Goal: Task Accomplishment & Management: Complete application form

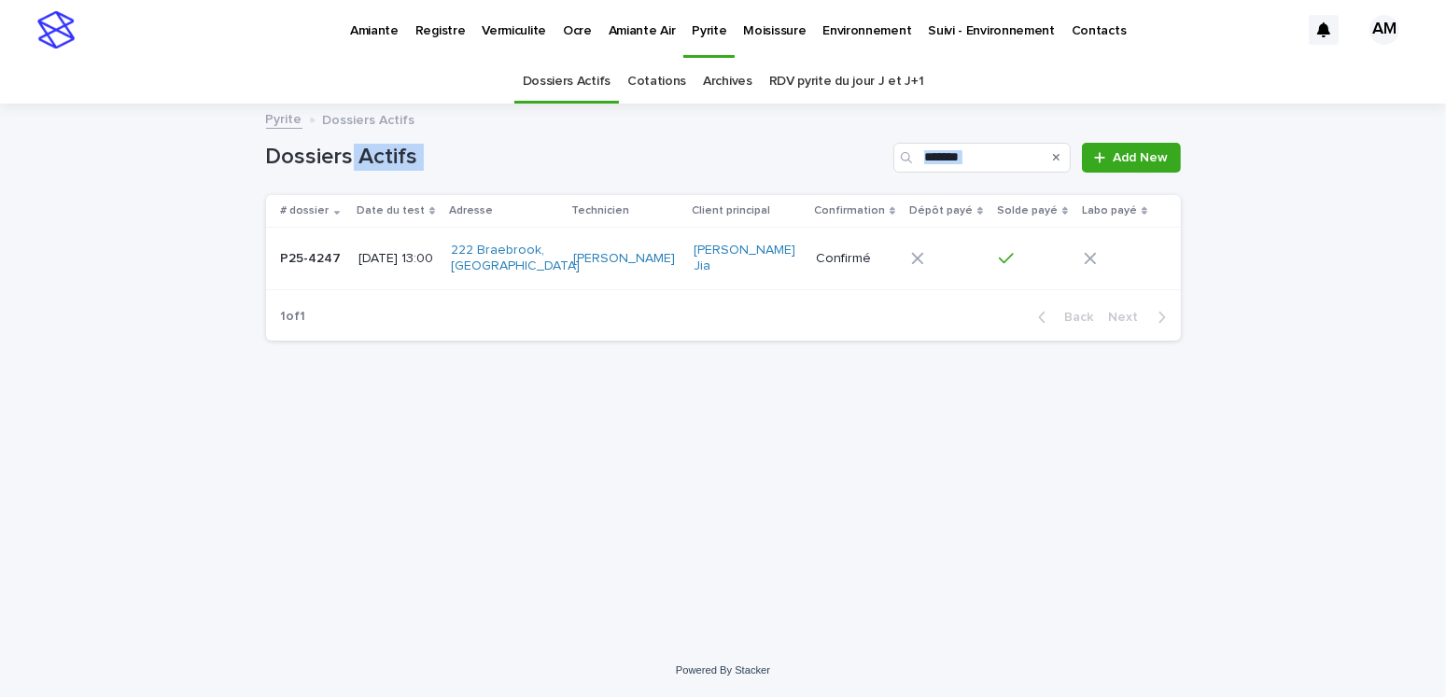
drag, startPoint x: 157, startPoint y: 210, endPoint x: 392, endPoint y: 144, distance: 244.4
click at [379, 149] on div "Loading... Saving… Loading... Saving… Dossiers Actifs ******* Add New # dossier…" at bounding box center [723, 374] width 1446 height 539
click at [426, 124] on div "Pyrite Dossiers Actifs" at bounding box center [724, 120] width 934 height 26
click at [583, 86] on link "Dossiers Actifs" at bounding box center [567, 82] width 88 height 44
click at [977, 156] on input "Search" at bounding box center [981, 158] width 177 height 30
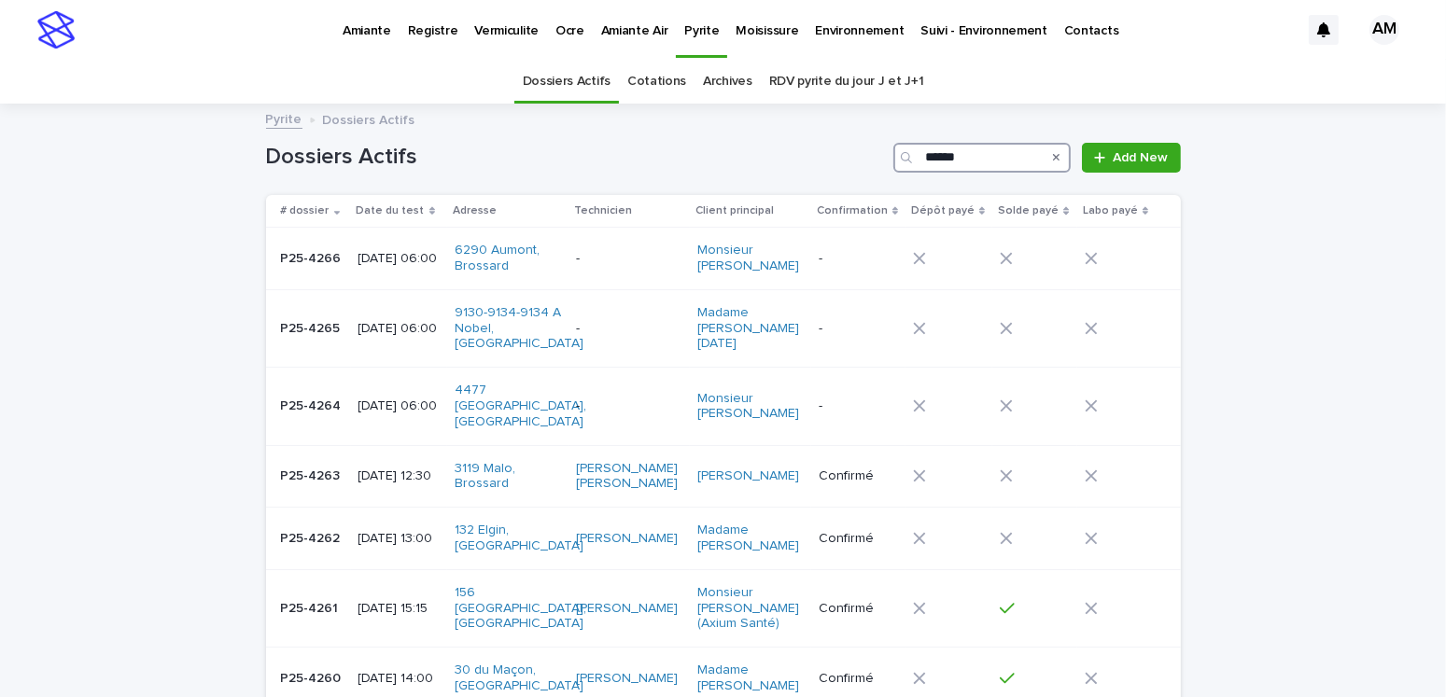
type input "*******"
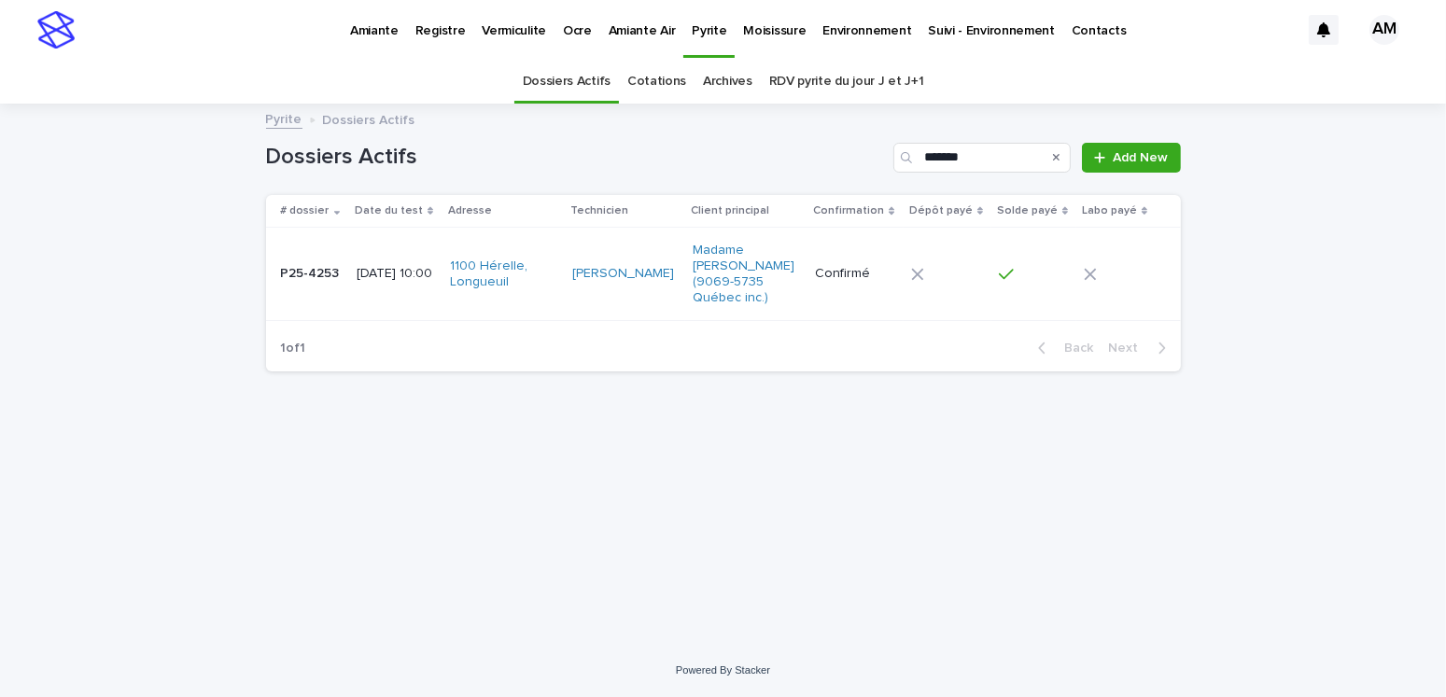
click at [424, 266] on p "[DATE] 10:00" at bounding box center [396, 274] width 78 height 16
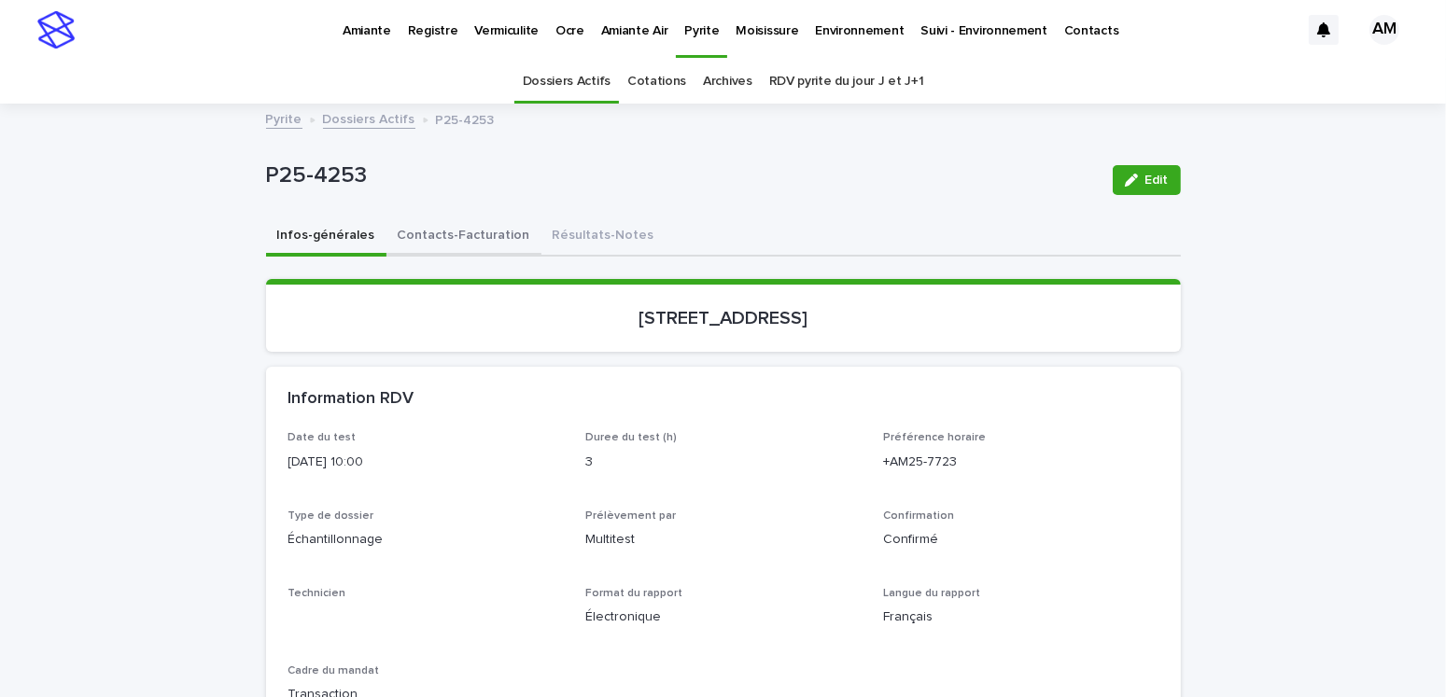
click at [441, 226] on button "Contacts-Facturation" at bounding box center [463, 237] width 155 height 39
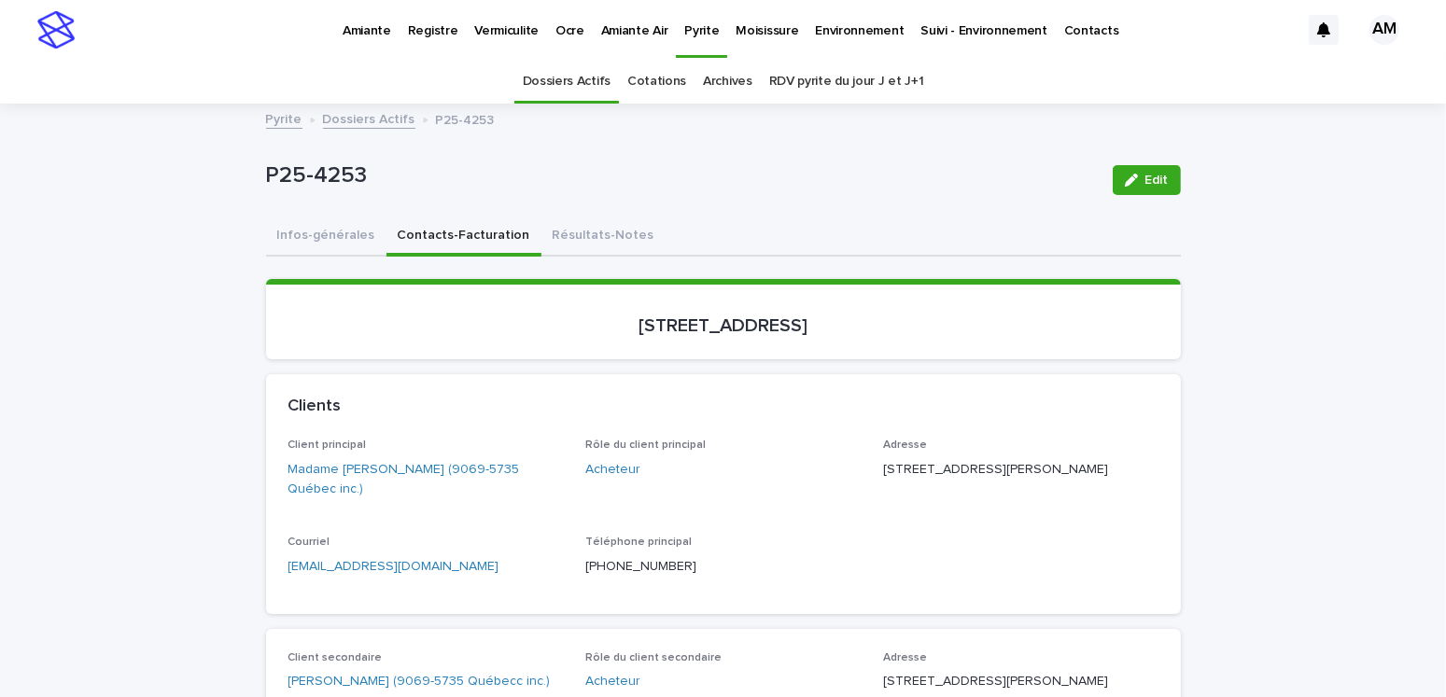
click at [369, 21] on p "Amiante" at bounding box center [367, 19] width 49 height 39
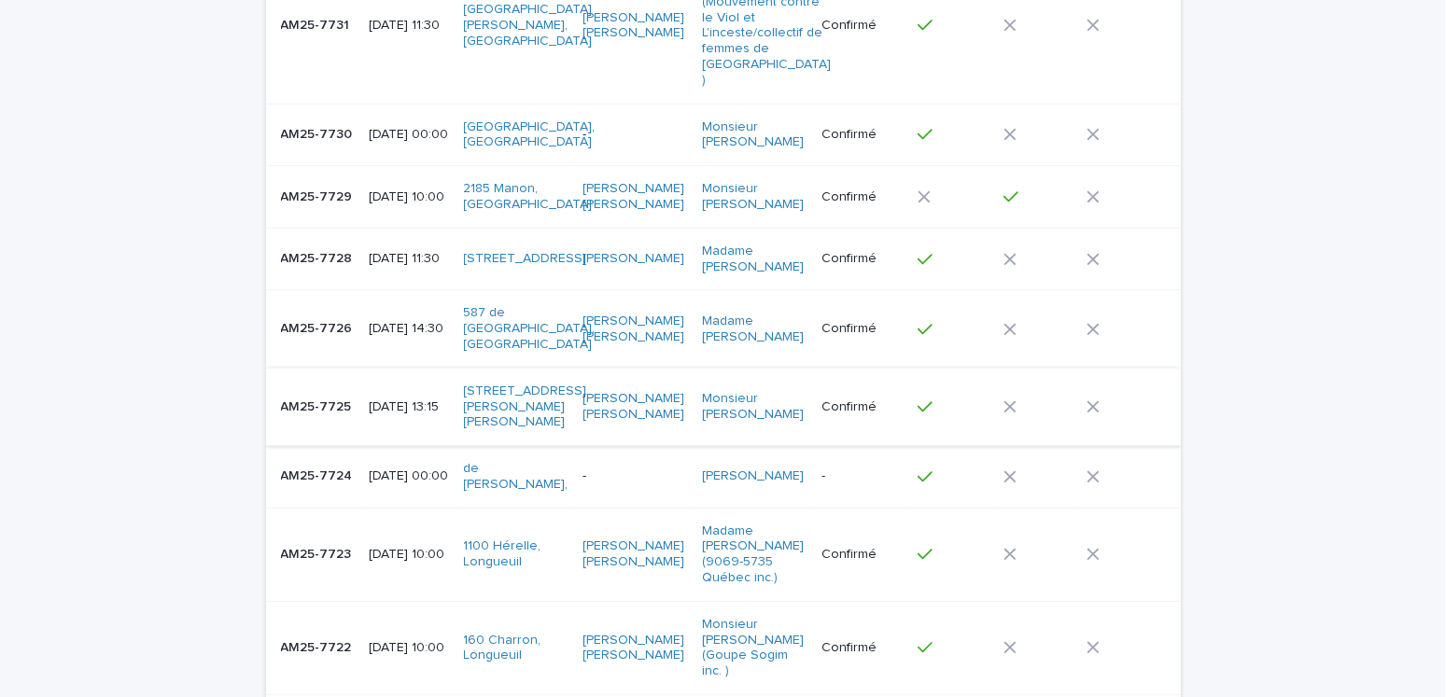
scroll to position [653, 0]
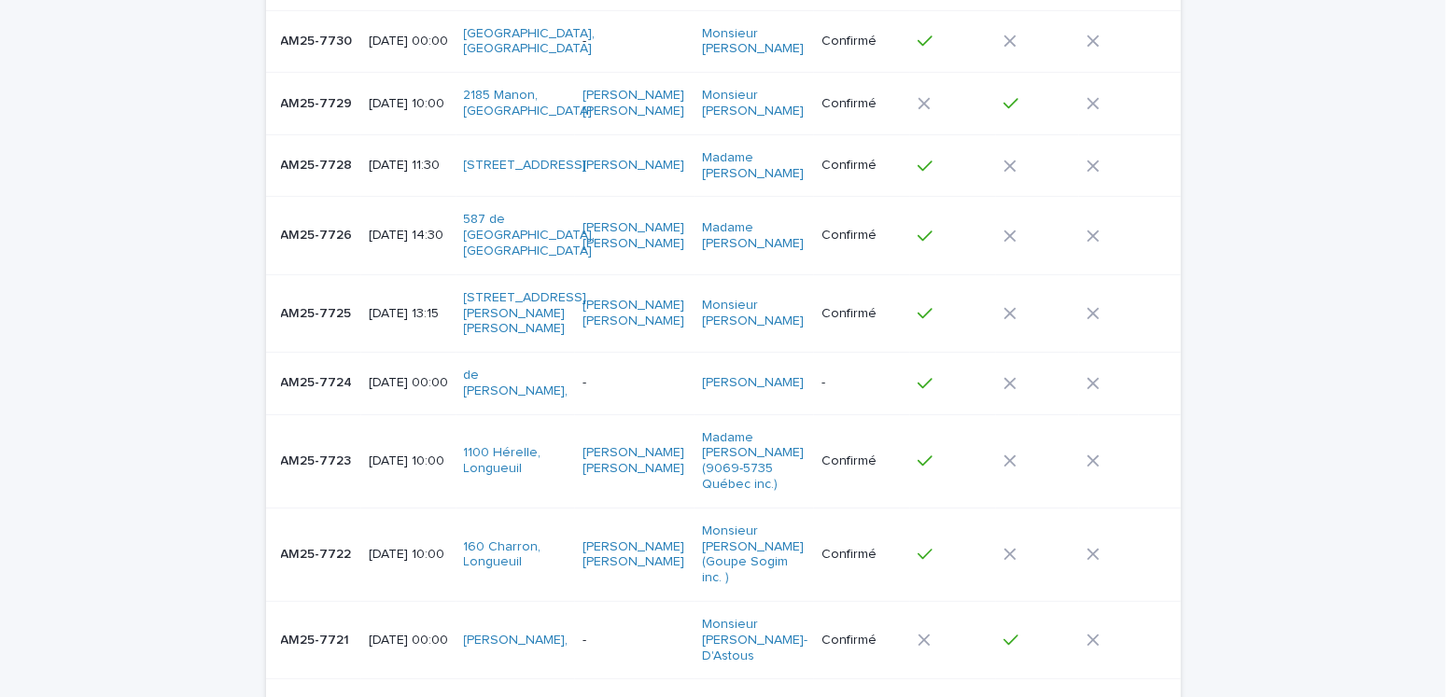
click at [383, 454] on p "[DATE] 10:00" at bounding box center [409, 462] width 80 height 16
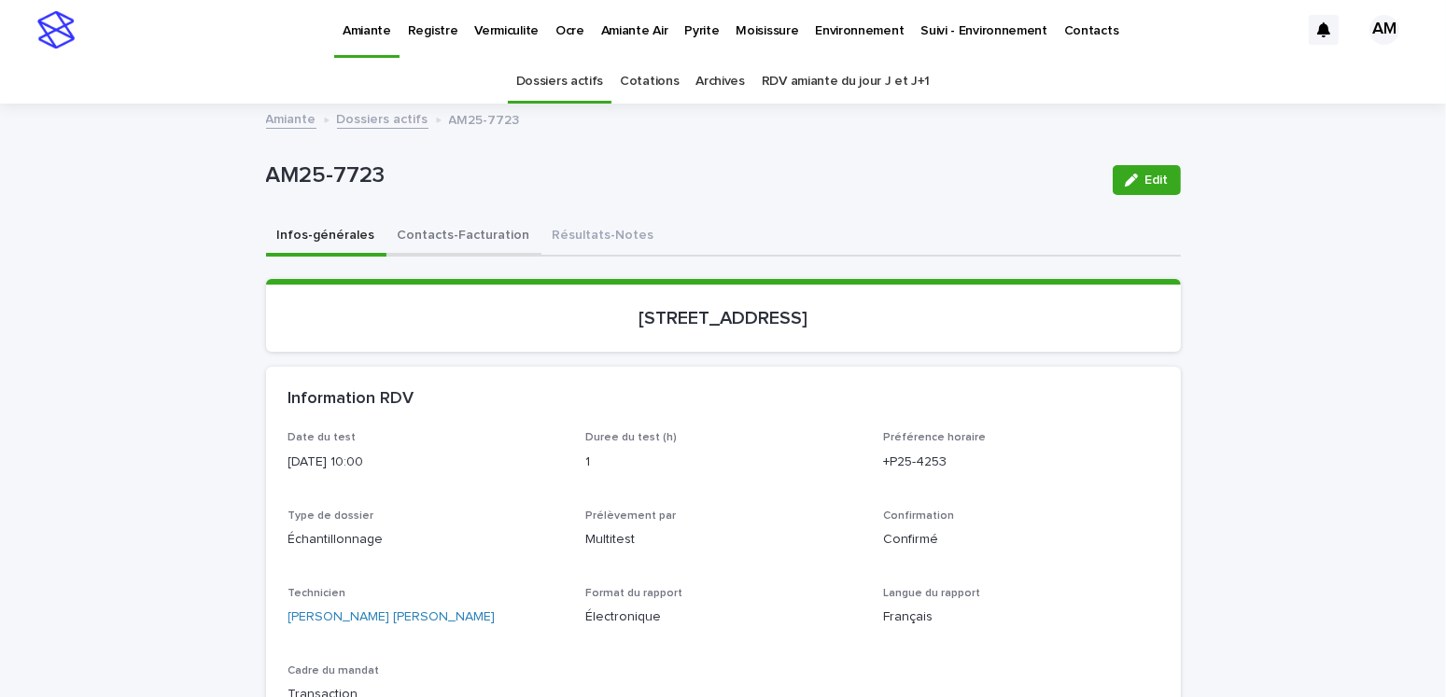
click at [434, 235] on button "Contacts-Facturation" at bounding box center [463, 237] width 155 height 39
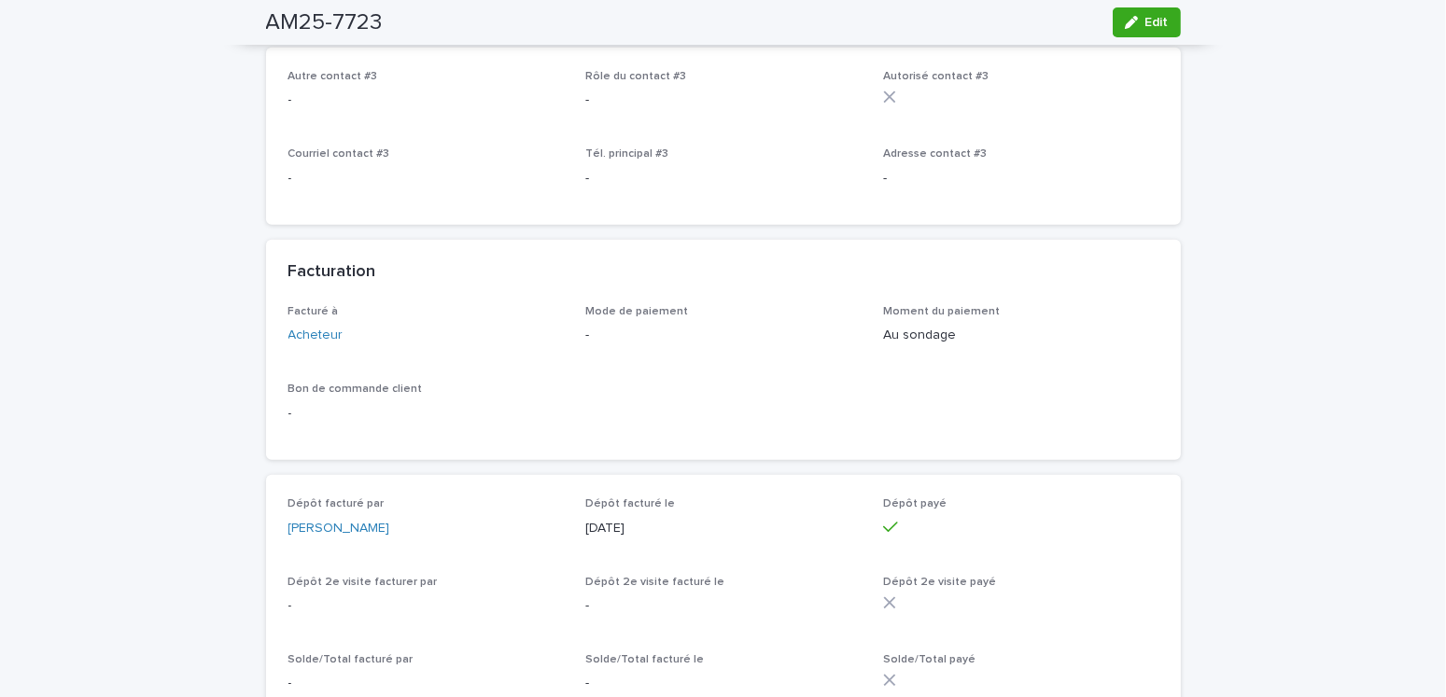
scroll to position [1400, 0]
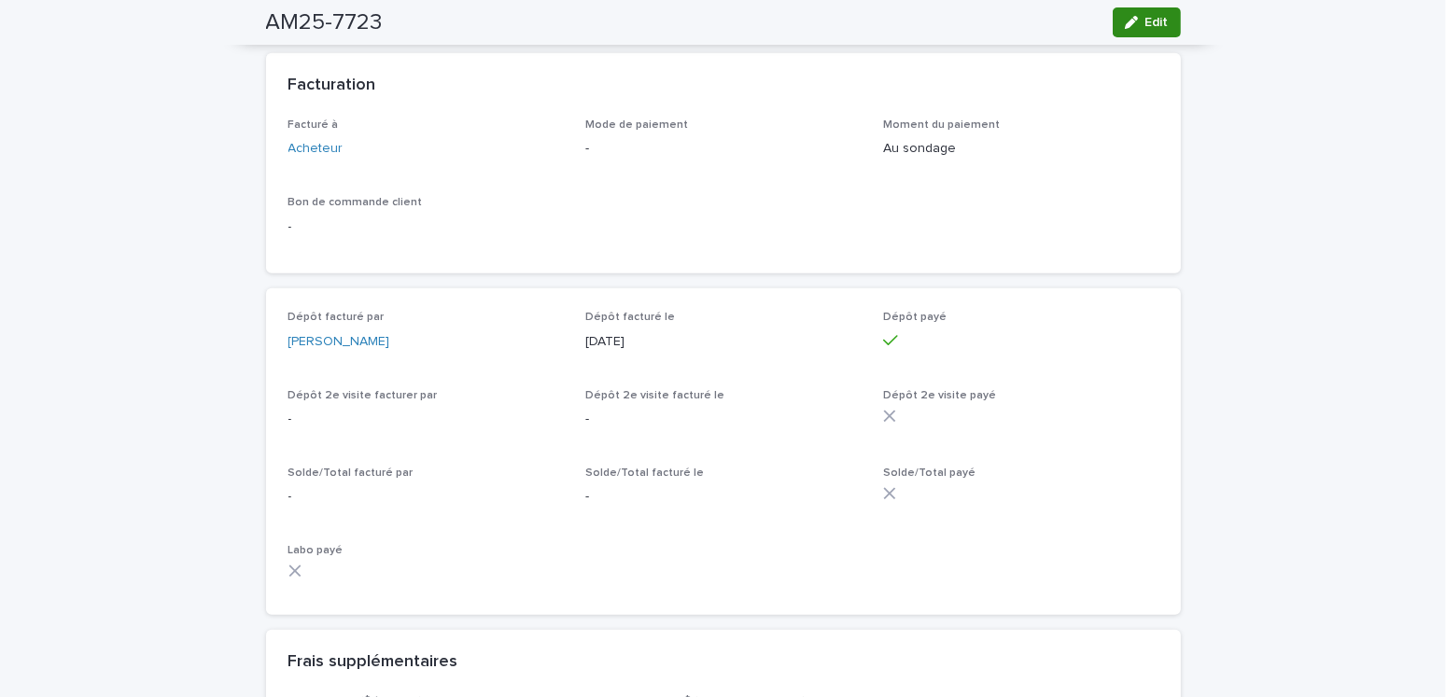
click at [1162, 22] on button "Edit" at bounding box center [1147, 22] width 68 height 30
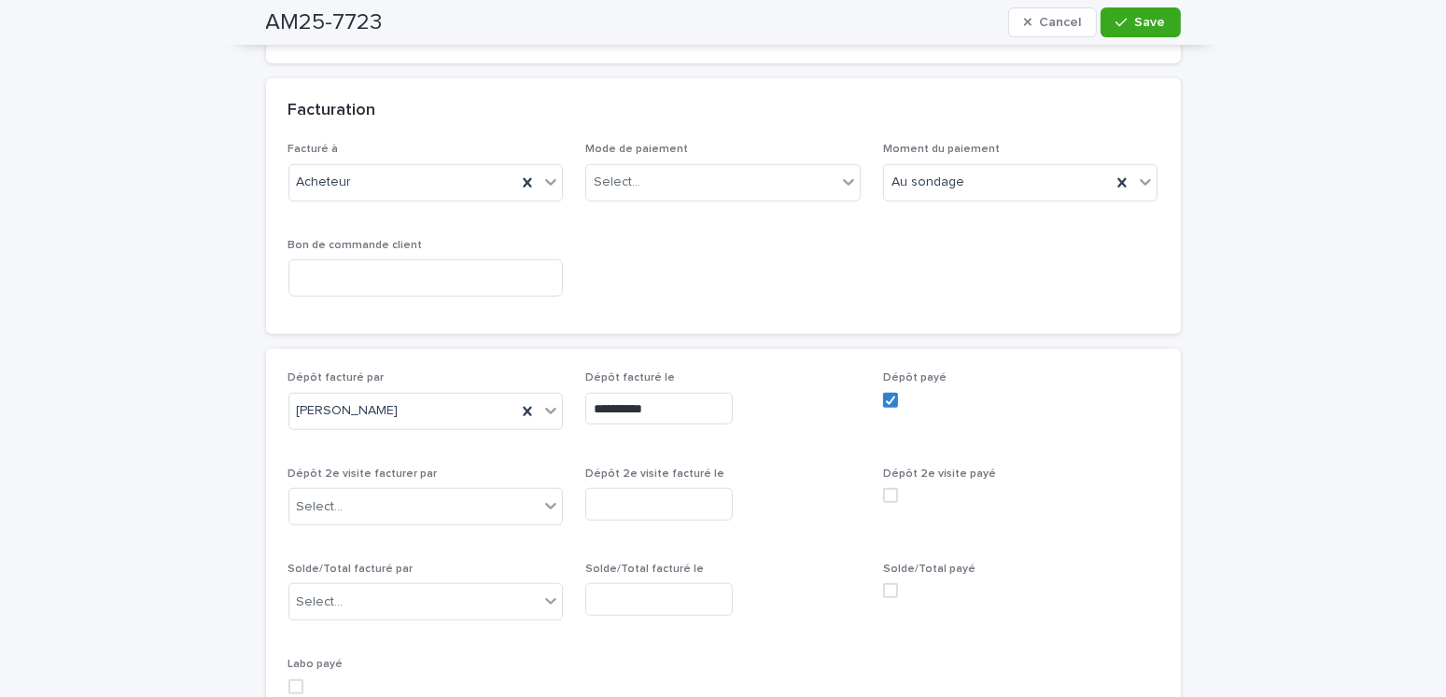
scroll to position [1581, 0]
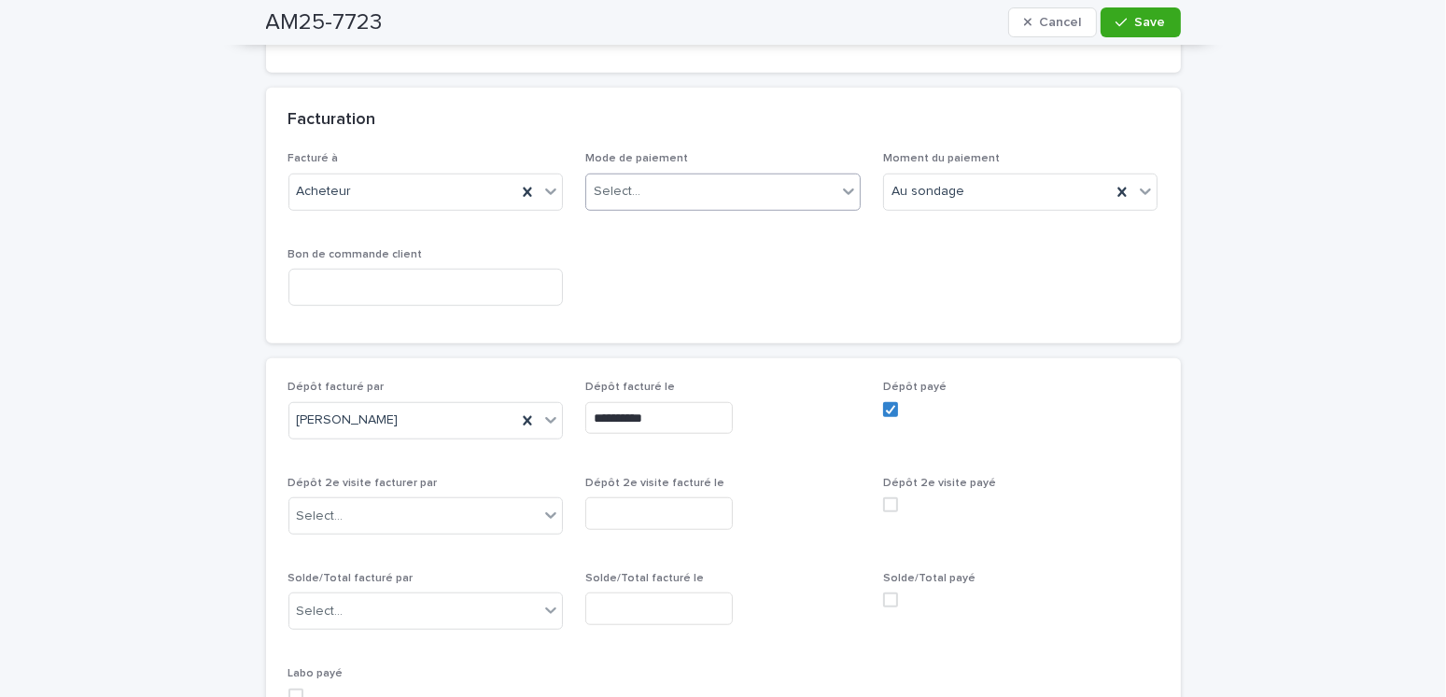
click at [638, 176] on div "Select..." at bounding box center [711, 191] width 250 height 31
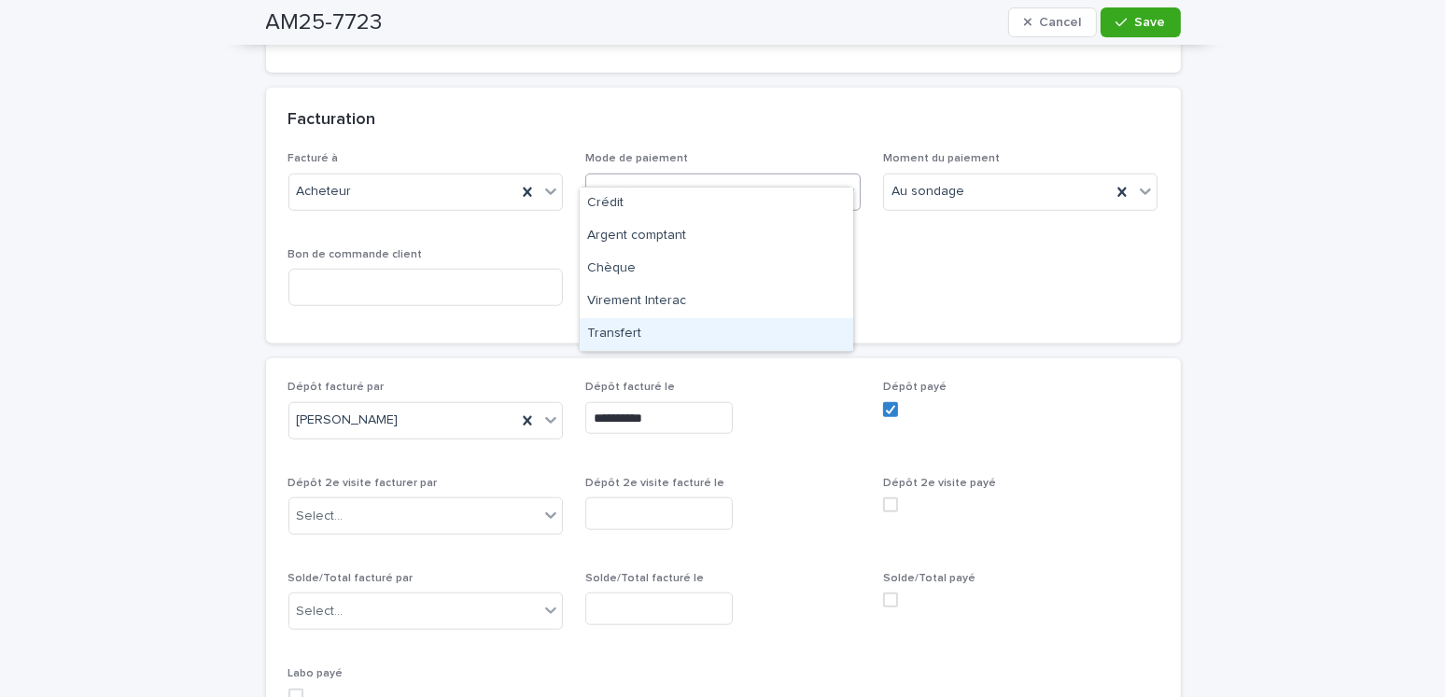
click at [618, 333] on div "Transfert" at bounding box center [717, 334] width 274 height 33
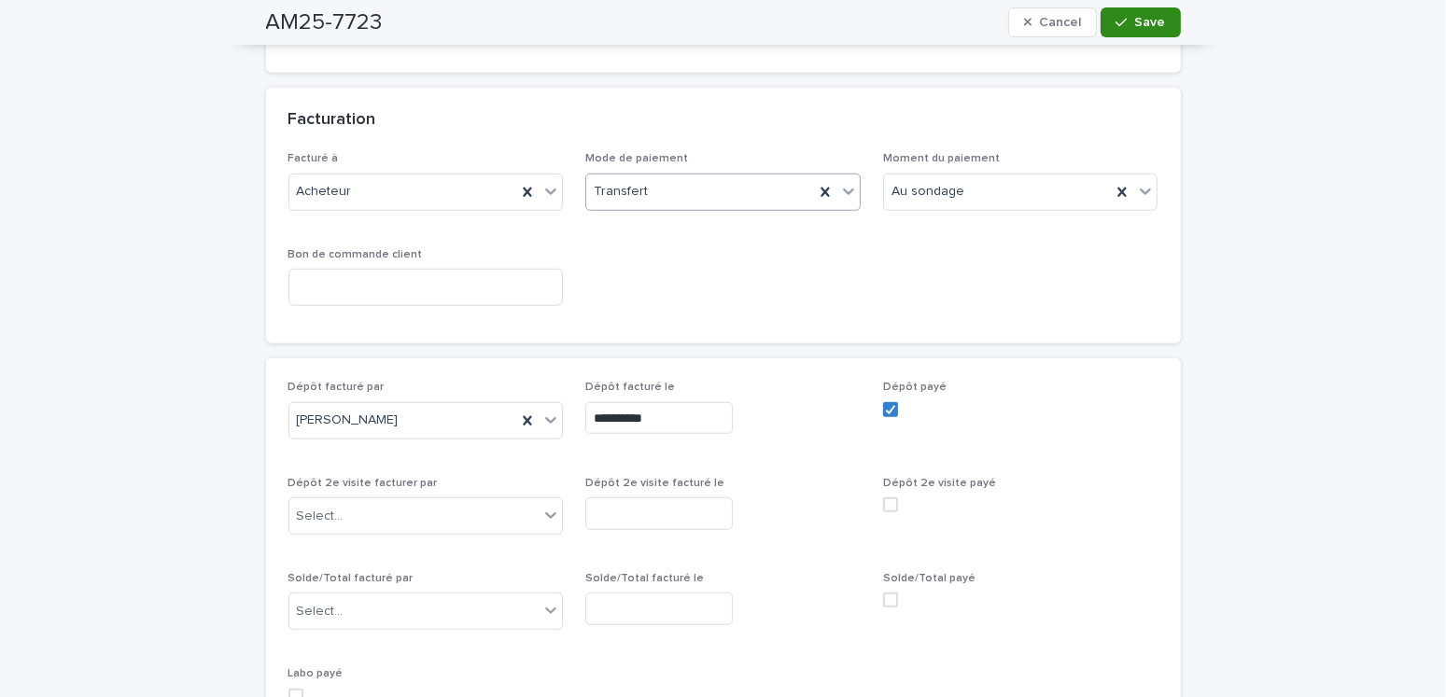
click at [1104, 21] on button "Save" at bounding box center [1140, 22] width 79 height 30
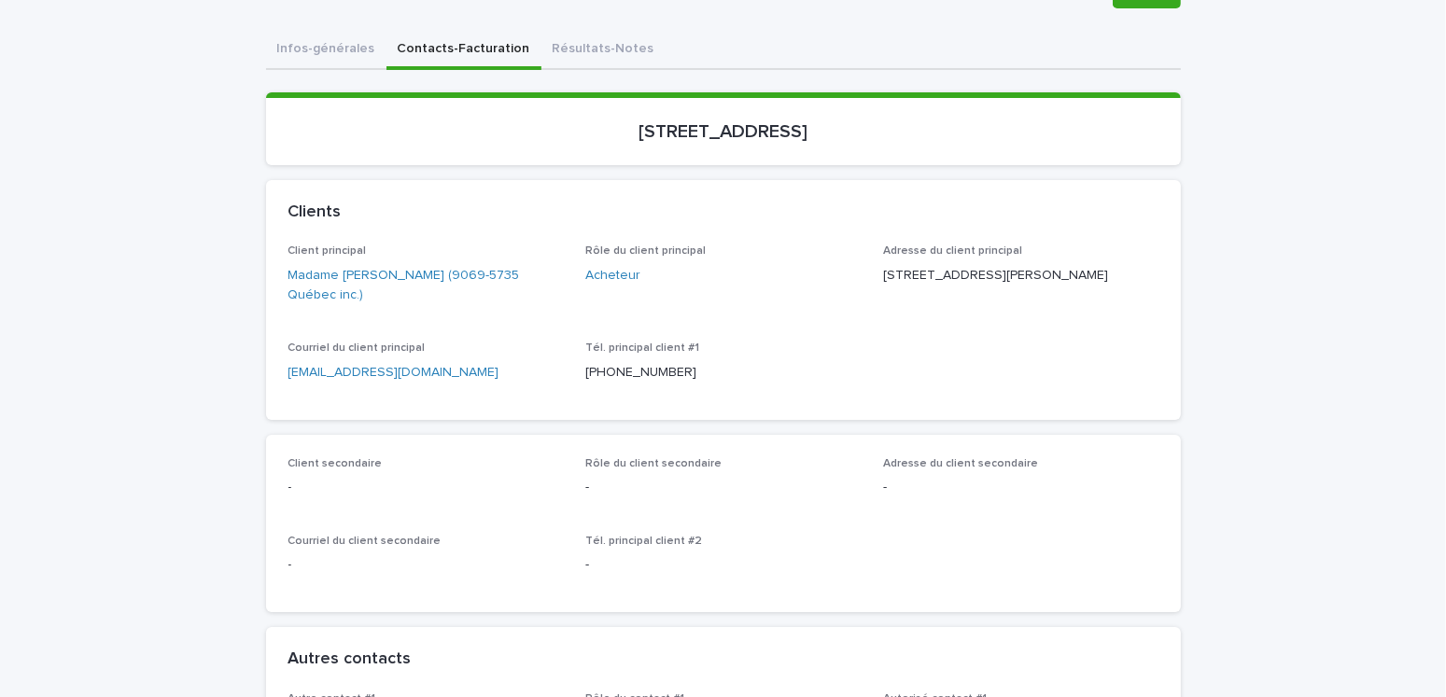
scroll to position [0, 0]
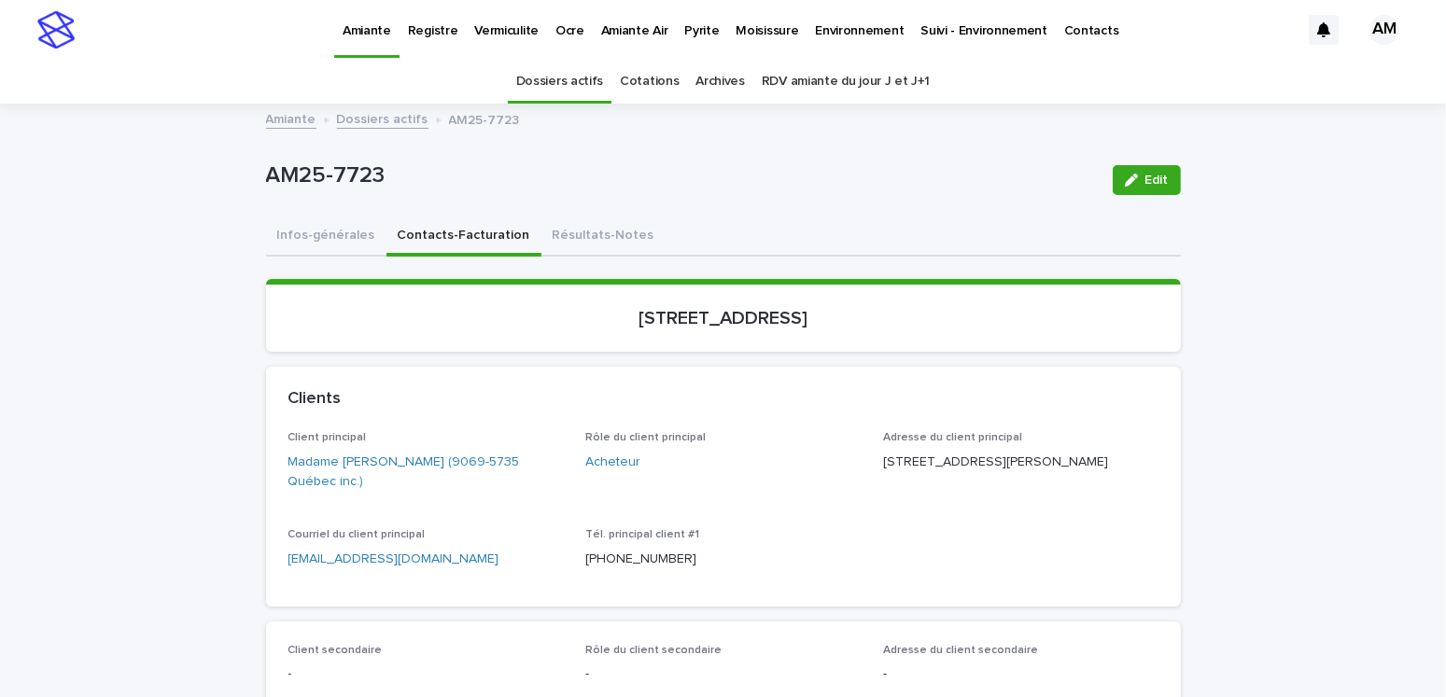
click at [695, 21] on p "Pyrite" at bounding box center [701, 19] width 35 height 39
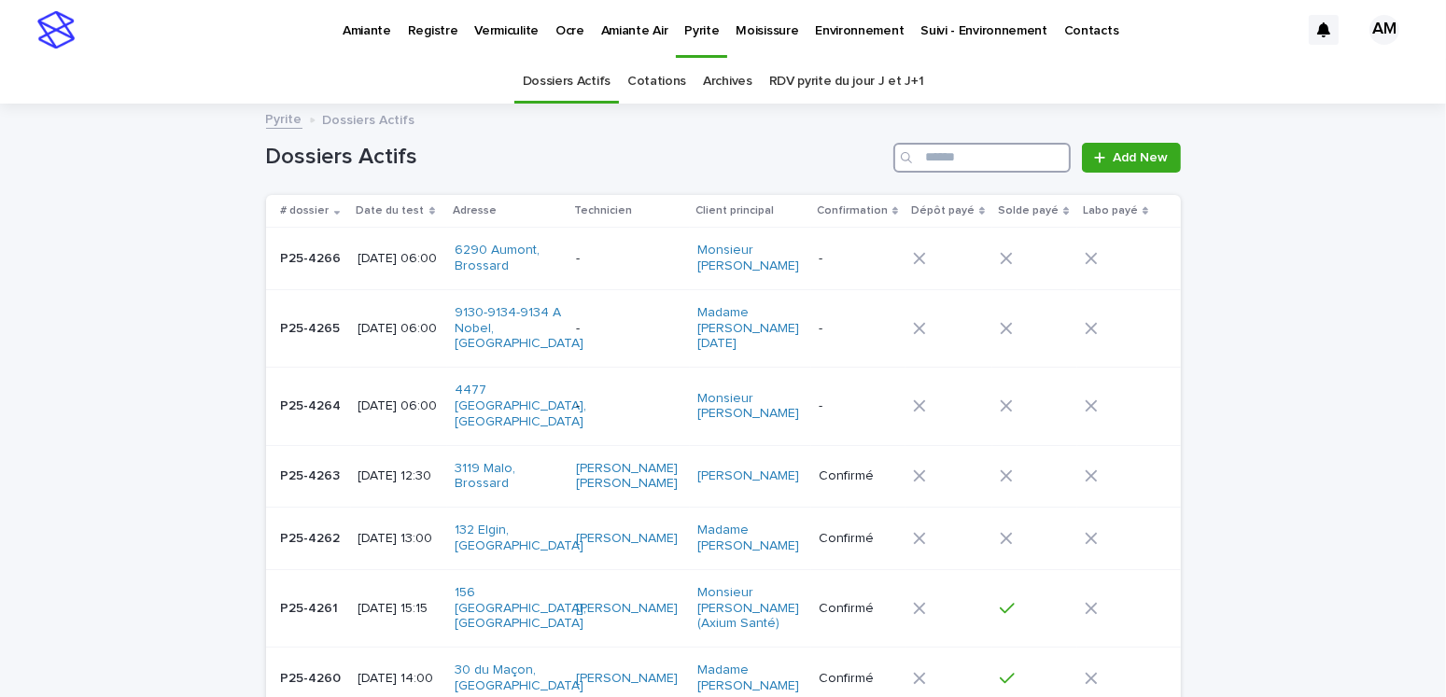
click at [951, 163] on input "Search" at bounding box center [981, 158] width 177 height 30
click at [950, 156] on input "***" at bounding box center [981, 158] width 177 height 30
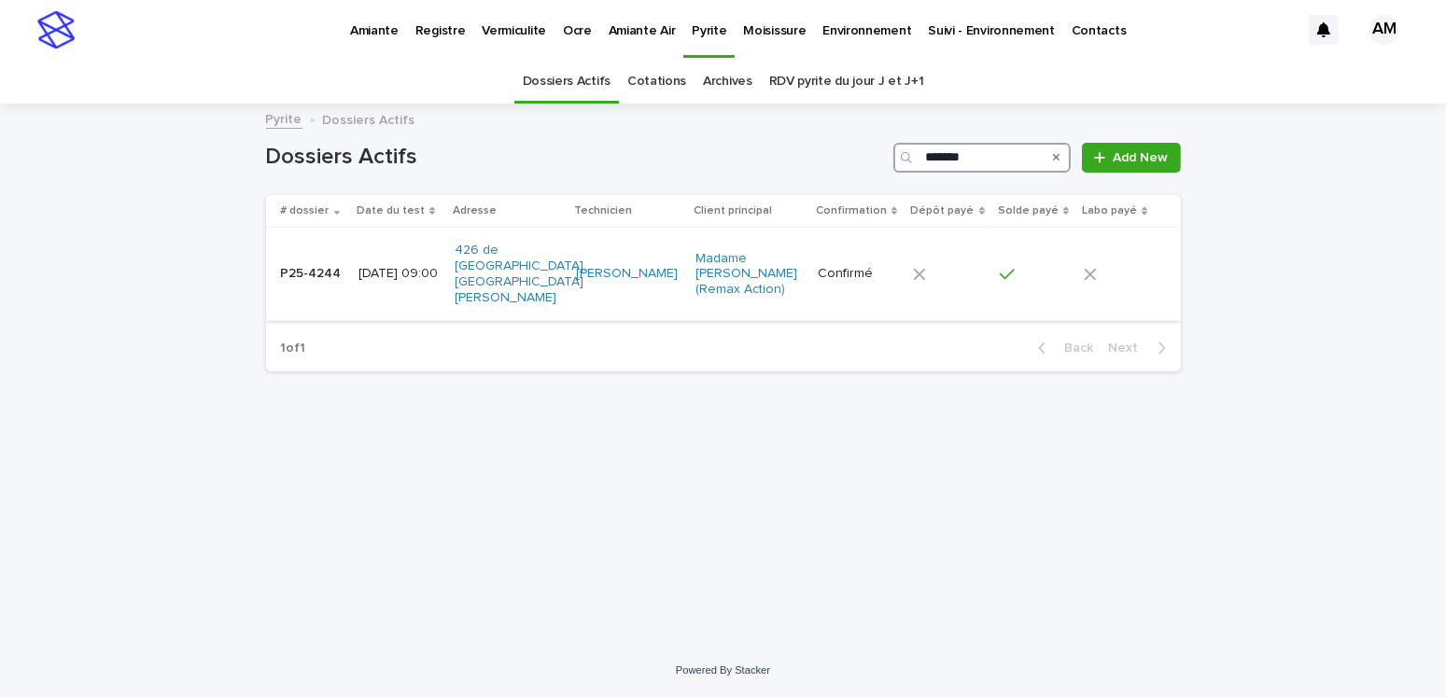
type input "*******"
click at [420, 266] on p "[DATE] 09:00" at bounding box center [399, 274] width 82 height 16
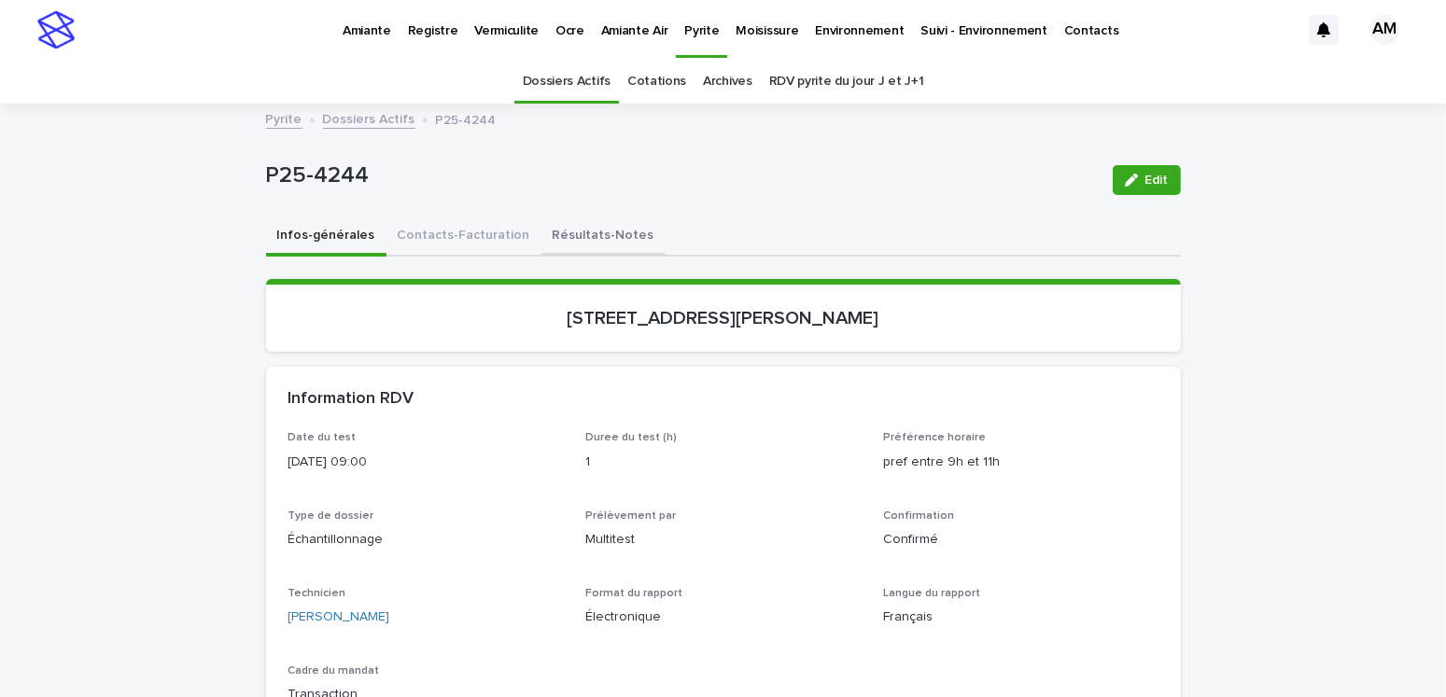
click at [565, 239] on button "Résultats-Notes" at bounding box center [603, 237] width 124 height 39
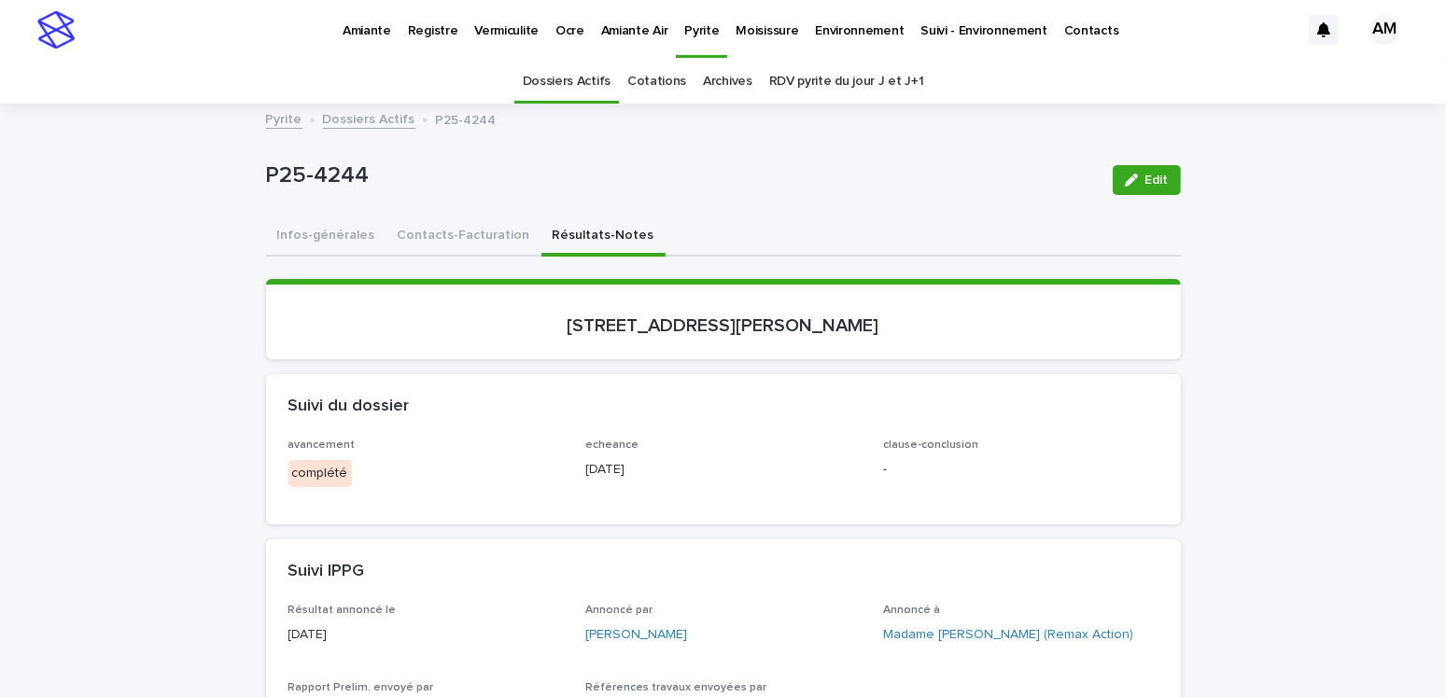
click at [1117, 171] on button "Edit" at bounding box center [1147, 180] width 68 height 30
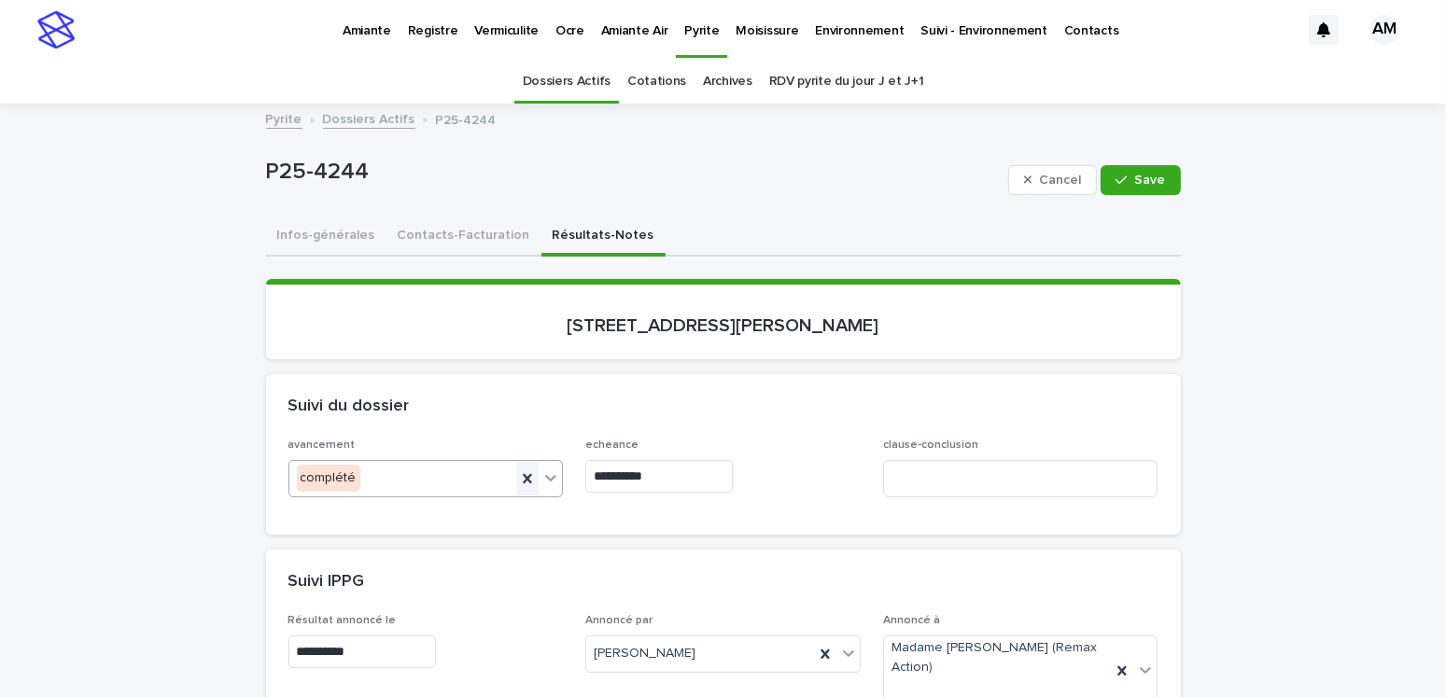
click at [518, 471] on icon at bounding box center [527, 479] width 19 height 19
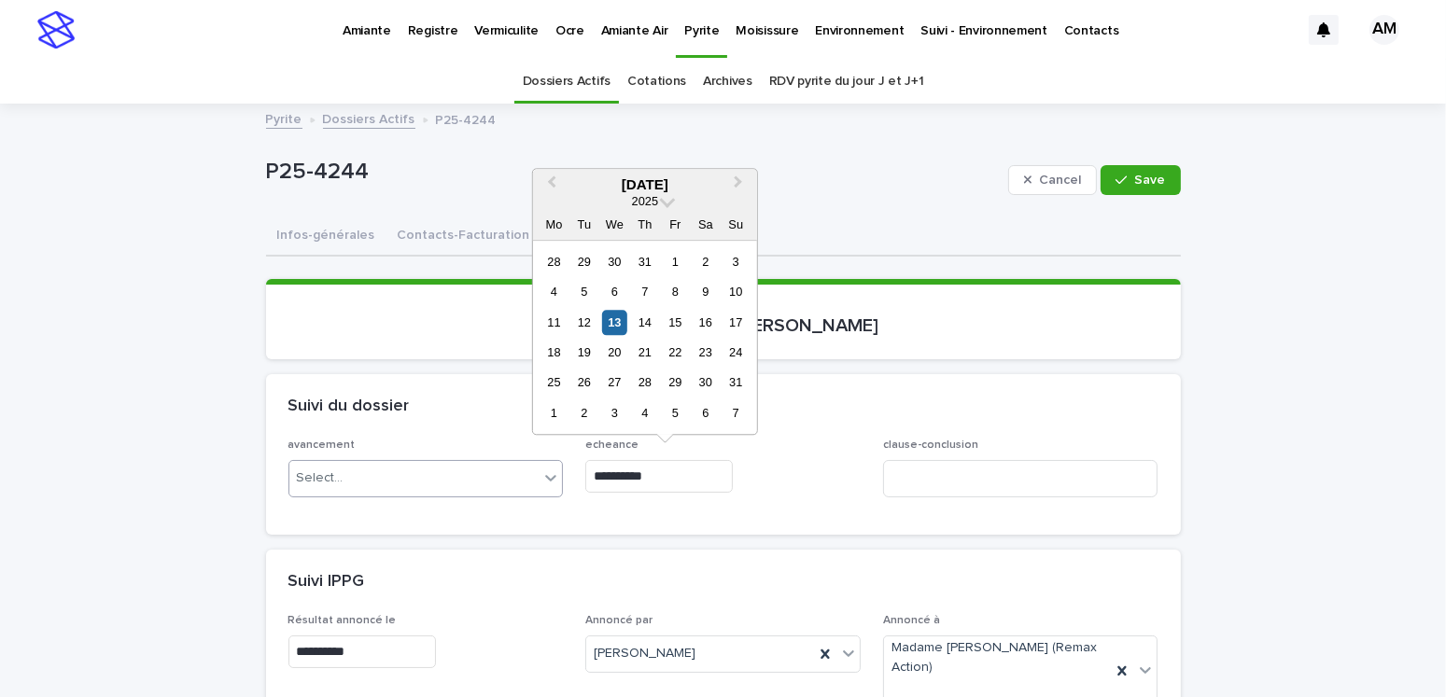
drag, startPoint x: 695, startPoint y: 469, endPoint x: 543, endPoint y: 475, distance: 151.4
click at [543, 475] on div "**********" at bounding box center [723, 475] width 870 height 73
type input "**********"
click at [690, 523] on div "avancement Select... echeance clause-conclusion" at bounding box center [723, 486] width 915 height 95
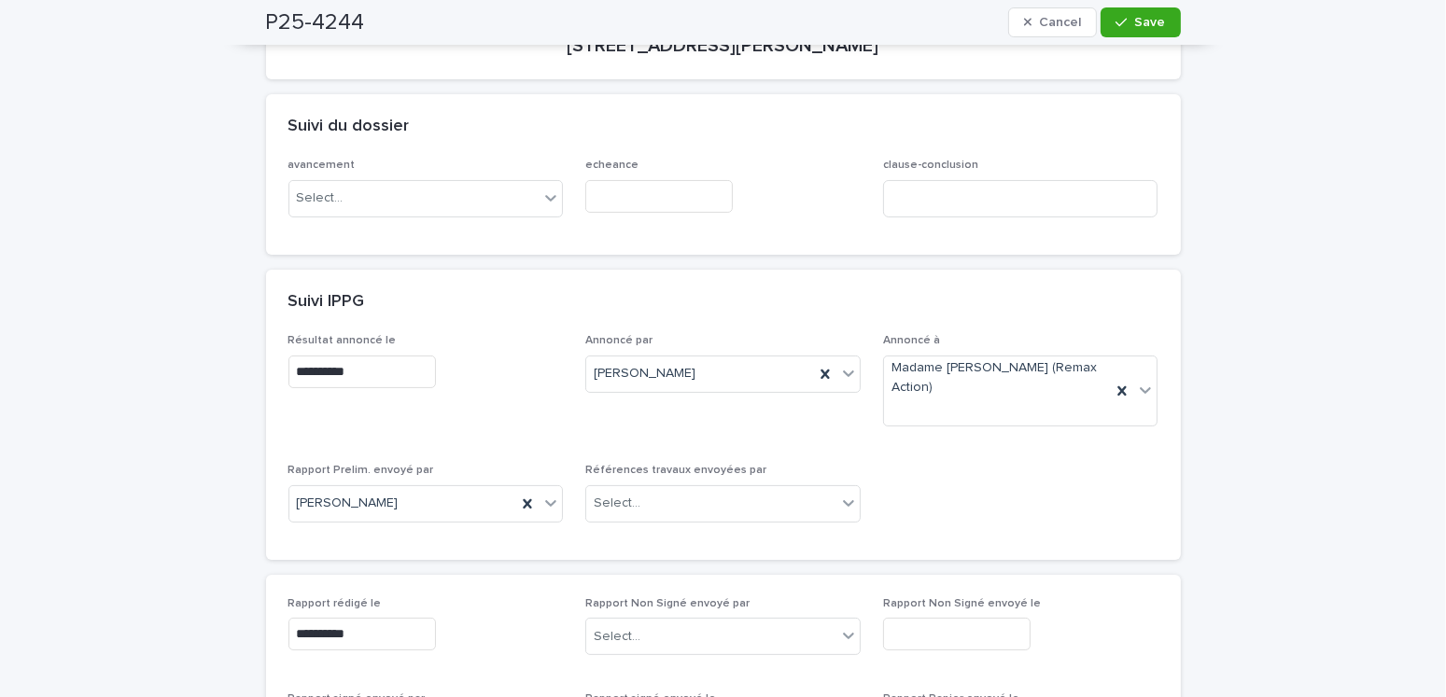
scroll to position [467, 0]
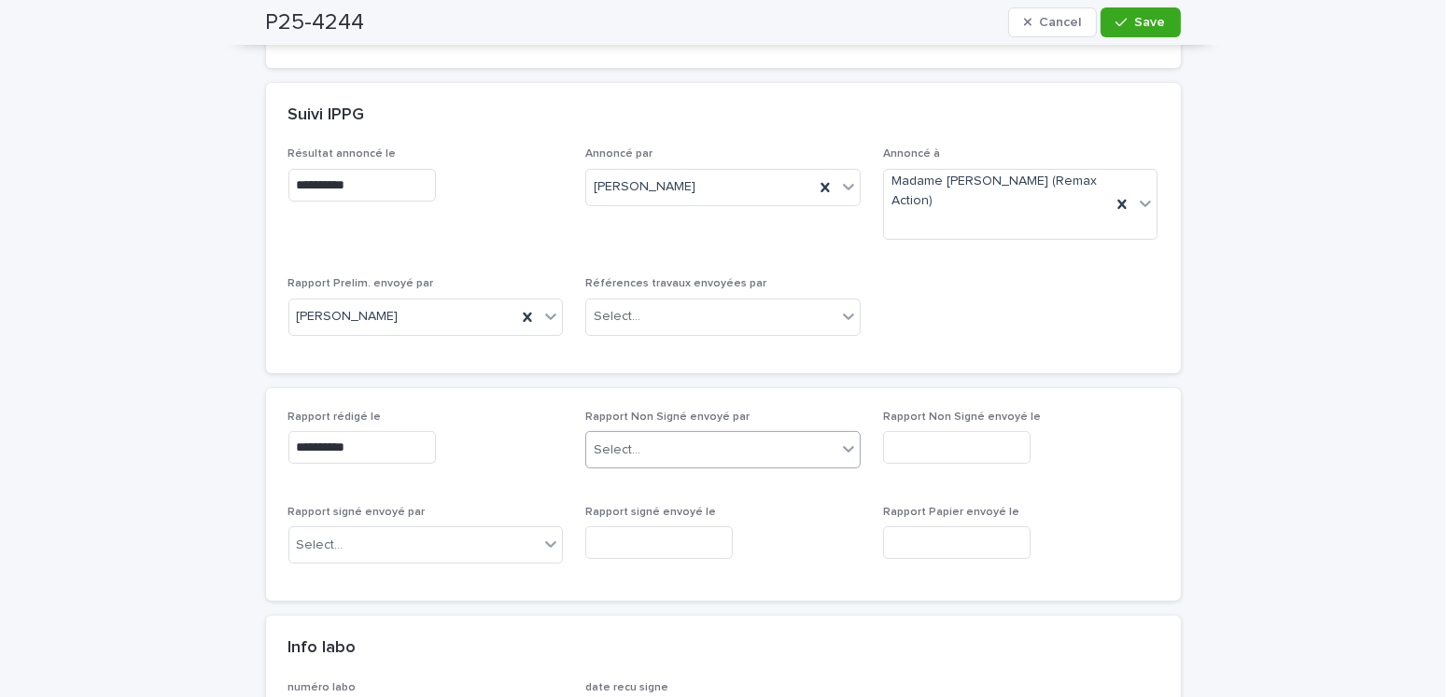
click at [653, 440] on div "Select..." at bounding box center [711, 450] width 250 height 31
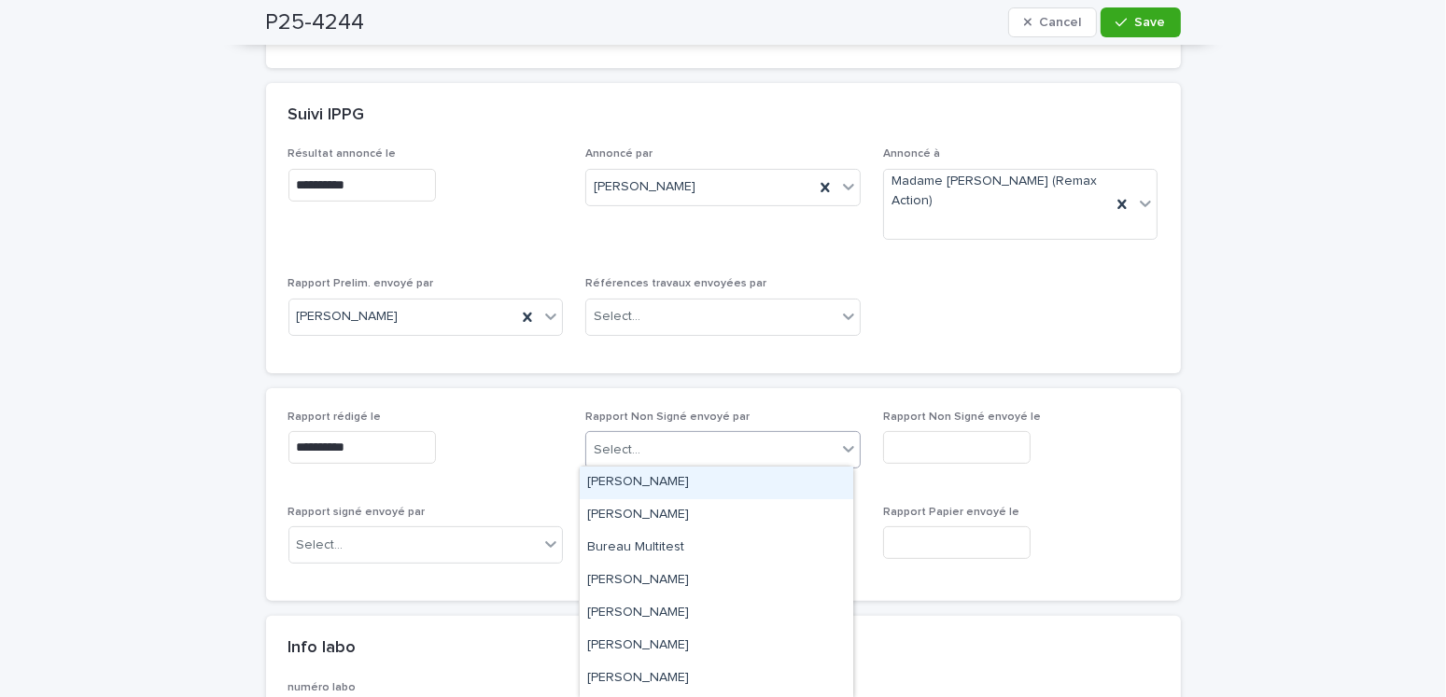
drag, startPoint x: 641, startPoint y: 479, endPoint x: 765, endPoint y: 476, distance: 123.3
click at [641, 480] on div "[PERSON_NAME]" at bounding box center [717, 483] width 274 height 33
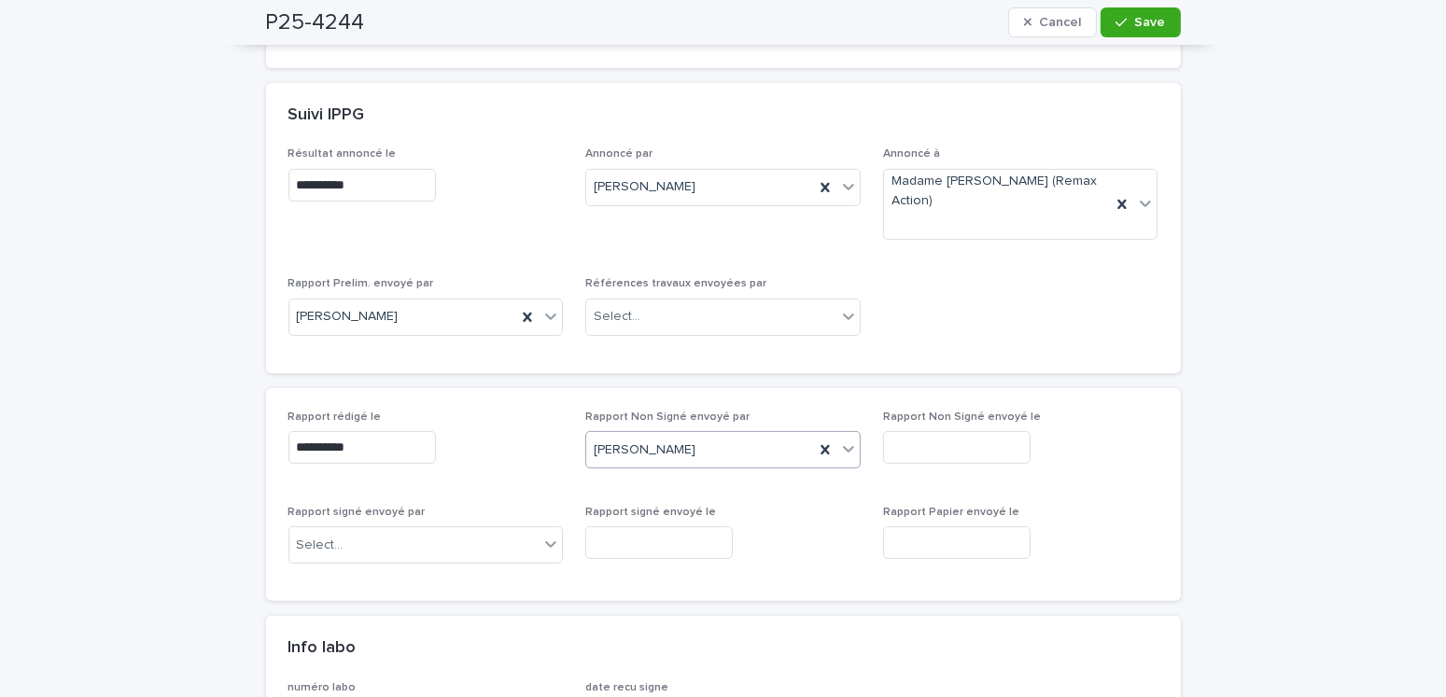
click at [922, 441] on input "text" at bounding box center [957, 447] width 148 height 33
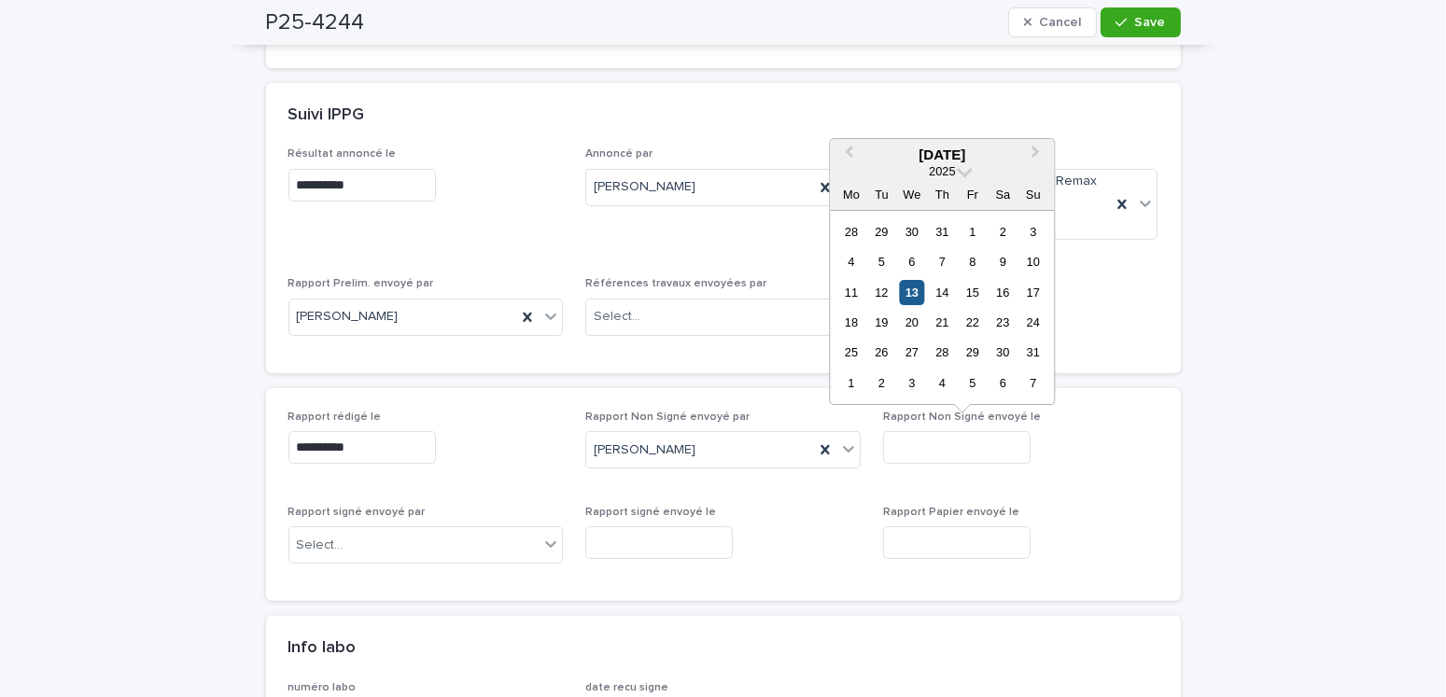
click at [914, 303] on div "13" at bounding box center [911, 292] width 25 height 25
type input "**********"
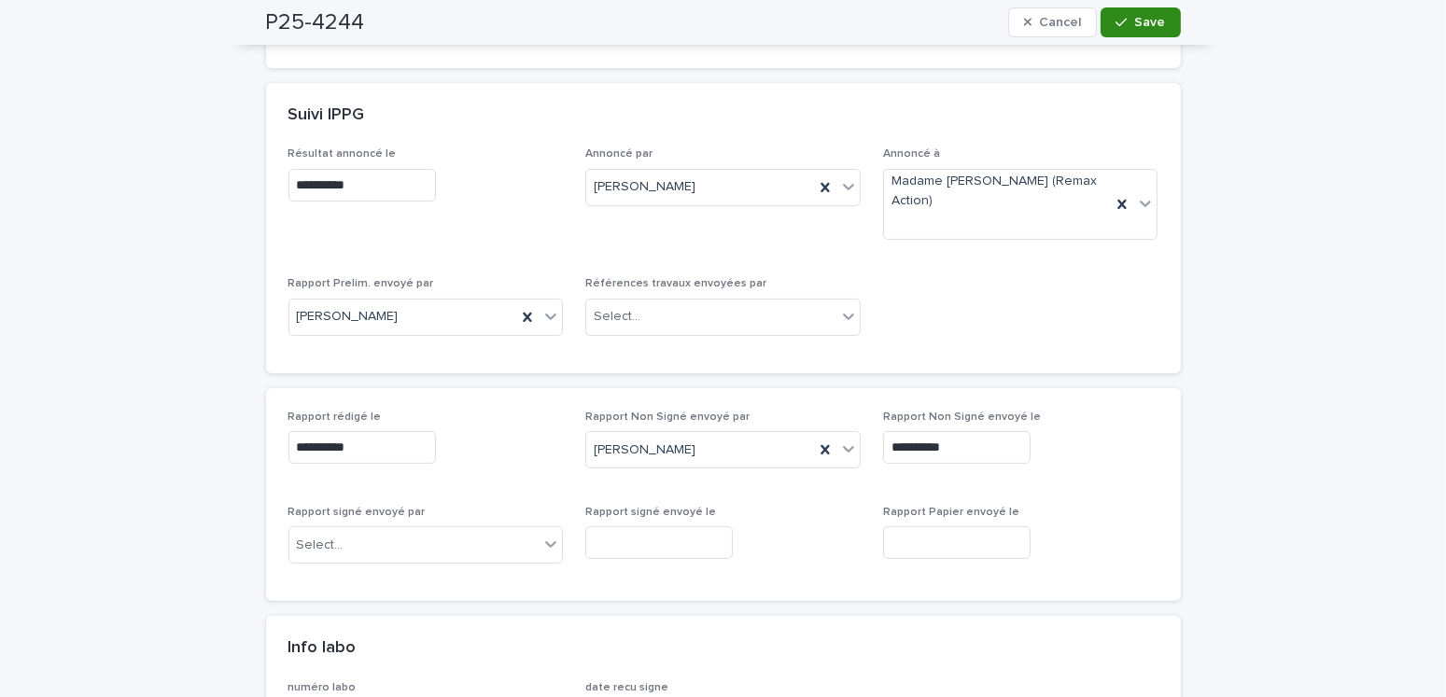
click at [1127, 23] on div "button" at bounding box center [1125, 22] width 19 height 13
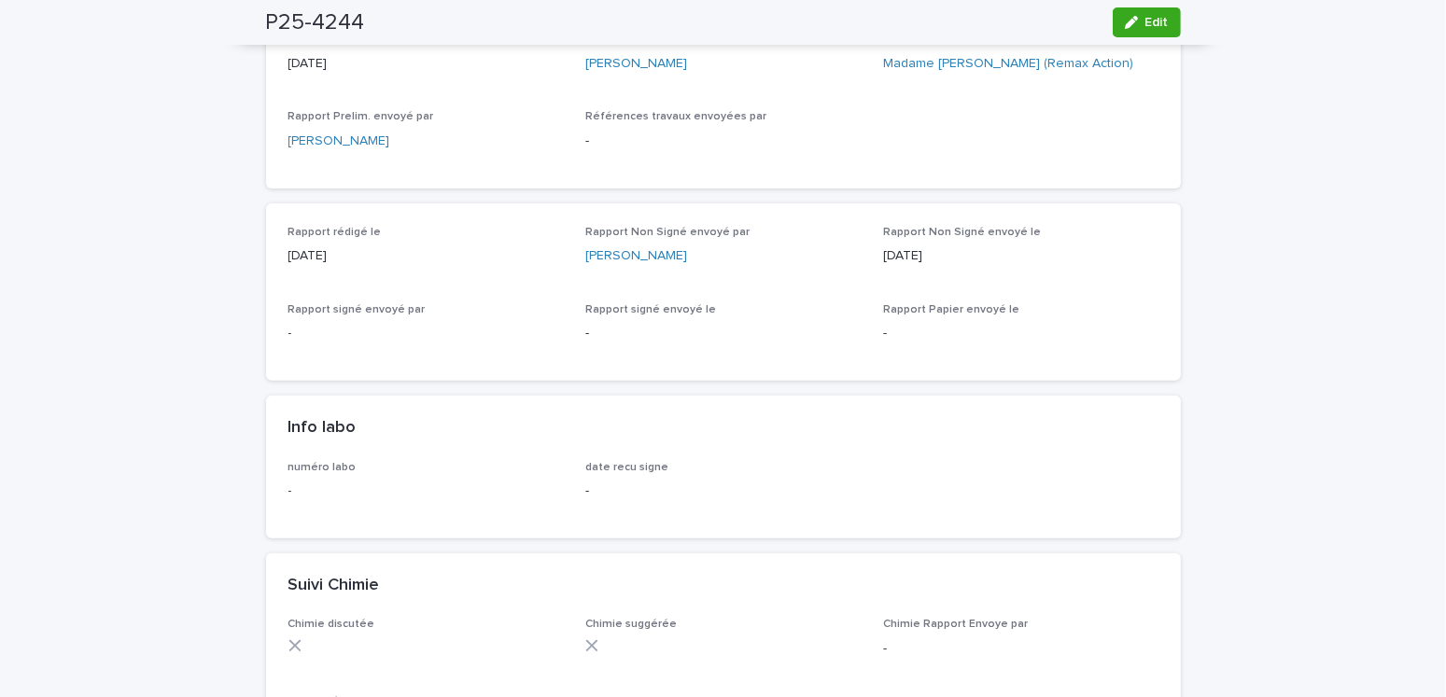
scroll to position [97, 0]
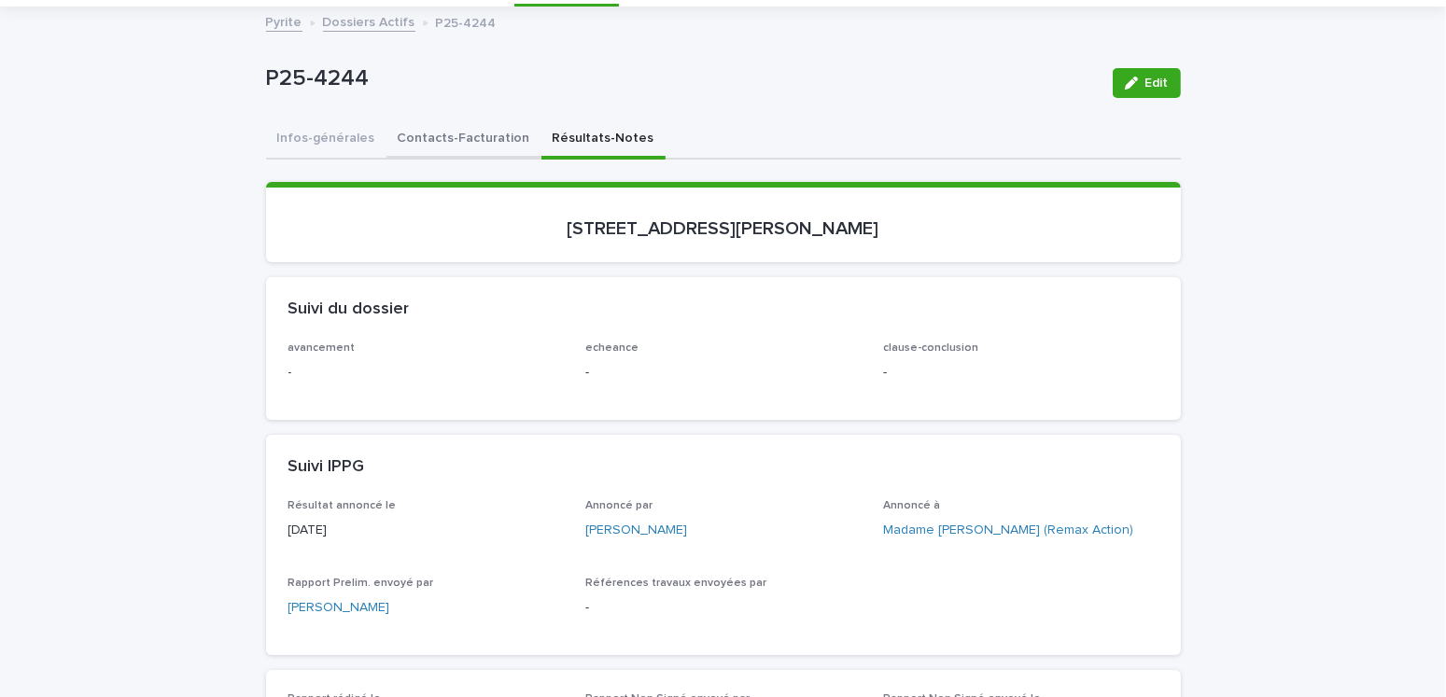
click at [447, 134] on button "Contacts-Facturation" at bounding box center [463, 139] width 155 height 39
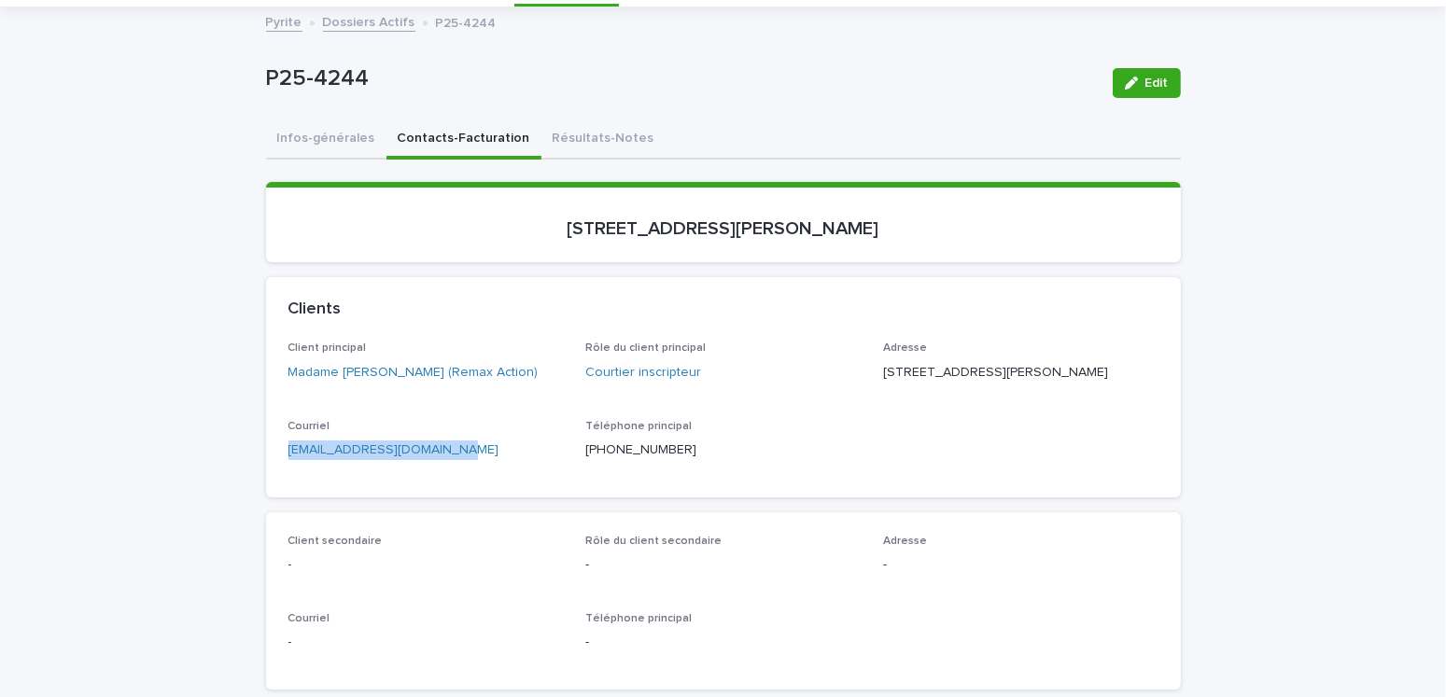
drag, startPoint x: 482, startPoint y: 469, endPoint x: 197, endPoint y: 477, distance: 284.9
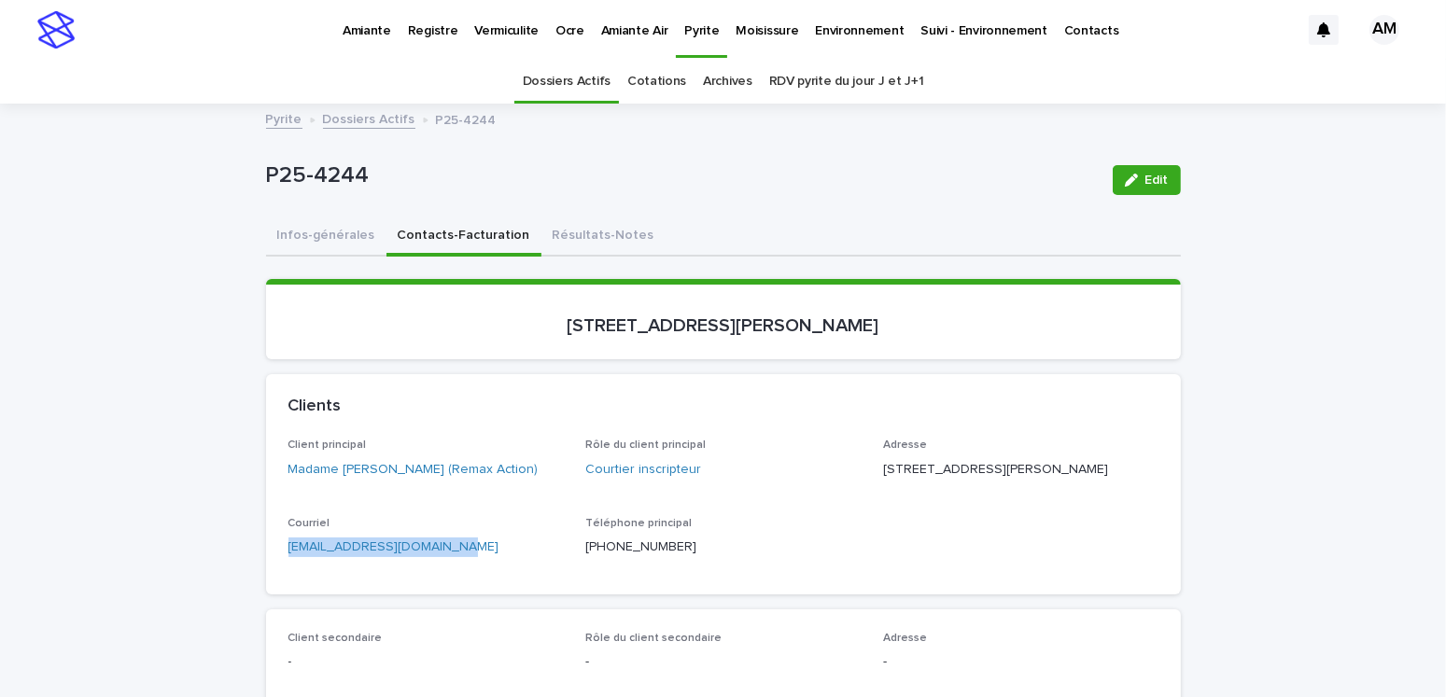
click at [345, 110] on link "Dossiers Actifs" at bounding box center [369, 117] width 92 height 21
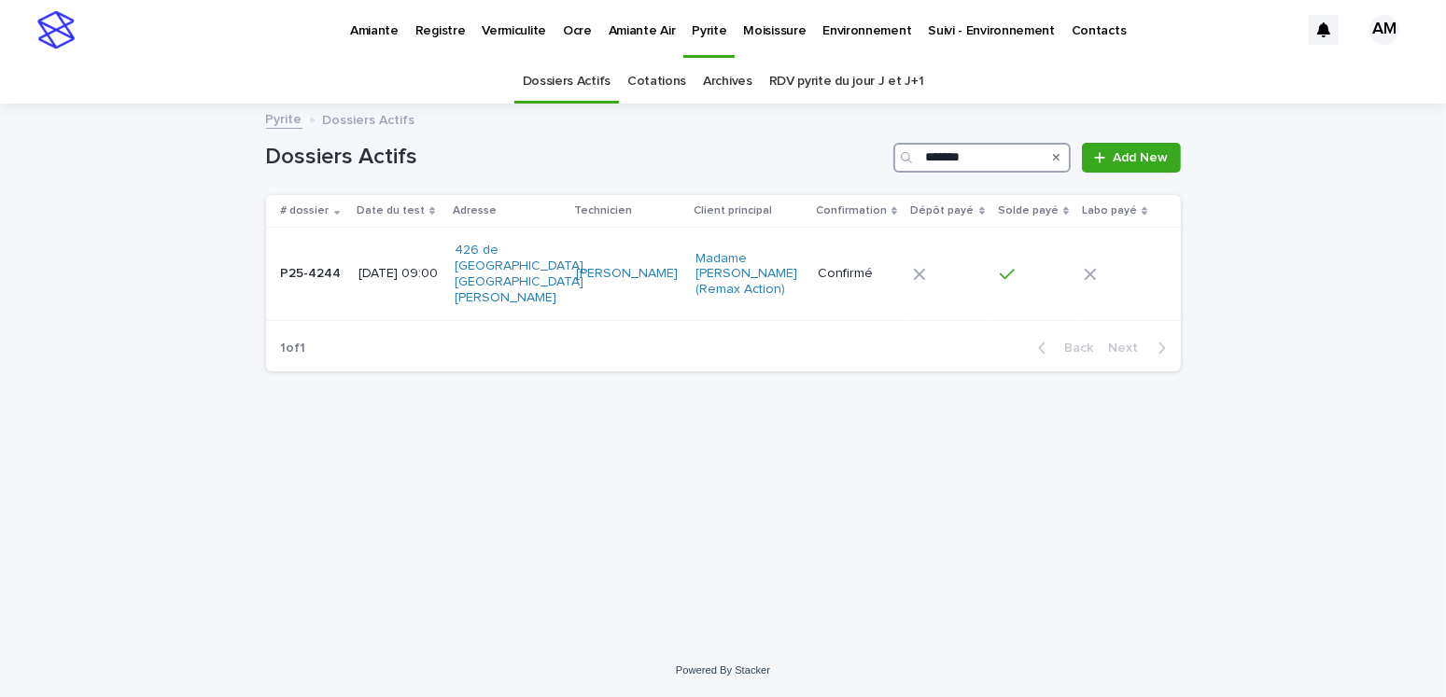
click at [976, 160] on input "*******" at bounding box center [981, 158] width 177 height 30
type input "*******"
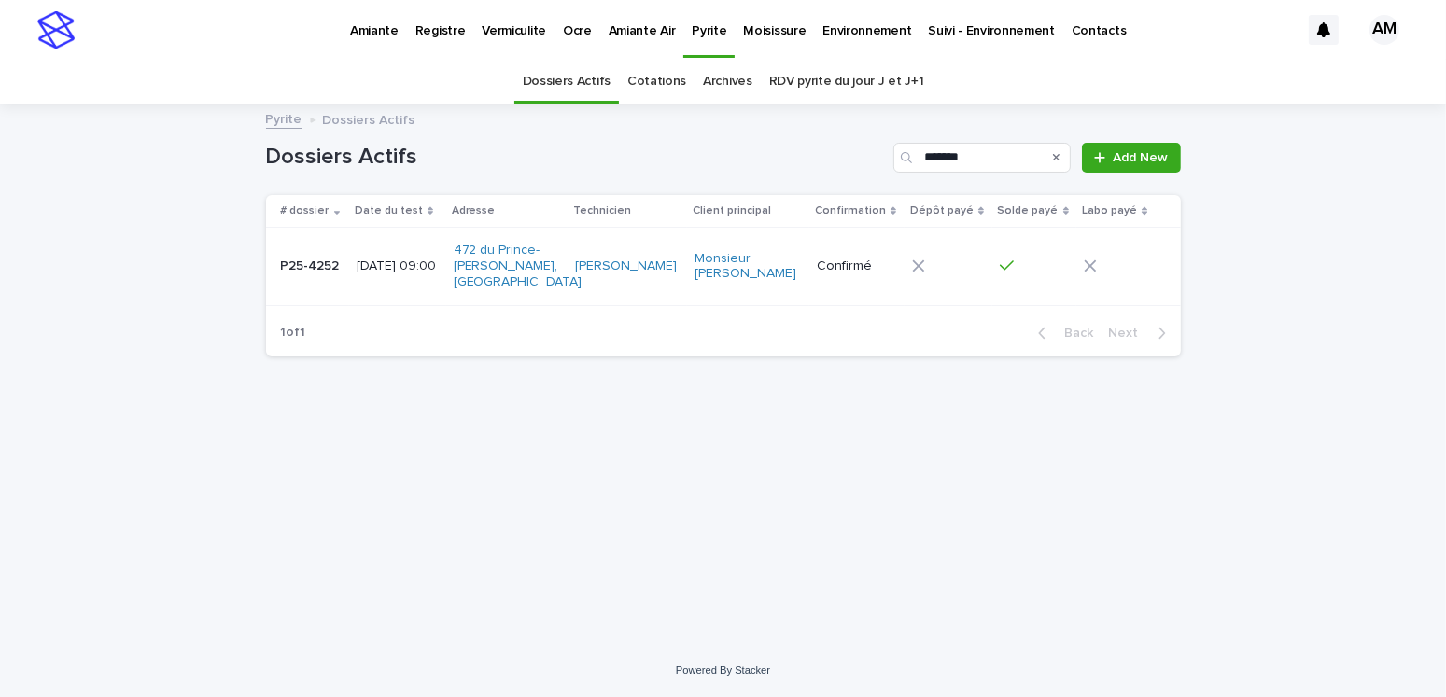
click at [309, 265] on p "P25-4252" at bounding box center [312, 265] width 63 height 20
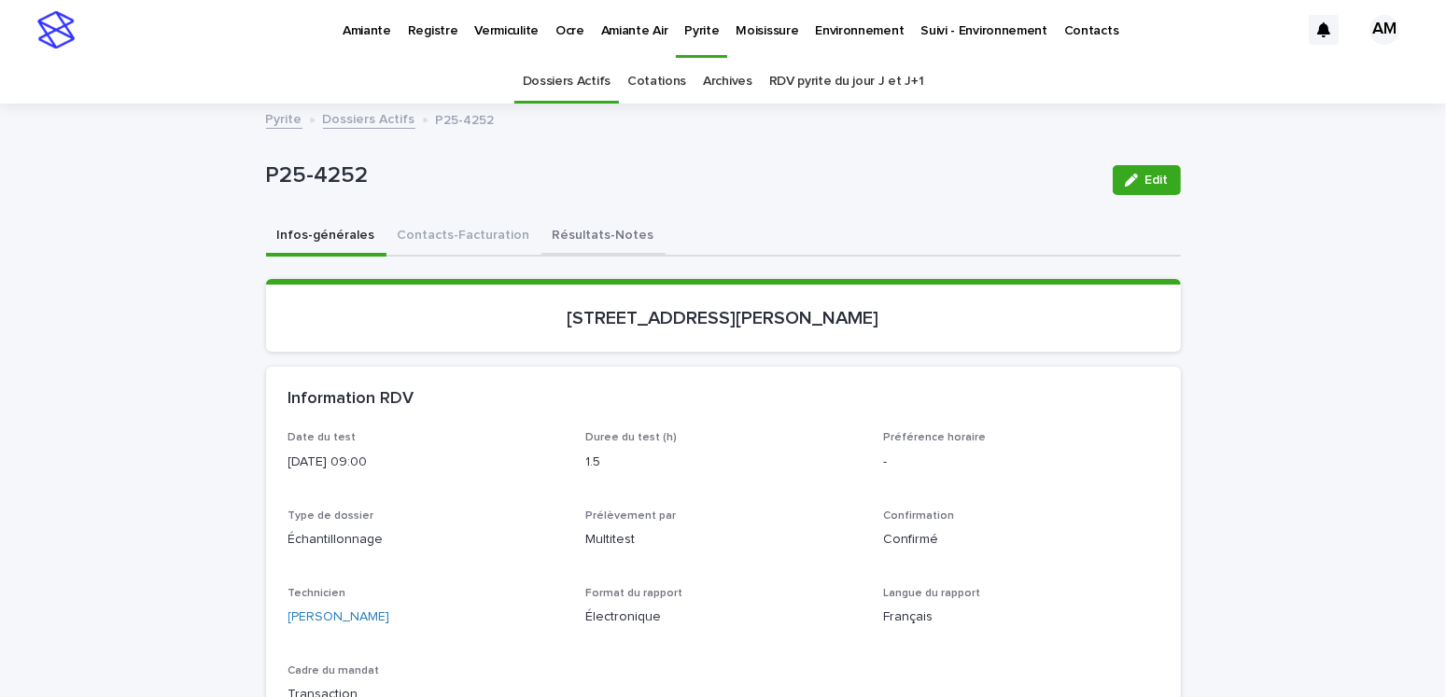
click at [591, 241] on button "Résultats-Notes" at bounding box center [603, 237] width 124 height 39
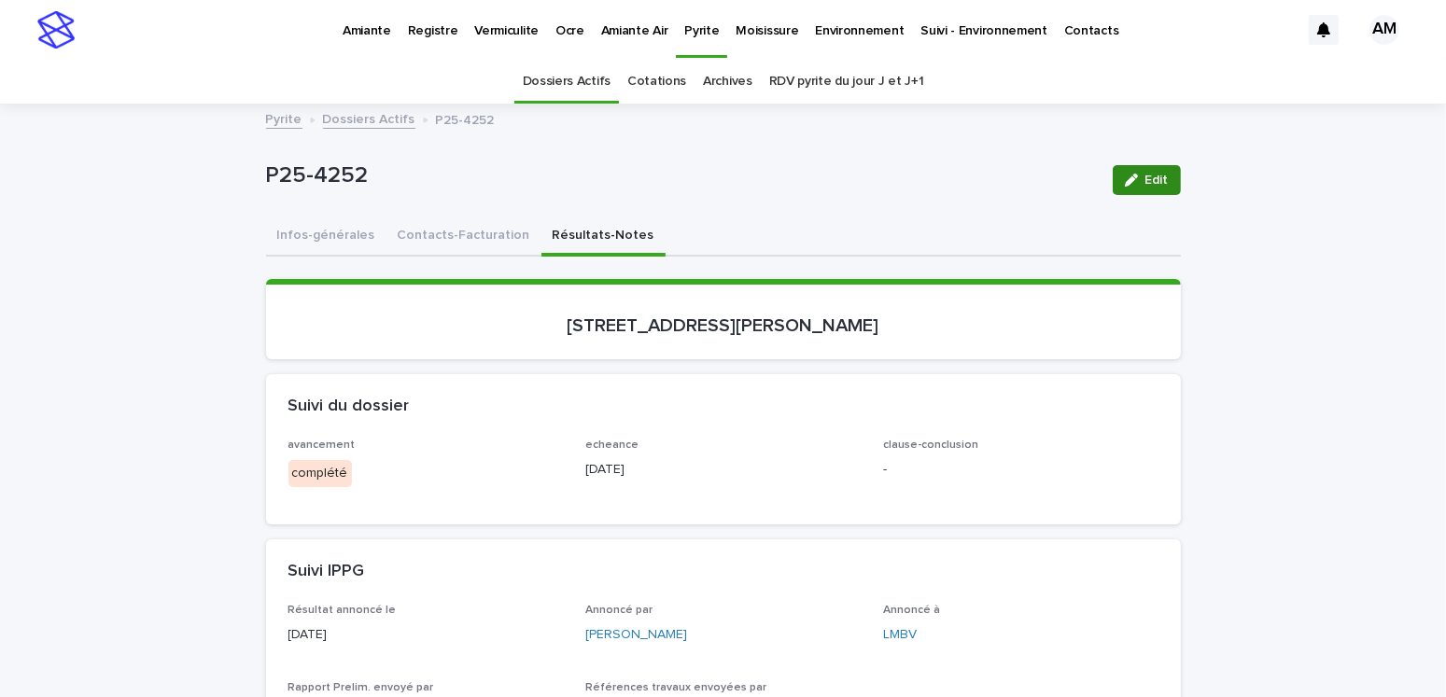
click at [1137, 167] on button "Edit" at bounding box center [1147, 180] width 68 height 30
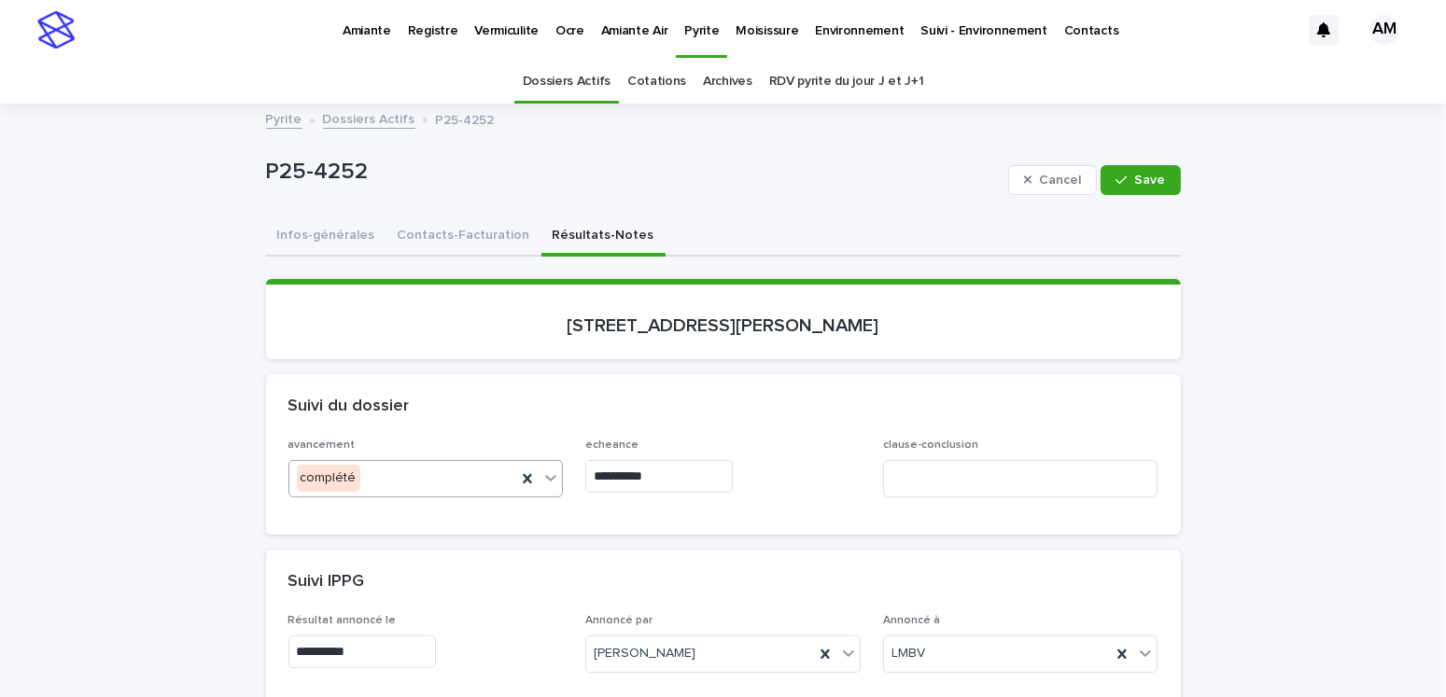
drag, startPoint x: 517, startPoint y: 476, endPoint x: 611, endPoint y: 473, distance: 93.4
click at [518, 475] on icon at bounding box center [527, 479] width 19 height 19
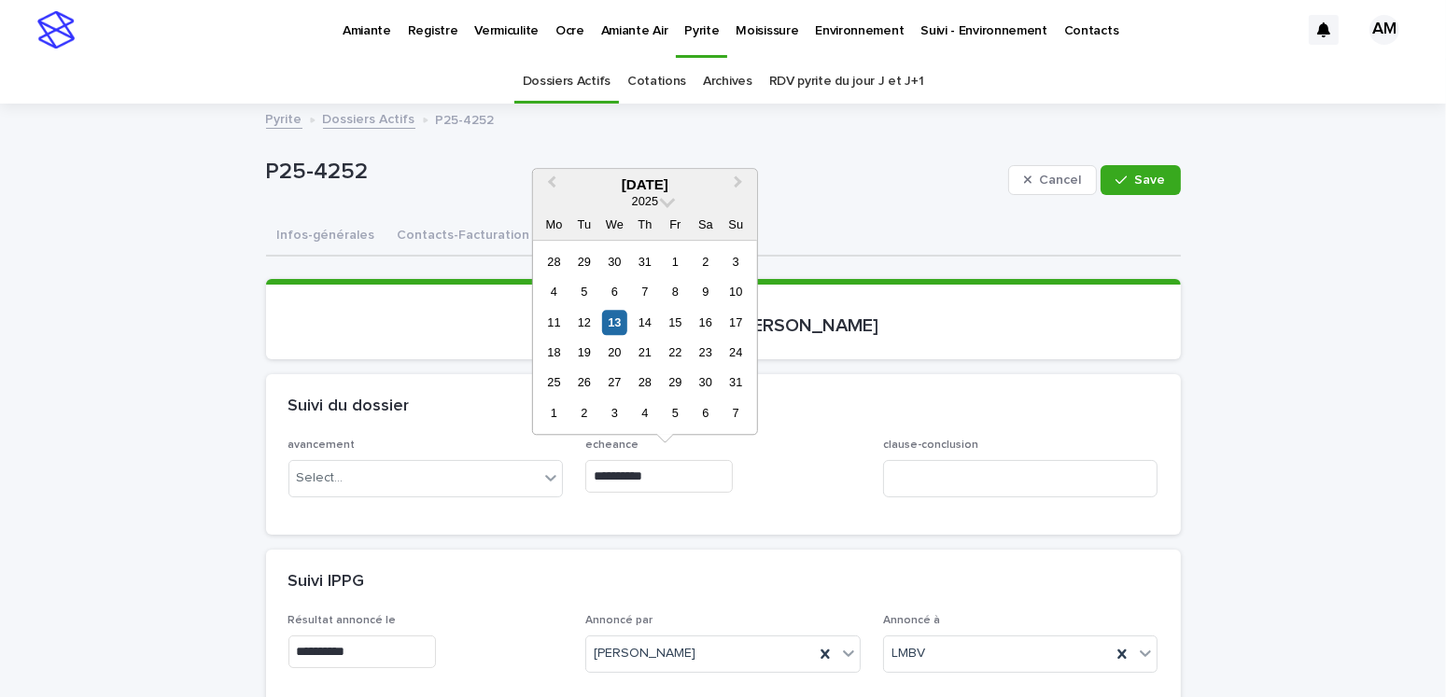
drag, startPoint x: 698, startPoint y: 473, endPoint x: 566, endPoint y: 479, distance: 132.7
click at [566, 479] on div "**********" at bounding box center [723, 475] width 870 height 73
click at [779, 565] on div "Suivi IPPG" at bounding box center [723, 582] width 915 height 65
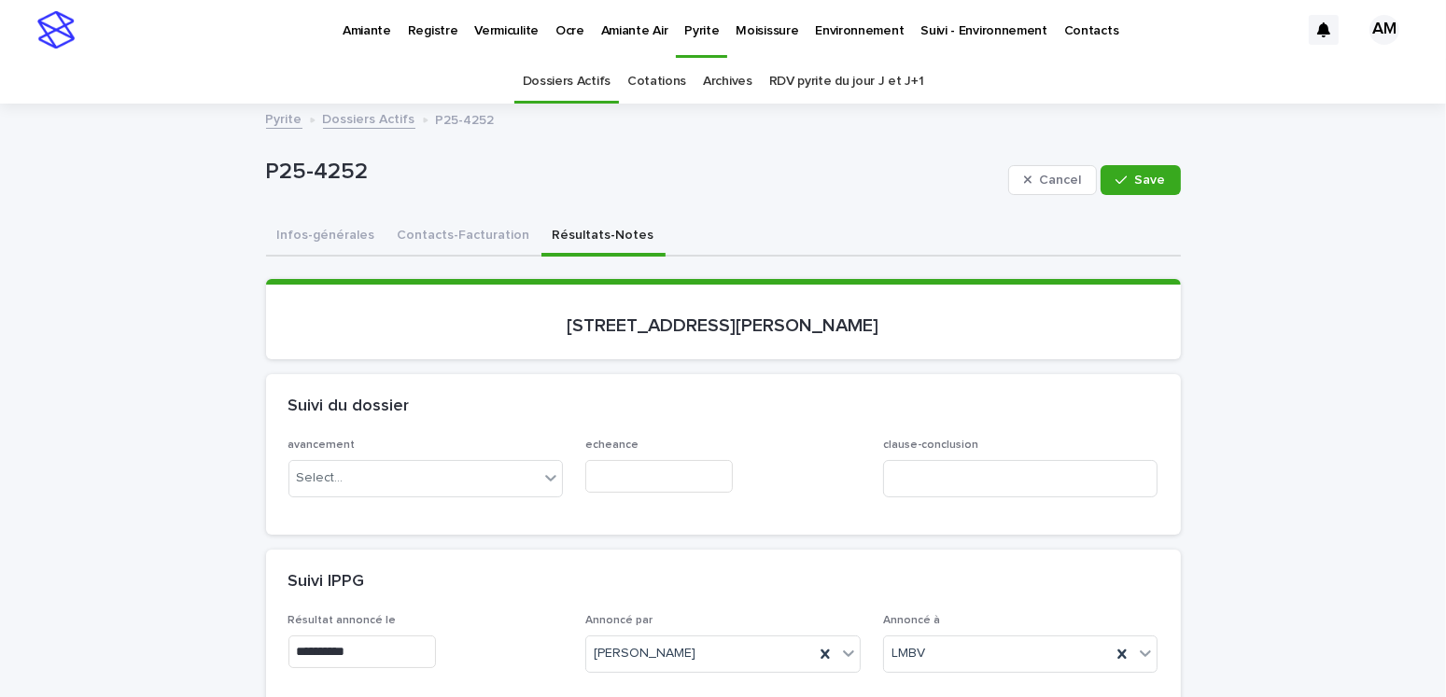
scroll to position [373, 0]
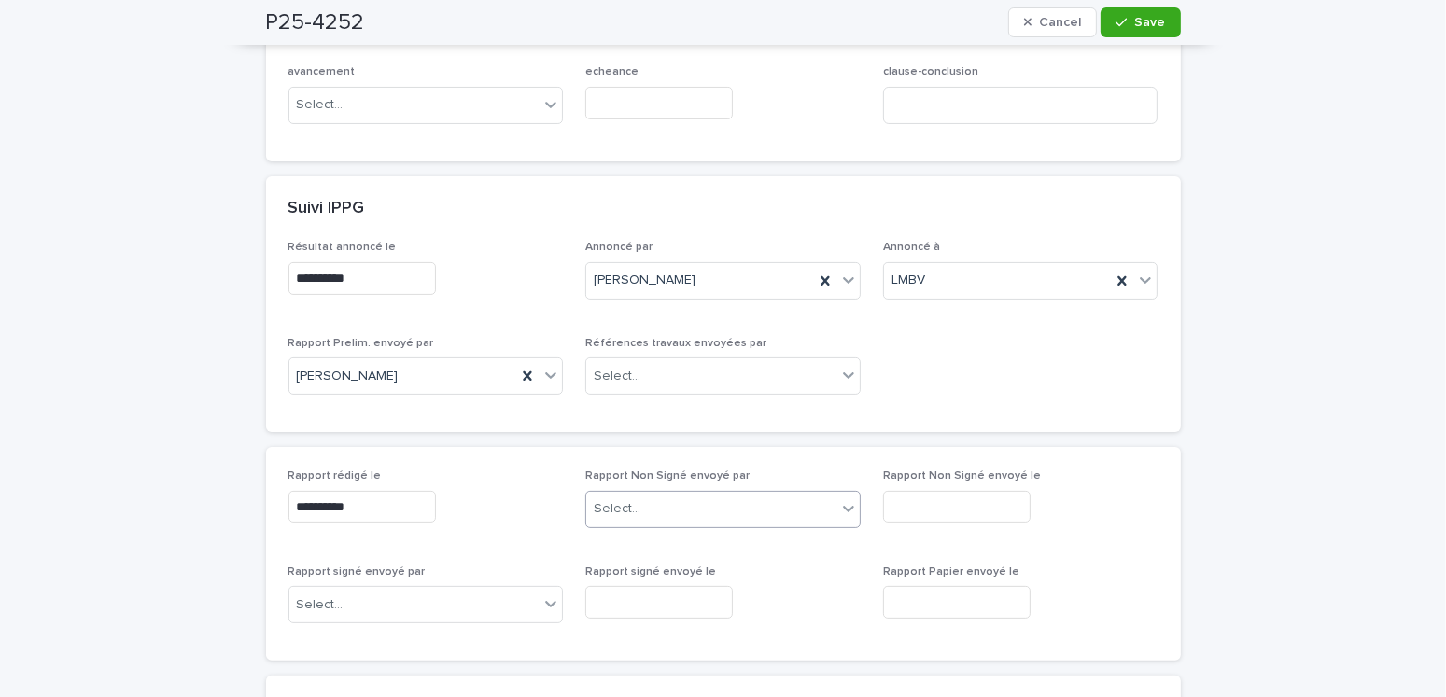
click at [699, 502] on div "Select..." at bounding box center [711, 509] width 250 height 31
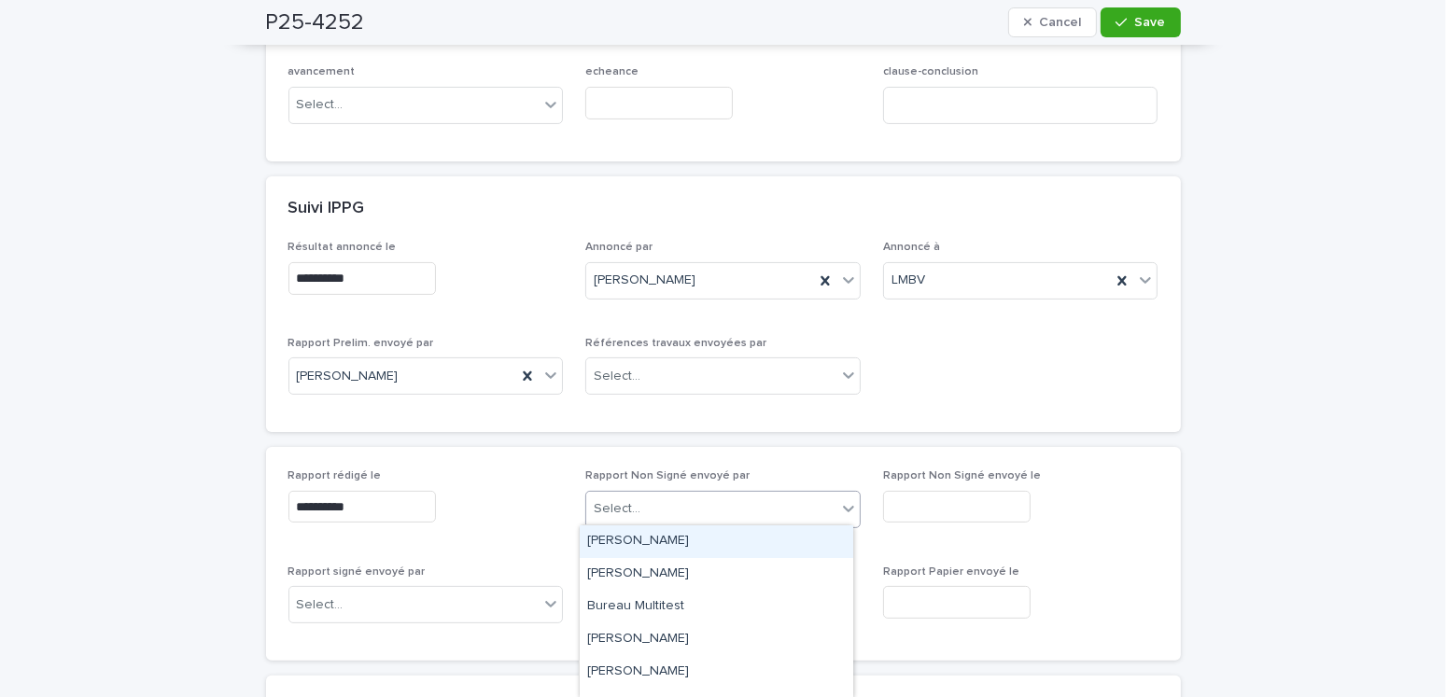
click at [665, 541] on div "[PERSON_NAME]" at bounding box center [717, 542] width 274 height 33
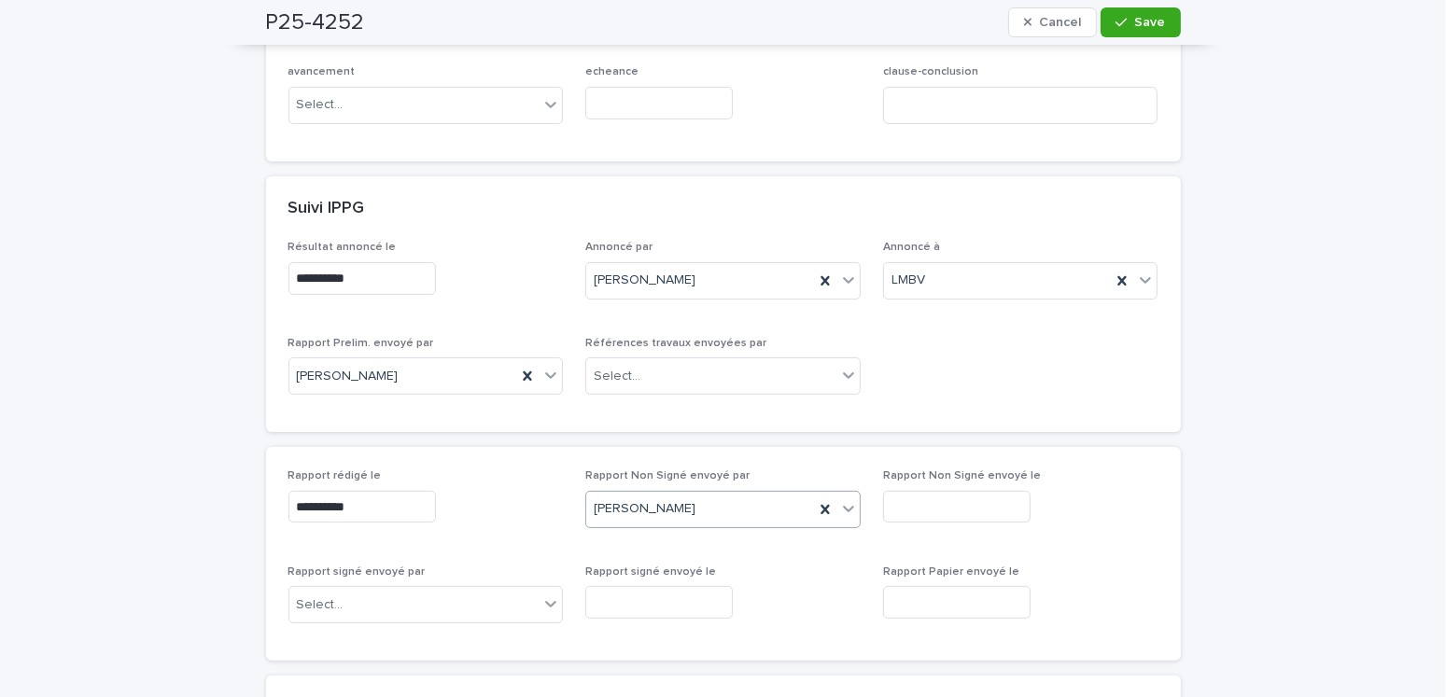
click at [958, 501] on input "text" at bounding box center [957, 507] width 148 height 33
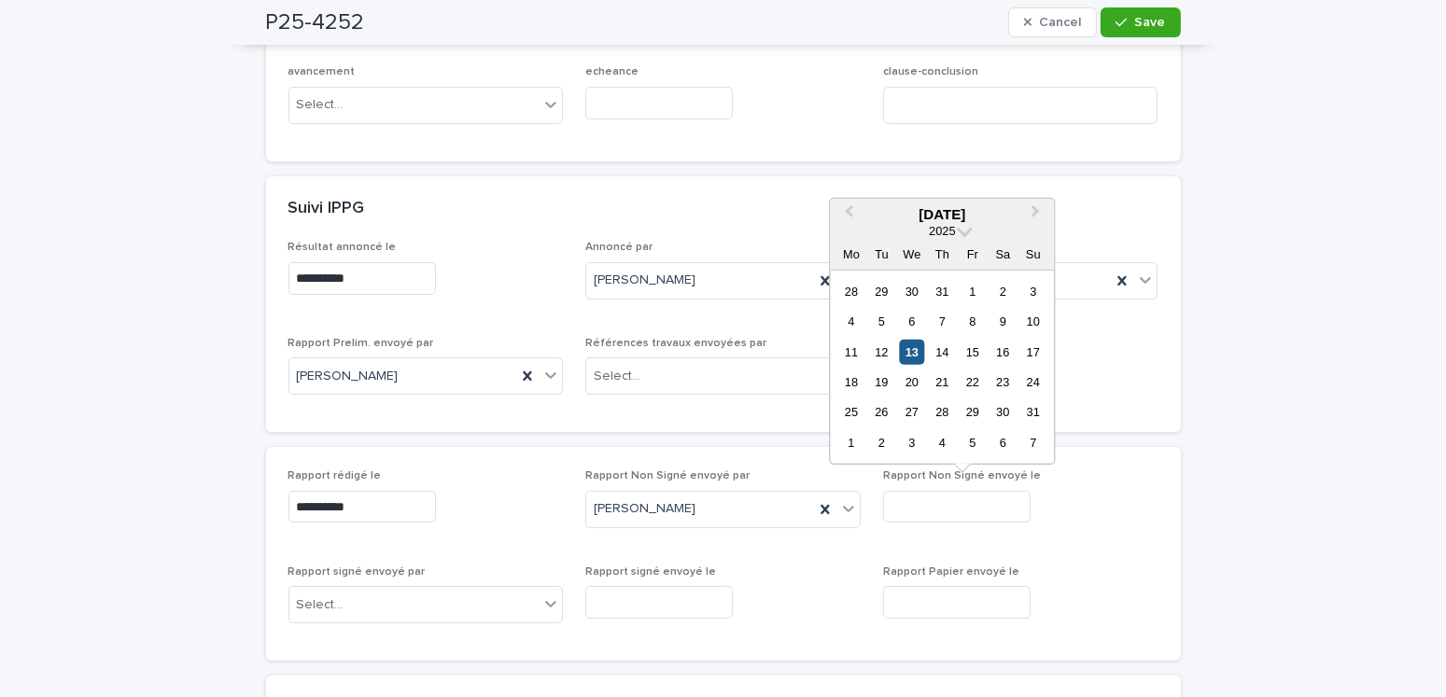
click at [914, 350] on div "13" at bounding box center [911, 351] width 25 height 25
type input "**********"
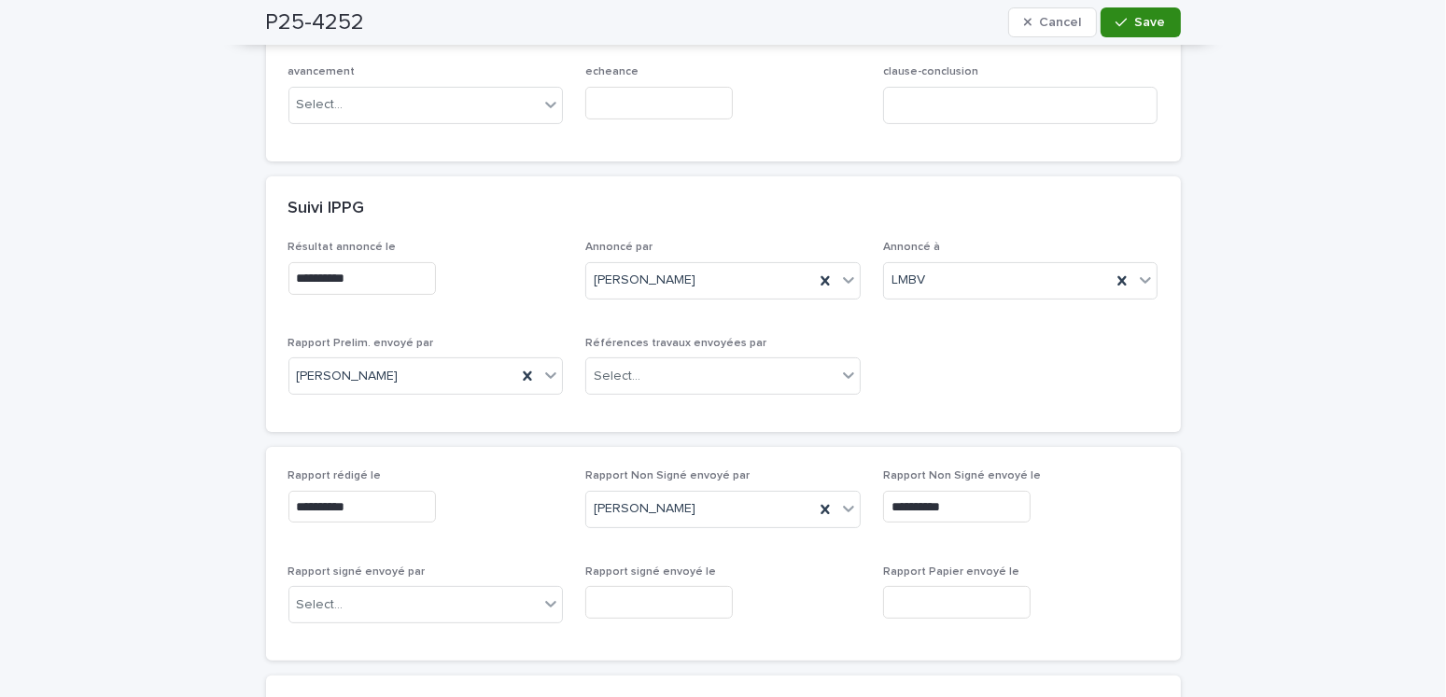
click at [1128, 25] on div "button" at bounding box center [1125, 22] width 19 height 13
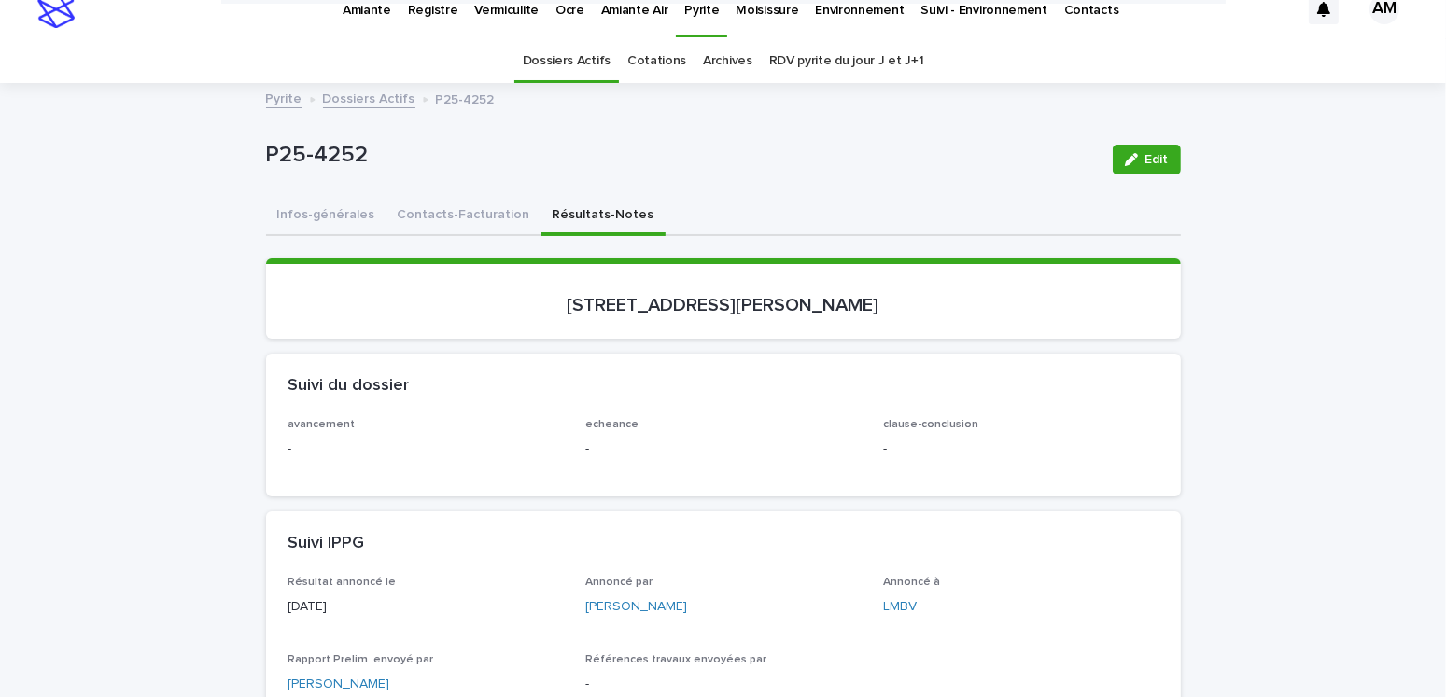
scroll to position [0, 0]
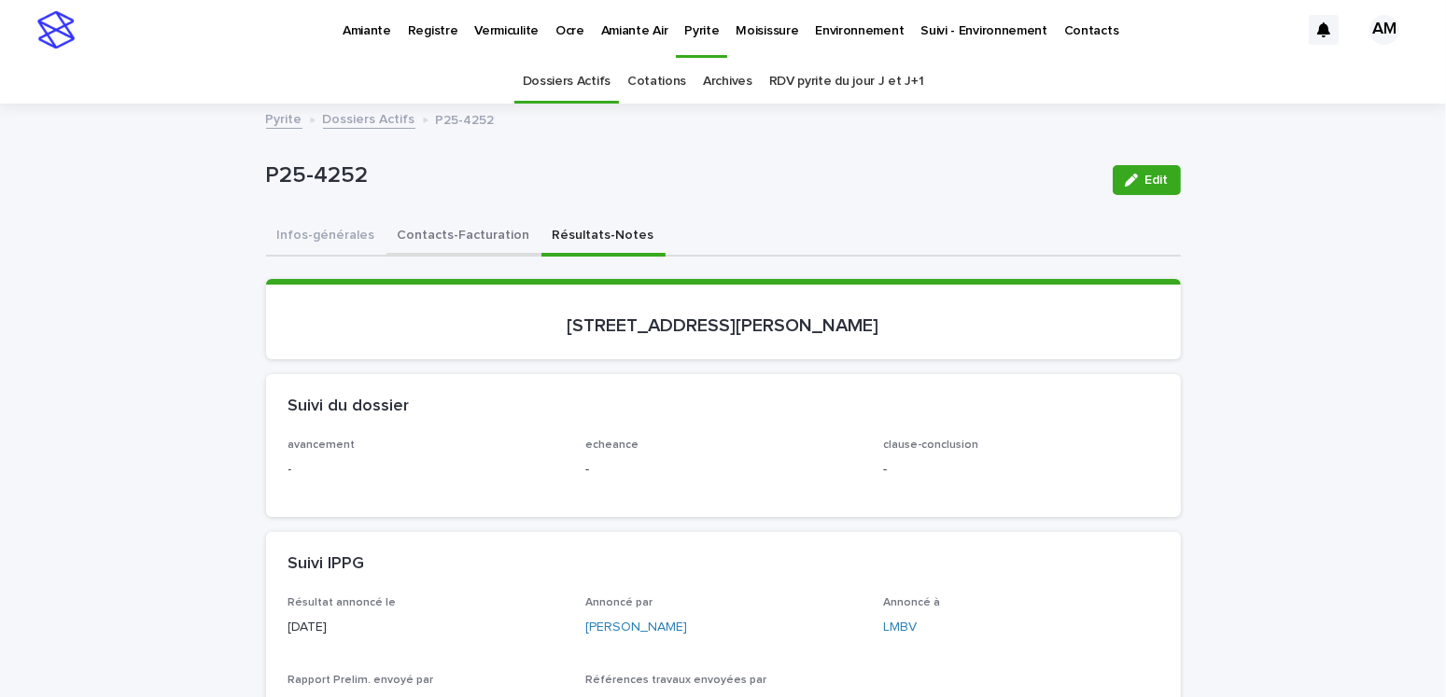
click at [420, 232] on button "Contacts-Facturation" at bounding box center [463, 237] width 155 height 39
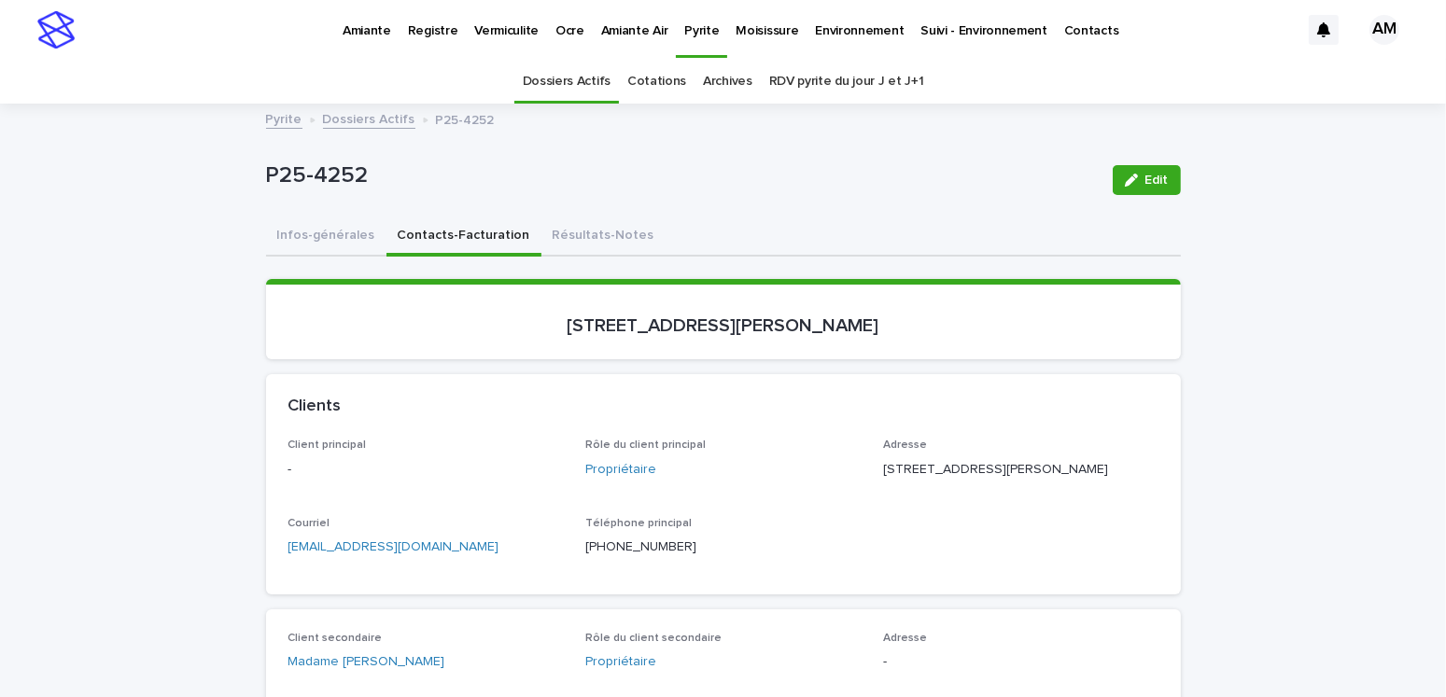
scroll to position [187, 0]
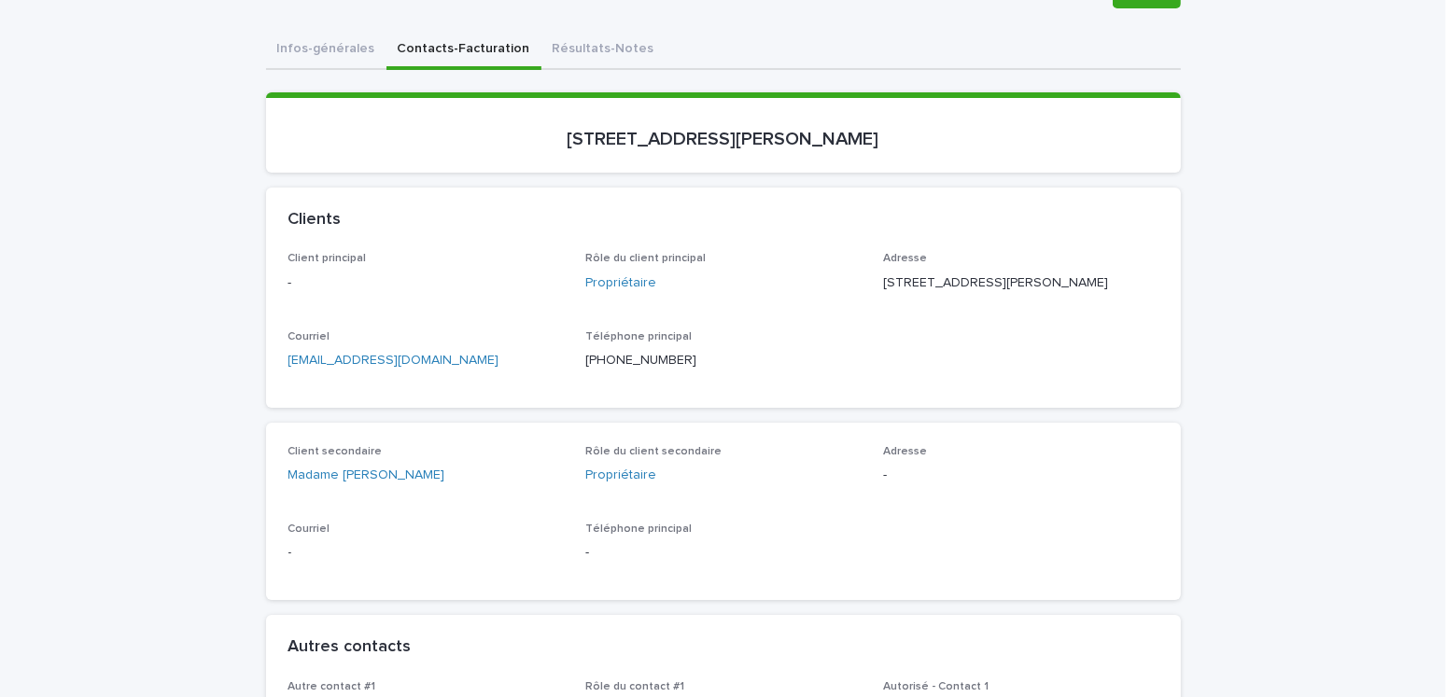
click at [469, 386] on div "Courriel [EMAIL_ADDRESS][DOMAIN_NAME]" at bounding box center [425, 357] width 275 height 55
drag, startPoint x: 422, startPoint y: 393, endPoint x: 209, endPoint y: 381, distance: 213.2
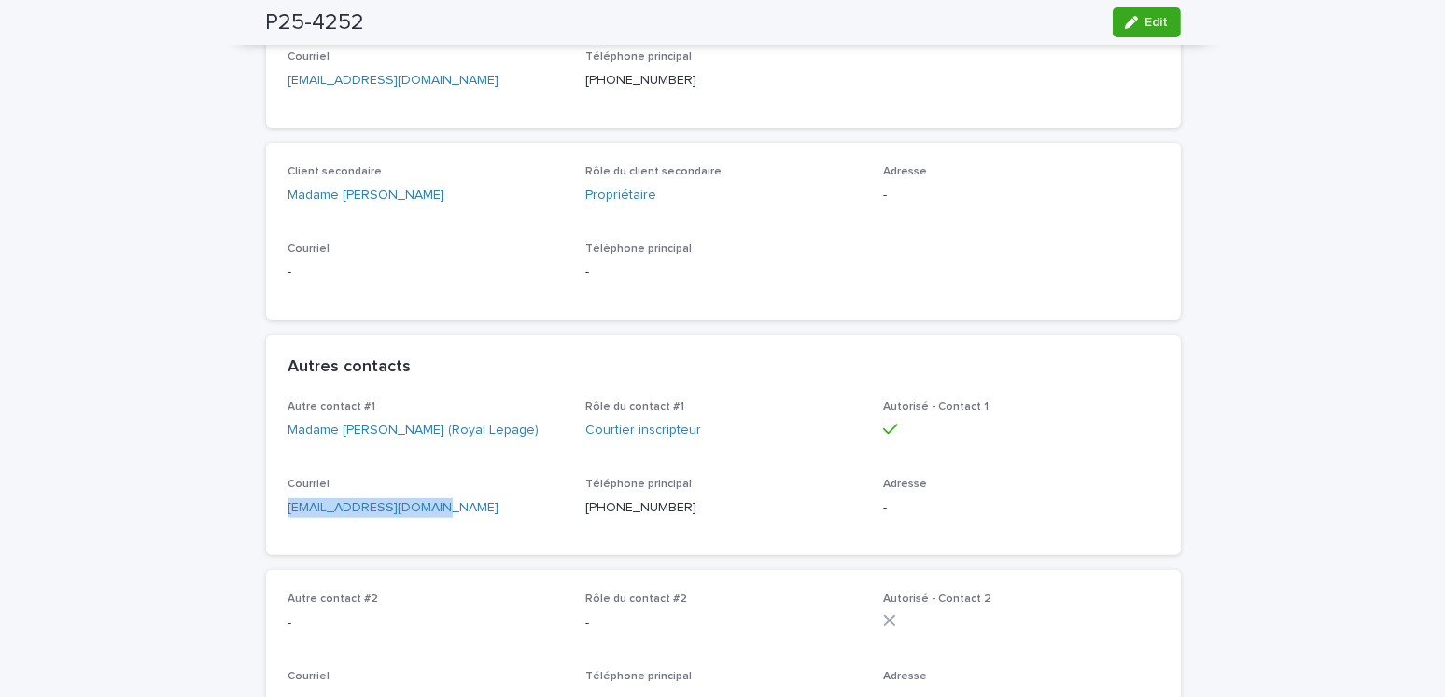
drag, startPoint x: 449, startPoint y: 526, endPoint x: 245, endPoint y: 529, distance: 204.5
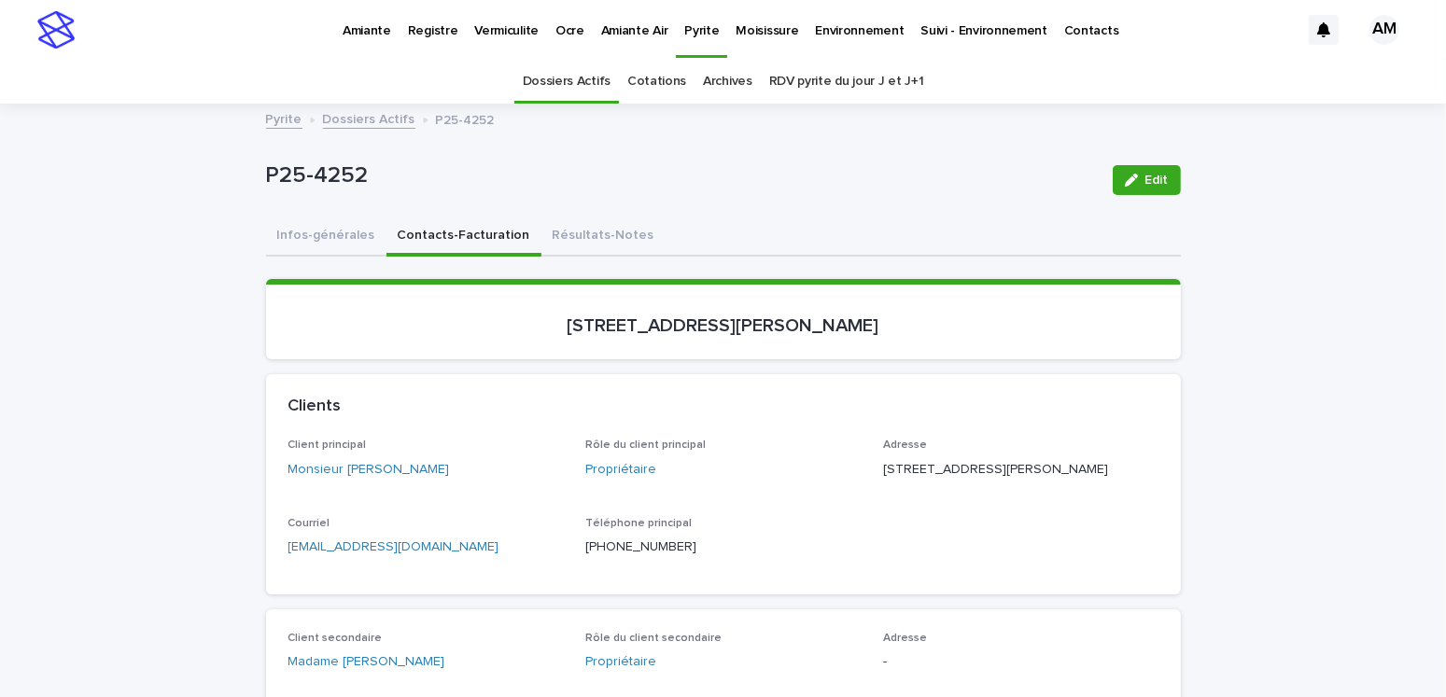
click at [334, 113] on link "Dossiers Actifs" at bounding box center [369, 117] width 92 height 21
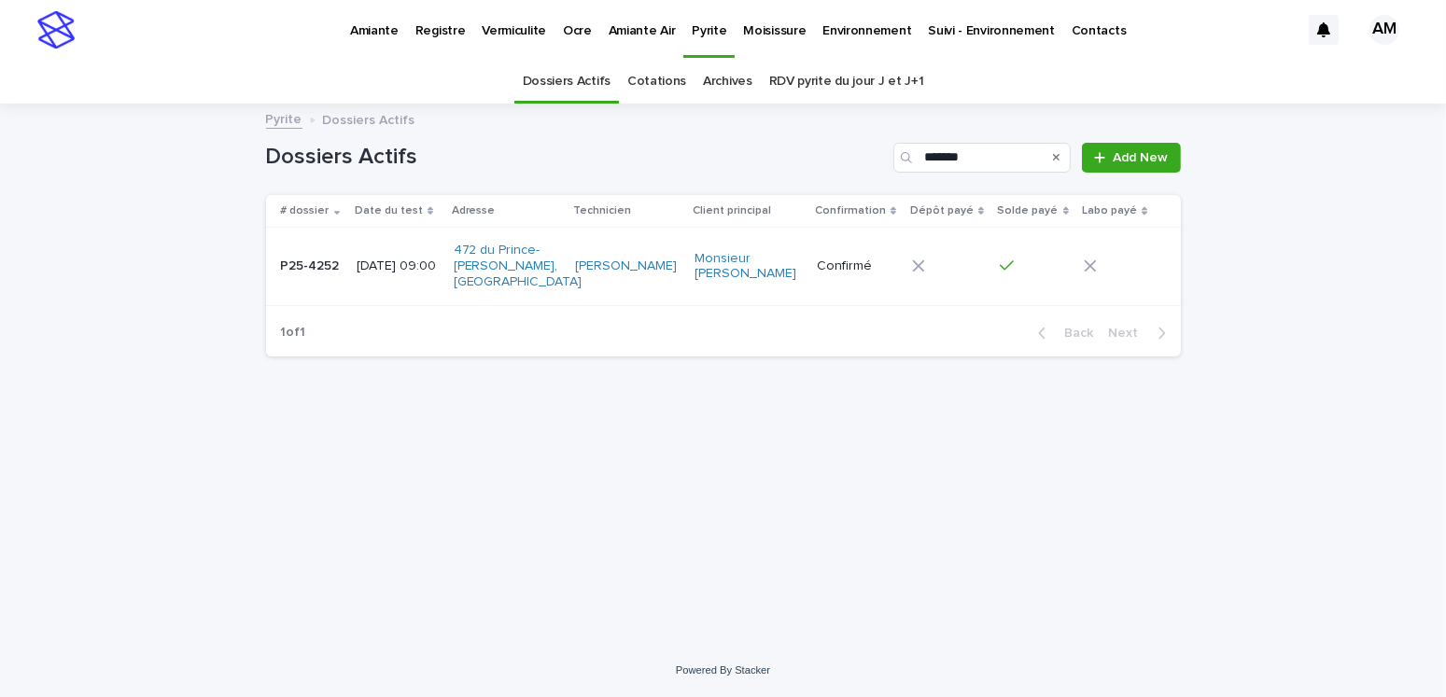
click at [492, 25] on p "Vermiculite" at bounding box center [514, 19] width 64 height 39
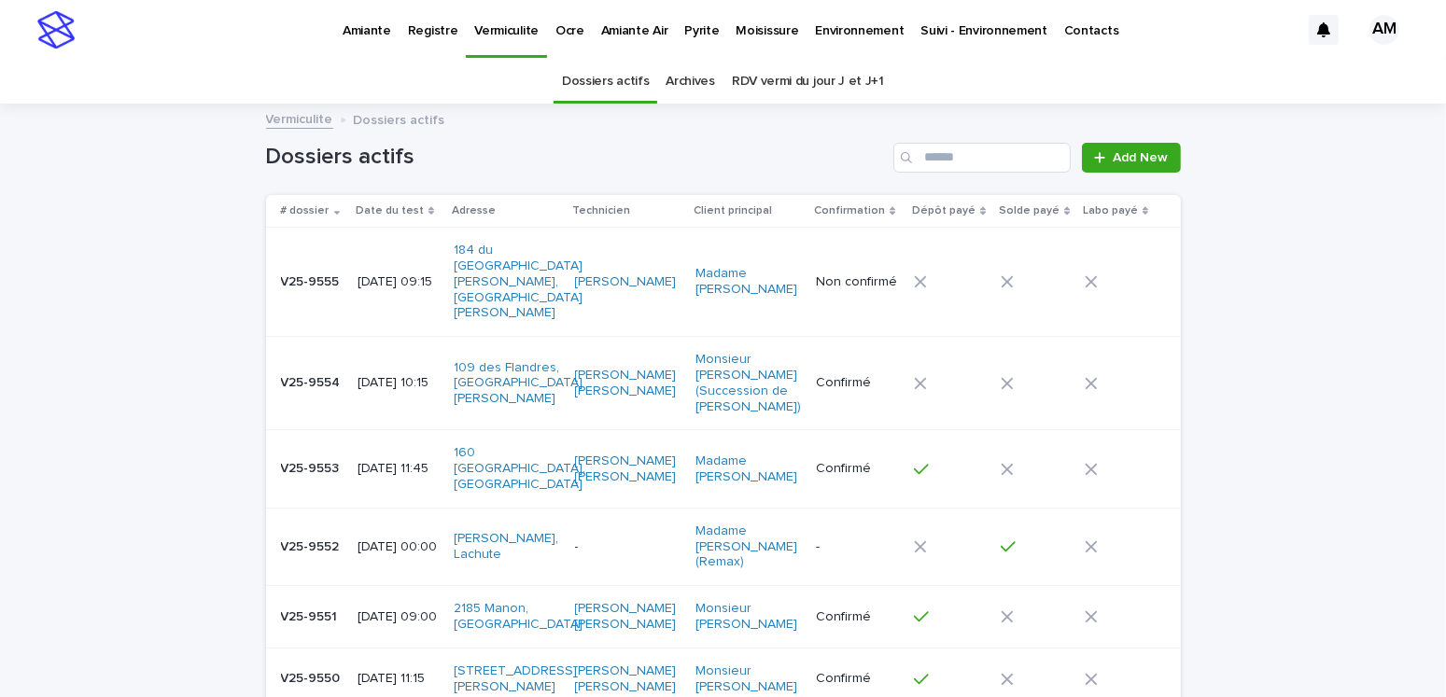
click at [422, 274] on p "[DATE] 09:15" at bounding box center [398, 282] width 81 height 16
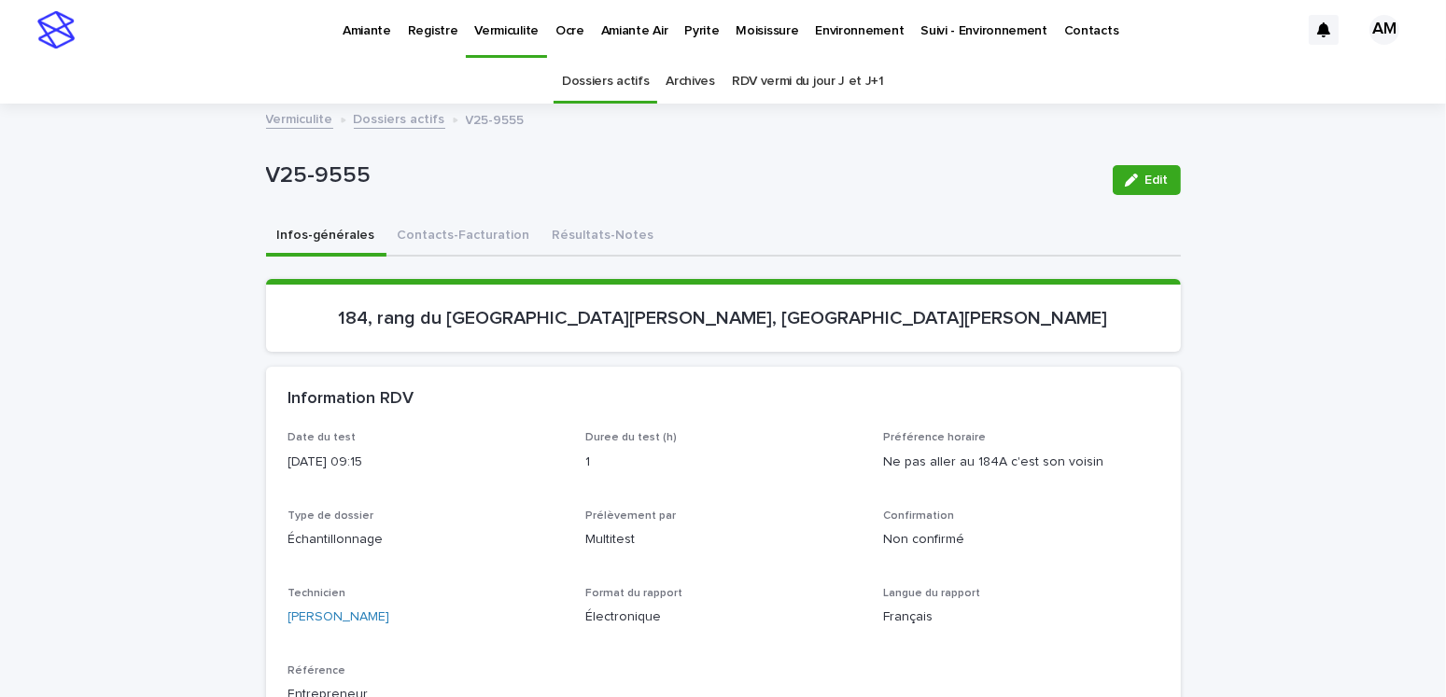
click at [801, 315] on p "184, rang du [GEOGRAPHIC_DATA][PERSON_NAME], [GEOGRAPHIC_DATA][PERSON_NAME]" at bounding box center [723, 318] width 870 height 22
drag, startPoint x: 801, startPoint y: 315, endPoint x: 595, endPoint y: 317, distance: 206.3
click at [595, 317] on p "184, rang du [GEOGRAPHIC_DATA][PERSON_NAME], [GEOGRAPHIC_DATA][PERSON_NAME]" at bounding box center [723, 318] width 870 height 22
drag, startPoint x: 590, startPoint y: 314, endPoint x: 801, endPoint y: 316, distance: 211.0
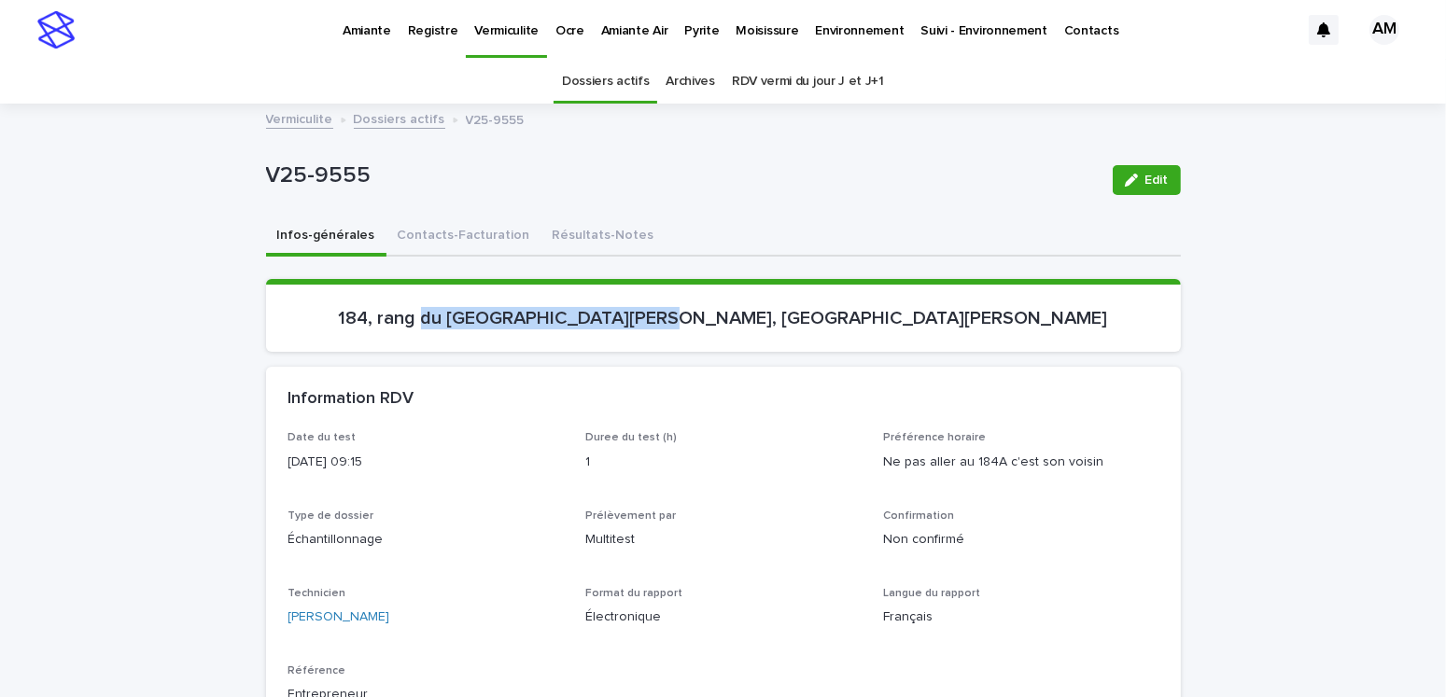
click at [801, 316] on p "184, rang du [GEOGRAPHIC_DATA][PERSON_NAME], [GEOGRAPHIC_DATA][PERSON_NAME]" at bounding box center [723, 318] width 870 height 22
copy p "du [GEOGRAPHIC_DATA][PERSON_NAME]"
click at [480, 435] on p "Date du test" at bounding box center [425, 437] width 275 height 13
click at [1153, 166] on button "Edit" at bounding box center [1147, 180] width 68 height 30
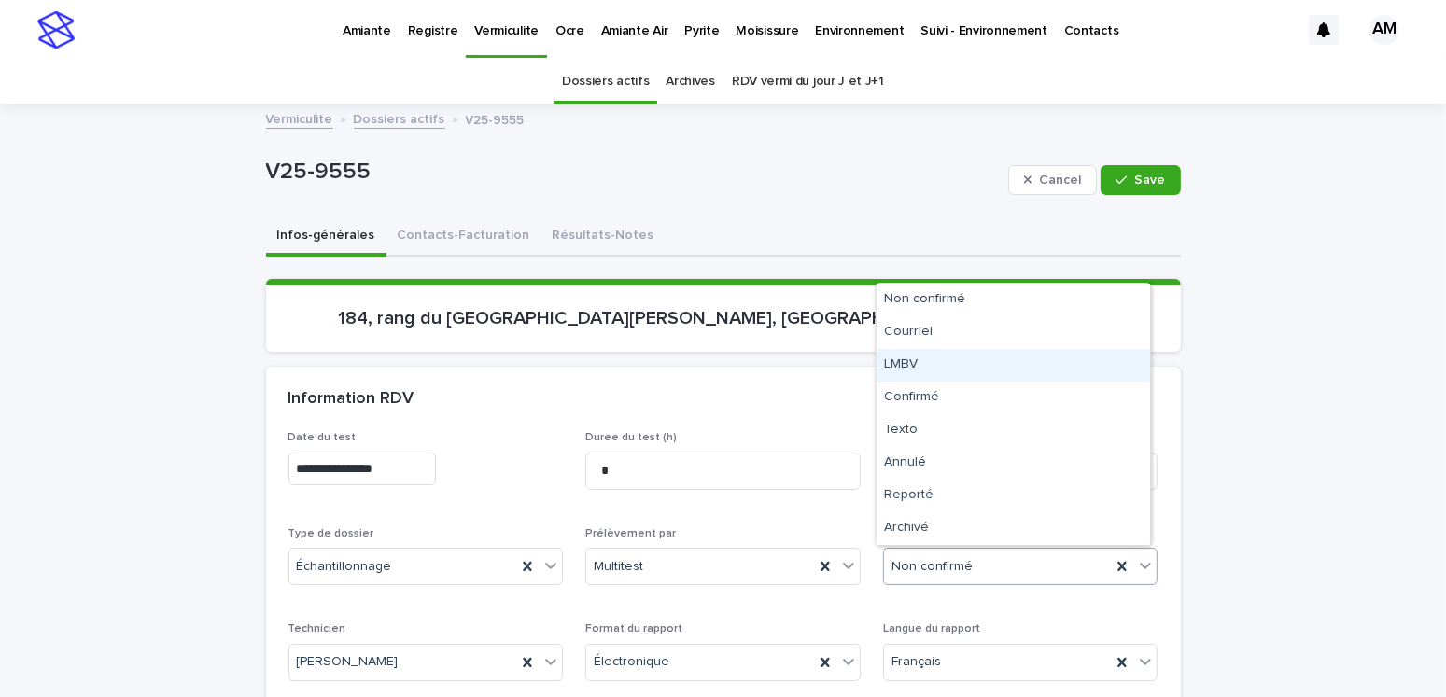
click at [906, 367] on div "LMBV" at bounding box center [1014, 365] width 274 height 33
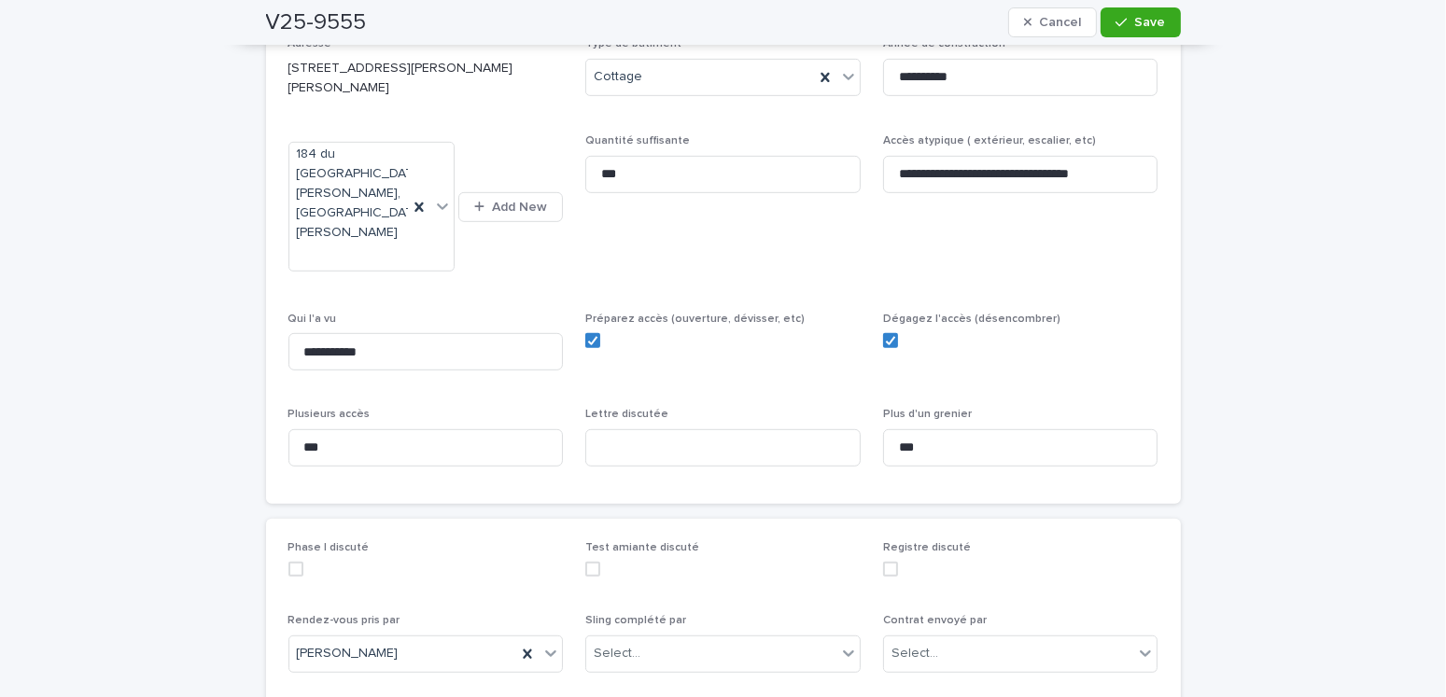
scroll to position [1304, 0]
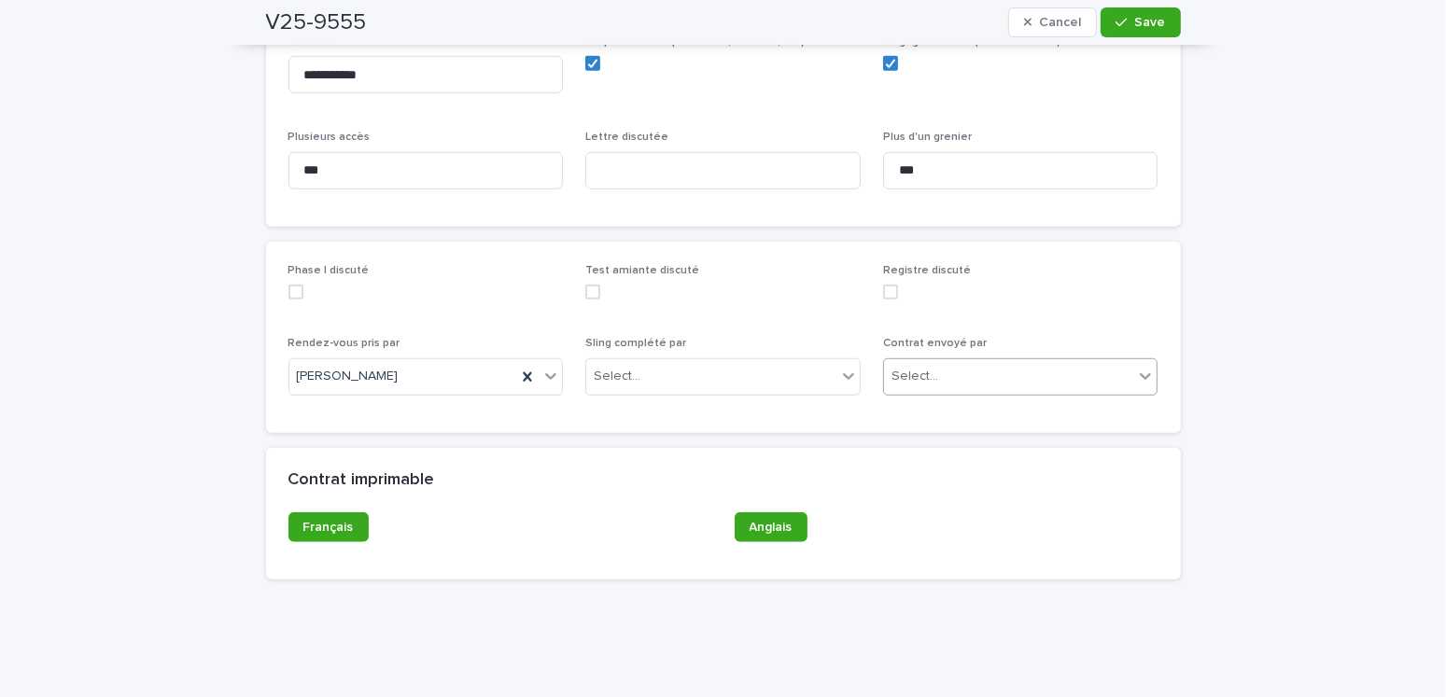
click at [921, 367] on div "Select..." at bounding box center [915, 377] width 47 height 20
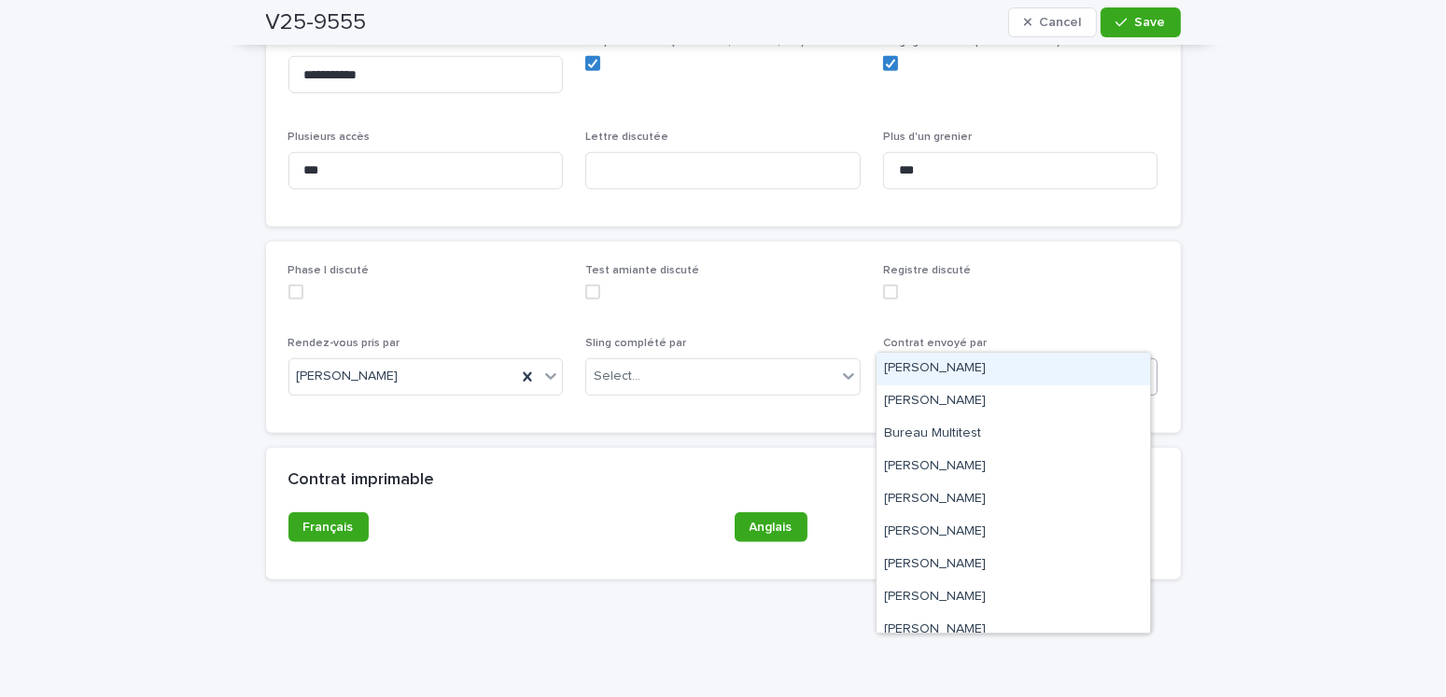
click at [919, 366] on div "[PERSON_NAME]" at bounding box center [1014, 369] width 274 height 33
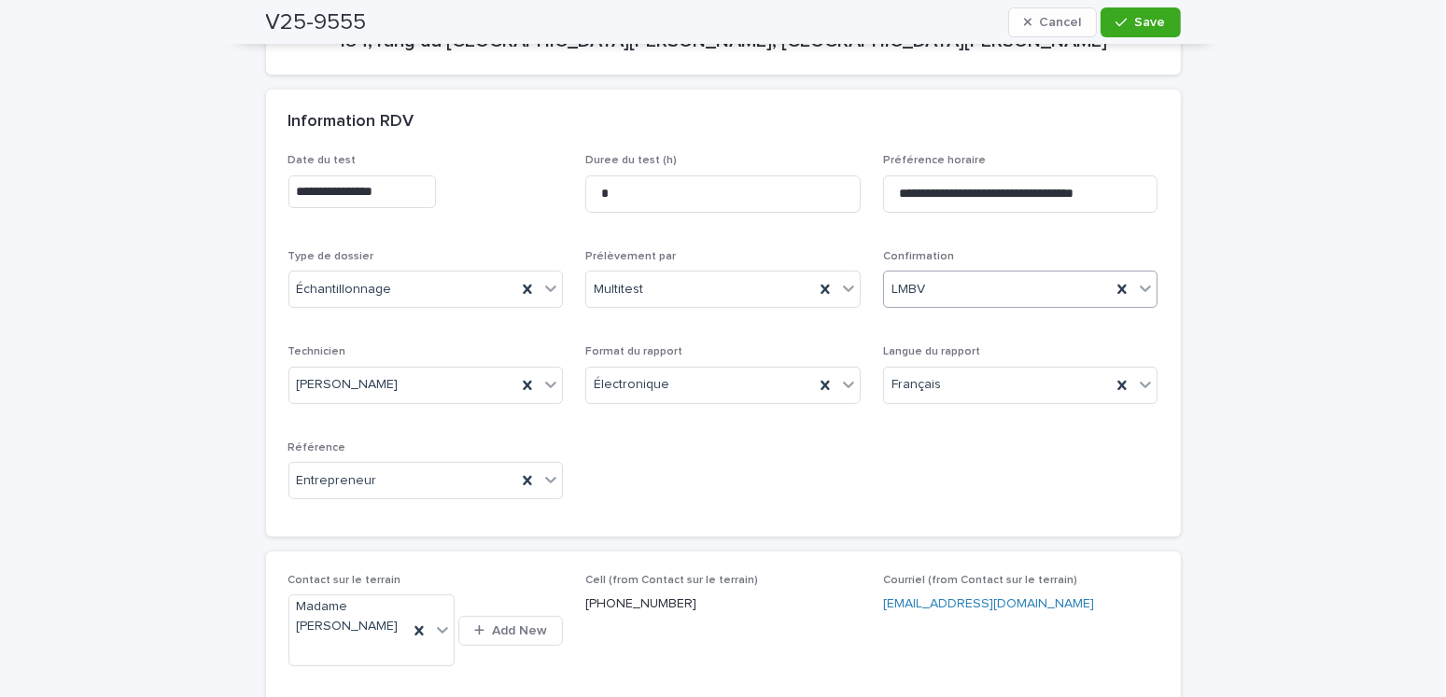
scroll to position [0, 0]
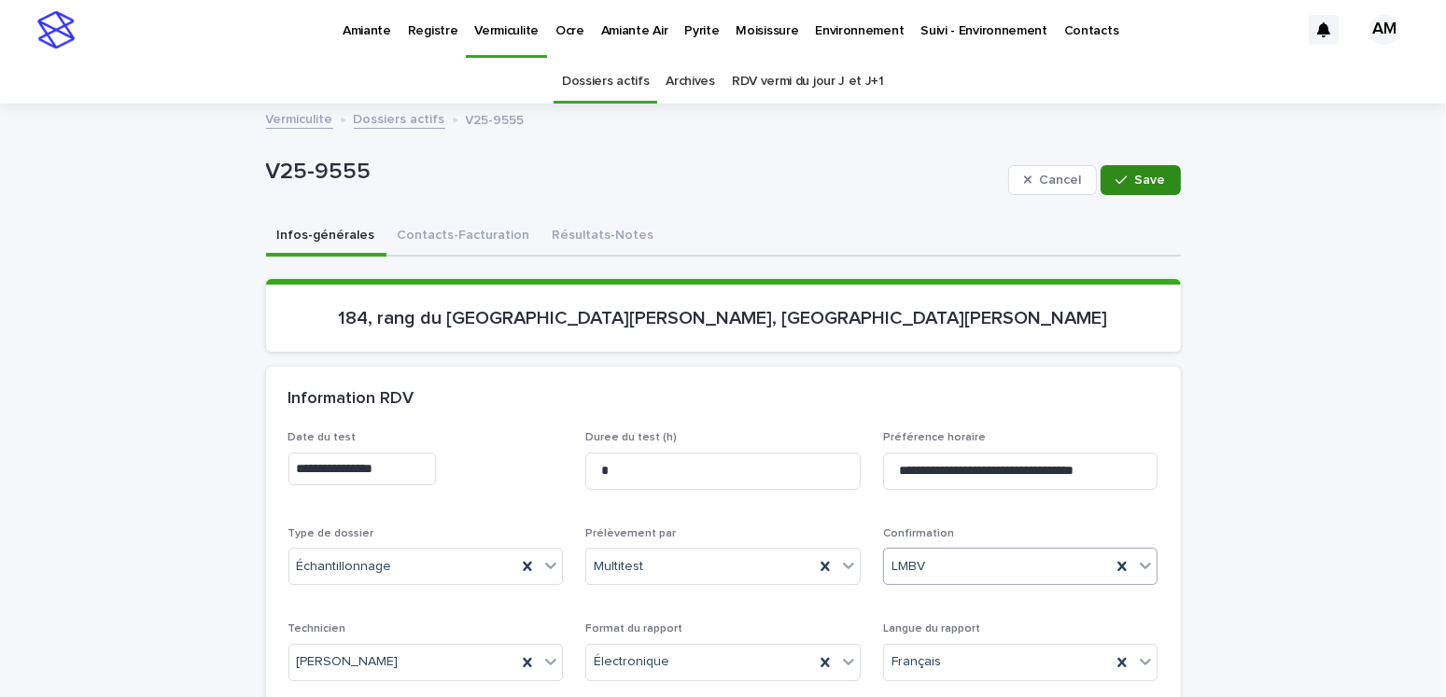
click at [1140, 176] on span "Save" at bounding box center [1150, 180] width 31 height 13
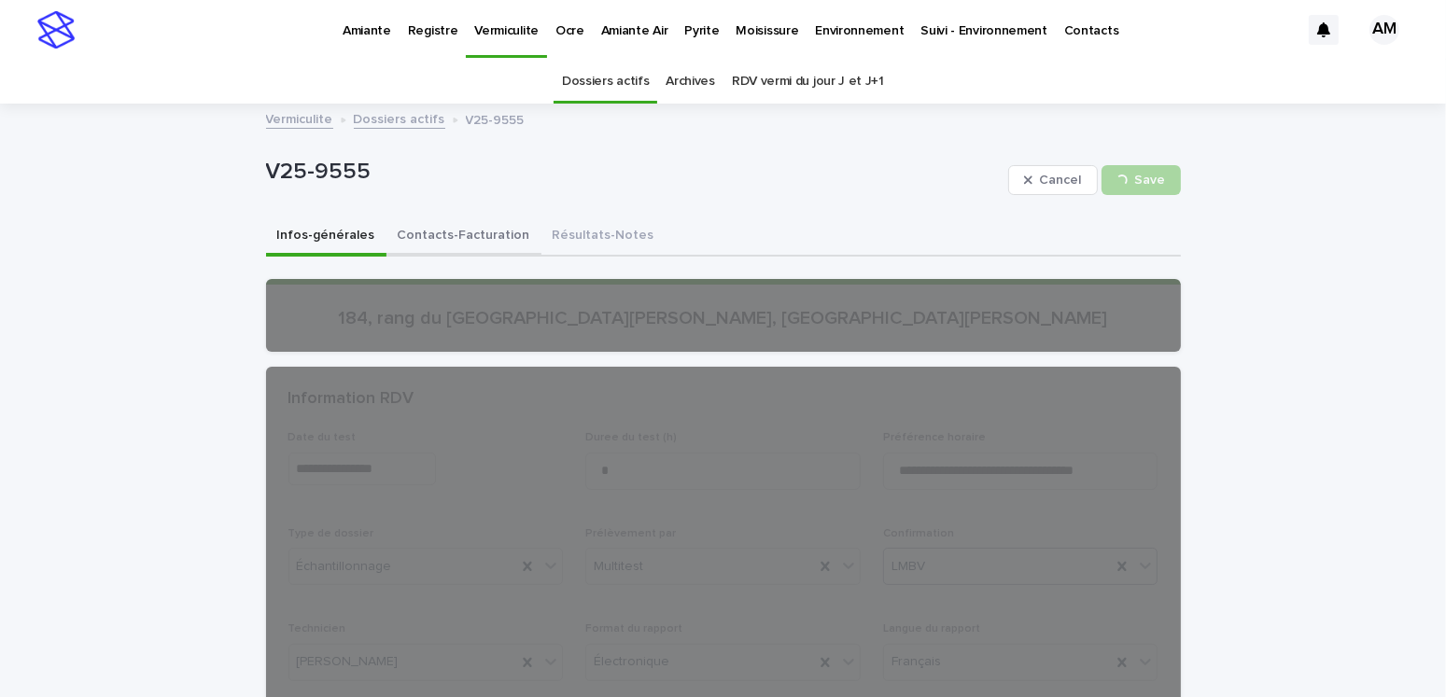
click at [471, 233] on button "Contacts-Facturation" at bounding box center [463, 237] width 155 height 39
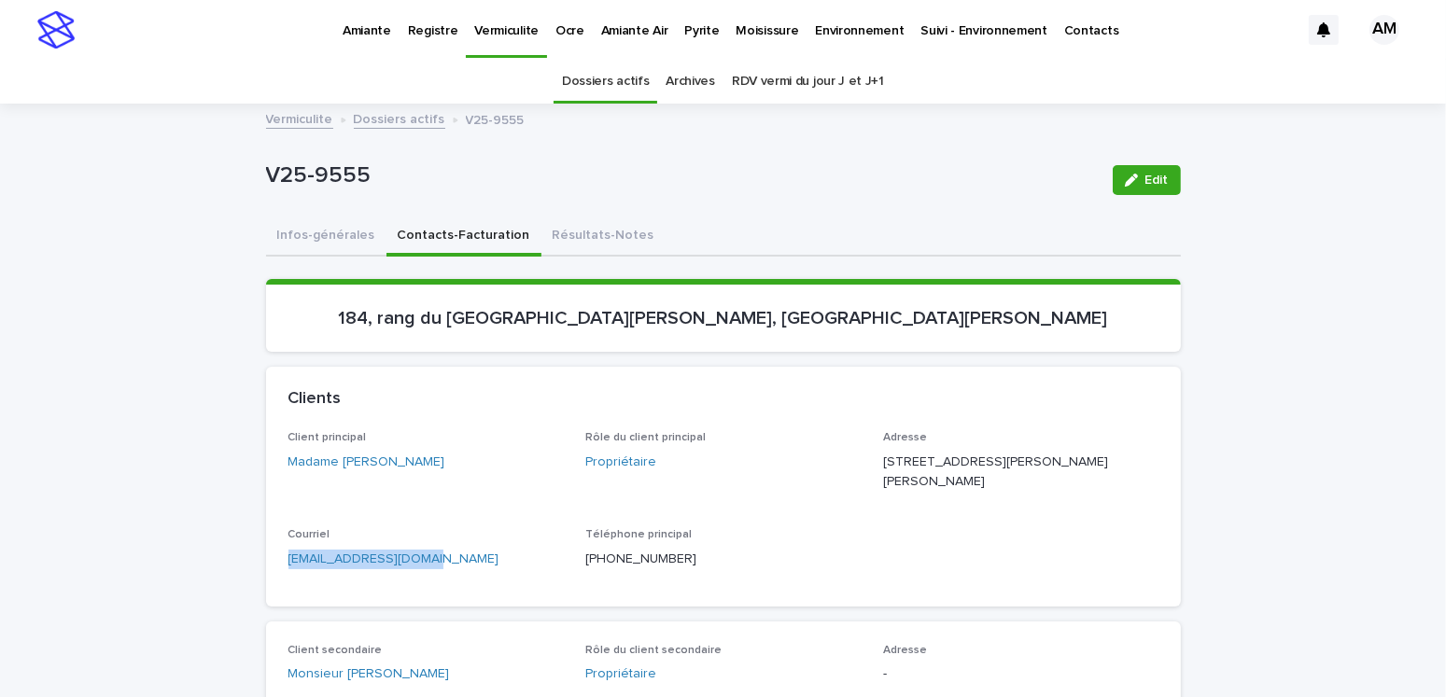
drag, startPoint x: 443, startPoint y: 571, endPoint x: 224, endPoint y: 560, distance: 218.7
click at [333, 231] on button "Infos-générales" at bounding box center [326, 237] width 120 height 39
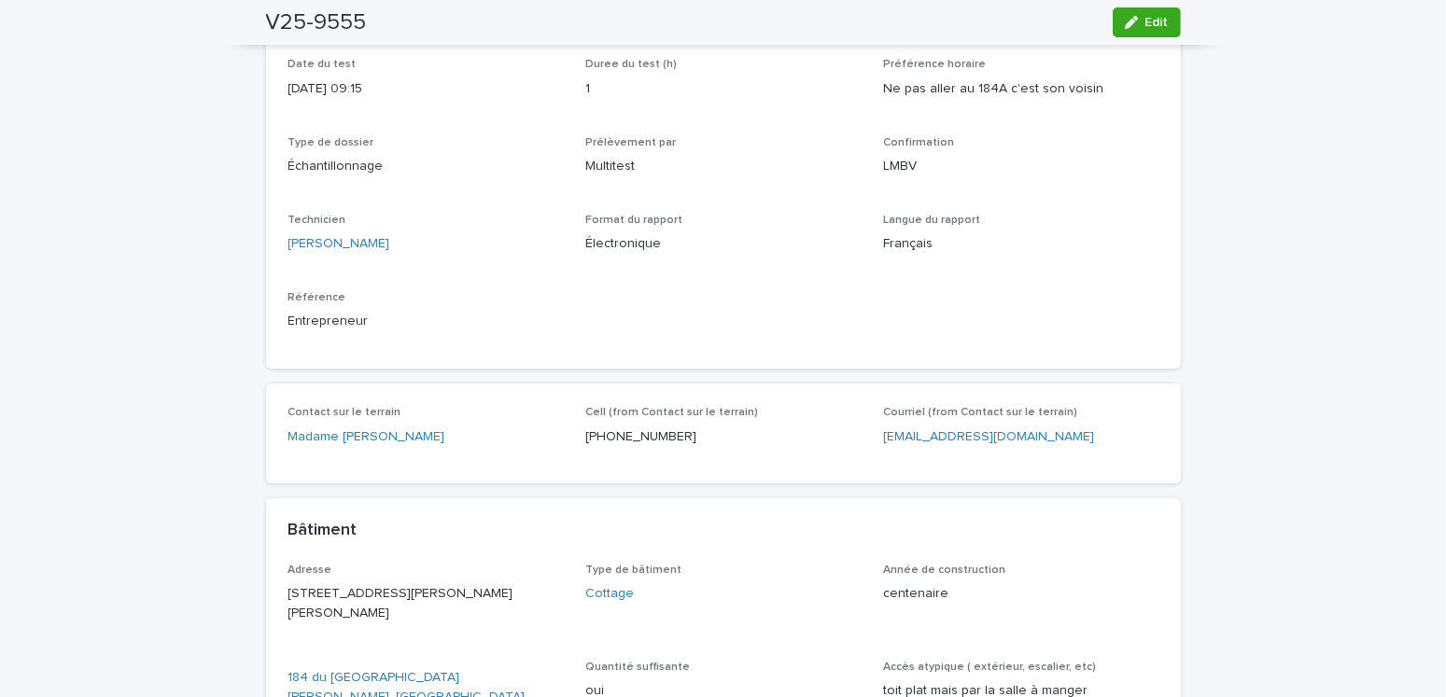
scroll to position [93, 0]
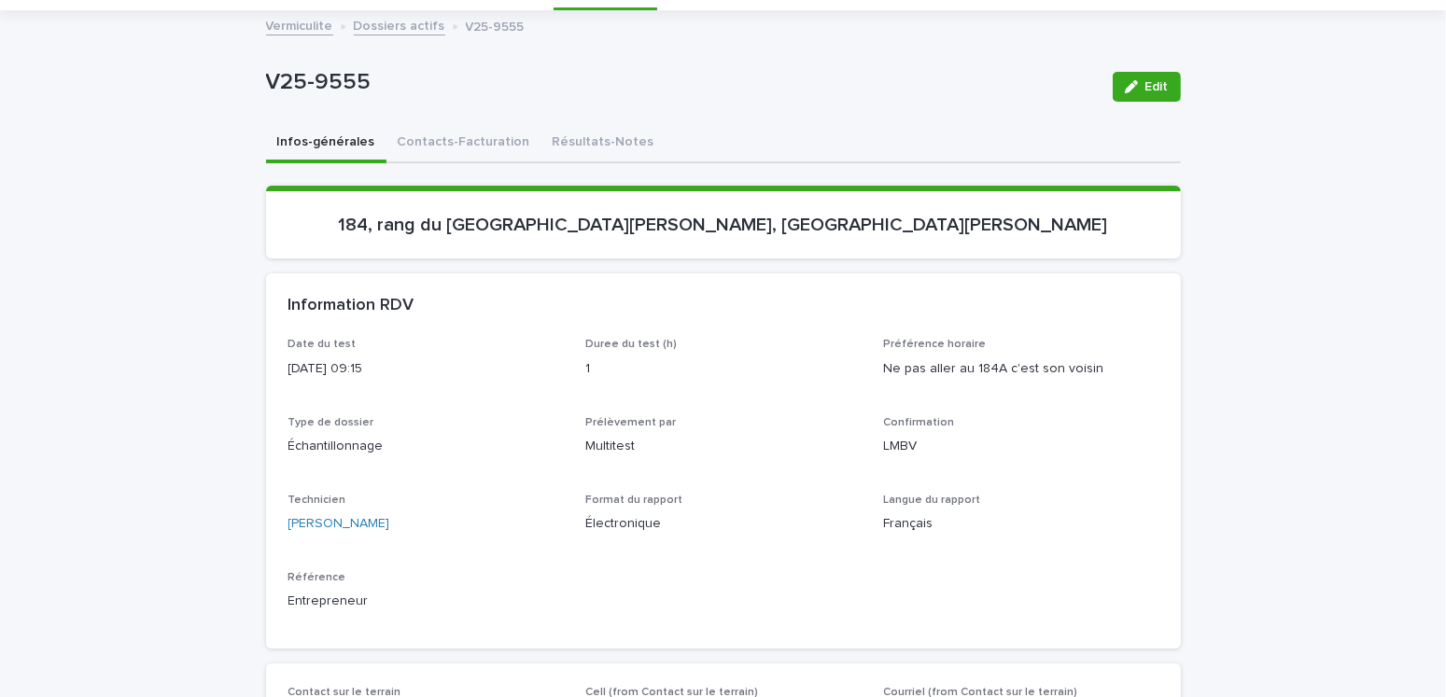
drag, startPoint x: 1131, startPoint y: 80, endPoint x: 1182, endPoint y: 122, distance: 65.6
click at [1131, 80] on div "button" at bounding box center [1135, 86] width 21 height 13
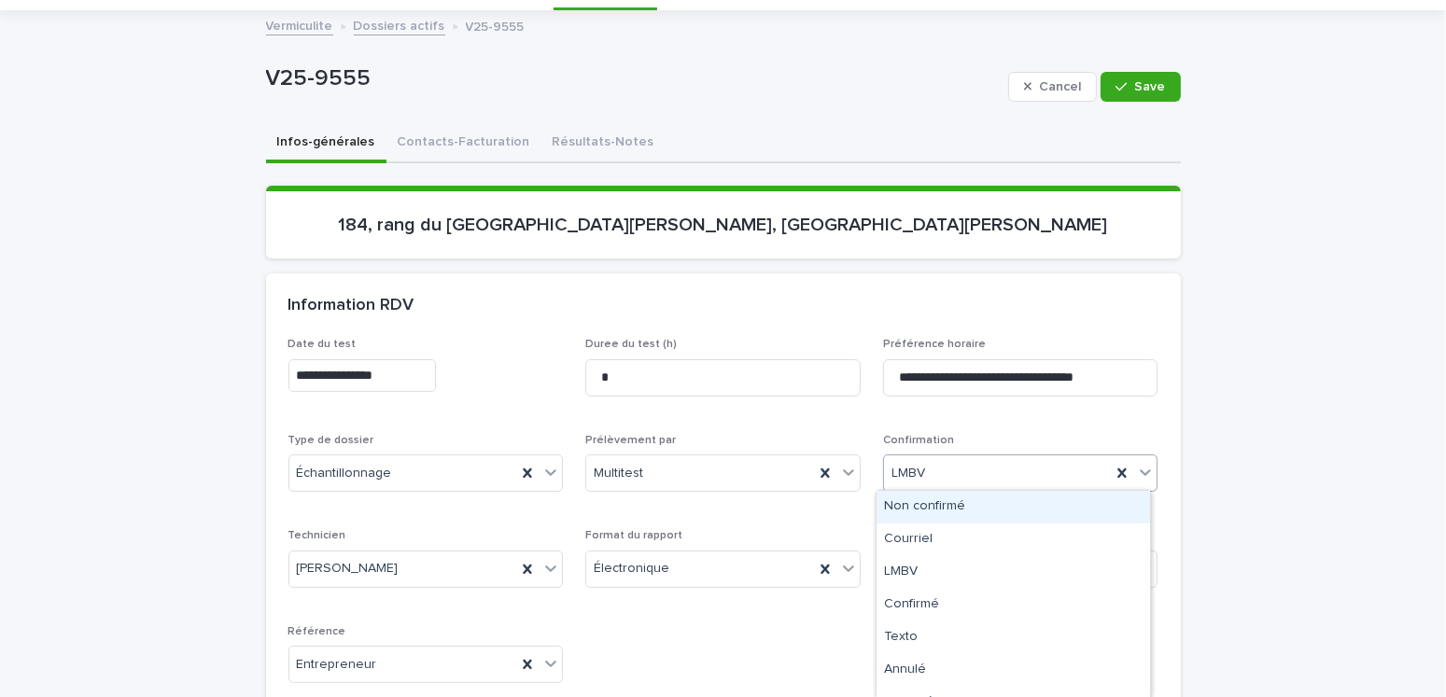
click at [924, 470] on div "LMBV" at bounding box center [998, 473] width 228 height 31
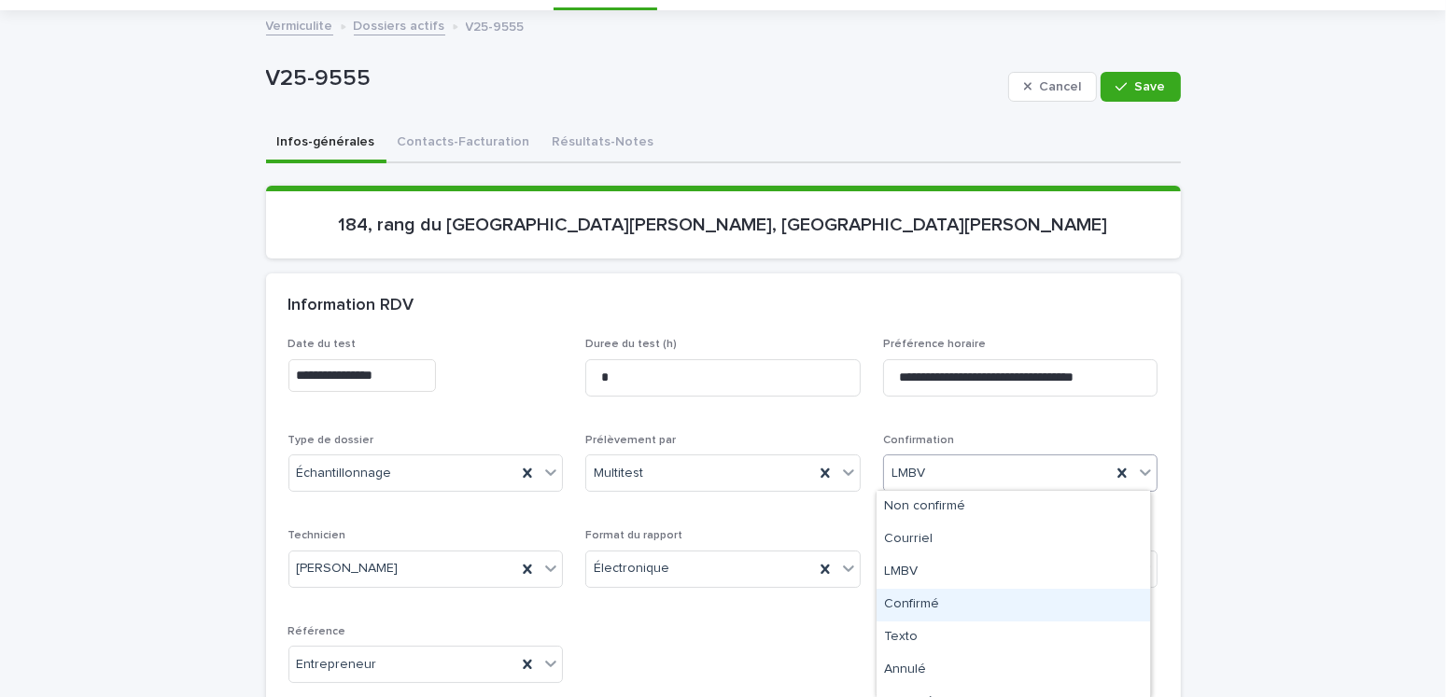
click at [894, 611] on div "Confirmé" at bounding box center [1014, 605] width 274 height 33
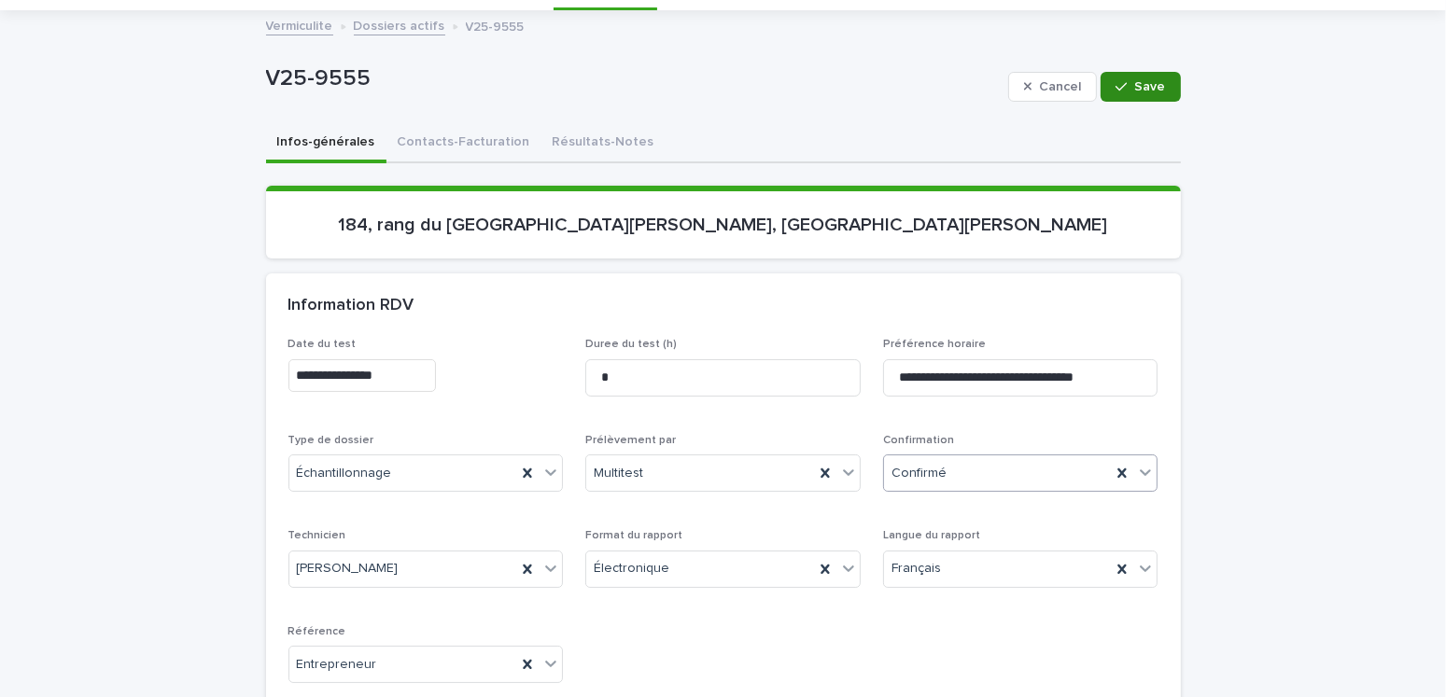
click at [1116, 83] on icon "button" at bounding box center [1121, 86] width 11 height 13
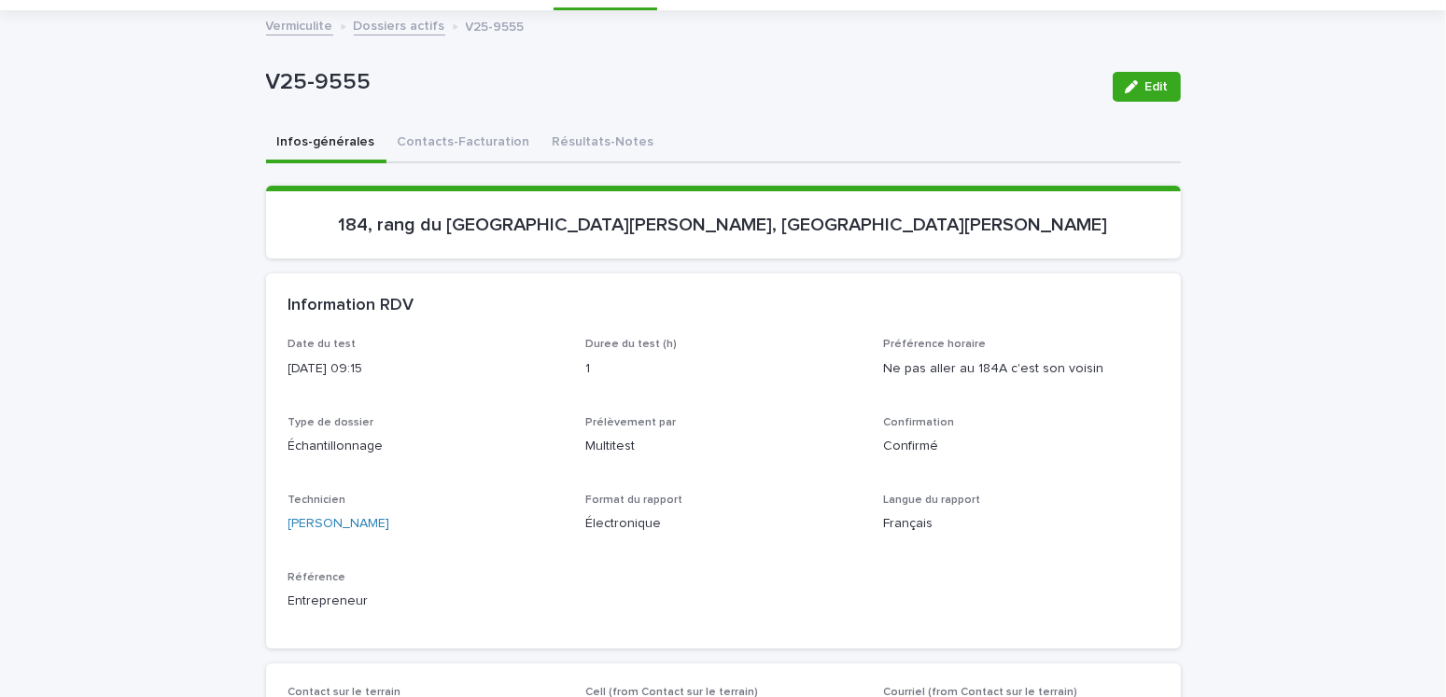
scroll to position [0, 0]
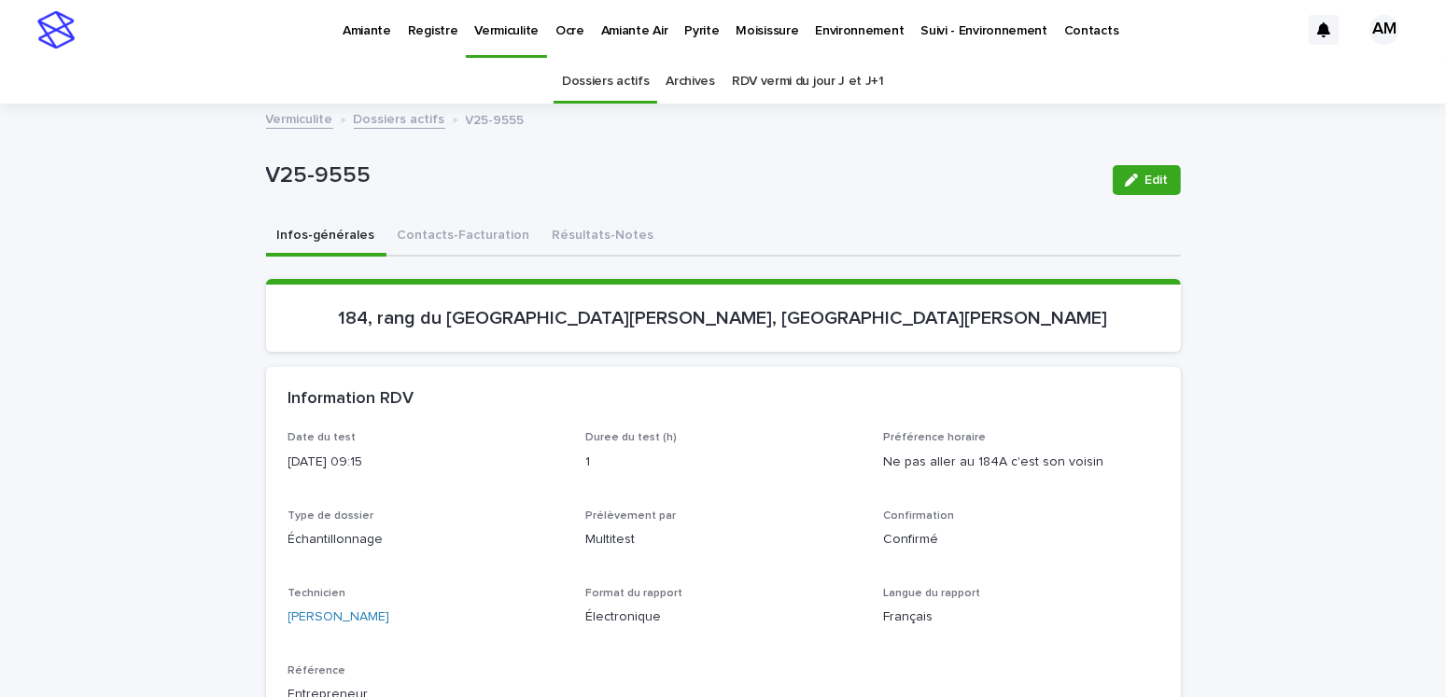
click at [688, 25] on p "Pyrite" at bounding box center [701, 19] width 35 height 39
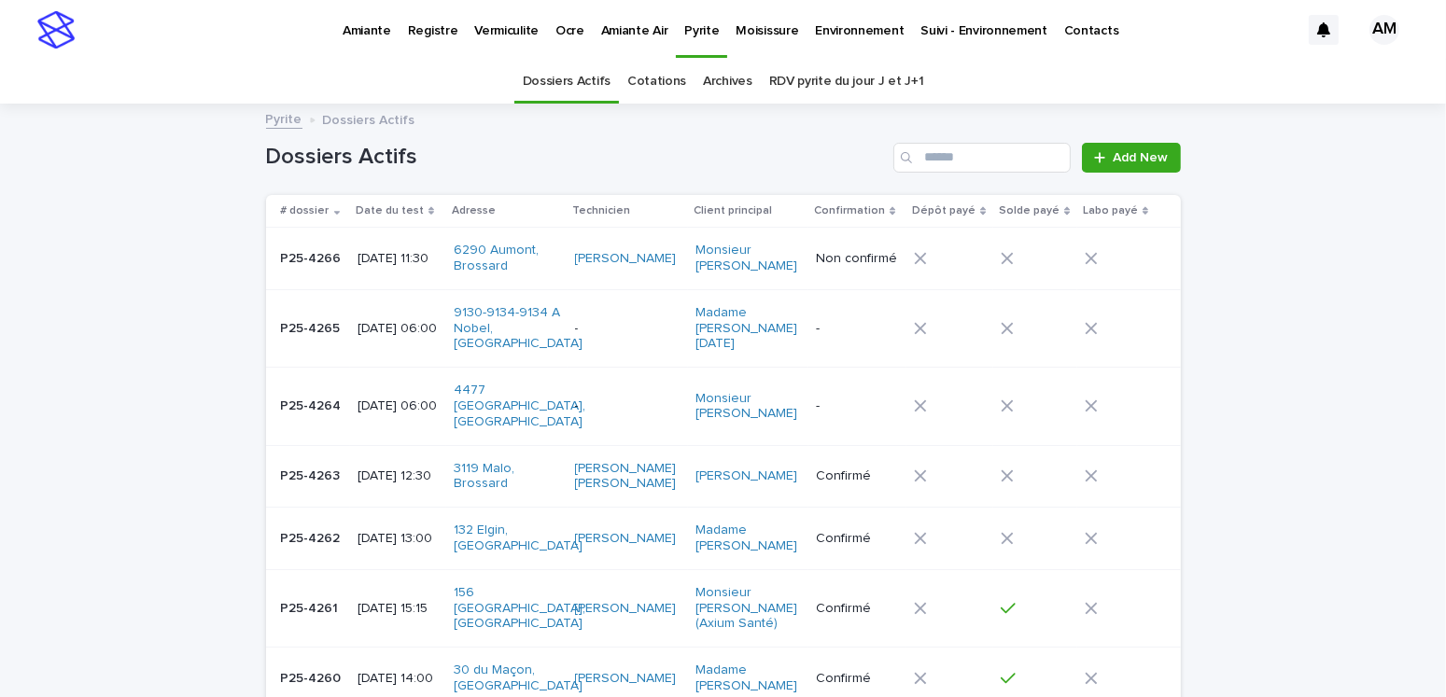
click at [851, 82] on link "RDV pyrite du jour J et J+1" at bounding box center [846, 82] width 155 height 44
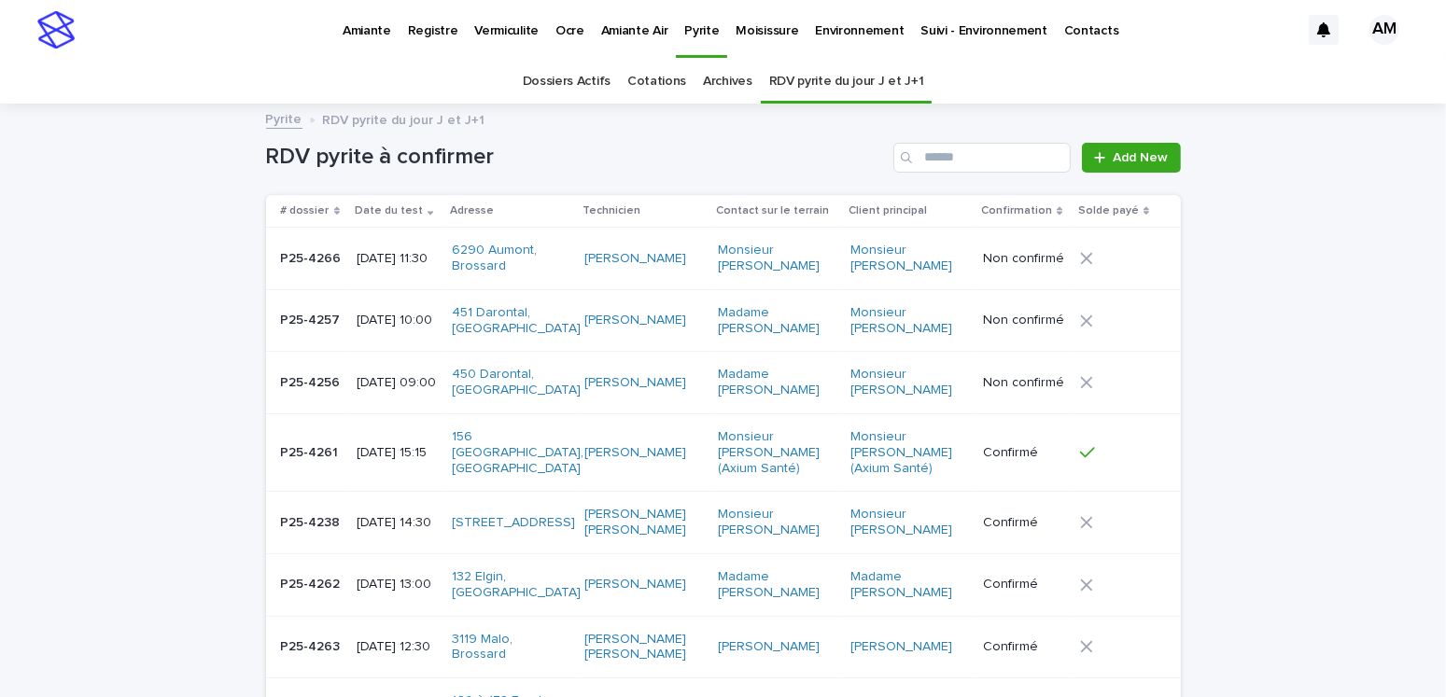
click at [371, 371] on td "[DATE] 09:00" at bounding box center [396, 383] width 95 height 63
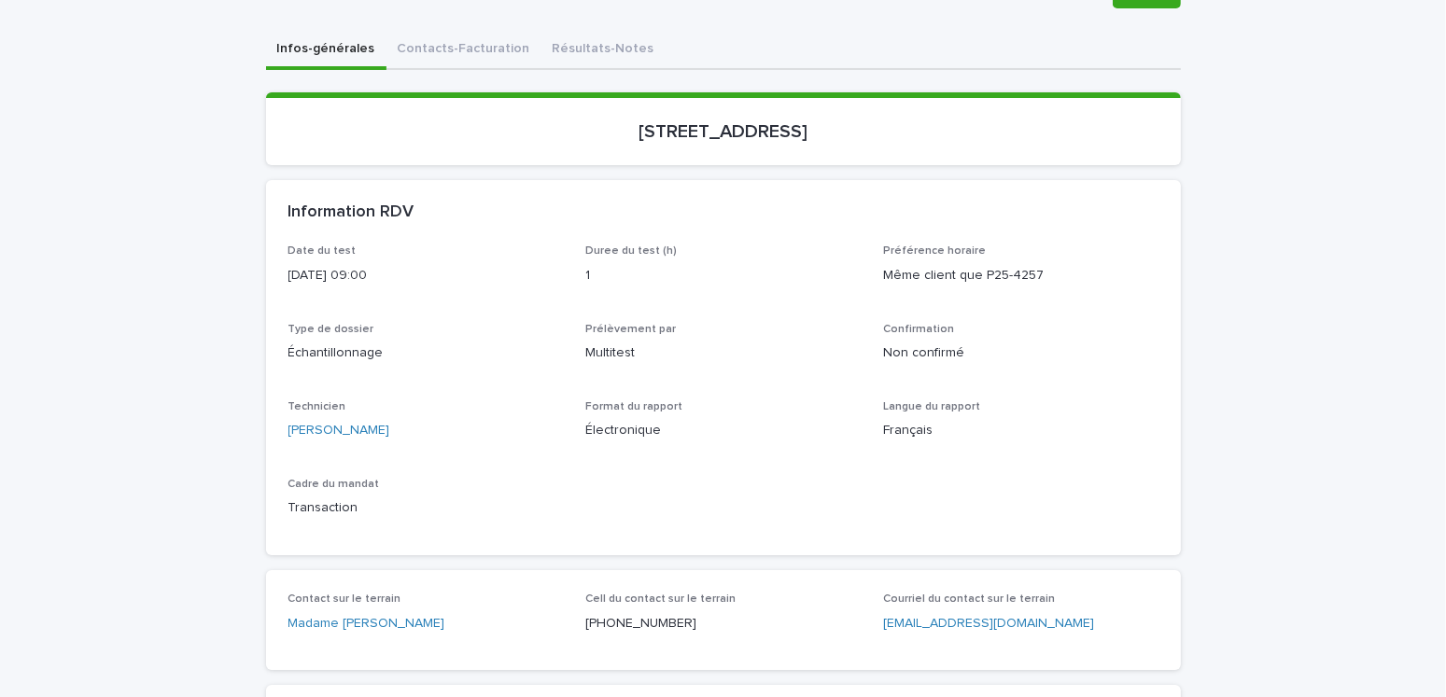
scroll to position [93, 0]
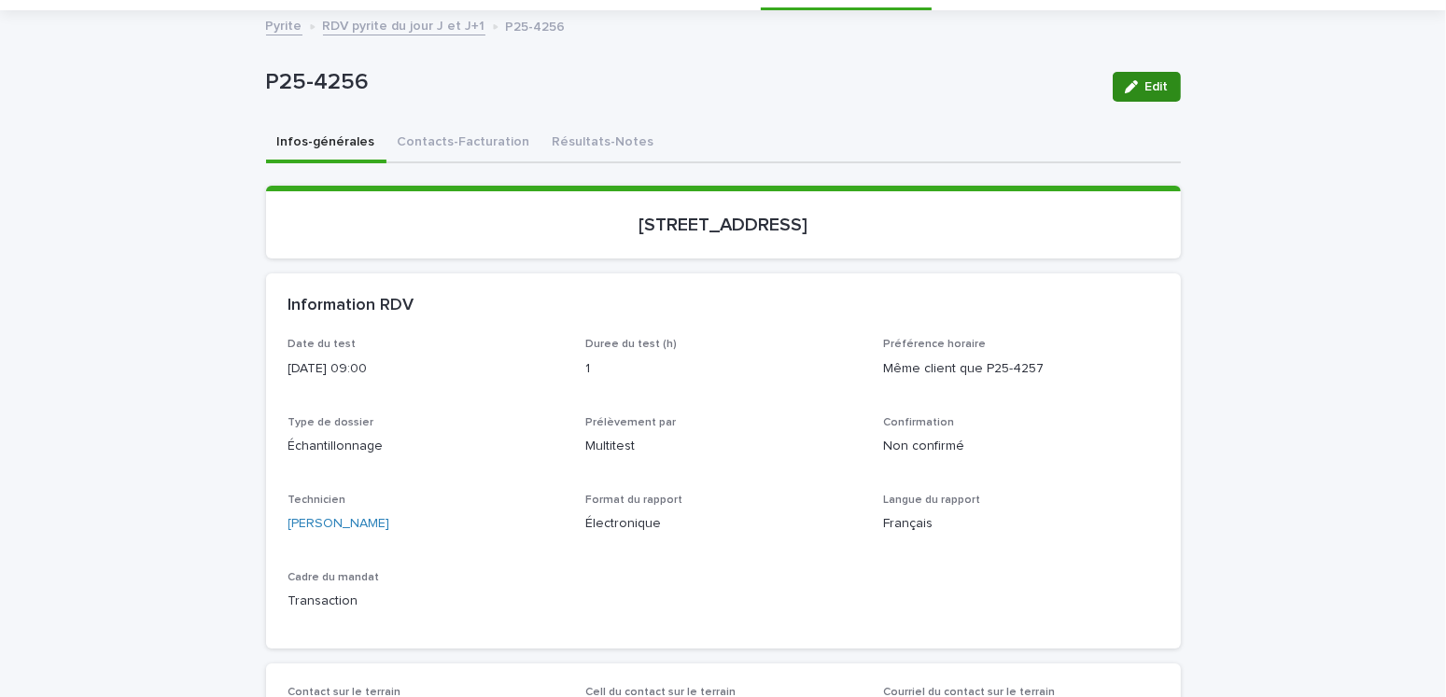
click at [1159, 77] on button "Edit" at bounding box center [1147, 87] width 68 height 30
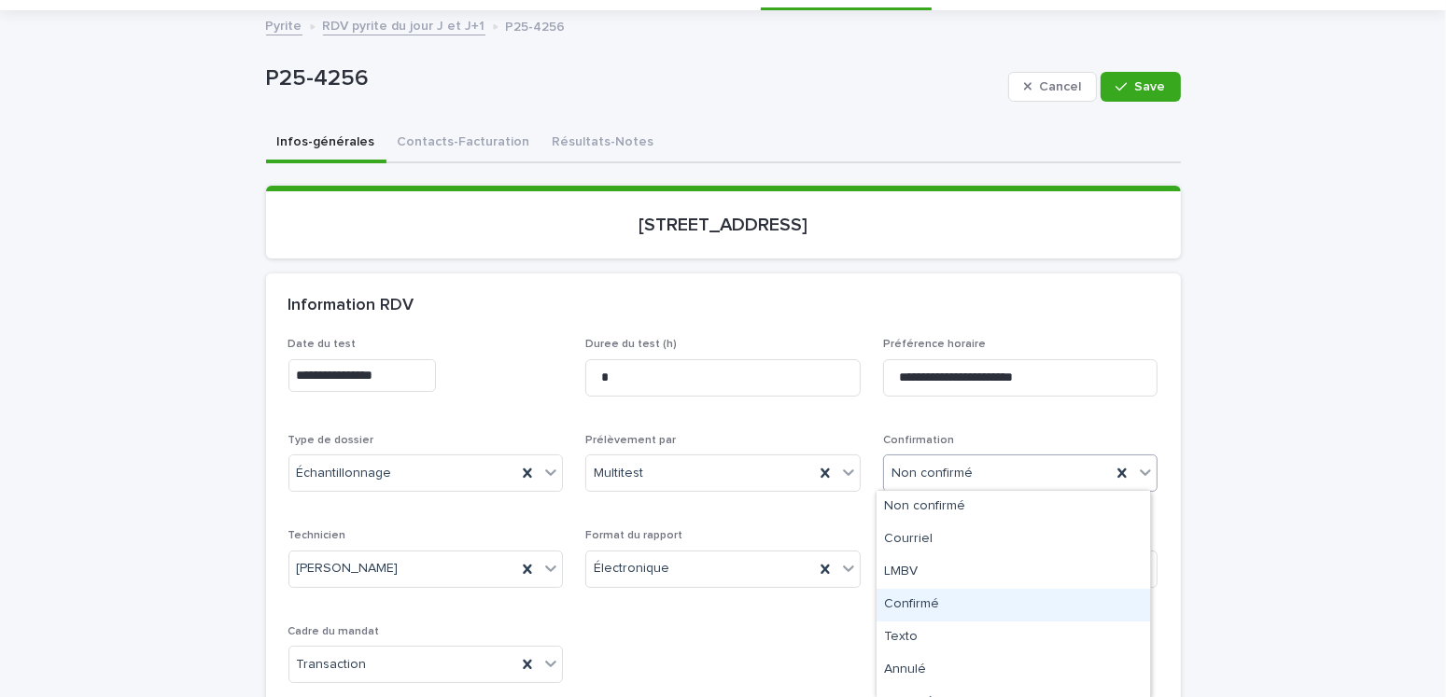
click at [922, 605] on div "Confirmé" at bounding box center [1014, 605] width 274 height 33
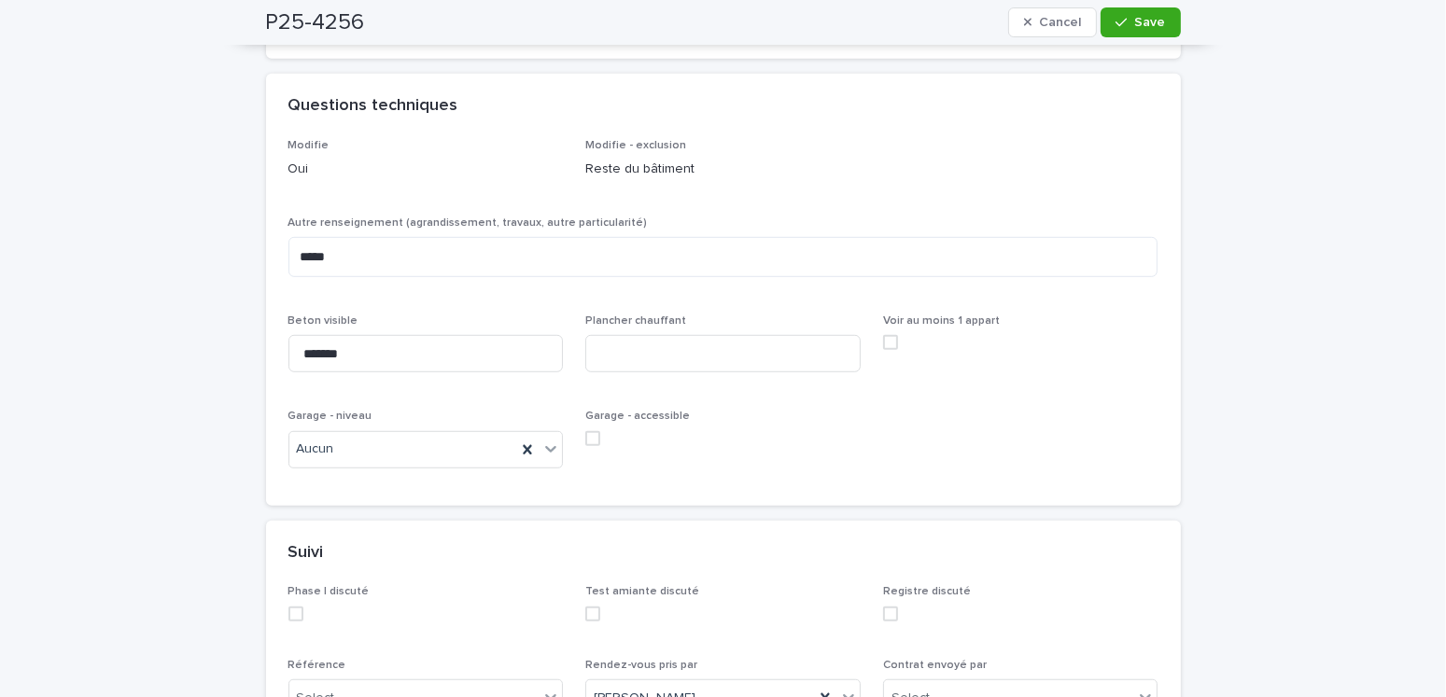
scroll to position [1494, 0]
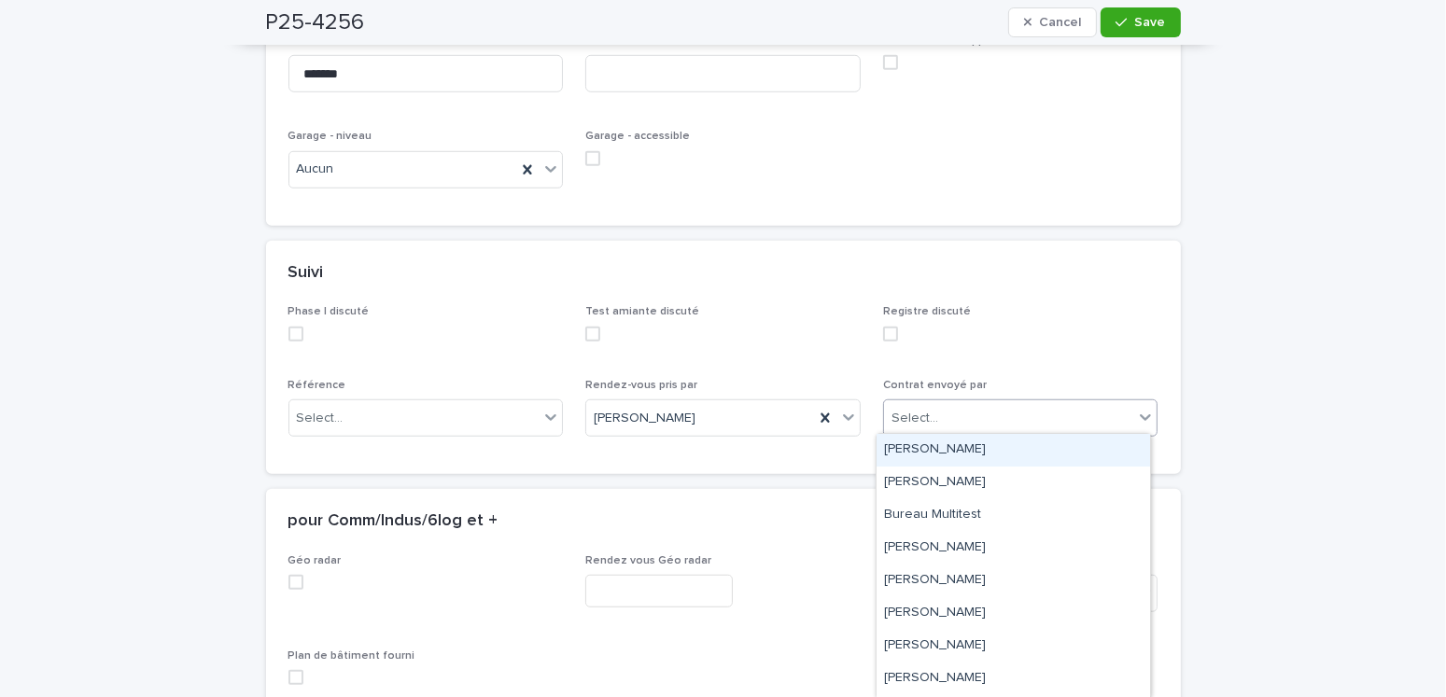
click at [909, 420] on div "Select..." at bounding box center [915, 419] width 47 height 20
click at [902, 447] on div "[PERSON_NAME]" at bounding box center [1014, 450] width 274 height 33
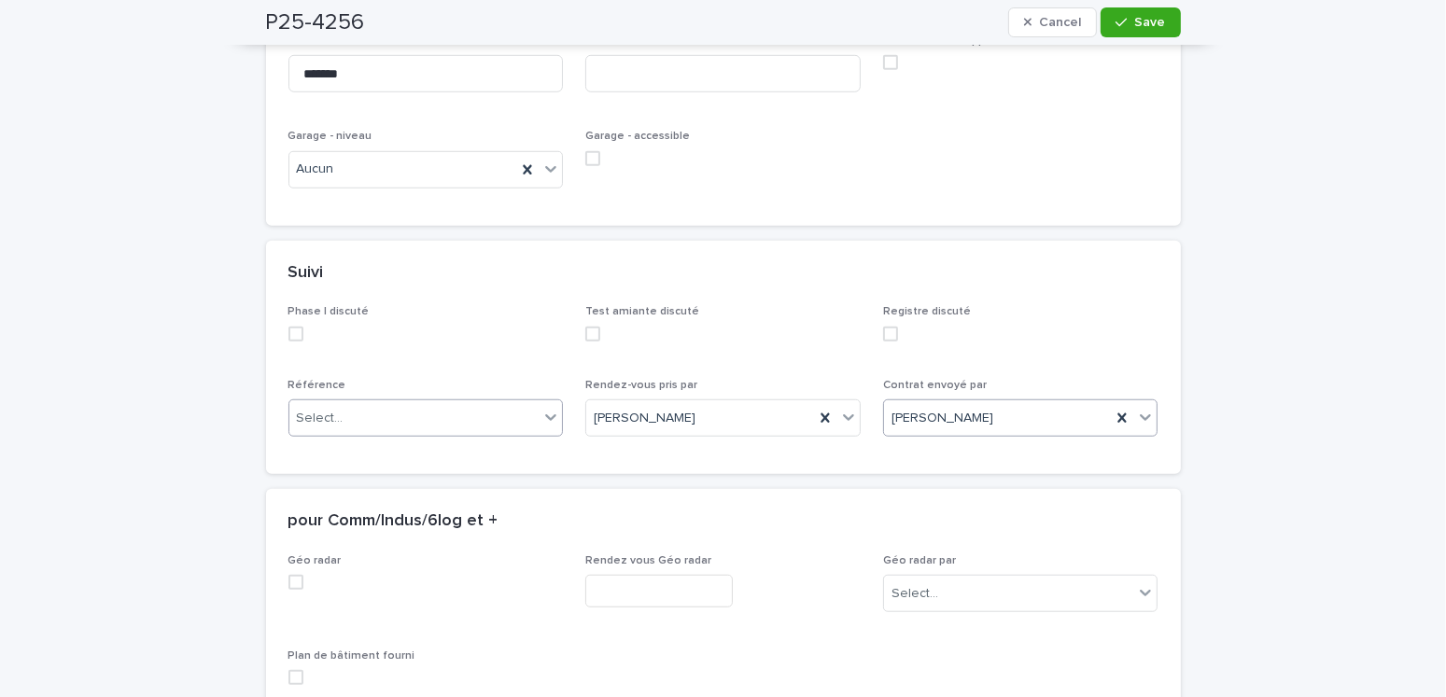
click at [330, 420] on div "Select..." at bounding box center [320, 419] width 47 height 20
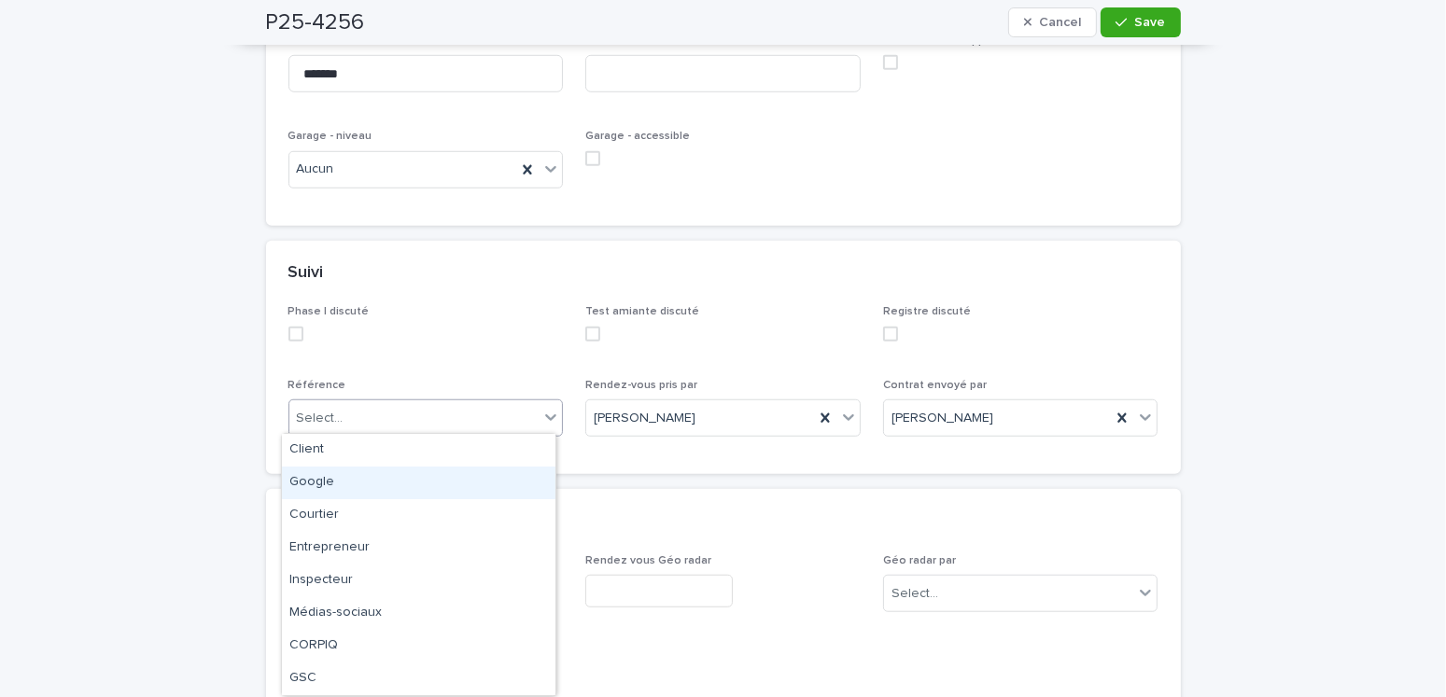
click at [313, 479] on div "Google" at bounding box center [419, 483] width 274 height 33
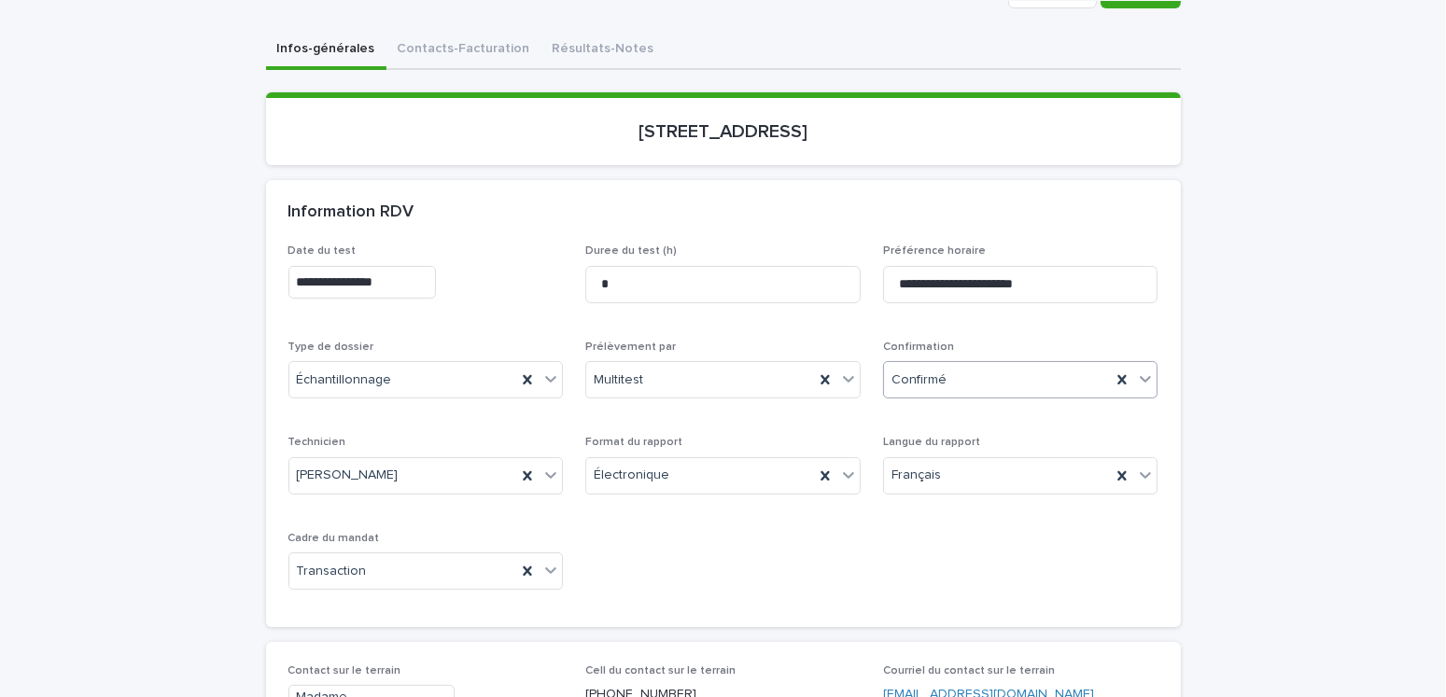
scroll to position [0, 0]
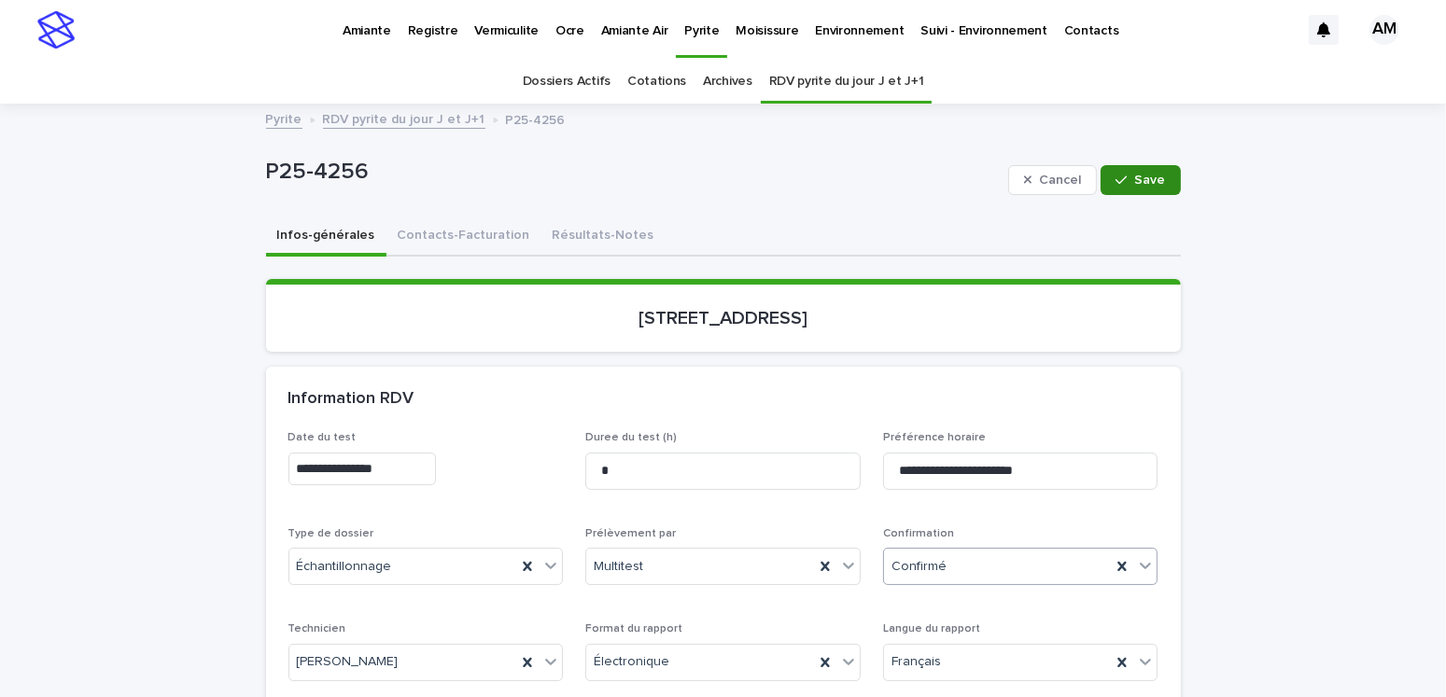
click at [1120, 165] on button "Save" at bounding box center [1140, 180] width 79 height 30
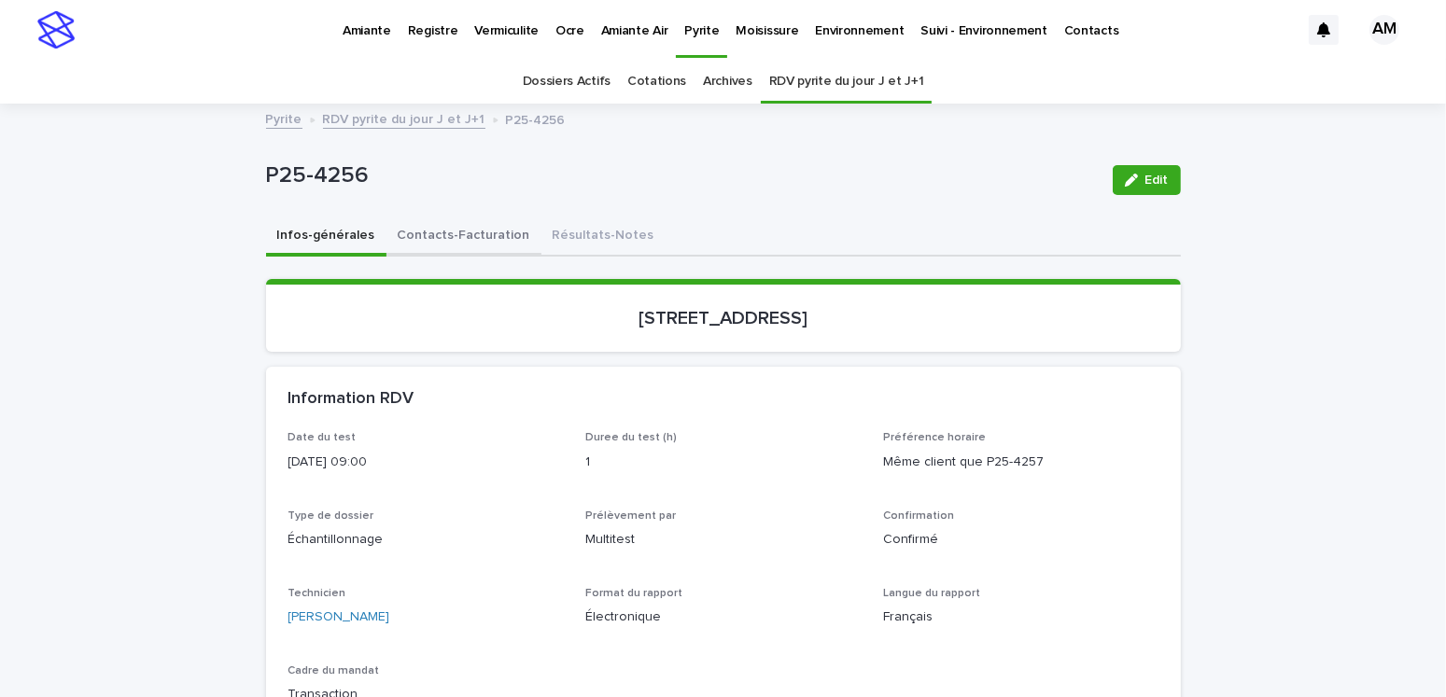
click at [443, 231] on button "Contacts-Facturation" at bounding box center [463, 237] width 155 height 39
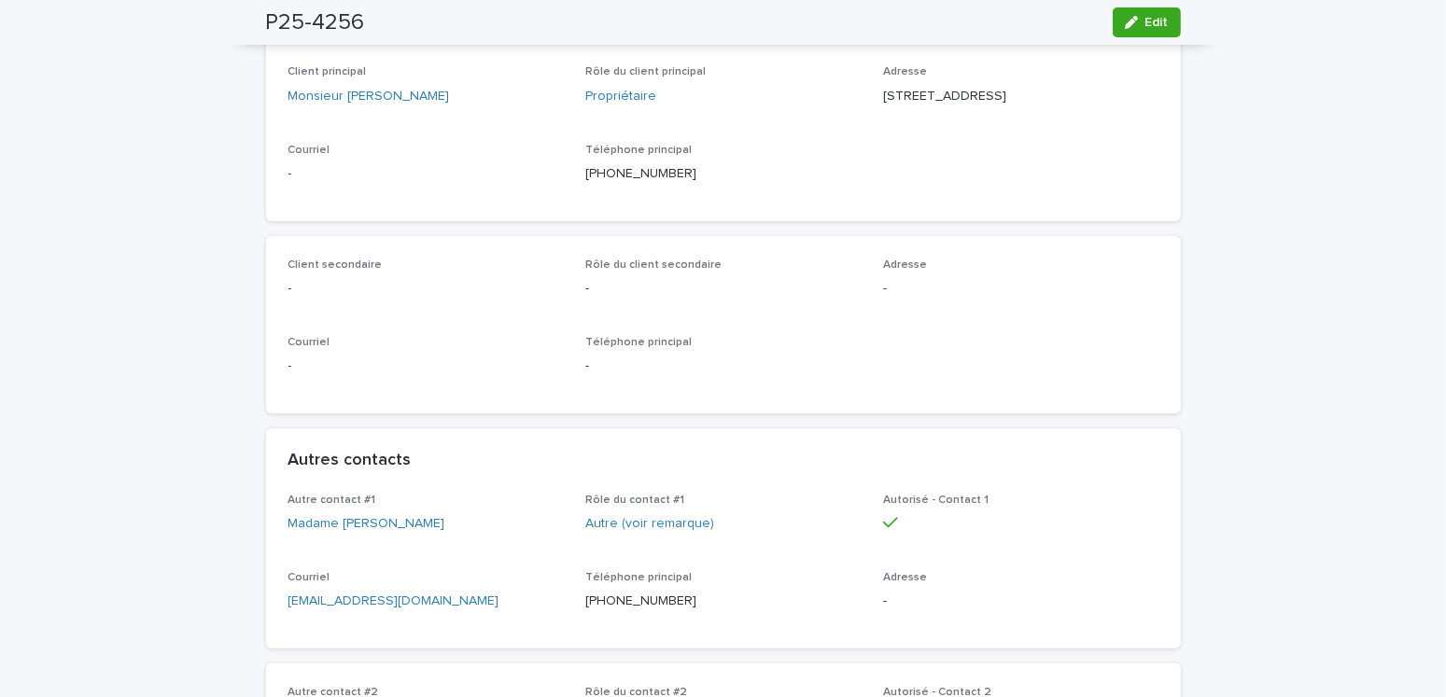
scroll to position [467, 0]
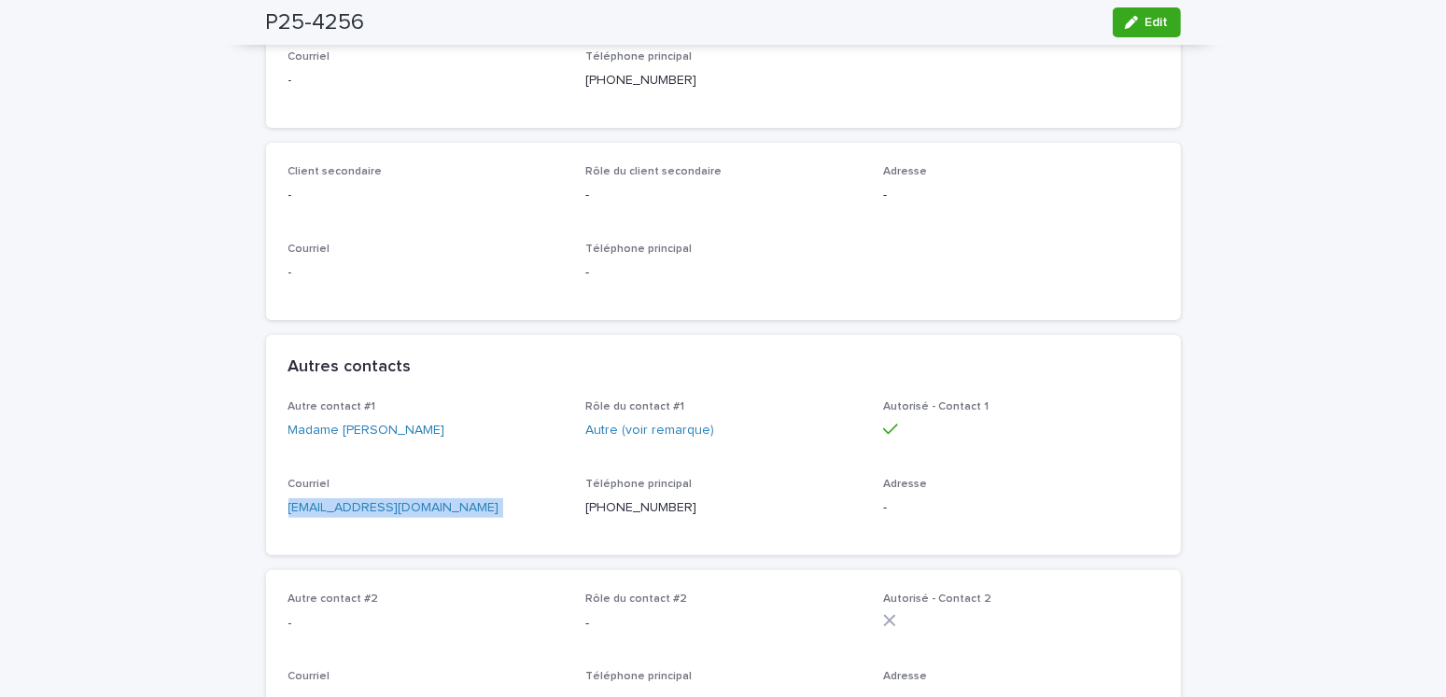
drag, startPoint x: 484, startPoint y: 533, endPoint x: 232, endPoint y: 544, distance: 252.3
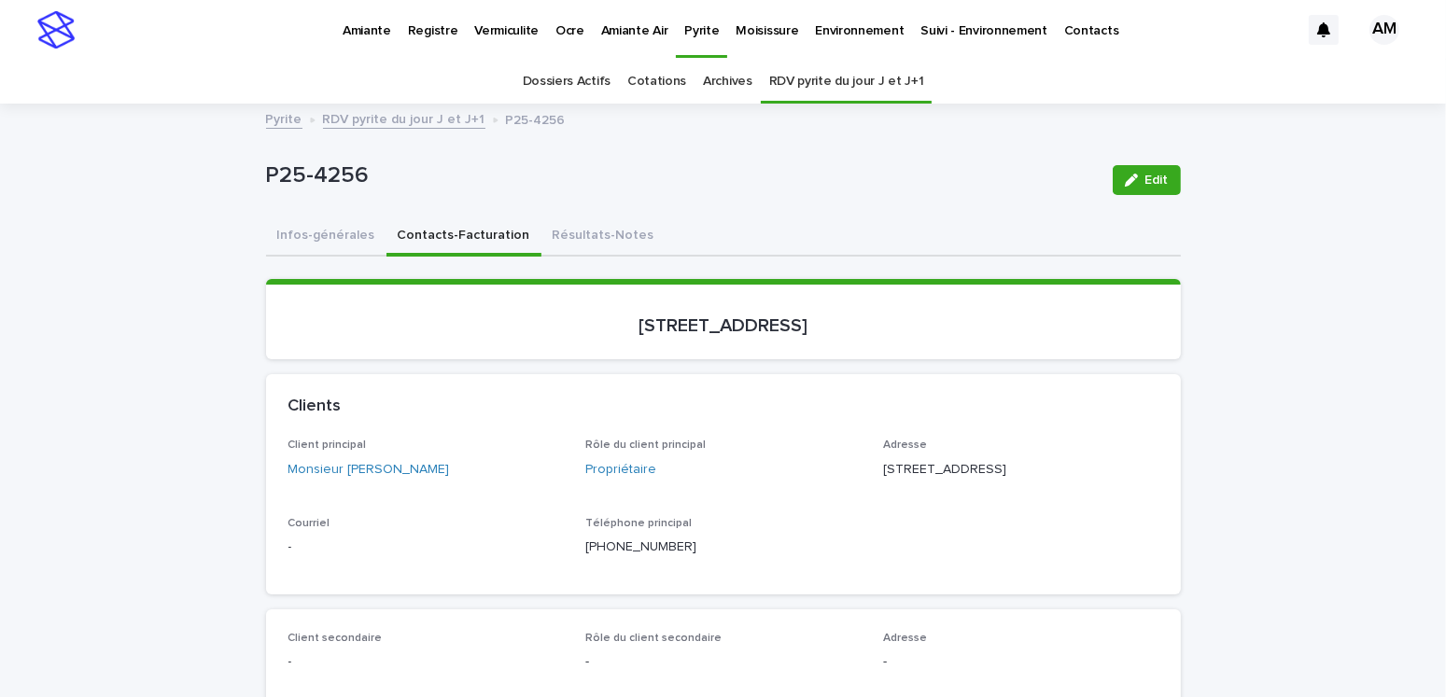
click at [331, 227] on button "Infos-générales" at bounding box center [326, 237] width 120 height 39
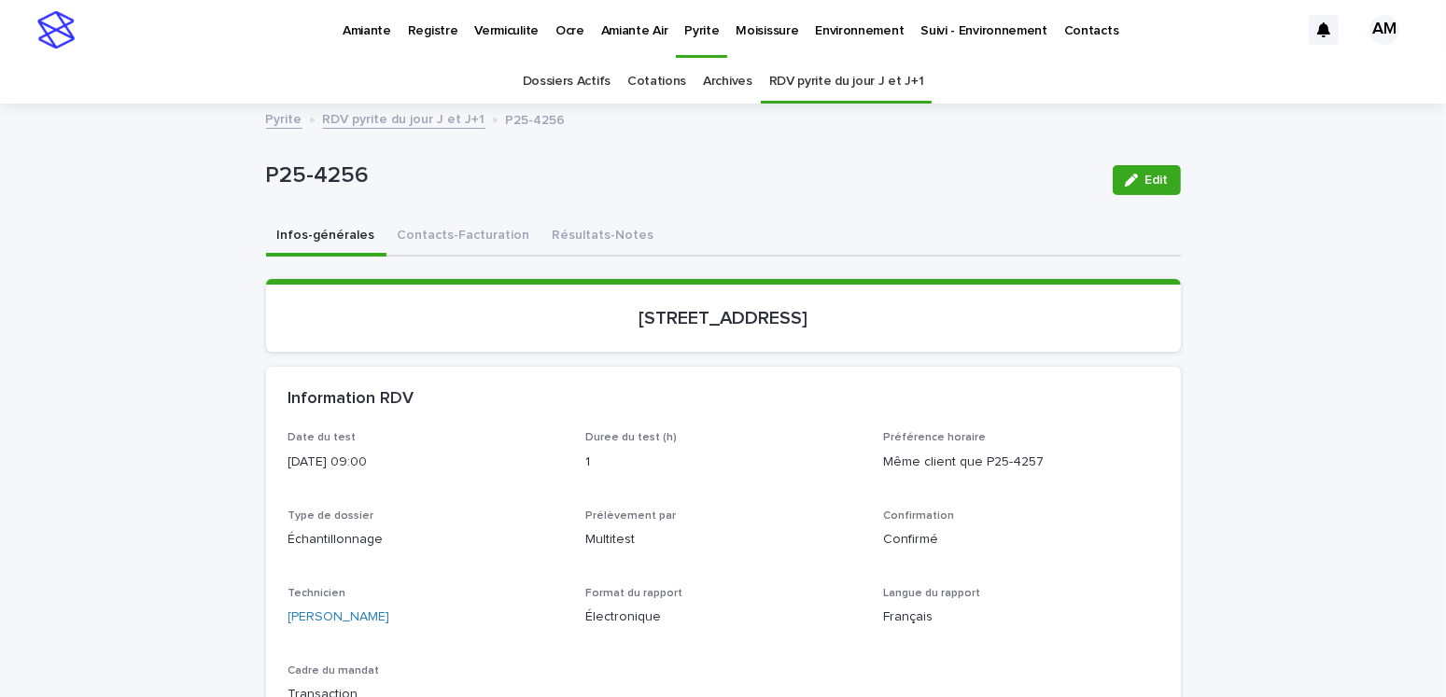
click at [392, 122] on link "RDV pyrite du jour J et J+1" at bounding box center [404, 117] width 162 height 21
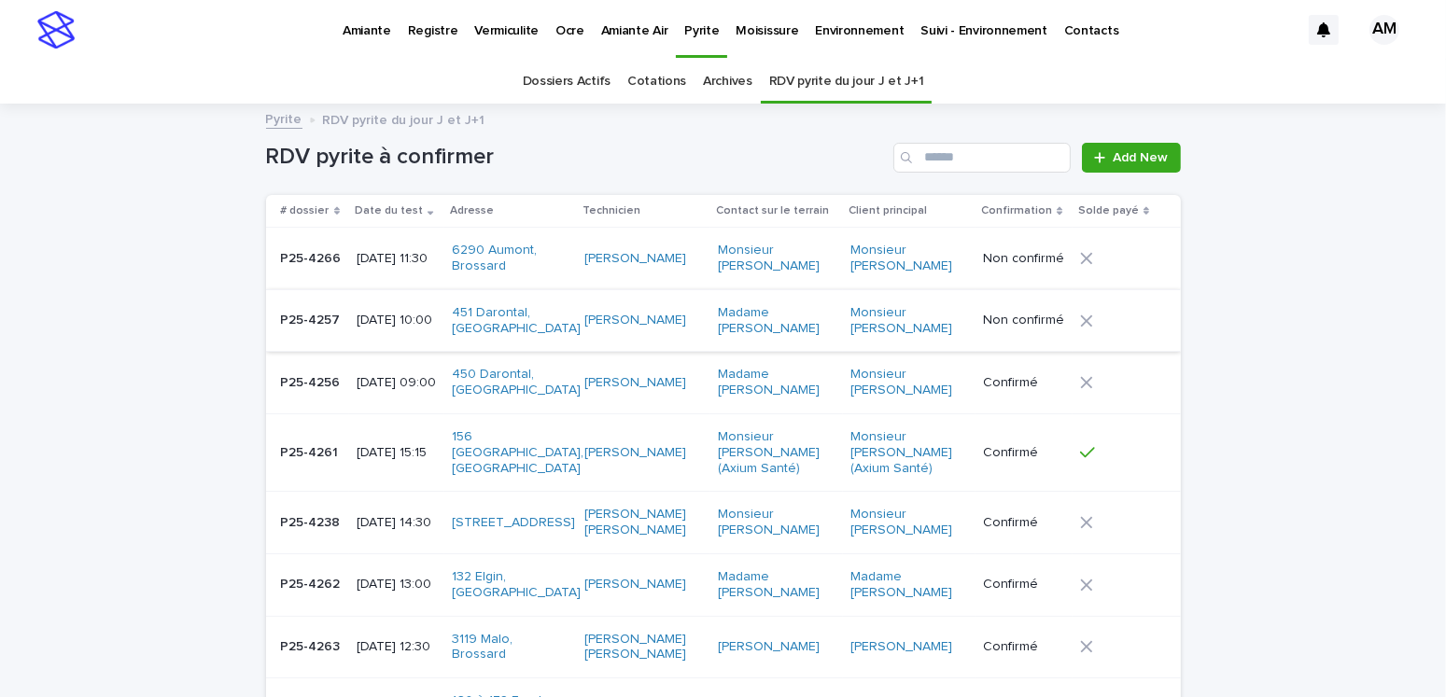
scroll to position [59, 0]
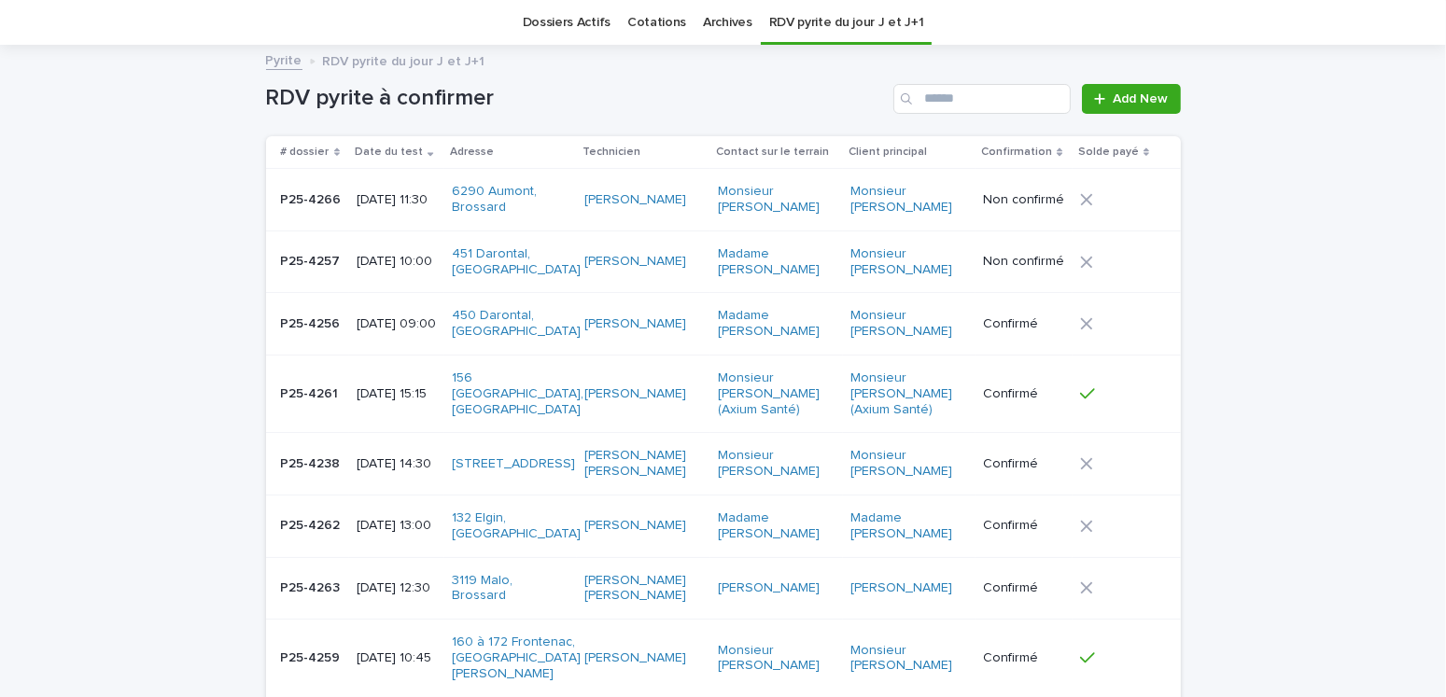
click at [395, 268] on p "[DATE] 10:00" at bounding box center [397, 262] width 80 height 16
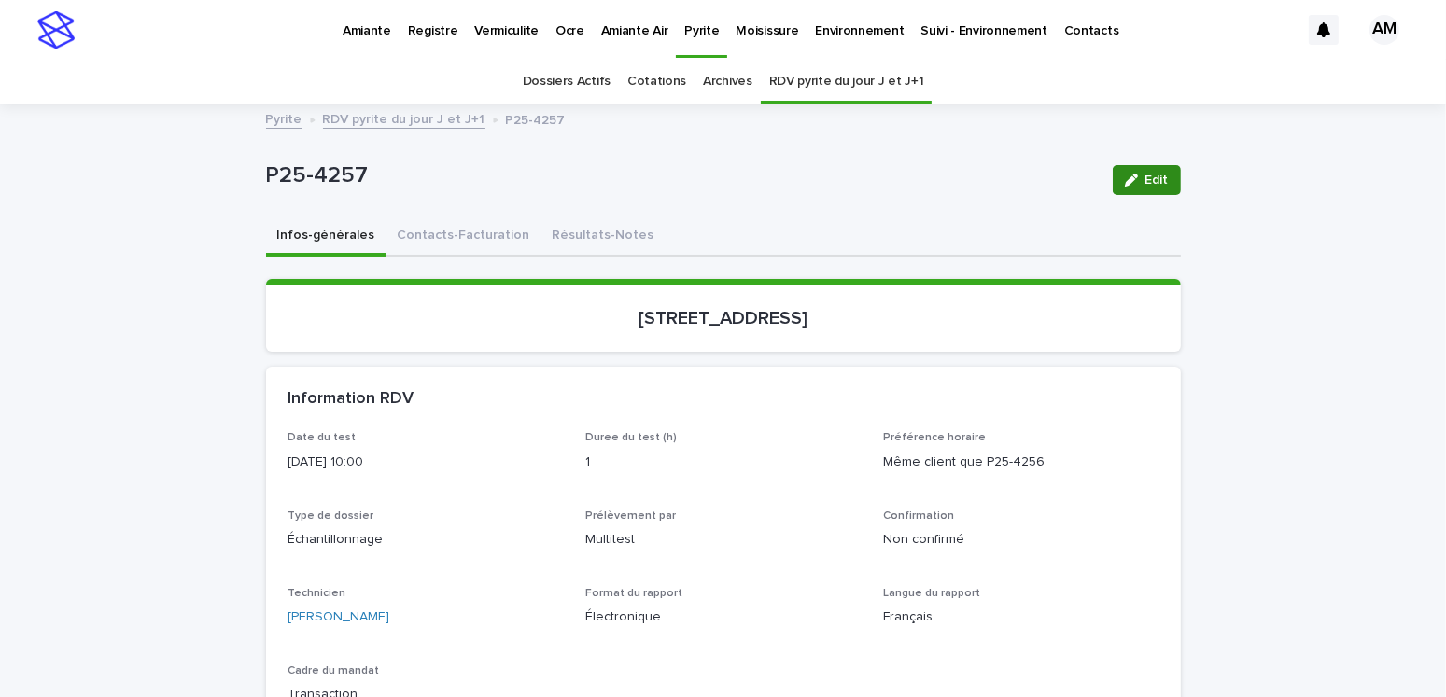
click at [1135, 181] on div "button" at bounding box center [1135, 180] width 21 height 13
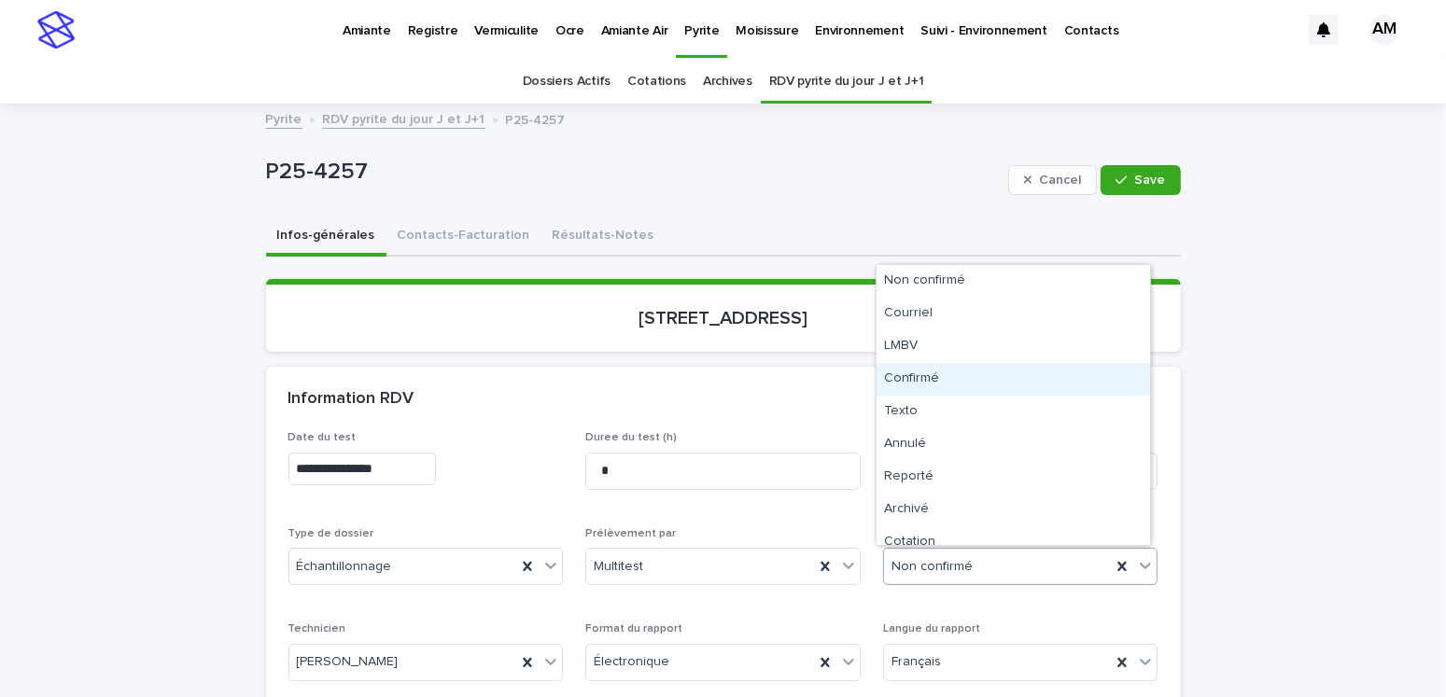
click at [909, 370] on div "Confirmé" at bounding box center [1014, 379] width 274 height 33
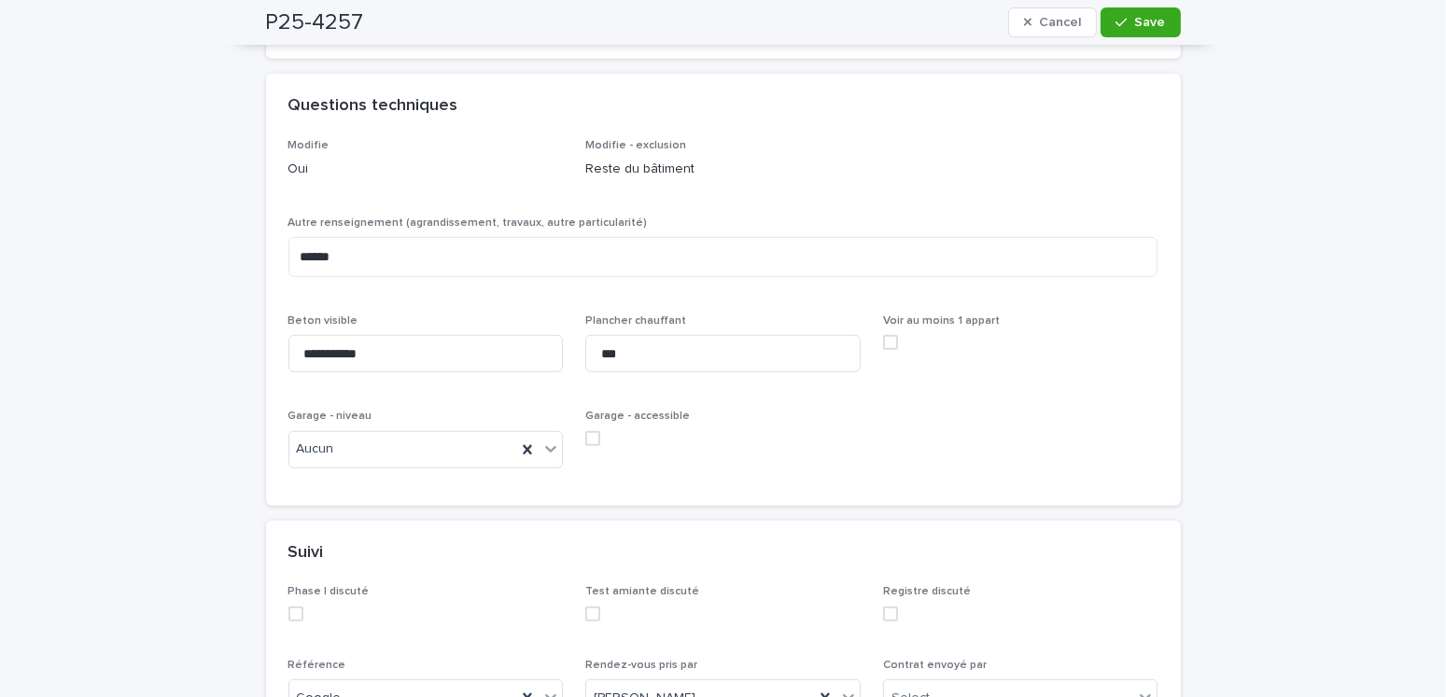
scroll to position [1494, 0]
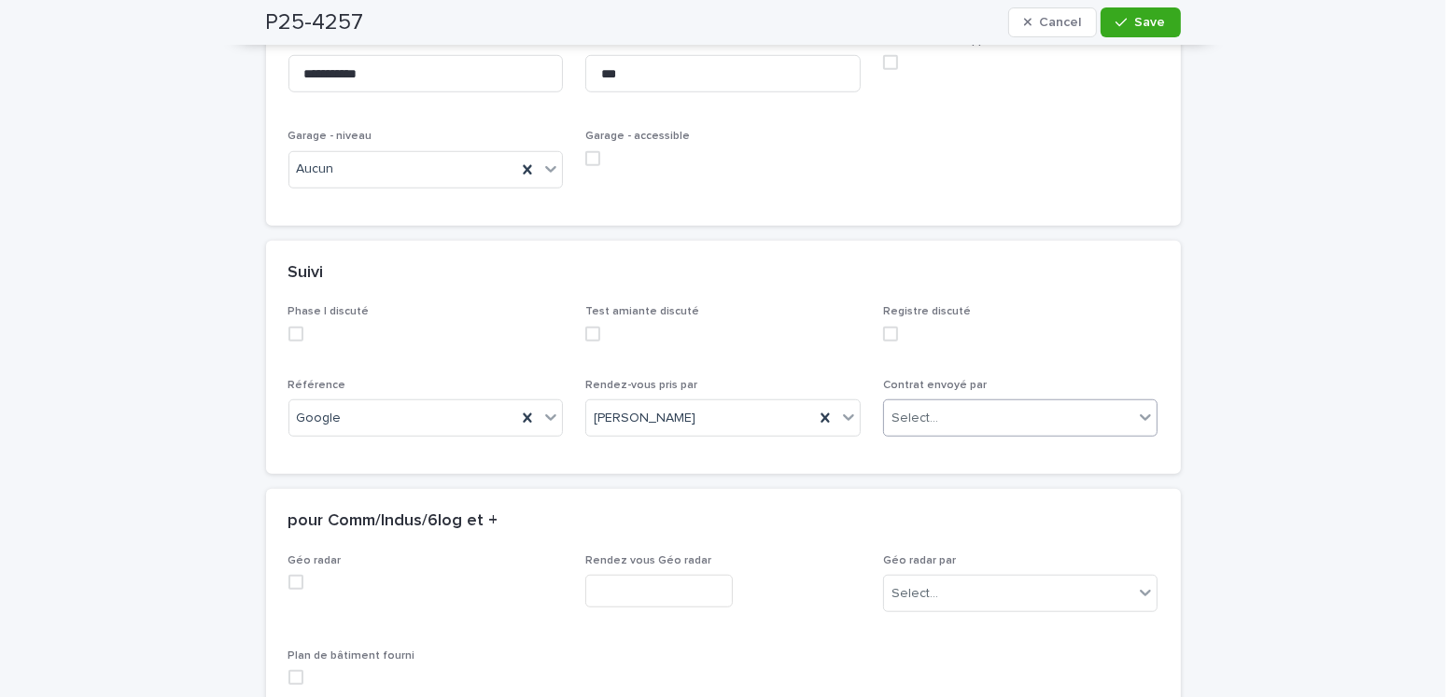
click at [951, 412] on div "Select..." at bounding box center [1009, 418] width 250 height 31
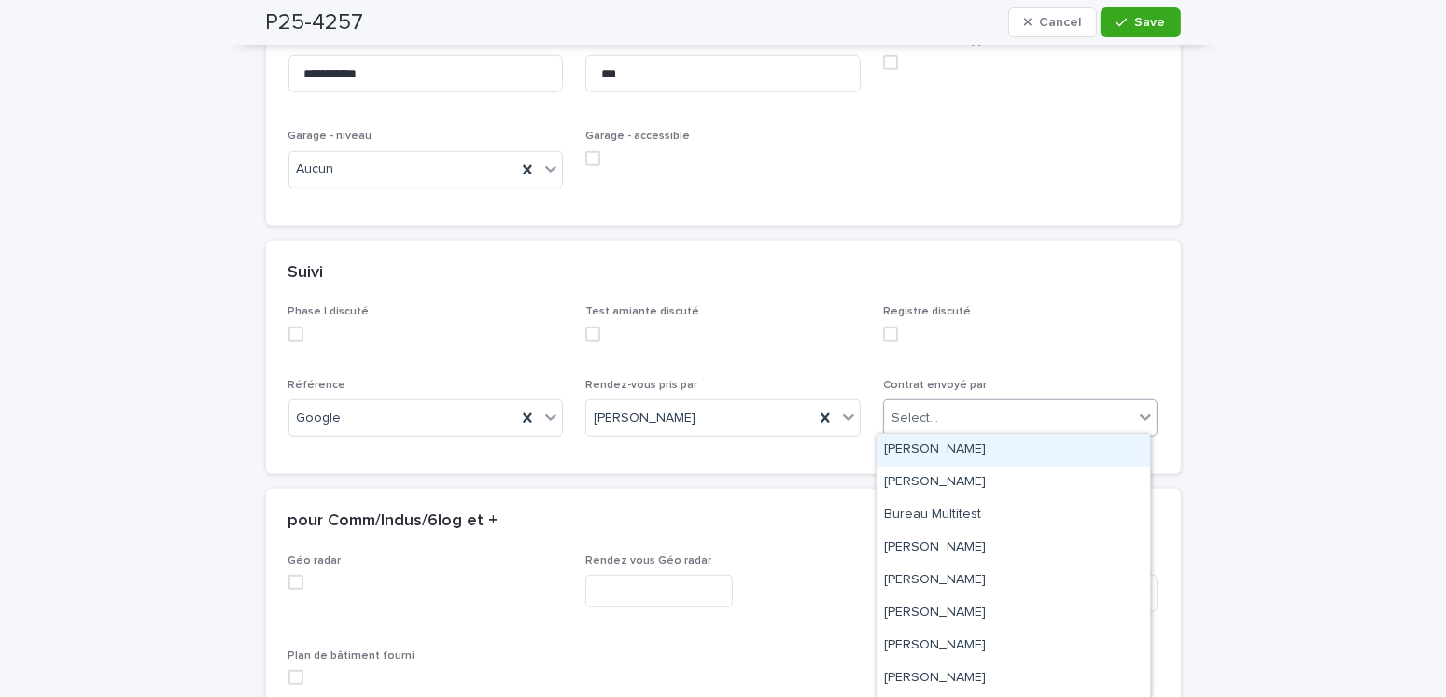
click at [893, 443] on div "[PERSON_NAME]" at bounding box center [1014, 450] width 274 height 33
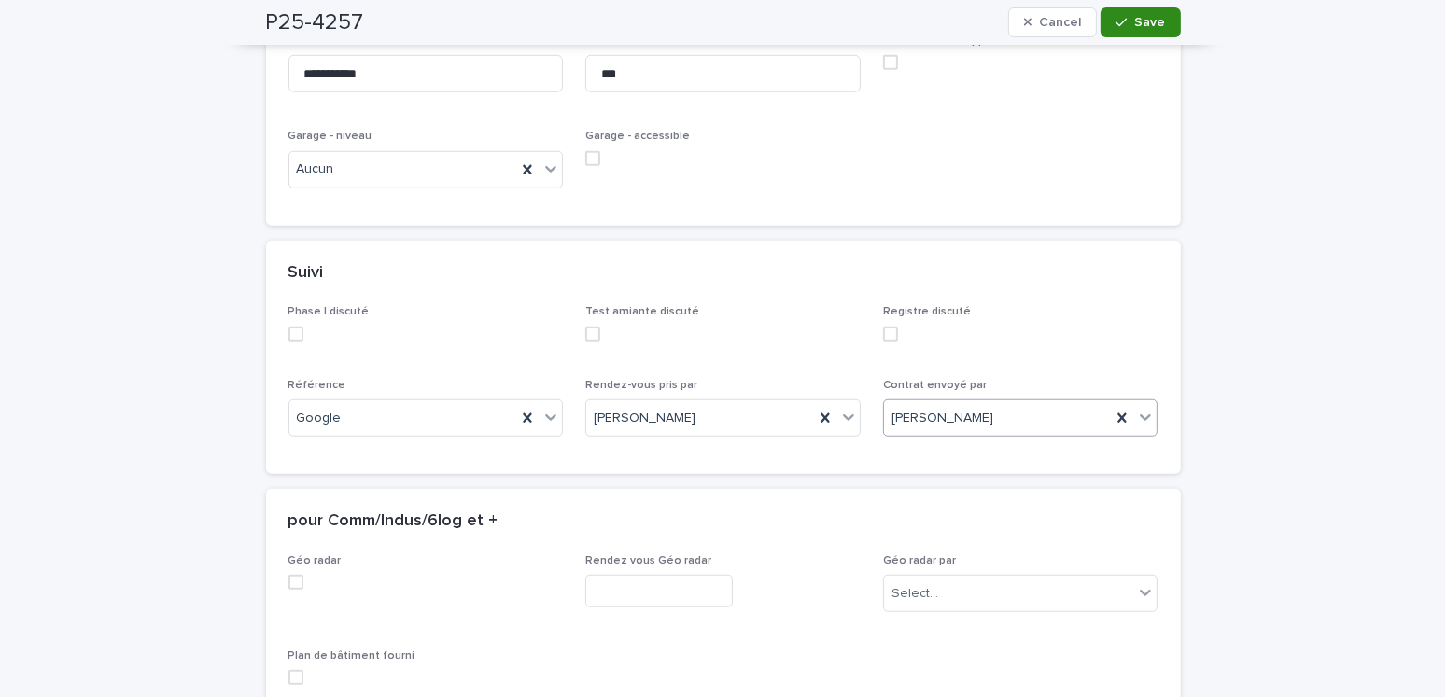
click at [1156, 23] on span "Save" at bounding box center [1150, 22] width 31 height 13
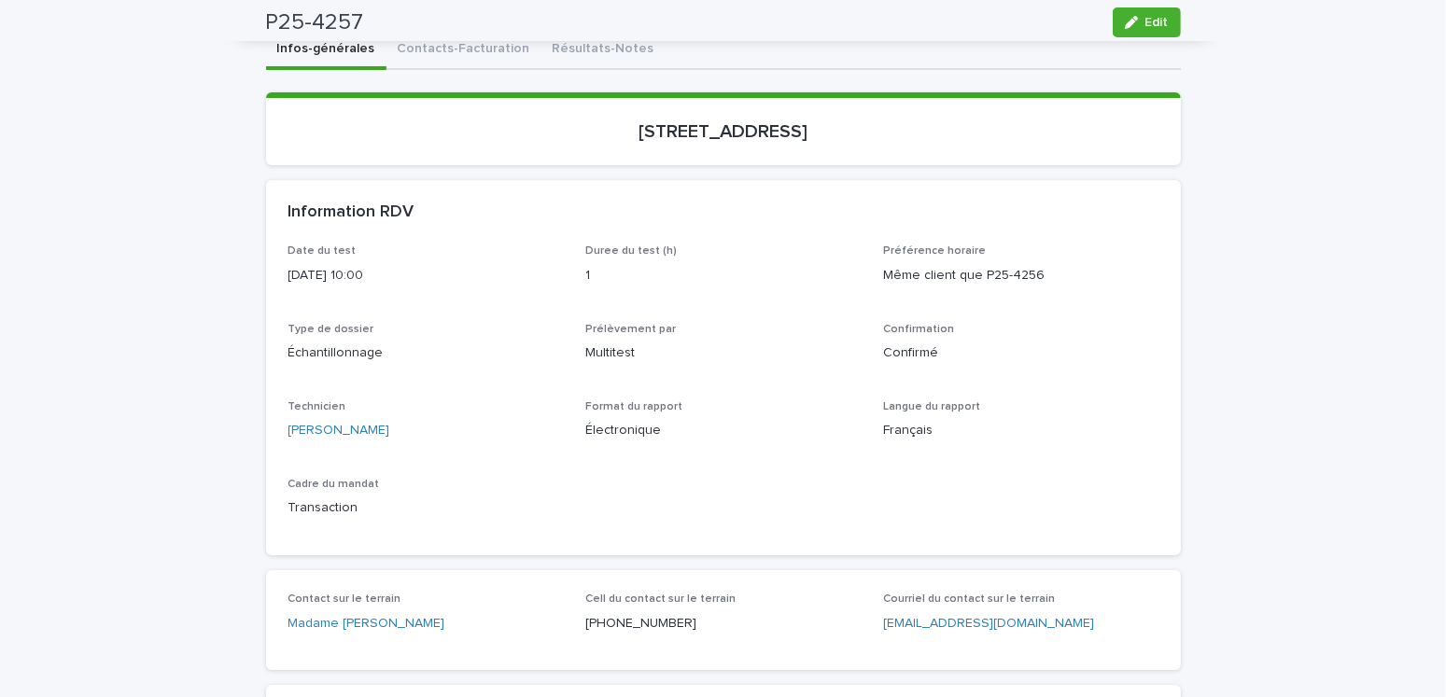
scroll to position [93, 0]
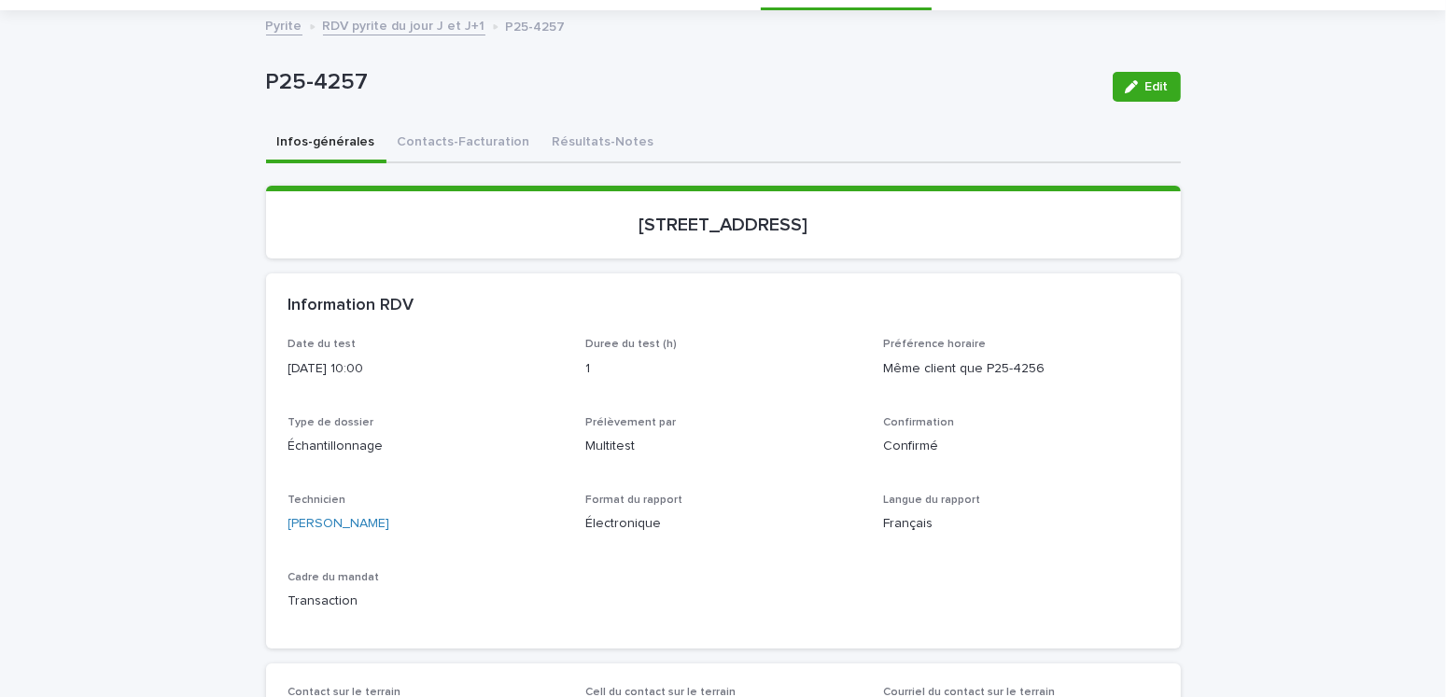
click at [397, 23] on link "RDV pyrite du jour J et J+1" at bounding box center [404, 24] width 162 height 21
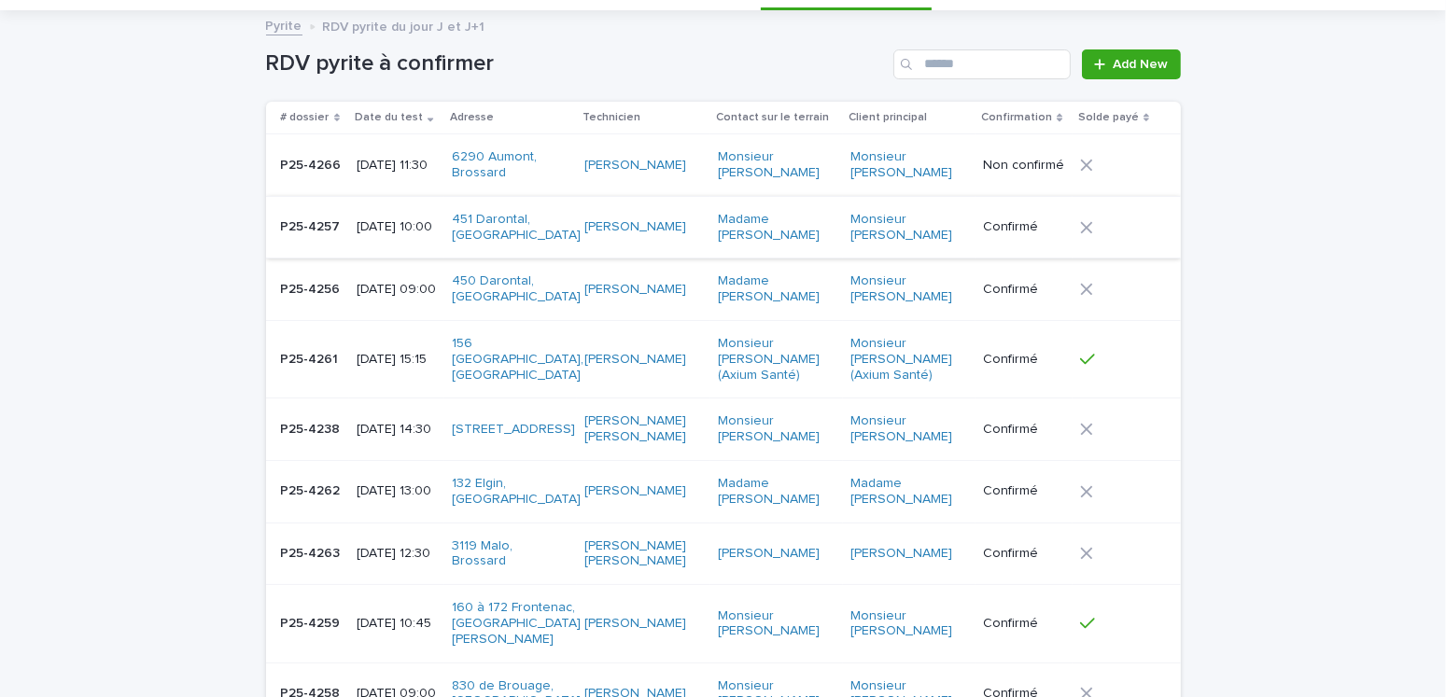
scroll to position [59, 0]
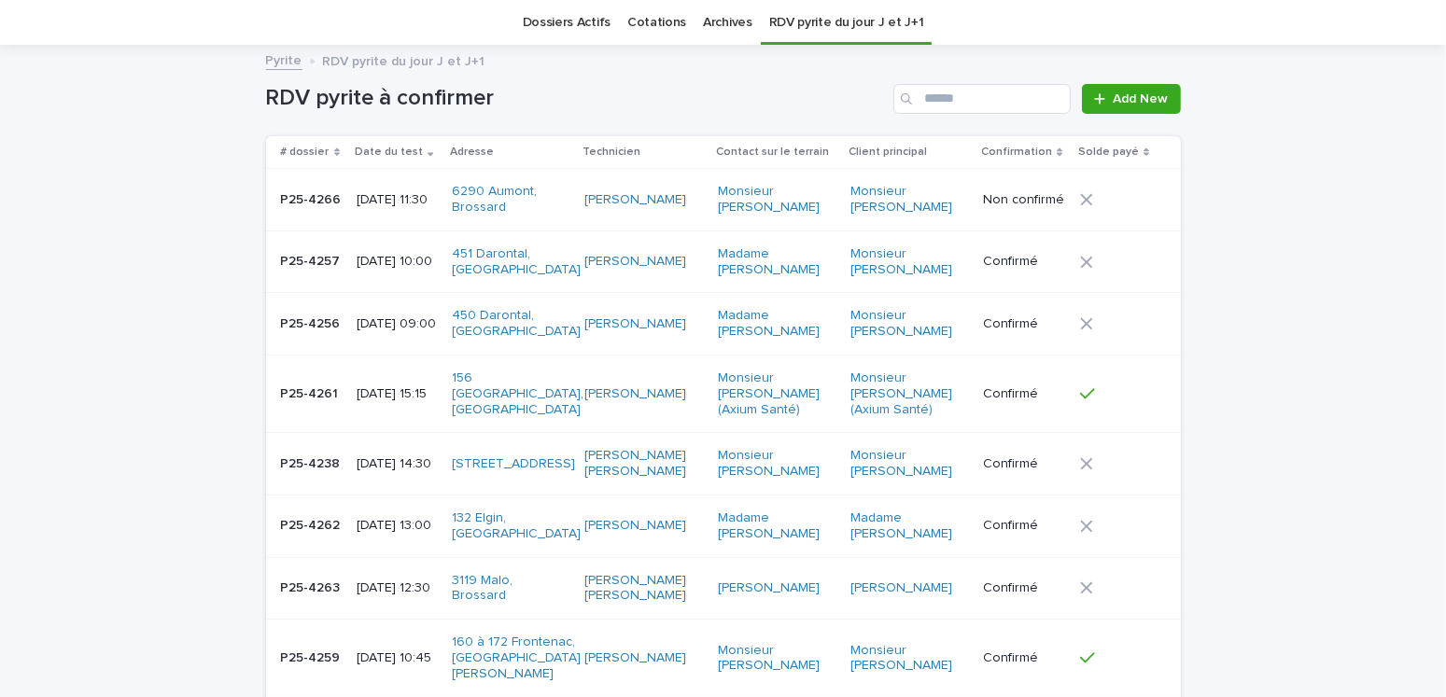
click at [357, 204] on p "[DATE] 11:30" at bounding box center [397, 200] width 80 height 16
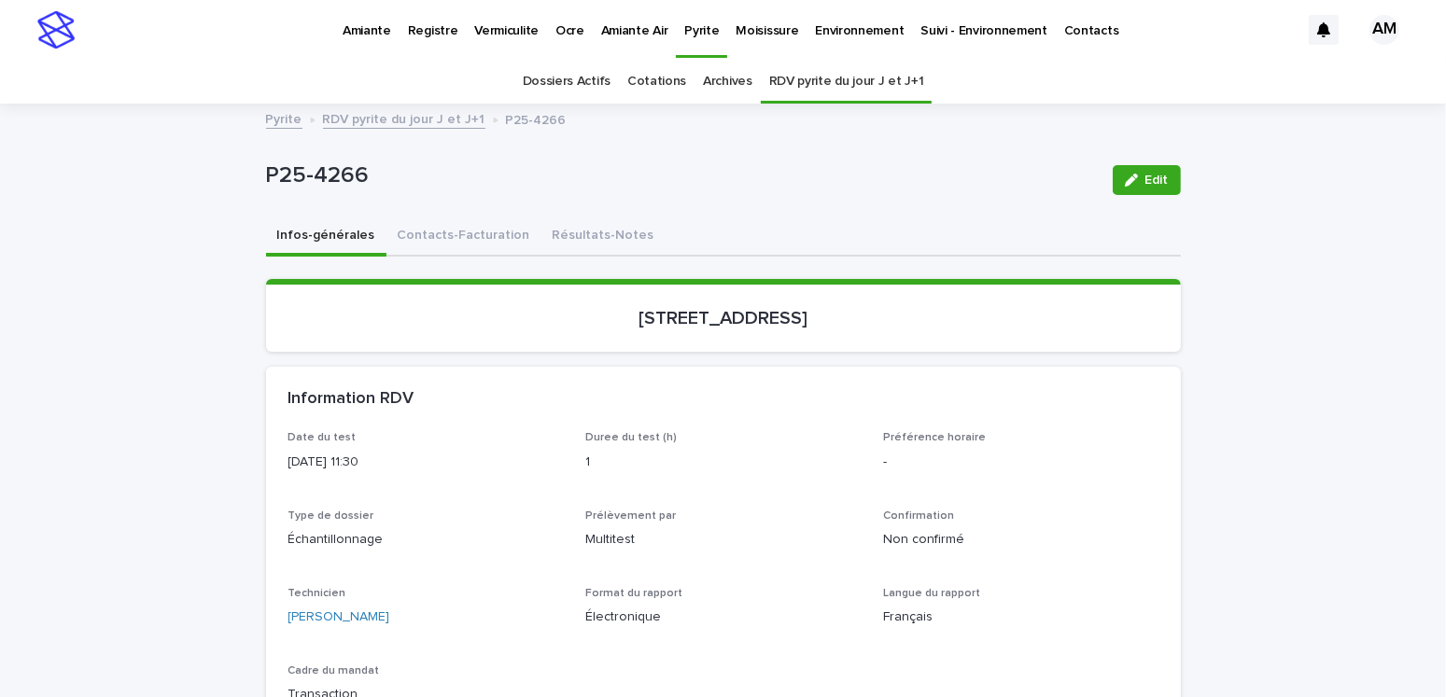
scroll to position [187, 0]
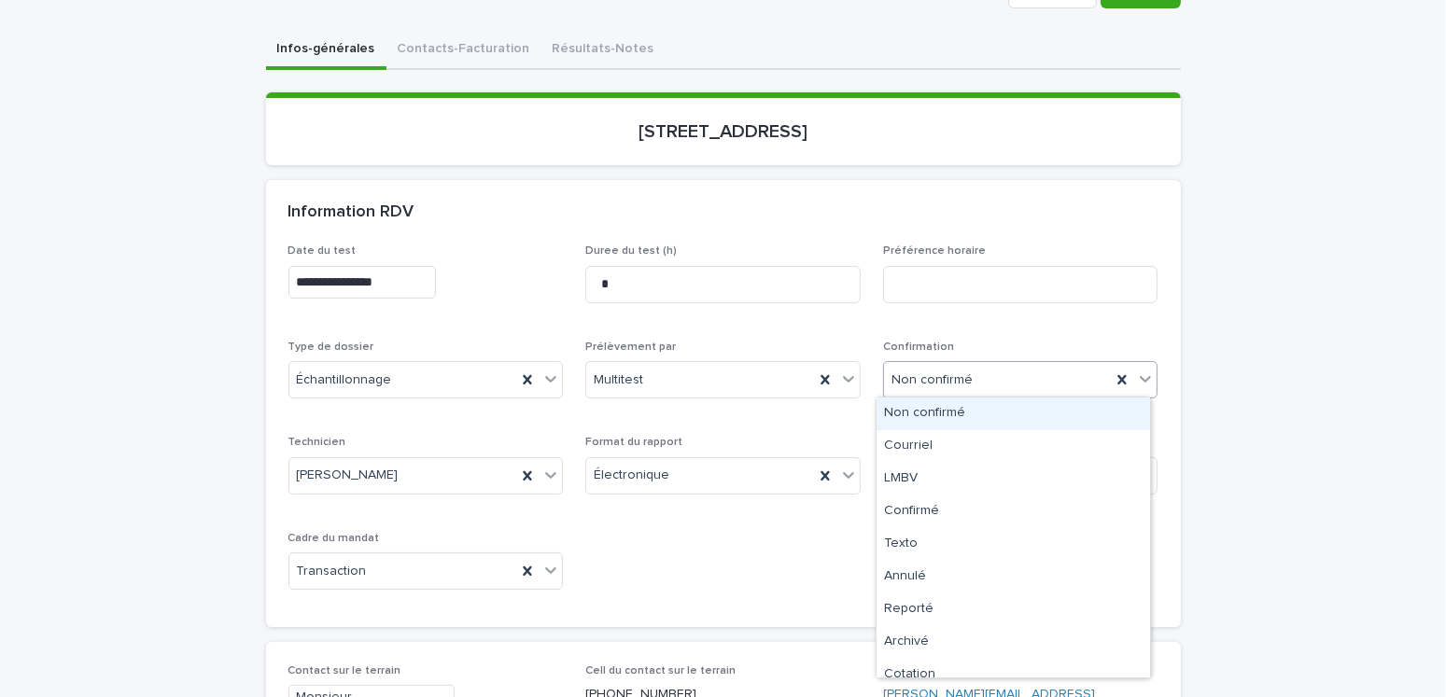
click at [932, 365] on div "Non confirmé" at bounding box center [998, 380] width 228 height 31
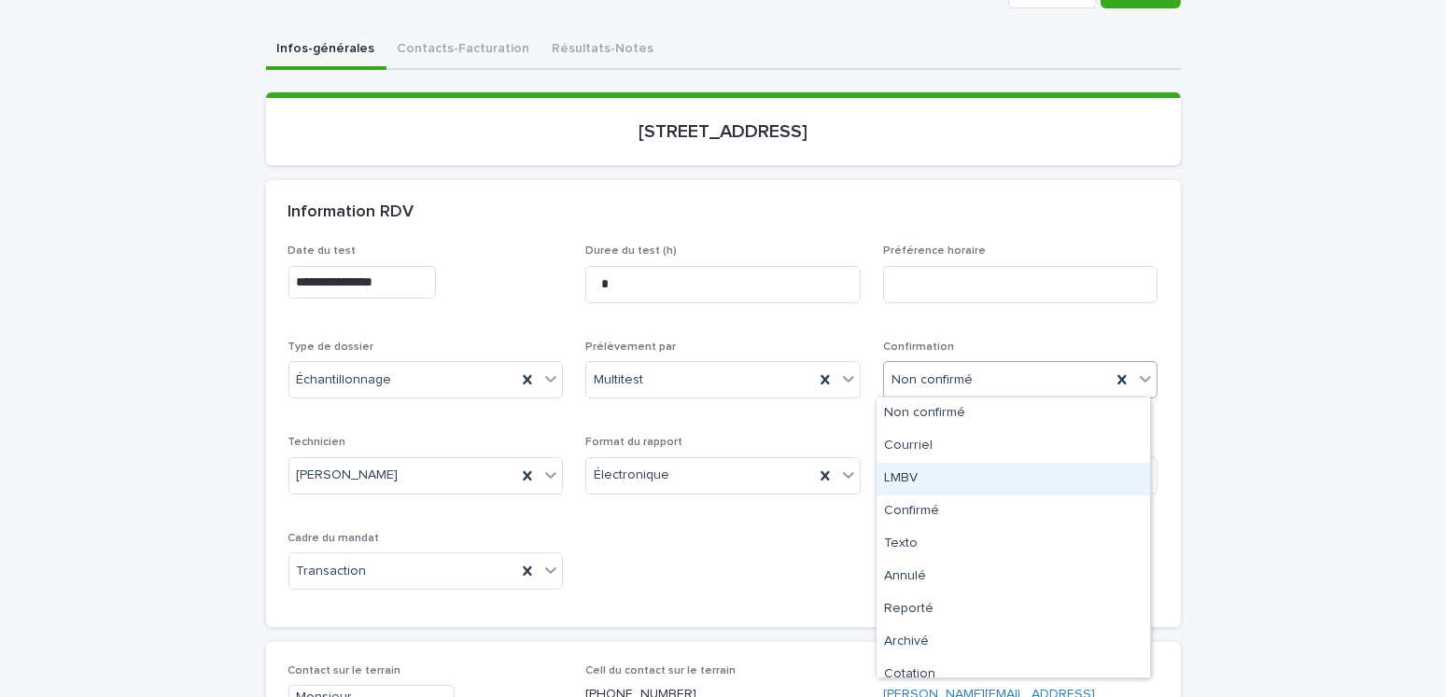
click at [906, 471] on div "LMBV" at bounding box center [1014, 479] width 274 height 33
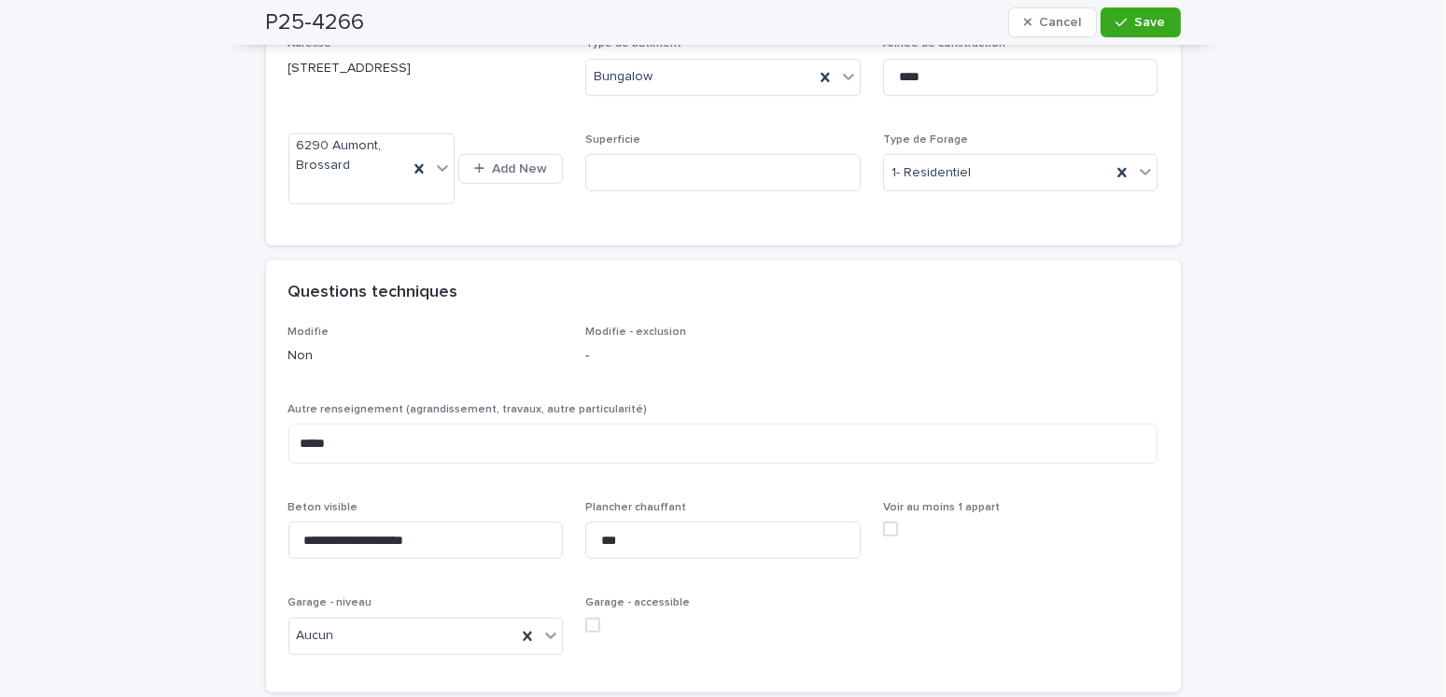
scroll to position [1400, 0]
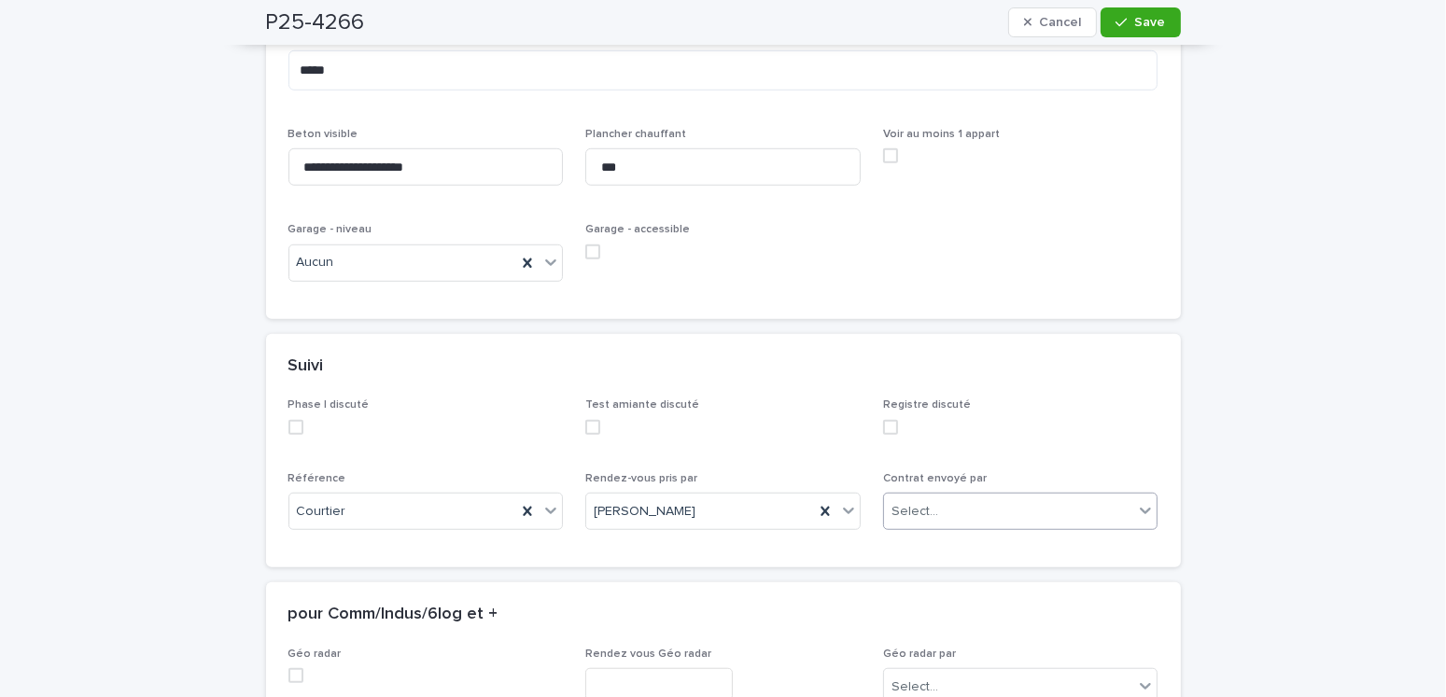
click at [978, 504] on div "Select..." at bounding box center [1009, 512] width 250 height 31
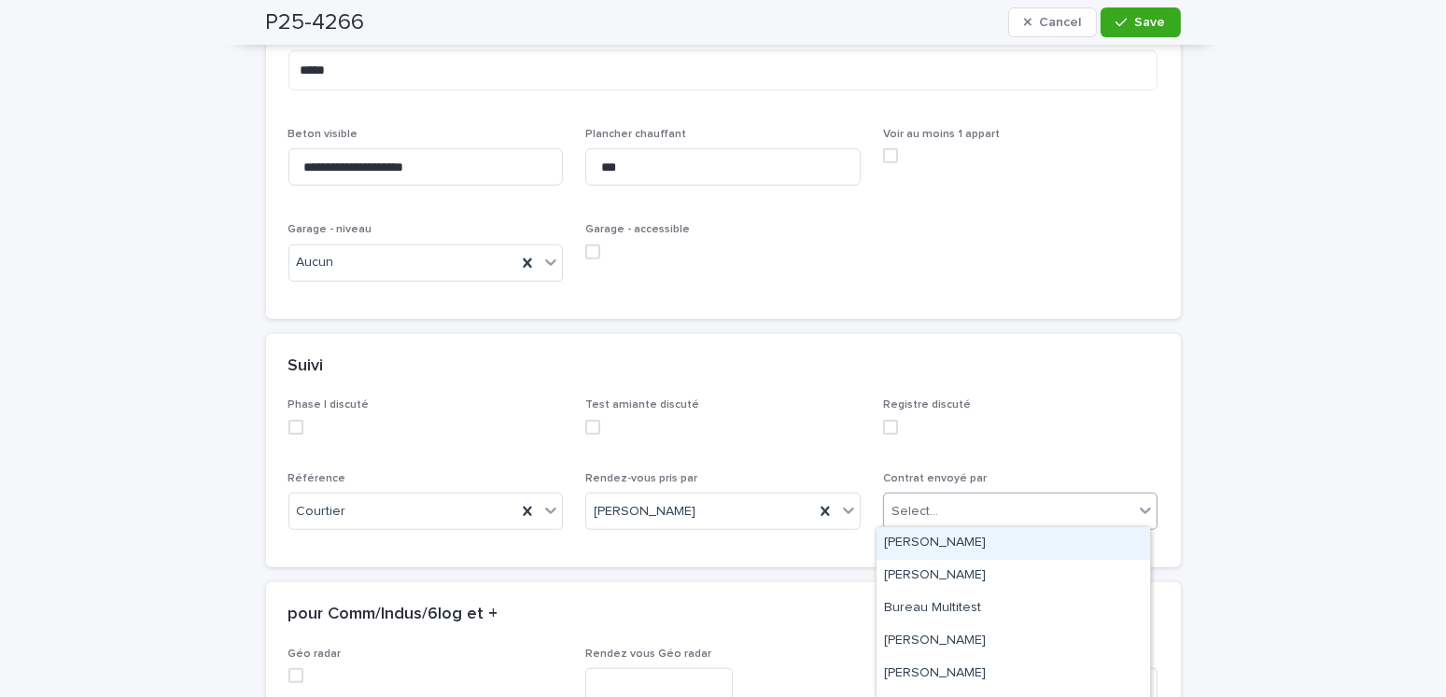
click at [940, 536] on div "[PERSON_NAME]" at bounding box center [1014, 543] width 274 height 33
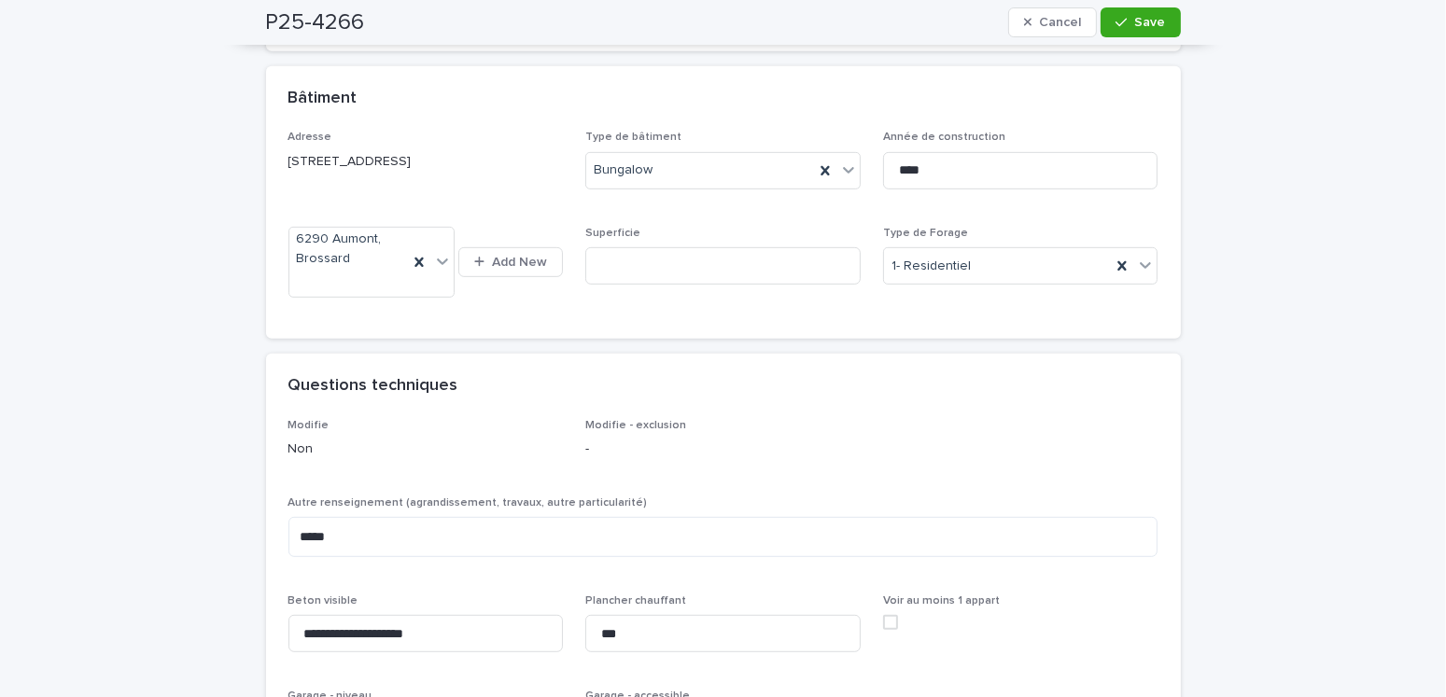
scroll to position [467, 0]
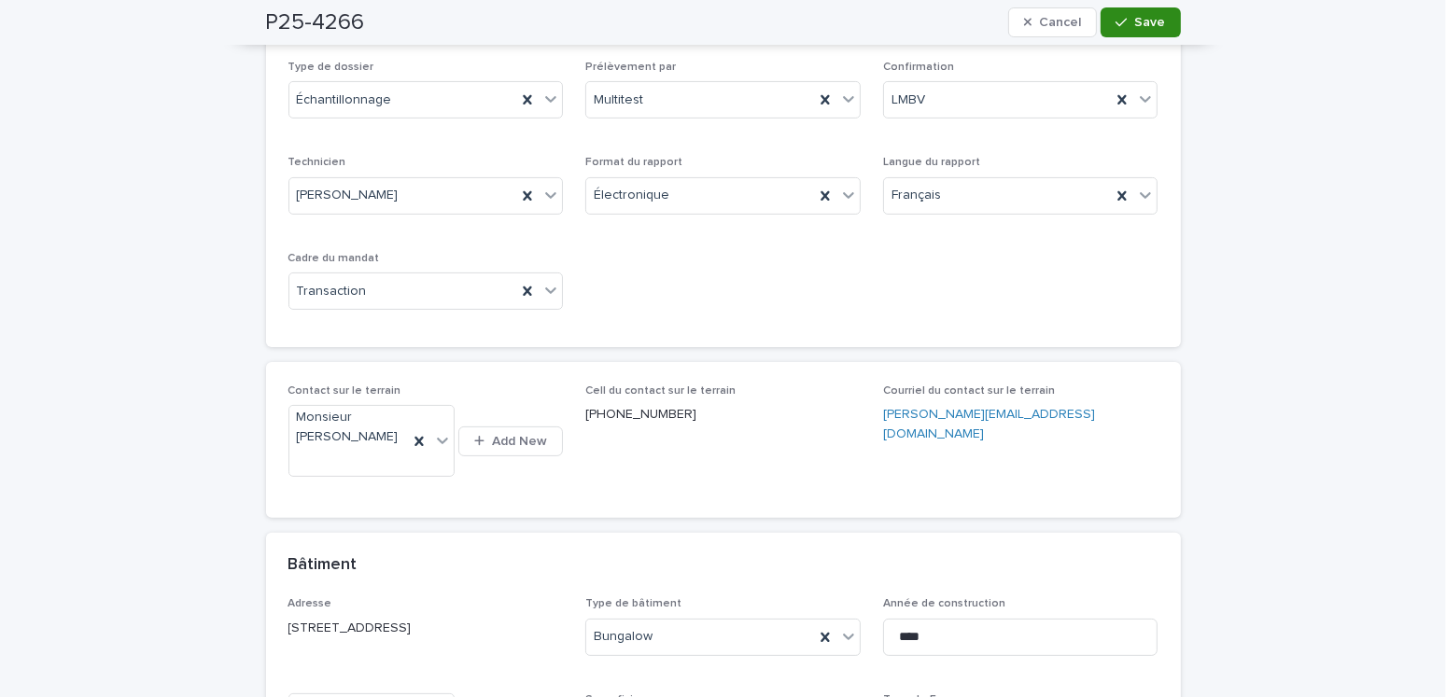
click at [1133, 7] on button "Save" at bounding box center [1140, 22] width 79 height 30
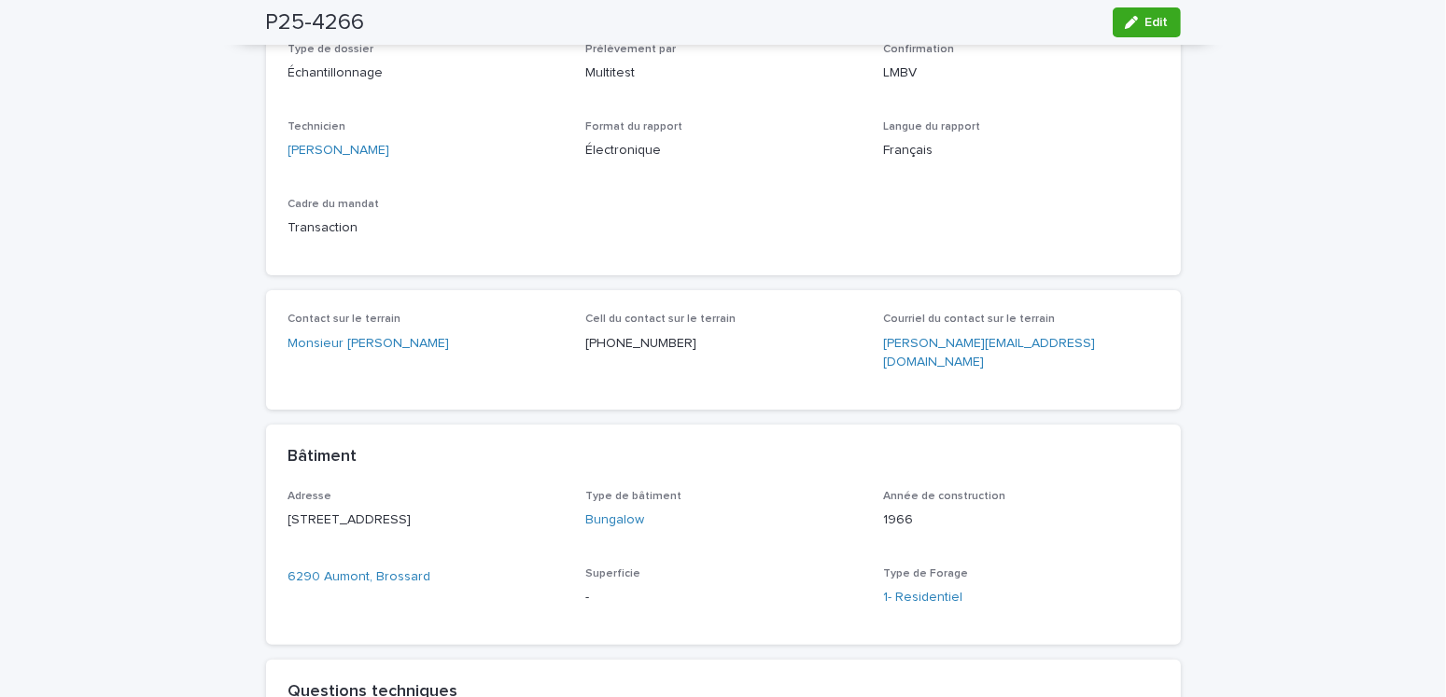
scroll to position [0, 0]
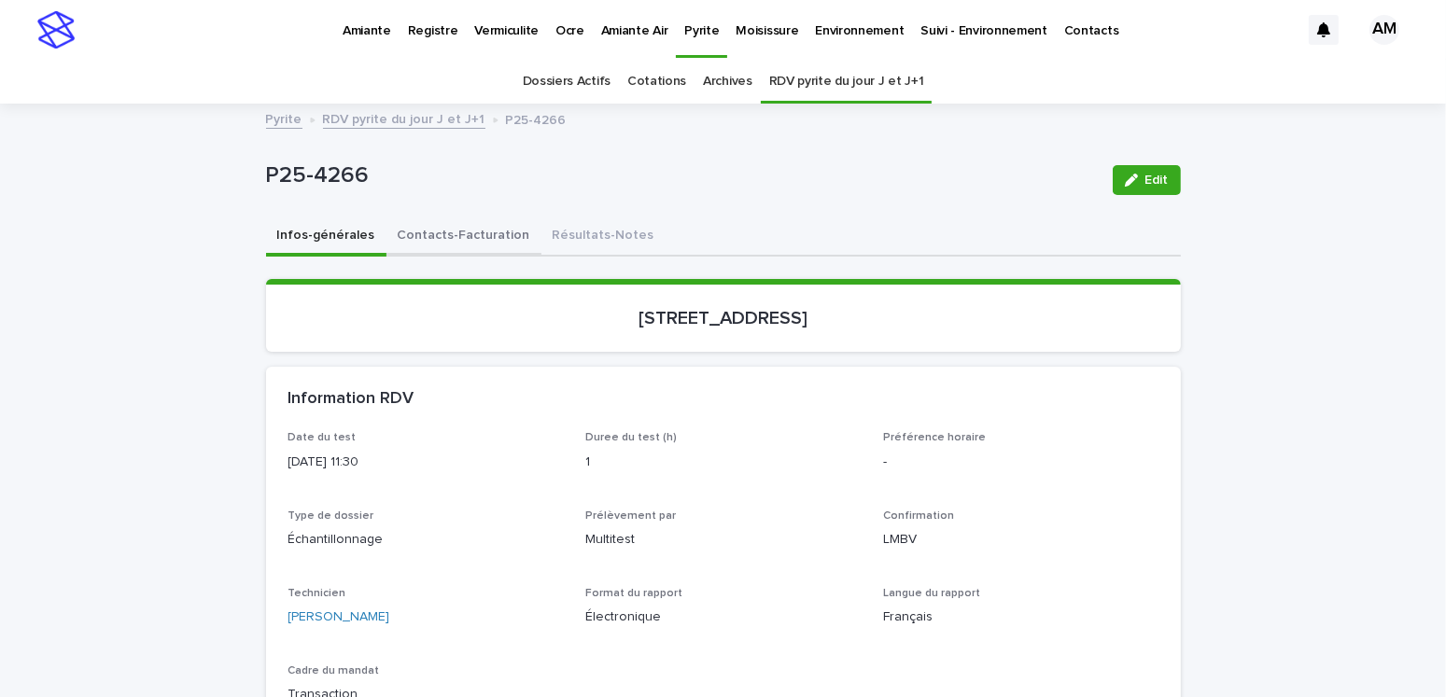
click at [453, 228] on button "Contacts-Facturation" at bounding box center [463, 237] width 155 height 39
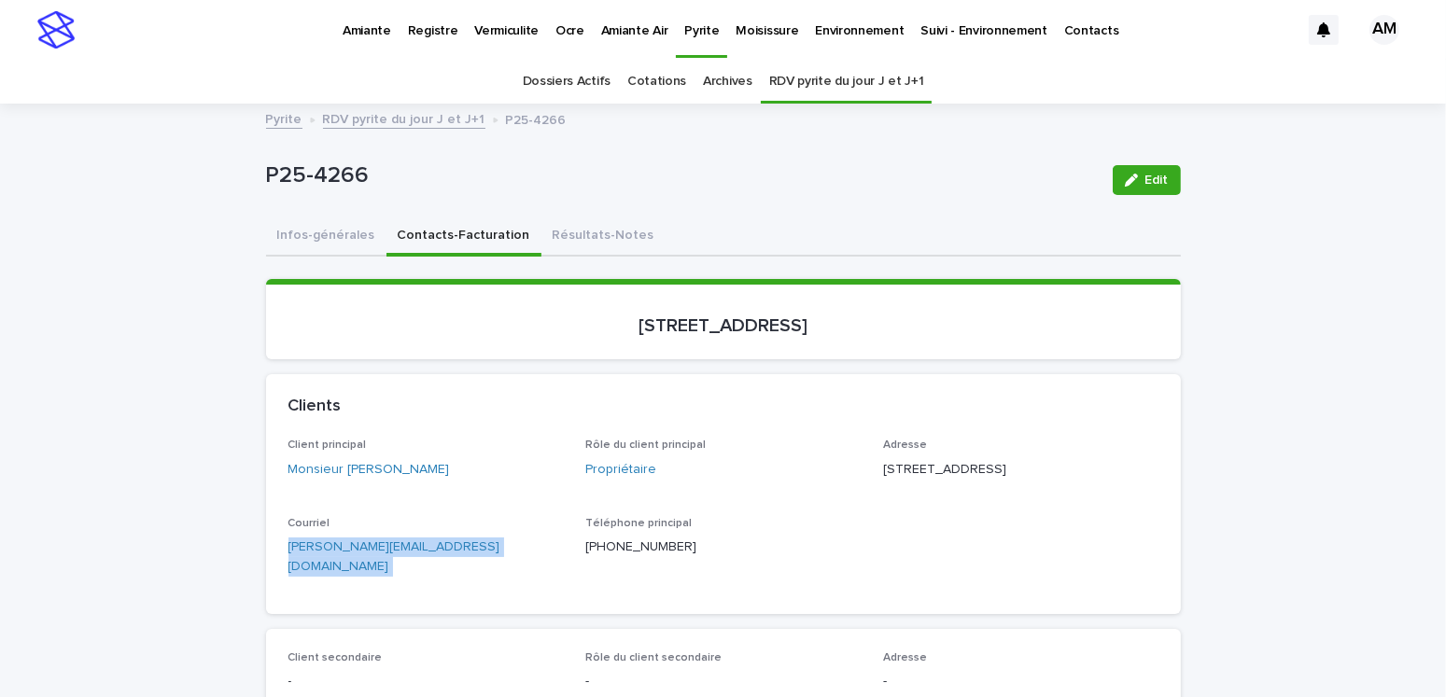
drag, startPoint x: 443, startPoint y: 566, endPoint x: 299, endPoint y: 579, distance: 145.3
click at [389, 117] on link "RDV pyrite du jour J et J+1" at bounding box center [404, 117] width 162 height 21
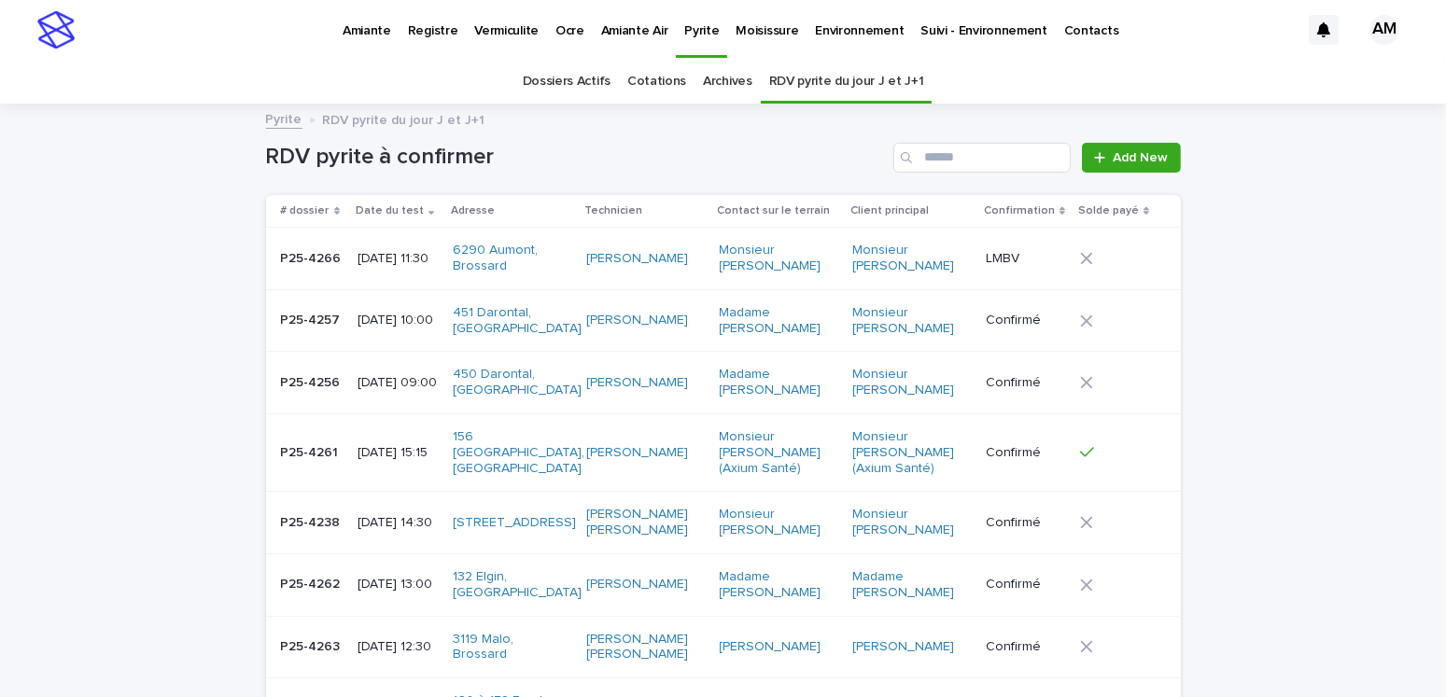
click at [581, 70] on link "Dossiers Actifs" at bounding box center [567, 82] width 88 height 44
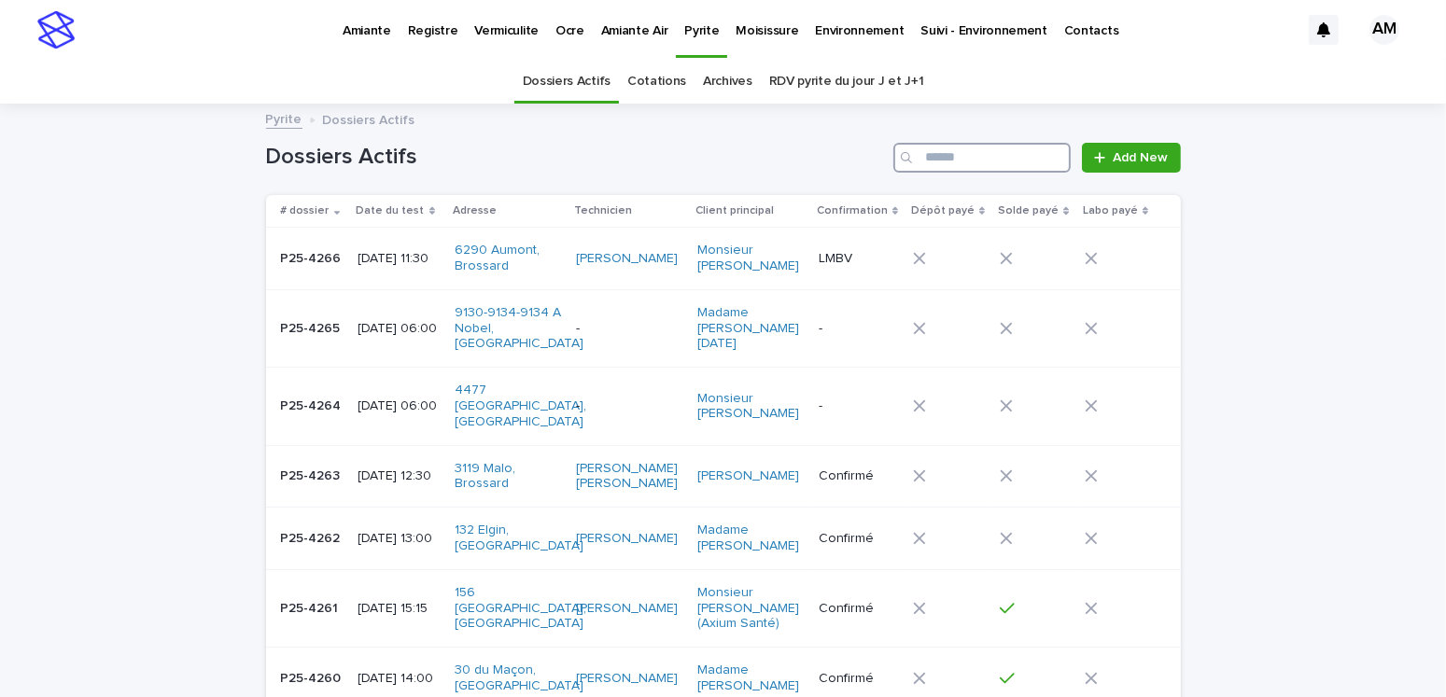
click at [969, 163] on input "Search" at bounding box center [981, 158] width 177 height 30
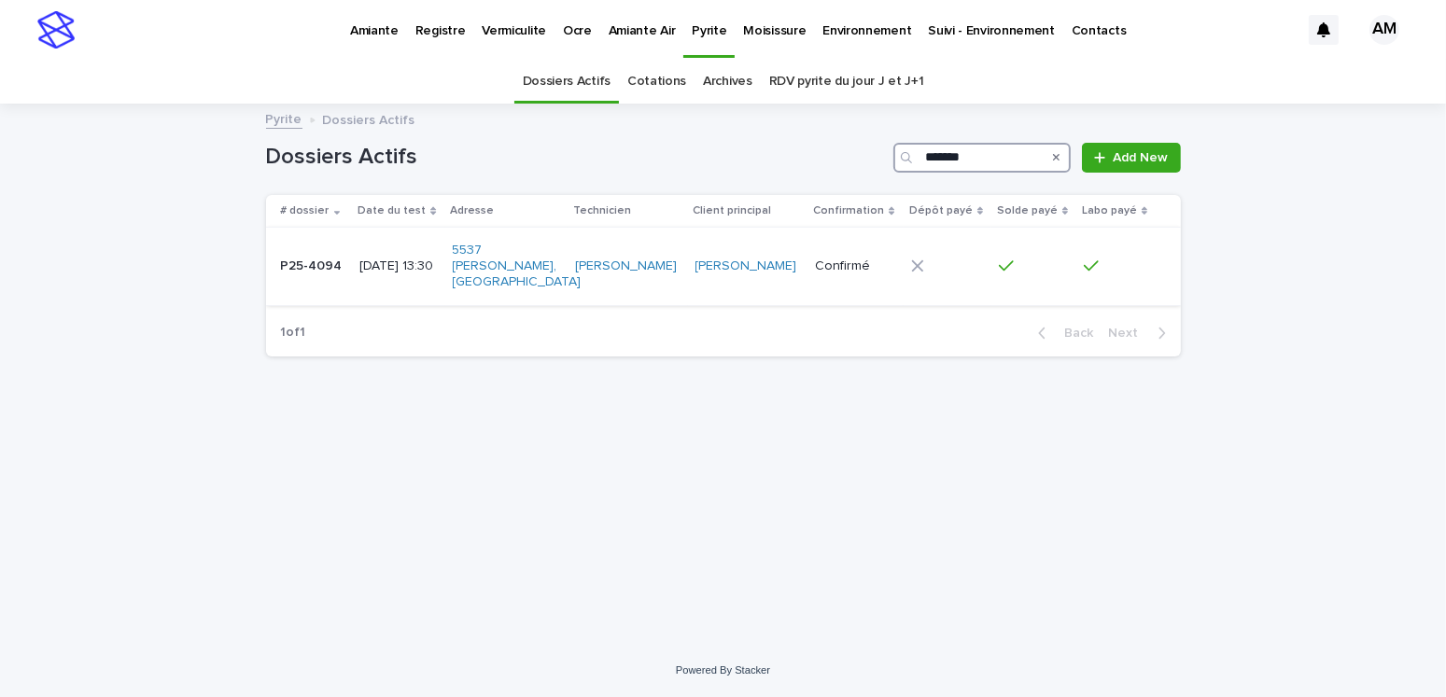
type input "*******"
click at [335, 255] on p "P25-4094" at bounding box center [313, 265] width 65 height 20
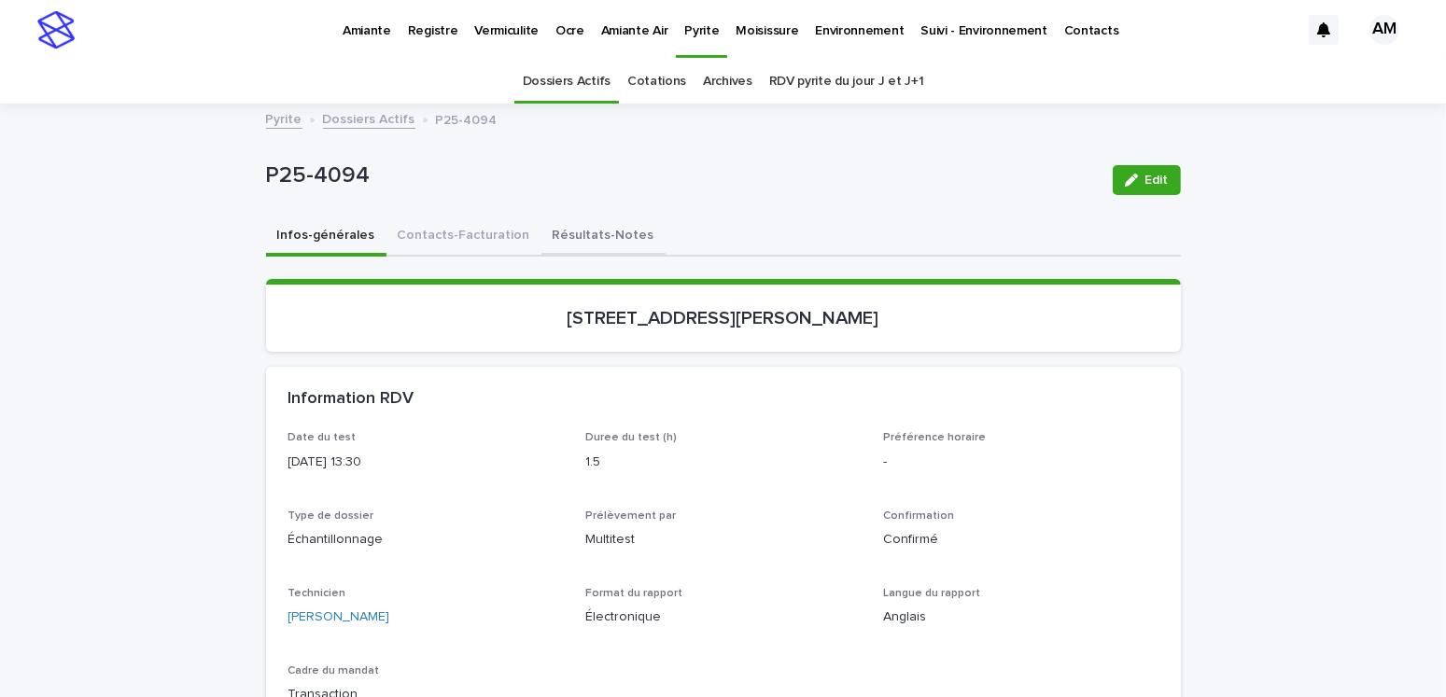
click at [591, 225] on button "Résultats-Notes" at bounding box center [603, 237] width 124 height 39
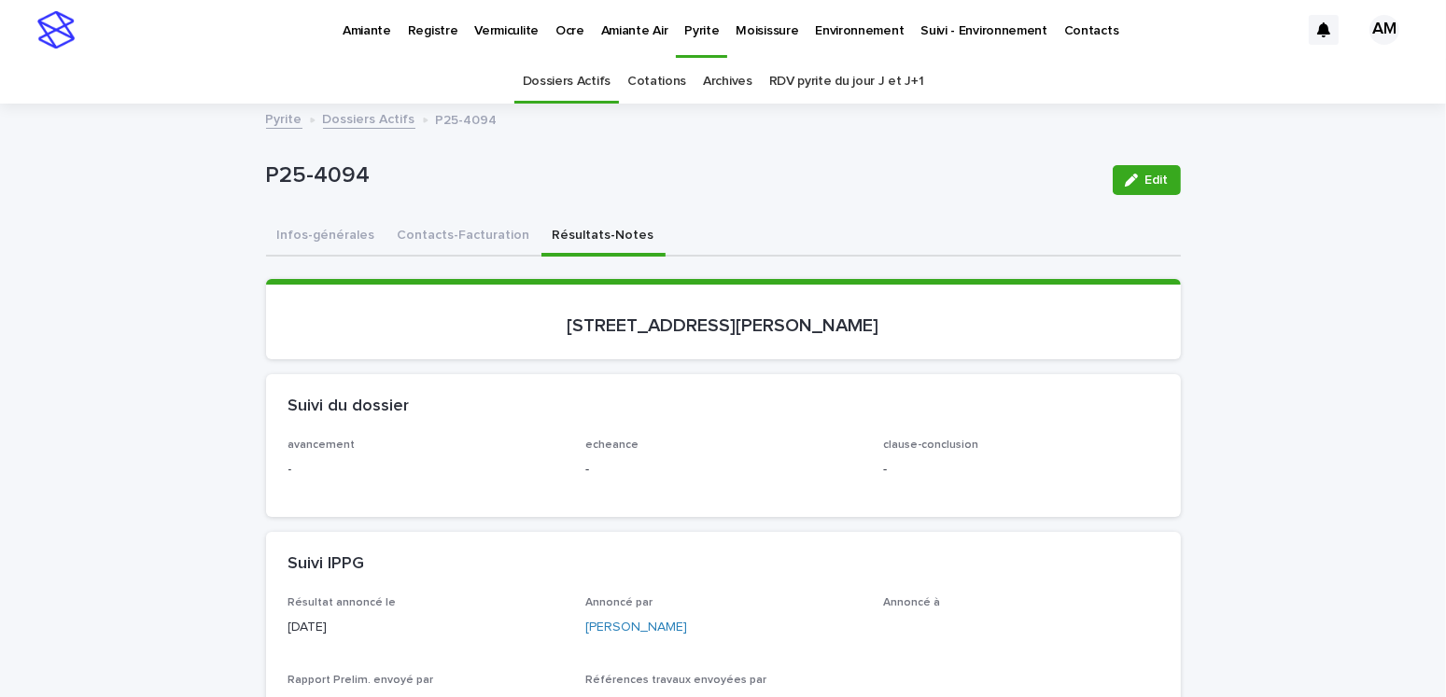
click at [1145, 177] on span "Edit" at bounding box center [1156, 180] width 23 height 13
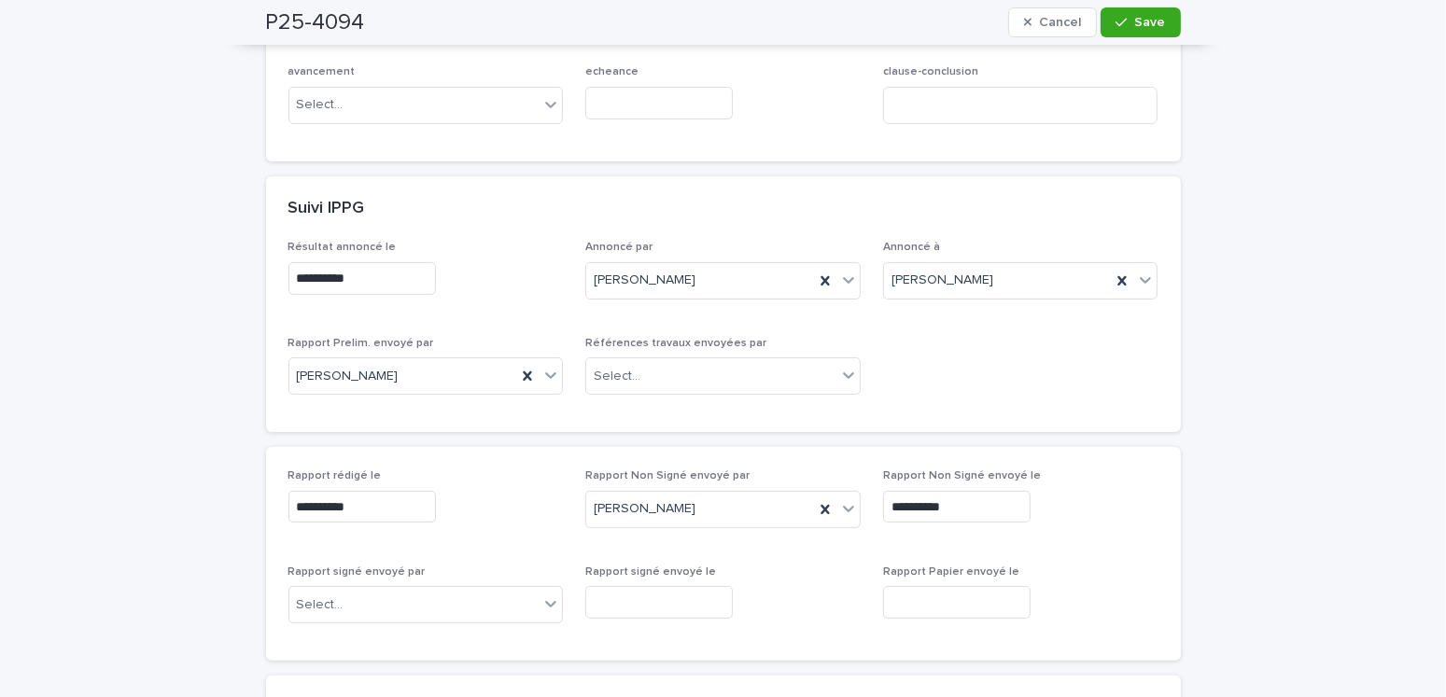
scroll to position [560, 0]
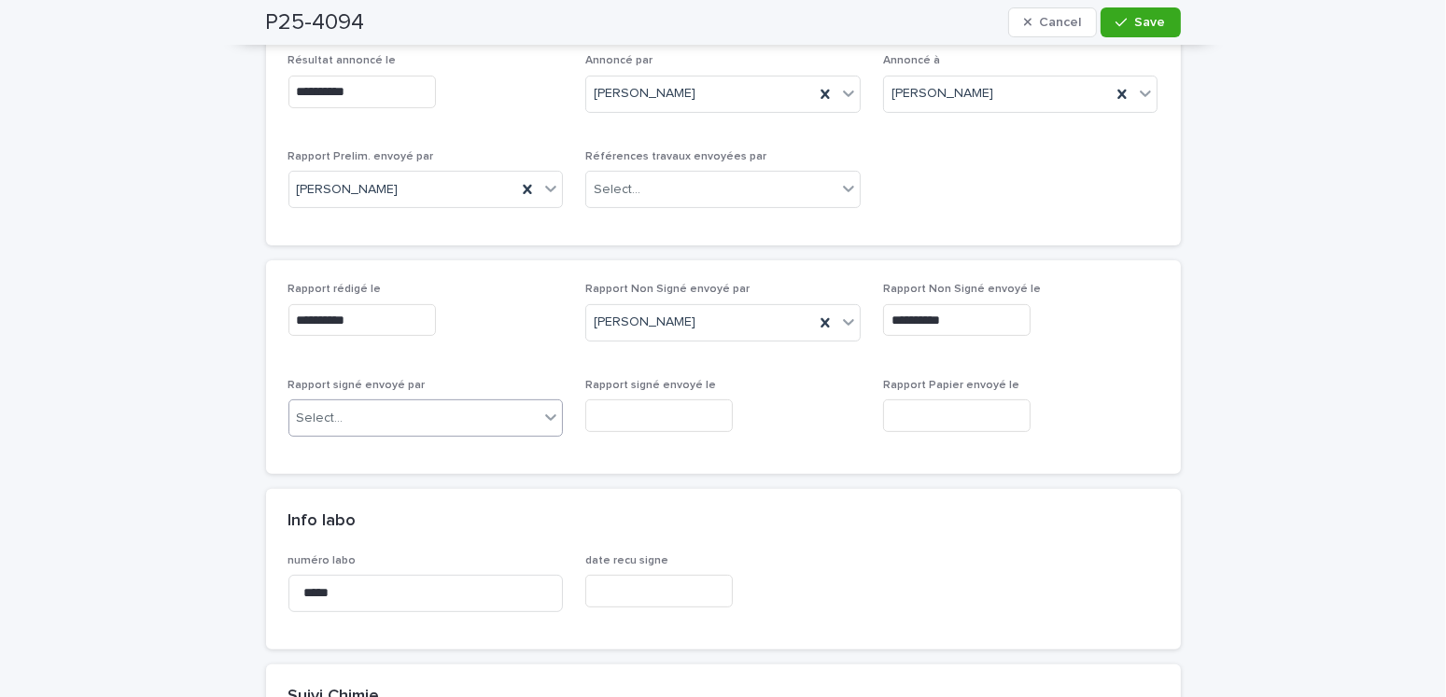
click at [377, 404] on div "Select..." at bounding box center [414, 418] width 250 height 31
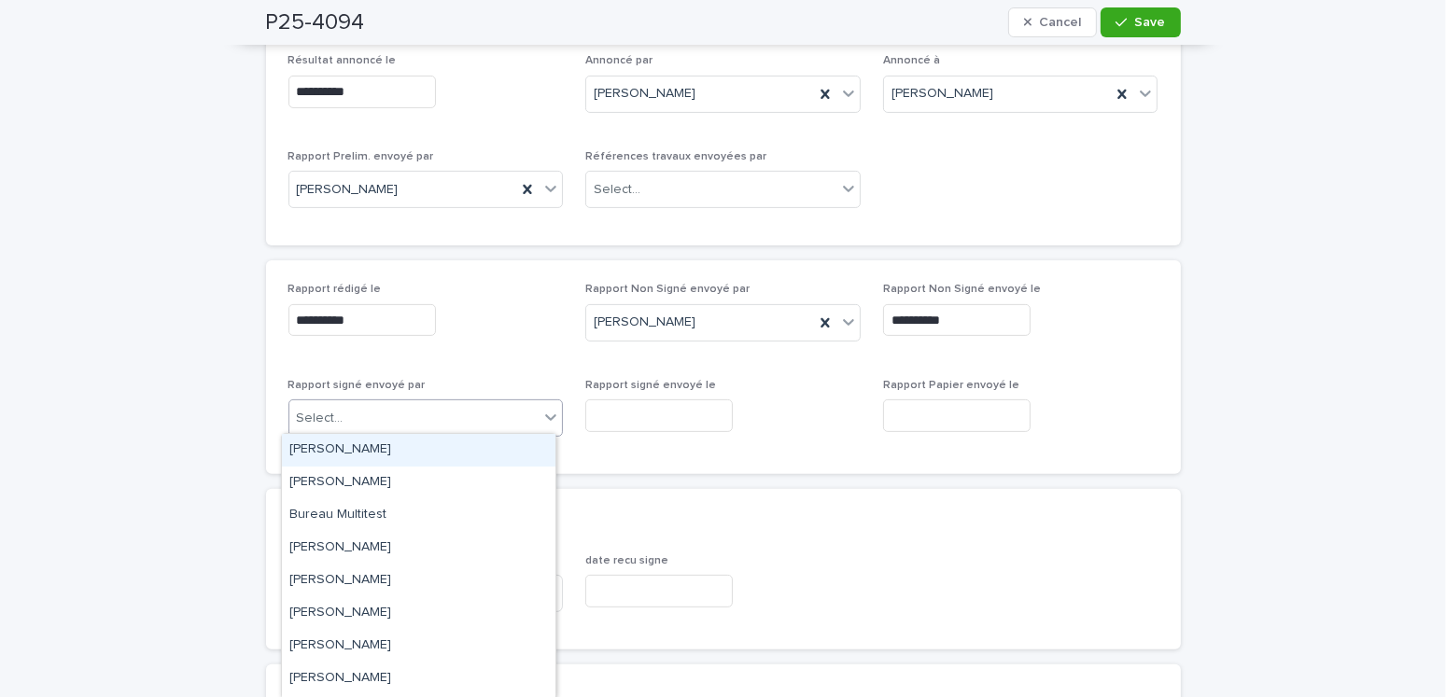
click at [357, 443] on div "[PERSON_NAME]" at bounding box center [419, 450] width 274 height 33
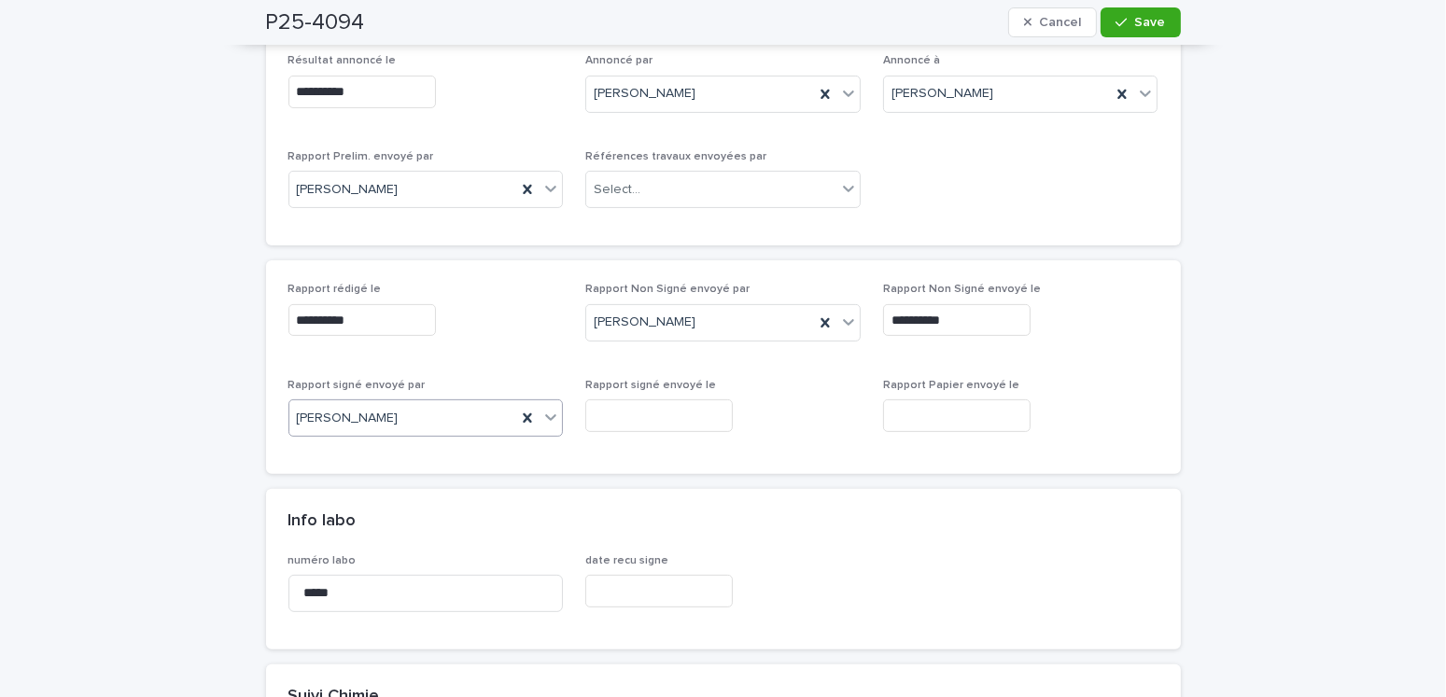
click at [636, 411] on input "text" at bounding box center [659, 416] width 148 height 33
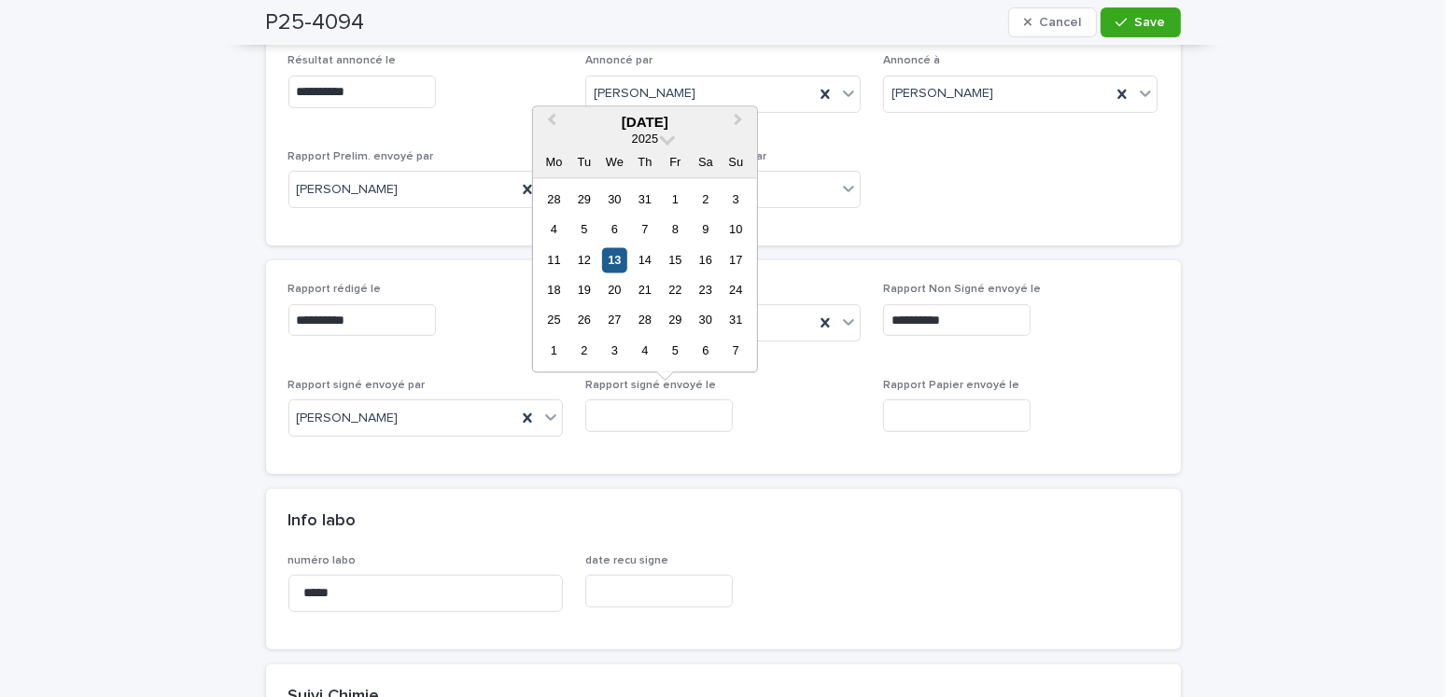
click at [622, 257] on div "13" at bounding box center [614, 259] width 25 height 25
type input "**********"
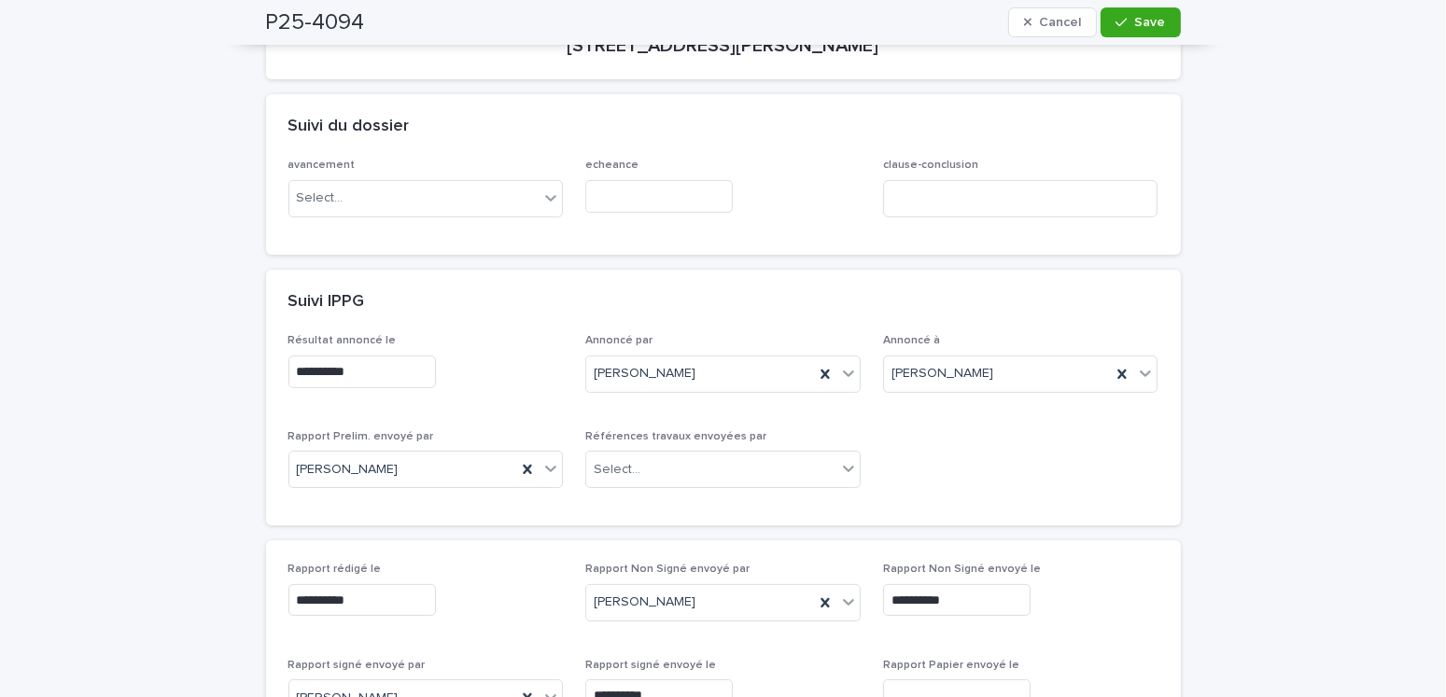
scroll to position [0, 0]
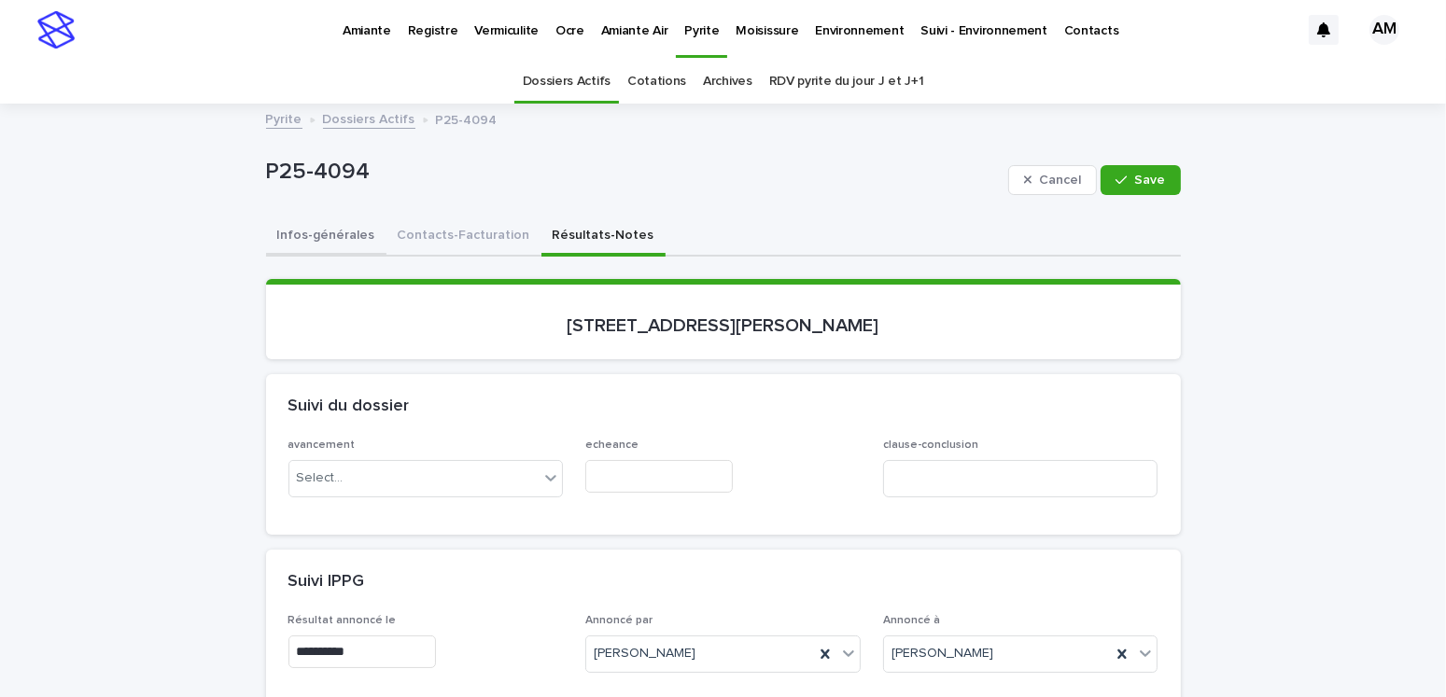
click at [335, 232] on button "Infos-générales" at bounding box center [326, 237] width 120 height 39
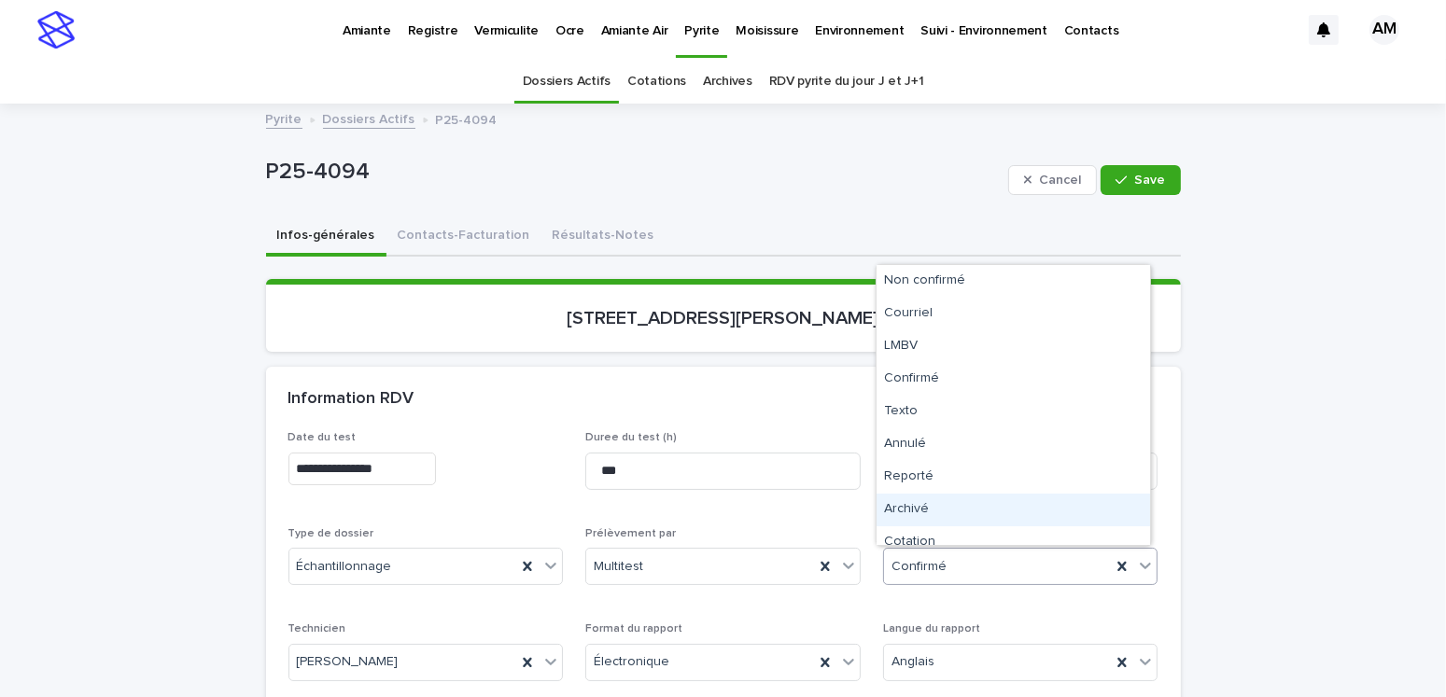
click at [898, 499] on div "Archivé" at bounding box center [1014, 510] width 274 height 33
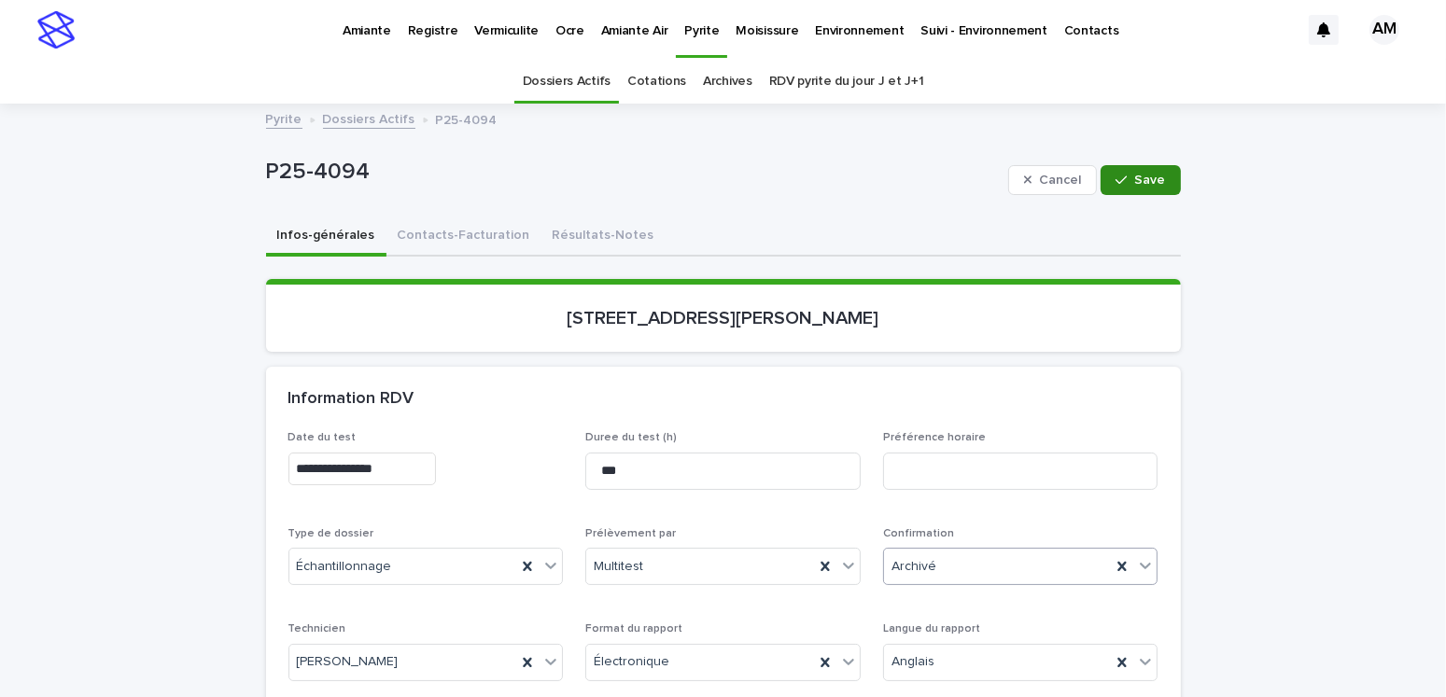
click at [1116, 176] on icon "button" at bounding box center [1121, 180] width 11 height 13
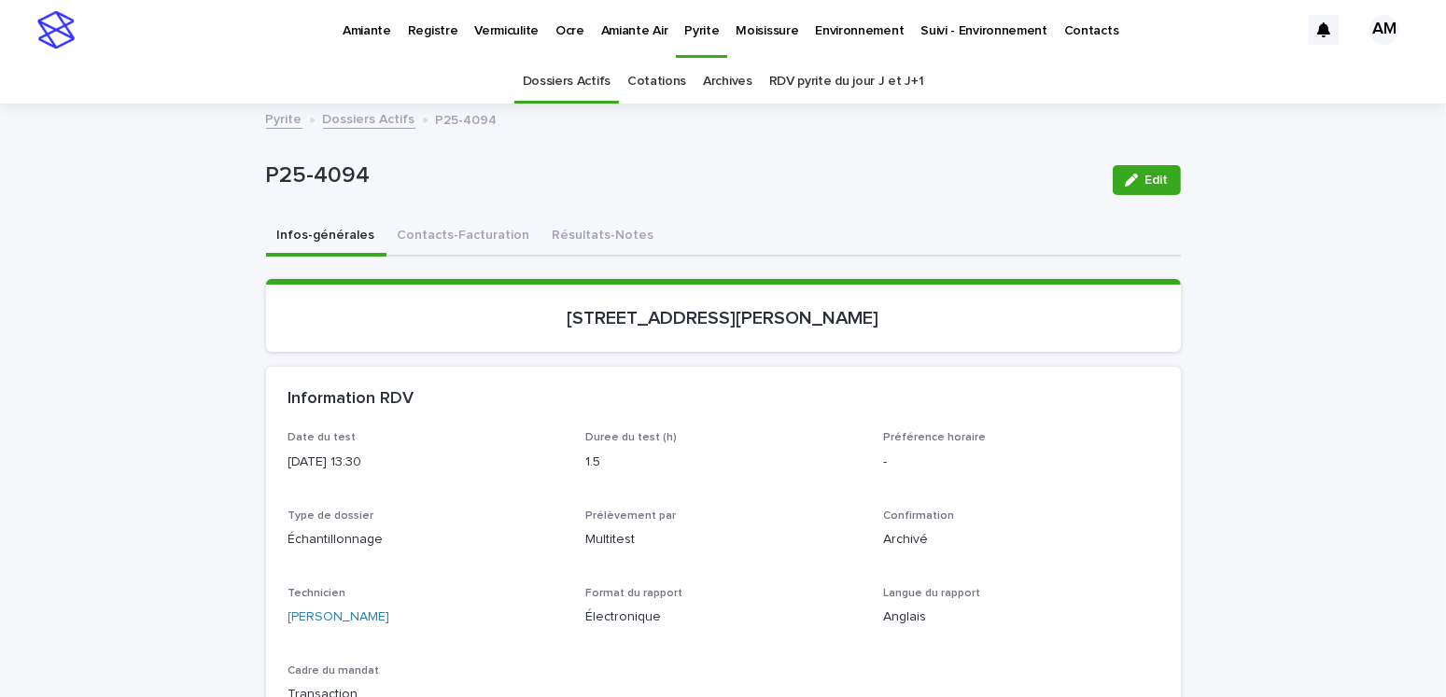
click at [374, 116] on link "Dossiers Actifs" at bounding box center [369, 117] width 92 height 21
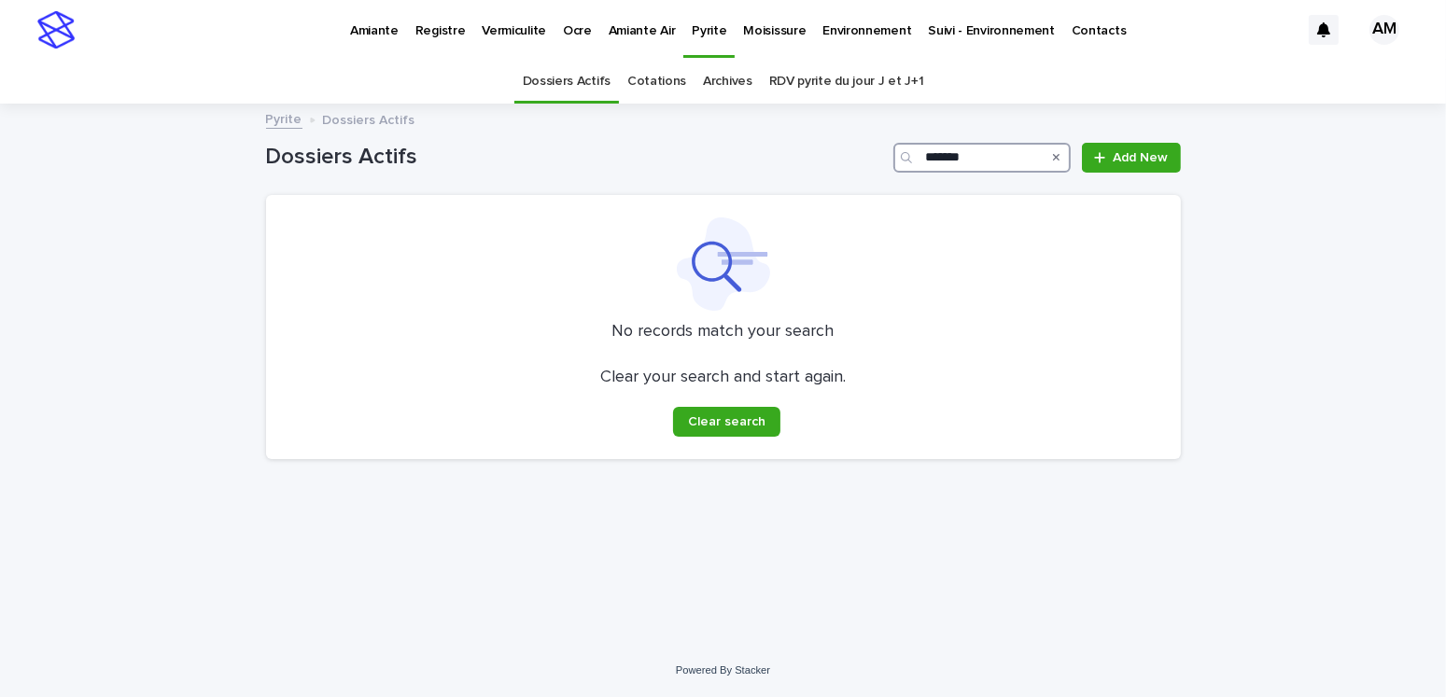
click at [985, 158] on input "*******" at bounding box center [981, 158] width 177 height 30
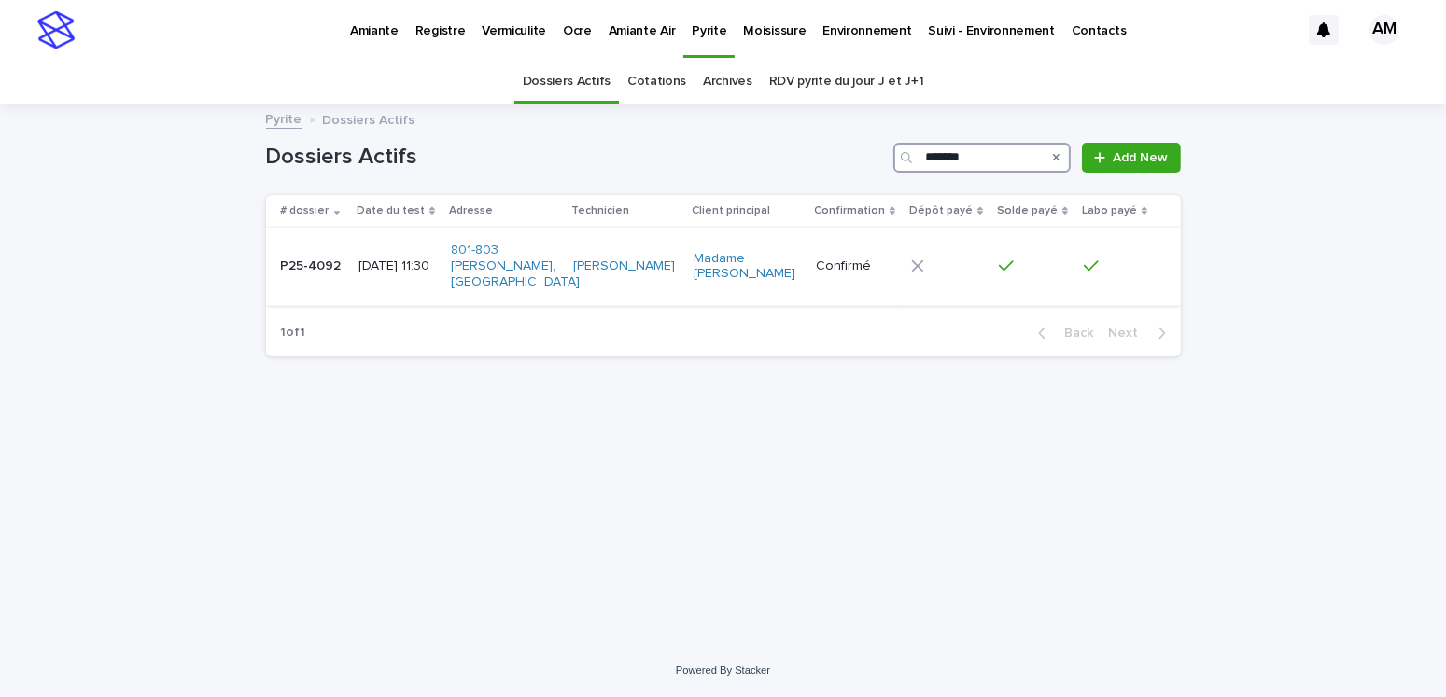
type input "*******"
click at [425, 259] on p "[DATE] 11:30" at bounding box center [396, 267] width 77 height 16
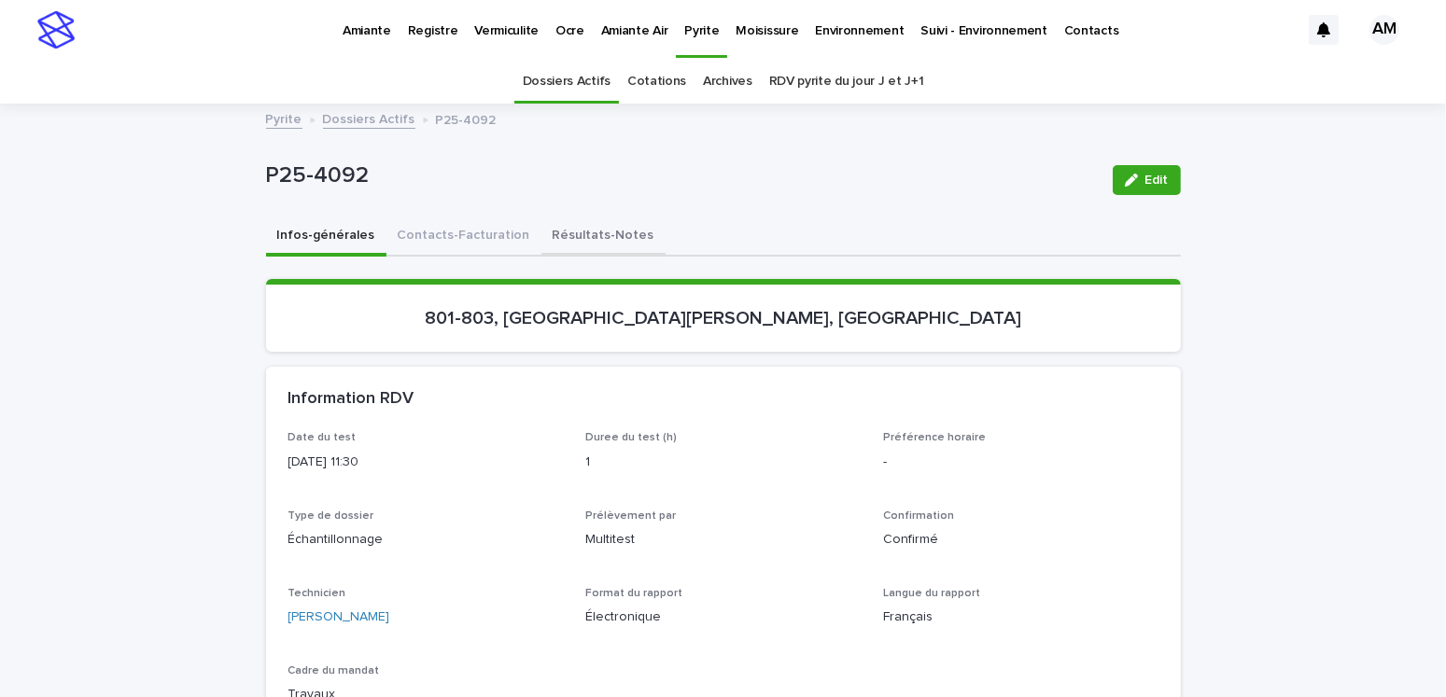
click at [572, 227] on button "Résultats-Notes" at bounding box center [603, 237] width 124 height 39
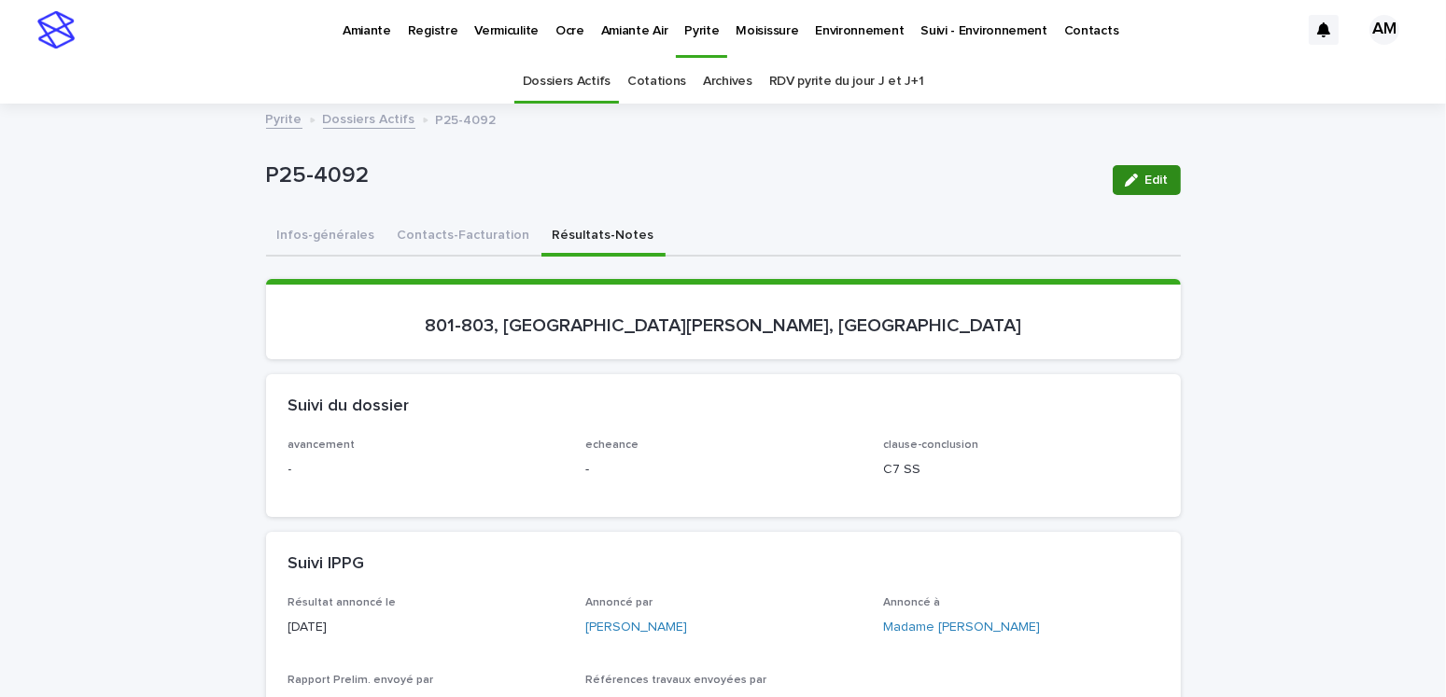
click at [1142, 190] on button "Edit" at bounding box center [1147, 180] width 68 height 30
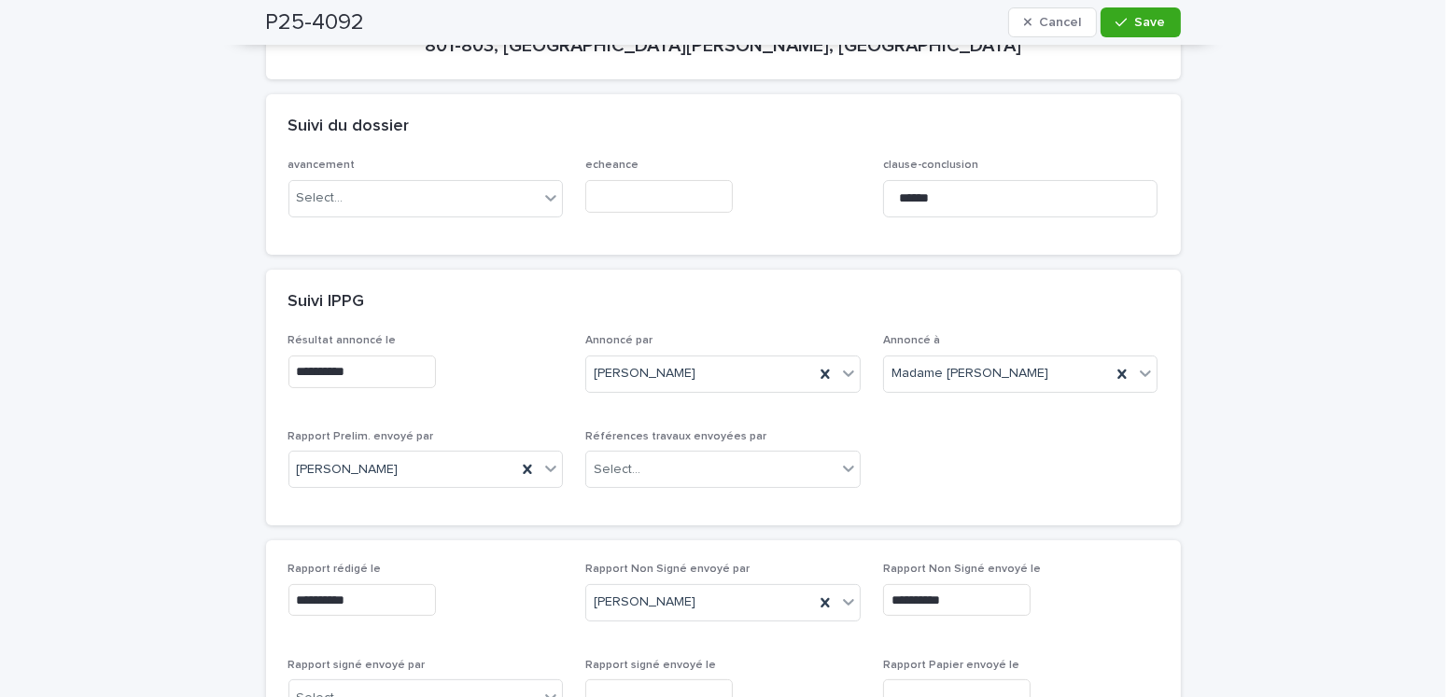
scroll to position [467, 0]
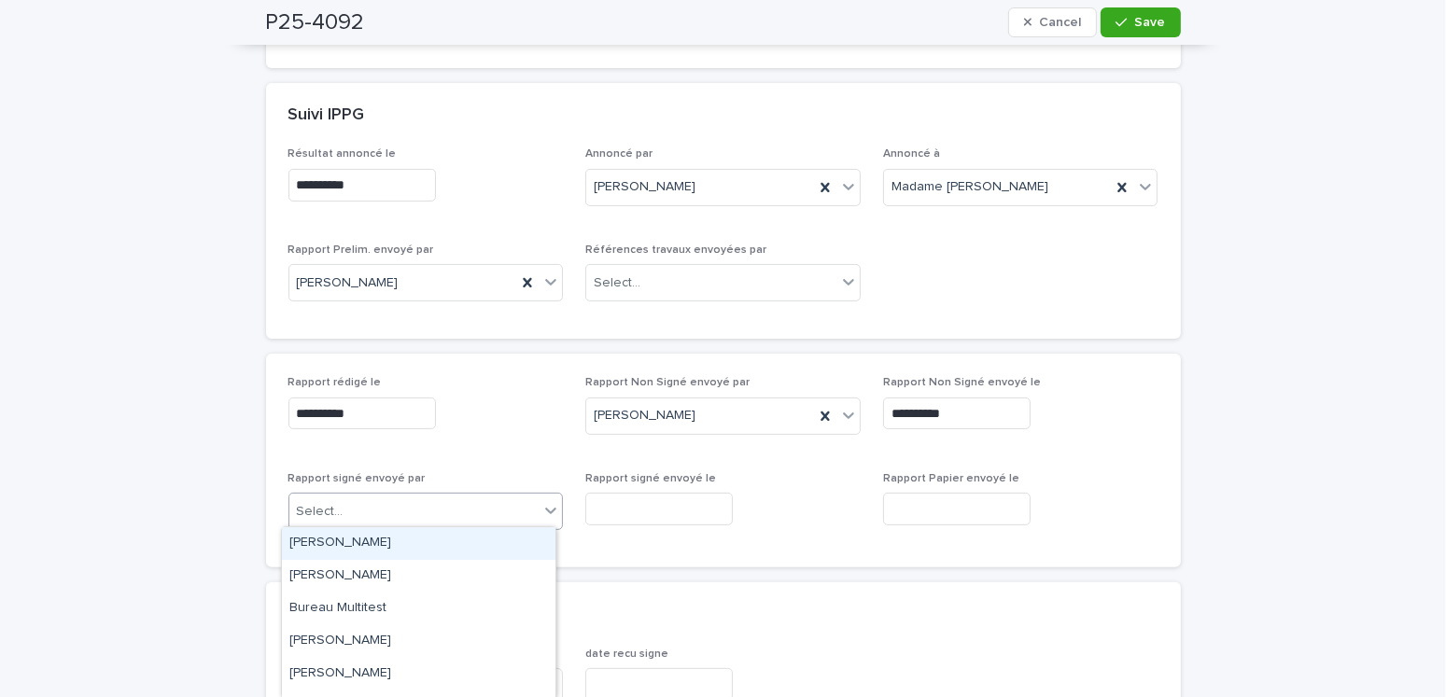
click at [450, 511] on div "Select..." at bounding box center [414, 512] width 250 height 31
click at [382, 541] on div "[PERSON_NAME]" at bounding box center [419, 543] width 274 height 33
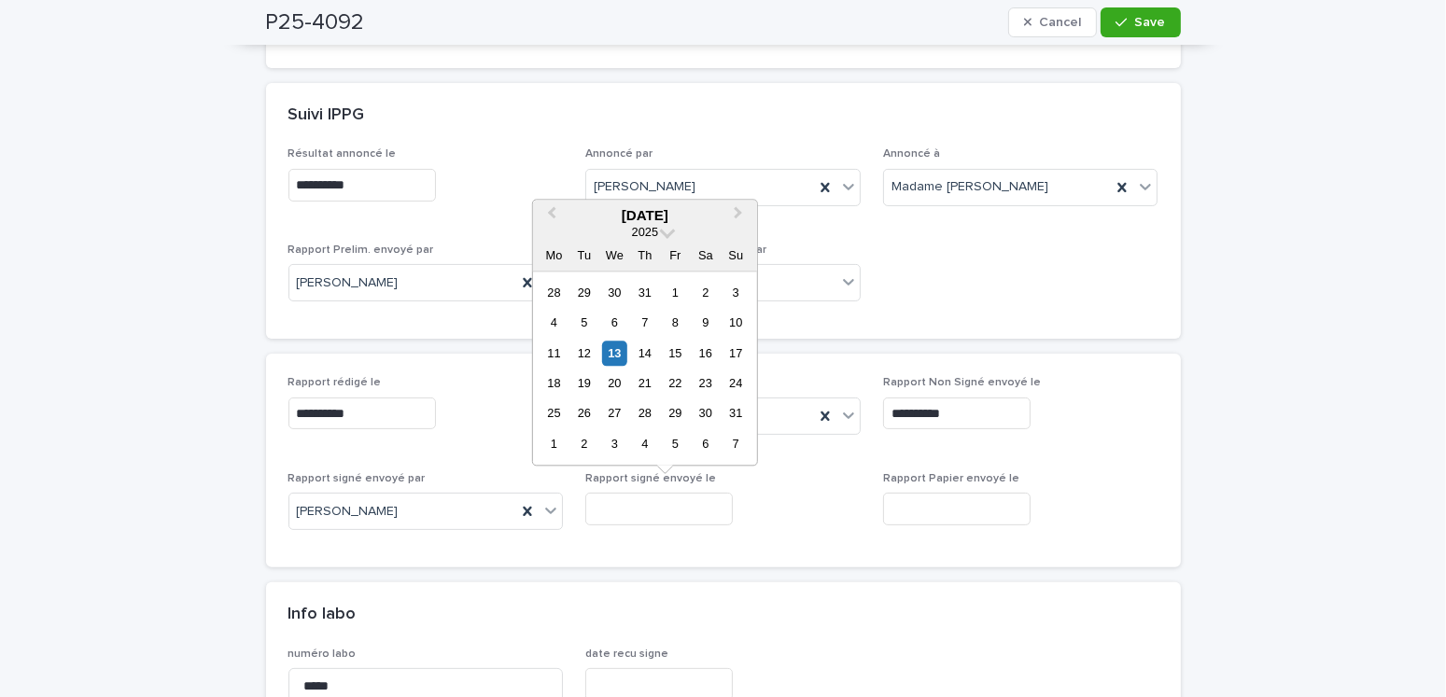
click at [603, 503] on input "text" at bounding box center [659, 509] width 148 height 33
click at [616, 356] on div "13" at bounding box center [614, 353] width 25 height 25
type input "**********"
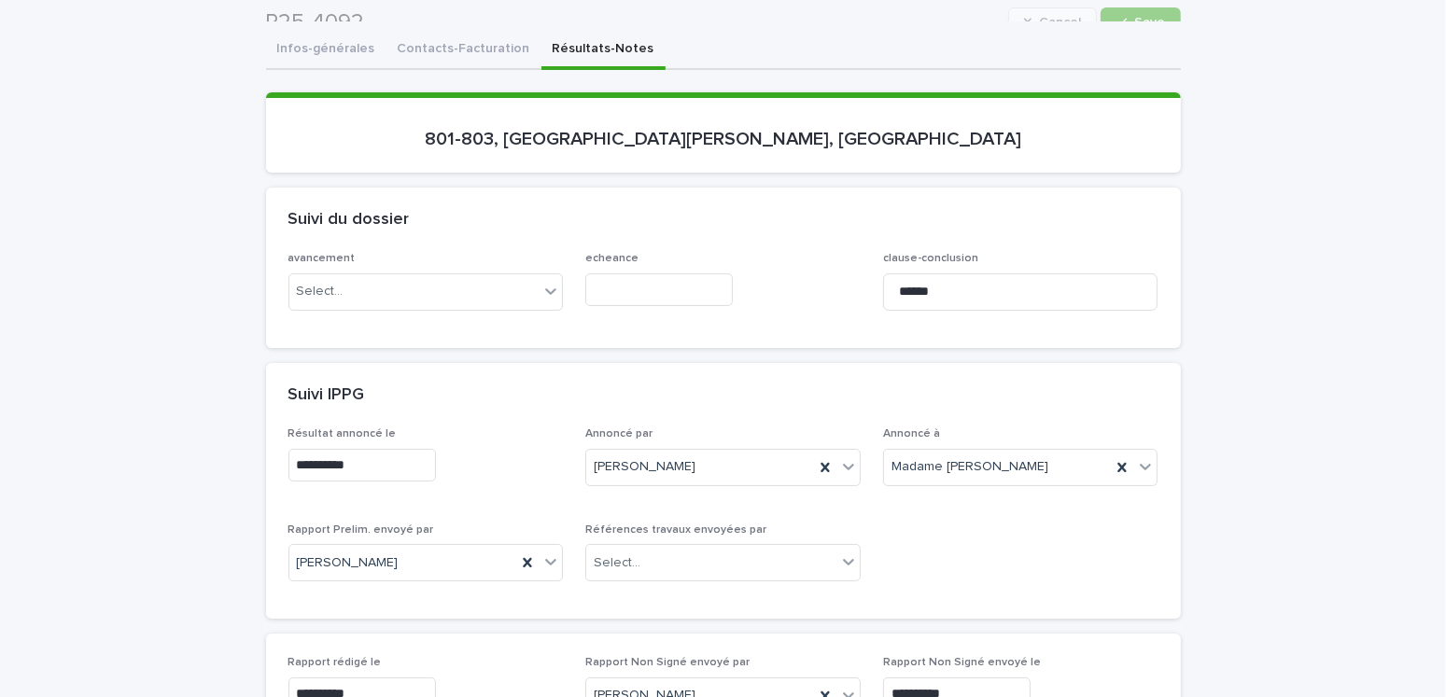
scroll to position [0, 0]
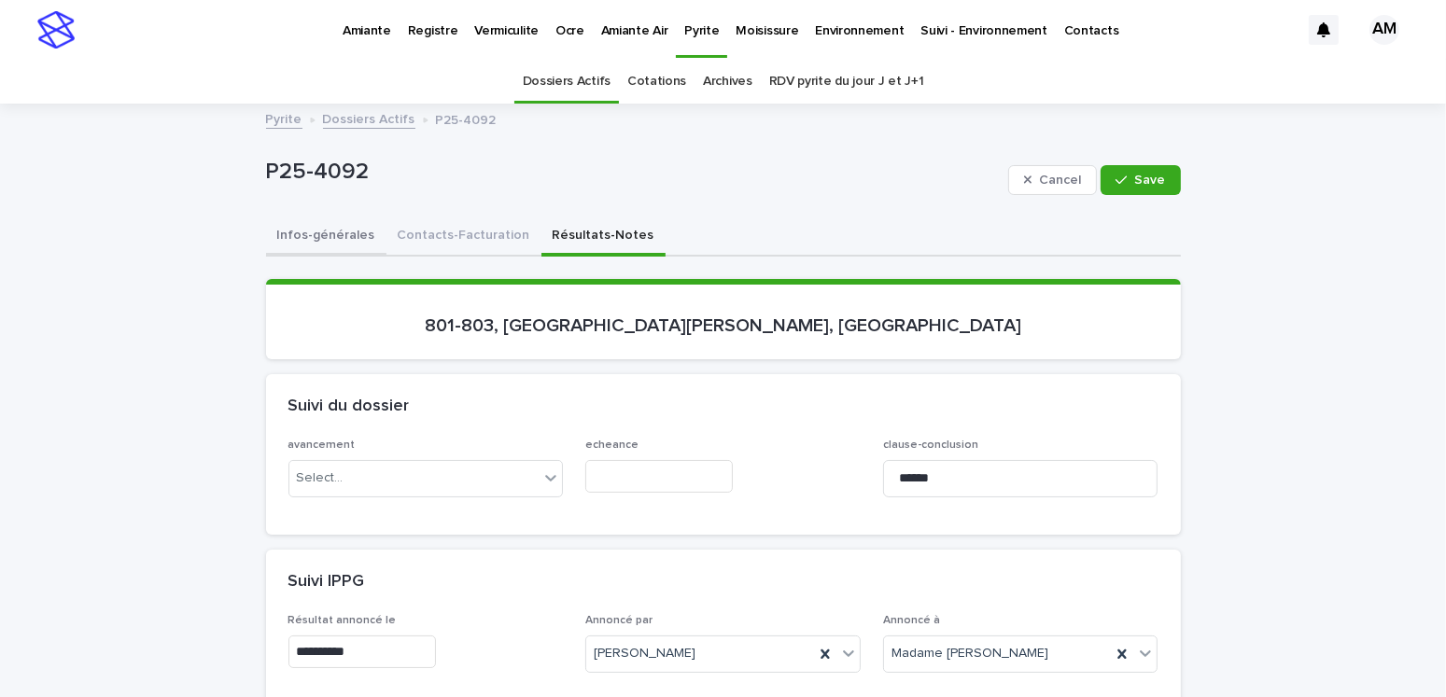
click at [344, 240] on button "Infos-générales" at bounding box center [326, 237] width 120 height 39
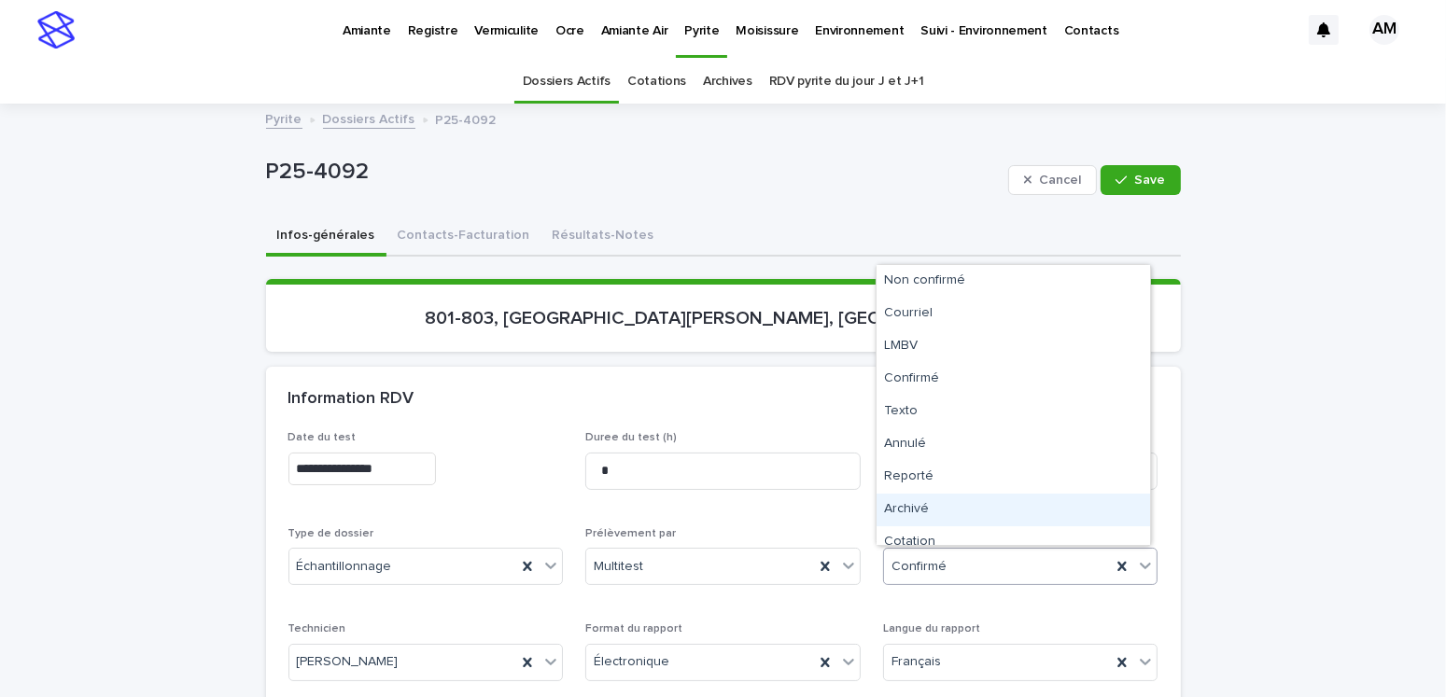
drag, startPoint x: 917, startPoint y: 561, endPoint x: 944, endPoint y: 546, distance: 30.9
click at [925, 513] on div "Archivé" at bounding box center [1014, 510] width 274 height 33
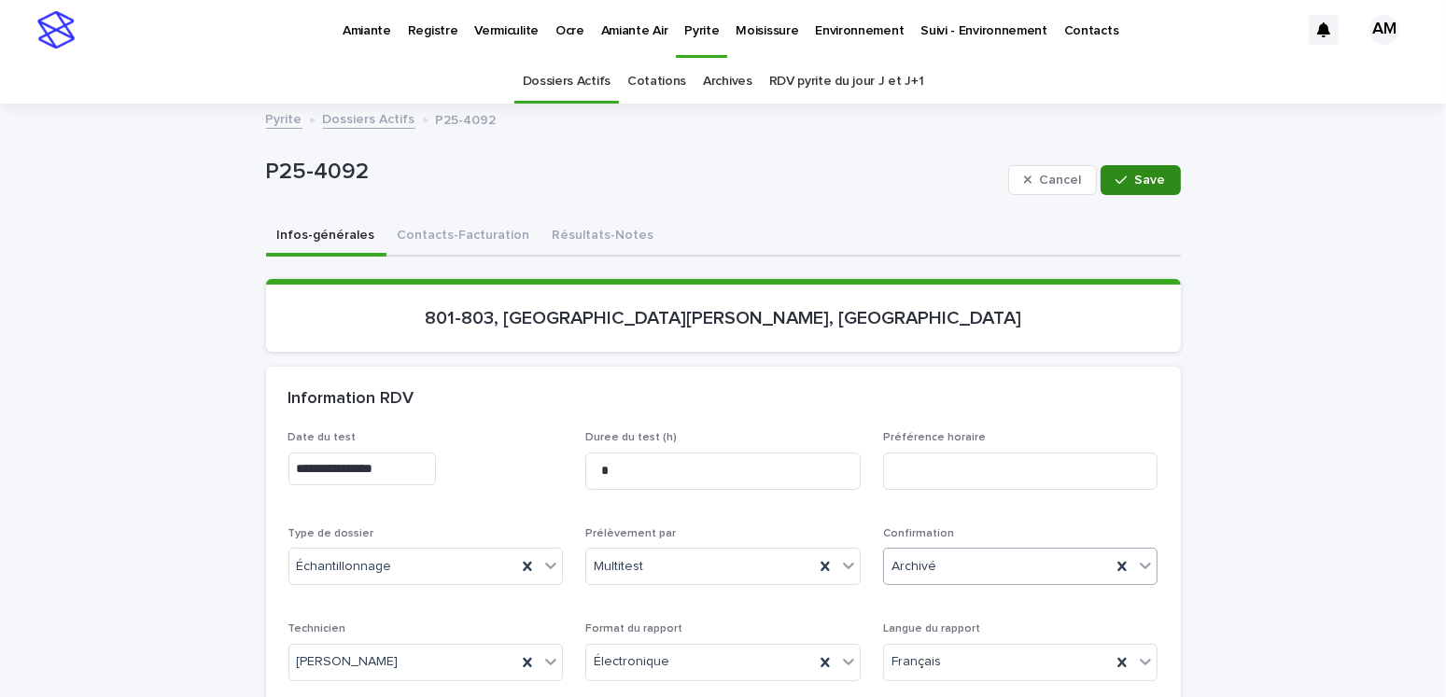
click at [1135, 180] on span "Save" at bounding box center [1150, 180] width 31 height 13
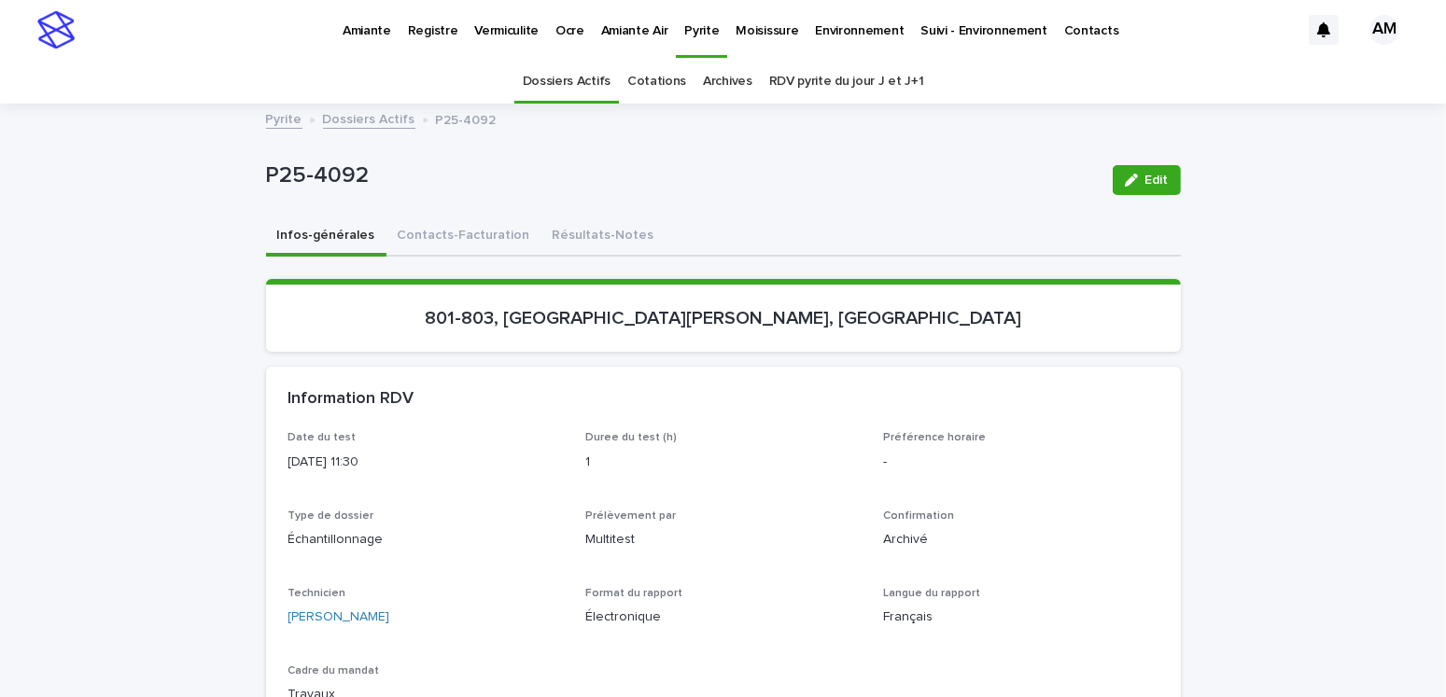
click at [357, 124] on link "Dossiers Actifs" at bounding box center [369, 117] width 92 height 21
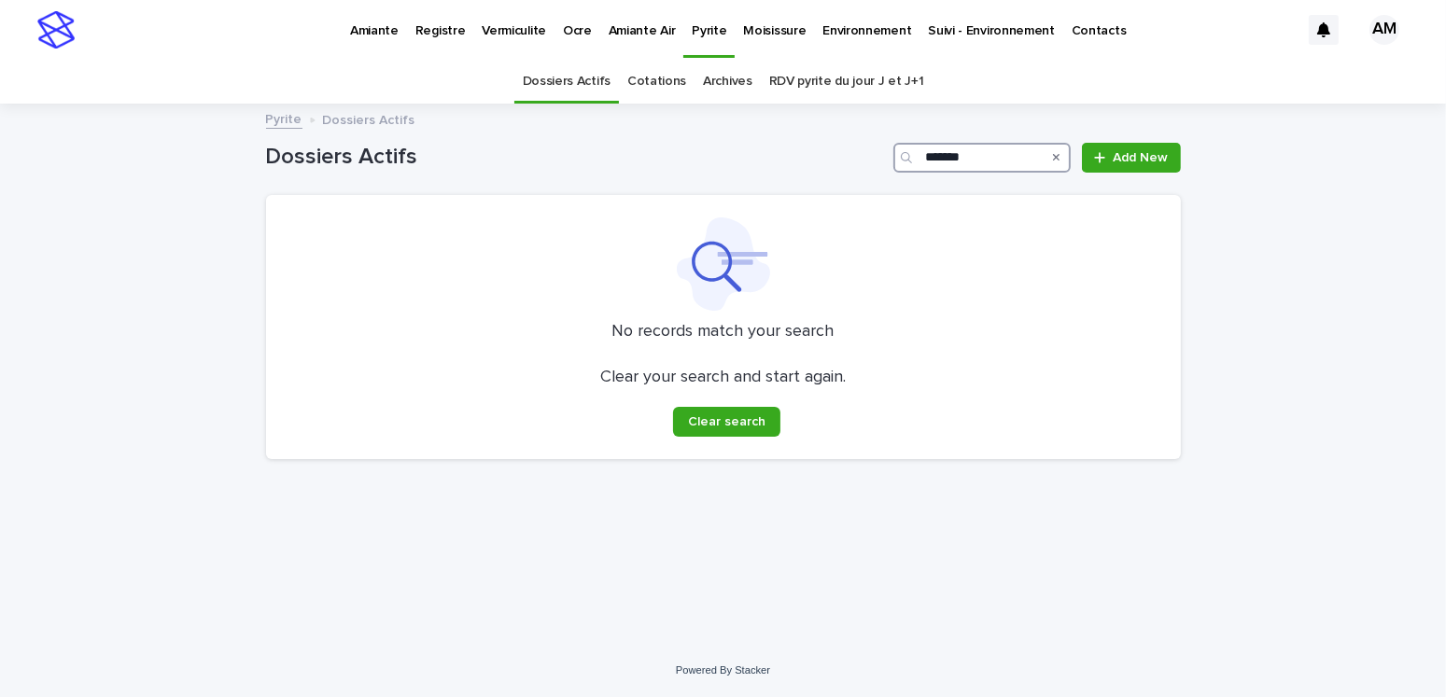
click at [987, 162] on input "*******" at bounding box center [981, 158] width 177 height 30
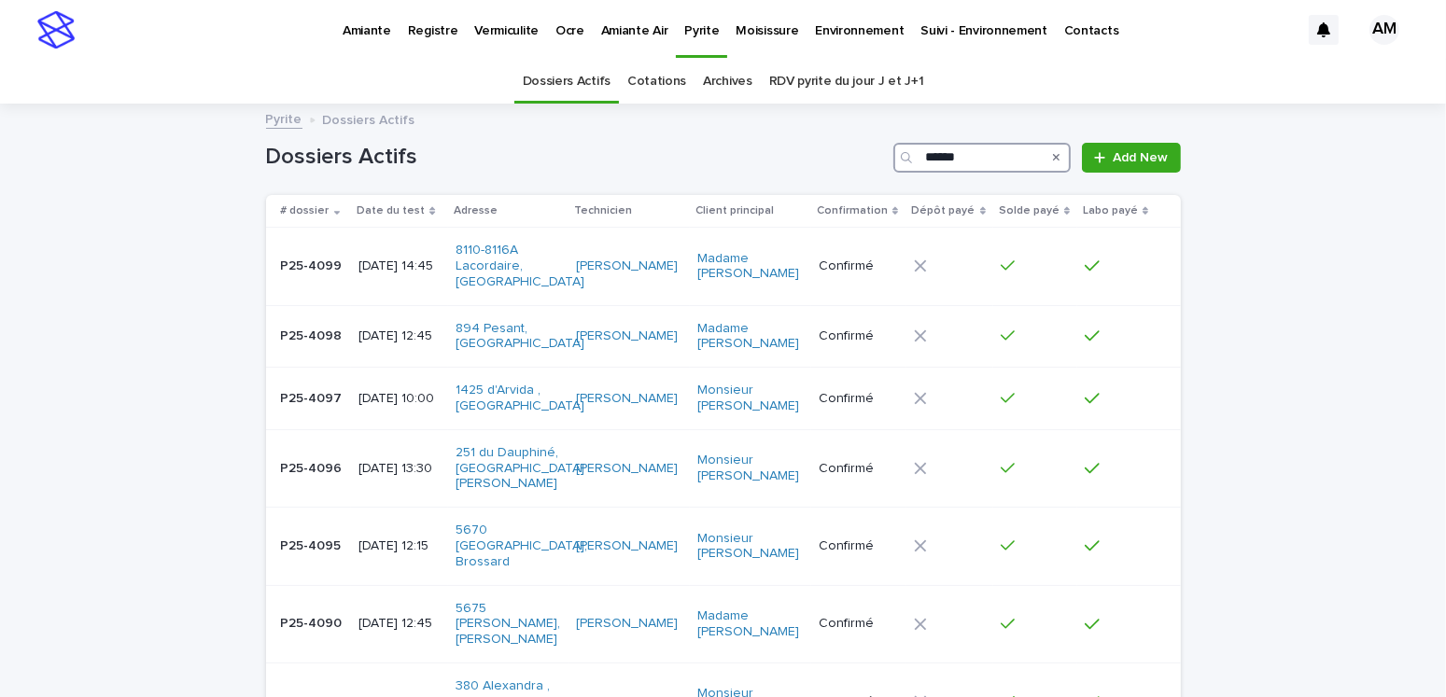
type input "*******"
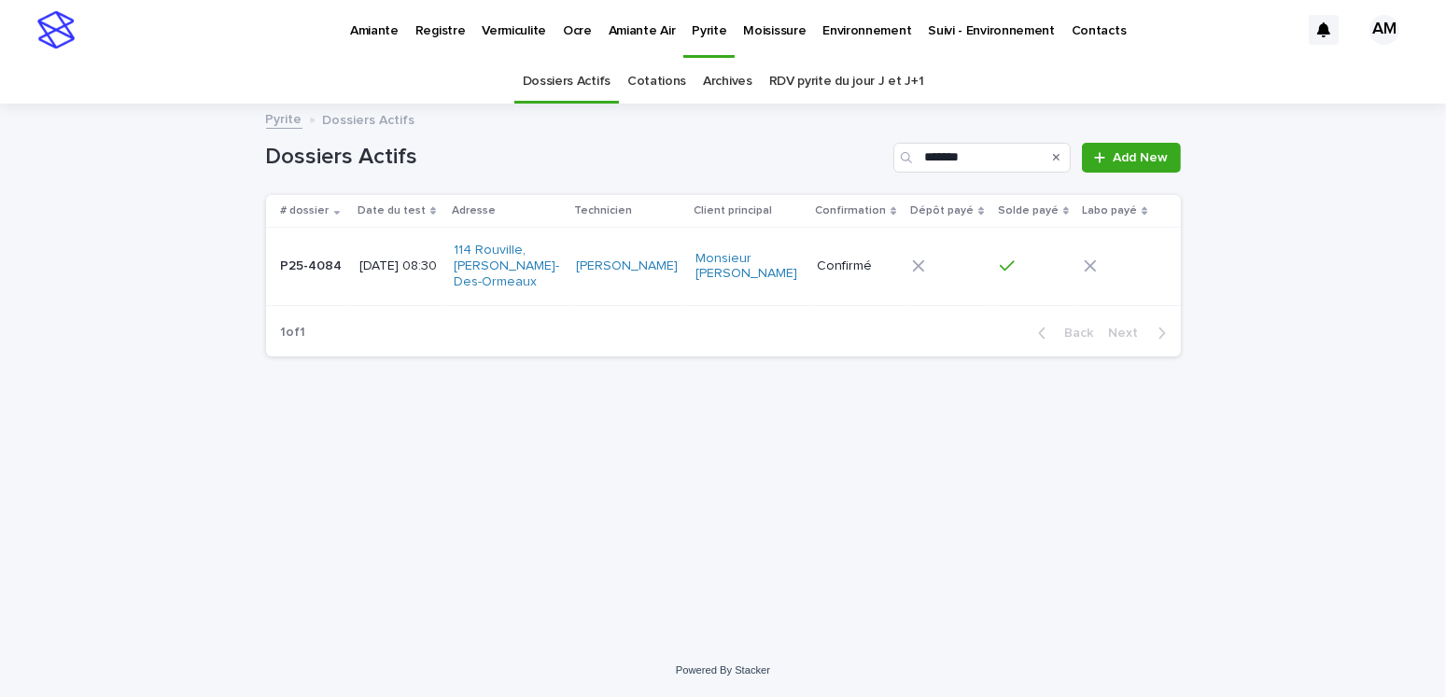
click at [372, 237] on td "[DATE] 08:30" at bounding box center [399, 266] width 95 height 77
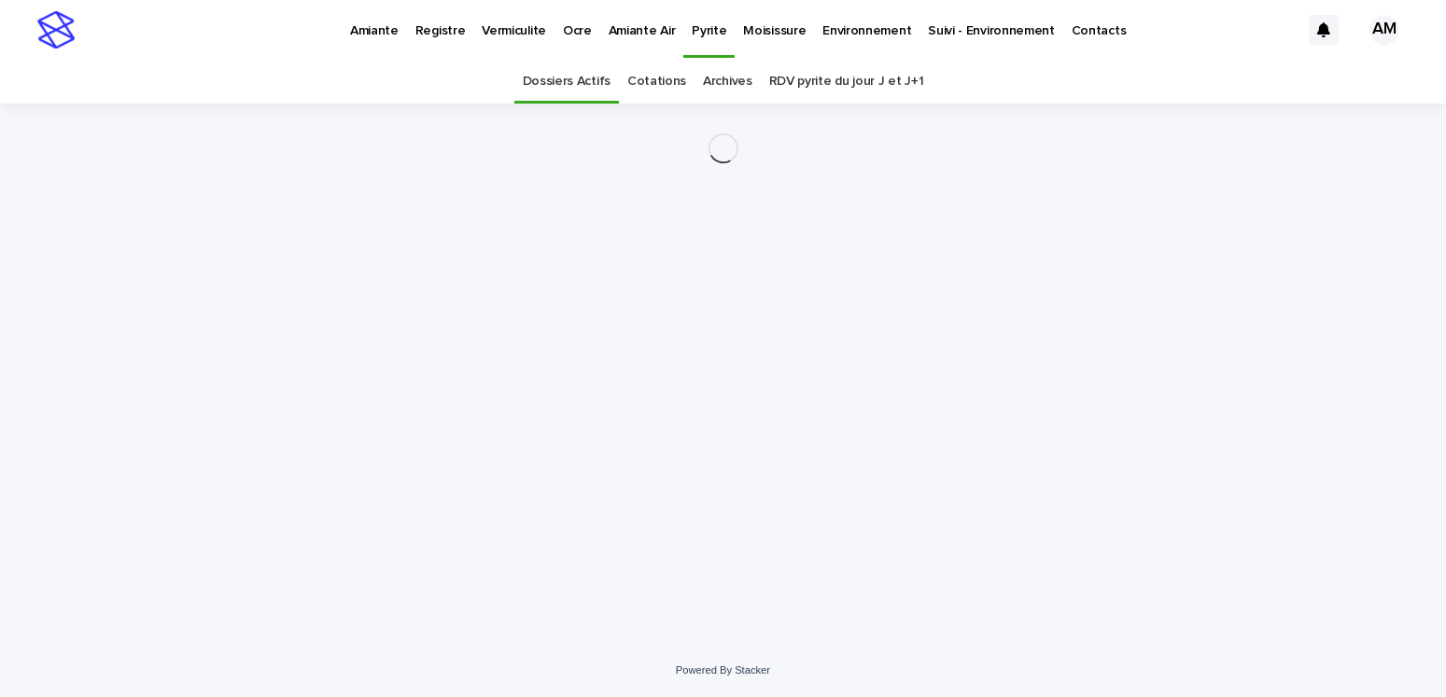
click at [372, 237] on div "Loading... Saving… Loading... Saving…" at bounding box center [724, 351] width 934 height 494
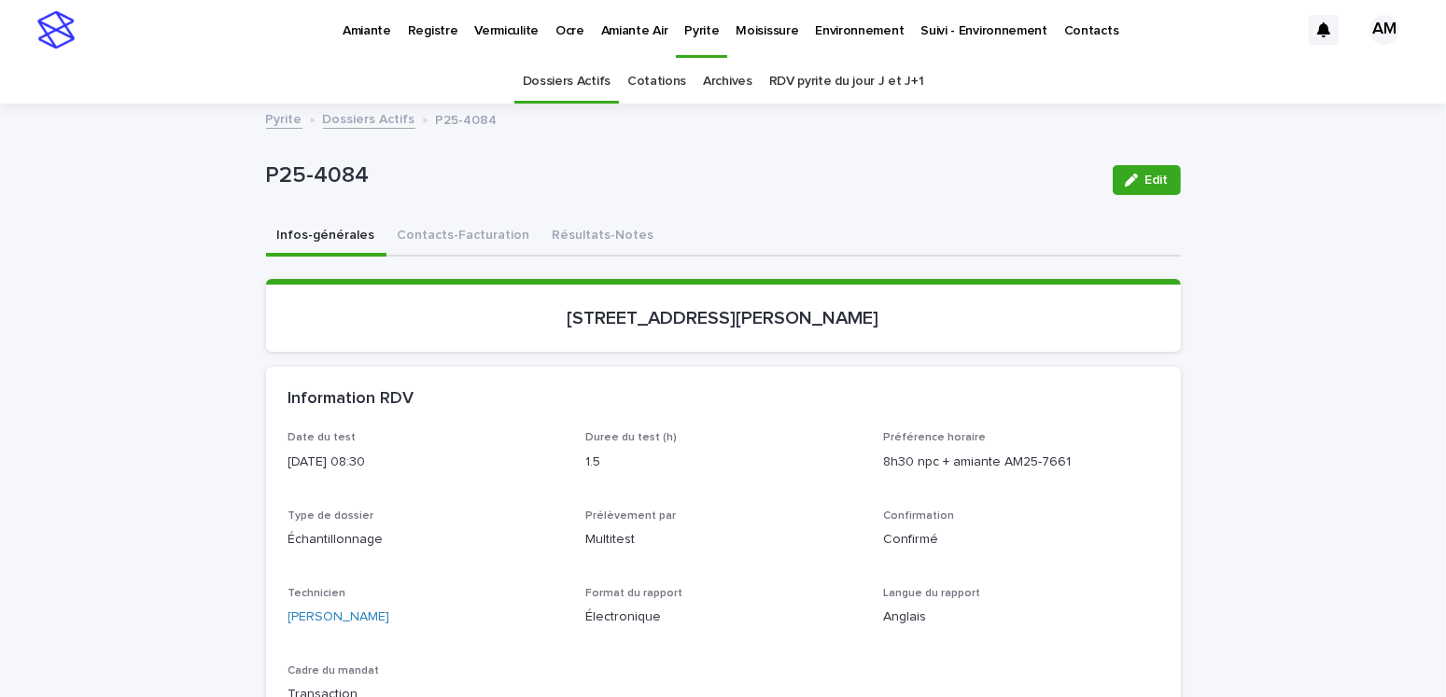
click at [751, 188] on p "P25-4084" at bounding box center [682, 175] width 832 height 27
click at [592, 224] on button "Résultats-Notes" at bounding box center [603, 237] width 124 height 39
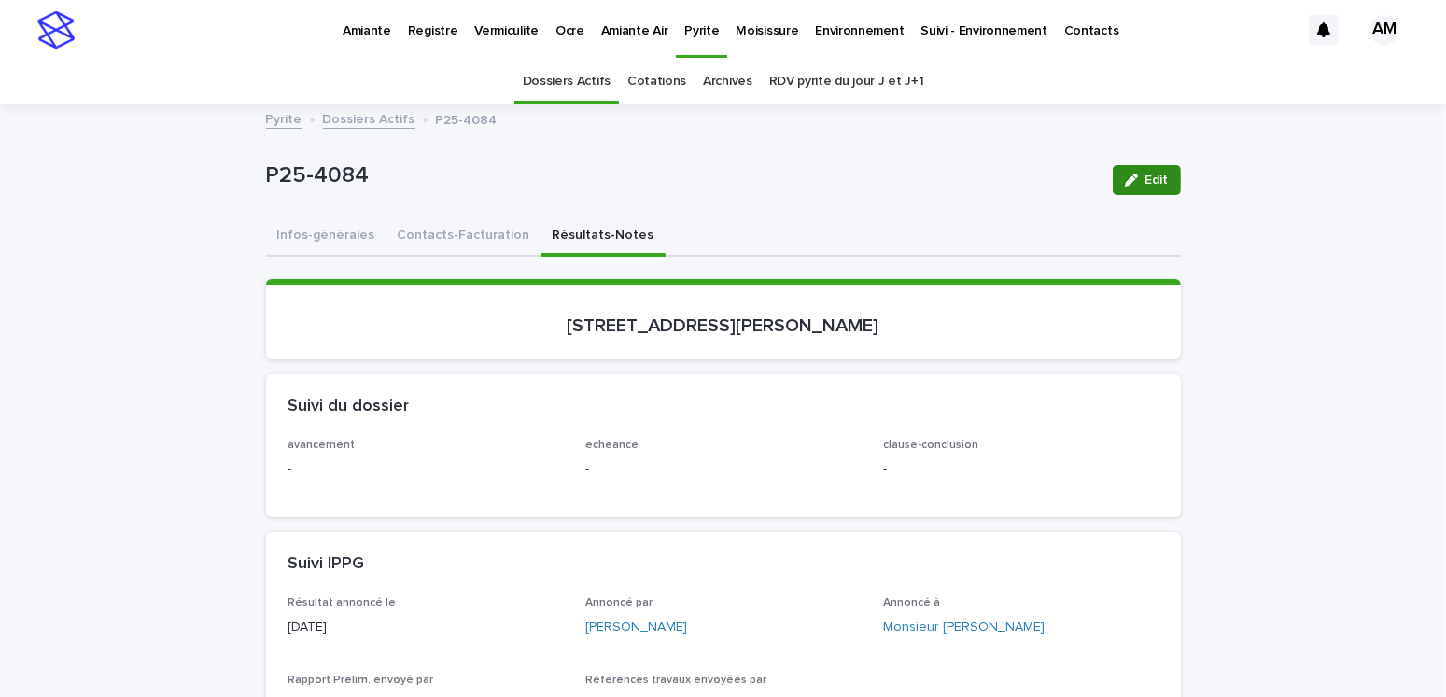
drag, startPoint x: 1135, startPoint y: 180, endPoint x: 1022, endPoint y: 244, distance: 129.6
click at [1135, 180] on div "button" at bounding box center [1135, 180] width 21 height 13
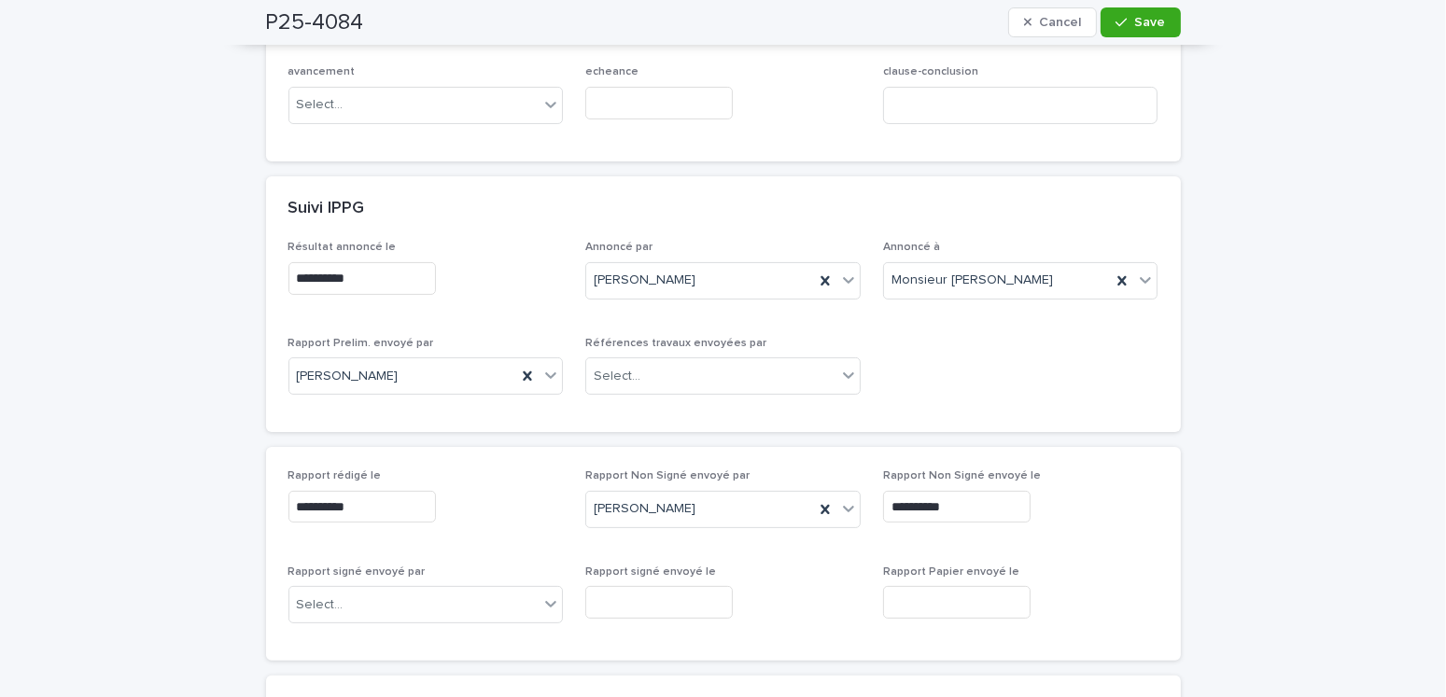
scroll to position [653, 0]
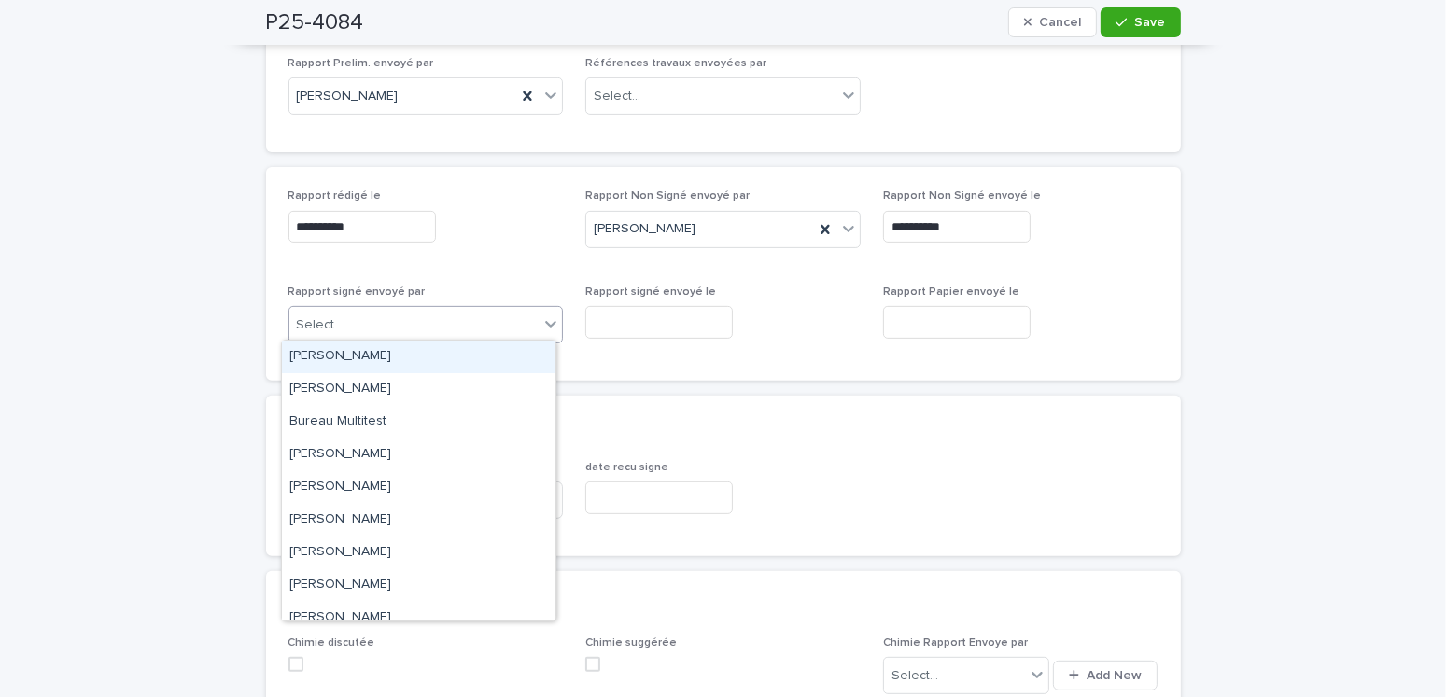
click at [392, 328] on div "Select..." at bounding box center [414, 325] width 250 height 31
click at [374, 354] on div "[PERSON_NAME]" at bounding box center [419, 357] width 274 height 33
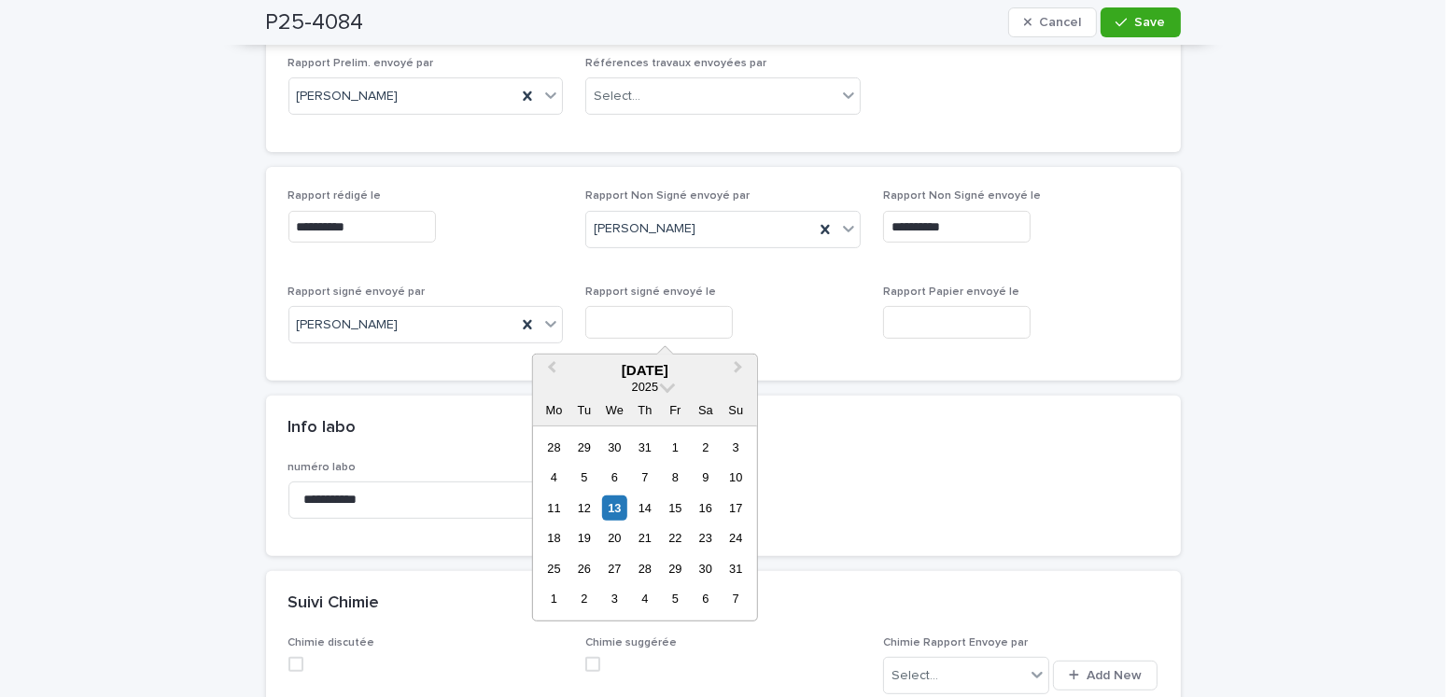
click at [690, 317] on input "text" at bounding box center [659, 322] width 148 height 33
click at [627, 507] on div "11 12 13 14 15 16 17" at bounding box center [645, 508] width 212 height 30
click at [614, 508] on div "13" at bounding box center [614, 508] width 25 height 25
type input "**********"
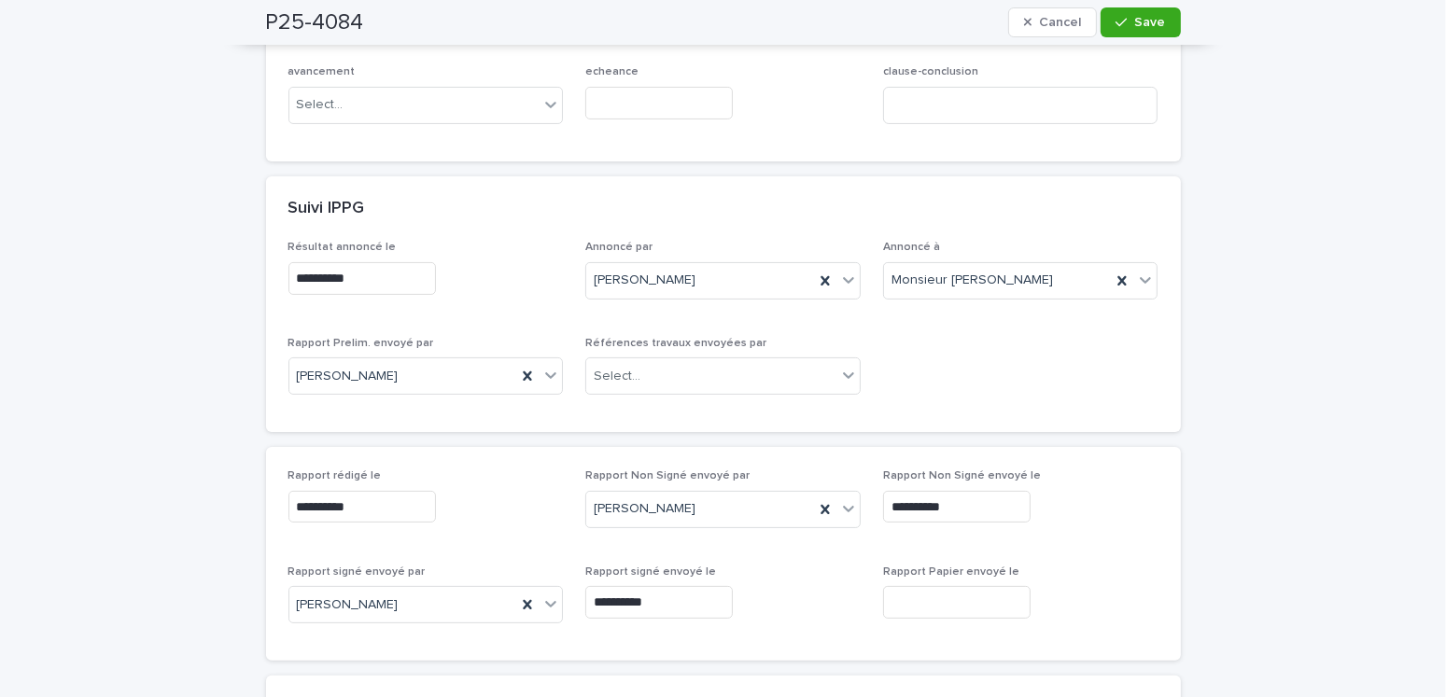
scroll to position [0, 0]
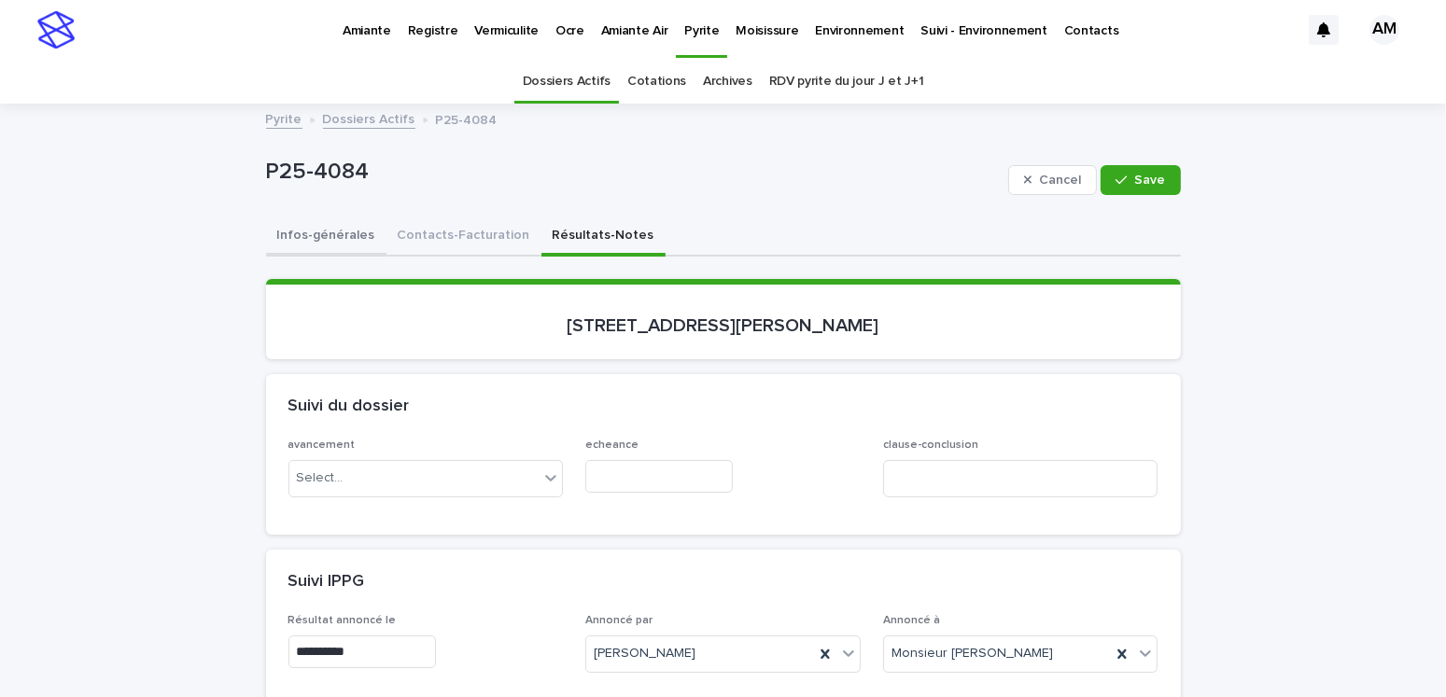
click at [331, 235] on button "Infos-générales" at bounding box center [326, 237] width 120 height 39
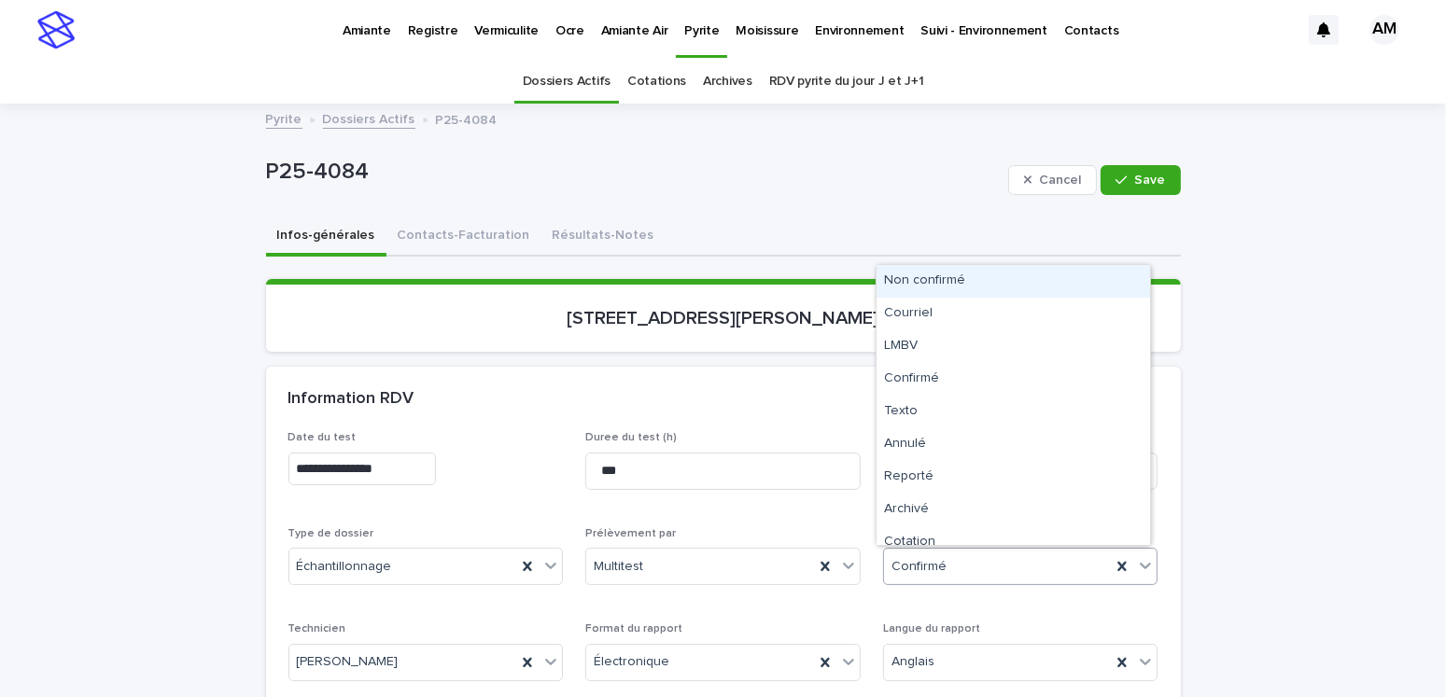
click at [955, 563] on div "Confirmé" at bounding box center [998, 567] width 228 height 31
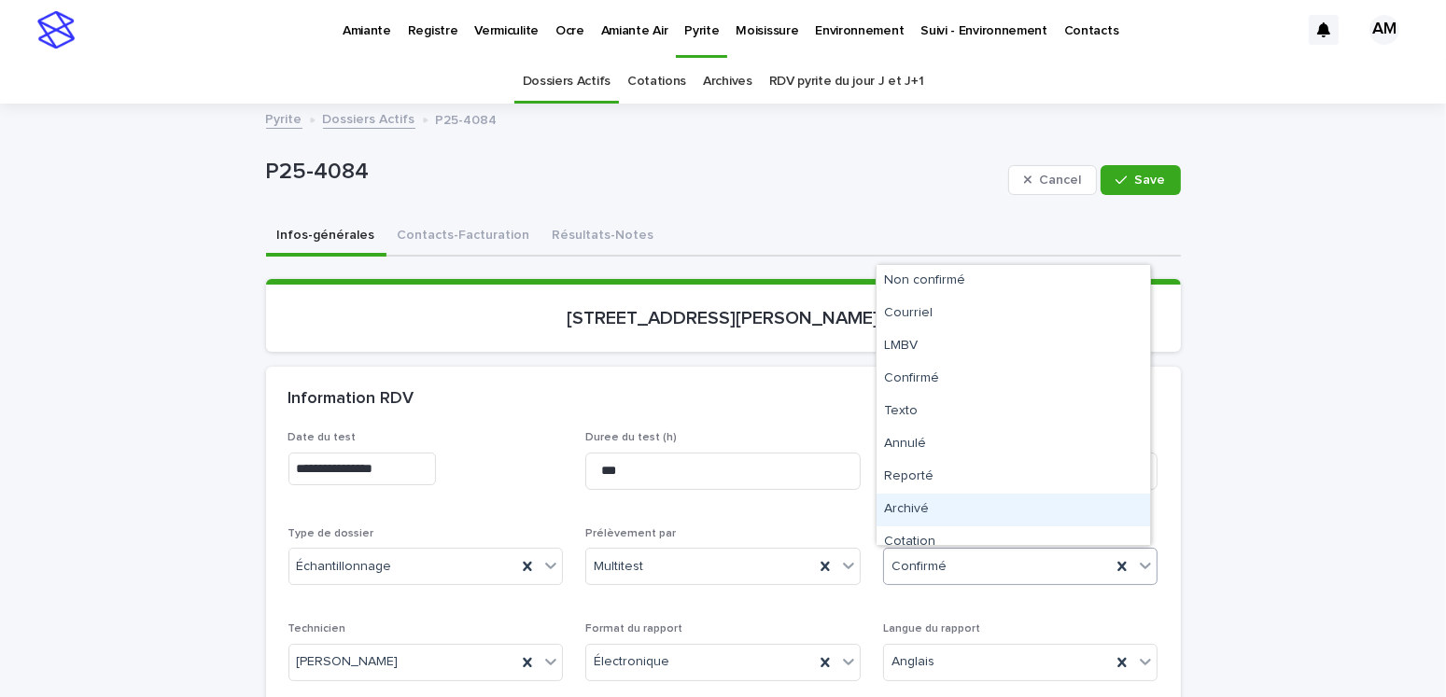
click at [921, 499] on div "Archivé" at bounding box center [1014, 510] width 274 height 33
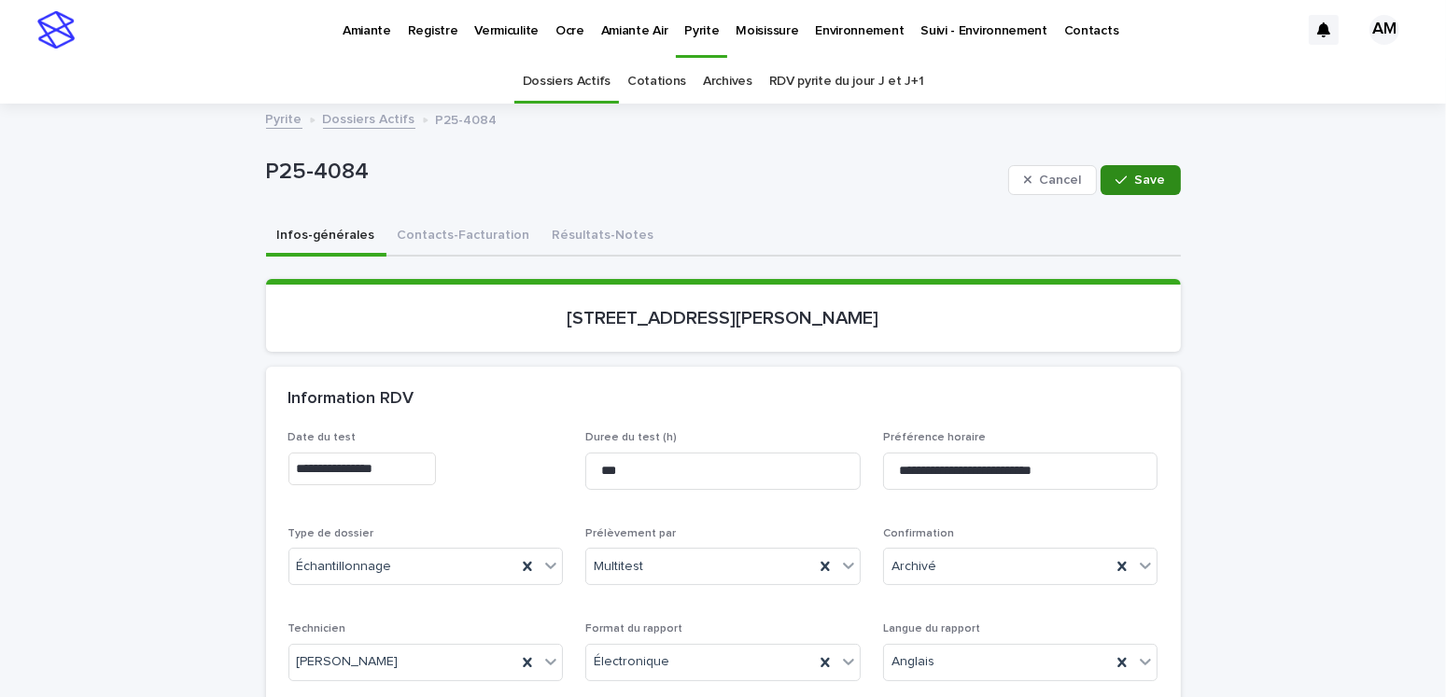
click at [1128, 180] on div "button" at bounding box center [1125, 180] width 19 height 13
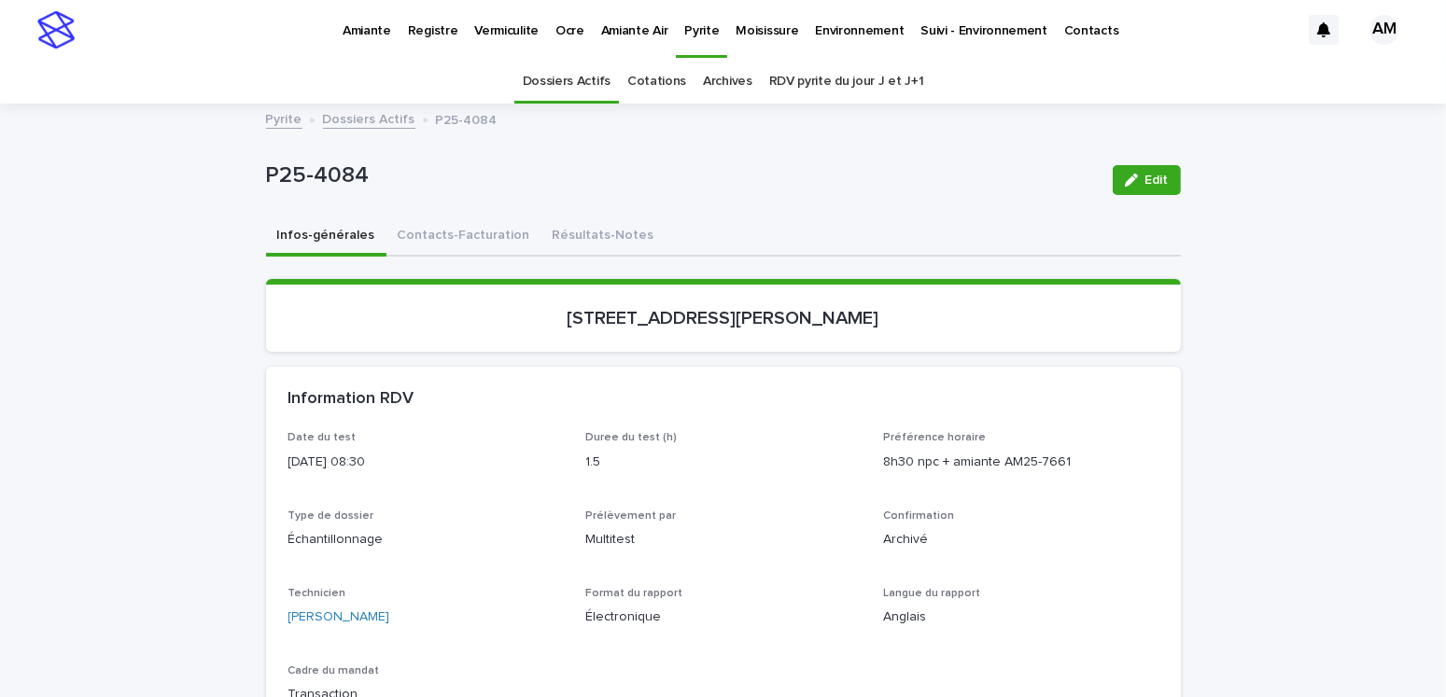
click at [368, 129] on div "Pyrite Dossiers Actifs P25-4084" at bounding box center [724, 120] width 934 height 26
click at [358, 118] on link "Dossiers Actifs" at bounding box center [369, 117] width 92 height 21
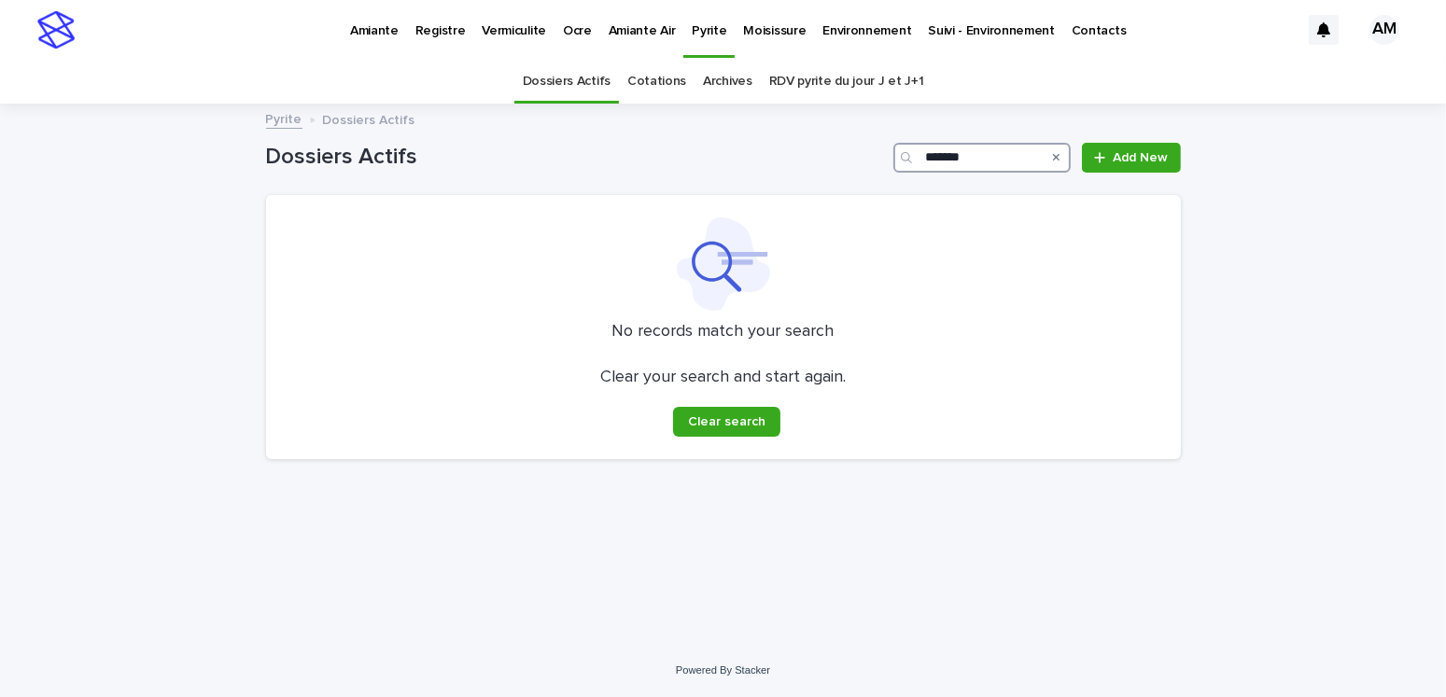
click at [1003, 154] on input "*******" at bounding box center [981, 158] width 177 height 30
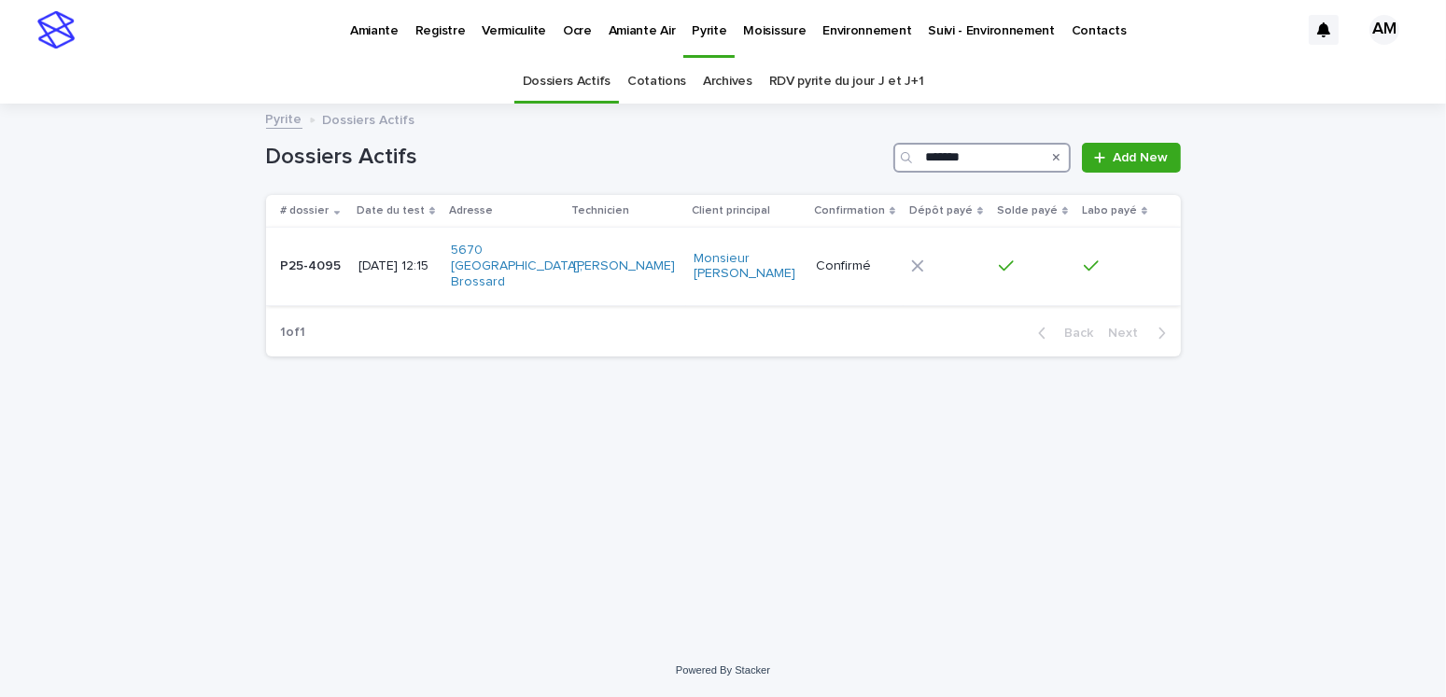
type input "*******"
click at [399, 255] on div "[DATE] 12:15" at bounding box center [396, 265] width 77 height 20
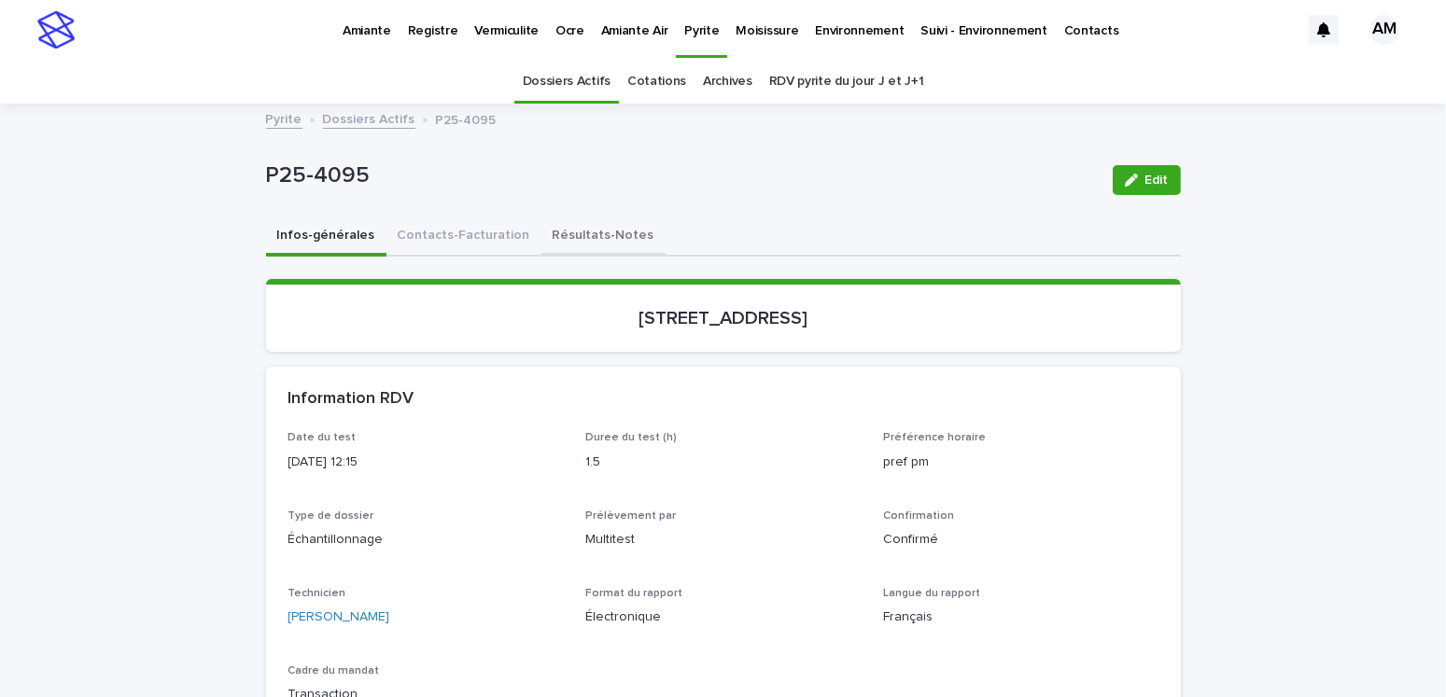
click at [581, 234] on button "Résultats-Notes" at bounding box center [603, 237] width 124 height 39
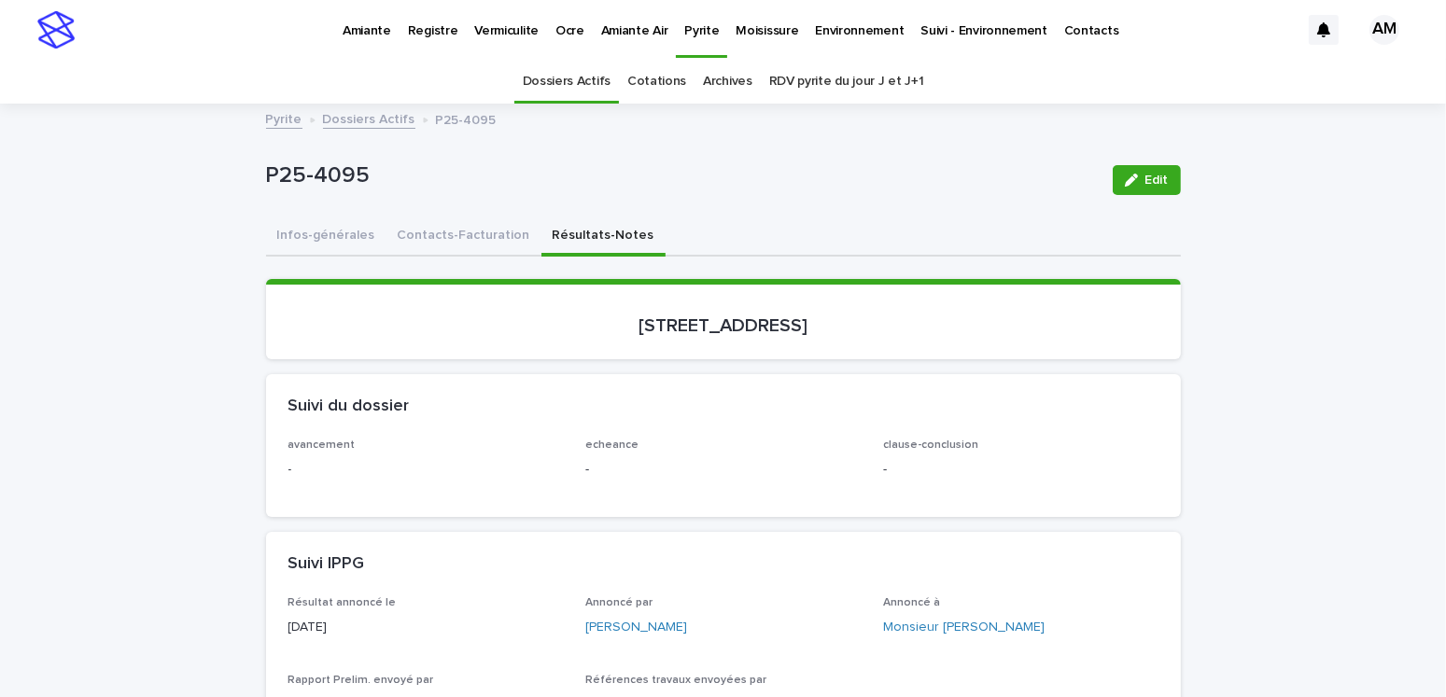
click at [1135, 171] on button "Edit" at bounding box center [1147, 180] width 68 height 30
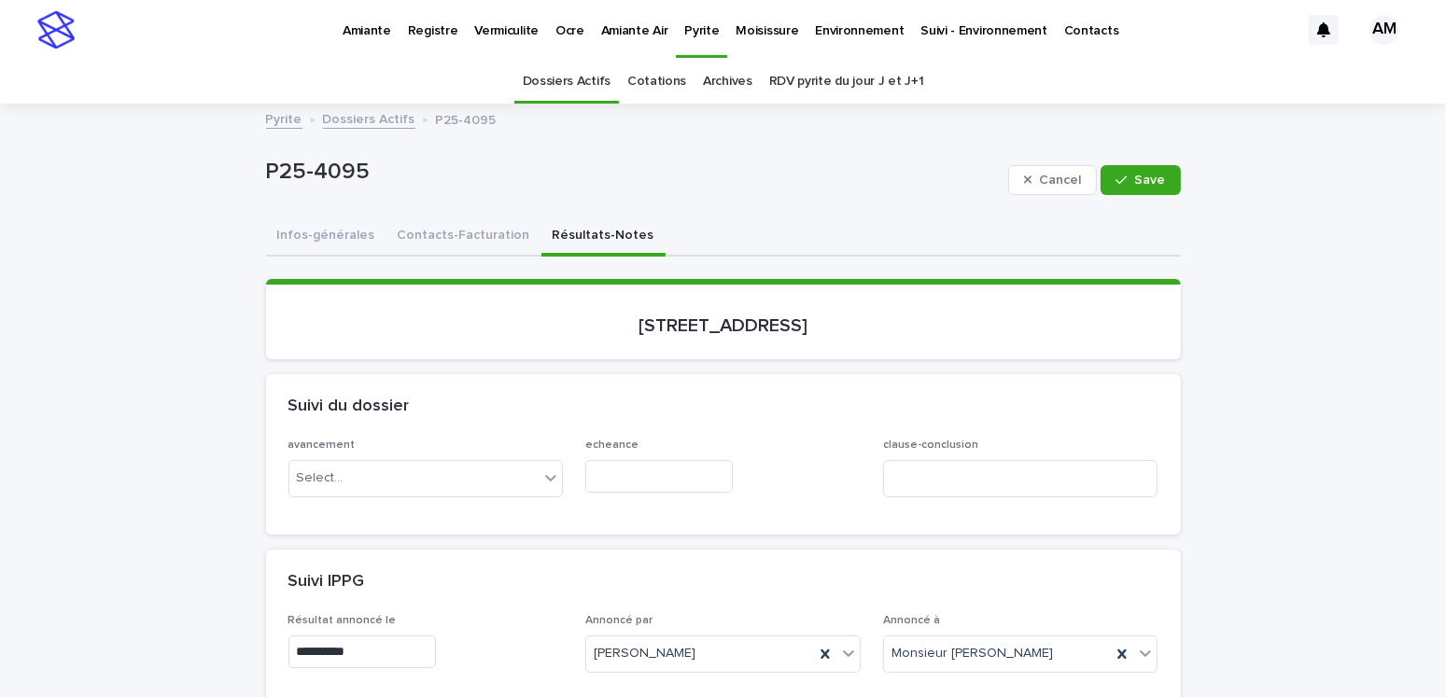
scroll to position [373, 0]
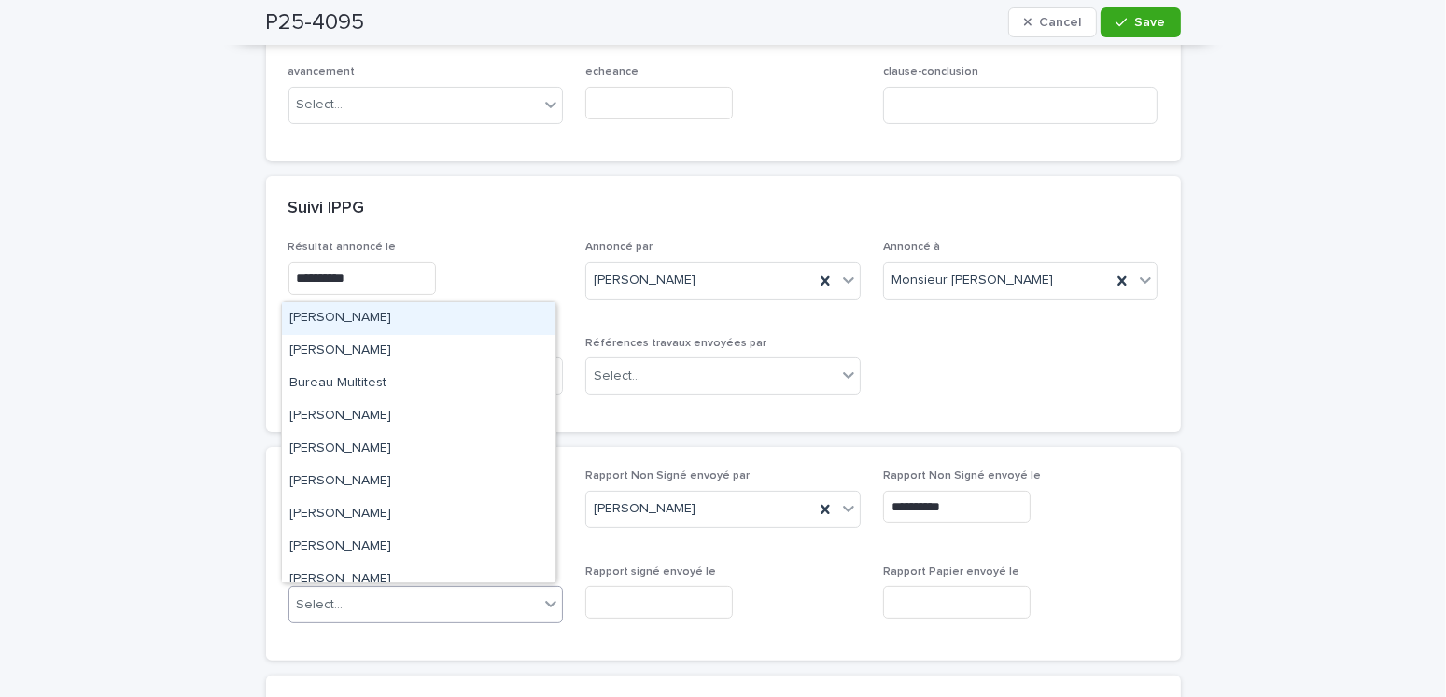
click at [400, 593] on div "Select..." at bounding box center [414, 605] width 250 height 31
click at [345, 316] on div "[PERSON_NAME]" at bounding box center [419, 318] width 274 height 33
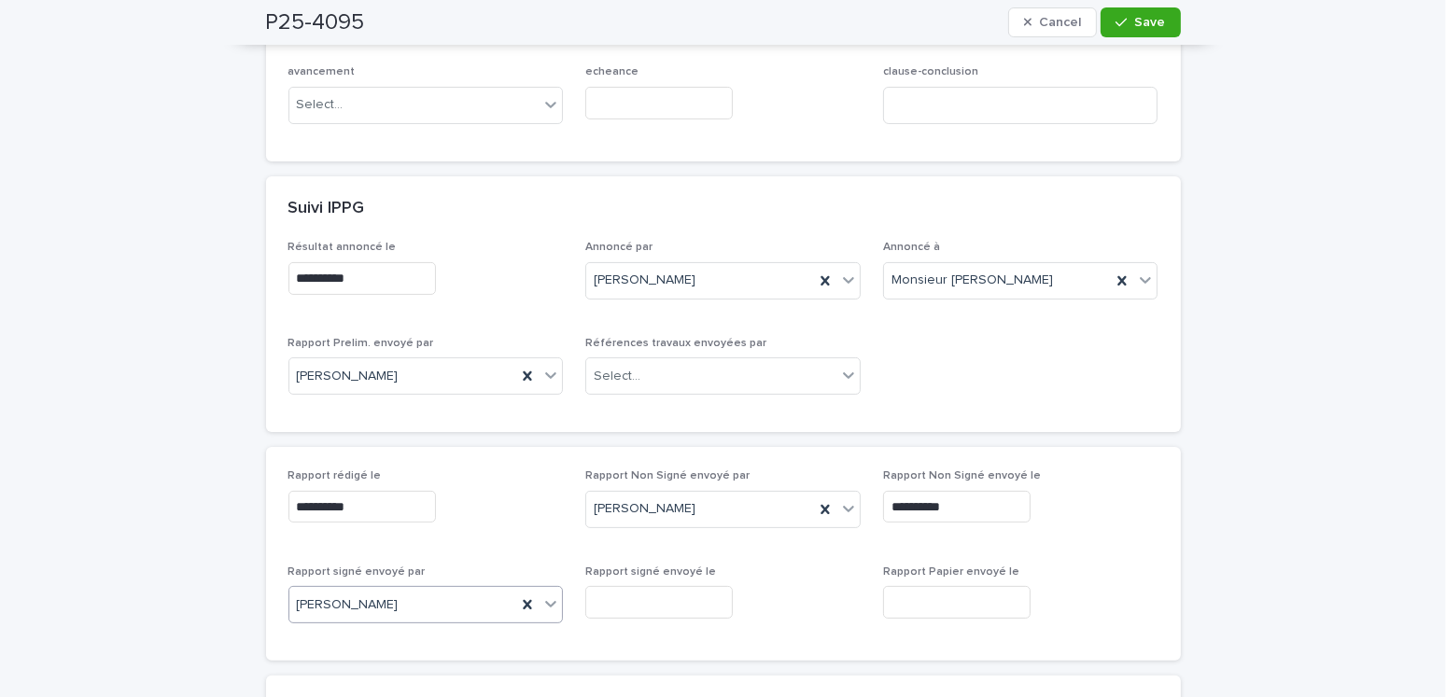
click at [602, 588] on input "text" at bounding box center [659, 602] width 148 height 33
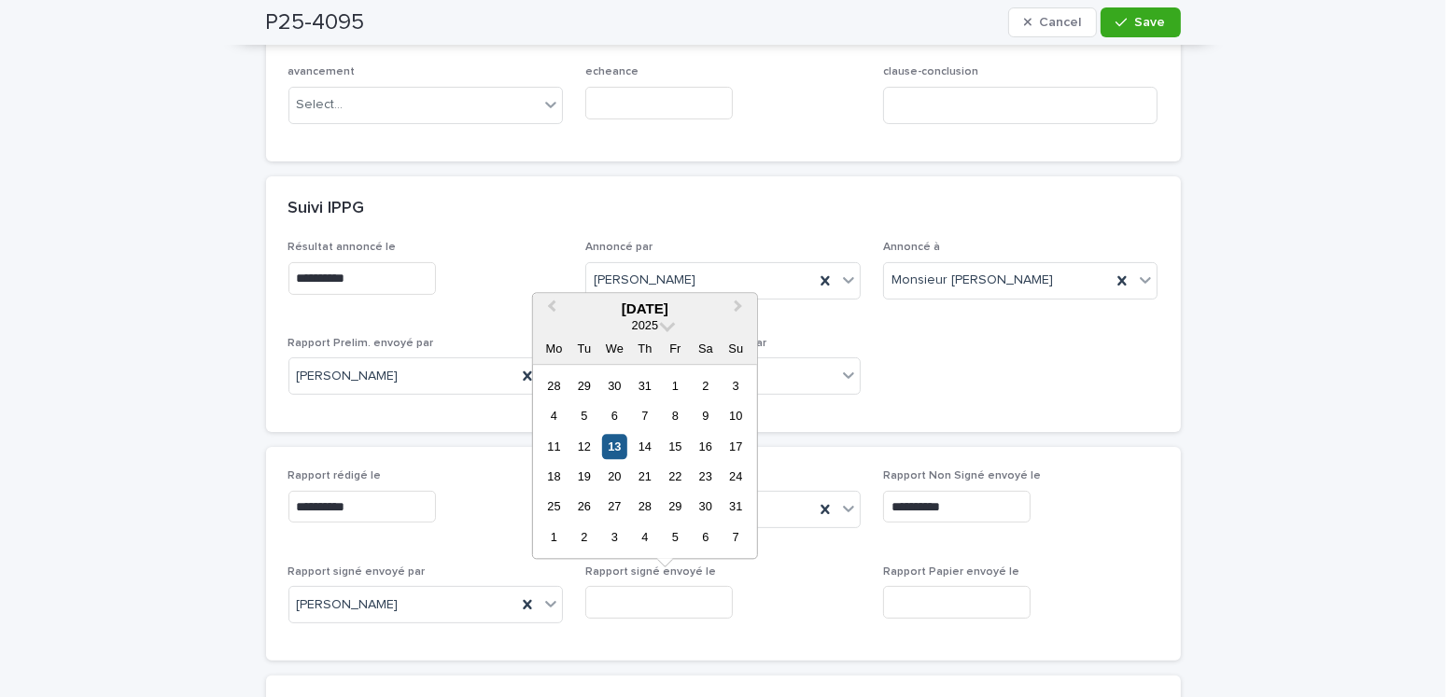
click at [618, 440] on div "13" at bounding box center [614, 446] width 25 height 25
type input "**********"
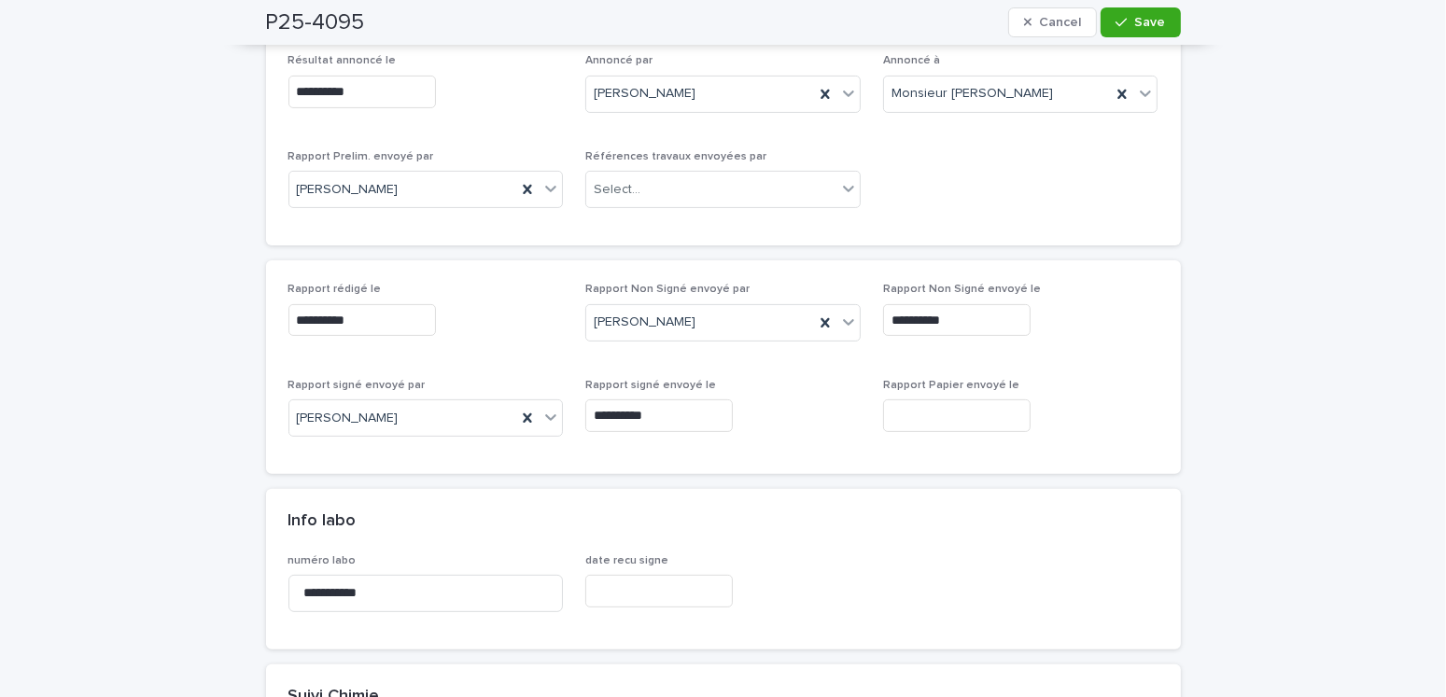
scroll to position [0, 0]
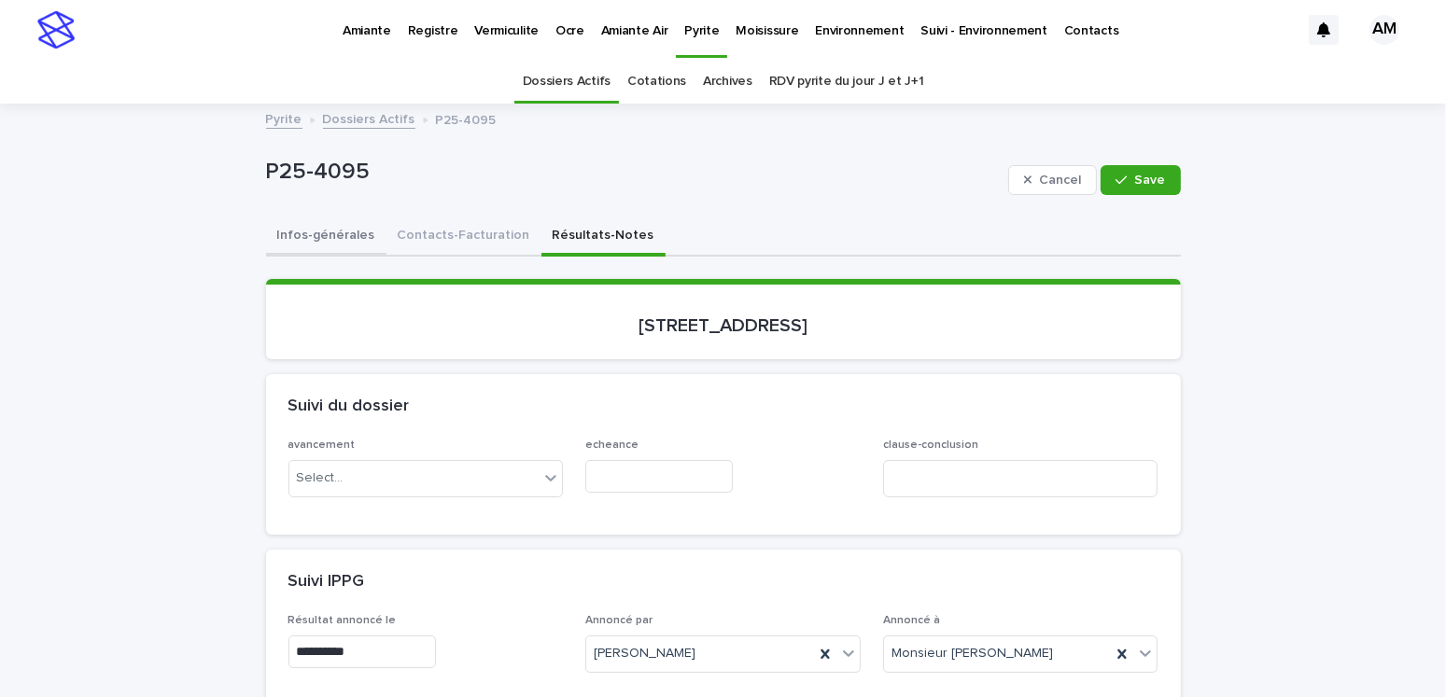
click at [303, 237] on button "Infos-générales" at bounding box center [326, 237] width 120 height 39
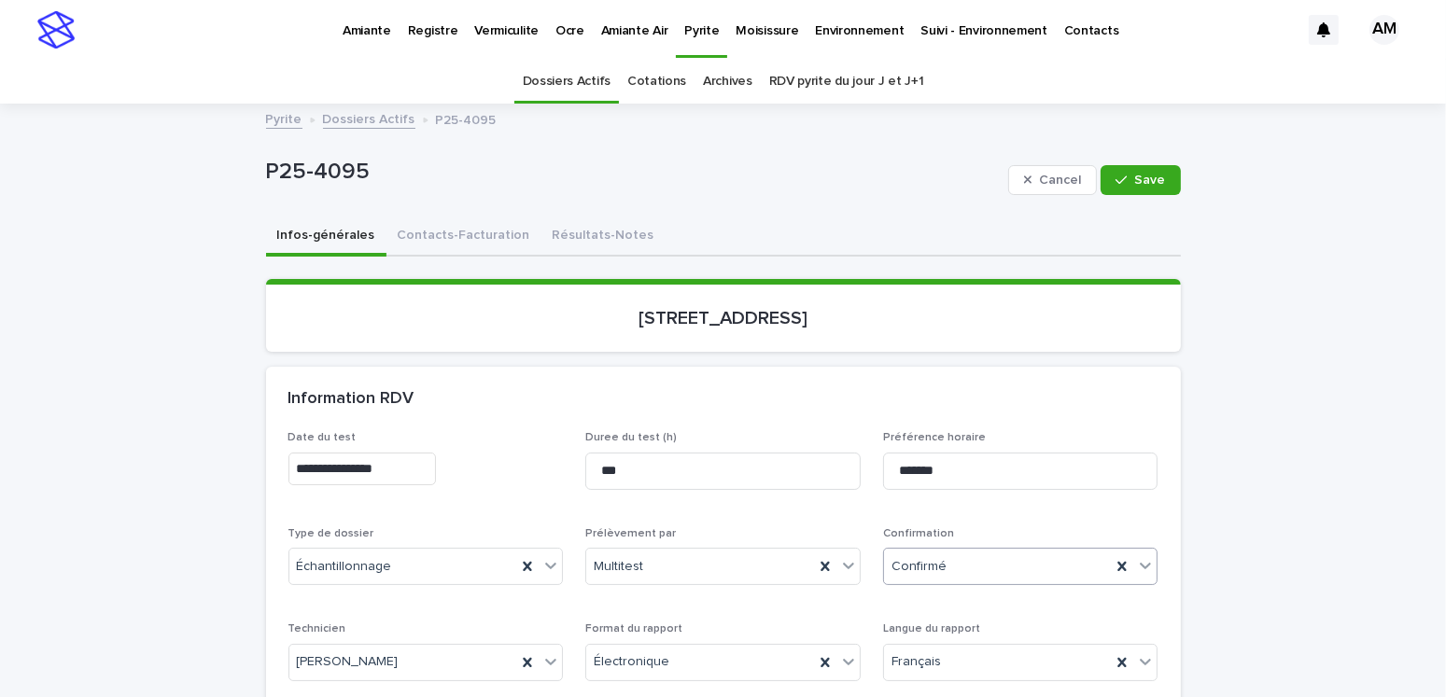
click at [949, 572] on div "Confirmé" at bounding box center [998, 567] width 228 height 31
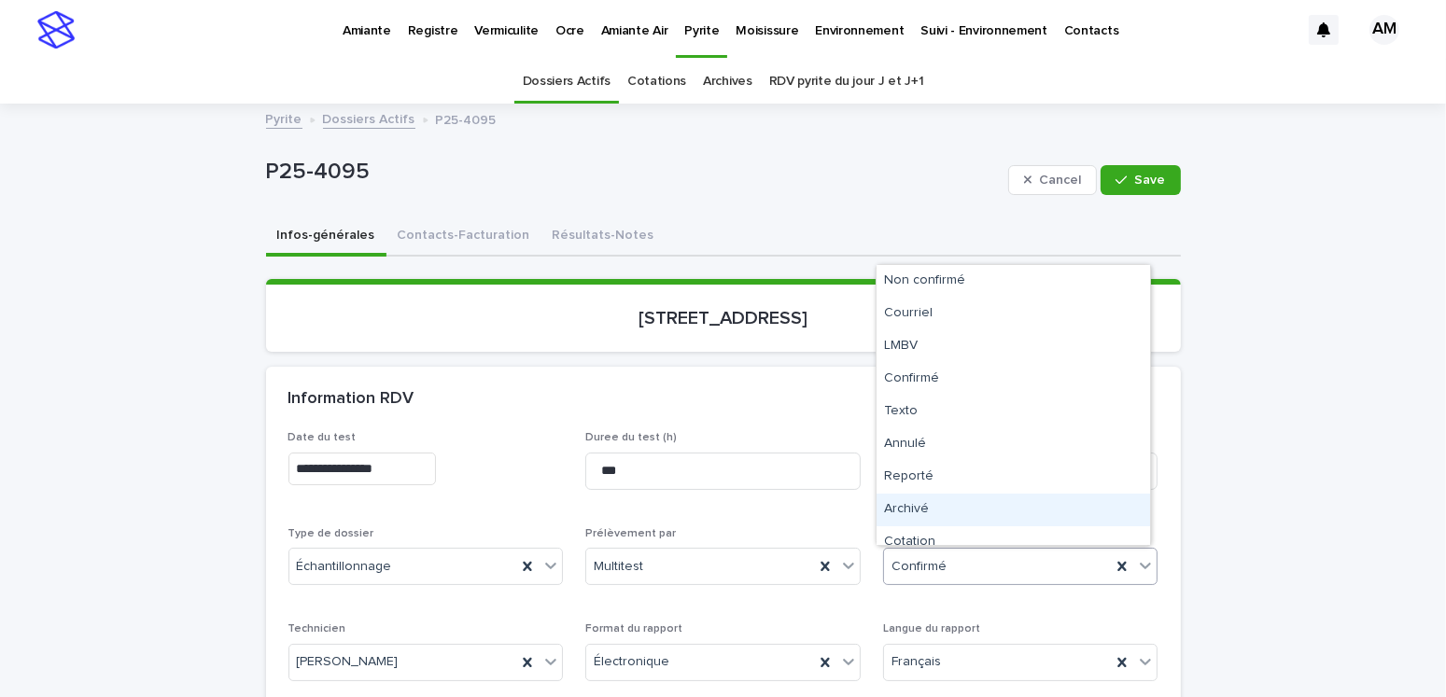
click at [929, 510] on div "Archivé" at bounding box center [1014, 510] width 274 height 33
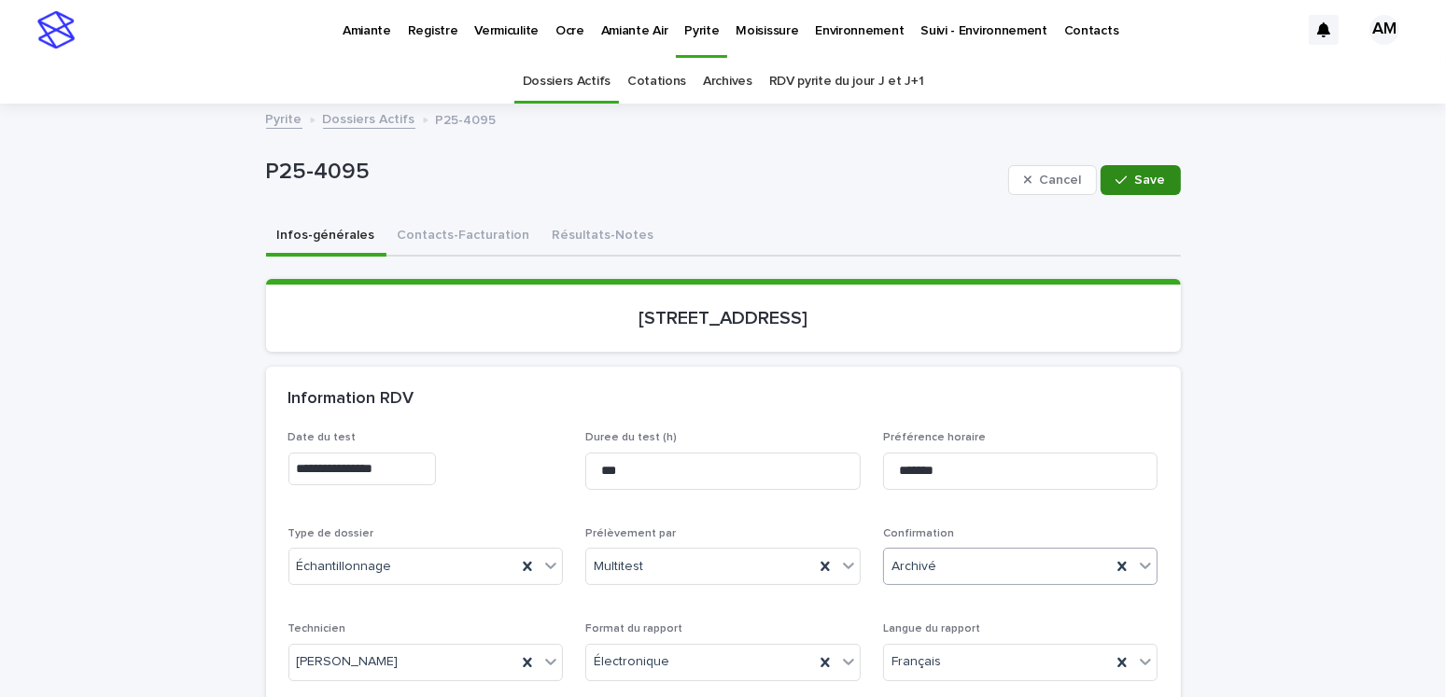
click at [1135, 174] on span "Save" at bounding box center [1150, 180] width 31 height 13
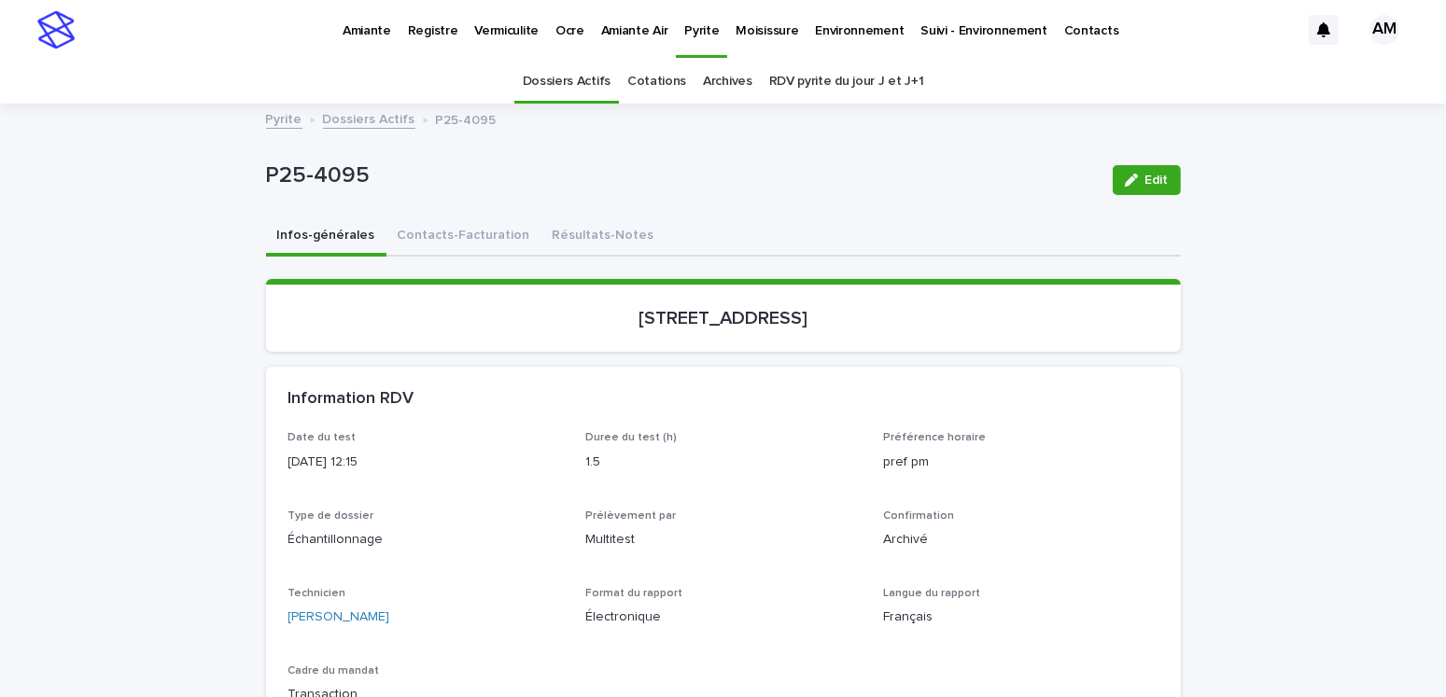
click at [383, 118] on link "Dossiers Actifs" at bounding box center [369, 117] width 92 height 21
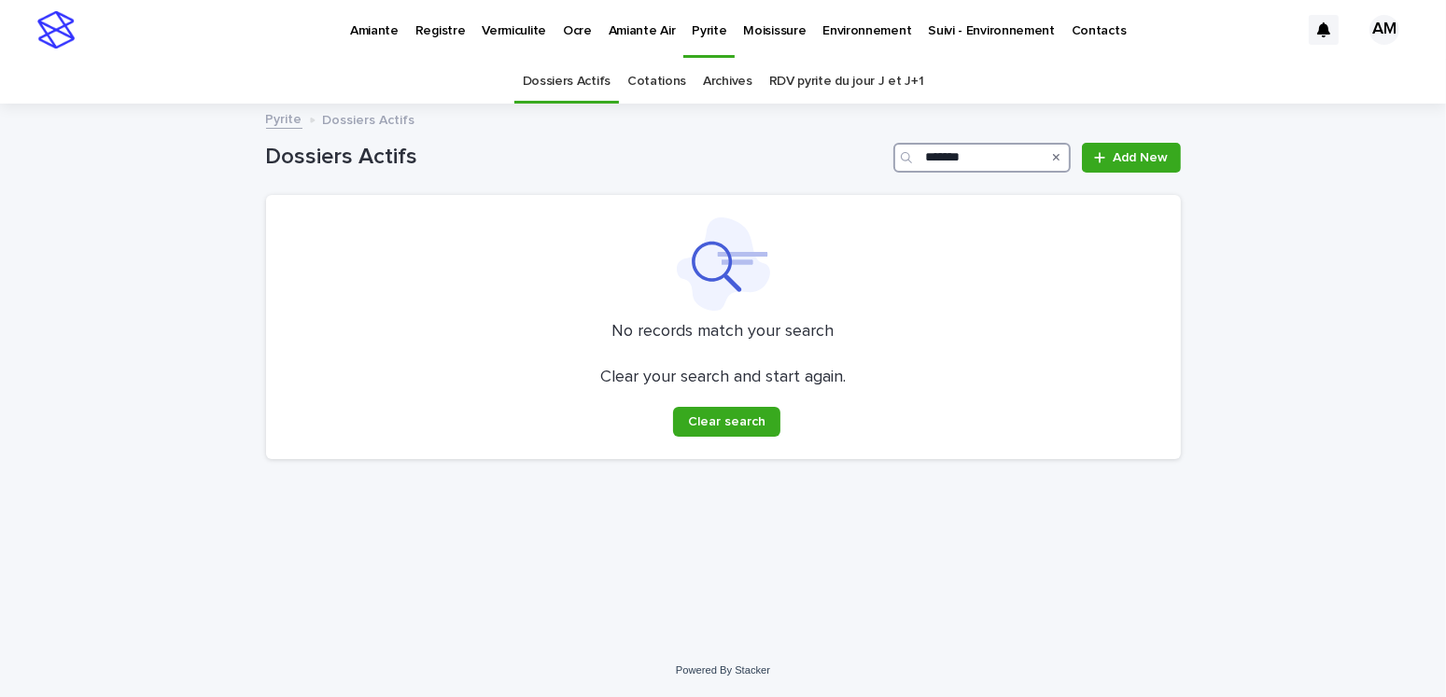
click at [984, 151] on input "*******" at bounding box center [981, 158] width 177 height 30
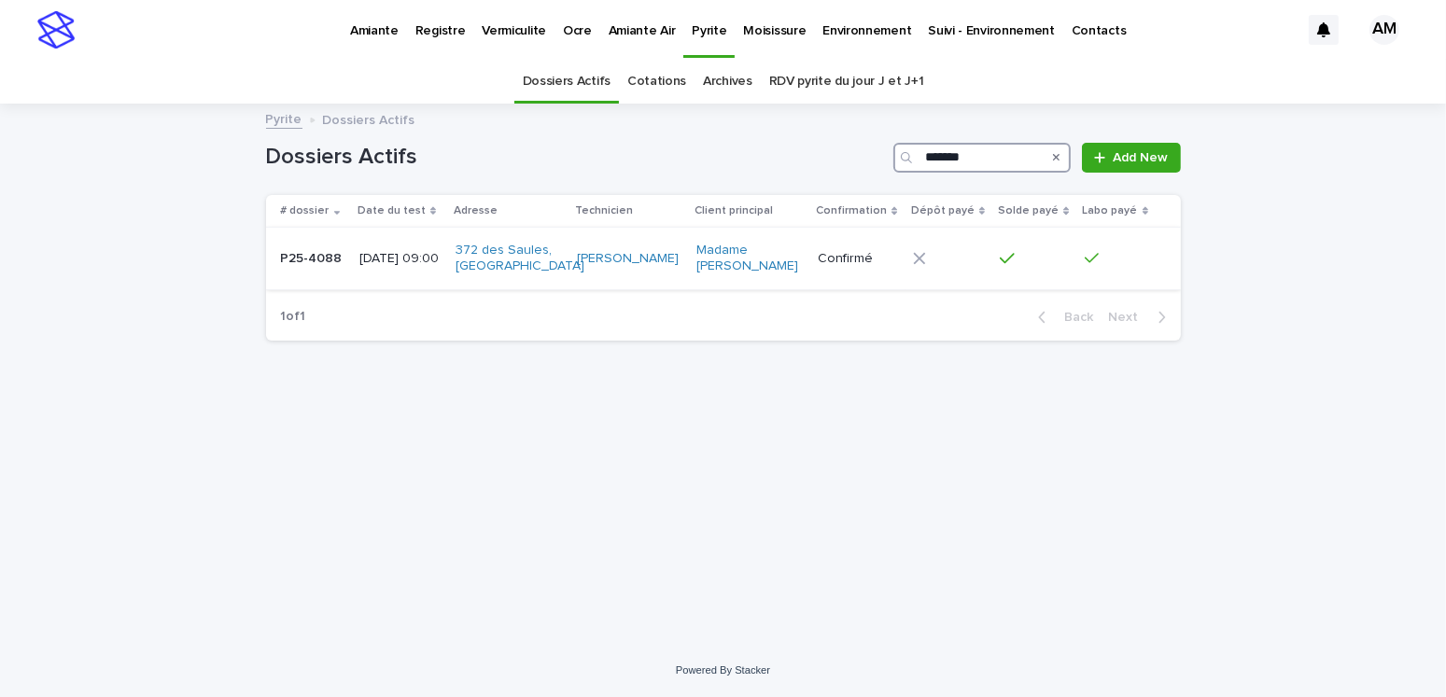
type input "*******"
click at [381, 267] on p "[DATE] 09:00" at bounding box center [399, 259] width 81 height 16
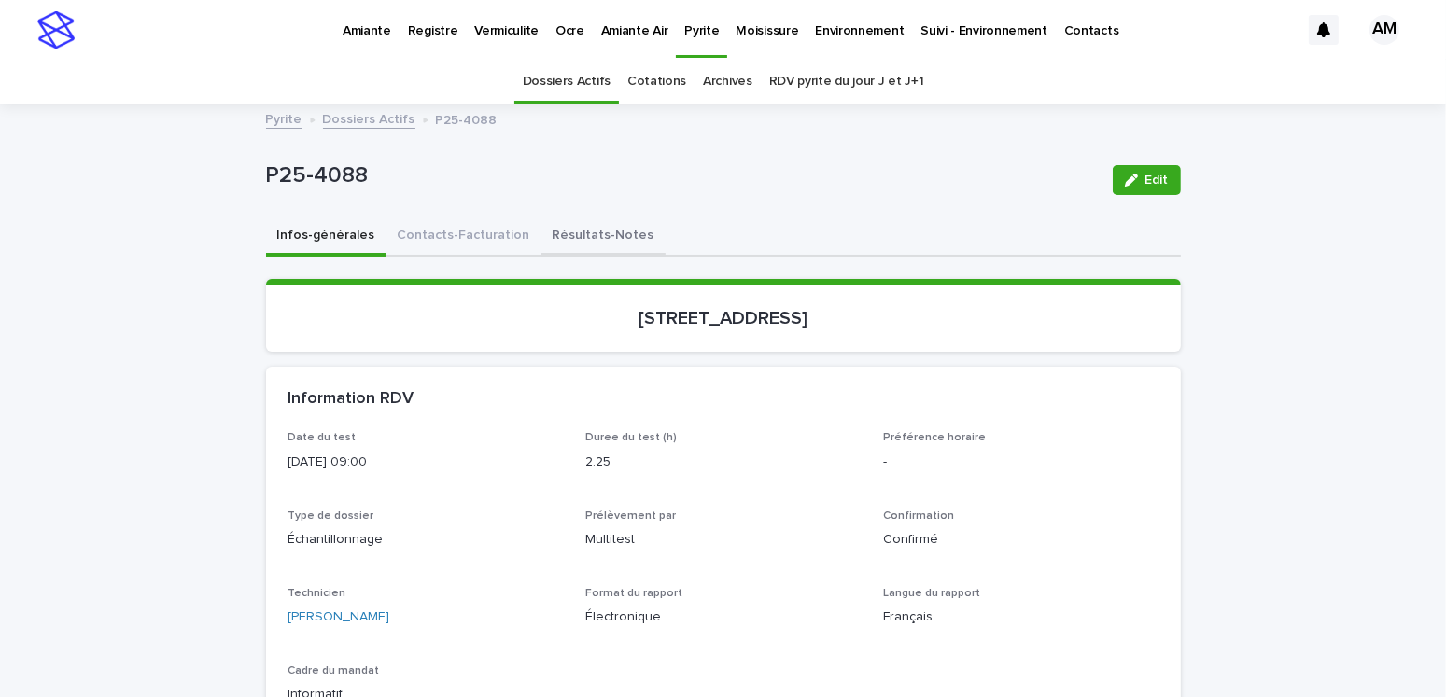
click at [589, 233] on button "Résultats-Notes" at bounding box center [603, 237] width 124 height 39
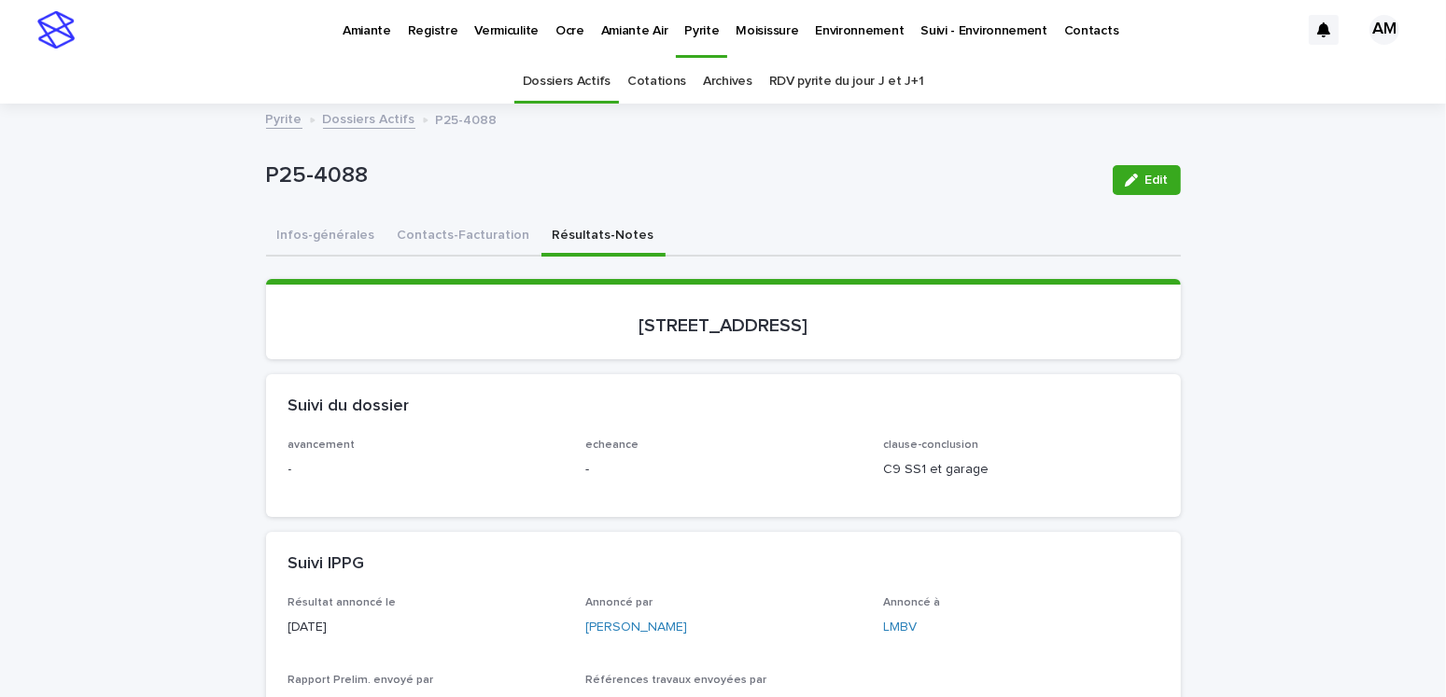
click at [1141, 189] on button "Edit" at bounding box center [1147, 180] width 68 height 30
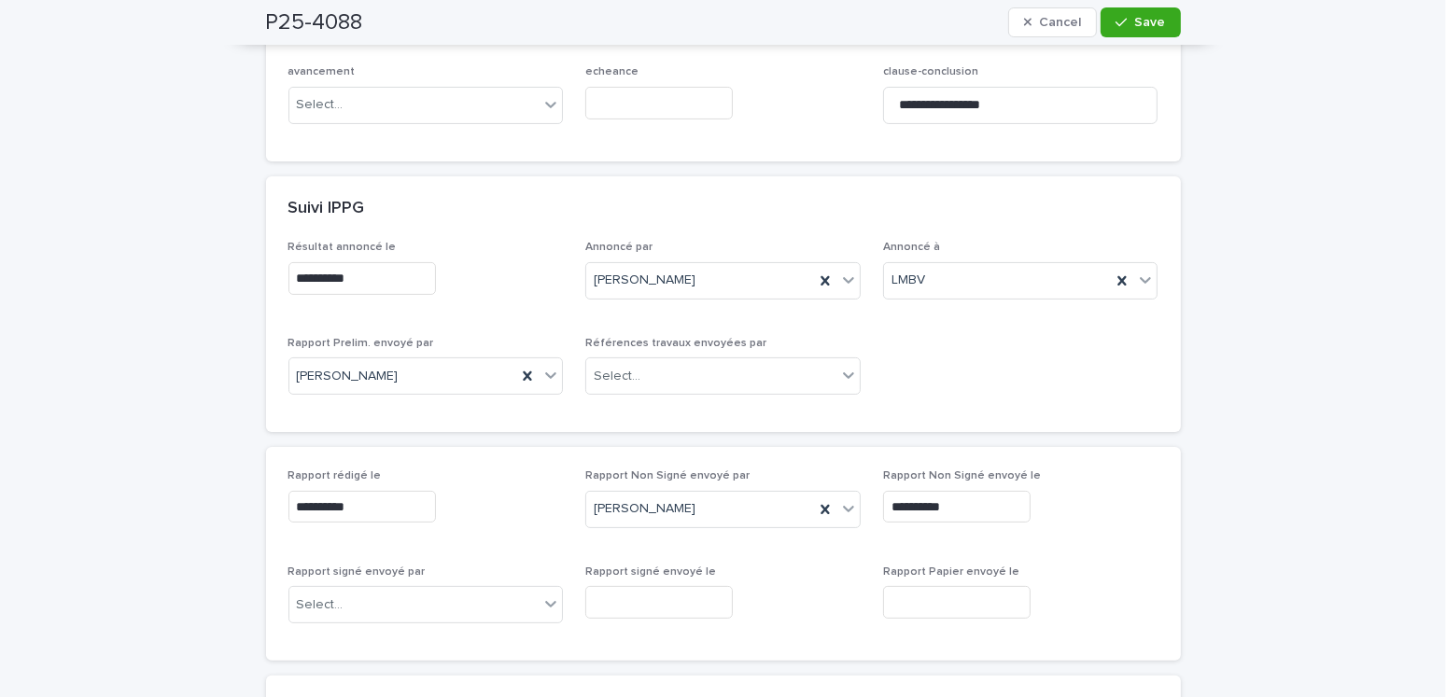
scroll to position [560, 0]
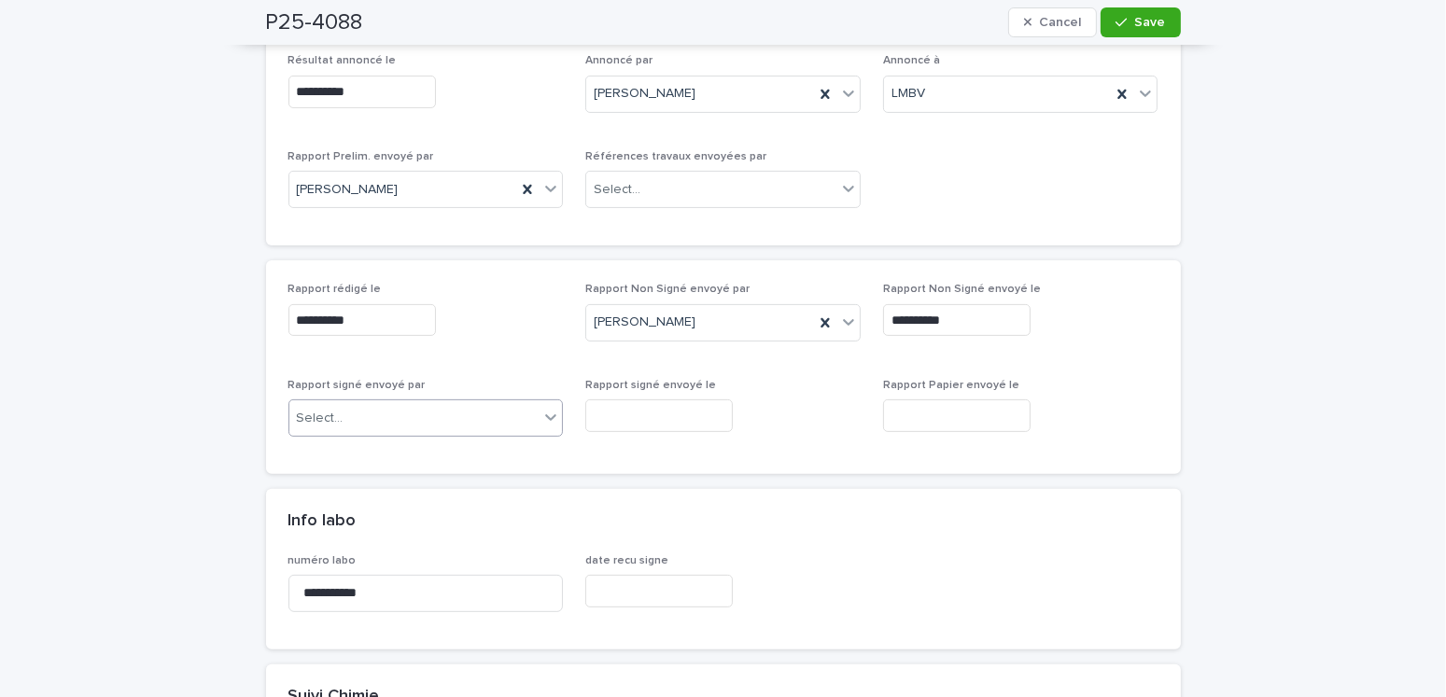
click at [388, 416] on div "Select..." at bounding box center [414, 418] width 250 height 31
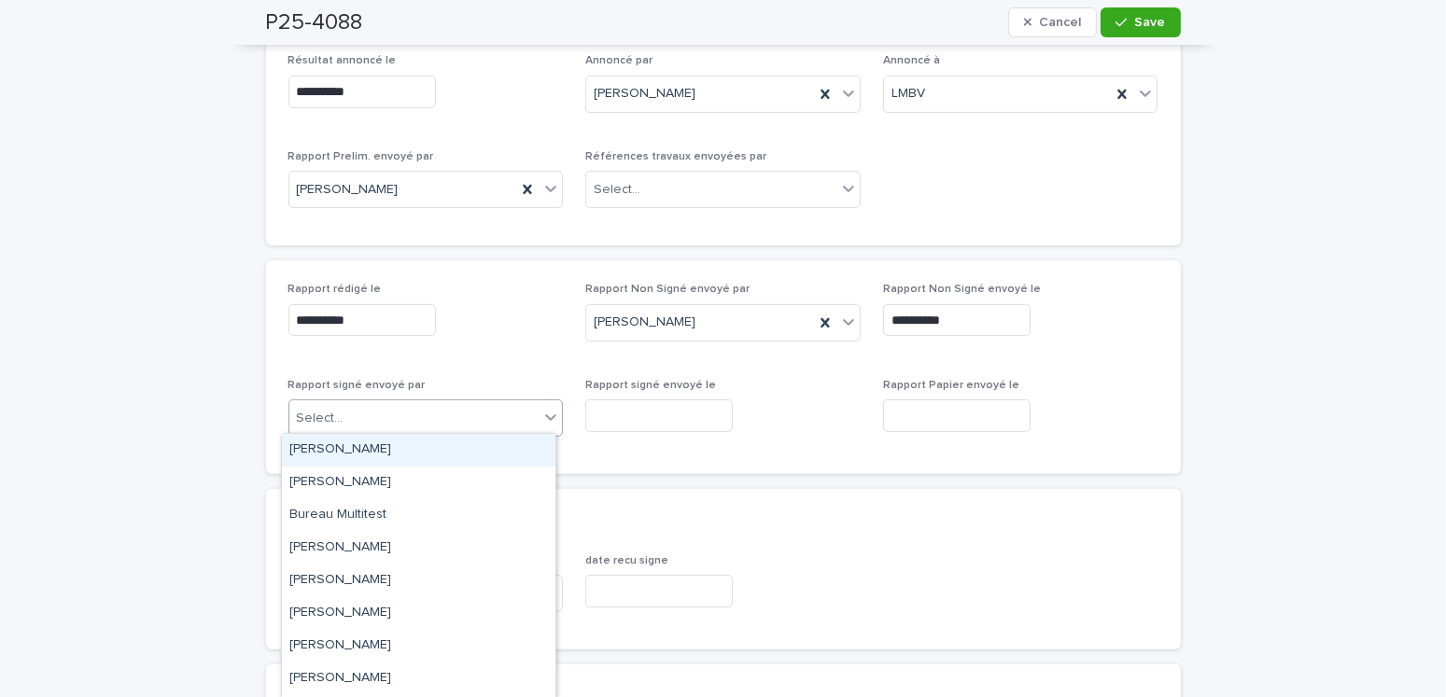
click at [358, 455] on div "[PERSON_NAME]" at bounding box center [419, 450] width 274 height 33
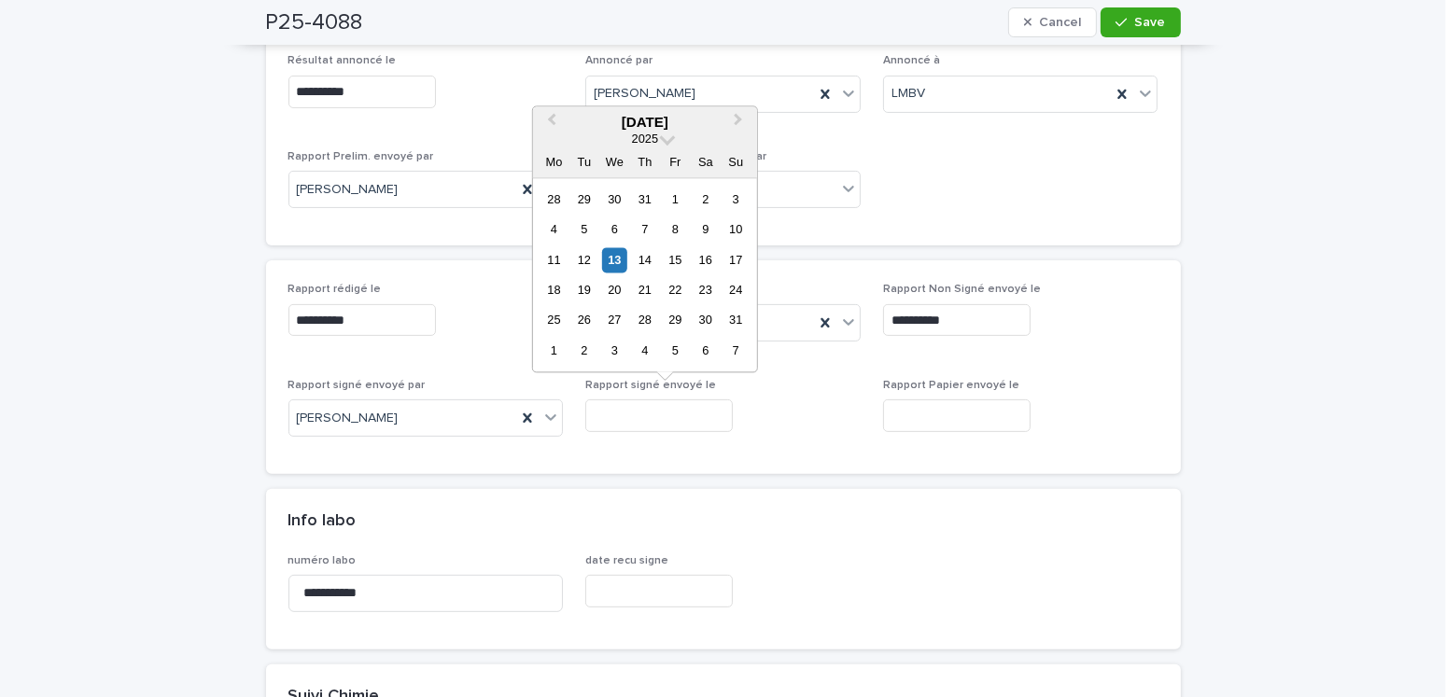
click at [624, 414] on input "text" at bounding box center [659, 416] width 148 height 33
click at [618, 266] on div "13" at bounding box center [614, 259] width 25 height 25
type input "**********"
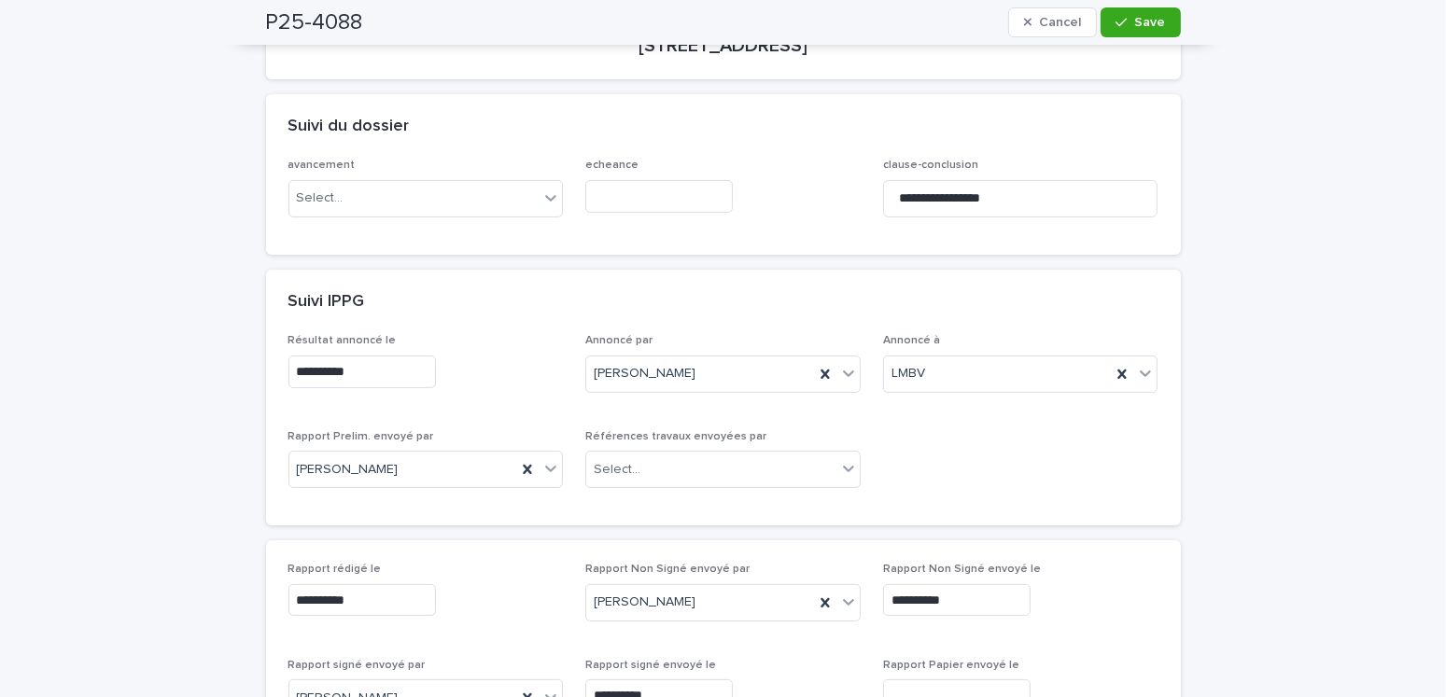
scroll to position [0, 0]
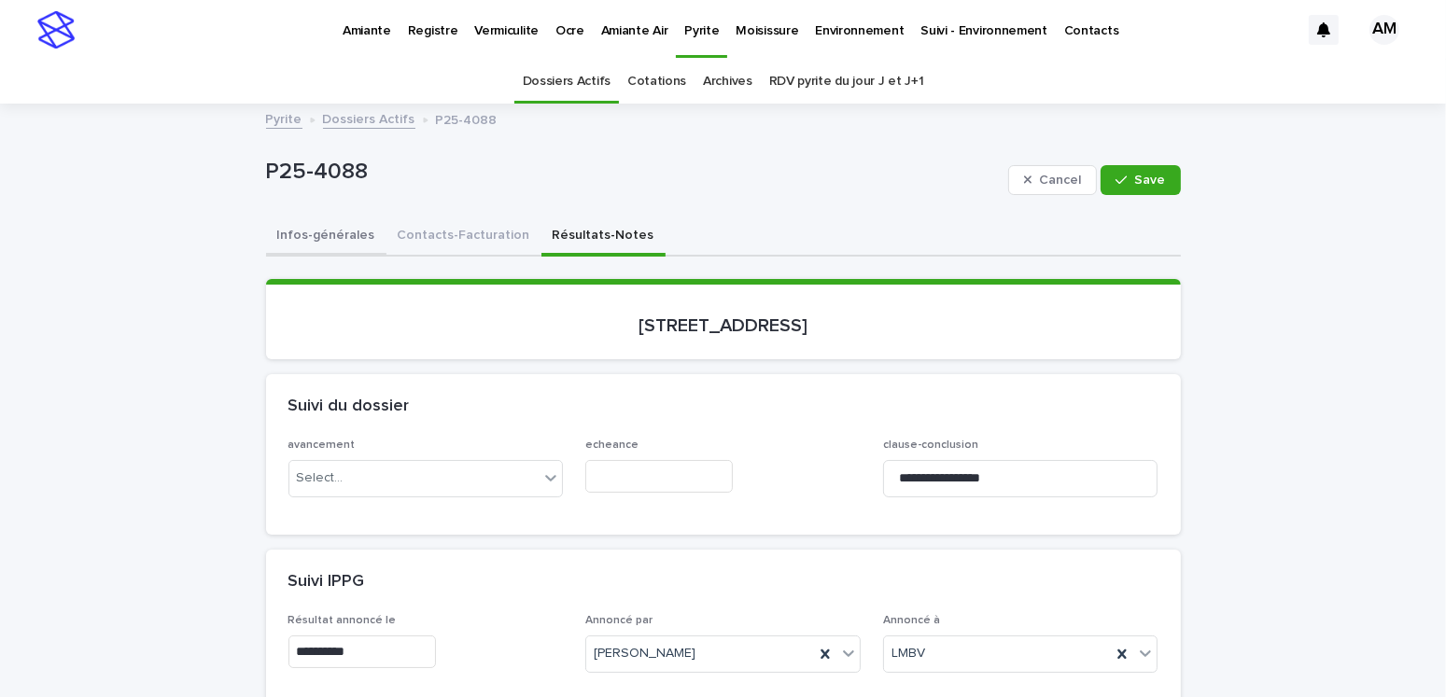
click at [311, 230] on button "Infos-générales" at bounding box center [326, 237] width 120 height 39
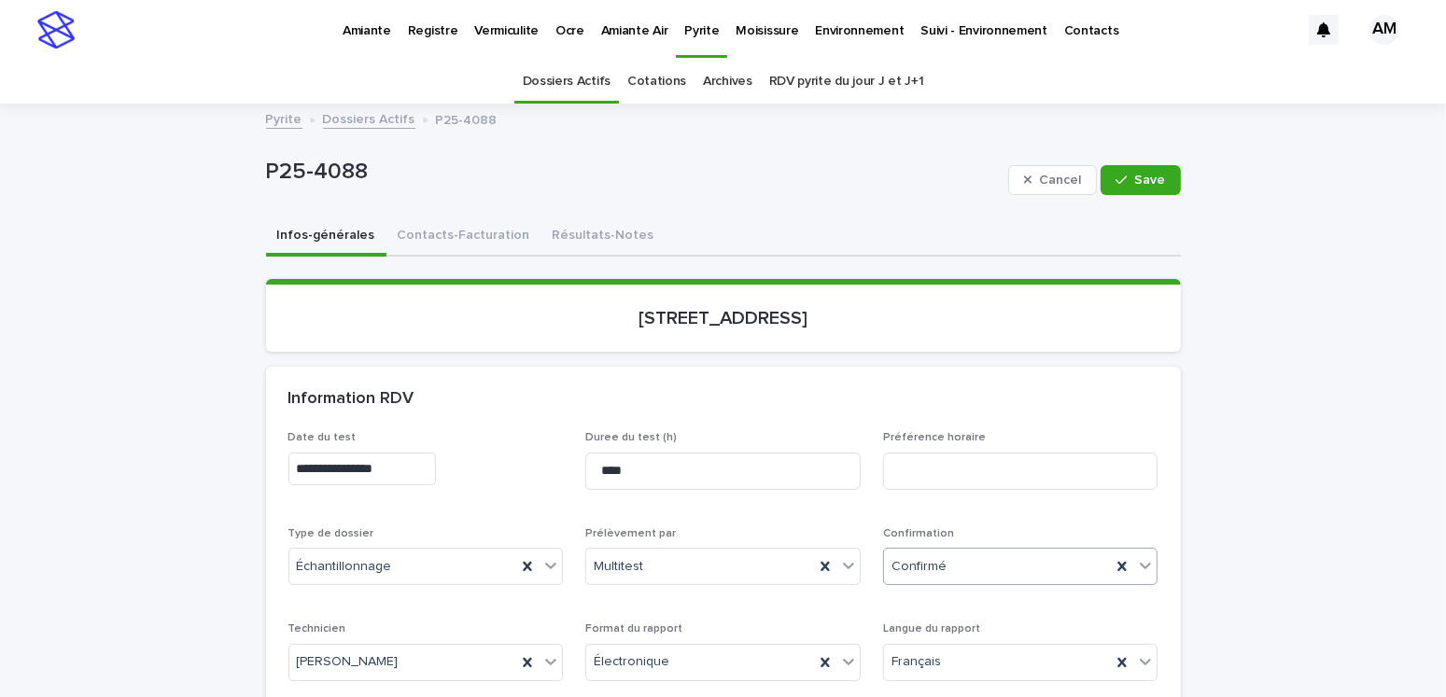
click at [969, 559] on div "Confirmé" at bounding box center [998, 567] width 228 height 31
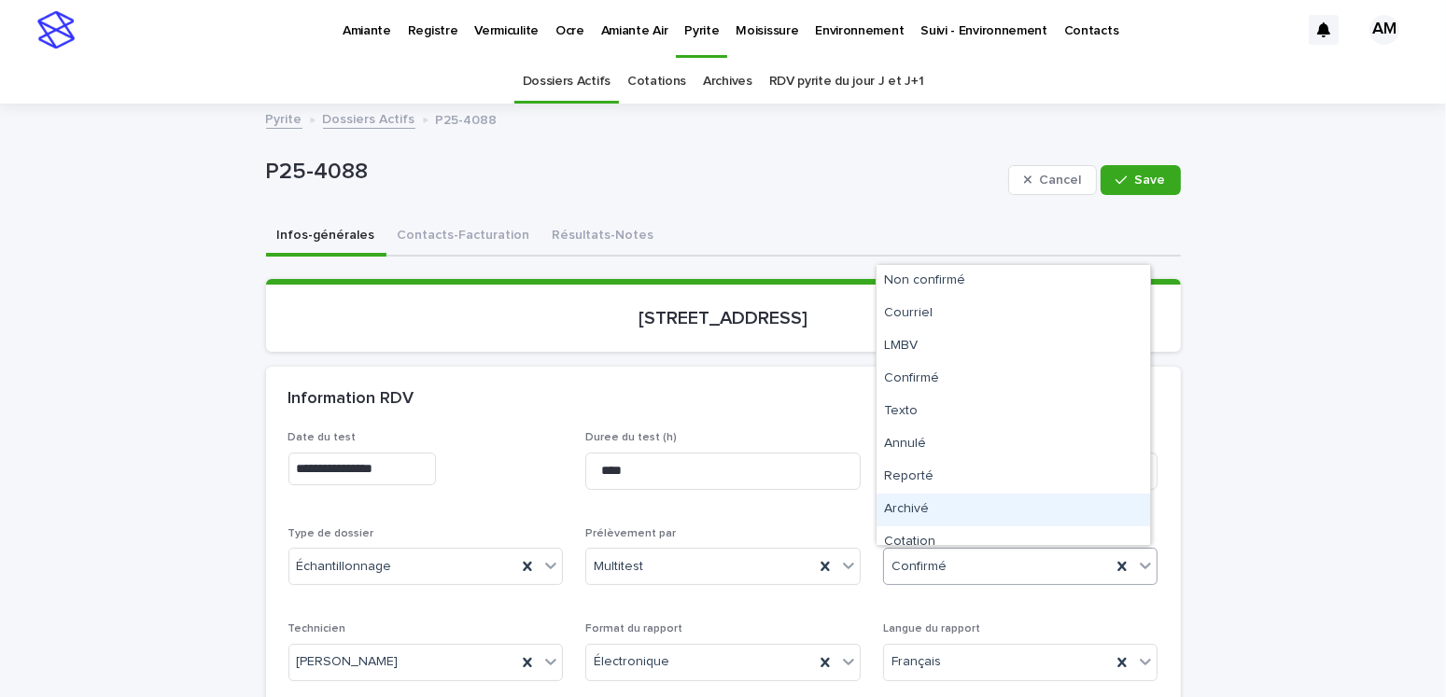
click at [929, 516] on div "Archivé" at bounding box center [1014, 510] width 274 height 33
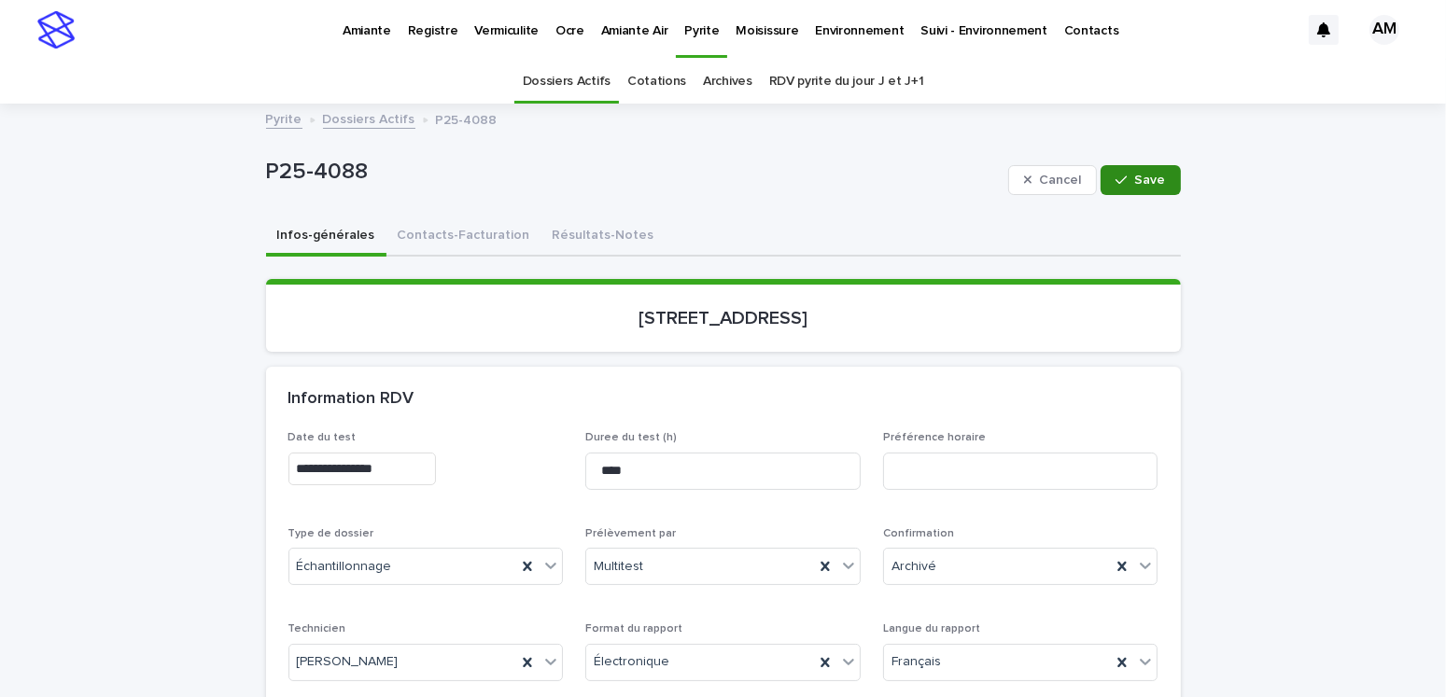
click at [1123, 174] on div "button" at bounding box center [1125, 180] width 19 height 13
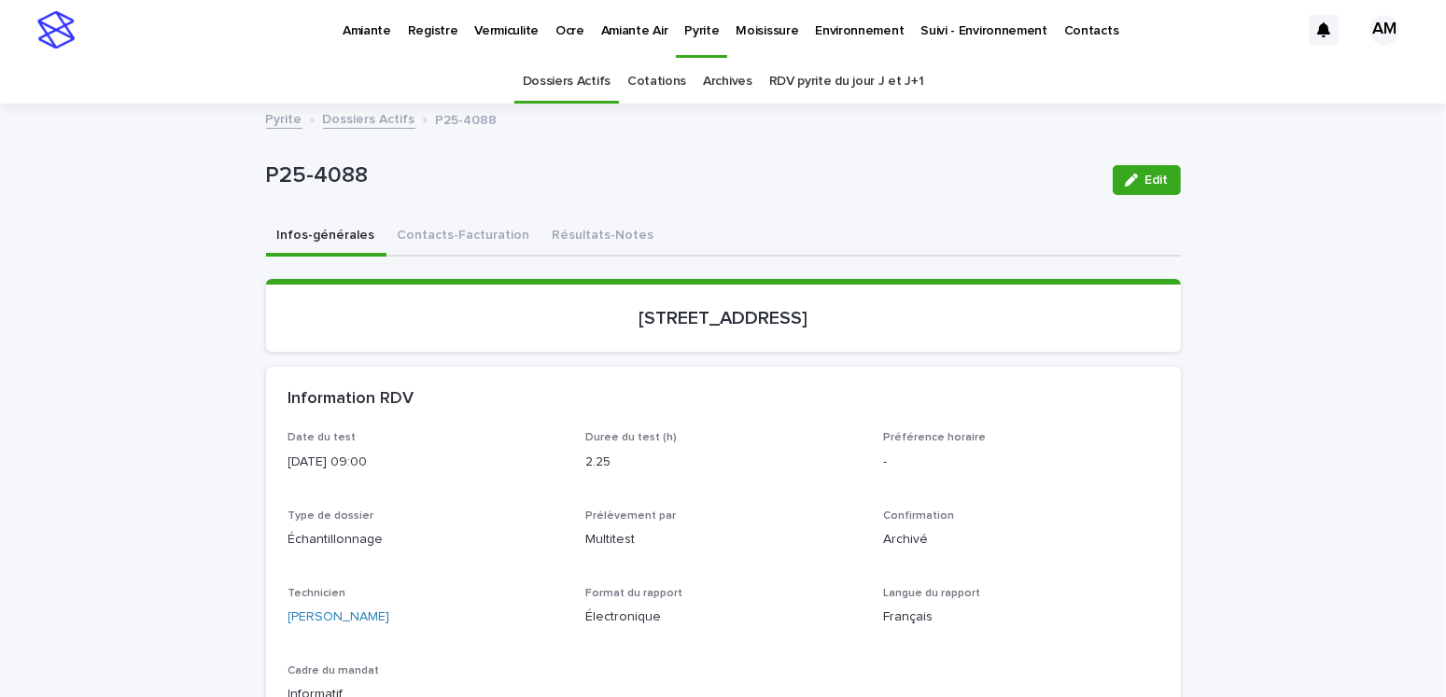
click at [342, 120] on link "Dossiers Actifs" at bounding box center [369, 117] width 92 height 21
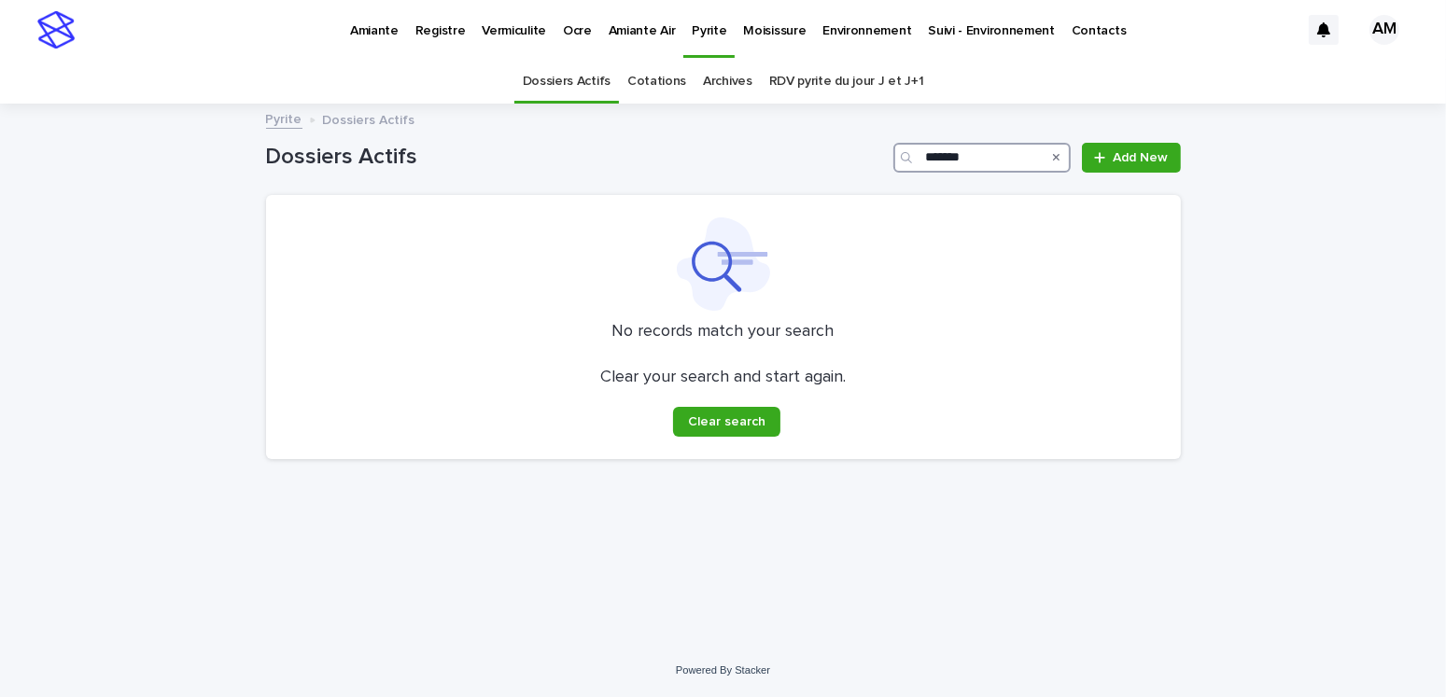
click at [984, 161] on input "*******" at bounding box center [981, 158] width 177 height 30
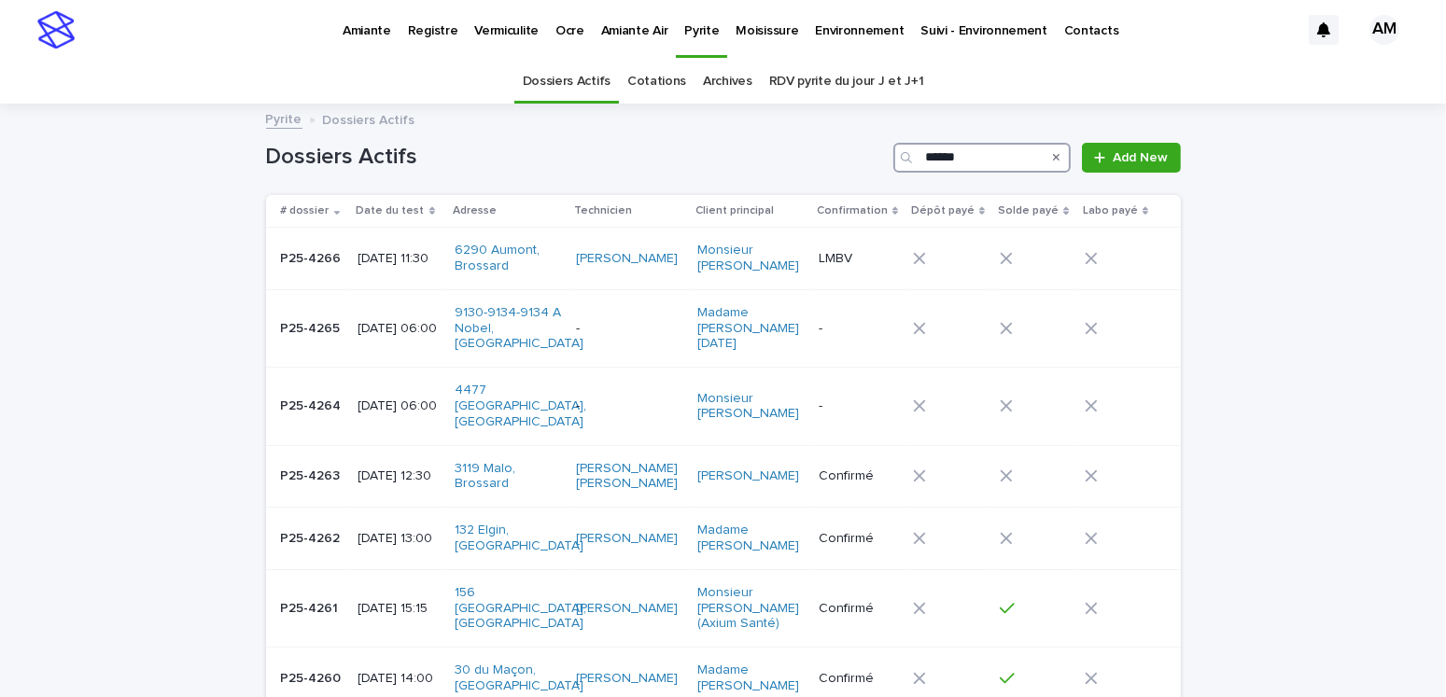
type input "*******"
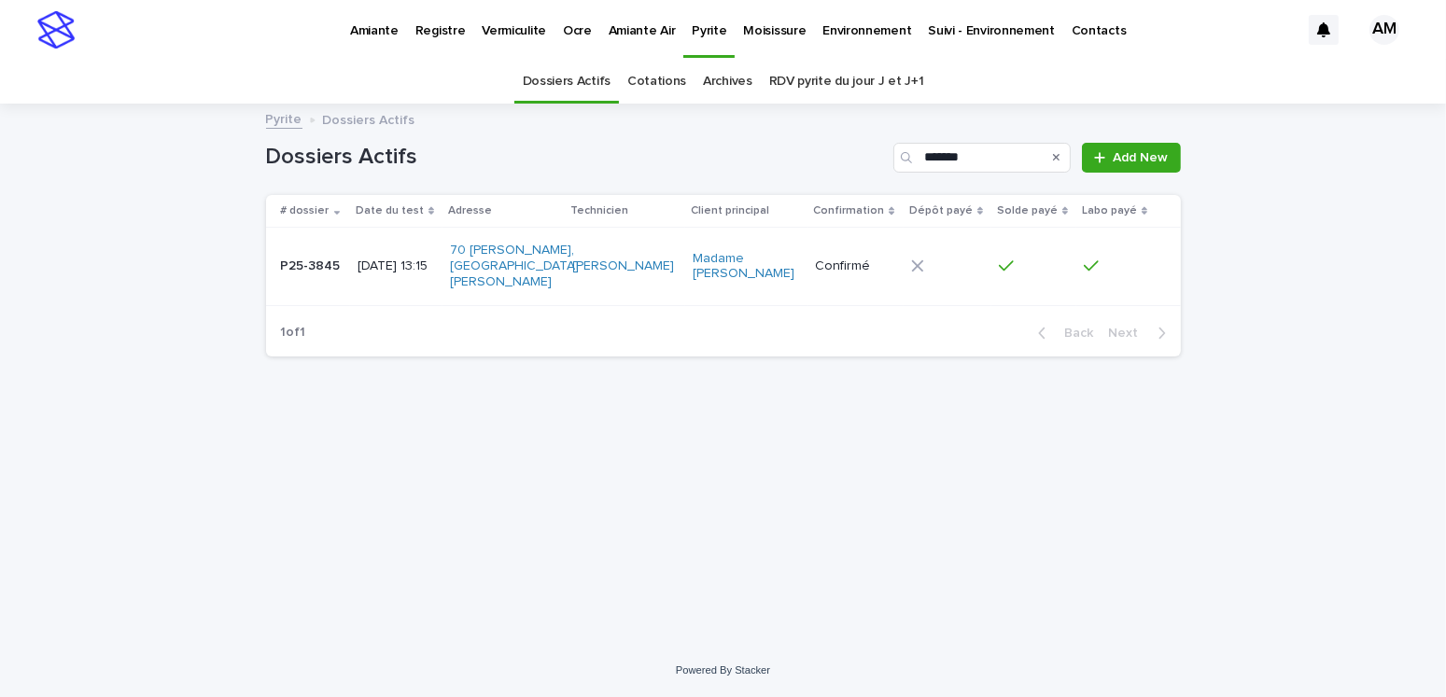
click at [366, 260] on p "[DATE] 13:15" at bounding box center [396, 267] width 77 height 16
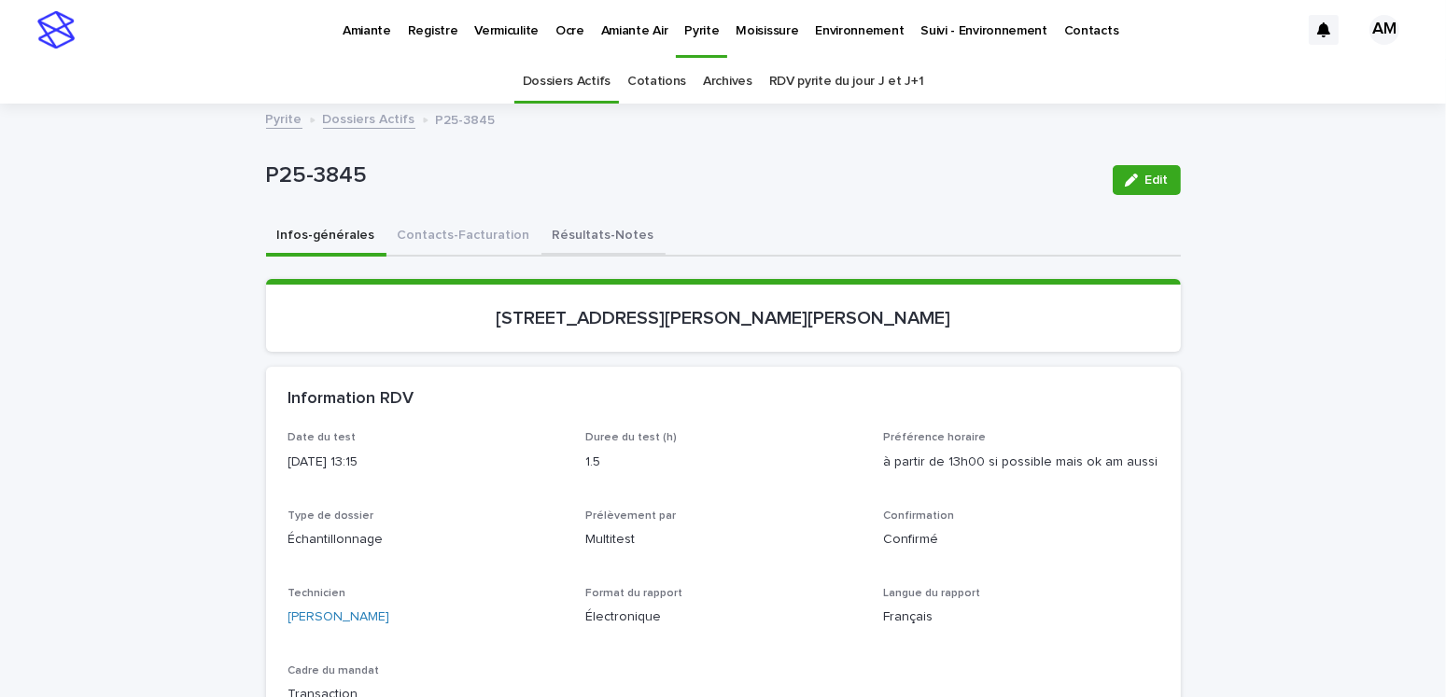
click at [544, 220] on button "Résultats-Notes" at bounding box center [603, 237] width 124 height 39
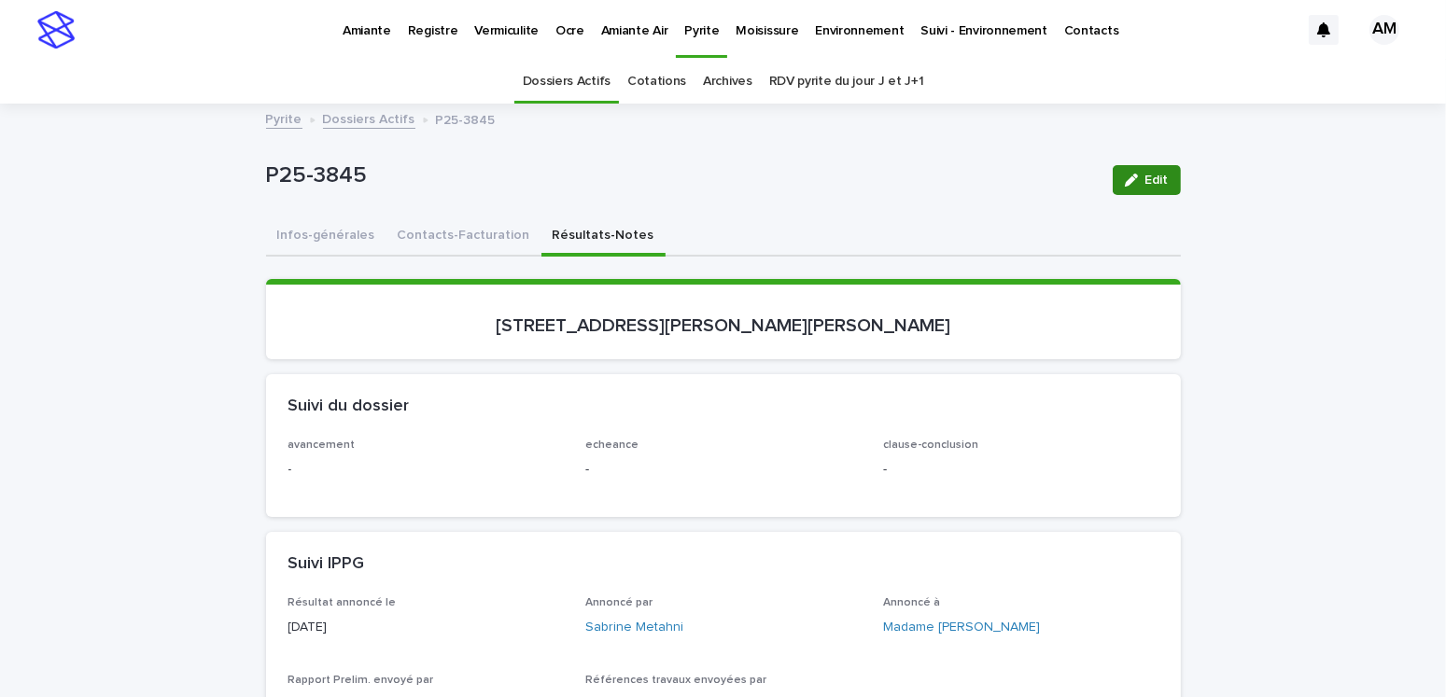
click at [1136, 173] on button "Edit" at bounding box center [1147, 180] width 68 height 30
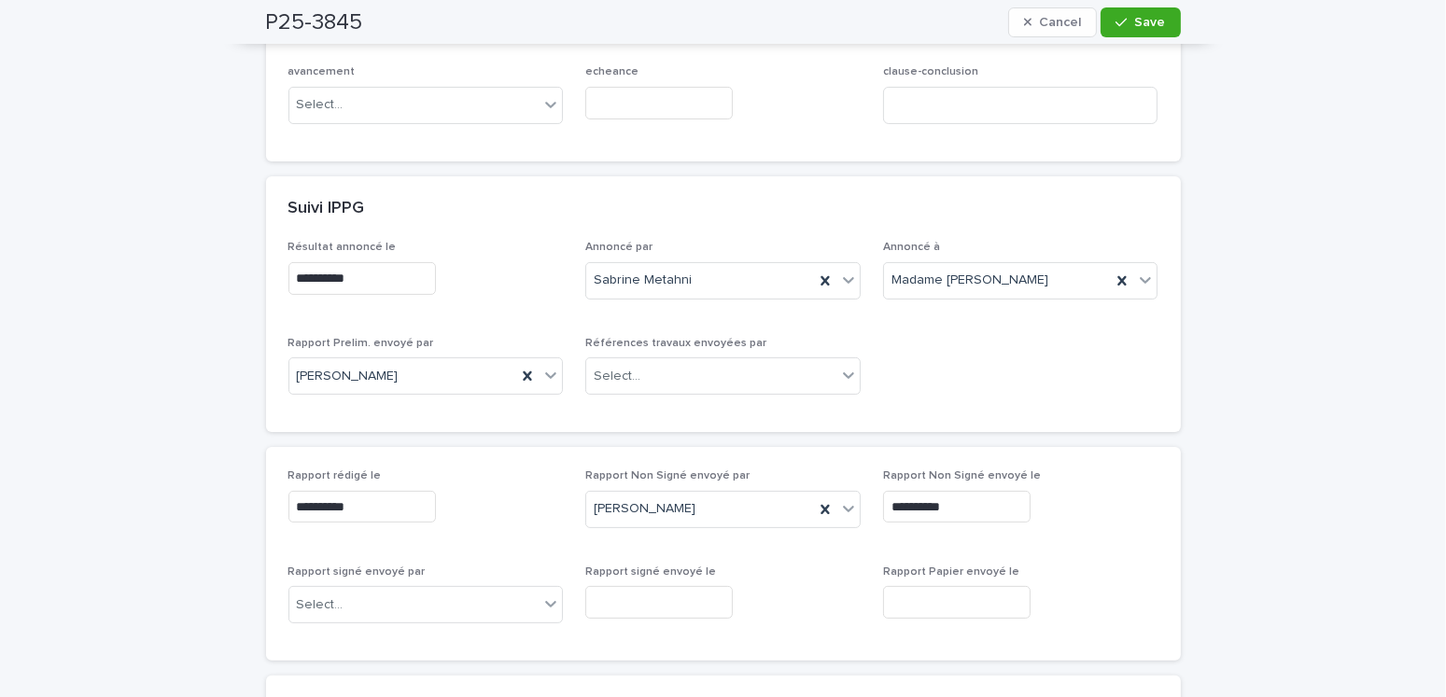
scroll to position [653, 0]
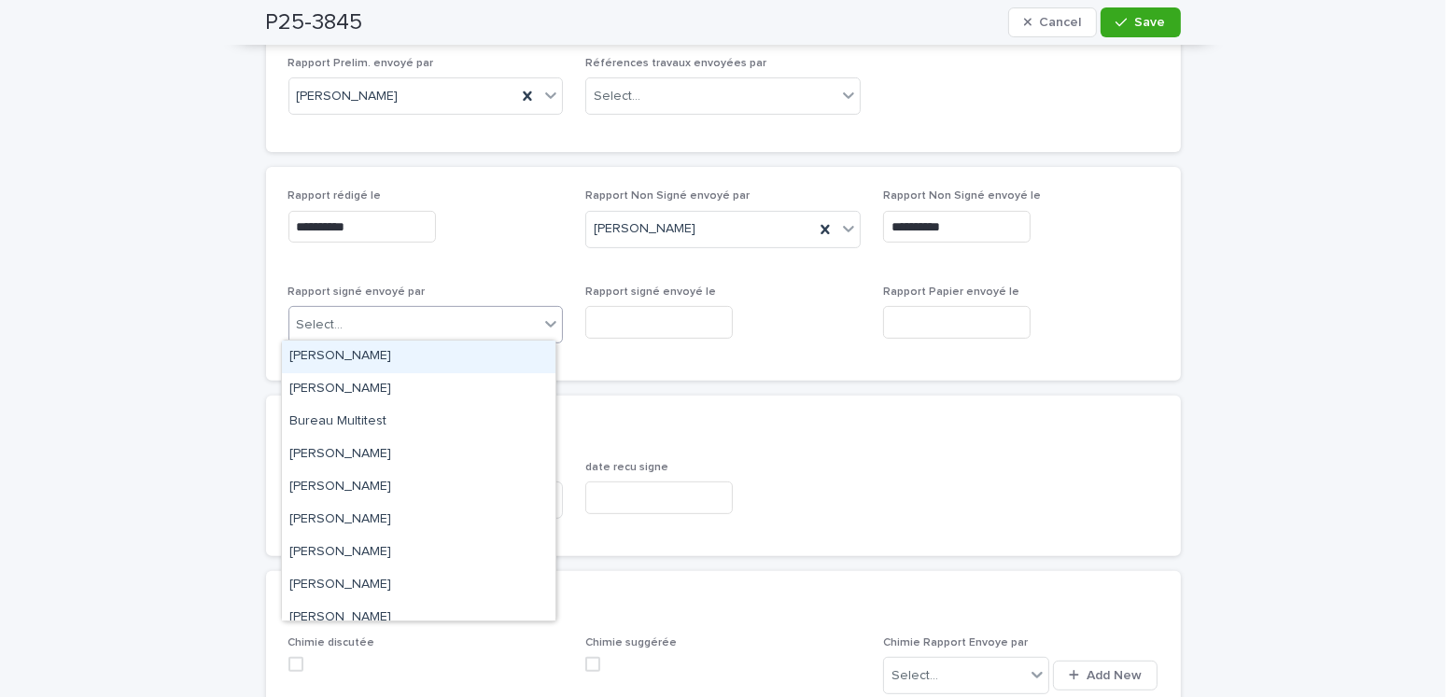
click at [356, 326] on div "Select..." at bounding box center [414, 325] width 250 height 31
click at [340, 358] on div "[PERSON_NAME]" at bounding box center [419, 357] width 274 height 33
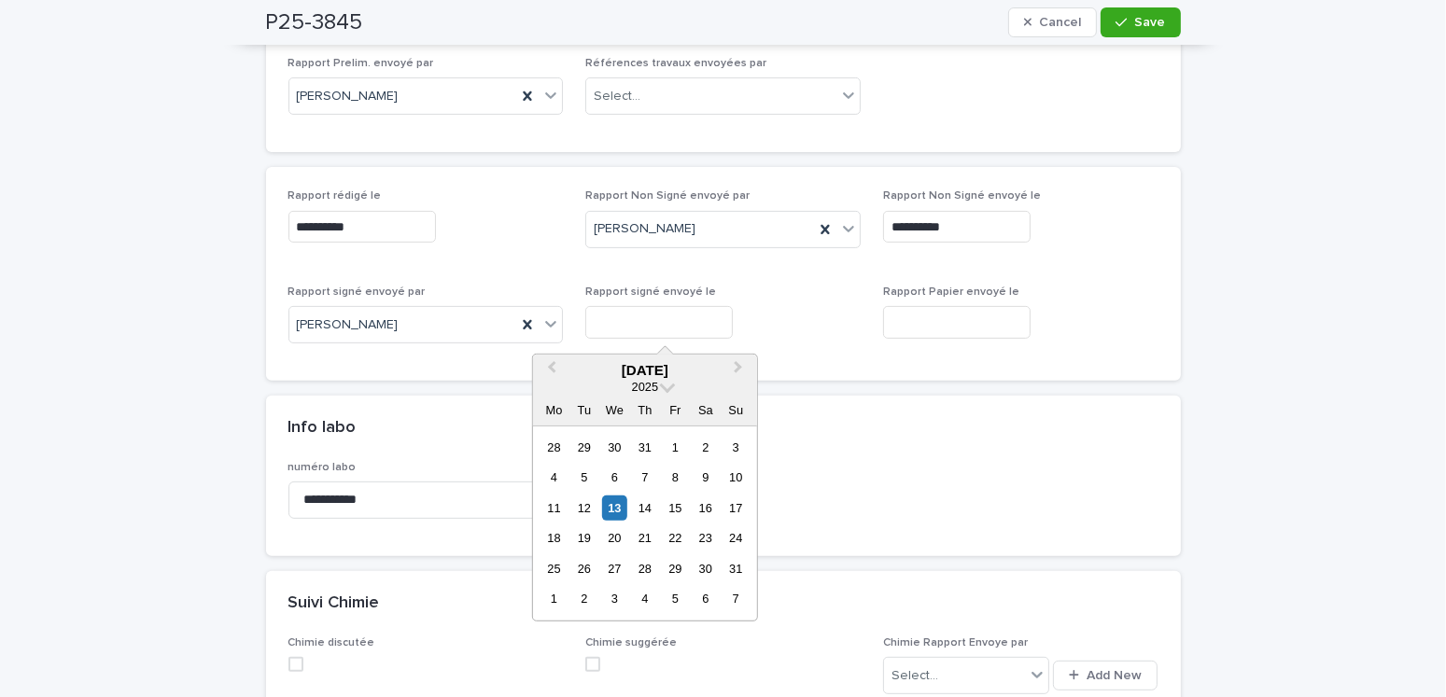
click at [601, 327] on input "text" at bounding box center [659, 322] width 148 height 33
click at [615, 502] on div "13" at bounding box center [614, 508] width 25 height 25
type input "**********"
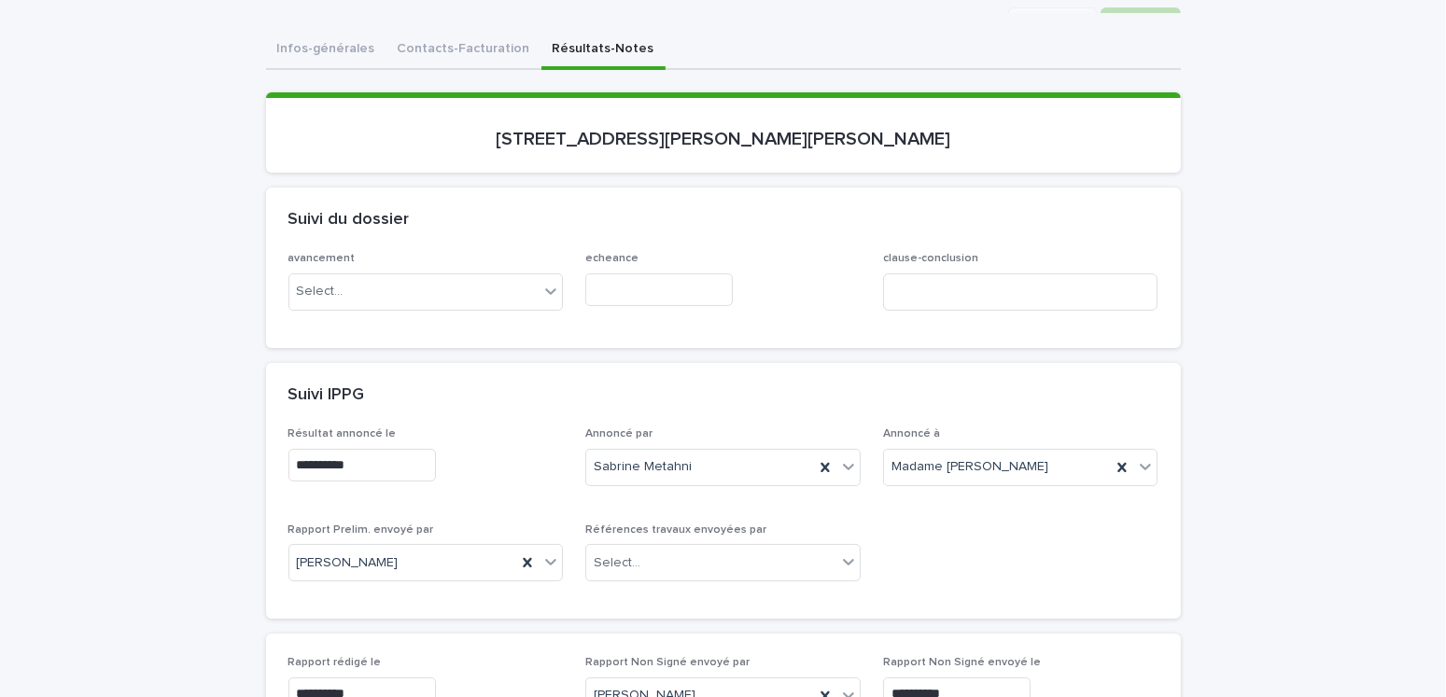
scroll to position [0, 0]
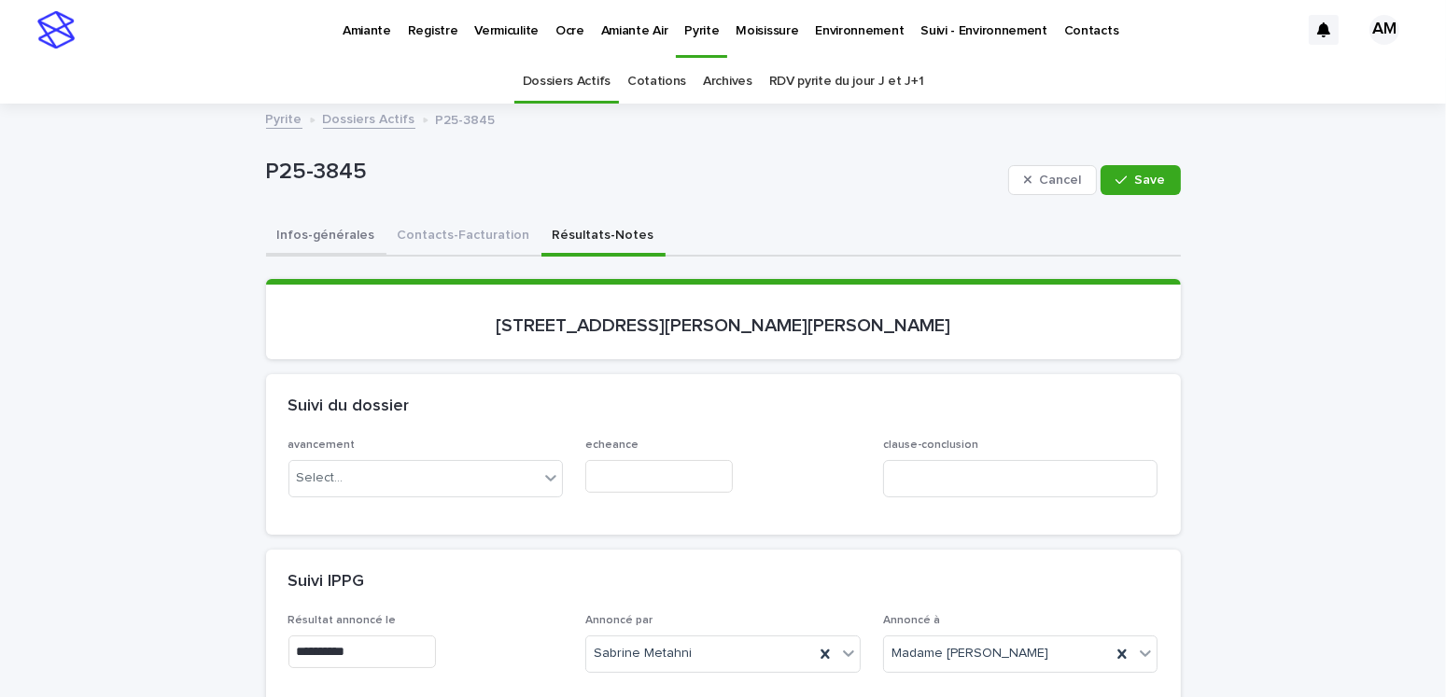
click at [345, 231] on button "Infos-générales" at bounding box center [326, 237] width 120 height 39
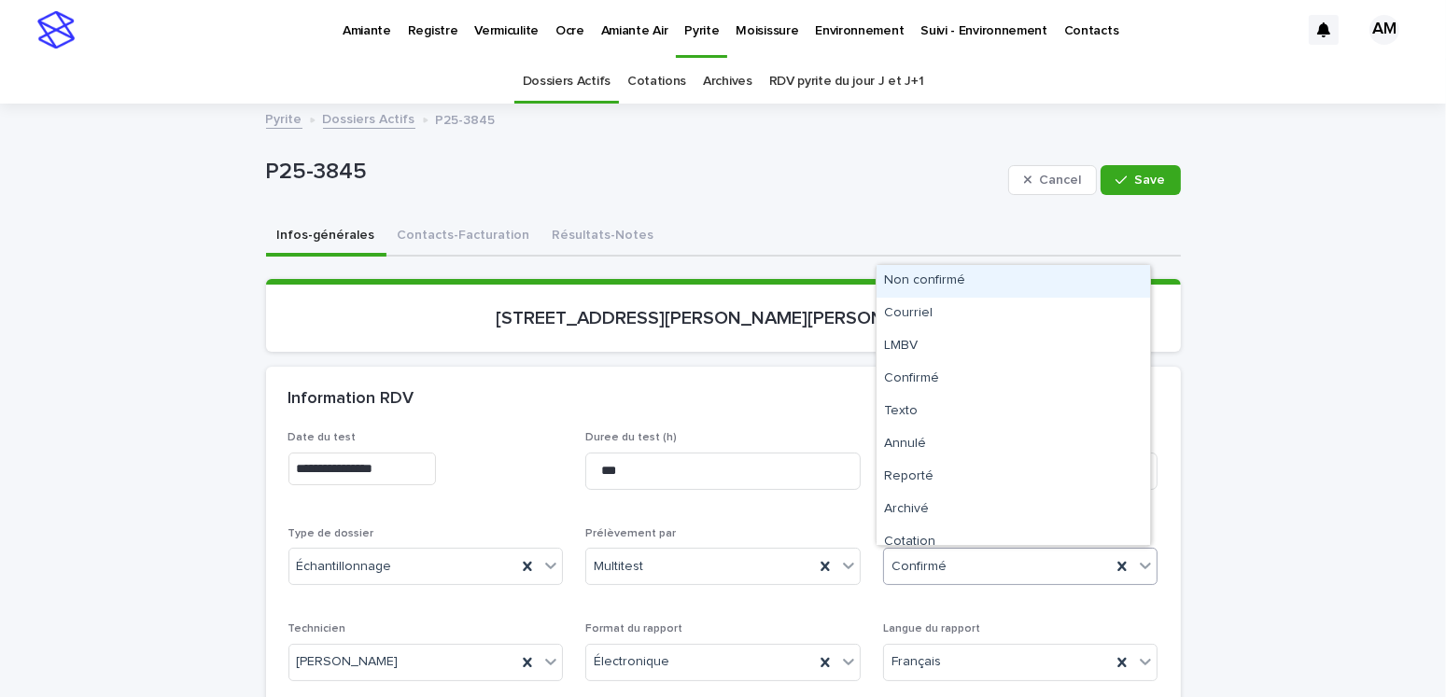
click at [949, 562] on div "Confirmé" at bounding box center [998, 567] width 228 height 31
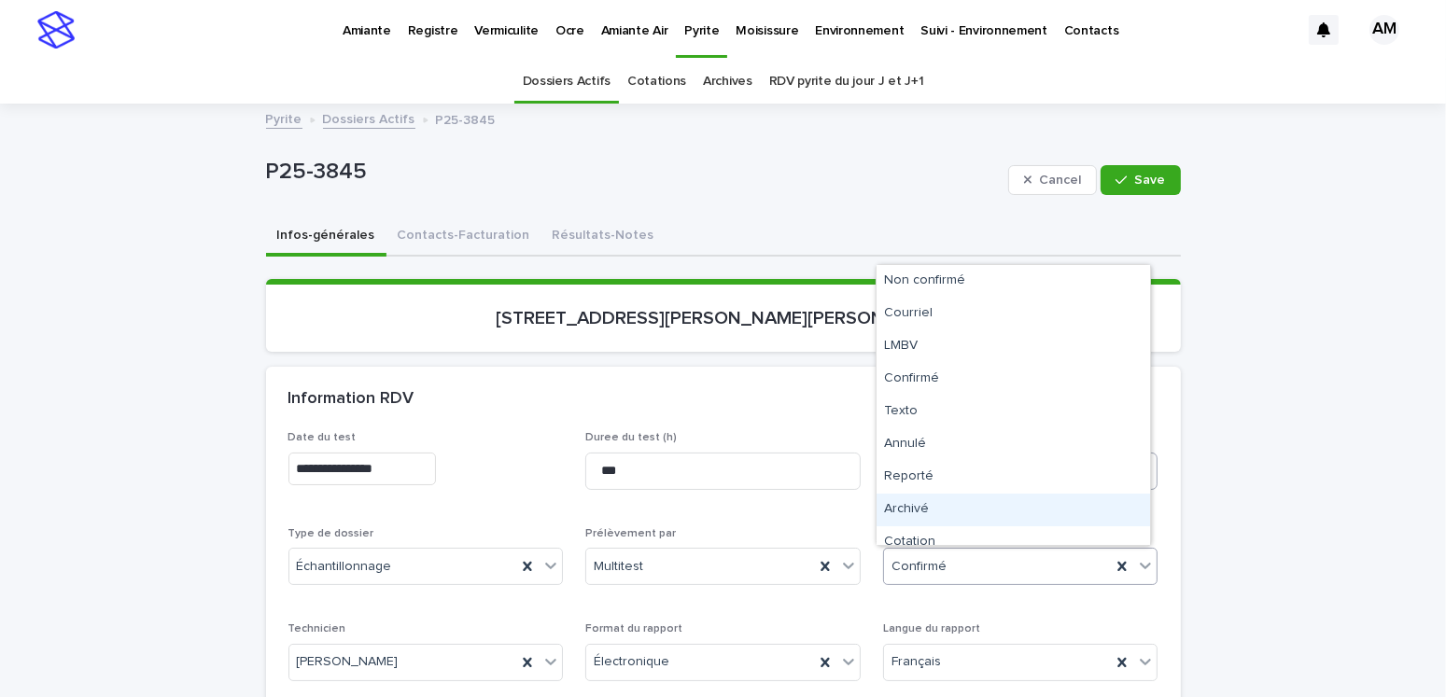
click at [918, 506] on div "Archivé" at bounding box center [1014, 510] width 274 height 33
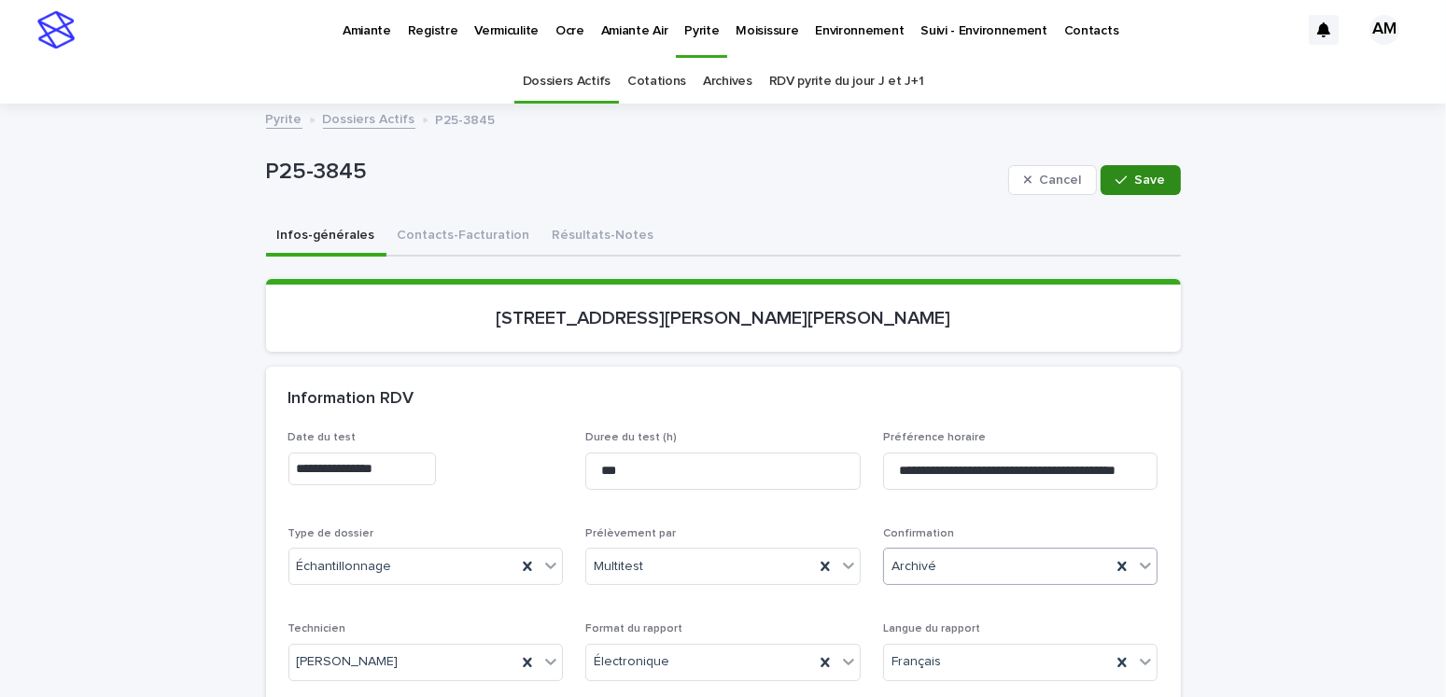
click at [1144, 181] on span "Save" at bounding box center [1150, 180] width 31 height 13
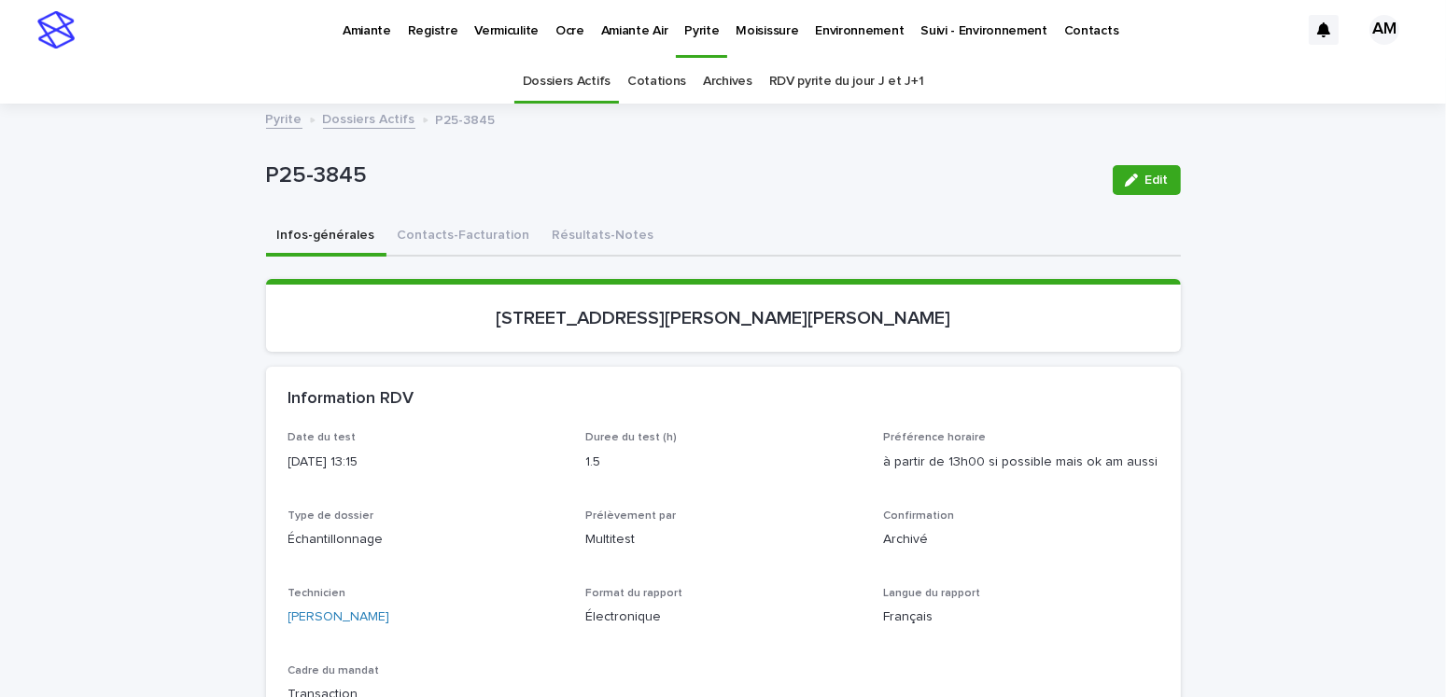
click at [367, 120] on link "Dossiers Actifs" at bounding box center [369, 117] width 92 height 21
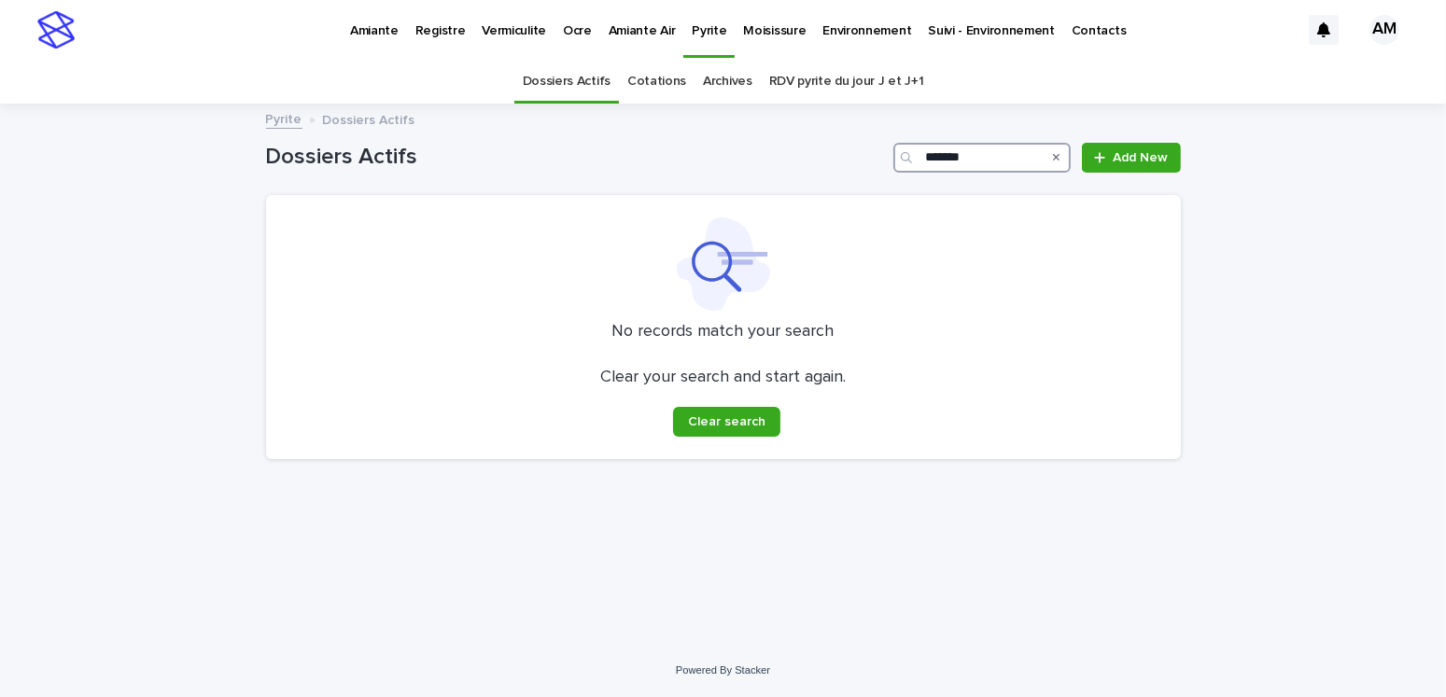
click at [977, 150] on input "*******" at bounding box center [981, 158] width 177 height 30
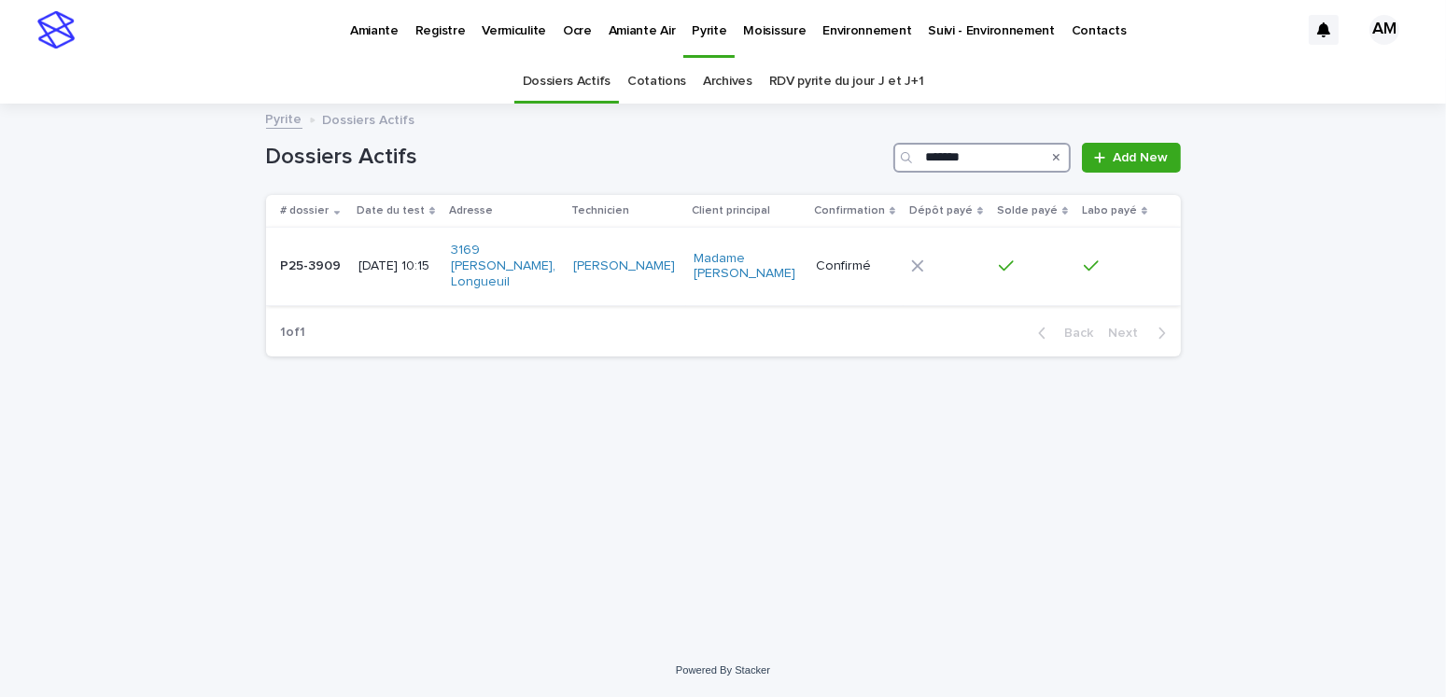
type input "*******"
click at [407, 259] on p "[DATE] 10:15" at bounding box center [396, 267] width 77 height 16
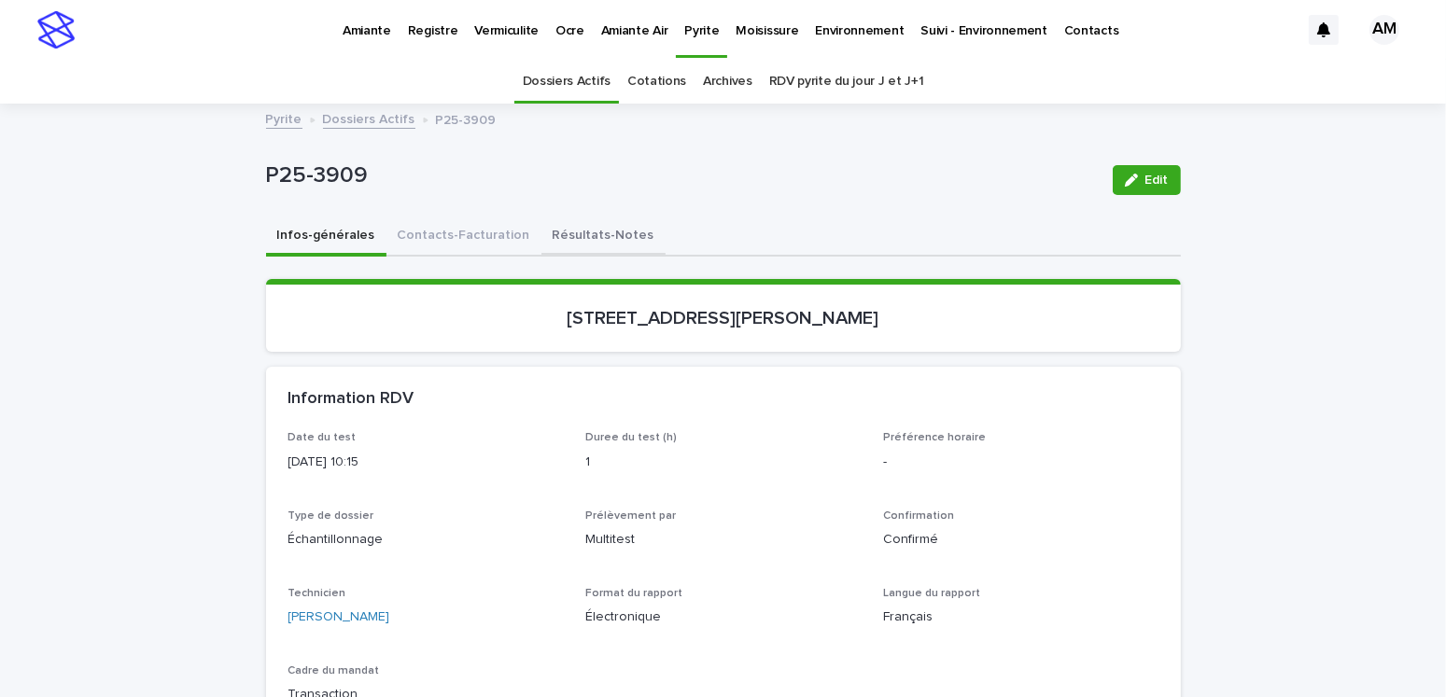
click at [569, 227] on button "Résultats-Notes" at bounding box center [603, 237] width 124 height 39
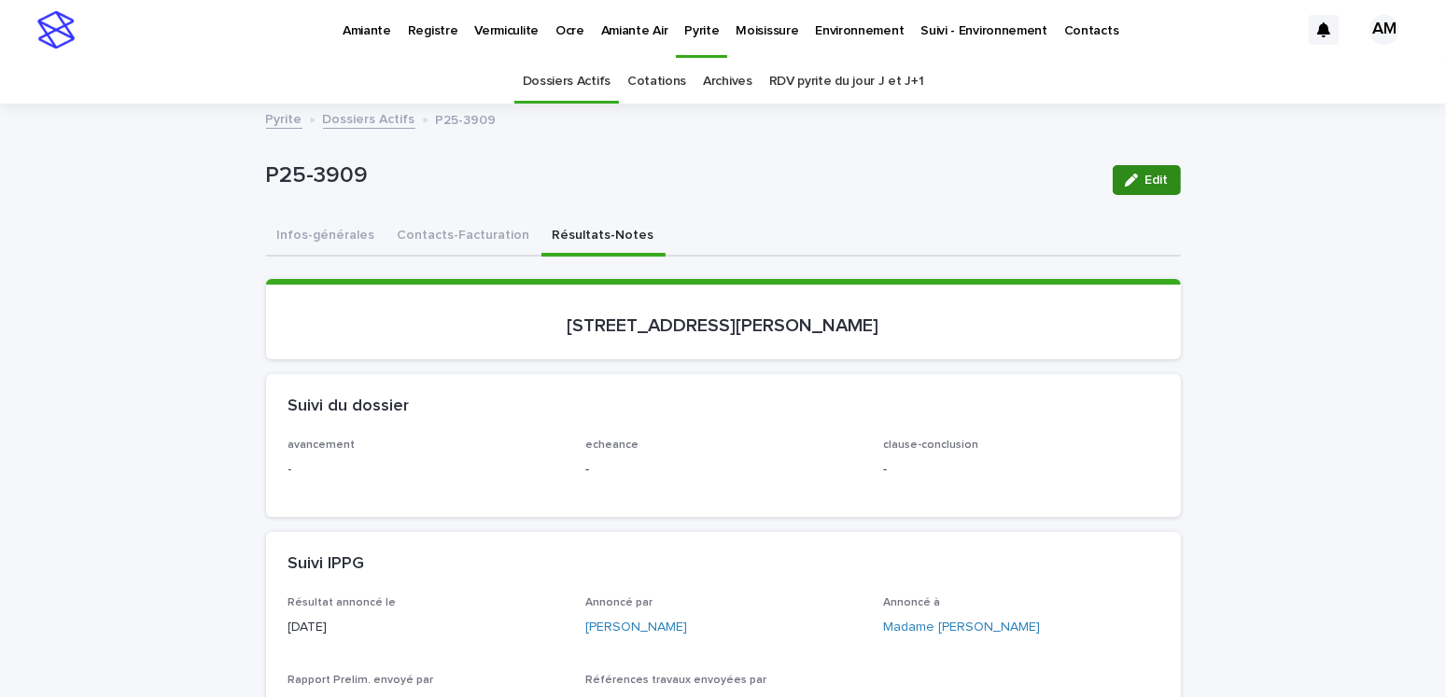
click at [1113, 183] on button "Edit" at bounding box center [1147, 180] width 68 height 30
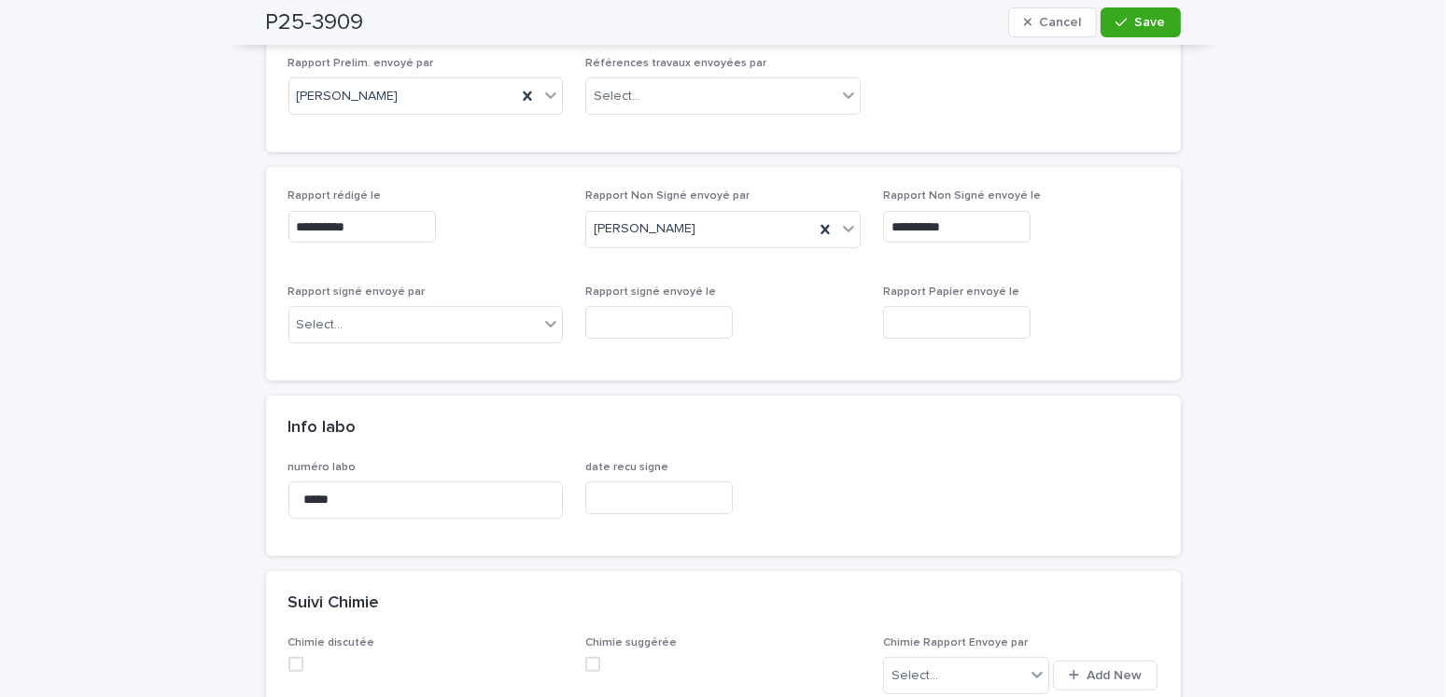
scroll to position [747, 0]
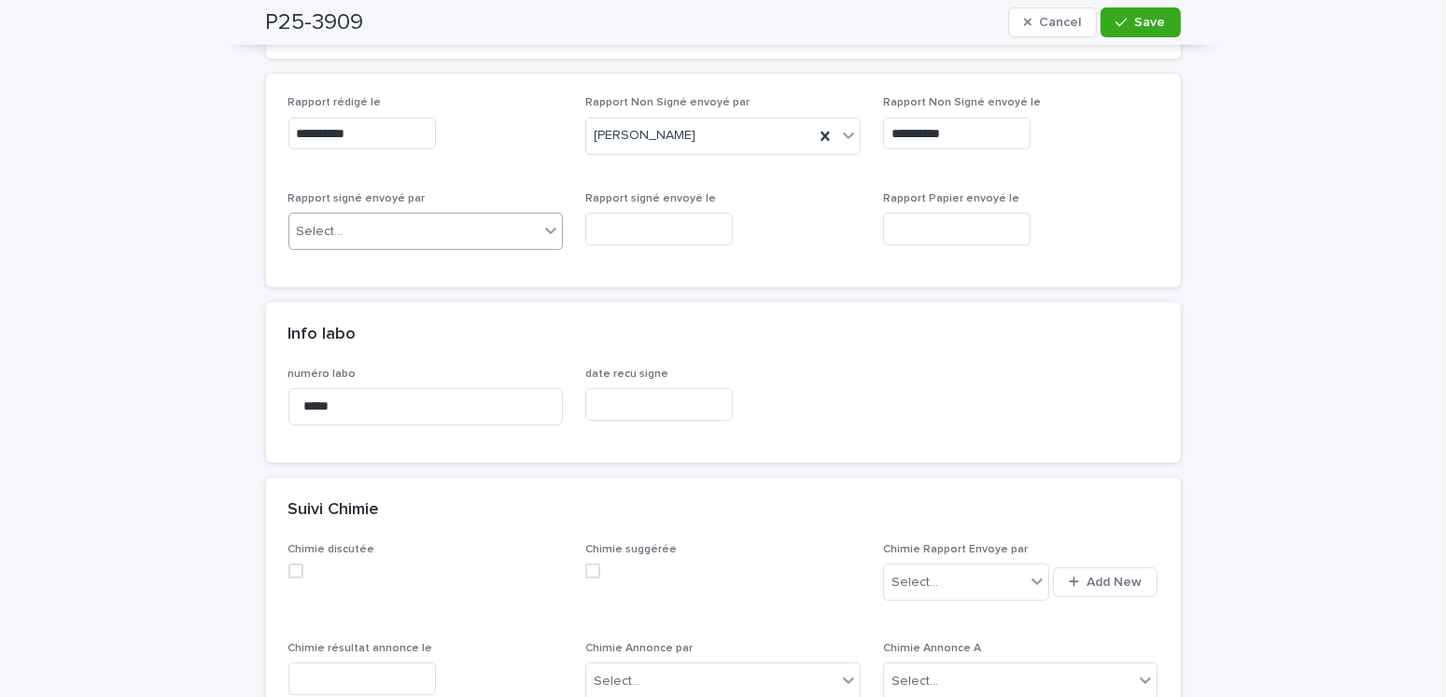
click at [388, 232] on div "Select..." at bounding box center [414, 232] width 250 height 31
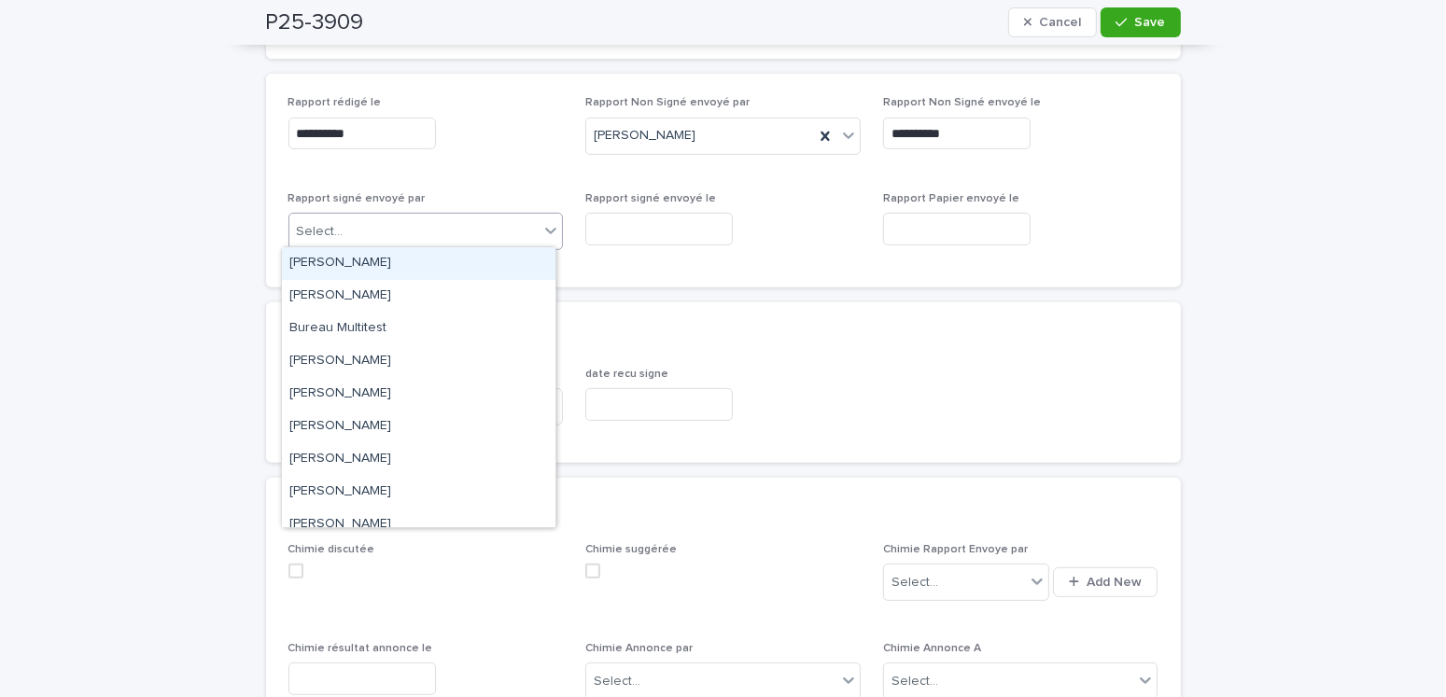
click at [351, 261] on div "[PERSON_NAME]" at bounding box center [419, 263] width 274 height 33
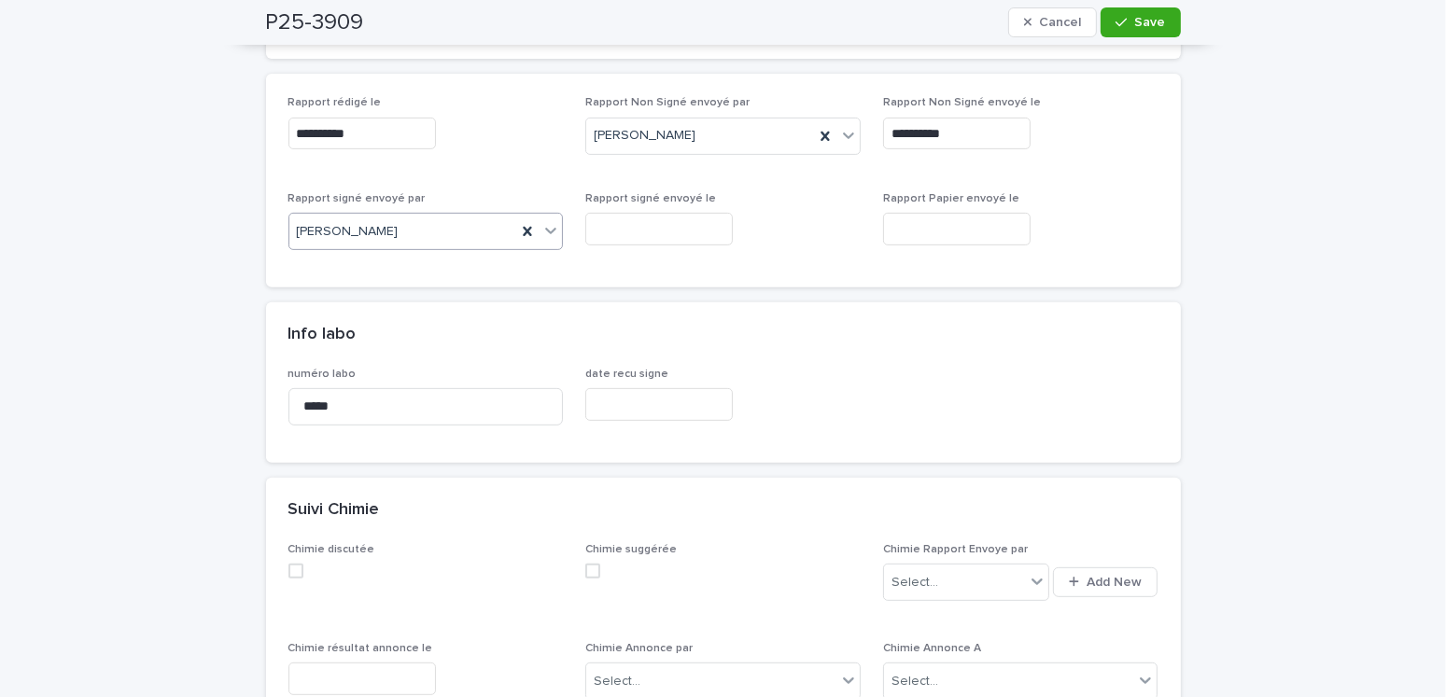
click at [653, 230] on input "text" at bounding box center [659, 229] width 148 height 33
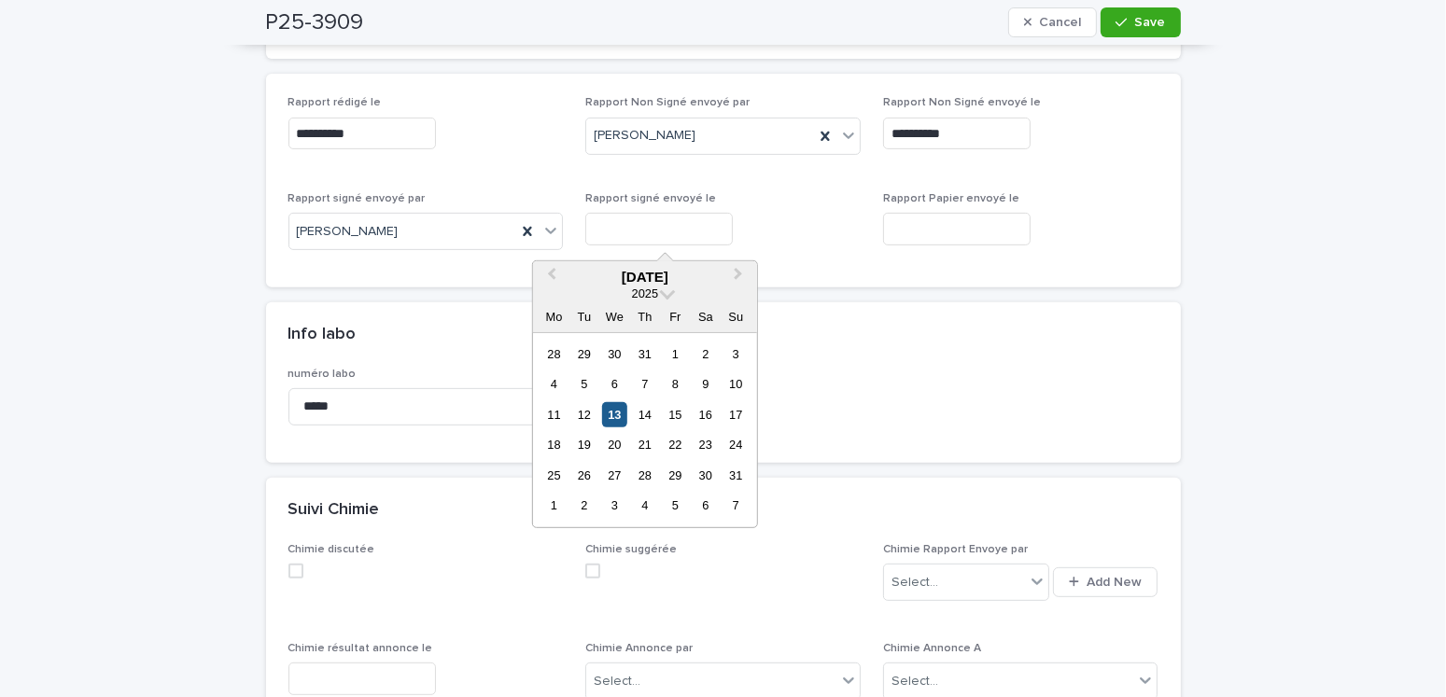
click at [622, 410] on div "13" at bounding box center [614, 414] width 25 height 25
type input "**********"
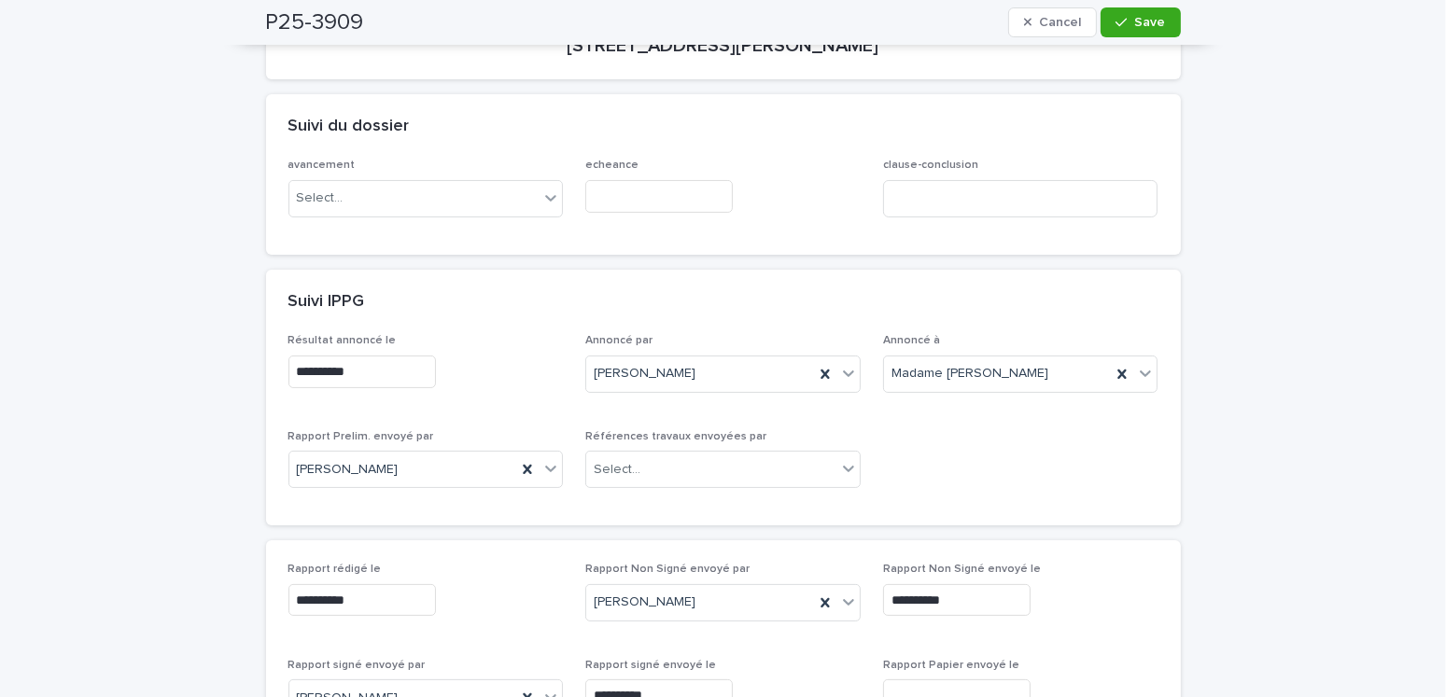
scroll to position [0, 0]
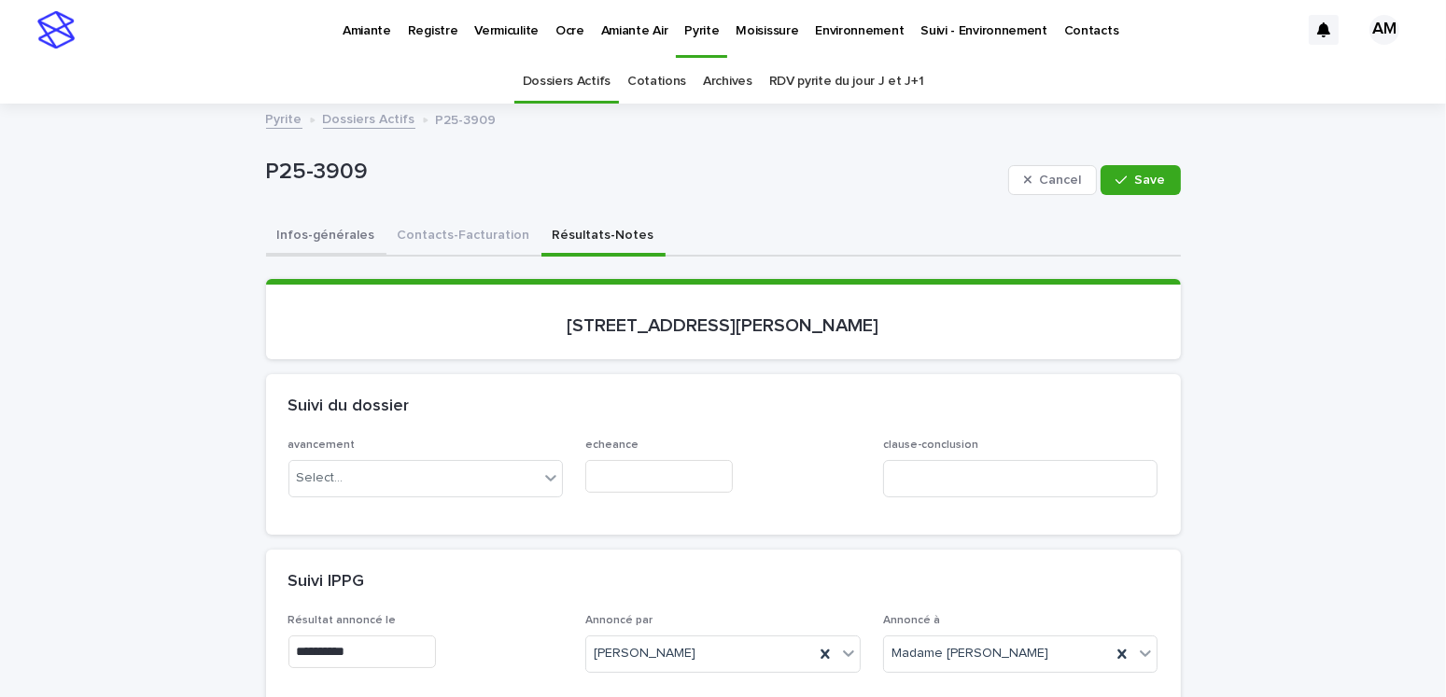
click at [321, 234] on button "Infos-générales" at bounding box center [326, 237] width 120 height 39
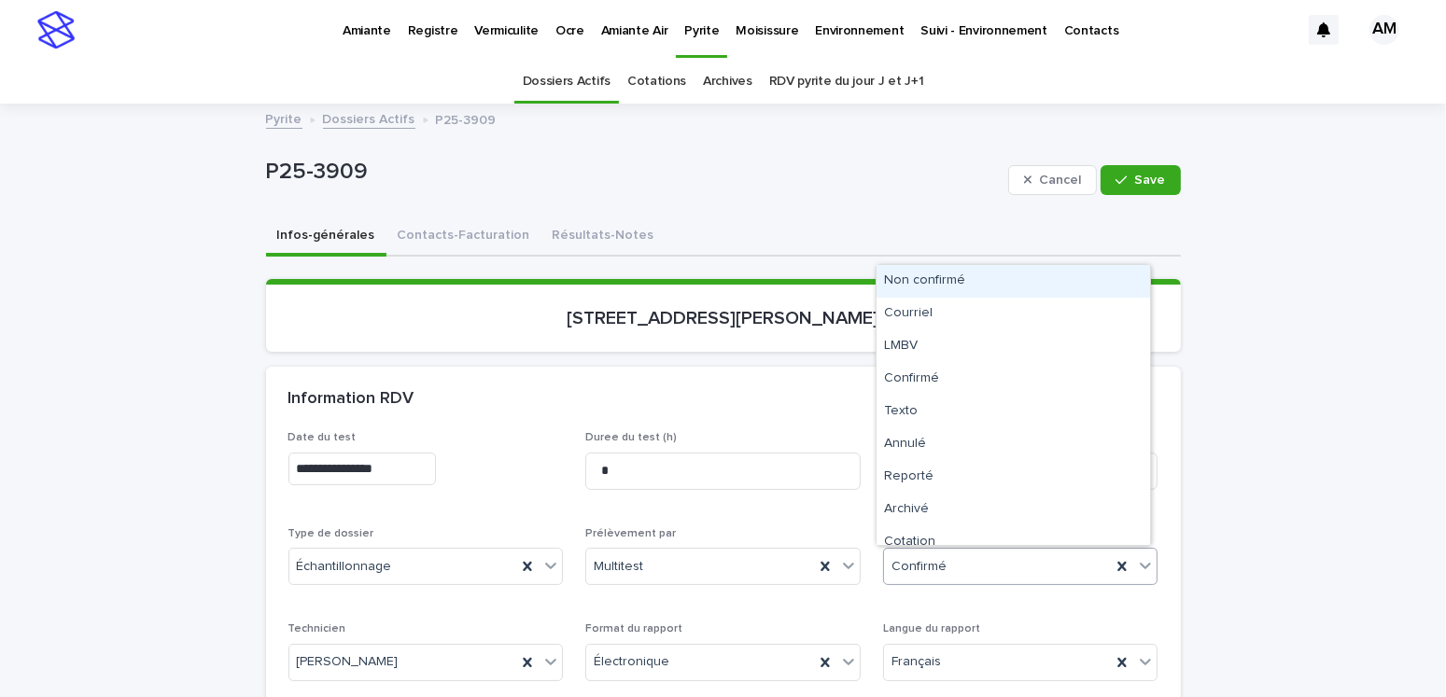
click at [949, 568] on div "Confirmé" at bounding box center [998, 567] width 228 height 31
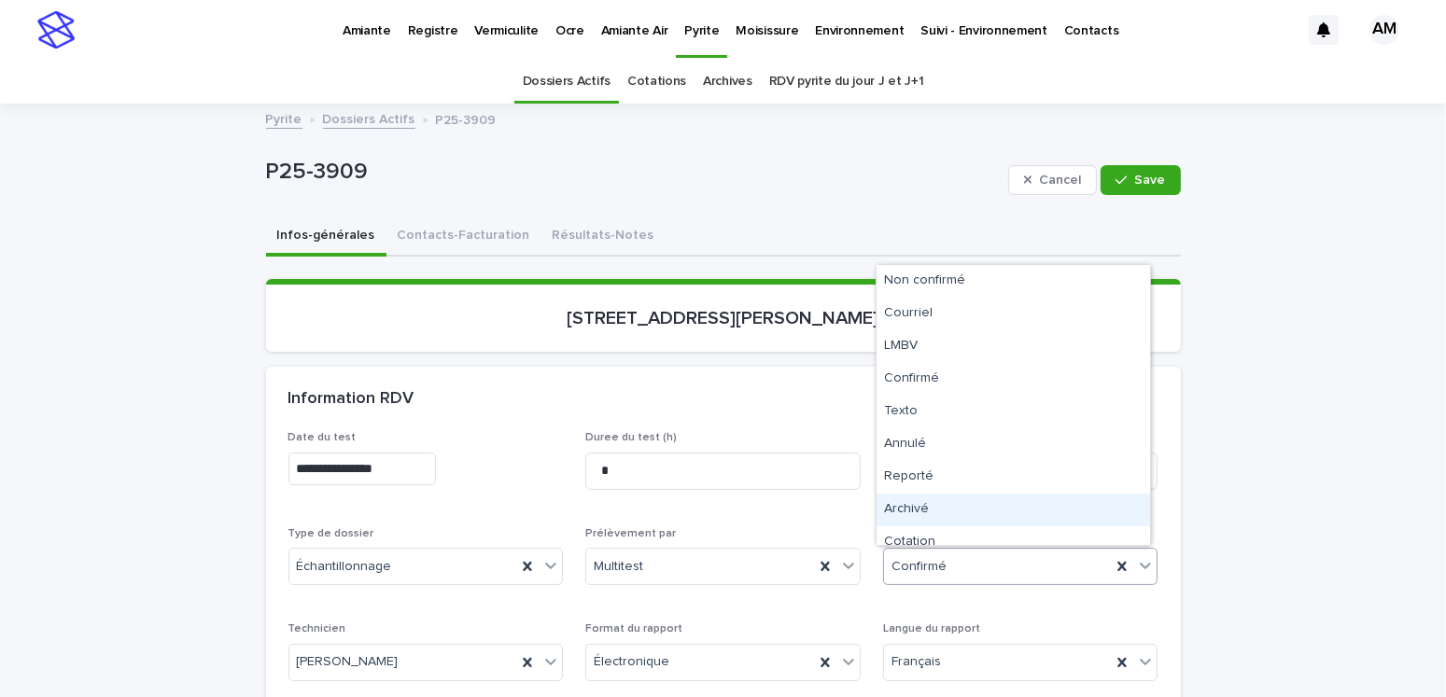
click at [908, 505] on div "Archivé" at bounding box center [1014, 510] width 274 height 33
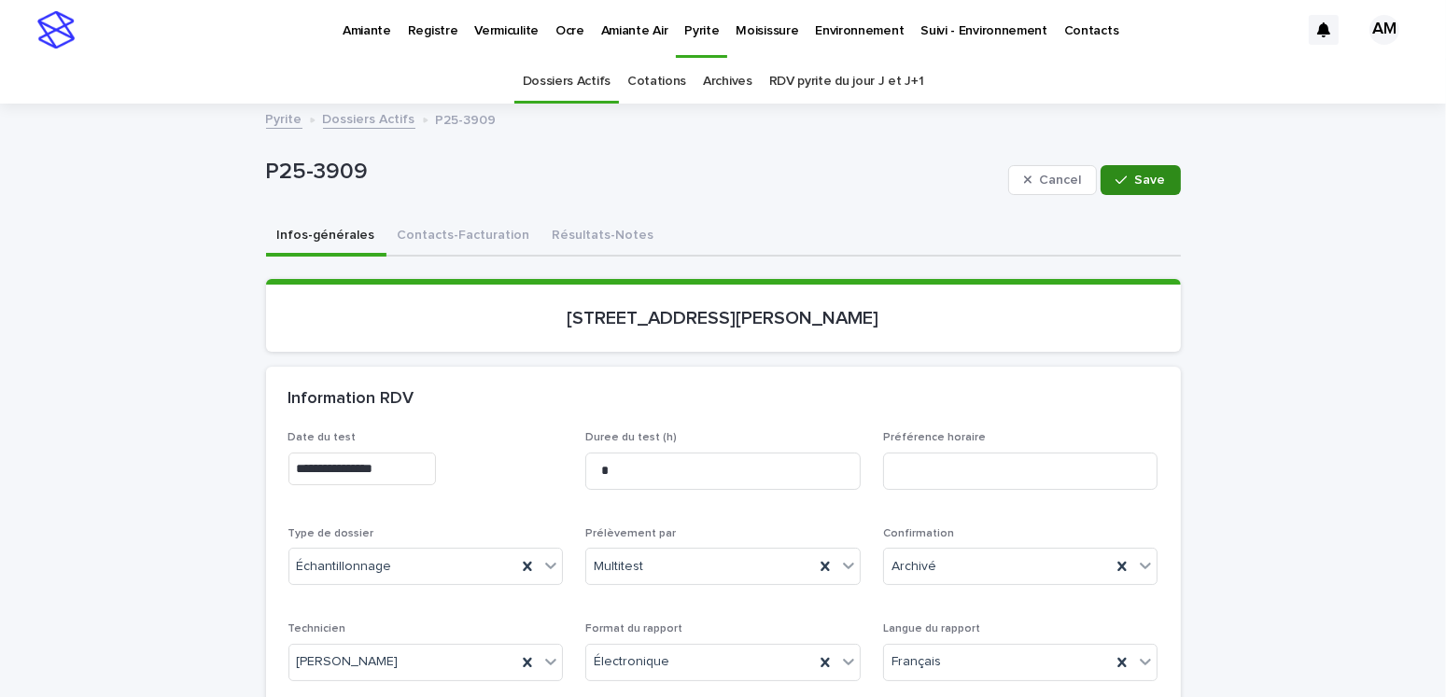
click at [1116, 178] on icon "button" at bounding box center [1121, 180] width 11 height 13
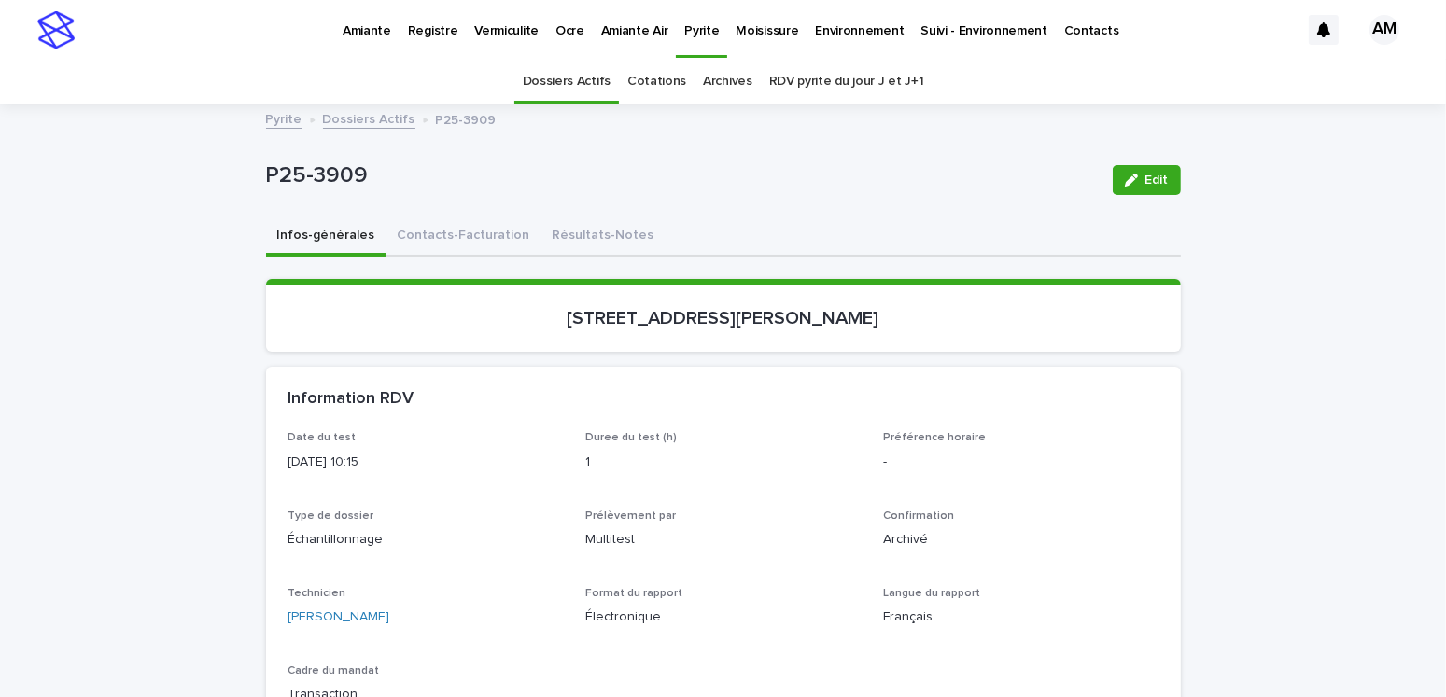
click at [333, 119] on link "Dossiers Actifs" at bounding box center [369, 117] width 92 height 21
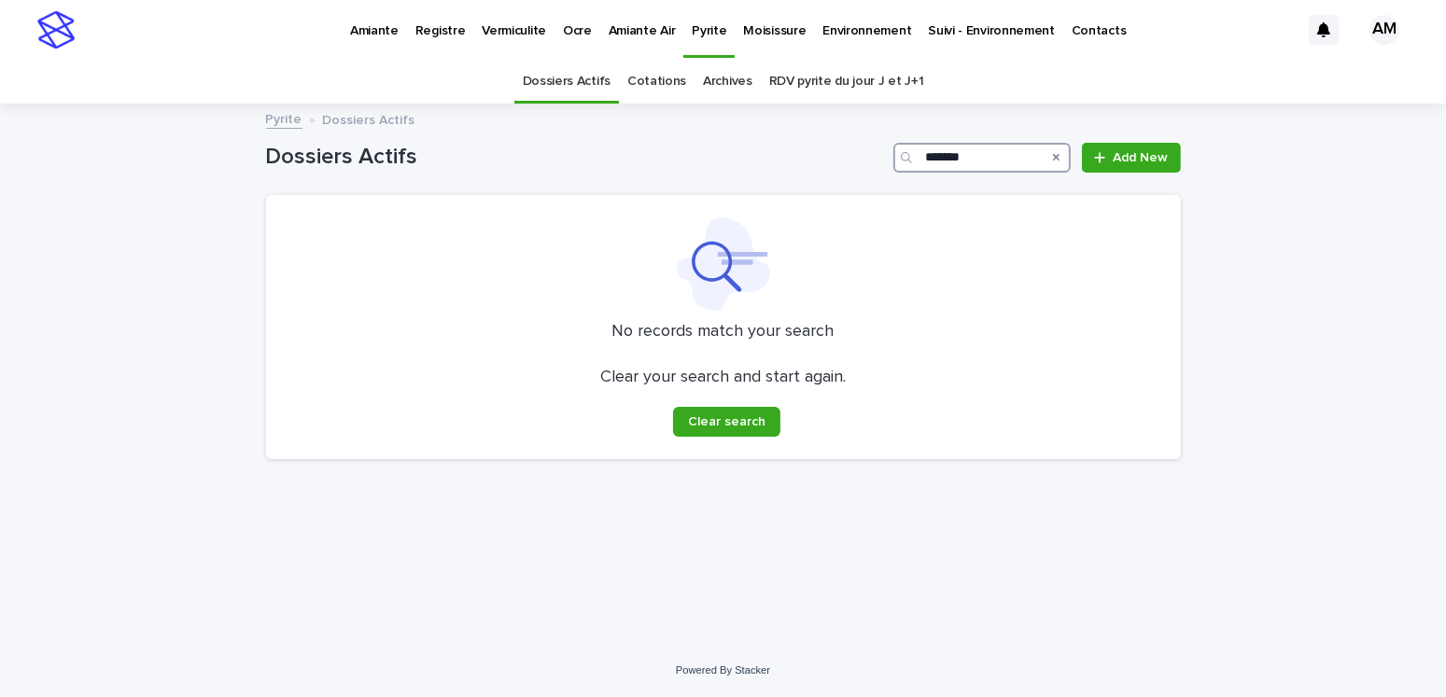
click at [986, 154] on input "*******" at bounding box center [981, 158] width 177 height 30
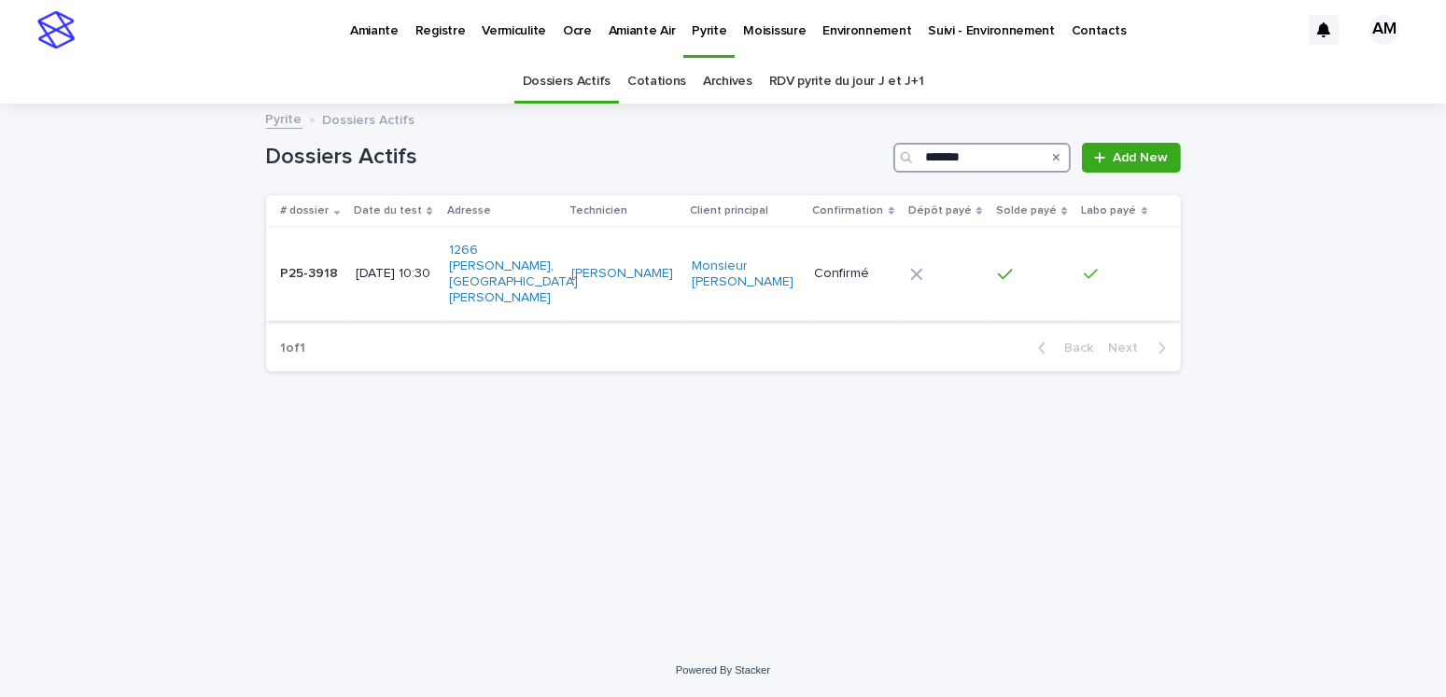
type input "*******"
click at [385, 266] on p "[DATE] 10:30" at bounding box center [394, 274] width 77 height 16
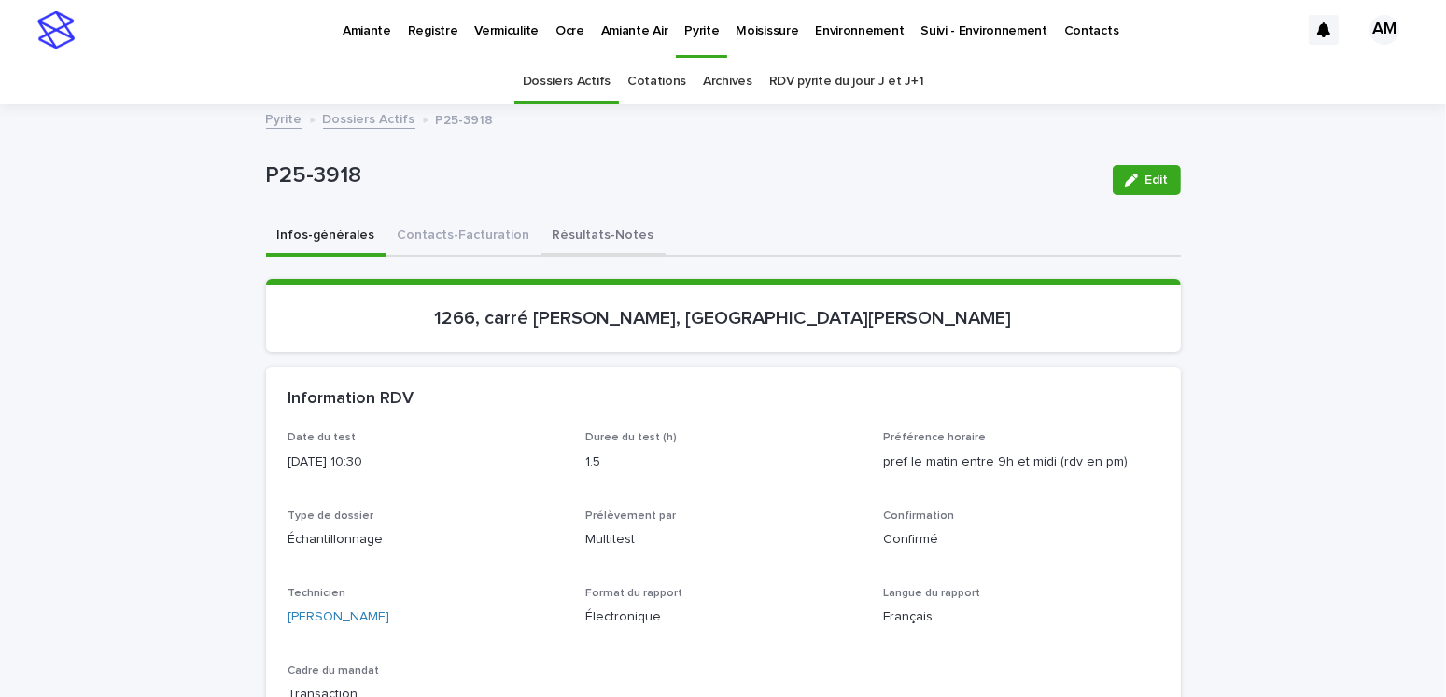
click at [605, 232] on button "Résultats-Notes" at bounding box center [603, 237] width 124 height 39
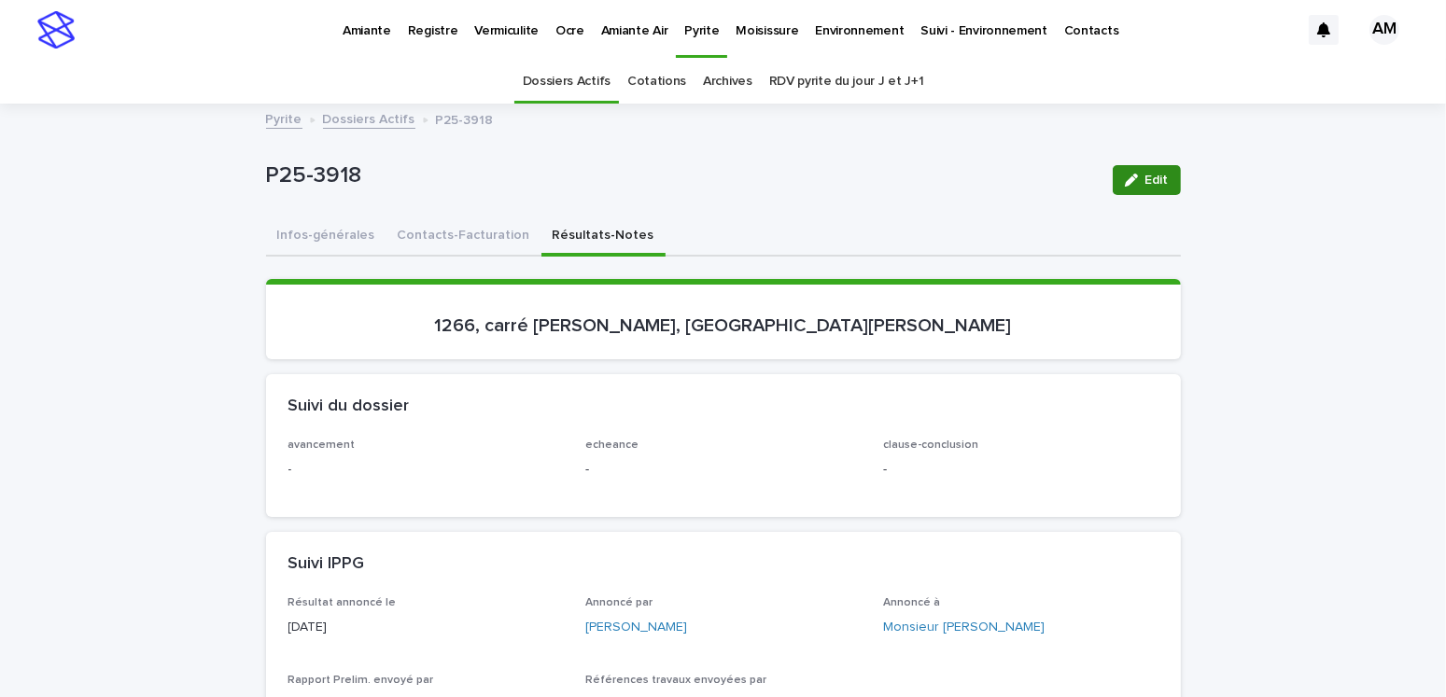
click at [1147, 176] on span "Edit" at bounding box center [1156, 180] width 23 height 13
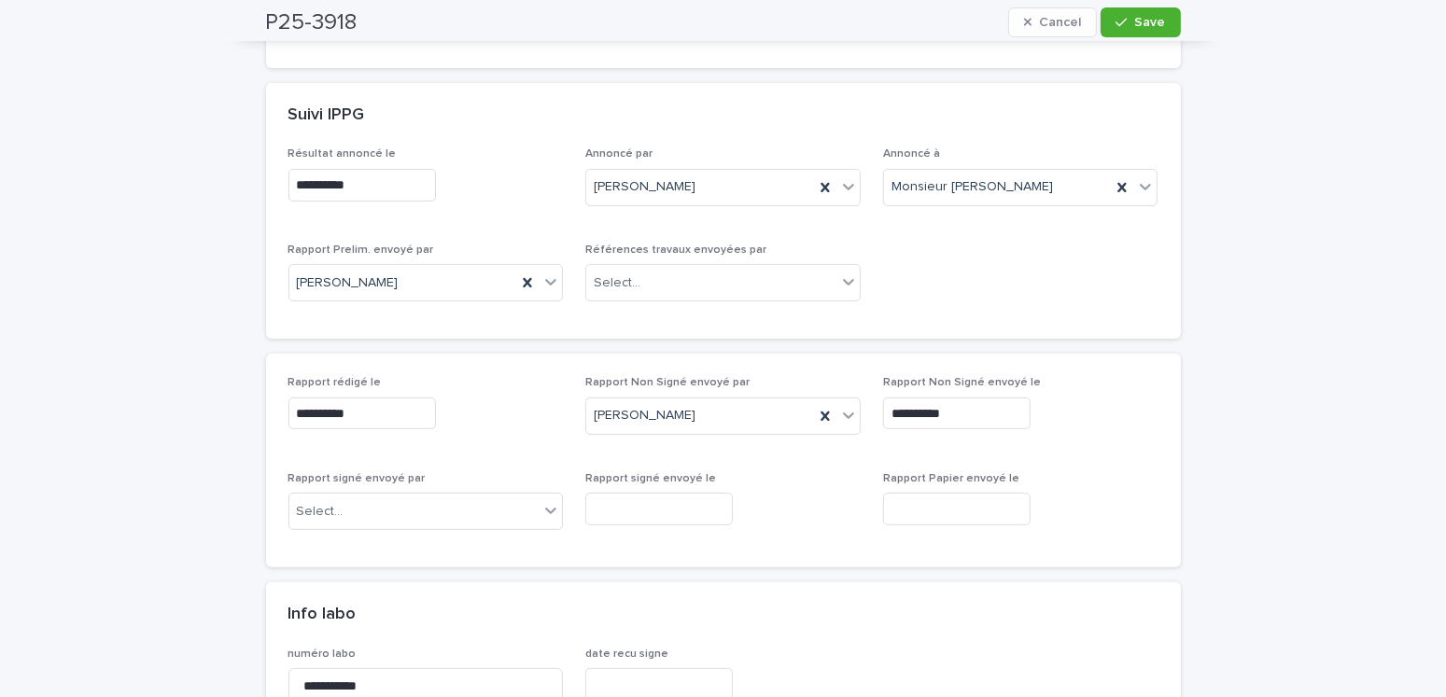
scroll to position [747, 0]
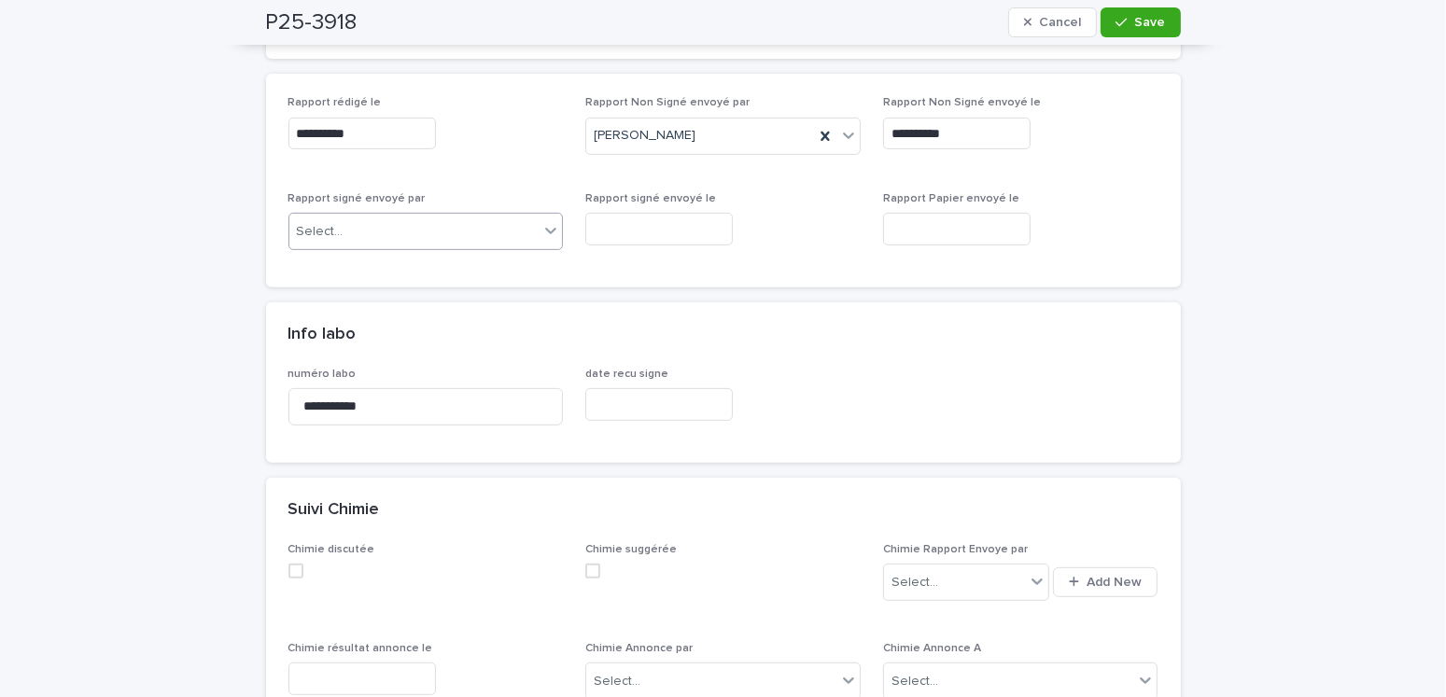
click at [325, 222] on div "Select..." at bounding box center [320, 232] width 47 height 20
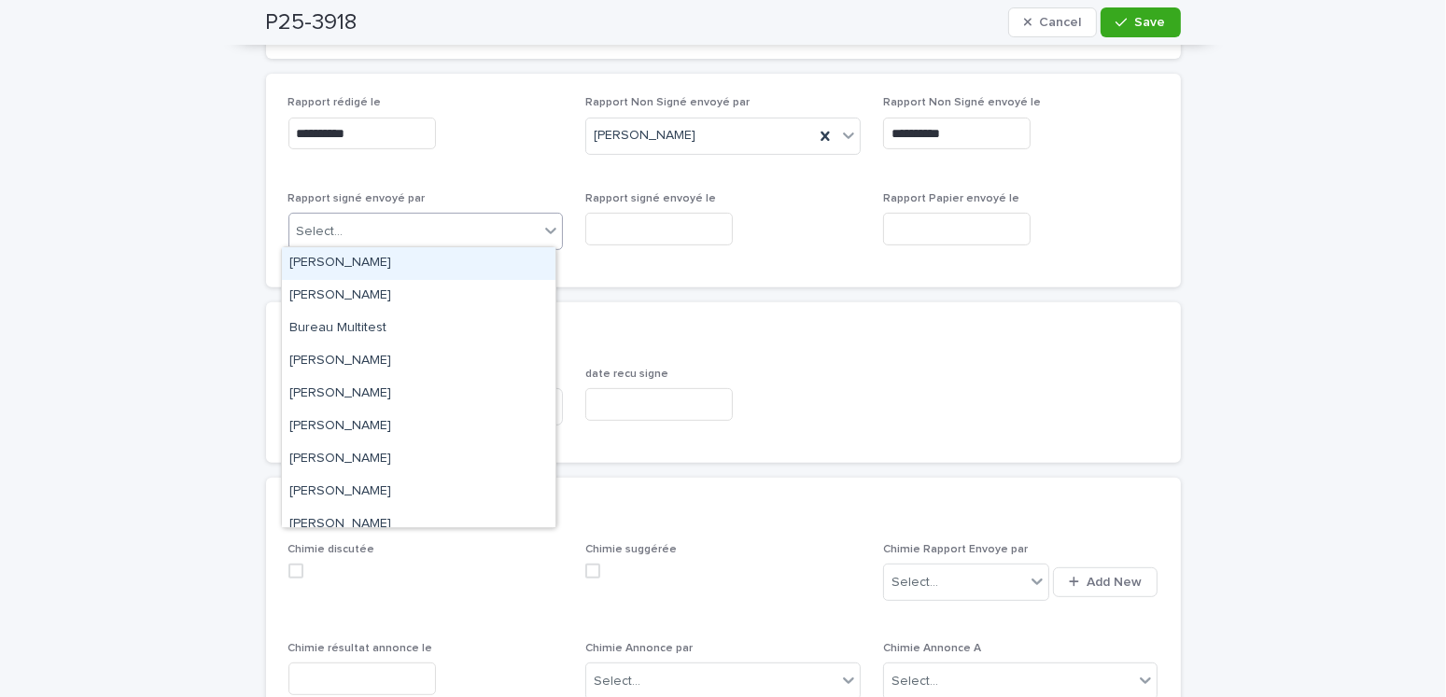
click at [345, 271] on div "[PERSON_NAME]" at bounding box center [419, 263] width 274 height 33
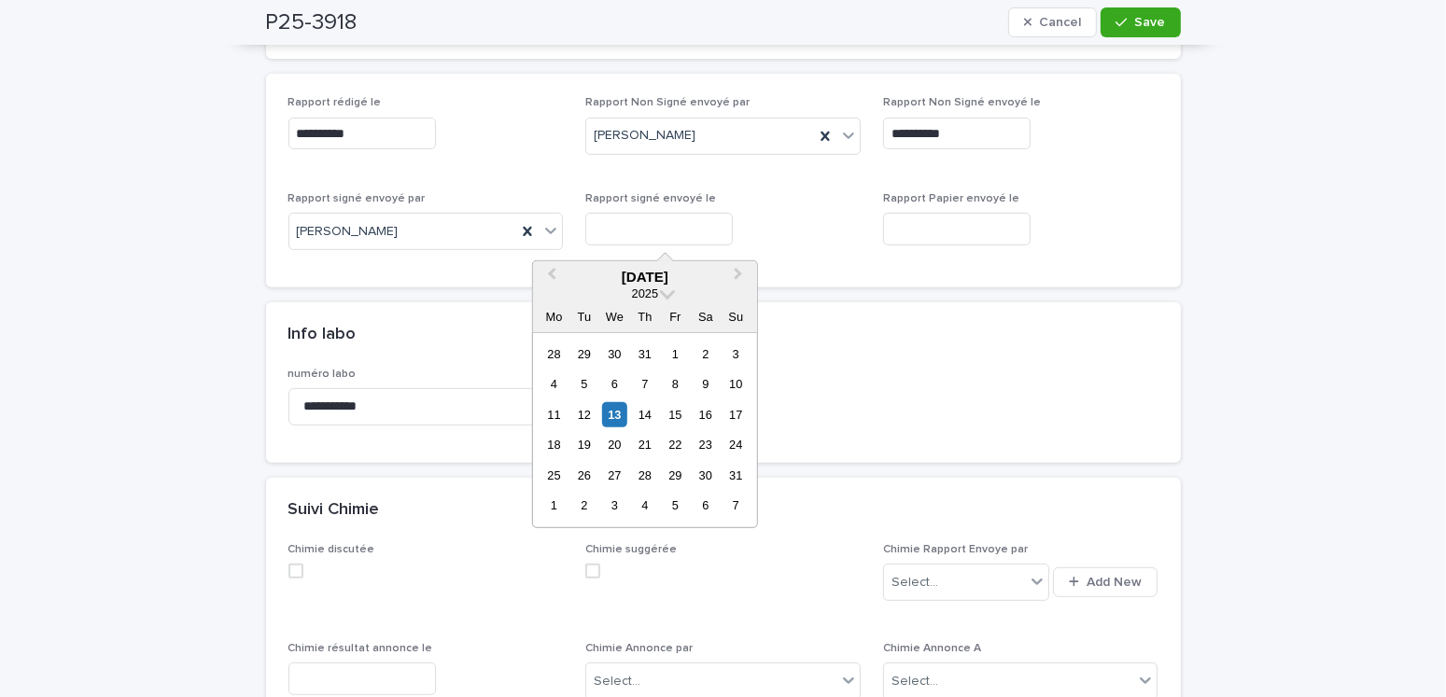
click at [645, 217] on input "text" at bounding box center [659, 229] width 148 height 33
click at [607, 421] on div "13" at bounding box center [614, 414] width 25 height 25
type input "**********"
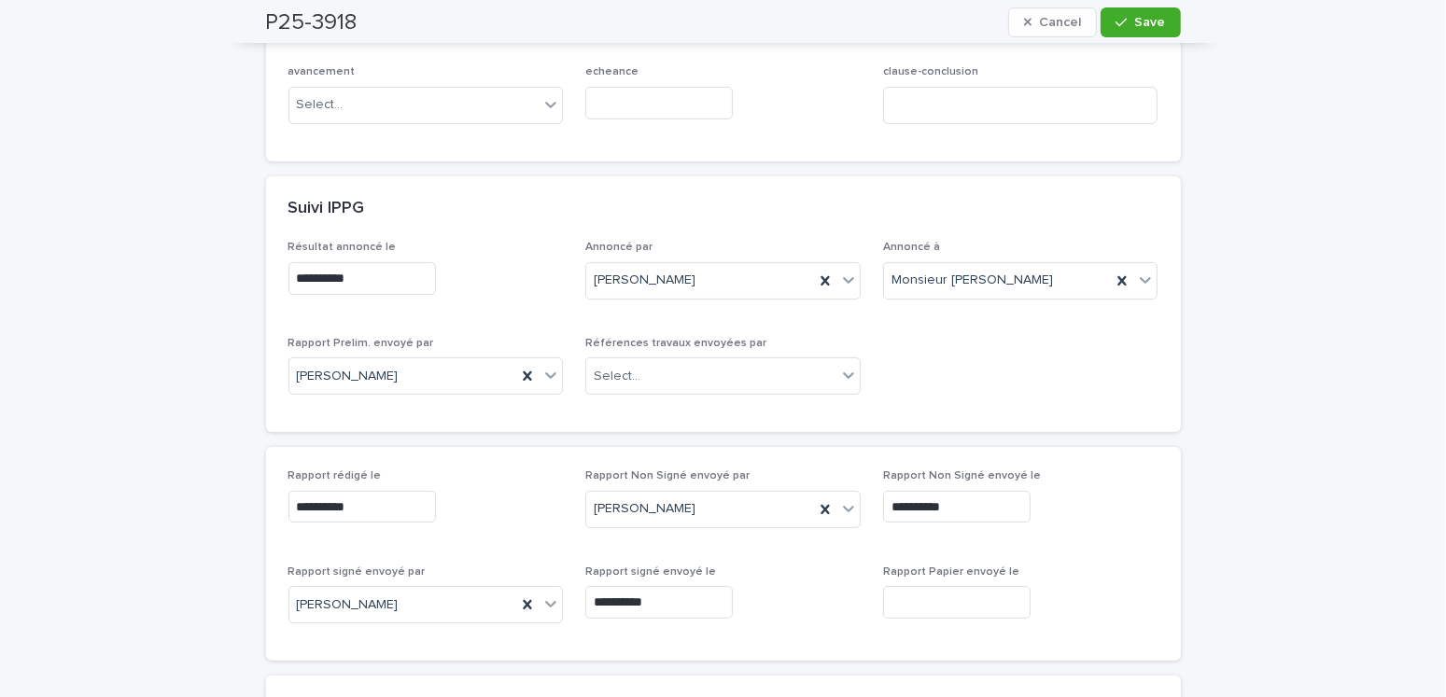
scroll to position [93, 0]
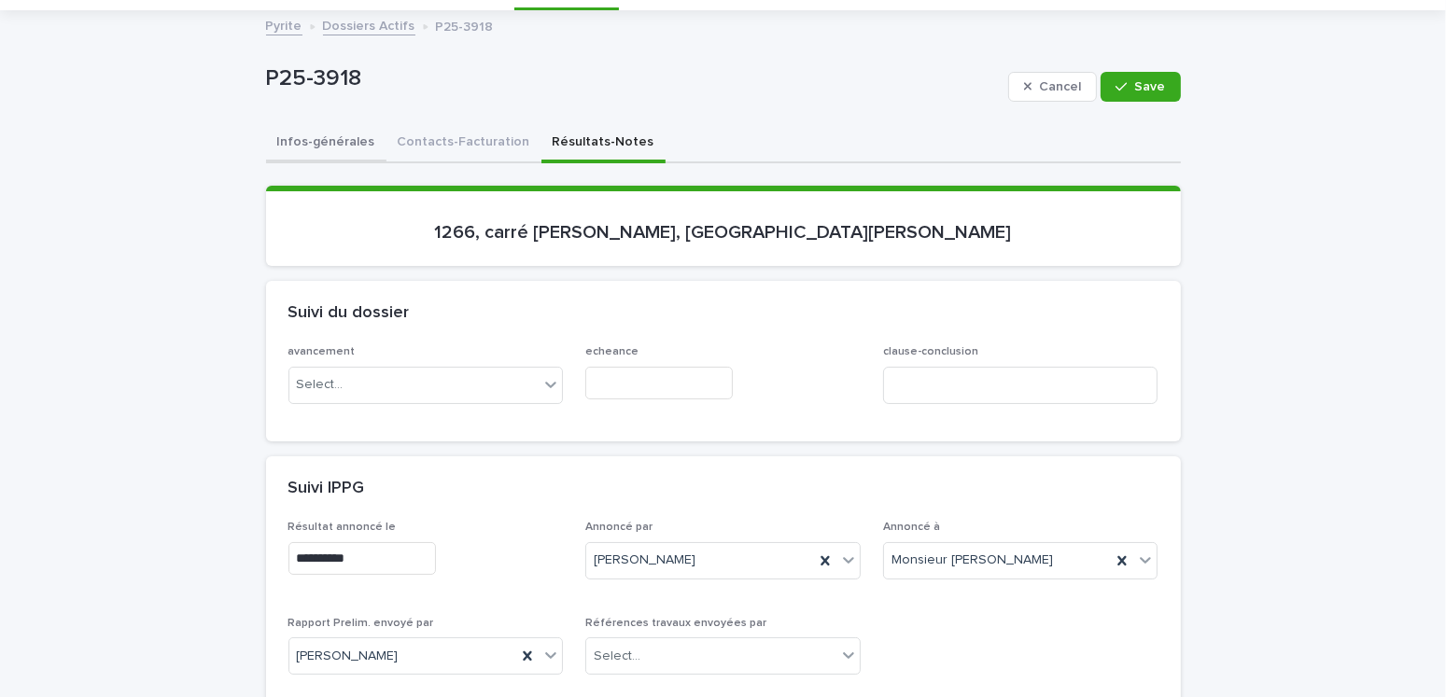
click at [335, 134] on button "Infos-générales" at bounding box center [326, 143] width 120 height 39
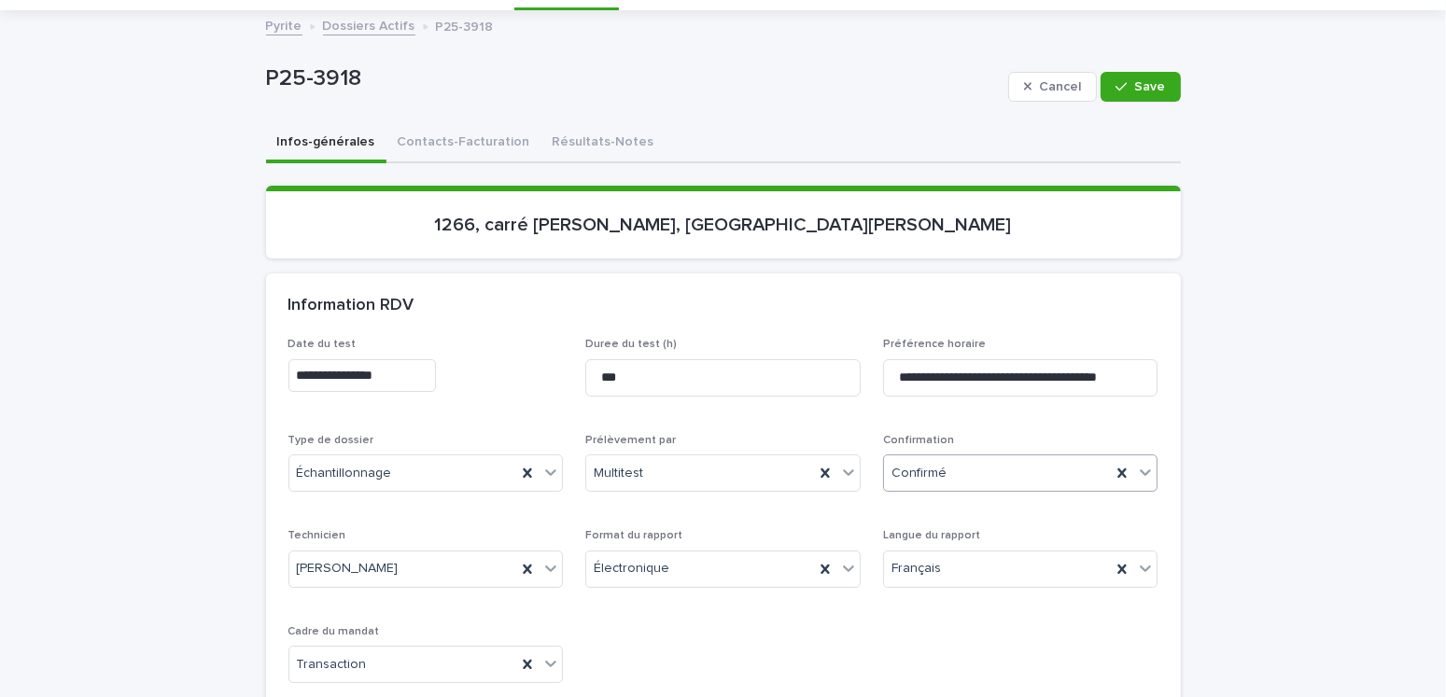
click at [937, 469] on div "Confirmé" at bounding box center [998, 473] width 228 height 31
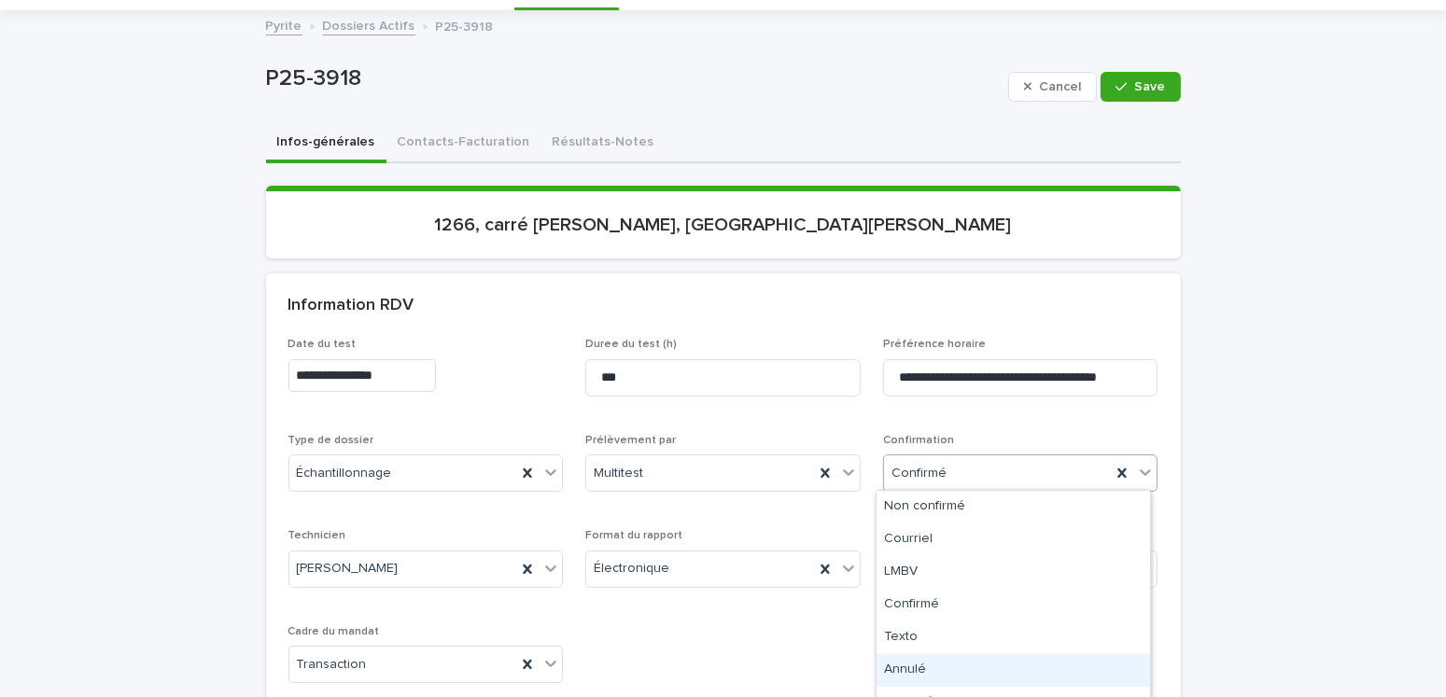
scroll to position [87, 0]
click at [919, 653] on div "Archivé" at bounding box center [1014, 649] width 274 height 33
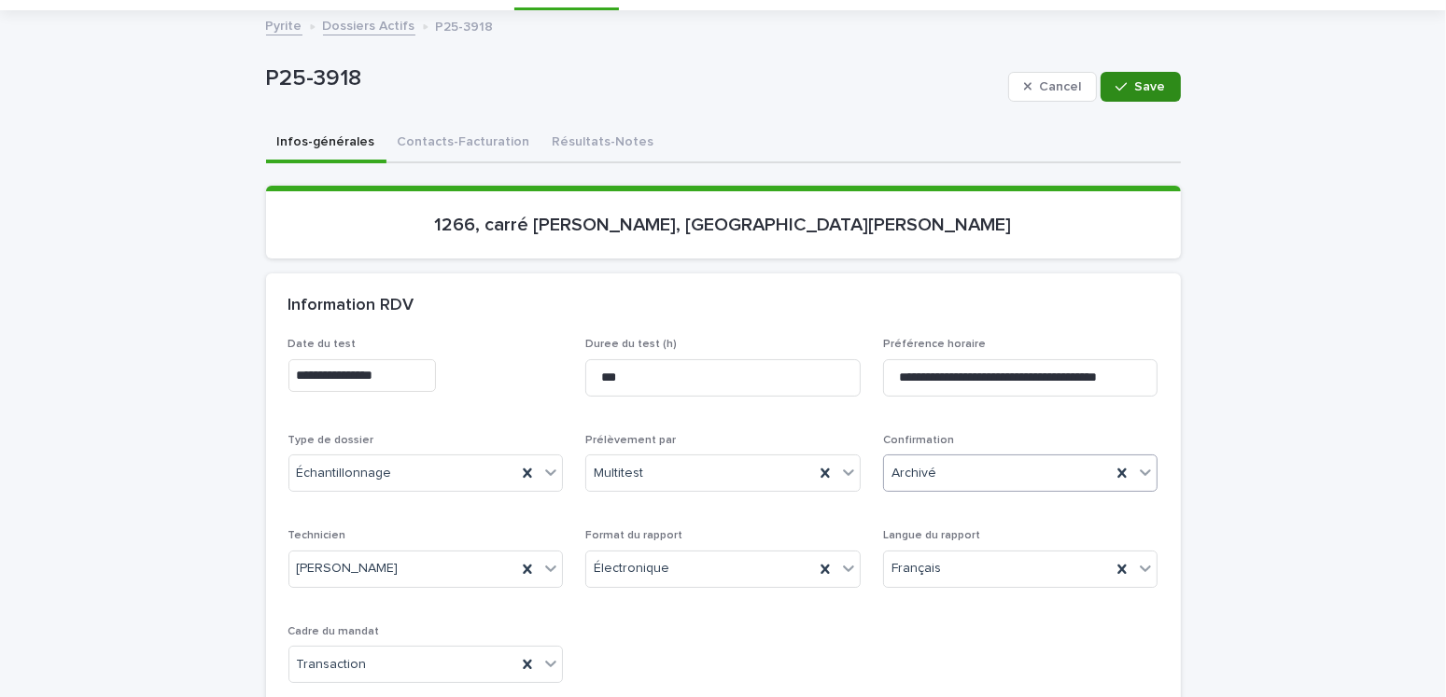
click at [1138, 91] on span "Save" at bounding box center [1150, 86] width 31 height 13
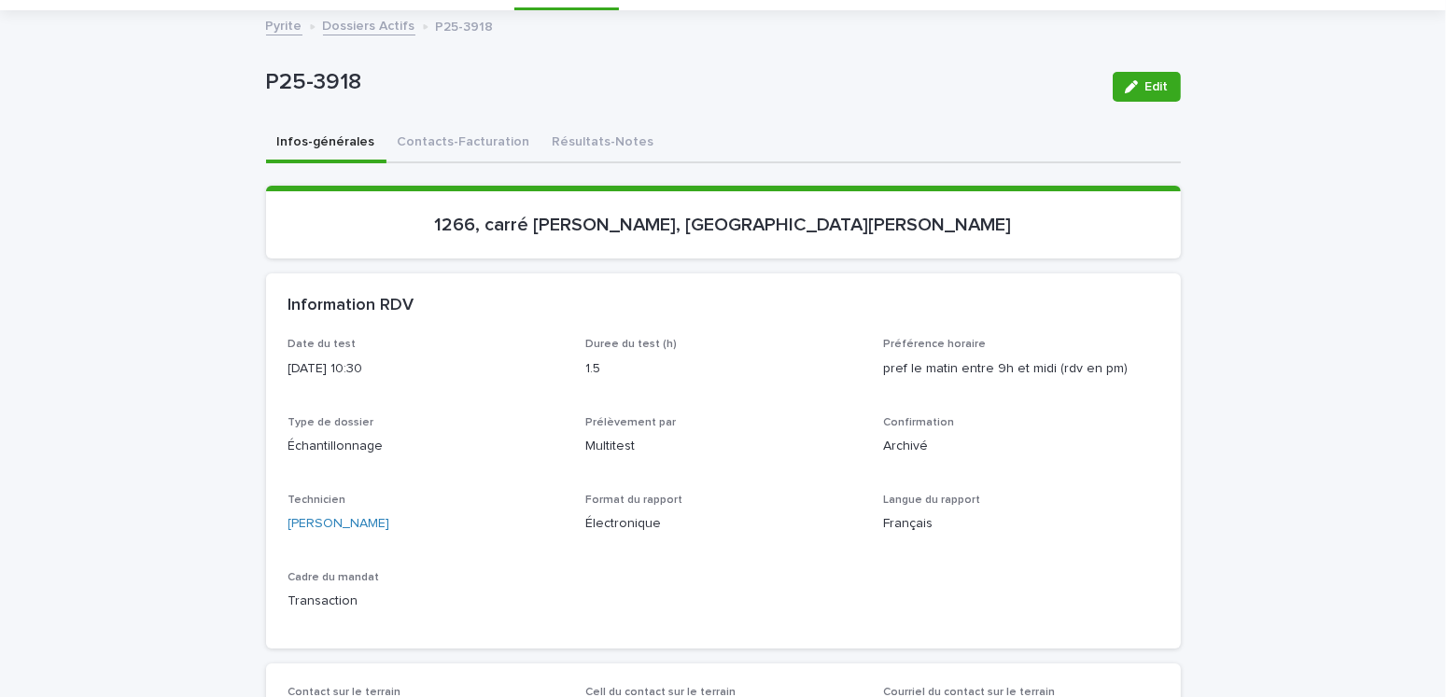
click at [336, 21] on link "Dossiers Actifs" at bounding box center [369, 24] width 92 height 21
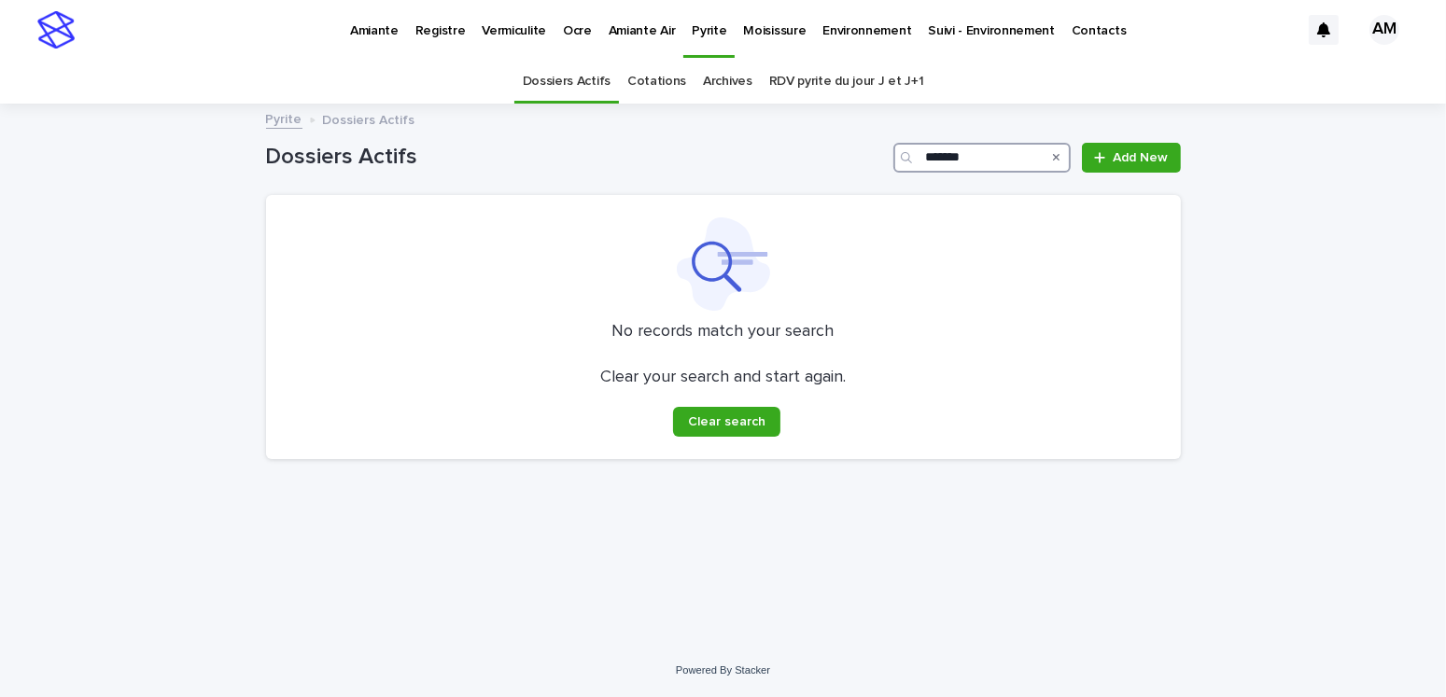
click at [984, 154] on input "*******" at bounding box center [981, 158] width 177 height 30
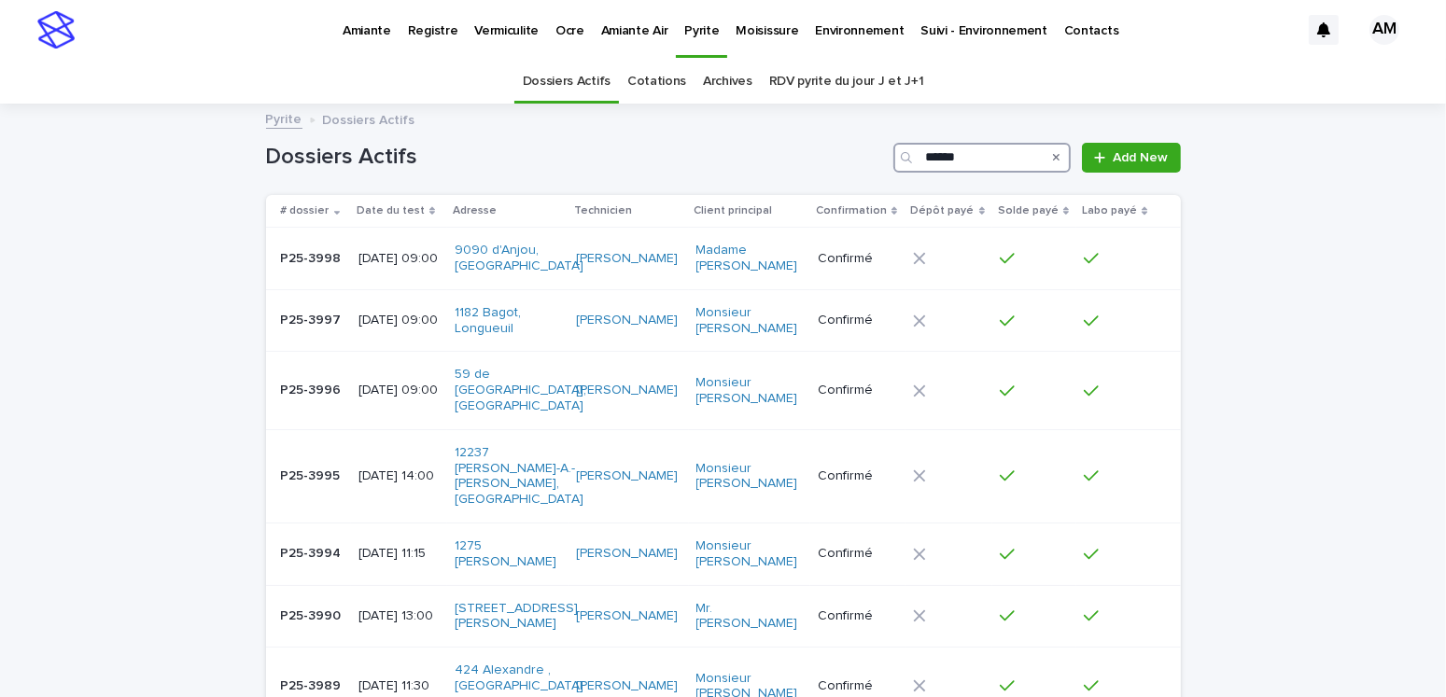
type input "*******"
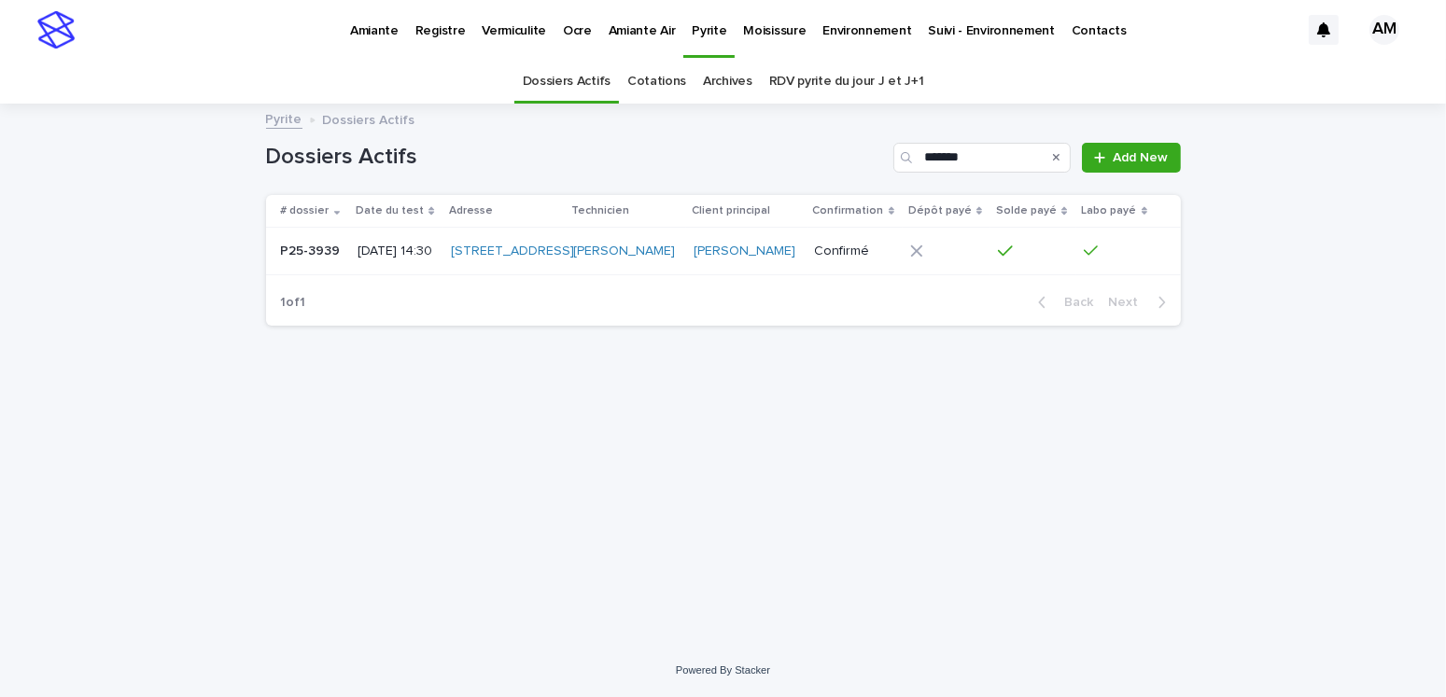
click at [428, 260] on p "[DATE] 14:30" at bounding box center [396, 252] width 77 height 16
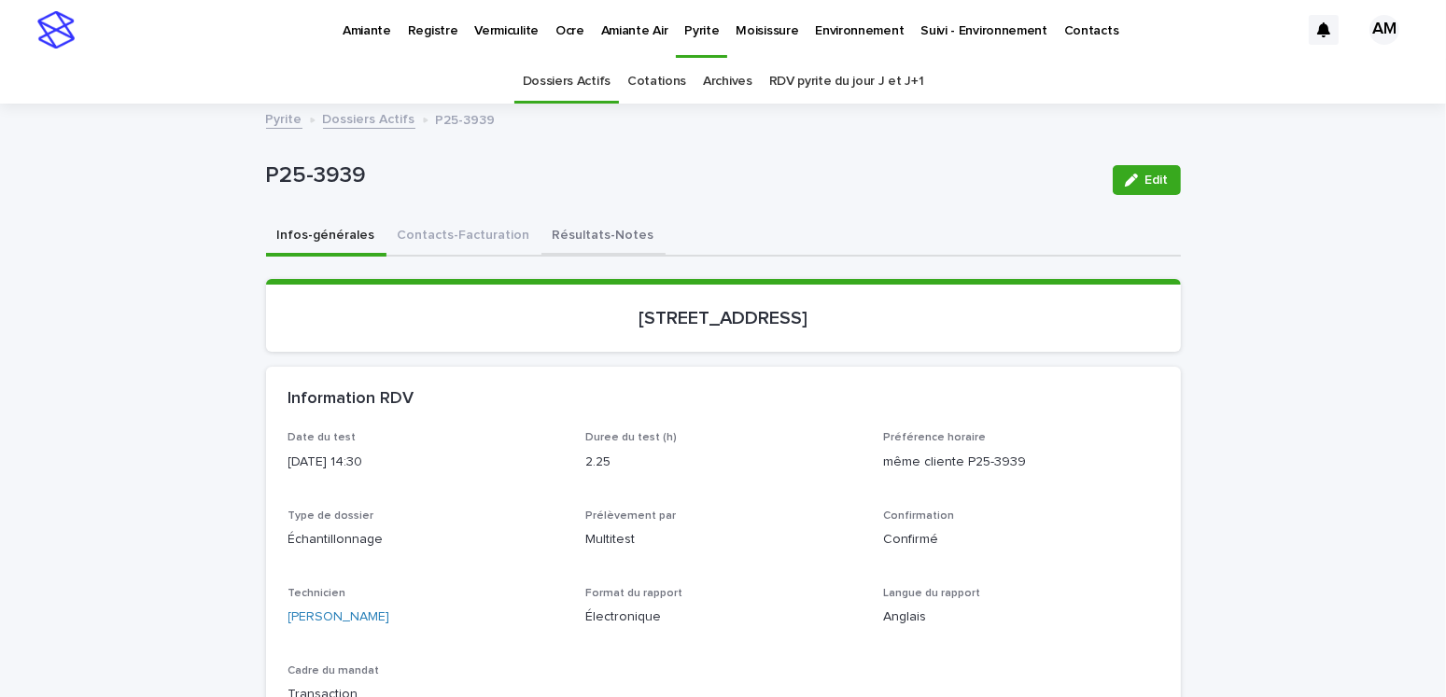
click at [582, 230] on button "Résultats-Notes" at bounding box center [603, 237] width 124 height 39
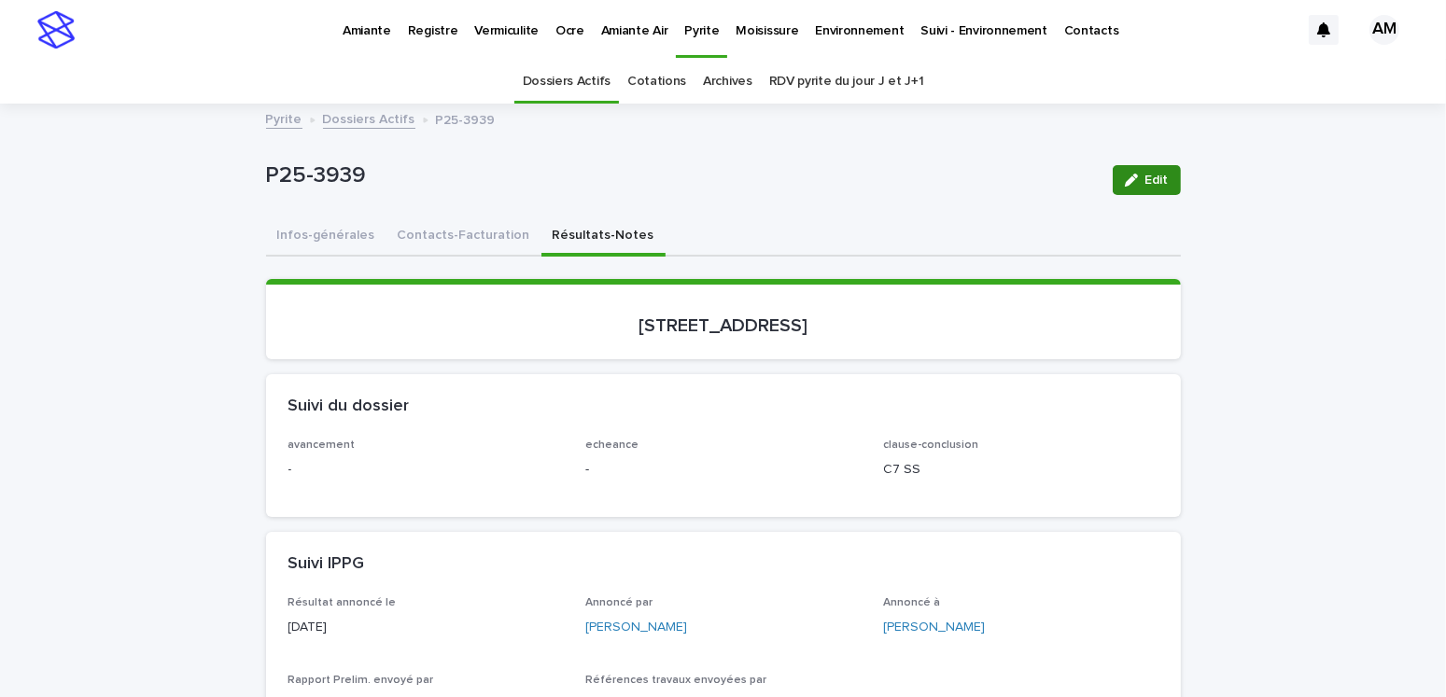
click at [1131, 178] on div "button" at bounding box center [1135, 180] width 21 height 13
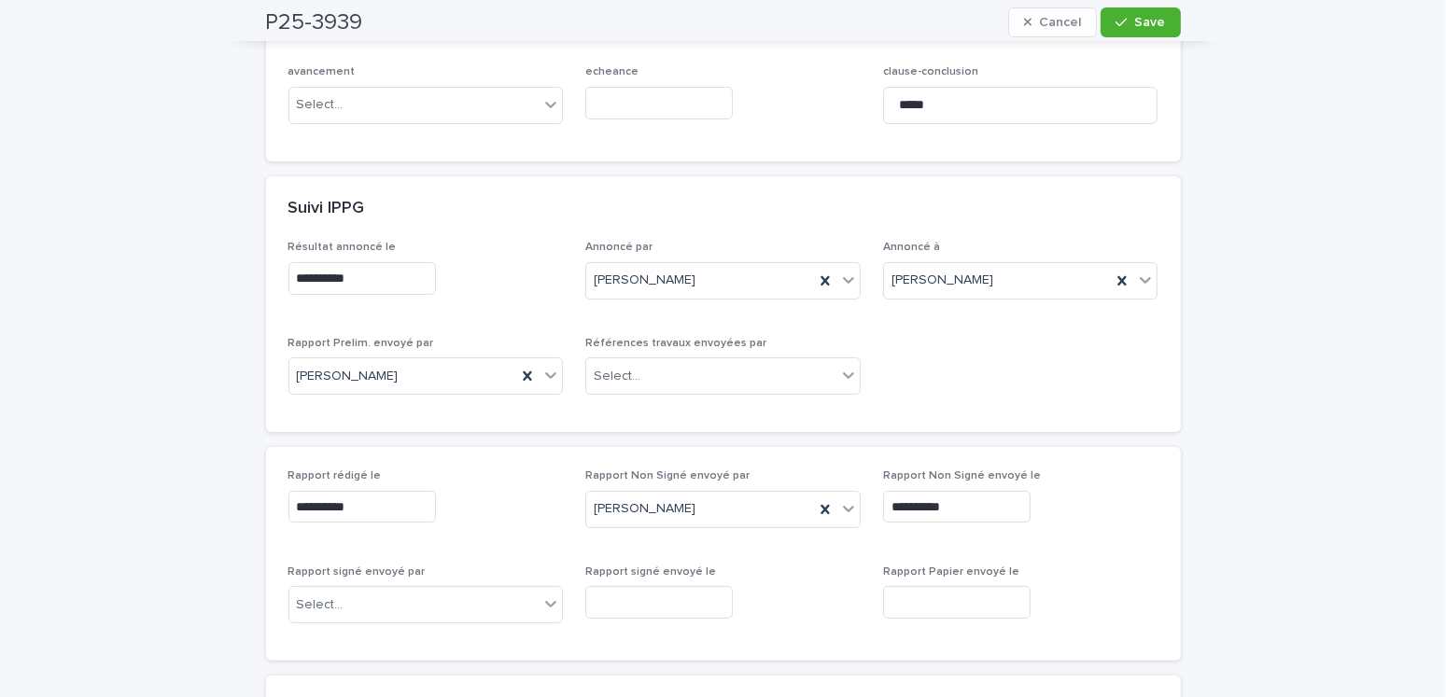
scroll to position [653, 0]
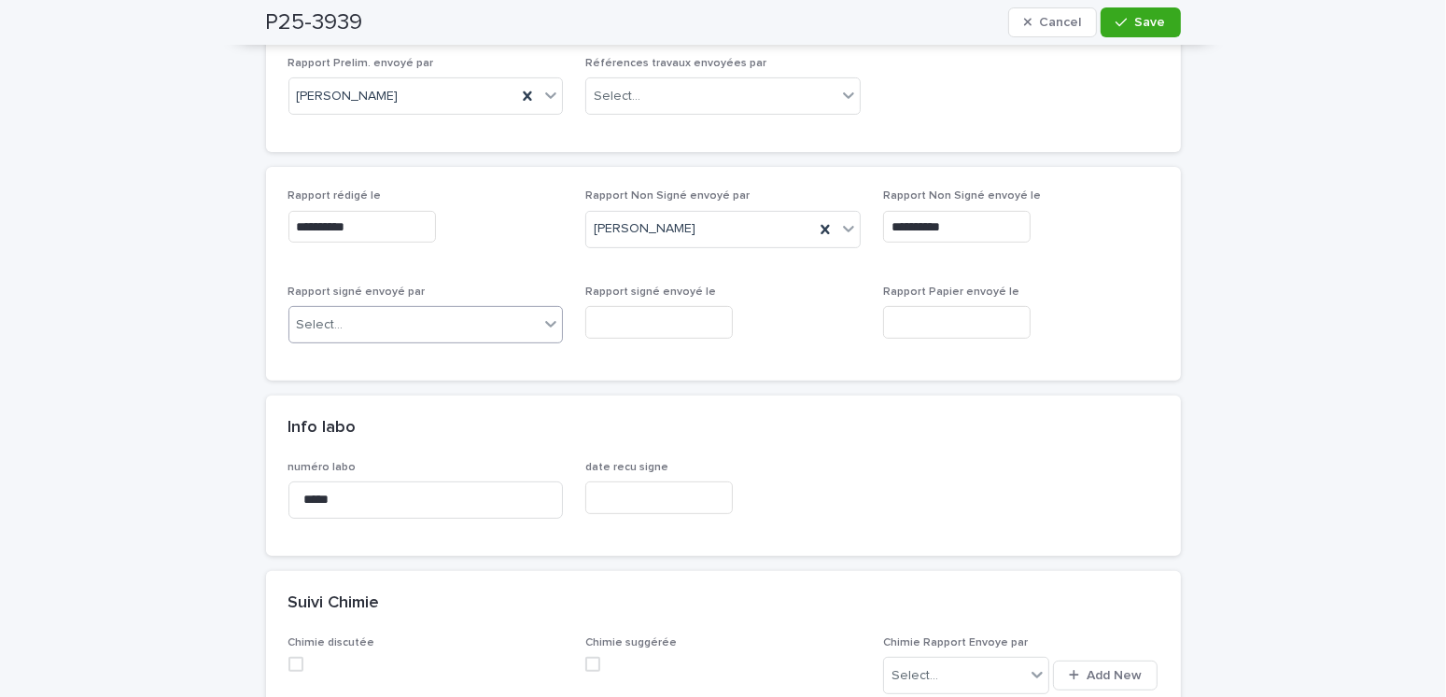
click at [376, 313] on div "Select..." at bounding box center [414, 325] width 250 height 31
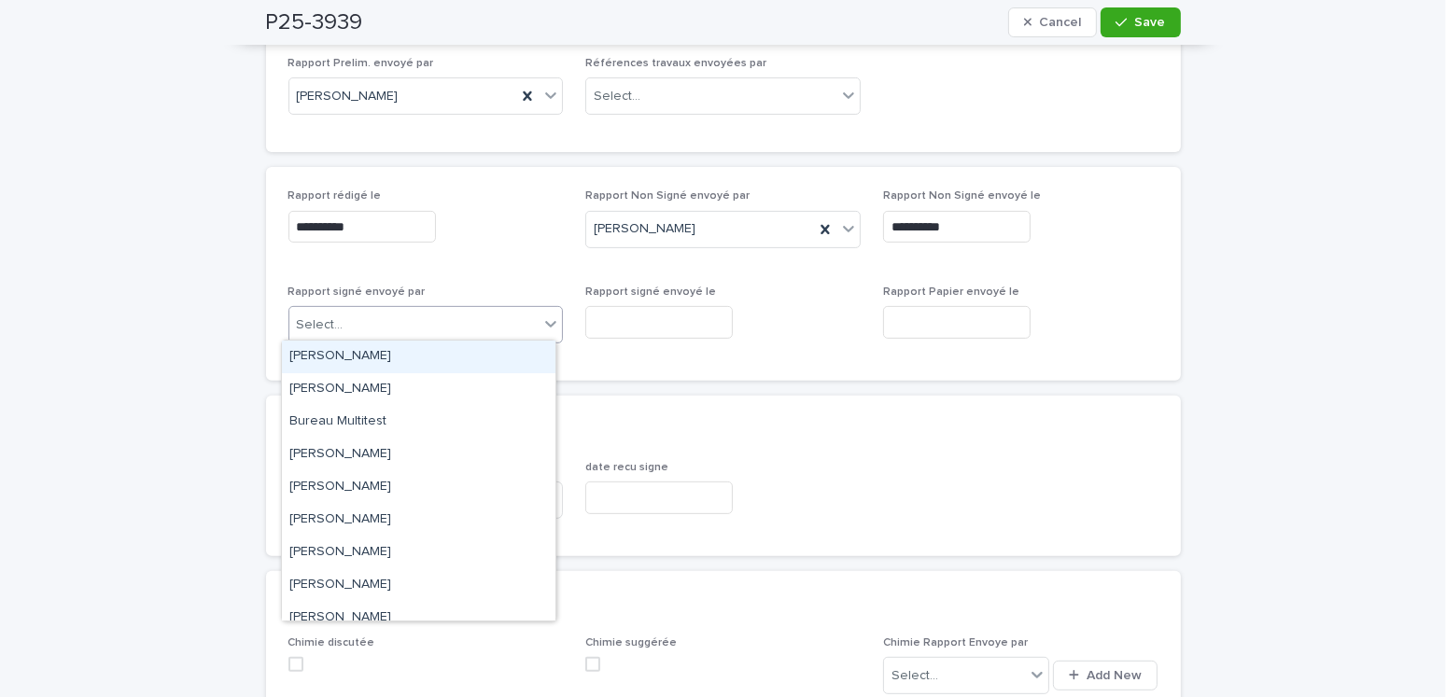
click at [345, 347] on div "[PERSON_NAME]" at bounding box center [419, 357] width 274 height 33
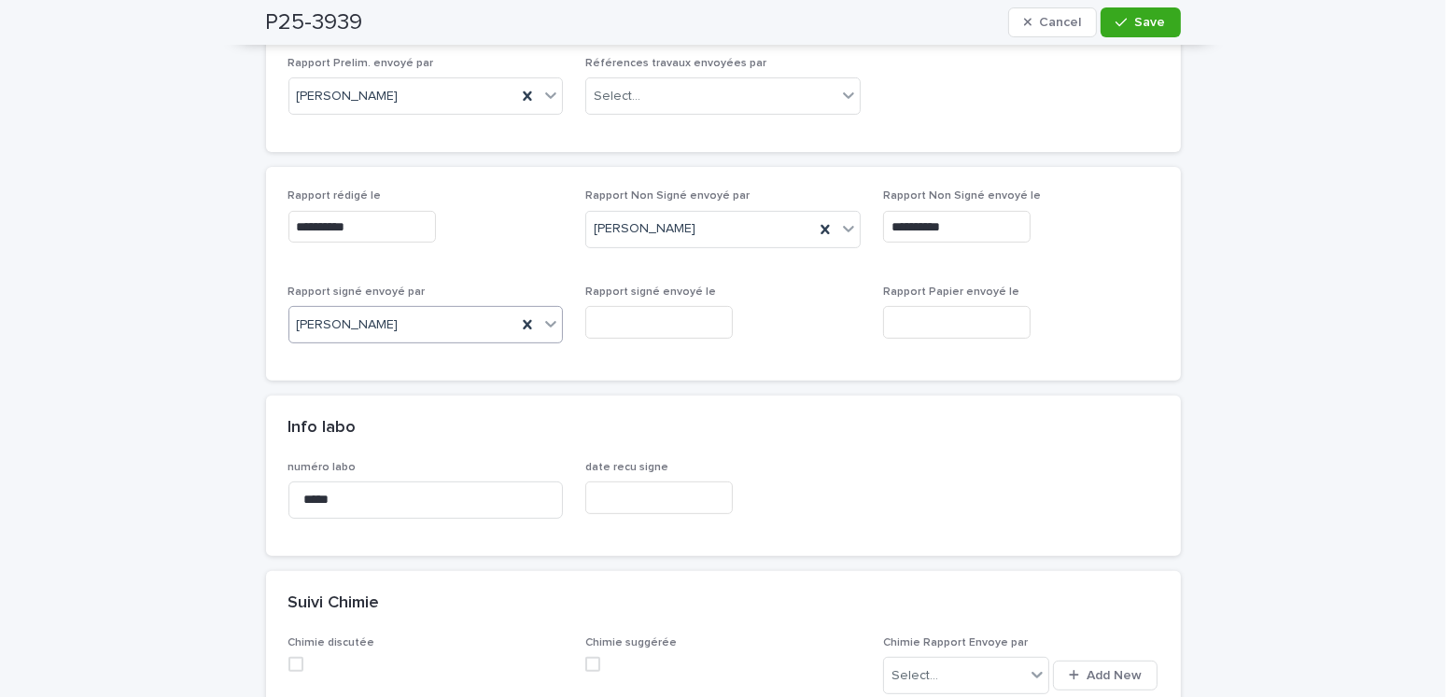
click at [716, 327] on input "text" at bounding box center [659, 322] width 148 height 33
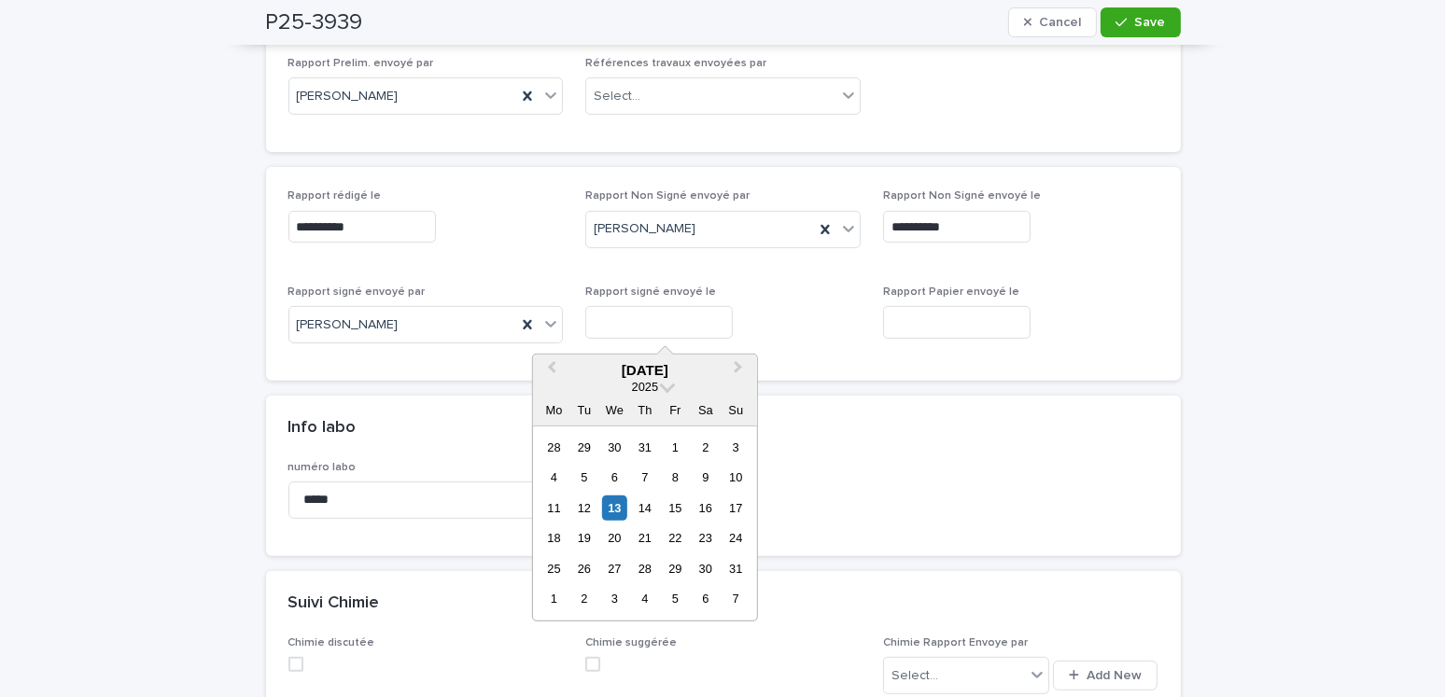
click at [614, 503] on div "13" at bounding box center [614, 508] width 25 height 25
type input "**********"
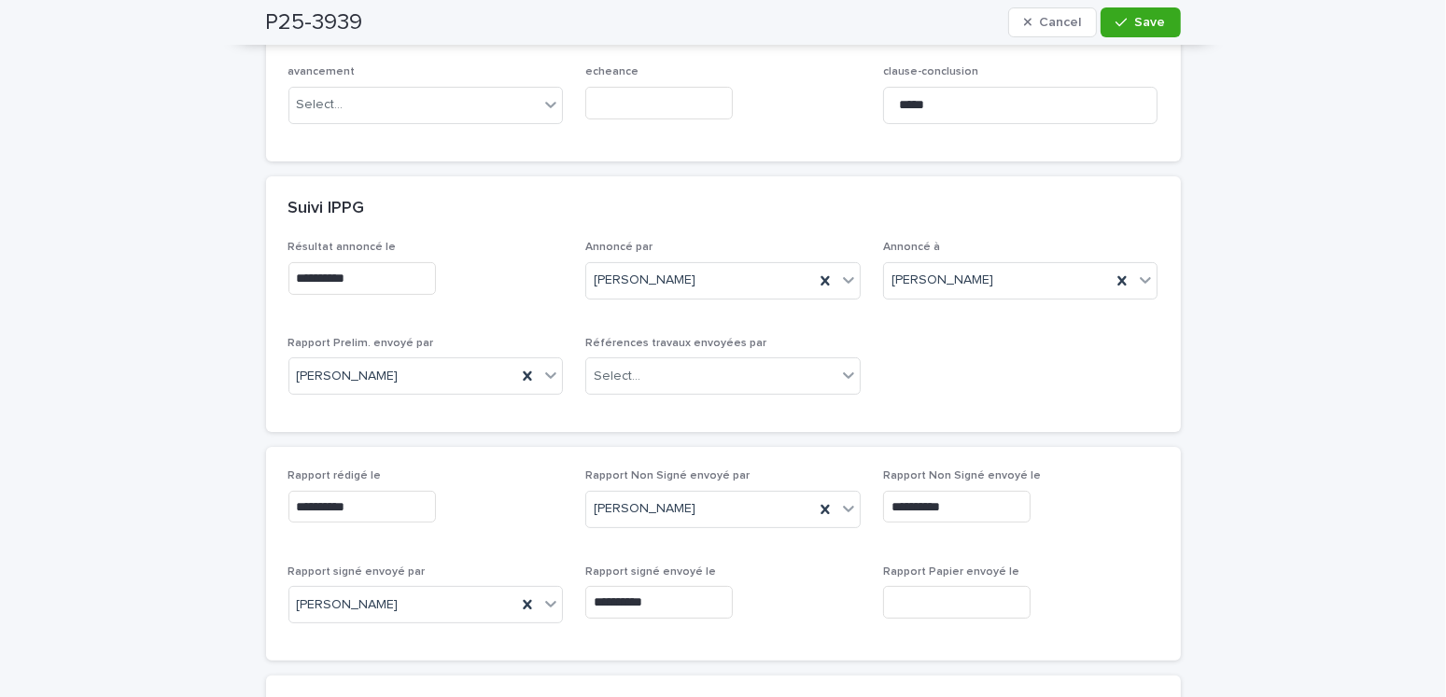
scroll to position [0, 0]
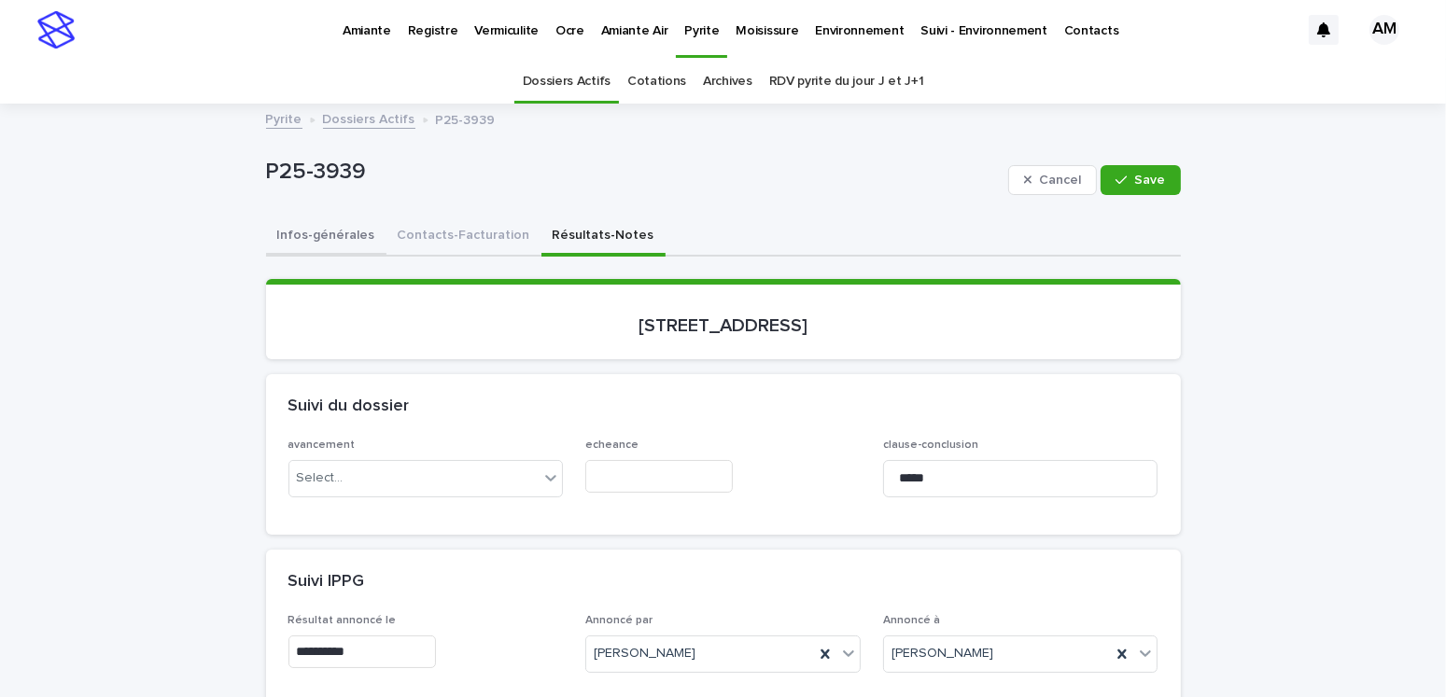
click at [330, 230] on button "Infos-générales" at bounding box center [326, 237] width 120 height 39
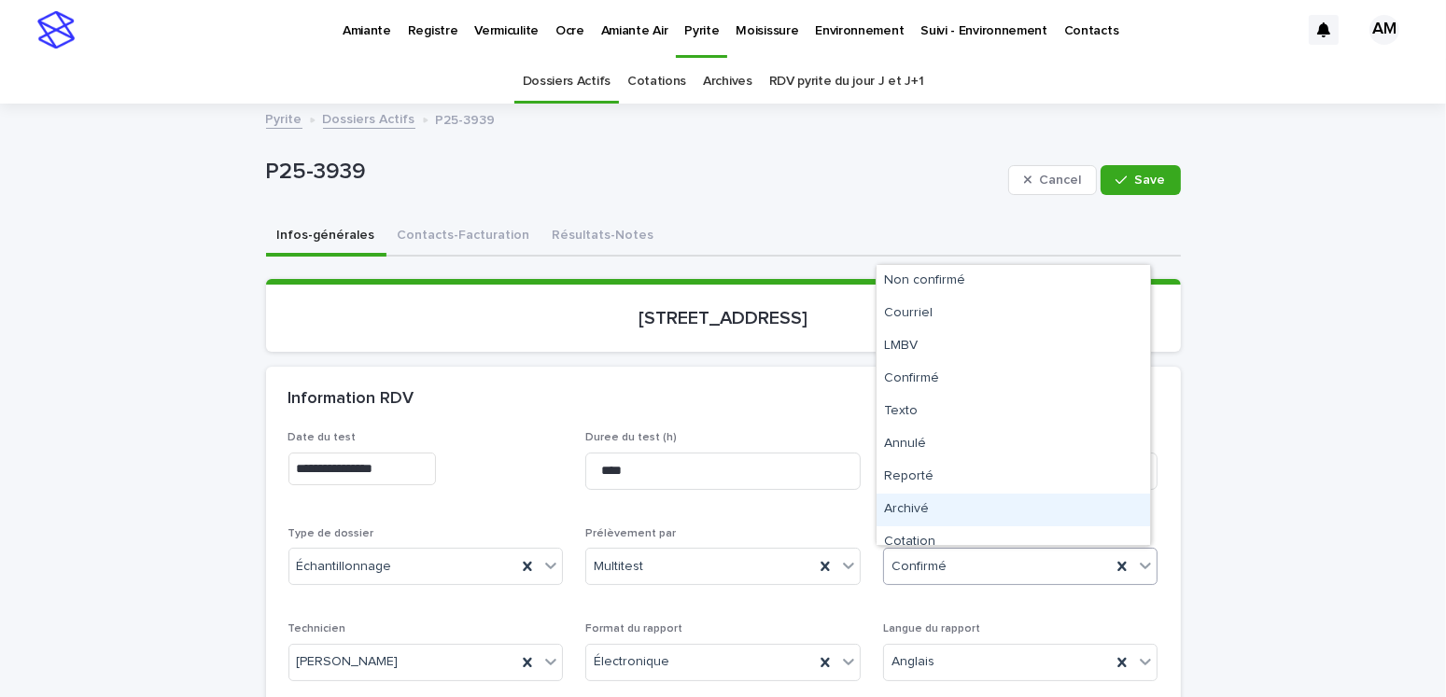
click at [919, 504] on div "Archivé" at bounding box center [1014, 510] width 274 height 33
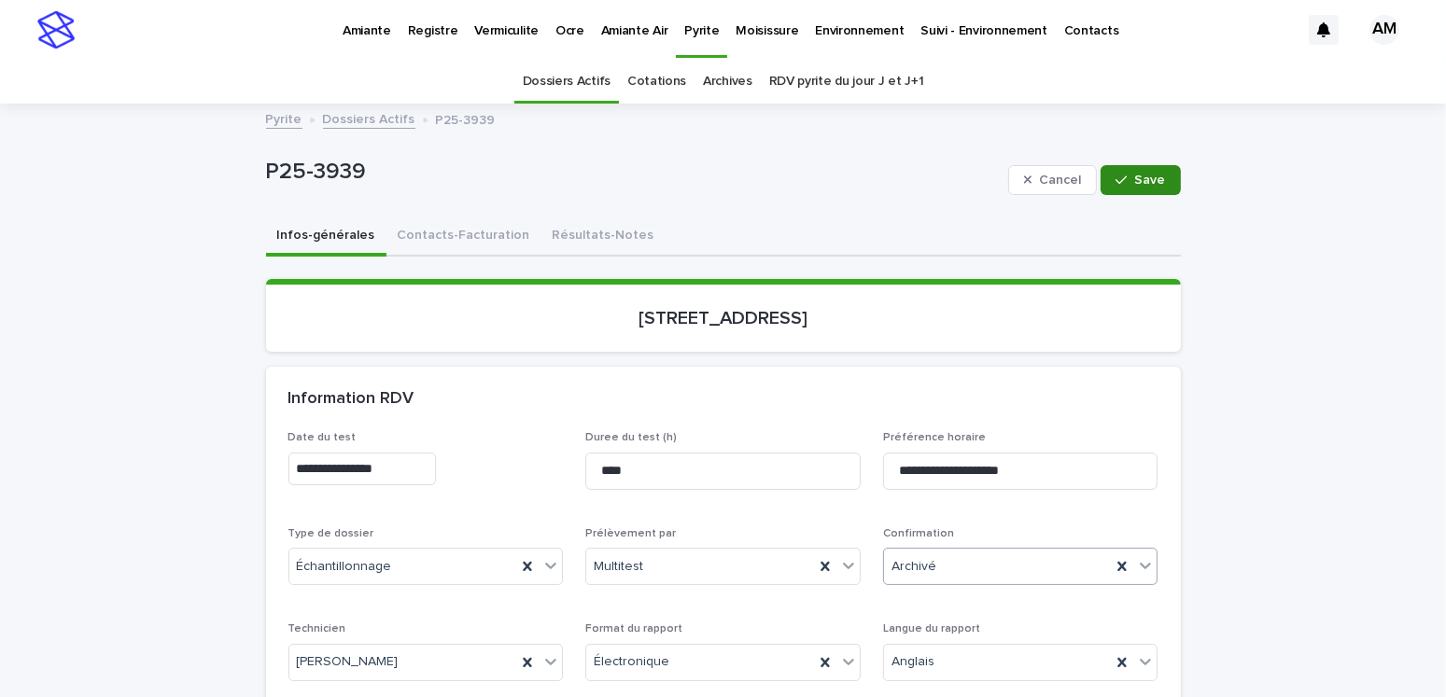
click at [1116, 178] on icon "button" at bounding box center [1121, 180] width 11 height 13
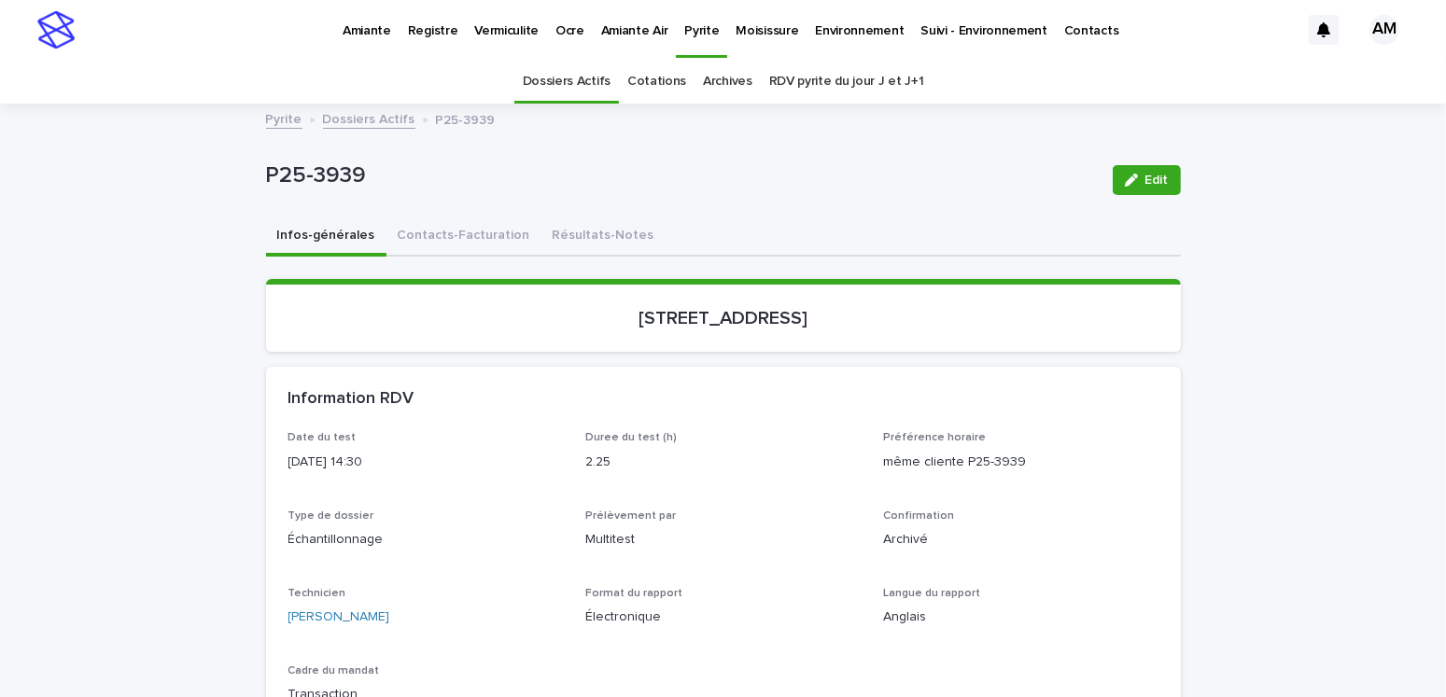
click at [346, 123] on link "Dossiers Actifs" at bounding box center [369, 117] width 92 height 21
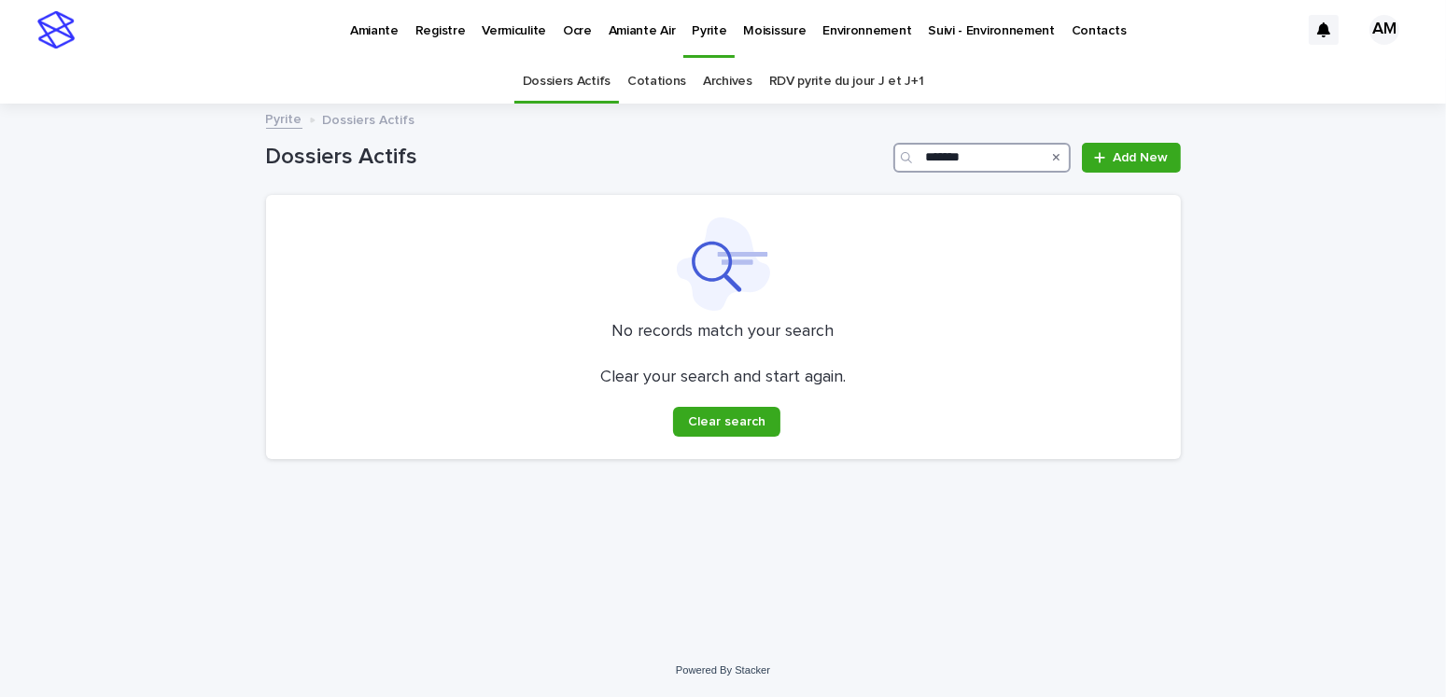
click at [992, 156] on input "*******" at bounding box center [981, 158] width 177 height 30
type input "*******"
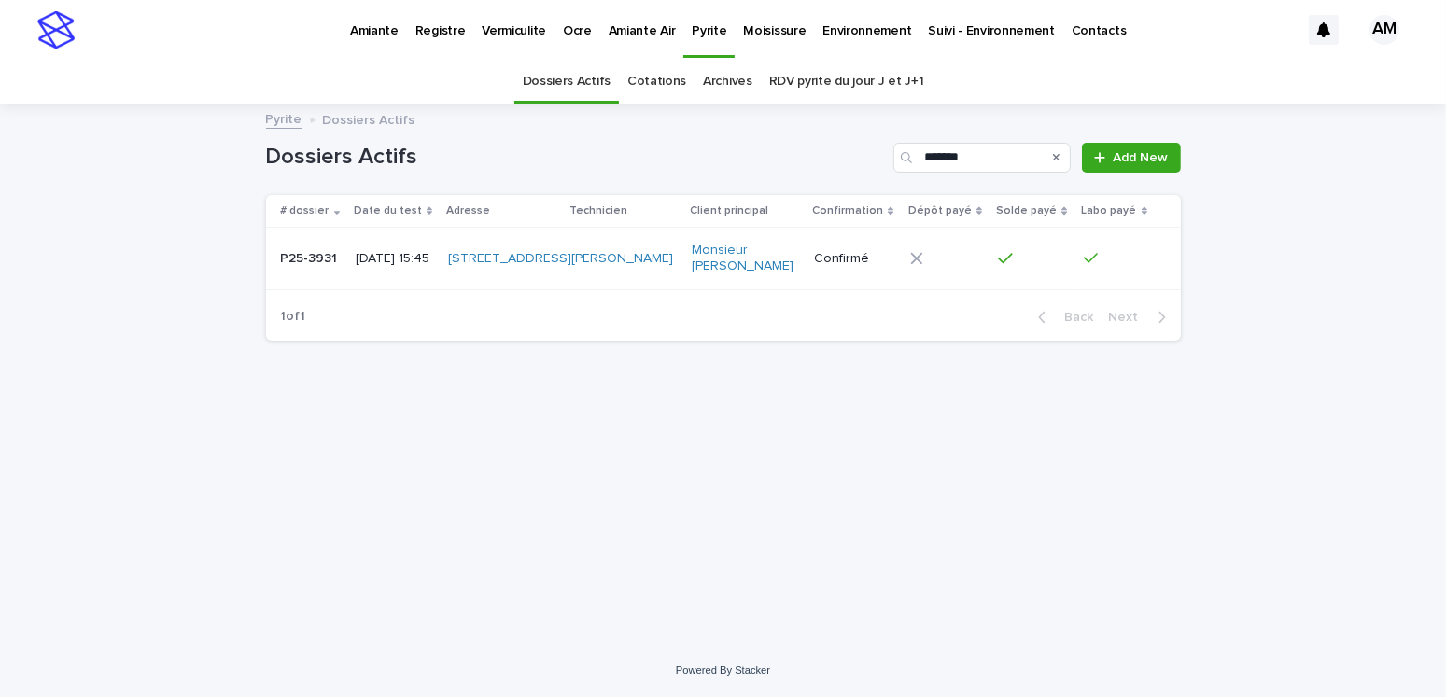
click at [323, 260] on p "P25-3931" at bounding box center [311, 257] width 61 height 20
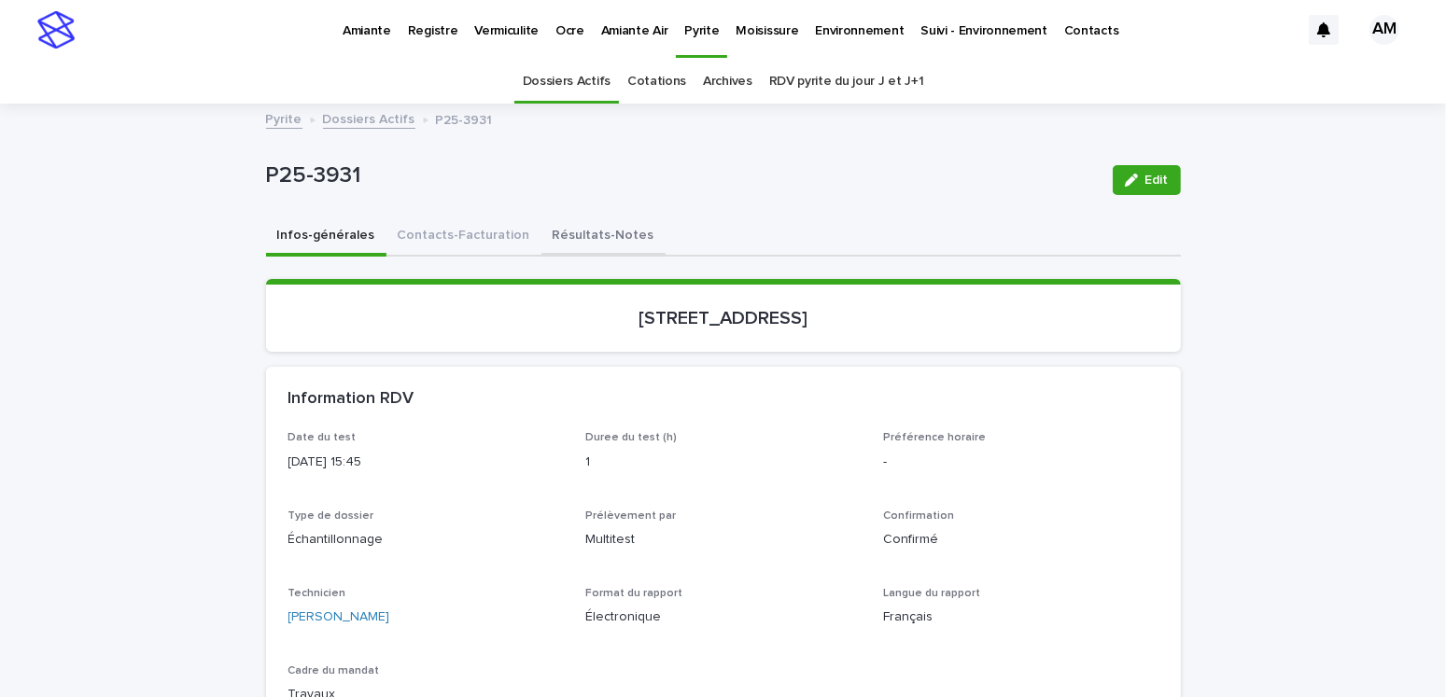
click at [584, 231] on button "Résultats-Notes" at bounding box center [603, 237] width 124 height 39
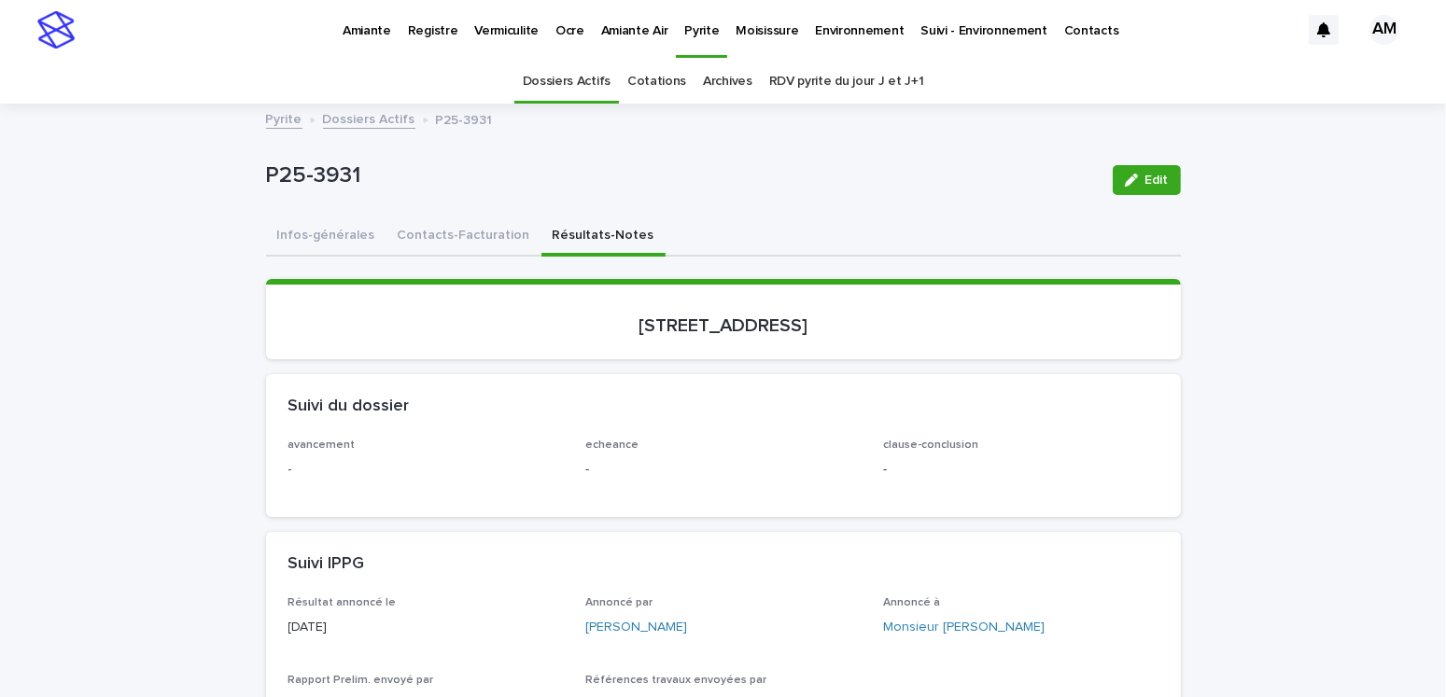
click at [1130, 174] on icon "button" at bounding box center [1131, 180] width 13 height 13
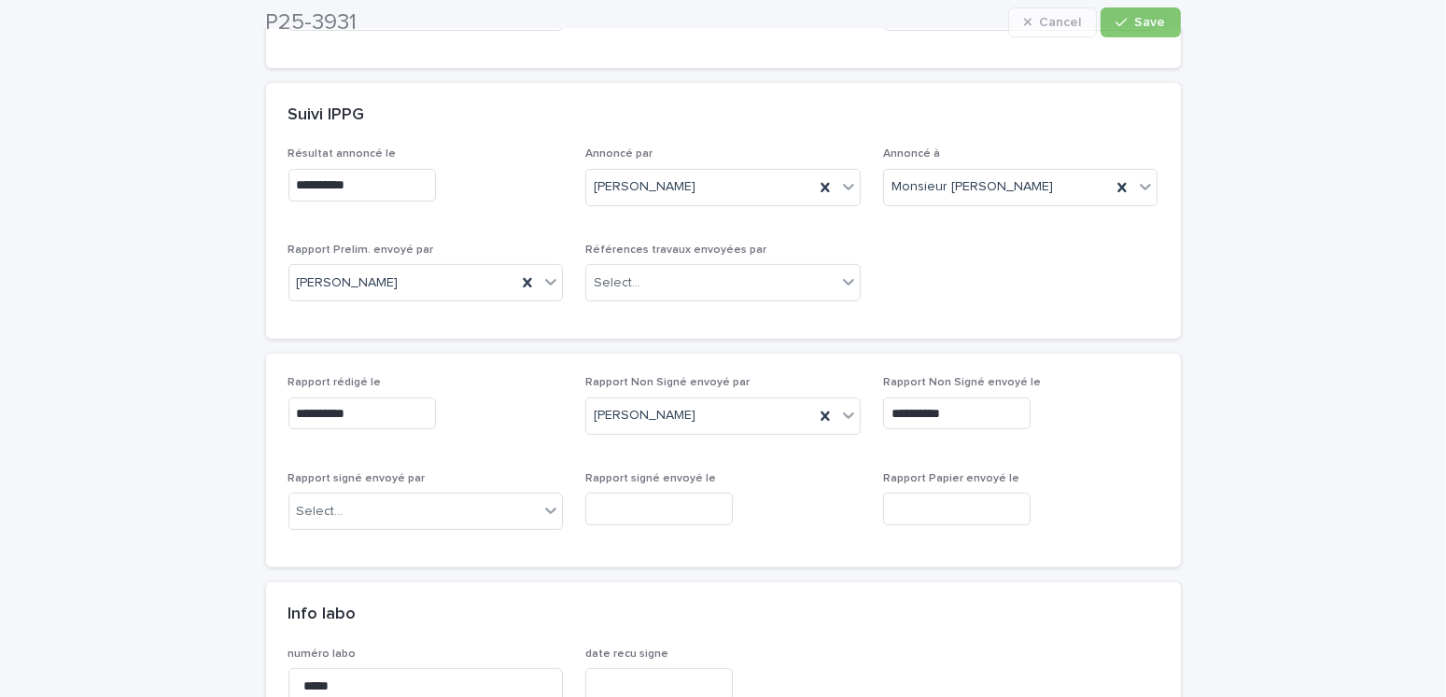
scroll to position [840, 0]
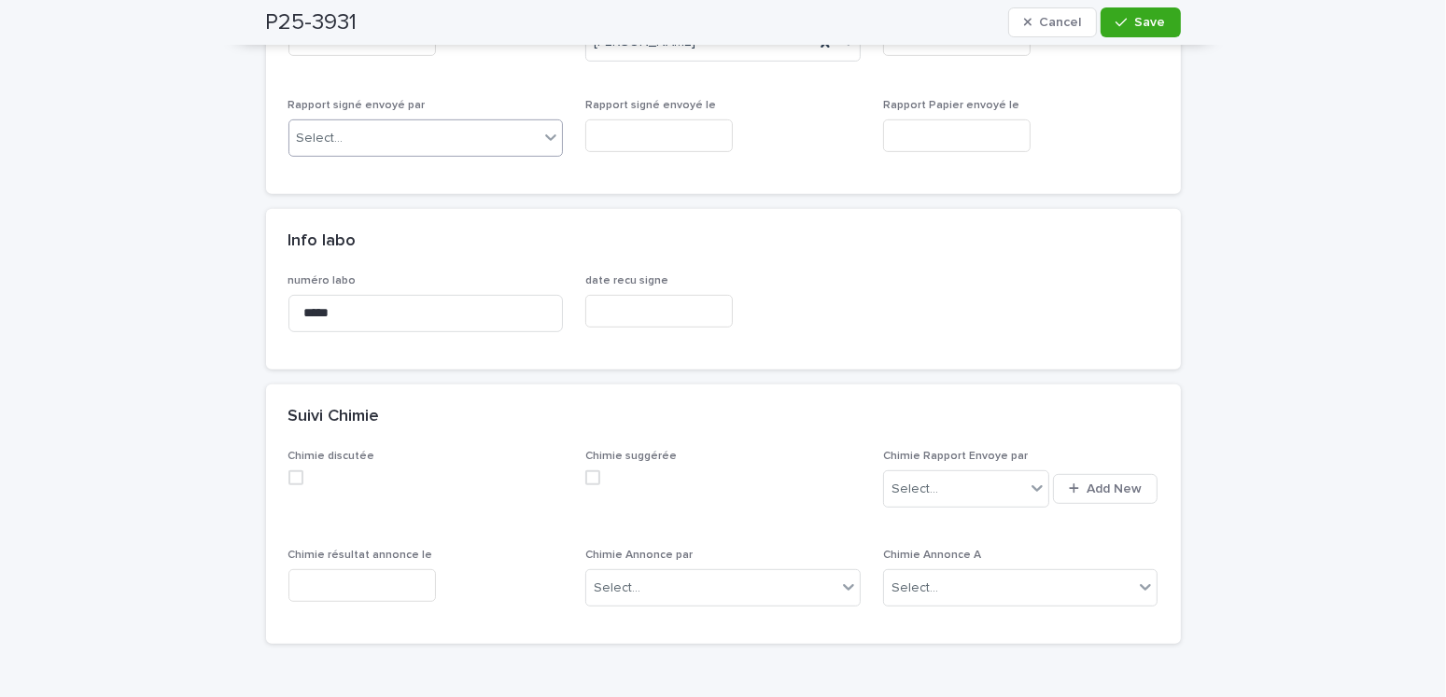
click at [388, 136] on div "Select..." at bounding box center [414, 138] width 250 height 31
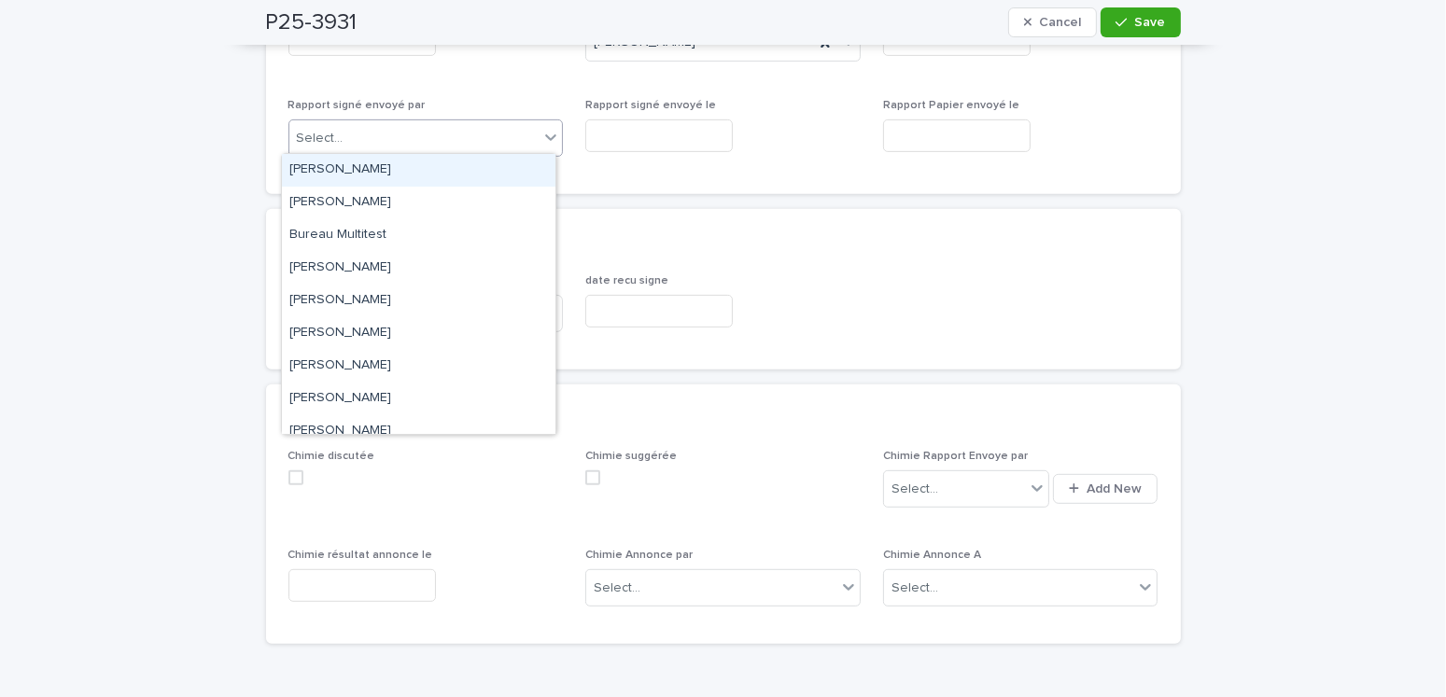
click at [365, 176] on div "[PERSON_NAME]" at bounding box center [419, 170] width 274 height 33
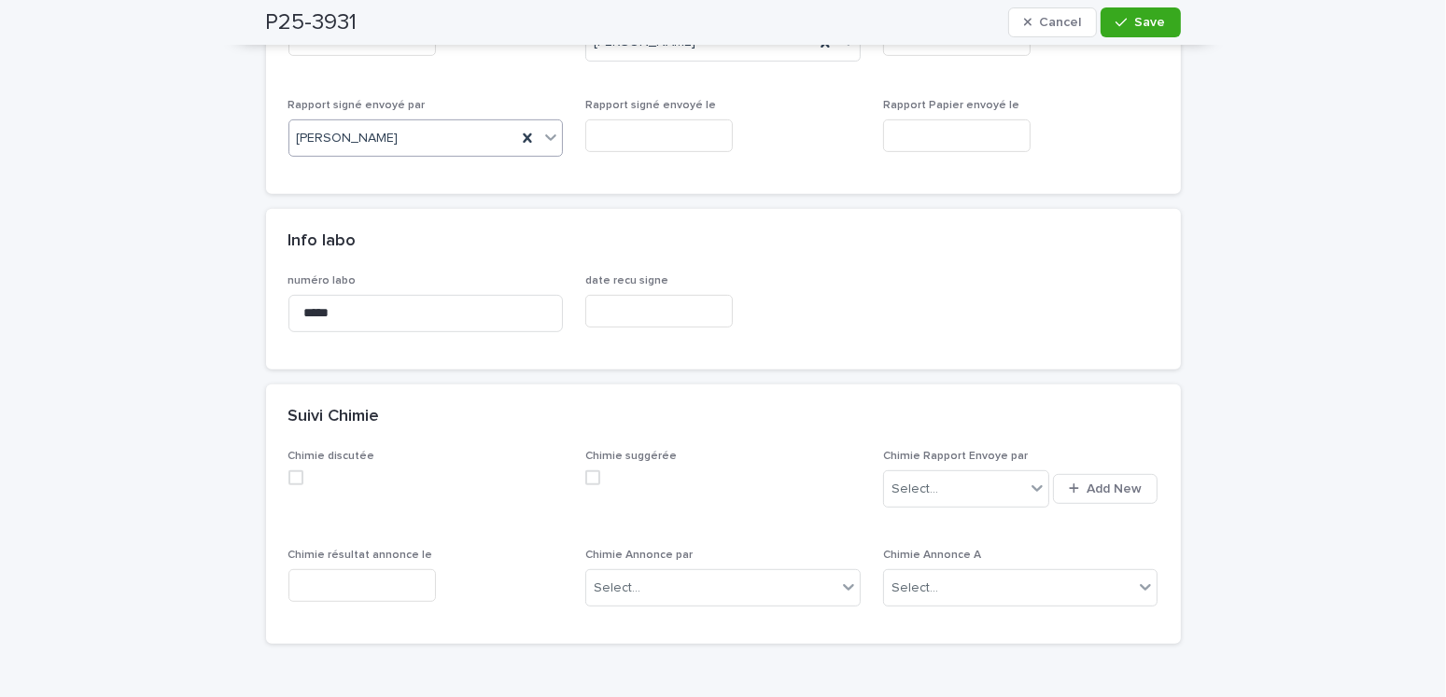
click at [641, 124] on input "text" at bounding box center [659, 135] width 148 height 33
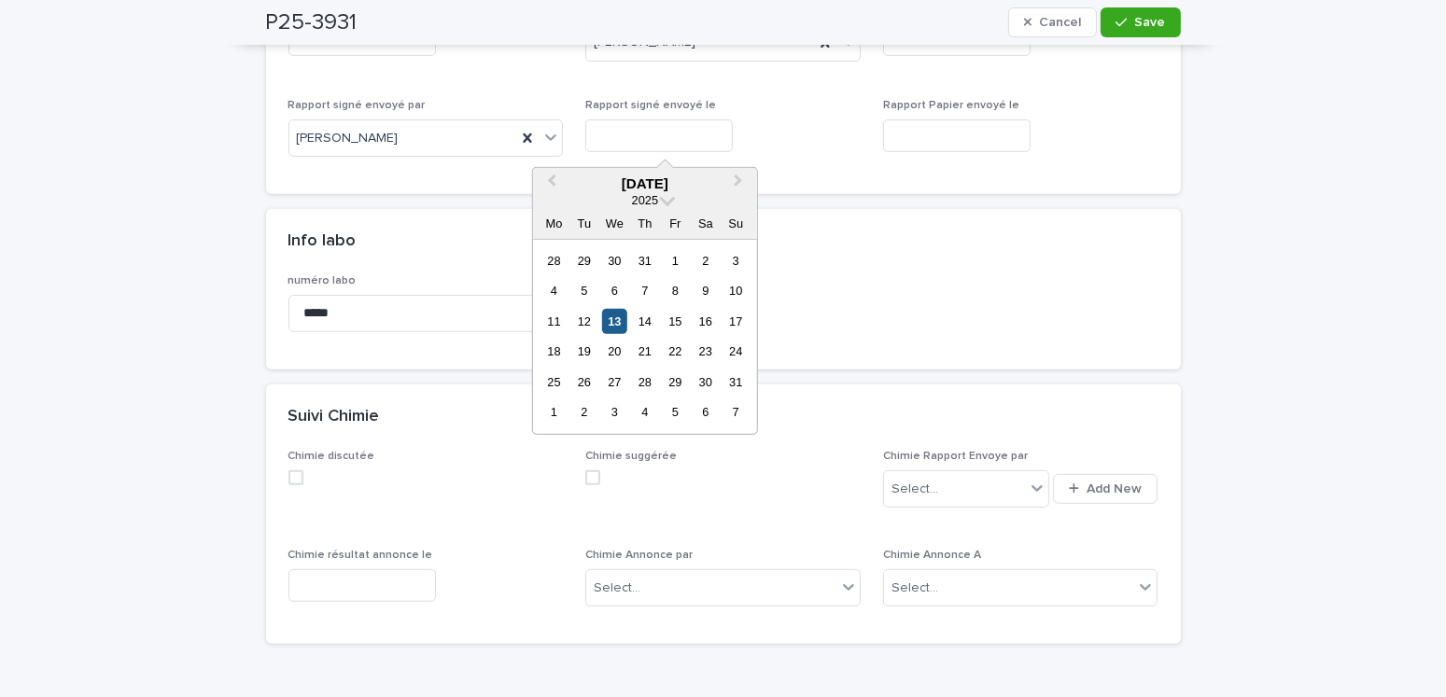
click at [616, 319] on div "13" at bounding box center [614, 321] width 25 height 25
type input "**********"
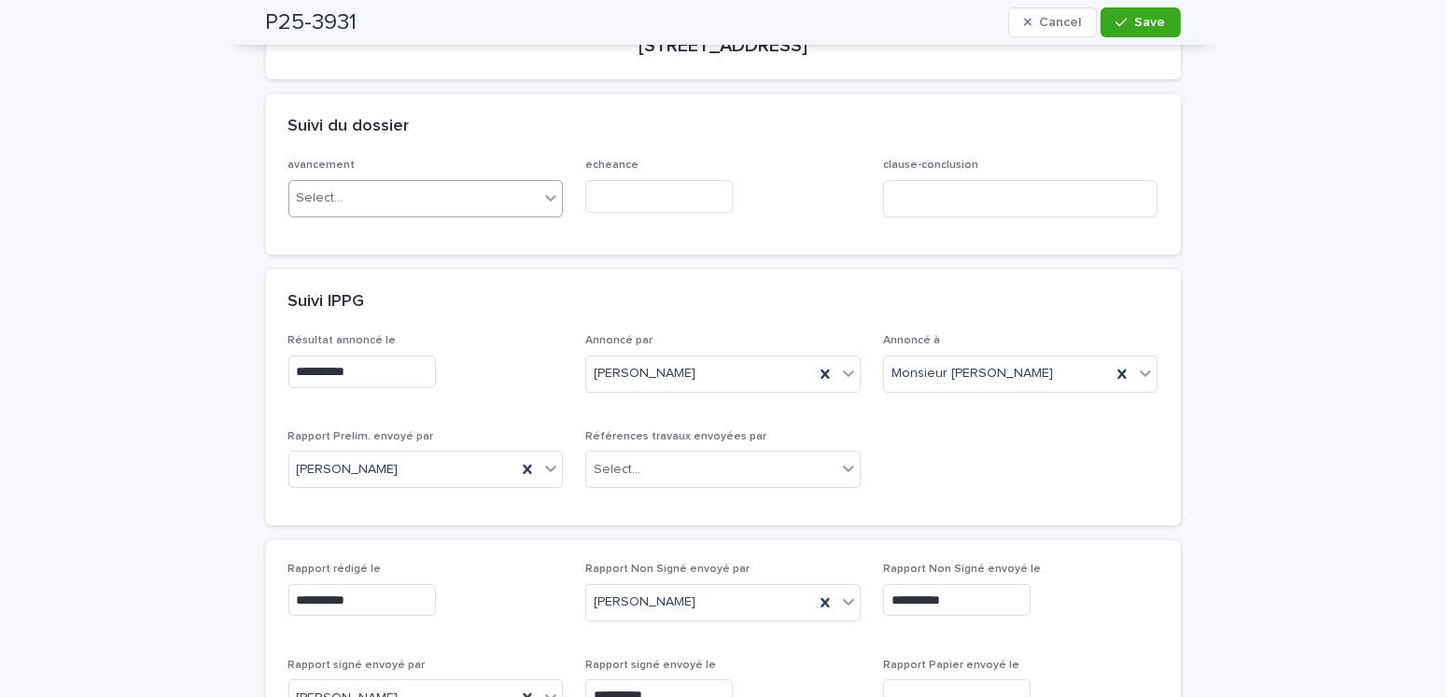
scroll to position [0, 0]
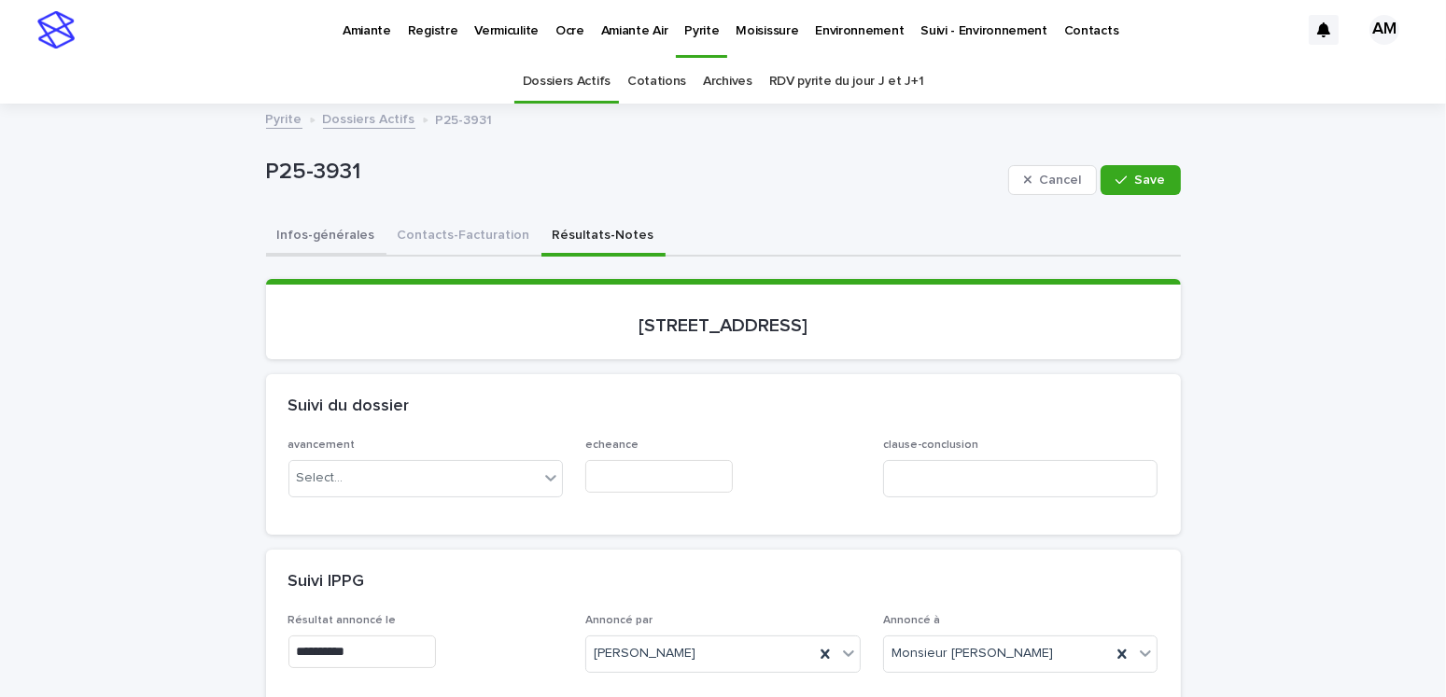
click at [344, 234] on button "Infos-générales" at bounding box center [326, 237] width 120 height 39
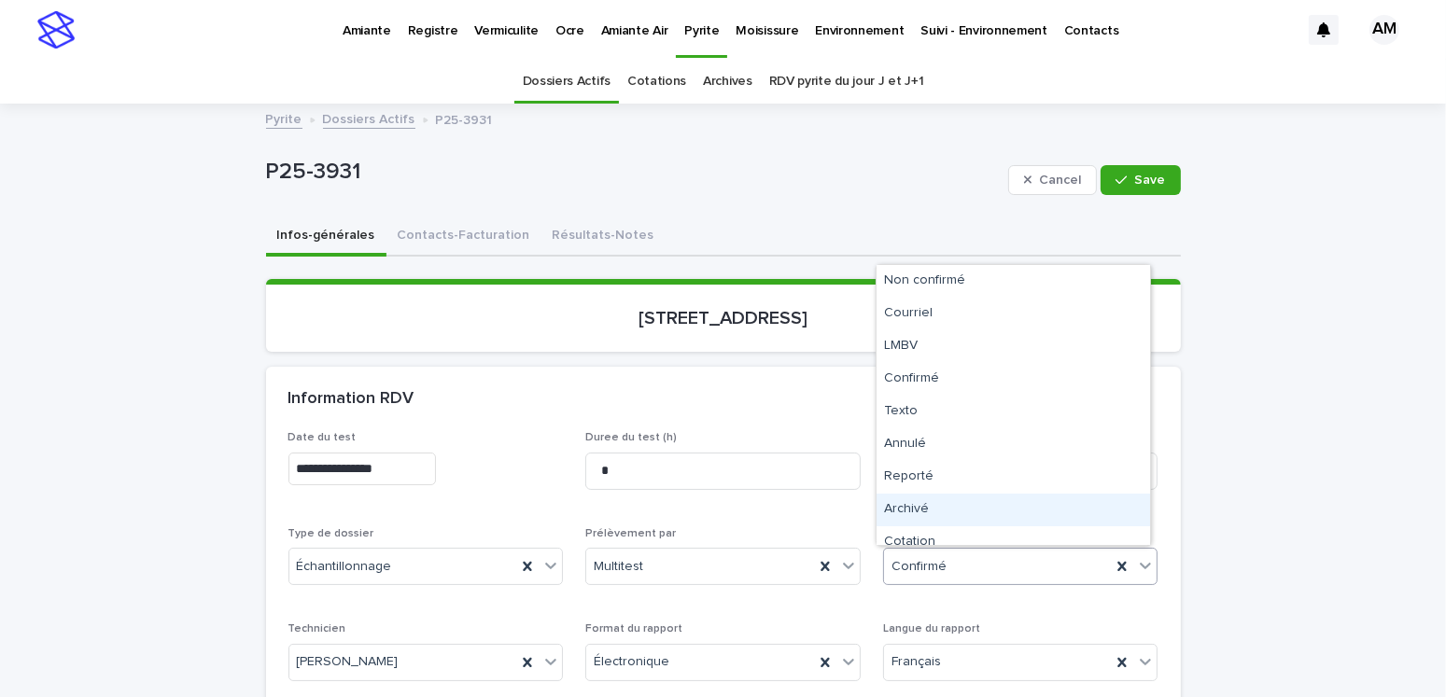
click at [922, 512] on div "Archivé" at bounding box center [1014, 510] width 274 height 33
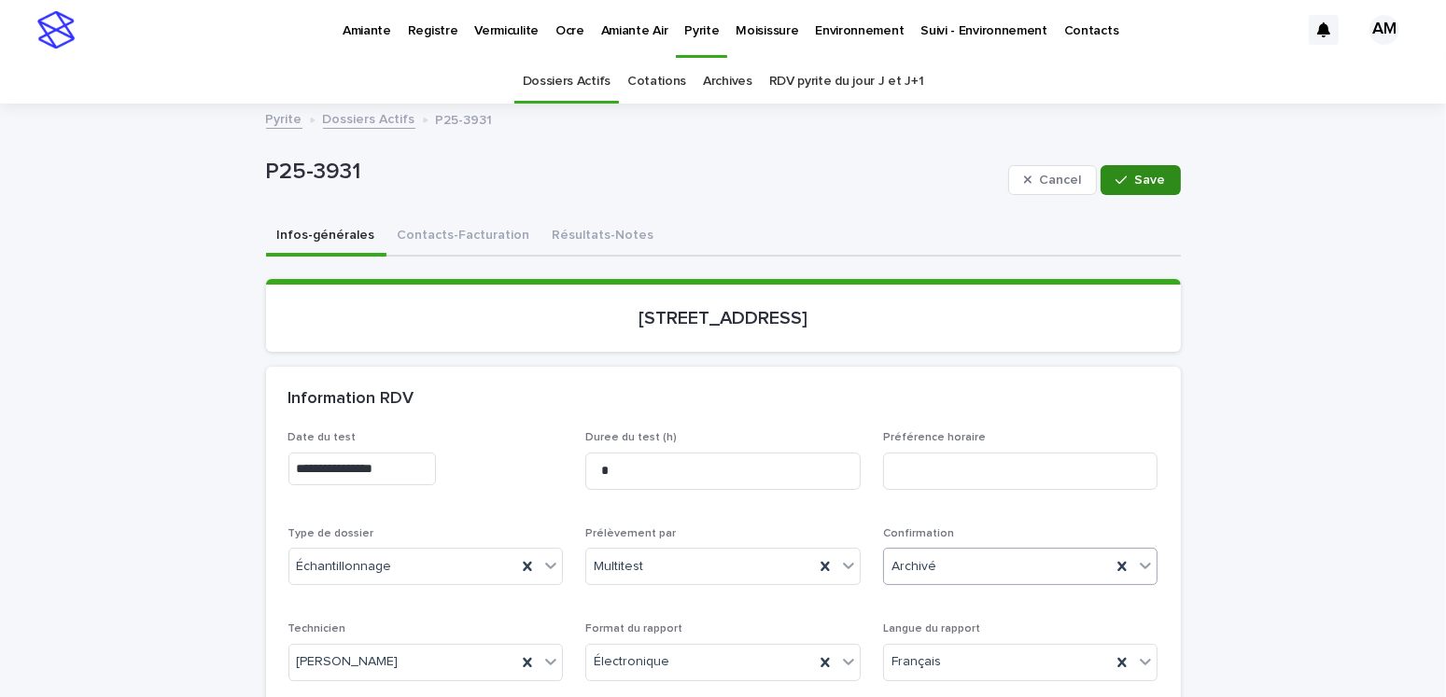
click at [1117, 178] on icon "button" at bounding box center [1121, 180] width 11 height 13
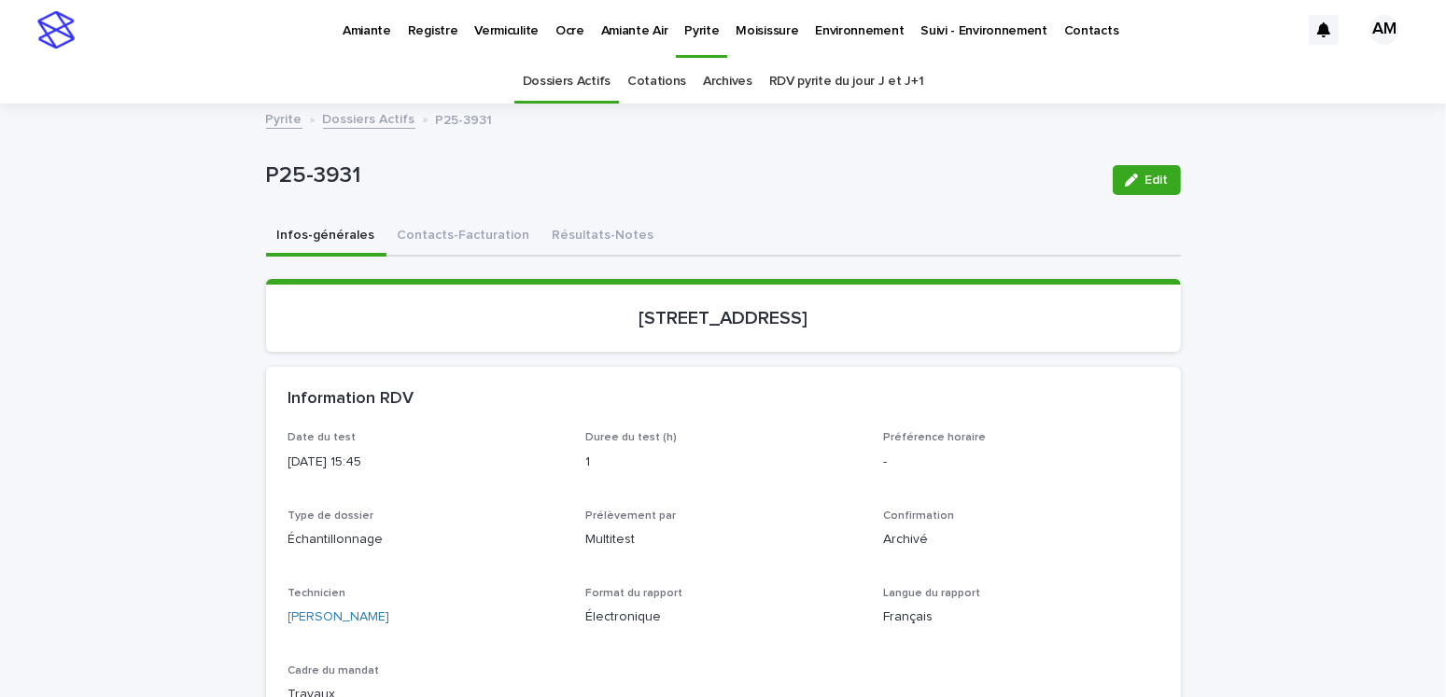
click at [342, 125] on link "Dossiers Actifs" at bounding box center [369, 117] width 92 height 21
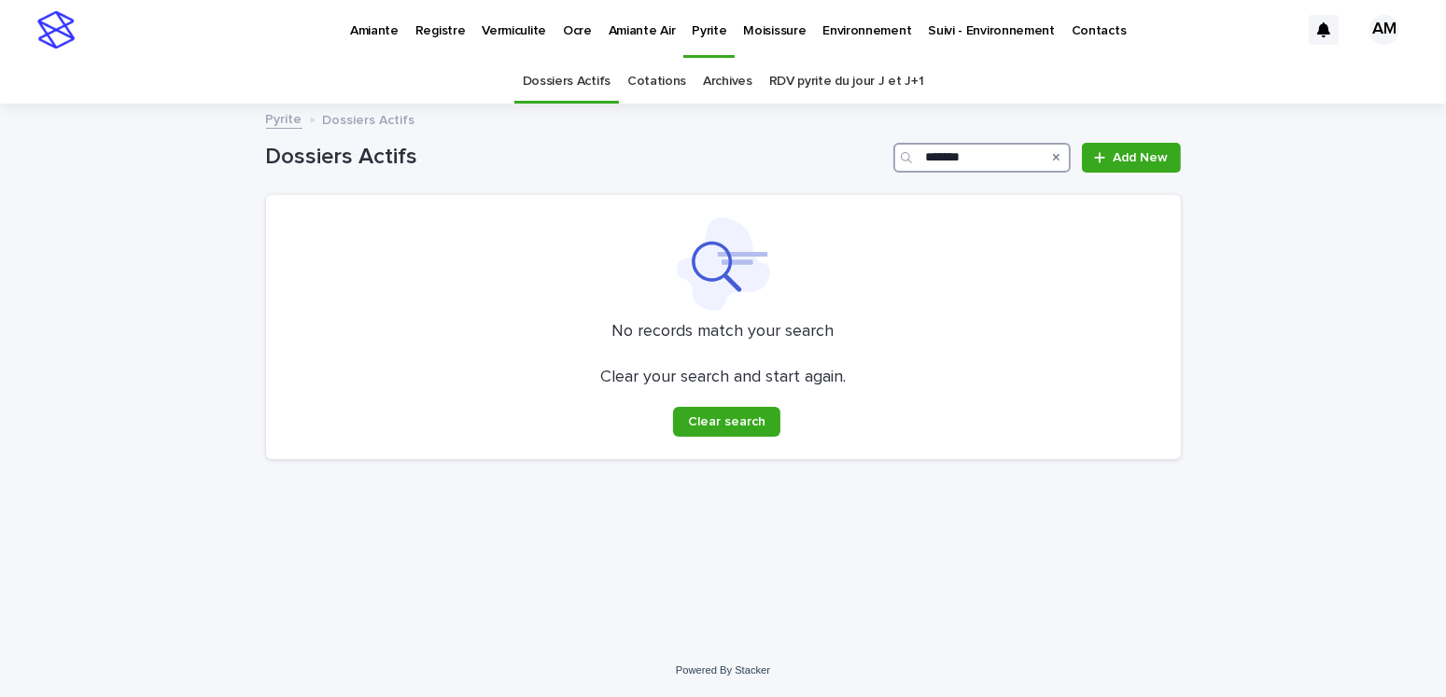
click at [975, 151] on input "*******" at bounding box center [981, 158] width 177 height 30
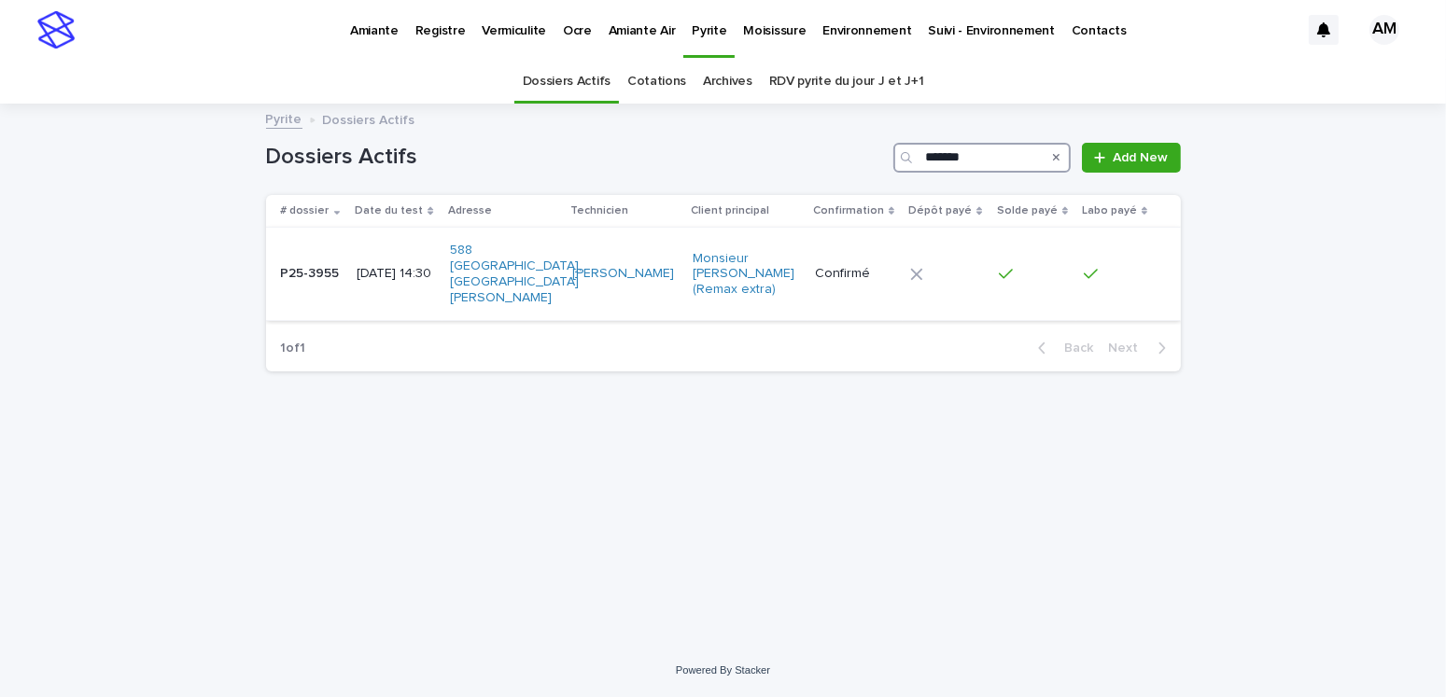
type input "*******"
click at [367, 246] on td "[DATE] 14:30" at bounding box center [395, 274] width 92 height 93
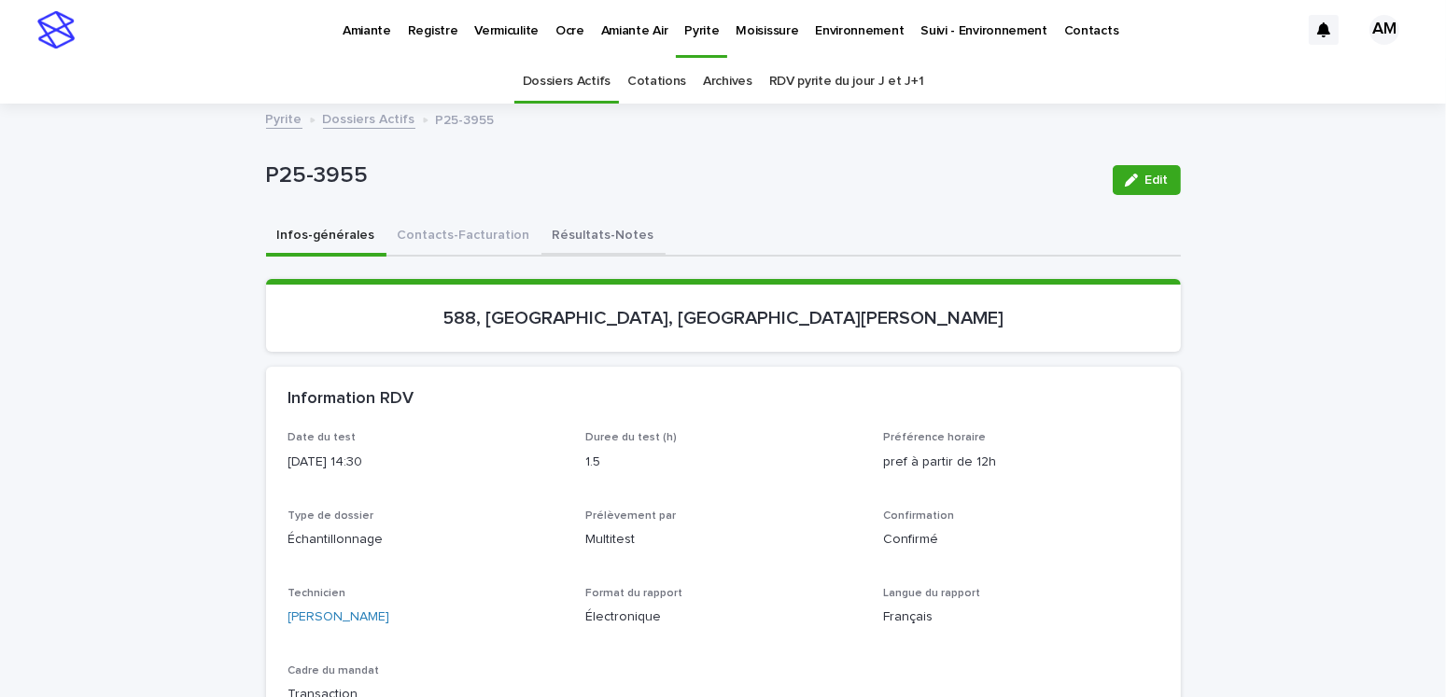
click at [571, 231] on button "Résultats-Notes" at bounding box center [603, 237] width 124 height 39
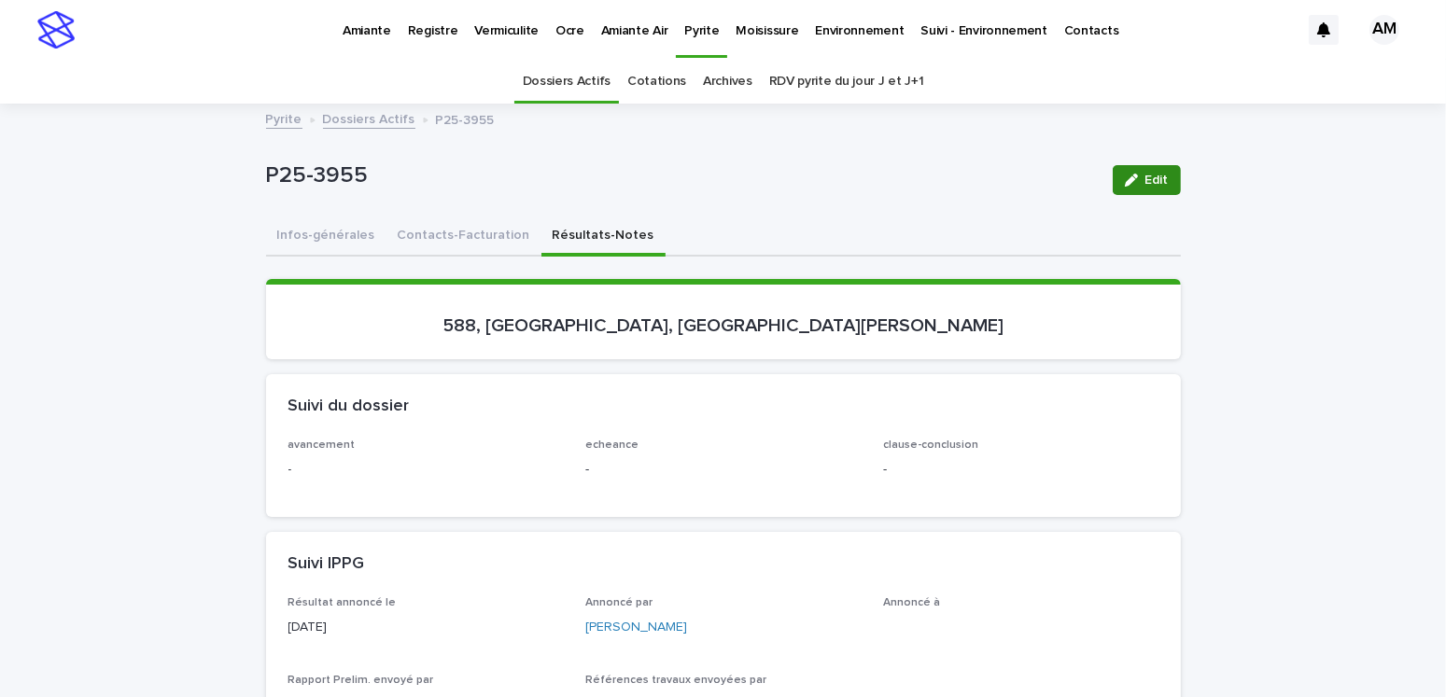
click at [1145, 176] on span "Edit" at bounding box center [1156, 180] width 23 height 13
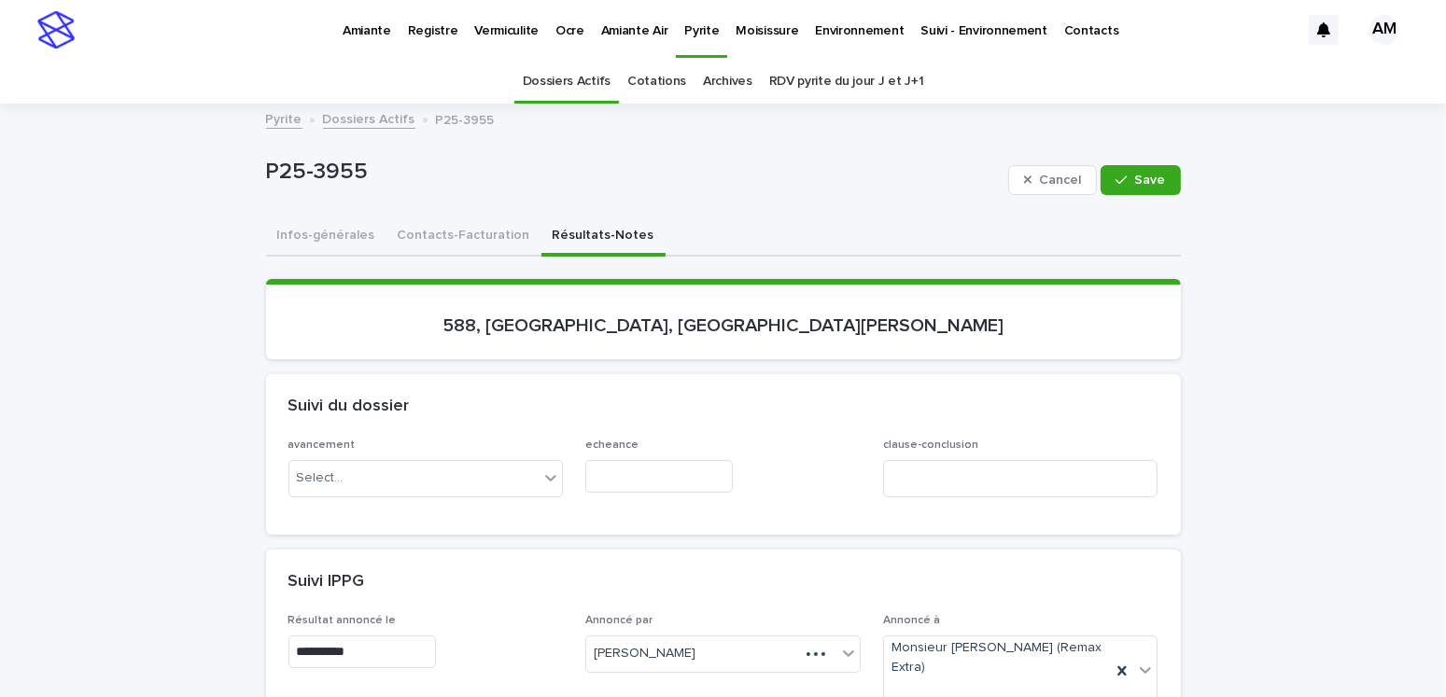
scroll to position [373, 0]
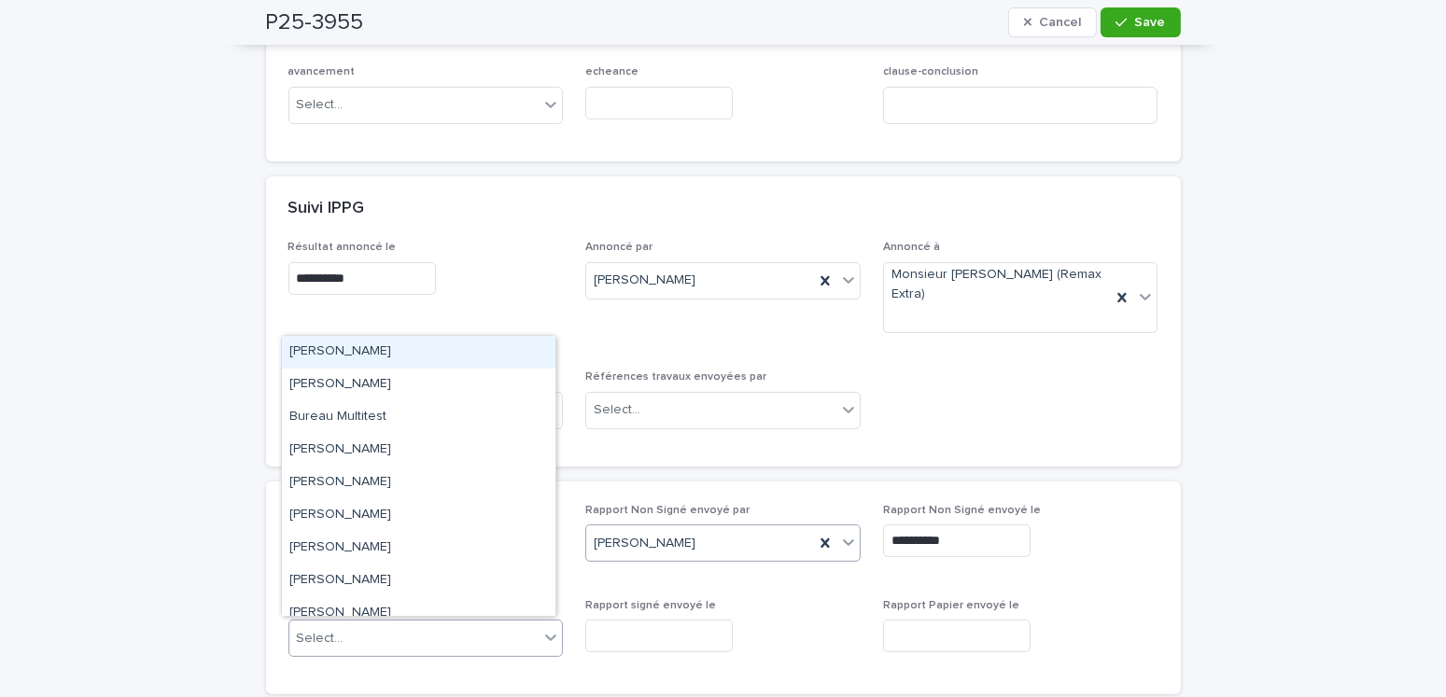
click at [345, 644] on div "Select..." at bounding box center [414, 639] width 250 height 31
click at [354, 352] on div "[PERSON_NAME]" at bounding box center [419, 352] width 274 height 33
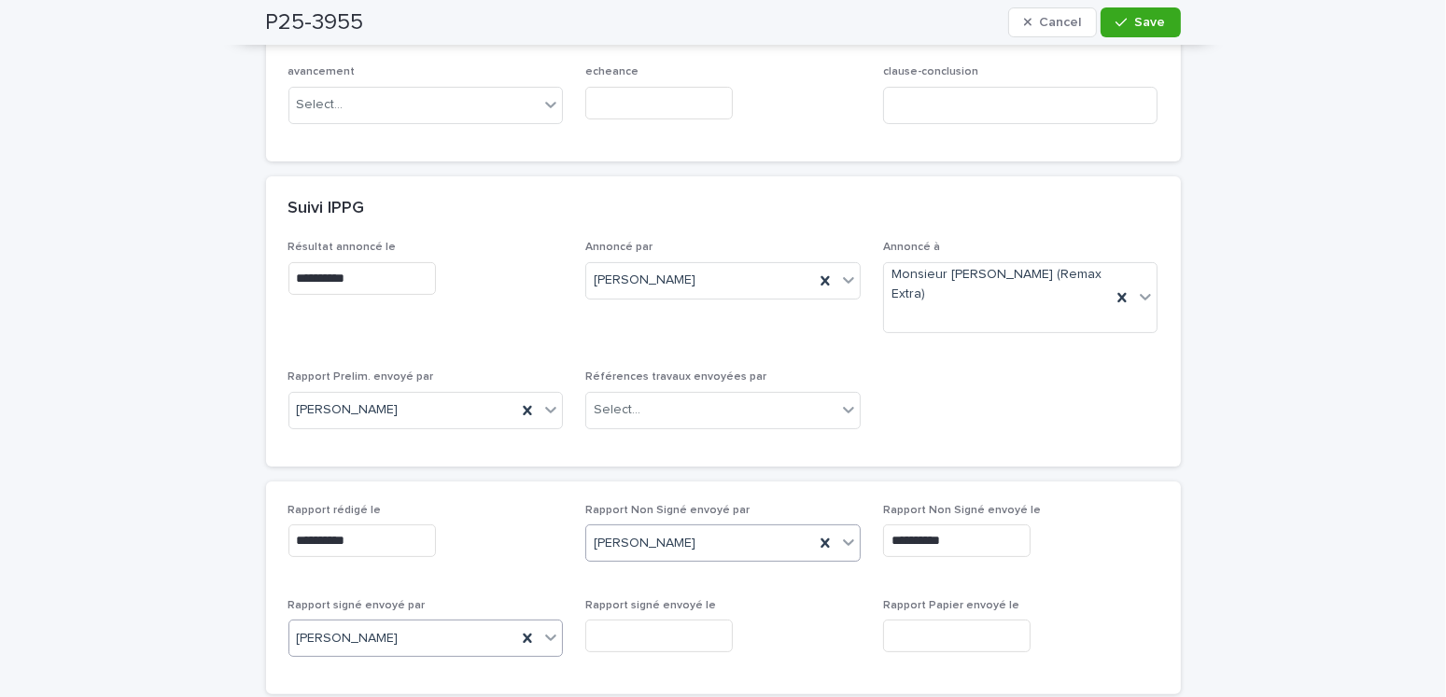
click at [663, 630] on input "text" at bounding box center [659, 636] width 148 height 33
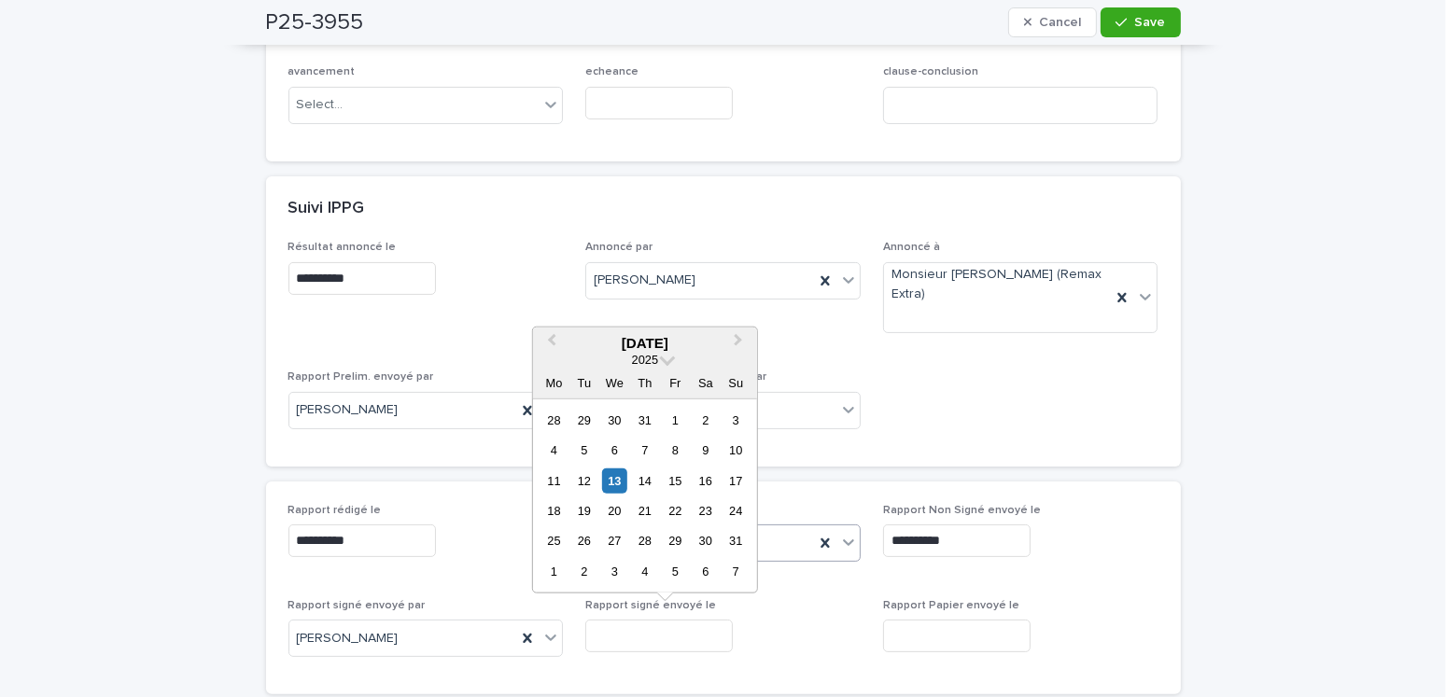
click at [618, 467] on div "11 12 13 14 15 16 17" at bounding box center [645, 481] width 212 height 30
click at [616, 481] on div "13" at bounding box center [614, 480] width 25 height 25
type input "**********"
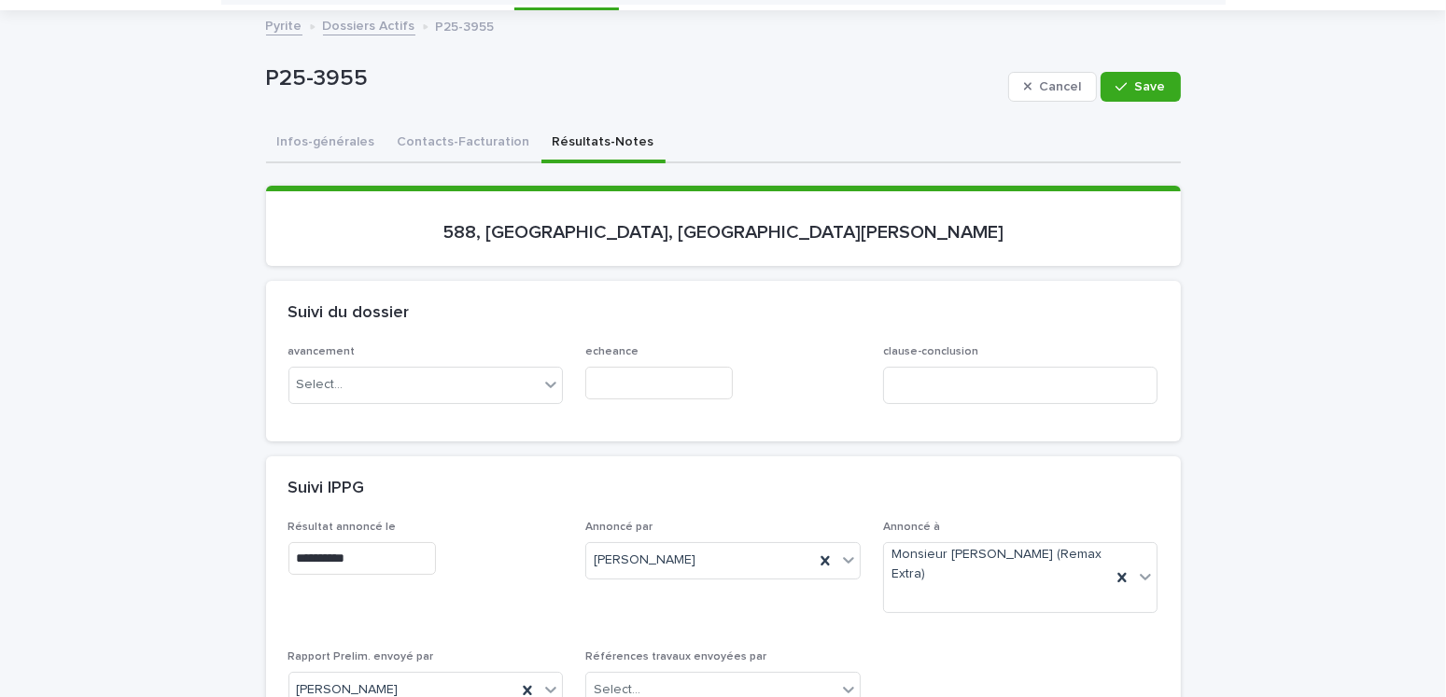
scroll to position [0, 0]
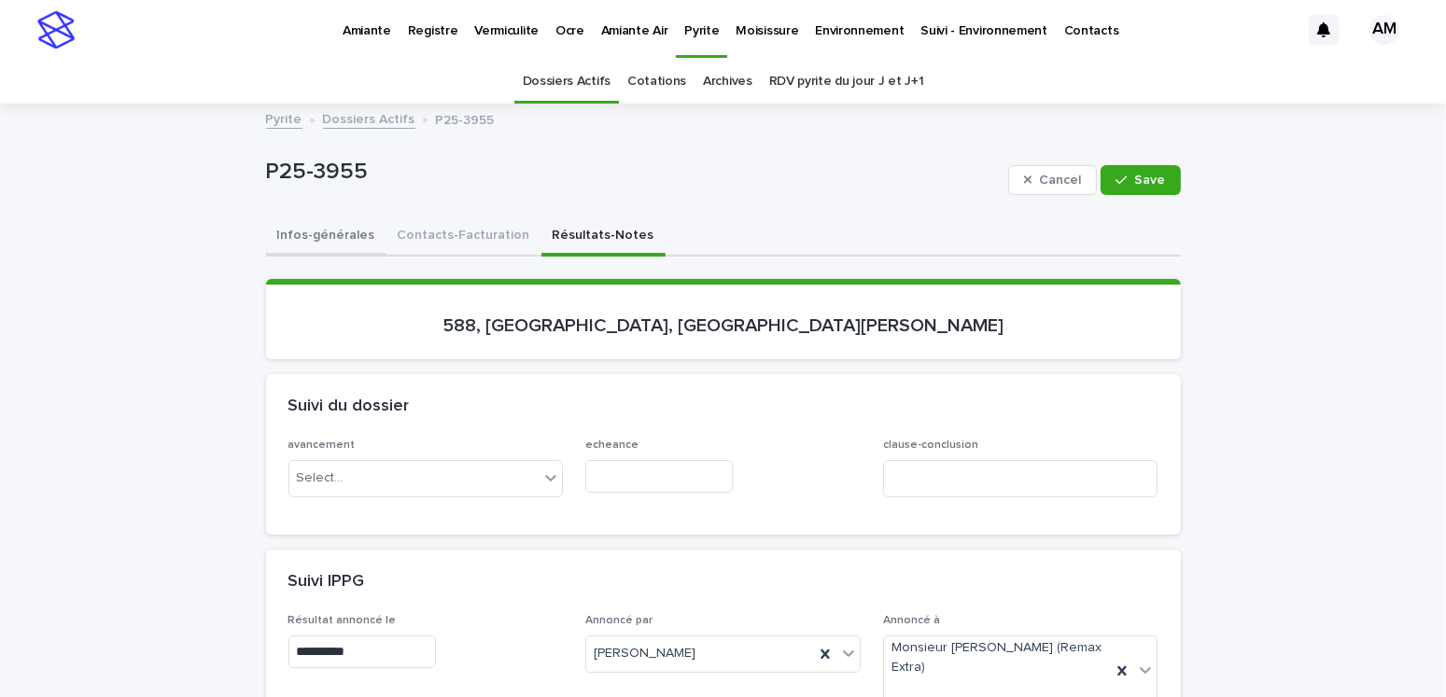
click at [288, 219] on button "Infos-générales" at bounding box center [326, 237] width 120 height 39
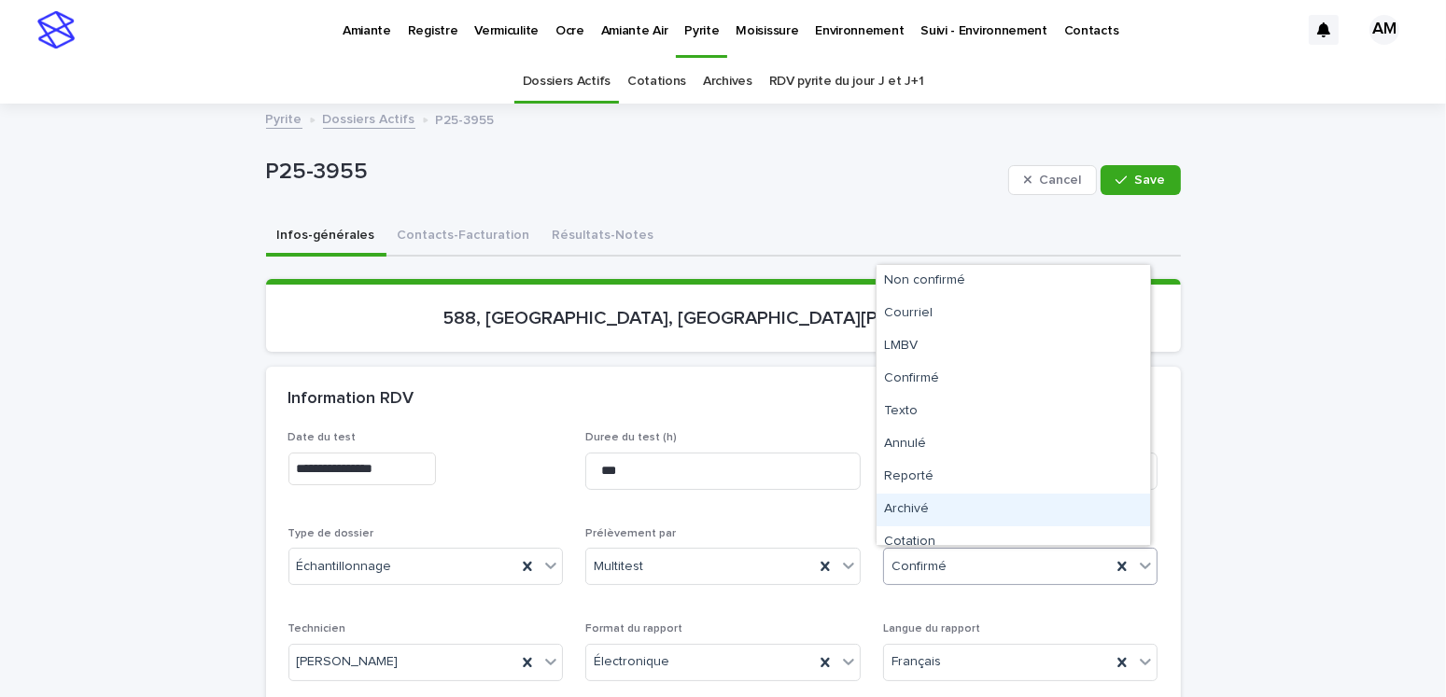
drag, startPoint x: 923, startPoint y: 563, endPoint x: 933, endPoint y: 491, distance: 72.5
click at [912, 510] on div "Archivé" at bounding box center [1014, 510] width 274 height 33
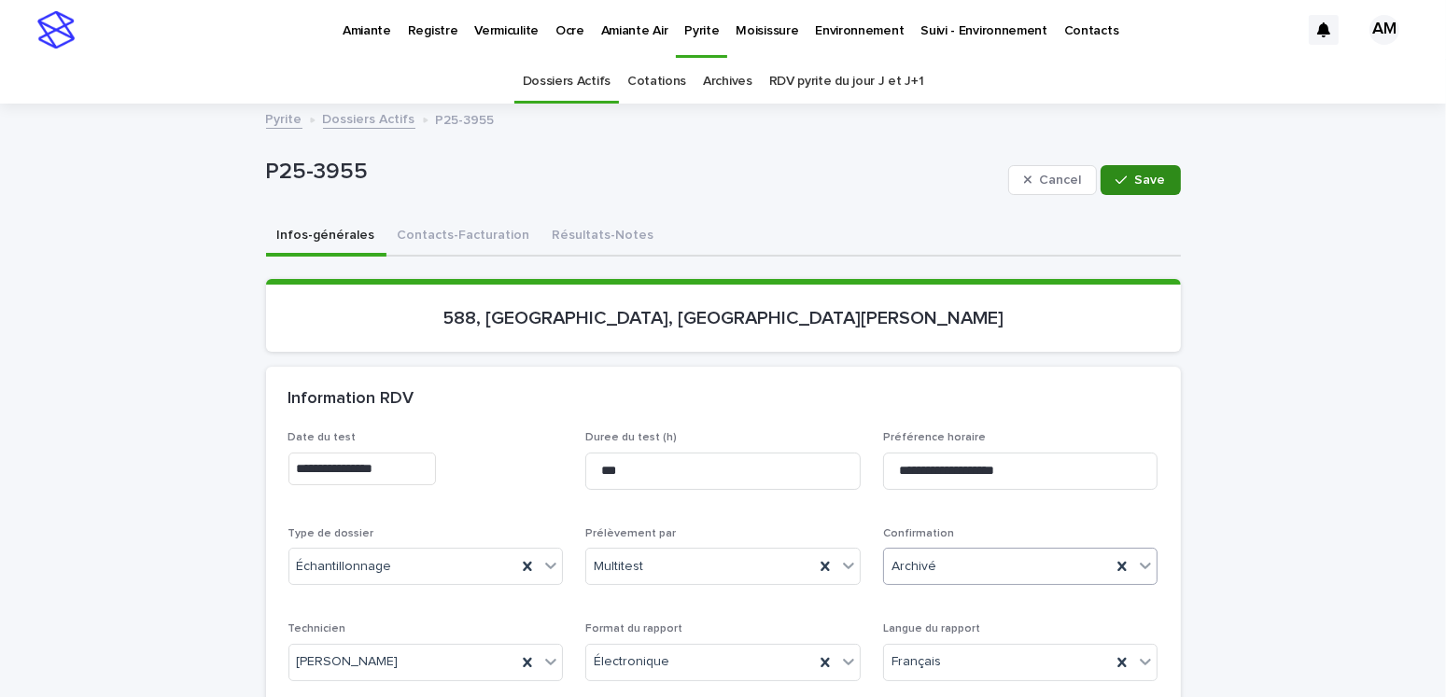
click at [1103, 180] on button "Save" at bounding box center [1140, 180] width 79 height 30
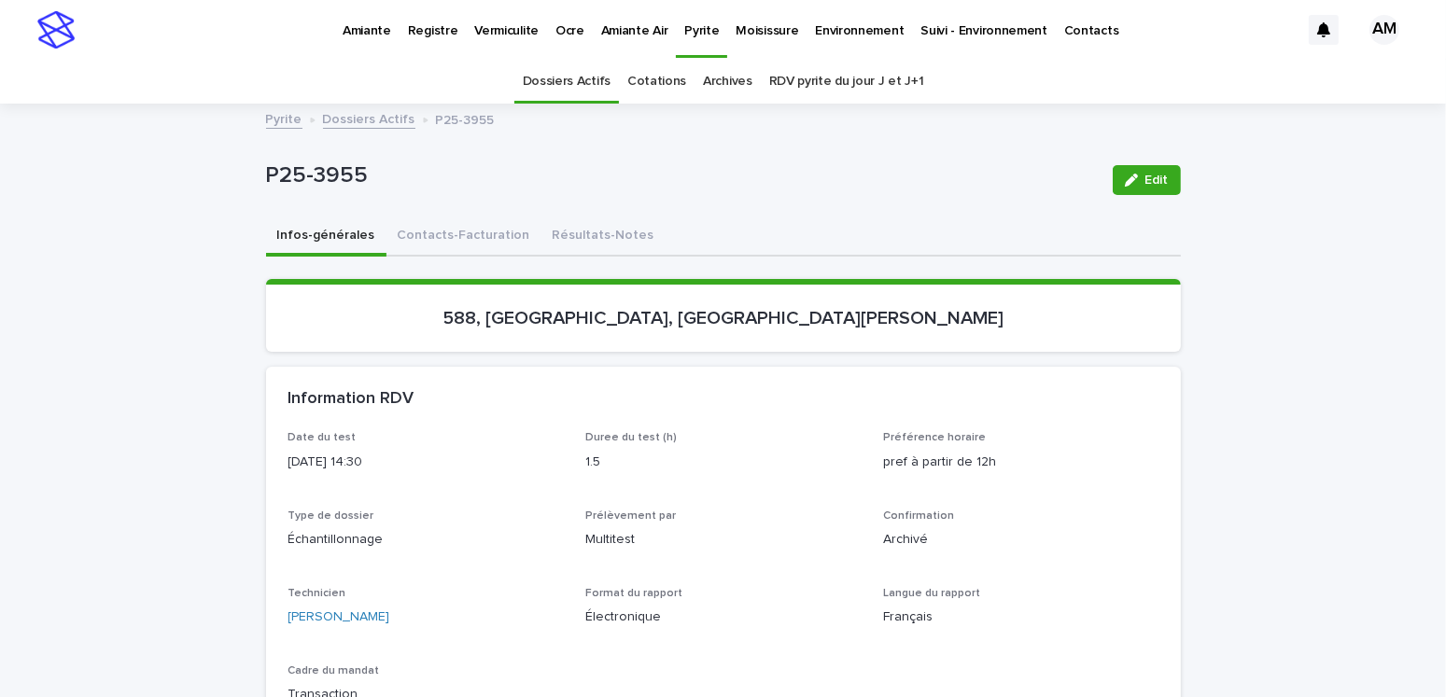
click at [385, 124] on link "Dossiers Actifs" at bounding box center [369, 117] width 92 height 21
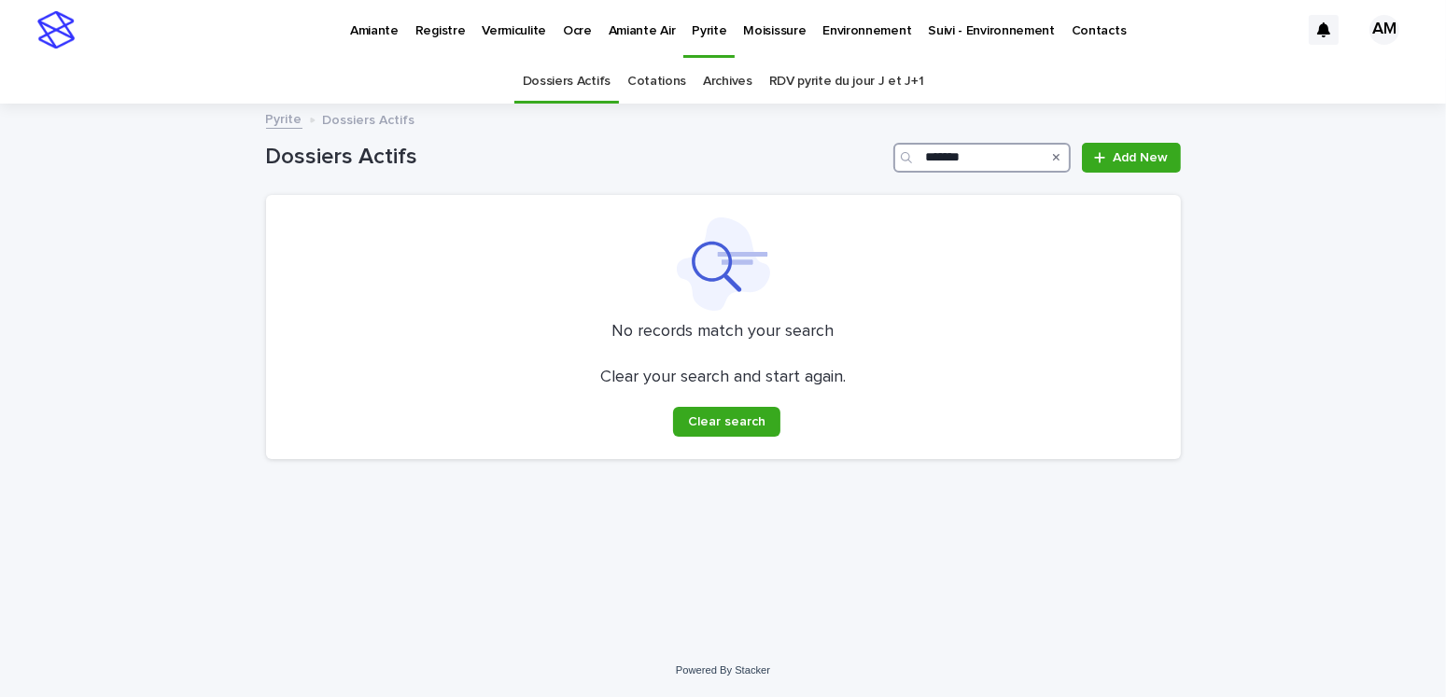
click at [978, 152] on input "*******" at bounding box center [981, 158] width 177 height 30
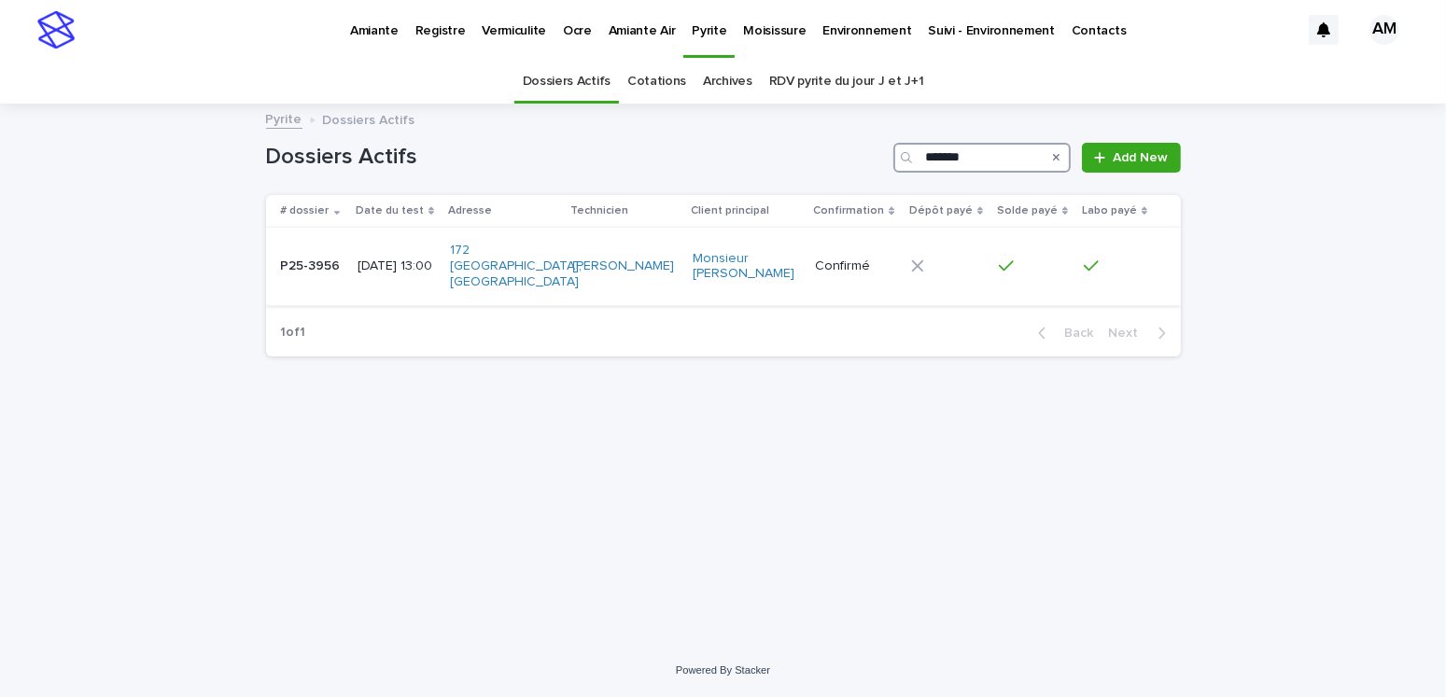
type input "*******"
click at [390, 274] on p "[DATE] 13:00" at bounding box center [396, 267] width 77 height 16
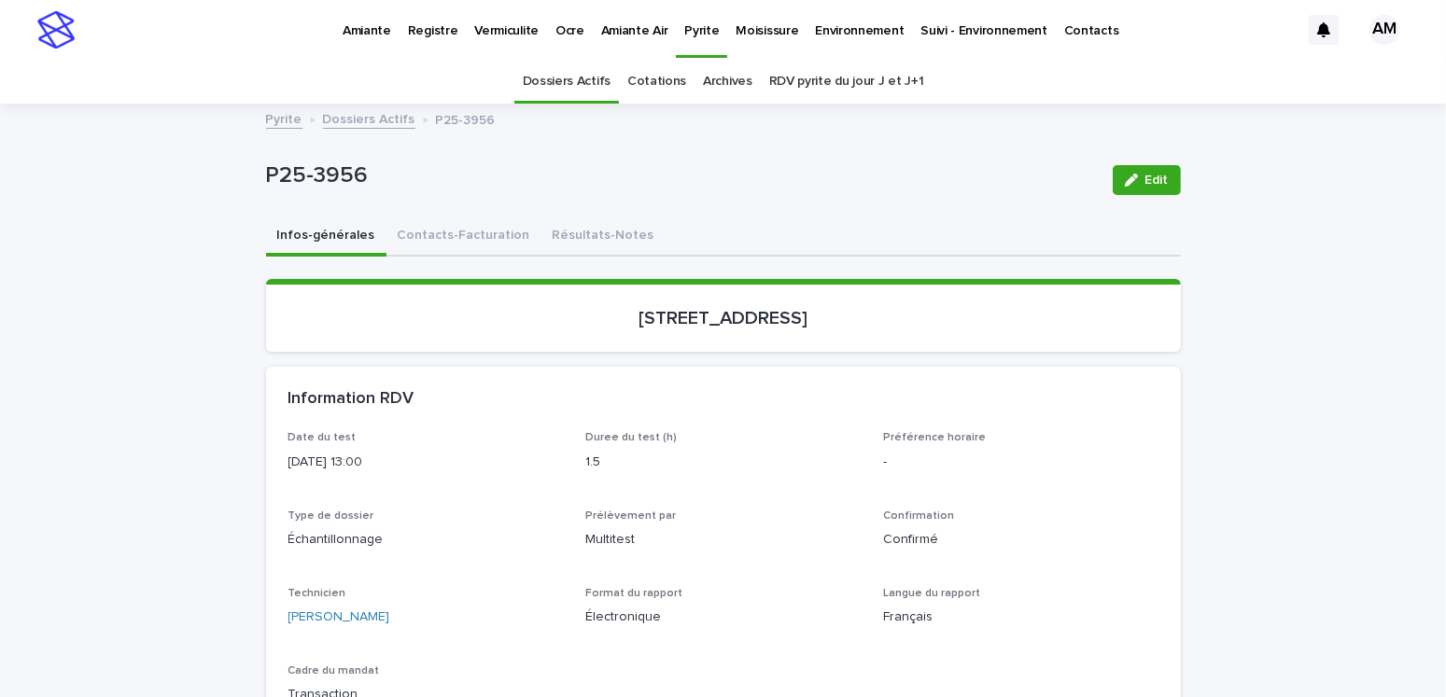
click at [582, 232] on button "Résultats-Notes" at bounding box center [603, 237] width 124 height 39
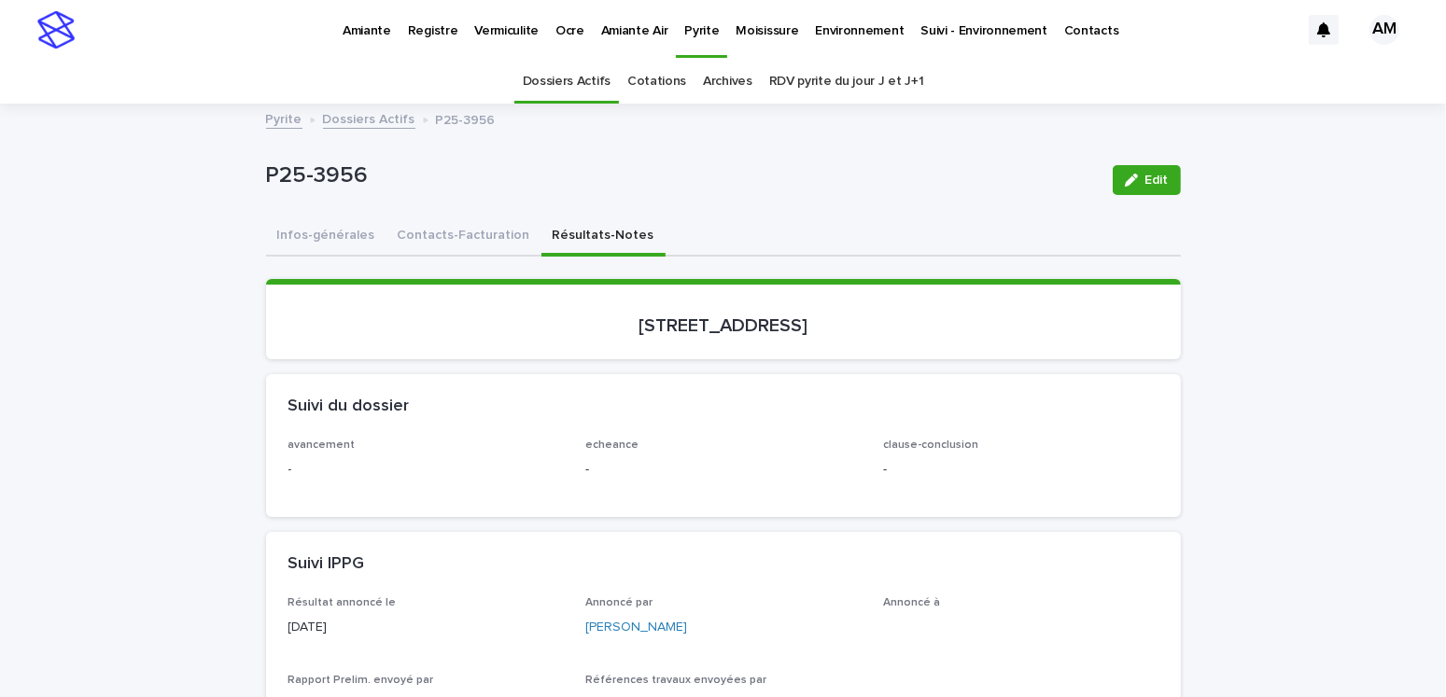
click at [1125, 179] on icon "button" at bounding box center [1131, 180] width 13 height 13
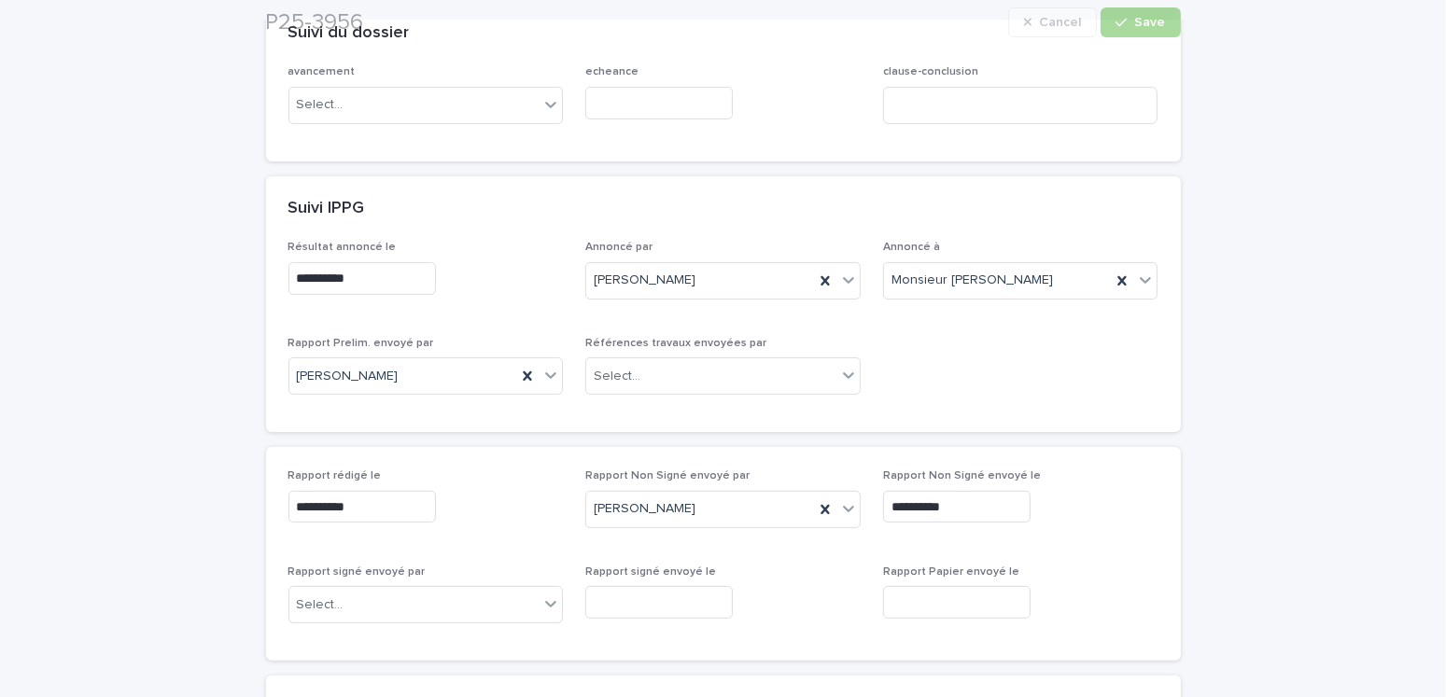
scroll to position [653, 0]
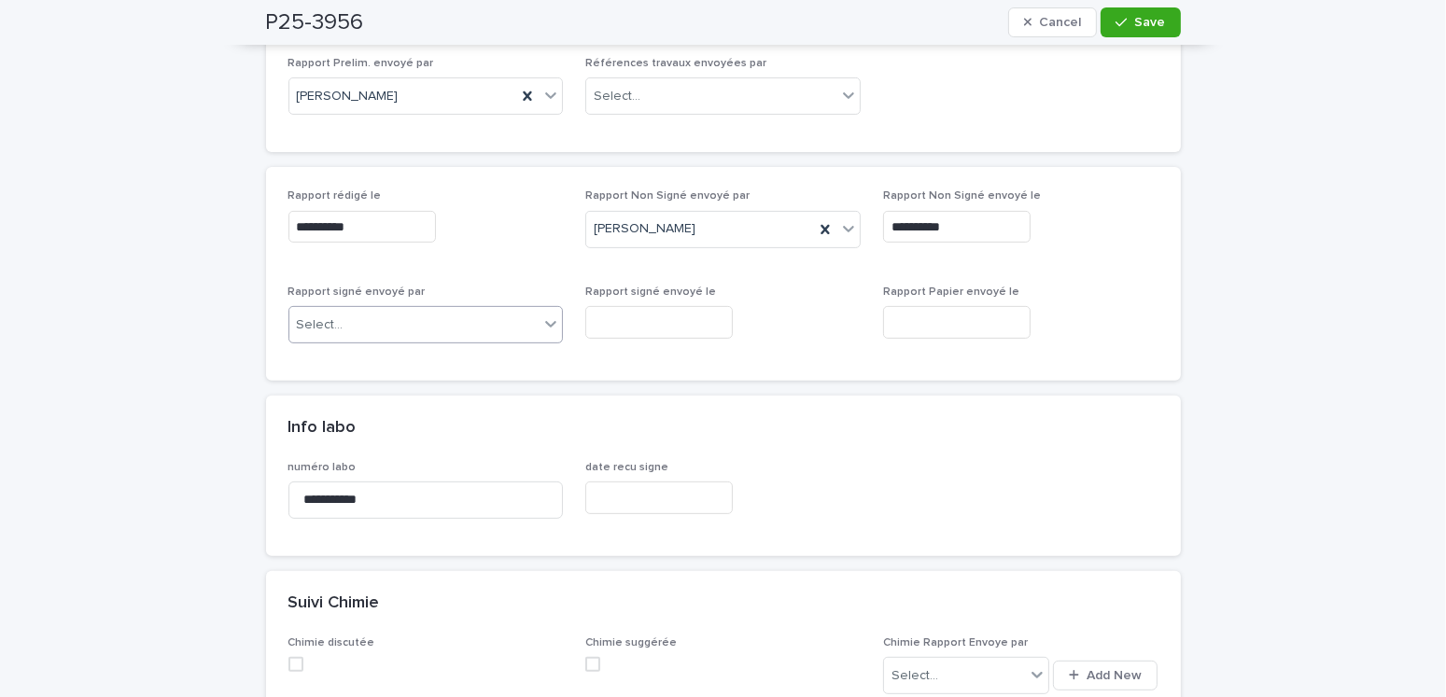
click at [358, 312] on div "Select..." at bounding box center [414, 325] width 250 height 31
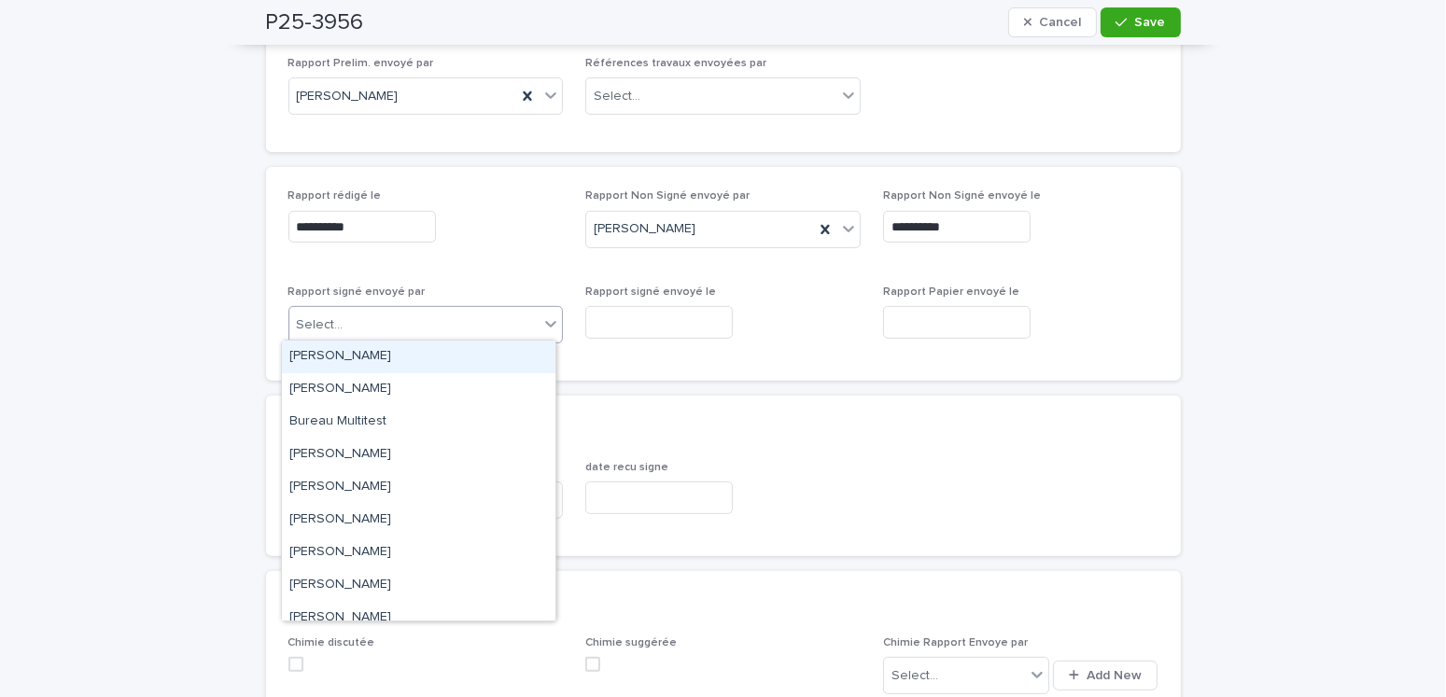
click at [342, 352] on div "[PERSON_NAME]" at bounding box center [419, 357] width 274 height 33
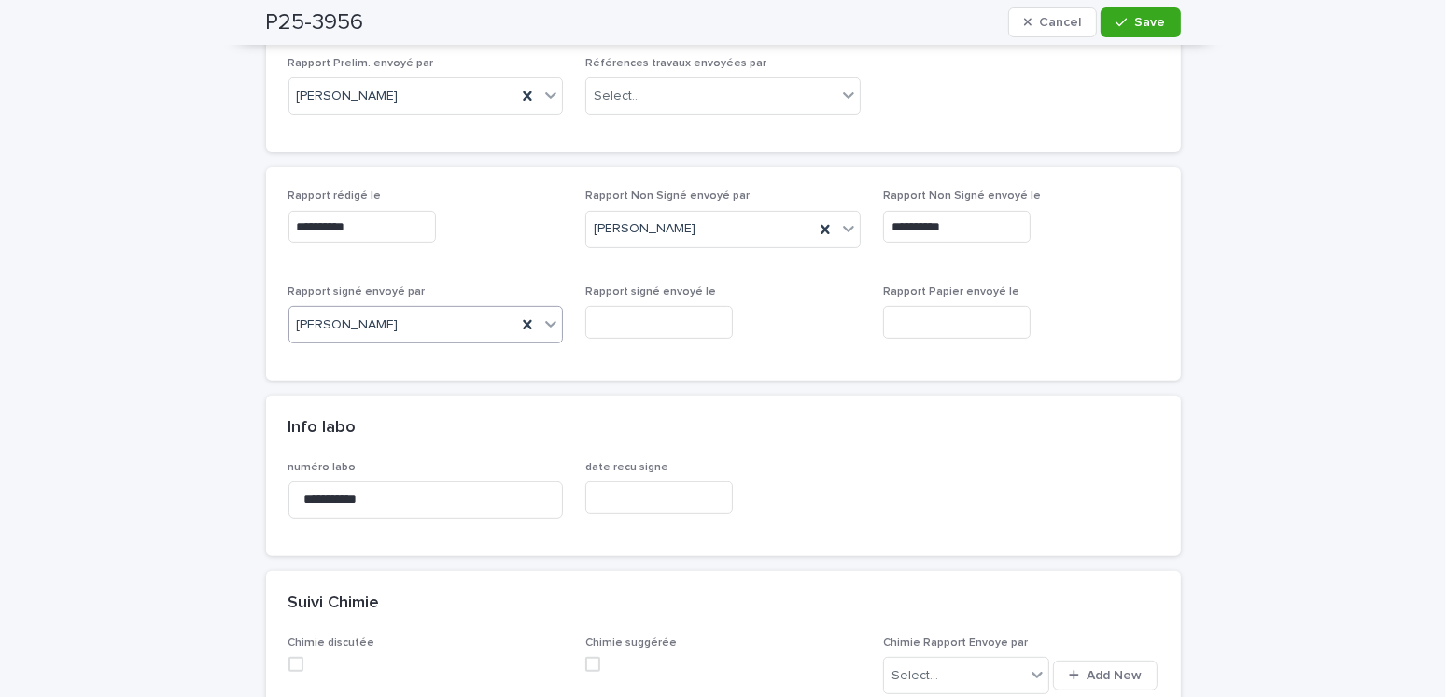
click at [603, 326] on input "text" at bounding box center [659, 322] width 148 height 33
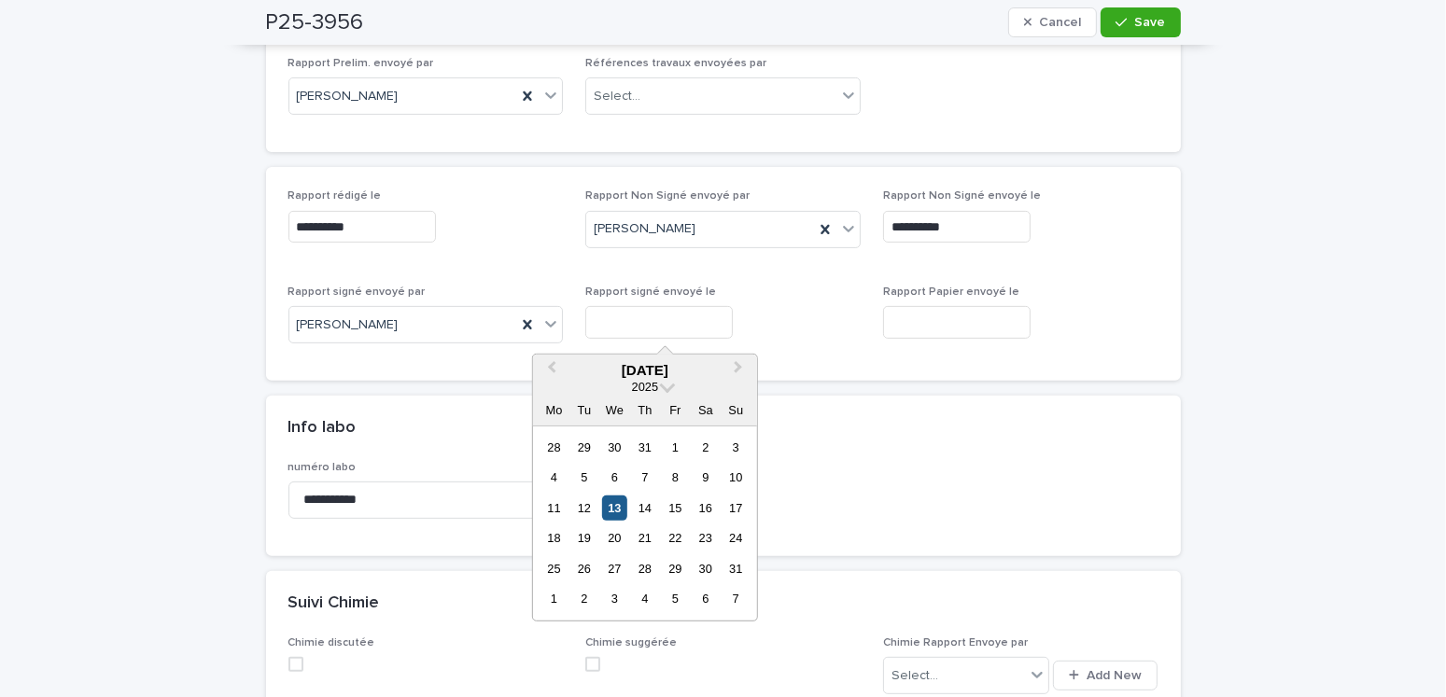
click at [619, 513] on div "13" at bounding box center [614, 508] width 25 height 25
type input "**********"
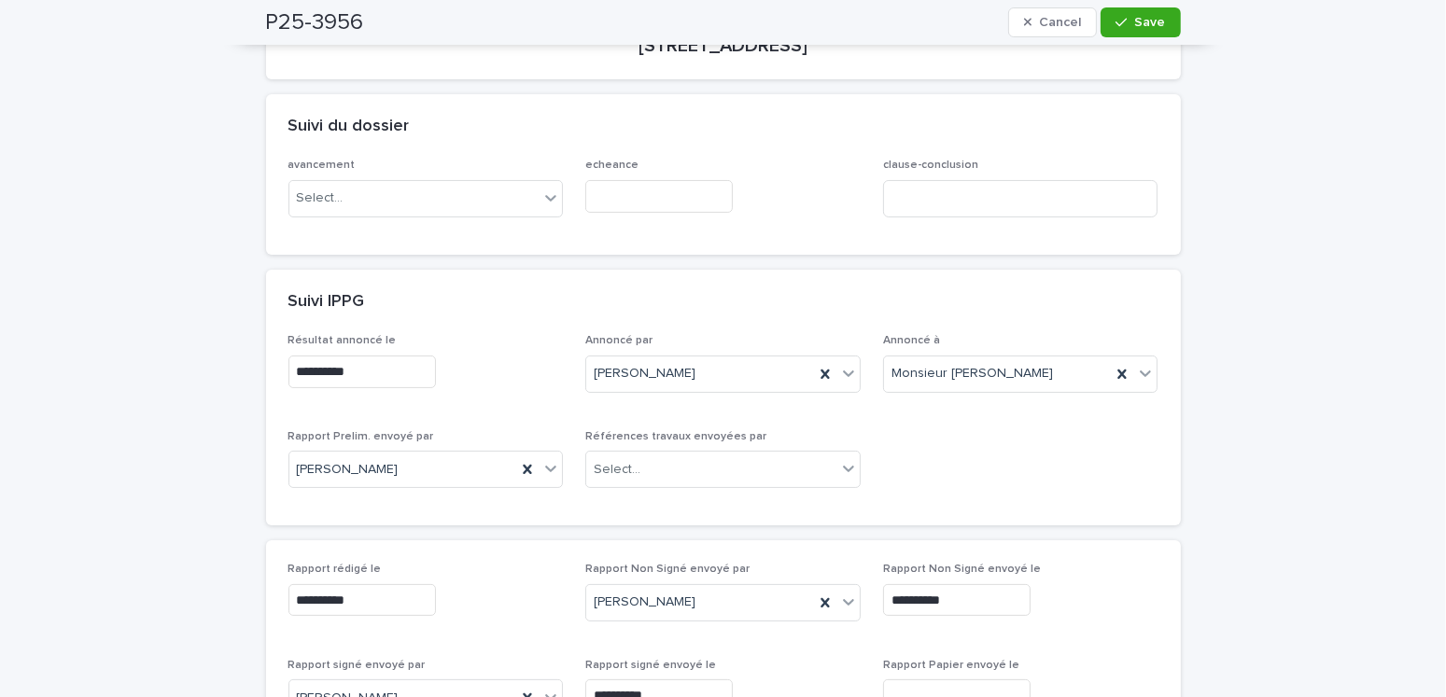
scroll to position [0, 0]
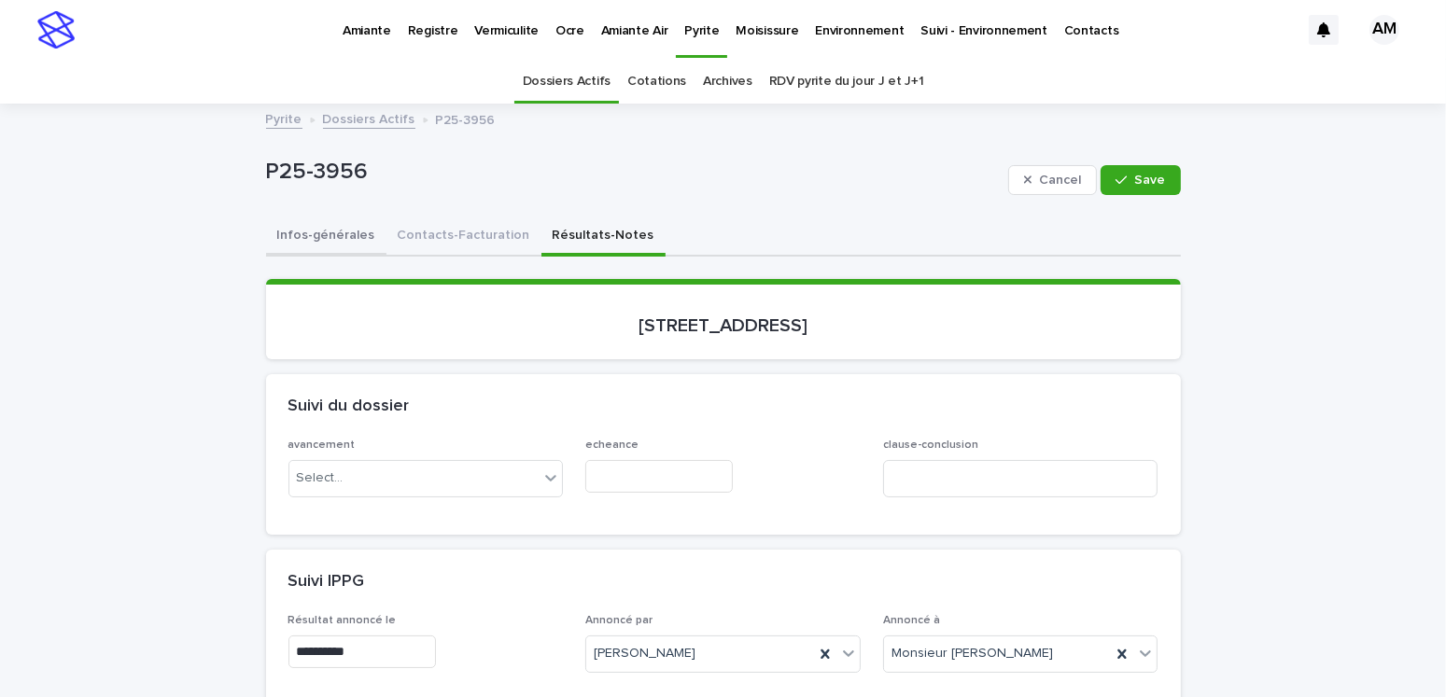
click at [338, 238] on button "Infos-générales" at bounding box center [326, 237] width 120 height 39
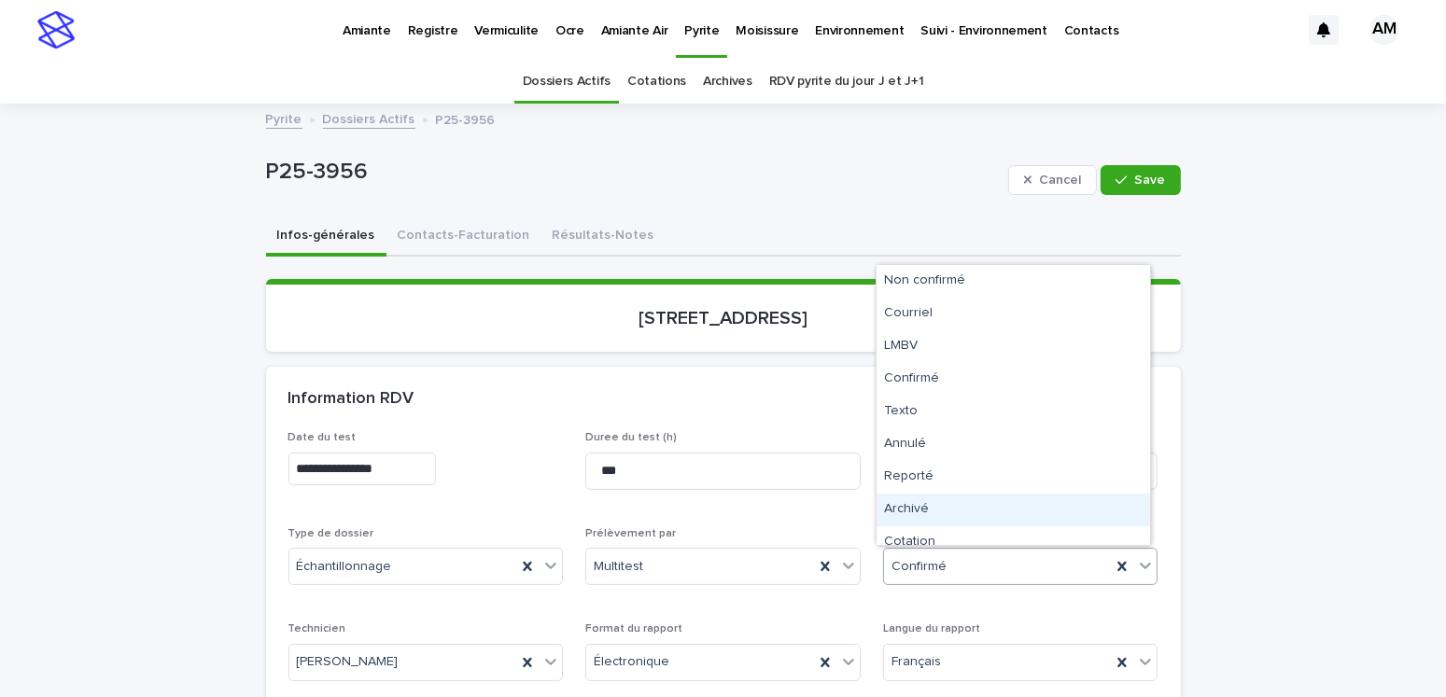
drag, startPoint x: 901, startPoint y: 562, endPoint x: 920, endPoint y: 487, distance: 77.0
click at [914, 506] on div "Archivé" at bounding box center [1014, 510] width 274 height 33
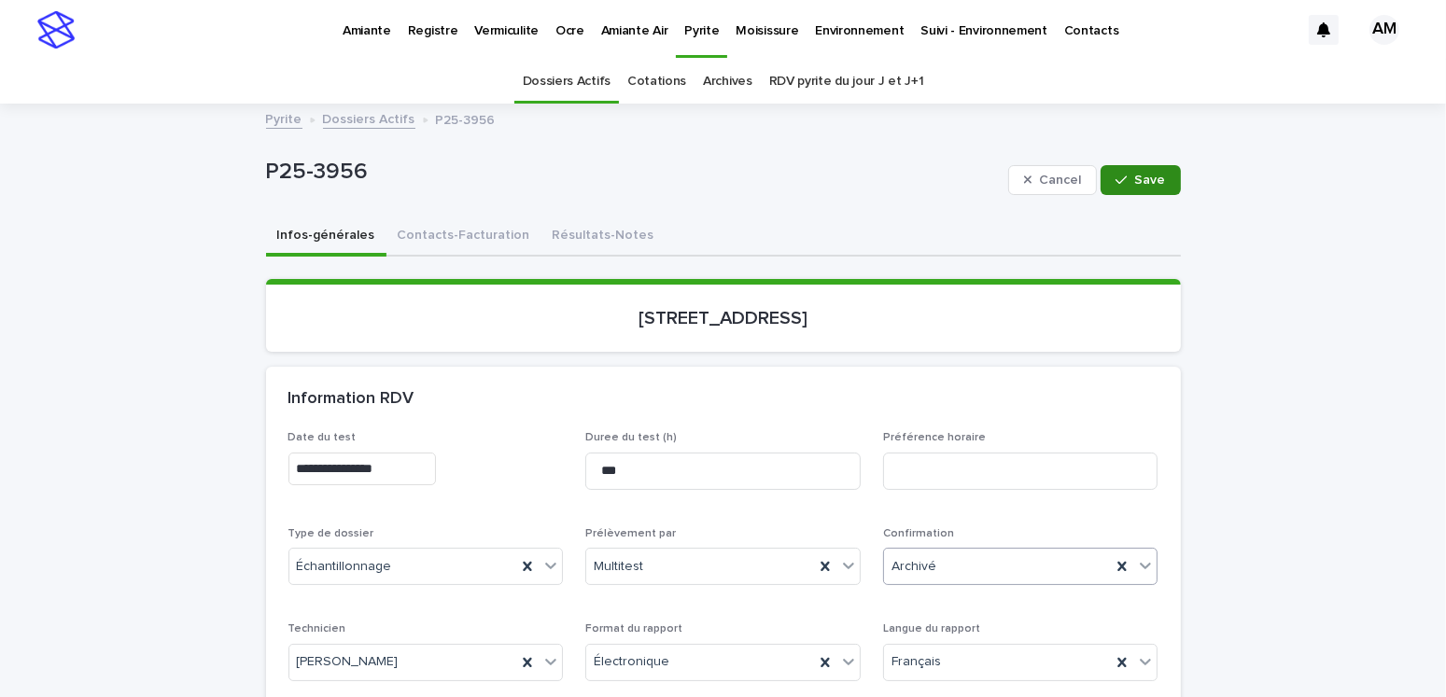
click at [1128, 182] on div "button" at bounding box center [1125, 180] width 19 height 13
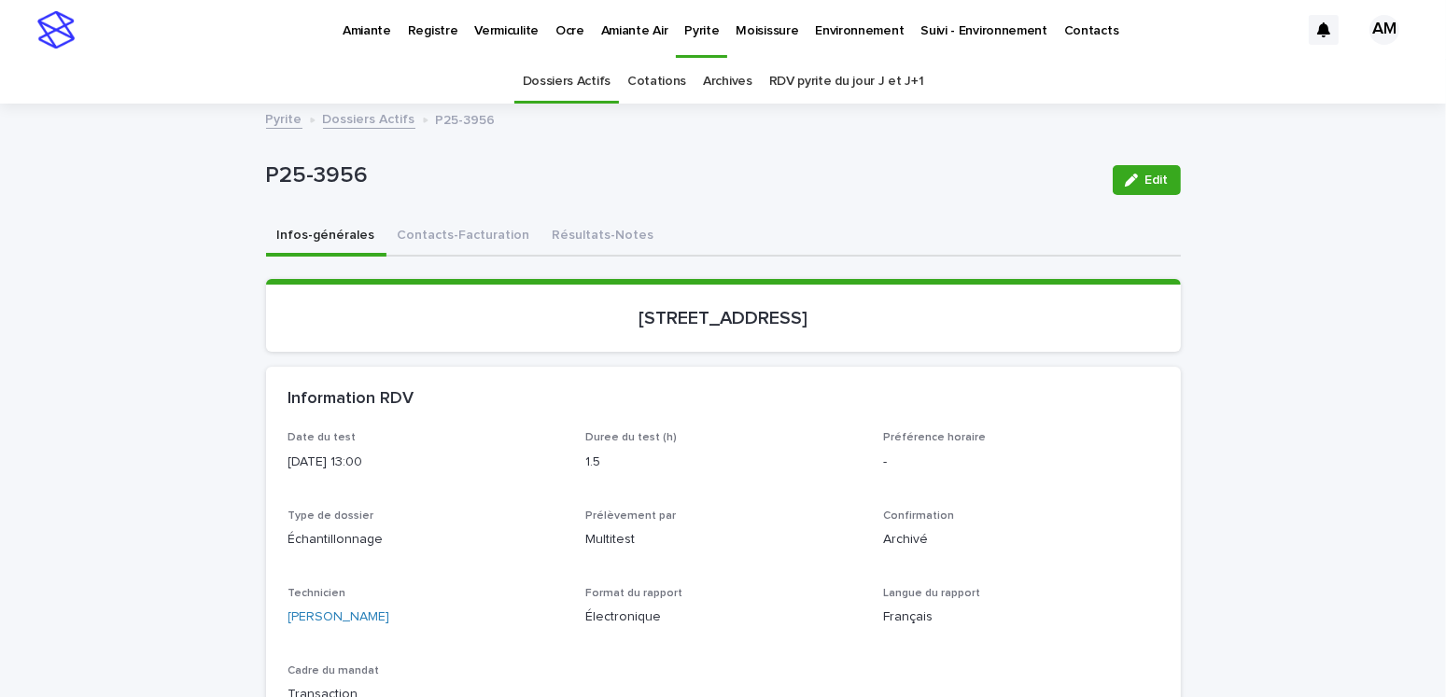
click at [350, 114] on link "Dossiers Actifs" at bounding box center [369, 117] width 92 height 21
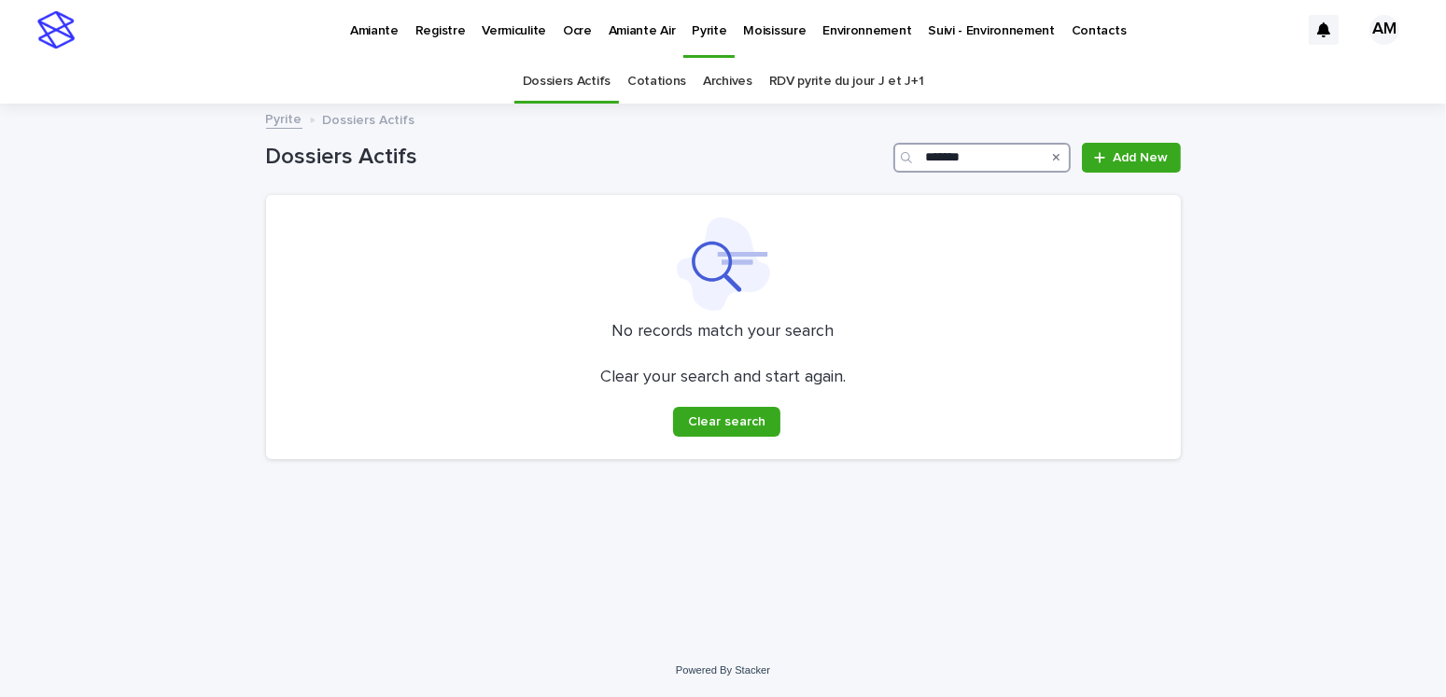
click at [974, 151] on input "*******" at bounding box center [981, 158] width 177 height 30
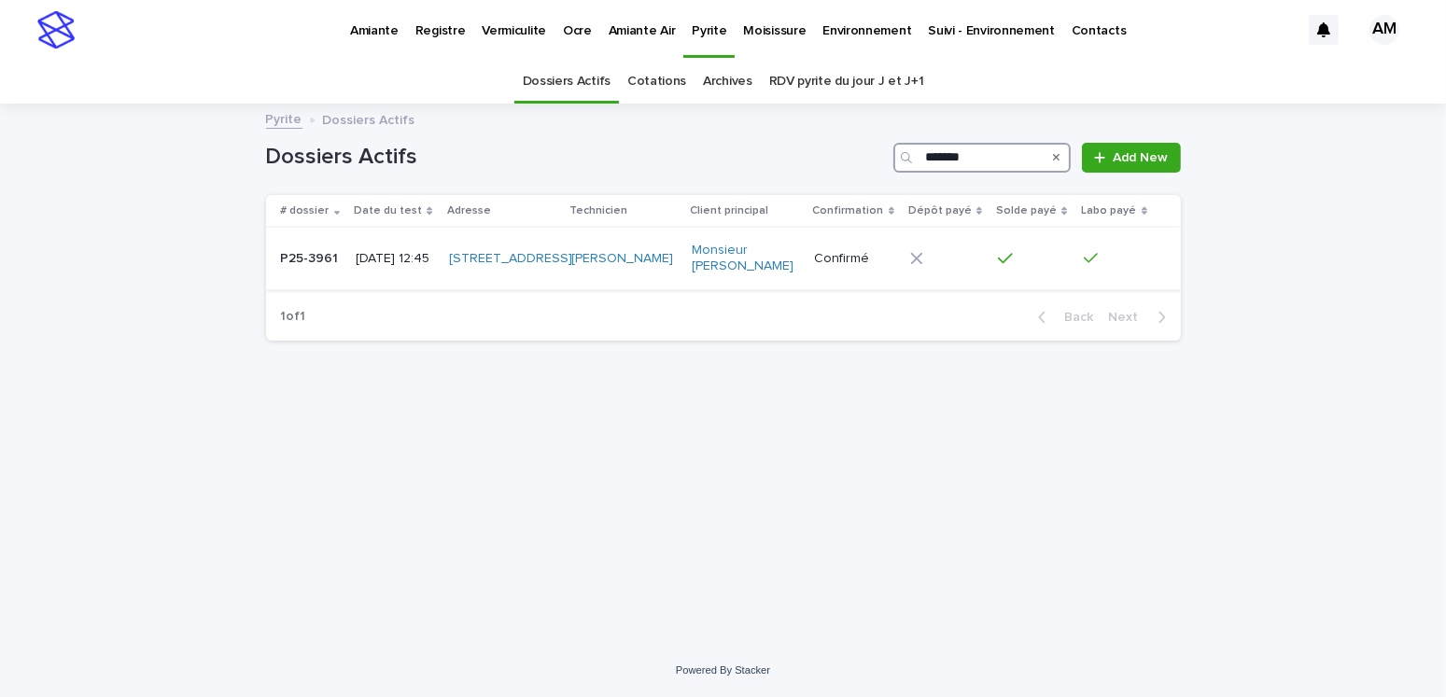
type input "*******"
click at [377, 260] on p "[DATE] 12:45" at bounding box center [394, 259] width 77 height 16
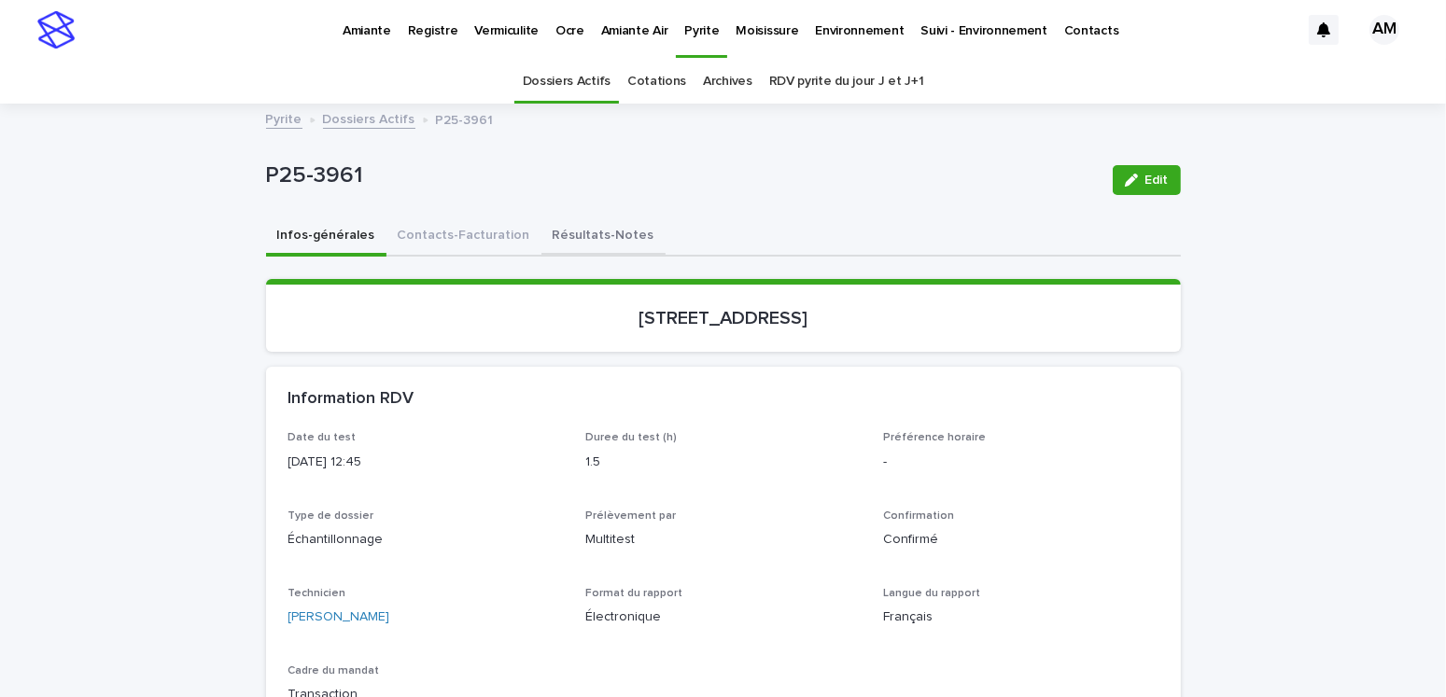
click at [611, 233] on button "Résultats-Notes" at bounding box center [603, 237] width 124 height 39
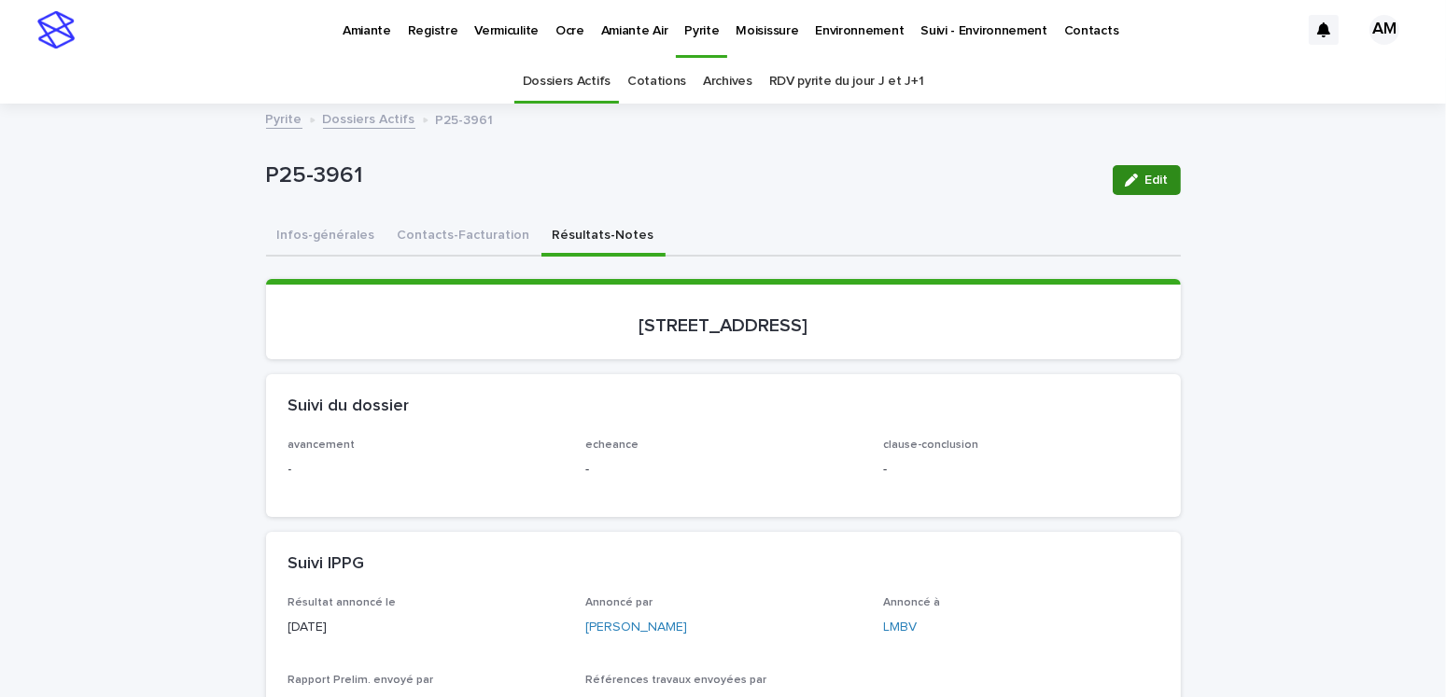
click at [1113, 181] on button "Edit" at bounding box center [1147, 180] width 68 height 30
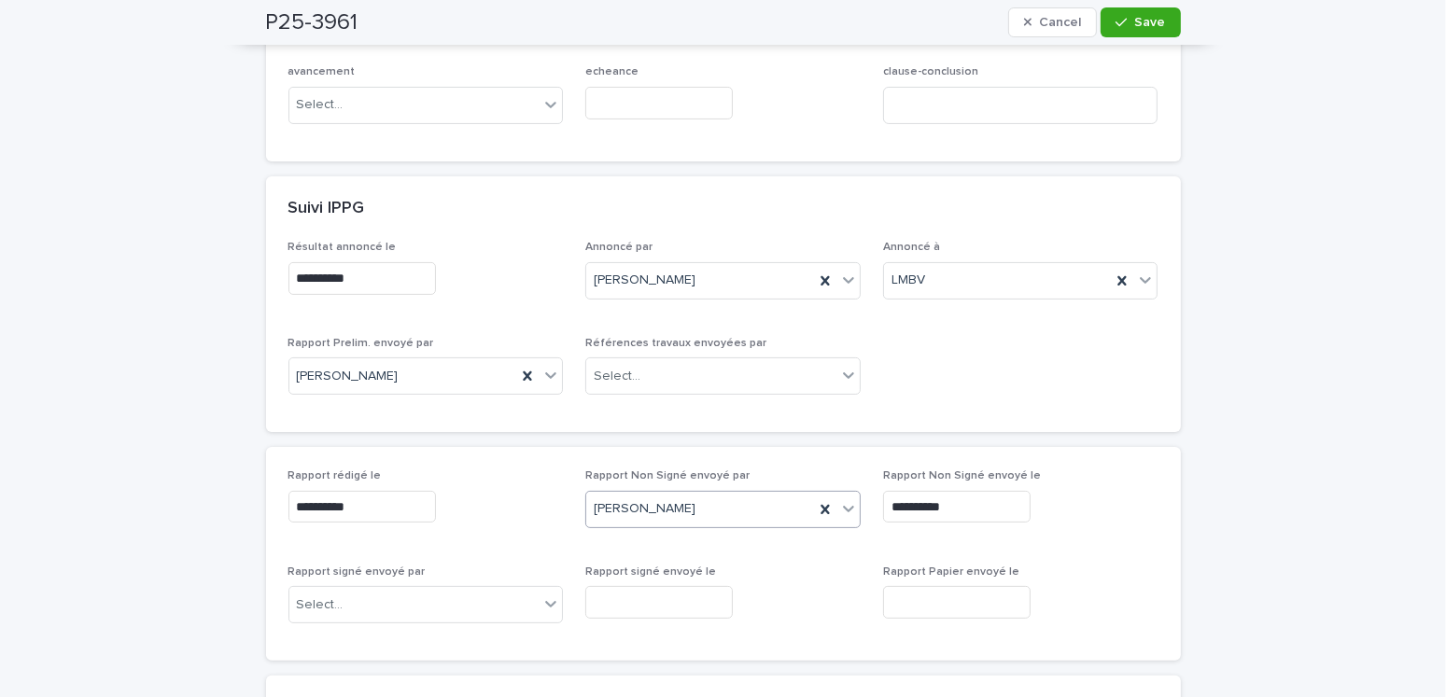
scroll to position [653, 0]
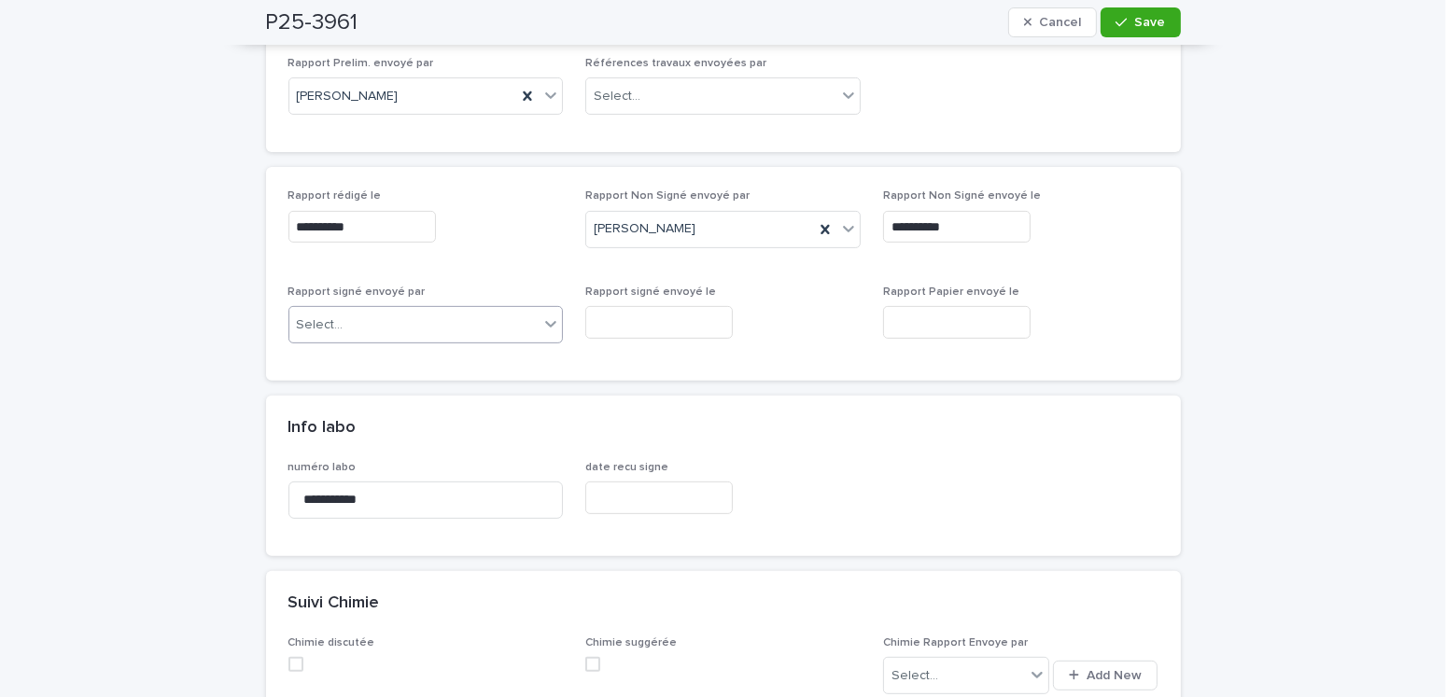
click at [351, 330] on div "Select..." at bounding box center [414, 325] width 250 height 31
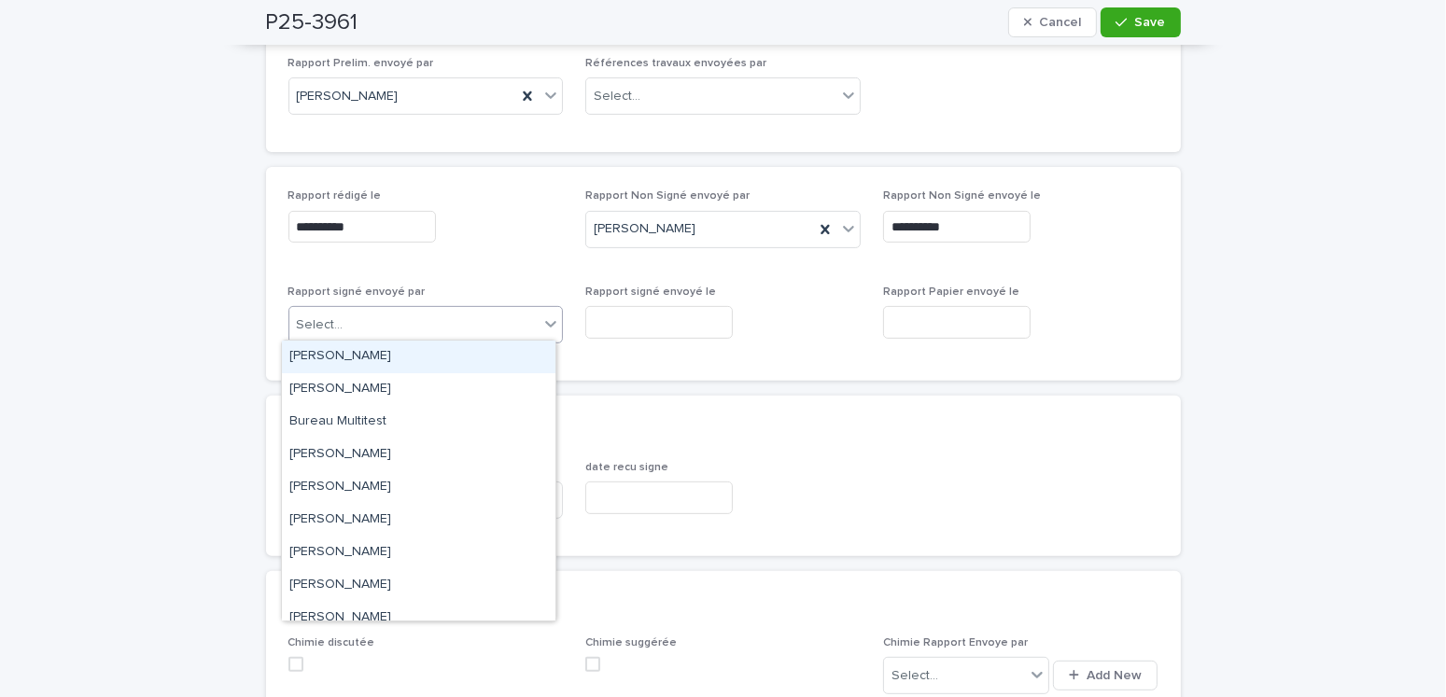
click at [339, 362] on div "[PERSON_NAME]" at bounding box center [419, 357] width 274 height 33
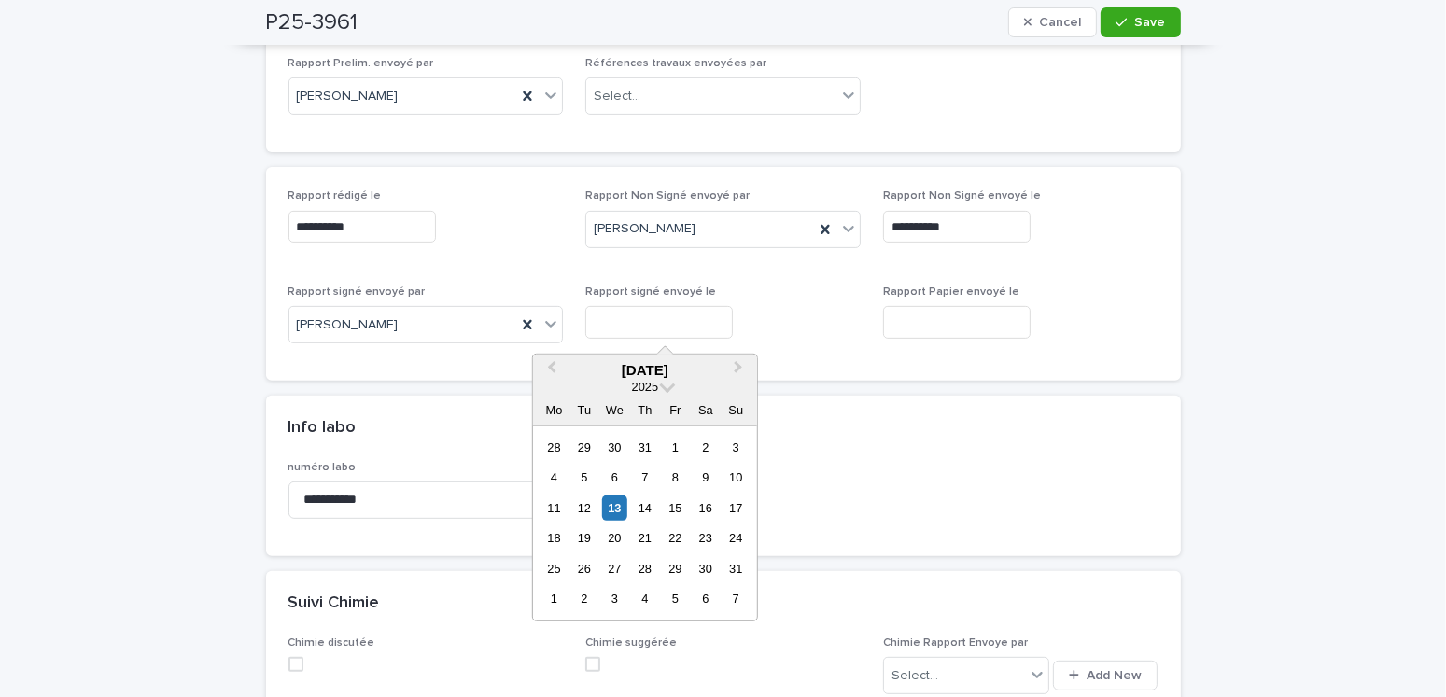
click at [711, 313] on input "text" at bounding box center [659, 322] width 148 height 33
click at [618, 500] on div "13" at bounding box center [614, 508] width 25 height 25
type input "**********"
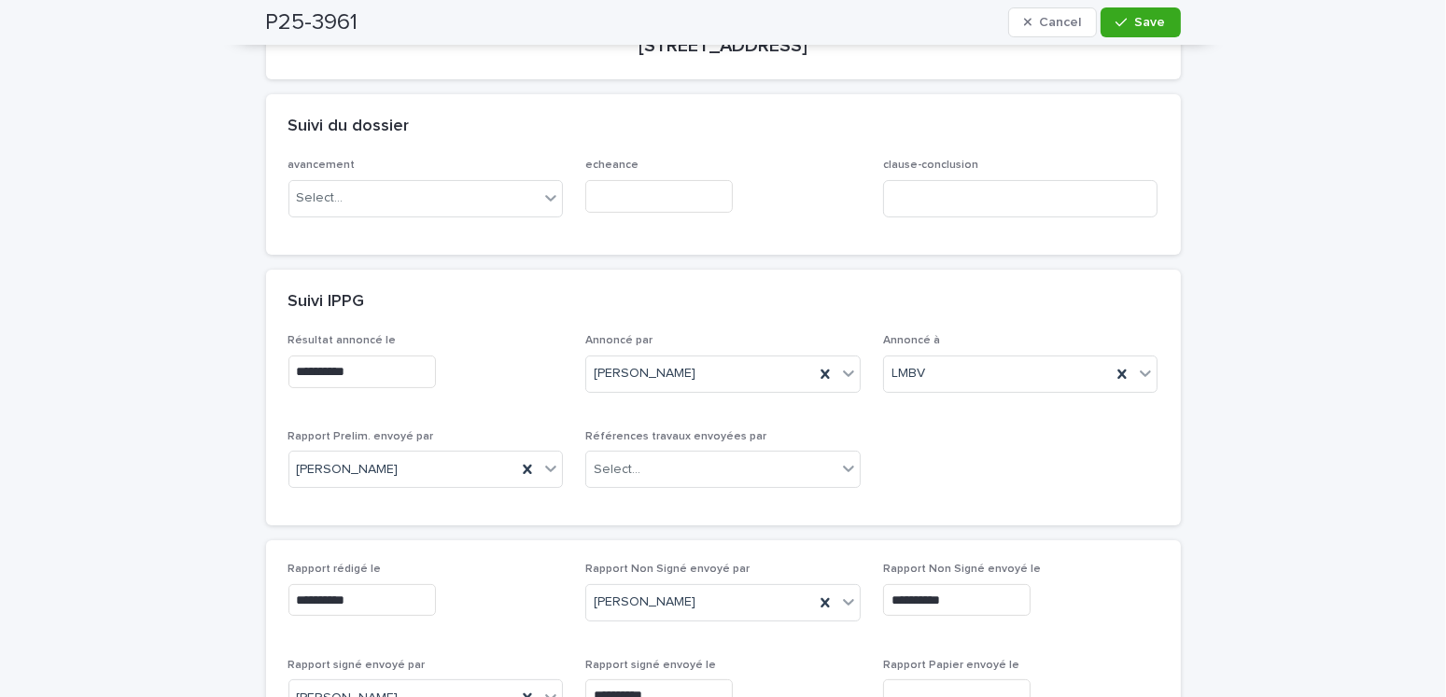
scroll to position [0, 0]
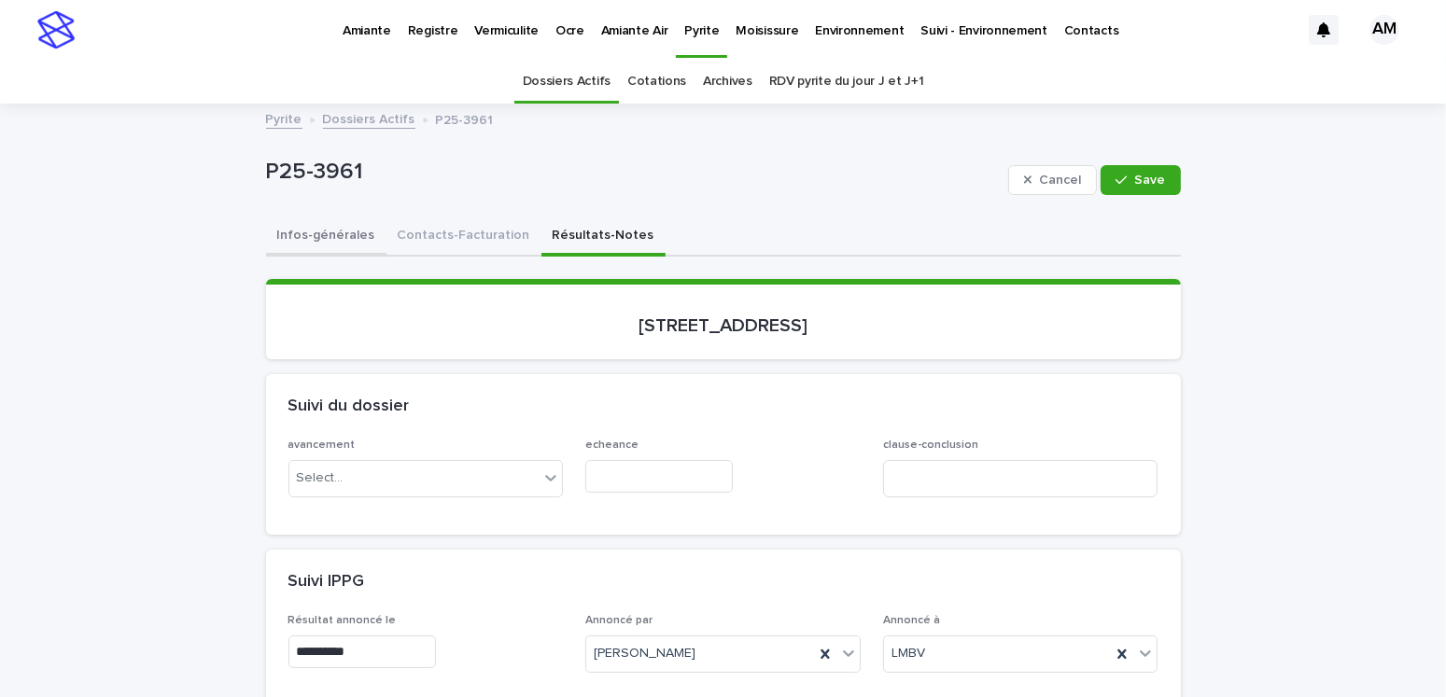
click at [342, 228] on button "Infos-générales" at bounding box center [326, 237] width 120 height 39
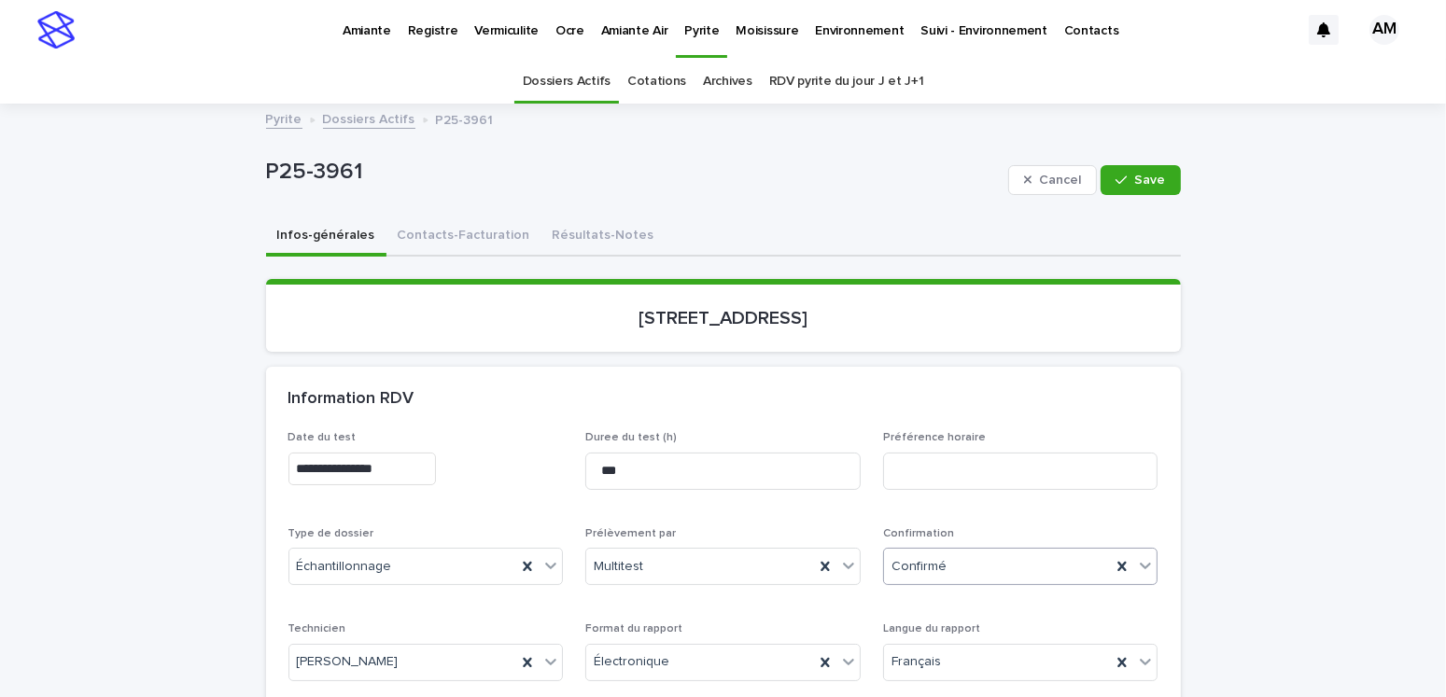
click at [920, 576] on div "Confirmé" at bounding box center [998, 567] width 228 height 31
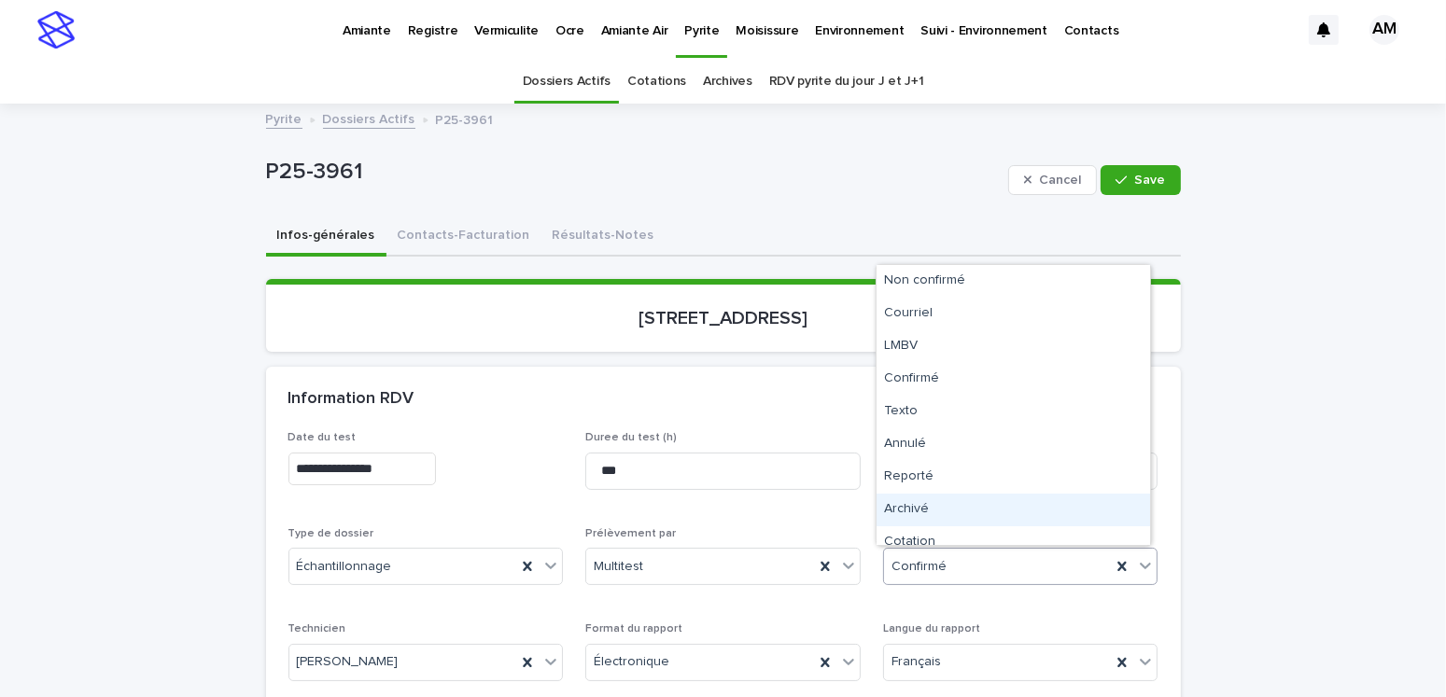
click at [918, 505] on div "Archivé" at bounding box center [1014, 510] width 274 height 33
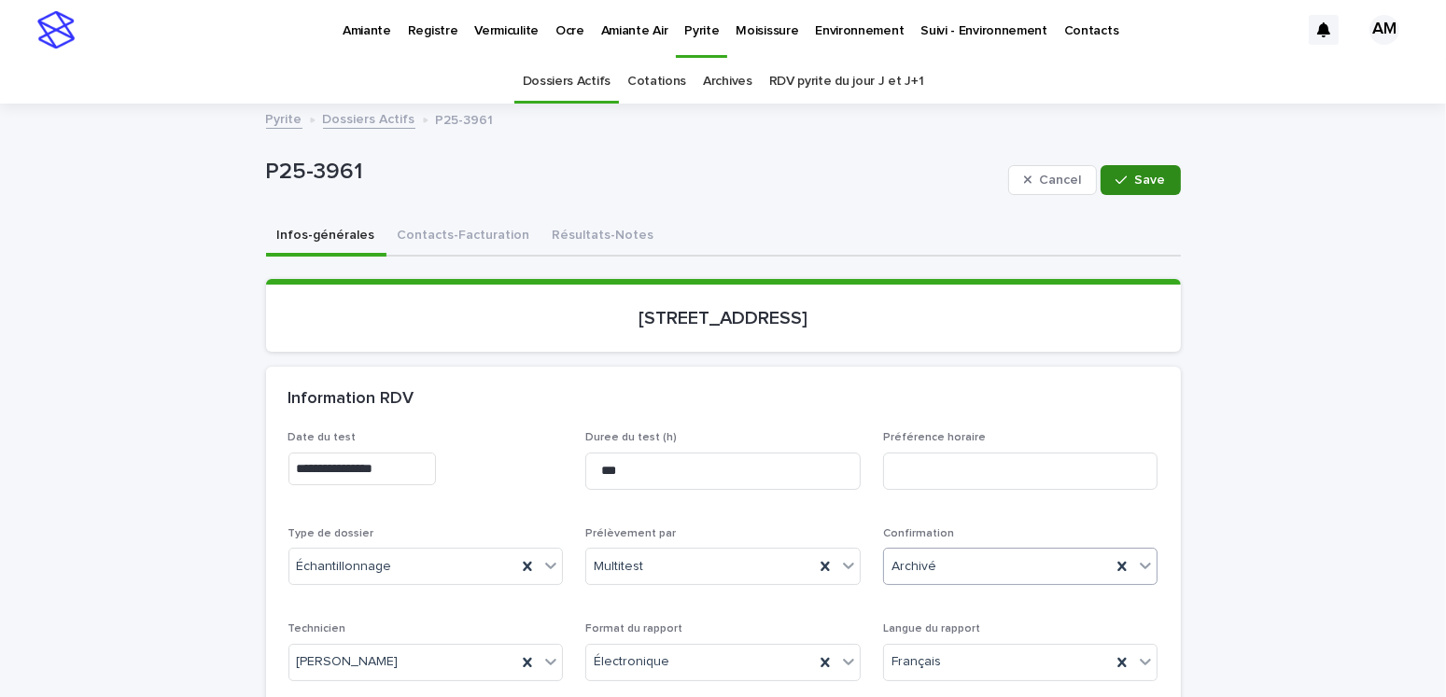
click at [1128, 183] on button "Save" at bounding box center [1140, 180] width 79 height 30
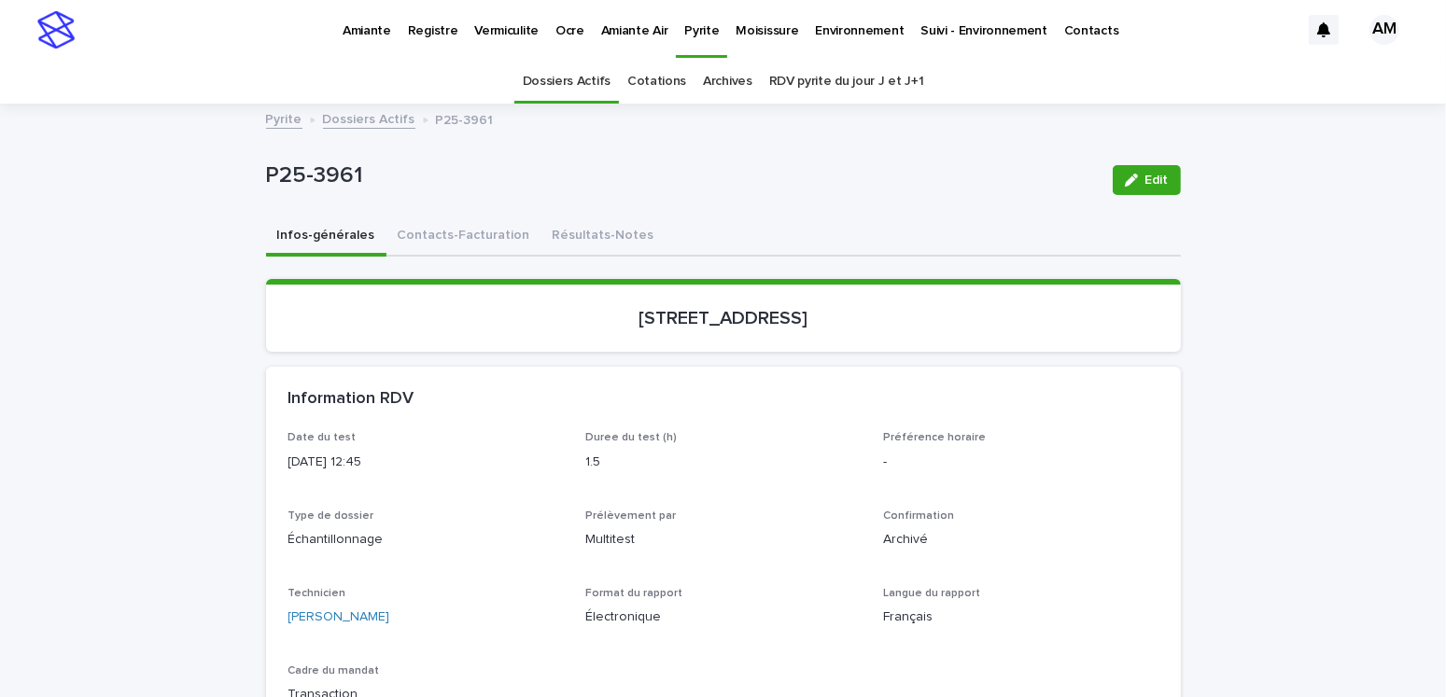
click at [346, 116] on link "Dossiers Actifs" at bounding box center [369, 117] width 92 height 21
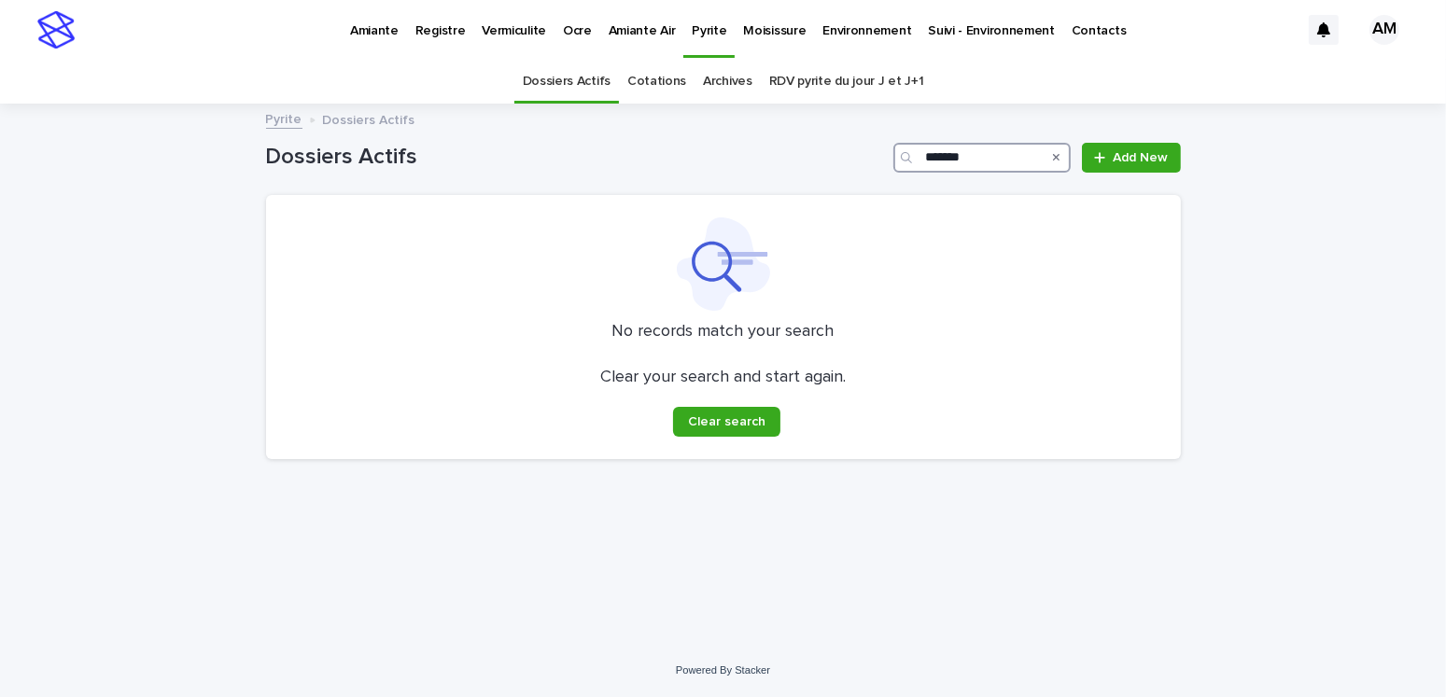
click at [986, 159] on input "*******" at bounding box center [981, 158] width 177 height 30
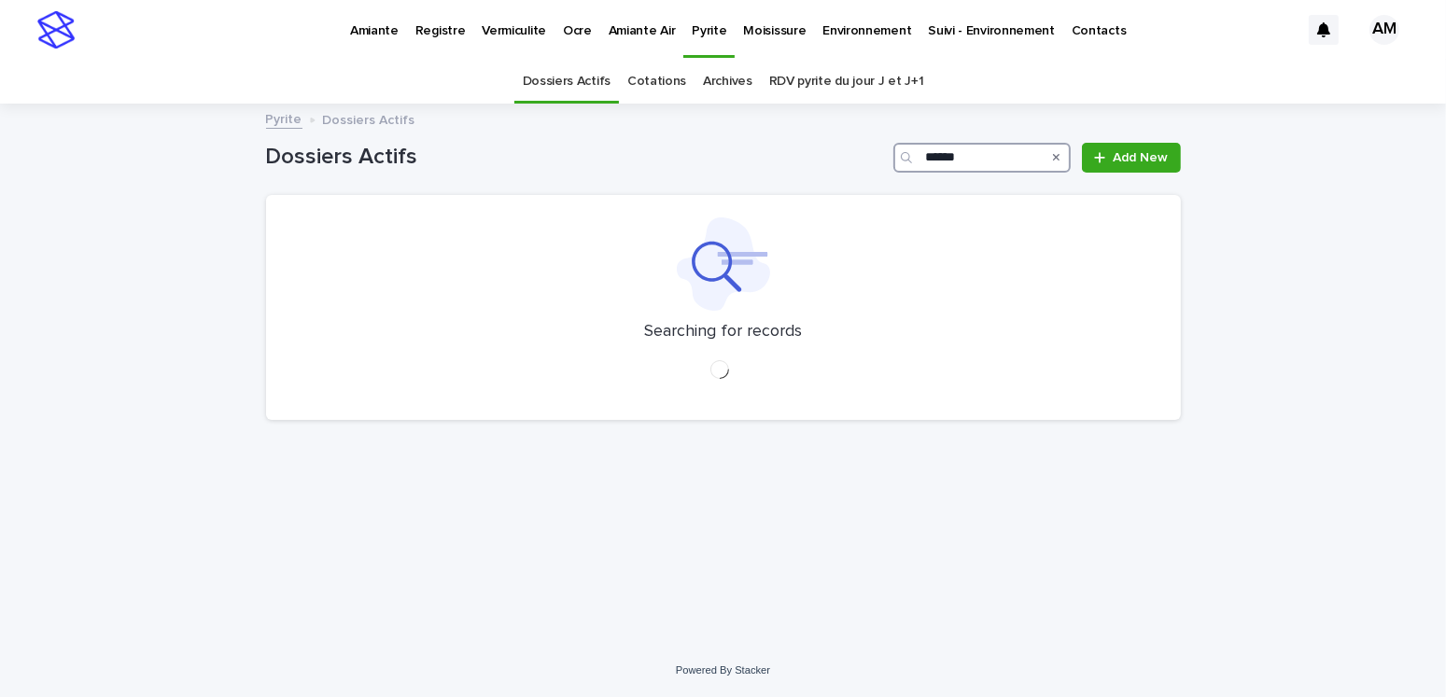
type input "*******"
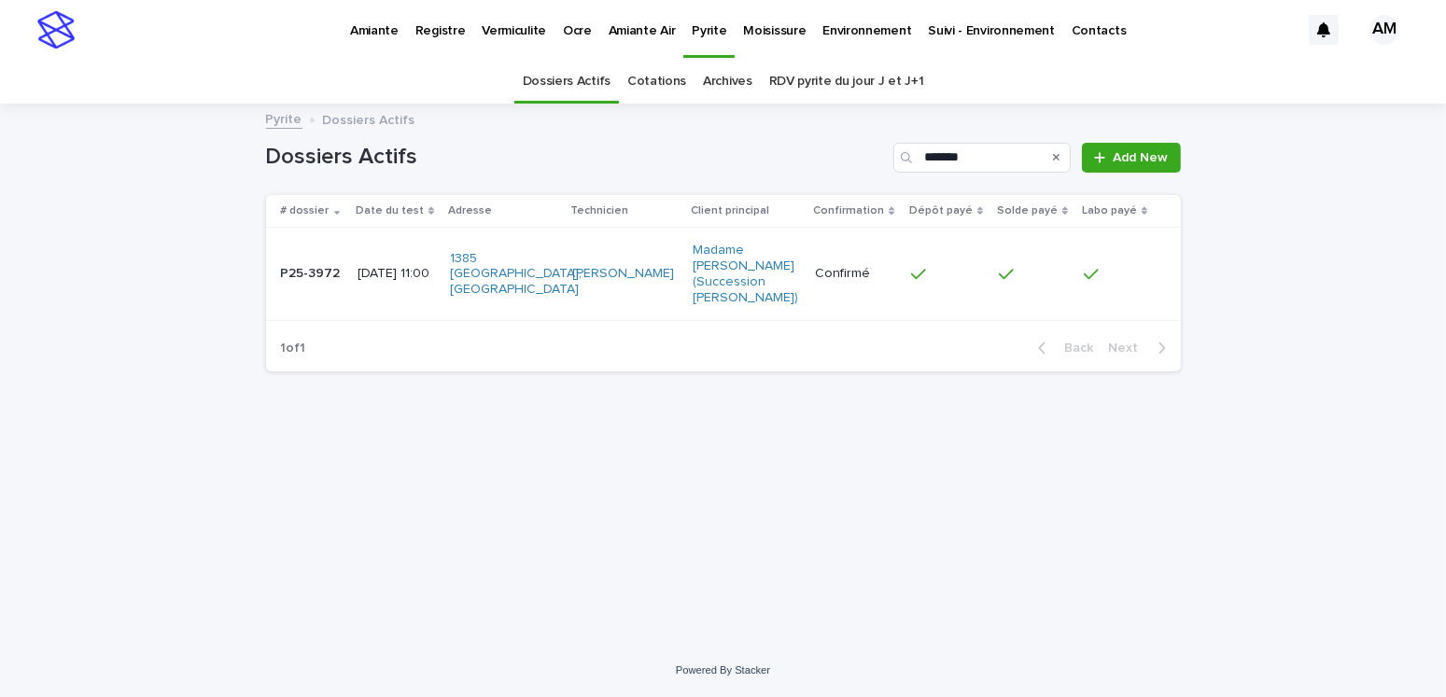
click at [385, 281] on div "[DATE] 11:00" at bounding box center [396, 274] width 77 height 31
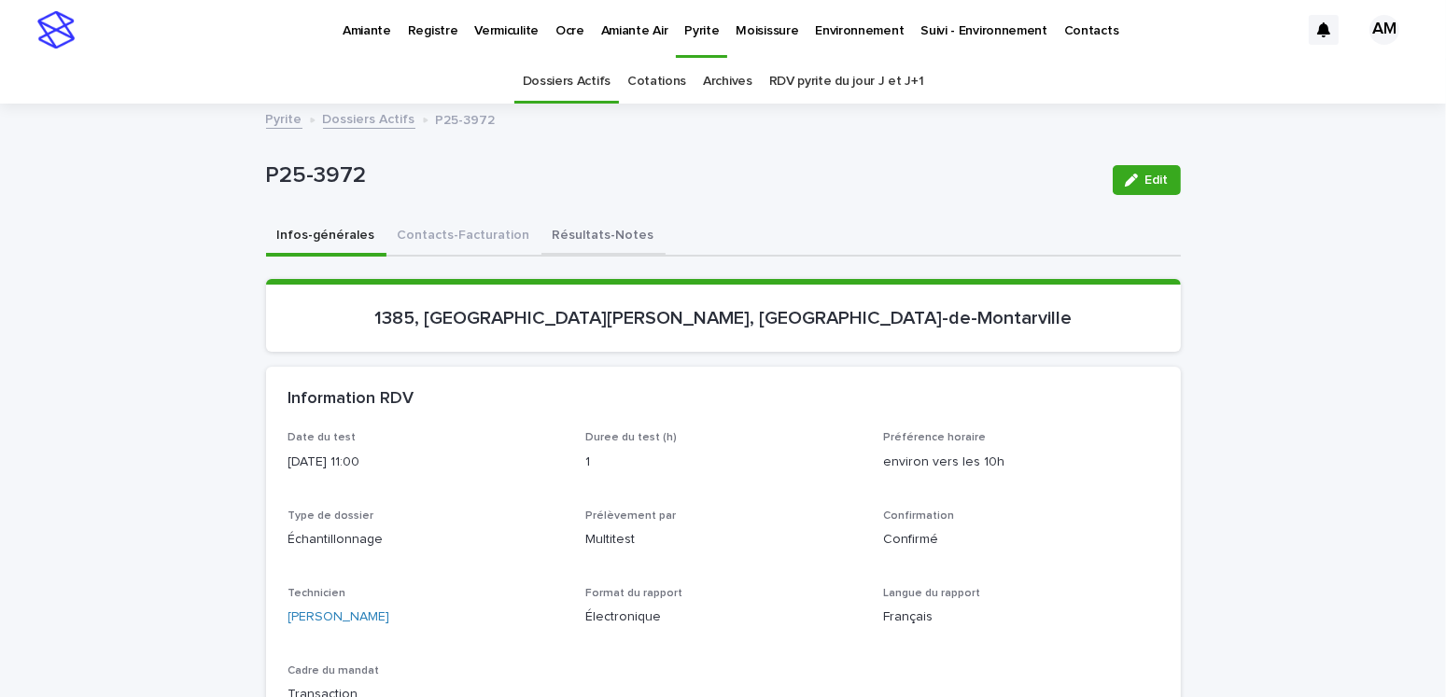
click at [572, 230] on button "Résultats-Notes" at bounding box center [603, 237] width 124 height 39
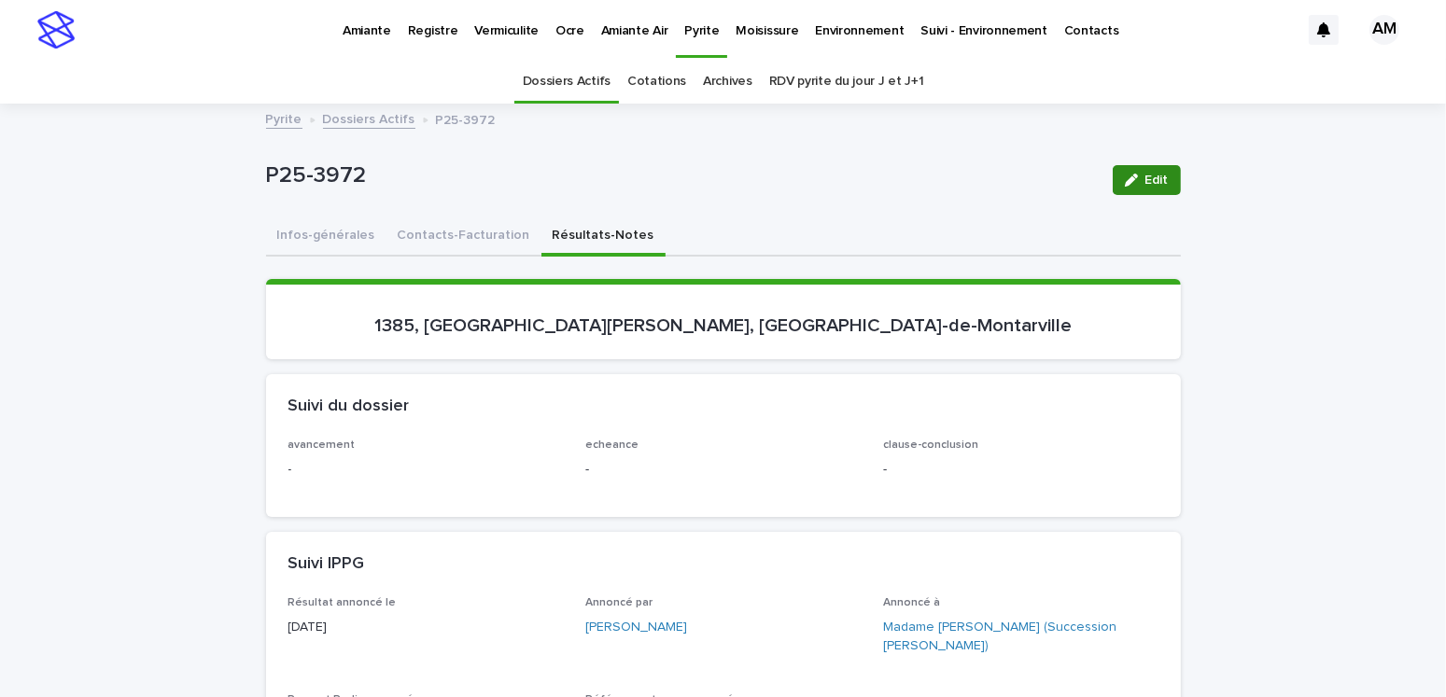
click at [1150, 177] on span "Edit" at bounding box center [1156, 180] width 23 height 13
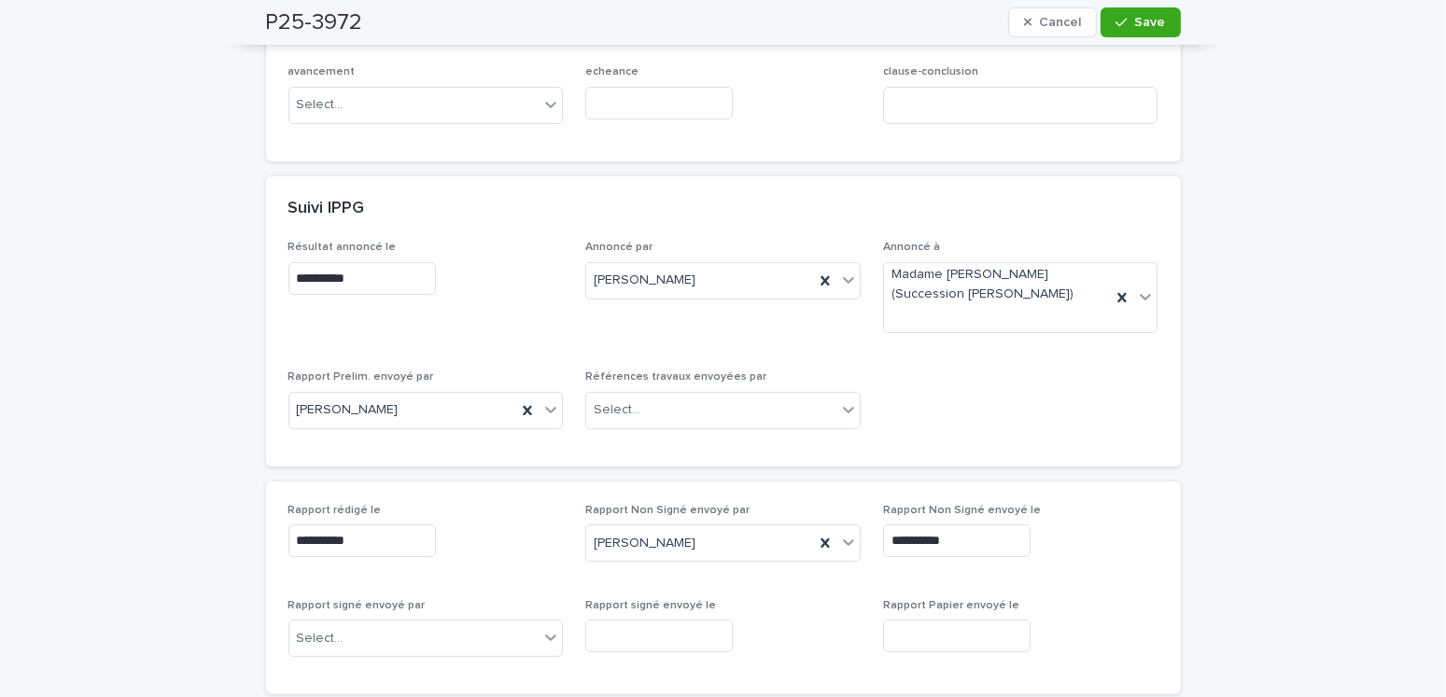
scroll to position [747, 0]
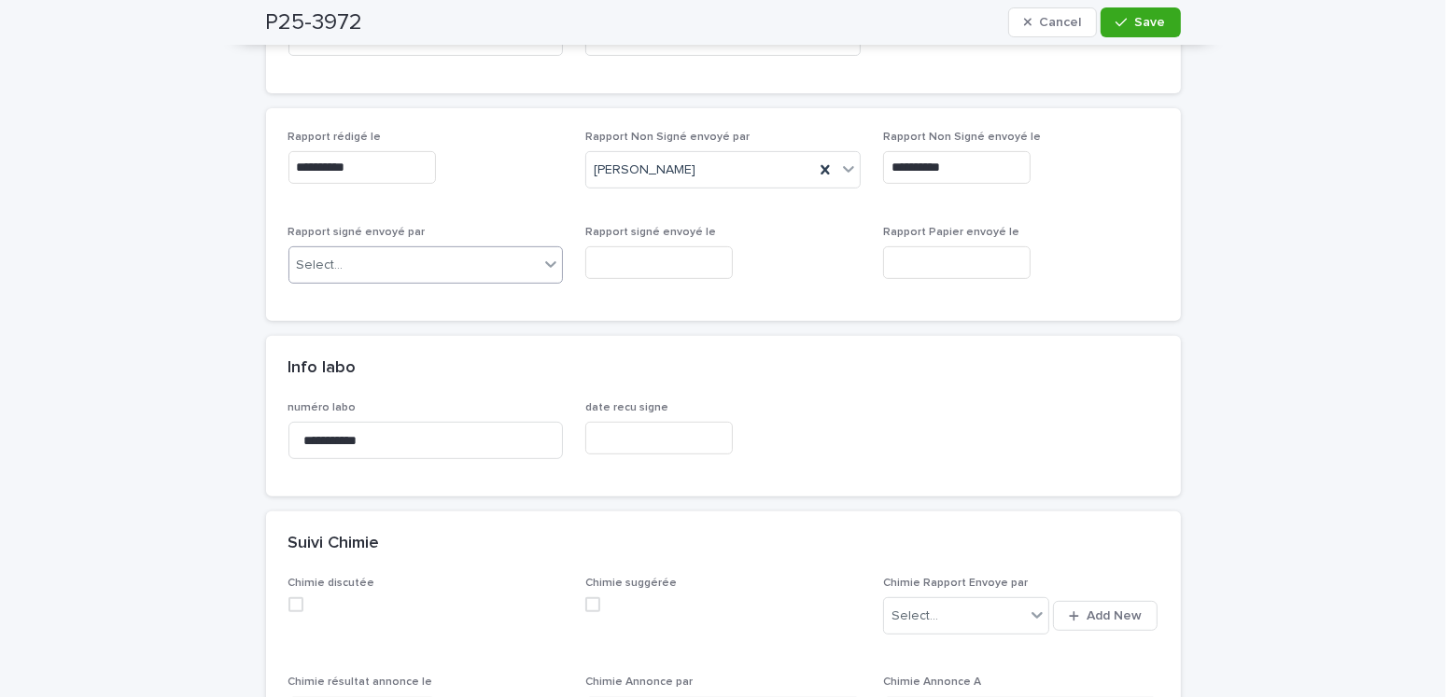
click at [384, 253] on div "Select..." at bounding box center [414, 265] width 250 height 31
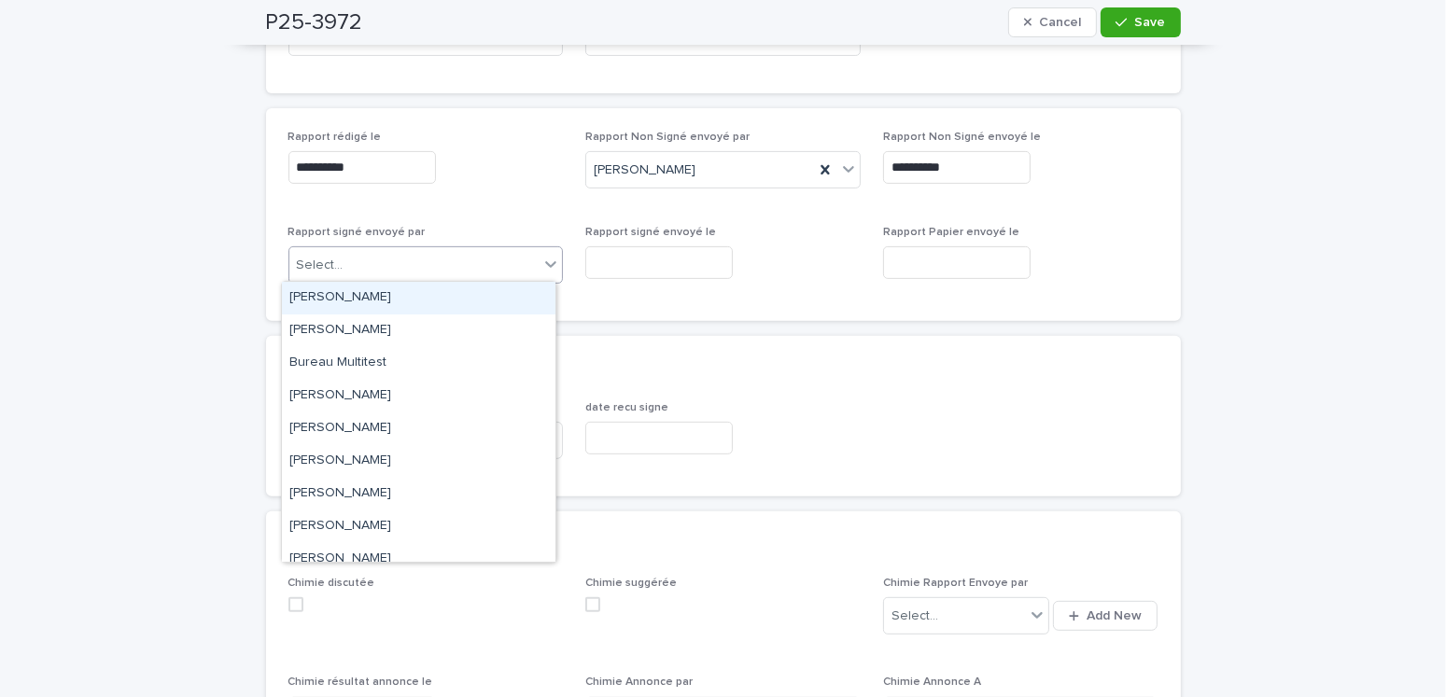
click at [361, 290] on div "[PERSON_NAME]" at bounding box center [419, 298] width 274 height 33
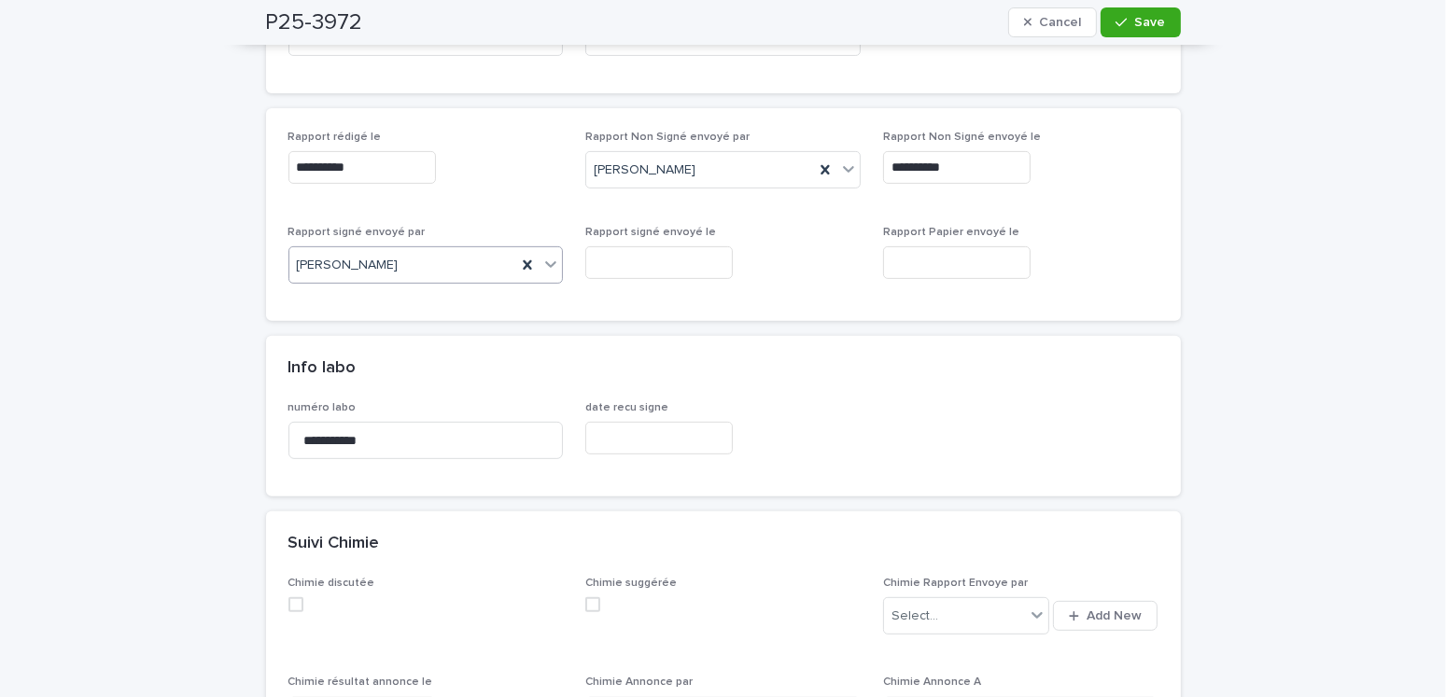
click at [629, 255] on input "text" at bounding box center [659, 262] width 148 height 33
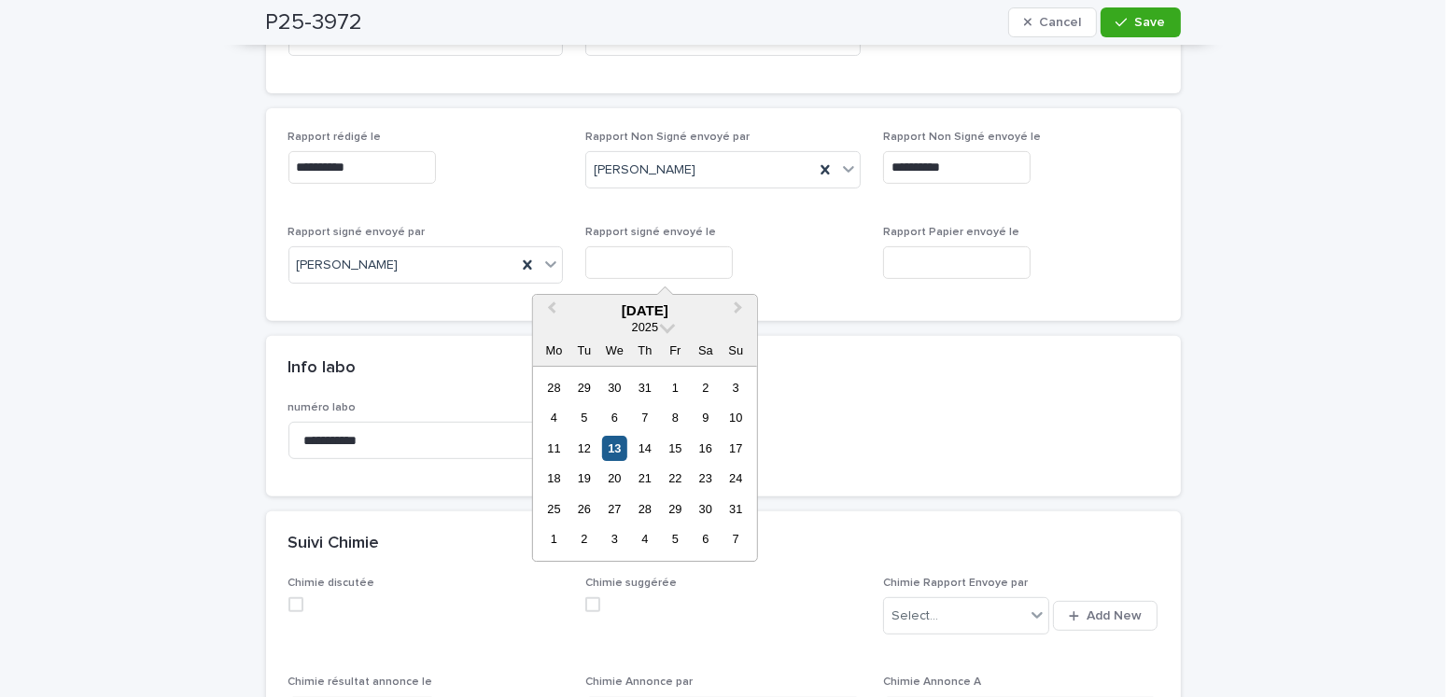
click at [625, 448] on div "13" at bounding box center [614, 448] width 25 height 25
type input "**********"
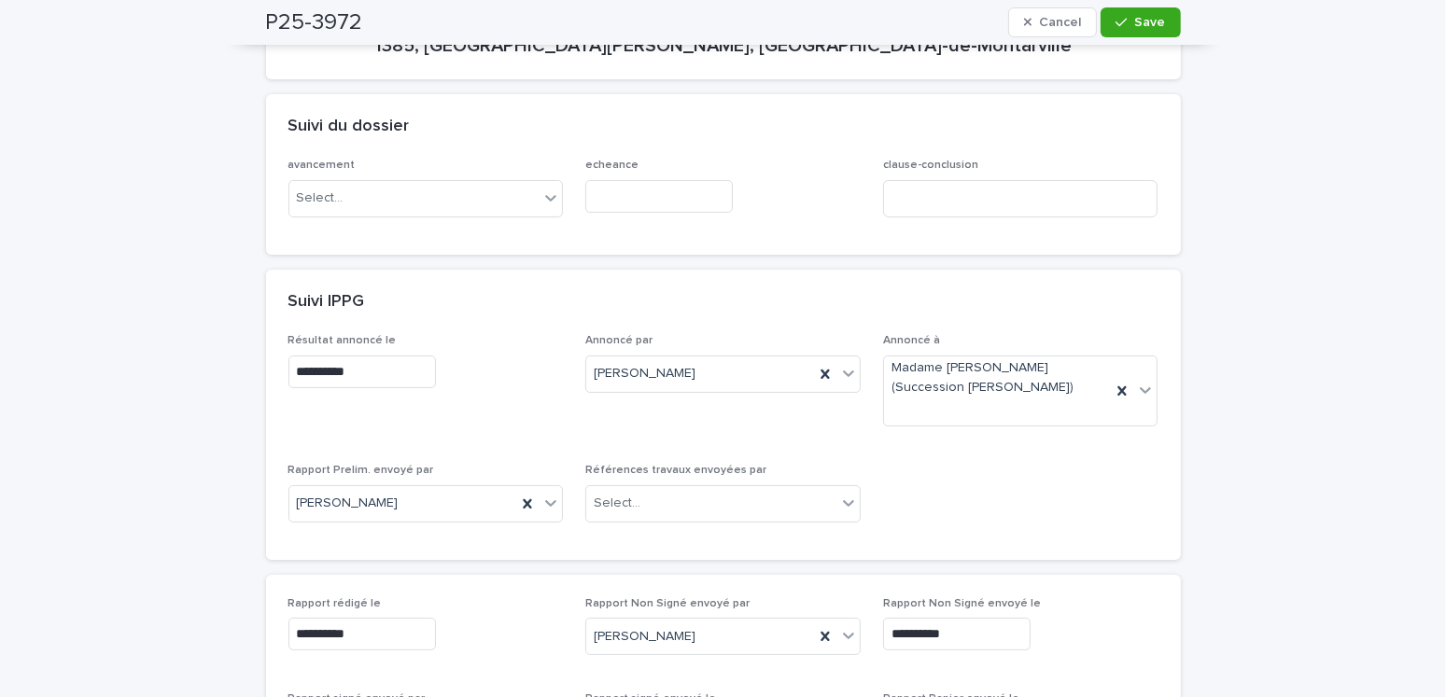
scroll to position [0, 0]
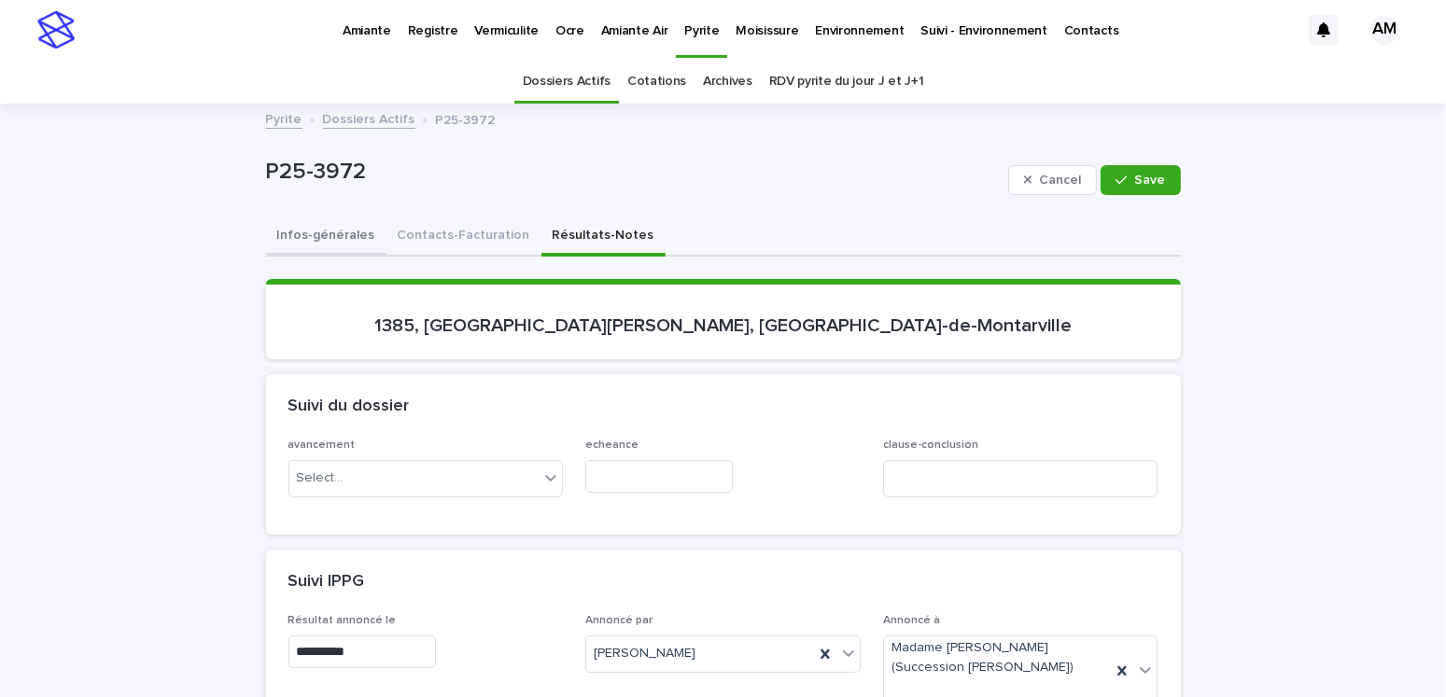
drag, startPoint x: 302, startPoint y: 246, endPoint x: 309, endPoint y: 237, distance: 12.0
click at [302, 246] on button "Infos-générales" at bounding box center [326, 237] width 120 height 39
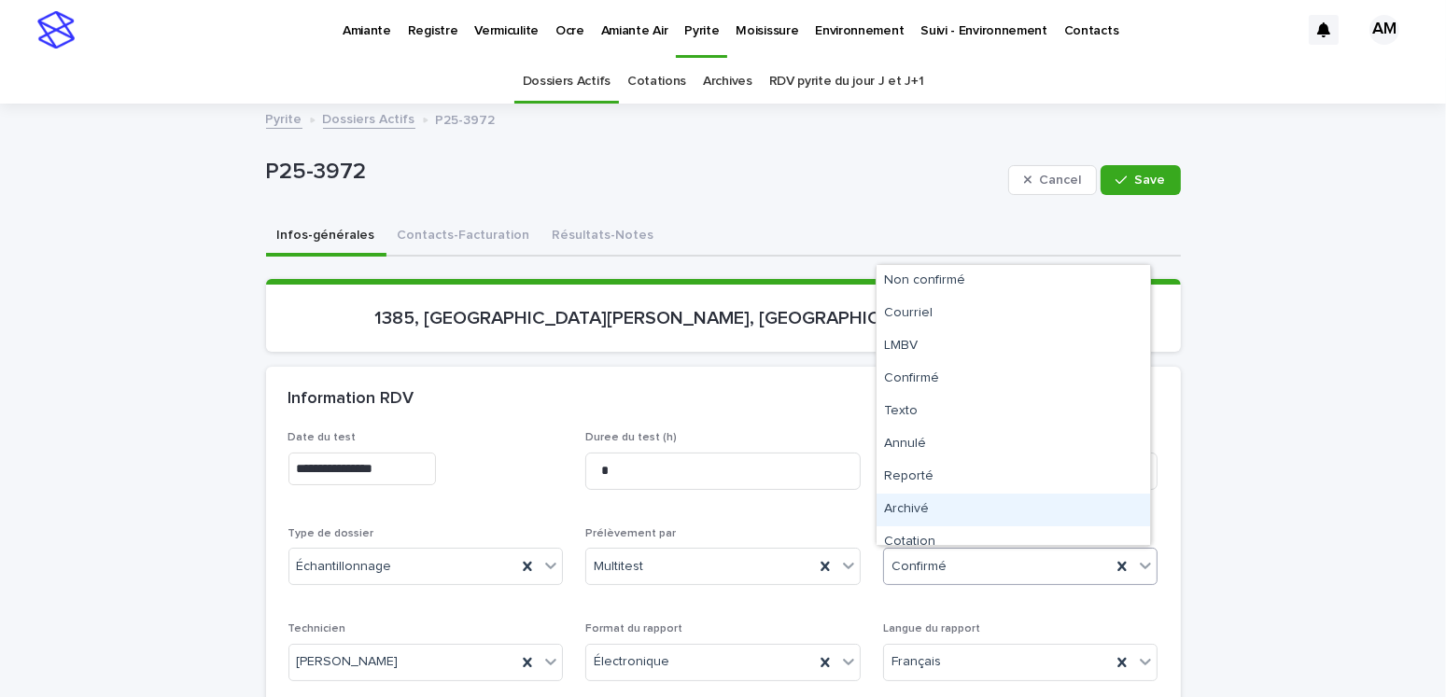
click at [902, 510] on div "Archivé" at bounding box center [1014, 510] width 274 height 33
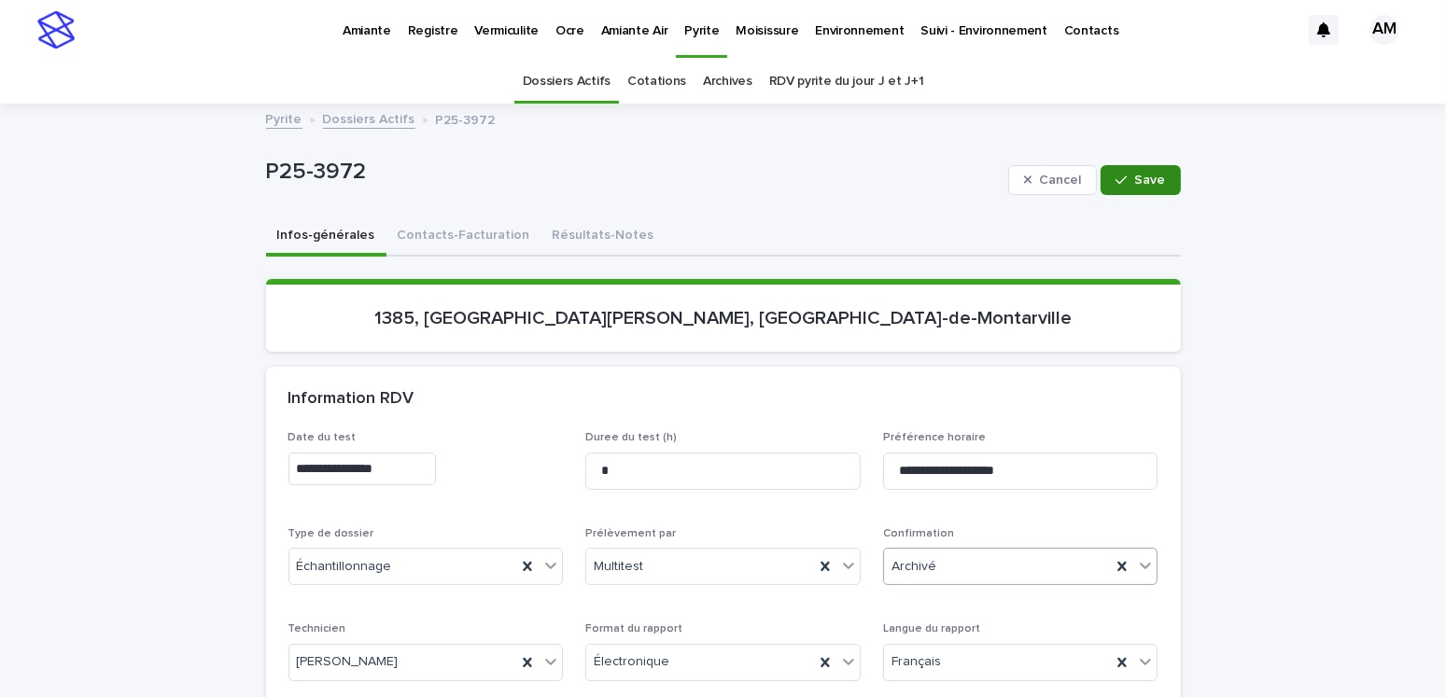
click at [1141, 179] on span "Save" at bounding box center [1150, 180] width 31 height 13
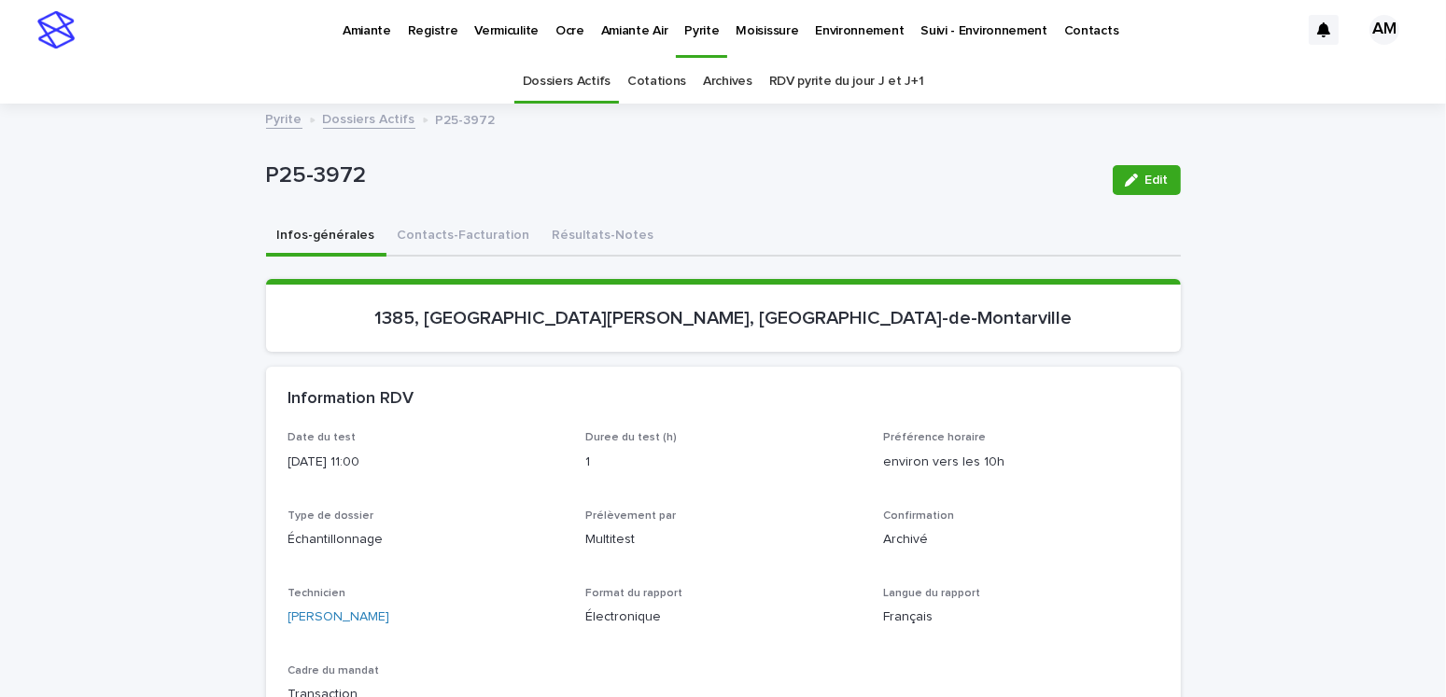
click at [377, 112] on link "Dossiers Actifs" at bounding box center [369, 117] width 92 height 21
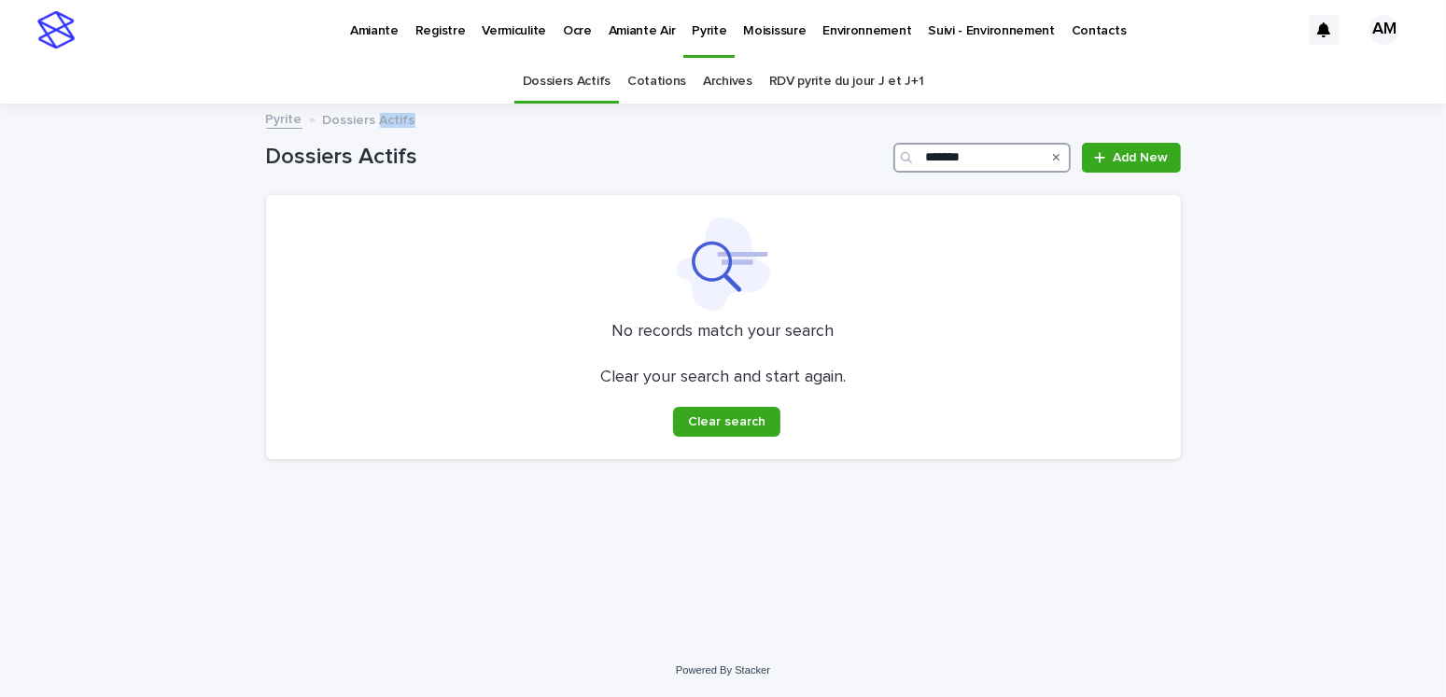
click at [990, 162] on input "*******" at bounding box center [981, 158] width 177 height 30
type input "*******"
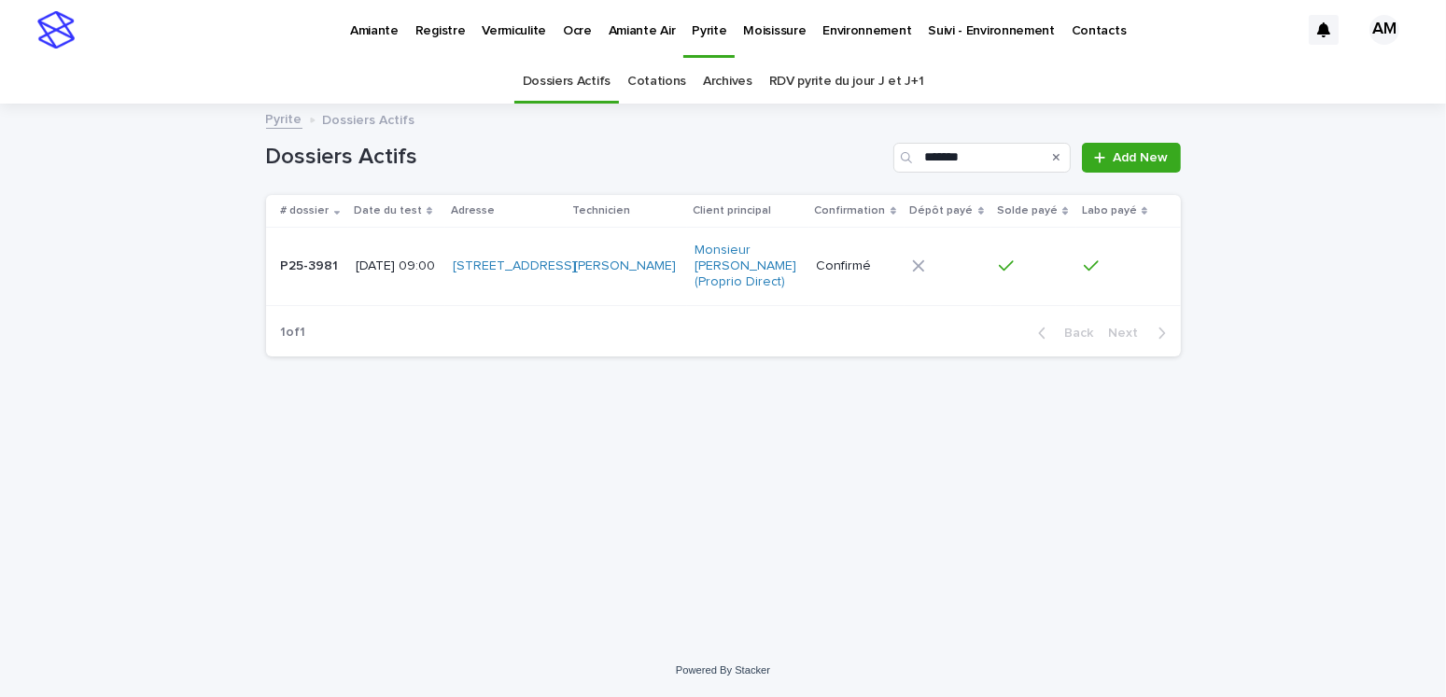
click at [313, 260] on p "P25-3981" at bounding box center [312, 265] width 62 height 20
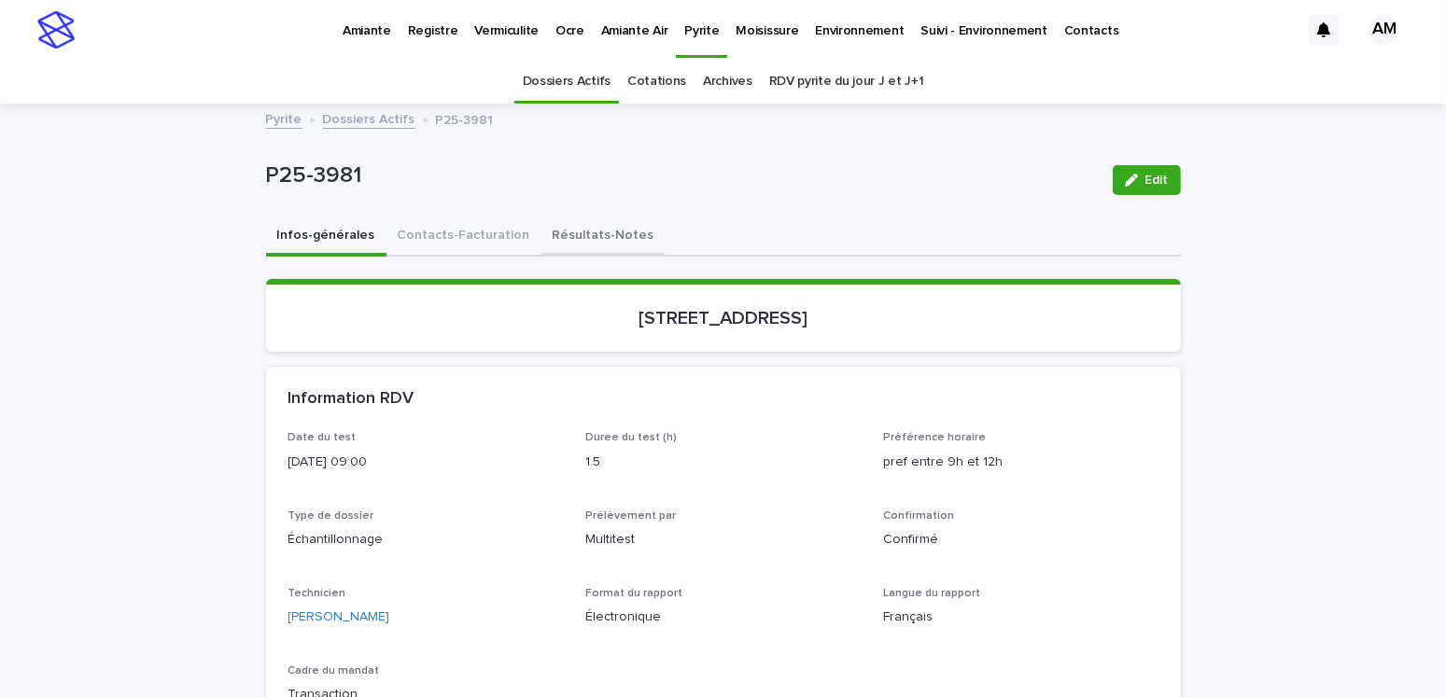
click at [567, 236] on button "Résultats-Notes" at bounding box center [603, 237] width 124 height 39
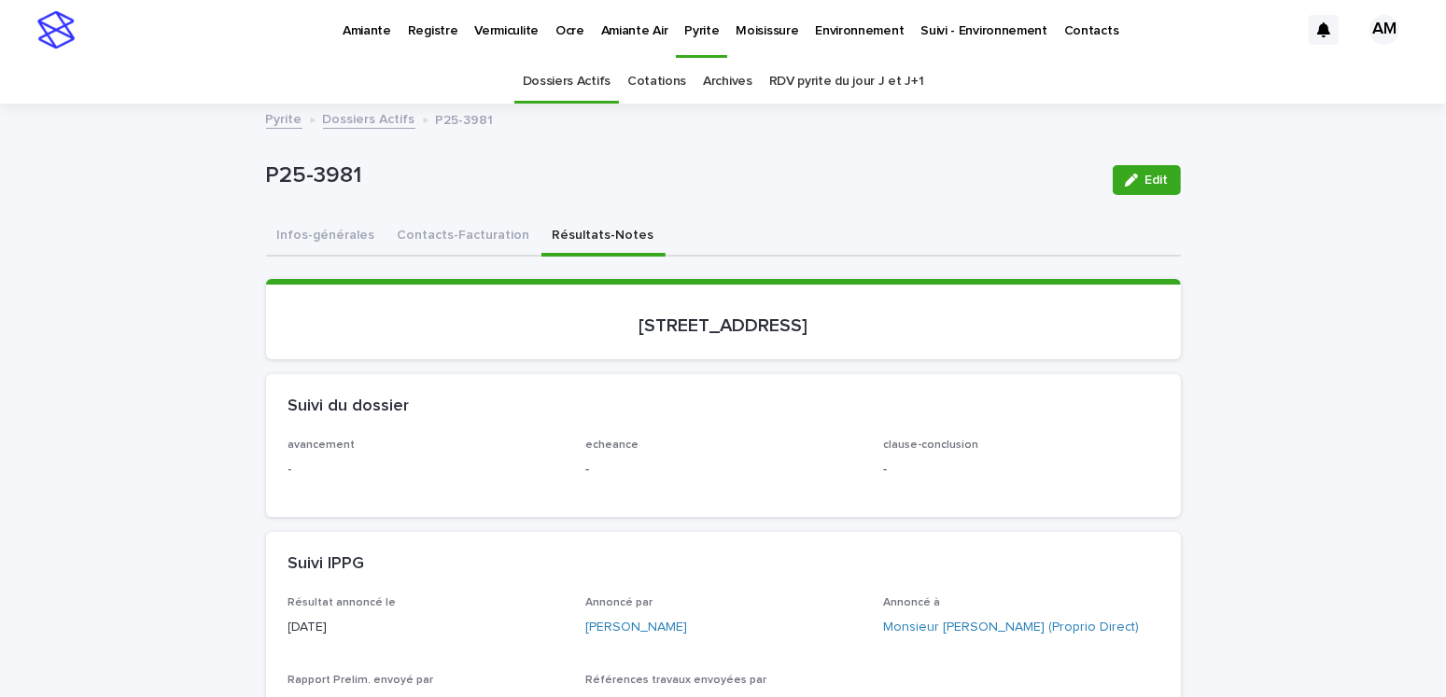
drag, startPoint x: 1149, startPoint y: 190, endPoint x: 1139, endPoint y: 204, distance: 17.4
click at [1149, 190] on button "Edit" at bounding box center [1147, 180] width 68 height 30
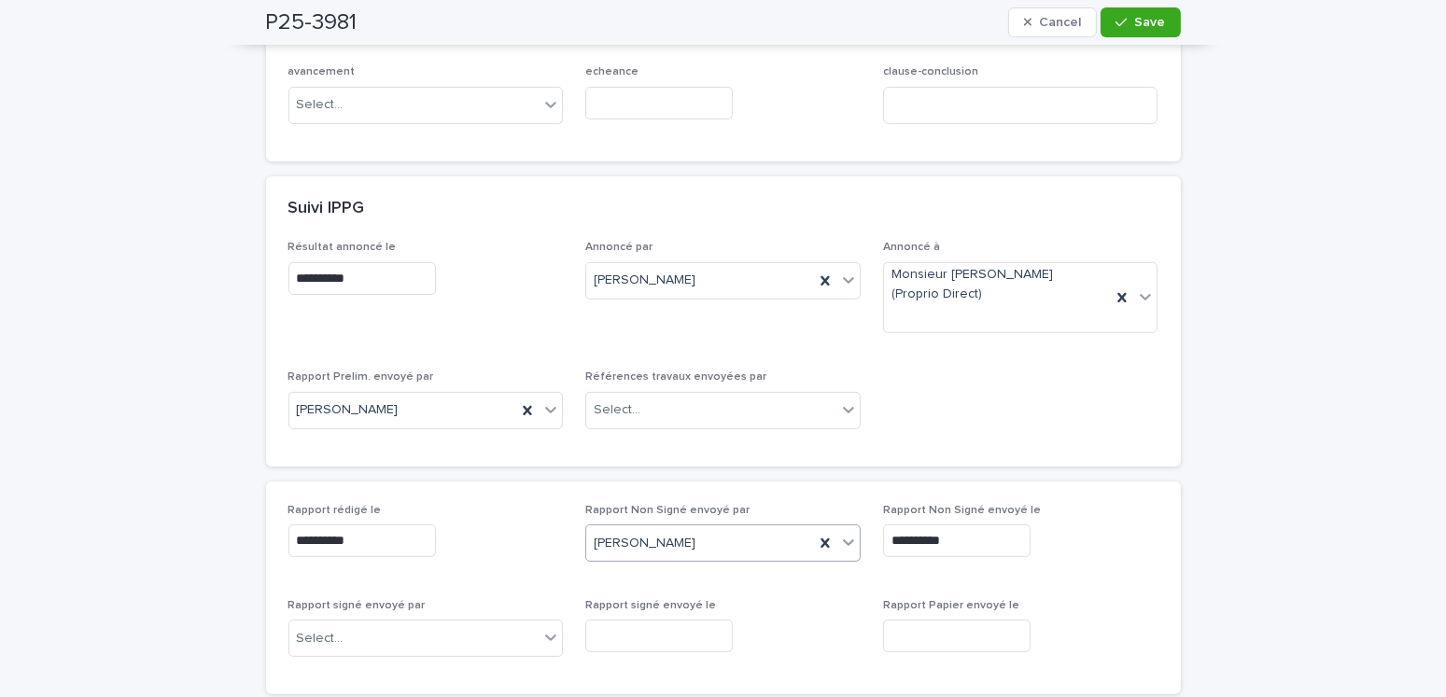
scroll to position [560, 0]
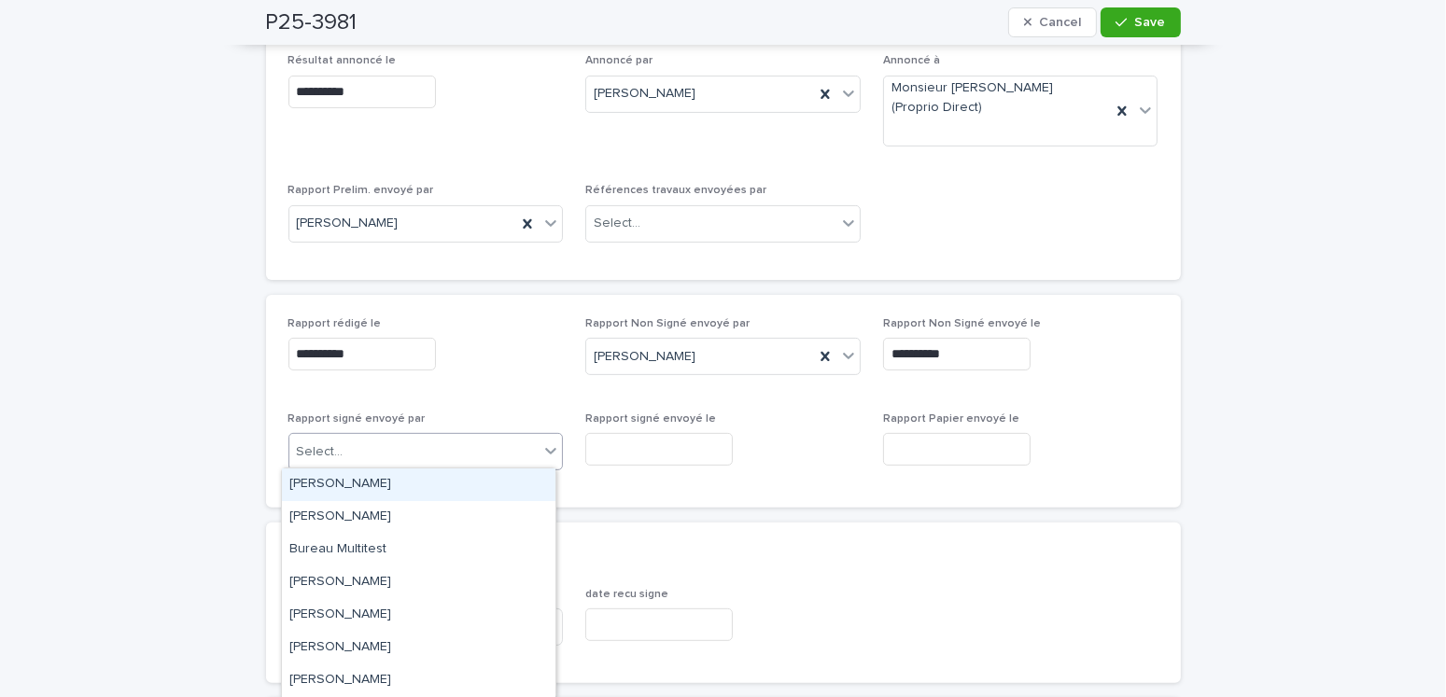
click at [342, 438] on div "Select..." at bounding box center [414, 452] width 250 height 31
click at [334, 483] on div "[PERSON_NAME]" at bounding box center [419, 485] width 274 height 33
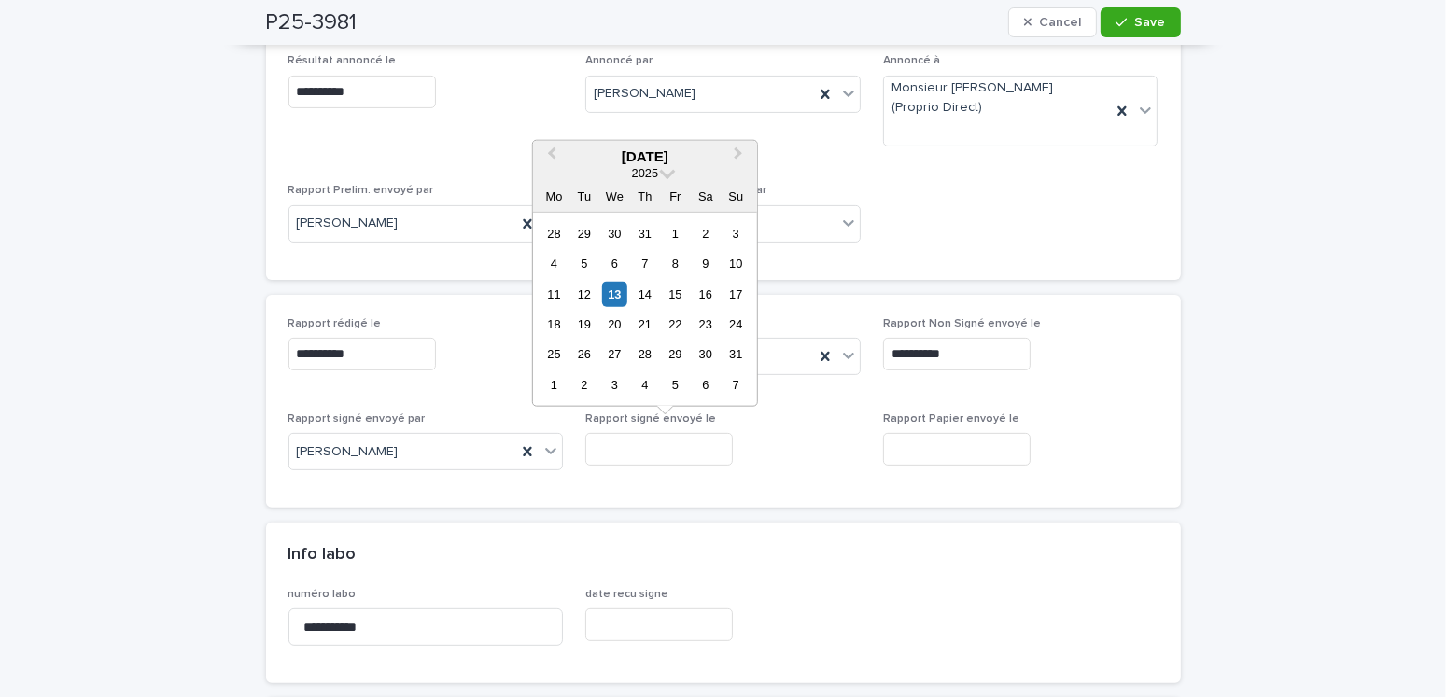
click at [678, 447] on input "text" at bounding box center [659, 449] width 148 height 33
click at [622, 301] on div "13" at bounding box center [614, 293] width 25 height 25
type input "**********"
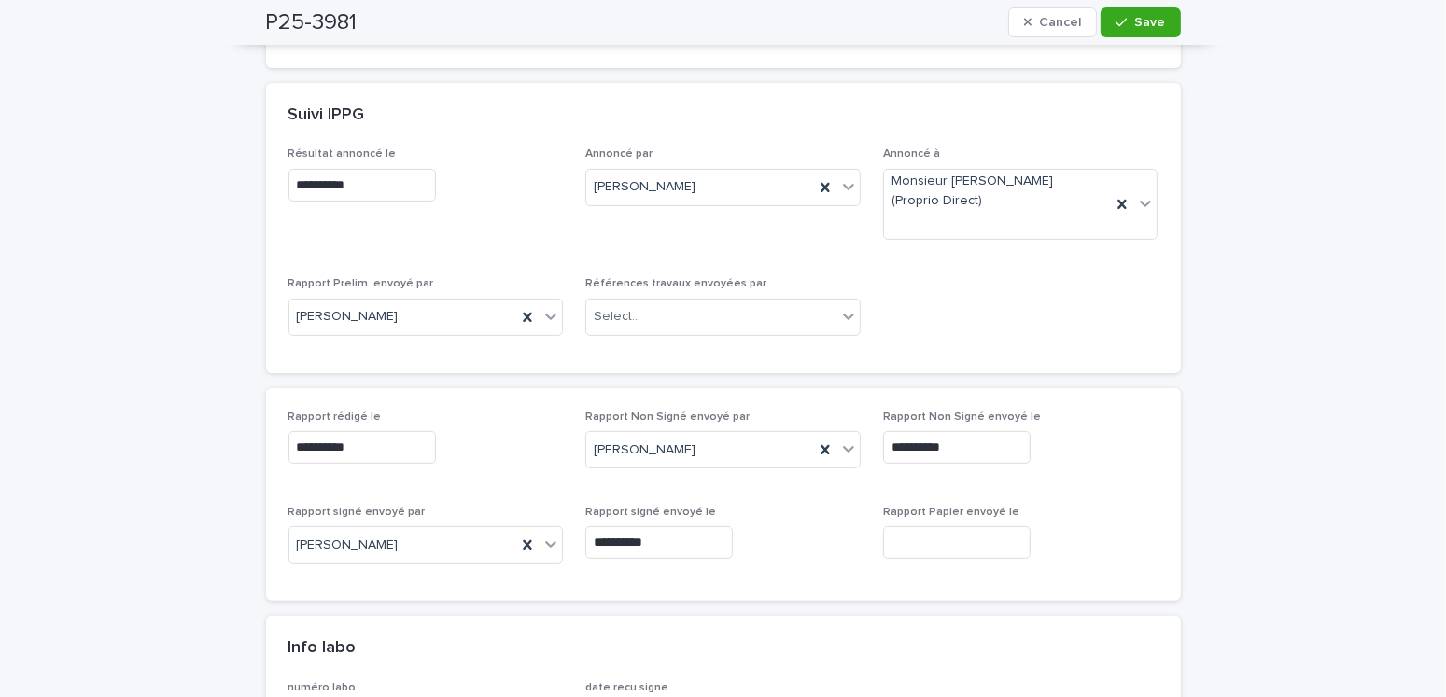
scroll to position [0, 0]
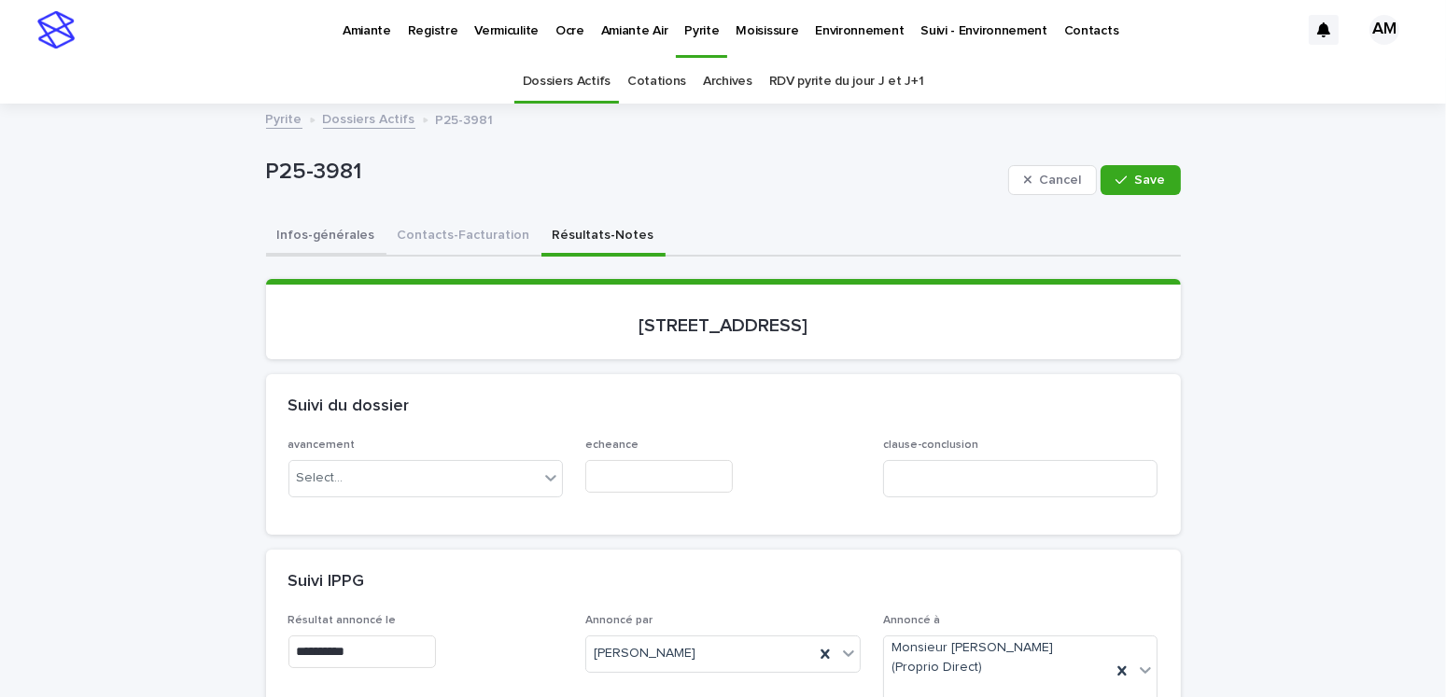
click at [350, 222] on button "Infos-générales" at bounding box center [326, 237] width 120 height 39
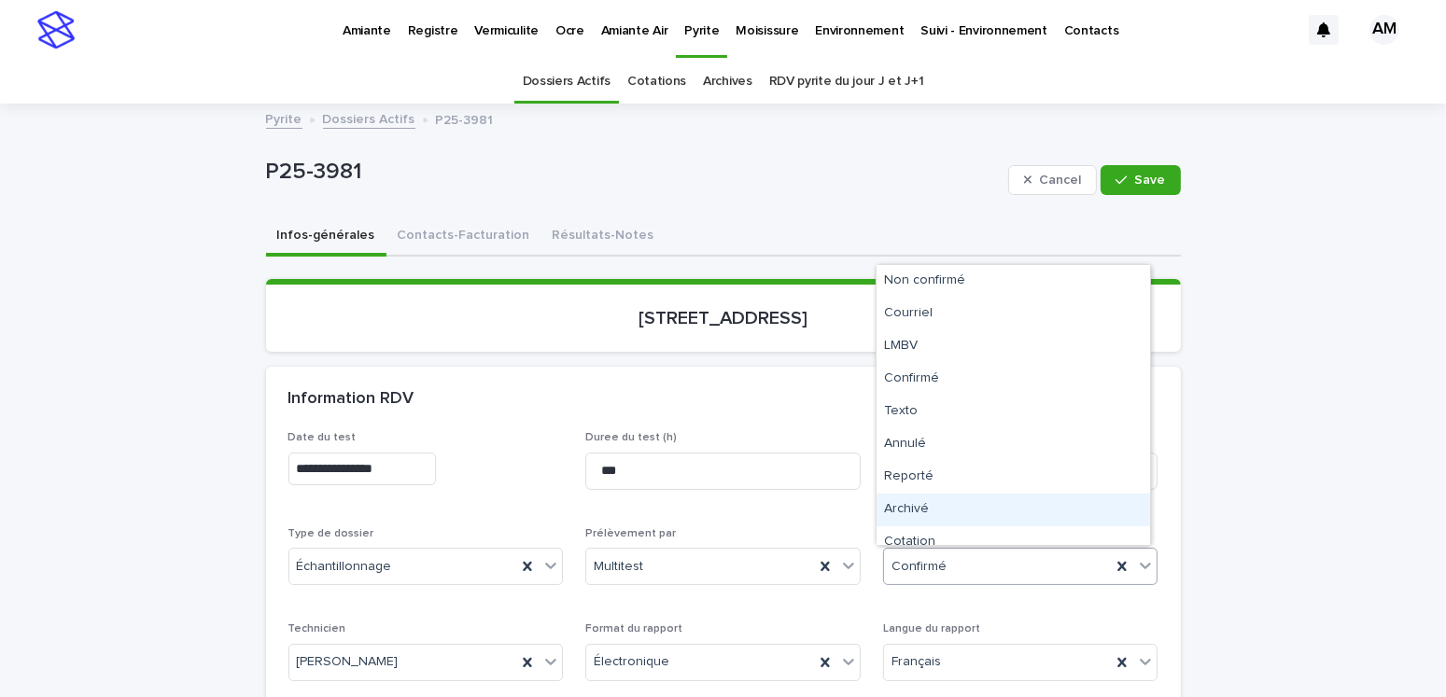
click at [912, 513] on div "Archivé" at bounding box center [1014, 510] width 274 height 33
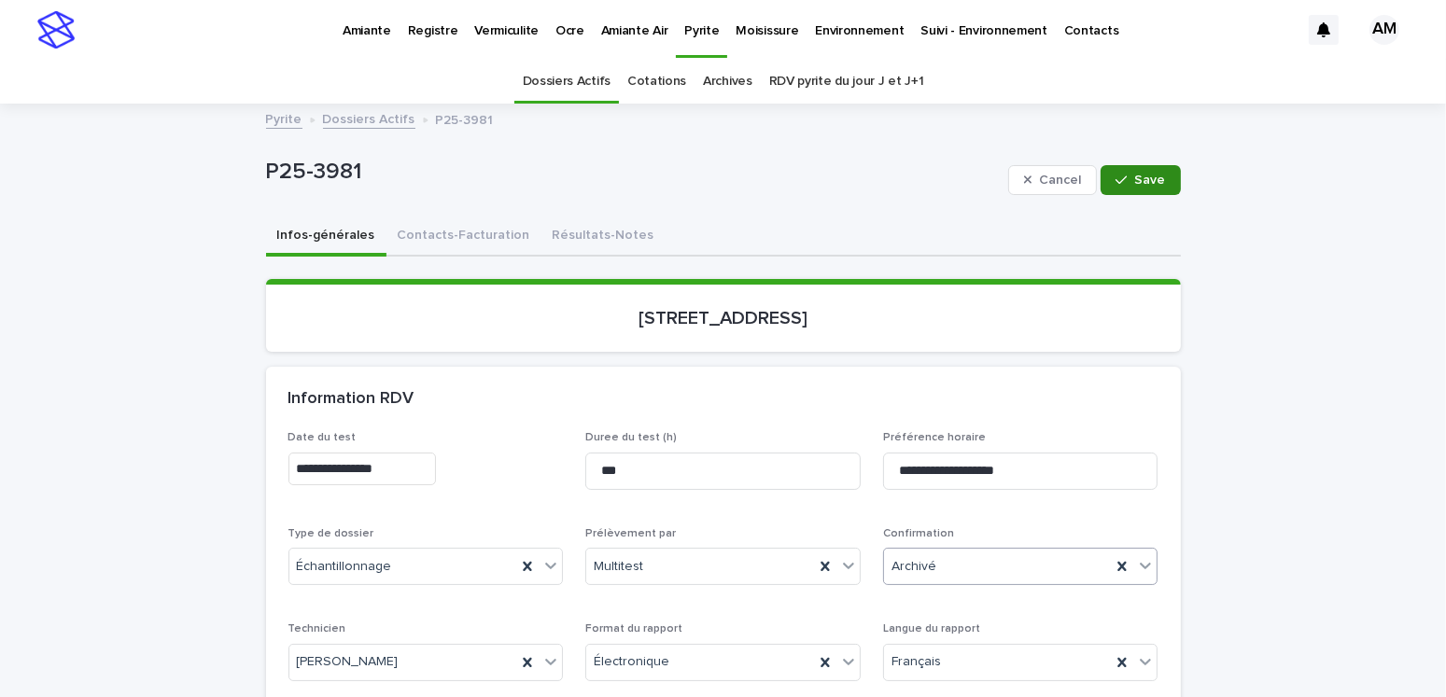
click at [1116, 175] on icon "button" at bounding box center [1121, 180] width 11 height 13
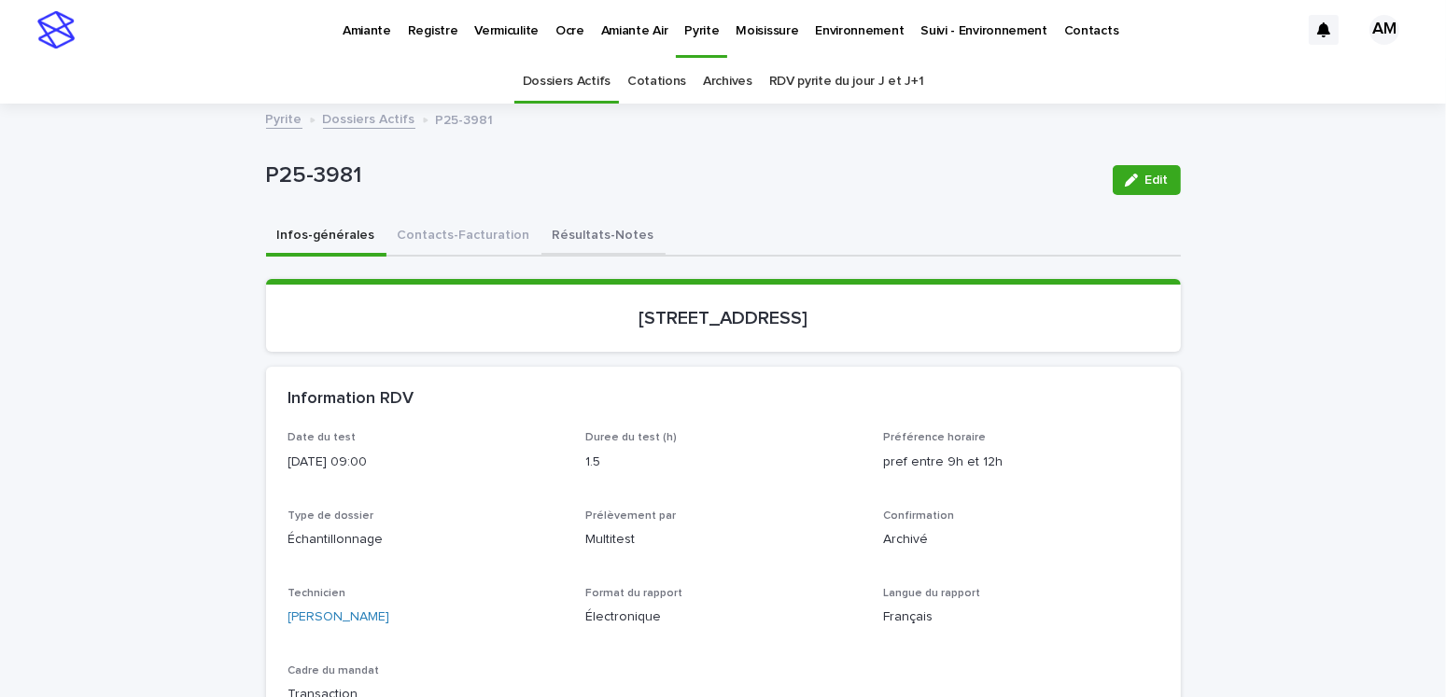
click at [567, 232] on button "Résultats-Notes" at bounding box center [603, 237] width 124 height 39
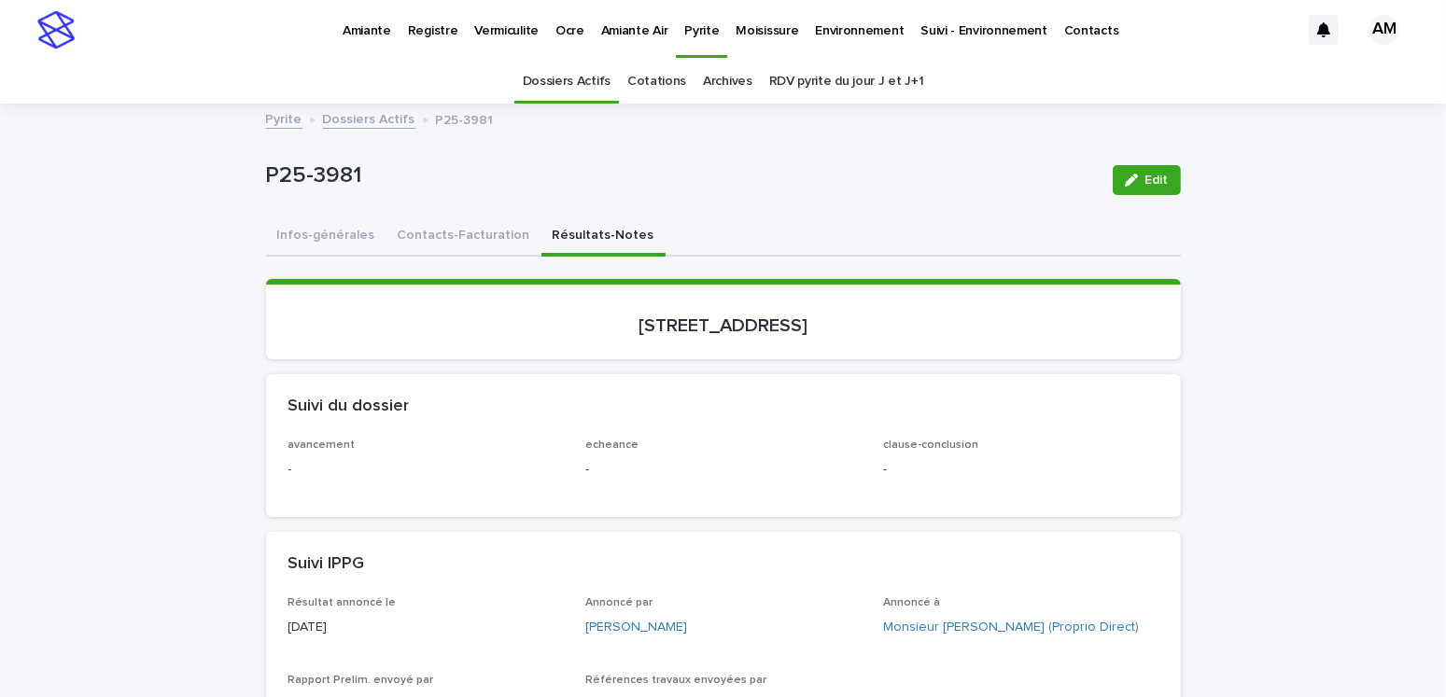
click at [344, 114] on link "Dossiers Actifs" at bounding box center [369, 117] width 92 height 21
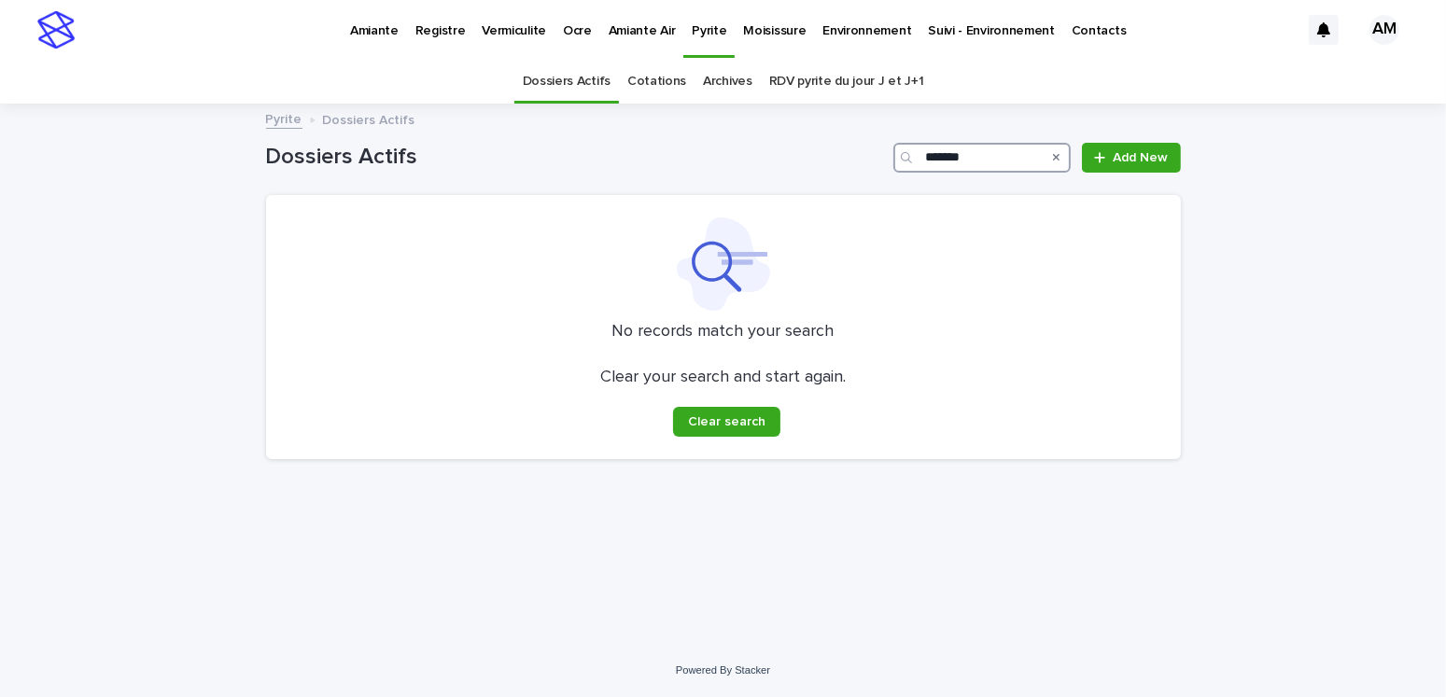
click at [996, 154] on input "*******" at bounding box center [981, 158] width 177 height 30
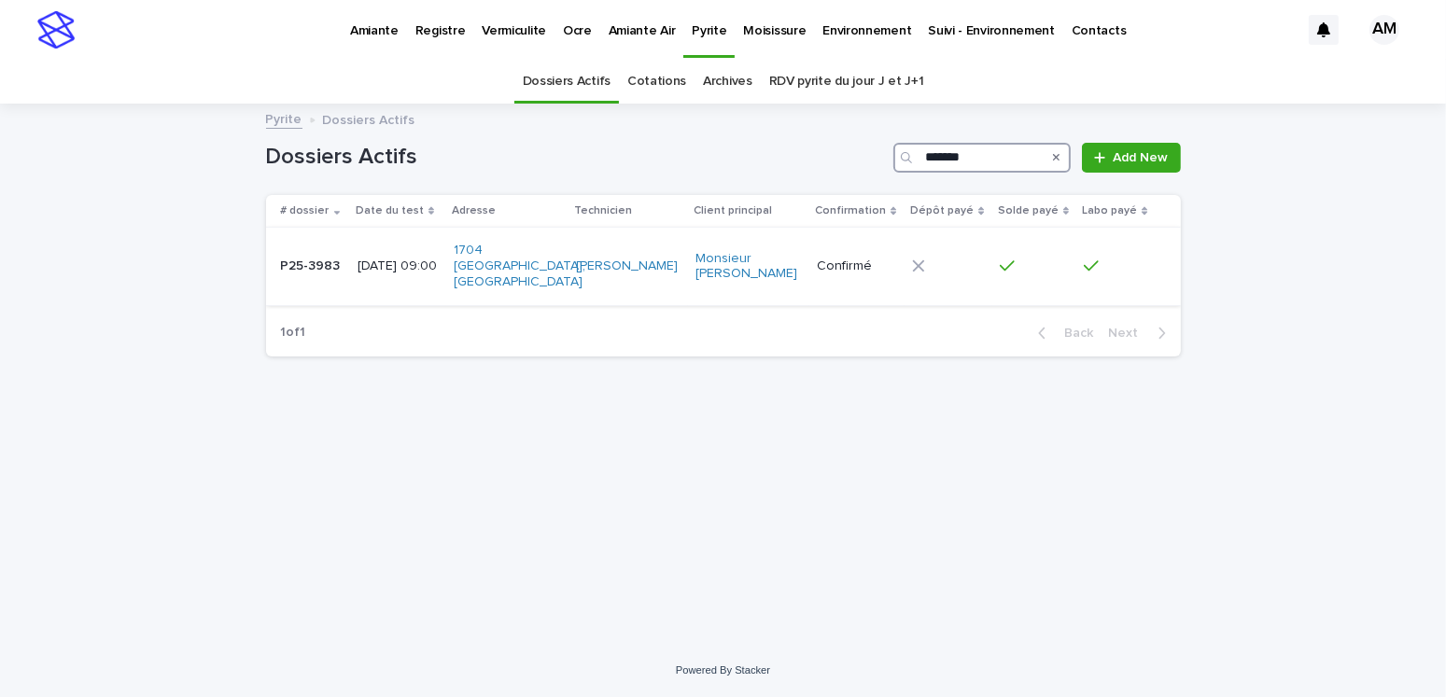
type input "*******"
click at [397, 259] on p "[DATE] 09:00" at bounding box center [399, 267] width 82 height 16
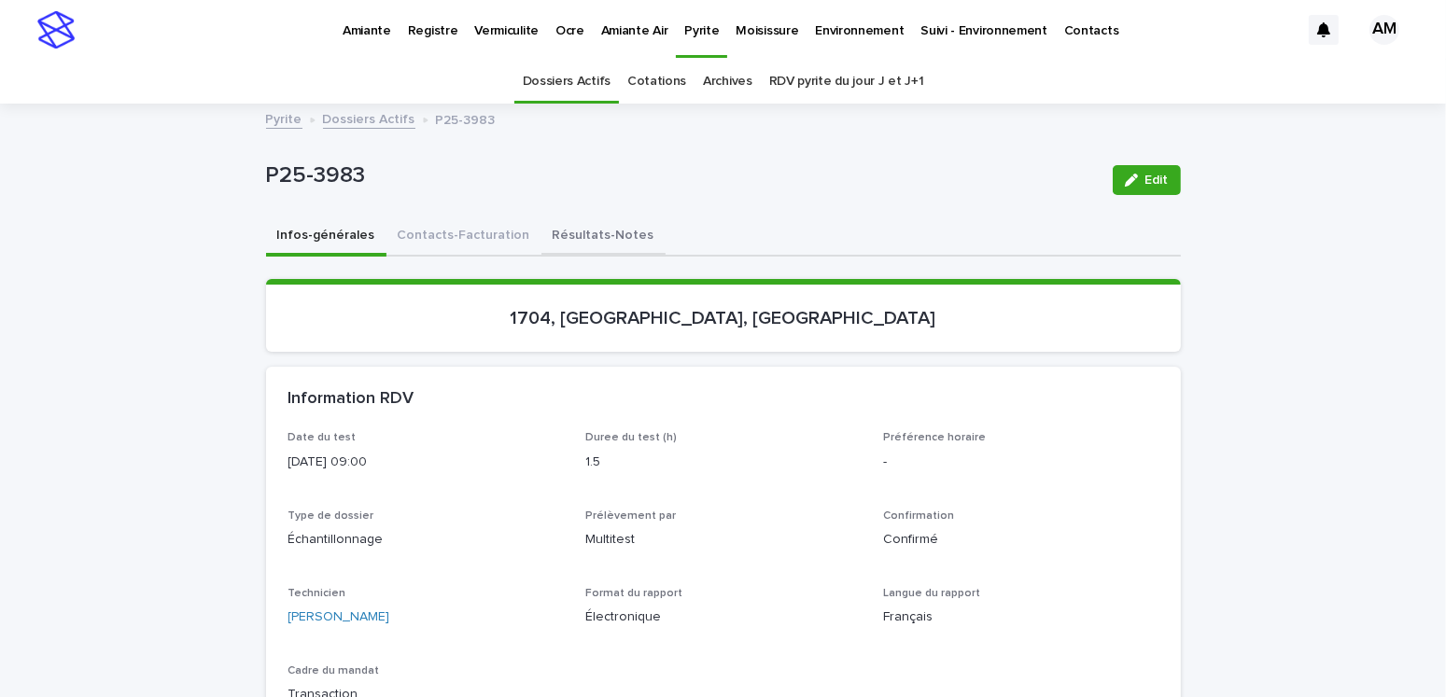
click at [546, 226] on button "Résultats-Notes" at bounding box center [603, 237] width 124 height 39
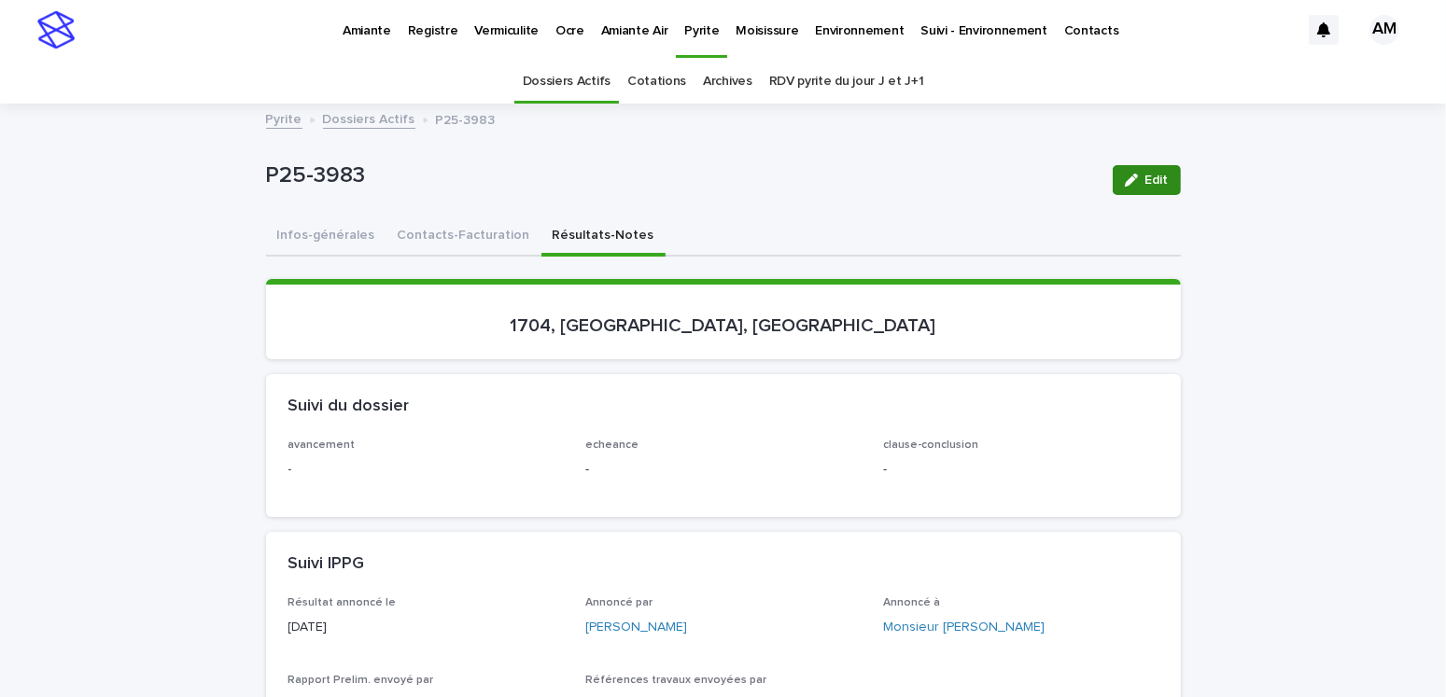
click at [1162, 185] on button "Edit" at bounding box center [1147, 180] width 68 height 30
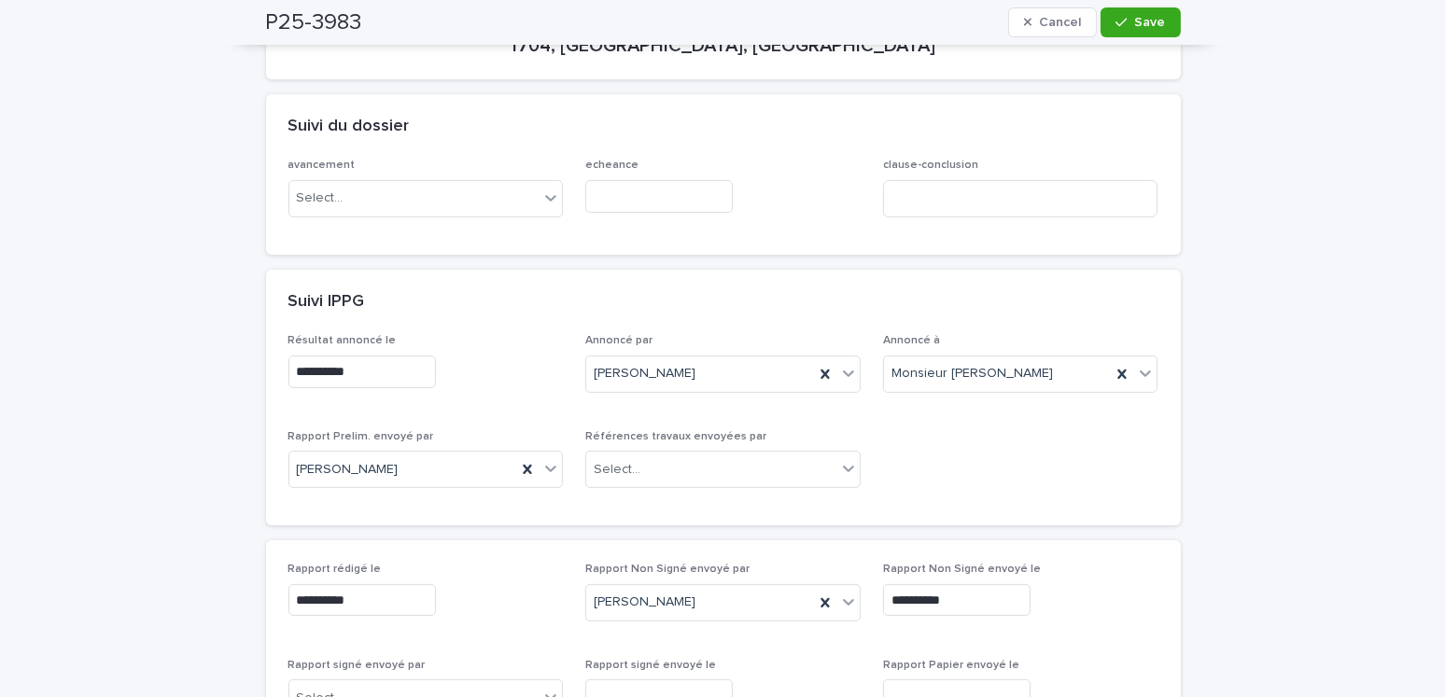
scroll to position [653, 0]
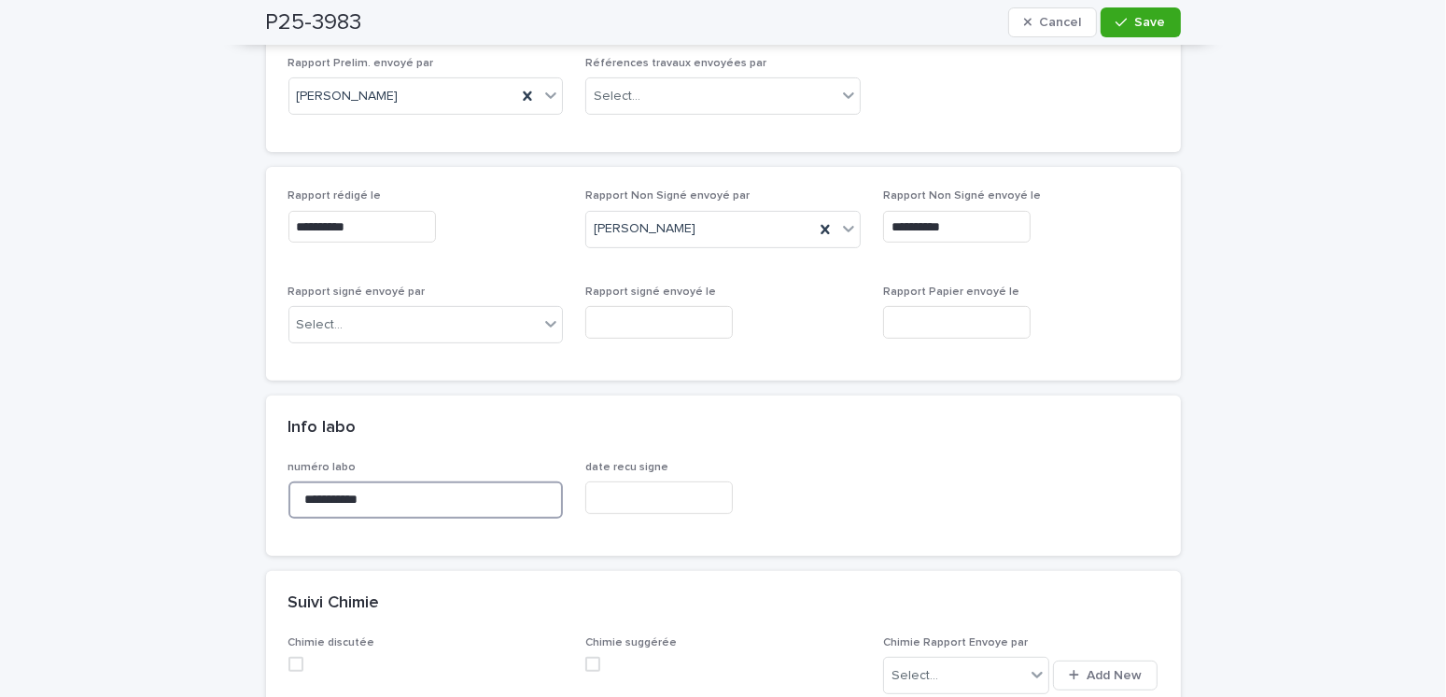
click at [414, 490] on input "**********" at bounding box center [425, 500] width 275 height 37
click at [405, 330] on div "Select..." at bounding box center [414, 325] width 250 height 31
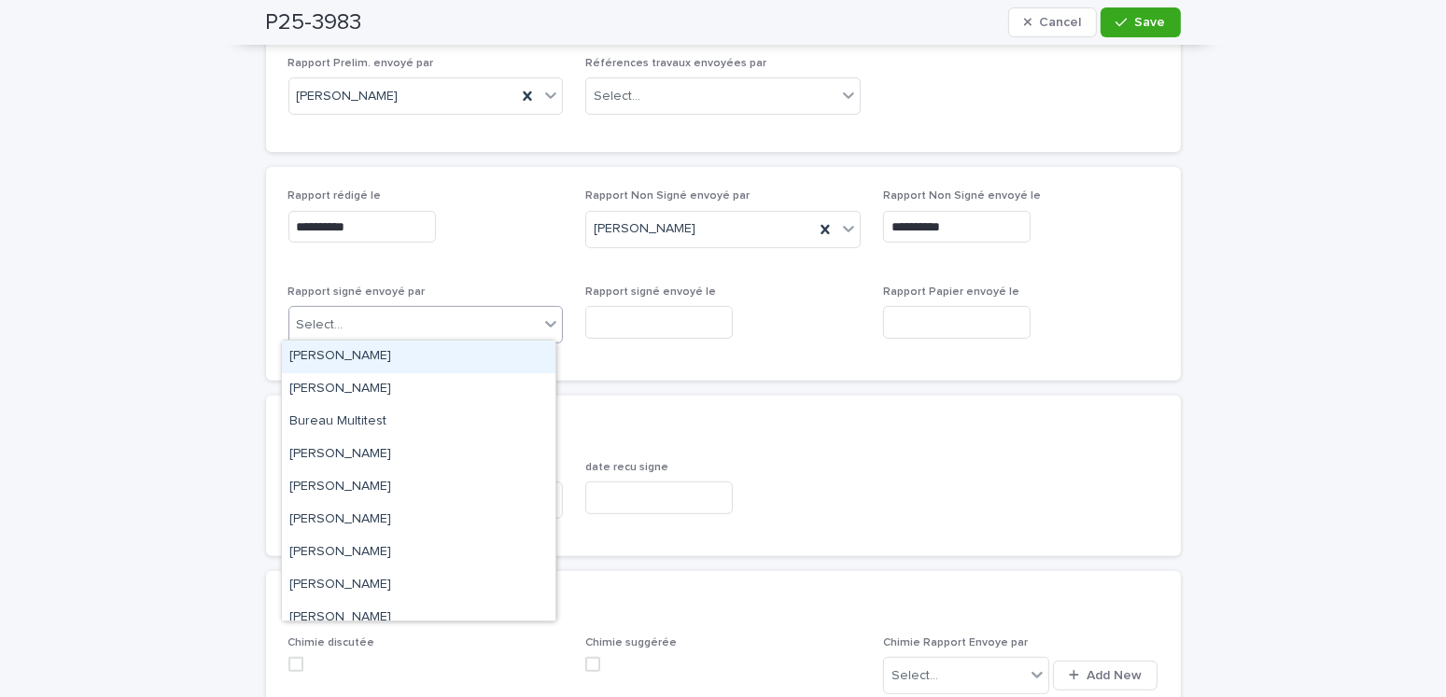
click at [350, 358] on div "[PERSON_NAME]" at bounding box center [419, 357] width 274 height 33
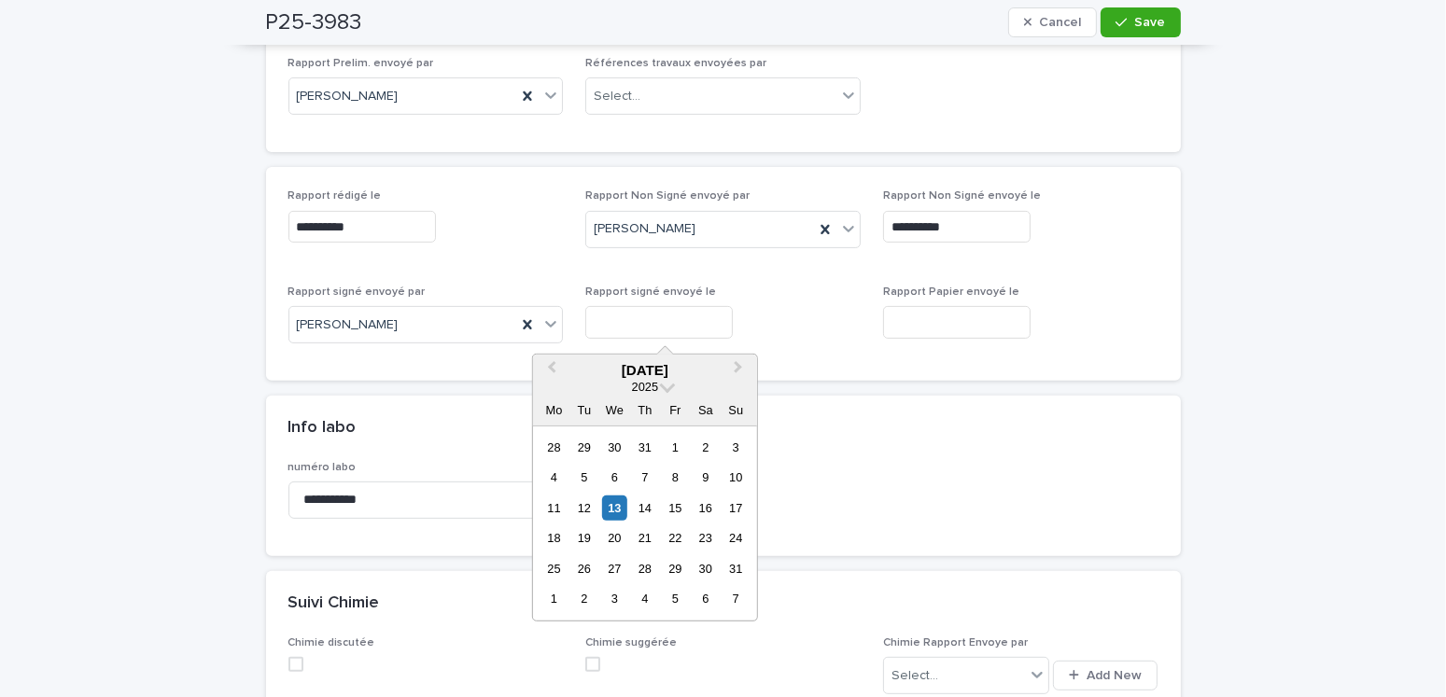
click at [640, 319] on input "text" at bounding box center [659, 322] width 148 height 33
click at [611, 499] on div "13" at bounding box center [614, 508] width 25 height 25
type input "**********"
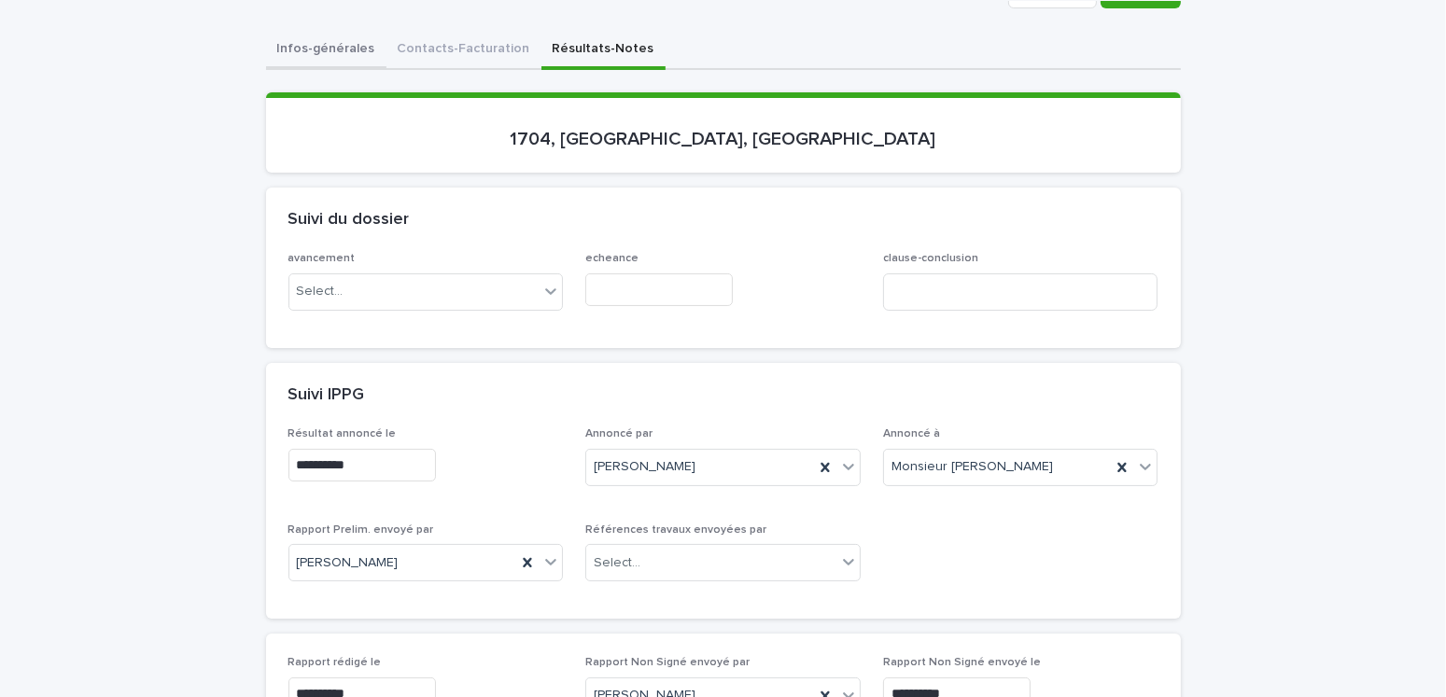
scroll to position [0, 0]
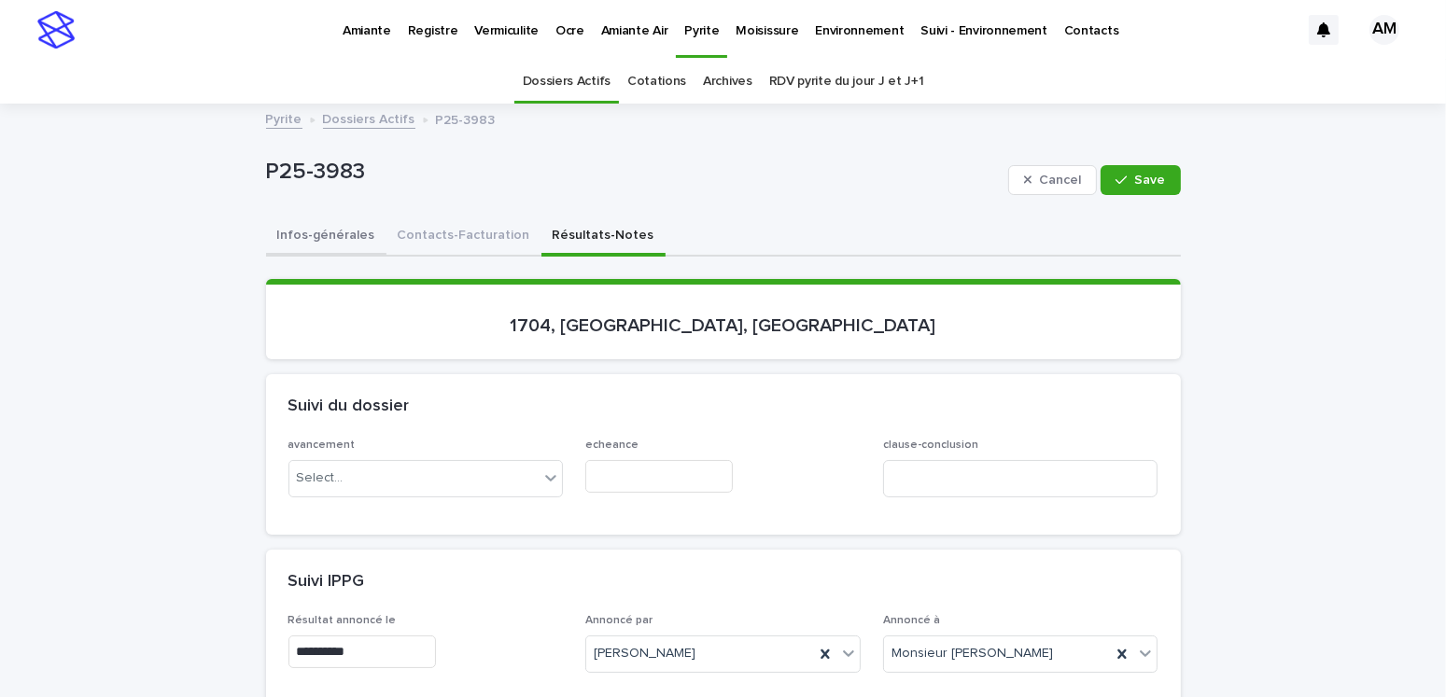
click at [315, 241] on button "Infos-générales" at bounding box center [326, 237] width 120 height 39
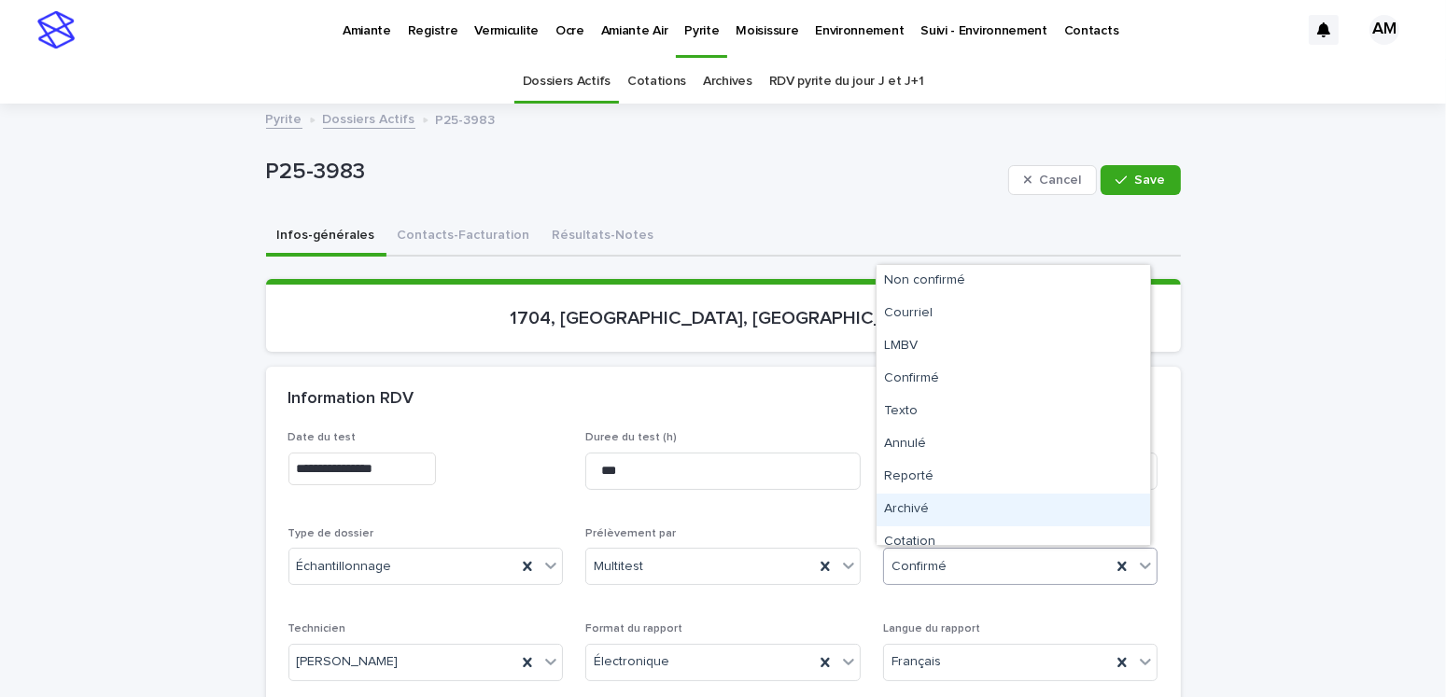
click at [918, 497] on div "Archivé" at bounding box center [1014, 510] width 274 height 33
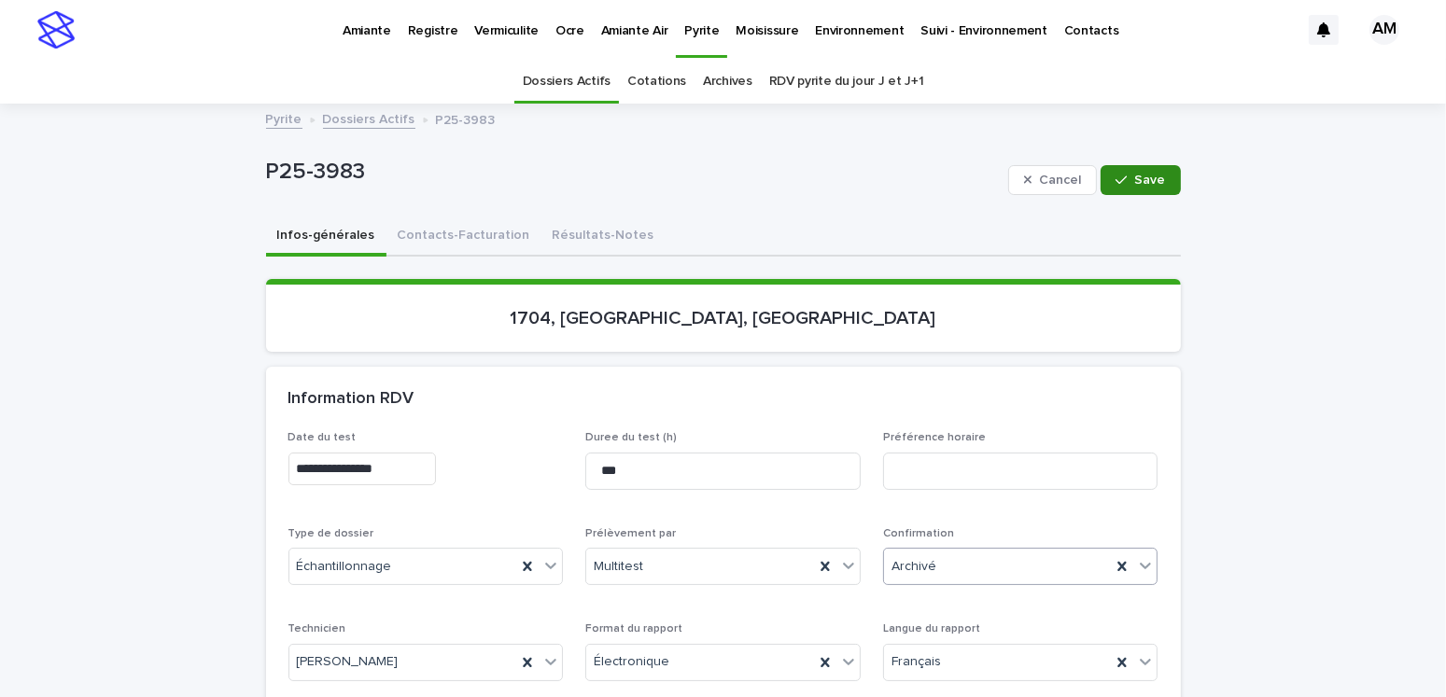
click at [1135, 176] on span "Save" at bounding box center [1150, 180] width 31 height 13
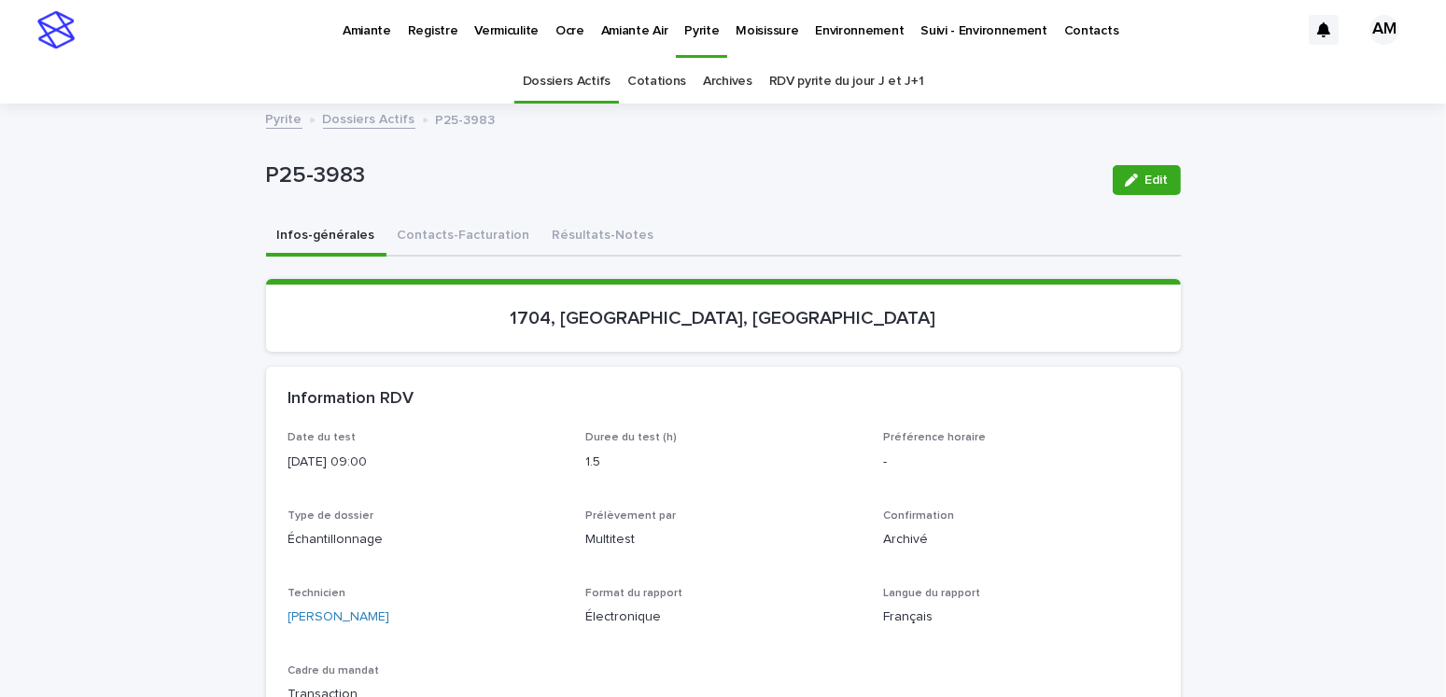
click at [372, 124] on link "Dossiers Actifs" at bounding box center [369, 117] width 92 height 21
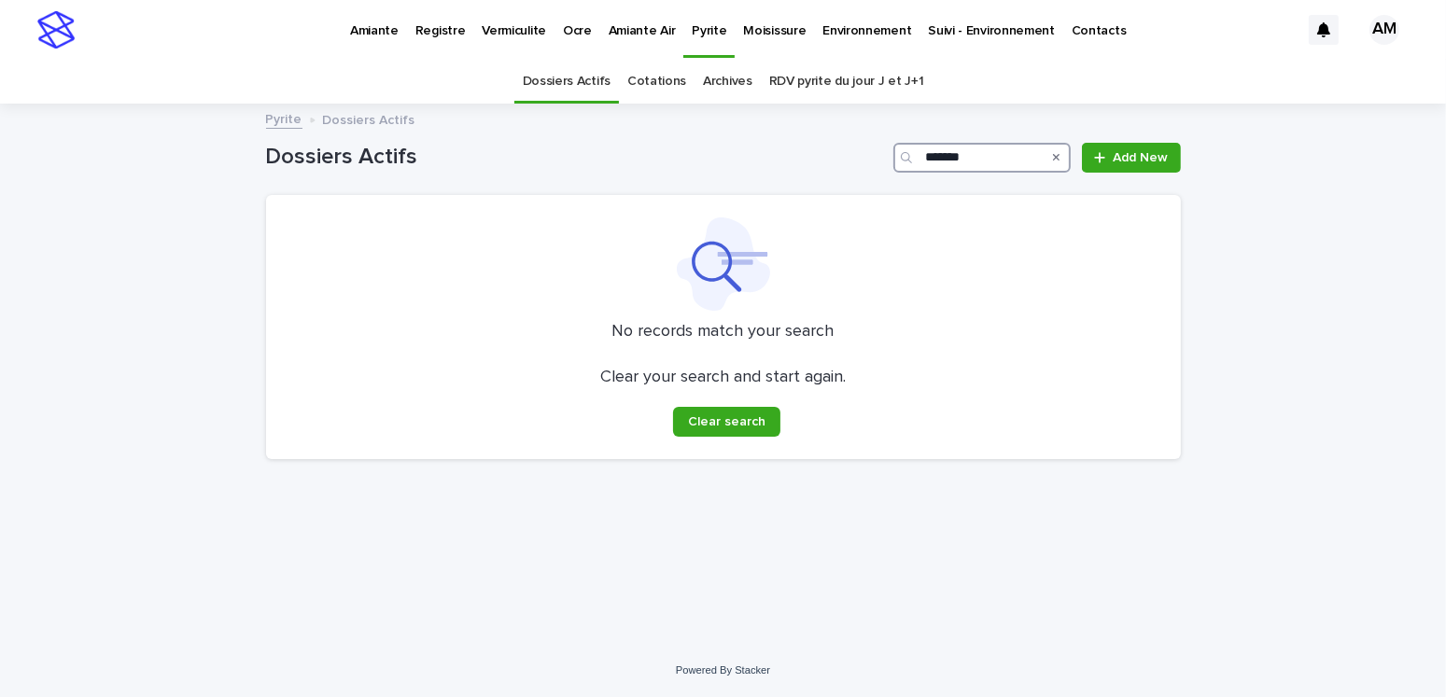
click at [992, 151] on input "*******" at bounding box center [981, 158] width 177 height 30
click at [974, 152] on input "*******" at bounding box center [981, 158] width 177 height 30
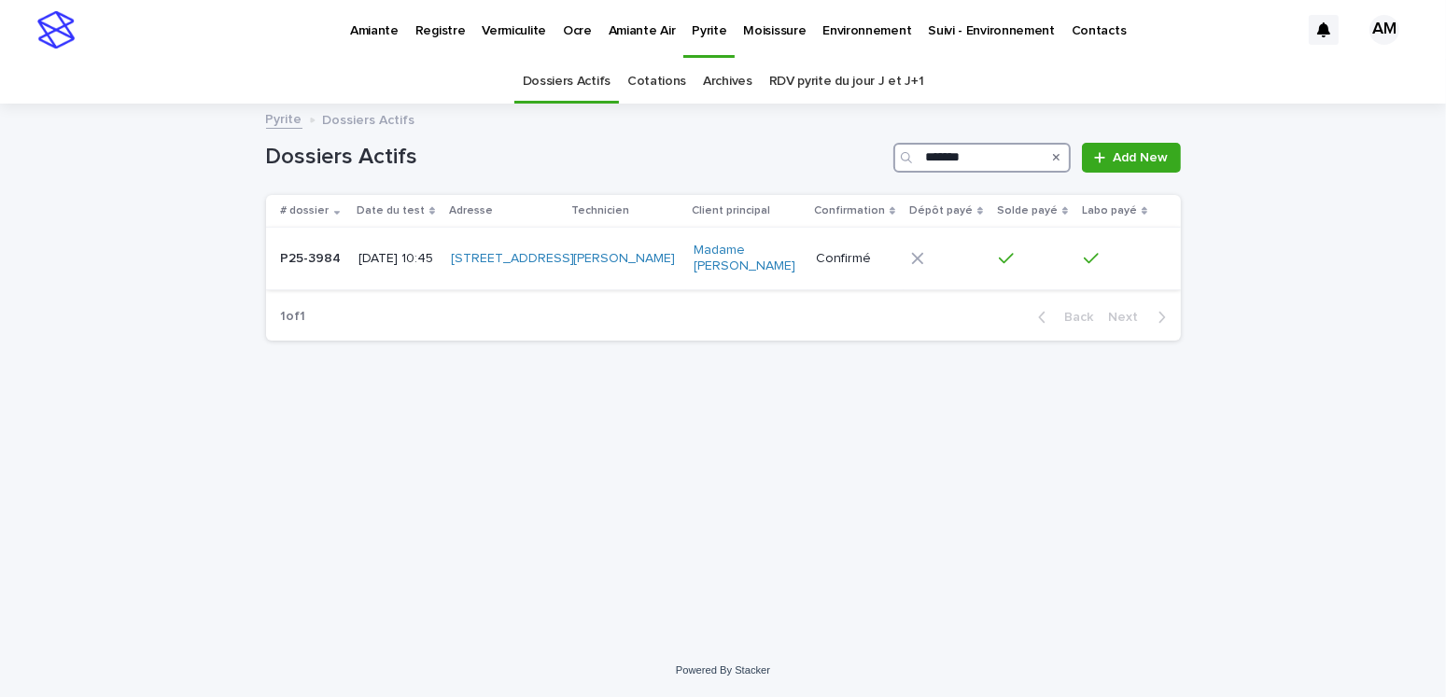
type input "*******"
click at [379, 251] on p "[DATE] 10:45" at bounding box center [396, 259] width 77 height 16
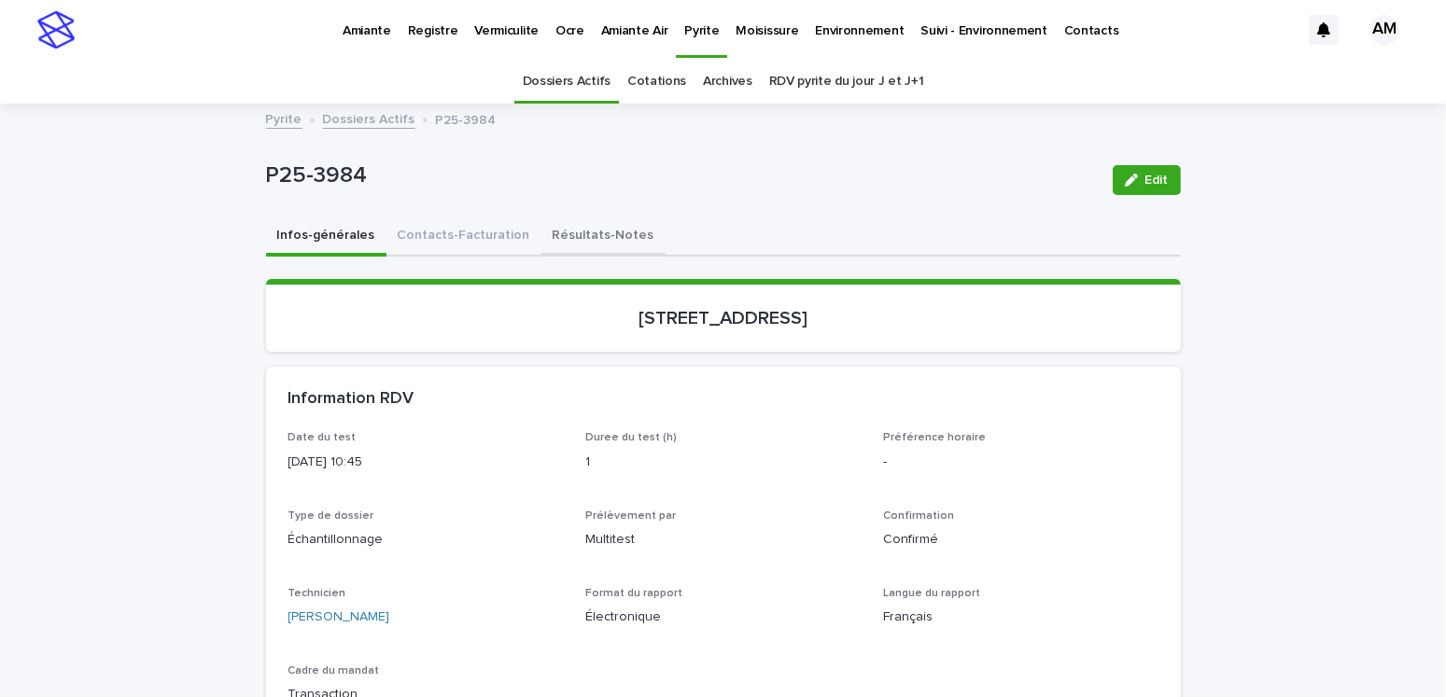
click at [570, 229] on button "Résultats-Notes" at bounding box center [603, 237] width 124 height 39
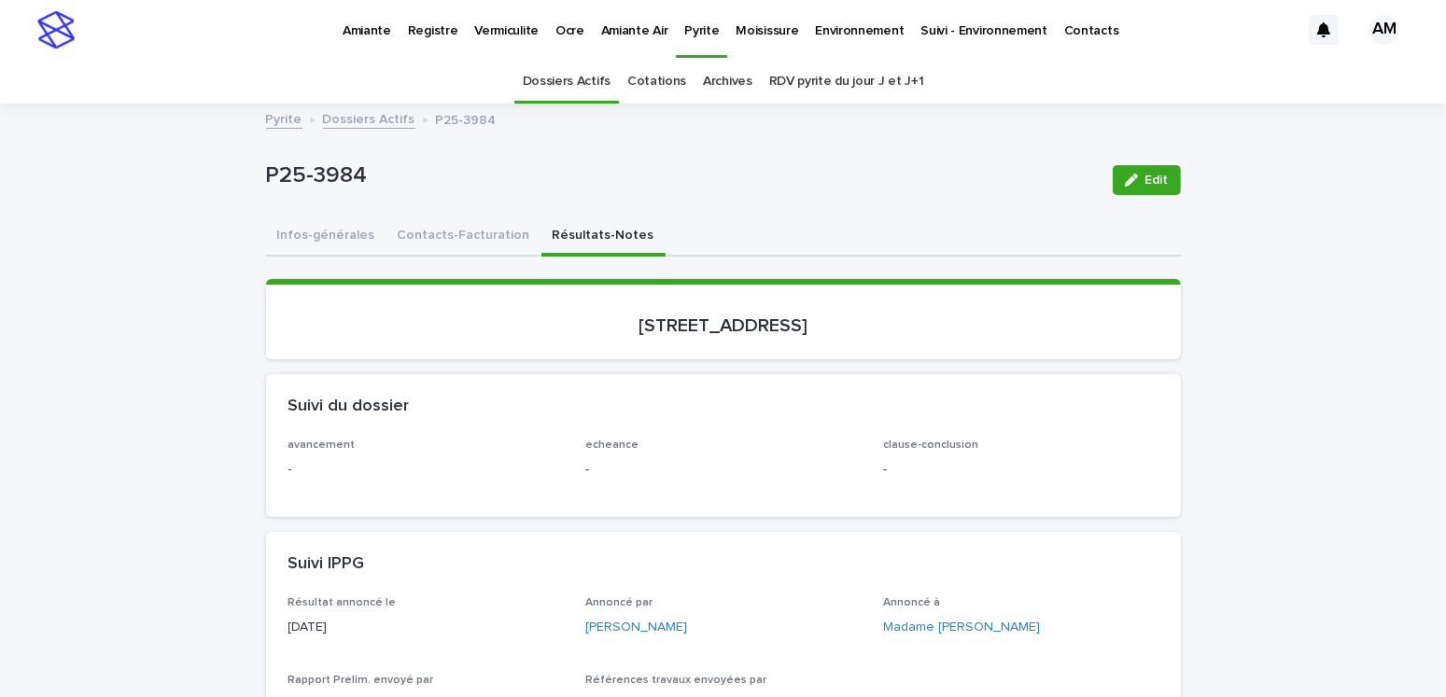
click at [1159, 176] on span "Edit" at bounding box center [1156, 180] width 23 height 13
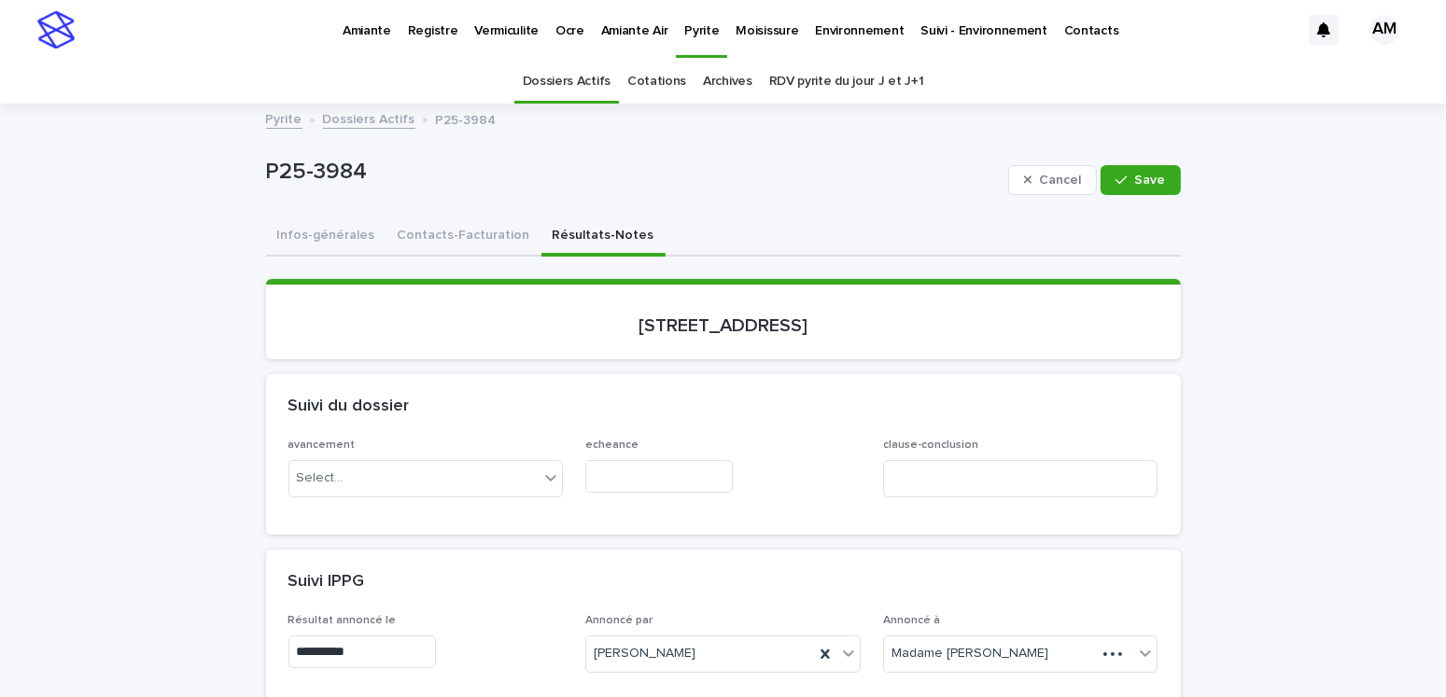
scroll to position [373, 0]
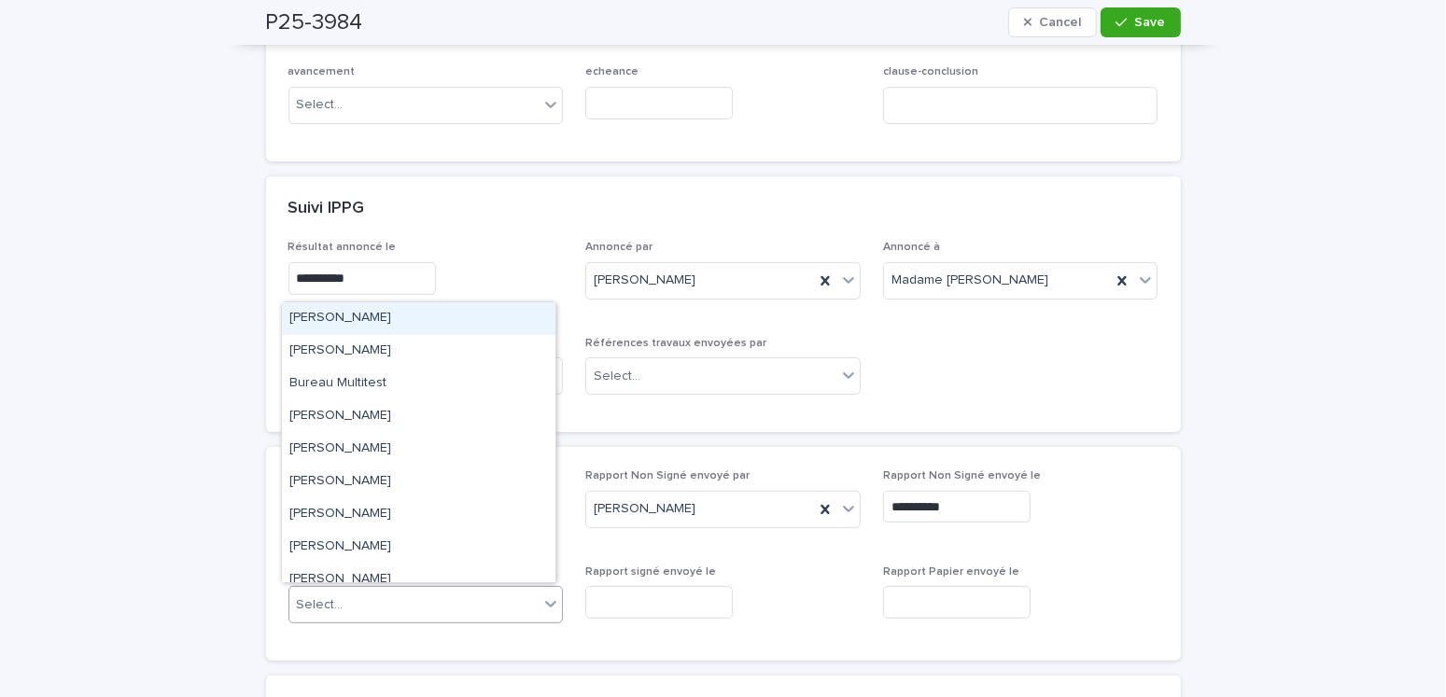
click at [355, 599] on div "Select..." at bounding box center [414, 605] width 250 height 31
click at [330, 320] on div "[PERSON_NAME]" at bounding box center [419, 318] width 274 height 33
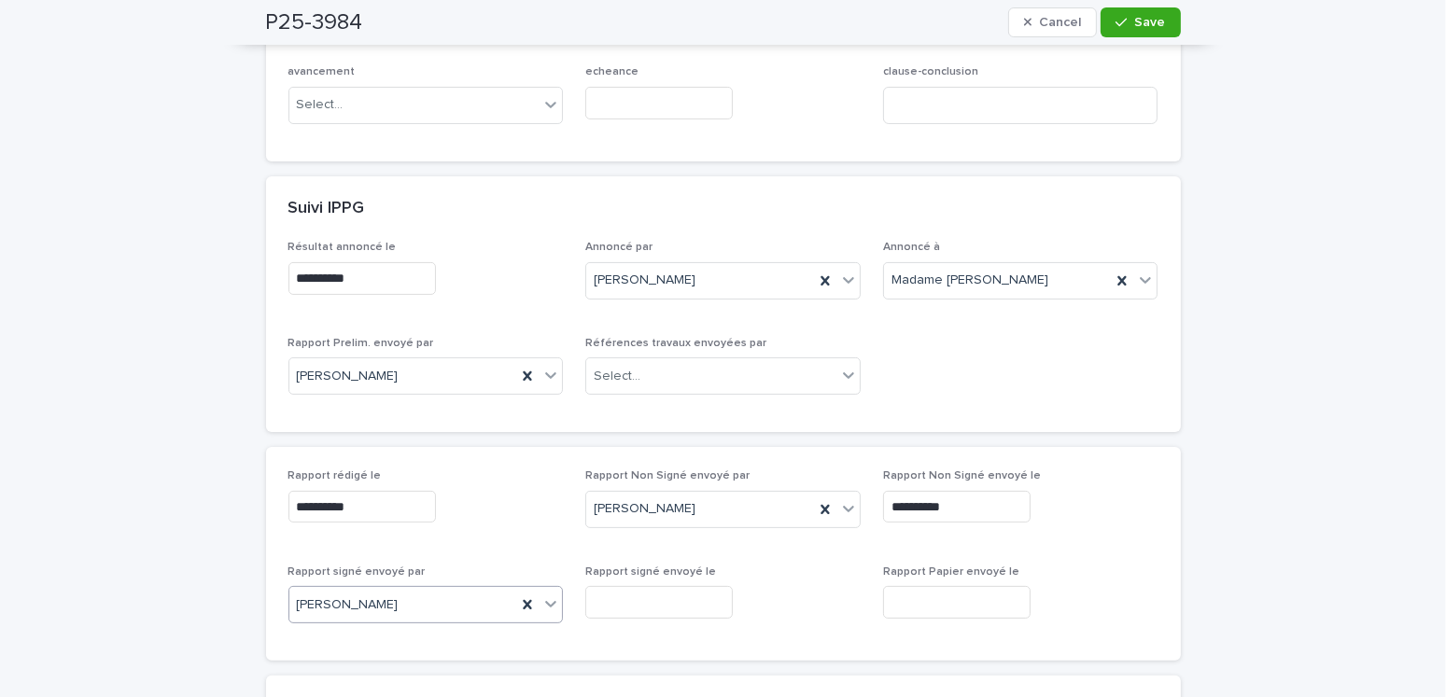
click at [606, 593] on input "text" at bounding box center [659, 602] width 148 height 33
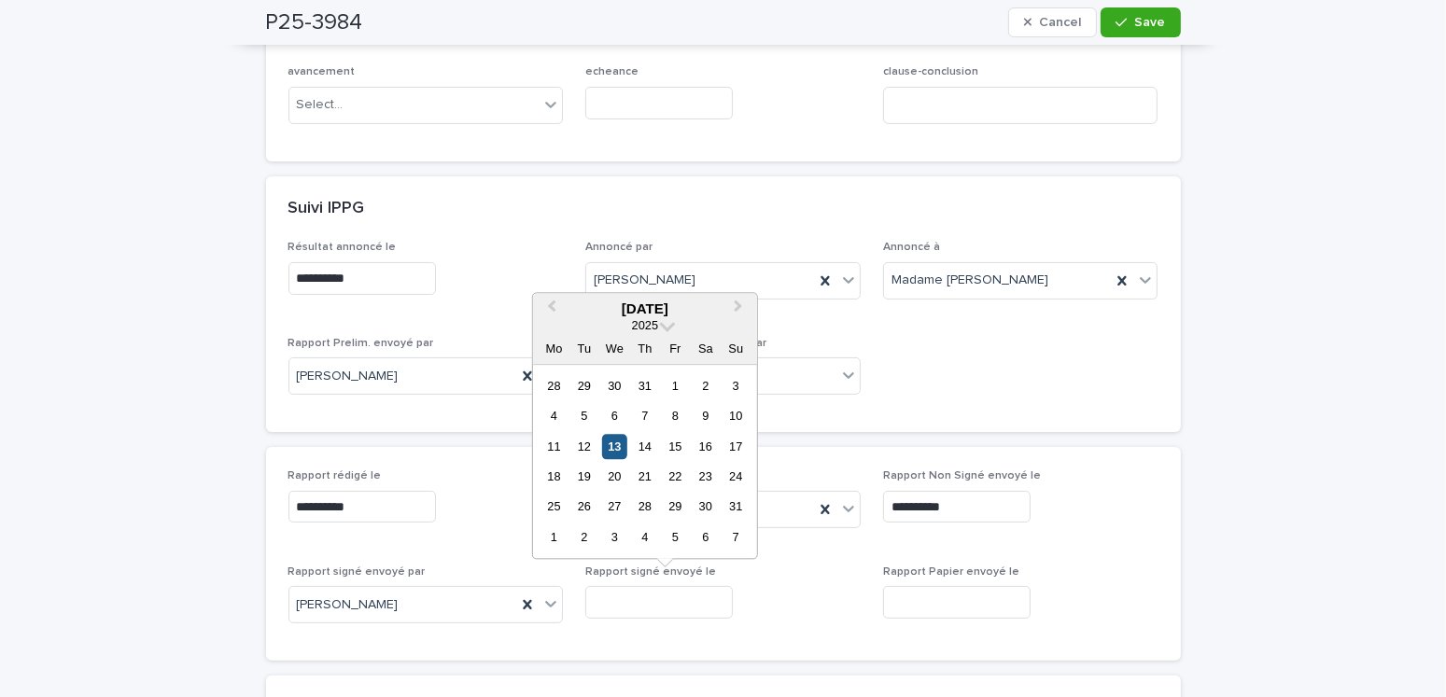
click at [611, 457] on div "13" at bounding box center [614, 446] width 25 height 25
type input "**********"
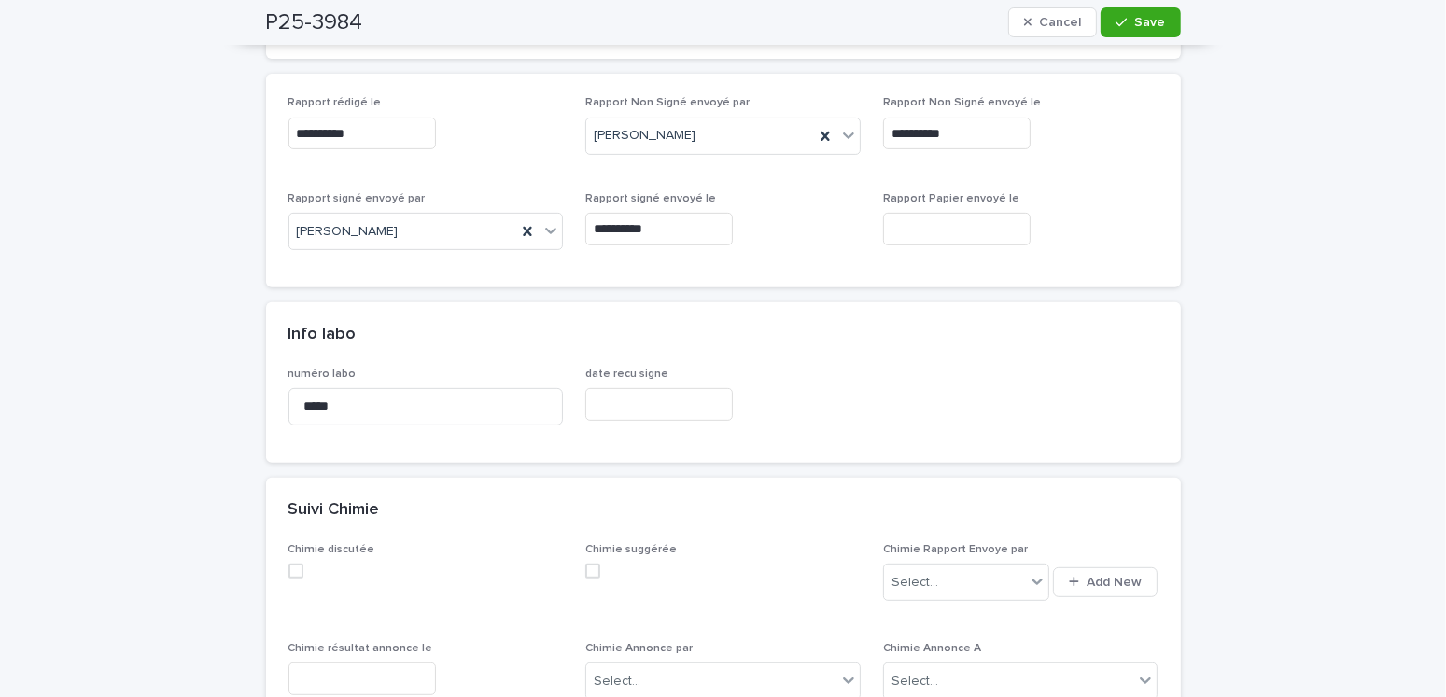
scroll to position [93, 0]
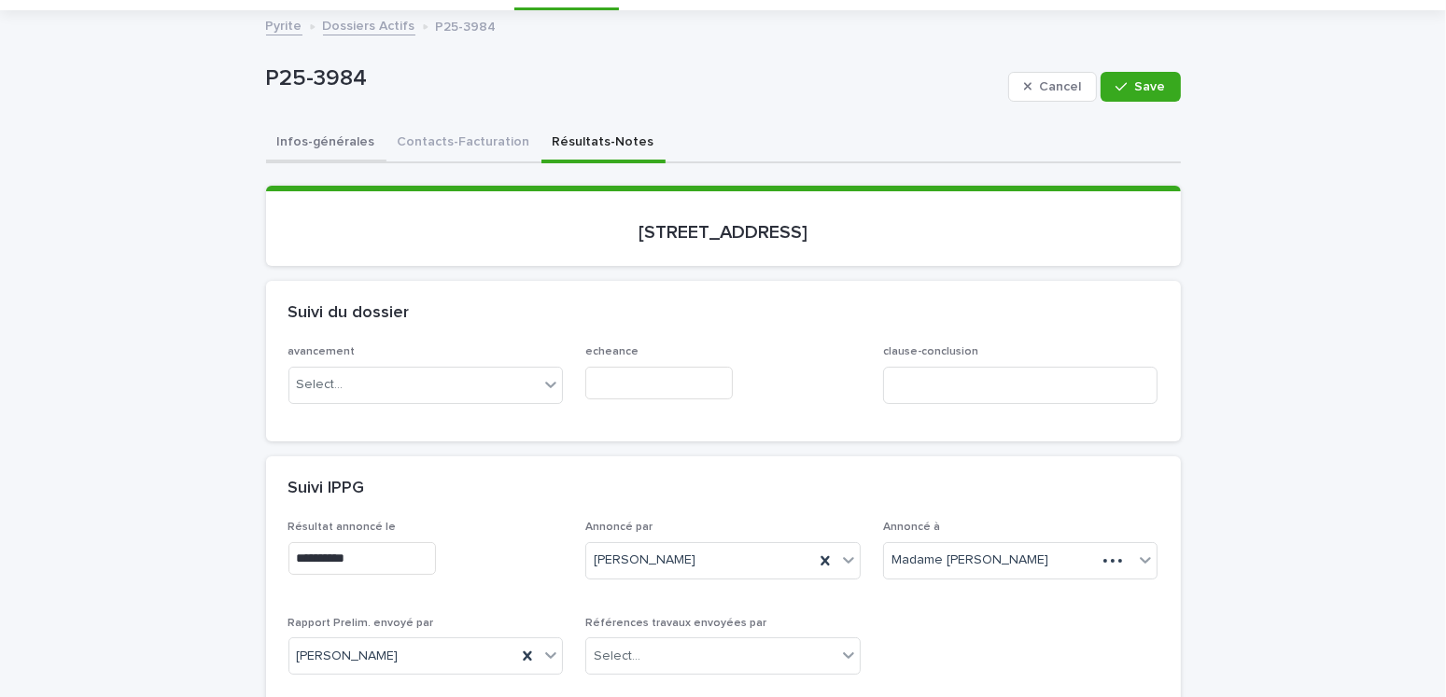
click at [308, 142] on button "Infos-générales" at bounding box center [326, 143] width 120 height 39
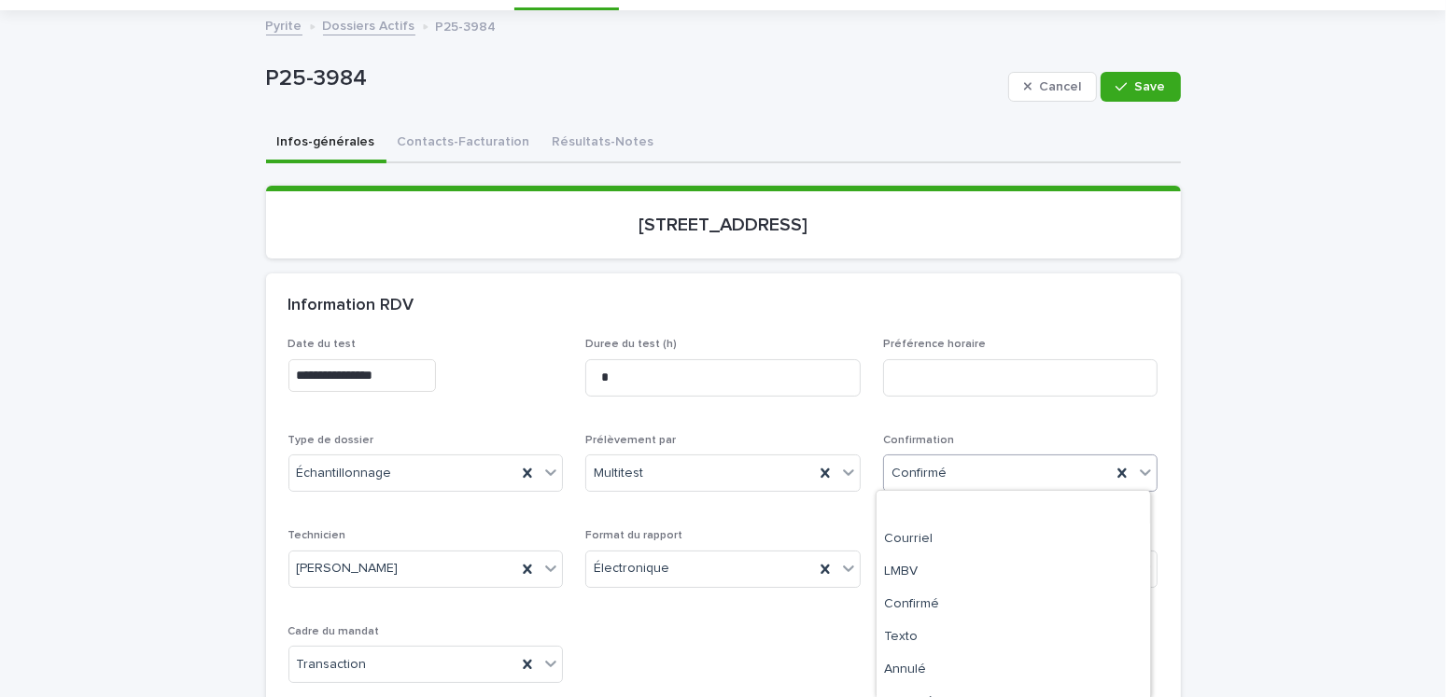
scroll to position [87, 0]
click at [914, 650] on div "Archivé" at bounding box center [1014, 649] width 274 height 33
click at [1145, 96] on button "Save" at bounding box center [1140, 87] width 79 height 30
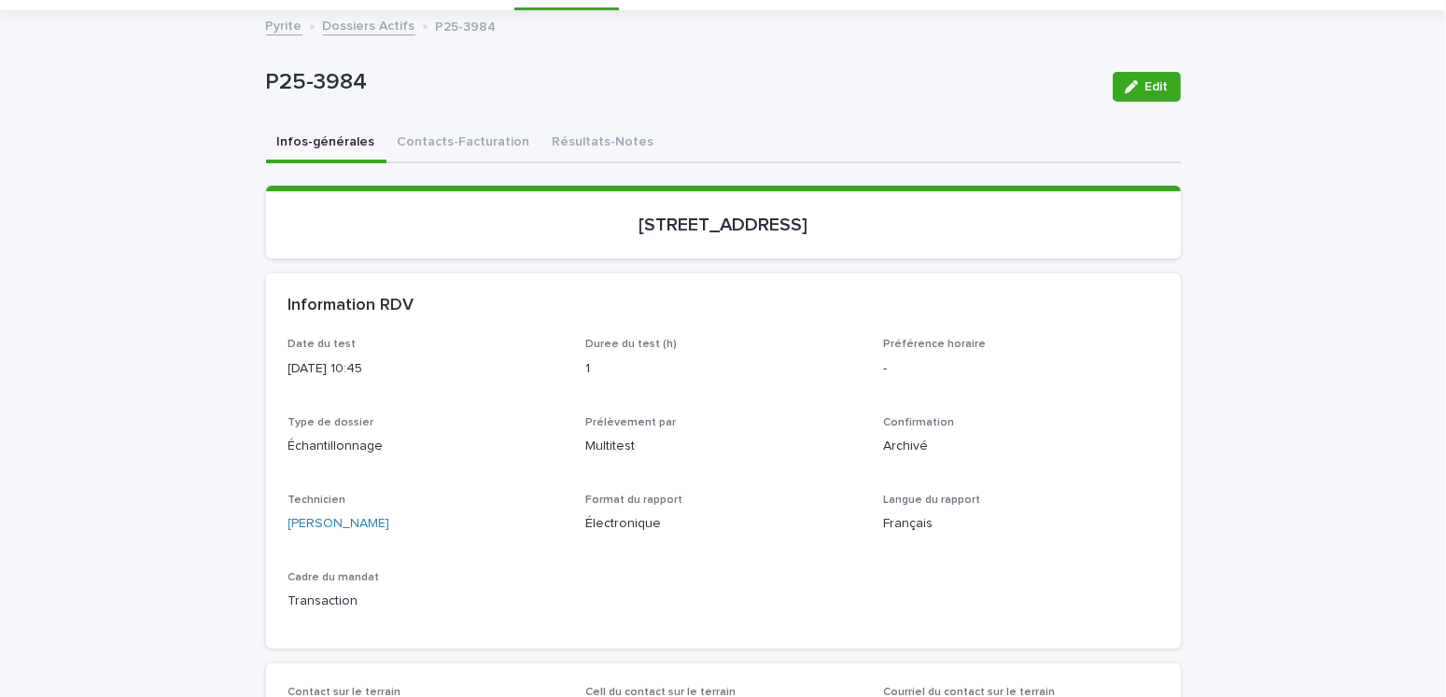
click at [359, 28] on link "Dossiers Actifs" at bounding box center [369, 24] width 92 height 21
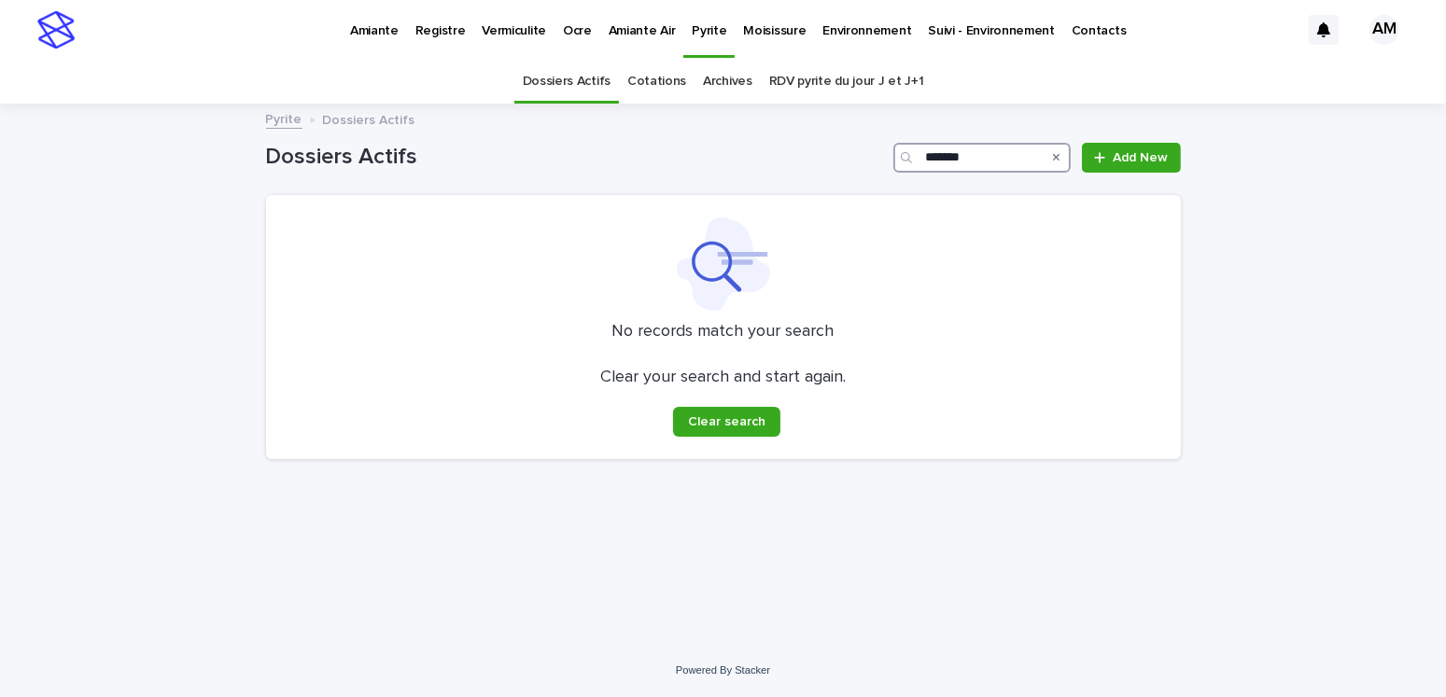
click at [1005, 154] on input "*******" at bounding box center [981, 158] width 177 height 30
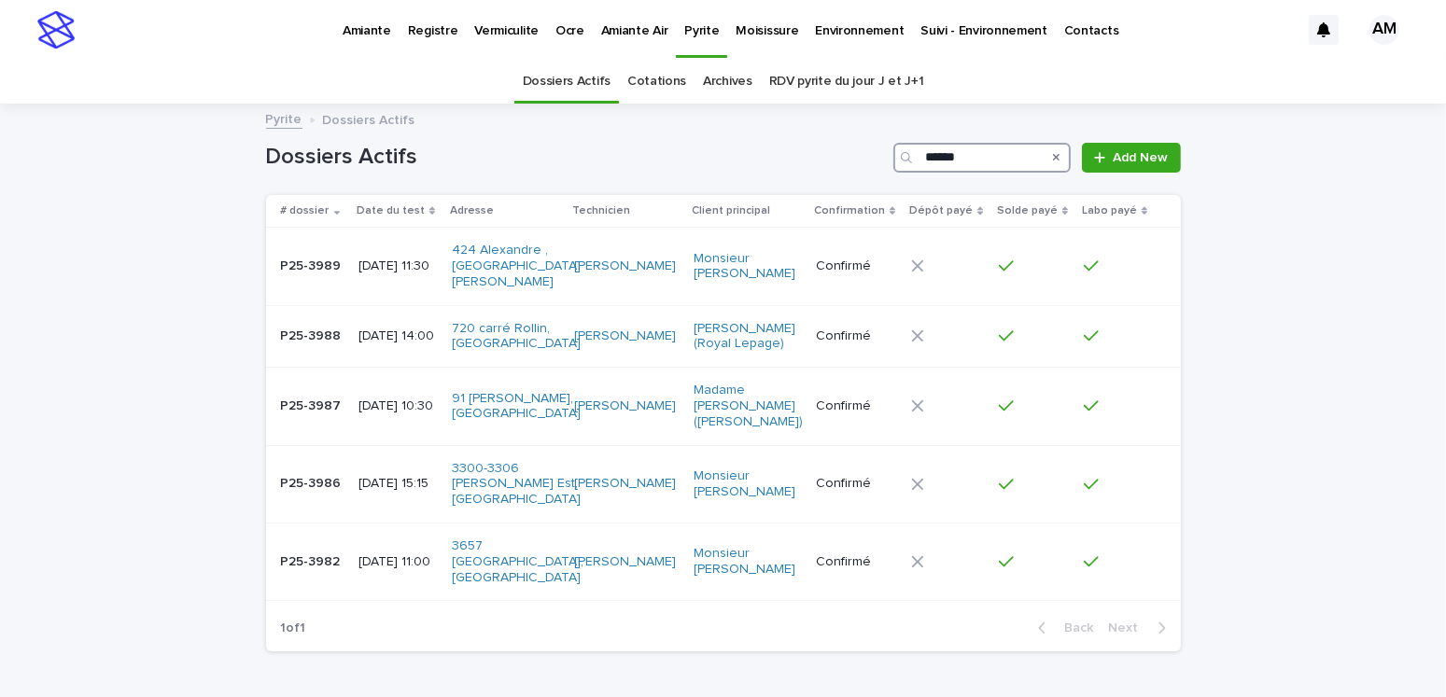
type input "*******"
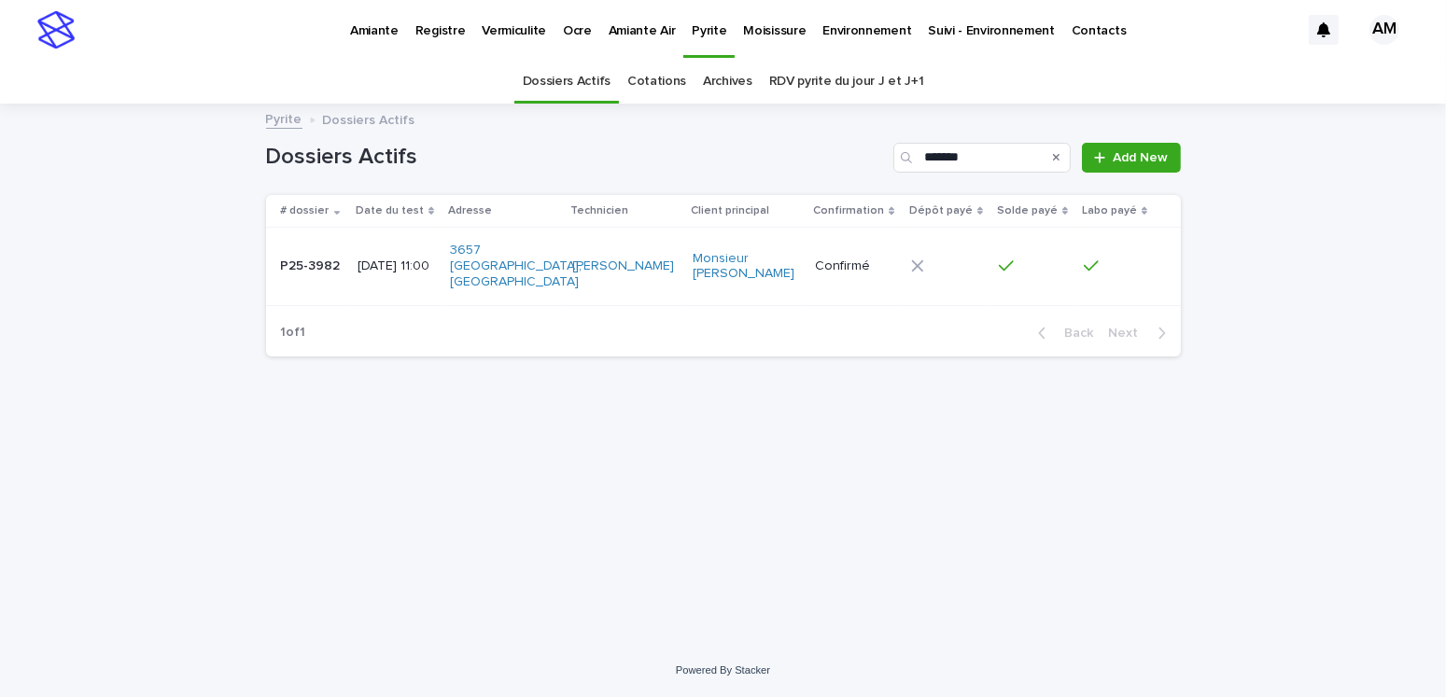
click at [433, 274] on div "[DATE] 11:00" at bounding box center [396, 266] width 77 height 31
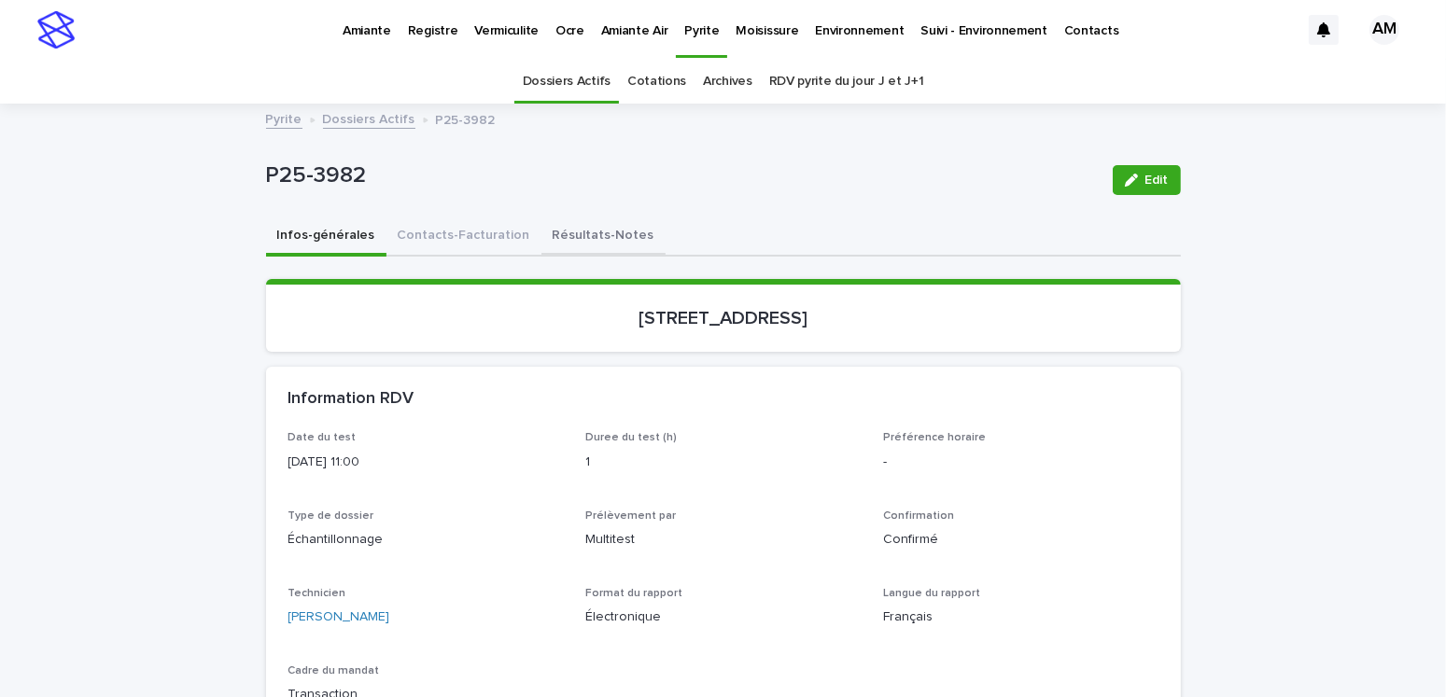
click at [617, 239] on button "Résultats-Notes" at bounding box center [603, 237] width 124 height 39
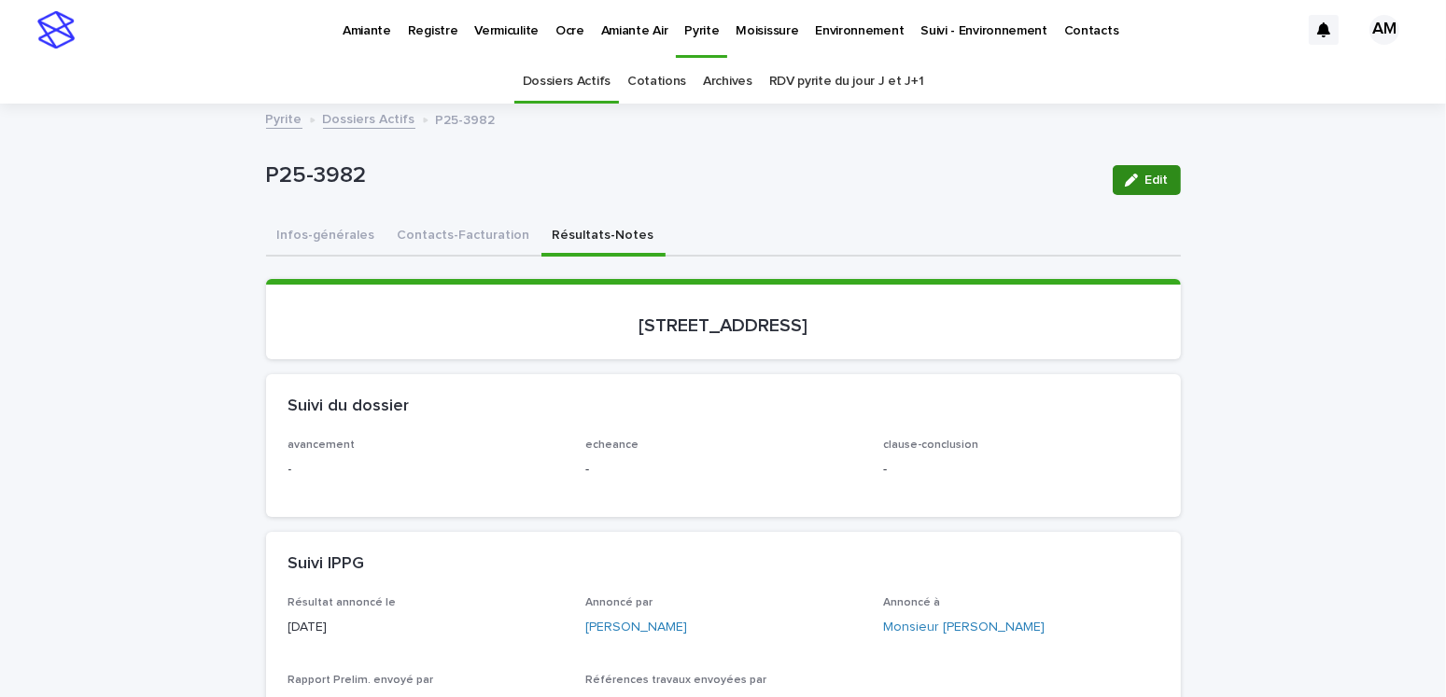
click at [1127, 170] on button "Edit" at bounding box center [1147, 180] width 68 height 30
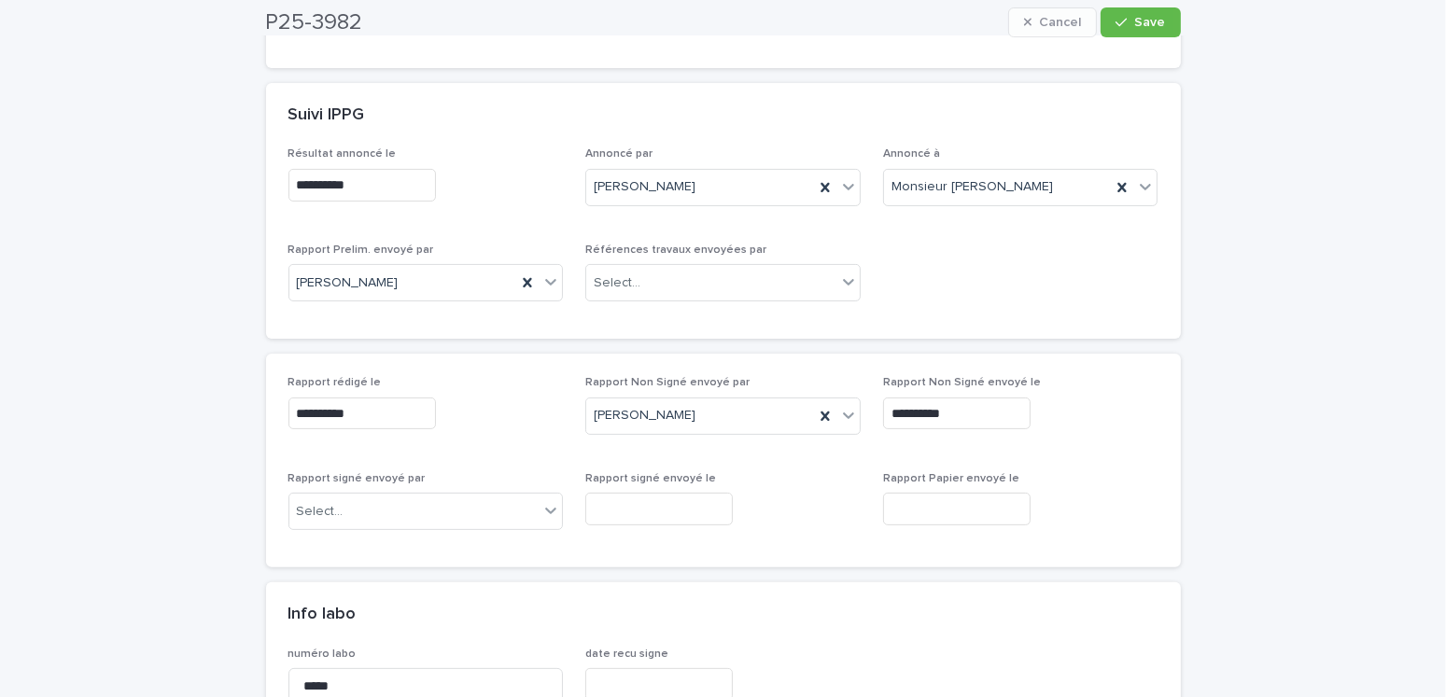
scroll to position [840, 0]
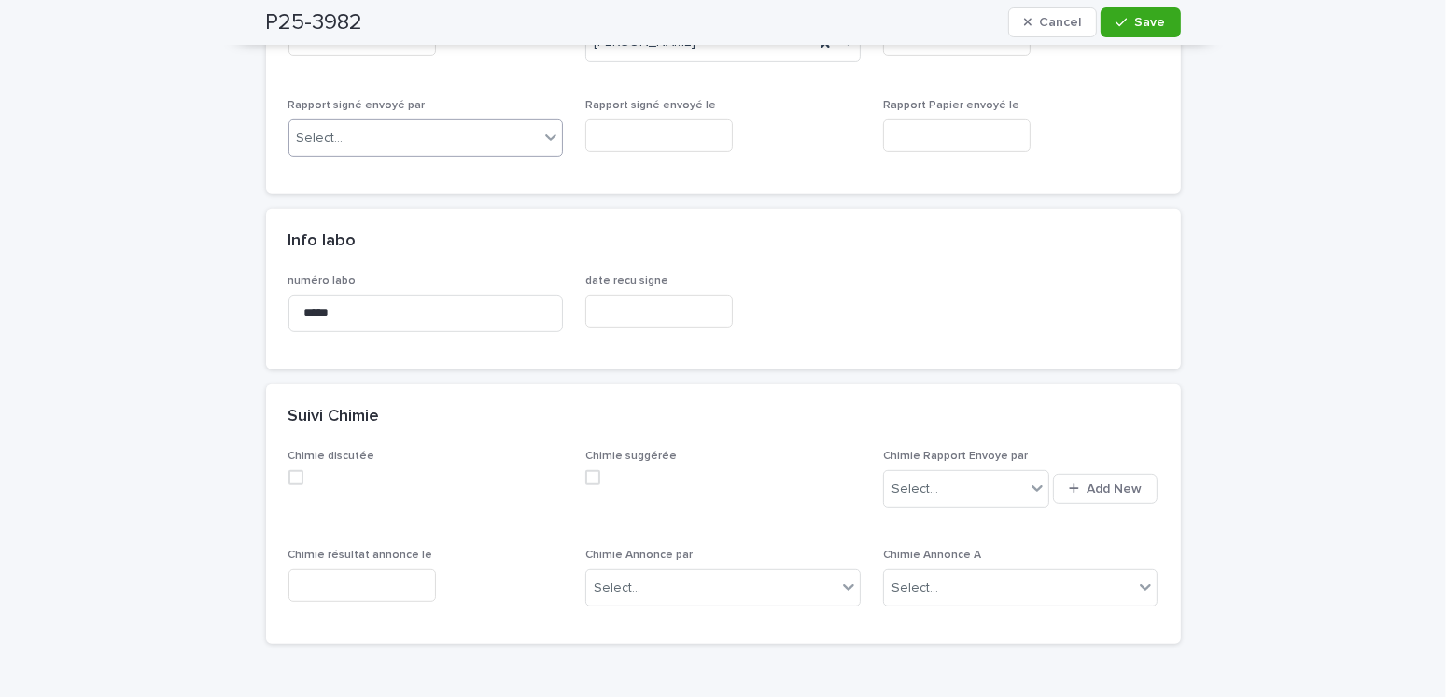
click at [404, 129] on div "Select..." at bounding box center [414, 138] width 250 height 31
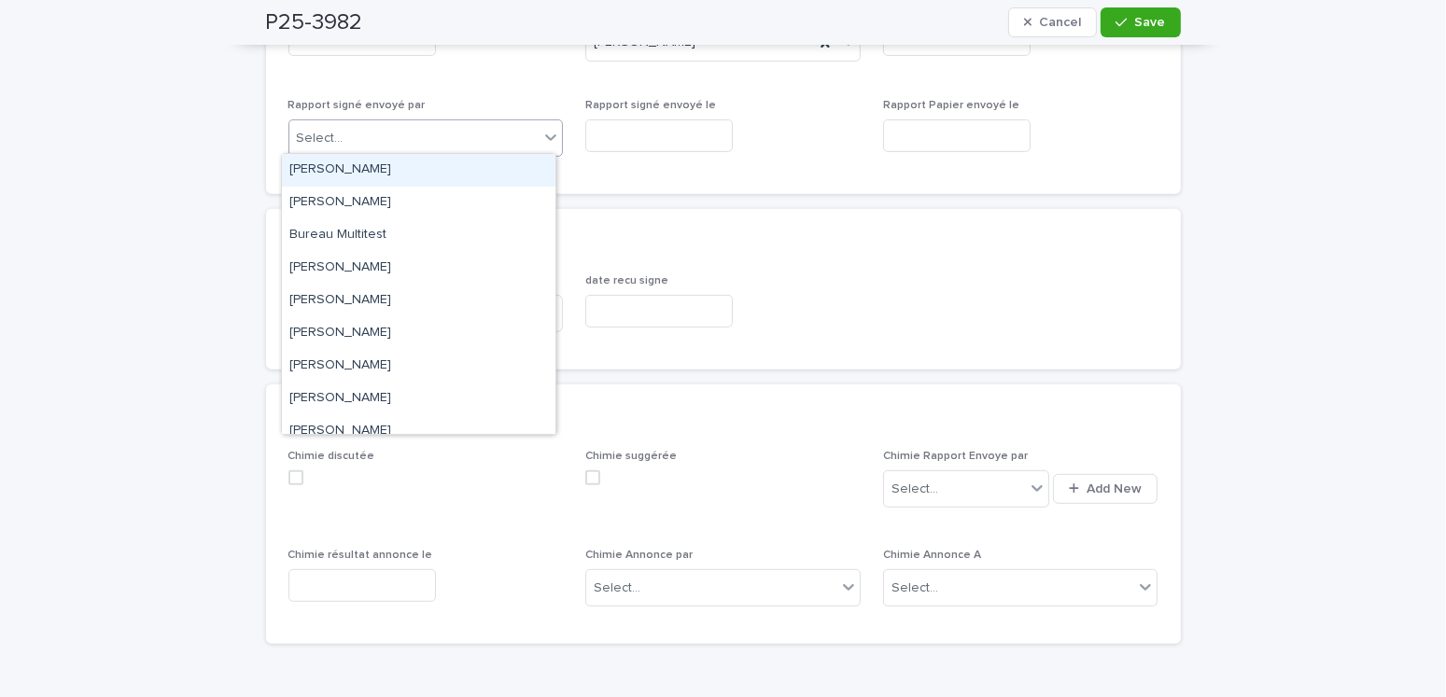
click at [352, 176] on div "[PERSON_NAME]" at bounding box center [419, 170] width 274 height 33
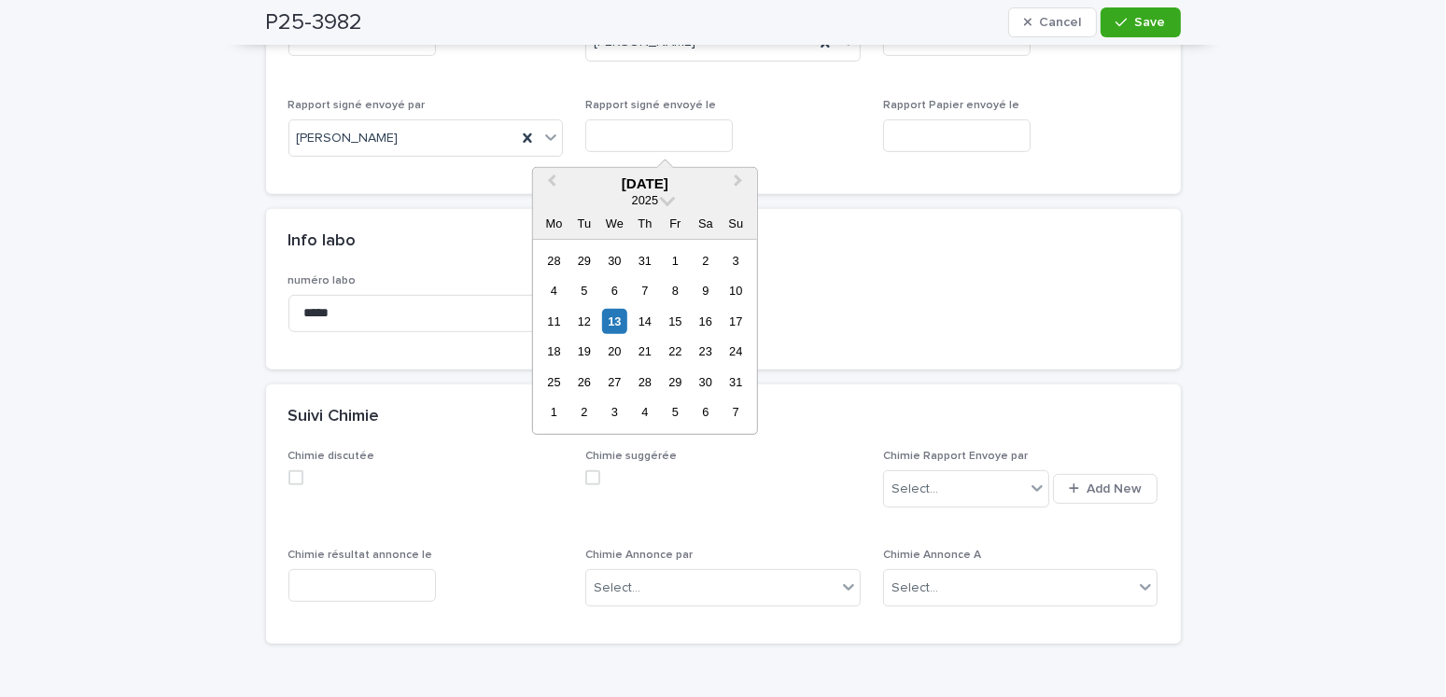
click at [669, 119] on input "text" at bounding box center [659, 135] width 148 height 33
click at [617, 323] on div "13" at bounding box center [614, 321] width 25 height 25
type input "**********"
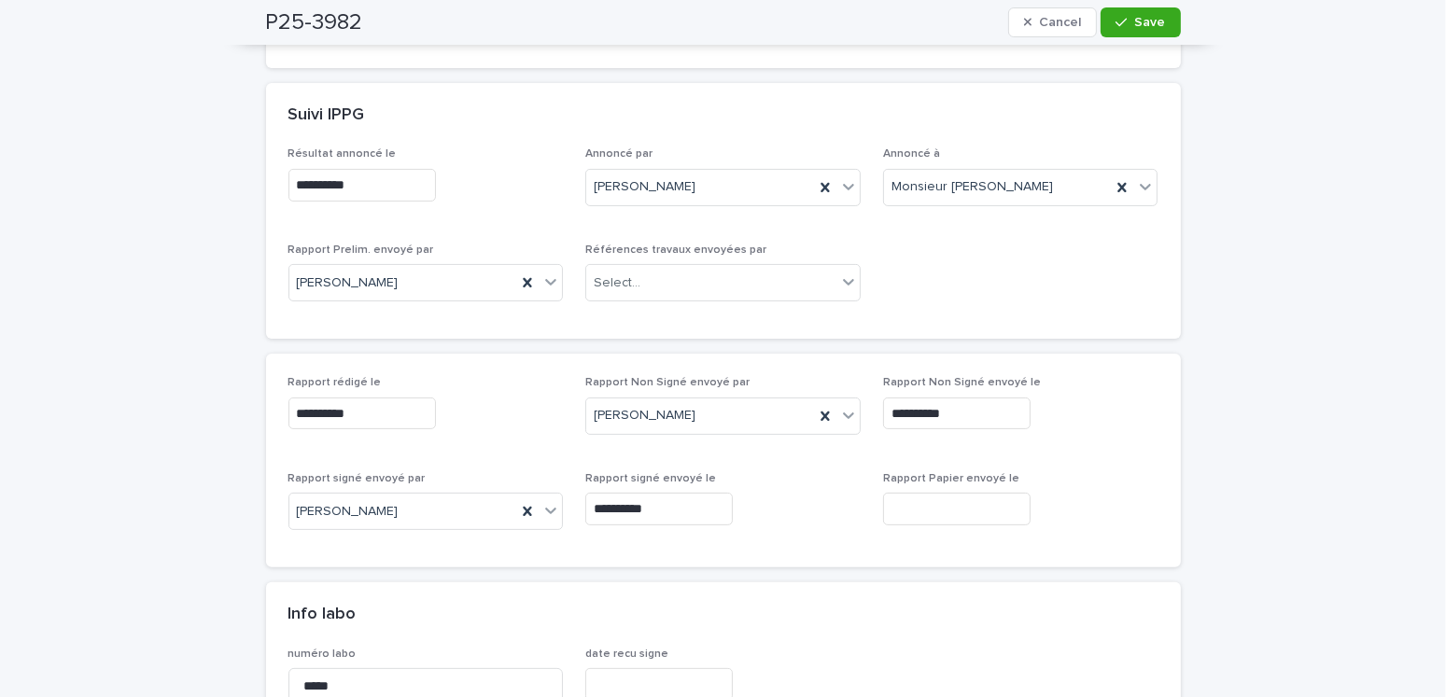
scroll to position [0, 0]
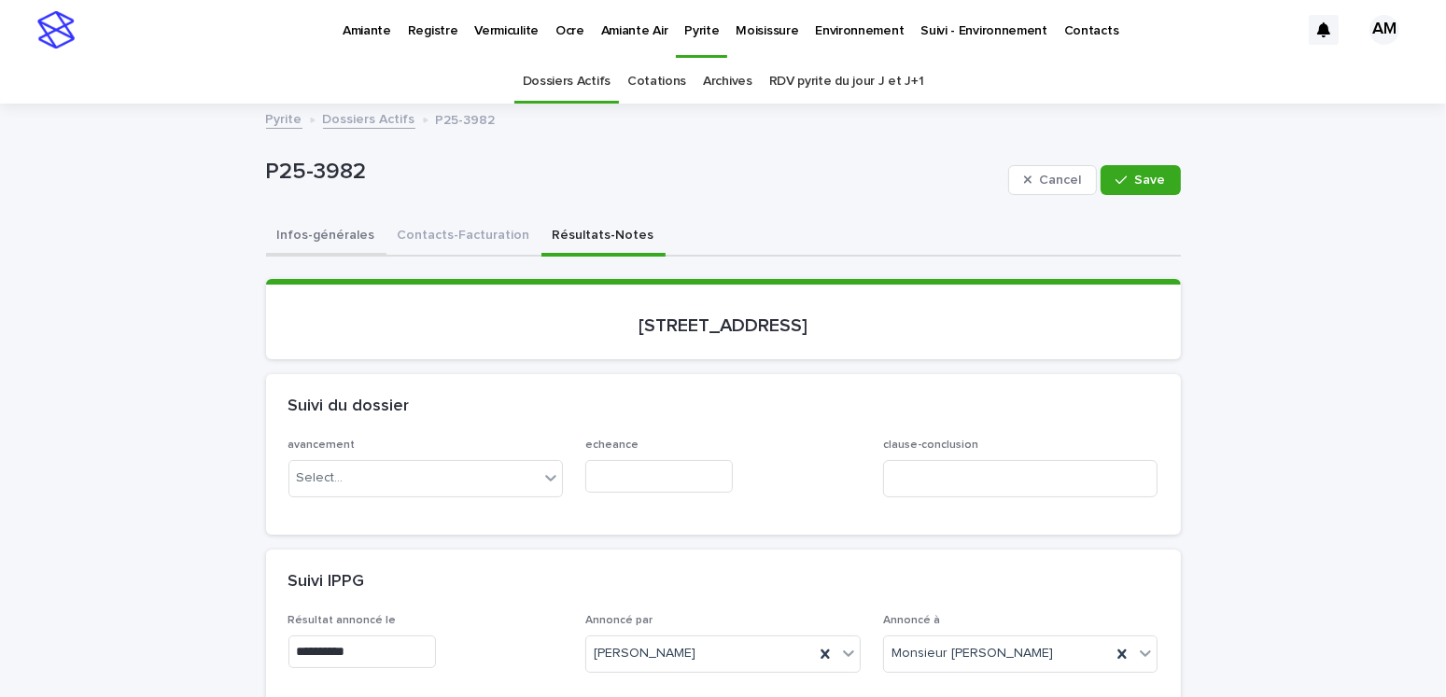
click at [295, 232] on button "Infos-générales" at bounding box center [326, 237] width 120 height 39
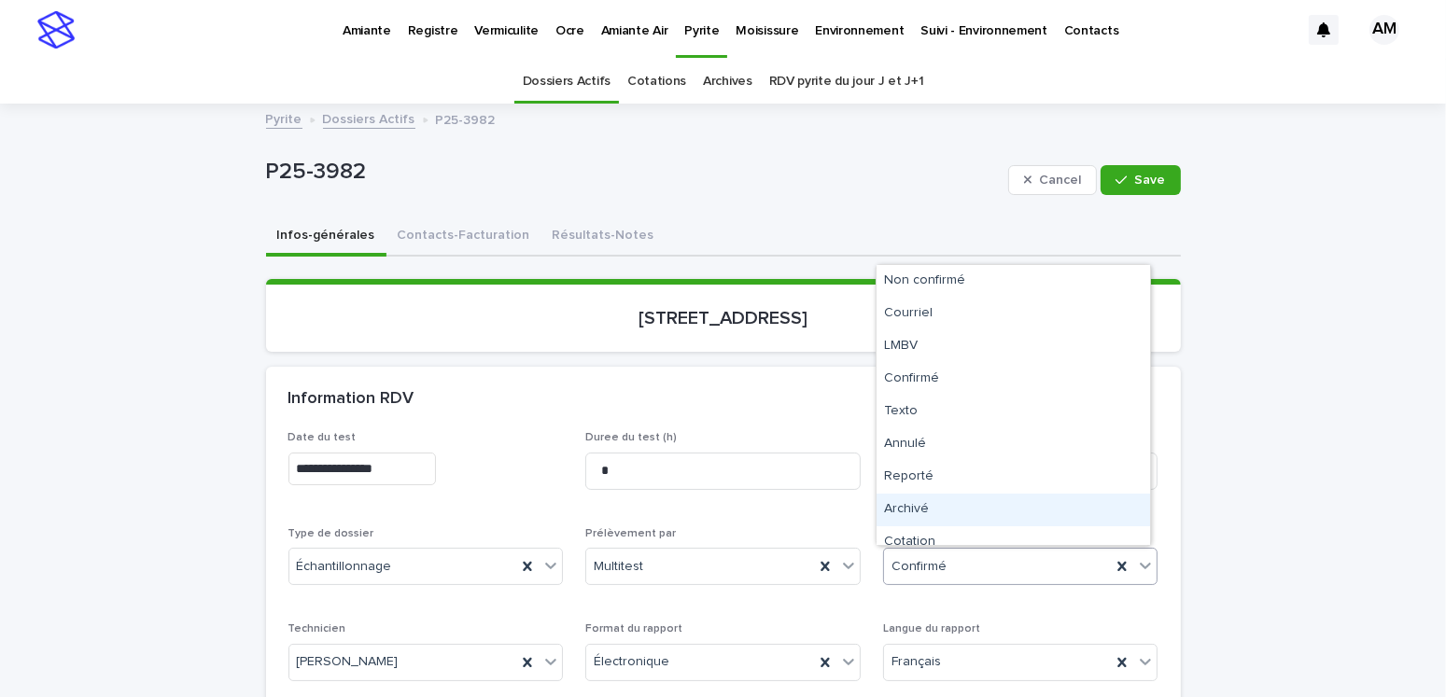
click at [915, 506] on div "Archivé" at bounding box center [1014, 510] width 274 height 33
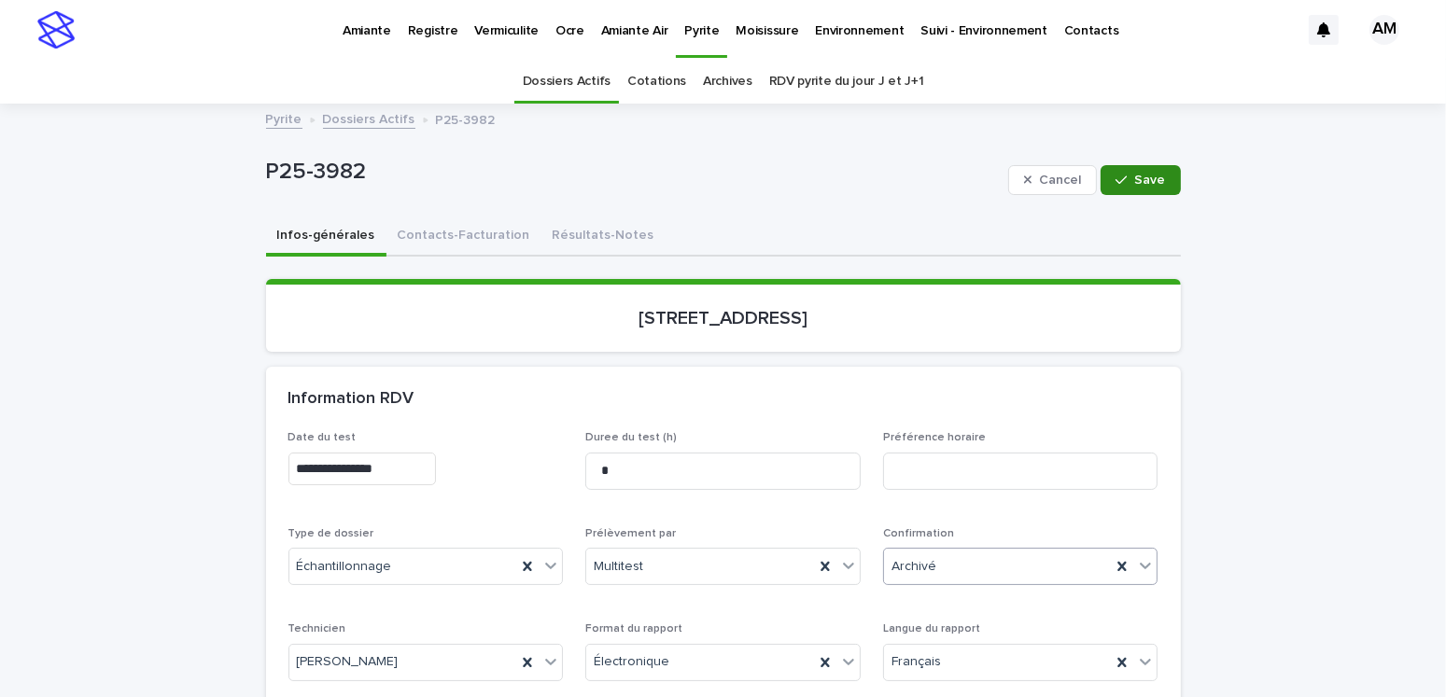
click at [1159, 173] on button "Save" at bounding box center [1140, 180] width 79 height 30
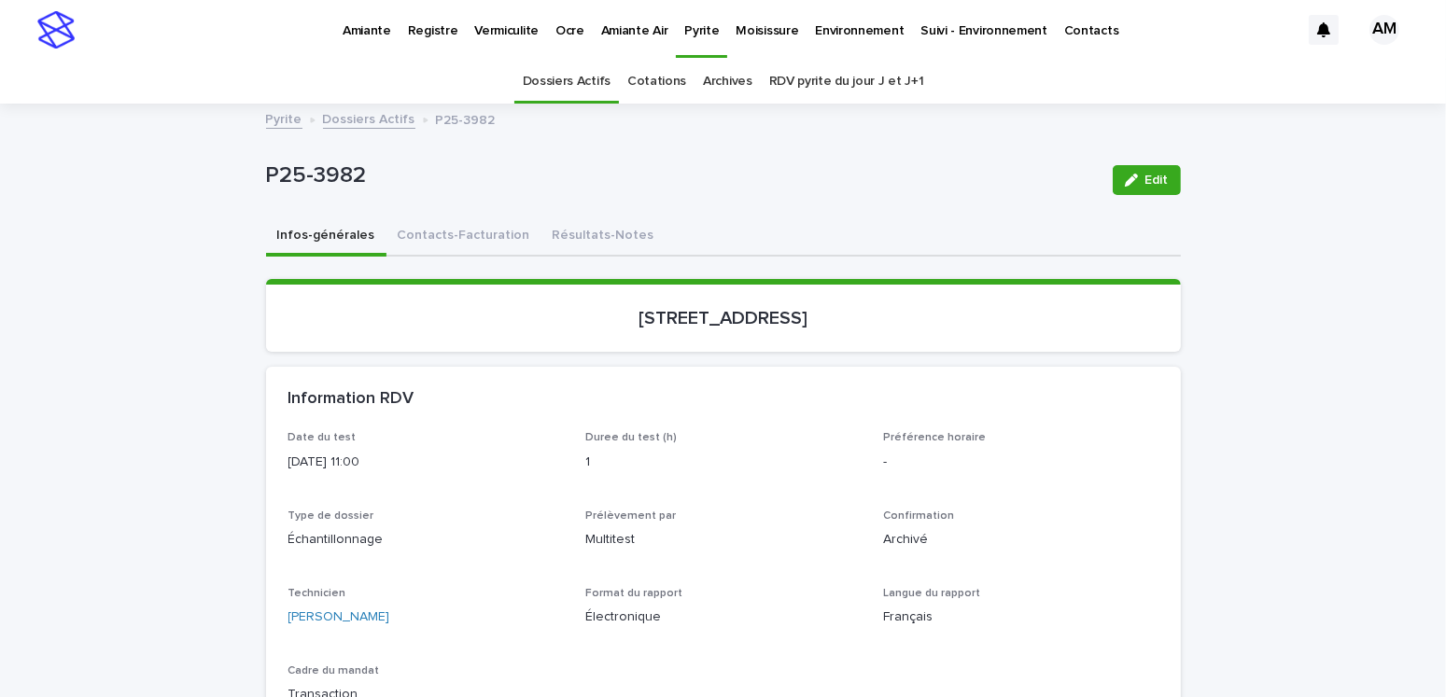
click at [363, 111] on link "Dossiers Actifs" at bounding box center [369, 117] width 92 height 21
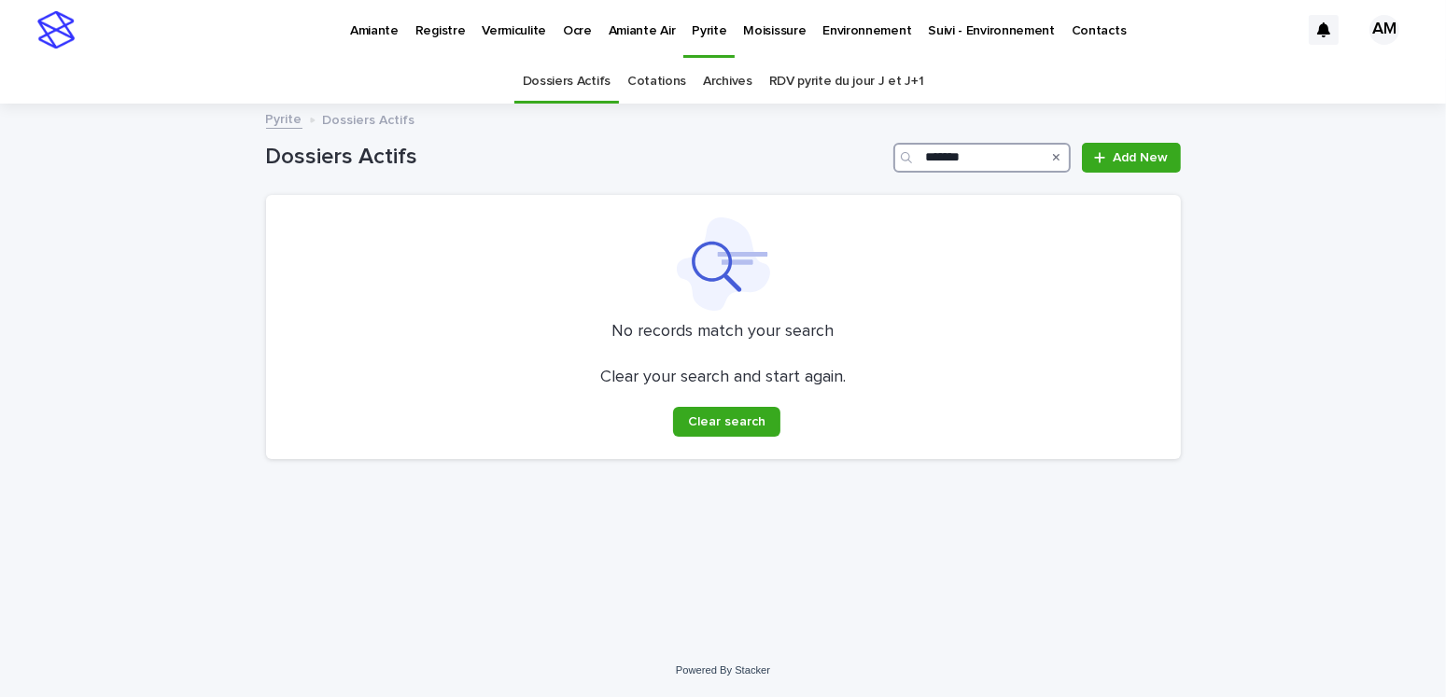
click at [980, 155] on input "*******" at bounding box center [981, 158] width 177 height 30
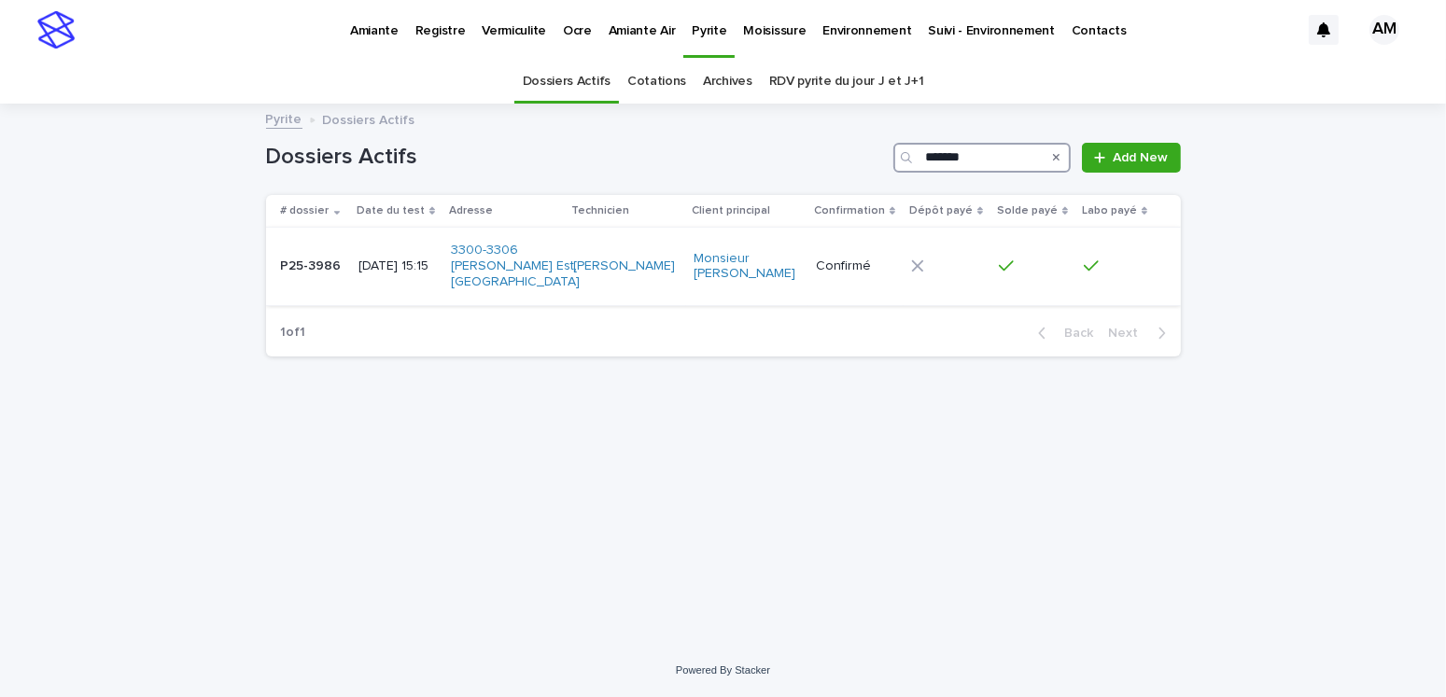
type input "*******"
click at [378, 251] on div "[DATE] 15:15" at bounding box center [396, 266] width 77 height 31
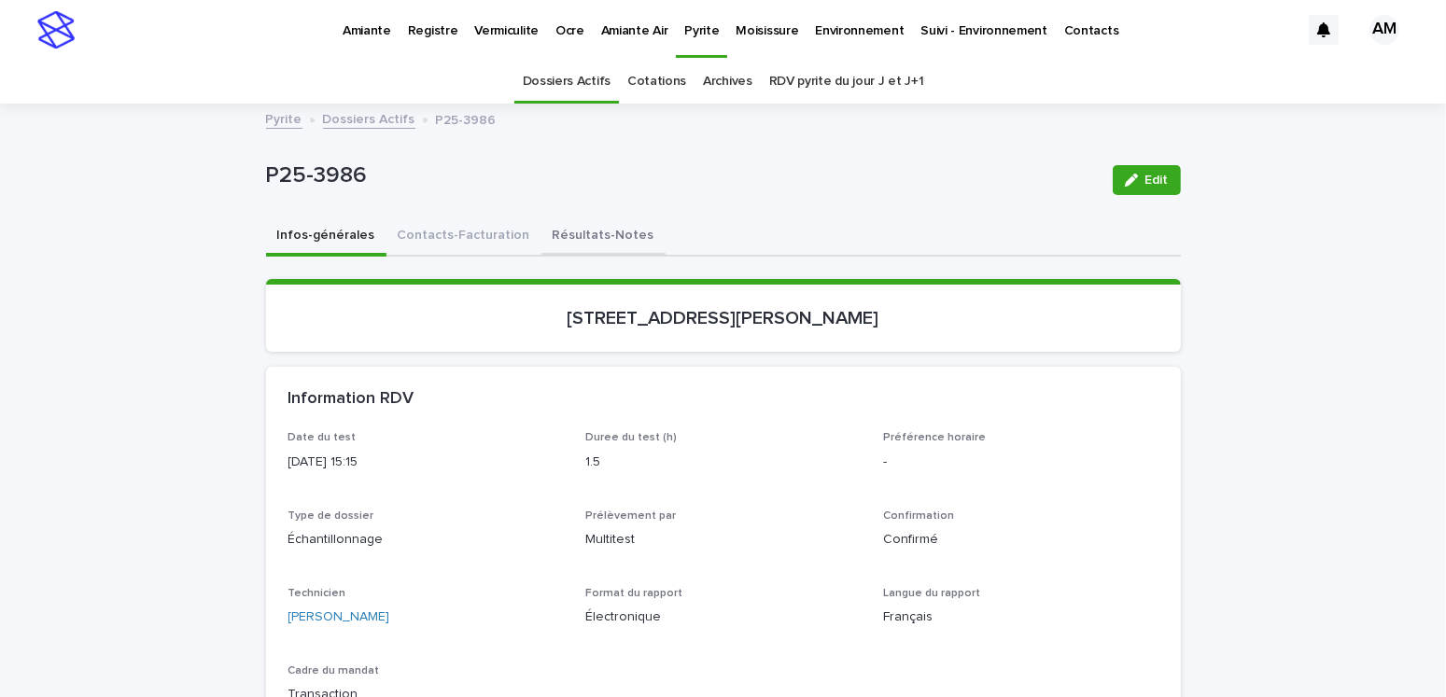
click at [579, 231] on button "Résultats-Notes" at bounding box center [603, 237] width 124 height 39
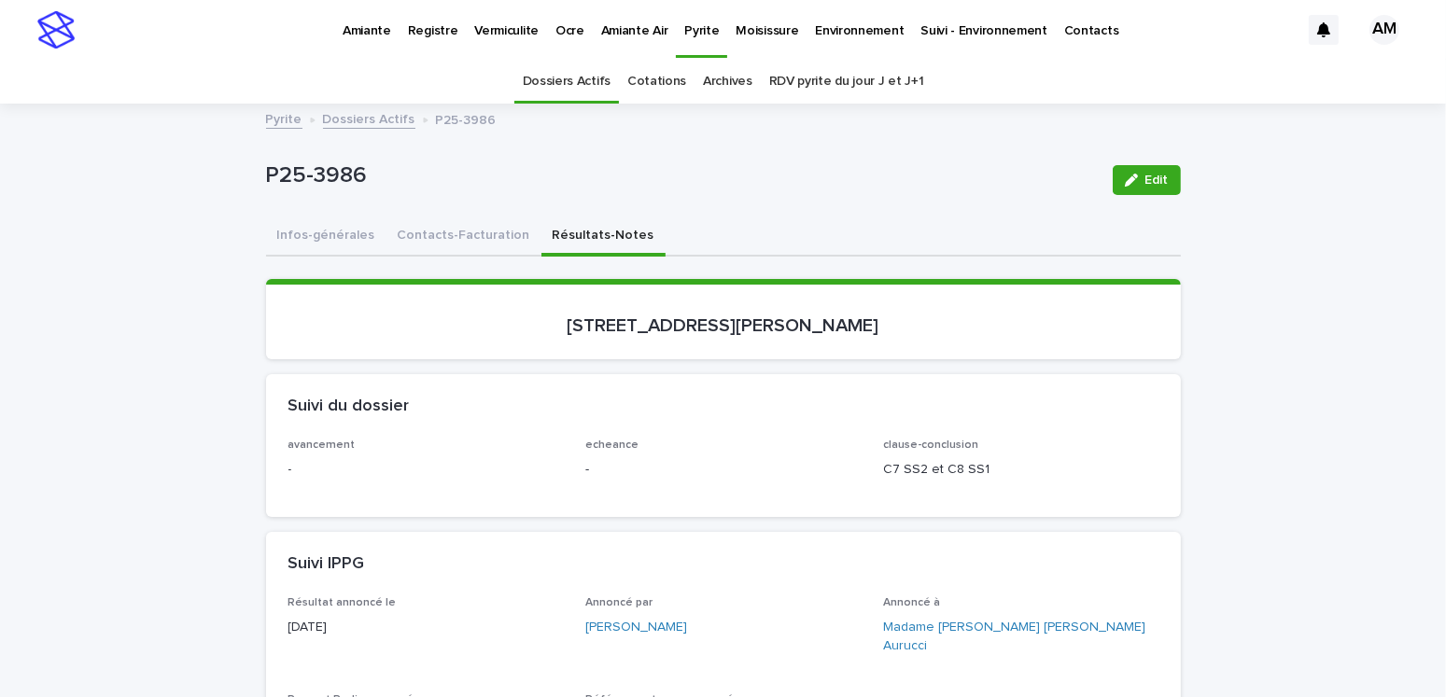
click at [1158, 182] on span "Edit" at bounding box center [1156, 180] width 23 height 13
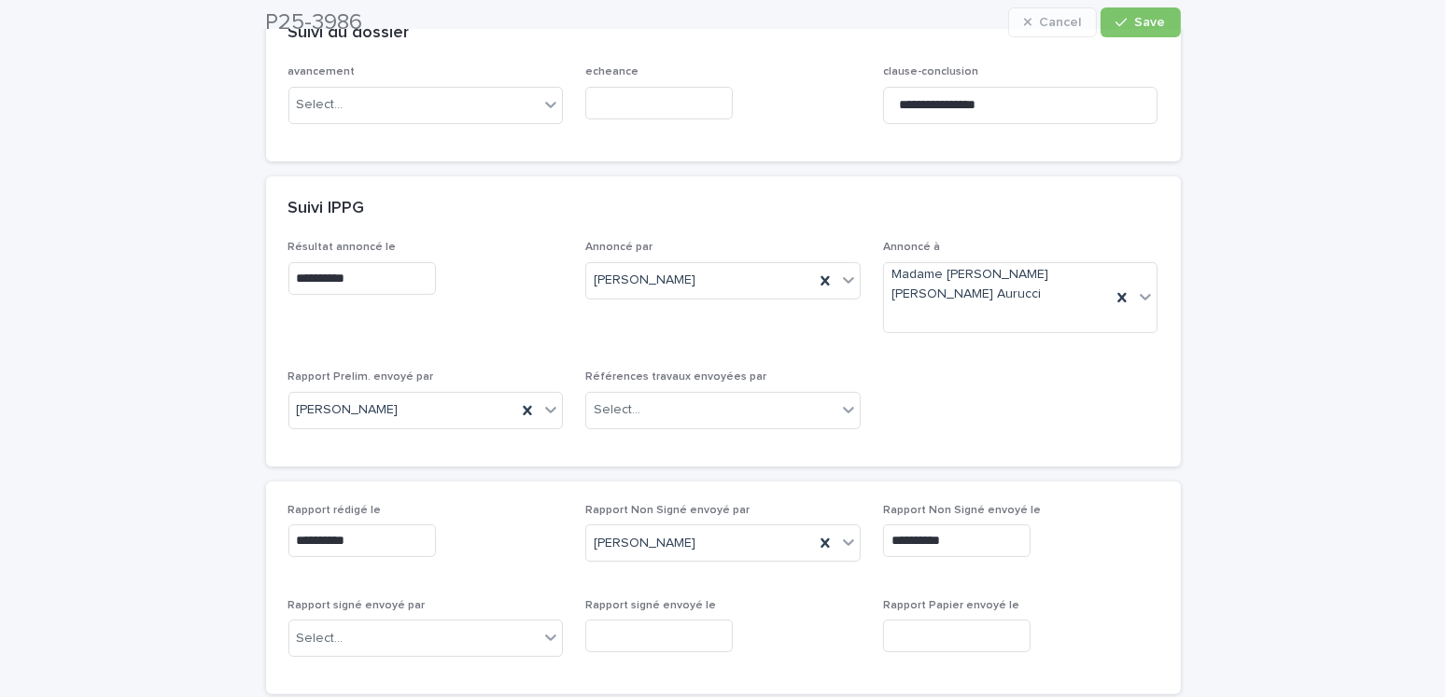
scroll to position [653, 0]
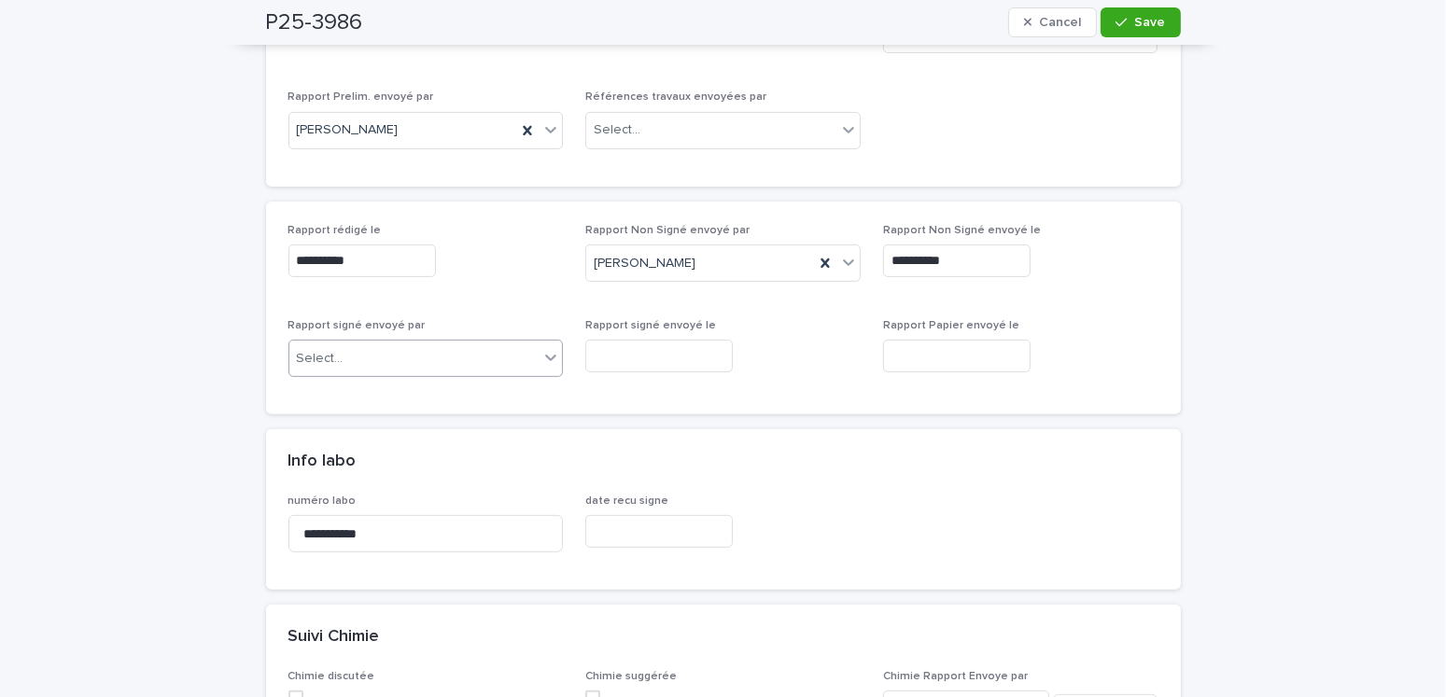
click at [344, 344] on div "Select..." at bounding box center [414, 359] width 250 height 31
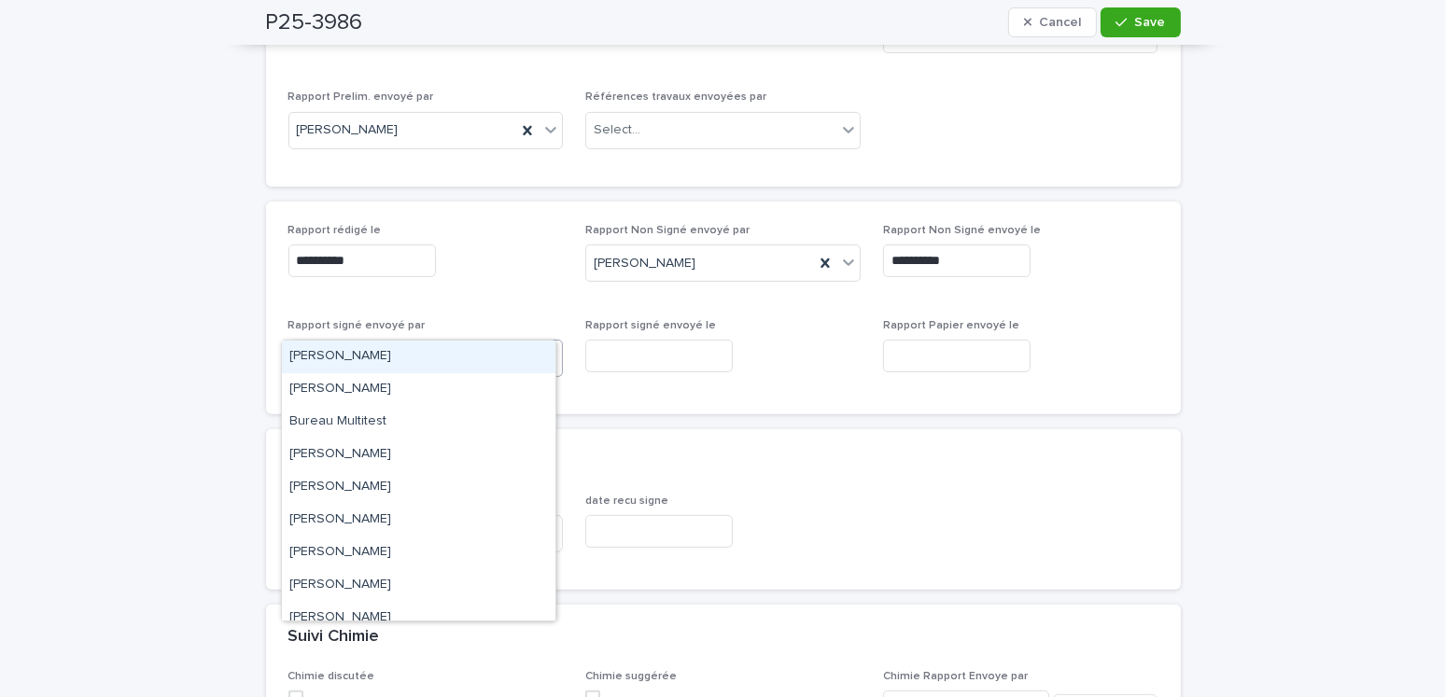
click at [338, 349] on div "[PERSON_NAME]" at bounding box center [419, 357] width 274 height 33
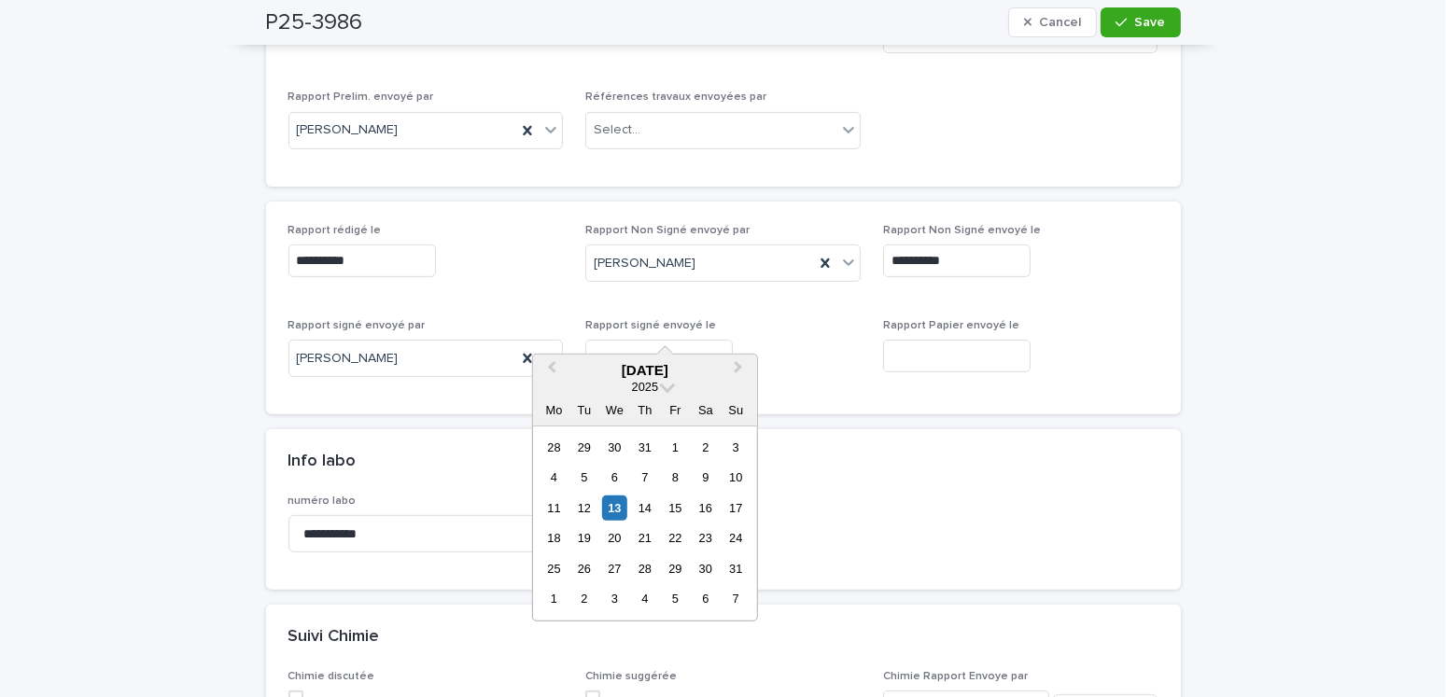
click at [610, 340] on input "text" at bounding box center [659, 356] width 148 height 33
click at [607, 513] on div "13" at bounding box center [614, 508] width 25 height 25
type input "**********"
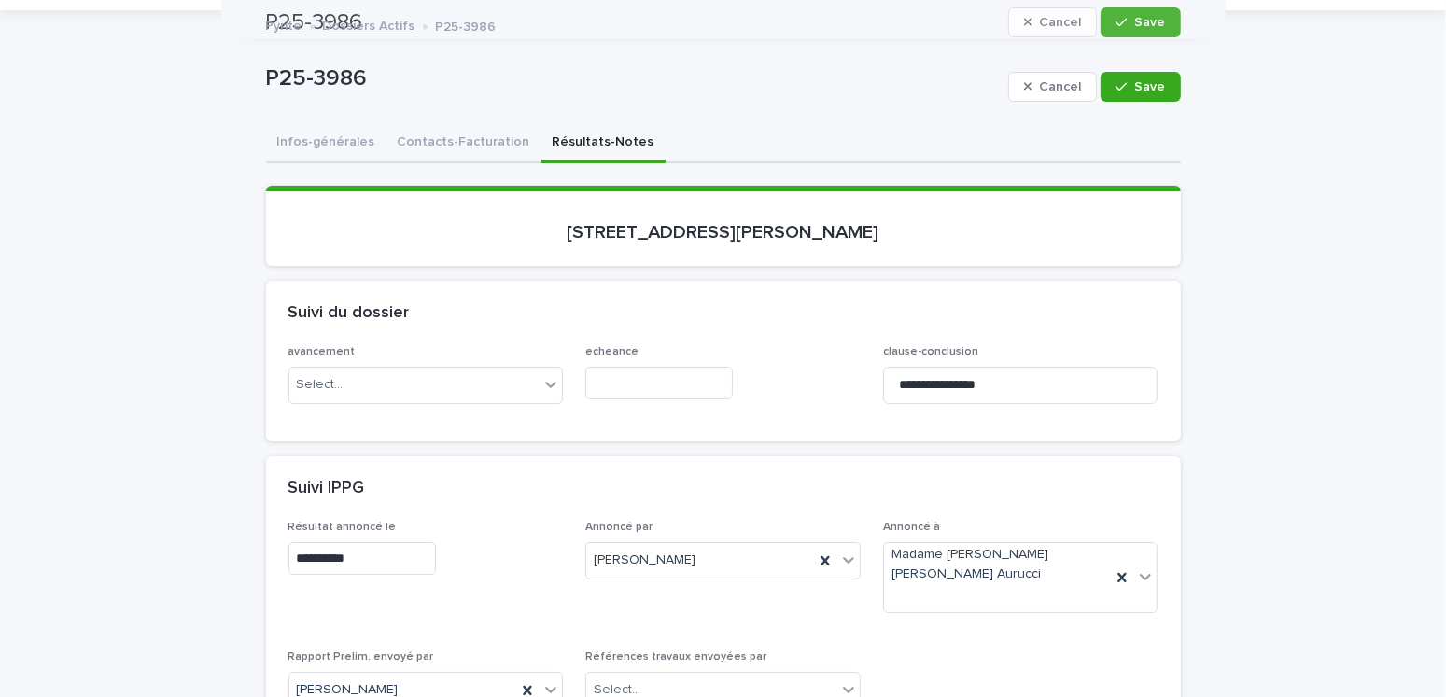
scroll to position [0, 0]
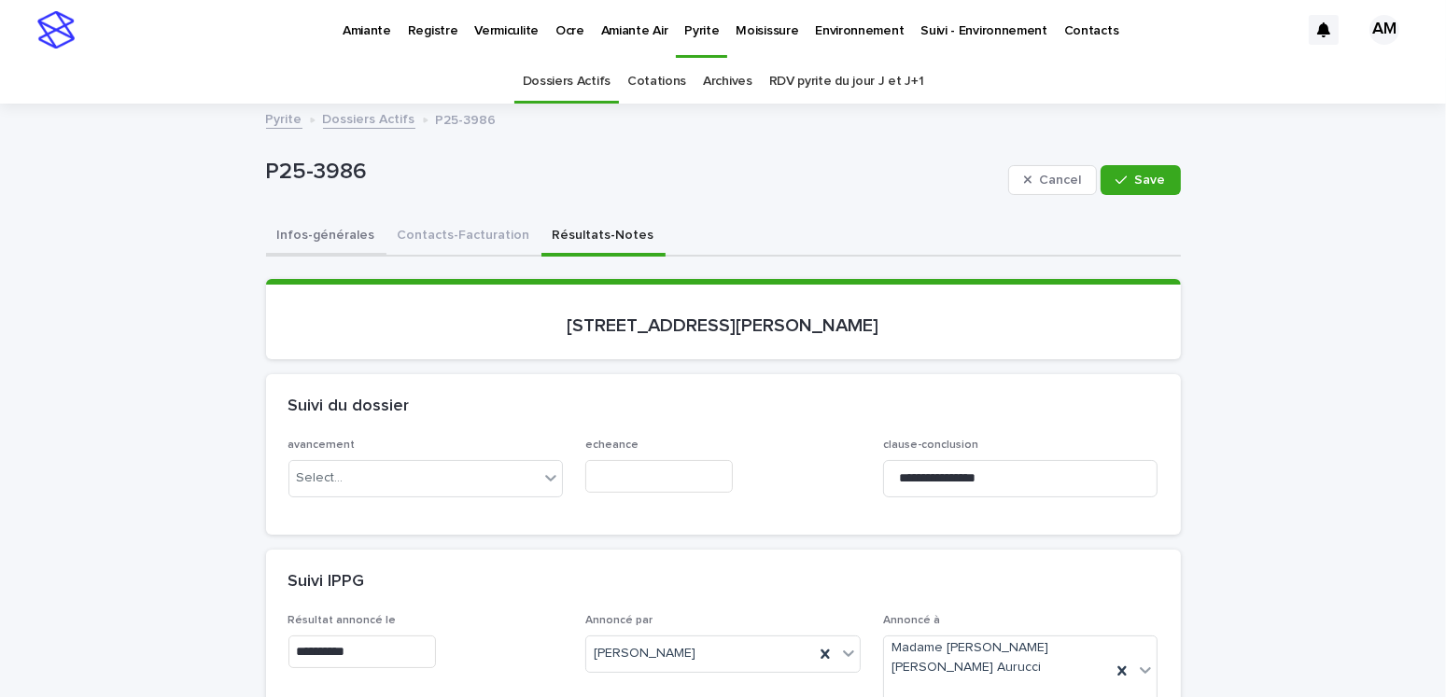
click at [323, 229] on button "Infos-générales" at bounding box center [326, 237] width 120 height 39
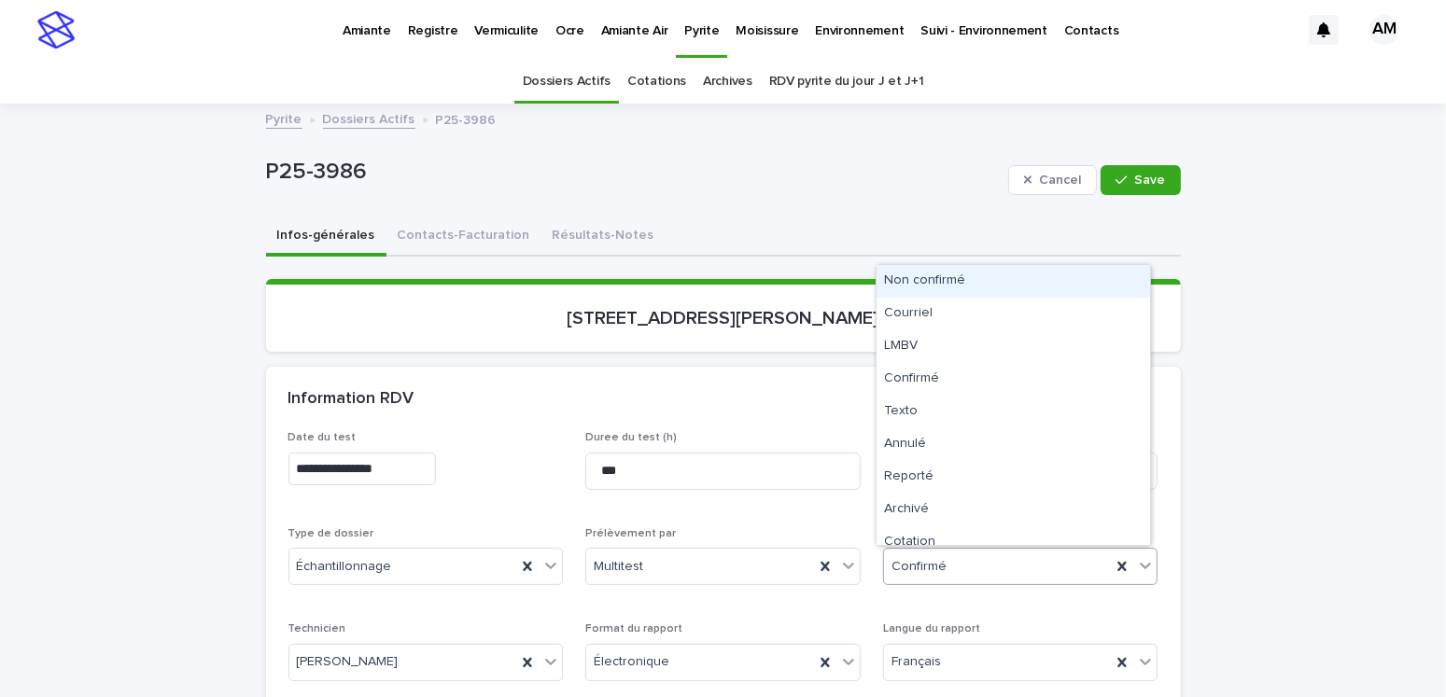
click at [937, 566] on div "Confirmé" at bounding box center [998, 567] width 228 height 31
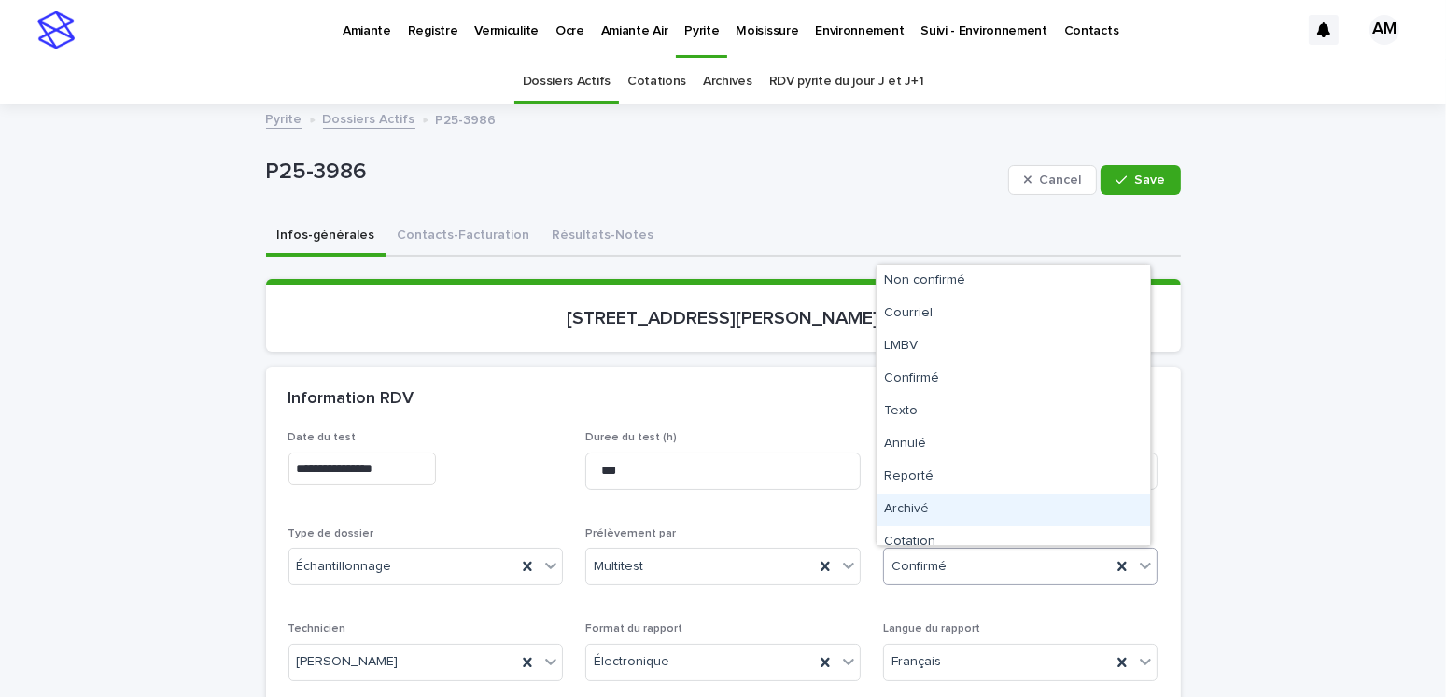
click at [907, 512] on div "Archivé" at bounding box center [1014, 510] width 274 height 33
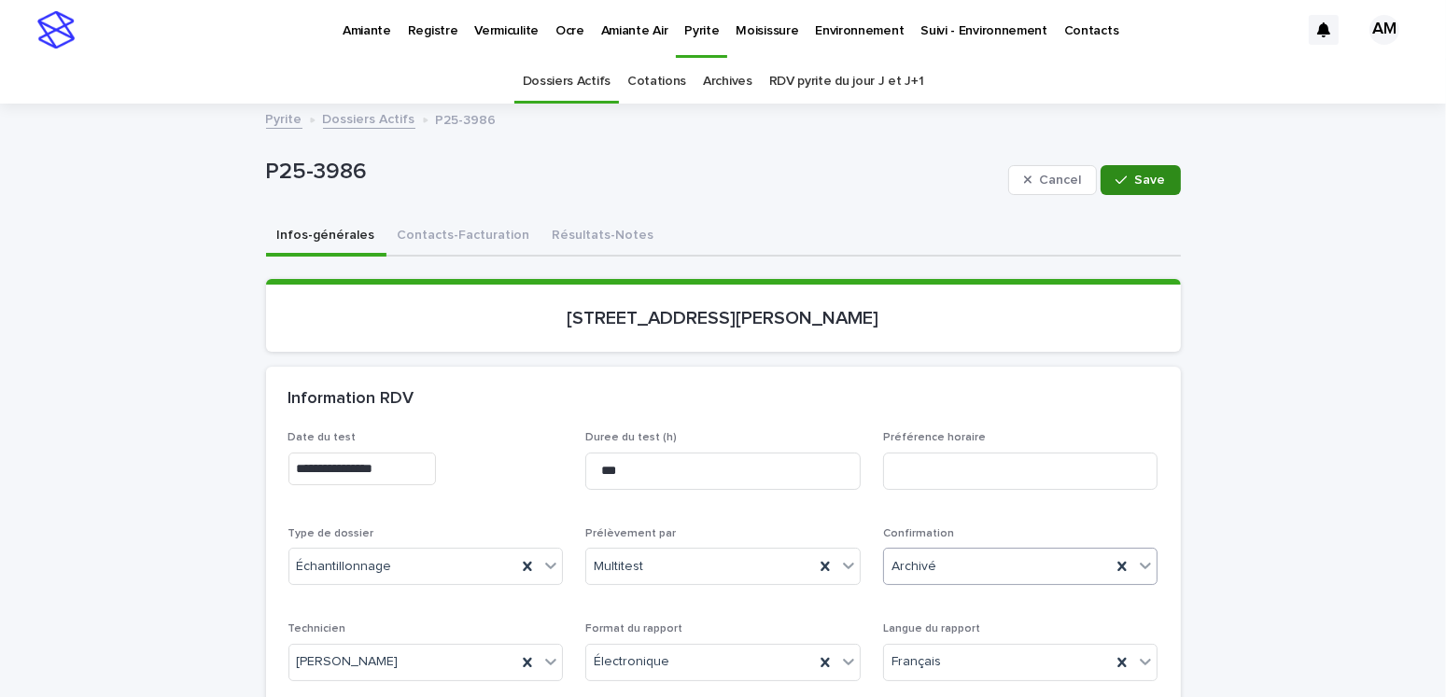
click at [1139, 170] on button "Save" at bounding box center [1140, 180] width 79 height 30
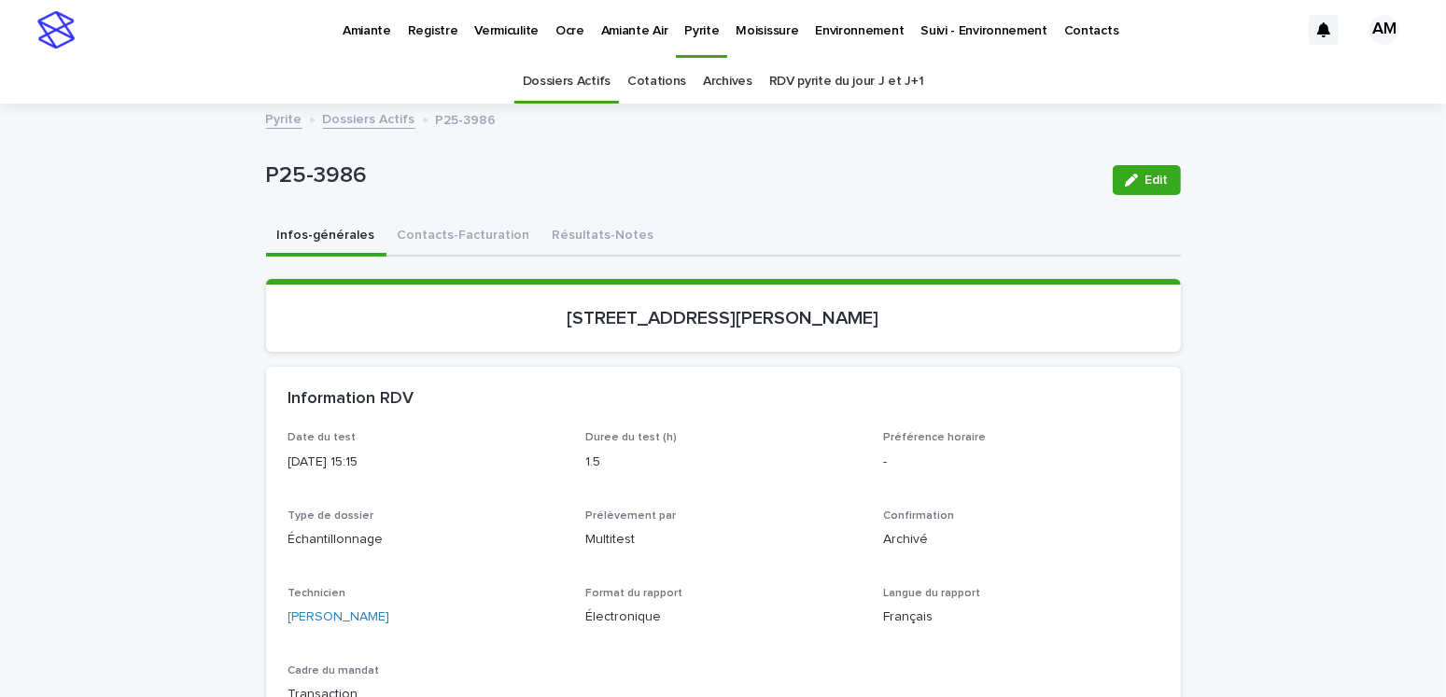
click at [377, 117] on link "Dossiers Actifs" at bounding box center [369, 117] width 92 height 21
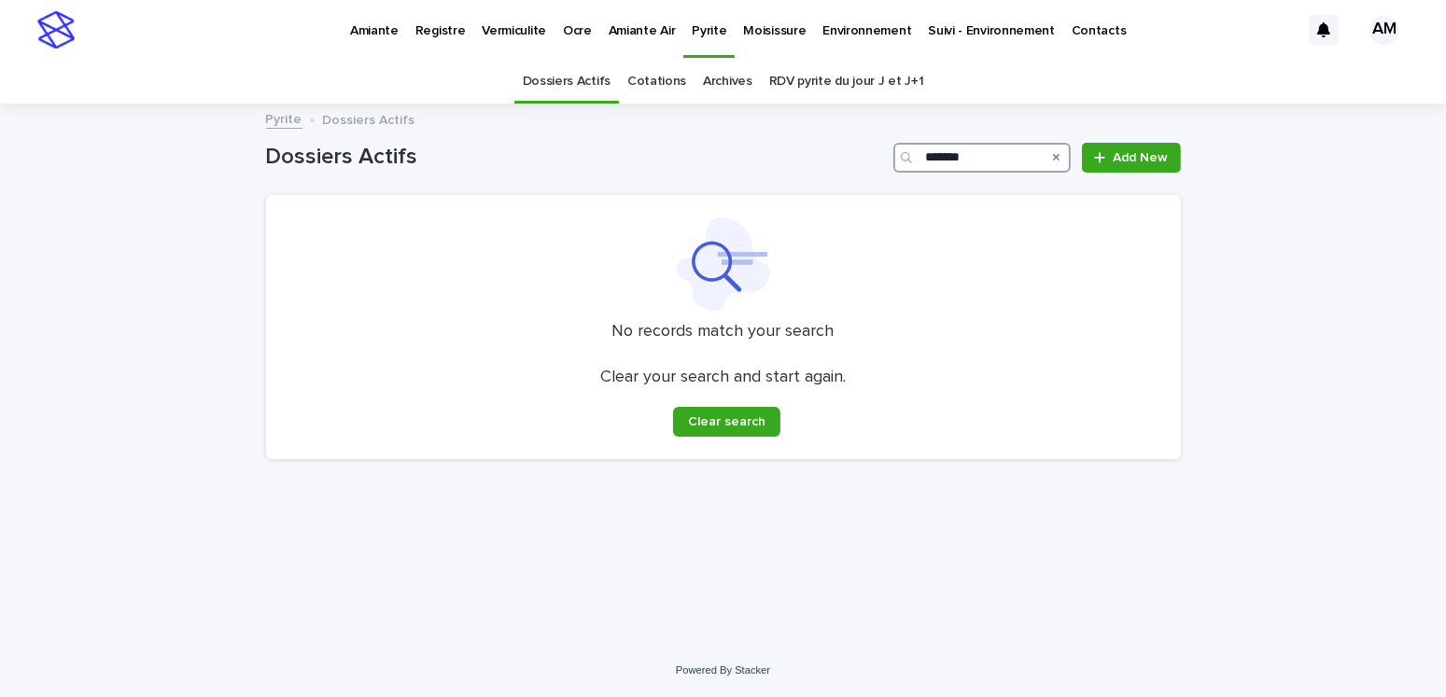
click at [992, 152] on input "*******" at bounding box center [981, 158] width 177 height 30
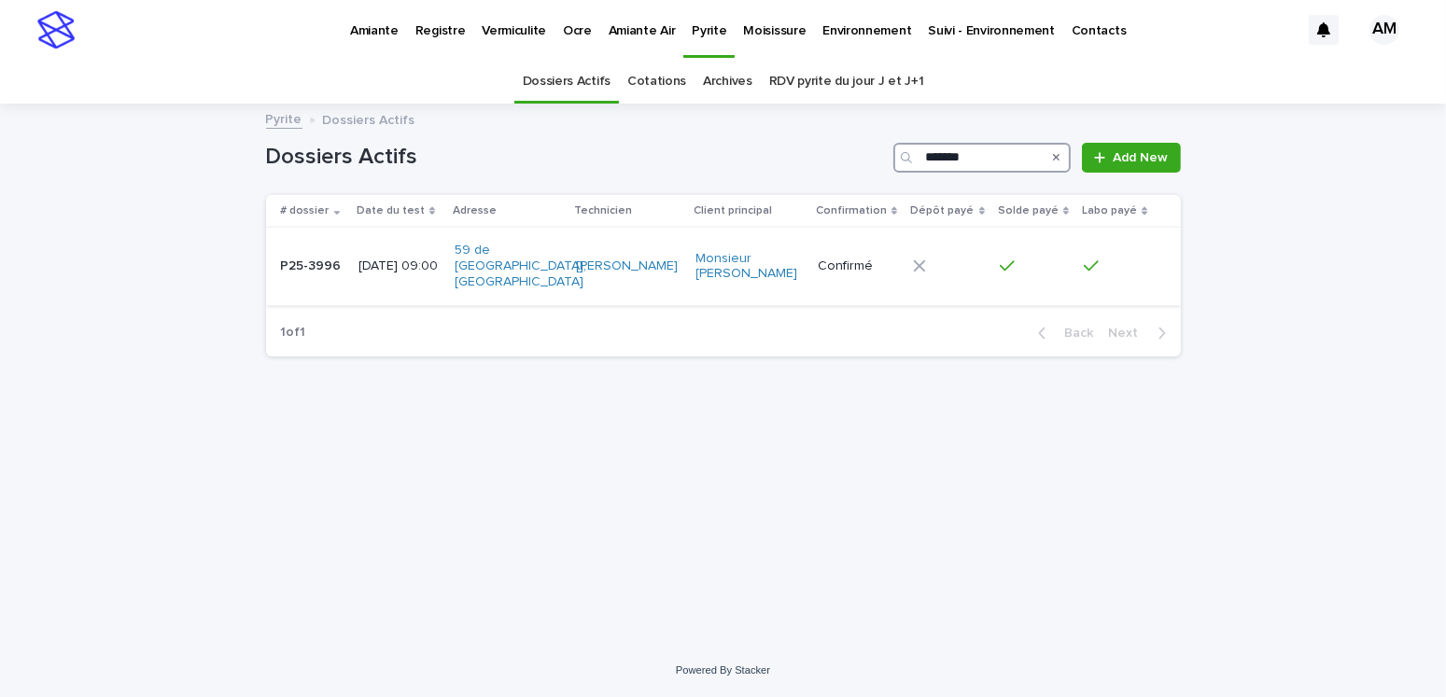
type input "*******"
click at [352, 250] on td "[DATE] 09:00" at bounding box center [399, 266] width 97 height 77
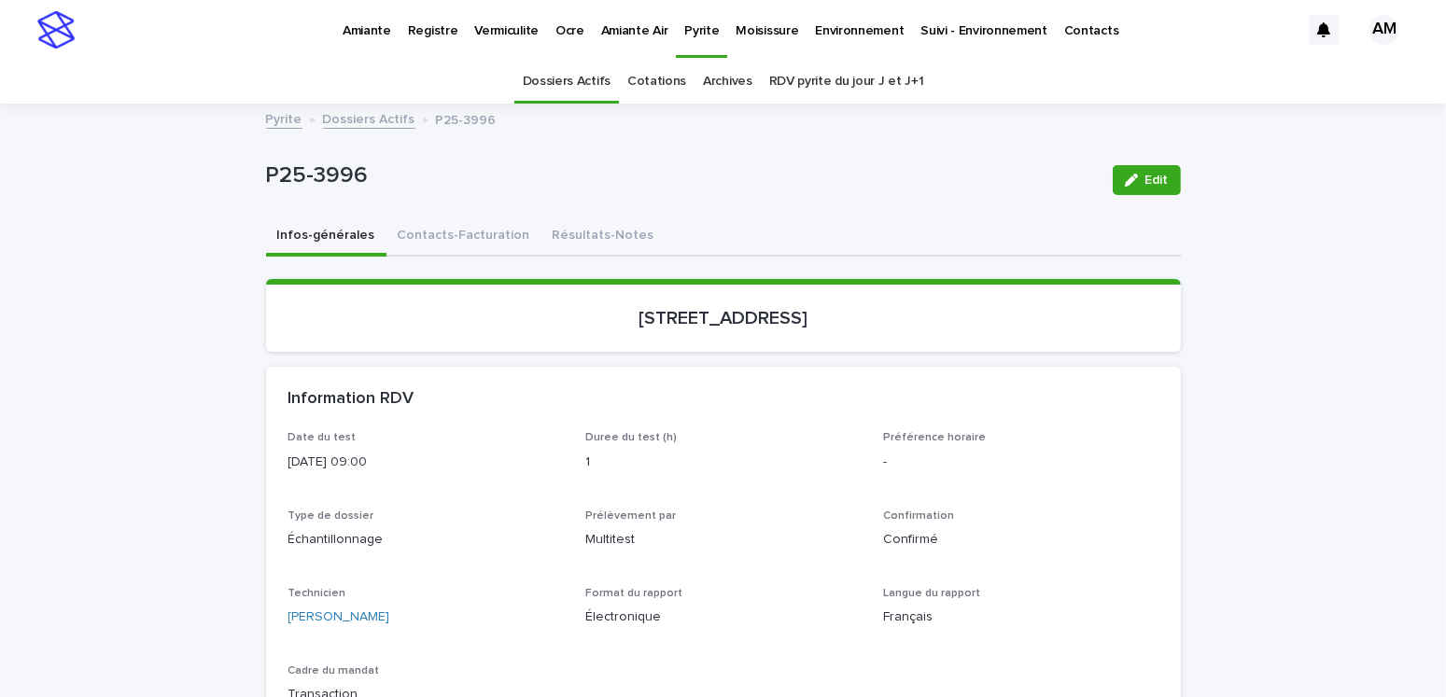
click at [565, 229] on button "Résultats-Notes" at bounding box center [603, 237] width 124 height 39
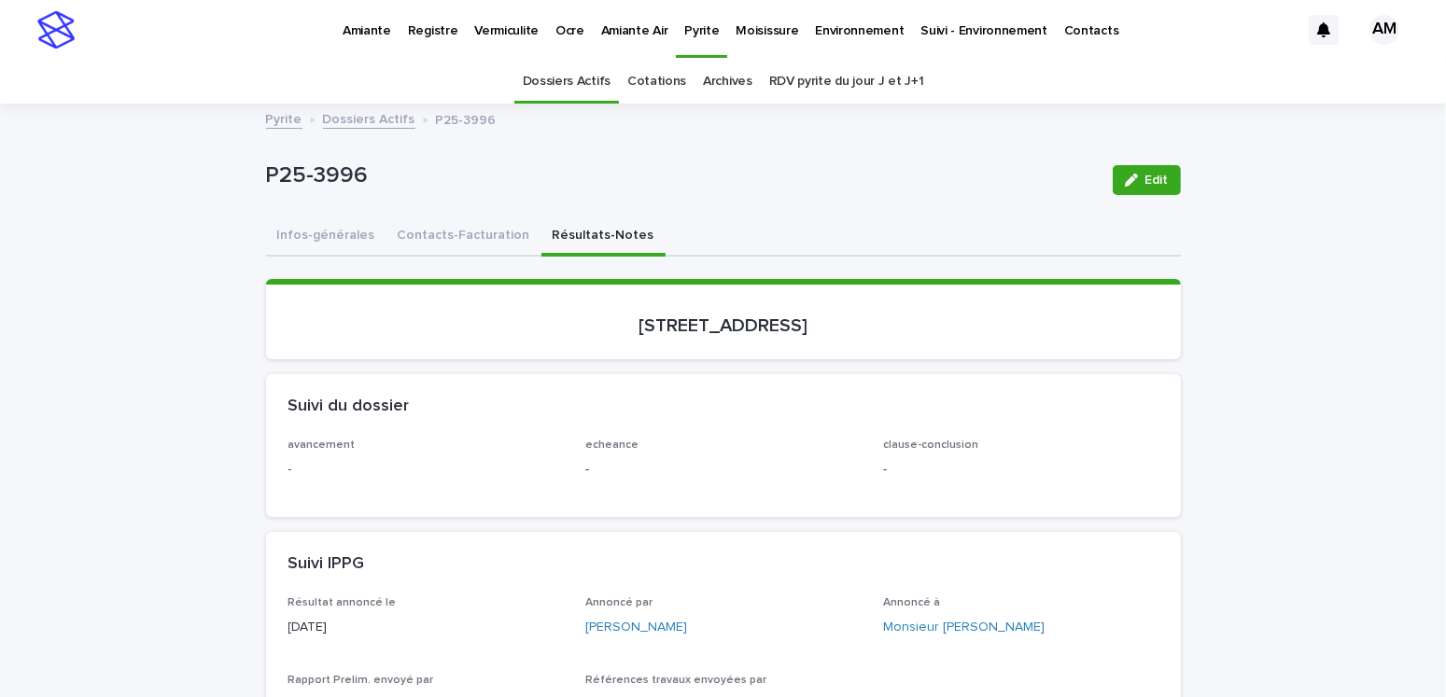
click at [1151, 177] on span "Edit" at bounding box center [1156, 180] width 23 height 13
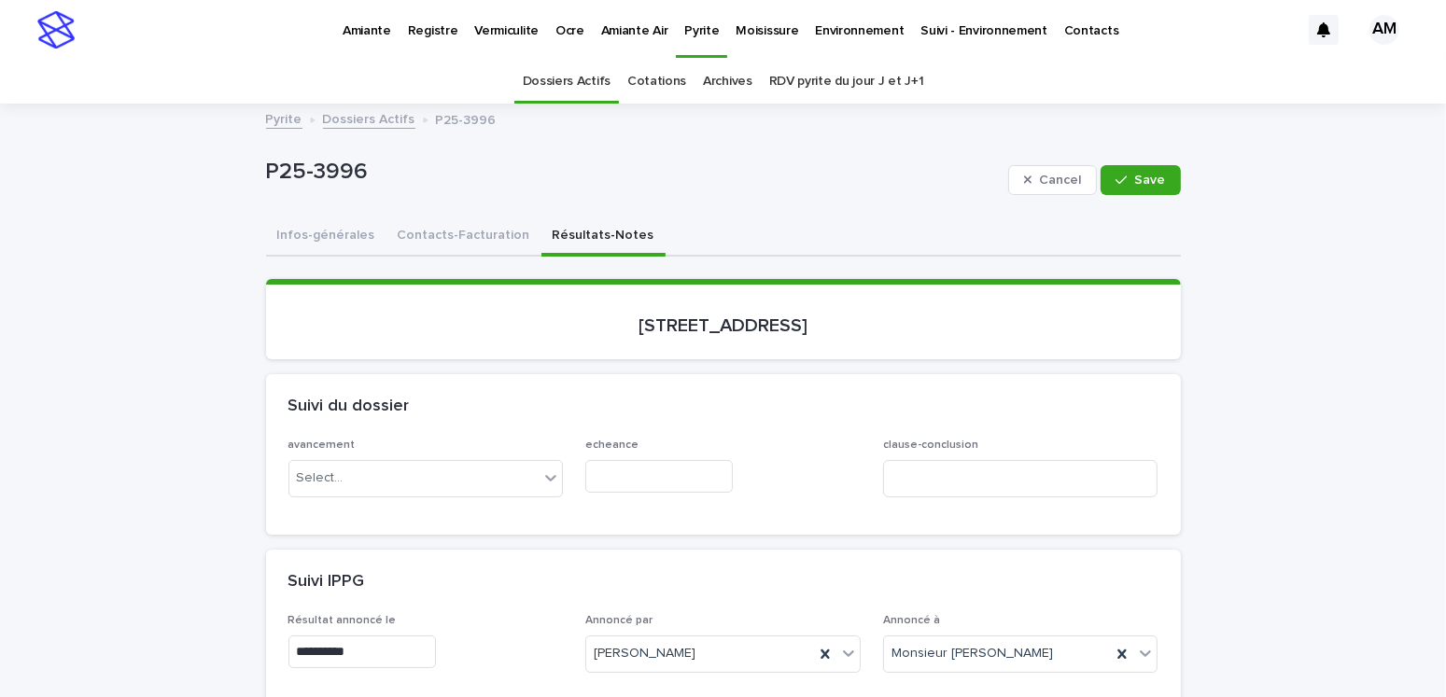
scroll to position [467, 0]
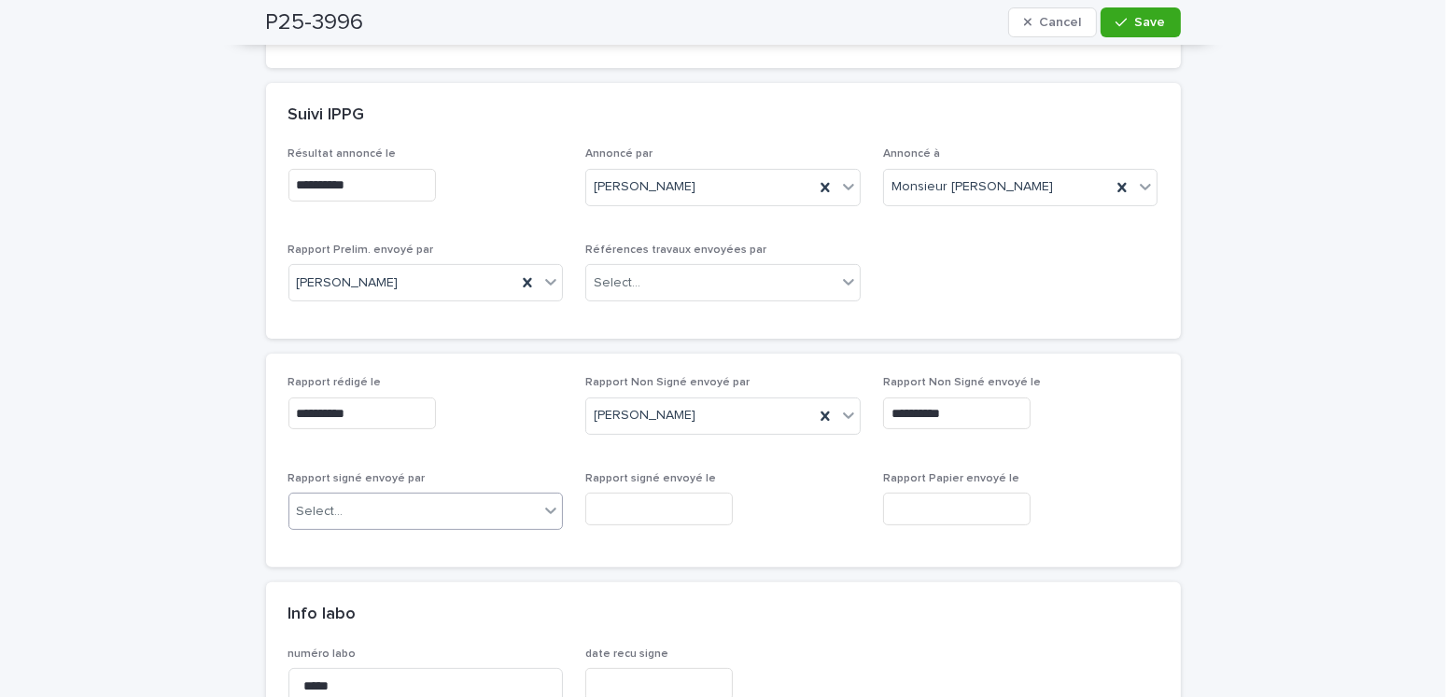
click at [415, 508] on div "Select..." at bounding box center [414, 512] width 250 height 31
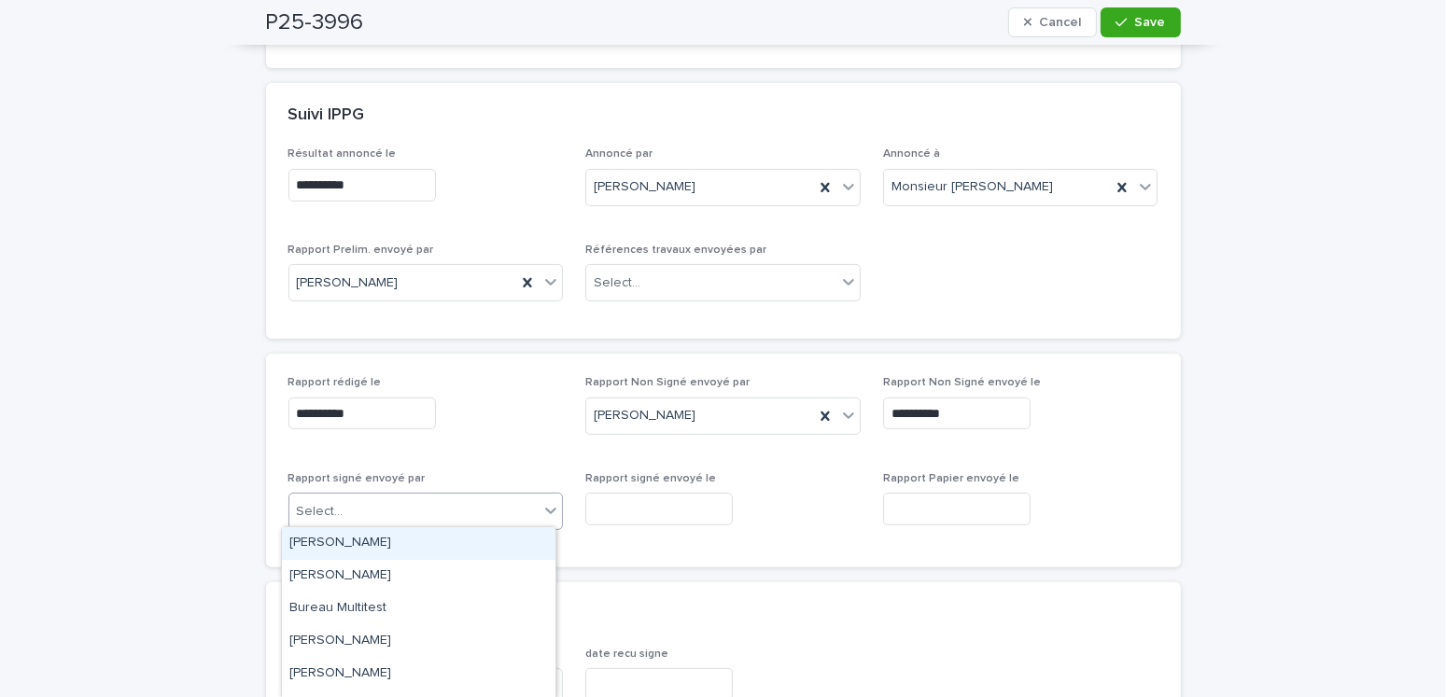
click at [339, 547] on div "[PERSON_NAME]" at bounding box center [419, 543] width 274 height 33
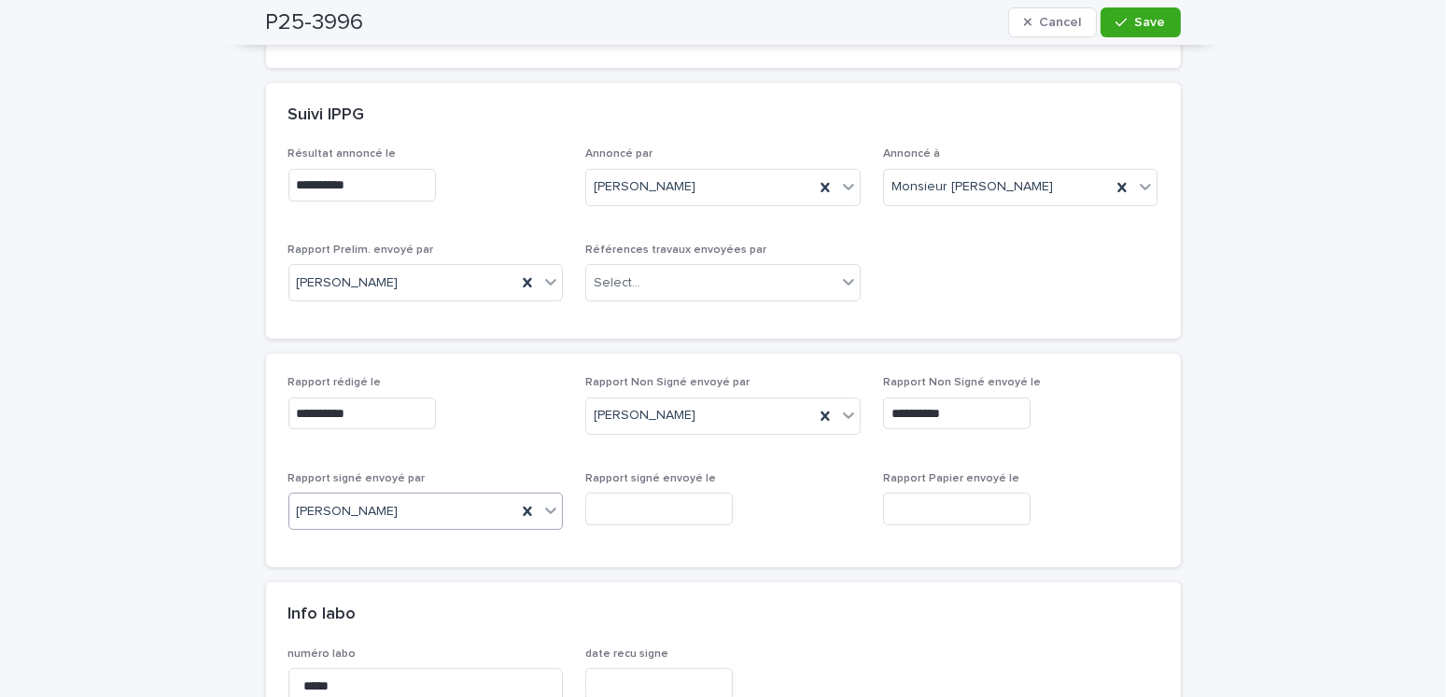
click at [613, 518] on input "text" at bounding box center [659, 509] width 148 height 33
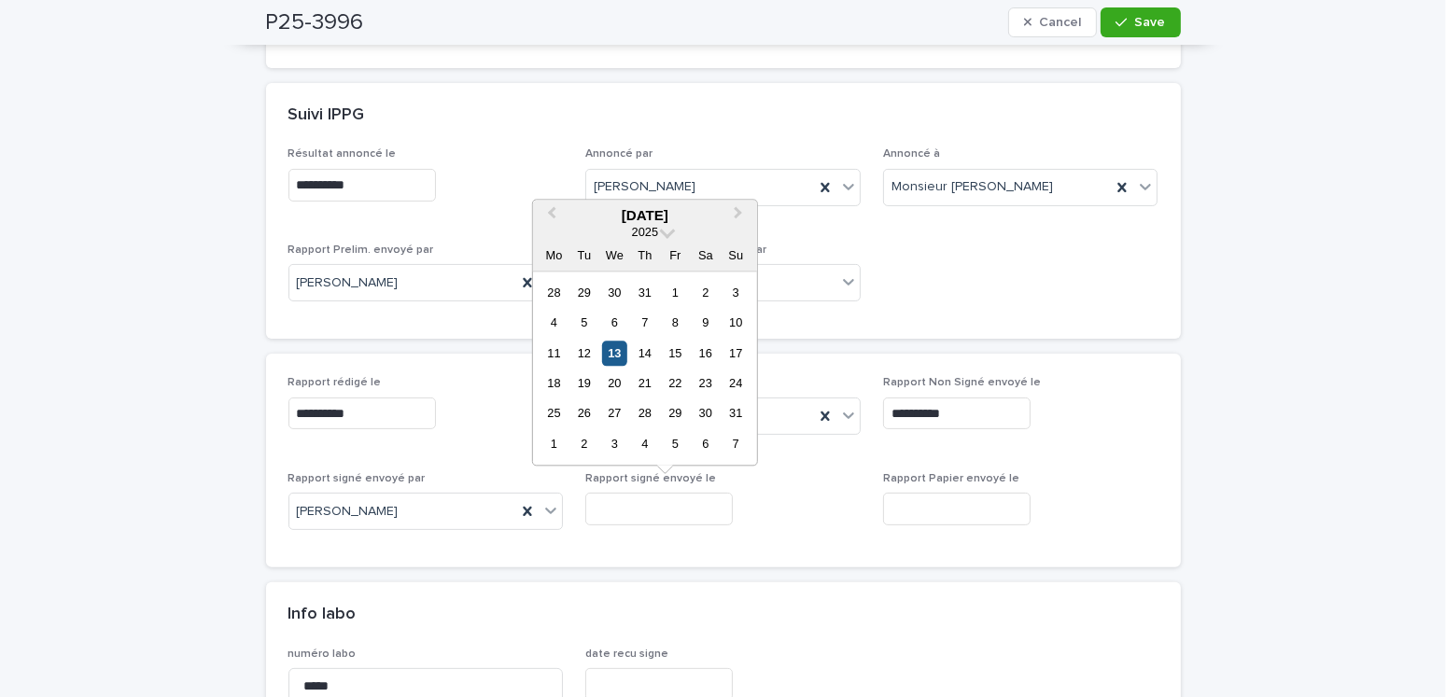
click at [615, 354] on div "13" at bounding box center [614, 353] width 25 height 25
type input "**********"
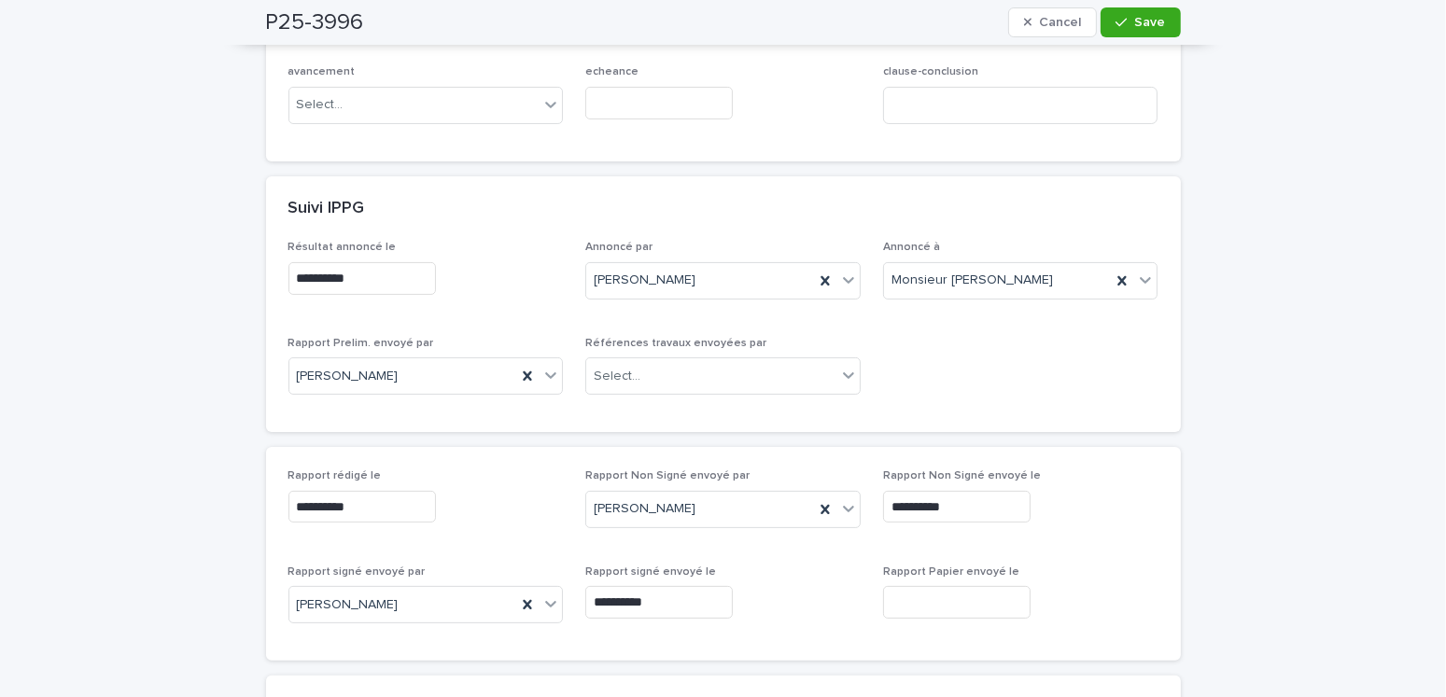
scroll to position [0, 0]
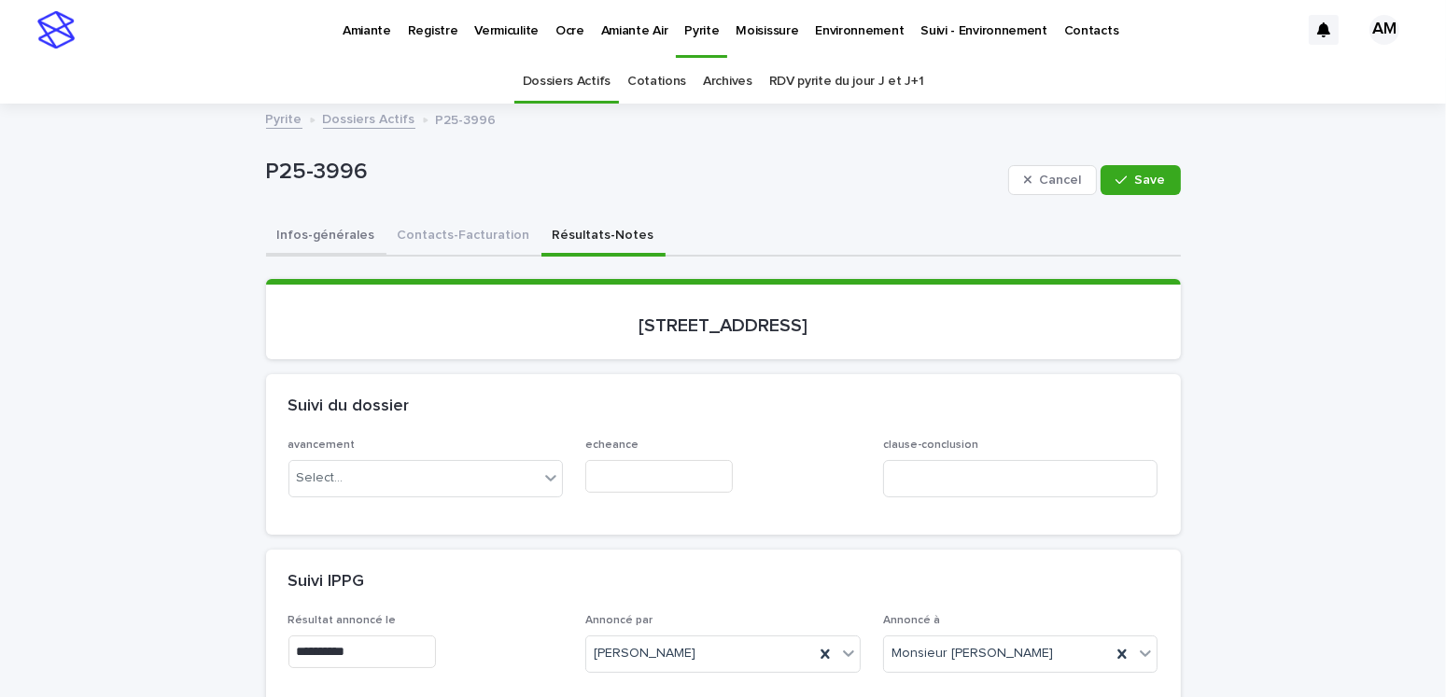
click at [348, 225] on button "Infos-générales" at bounding box center [326, 237] width 120 height 39
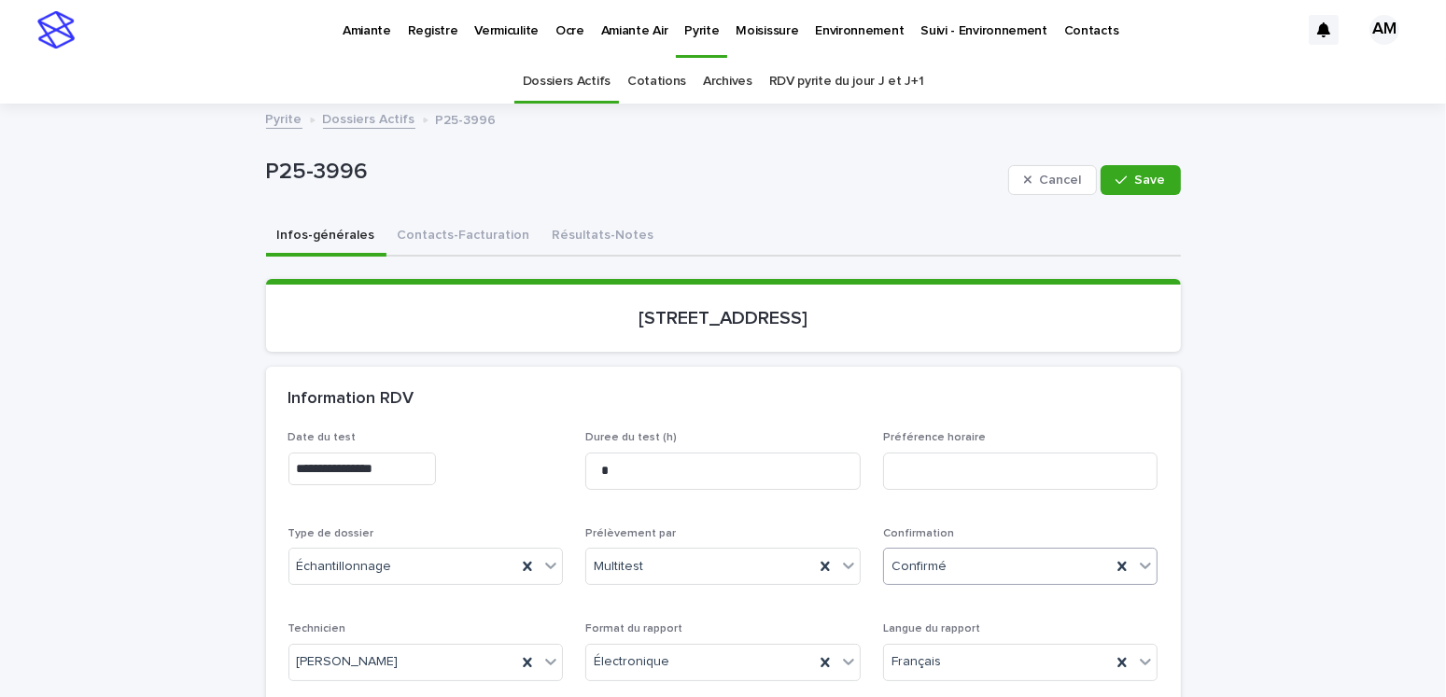
click at [958, 564] on div "Confirmé" at bounding box center [998, 567] width 228 height 31
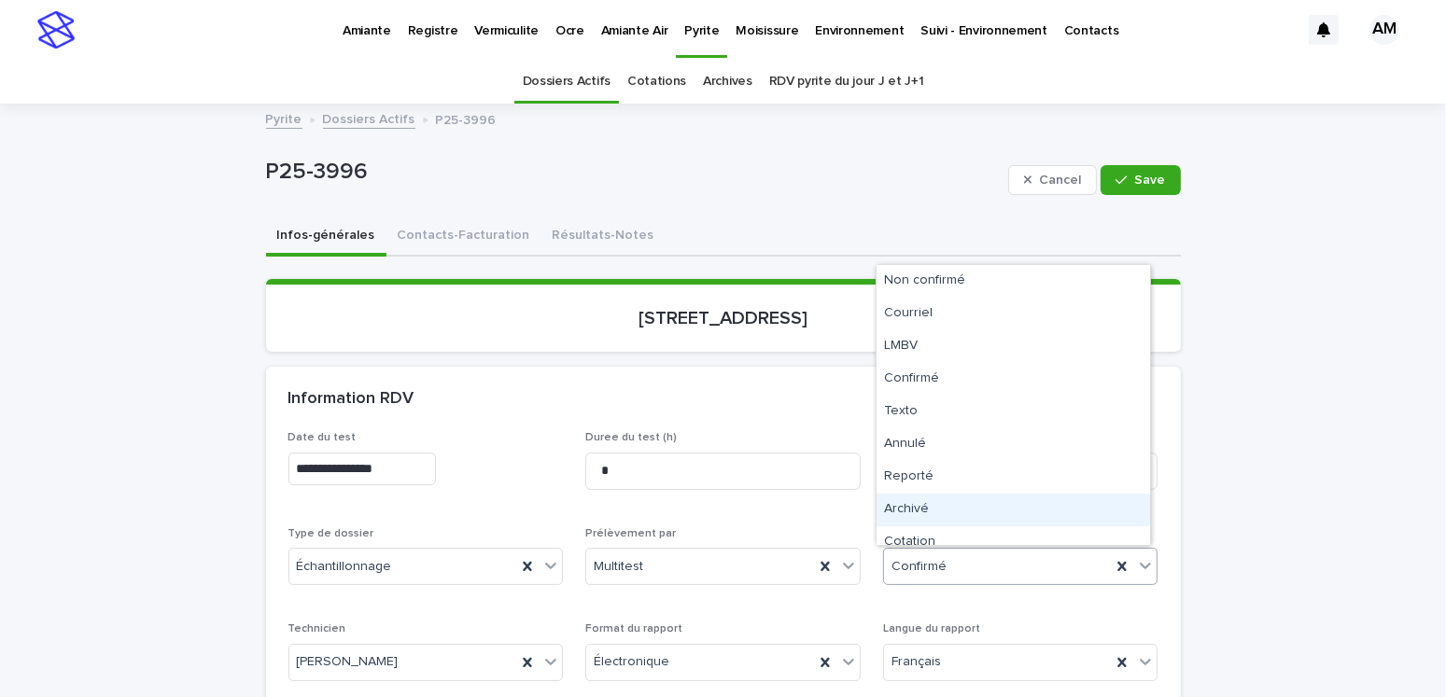
click at [930, 503] on div "Archivé" at bounding box center [1014, 510] width 274 height 33
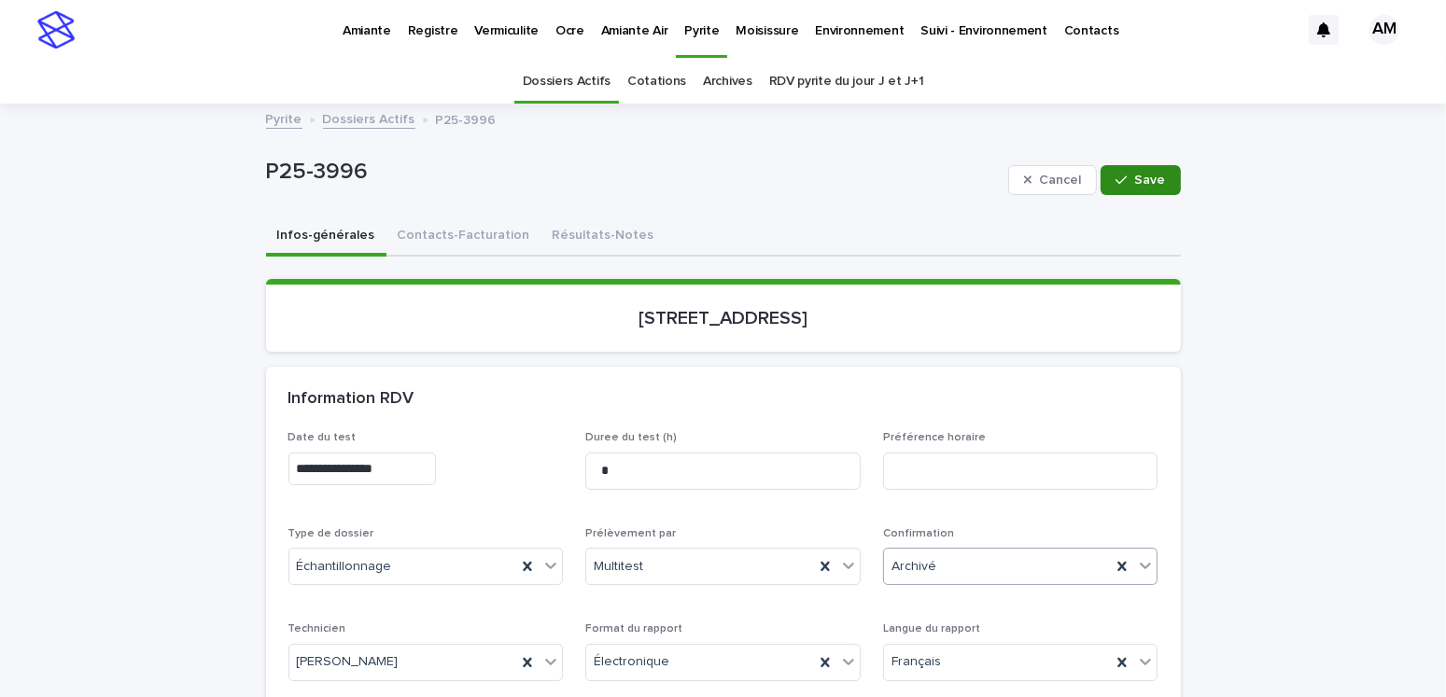
click at [1145, 176] on span "Save" at bounding box center [1150, 180] width 31 height 13
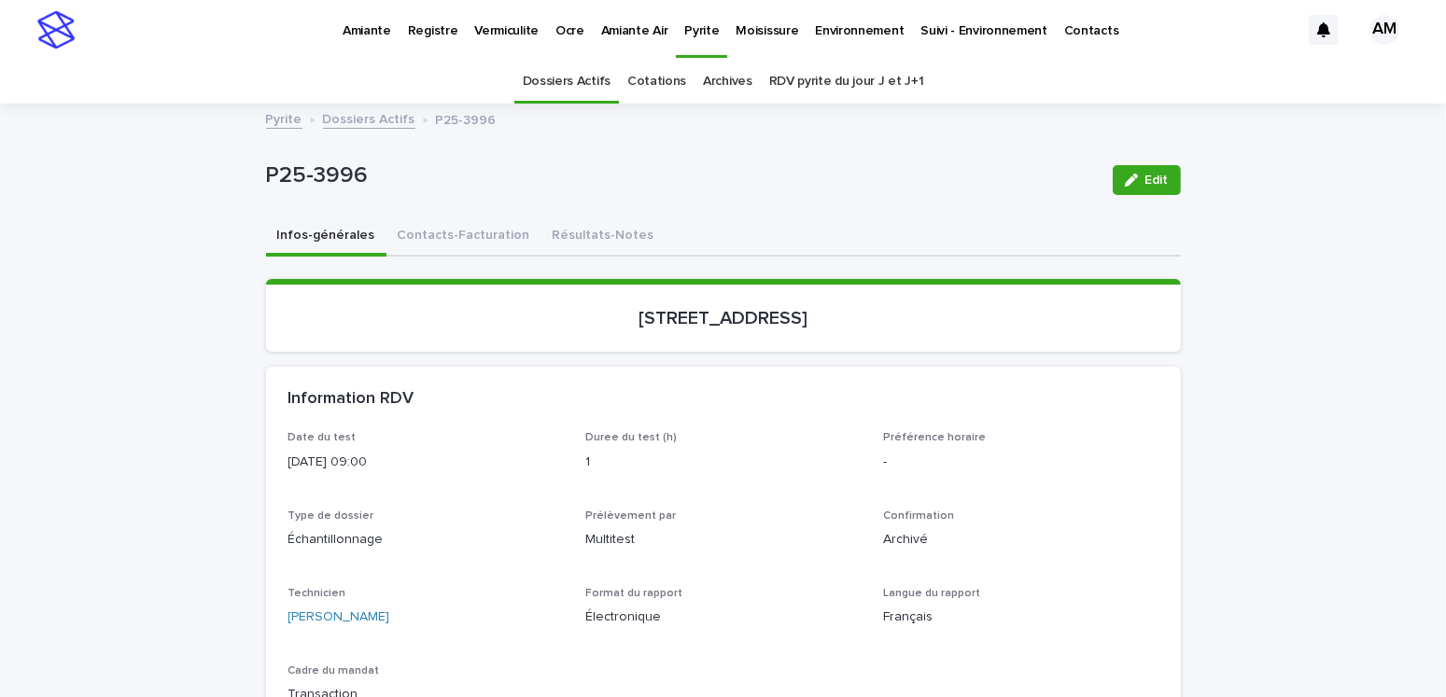
click at [358, 121] on link "Dossiers Actifs" at bounding box center [369, 117] width 92 height 21
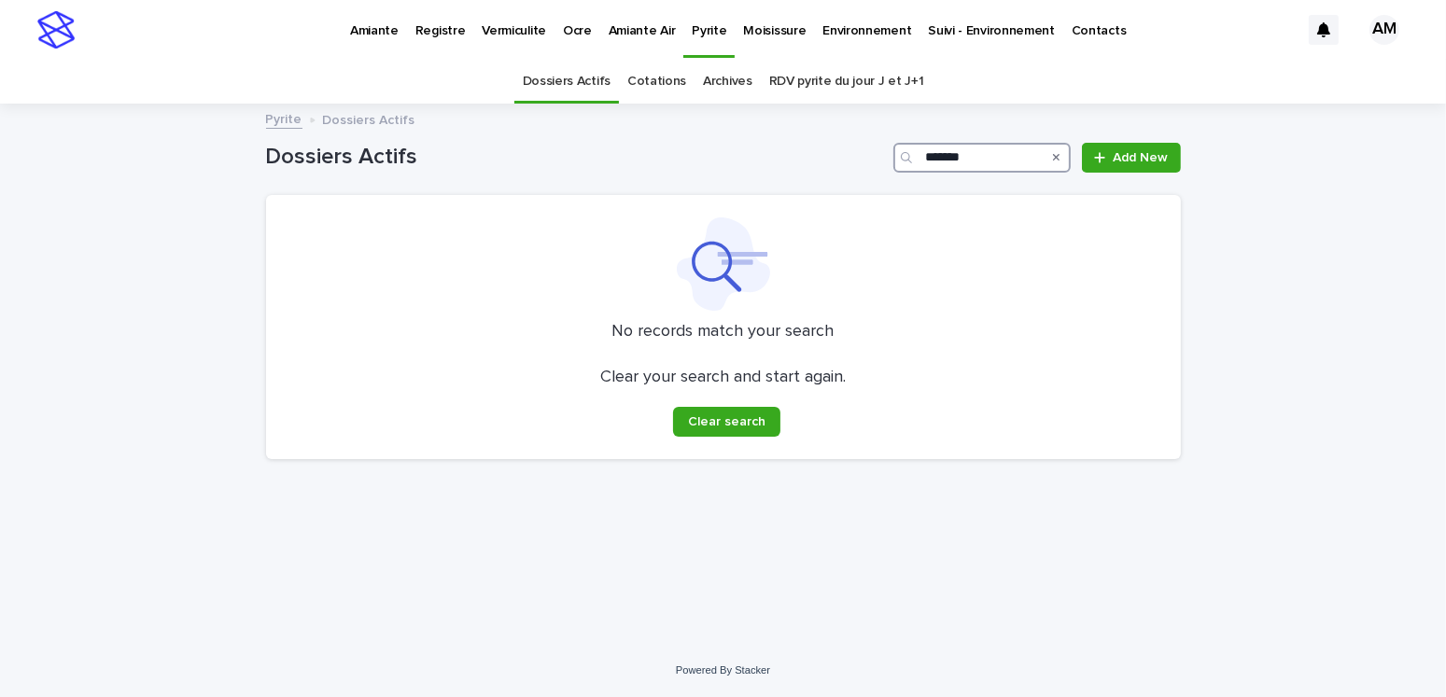
click at [997, 160] on input "*******" at bounding box center [981, 158] width 177 height 30
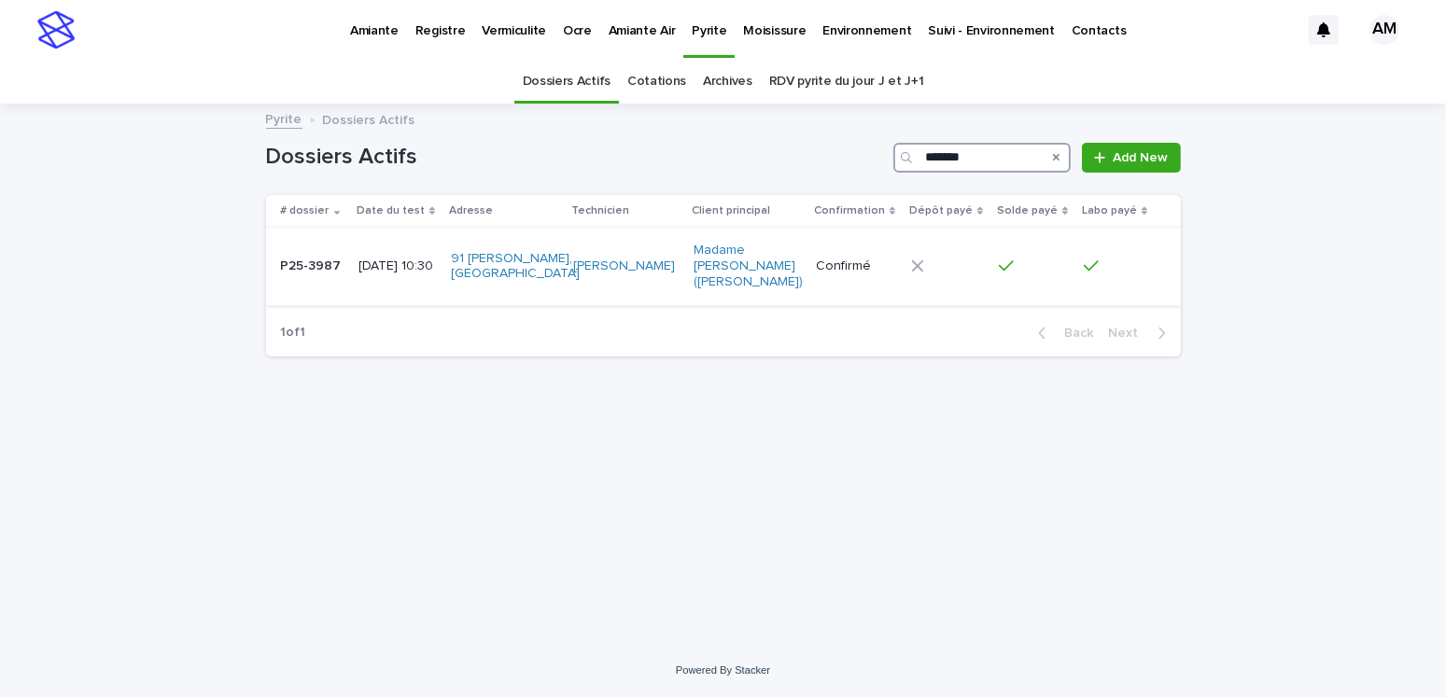
type input "*******"
click at [377, 251] on div "[DATE] 10:30" at bounding box center [396, 266] width 77 height 31
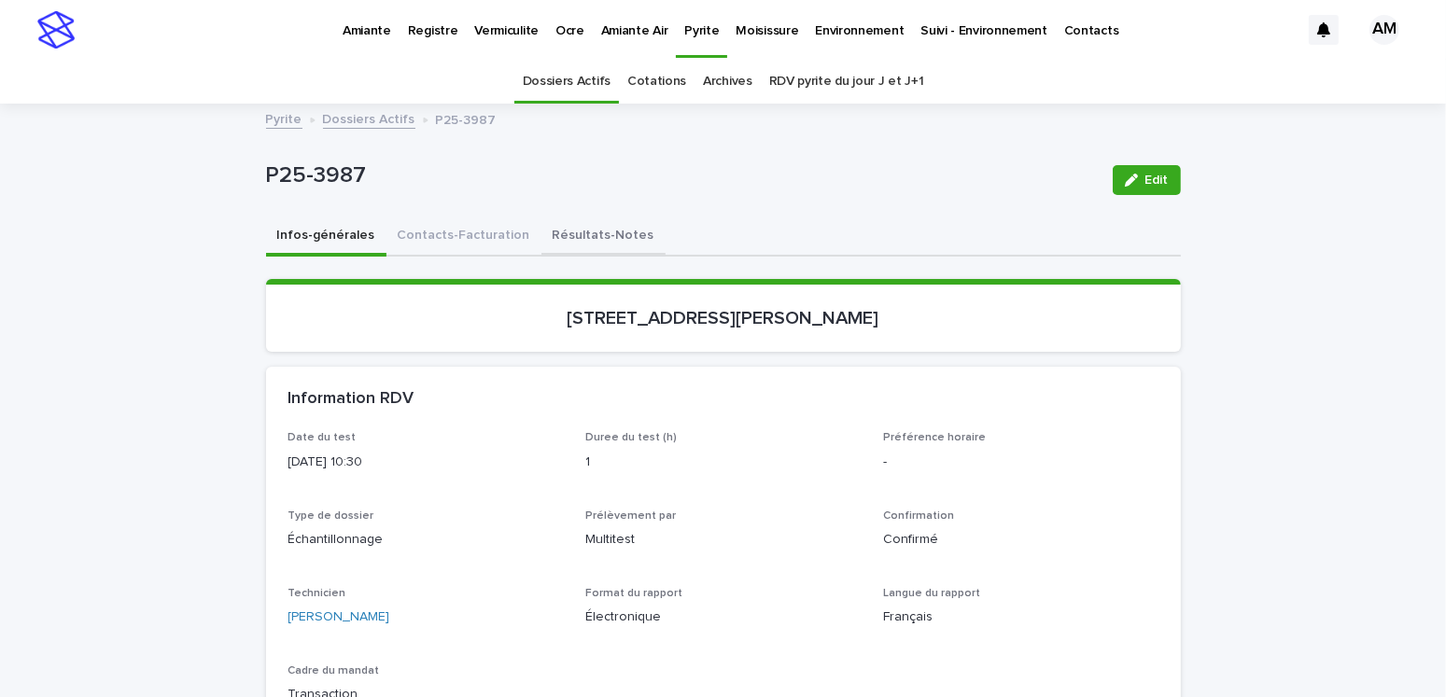
click at [569, 232] on button "Résultats-Notes" at bounding box center [603, 237] width 124 height 39
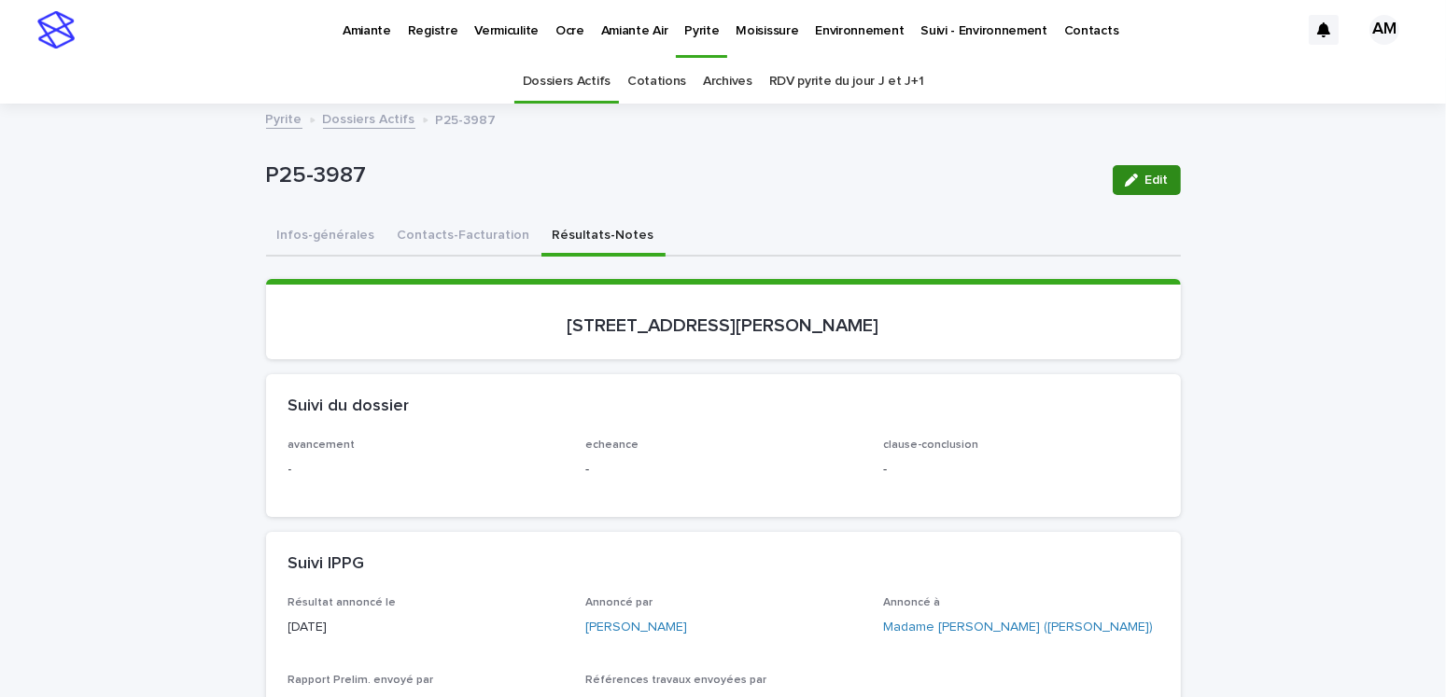
click at [1136, 167] on button "Edit" at bounding box center [1147, 180] width 68 height 30
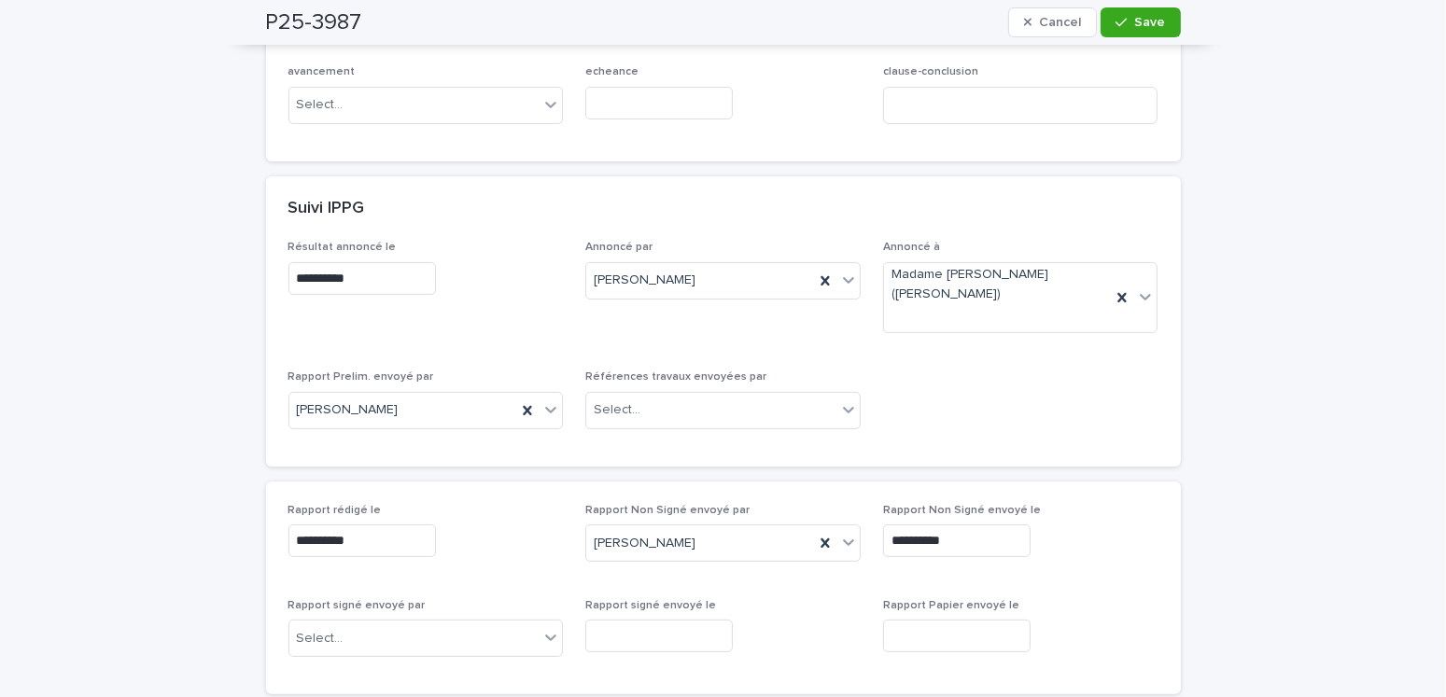
scroll to position [653, 0]
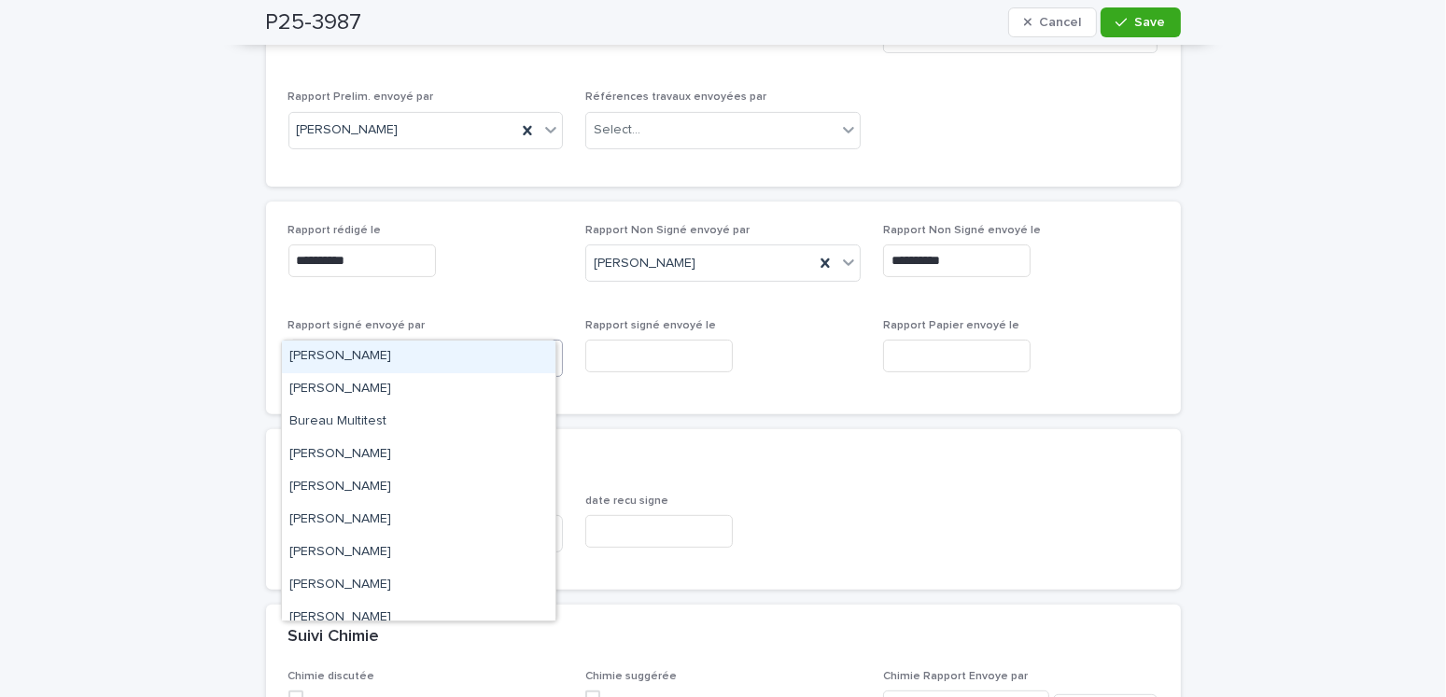
click at [351, 344] on div "Select..." at bounding box center [414, 359] width 250 height 31
click at [354, 365] on div "[PERSON_NAME]" at bounding box center [419, 357] width 274 height 33
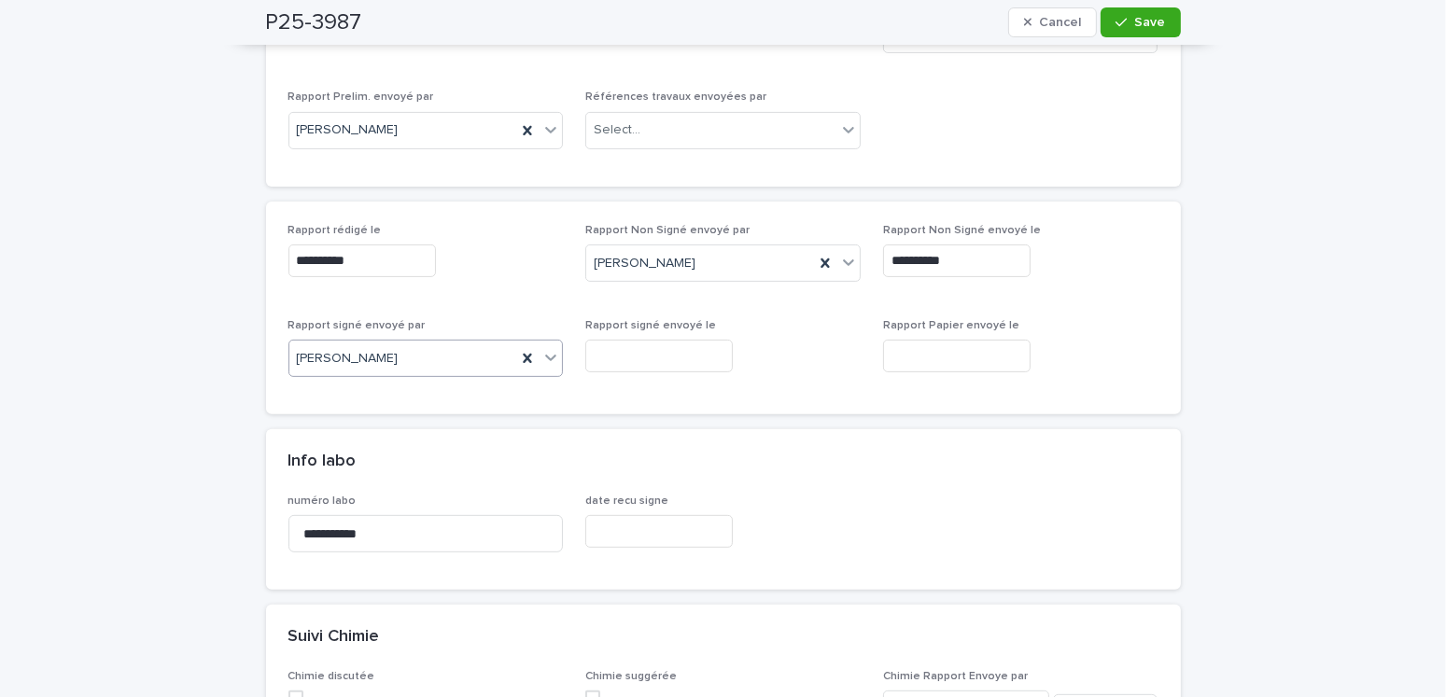
click at [624, 340] on input "text" at bounding box center [659, 356] width 148 height 33
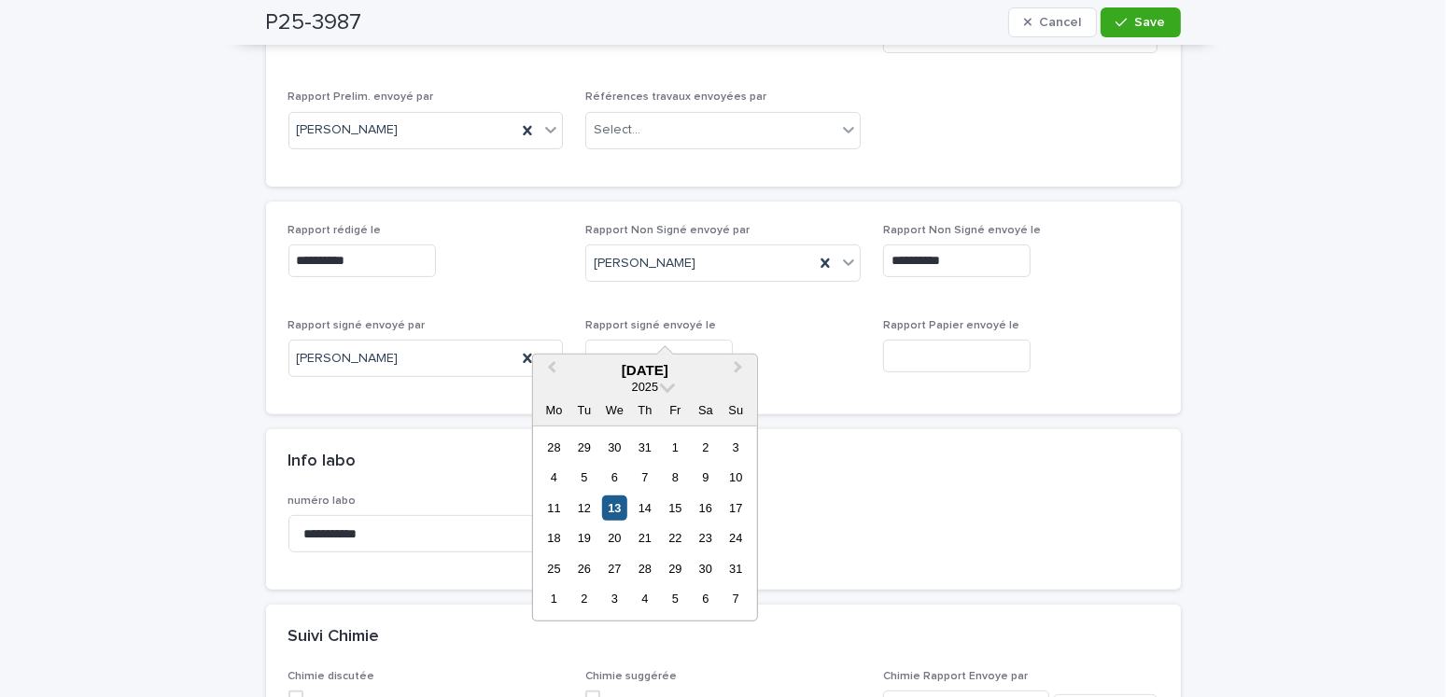
click at [625, 513] on div "13" at bounding box center [614, 508] width 25 height 25
type input "**********"
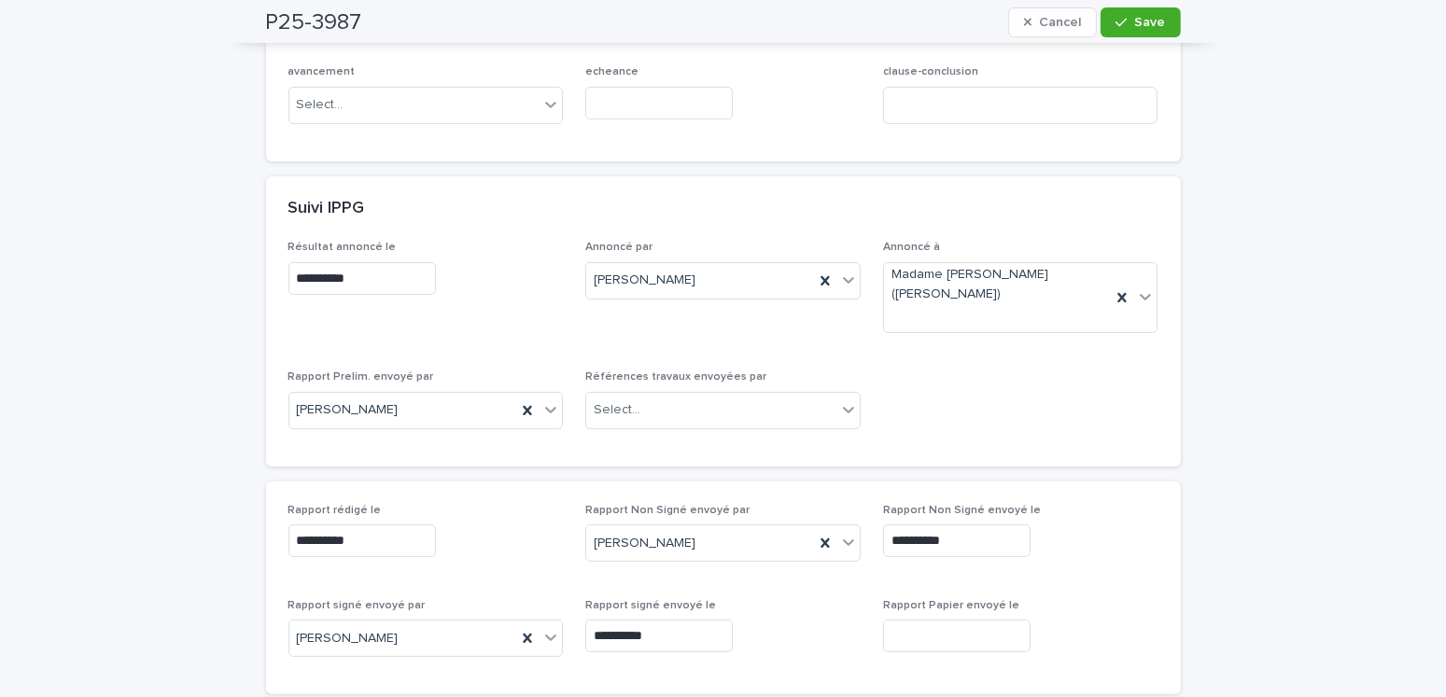
scroll to position [0, 0]
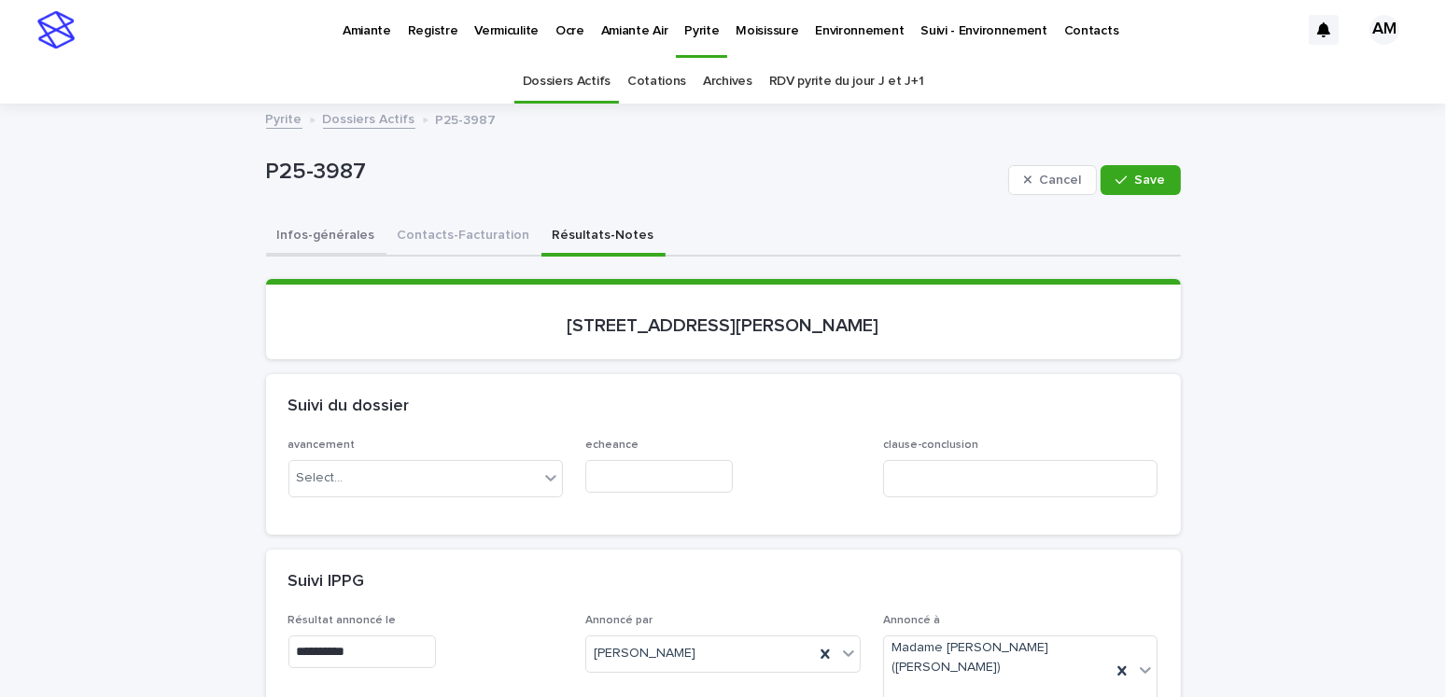
click at [336, 222] on button "Infos-générales" at bounding box center [326, 237] width 120 height 39
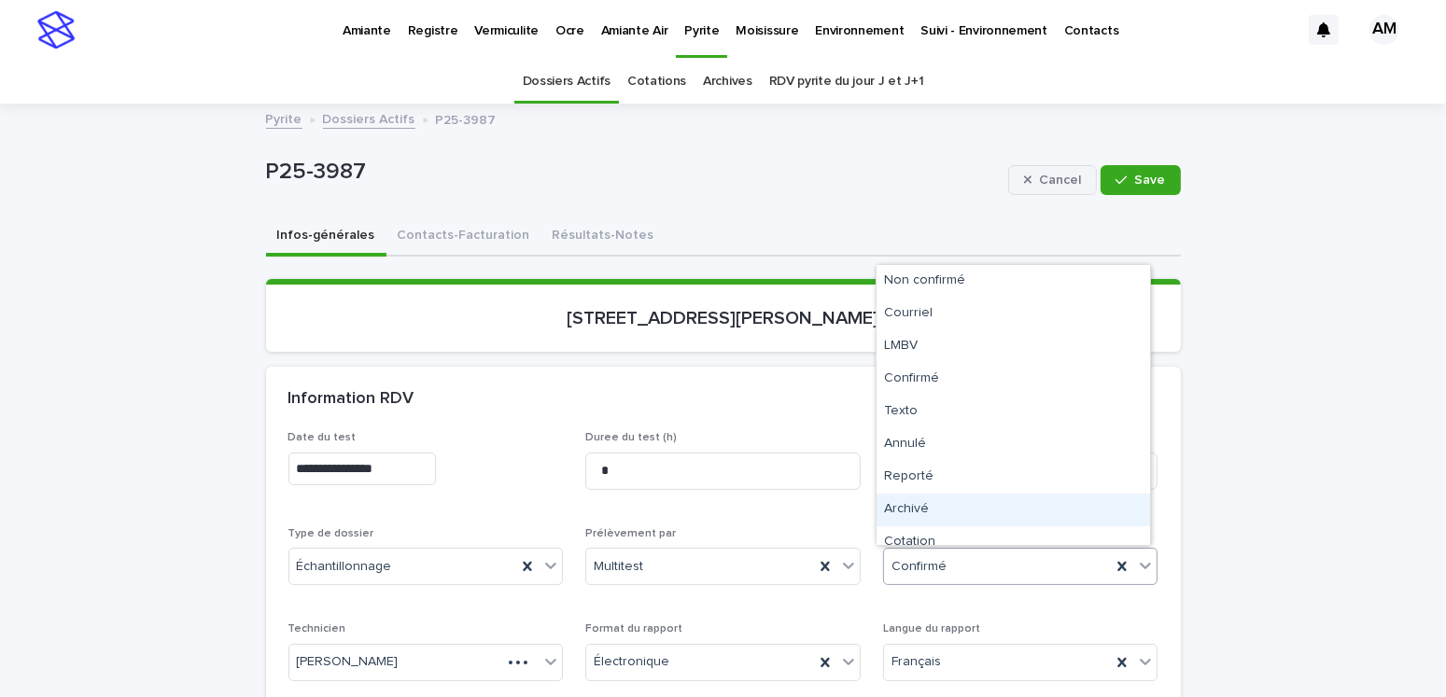
click at [921, 510] on div "Archivé" at bounding box center [1014, 510] width 274 height 33
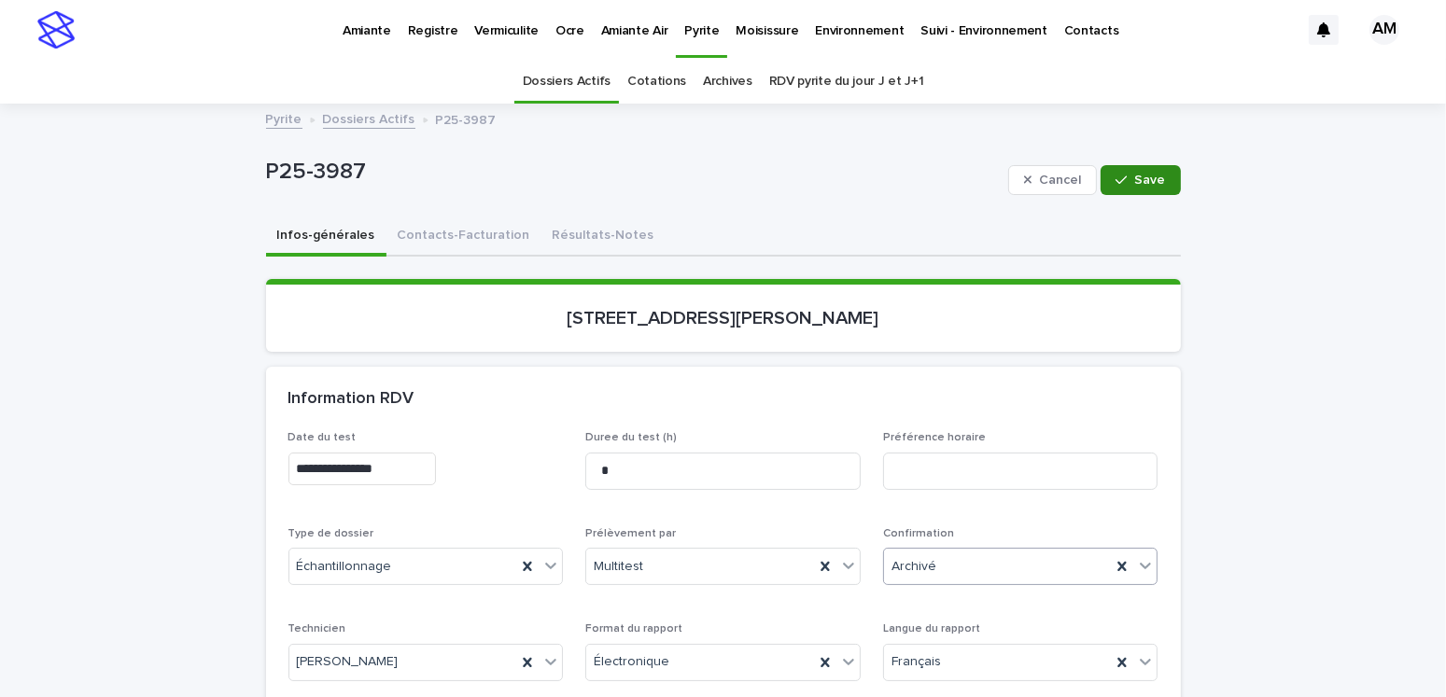
click at [1116, 175] on icon "button" at bounding box center [1121, 180] width 11 height 13
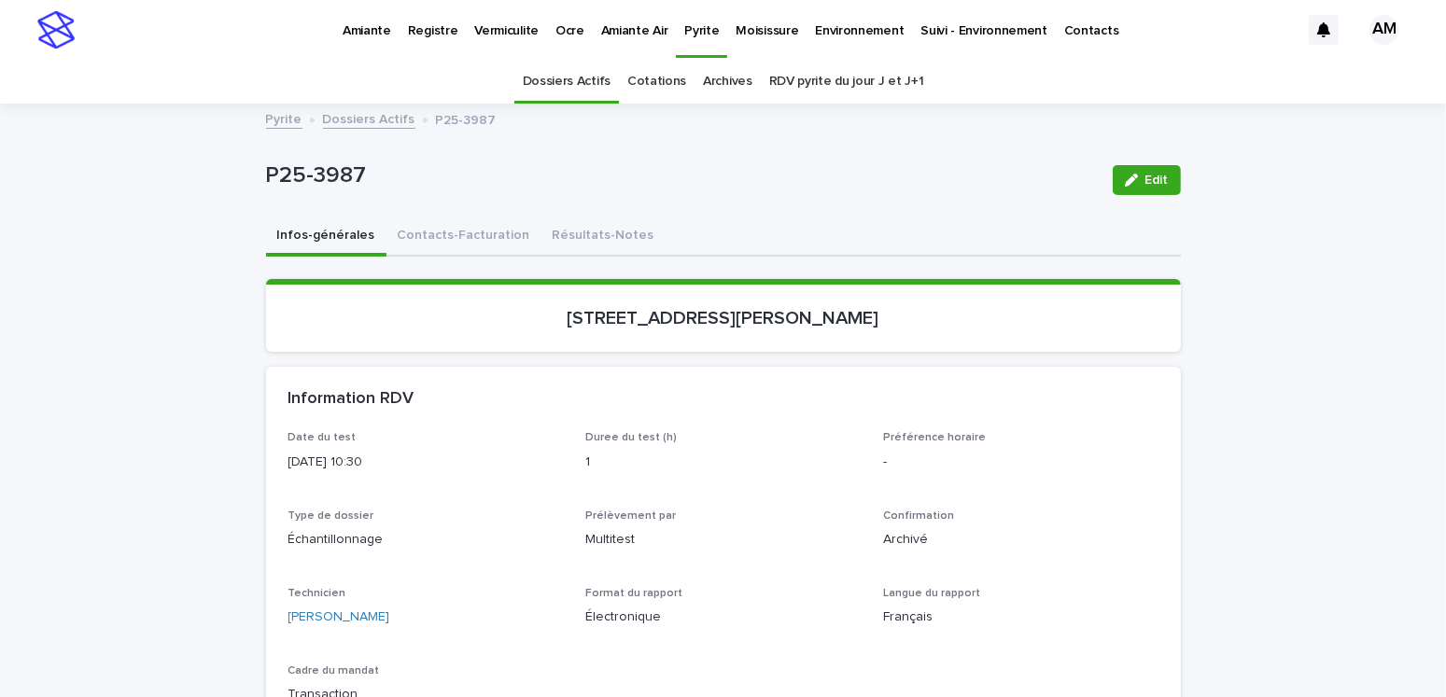
click at [361, 119] on link "Dossiers Actifs" at bounding box center [369, 117] width 92 height 21
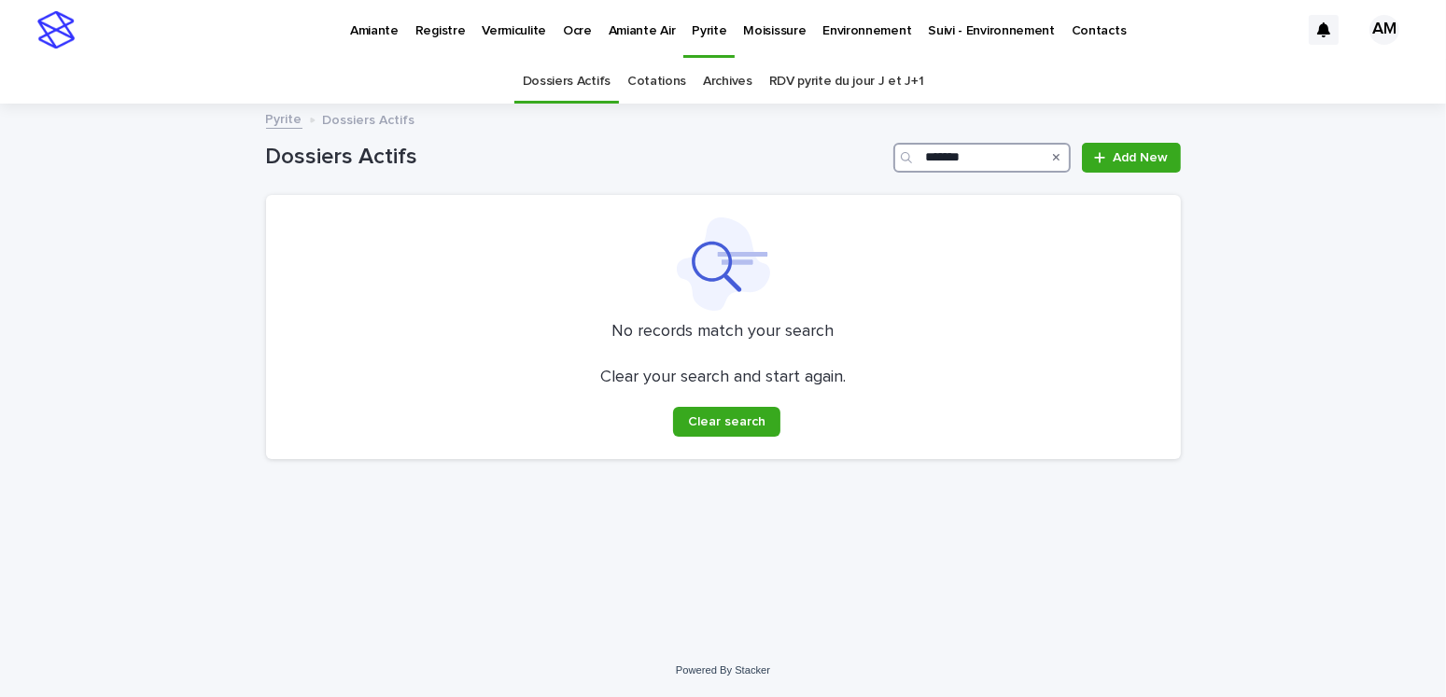
click at [992, 158] on input "*******" at bounding box center [981, 158] width 177 height 30
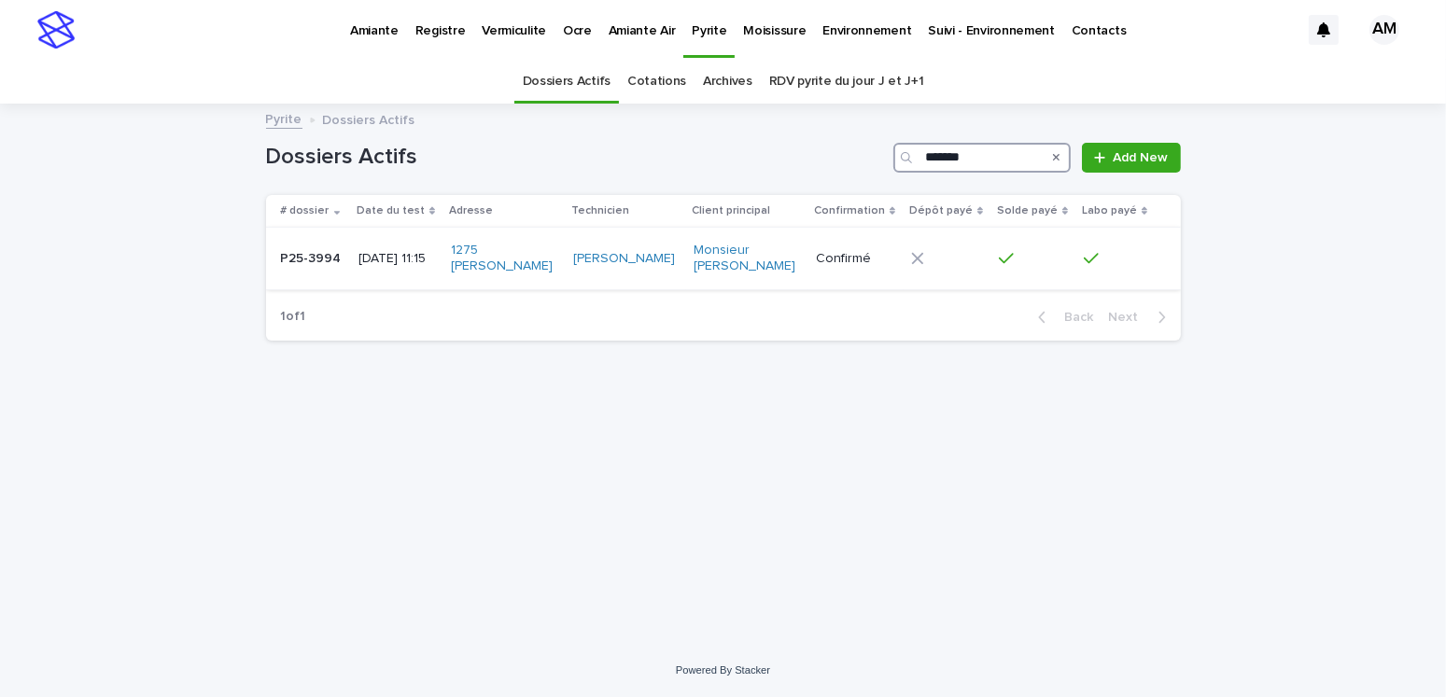
type input "*******"
click at [381, 260] on p "[DATE] 11:15" at bounding box center [396, 259] width 77 height 16
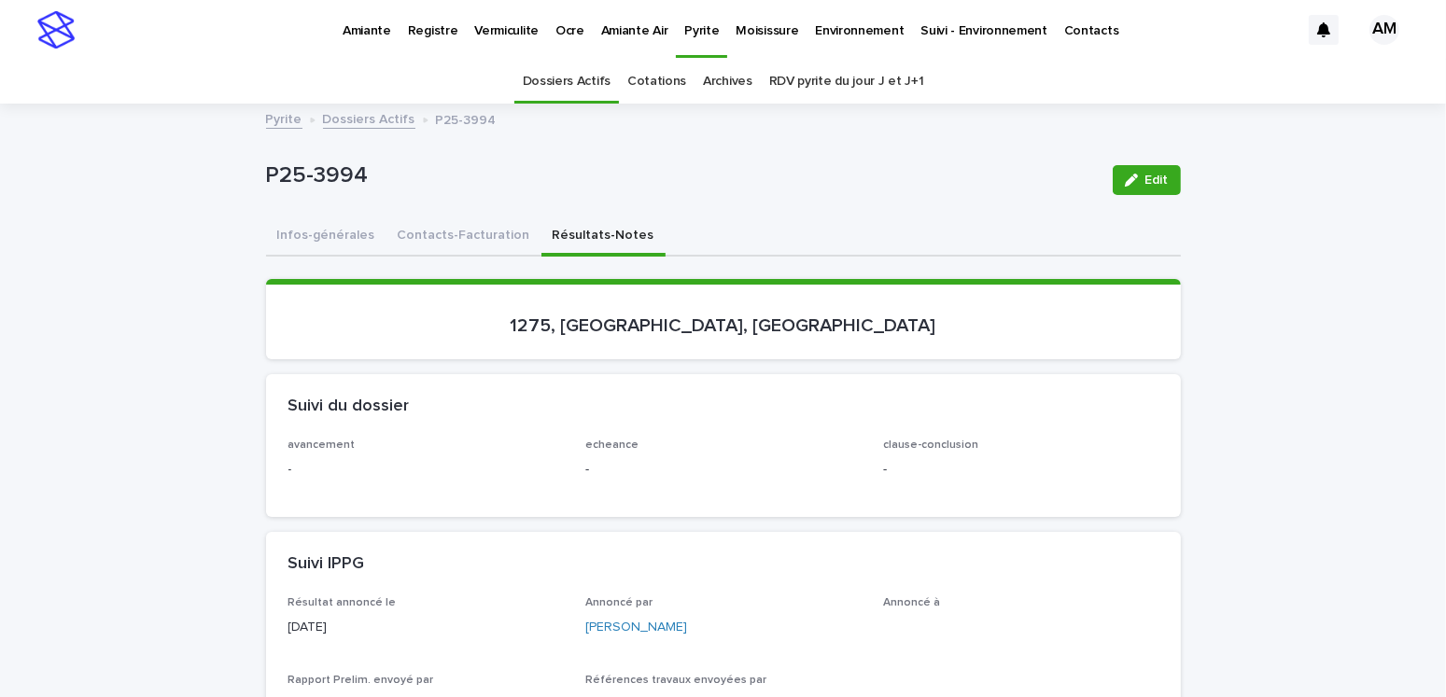
click at [542, 224] on button "Résultats-Notes" at bounding box center [603, 237] width 124 height 39
click at [1160, 167] on button "Edit" at bounding box center [1147, 180] width 68 height 30
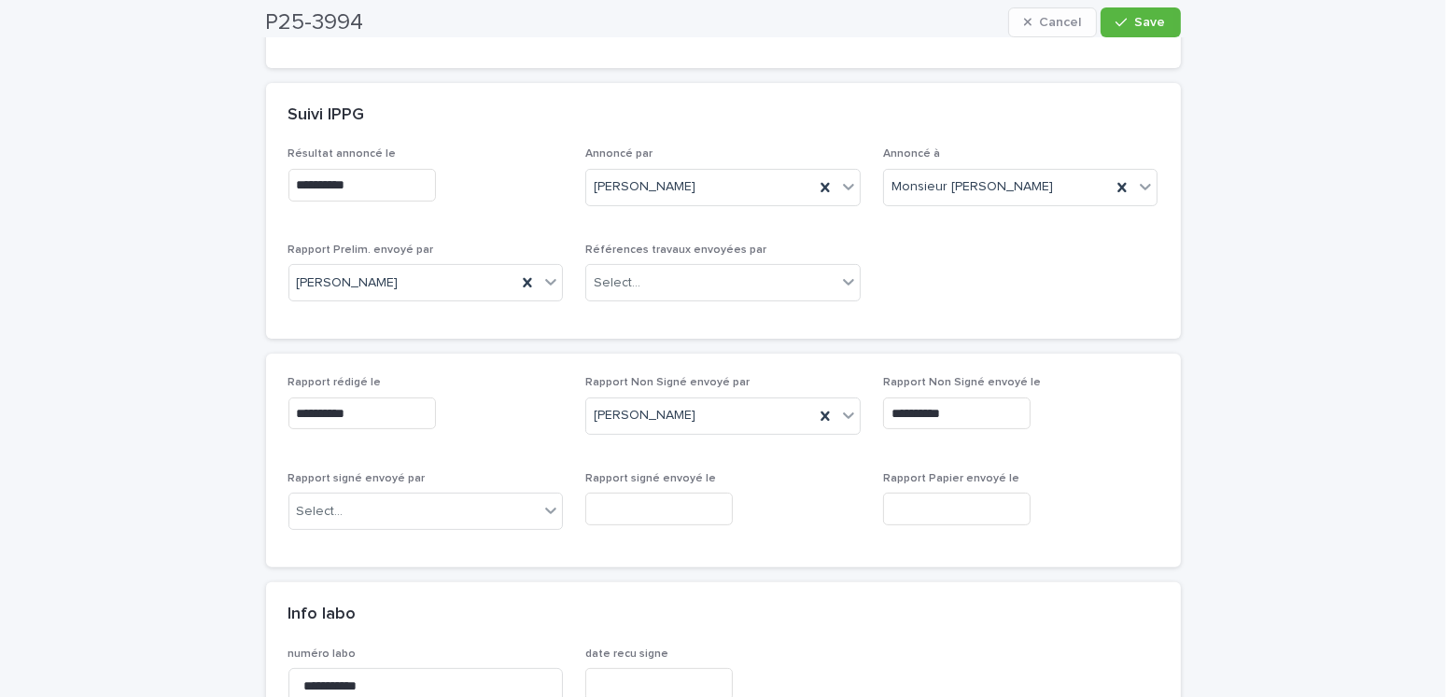
scroll to position [747, 0]
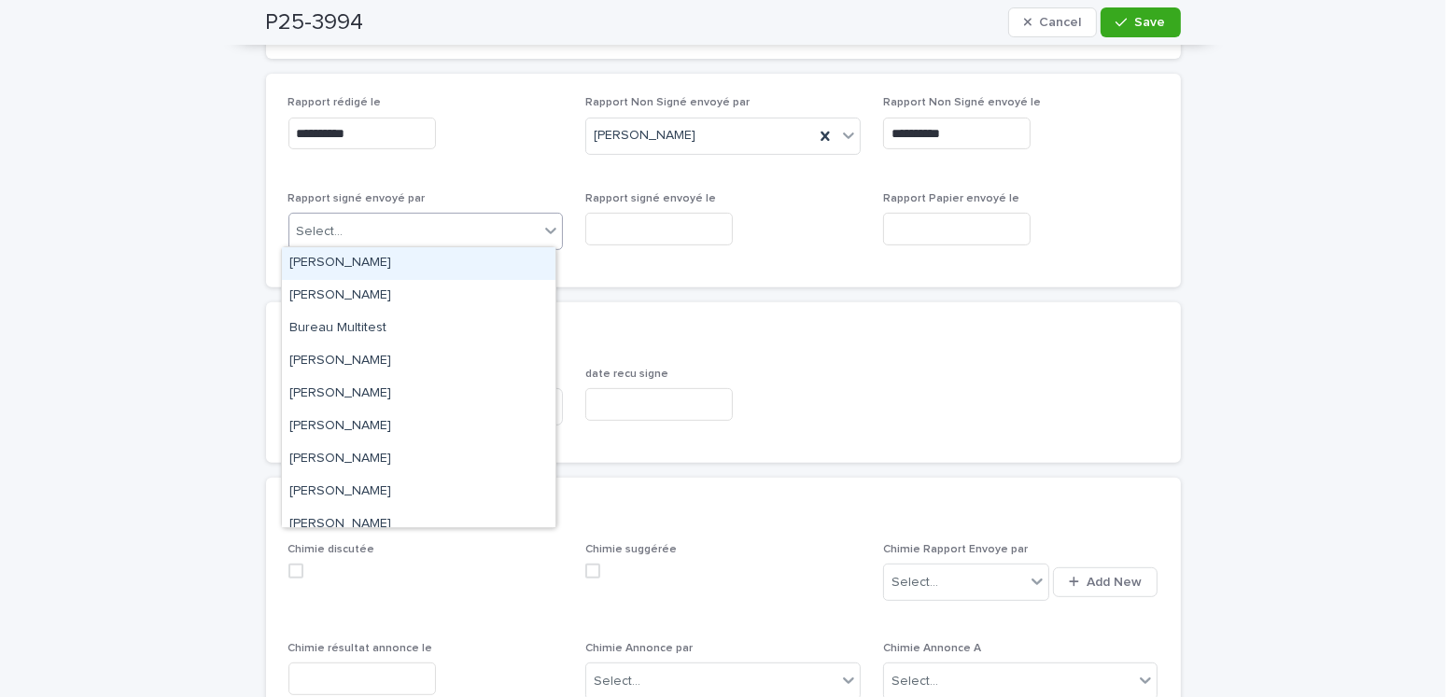
click at [352, 231] on div "Select..." at bounding box center [414, 232] width 250 height 31
click at [354, 259] on div "[PERSON_NAME]" at bounding box center [419, 263] width 274 height 33
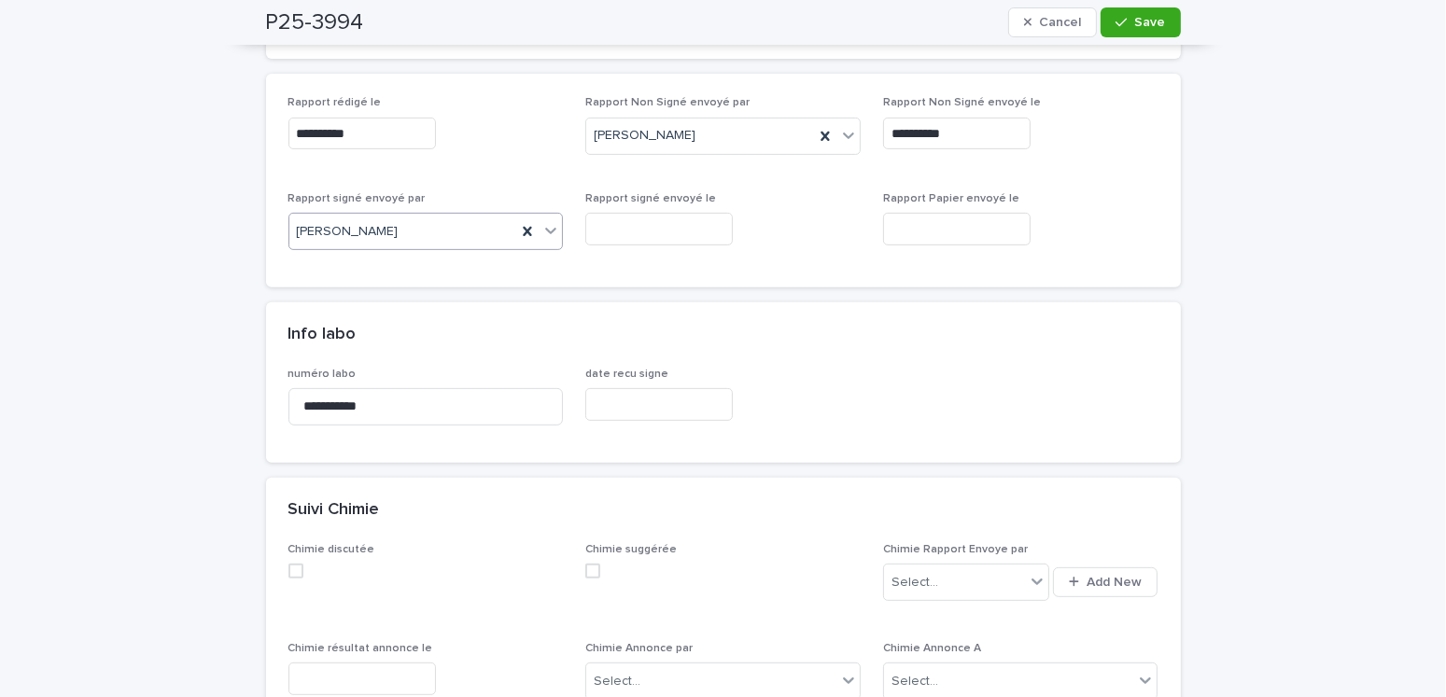
click at [622, 213] on input "text" at bounding box center [659, 229] width 148 height 33
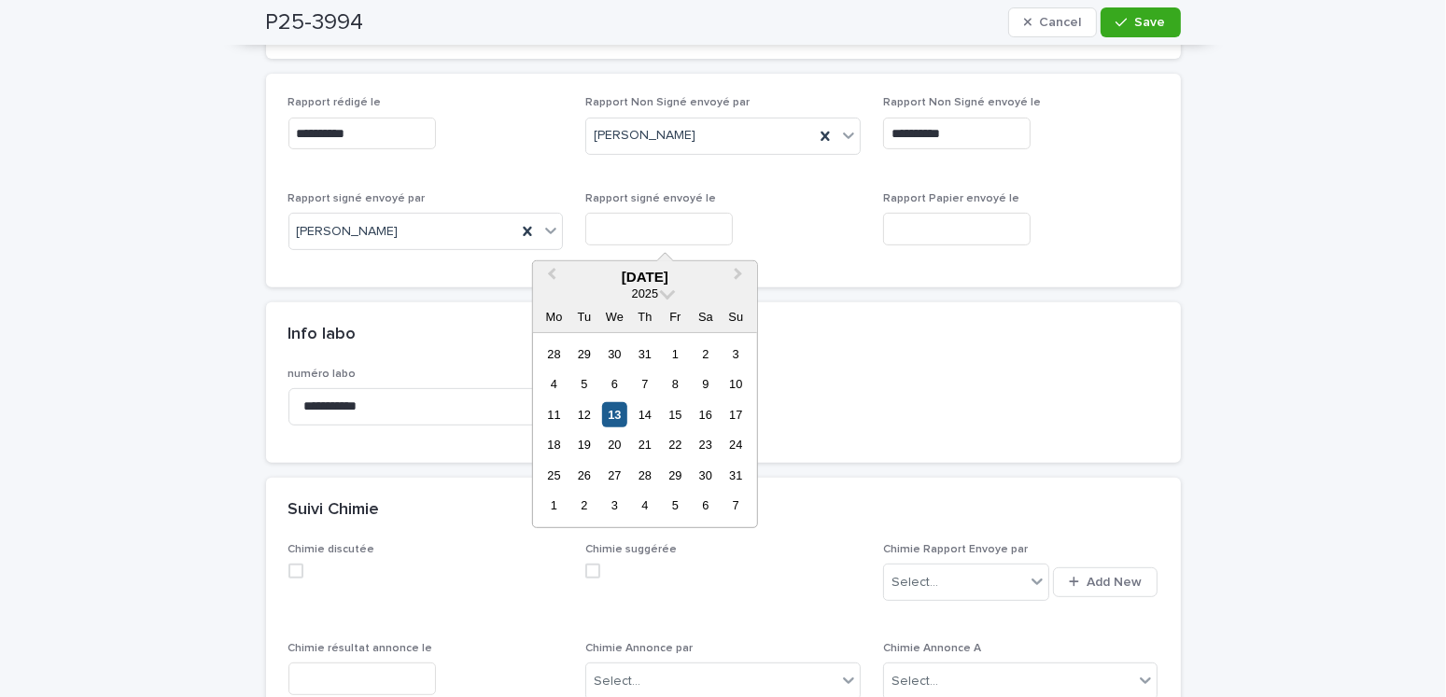
click at [611, 422] on div "13" at bounding box center [614, 414] width 25 height 25
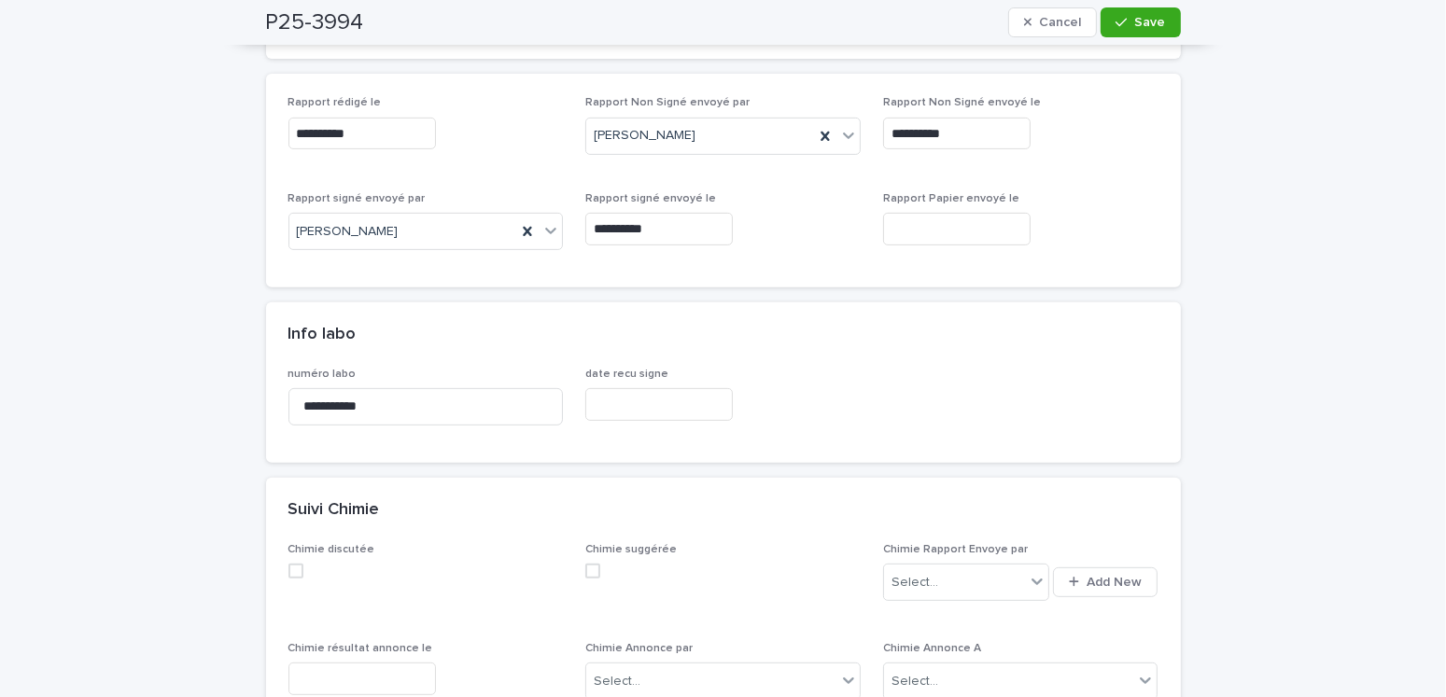
type input "**********"
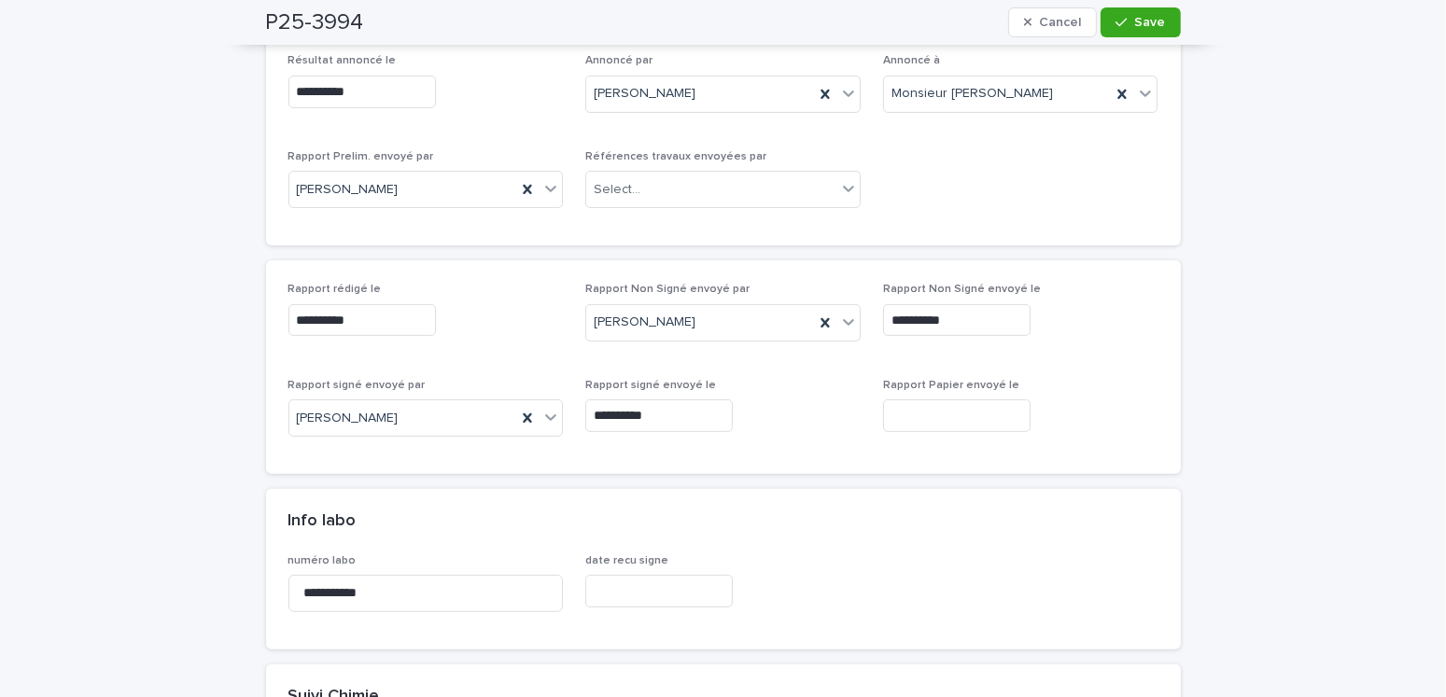
scroll to position [0, 0]
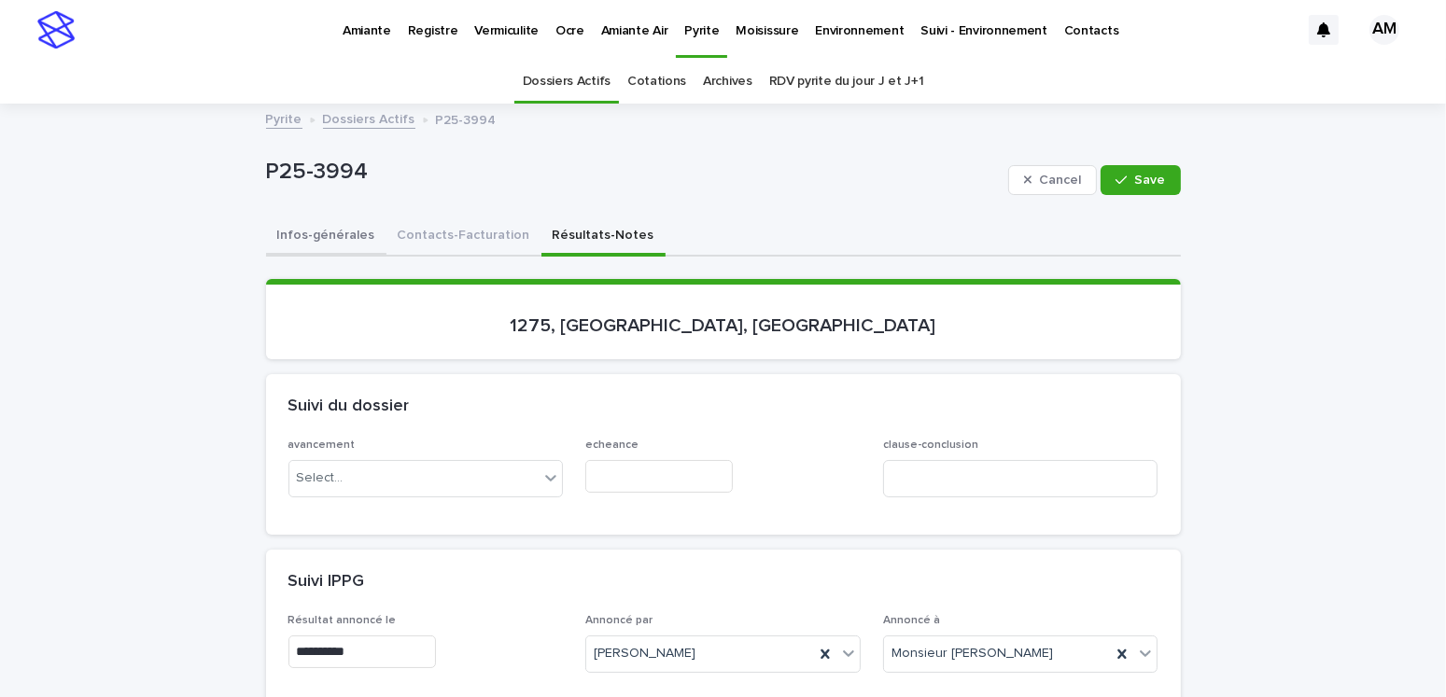
click at [331, 218] on button "Infos-générales" at bounding box center [326, 237] width 120 height 39
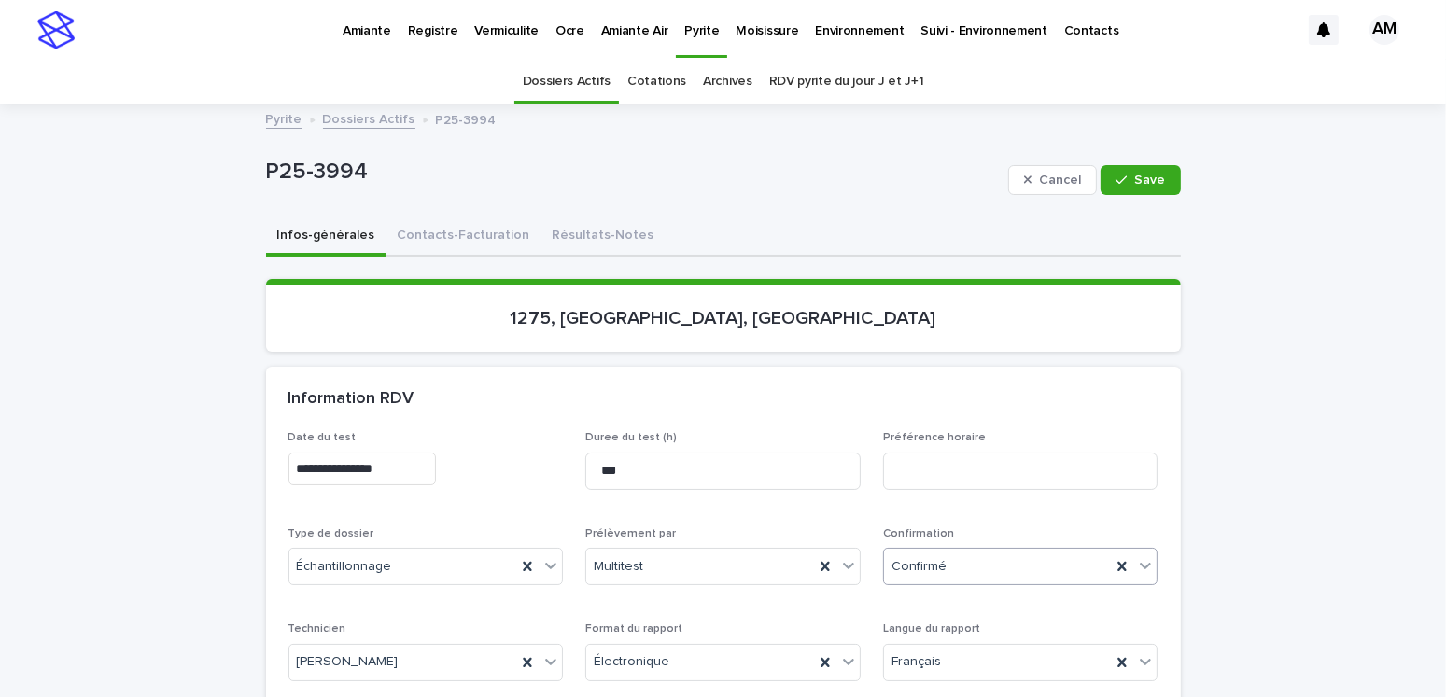
click at [952, 556] on div "Confirmé" at bounding box center [998, 567] width 228 height 31
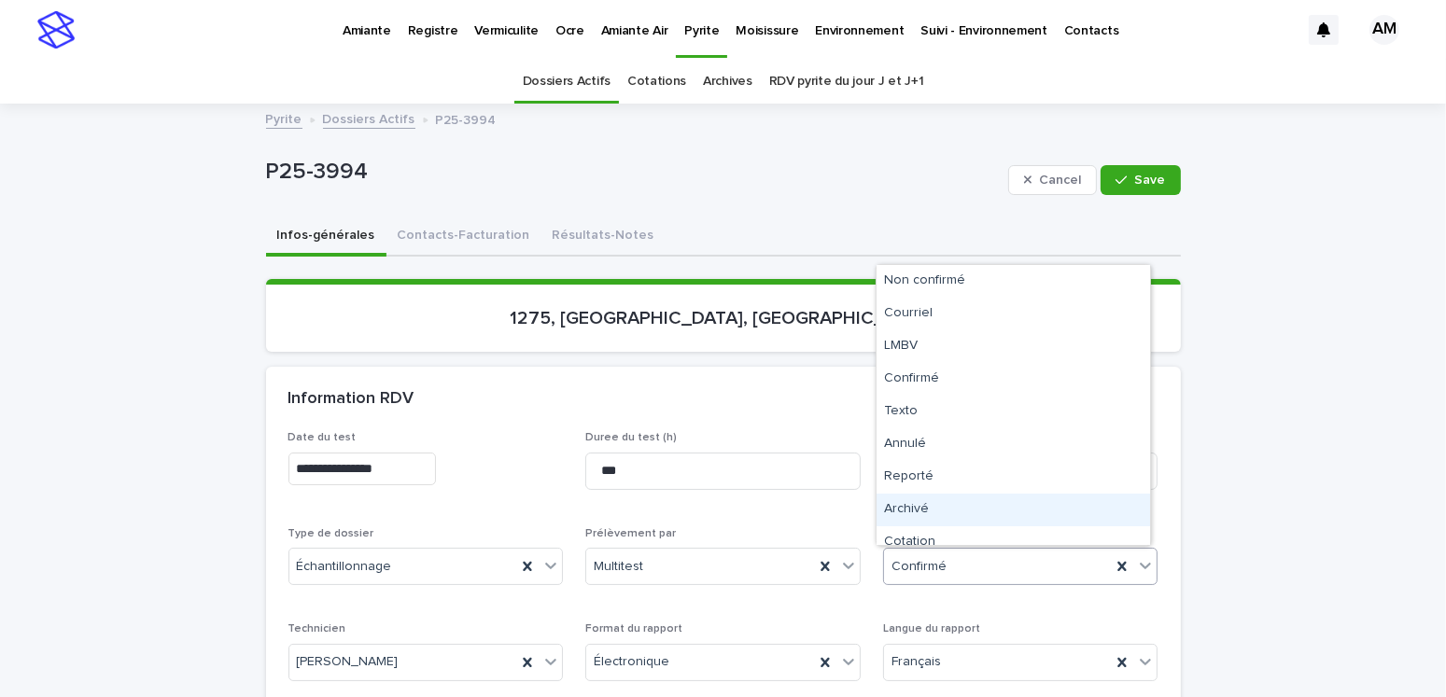
click at [924, 502] on div "Archivé" at bounding box center [1014, 510] width 274 height 33
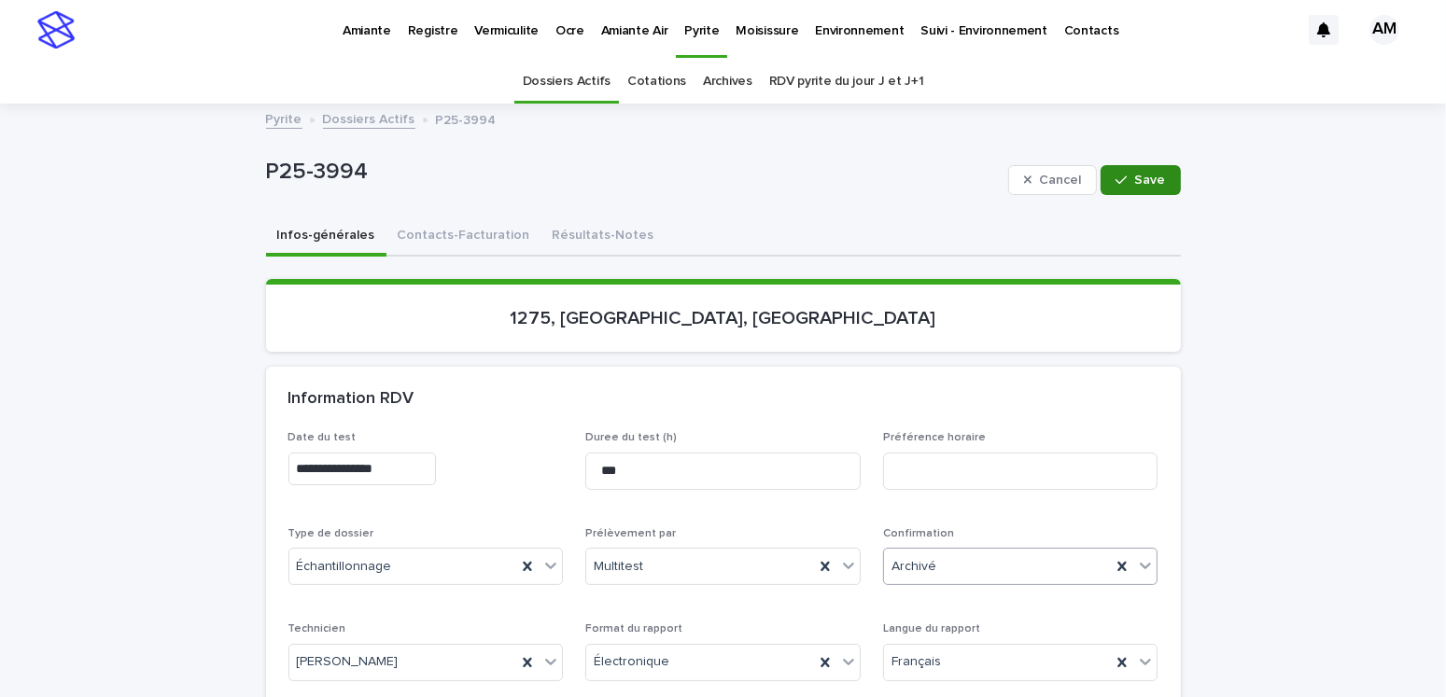
click at [1120, 176] on icon "button" at bounding box center [1121, 180] width 11 height 13
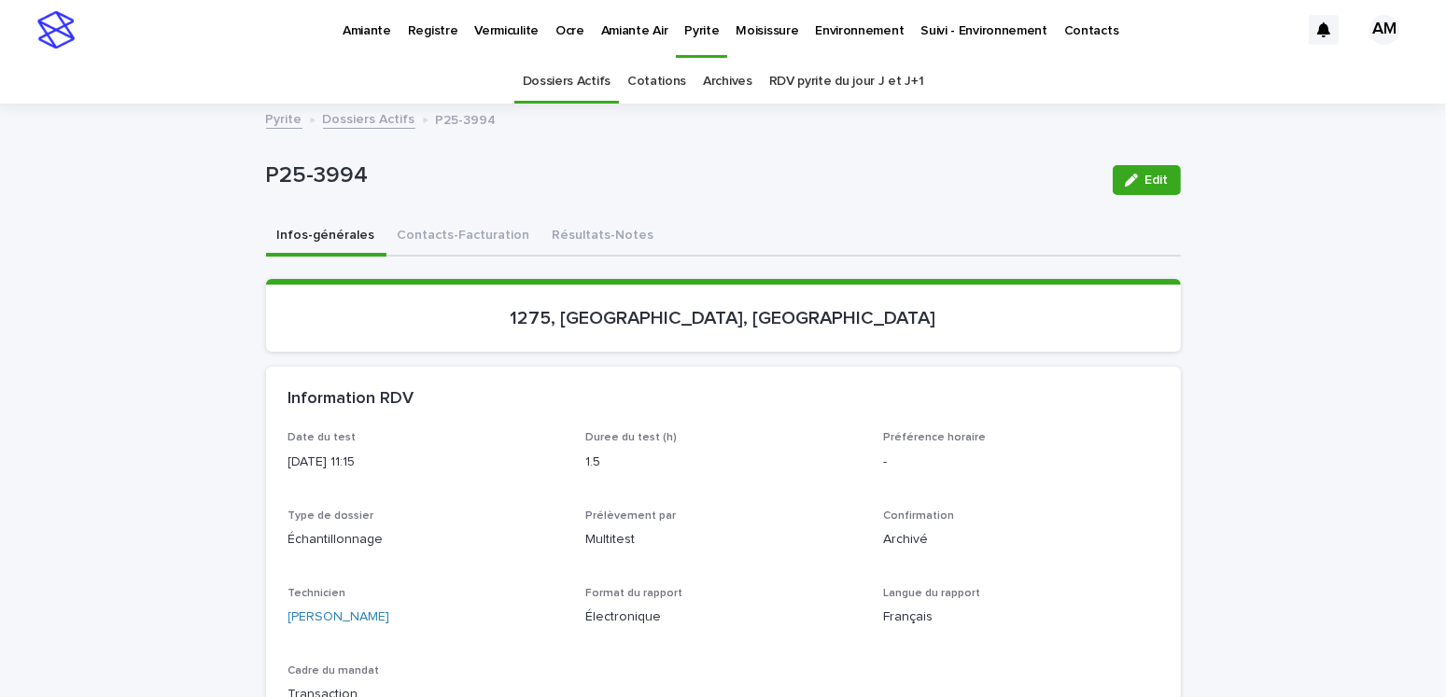
click at [376, 117] on link "Dossiers Actifs" at bounding box center [369, 117] width 92 height 21
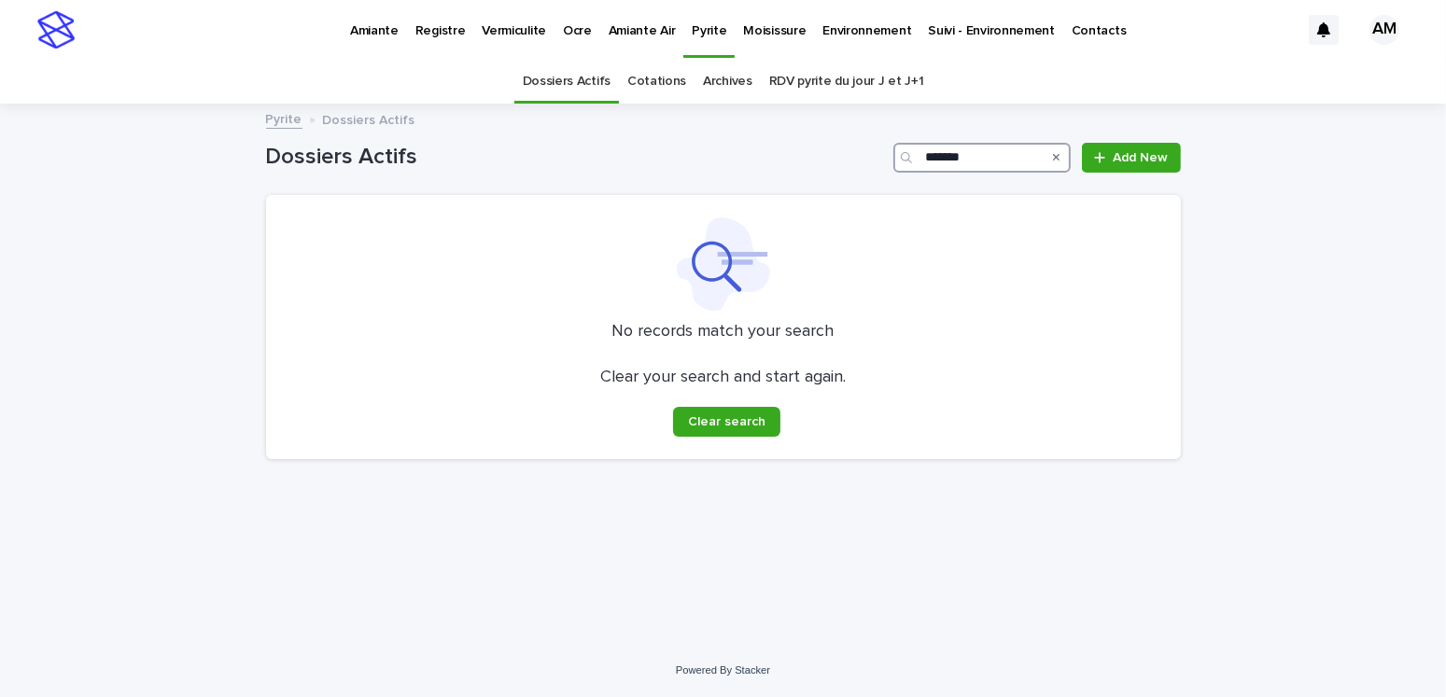
click at [993, 160] on input "*******" at bounding box center [981, 158] width 177 height 30
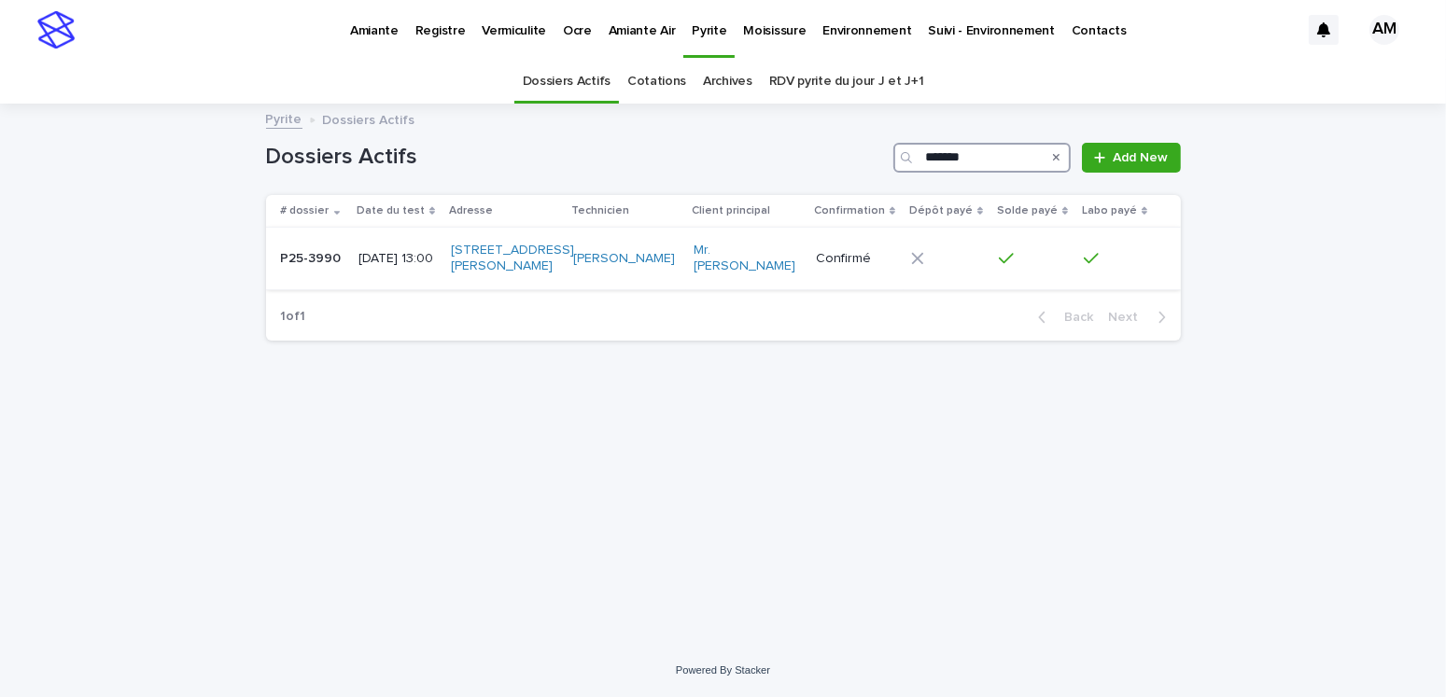
type input "*******"
click at [419, 256] on p "[DATE] 13:00" at bounding box center [396, 259] width 77 height 16
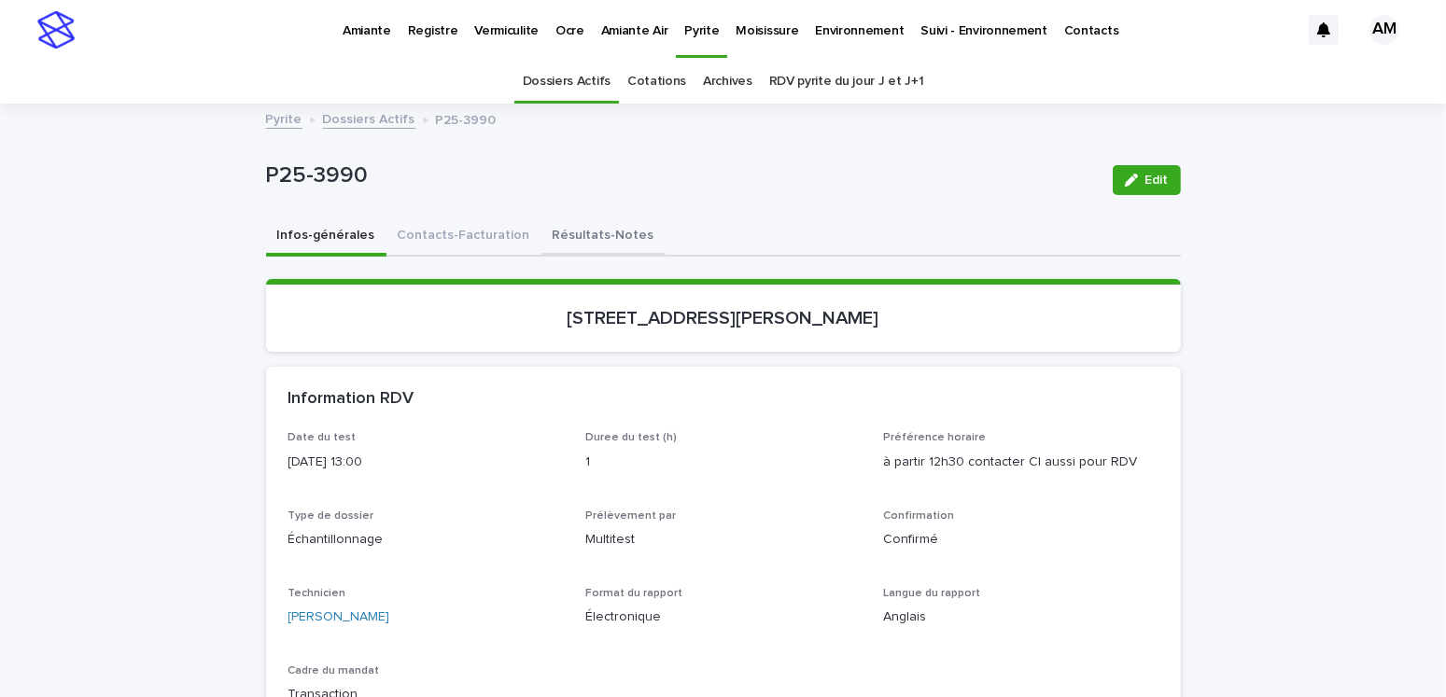
click at [600, 234] on button "Résultats-Notes" at bounding box center [603, 237] width 124 height 39
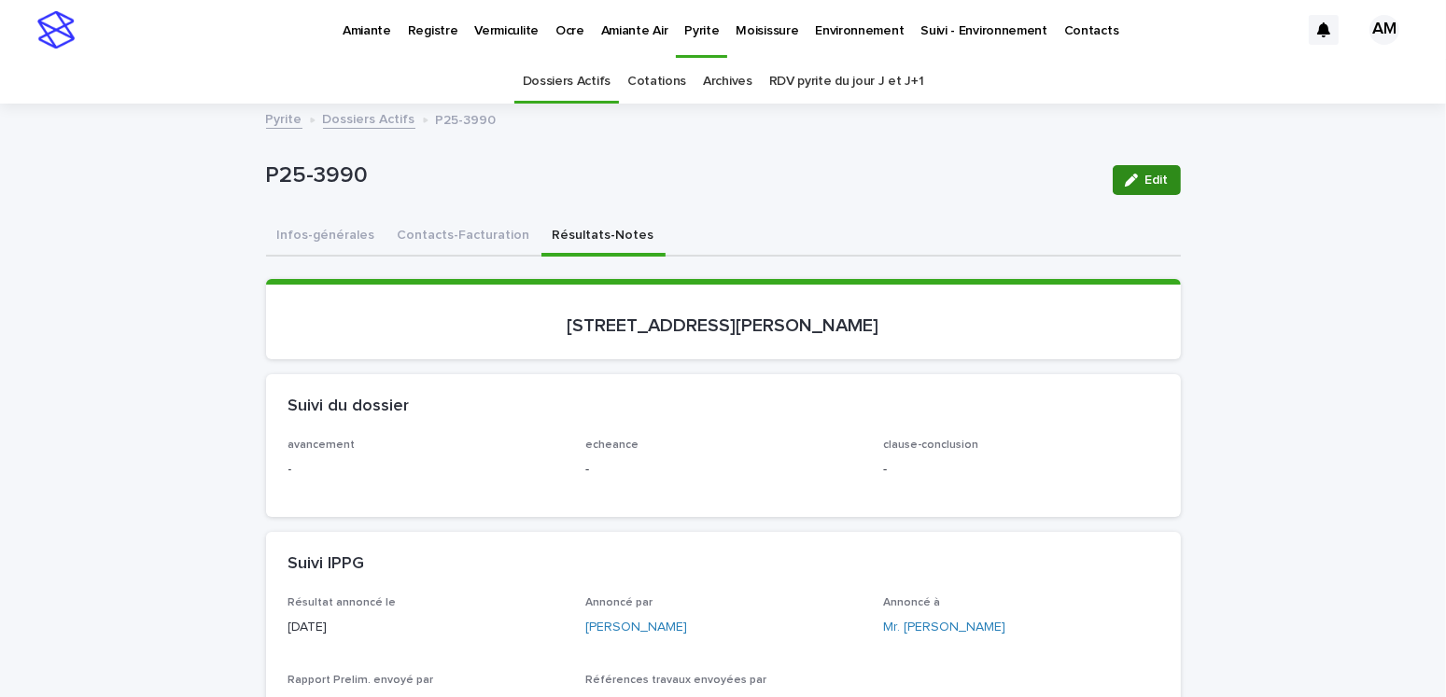
click at [1154, 191] on button "Edit" at bounding box center [1147, 180] width 68 height 30
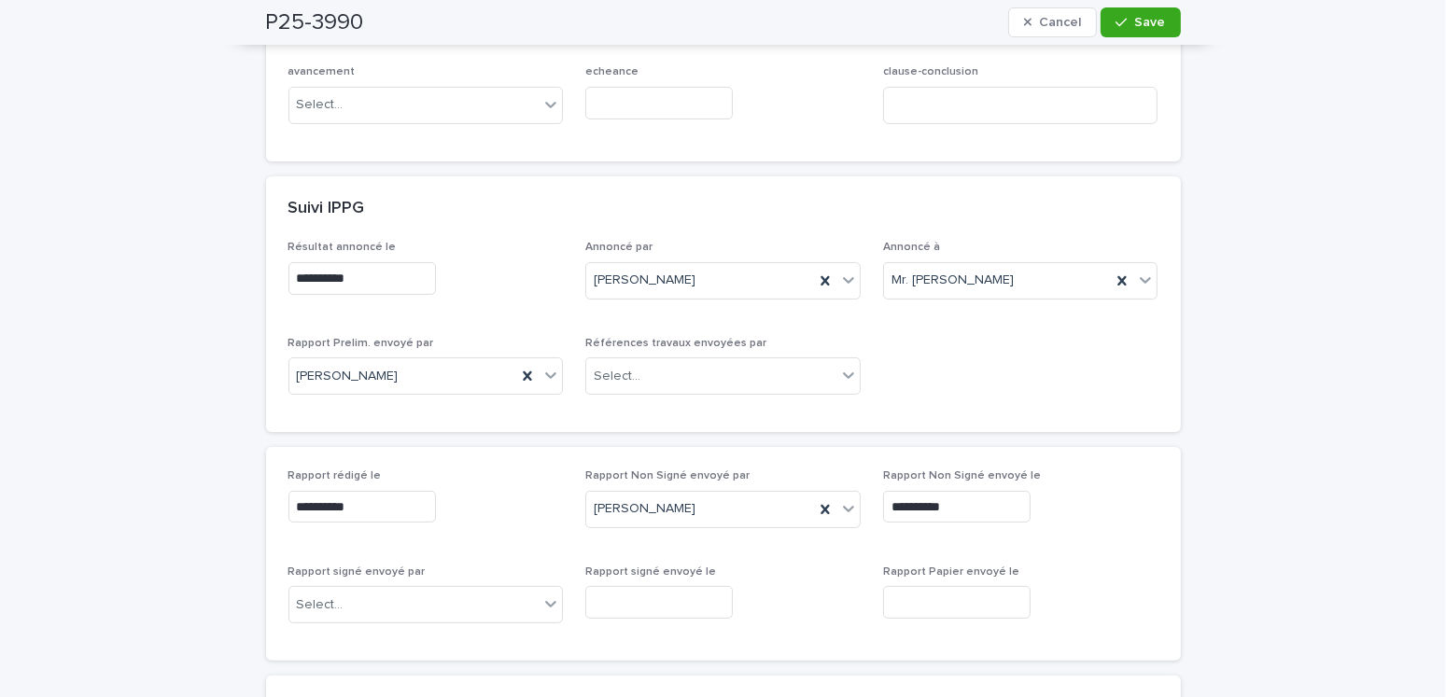
scroll to position [467, 0]
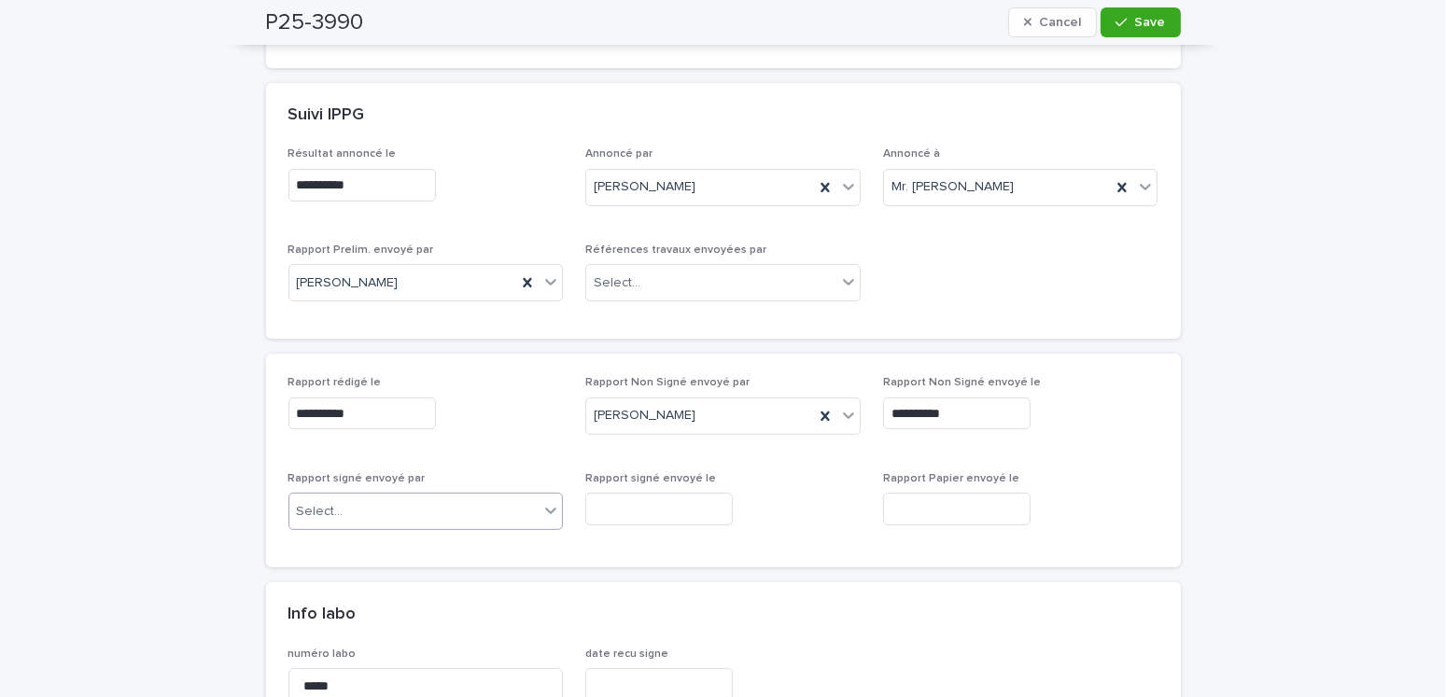
click at [344, 506] on div "Select..." at bounding box center [414, 512] width 250 height 31
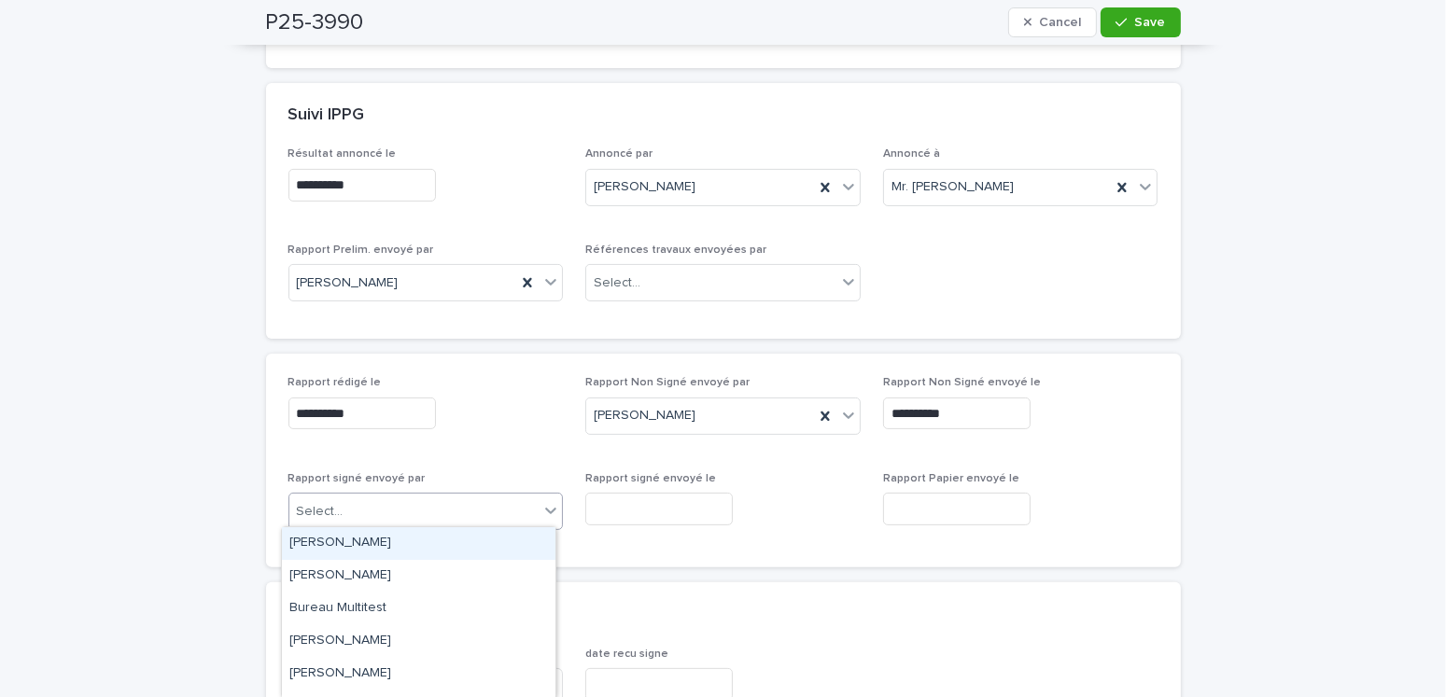
drag, startPoint x: 338, startPoint y: 541, endPoint x: 411, endPoint y: 534, distance: 73.2
click at [344, 541] on div "[PERSON_NAME]" at bounding box center [419, 543] width 274 height 33
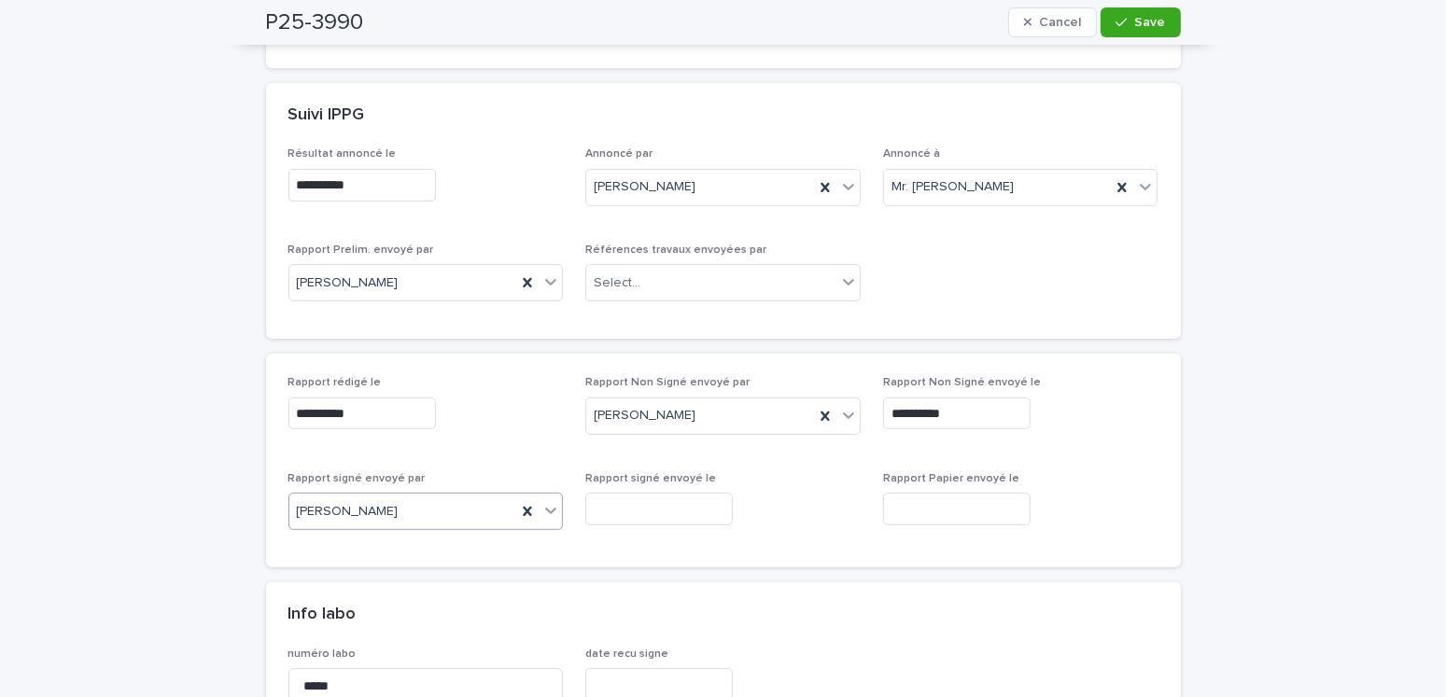
click at [665, 516] on input "text" at bounding box center [659, 509] width 148 height 33
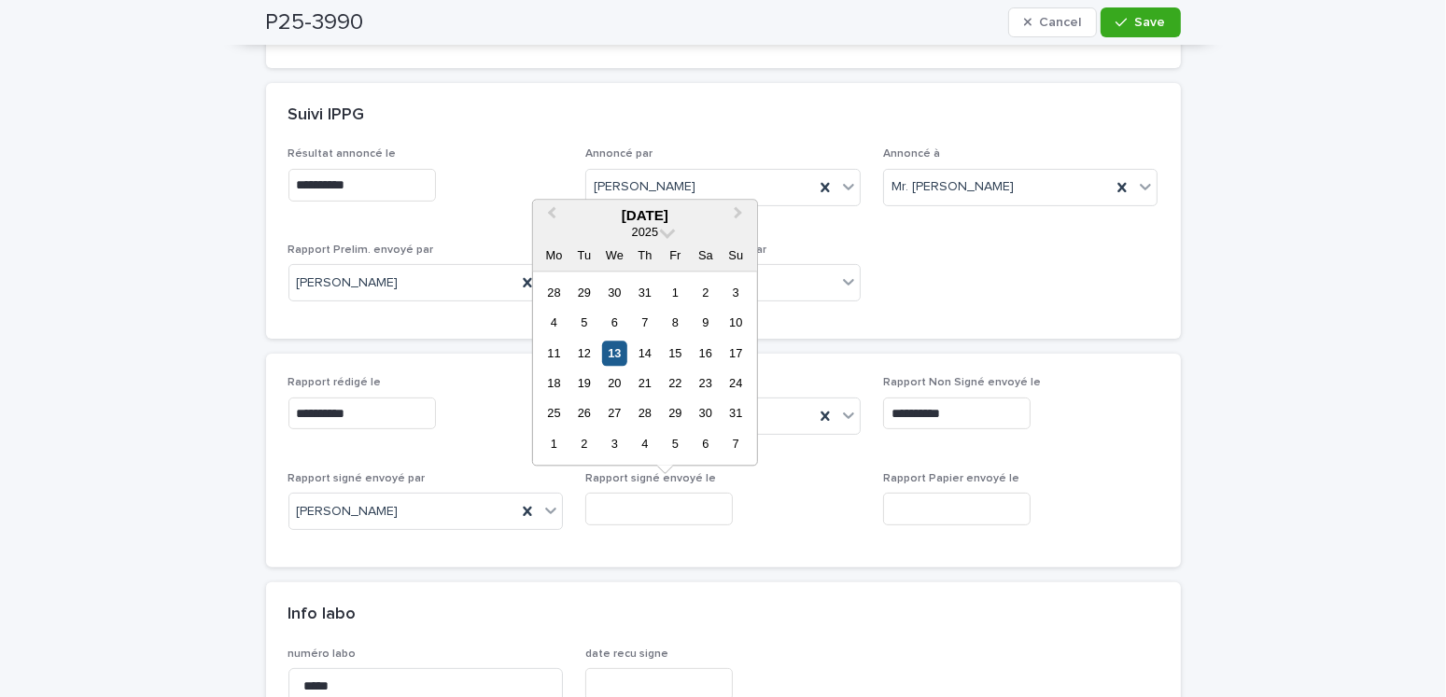
click at [606, 348] on div "13" at bounding box center [614, 353] width 25 height 25
type input "**********"
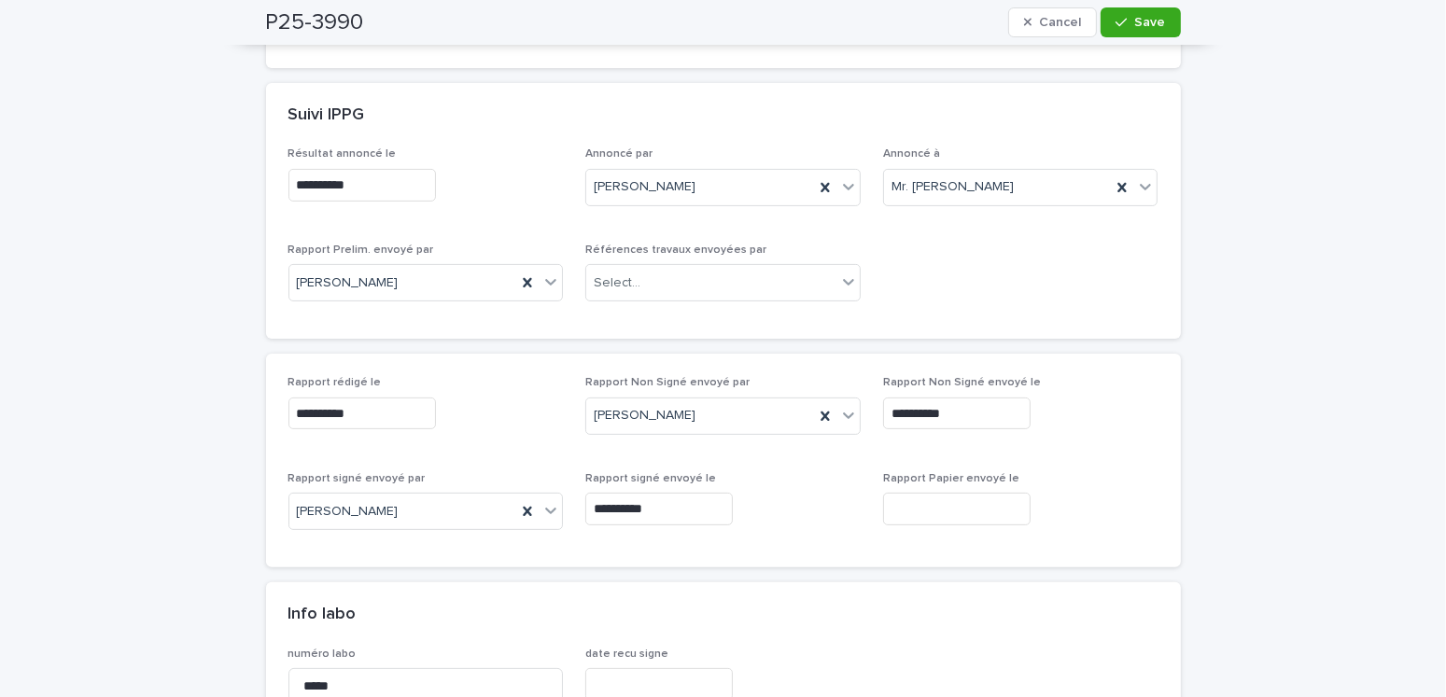
scroll to position [187, 0]
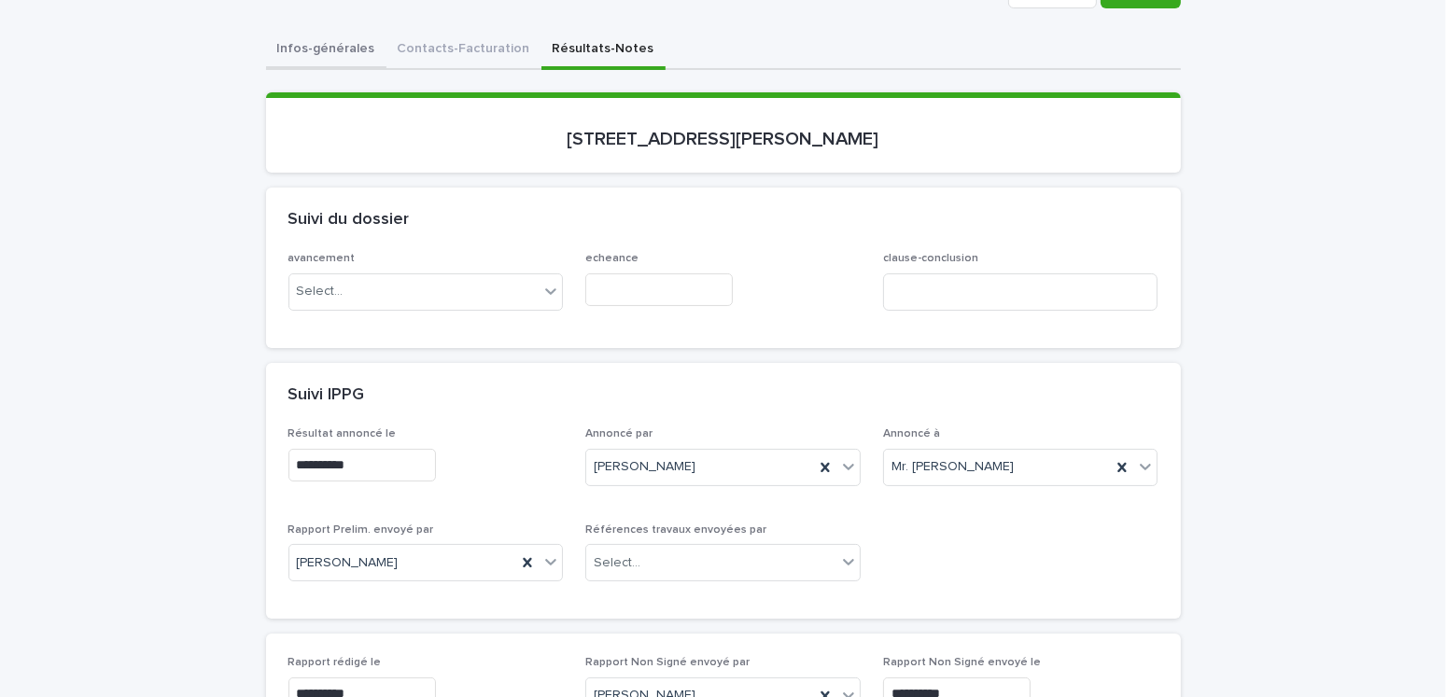
click at [311, 53] on button "Infos-générales" at bounding box center [326, 50] width 120 height 39
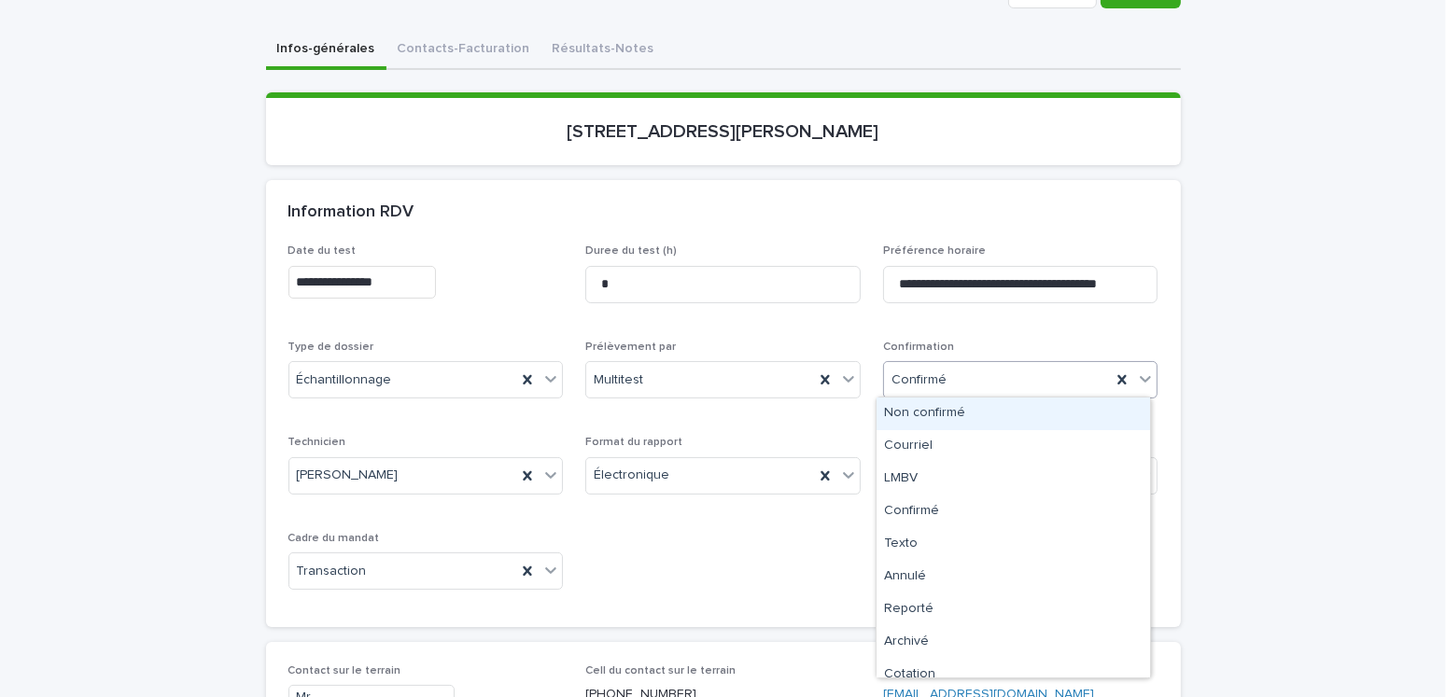
click at [959, 379] on div "Confirmé" at bounding box center [998, 380] width 228 height 31
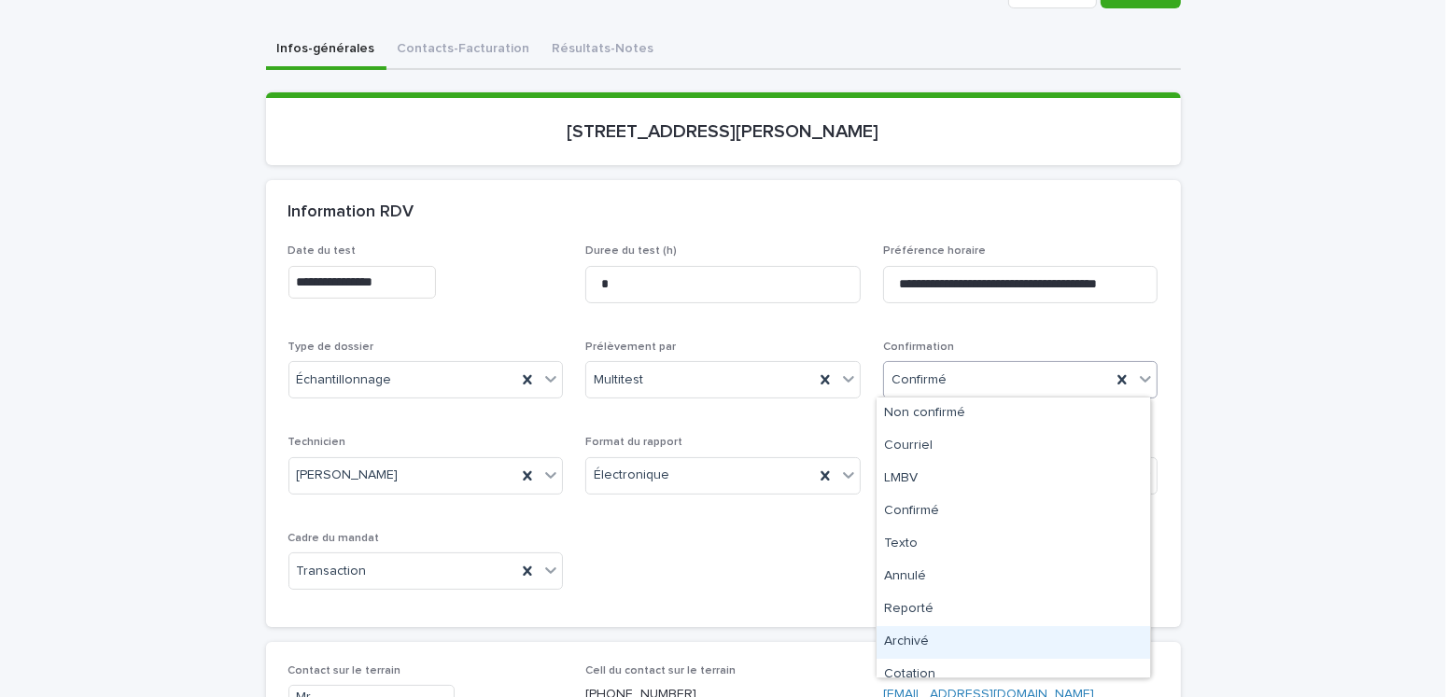
click at [936, 646] on div "Archivé" at bounding box center [1014, 642] width 274 height 33
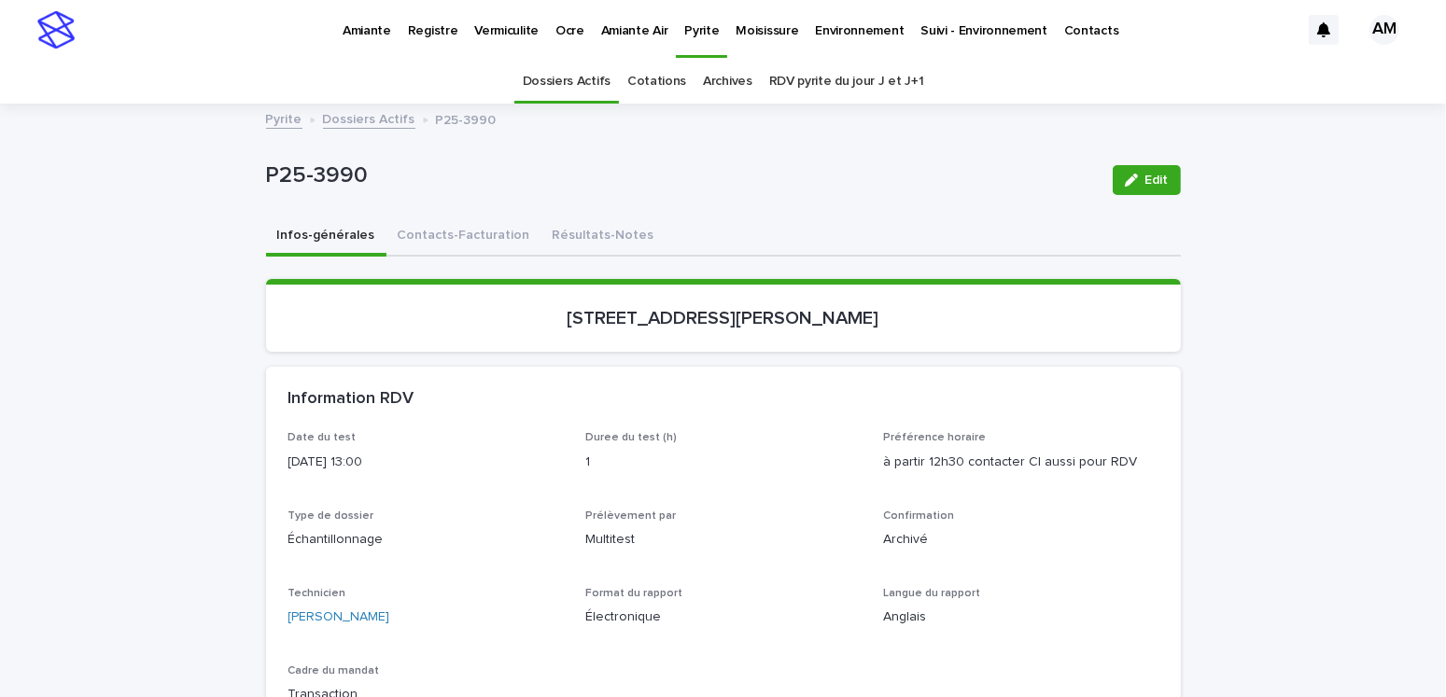
click at [388, 114] on link "Dossiers Actifs" at bounding box center [369, 117] width 92 height 21
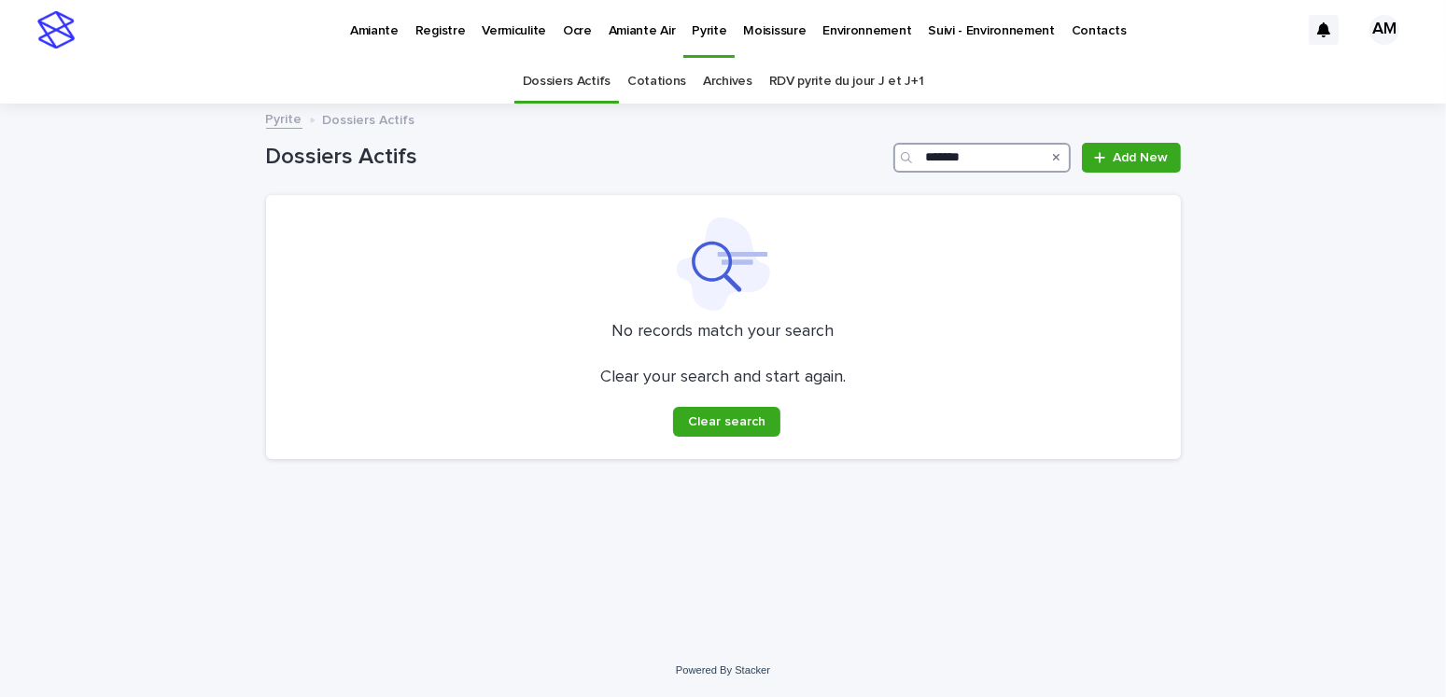
click at [1004, 160] on input "*******" at bounding box center [981, 158] width 177 height 30
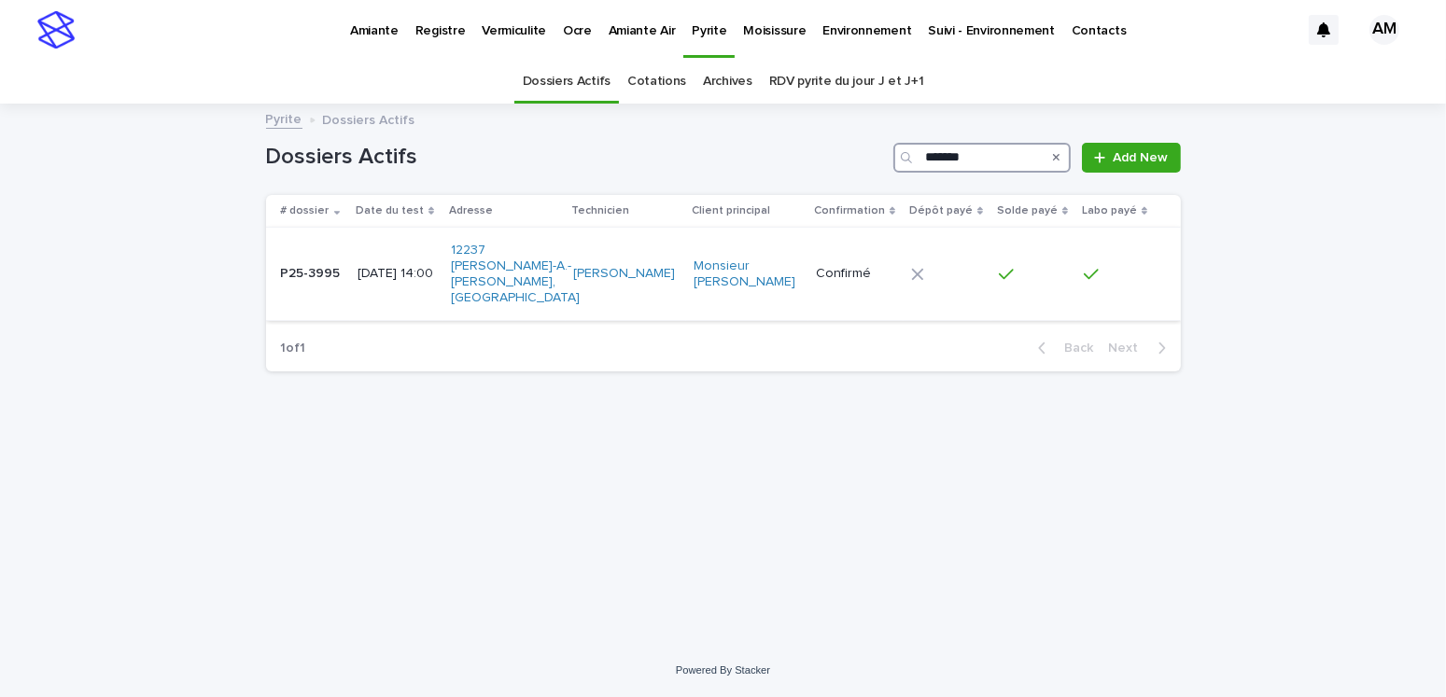
type input "*******"
click at [361, 266] on p "[DATE] 14:00" at bounding box center [397, 274] width 78 height 16
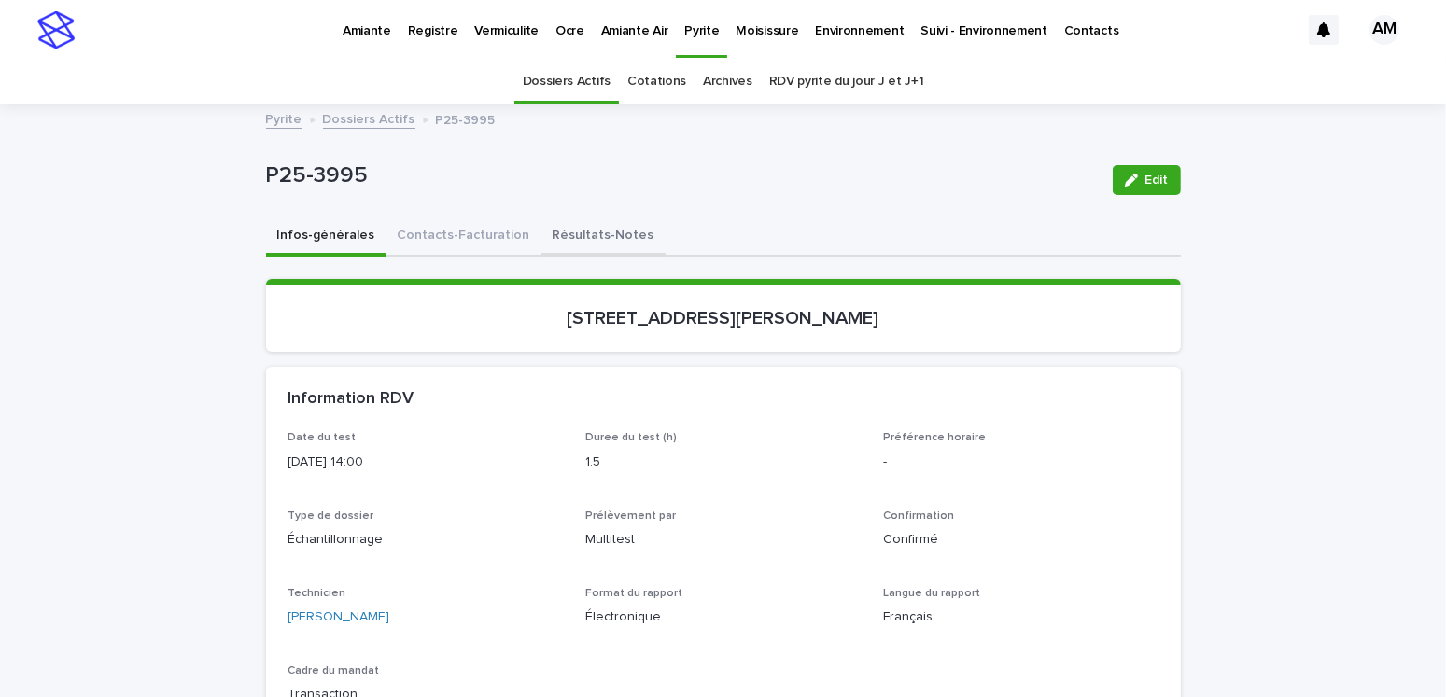
drag, startPoint x: 564, startPoint y: 222, endPoint x: 833, endPoint y: 246, distance: 269.9
click at [564, 222] on button "Résultats-Notes" at bounding box center [603, 237] width 124 height 39
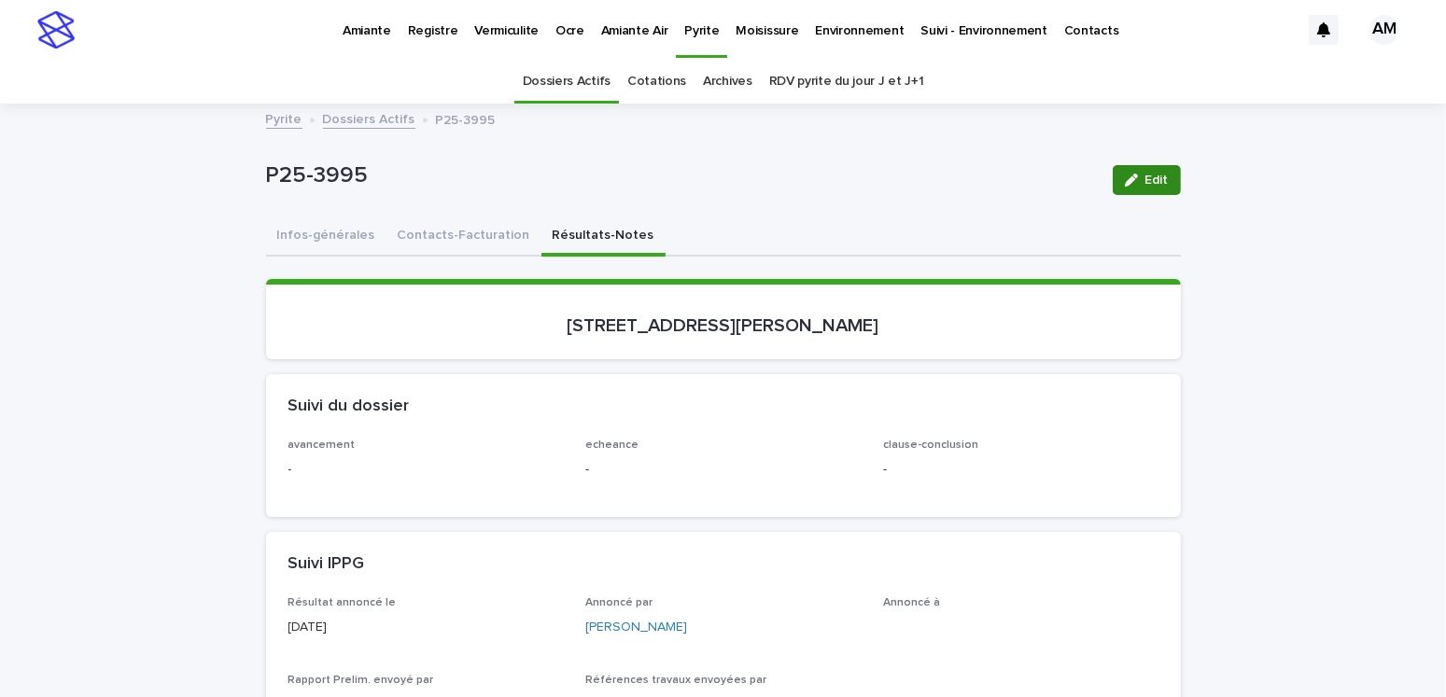
click at [1125, 176] on icon "button" at bounding box center [1131, 180] width 13 height 13
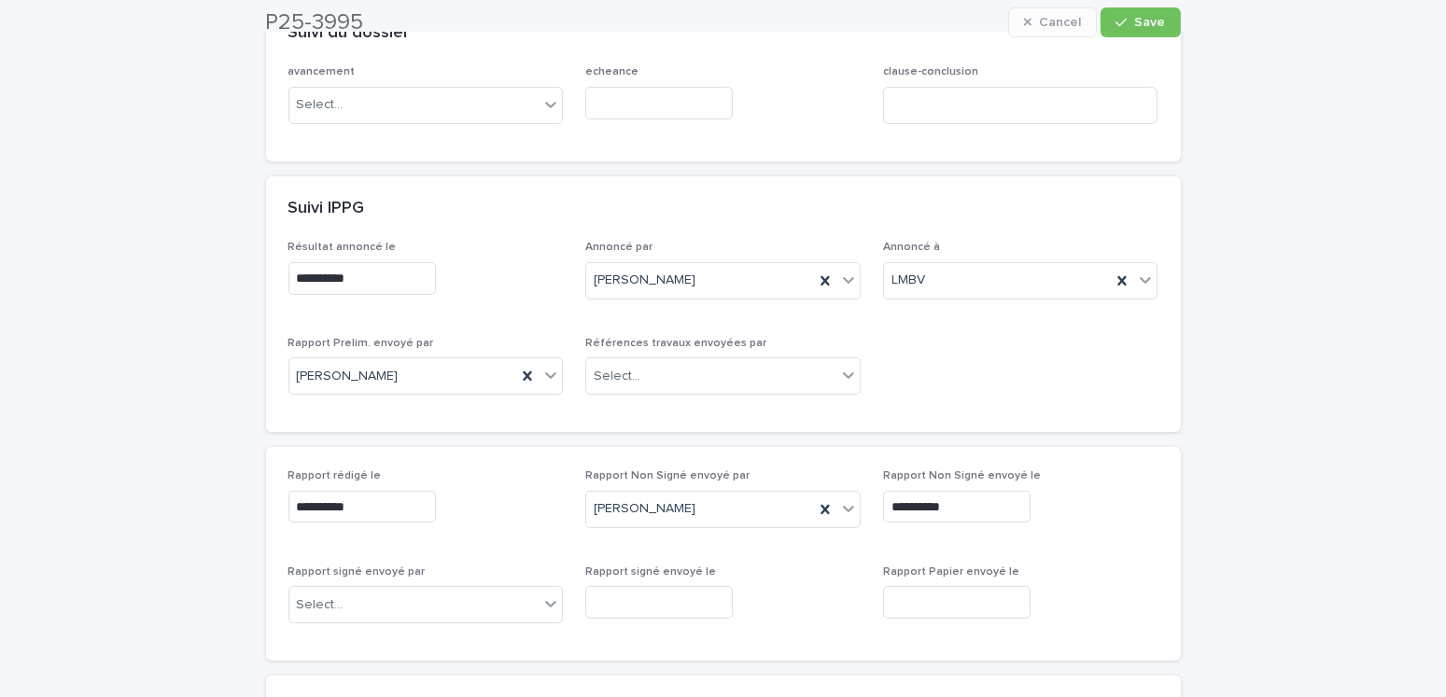
scroll to position [653, 0]
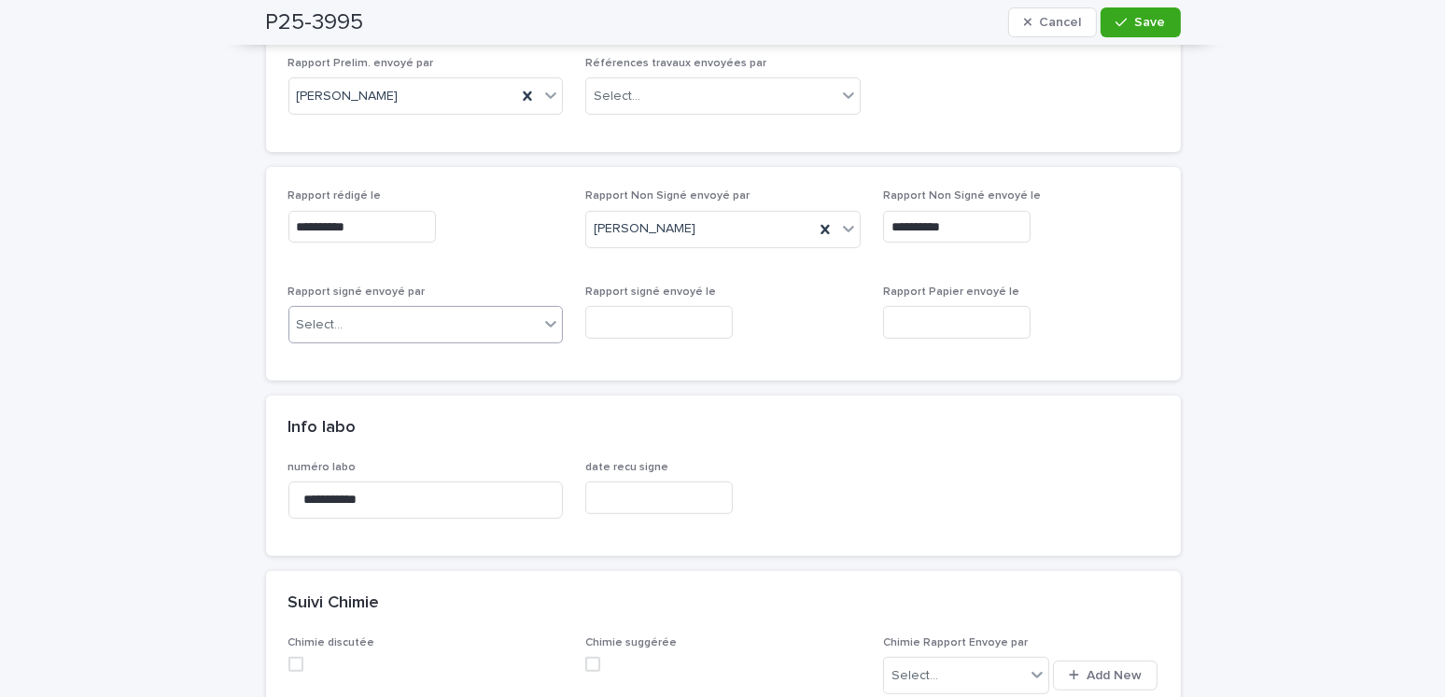
click at [369, 310] on div "Select..." at bounding box center [414, 325] width 250 height 31
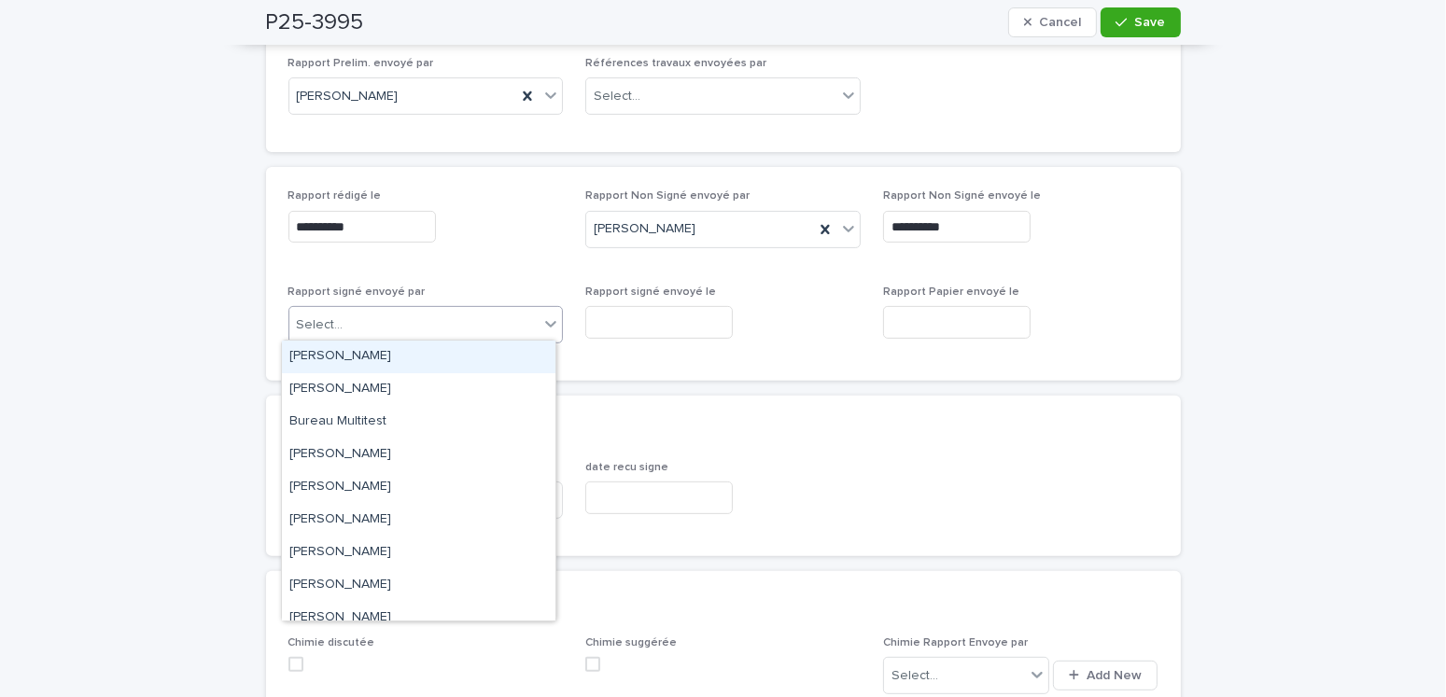
click at [363, 357] on div "[PERSON_NAME]" at bounding box center [419, 357] width 274 height 33
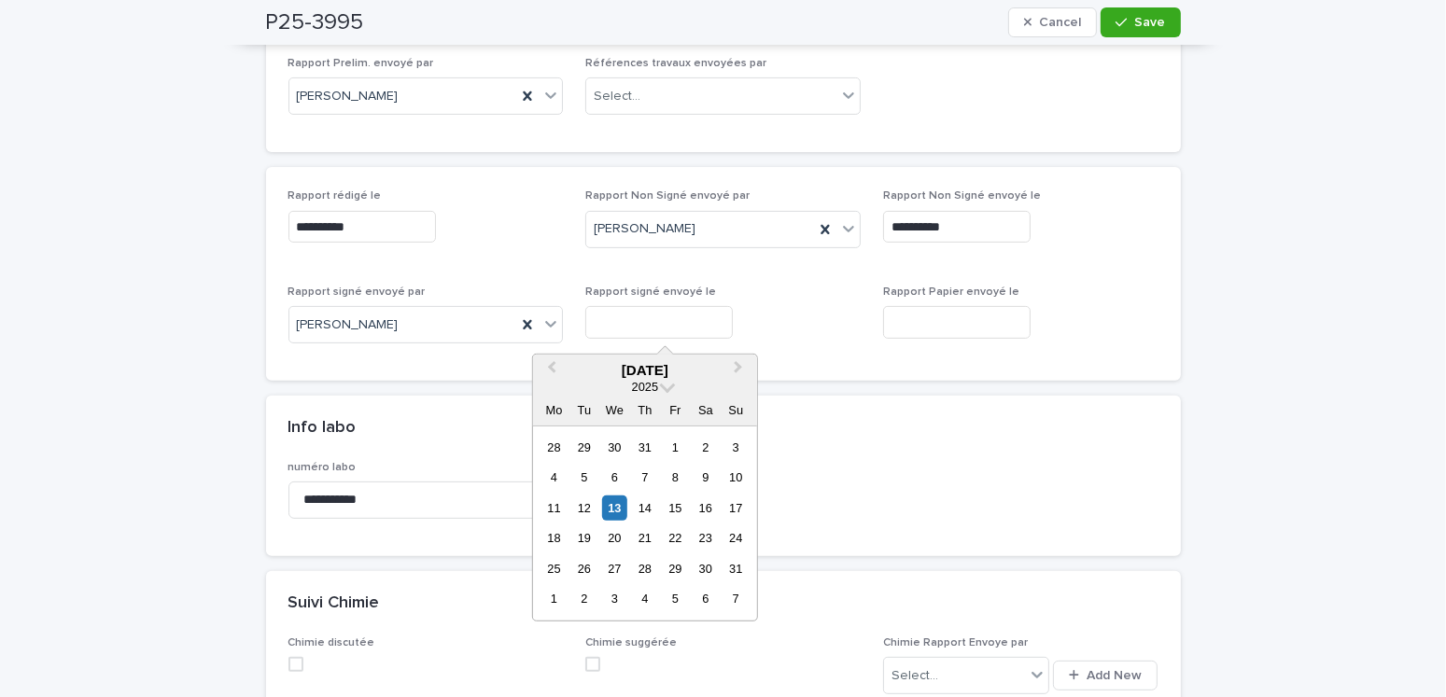
click at [592, 323] on input "text" at bounding box center [659, 322] width 148 height 33
click at [613, 504] on div "13" at bounding box center [614, 508] width 25 height 25
type input "**********"
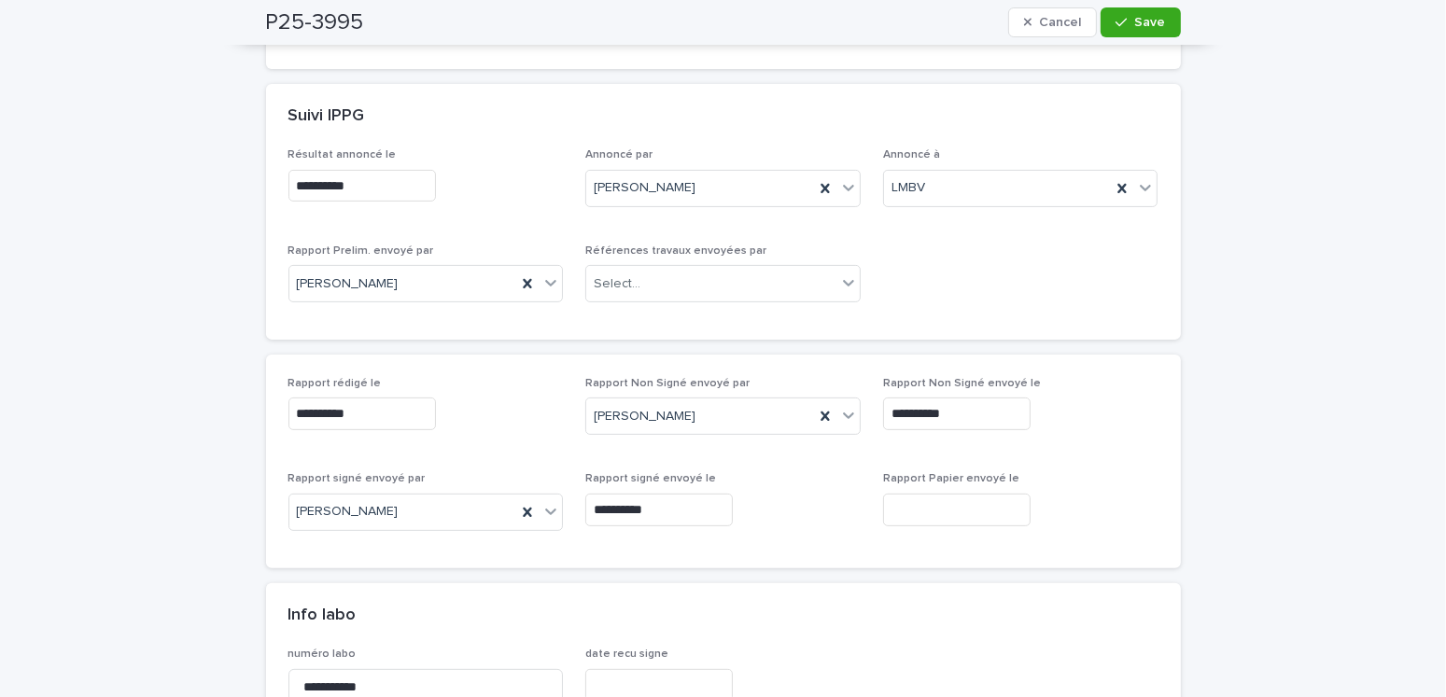
scroll to position [0, 0]
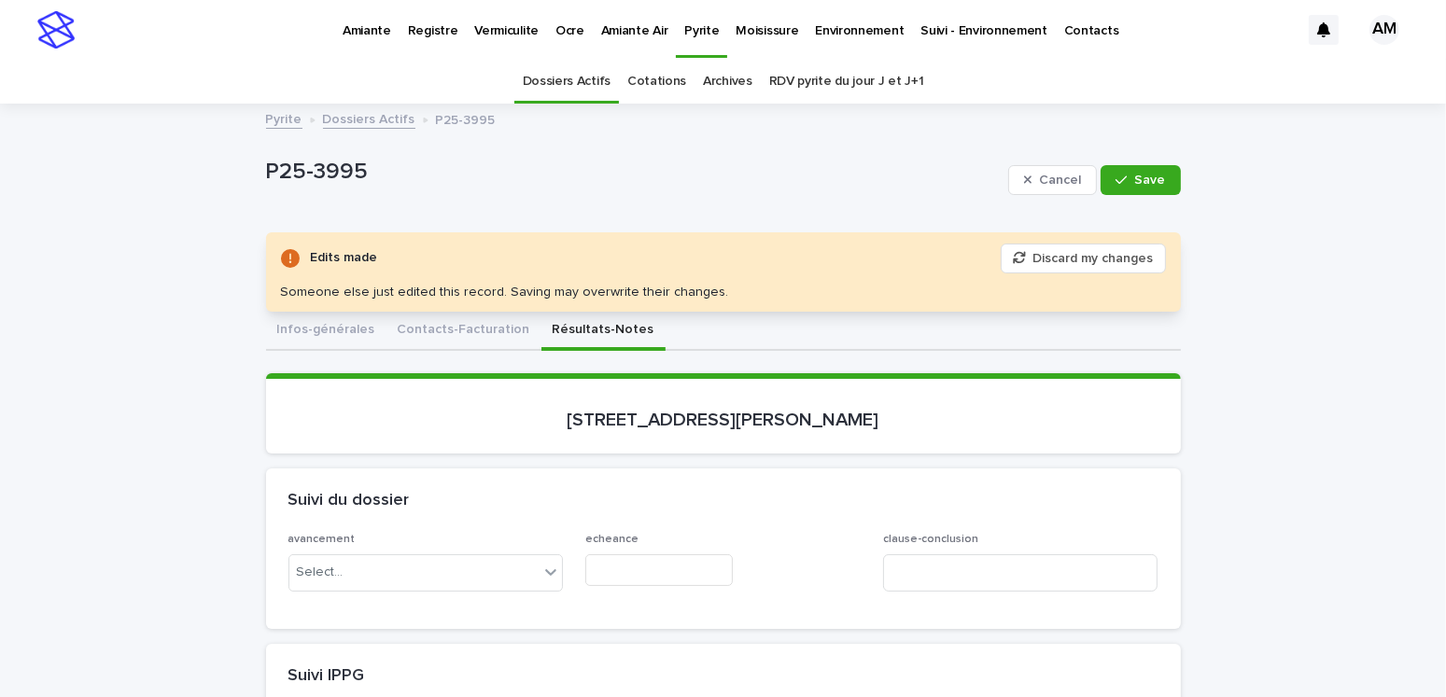
click at [325, 326] on button "Infos-générales" at bounding box center [326, 331] width 120 height 39
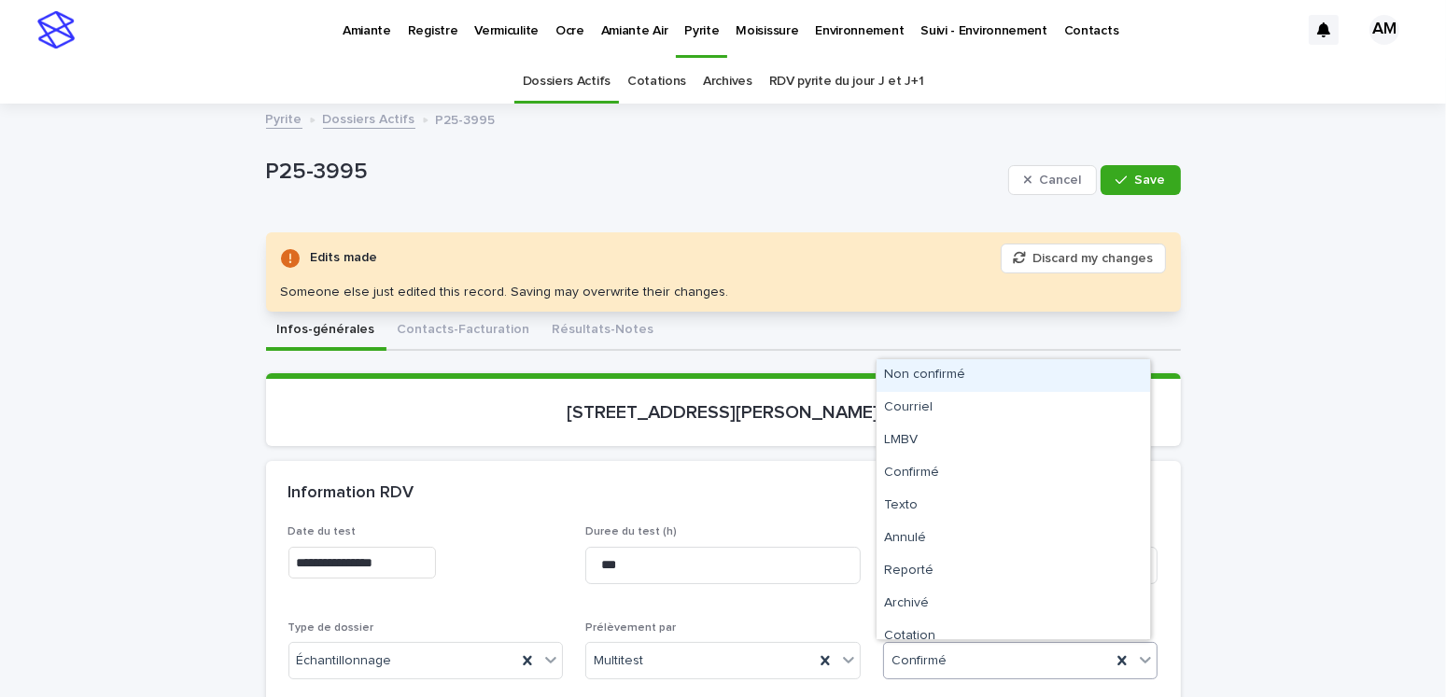
click at [948, 667] on div "Confirmé" at bounding box center [998, 661] width 228 height 31
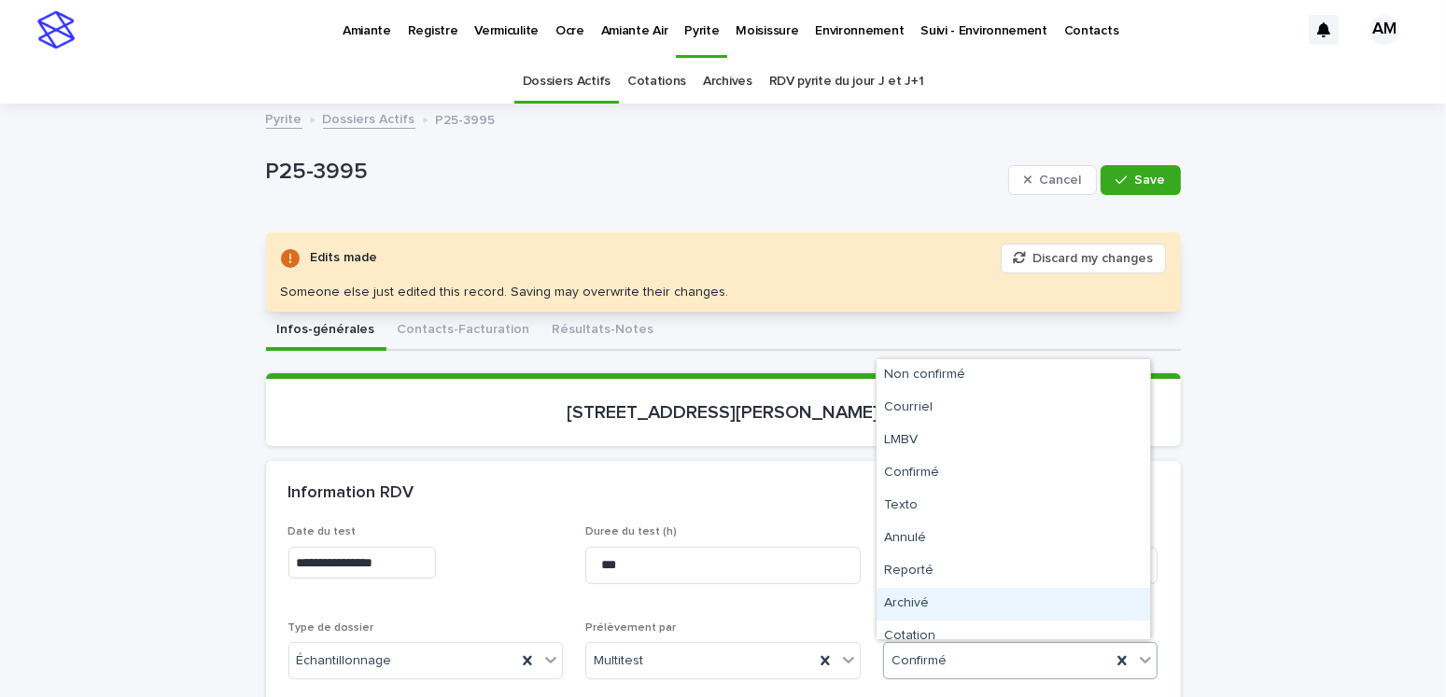
click at [919, 605] on div "Archivé" at bounding box center [1014, 604] width 274 height 33
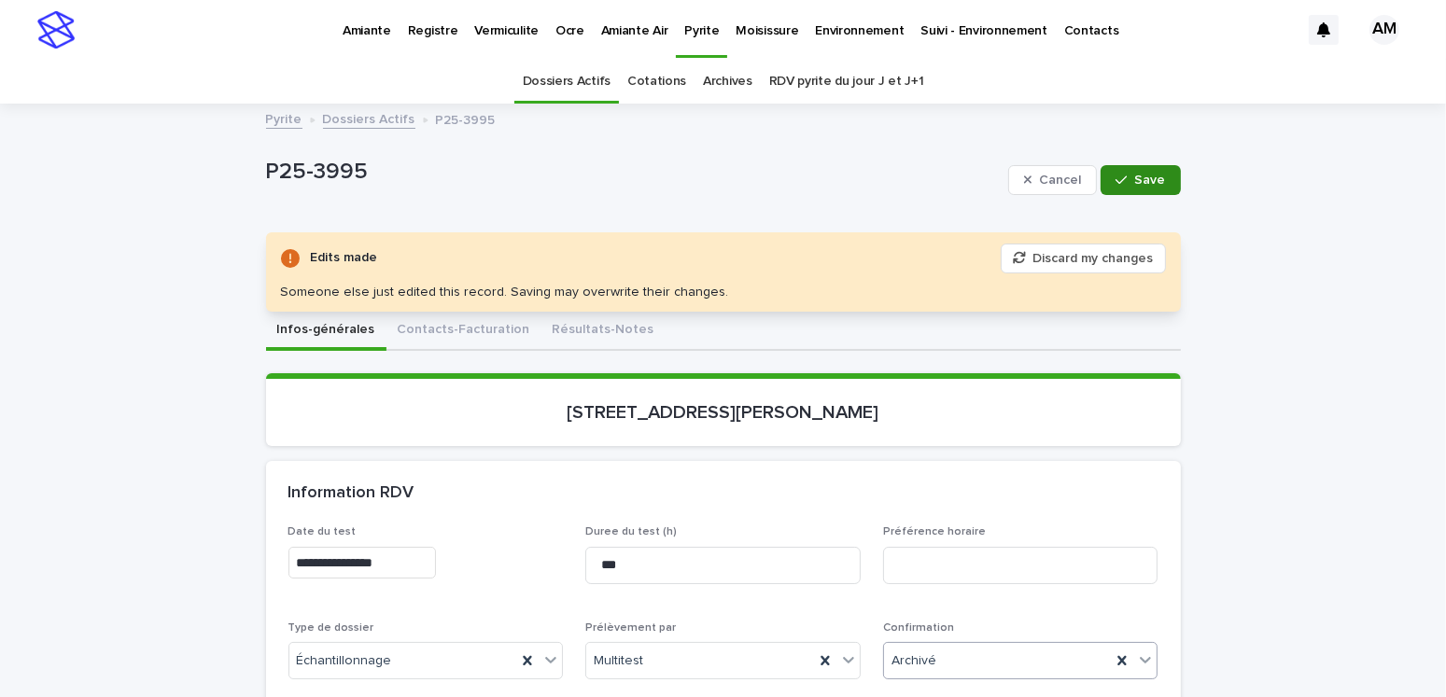
click at [1146, 190] on button "Save" at bounding box center [1140, 180] width 79 height 30
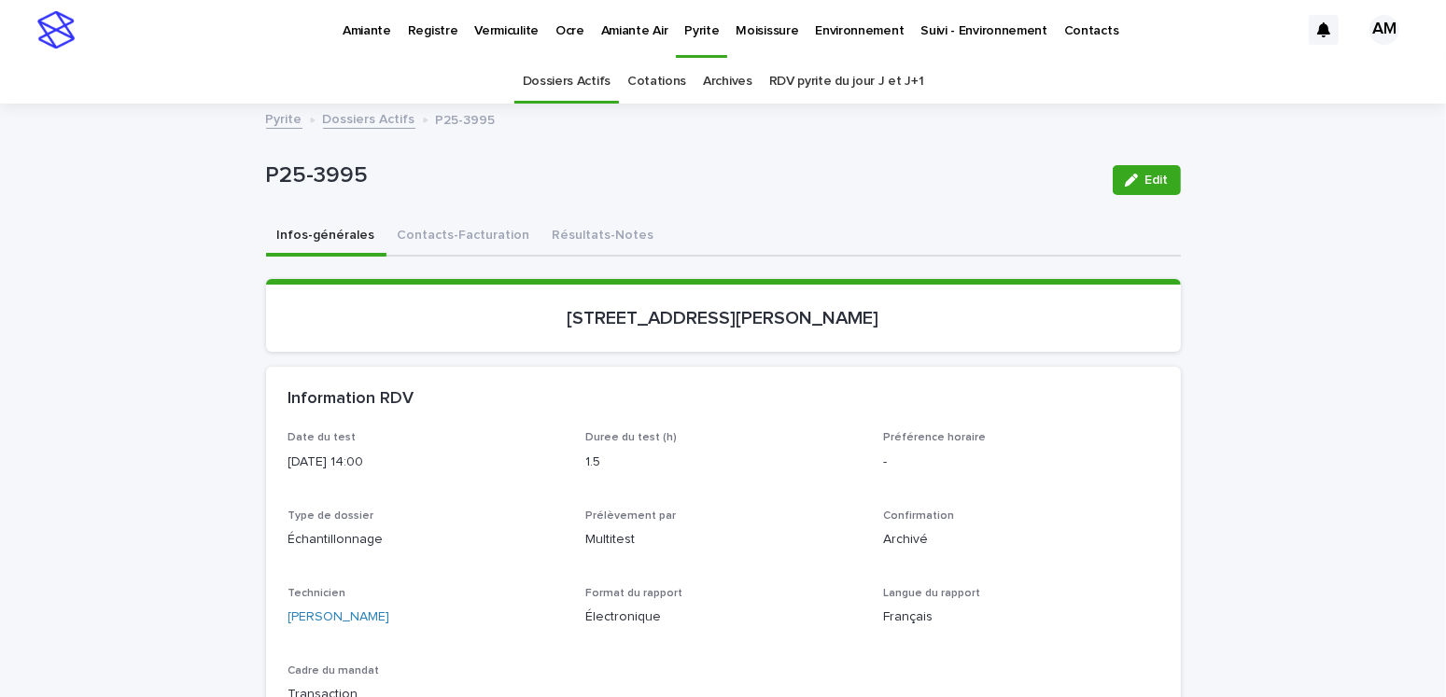
click at [266, 110] on link "Pyrite" at bounding box center [284, 117] width 36 height 21
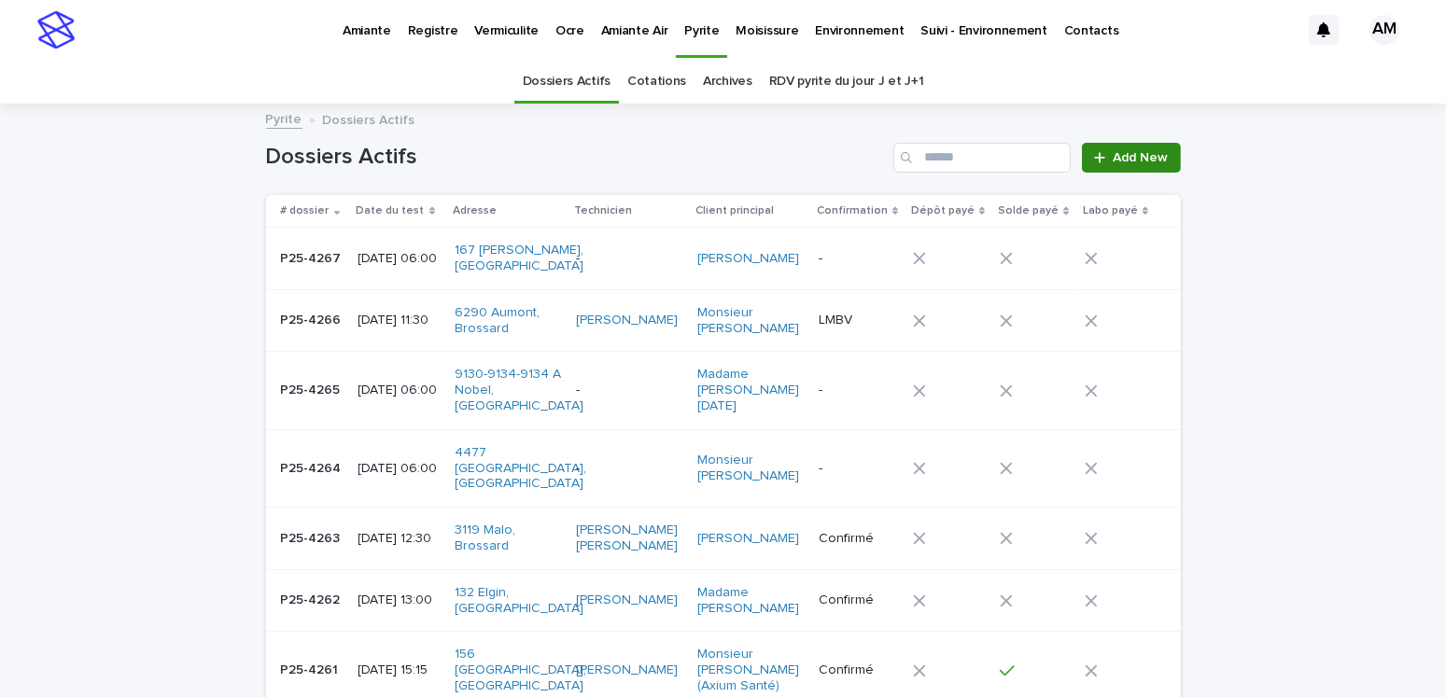
click at [1139, 157] on span "Add New" at bounding box center [1141, 157] width 55 height 13
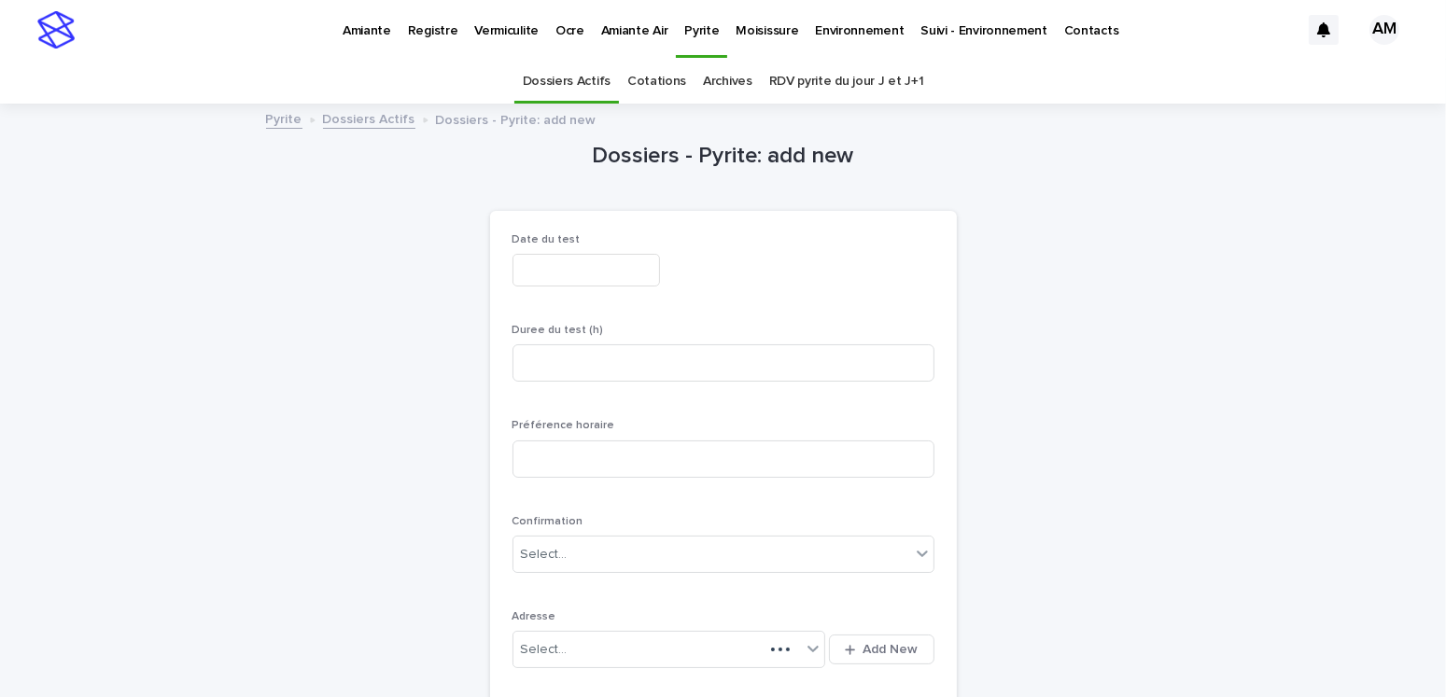
scroll to position [59, 0]
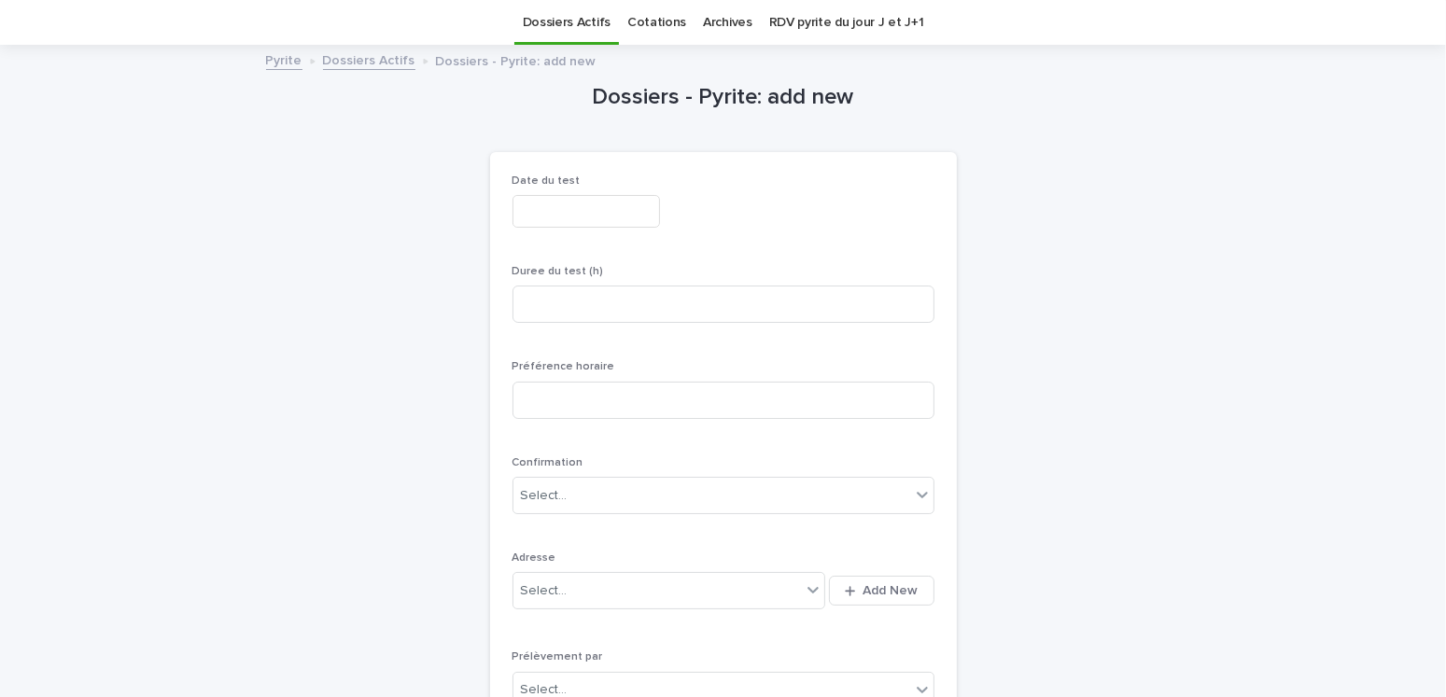
click at [547, 210] on input "text" at bounding box center [587, 211] width 148 height 33
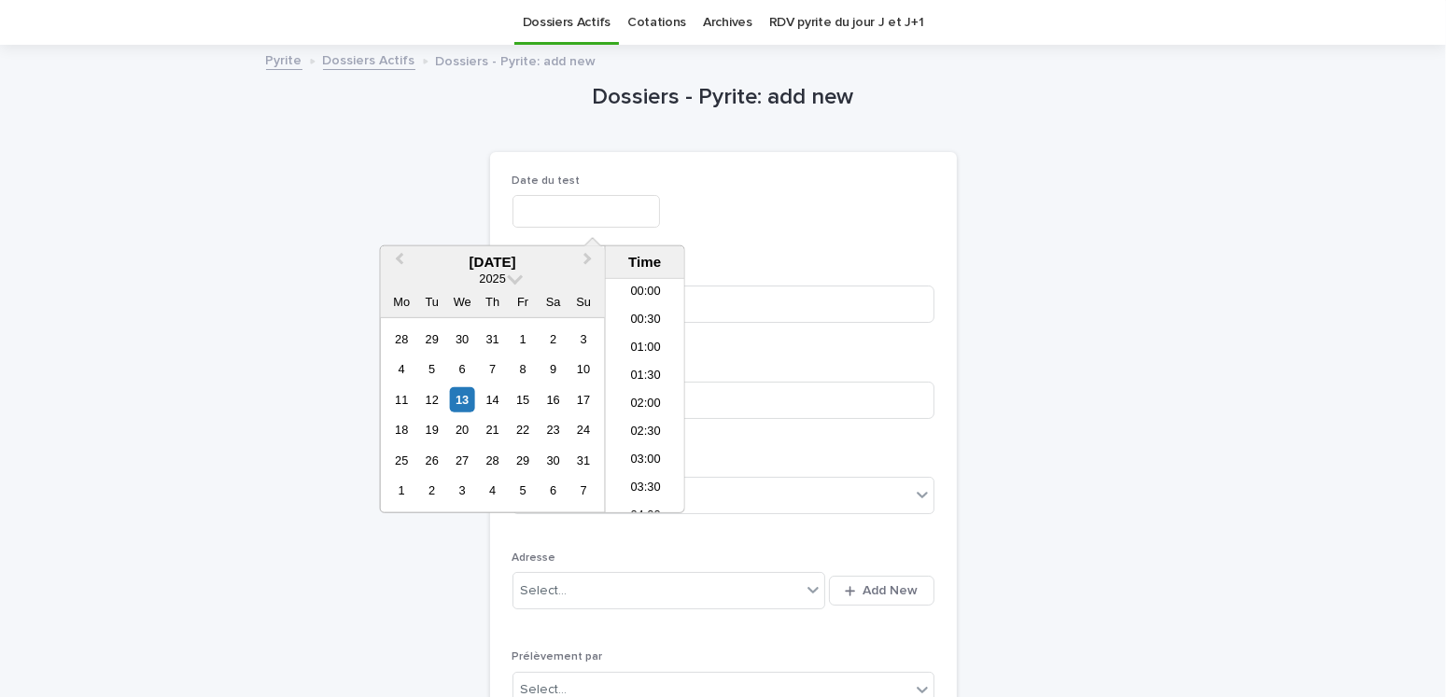
scroll to position [541, 0]
click at [399, 428] on div "18" at bounding box center [401, 429] width 25 height 25
type input "**********"
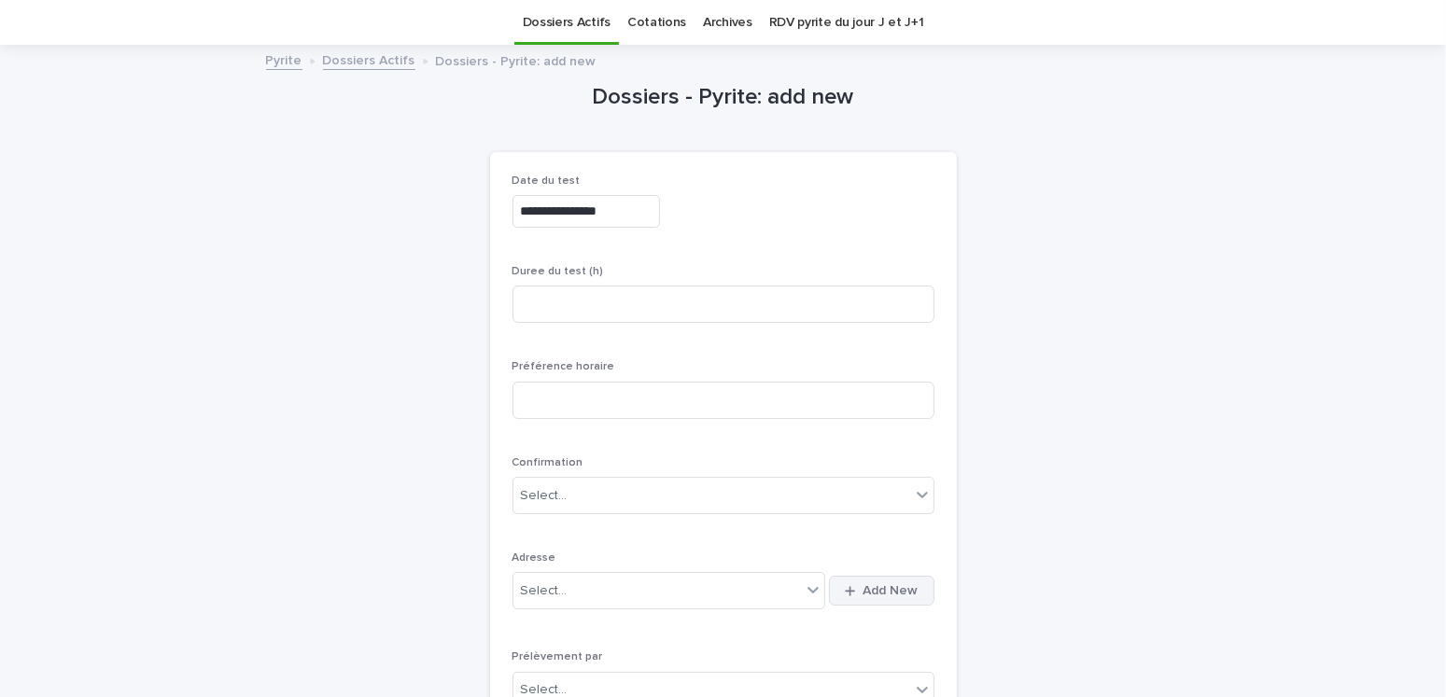
click at [883, 591] on span "Add New" at bounding box center [891, 590] width 55 height 13
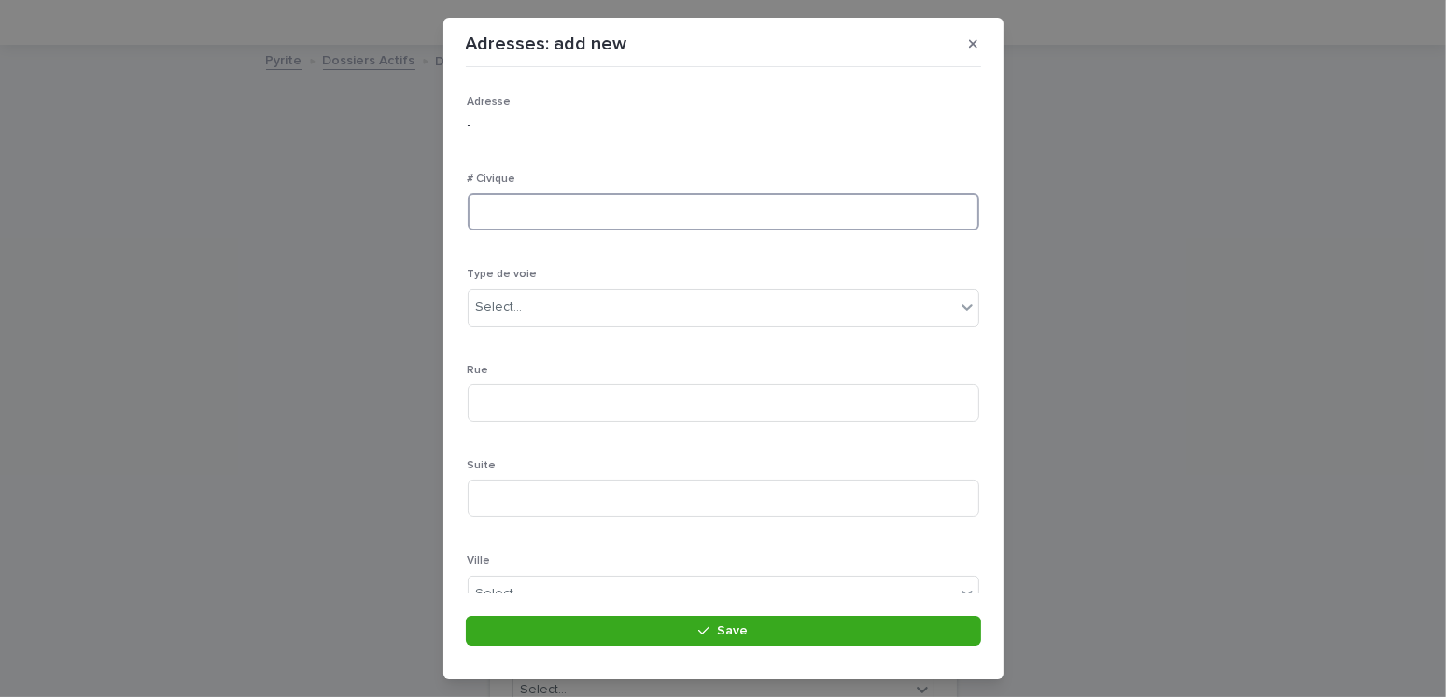
click at [605, 199] on input at bounding box center [724, 211] width 512 height 37
type input "*"
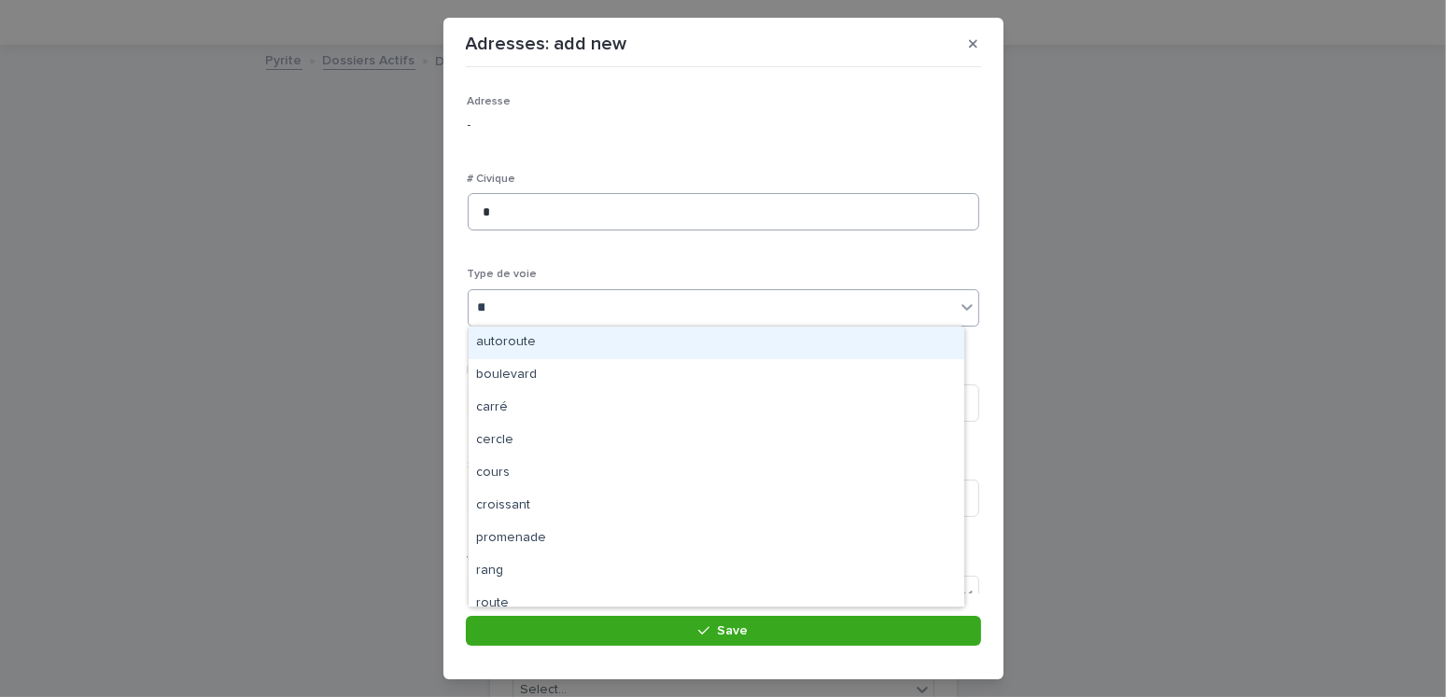
type input "***"
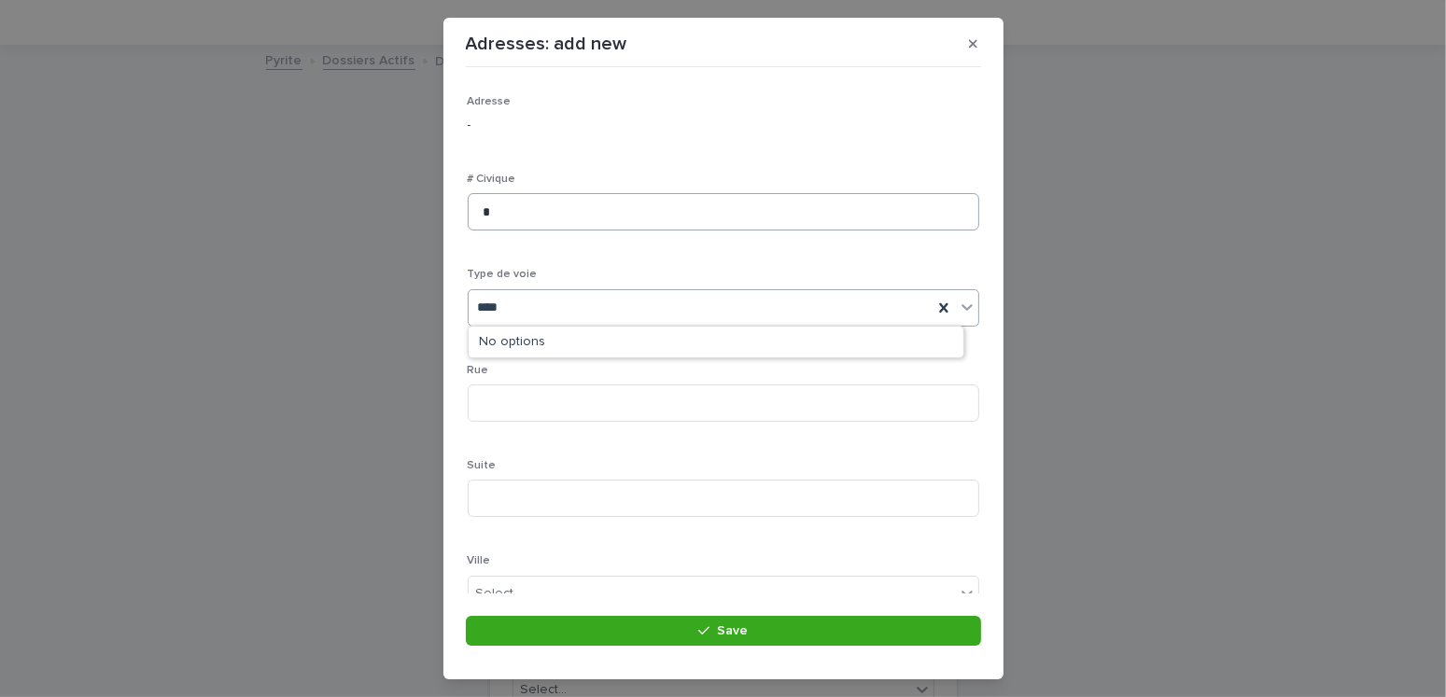
type input "****"
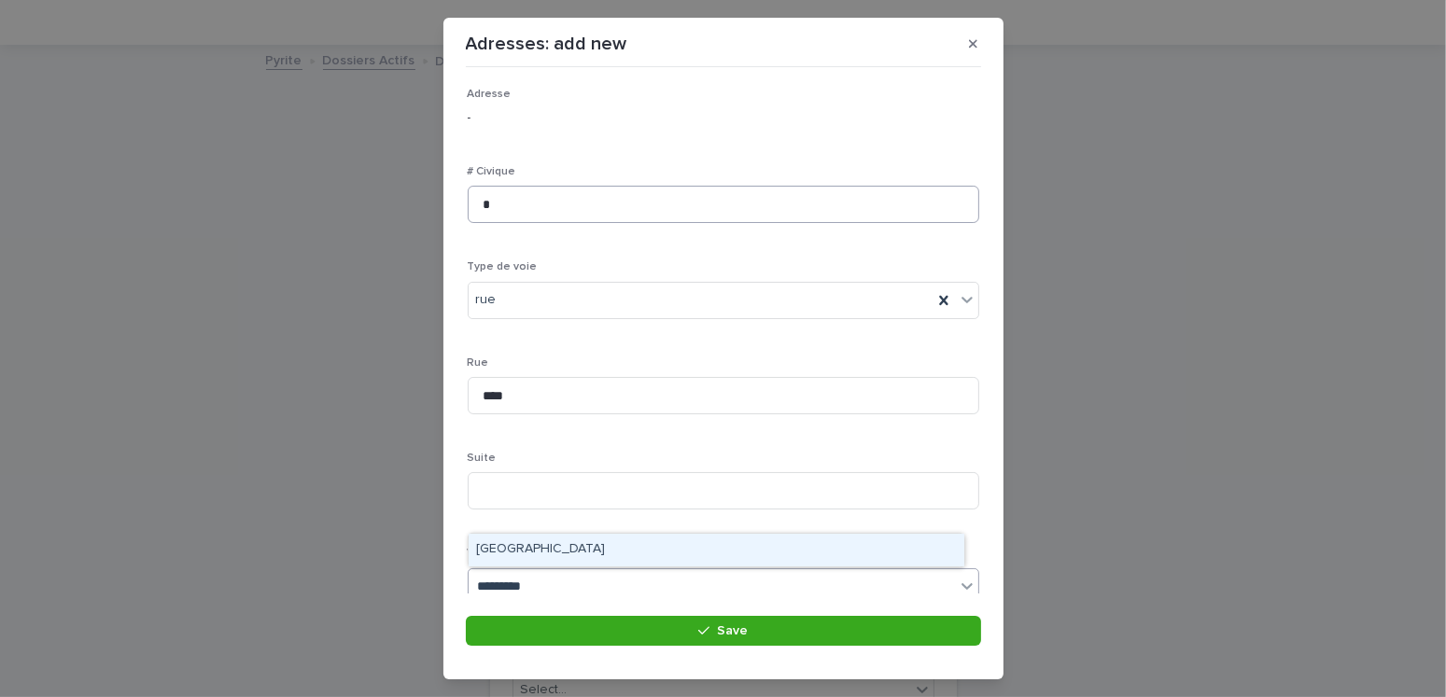
type input "**********"
click at [551, 541] on div "[GEOGRAPHIC_DATA]" at bounding box center [717, 550] width 496 height 33
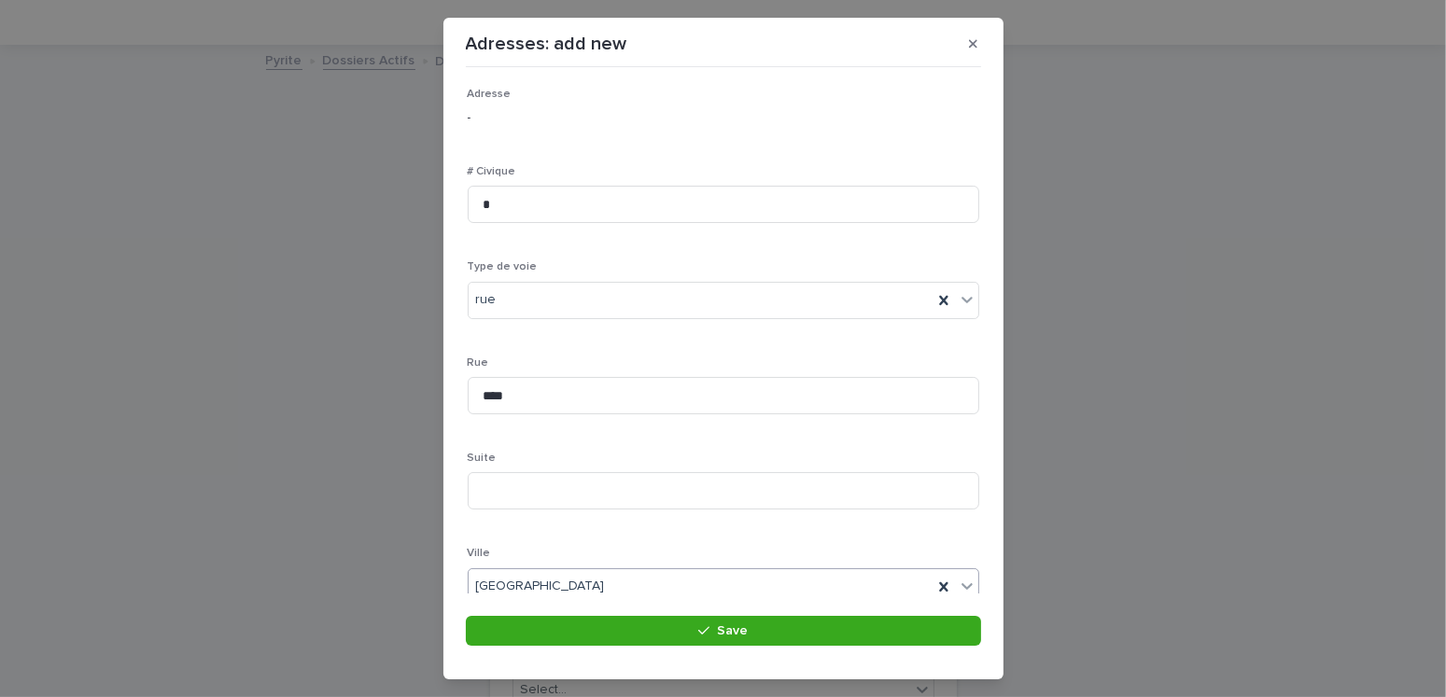
scroll to position [288, 0]
click at [531, 400] on div "Select..." at bounding box center [712, 402] width 486 height 31
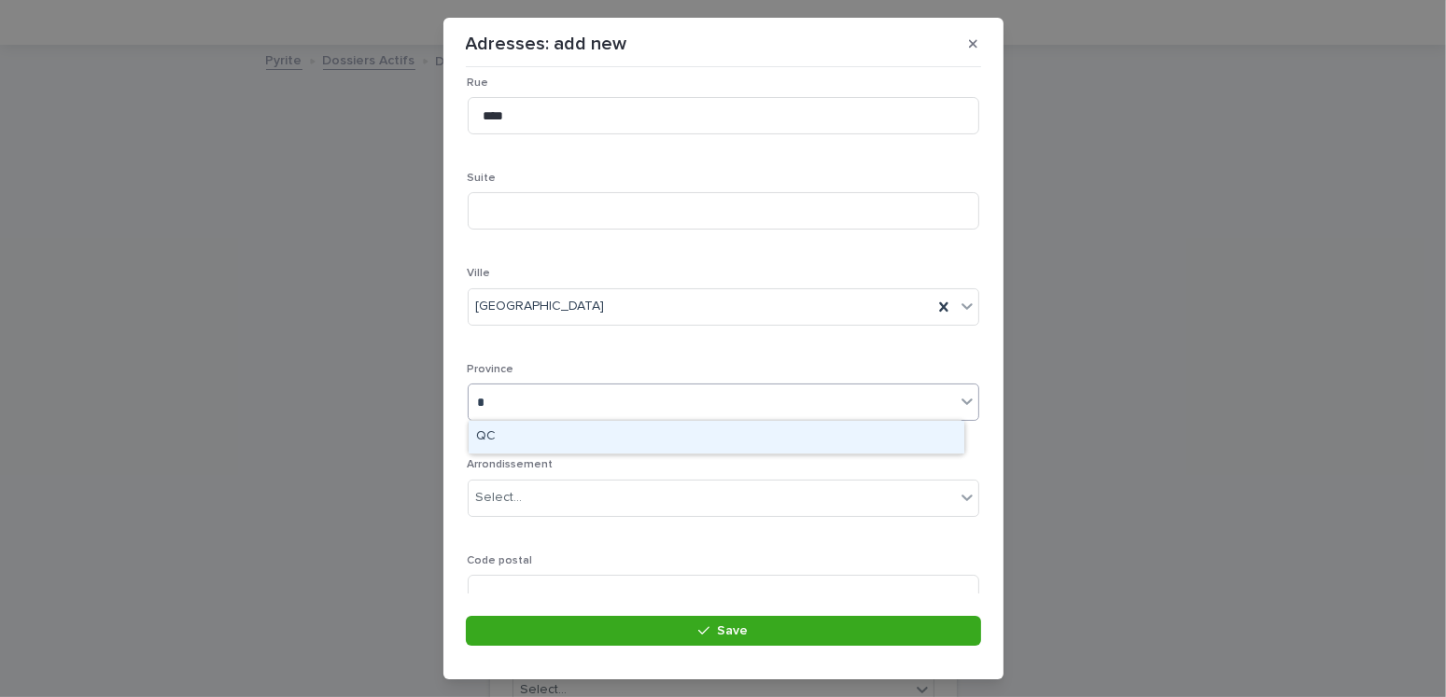
type input "**"
click at [513, 434] on div "QC" at bounding box center [717, 437] width 496 height 33
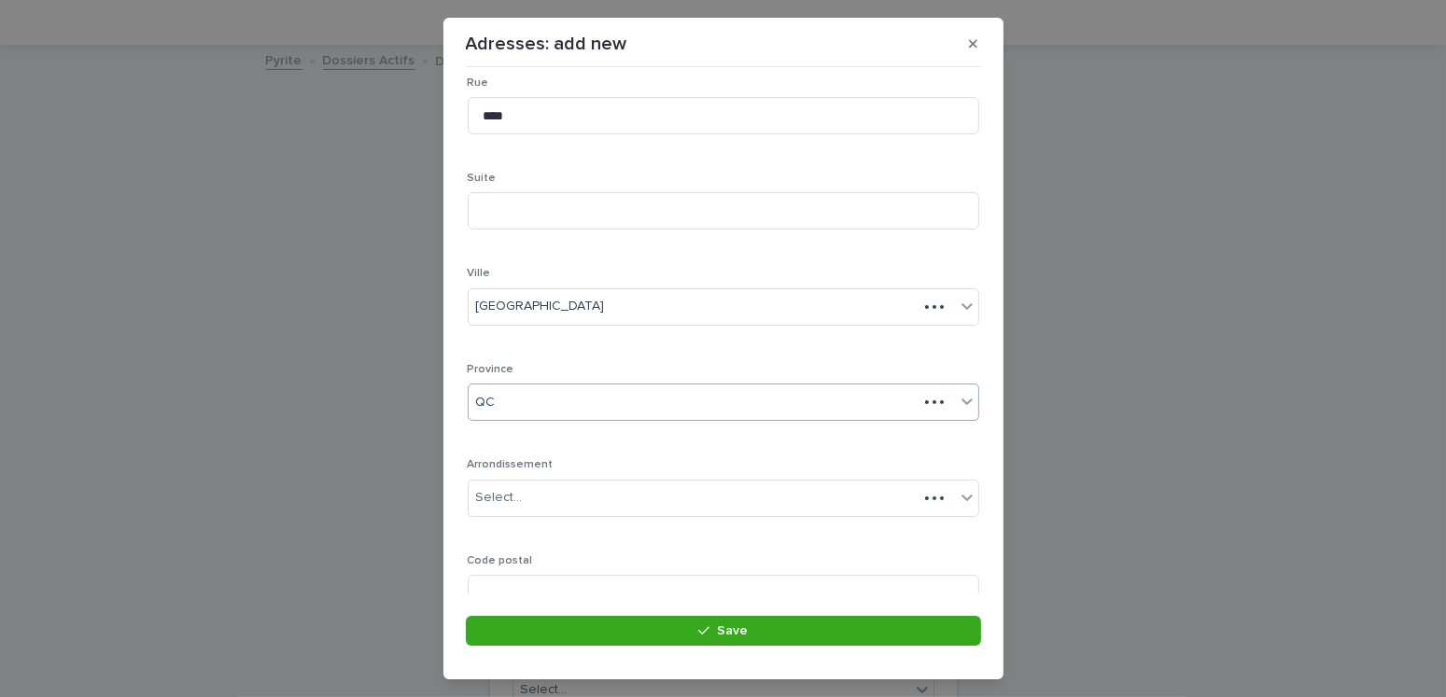
scroll to position [361, 0]
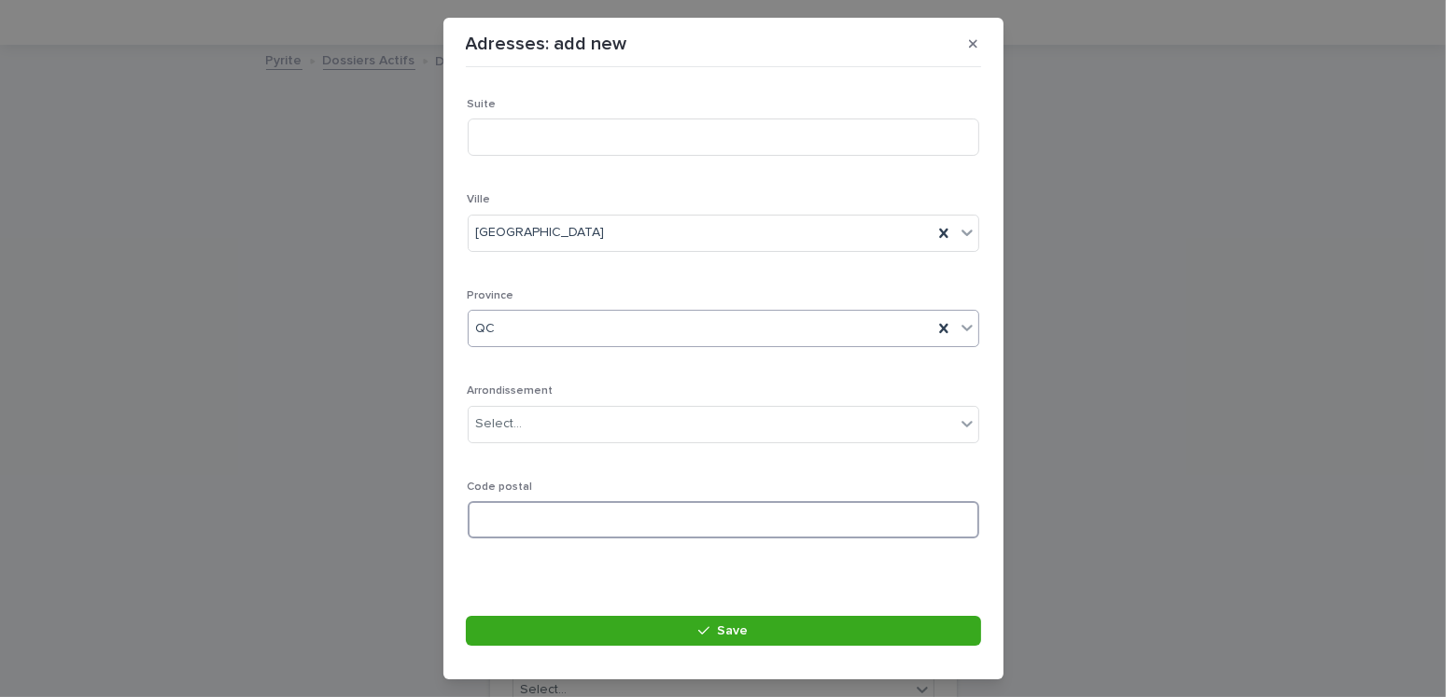
click at [513, 513] on input at bounding box center [724, 519] width 512 height 37
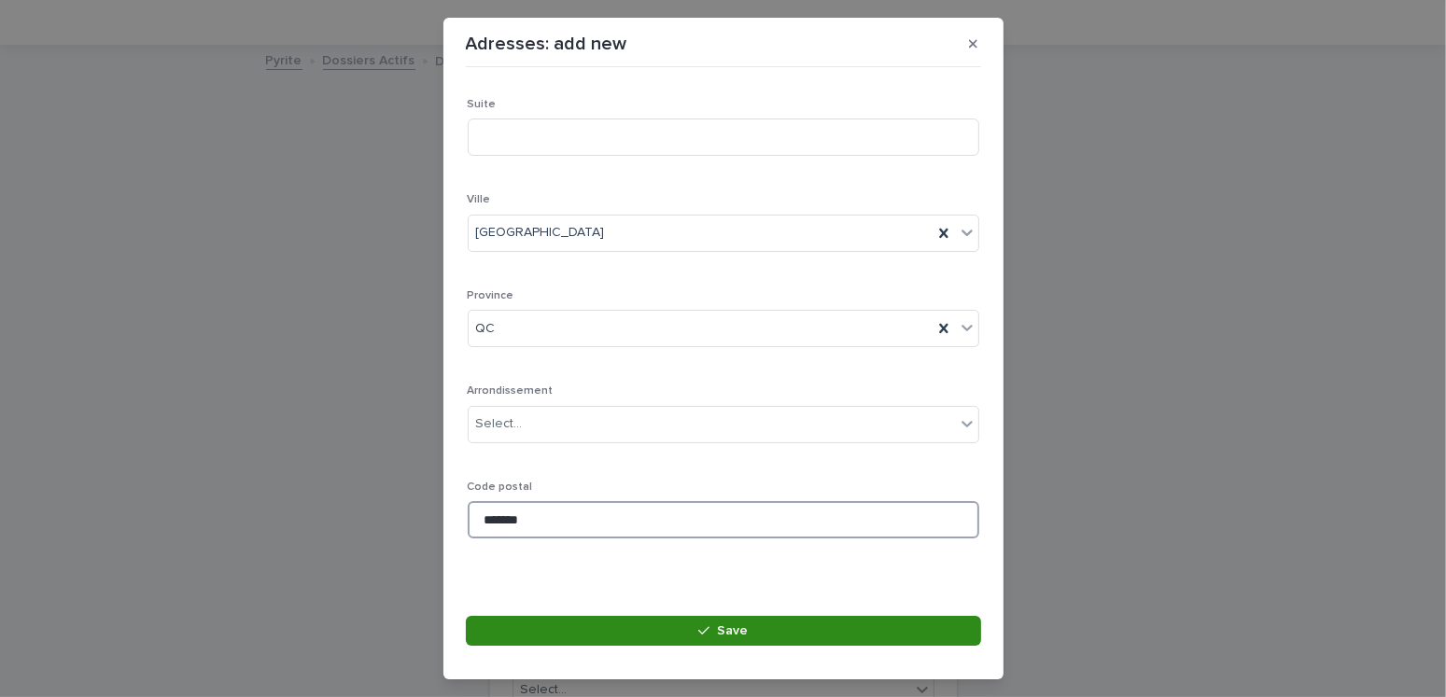
type input "*******"
click at [779, 630] on button "Save" at bounding box center [723, 631] width 515 height 30
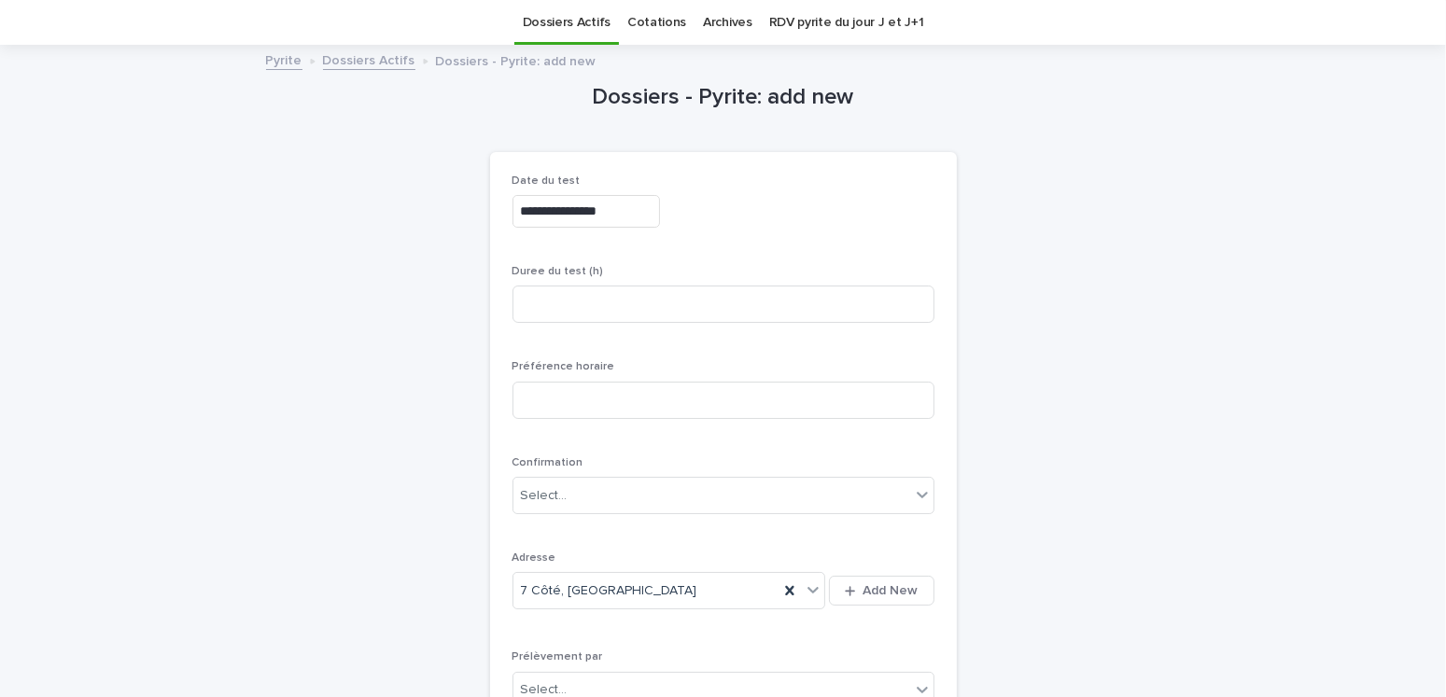
scroll to position [339, 0]
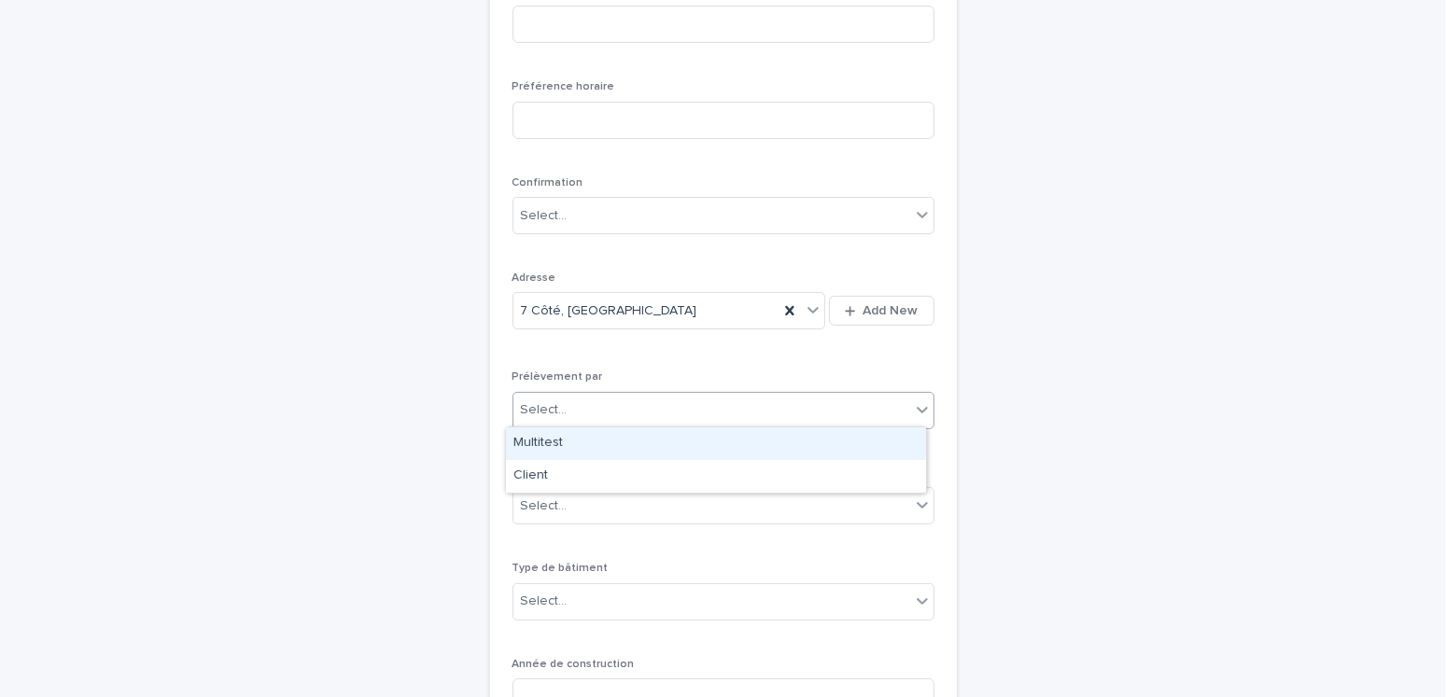
drag, startPoint x: 557, startPoint y: 397, endPoint x: 555, endPoint y: 411, distance: 14.1
click at [557, 397] on div "Select..." at bounding box center [711, 410] width 397 height 31
click at [551, 437] on div "Multitest" at bounding box center [716, 444] width 420 height 33
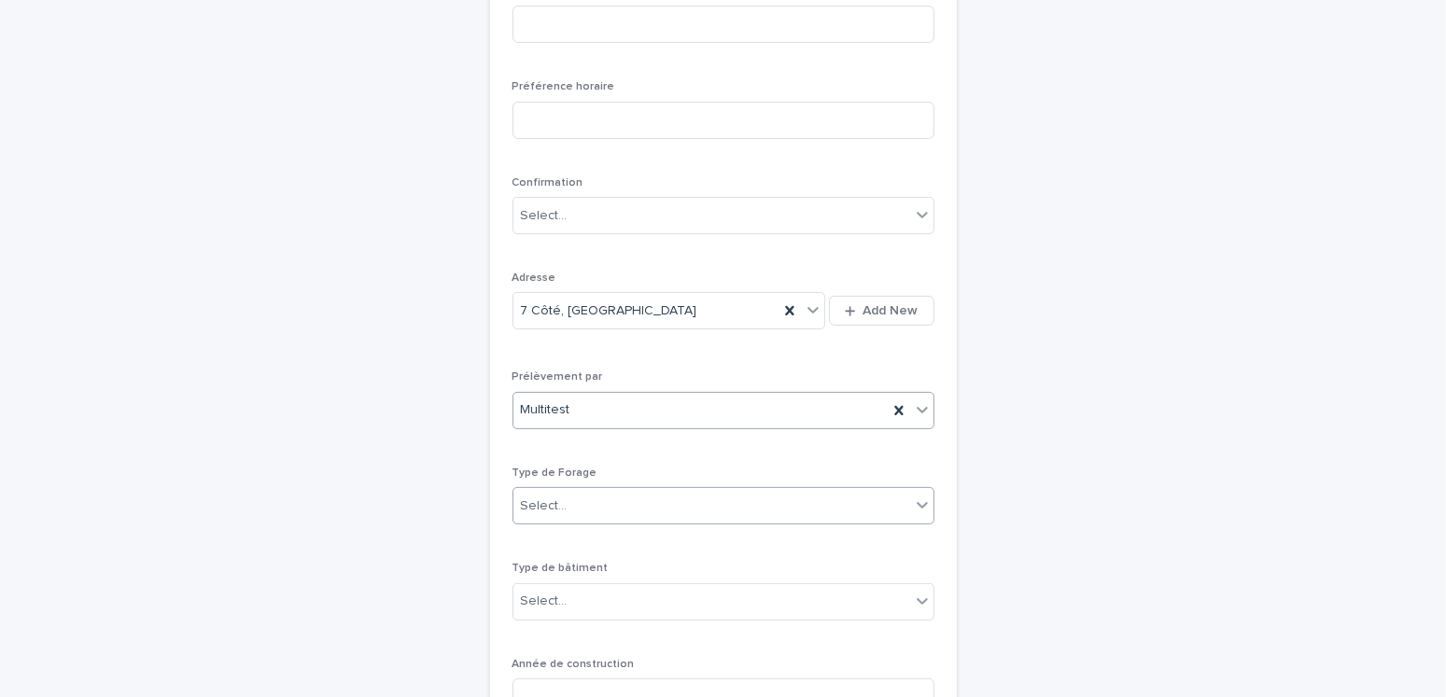
click at [565, 491] on div "Select..." at bounding box center [711, 506] width 397 height 31
click at [556, 546] on div "1- Residentiel" at bounding box center [716, 539] width 420 height 33
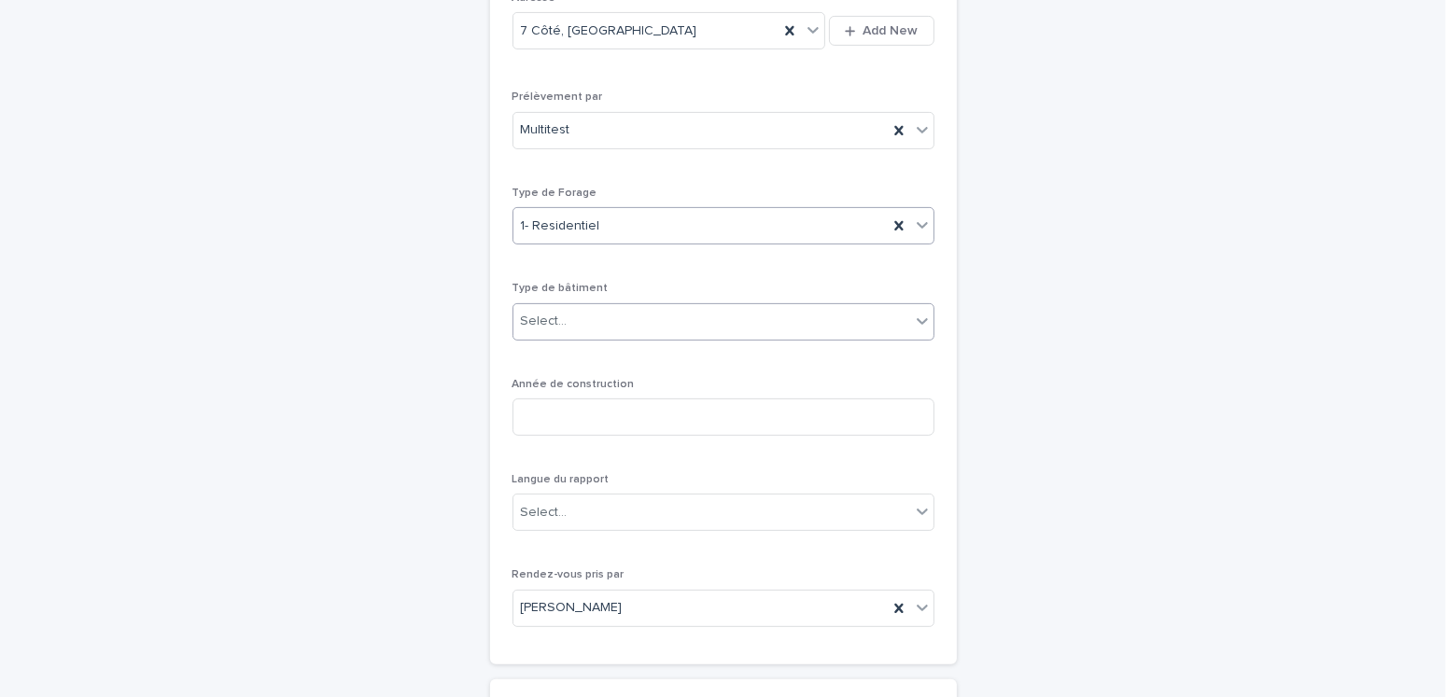
click at [540, 312] on div "Select..." at bounding box center [544, 322] width 47 height 20
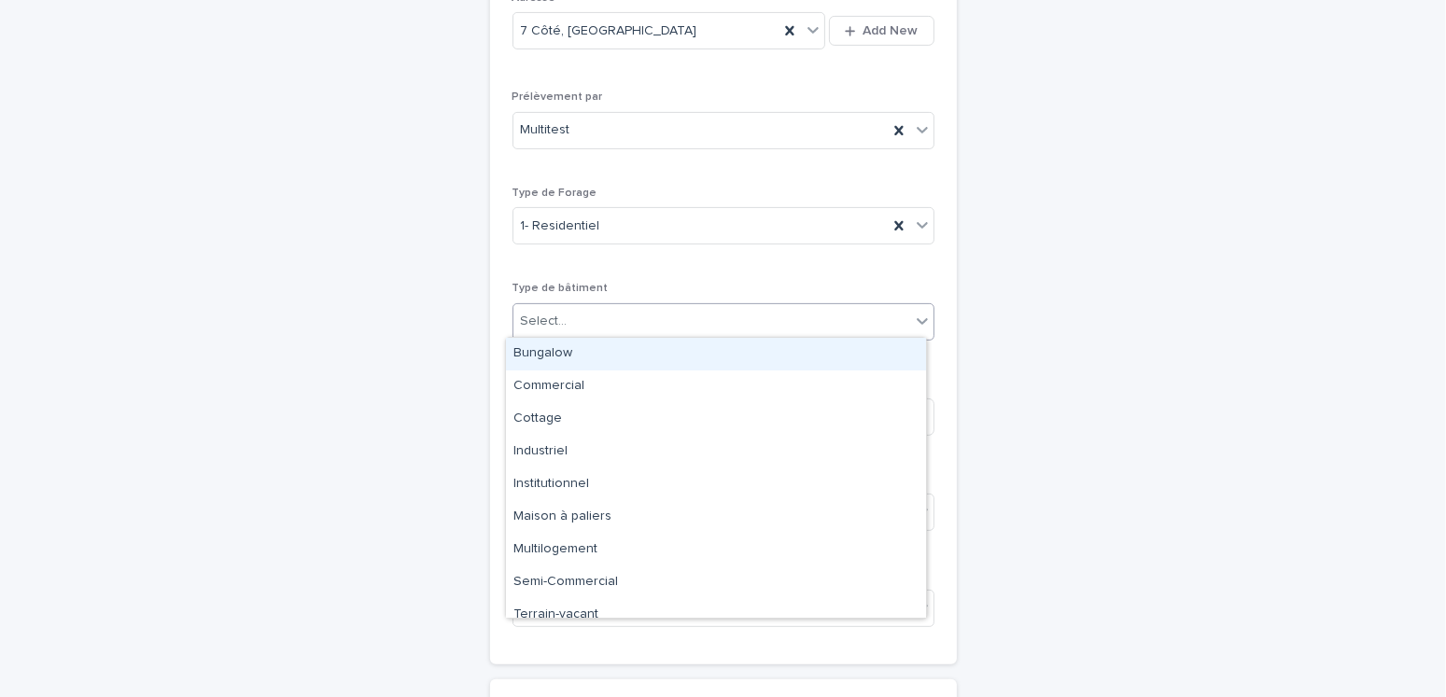
click at [526, 348] on div "Bungalow" at bounding box center [716, 354] width 420 height 33
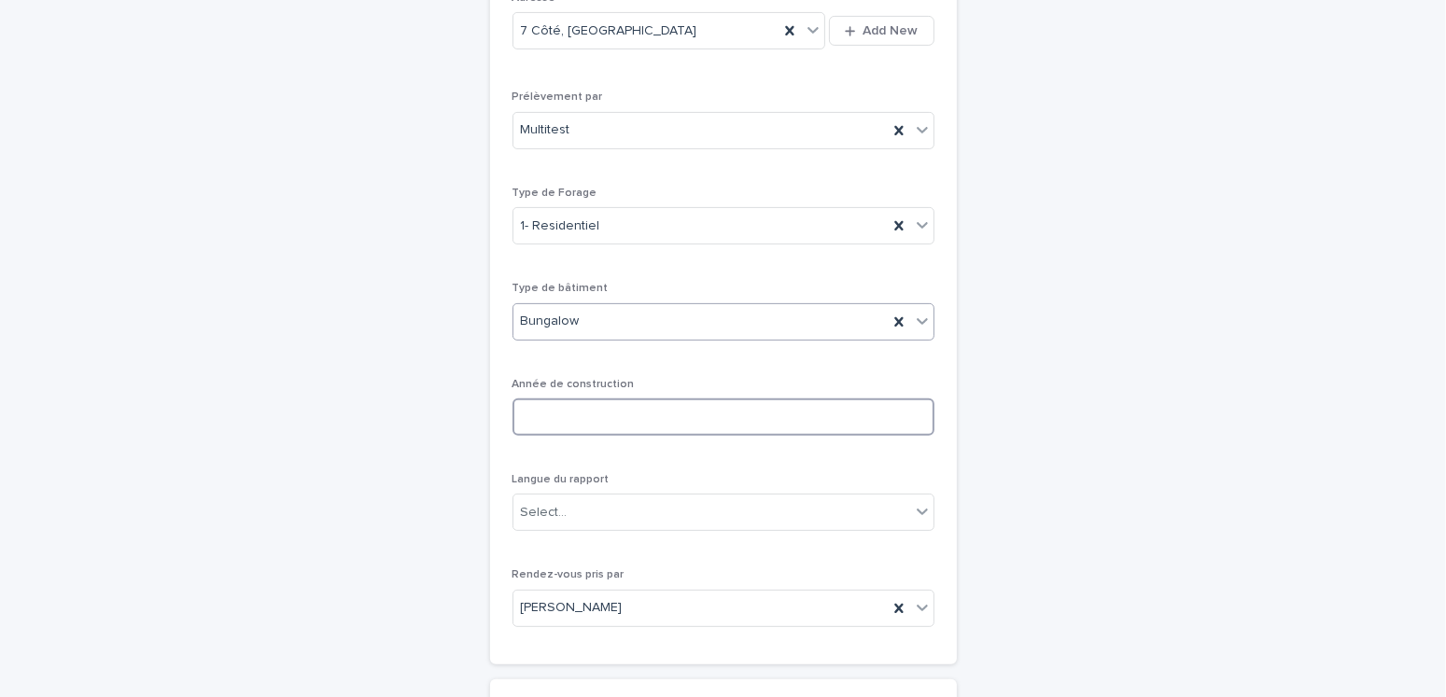
click at [574, 413] on input at bounding box center [724, 417] width 422 height 37
click at [532, 411] on input at bounding box center [724, 417] width 422 height 37
type input "****"
click at [613, 513] on div "Select..." at bounding box center [711, 513] width 397 height 31
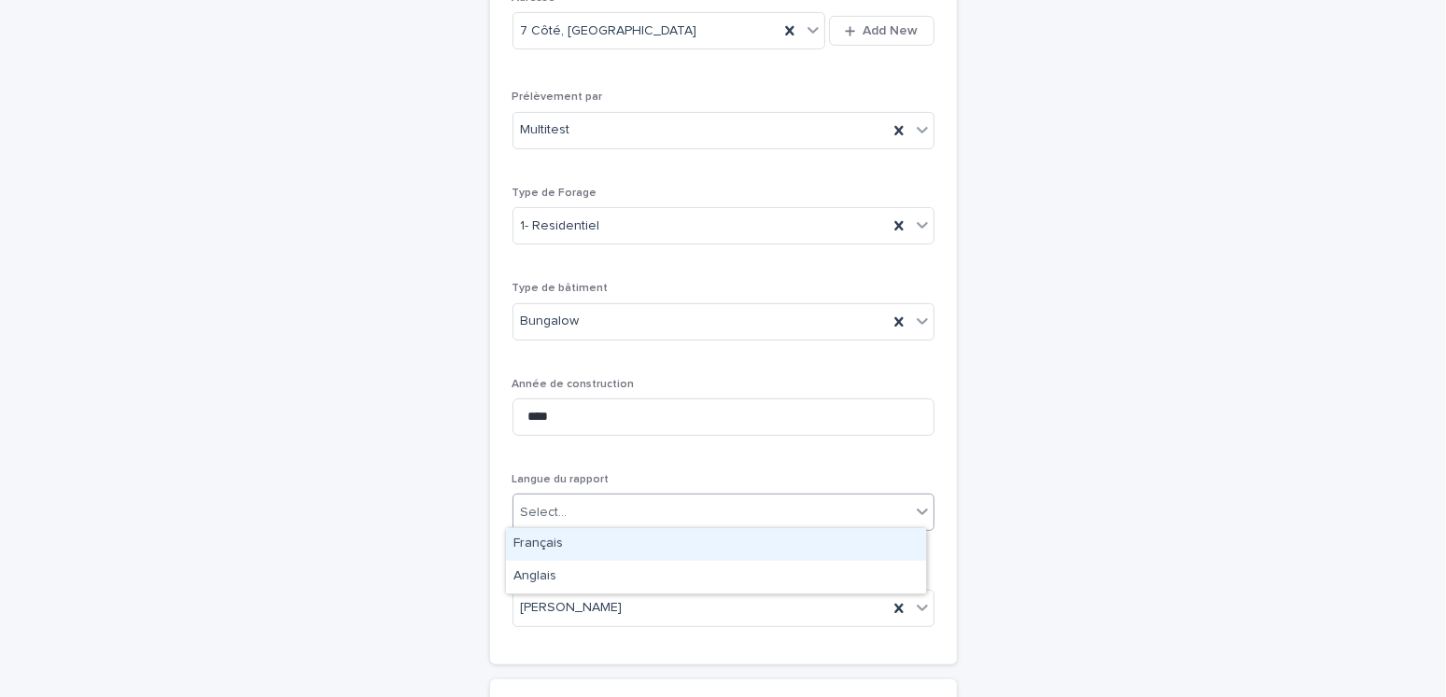
click at [557, 545] on div "Français" at bounding box center [716, 544] width 420 height 33
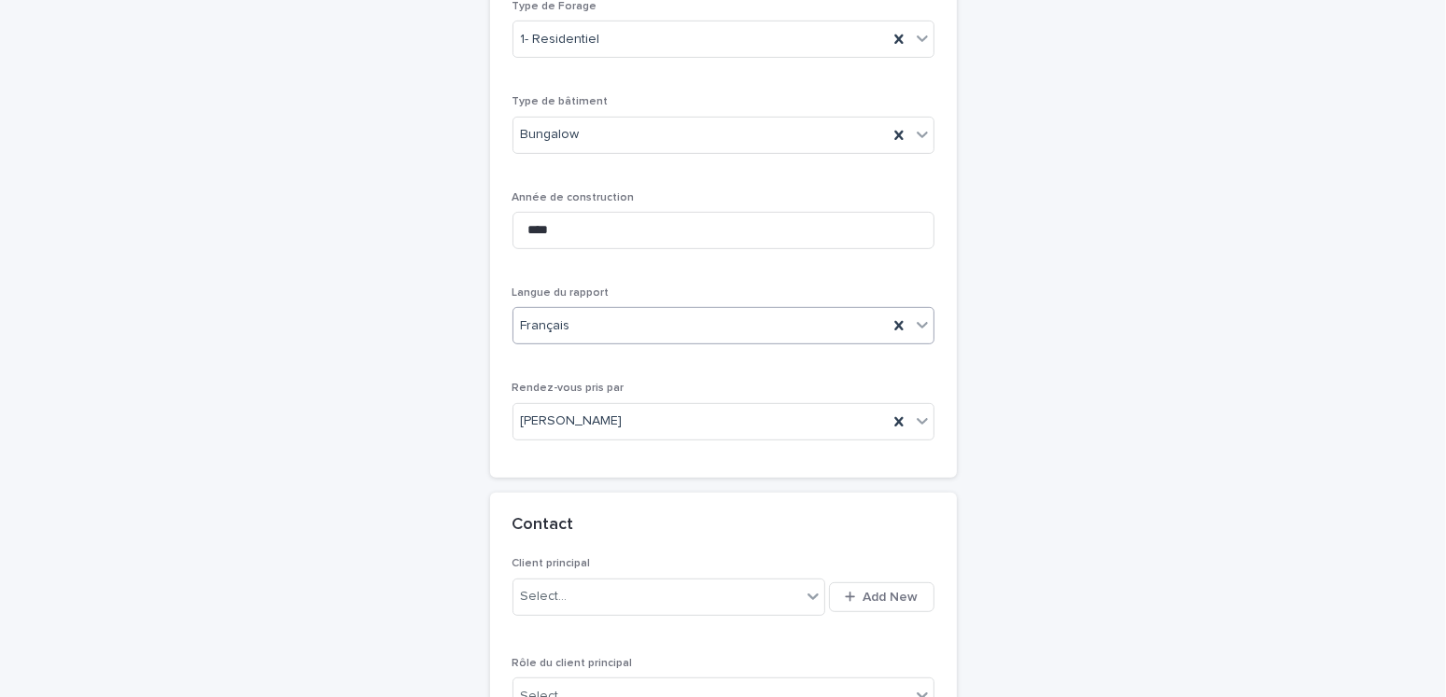
scroll to position [992, 0]
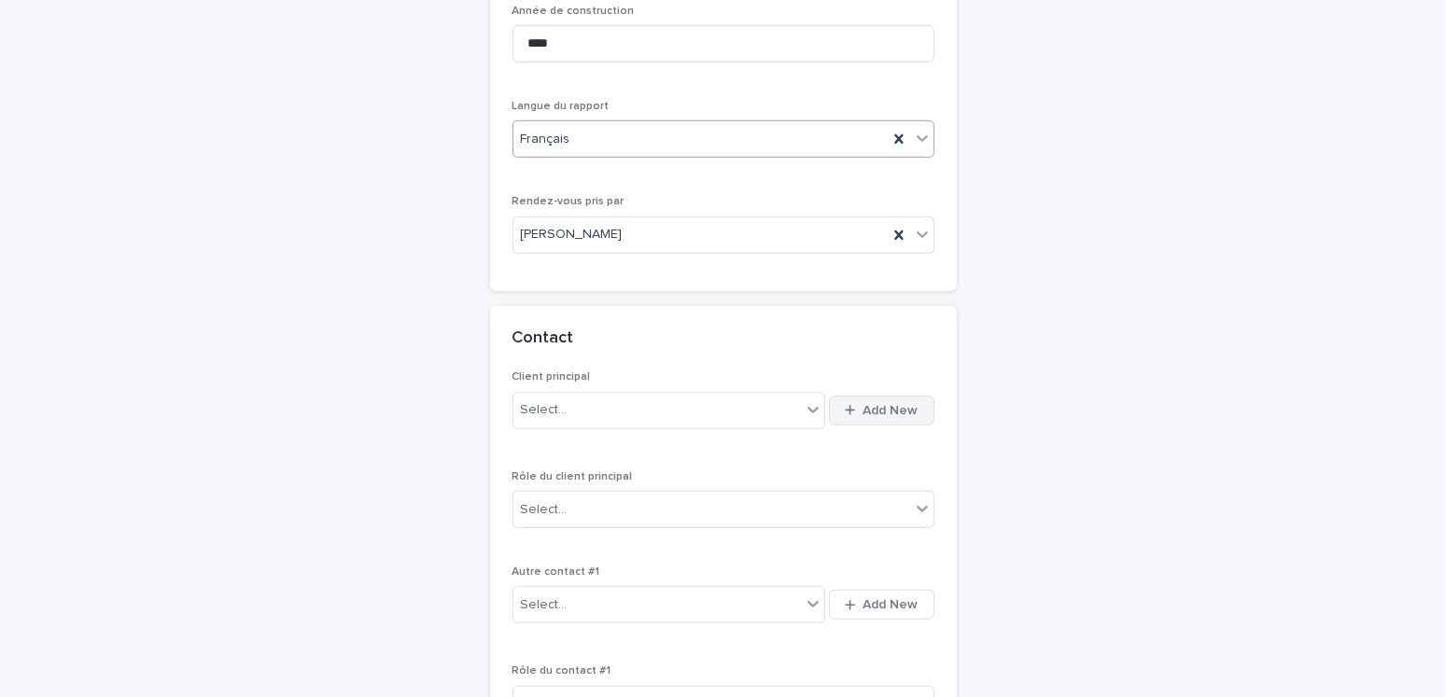
click at [882, 404] on span "Add New" at bounding box center [891, 410] width 55 height 13
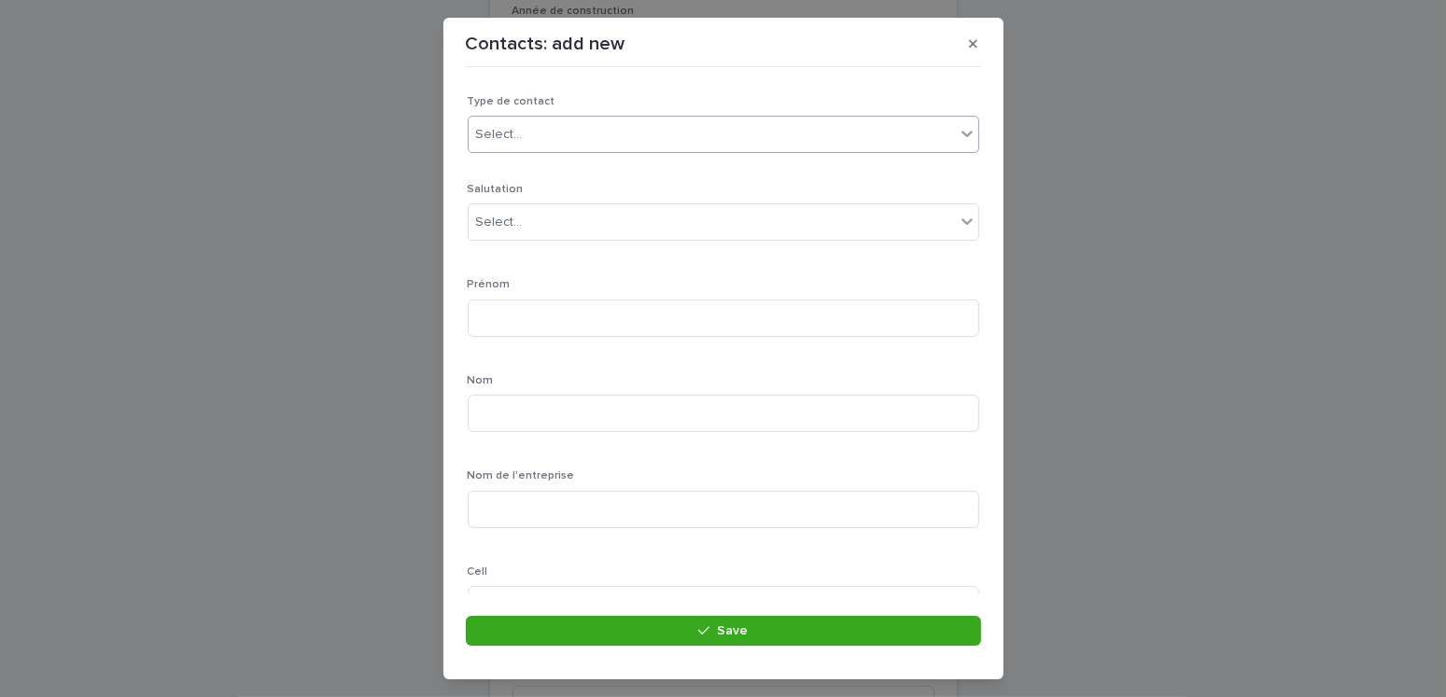
click at [602, 138] on div "Select..." at bounding box center [712, 134] width 486 height 31
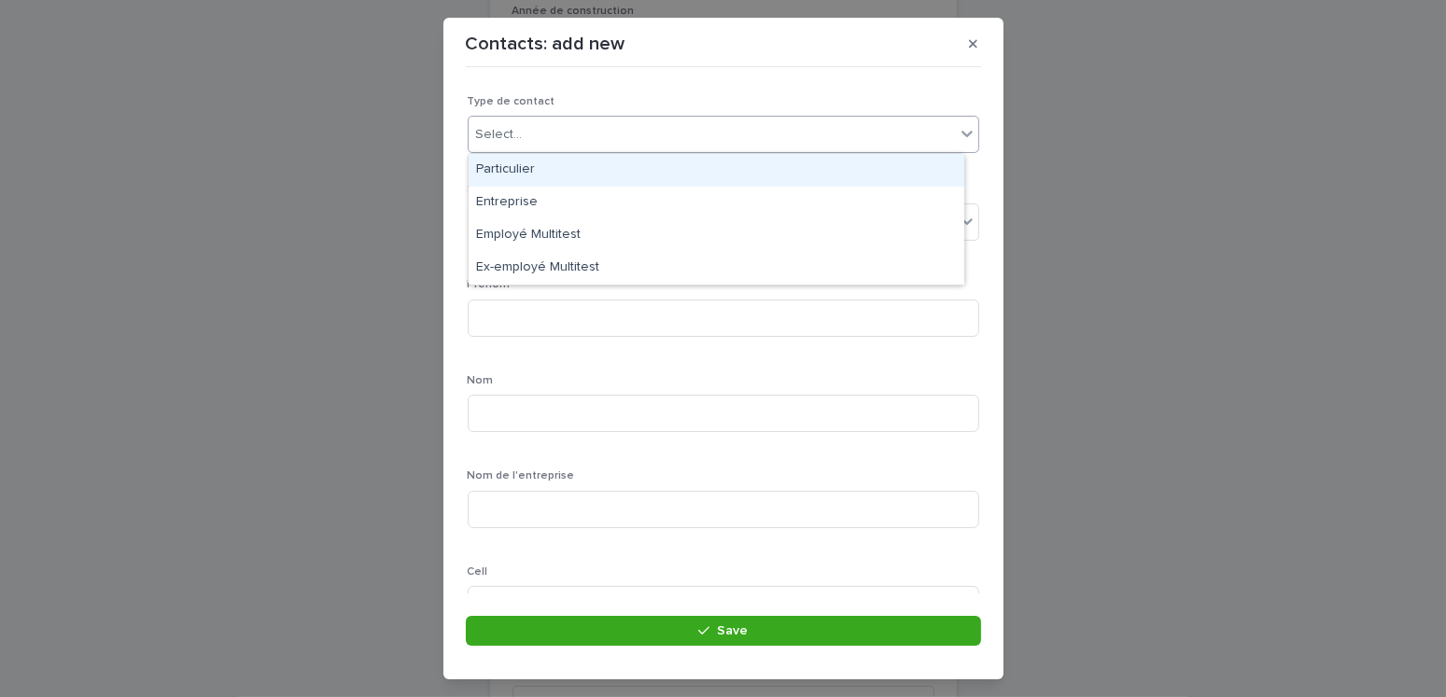
click at [497, 171] on div "Particulier" at bounding box center [717, 170] width 496 height 33
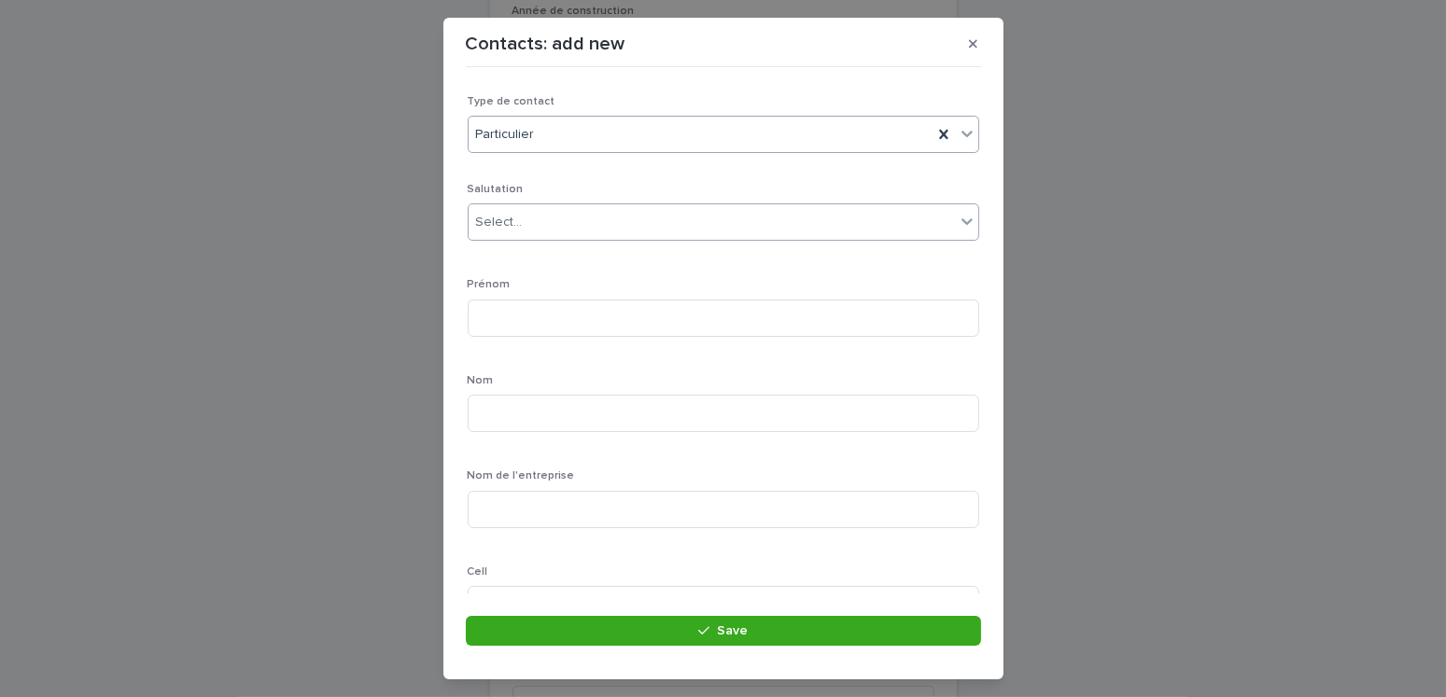
click at [521, 222] on div "Select..." at bounding box center [712, 222] width 486 height 31
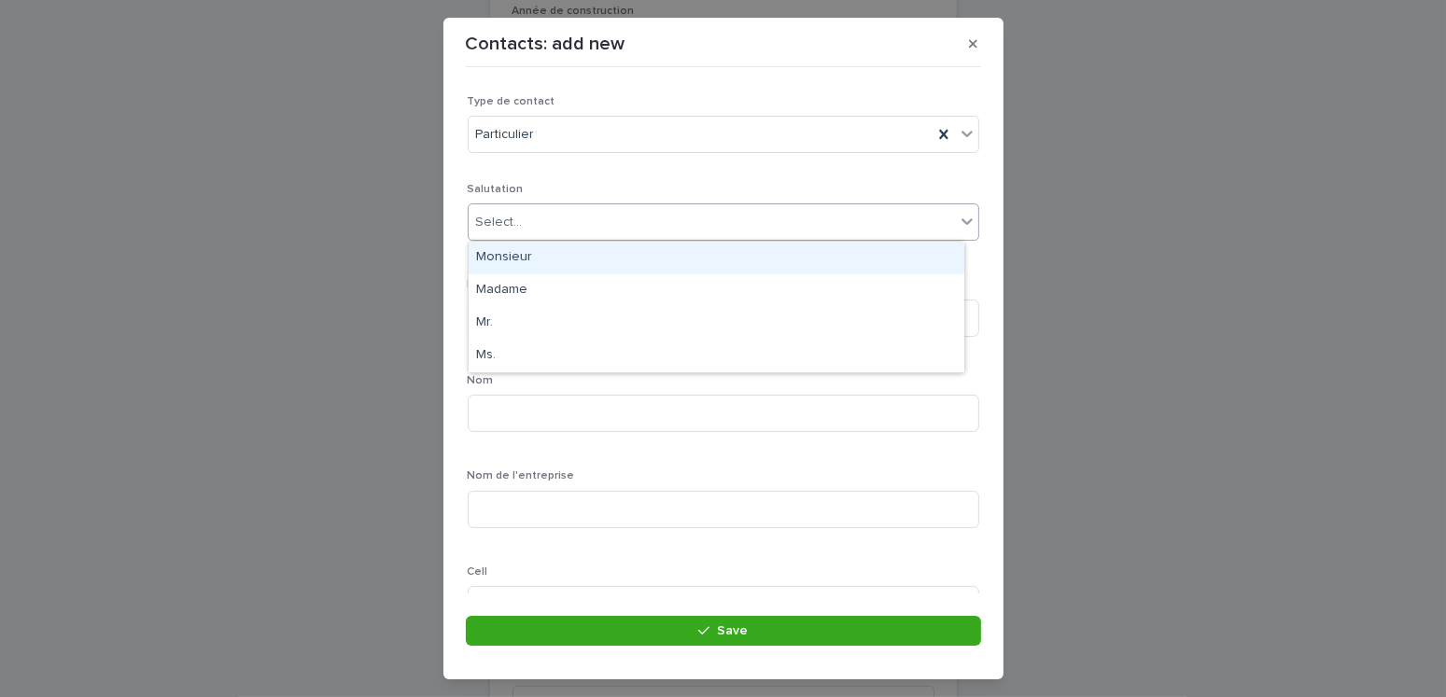
click at [513, 253] on div "Monsieur" at bounding box center [717, 258] width 496 height 33
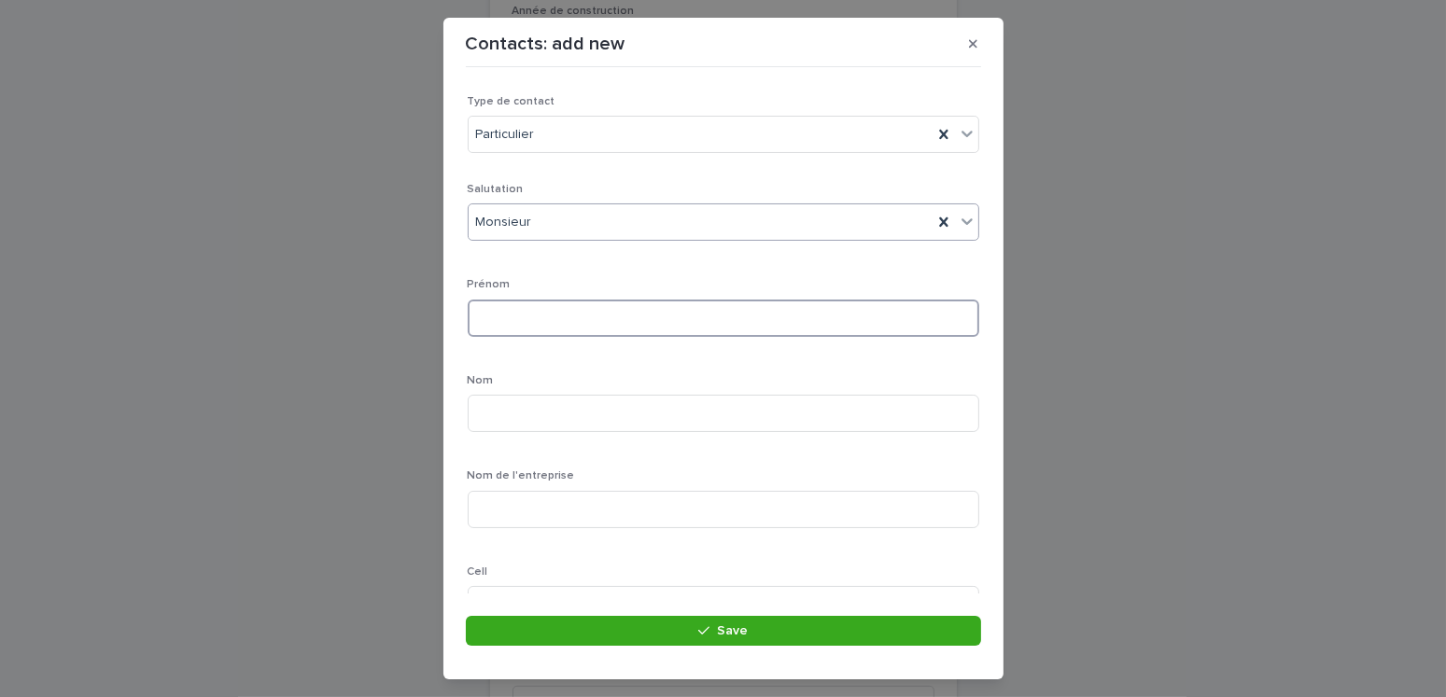
click at [517, 327] on input at bounding box center [724, 318] width 512 height 37
type input "****"
type input "**********"
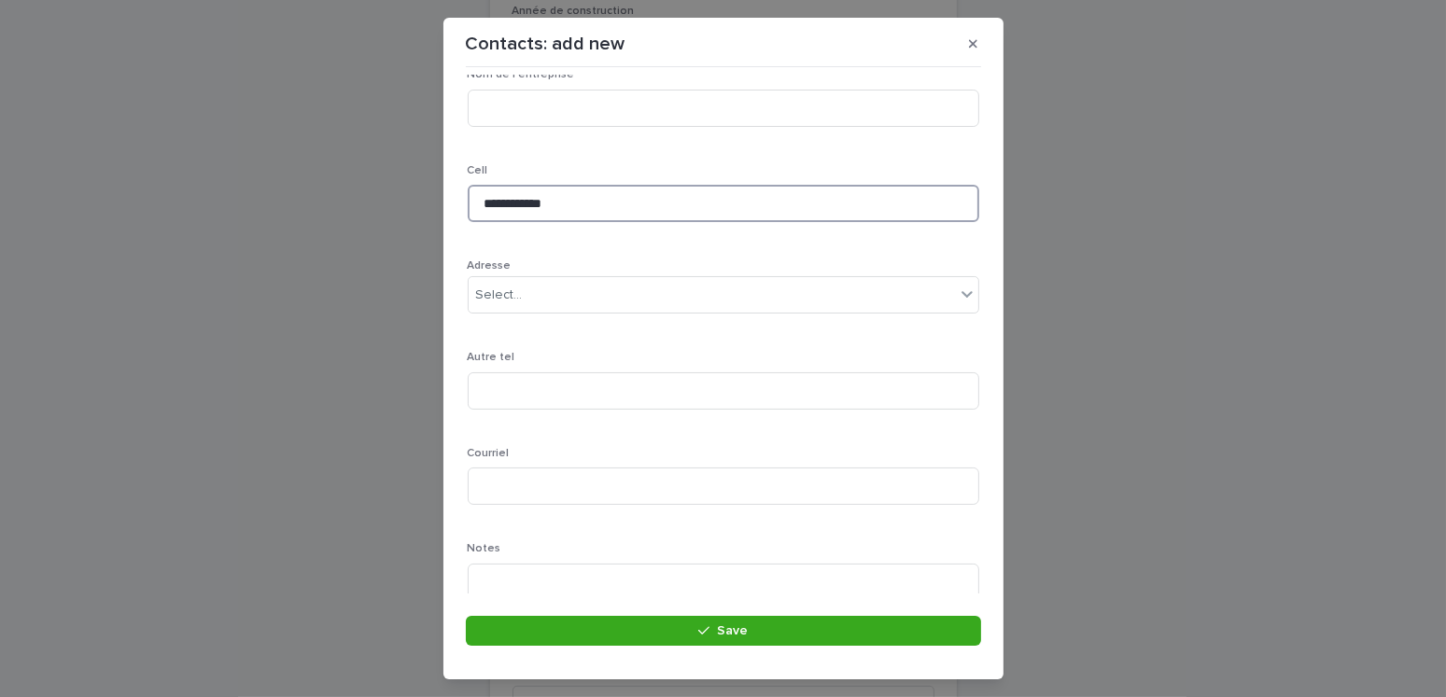
scroll to position [464, 0]
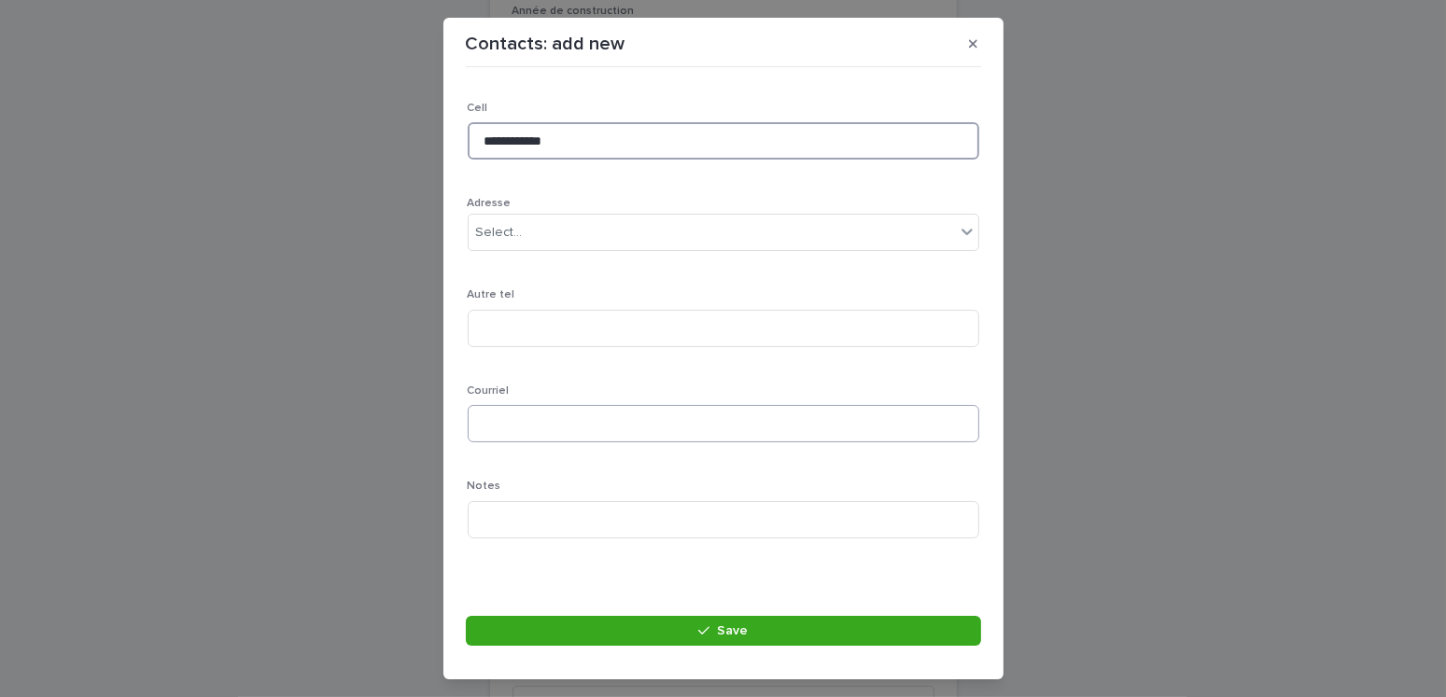
type input "**********"
click at [495, 429] on input at bounding box center [724, 423] width 512 height 37
click at [568, 421] on input "**********" at bounding box center [724, 423] width 512 height 37
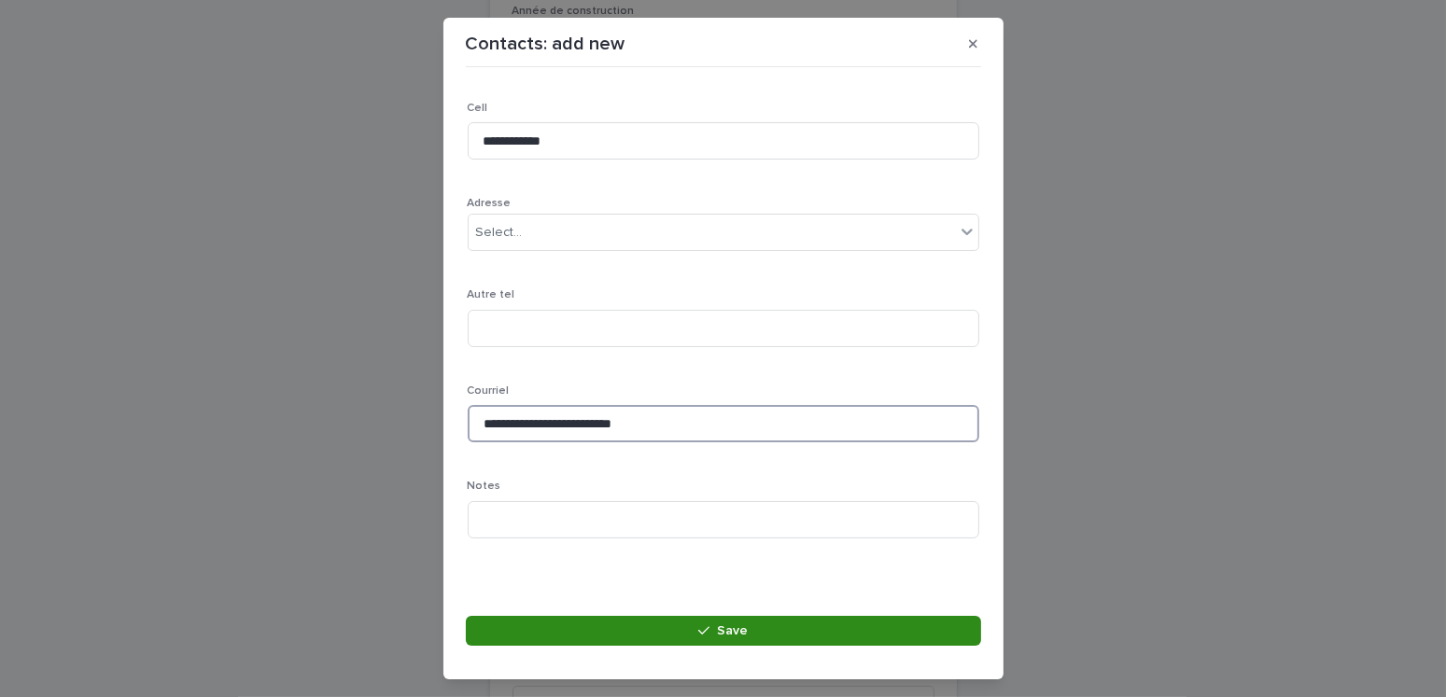
type input "**********"
click at [684, 639] on button "Save" at bounding box center [723, 631] width 515 height 30
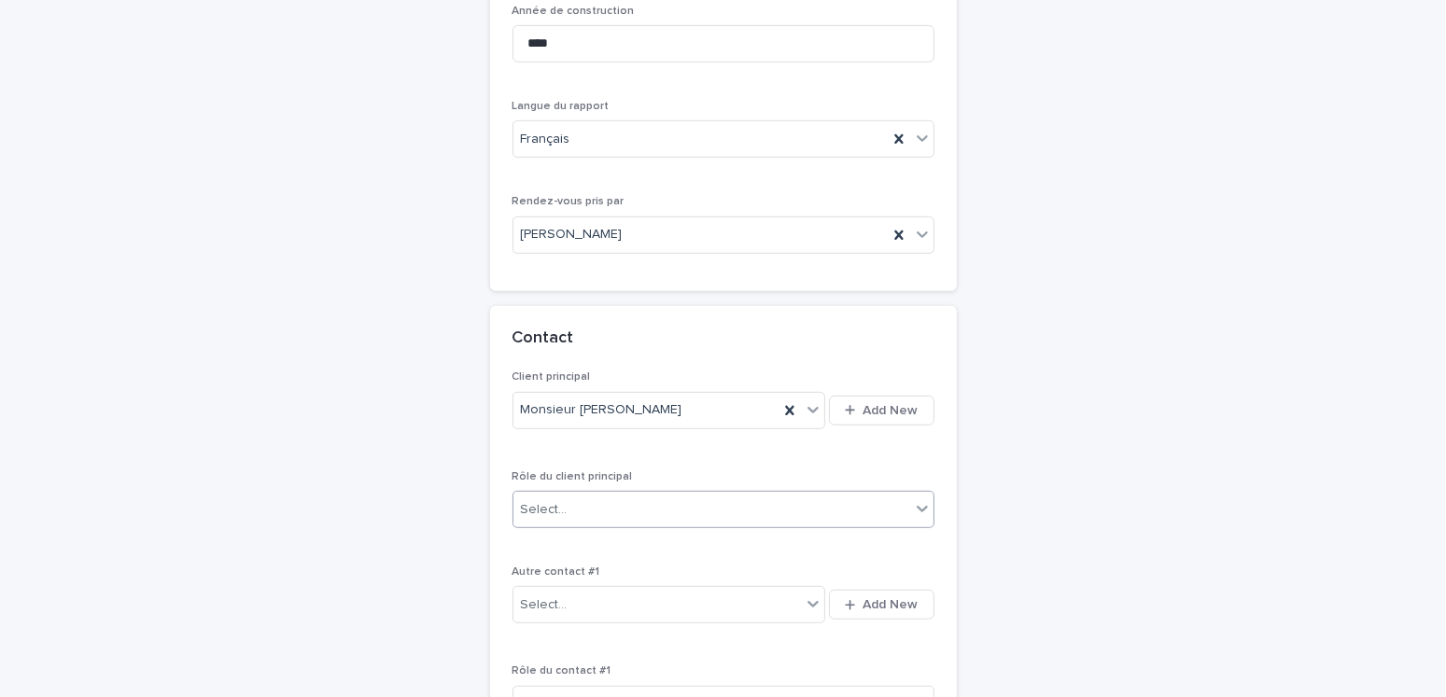
click at [556, 506] on div "Select..." at bounding box center [544, 510] width 47 height 20
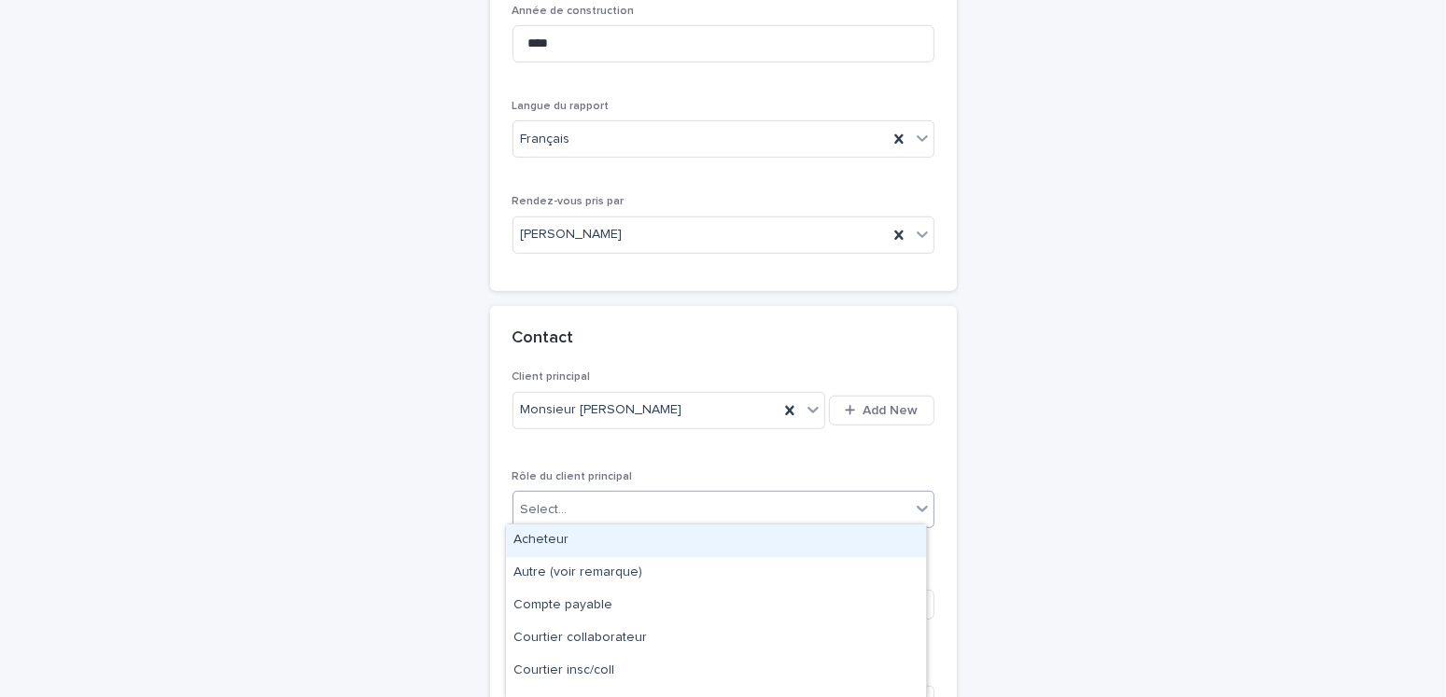
click at [558, 549] on div "Acheteur" at bounding box center [716, 541] width 420 height 33
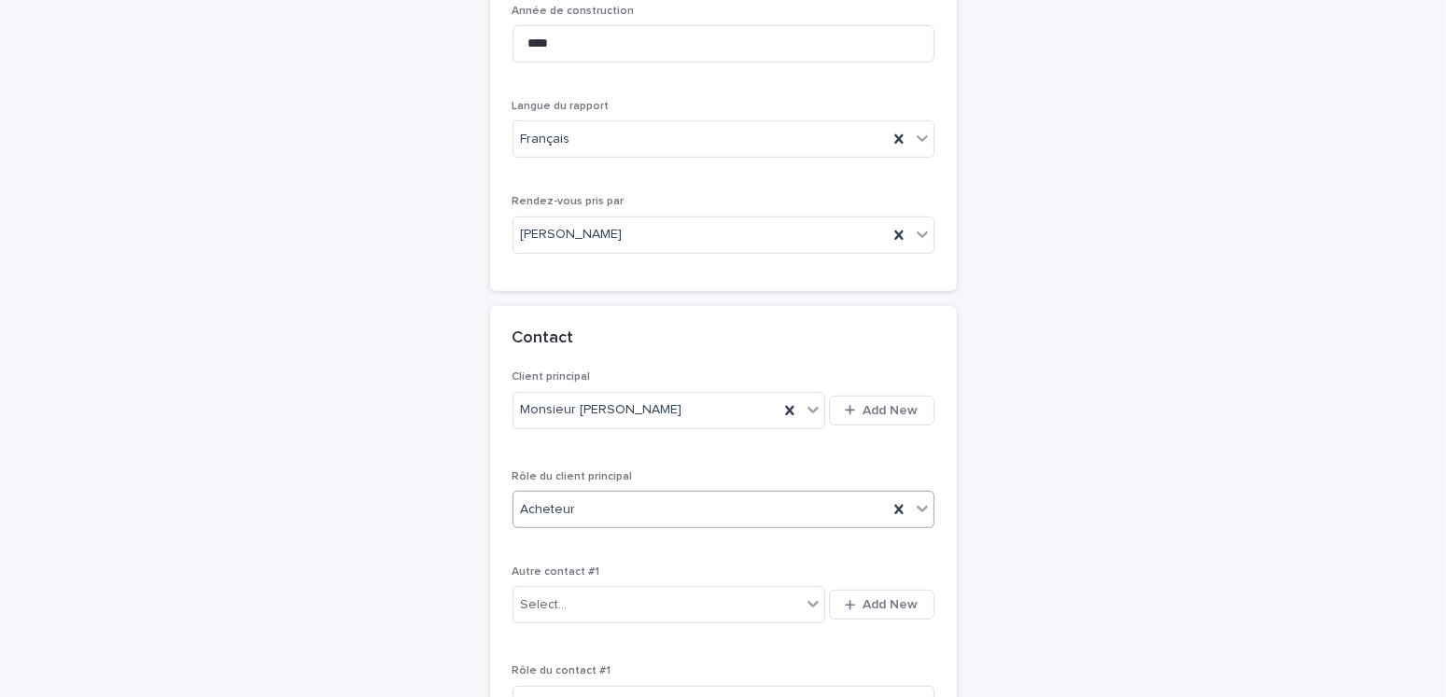
scroll to position [1314, 0]
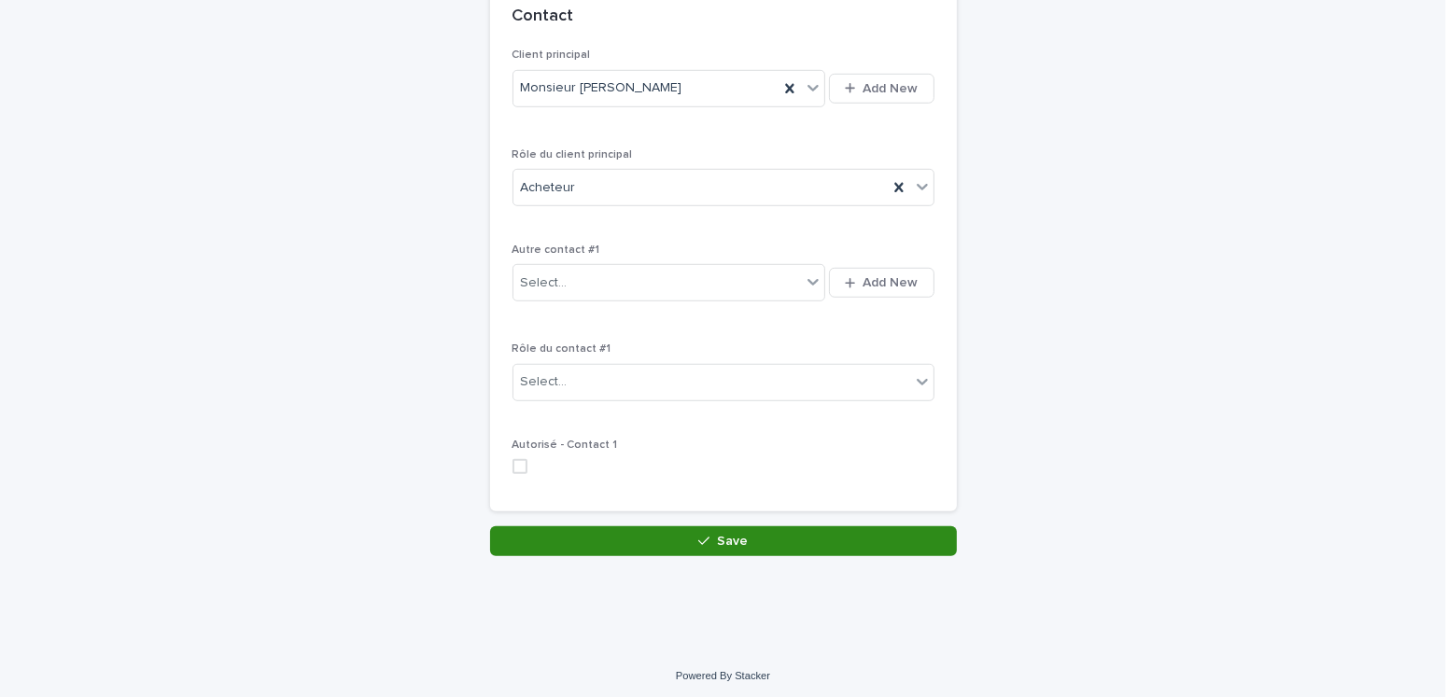
click at [714, 527] on button "Save" at bounding box center [723, 542] width 467 height 30
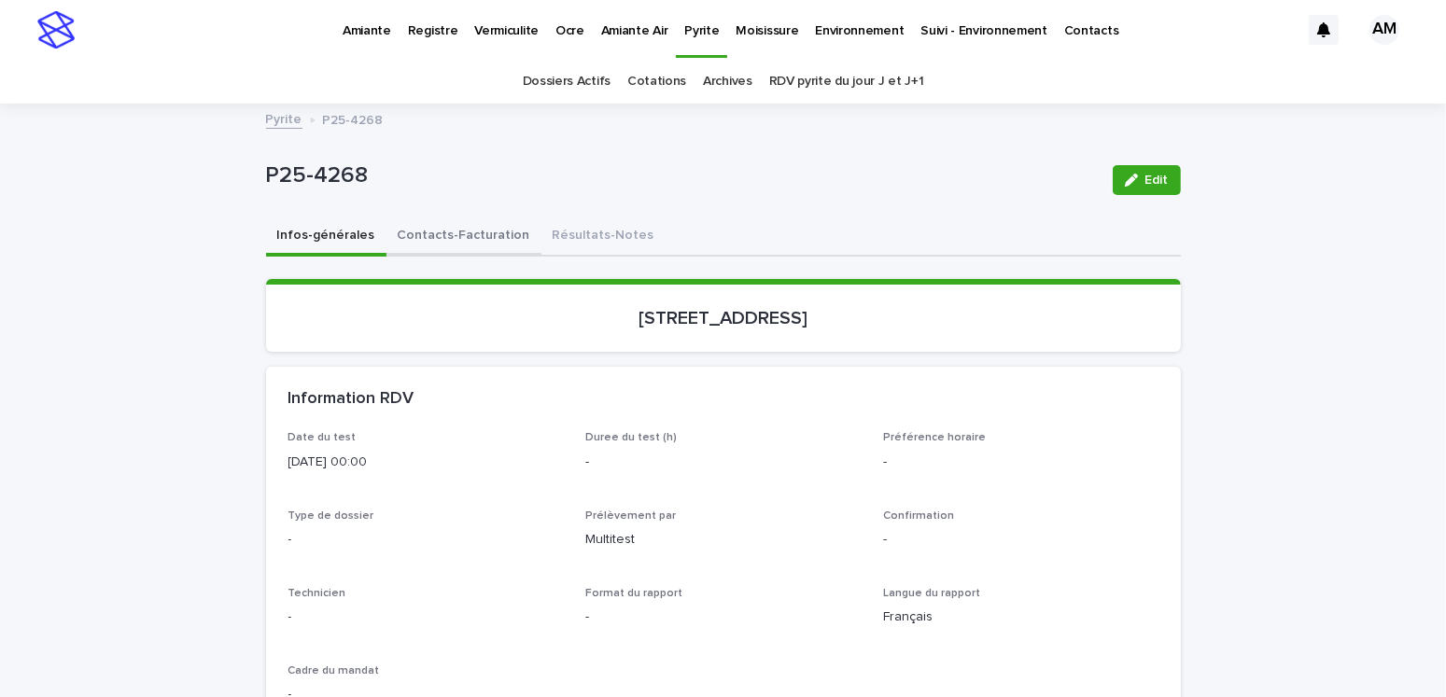
click at [435, 232] on button "Contacts-Facturation" at bounding box center [463, 237] width 155 height 39
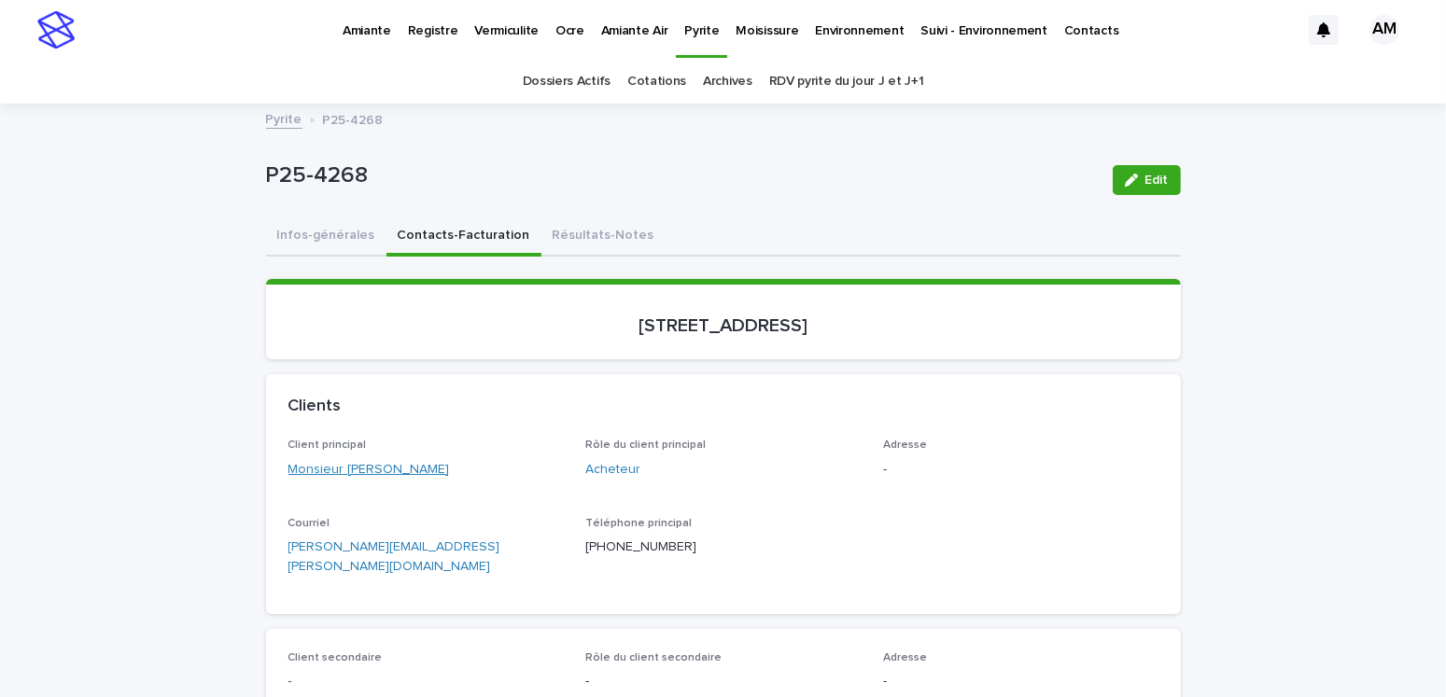
click at [365, 468] on link "Monsieur [PERSON_NAME]" at bounding box center [369, 470] width 162 height 20
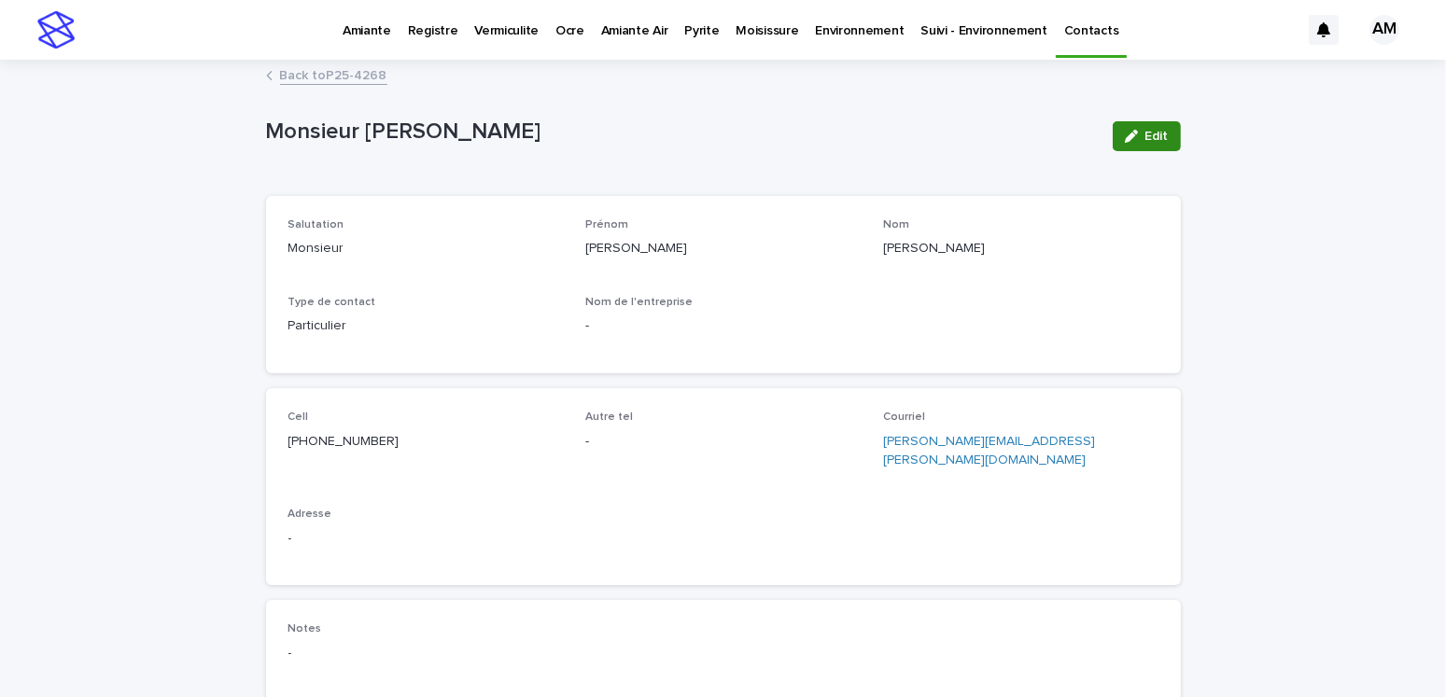
click at [1147, 135] on span "Edit" at bounding box center [1156, 136] width 23 height 13
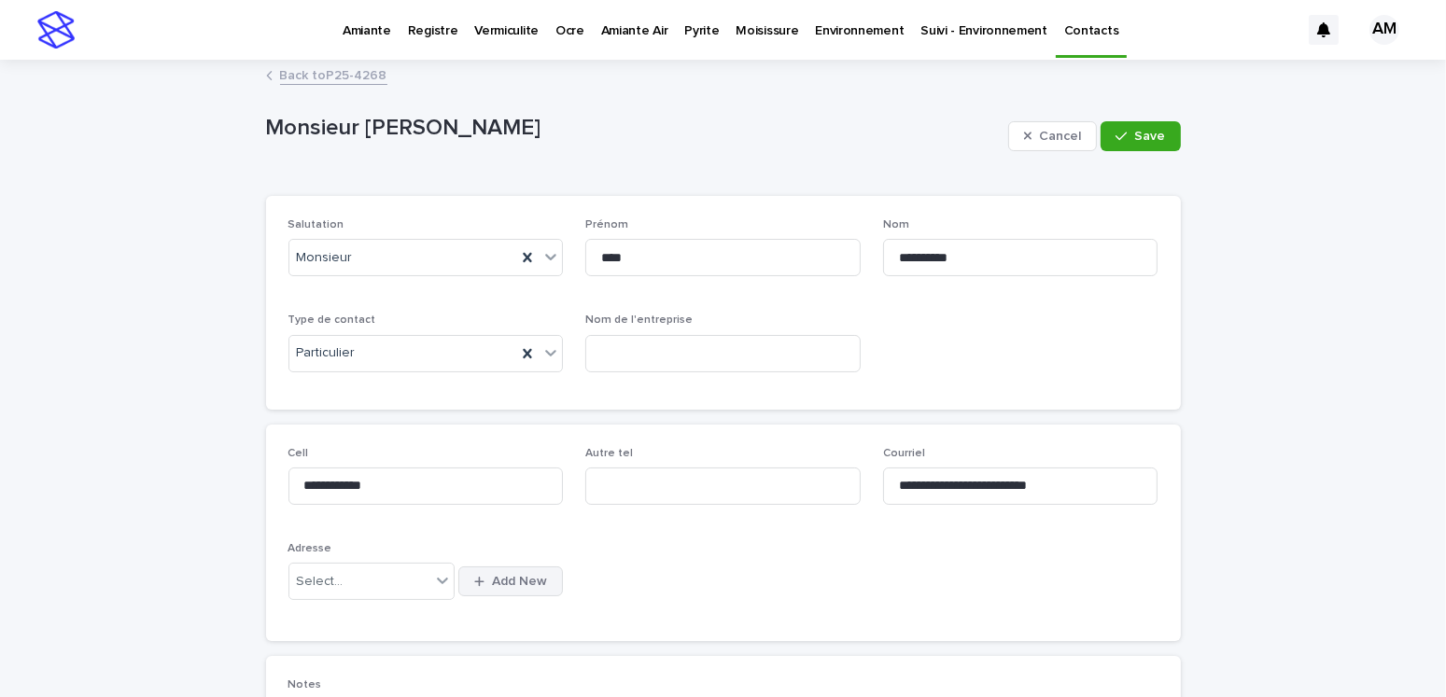
click at [516, 573] on button "Add New" at bounding box center [510, 582] width 105 height 30
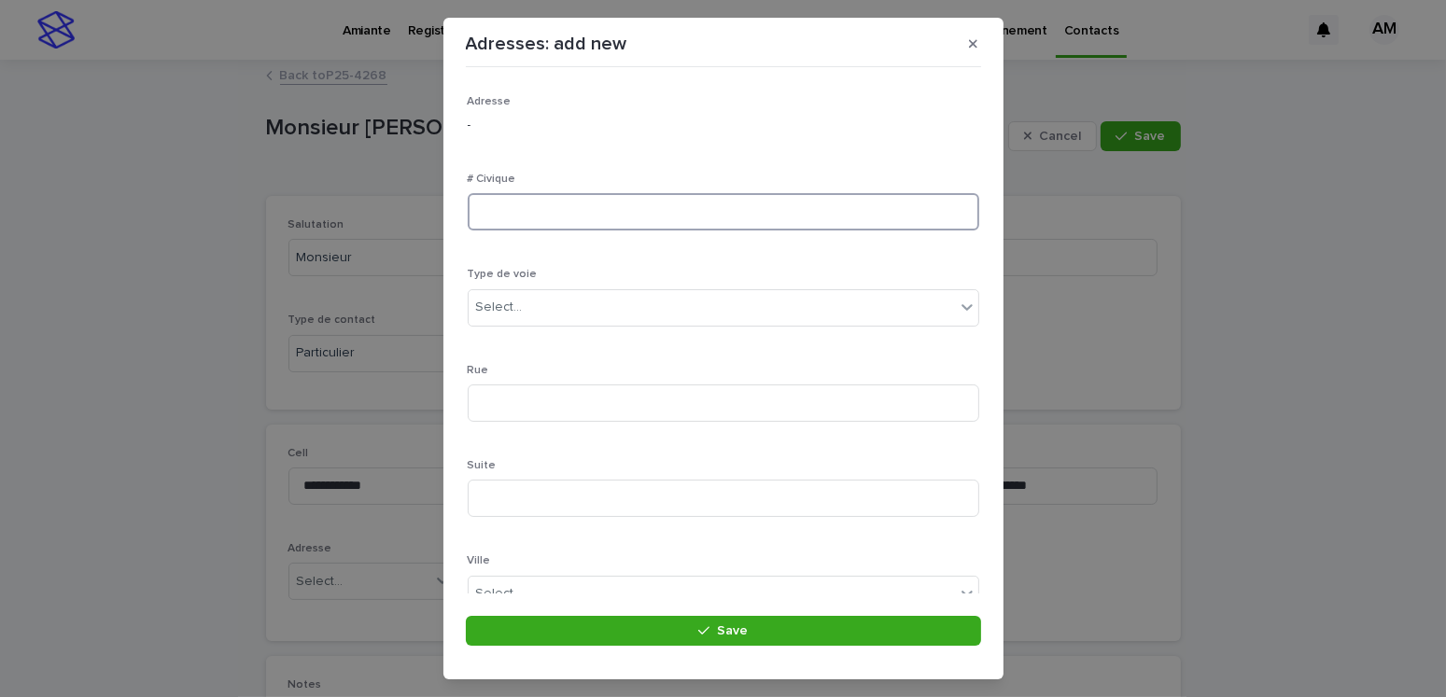
click at [593, 199] on input at bounding box center [724, 211] width 512 height 37
type input "****"
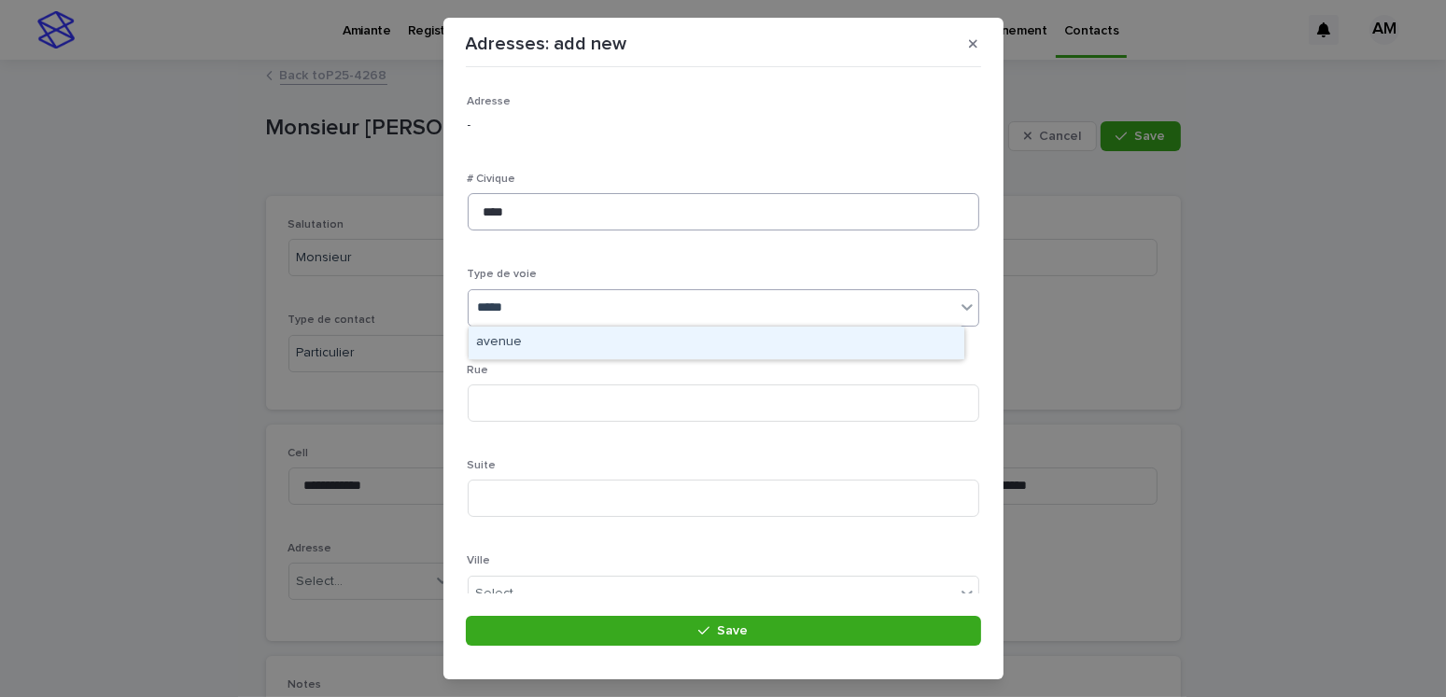
type input "******"
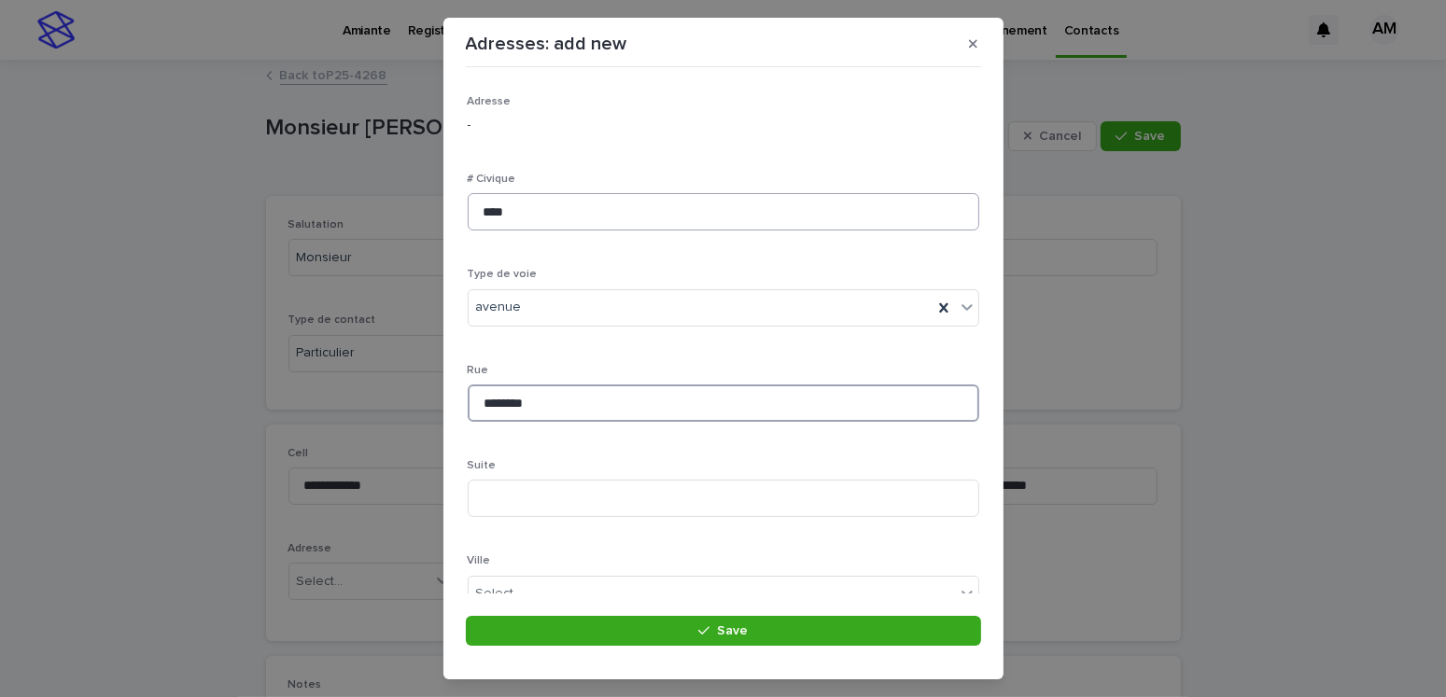
type input "********"
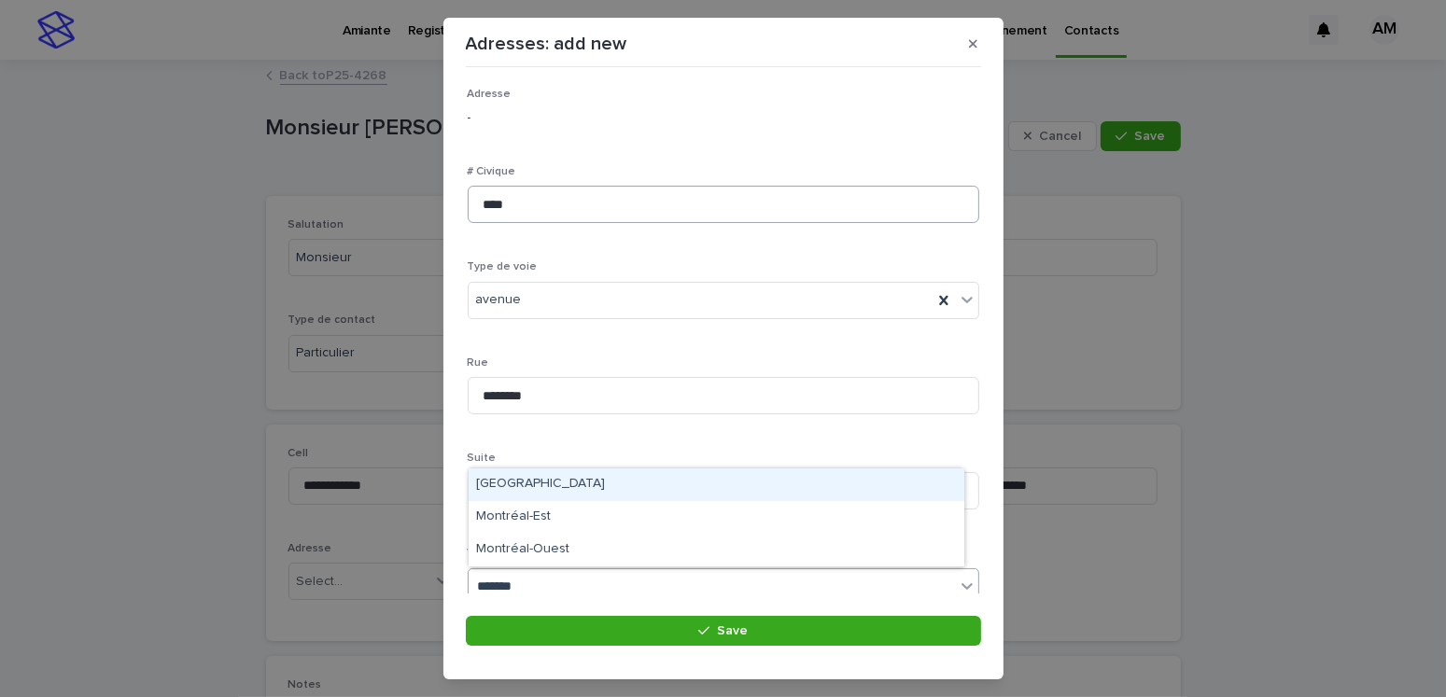
type input "********"
click at [492, 477] on div "[GEOGRAPHIC_DATA]" at bounding box center [717, 485] width 496 height 33
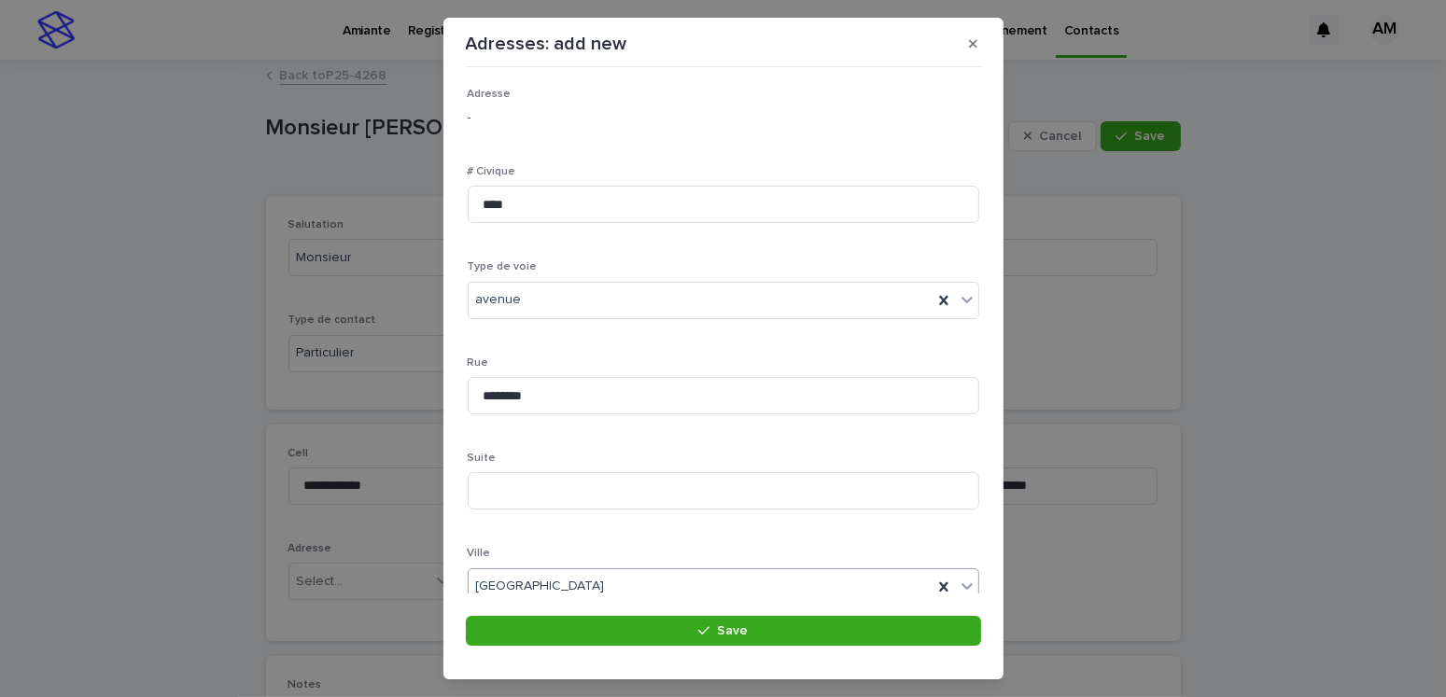
scroll to position [361, 0]
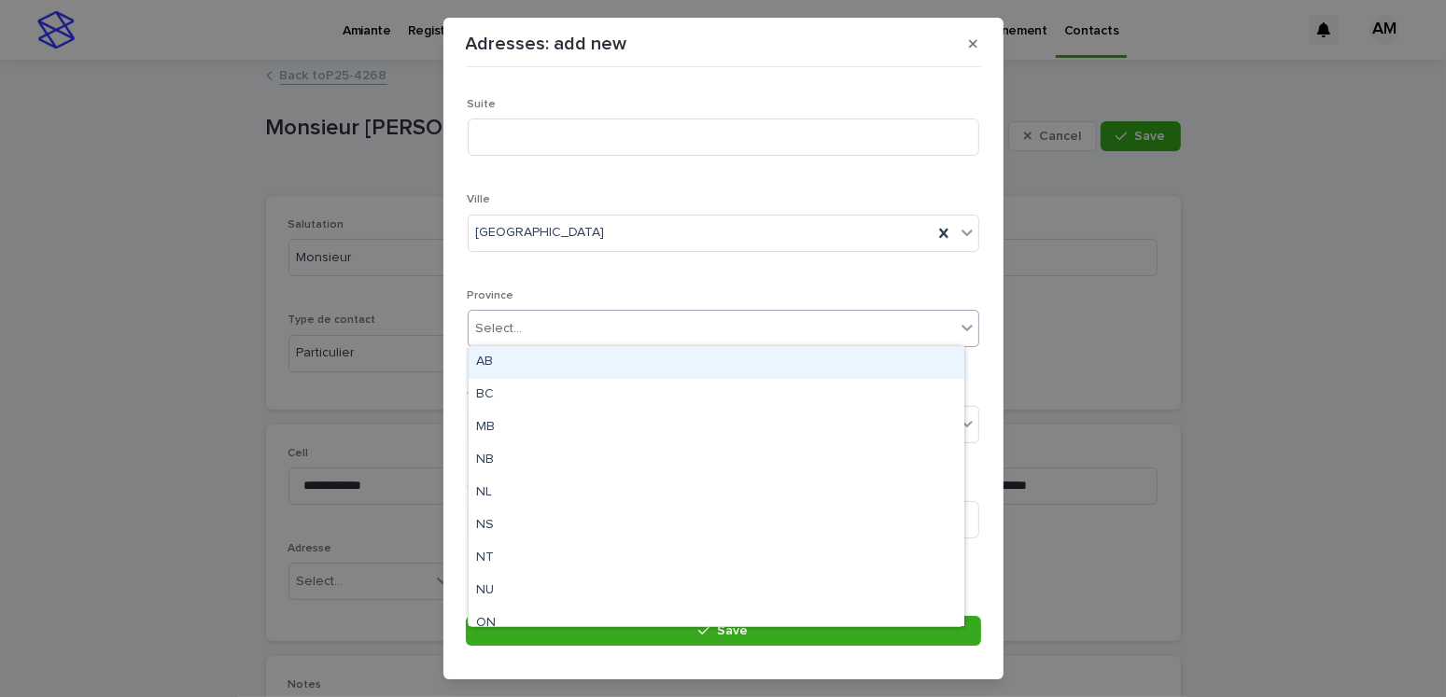
click at [505, 330] on div "Select..." at bounding box center [499, 329] width 47 height 20
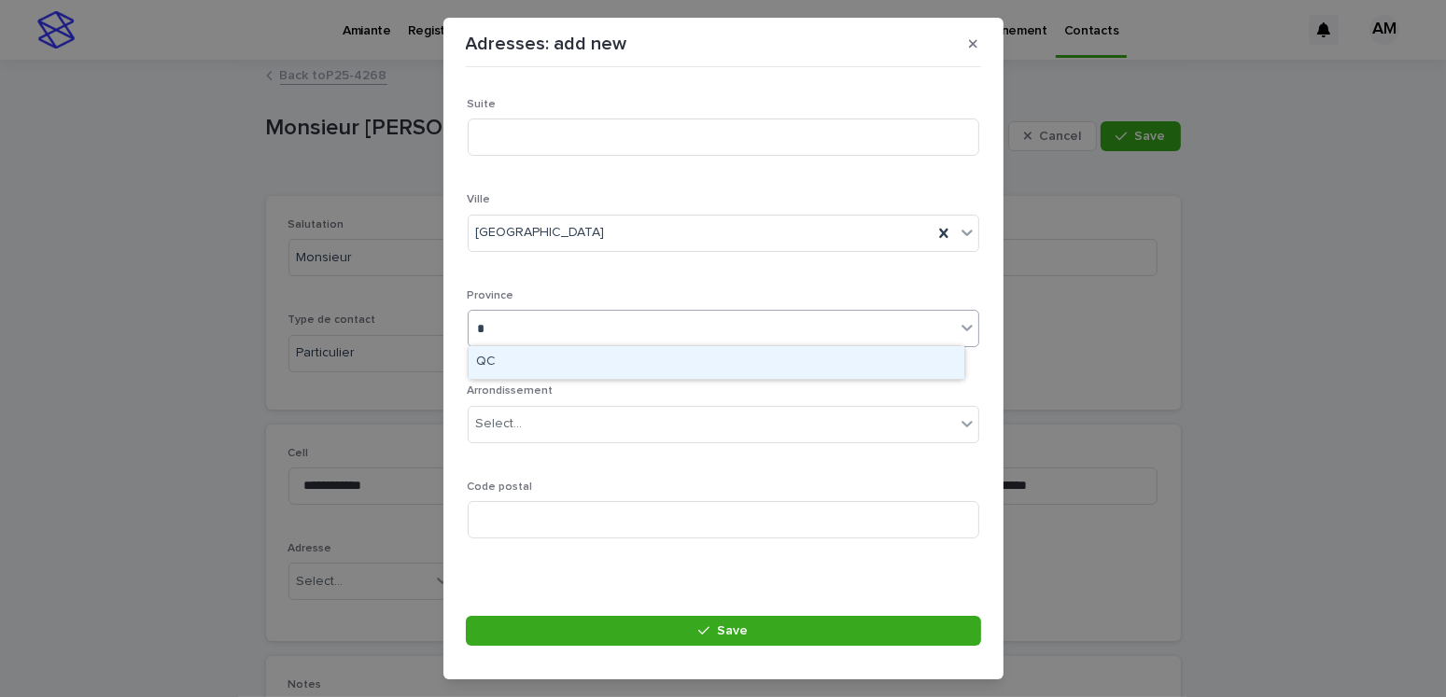
type input "**"
type input "**********"
click at [505, 367] on div "QC" at bounding box center [717, 362] width 496 height 33
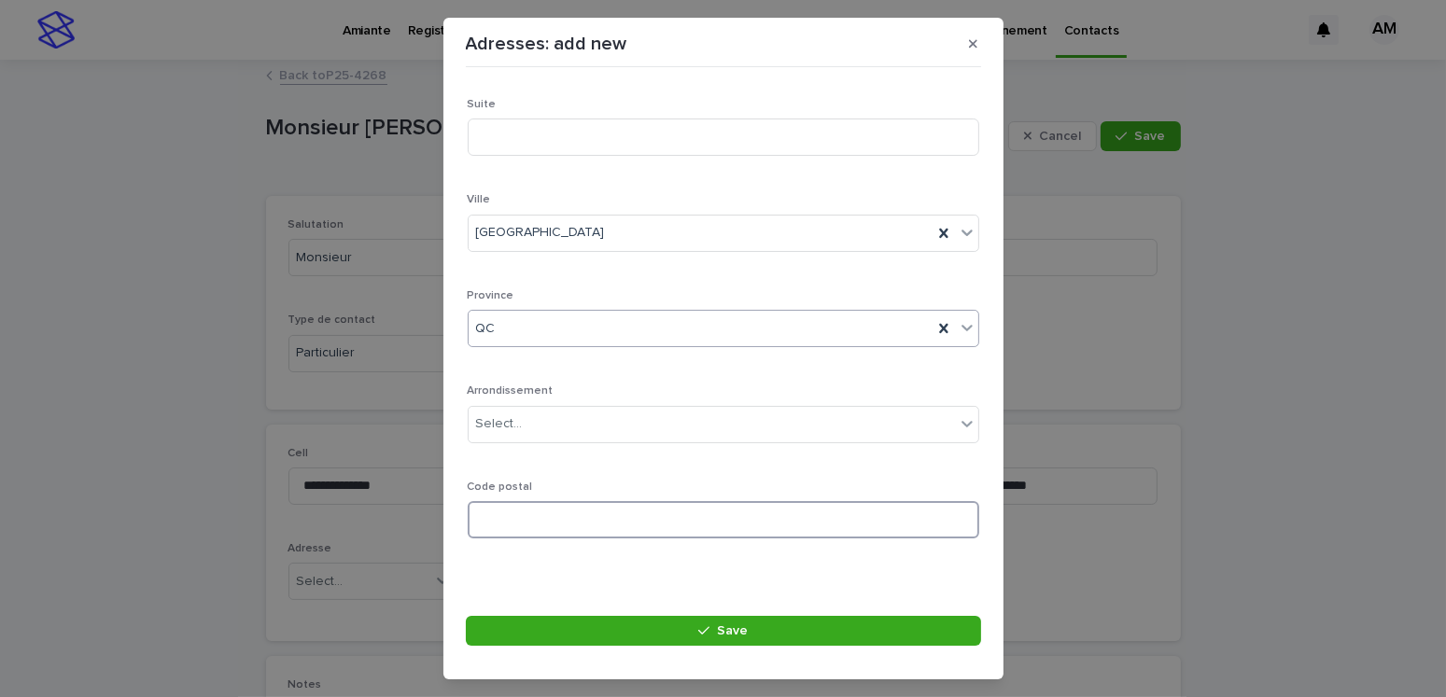
click at [569, 515] on input at bounding box center [724, 519] width 512 height 37
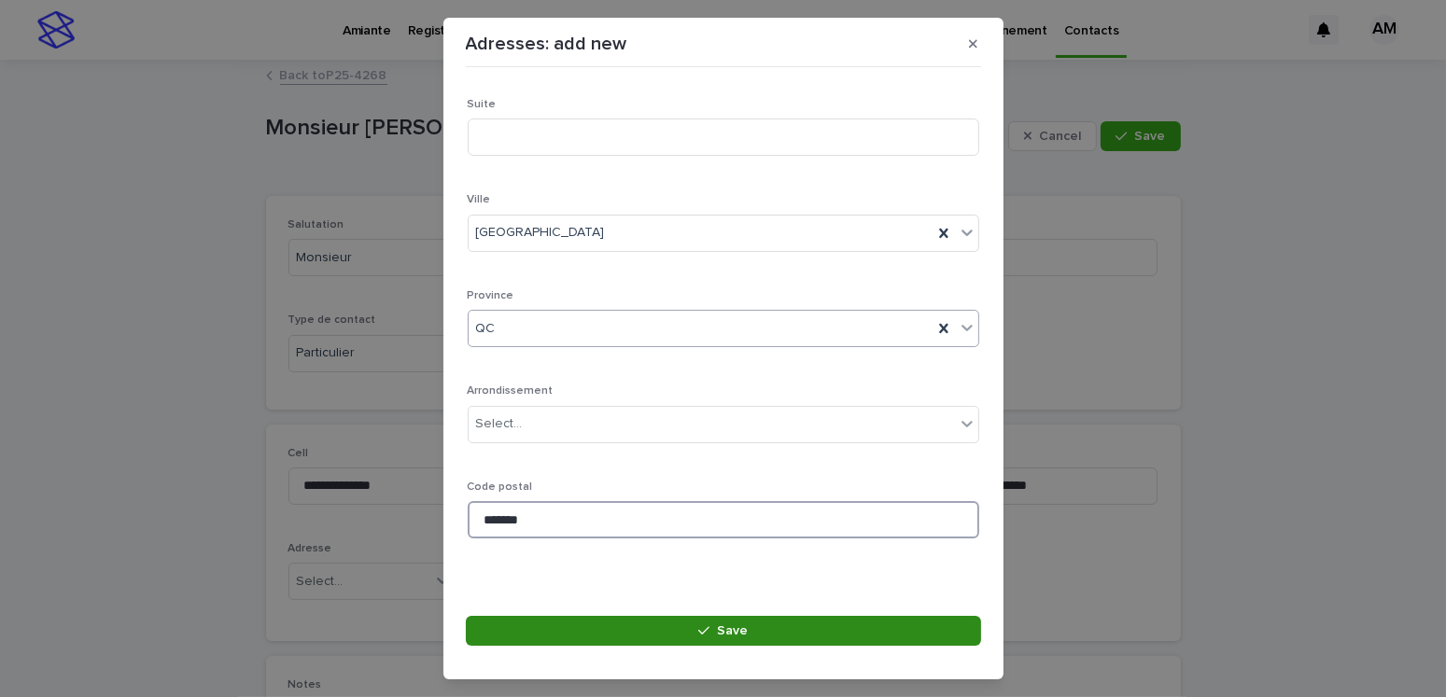
type input "*******"
click at [685, 620] on button "Save" at bounding box center [723, 631] width 515 height 30
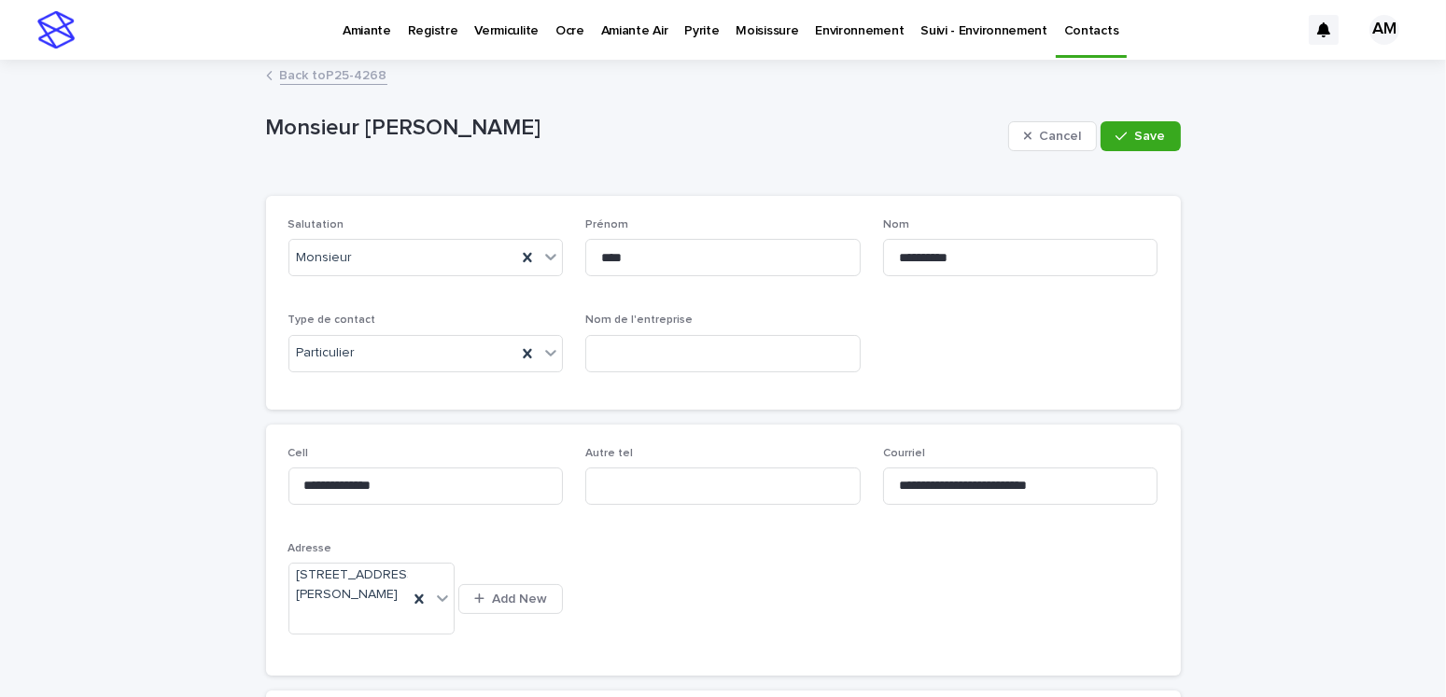
click at [312, 62] on div "**********" at bounding box center [723, 510] width 915 height 897
click at [316, 70] on link "Back to P25-4268" at bounding box center [333, 73] width 107 height 21
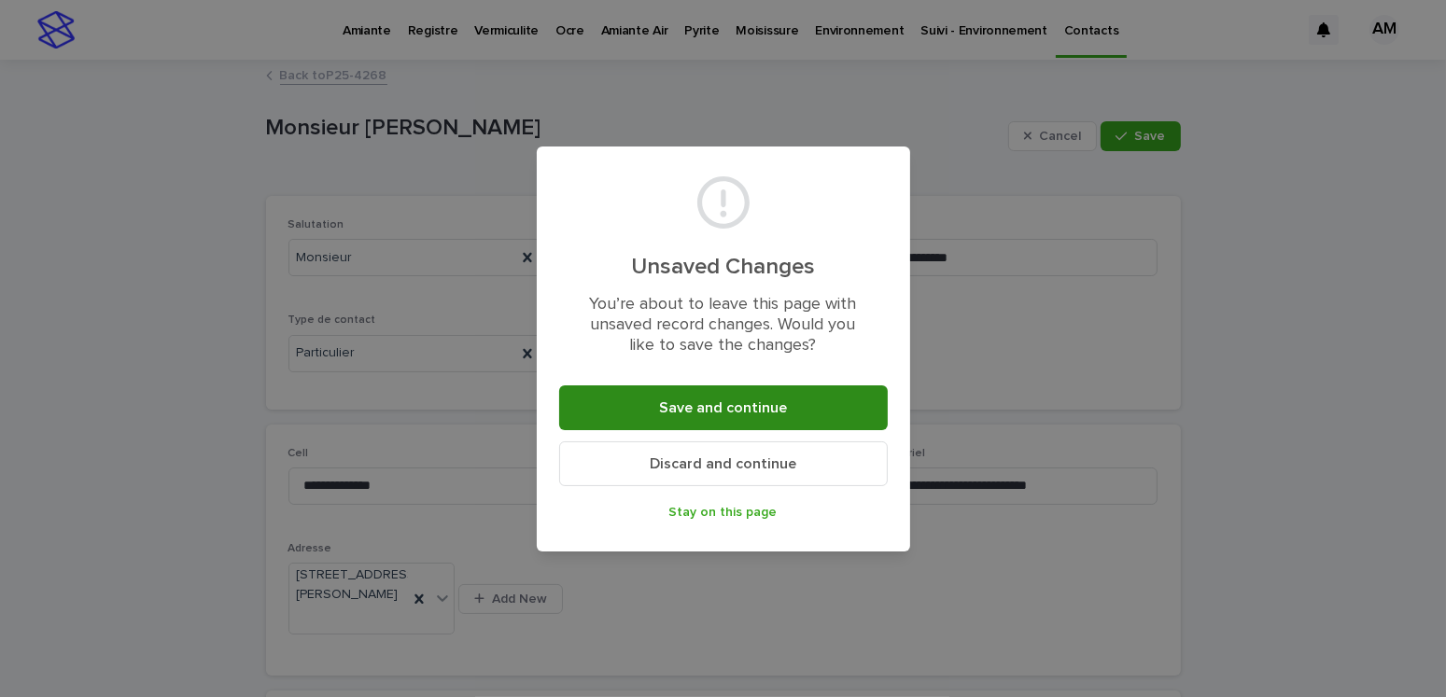
click at [709, 400] on span "Save and continue" at bounding box center [723, 407] width 128 height 15
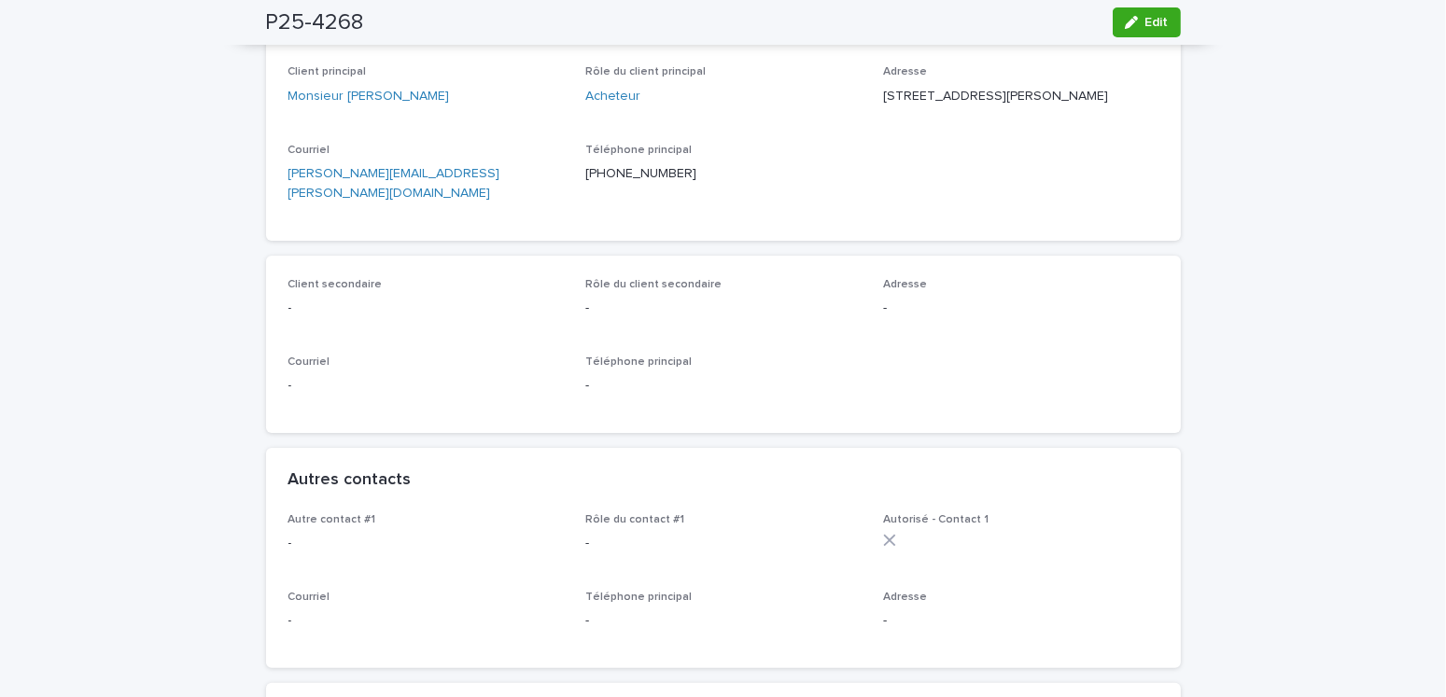
scroll to position [467, 0]
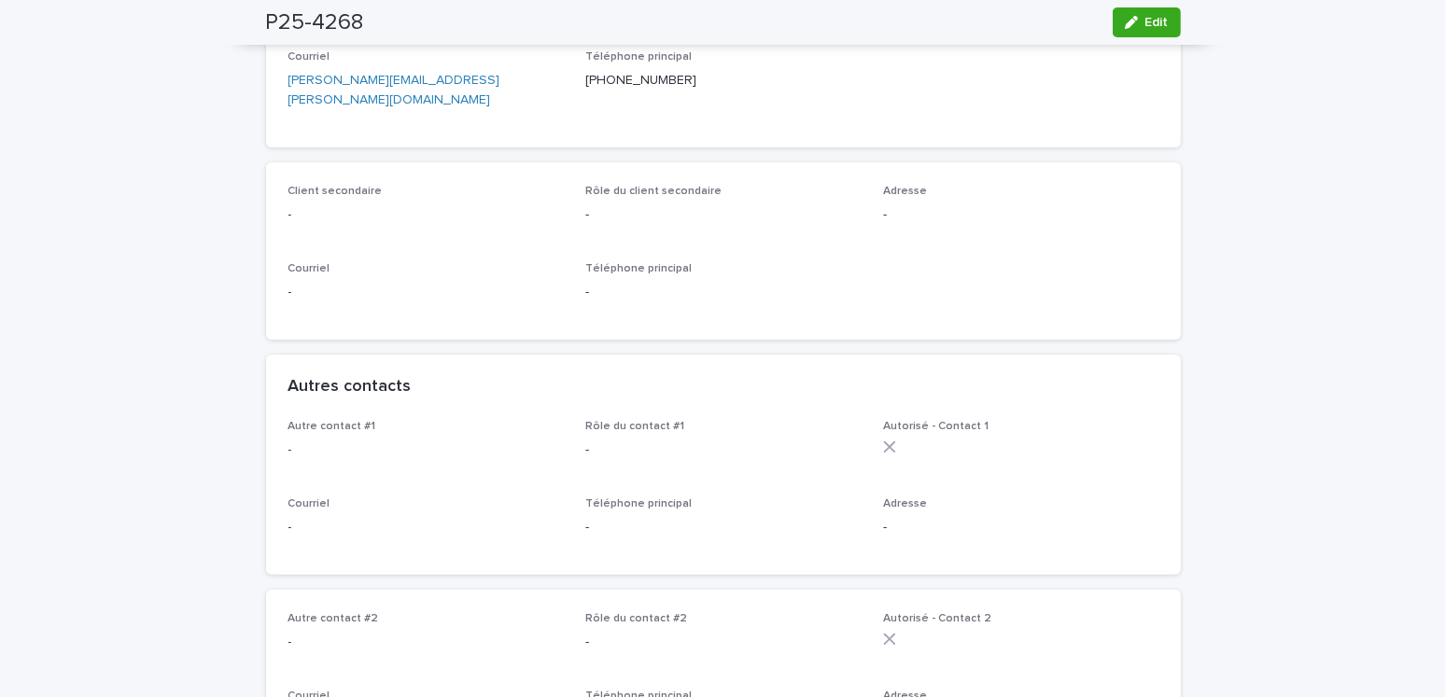
click at [1133, 19] on div "button" at bounding box center [1135, 22] width 21 height 13
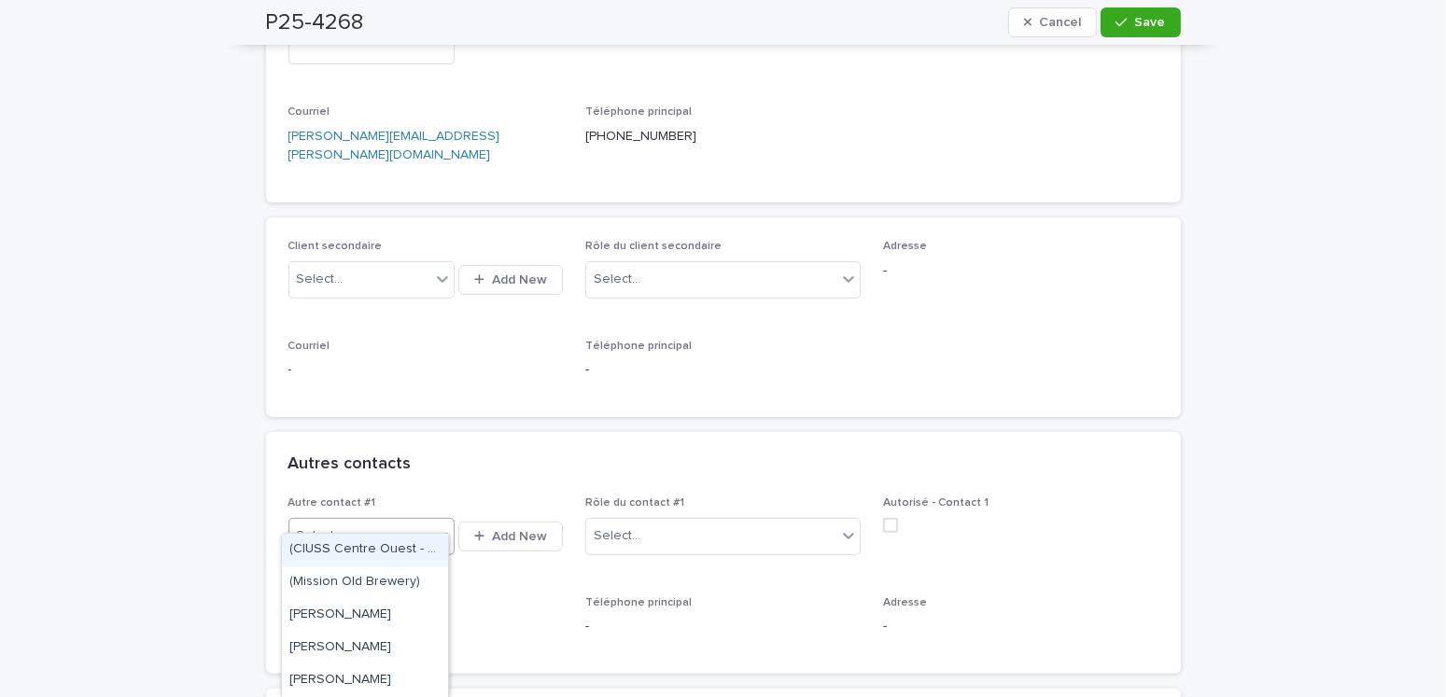
click at [318, 527] on div "Select..." at bounding box center [320, 537] width 47 height 20
type input "**********"
click at [385, 555] on div "Monsieur [PERSON_NAME] (Proprio Direct)" at bounding box center [365, 550] width 166 height 33
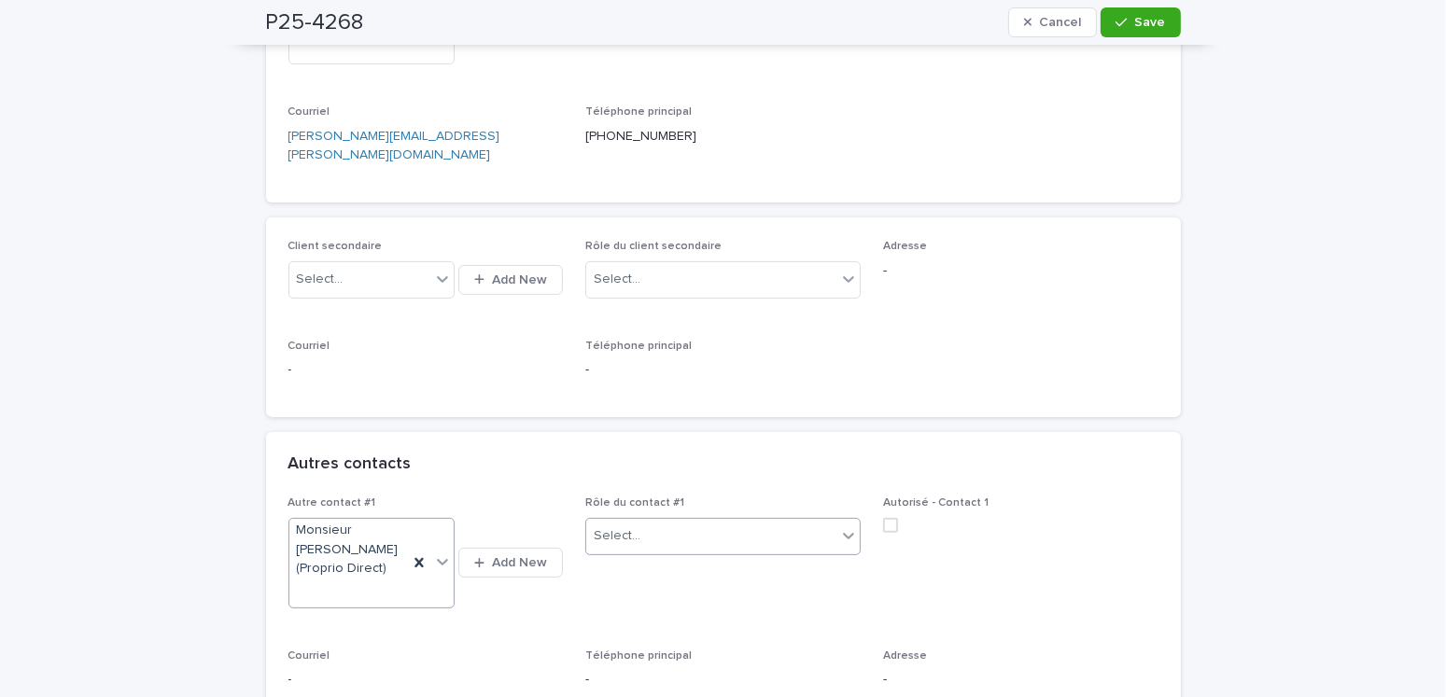
click at [728, 521] on div "Select..." at bounding box center [711, 536] width 250 height 31
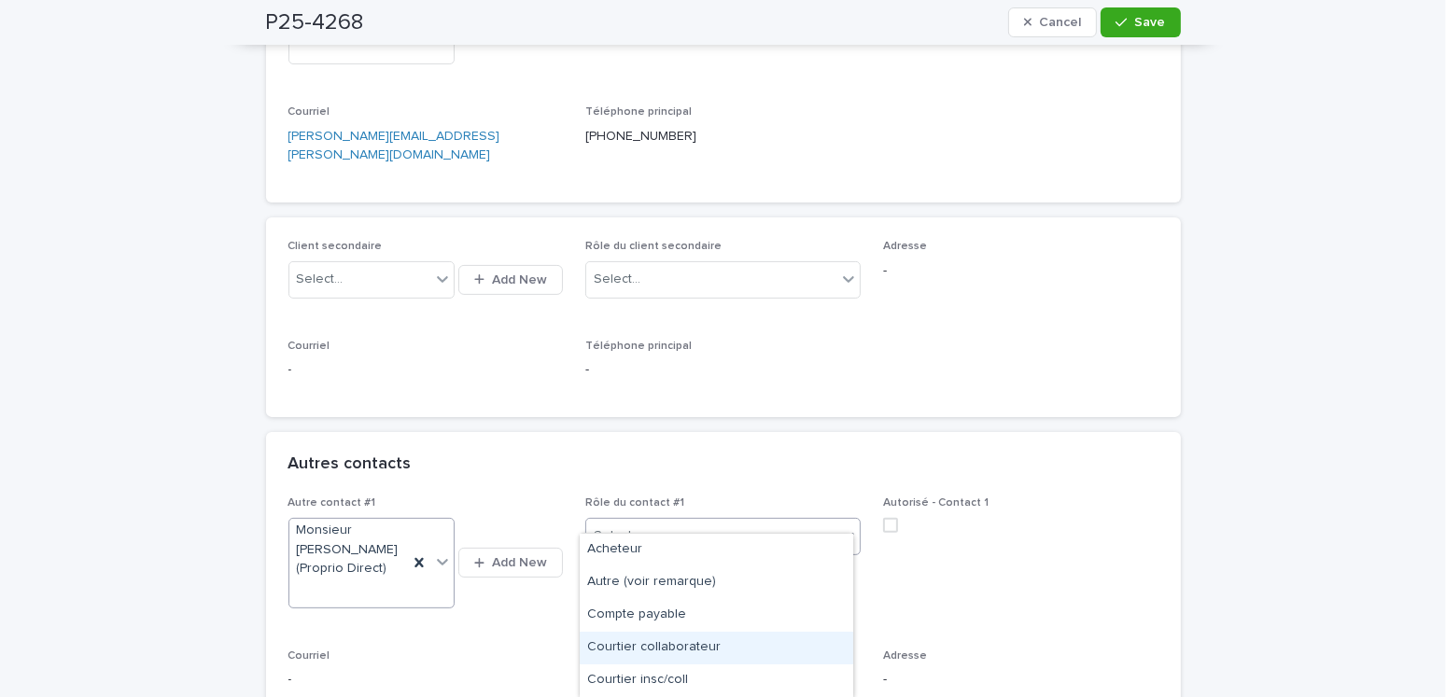
click at [686, 649] on div "Courtier collaborateur" at bounding box center [717, 648] width 274 height 33
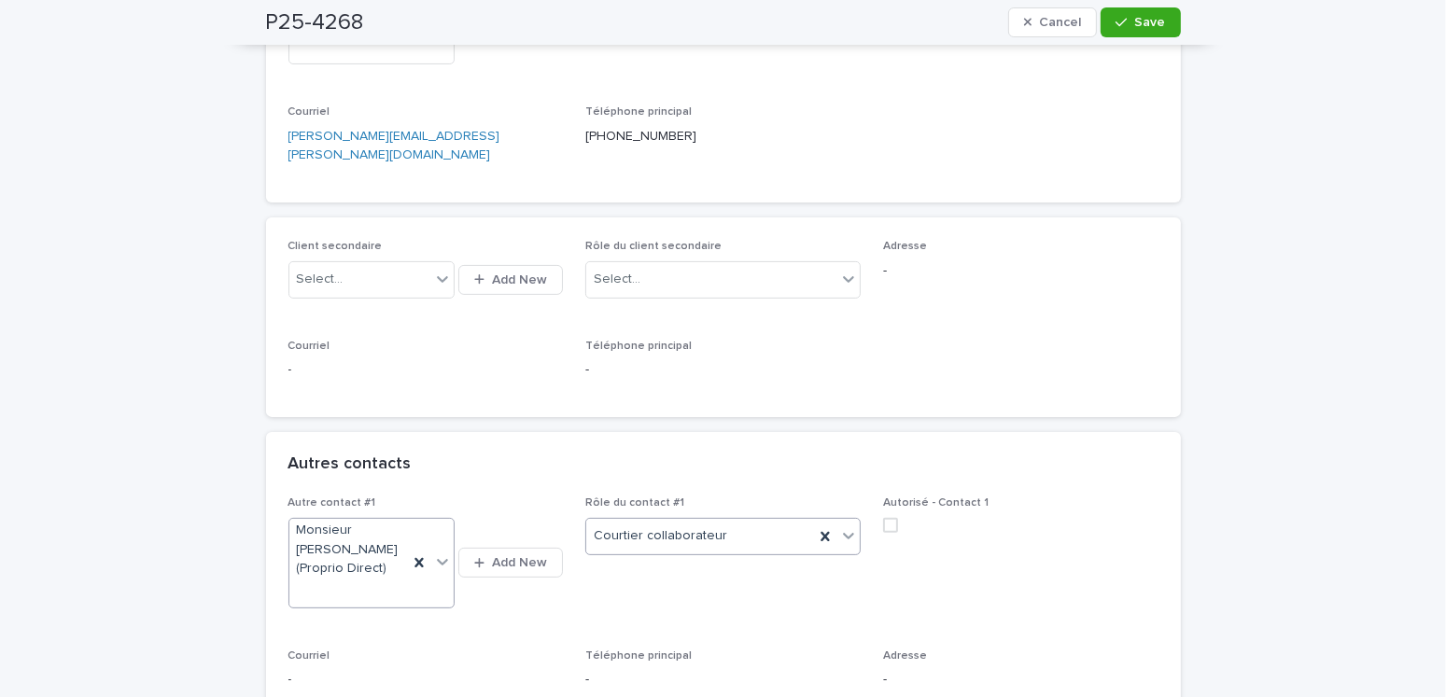
click at [883, 518] on span at bounding box center [890, 525] width 15 height 15
click at [1140, 23] on span "Save" at bounding box center [1150, 22] width 31 height 13
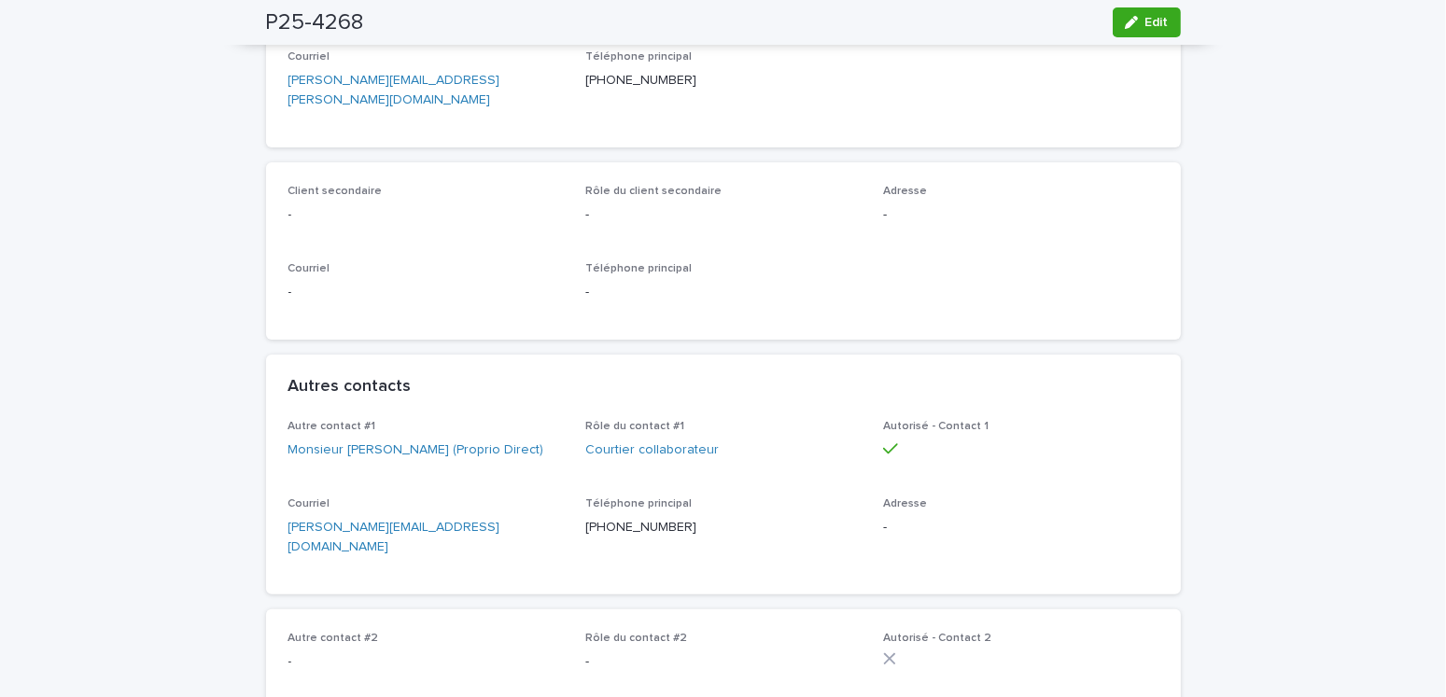
scroll to position [747, 0]
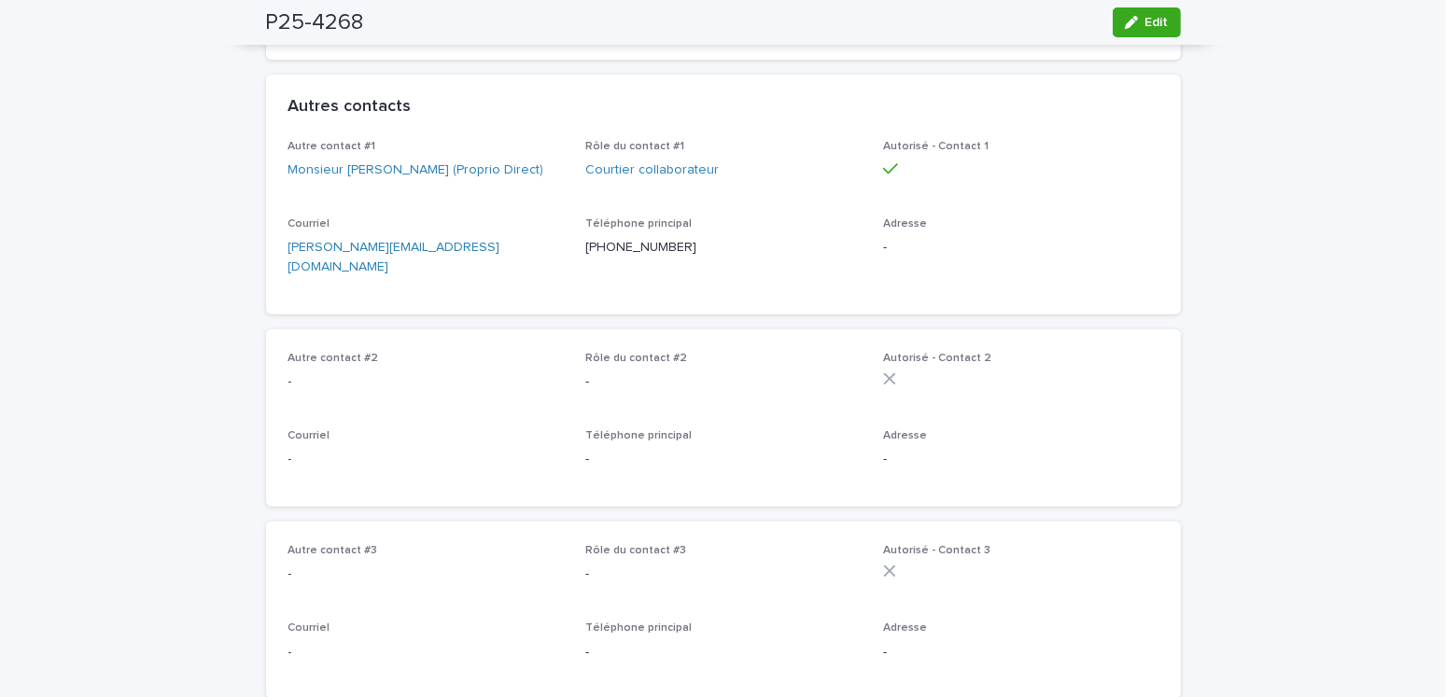
click at [1155, 20] on span "Edit" at bounding box center [1156, 22] width 23 height 13
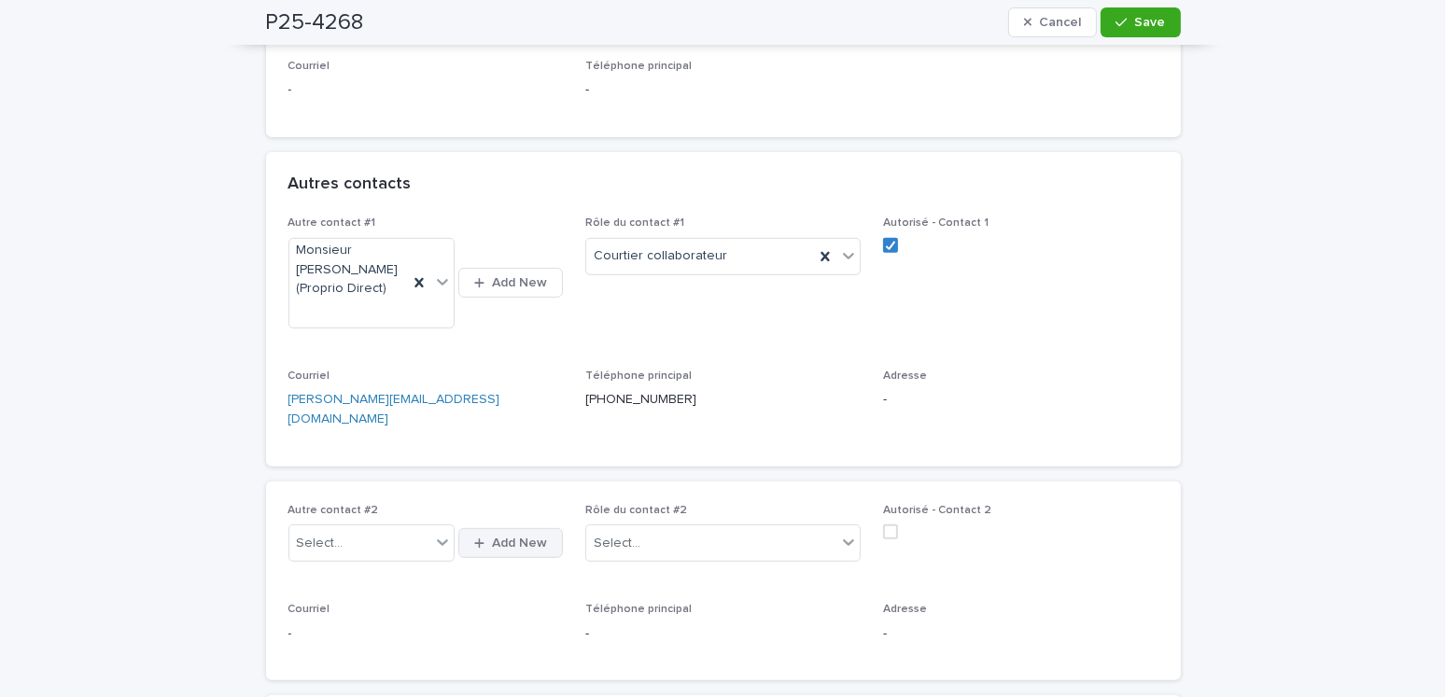
scroll to position [840, 0]
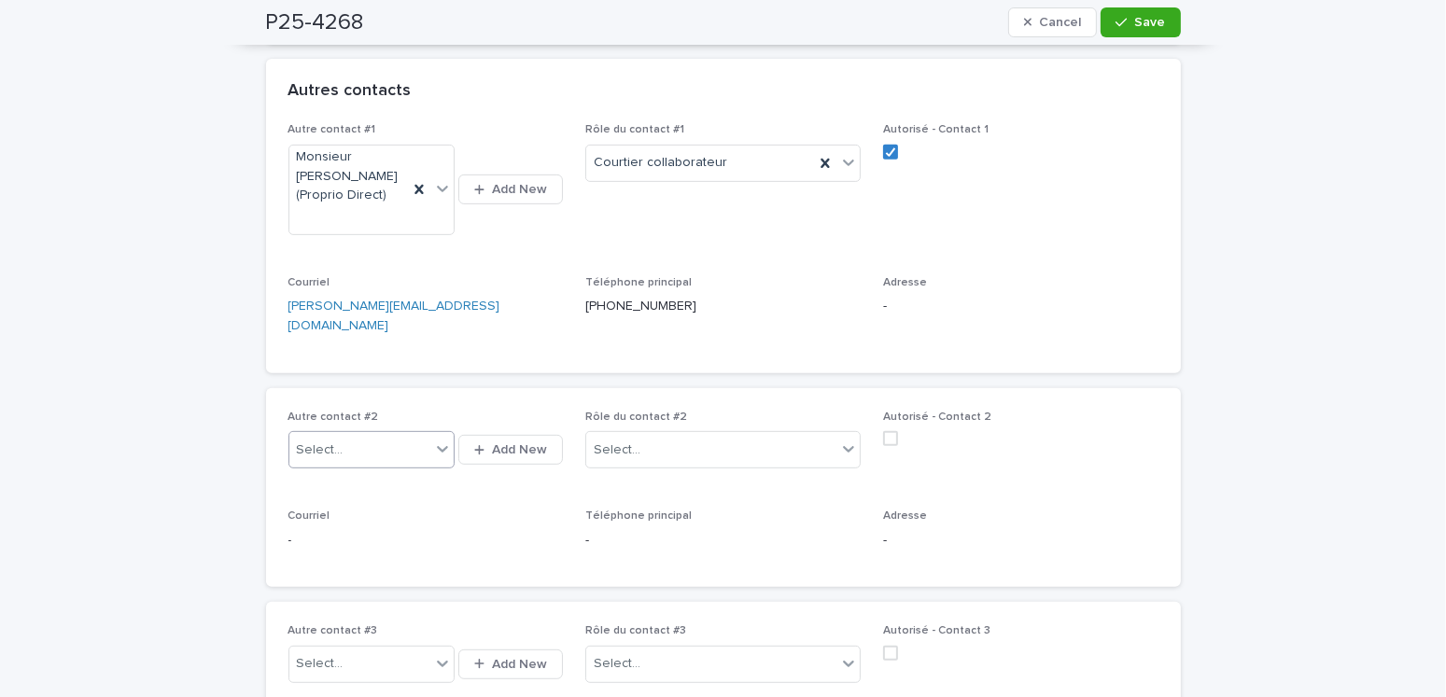
click at [301, 441] on div "Select..." at bounding box center [320, 451] width 47 height 20
type input "**********"
click at [482, 435] on button "Add New" at bounding box center [510, 450] width 105 height 30
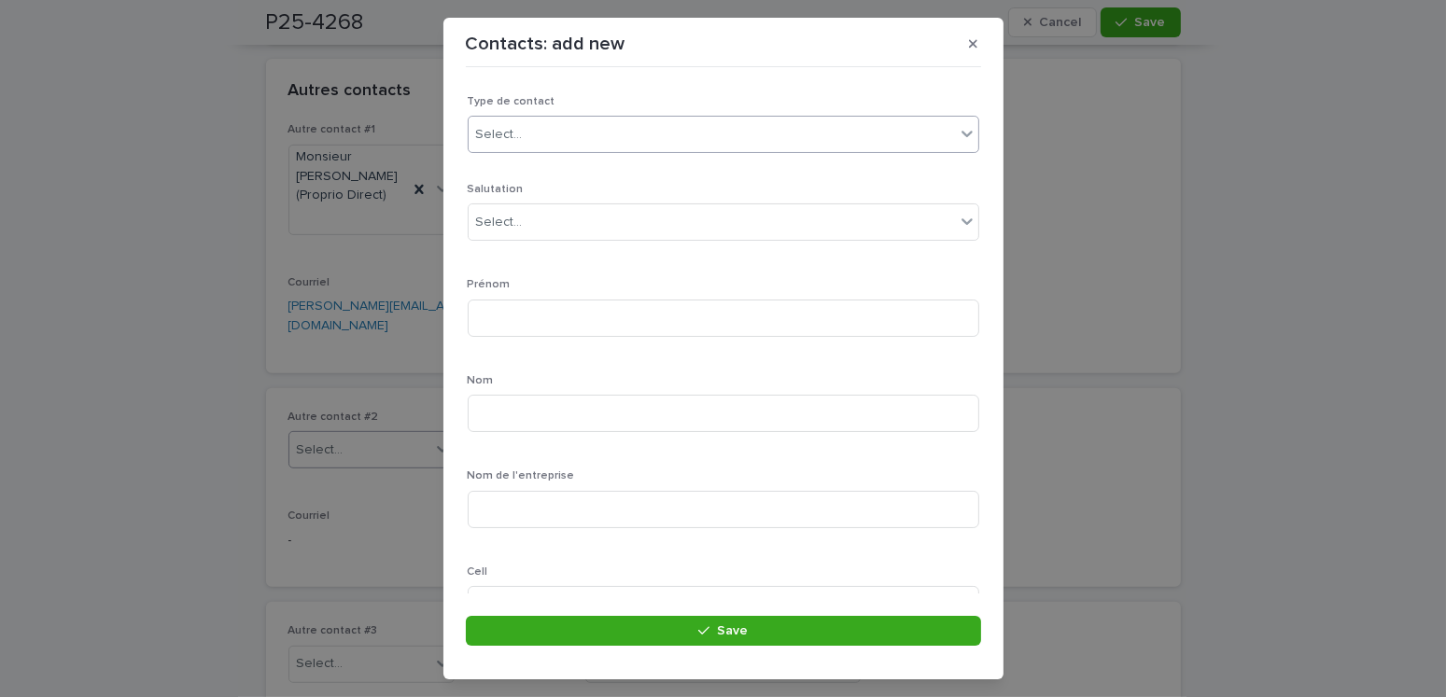
click at [505, 133] on div "Select..." at bounding box center [499, 135] width 47 height 20
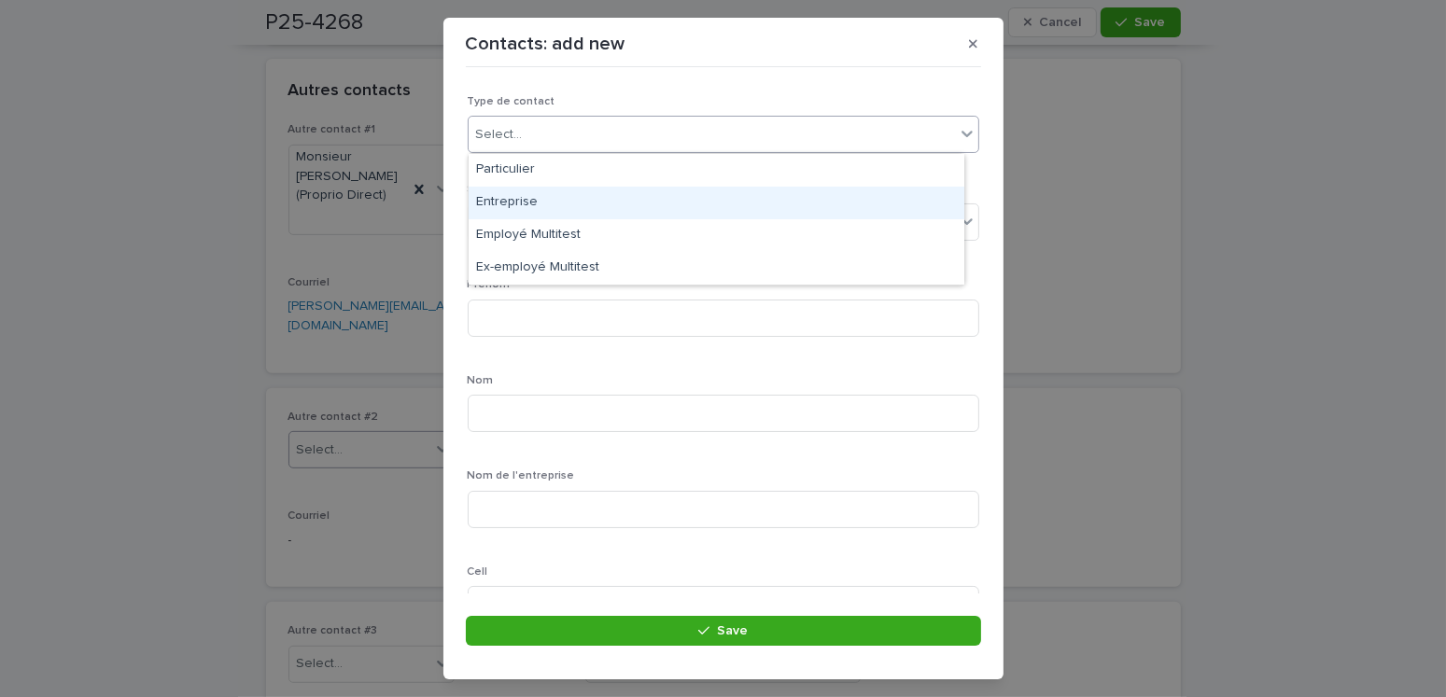
click at [523, 195] on div "Entreprise" at bounding box center [717, 203] width 496 height 33
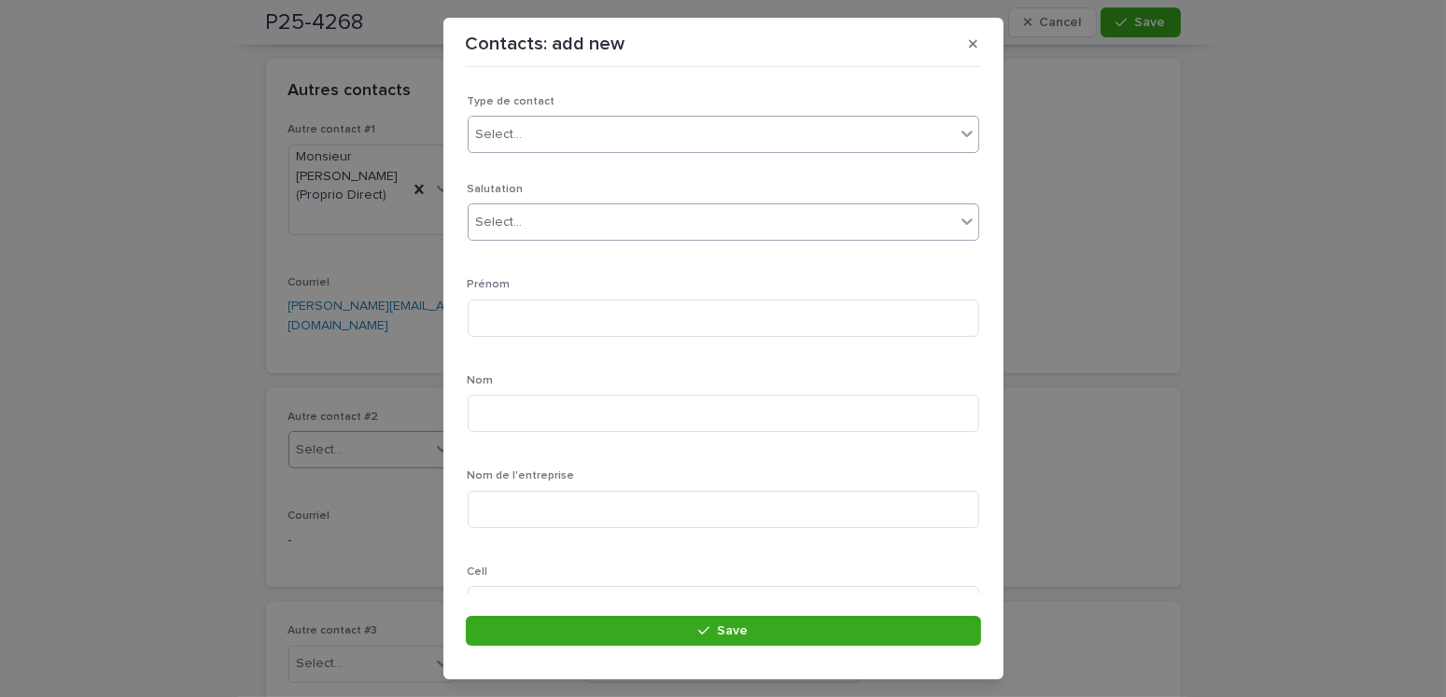
click at [520, 237] on div "Select..." at bounding box center [724, 222] width 512 height 37
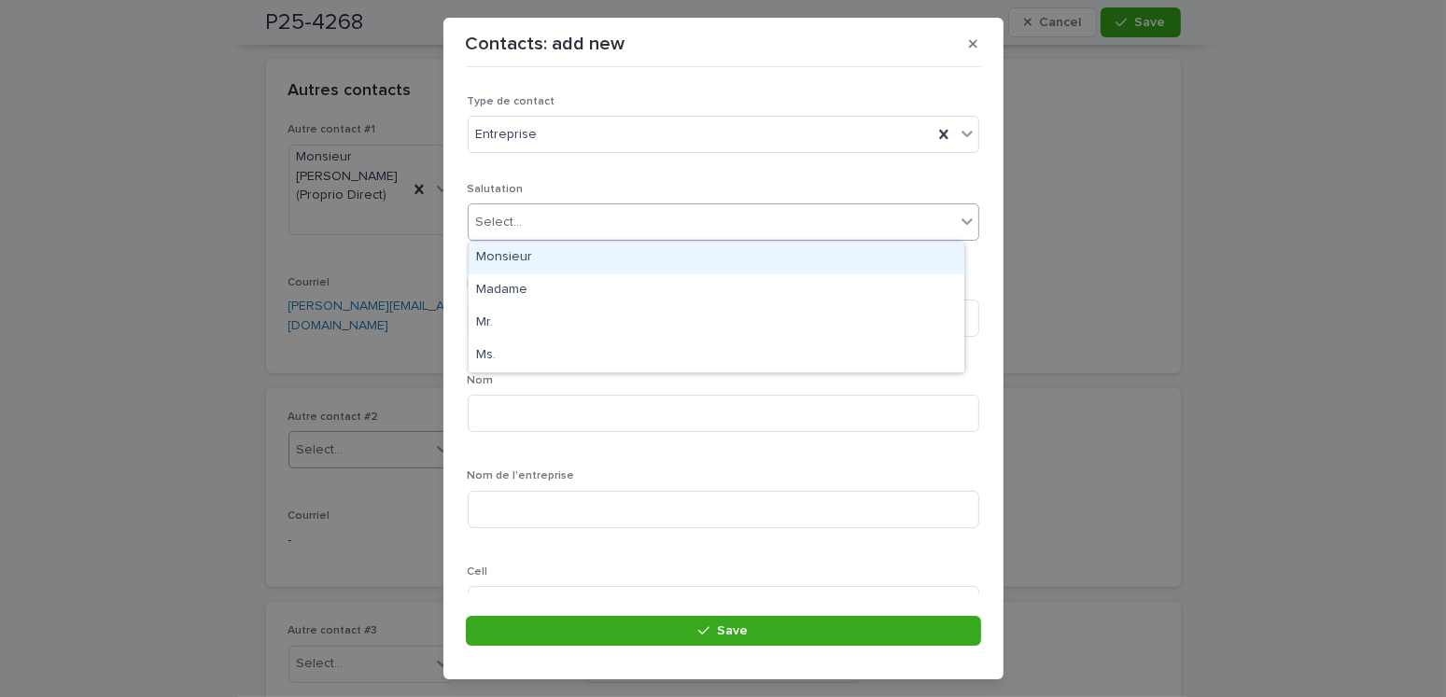
click at [518, 248] on div "Monsieur" at bounding box center [717, 258] width 496 height 33
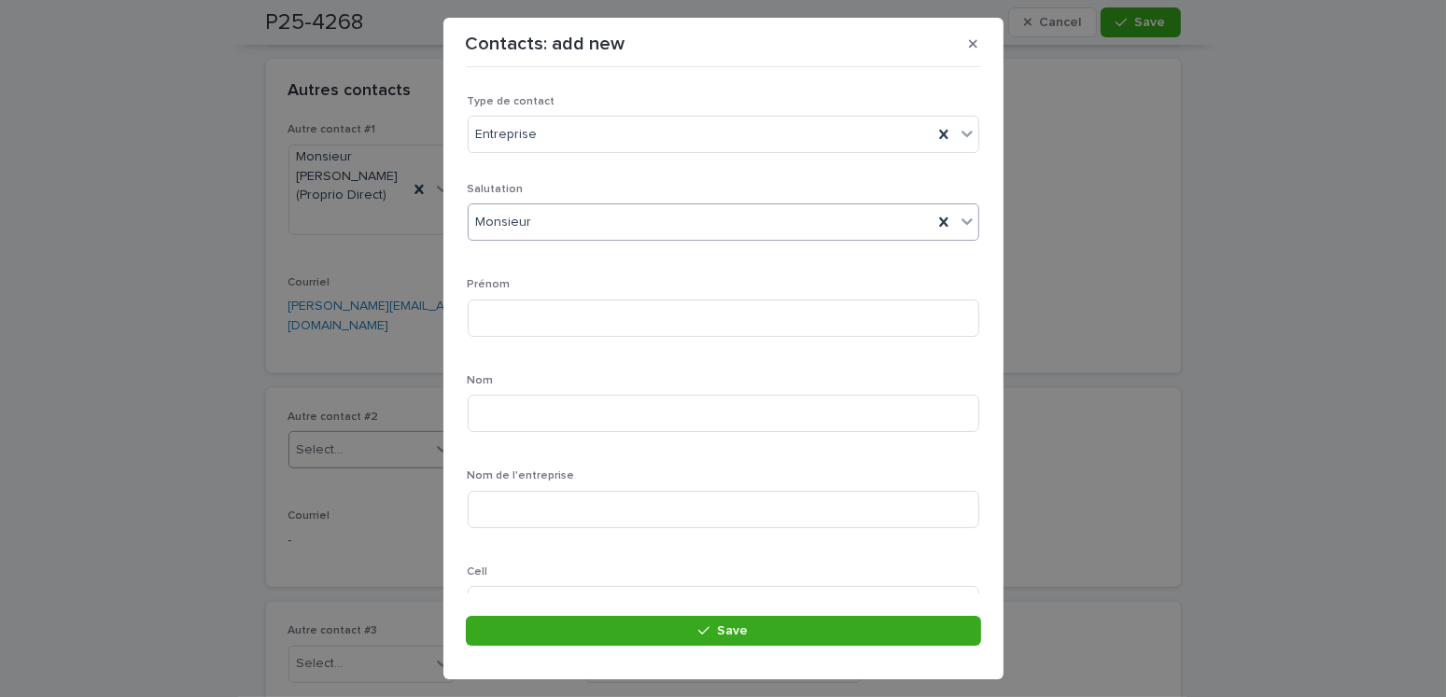
click at [517, 296] on div "Prénom" at bounding box center [724, 314] width 512 height 73
click at [513, 309] on input at bounding box center [724, 318] width 512 height 37
type input "*******"
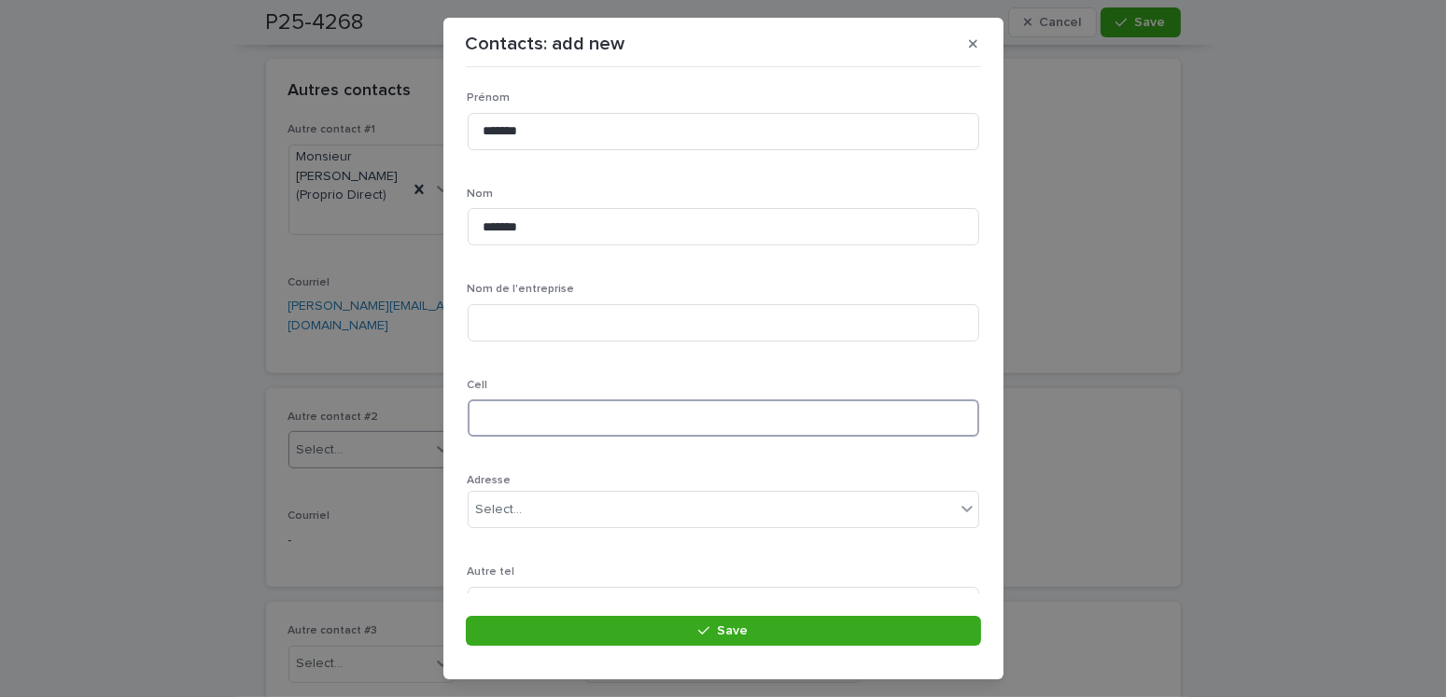
click at [521, 412] on input at bounding box center [724, 418] width 512 height 37
click at [512, 300] on div "Nom de l'entreprise" at bounding box center [724, 319] width 512 height 73
click at [518, 313] on input at bounding box center [724, 322] width 512 height 37
type input "*****"
click at [524, 416] on input at bounding box center [724, 418] width 512 height 37
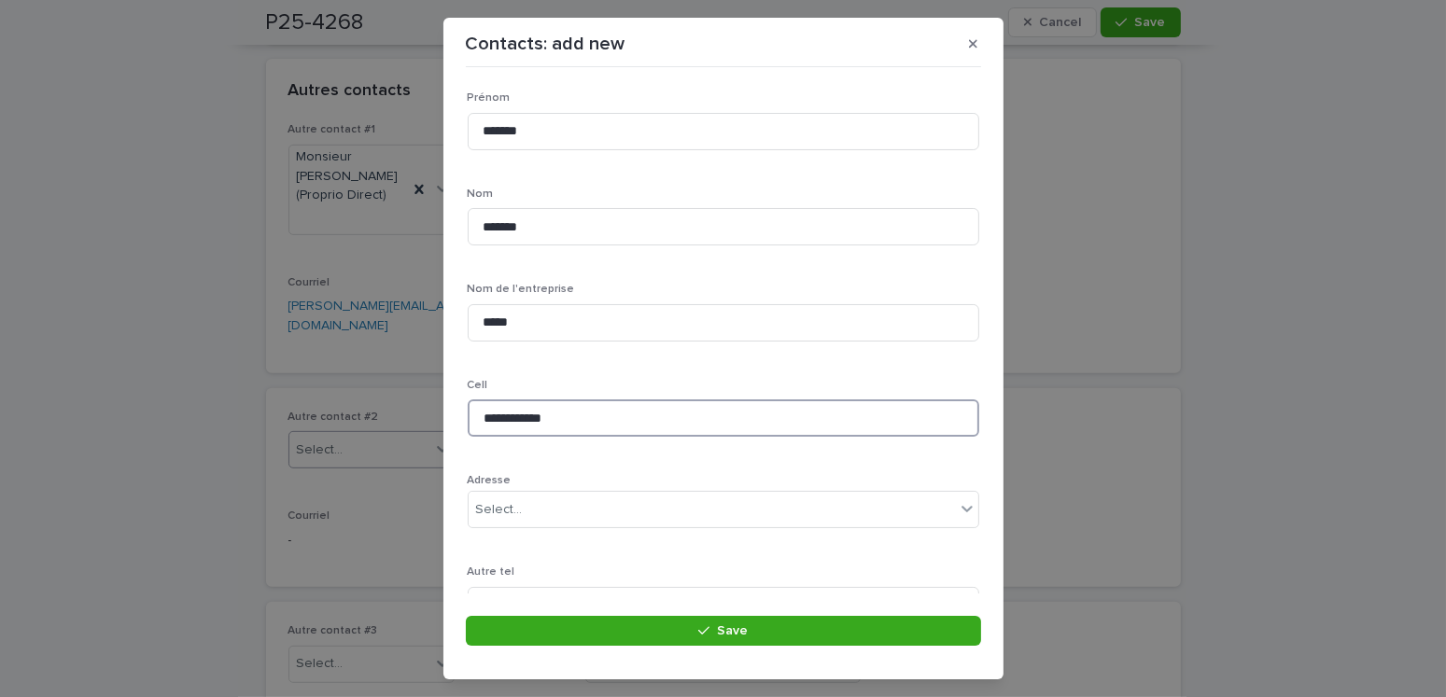
type input "**********"
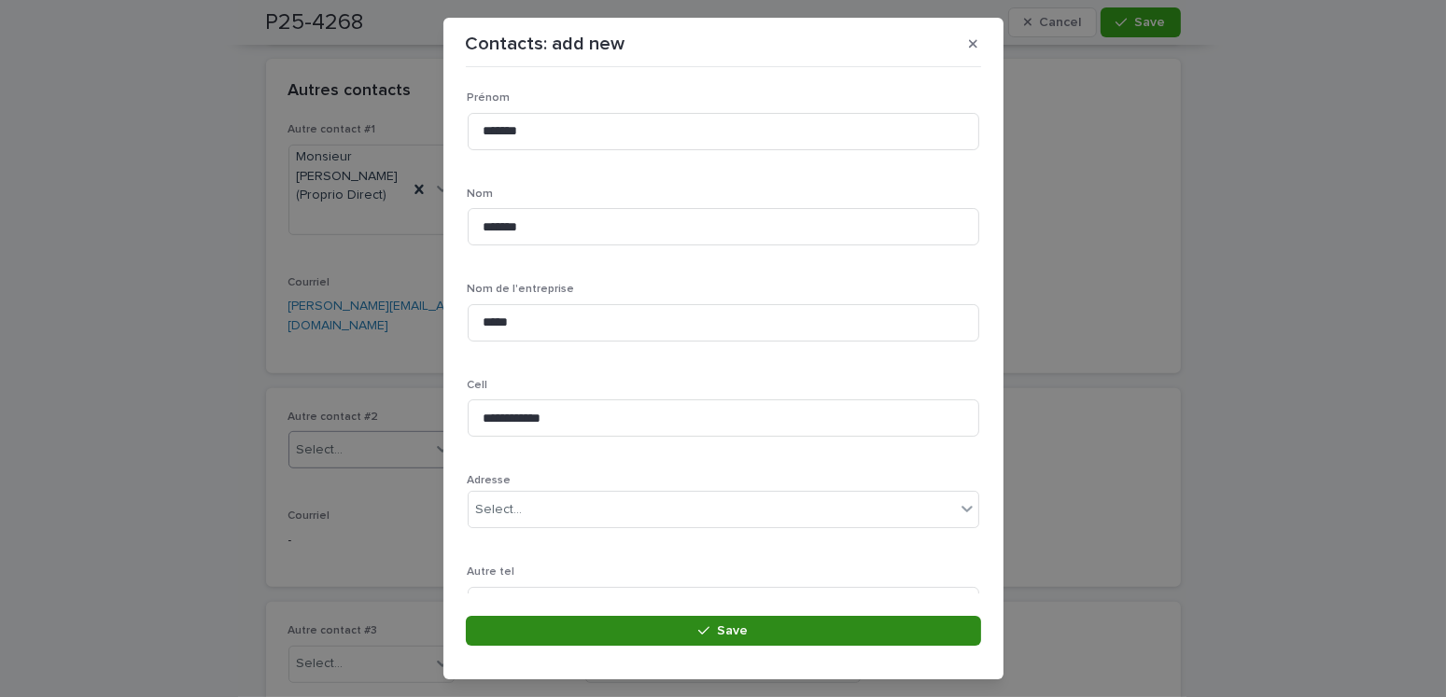
click at [698, 628] on button "Save" at bounding box center [723, 631] width 515 height 30
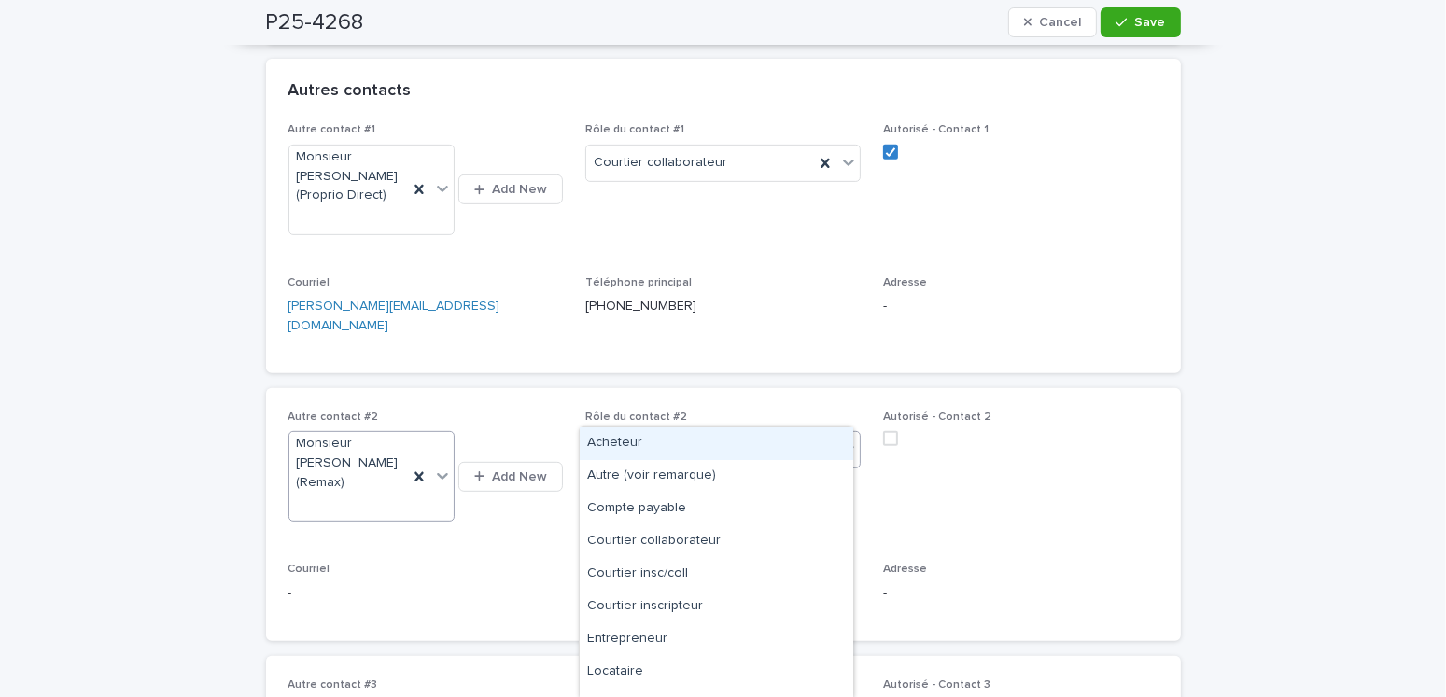
click at [644, 435] on div "Select..." at bounding box center [711, 450] width 250 height 31
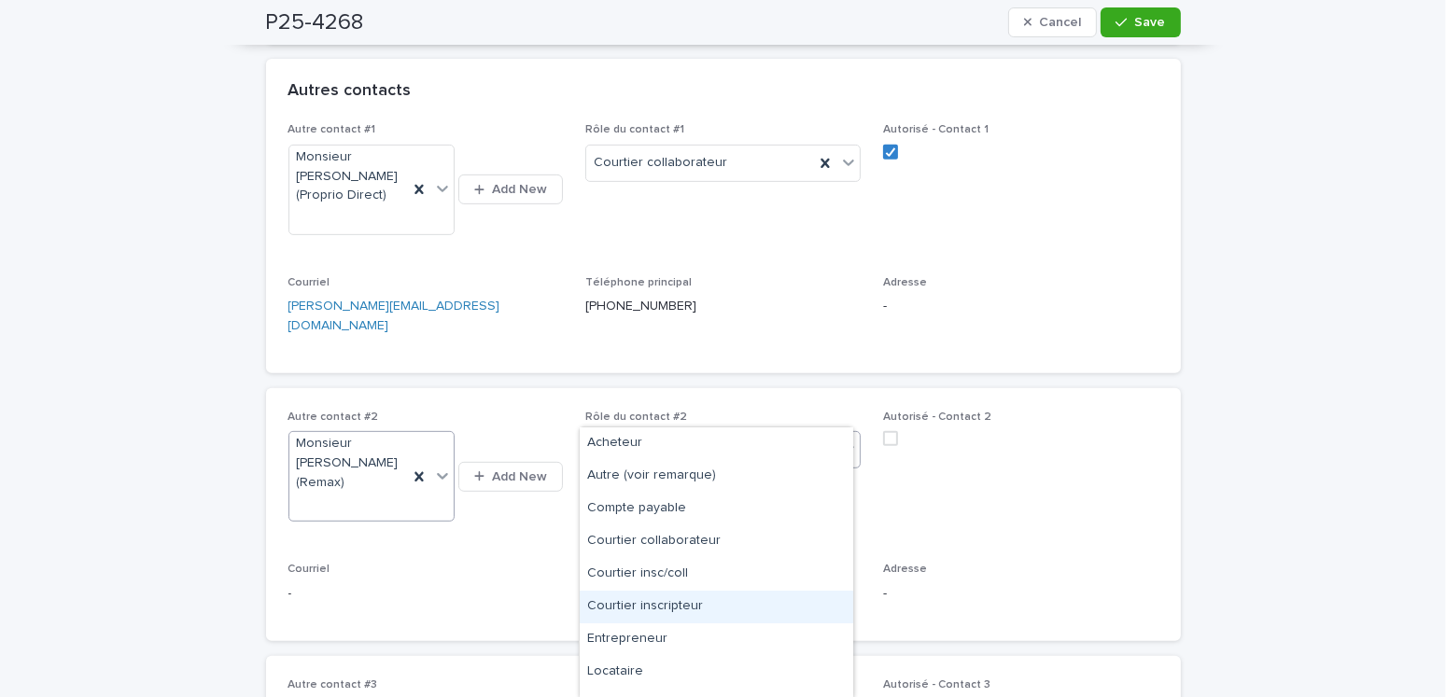
click at [668, 614] on div "Courtier inscripteur" at bounding box center [717, 607] width 274 height 33
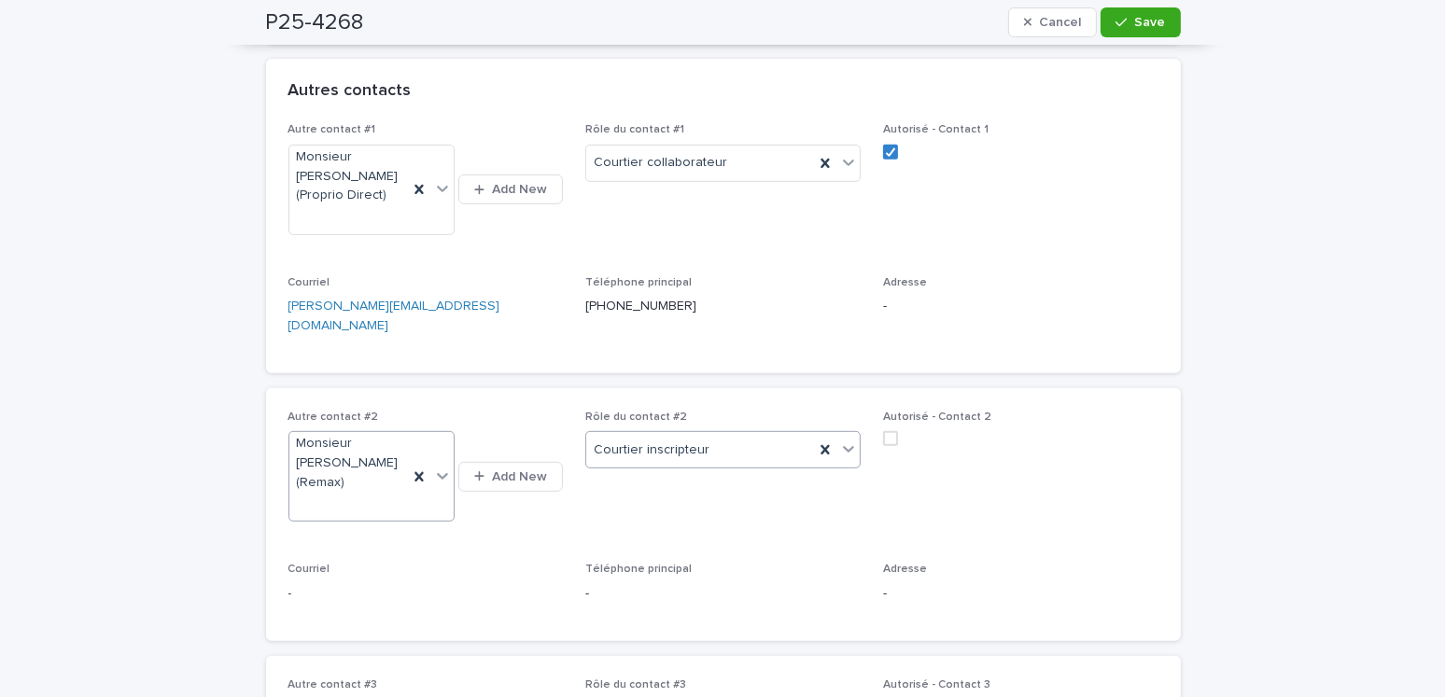
scroll to position [1027, 0]
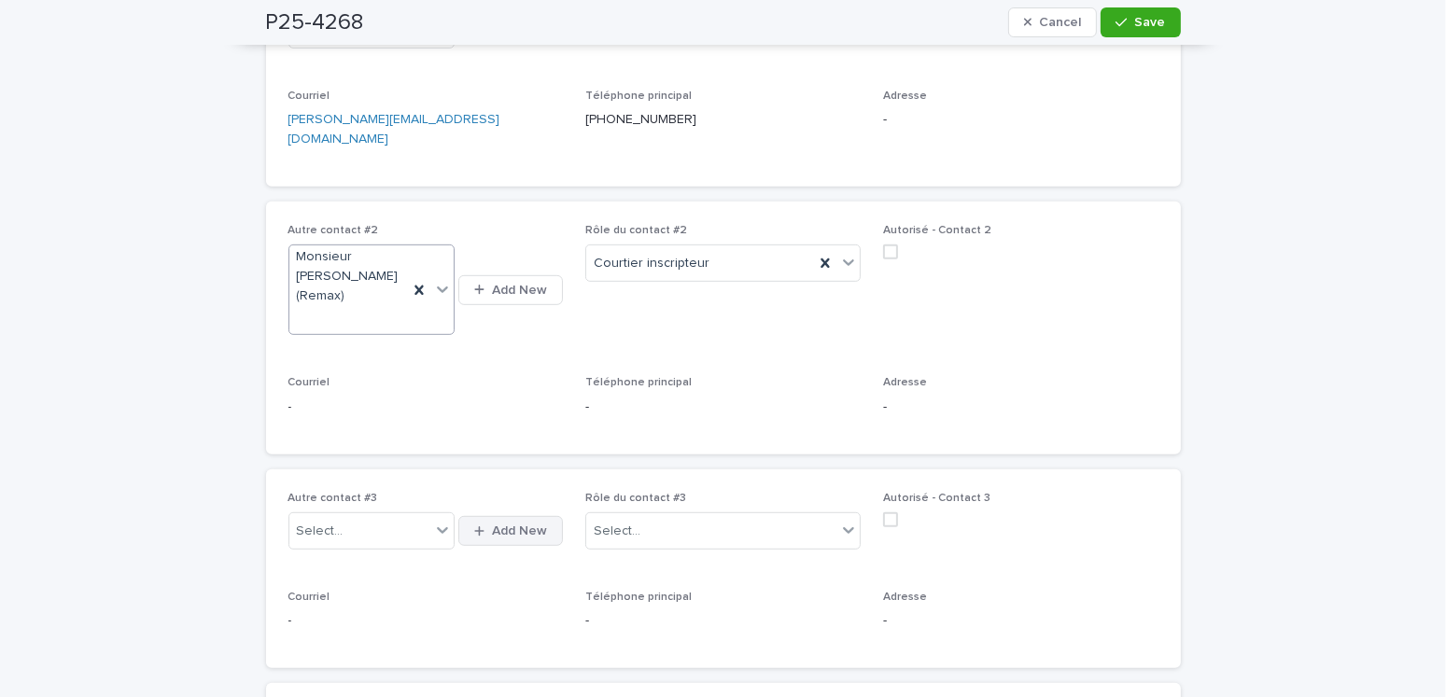
click at [485, 516] on button "Add New" at bounding box center [510, 531] width 105 height 30
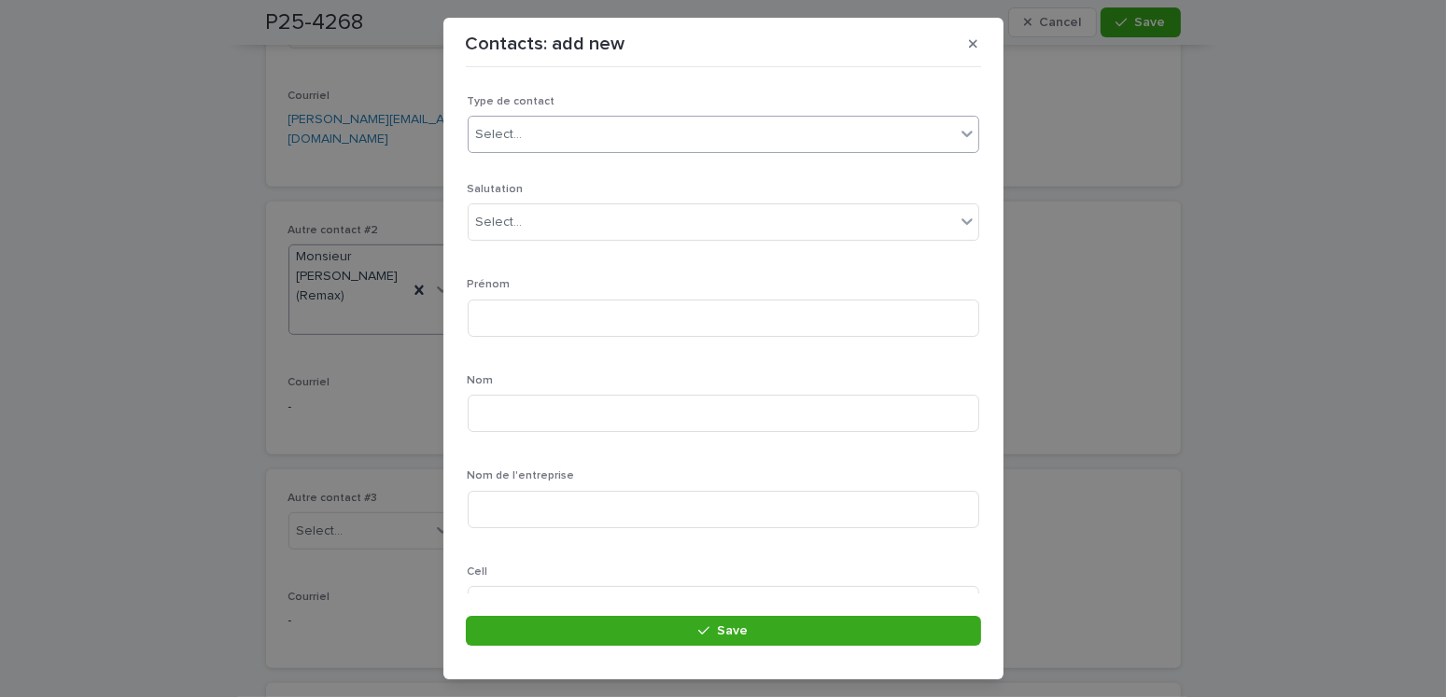
click at [531, 125] on div "Select..." at bounding box center [712, 134] width 486 height 31
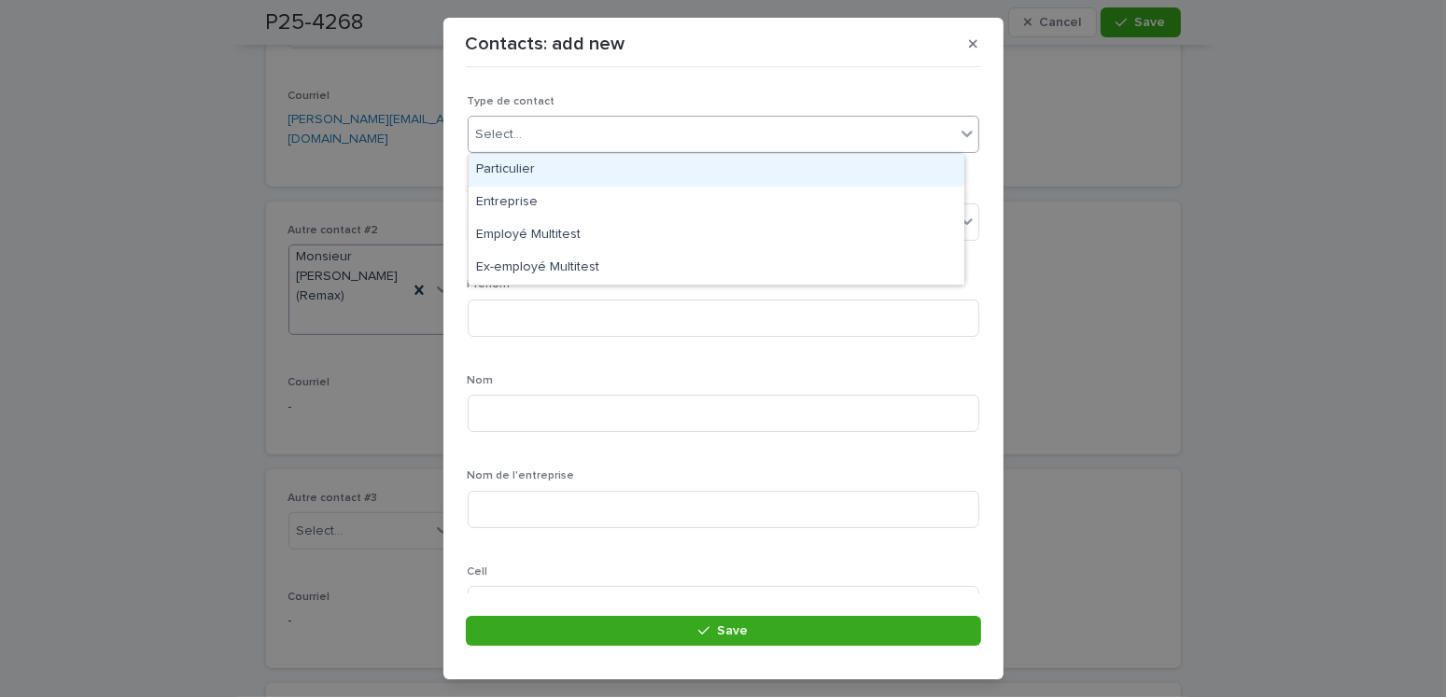
click at [516, 172] on div "Particulier" at bounding box center [717, 170] width 496 height 33
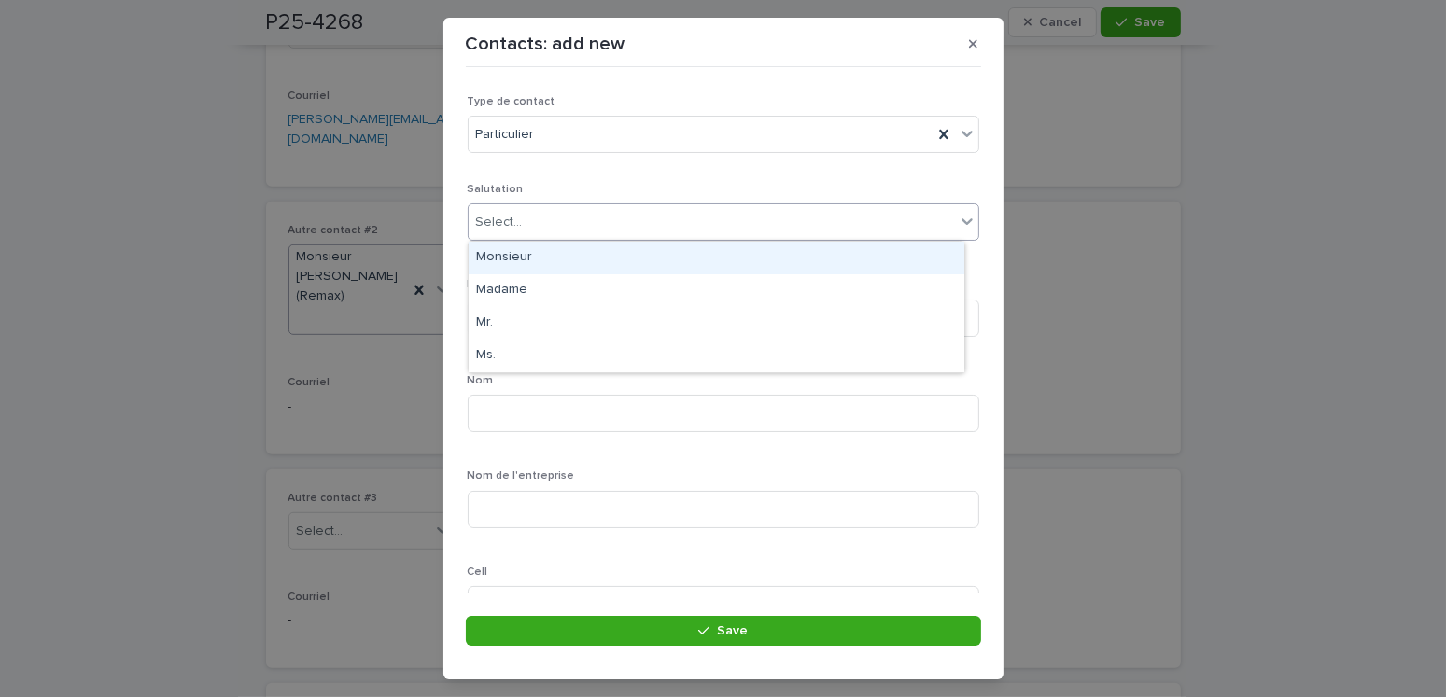
click at [541, 212] on div "Select..." at bounding box center [712, 222] width 486 height 31
click at [506, 246] on div "Monsieur" at bounding box center [717, 258] width 496 height 33
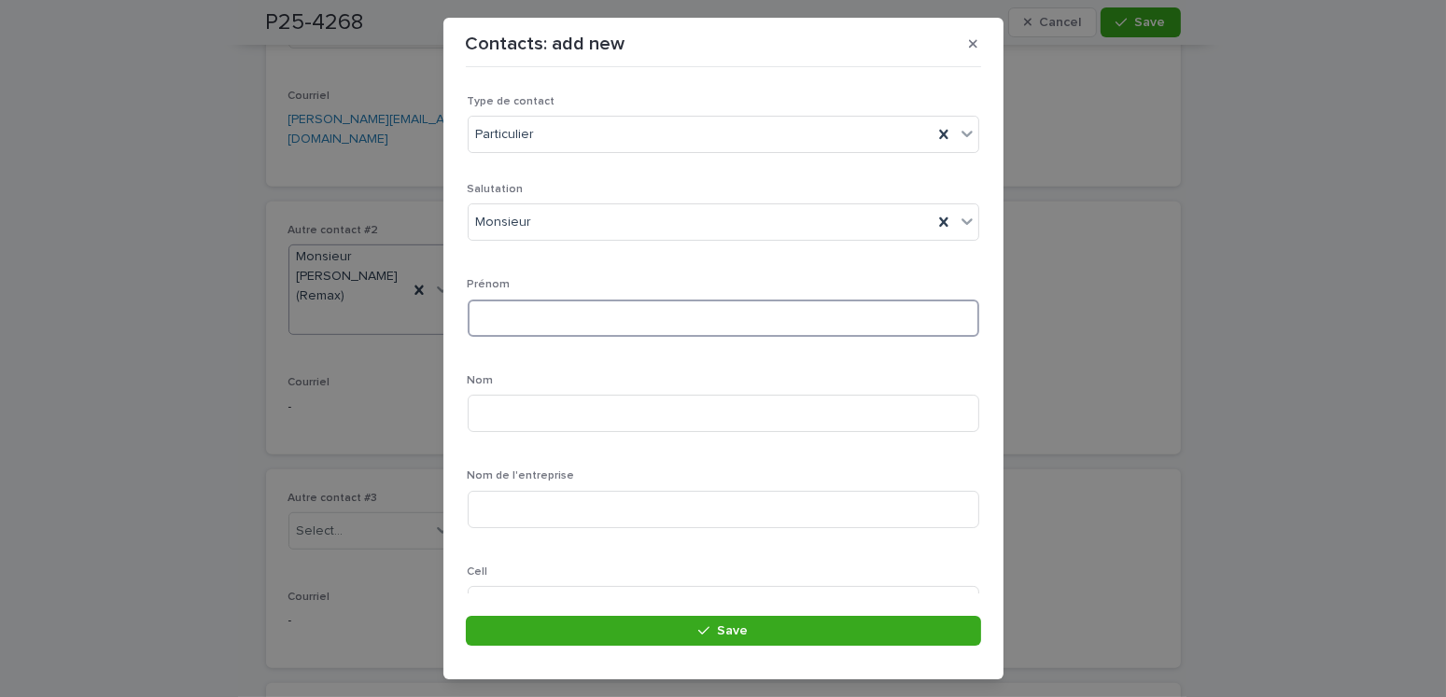
click at [508, 312] on input at bounding box center [724, 318] width 512 height 37
type input "*******"
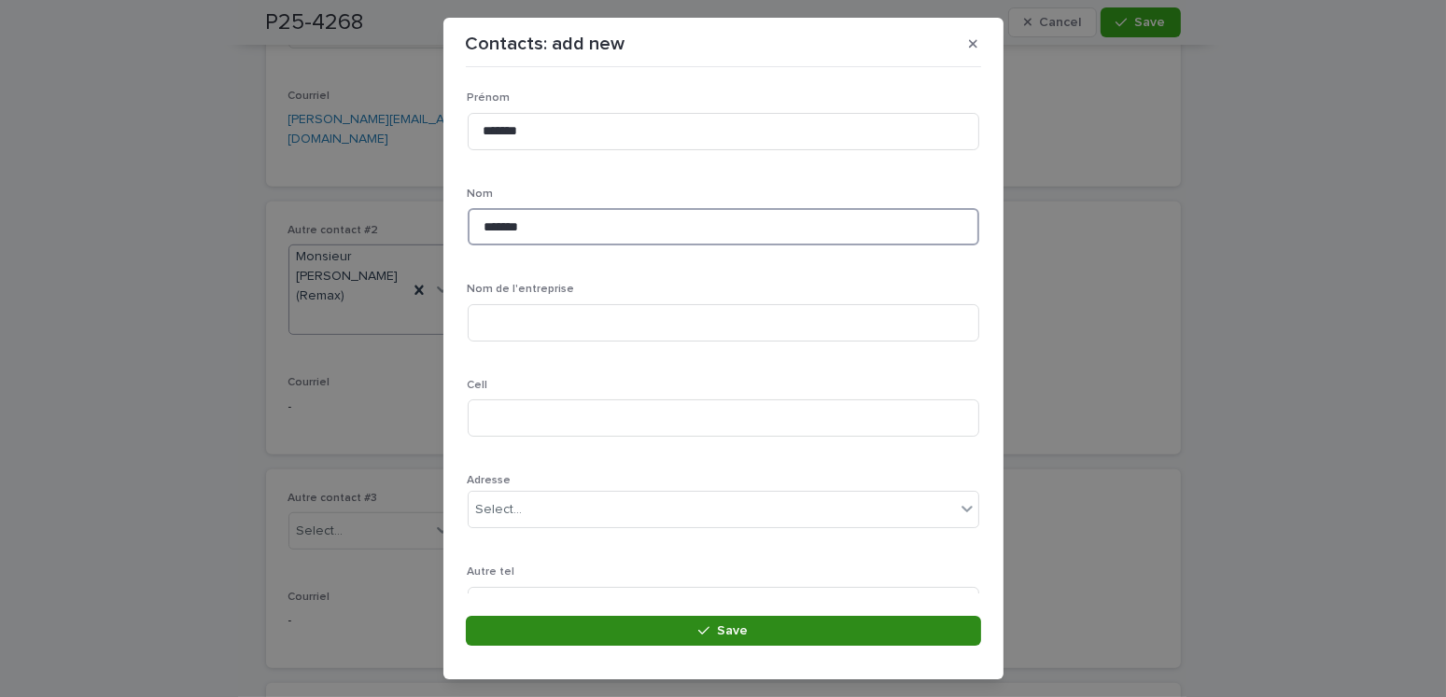
type input "*******"
click at [738, 634] on span "Save" at bounding box center [732, 631] width 31 height 13
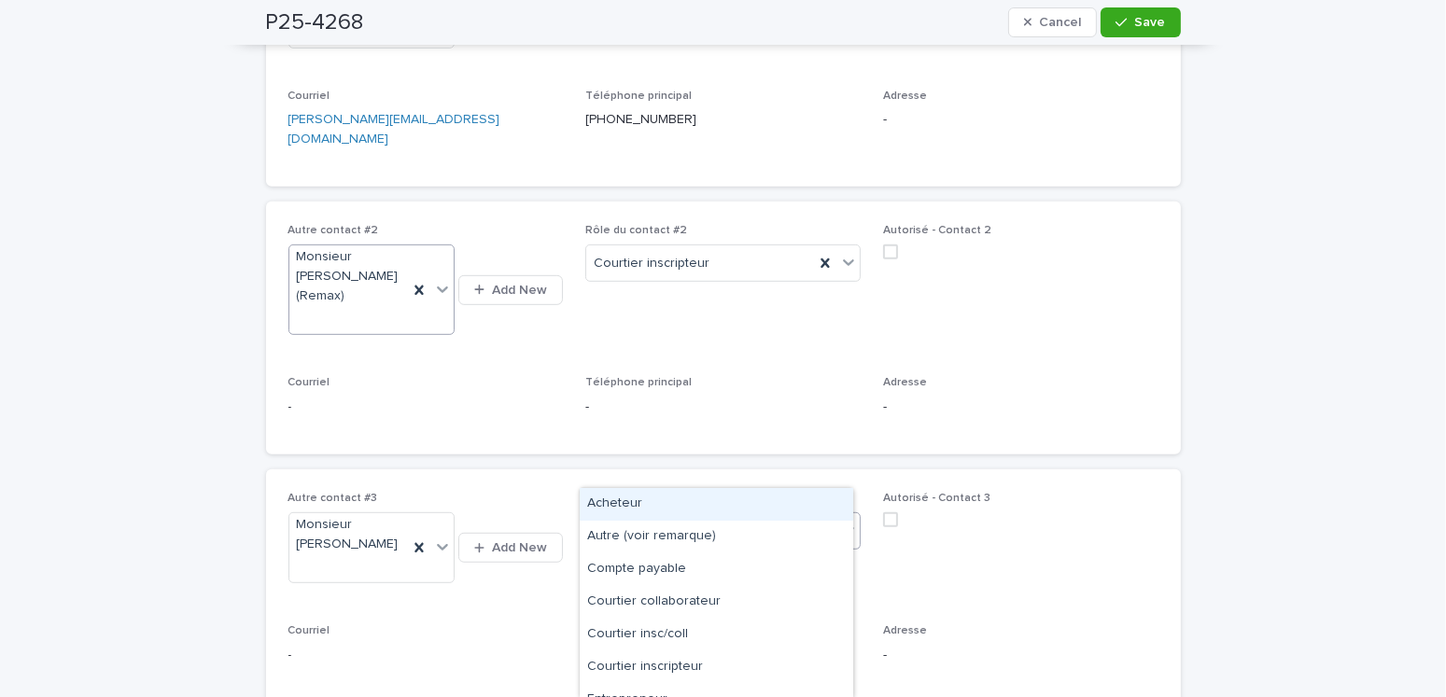
drag, startPoint x: 626, startPoint y: 468, endPoint x: 657, endPoint y: 489, distance: 37.6
click at [627, 522] on div "Select..." at bounding box center [617, 532] width 47 height 20
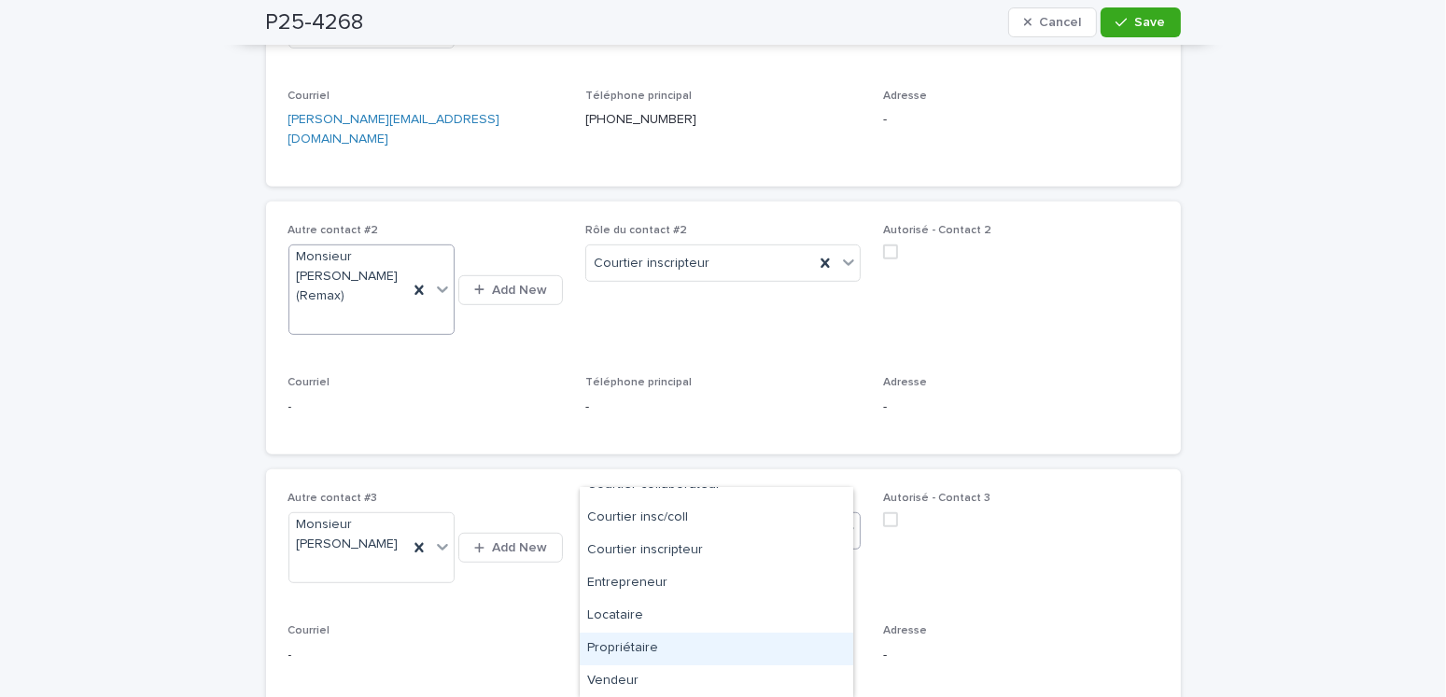
click at [639, 646] on div "Propriétaire" at bounding box center [717, 649] width 274 height 33
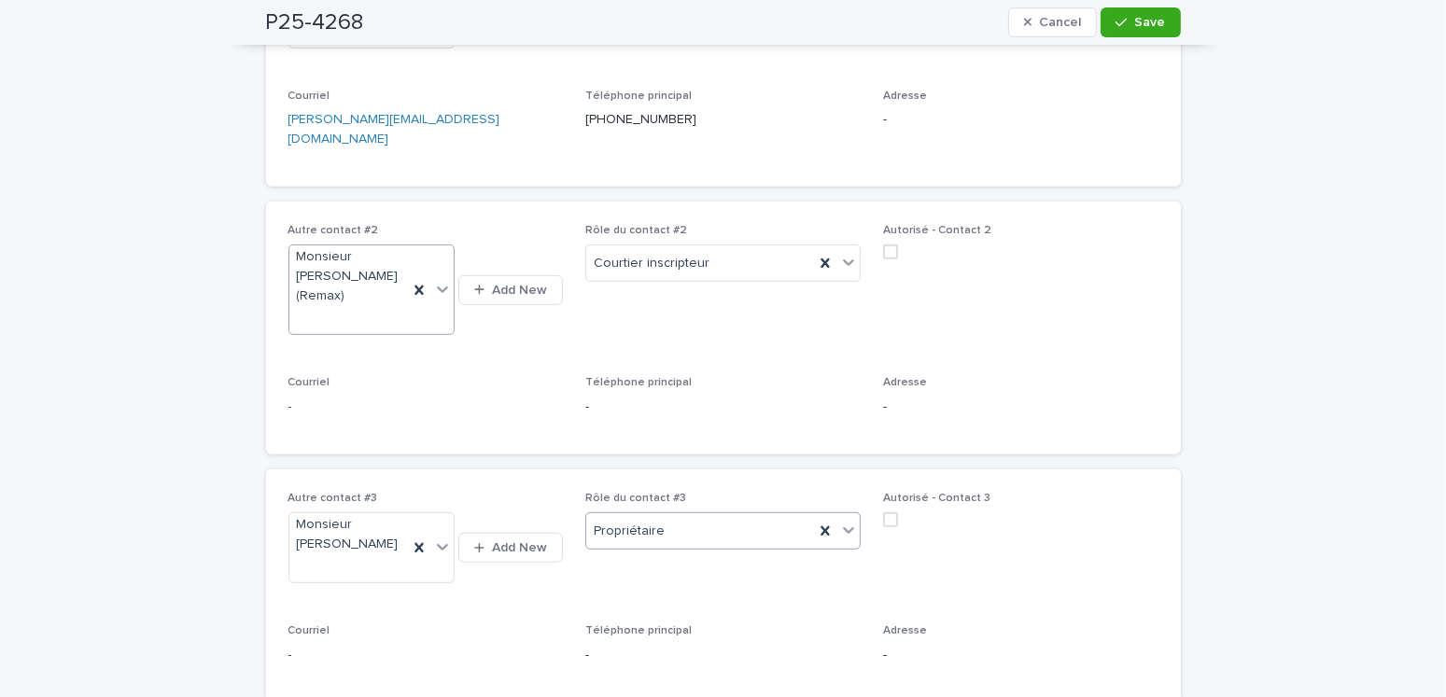
scroll to position [1400, 0]
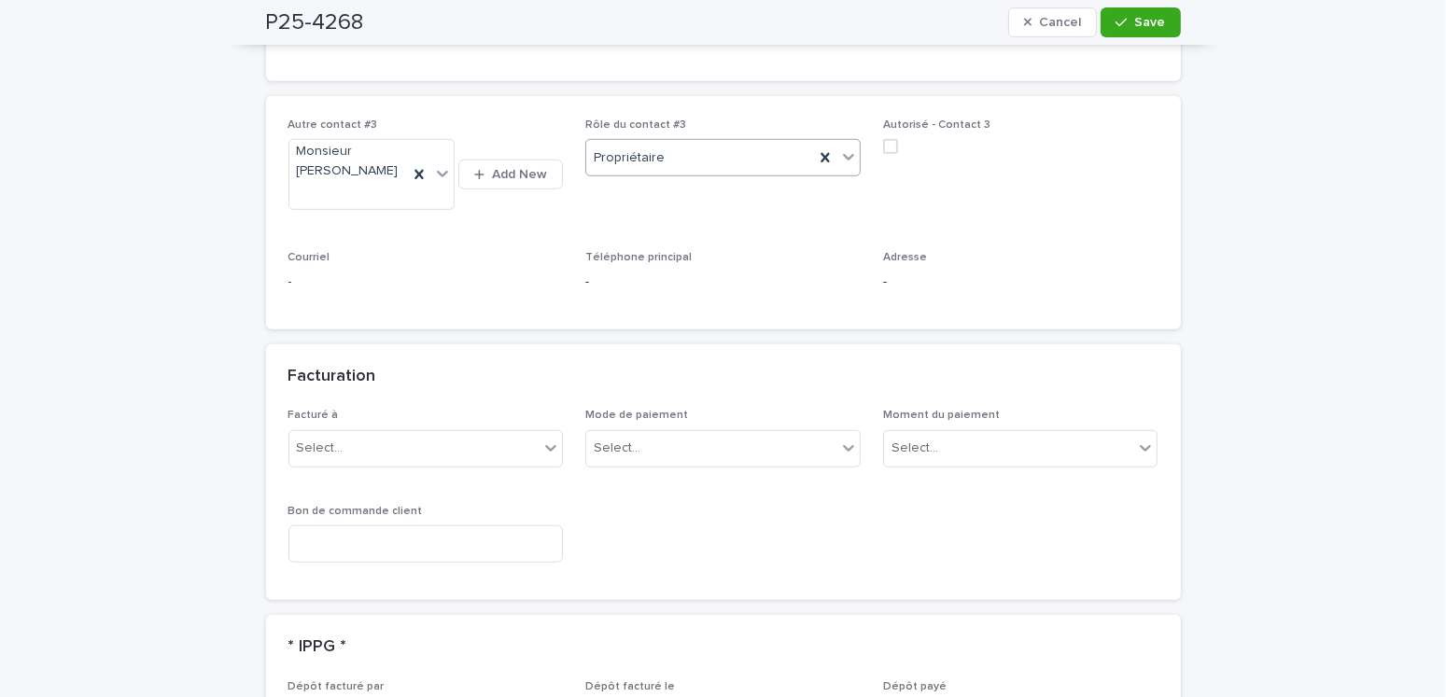
click at [415, 409] on div "Facturé à Select..." at bounding box center [425, 445] width 275 height 73
click at [407, 433] on div "Select..." at bounding box center [414, 448] width 250 height 31
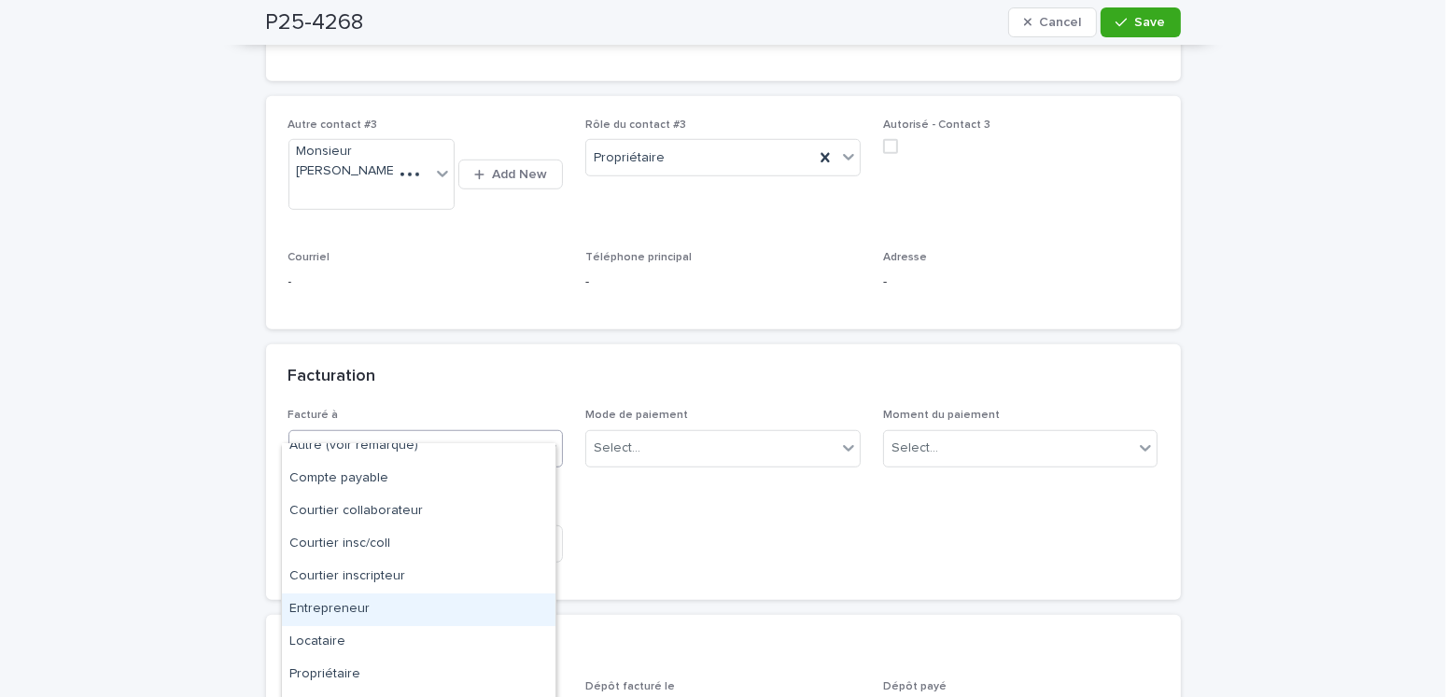
scroll to position [0, 0]
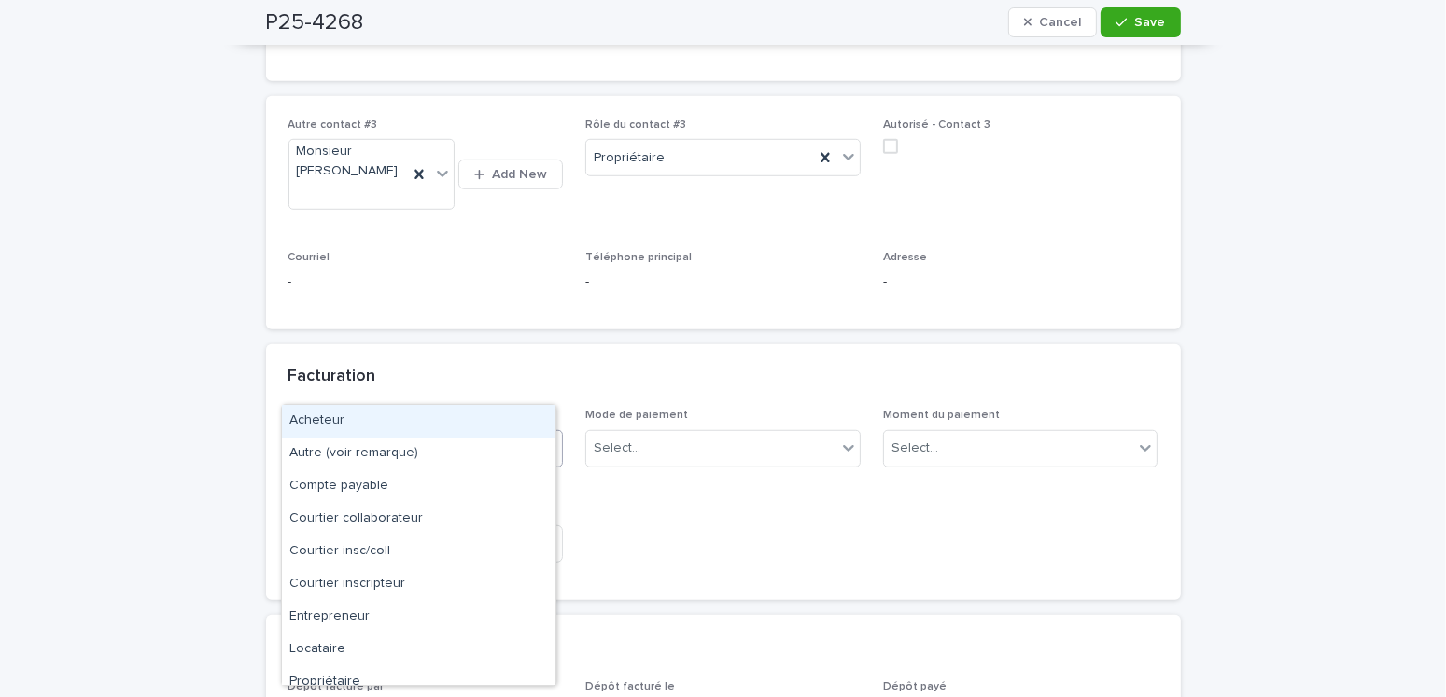
click at [318, 424] on div "Acheteur" at bounding box center [419, 421] width 274 height 33
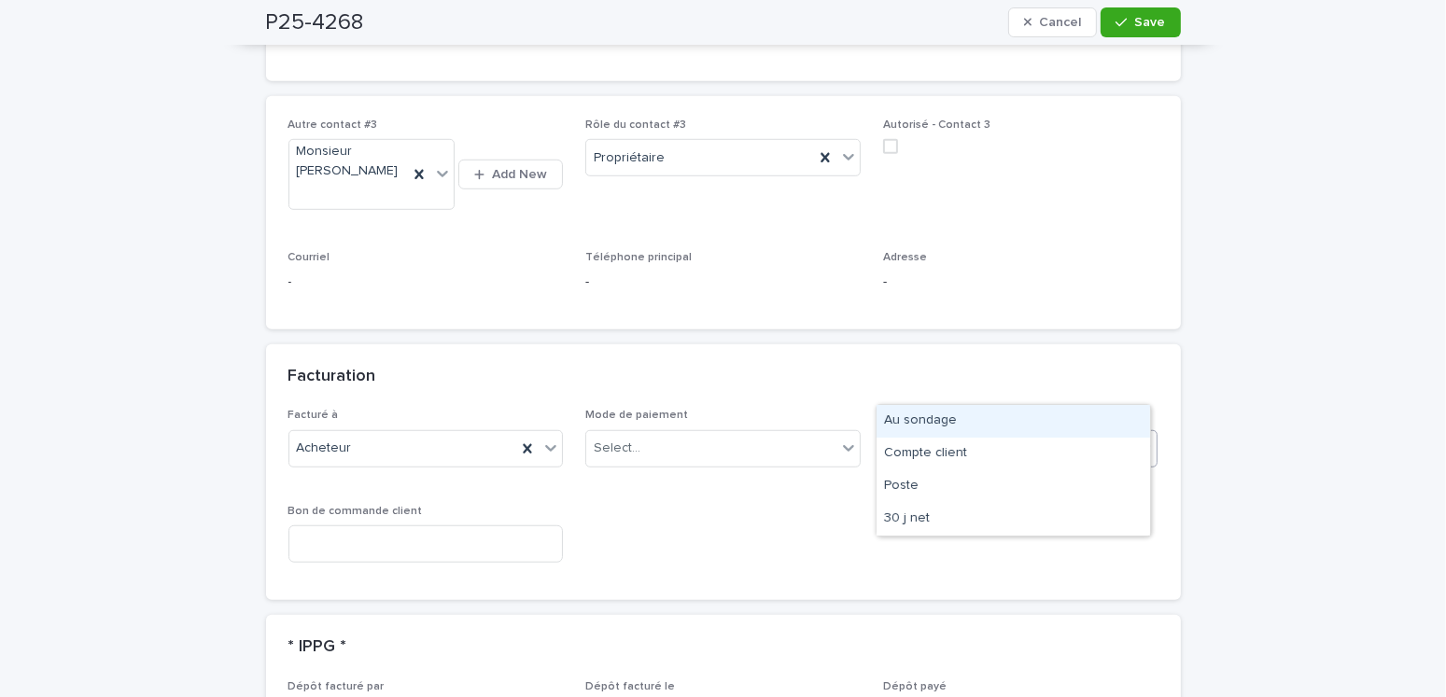
click at [914, 439] on div "Select..." at bounding box center [915, 449] width 47 height 20
click at [930, 426] on div "Au sondage" at bounding box center [1014, 421] width 274 height 33
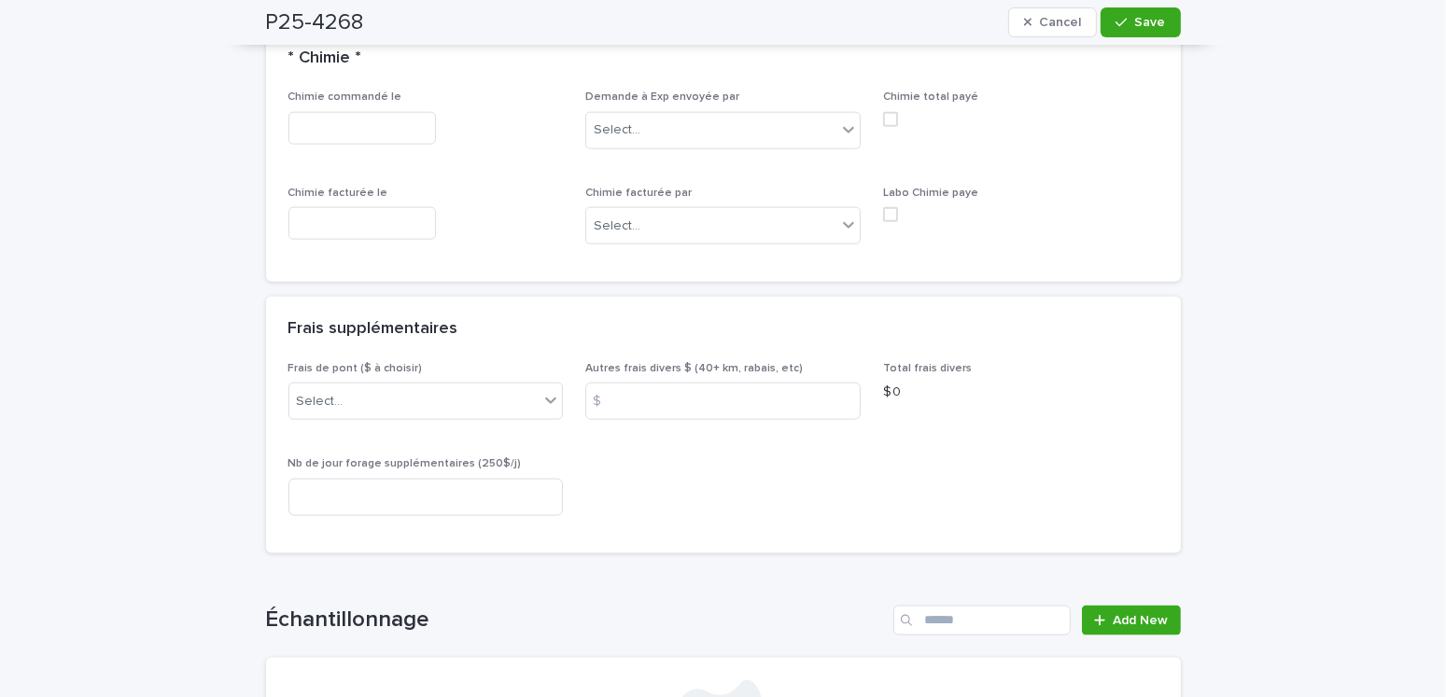
scroll to position [2427, 0]
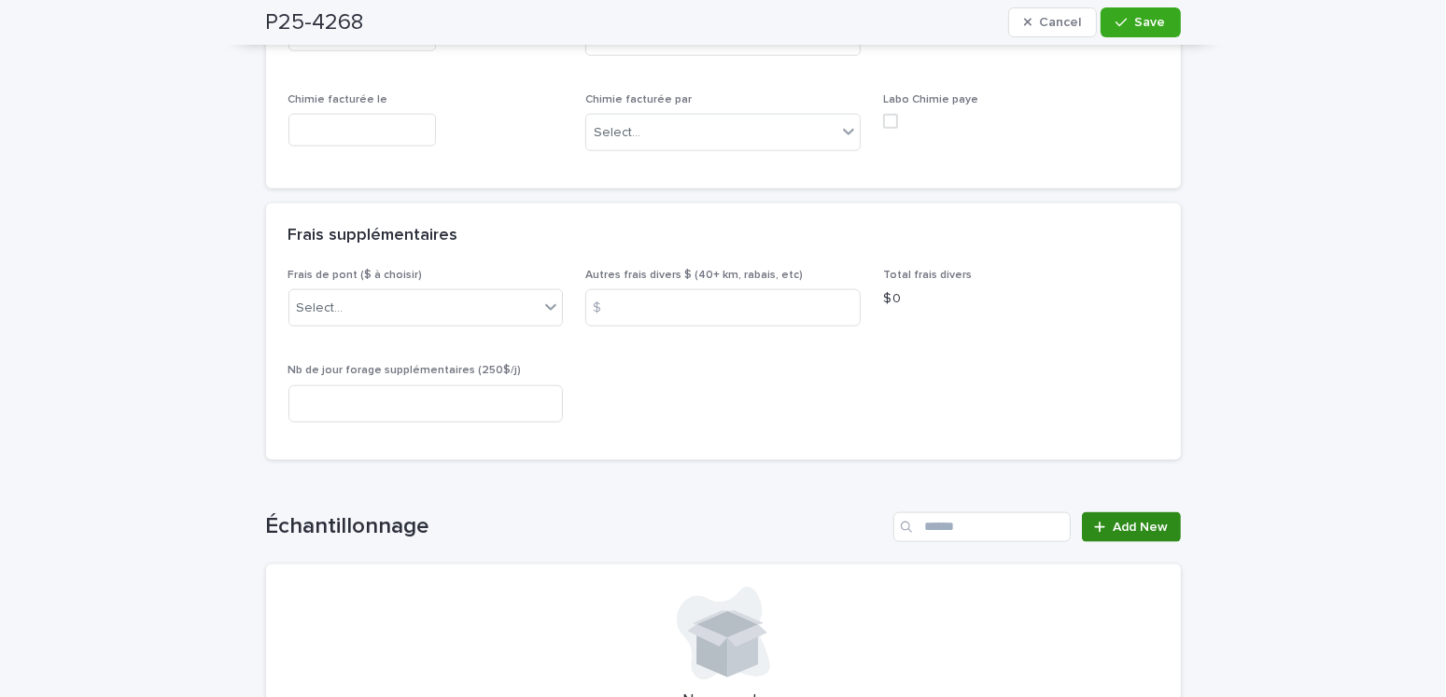
click at [1158, 521] on span "Add New" at bounding box center [1141, 527] width 55 height 13
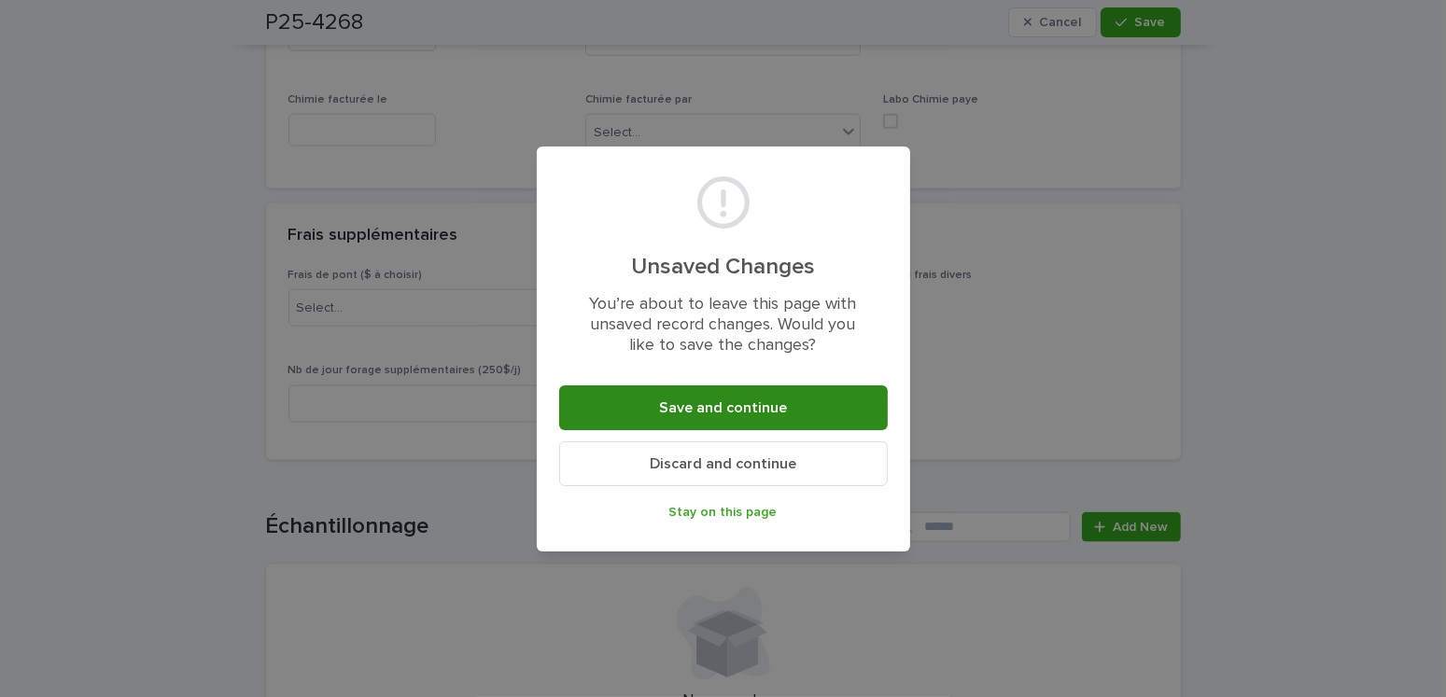
click at [620, 386] on button "Save and continue" at bounding box center [723, 408] width 329 height 45
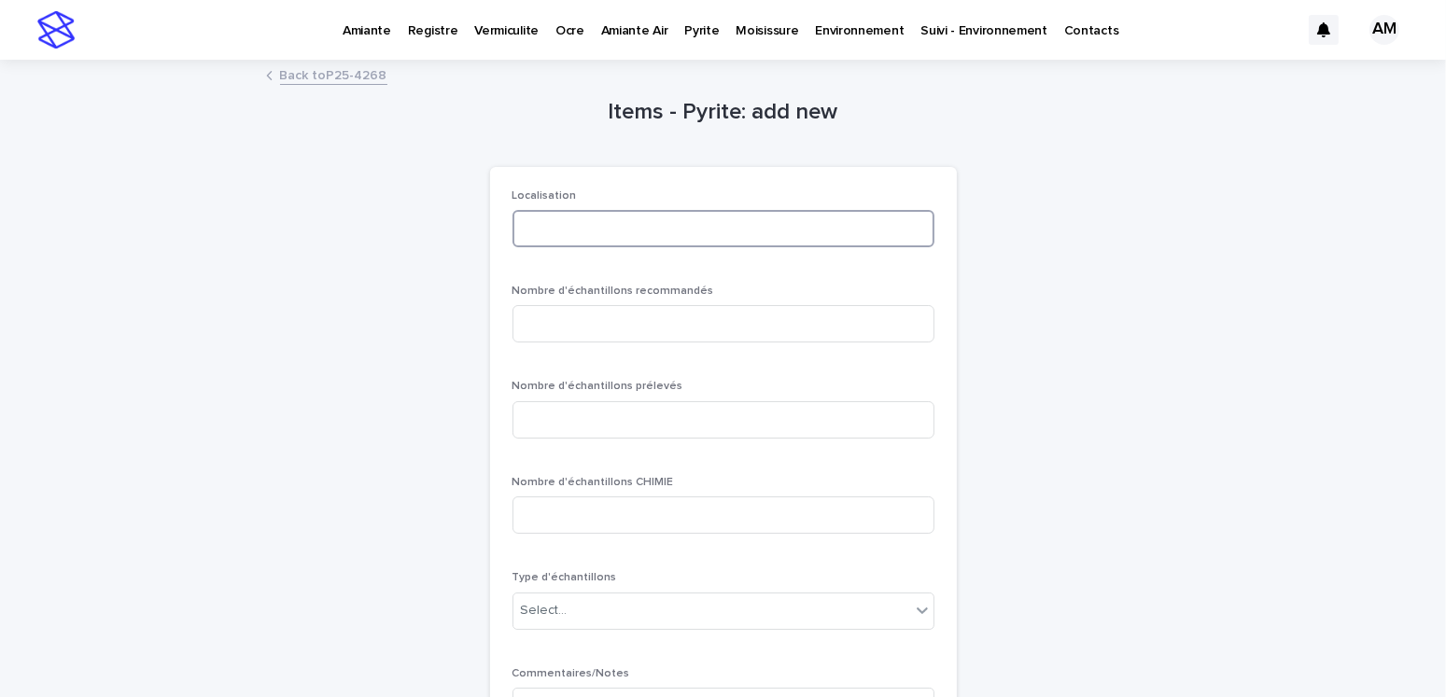
drag, startPoint x: 544, startPoint y: 233, endPoint x: 770, endPoint y: 279, distance: 230.5
click at [544, 233] on input at bounding box center [724, 228] width 422 height 37
type input "********"
type input "*"
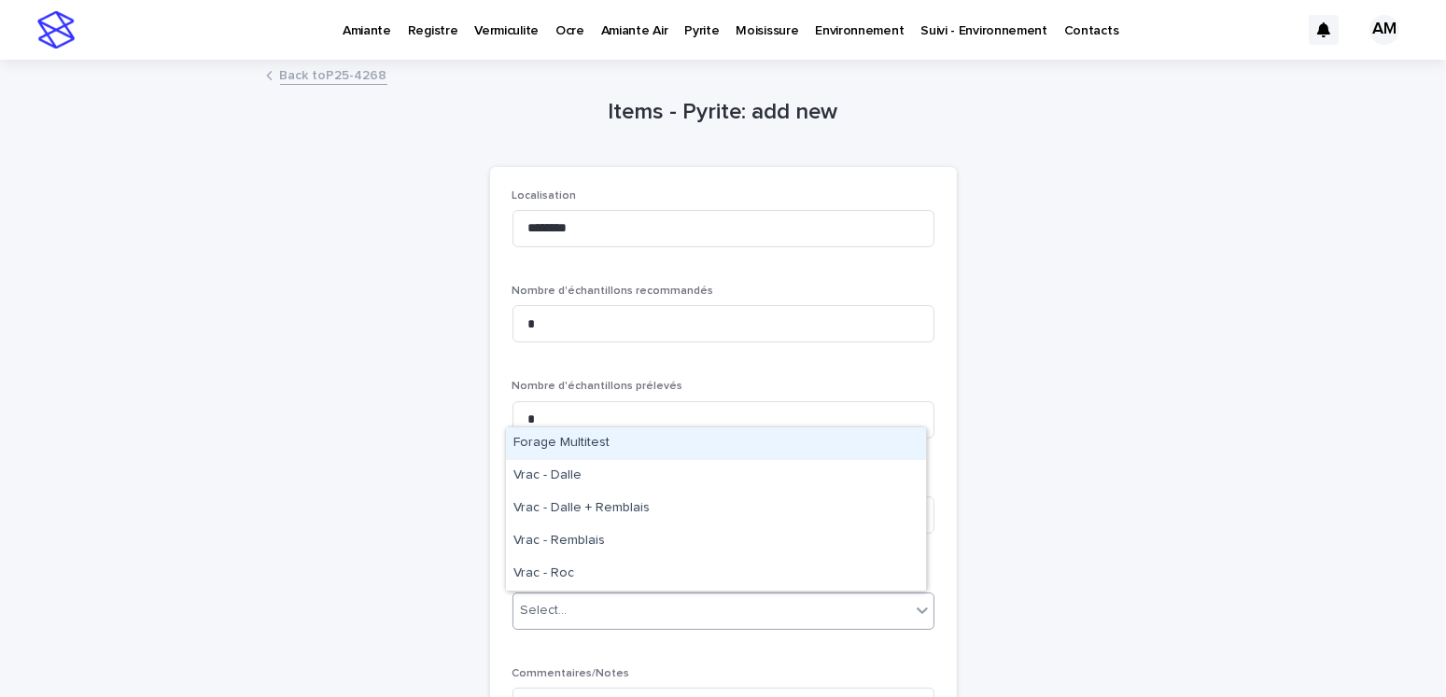
click at [603, 613] on div "Select..." at bounding box center [711, 611] width 397 height 31
click at [602, 442] on div "Forage Multitest" at bounding box center [716, 444] width 420 height 33
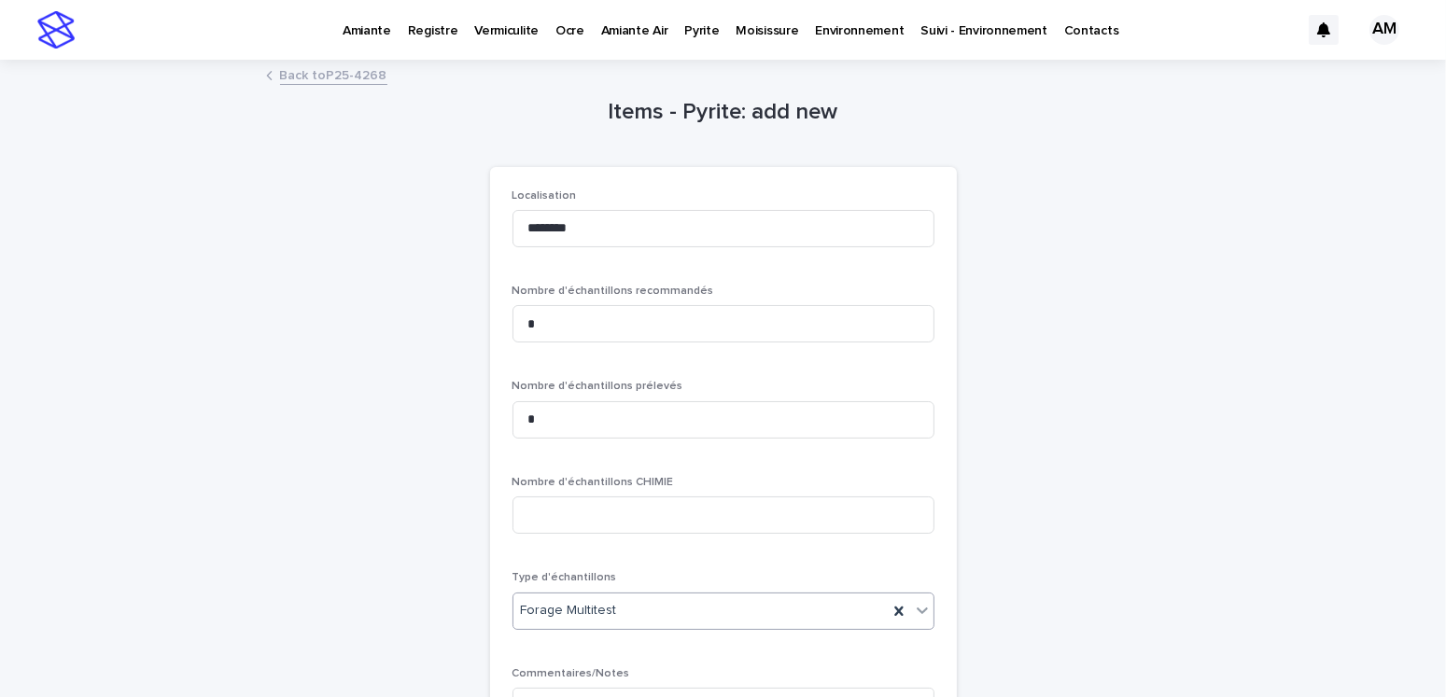
scroll to position [255, 0]
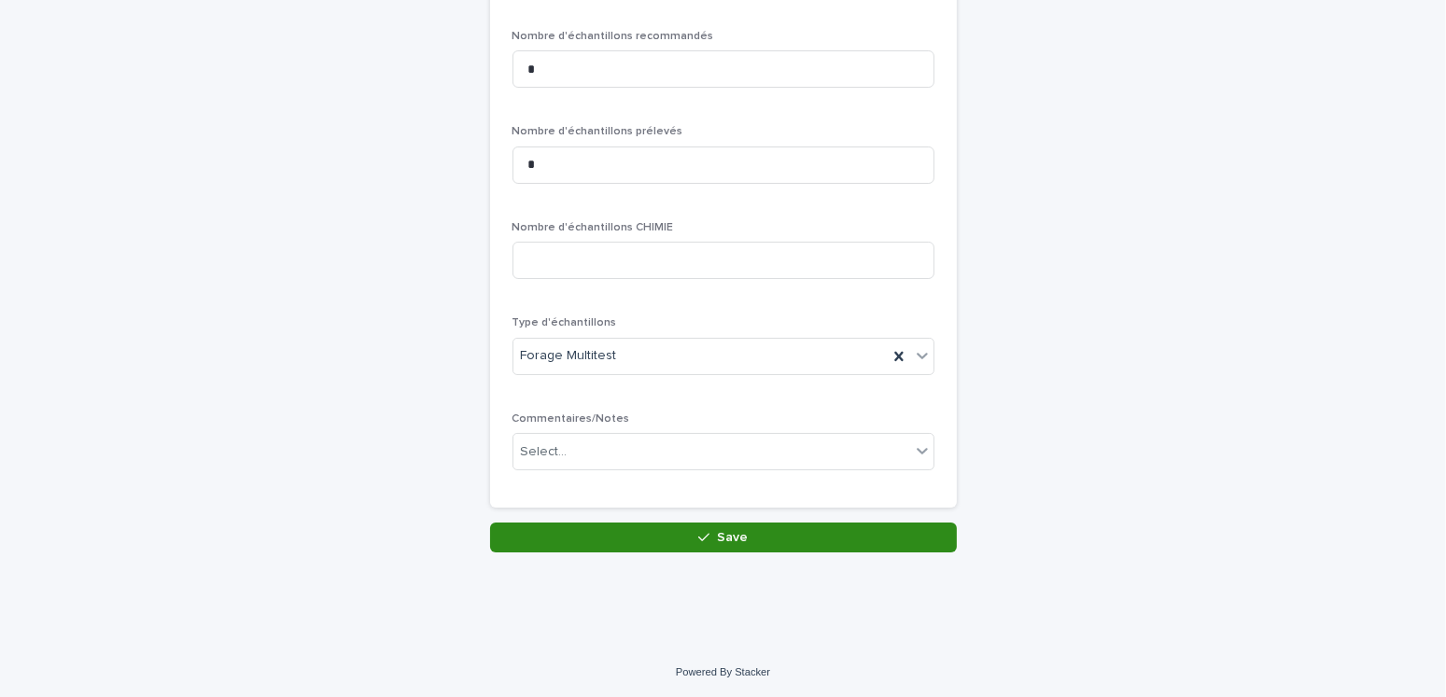
click at [742, 532] on button "Save" at bounding box center [723, 538] width 467 height 30
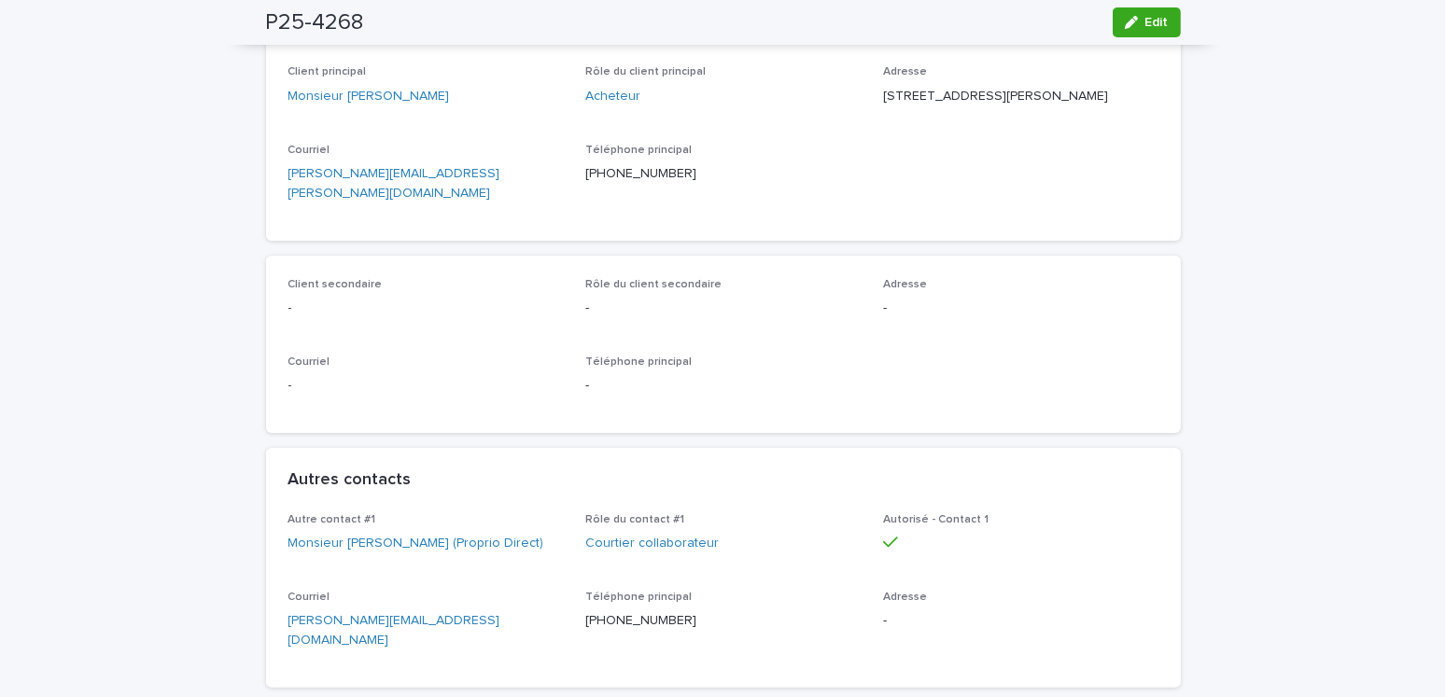
scroll to position [747, 0]
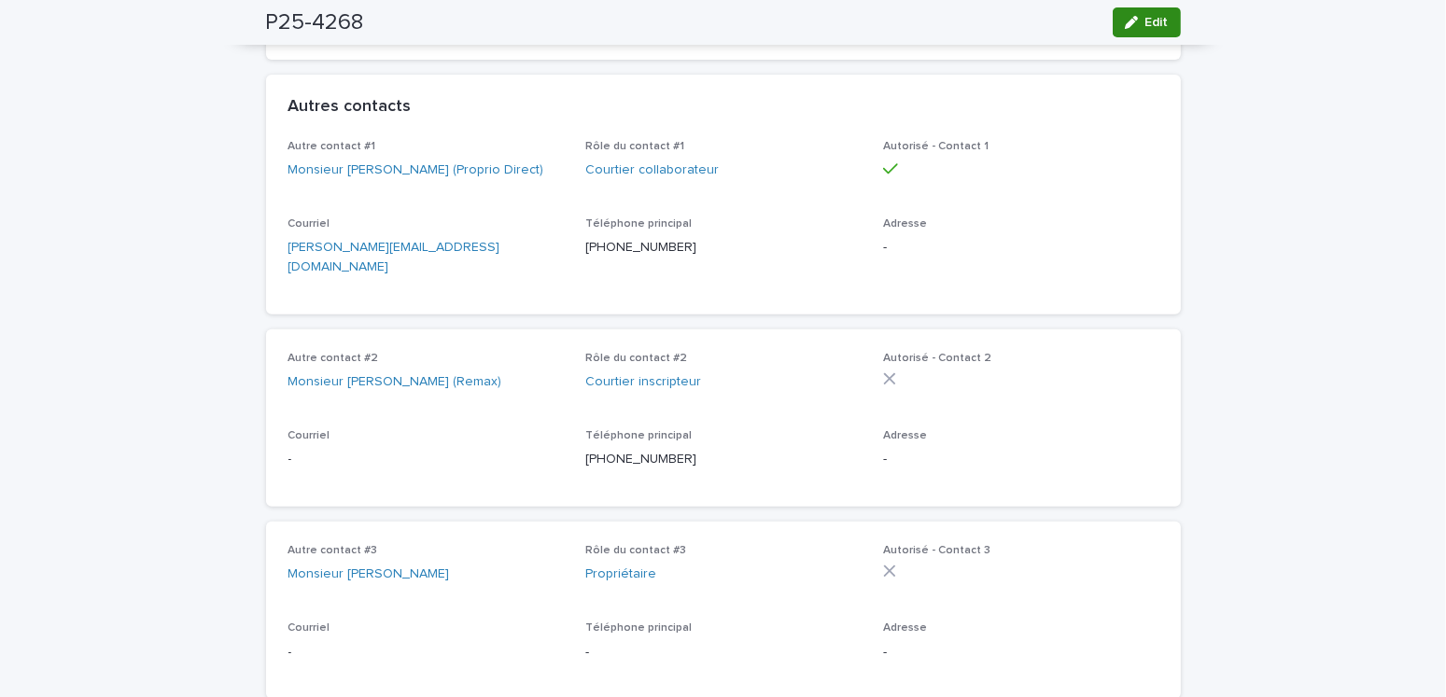
click at [1159, 31] on button "Edit" at bounding box center [1147, 22] width 68 height 30
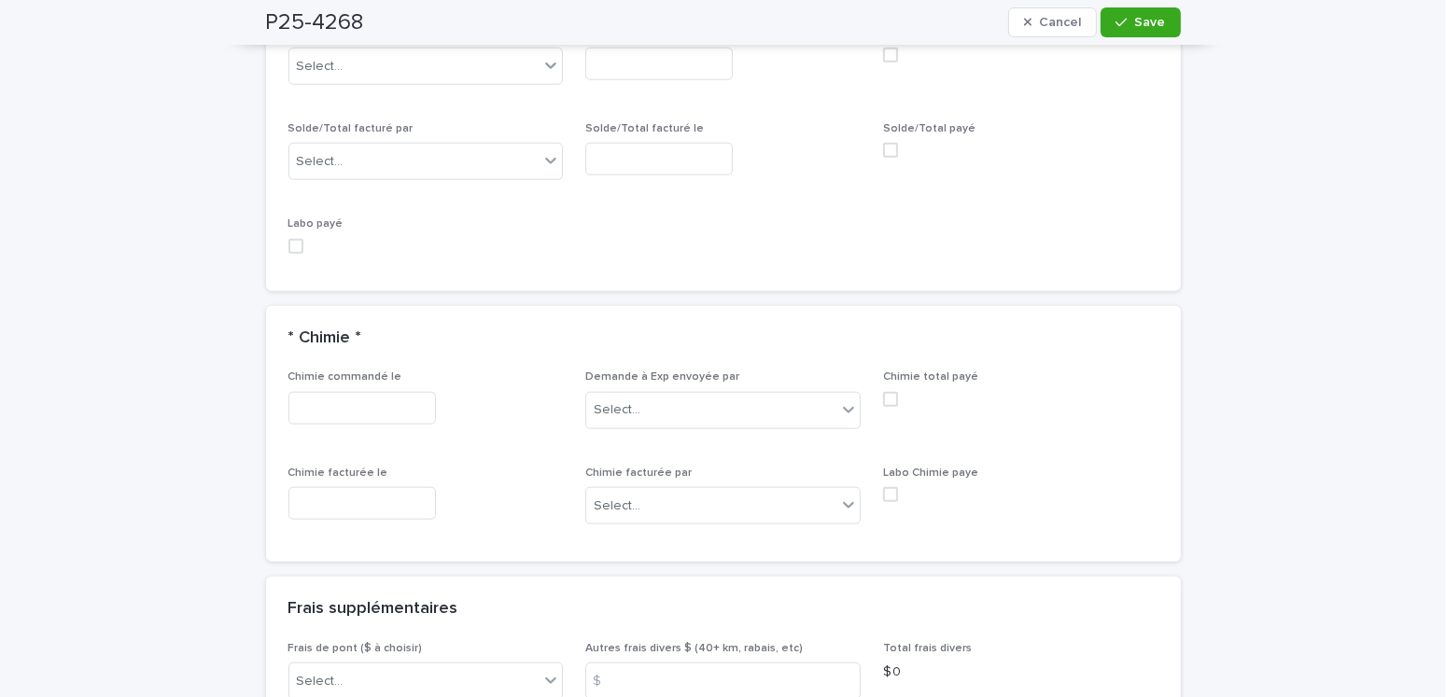
scroll to position [2241, 0]
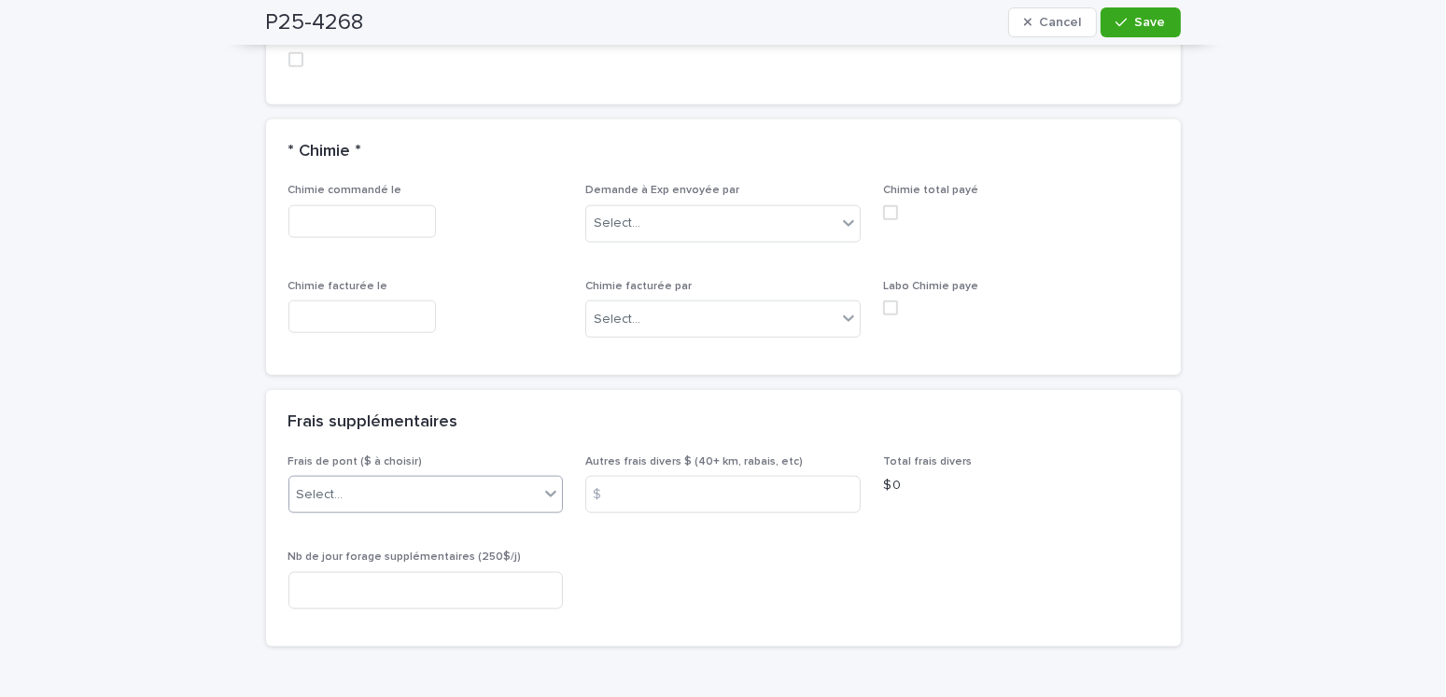
click at [343, 480] on div "Select..." at bounding box center [414, 495] width 250 height 31
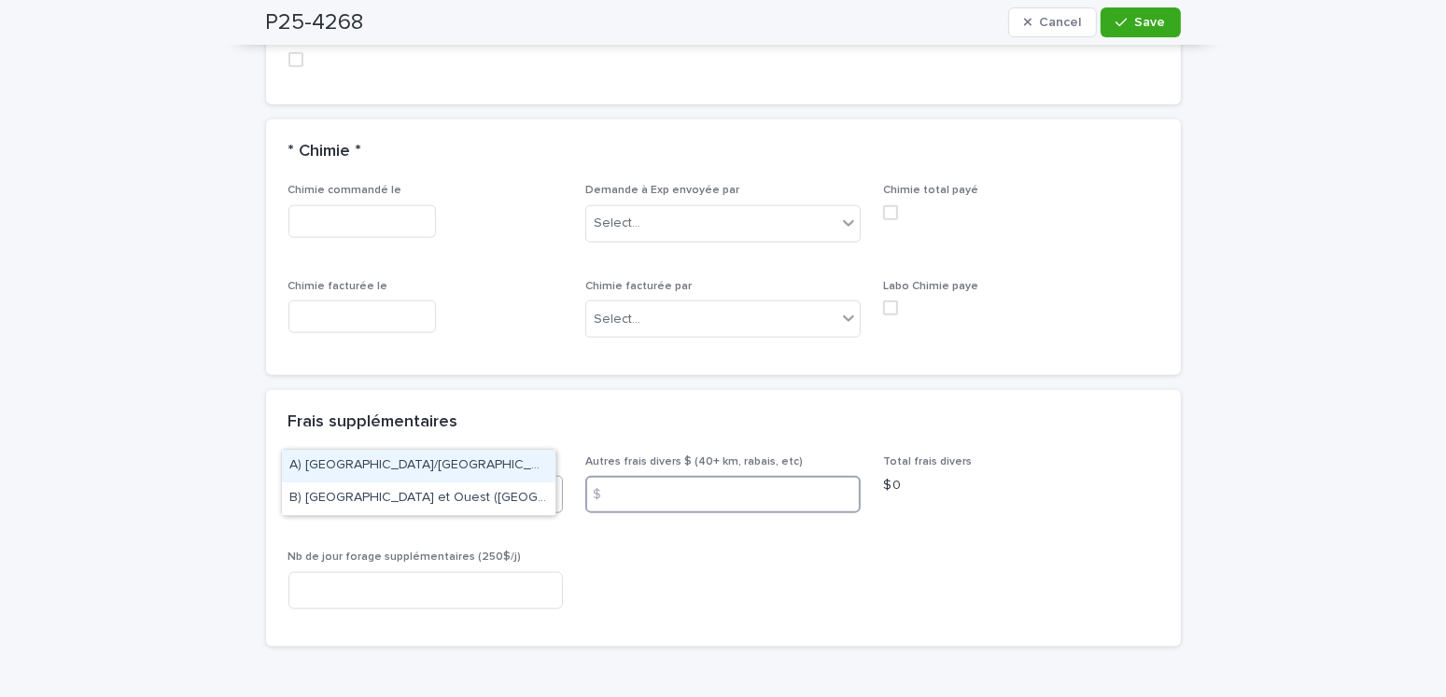
click at [653, 476] on input at bounding box center [722, 494] width 275 height 37
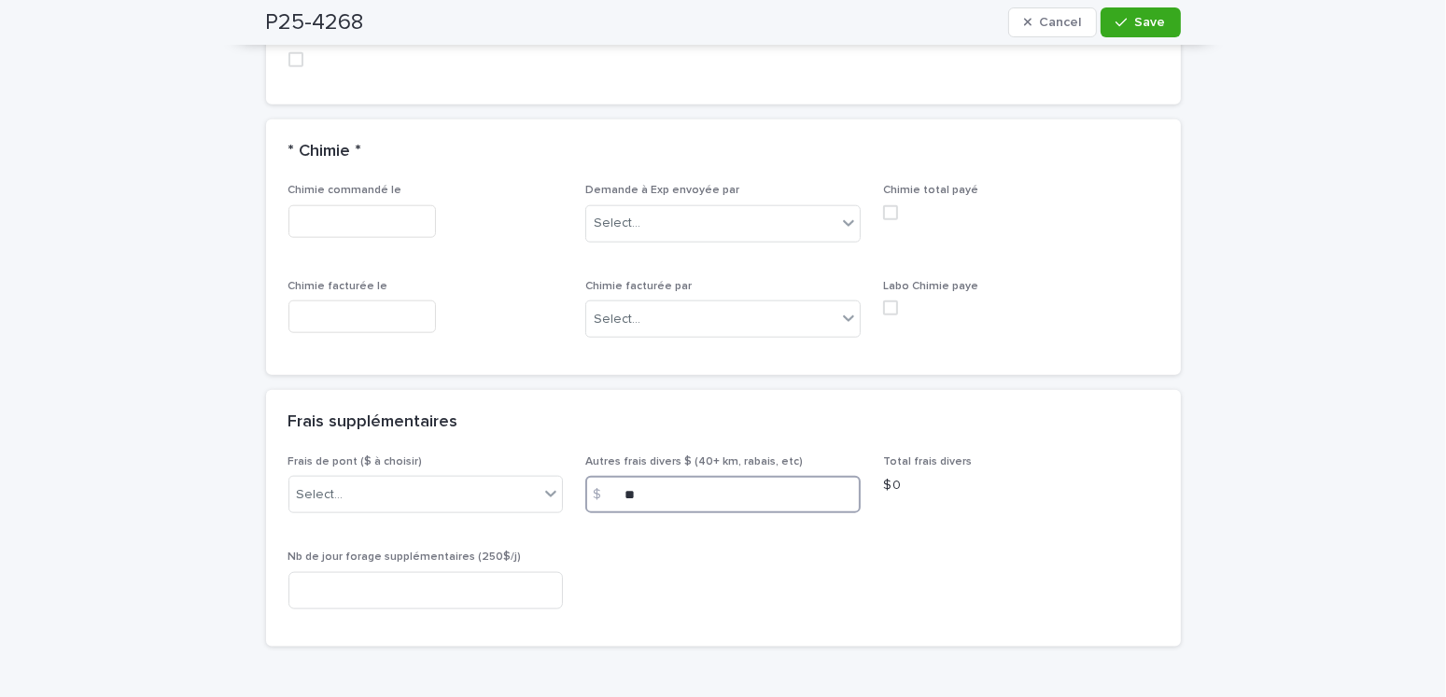
type input "**"
click at [701, 530] on div "Frais de pont ($ à choisir) Select... Autres frais divers $ (40+ km, rabais, et…" at bounding box center [723, 540] width 870 height 169
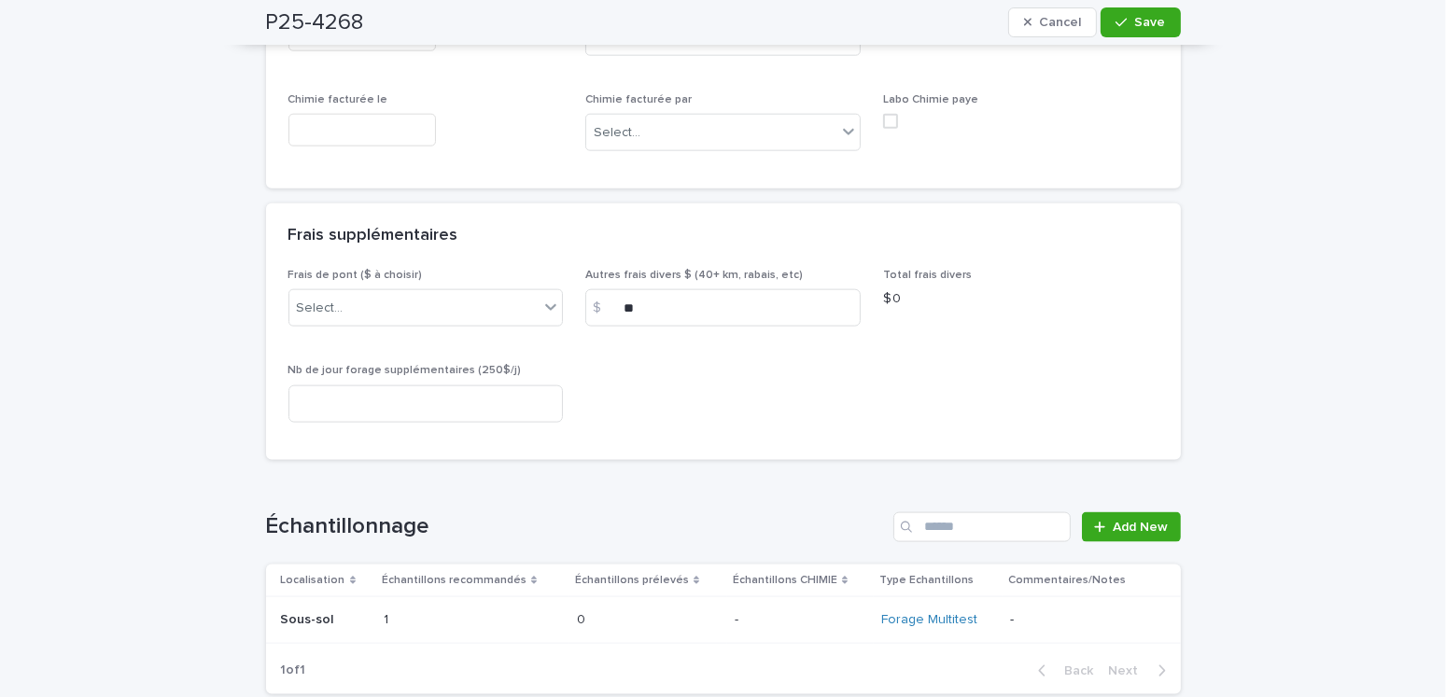
scroll to position [2707, 0]
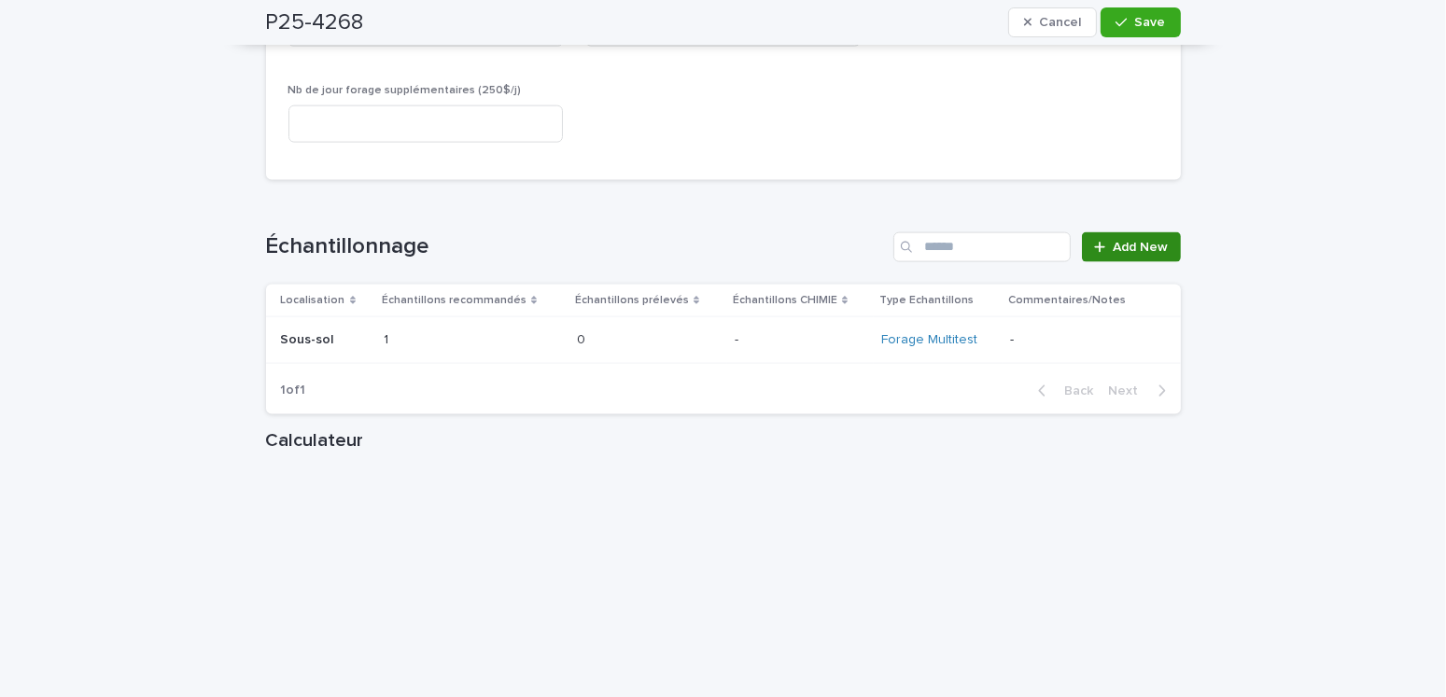
click at [1149, 241] on span "Add New" at bounding box center [1141, 247] width 55 height 13
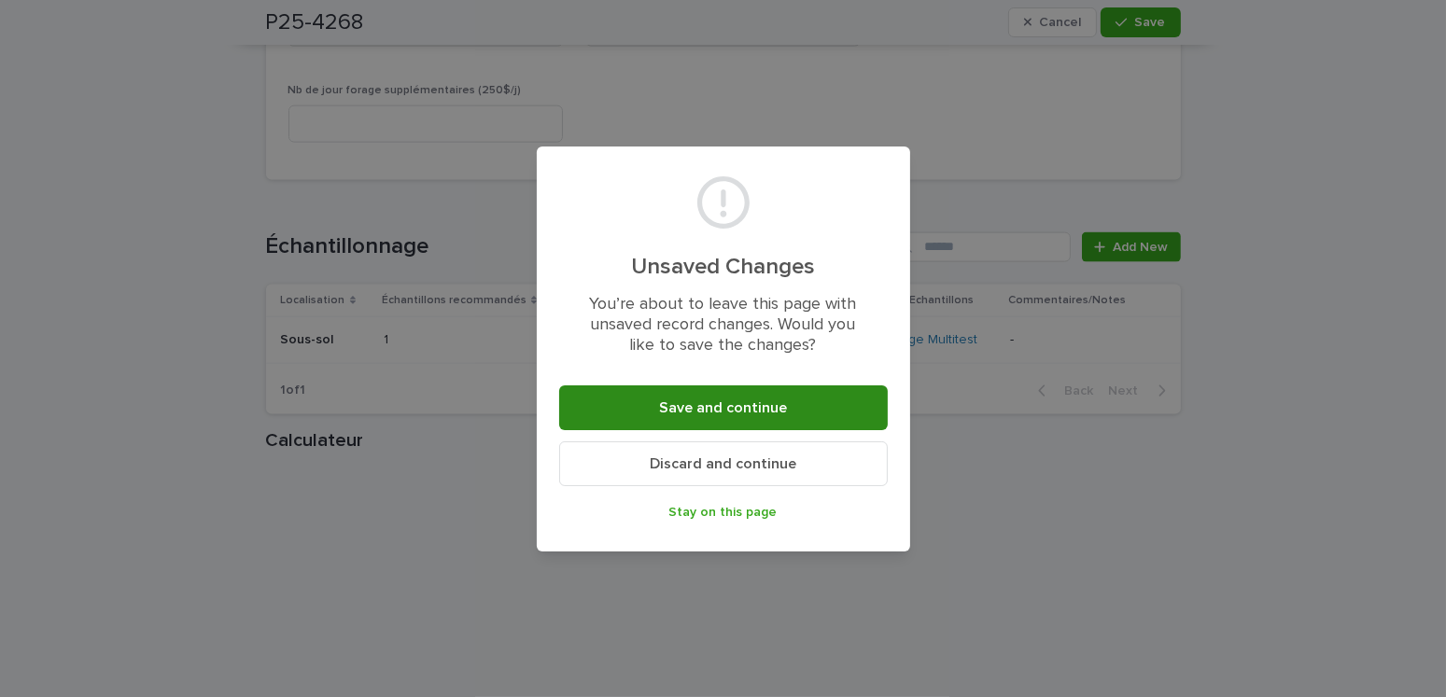
click at [614, 400] on button "Save and continue" at bounding box center [723, 408] width 329 height 45
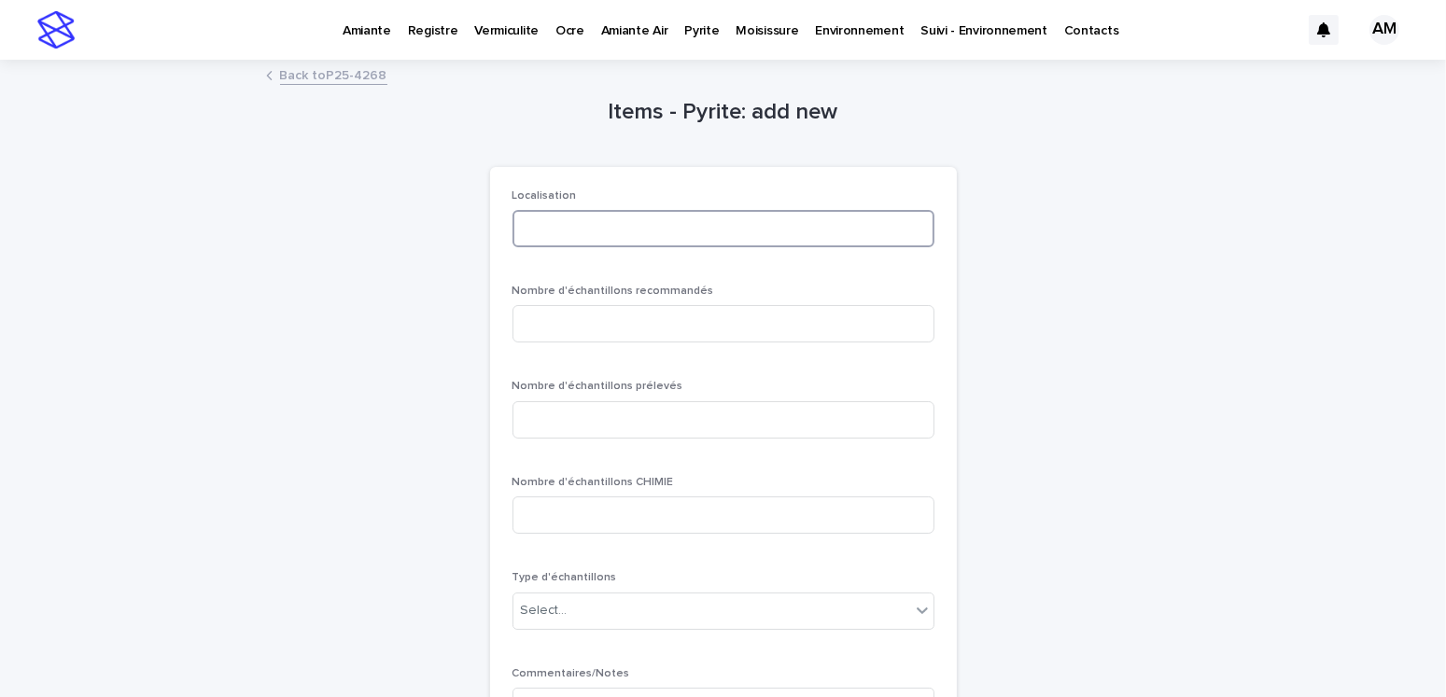
click at [541, 237] on input at bounding box center [724, 228] width 422 height 37
type input "******"
type input "*"
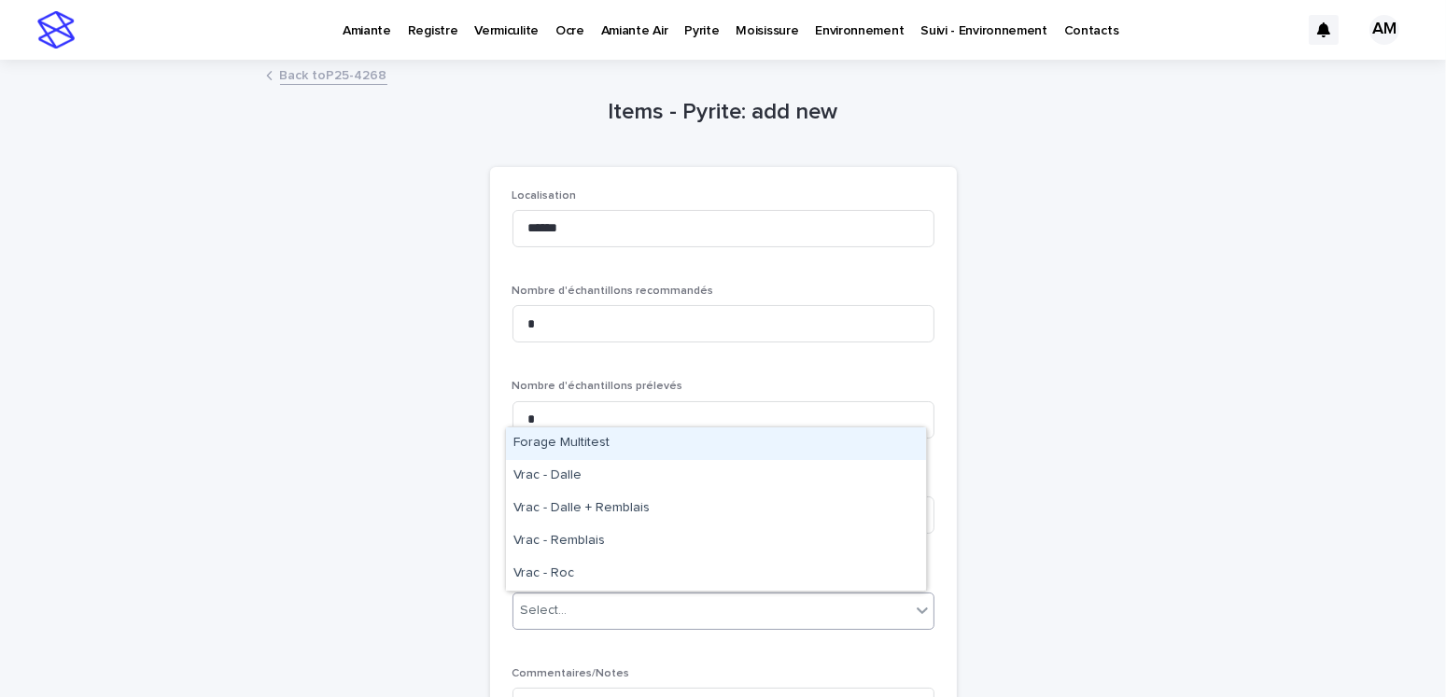
click at [599, 604] on div "Select..." at bounding box center [711, 611] width 397 height 31
click at [569, 452] on div "Forage Multitest" at bounding box center [716, 444] width 420 height 33
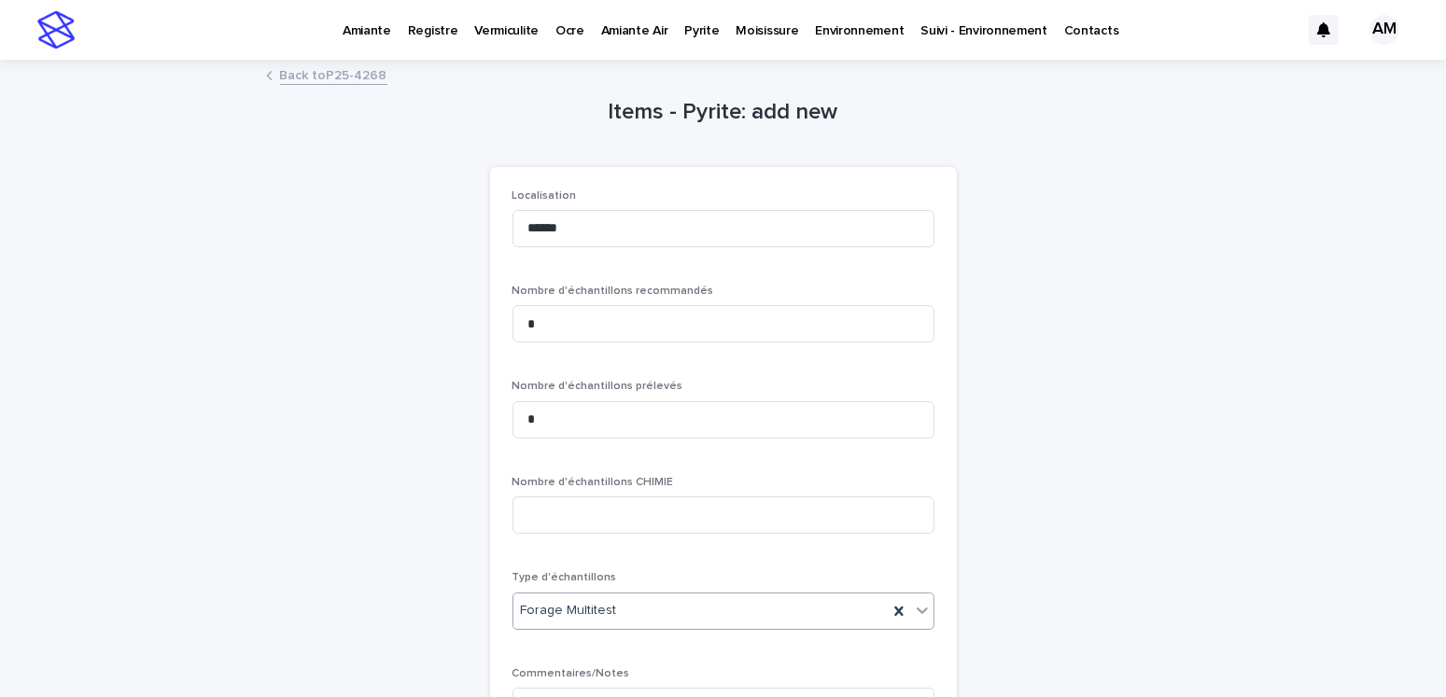
scroll to position [255, 0]
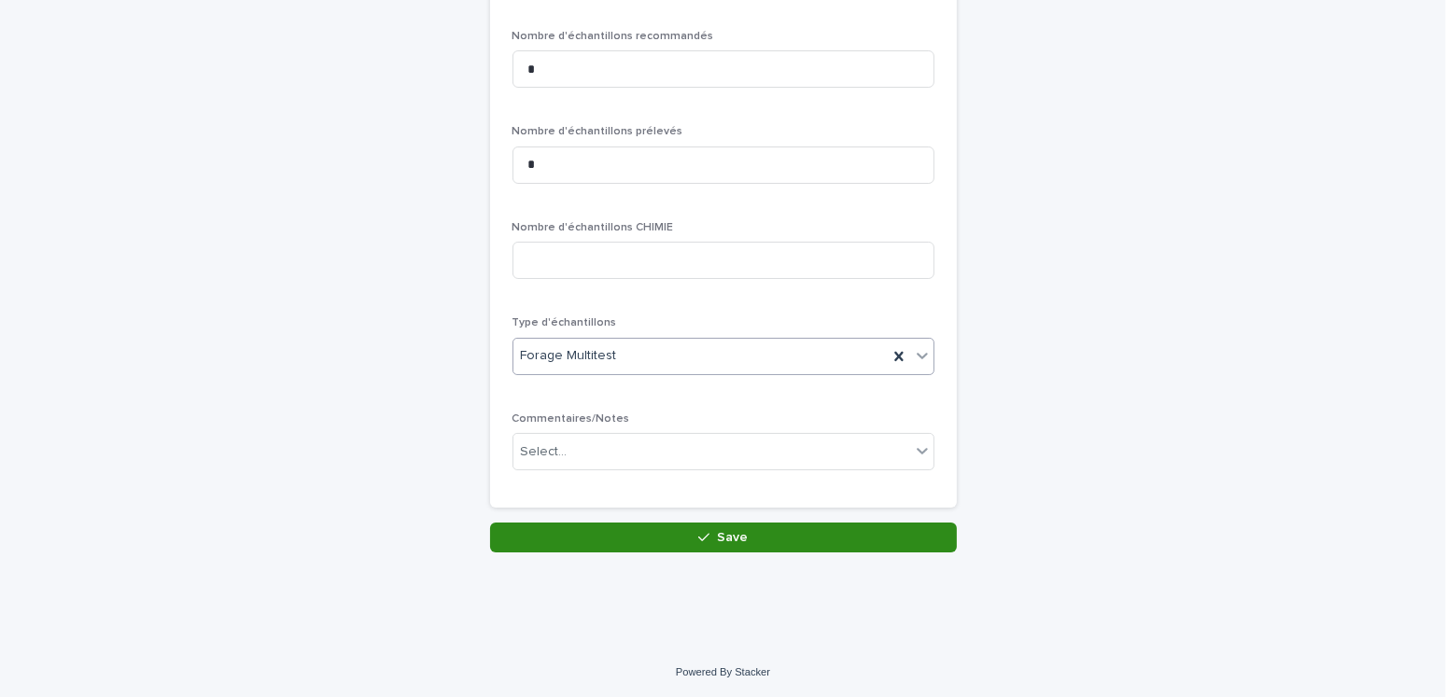
click at [749, 523] on button "Save" at bounding box center [723, 538] width 467 height 30
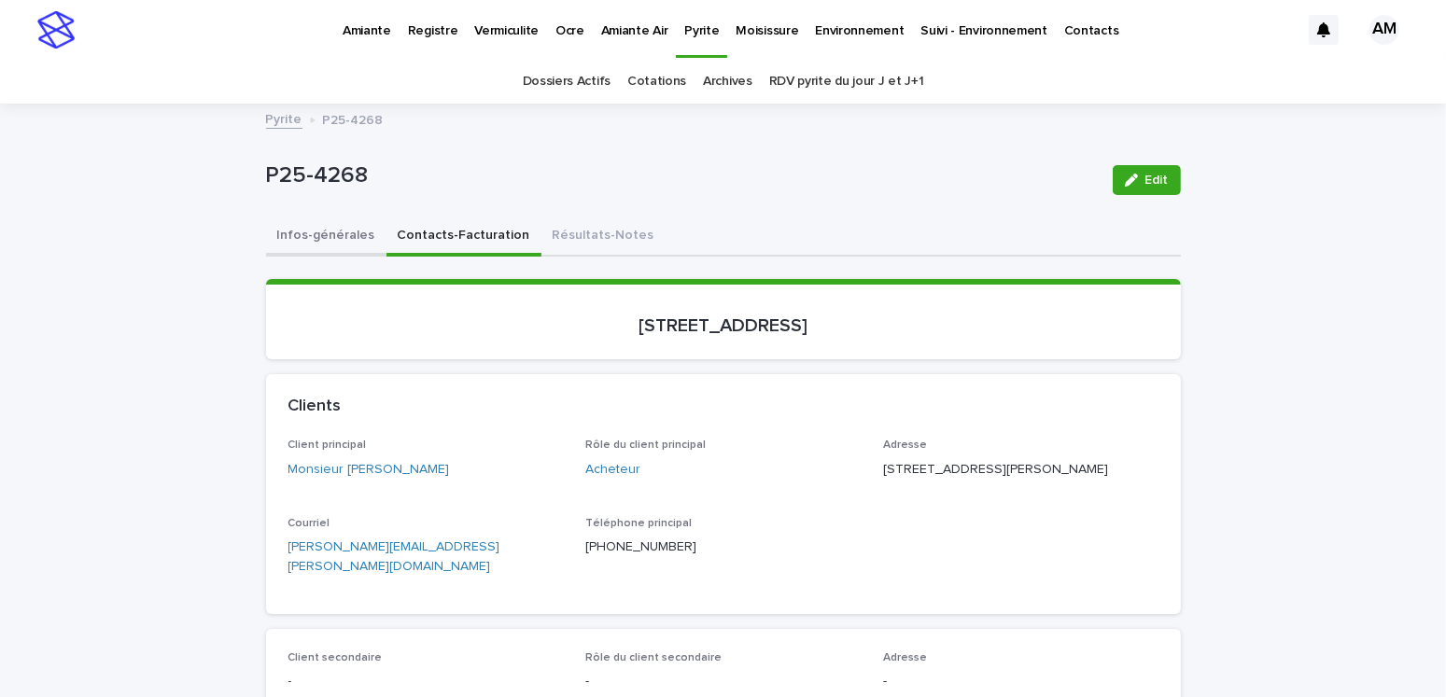
click at [303, 230] on button "Infos-générales" at bounding box center [326, 237] width 120 height 39
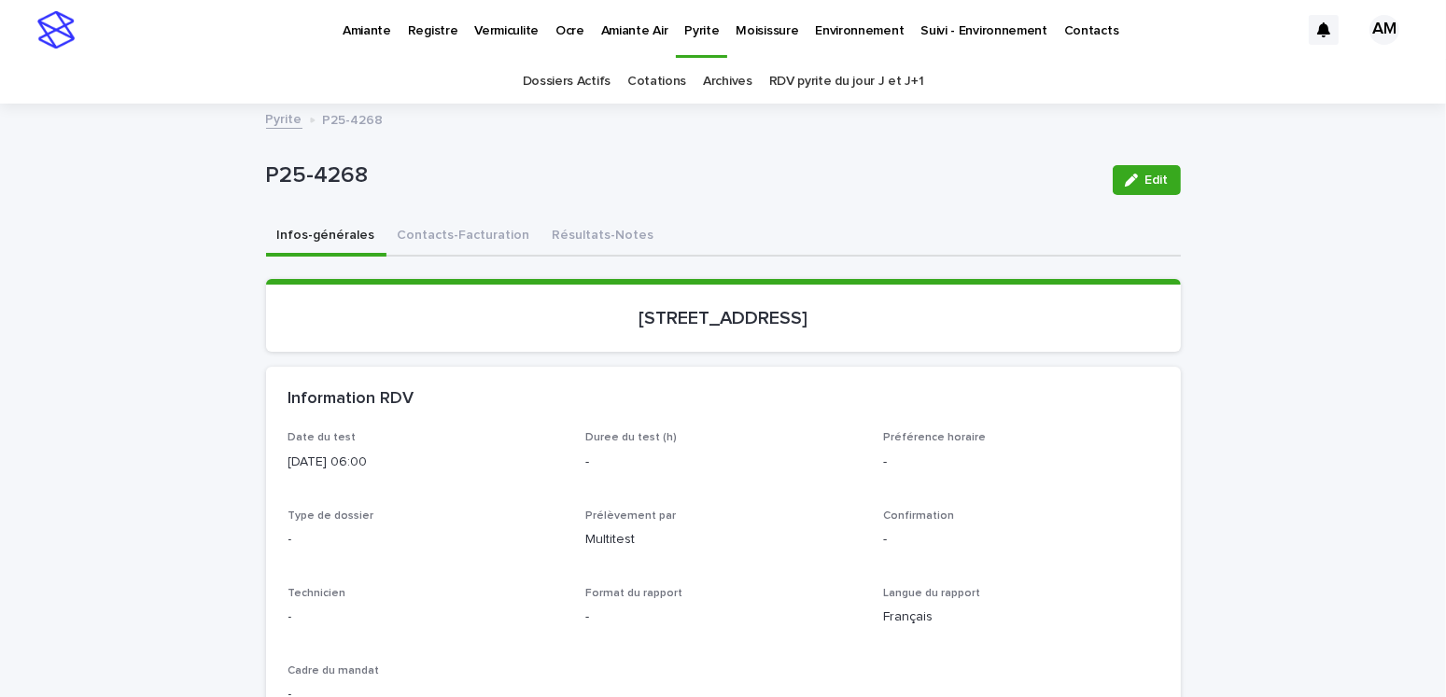
click at [1138, 168] on button "Edit" at bounding box center [1147, 180] width 68 height 30
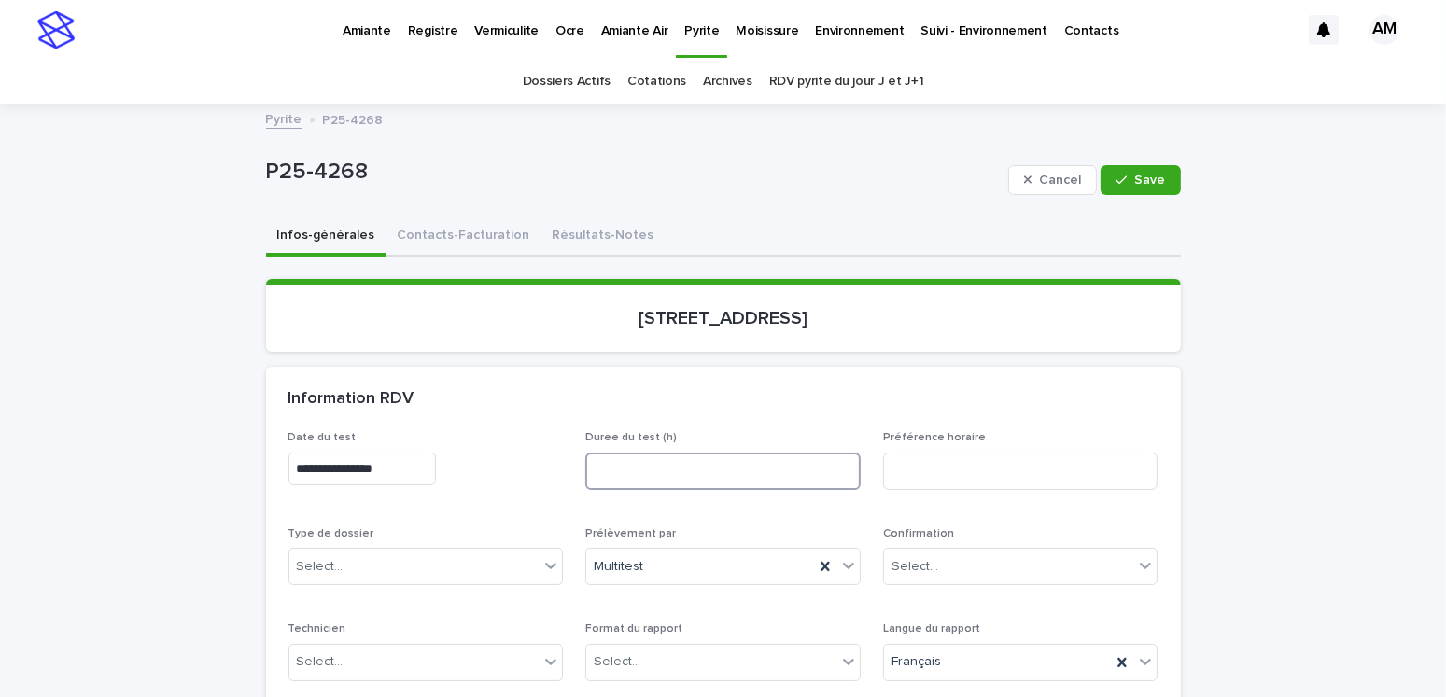
click at [591, 467] on input at bounding box center [722, 471] width 275 height 37
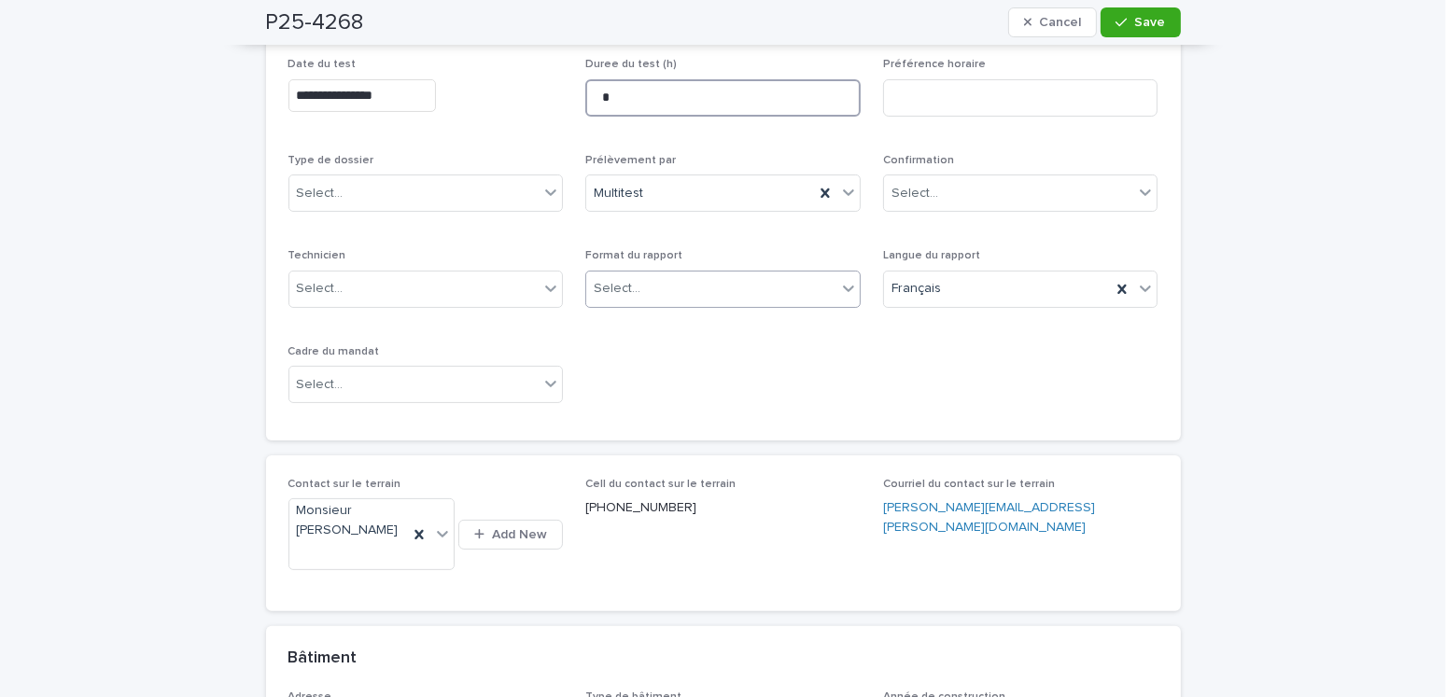
type input "*"
click at [629, 279] on div "Select..." at bounding box center [617, 289] width 47 height 20
click at [595, 320] on div "Électronique" at bounding box center [717, 322] width 274 height 33
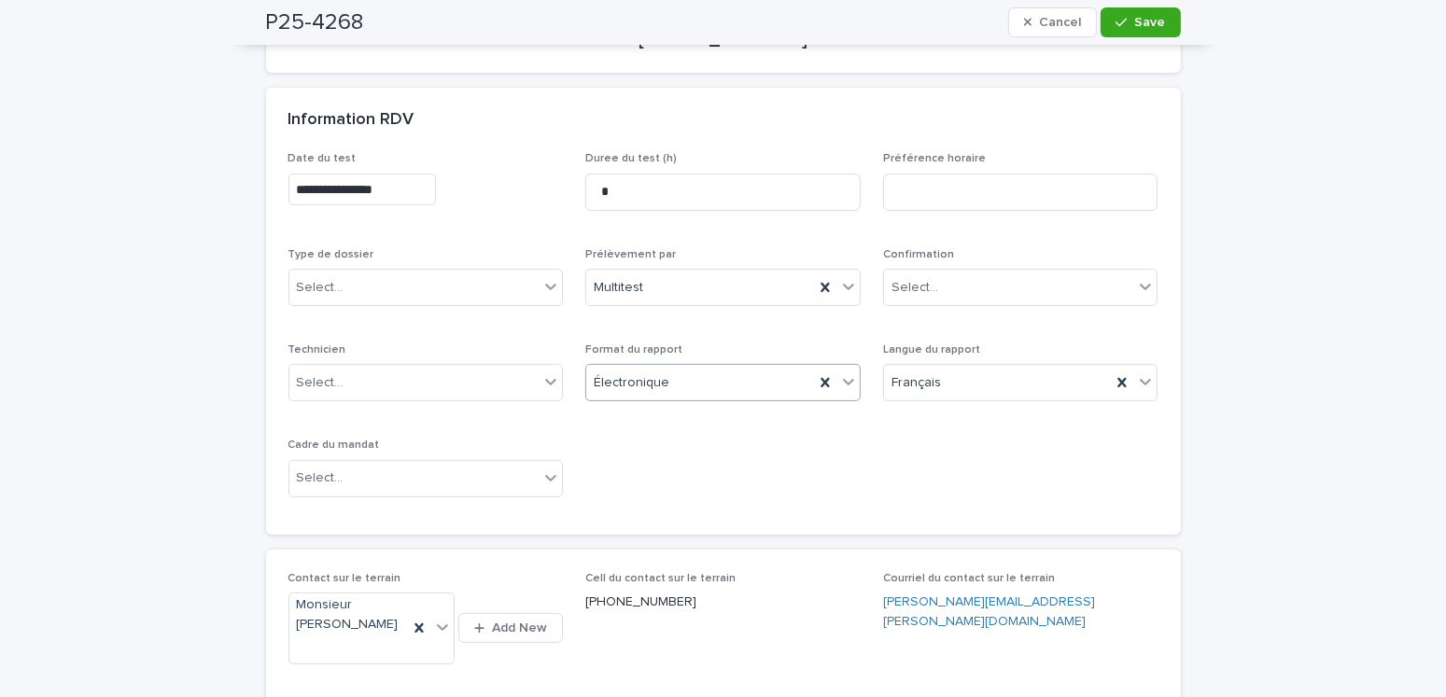
click at [300, 186] on input "**********" at bounding box center [362, 190] width 148 height 33
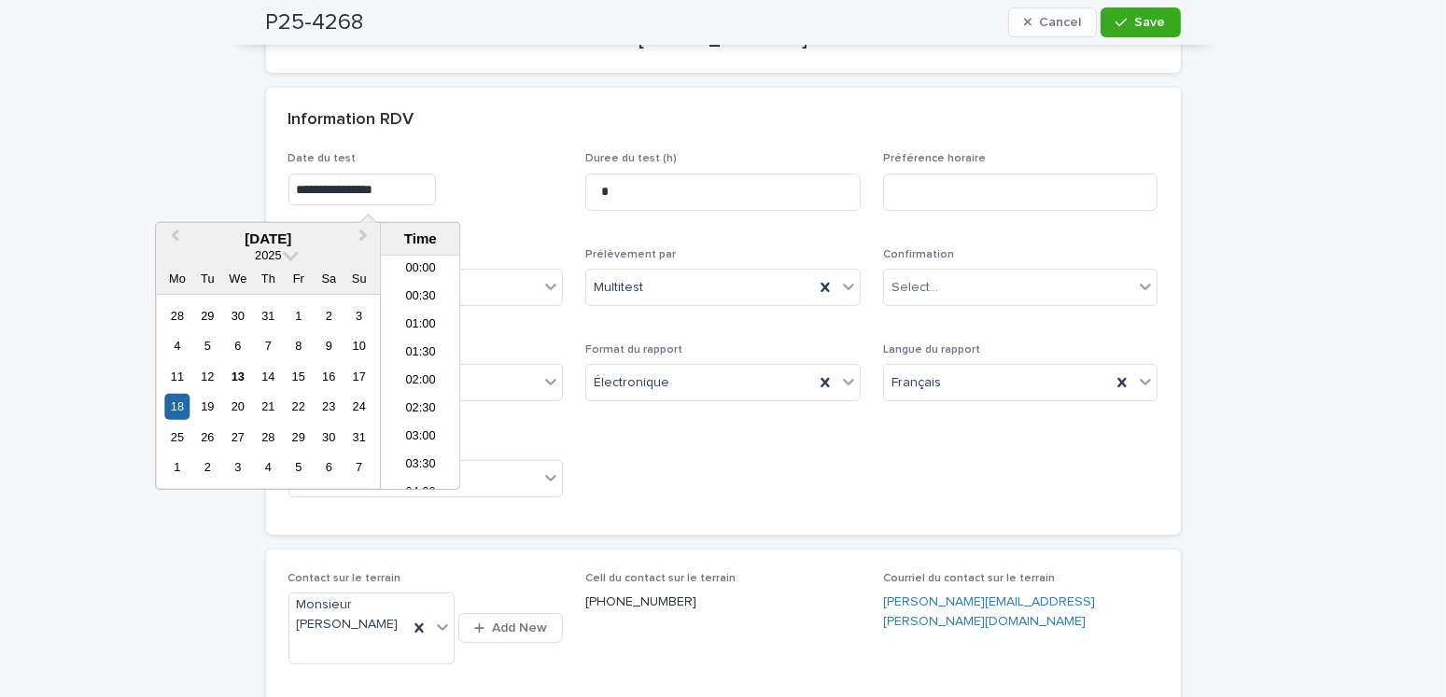
scroll to position [233, 0]
click at [517, 222] on span "**********" at bounding box center [425, 188] width 275 height 73
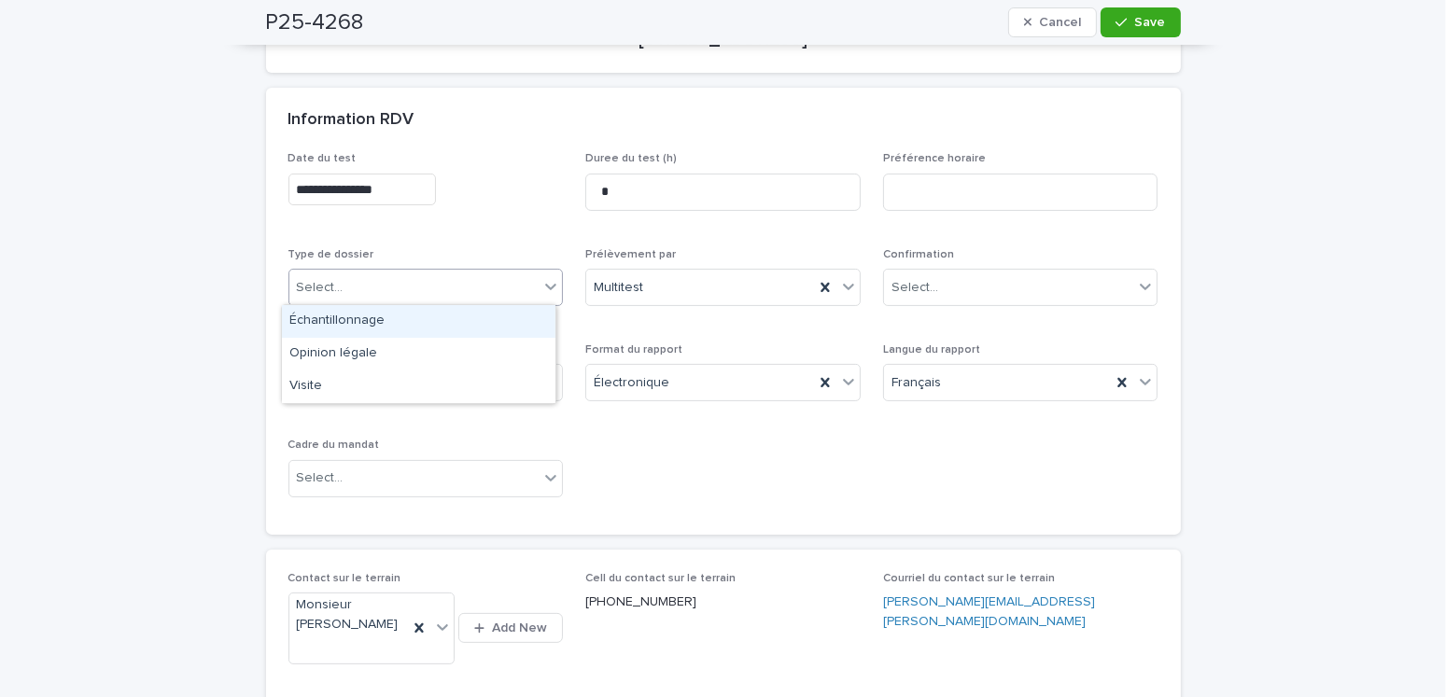
click at [363, 274] on div "Select..." at bounding box center [414, 288] width 250 height 31
click at [348, 319] on div "Échantillonnage" at bounding box center [419, 321] width 274 height 33
click at [342, 479] on div "Select..." at bounding box center [414, 478] width 250 height 31
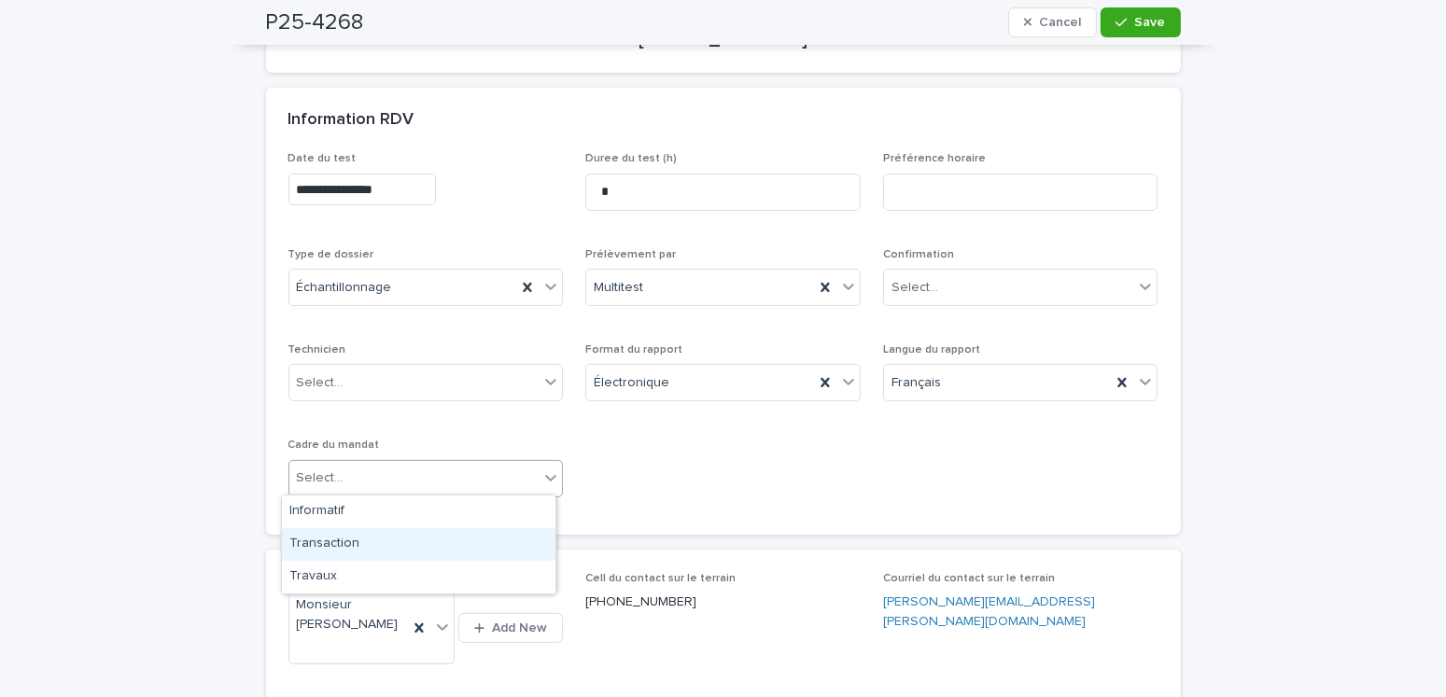
click at [336, 534] on div "Transaction" at bounding box center [419, 544] width 274 height 33
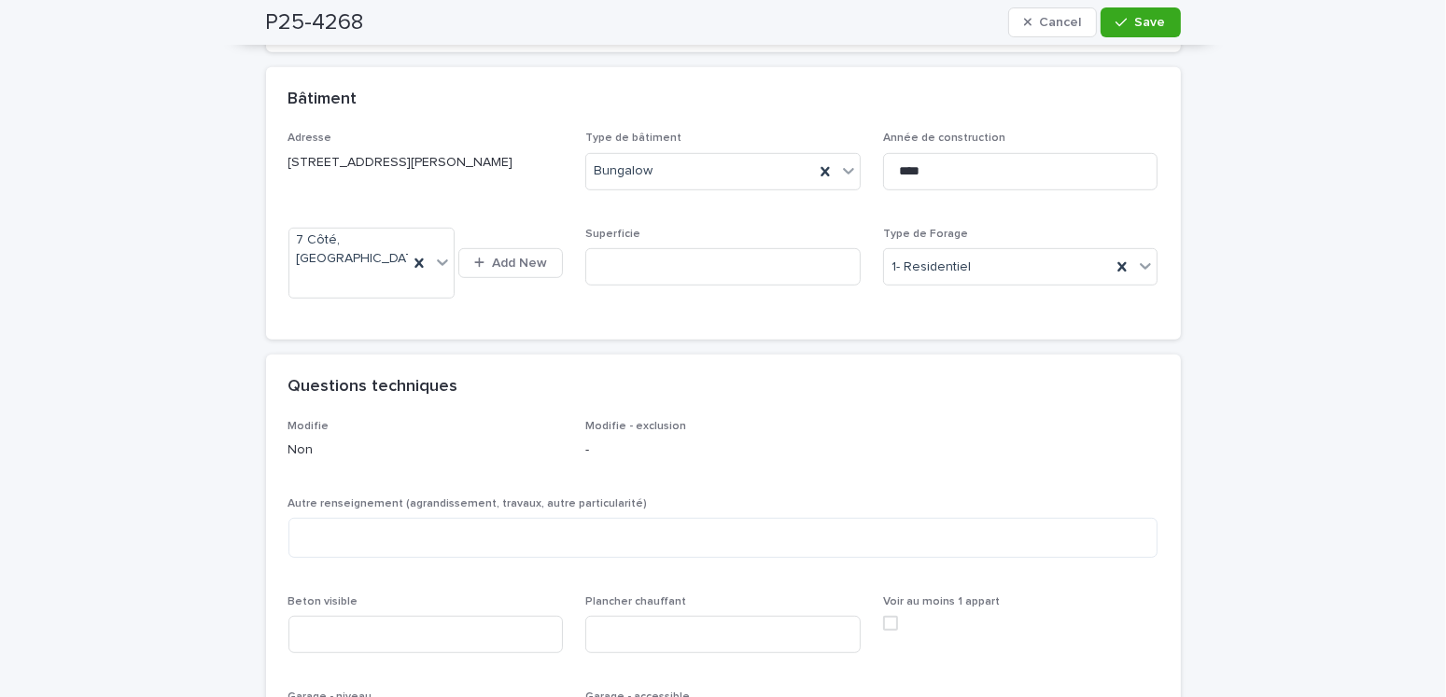
scroll to position [1307, 0]
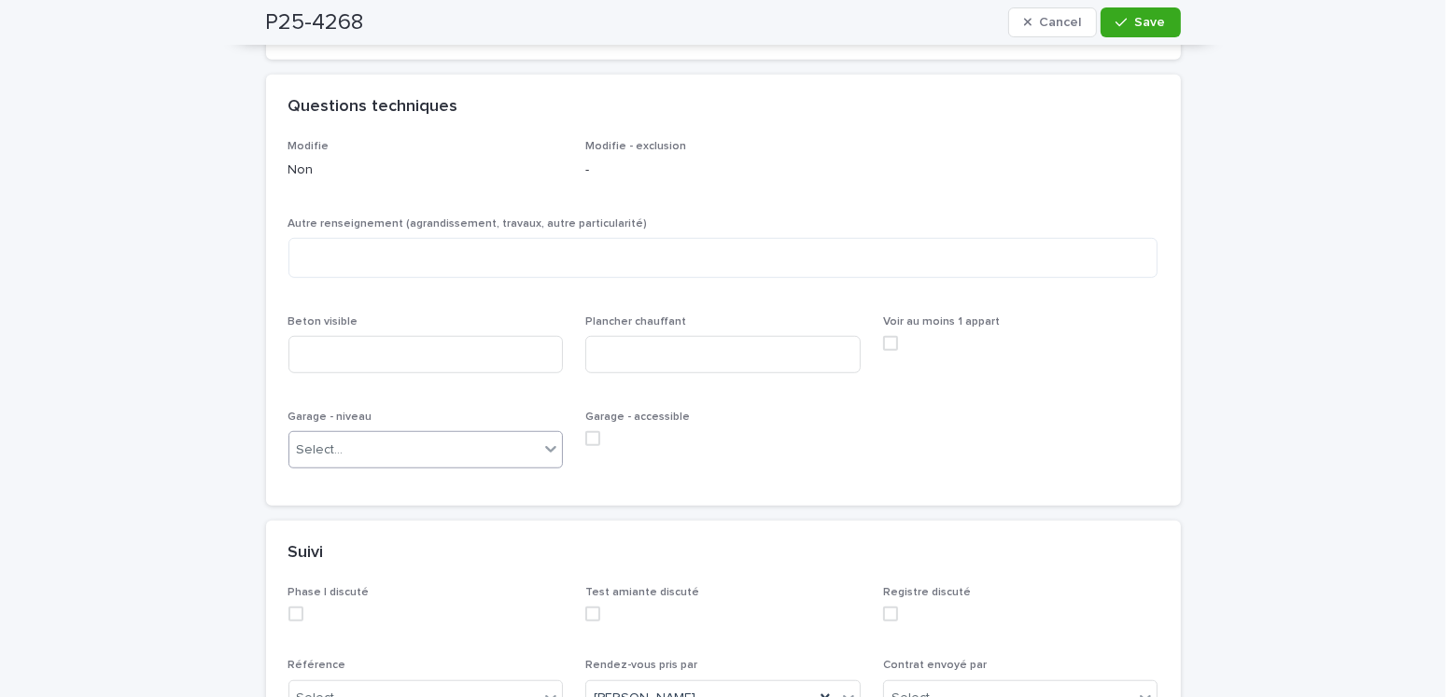
click at [327, 441] on div "Select..." at bounding box center [320, 451] width 47 height 20
click at [585, 431] on span at bounding box center [592, 438] width 15 height 15
click at [345, 691] on input "text" at bounding box center [346, 699] width 2 height 16
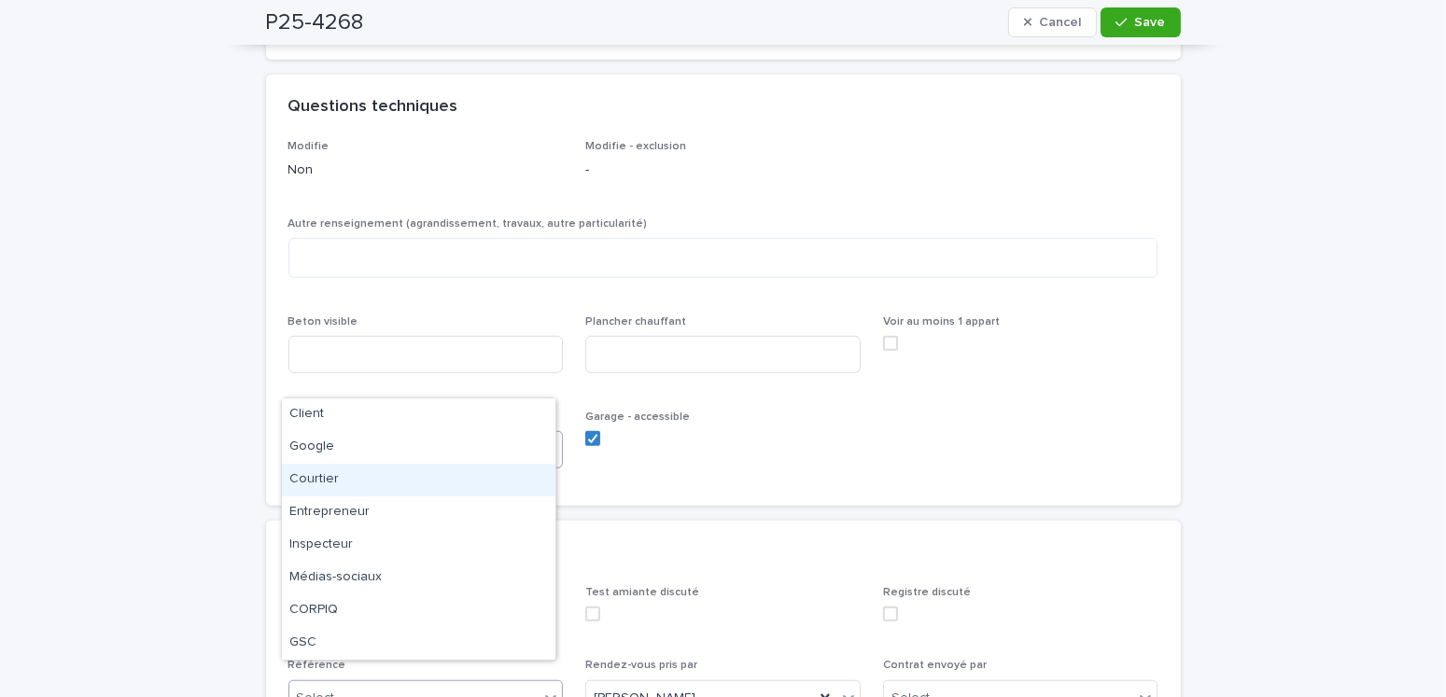
click at [327, 478] on div "Courtier" at bounding box center [419, 480] width 274 height 33
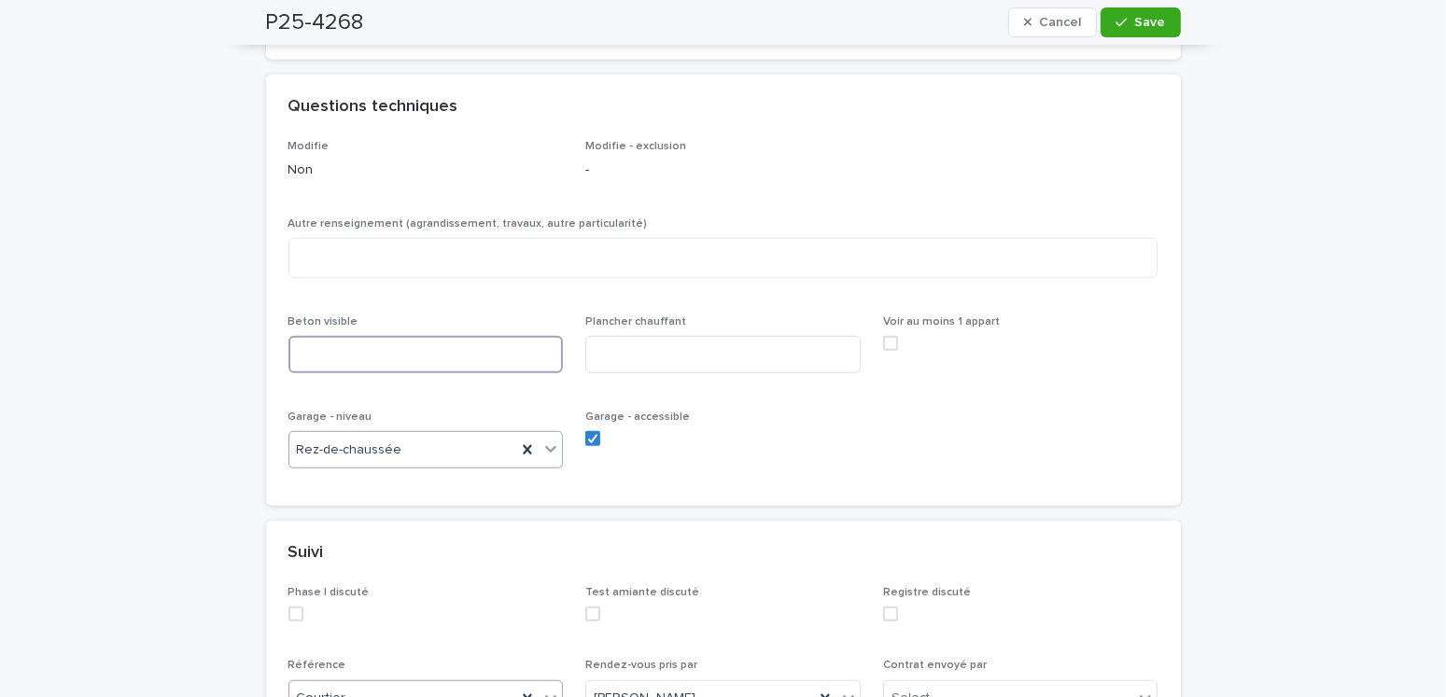
click at [415, 340] on input at bounding box center [425, 354] width 275 height 37
type input "***"
click at [457, 238] on textarea at bounding box center [723, 258] width 870 height 40
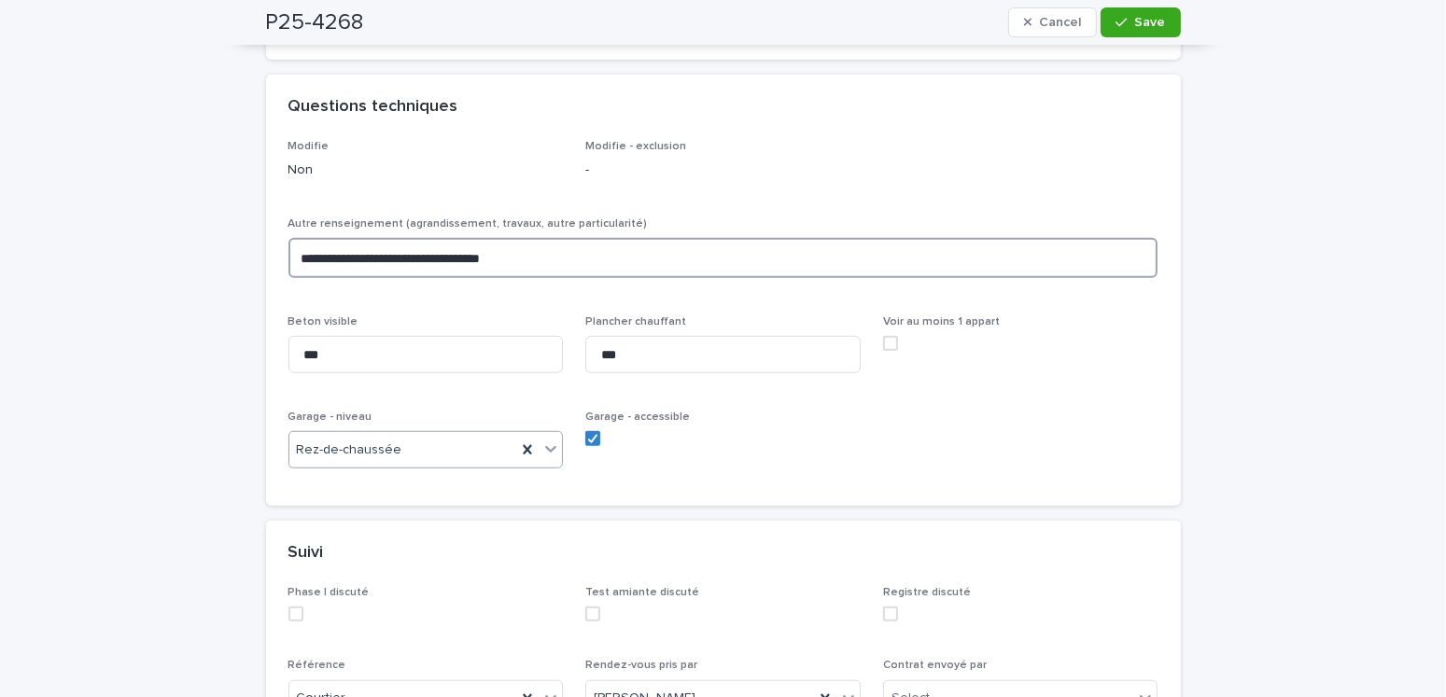
scroll to position [1587, 0]
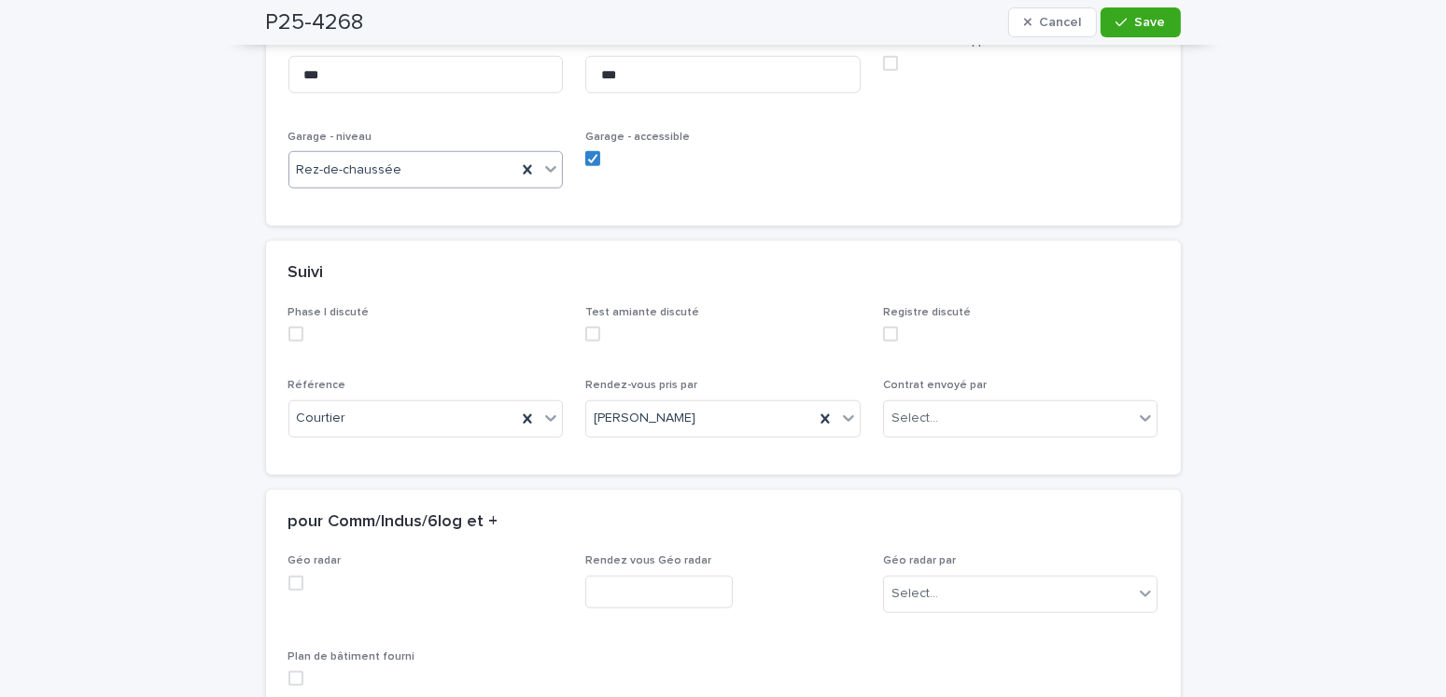
click at [585, 327] on span at bounding box center [592, 334] width 15 height 15
type textarea "**********"
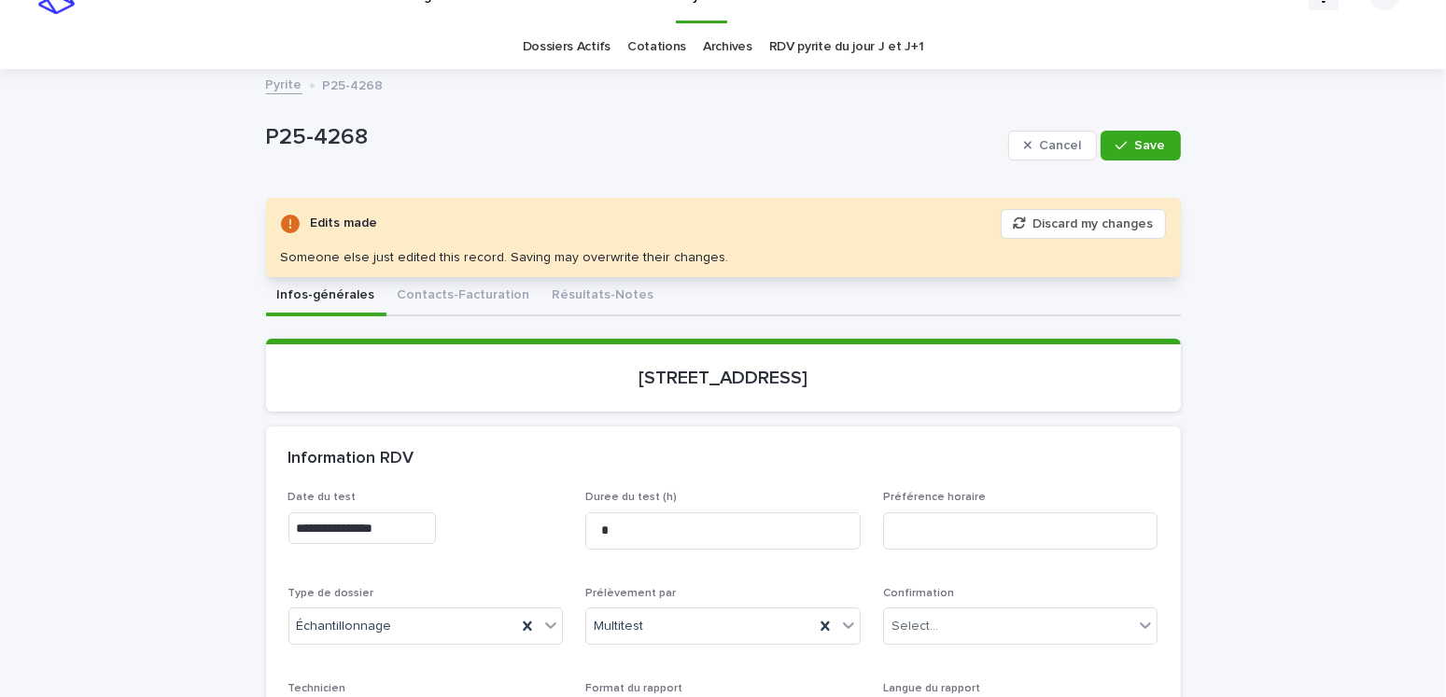
scroll to position [0, 0]
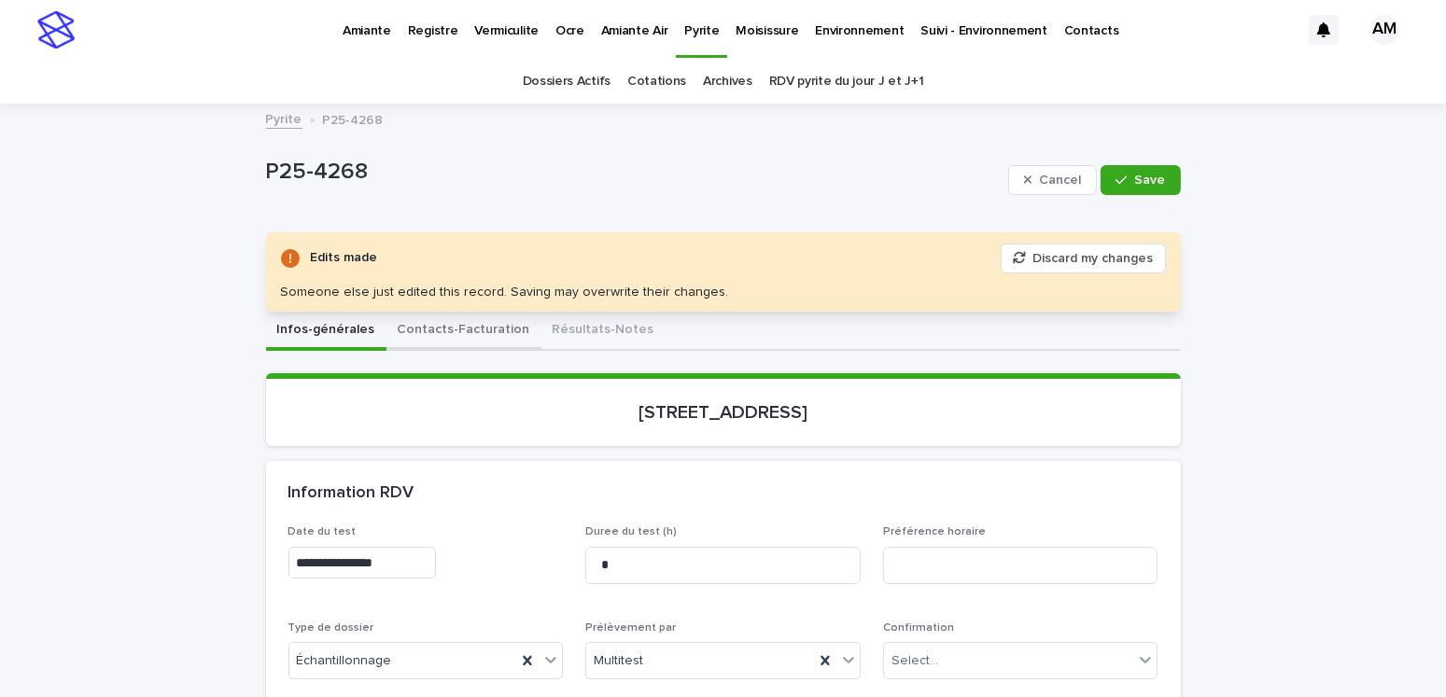
click at [458, 324] on button "Contacts-Facturation" at bounding box center [463, 331] width 155 height 39
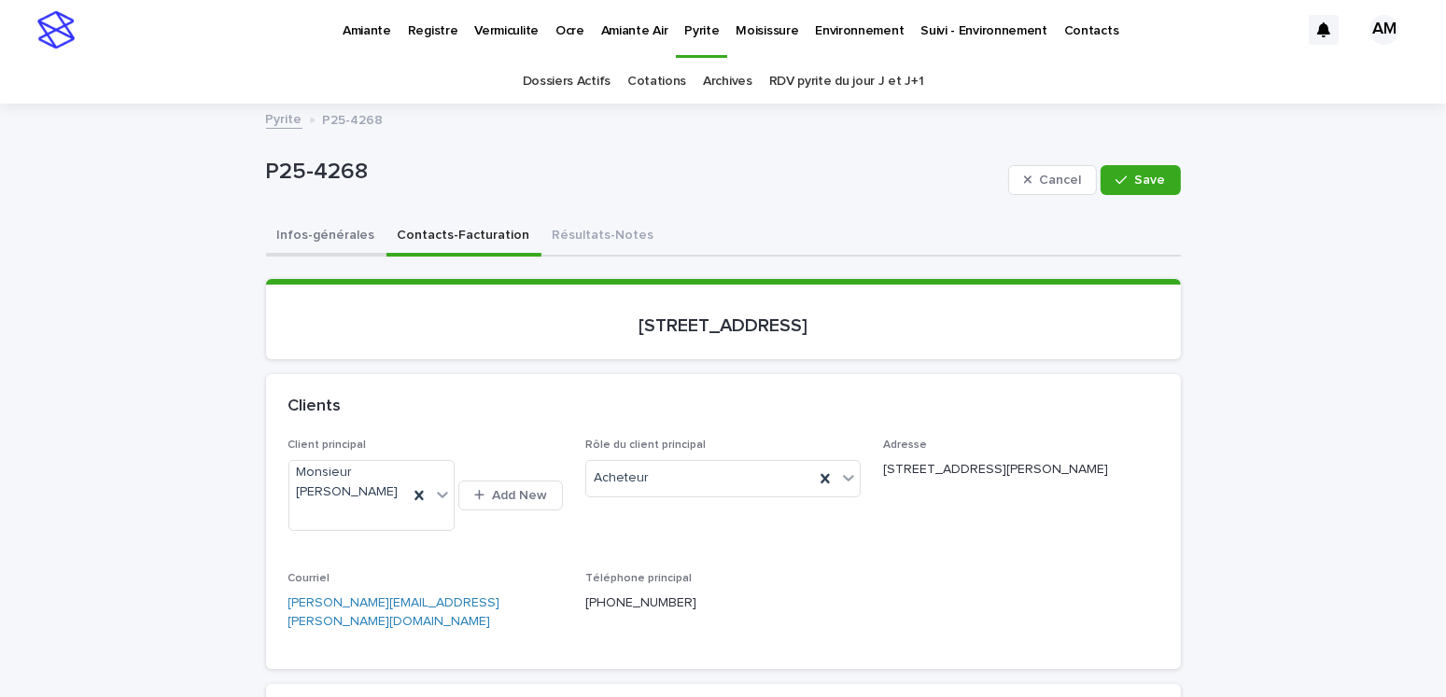
click at [334, 227] on button "Infos-générales" at bounding box center [326, 237] width 120 height 39
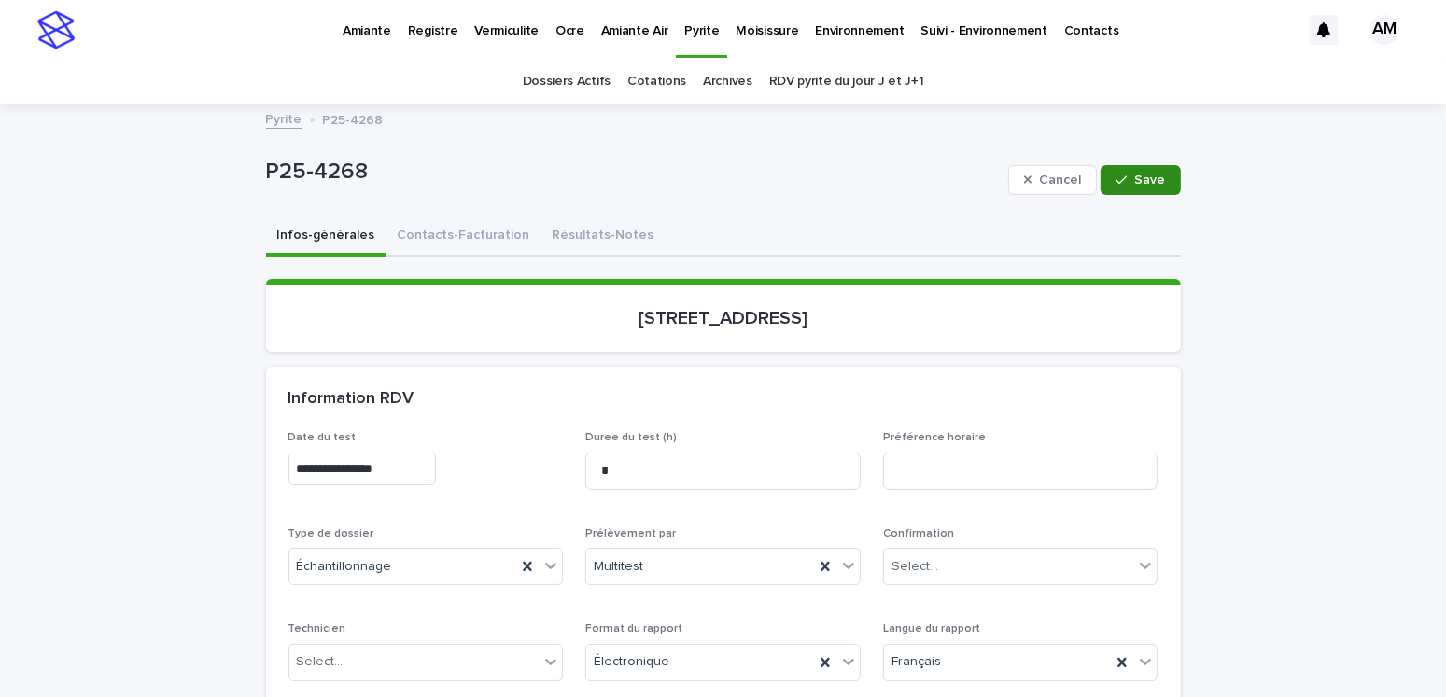
click at [1144, 174] on span "Save" at bounding box center [1150, 180] width 31 height 13
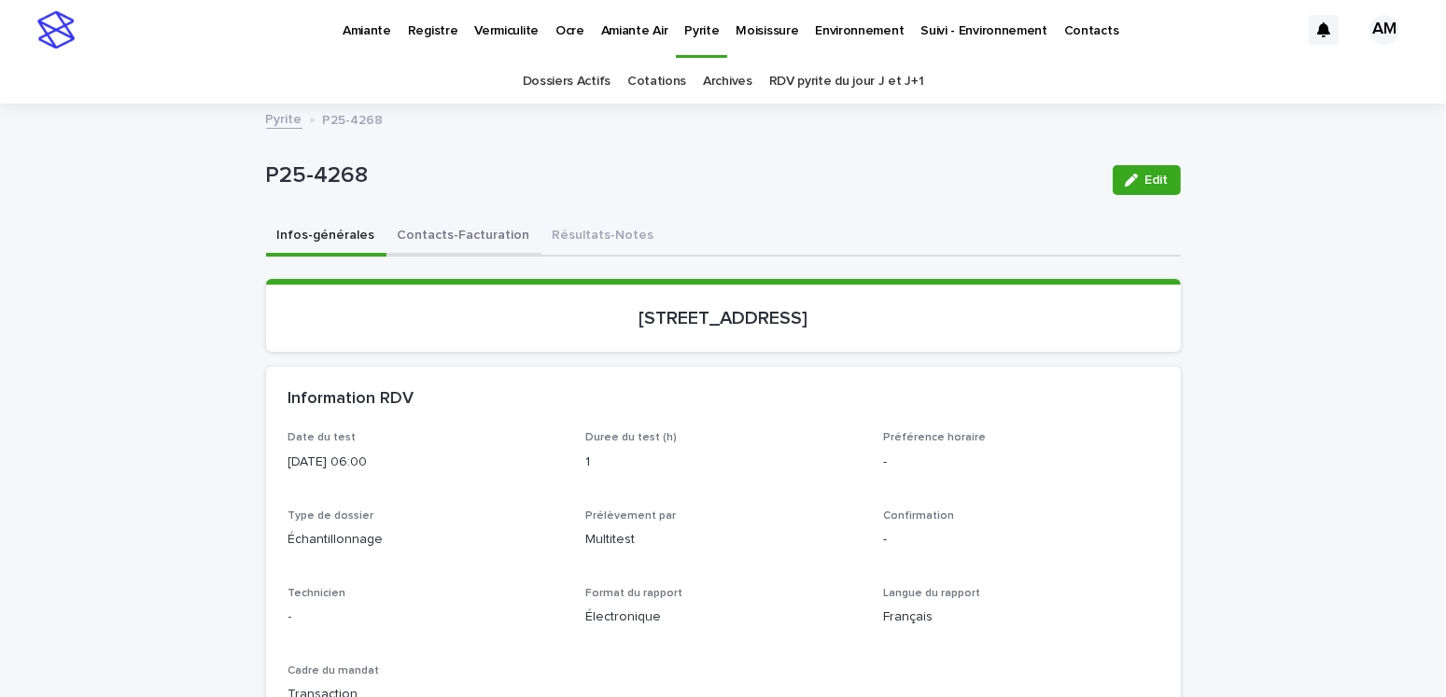
click at [456, 232] on button "Contacts-Facturation" at bounding box center [463, 237] width 155 height 39
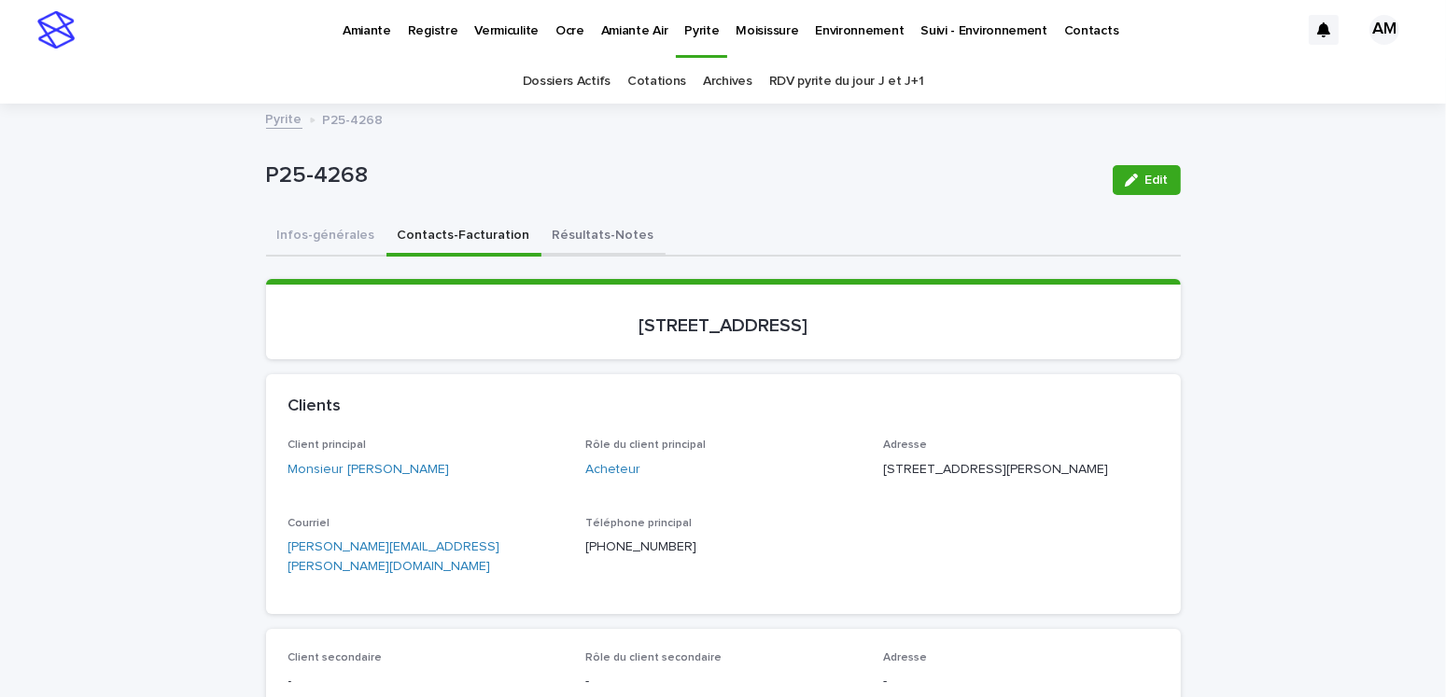
click at [552, 230] on button "Résultats-Notes" at bounding box center [603, 237] width 124 height 39
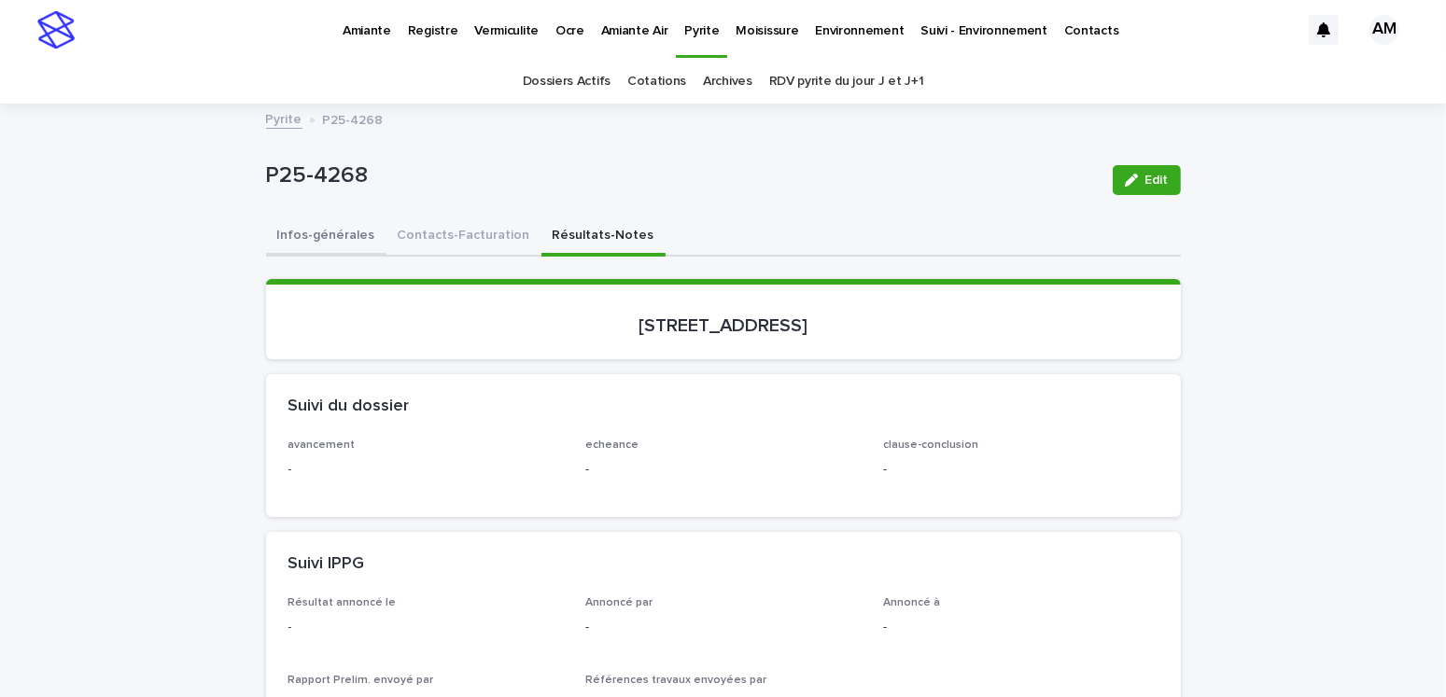
click at [321, 241] on button "Infos-générales" at bounding box center [326, 237] width 120 height 39
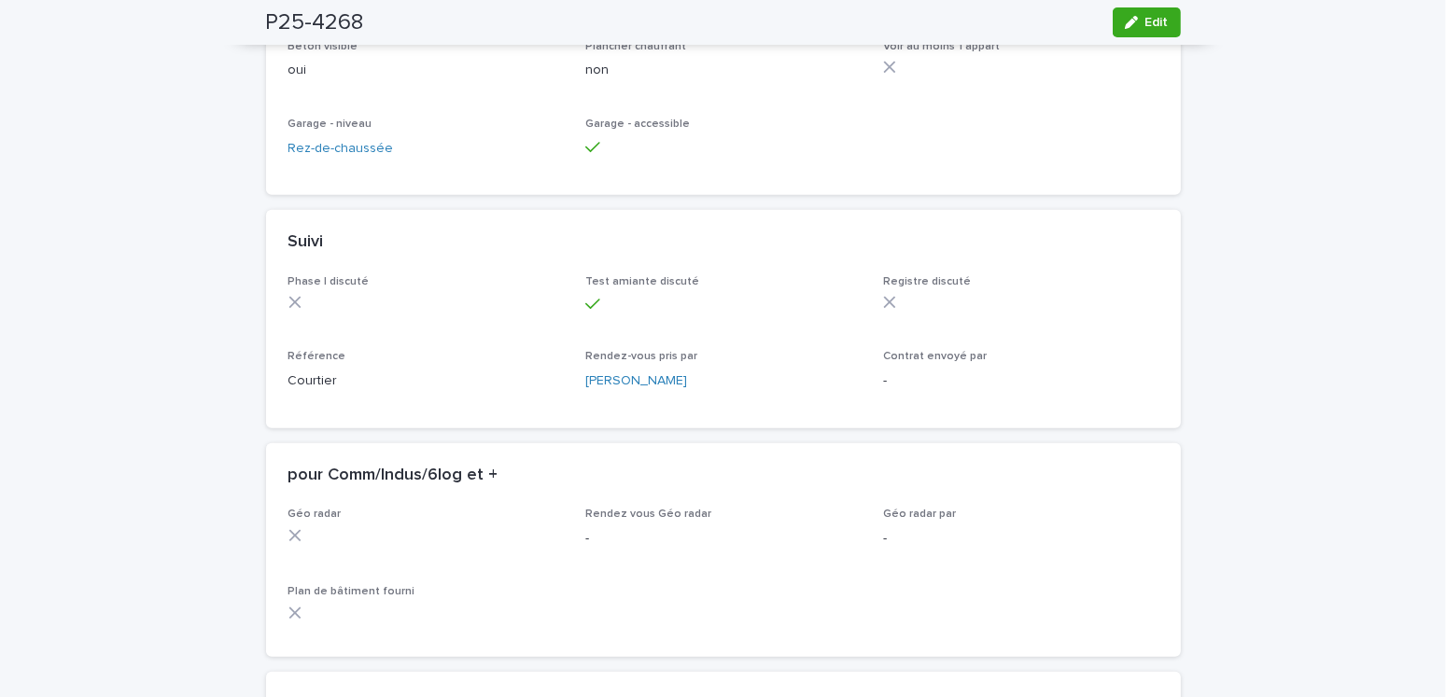
scroll to position [1572, 0]
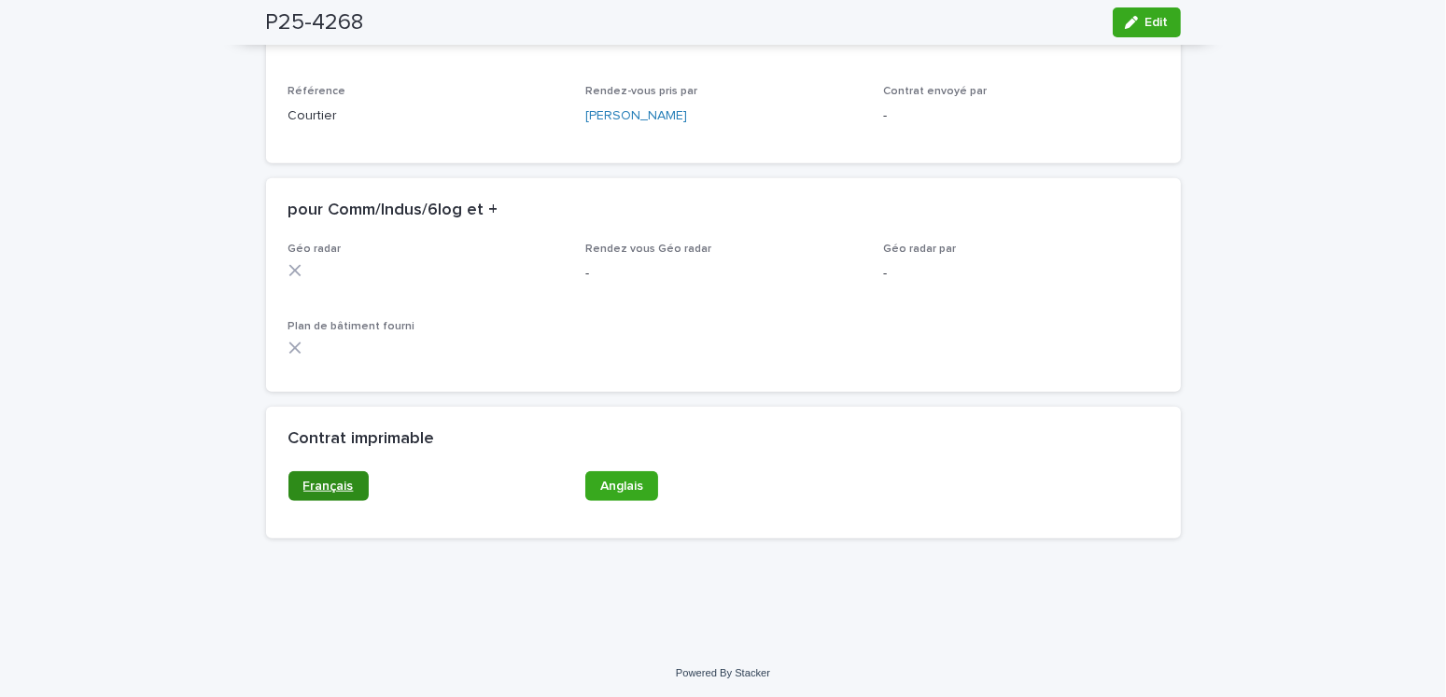
click at [307, 490] on span "Français" at bounding box center [328, 486] width 50 height 13
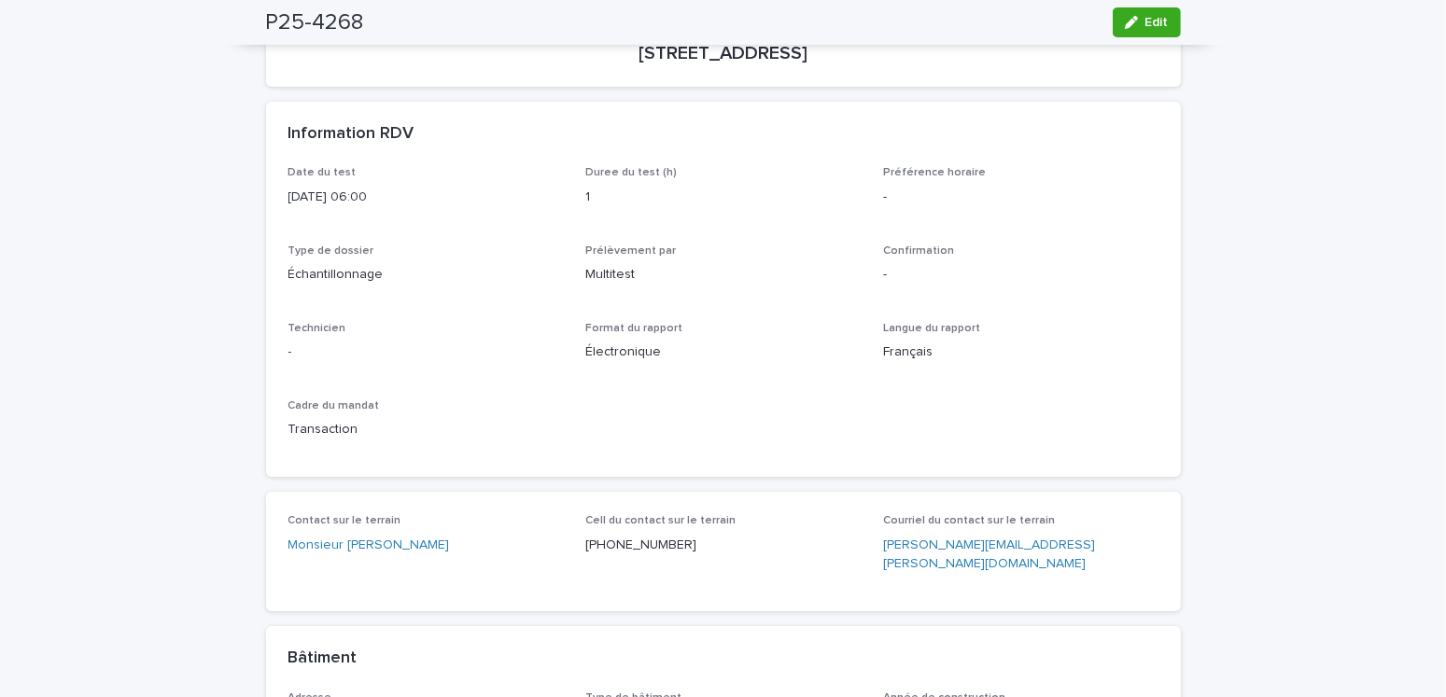
scroll to position [0, 0]
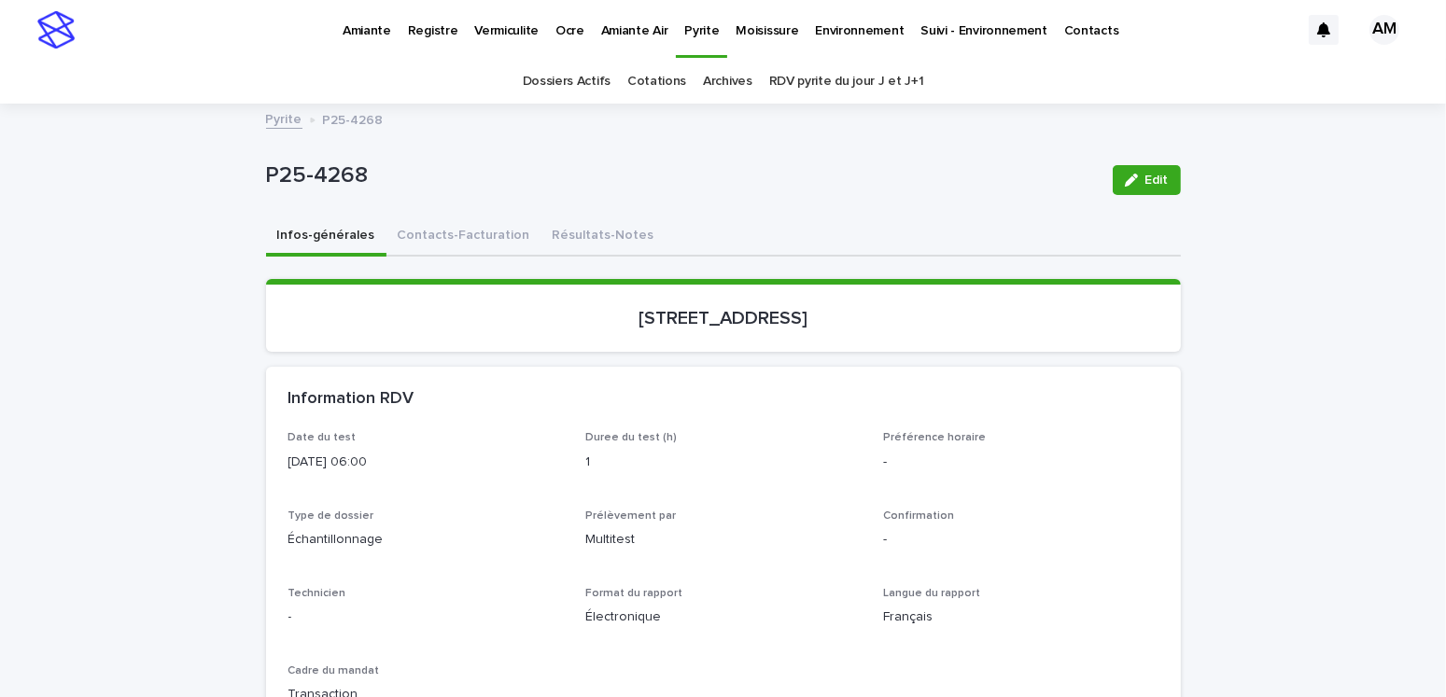
click at [284, 124] on link "Pyrite" at bounding box center [284, 117] width 36 height 21
